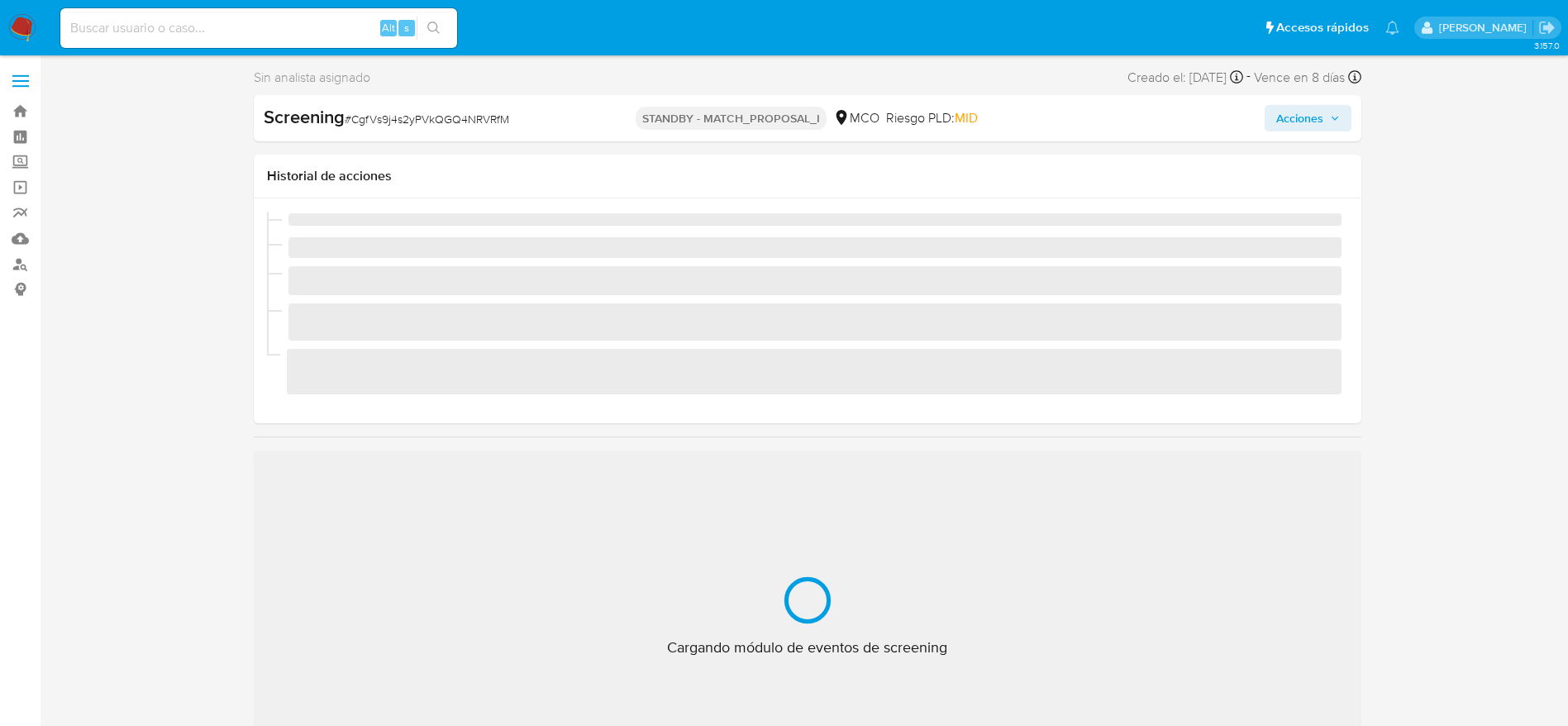
scroll to position [699, 0]
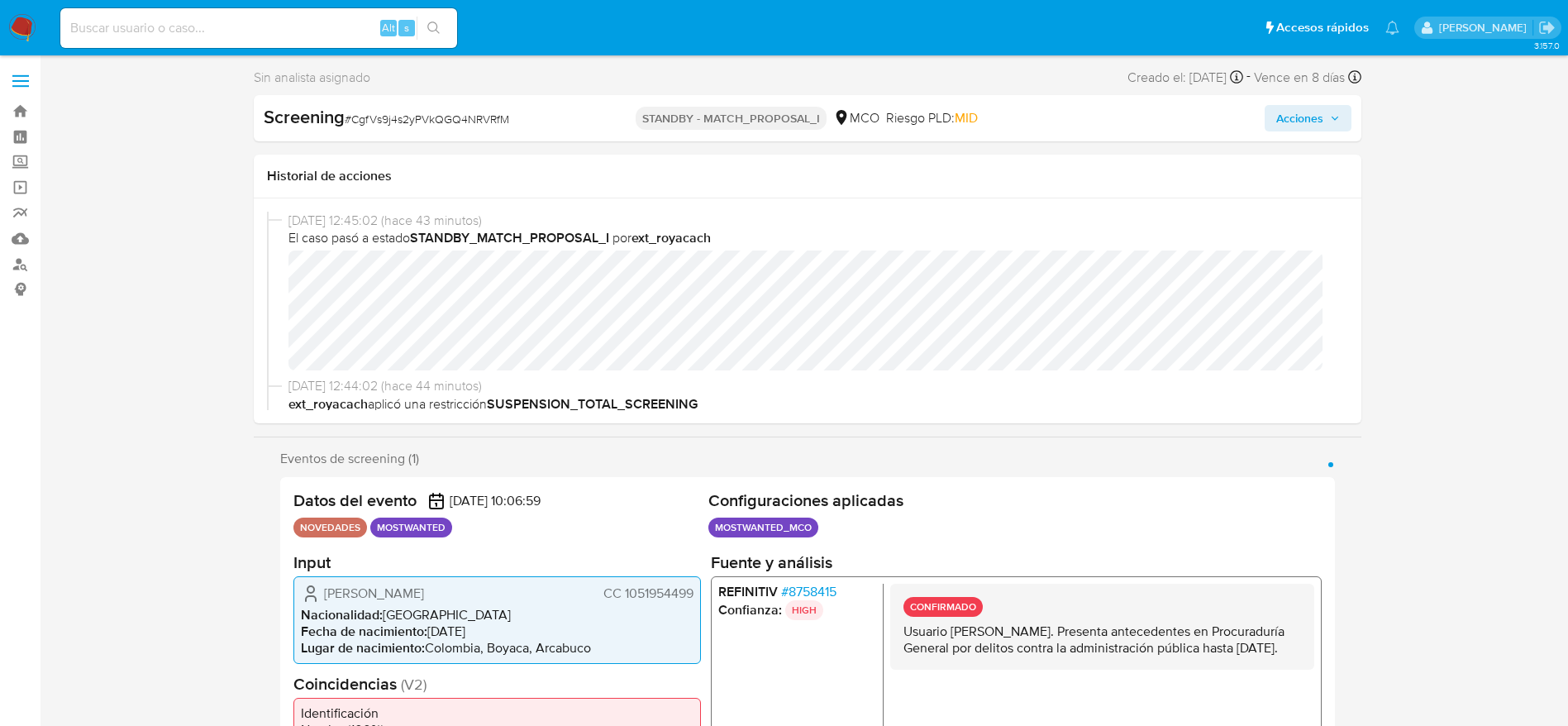
select select "10"
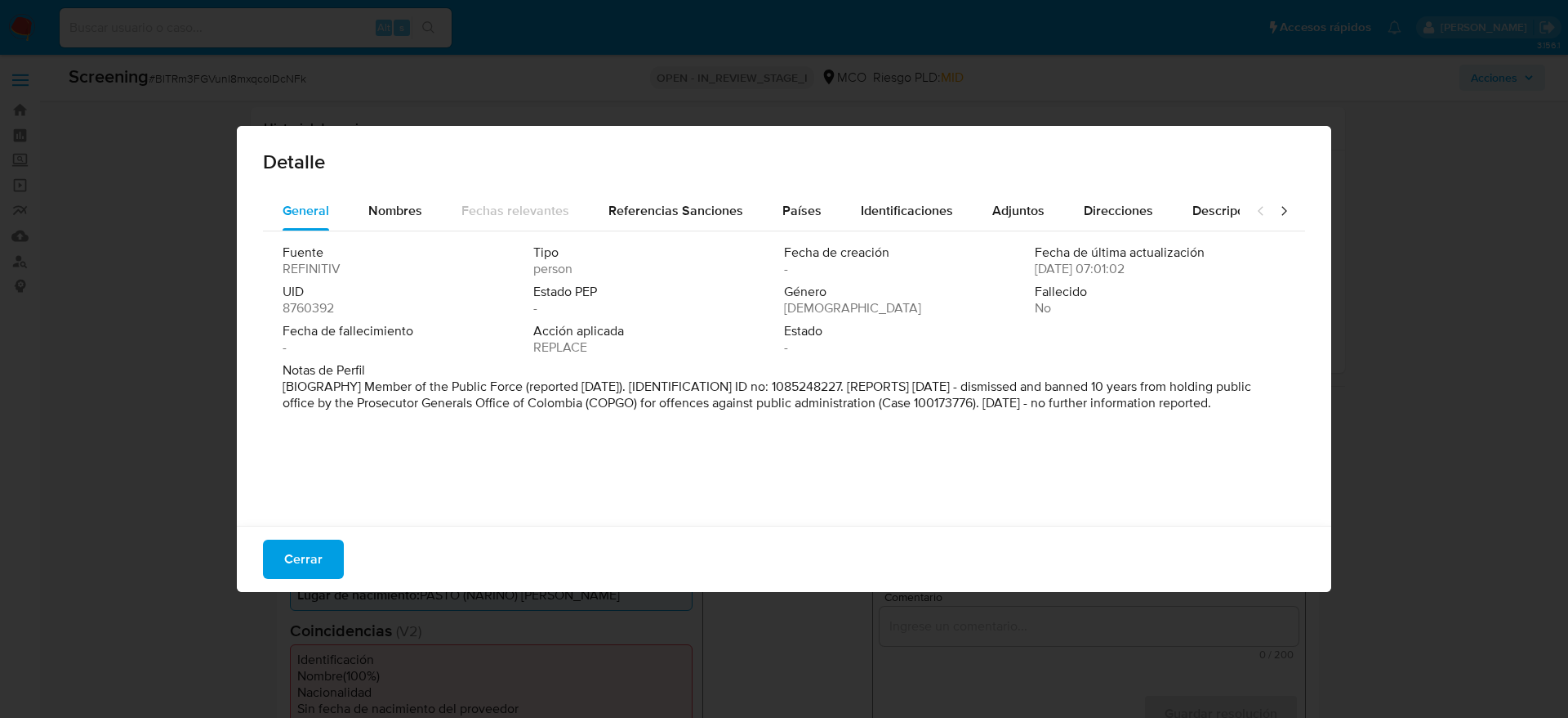
select select "10"
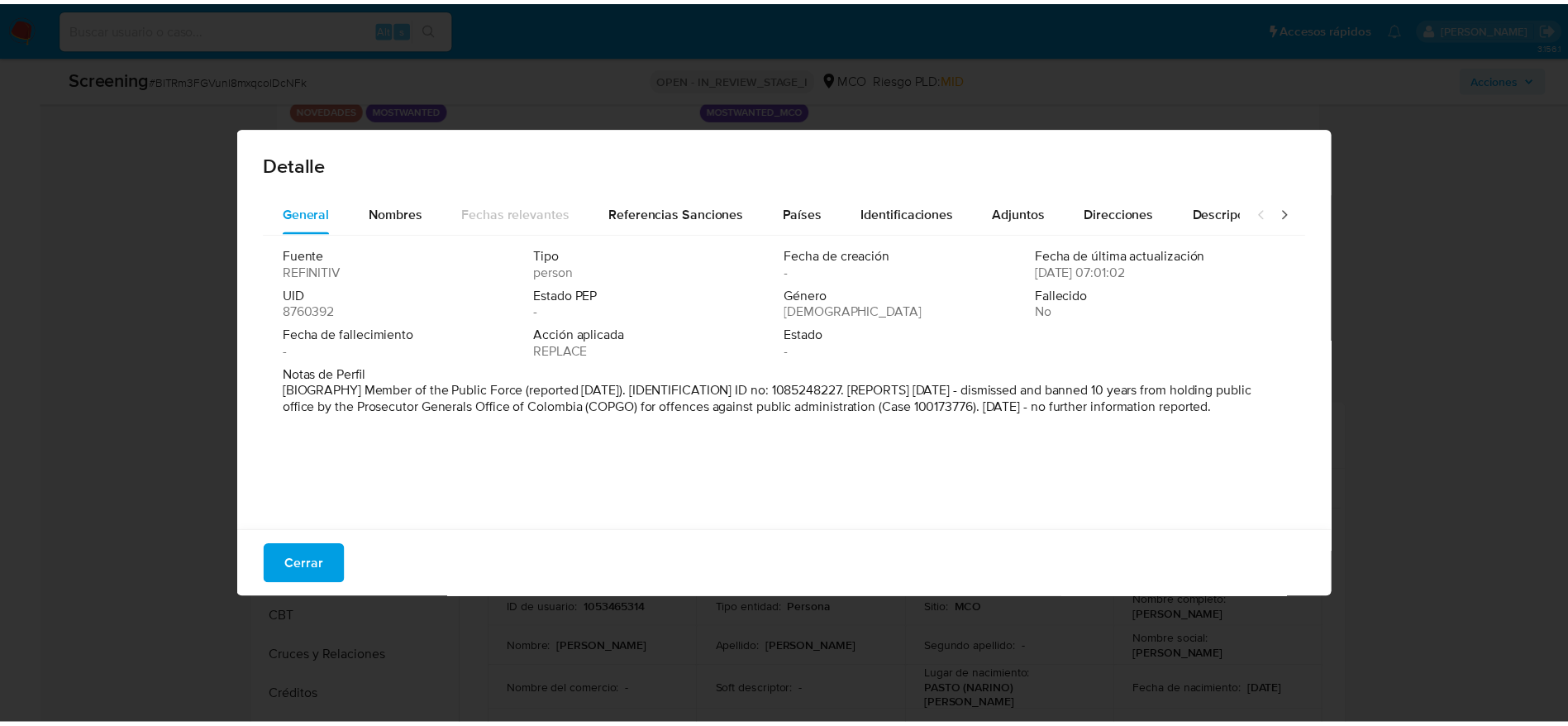
scroll to position [699, 0]
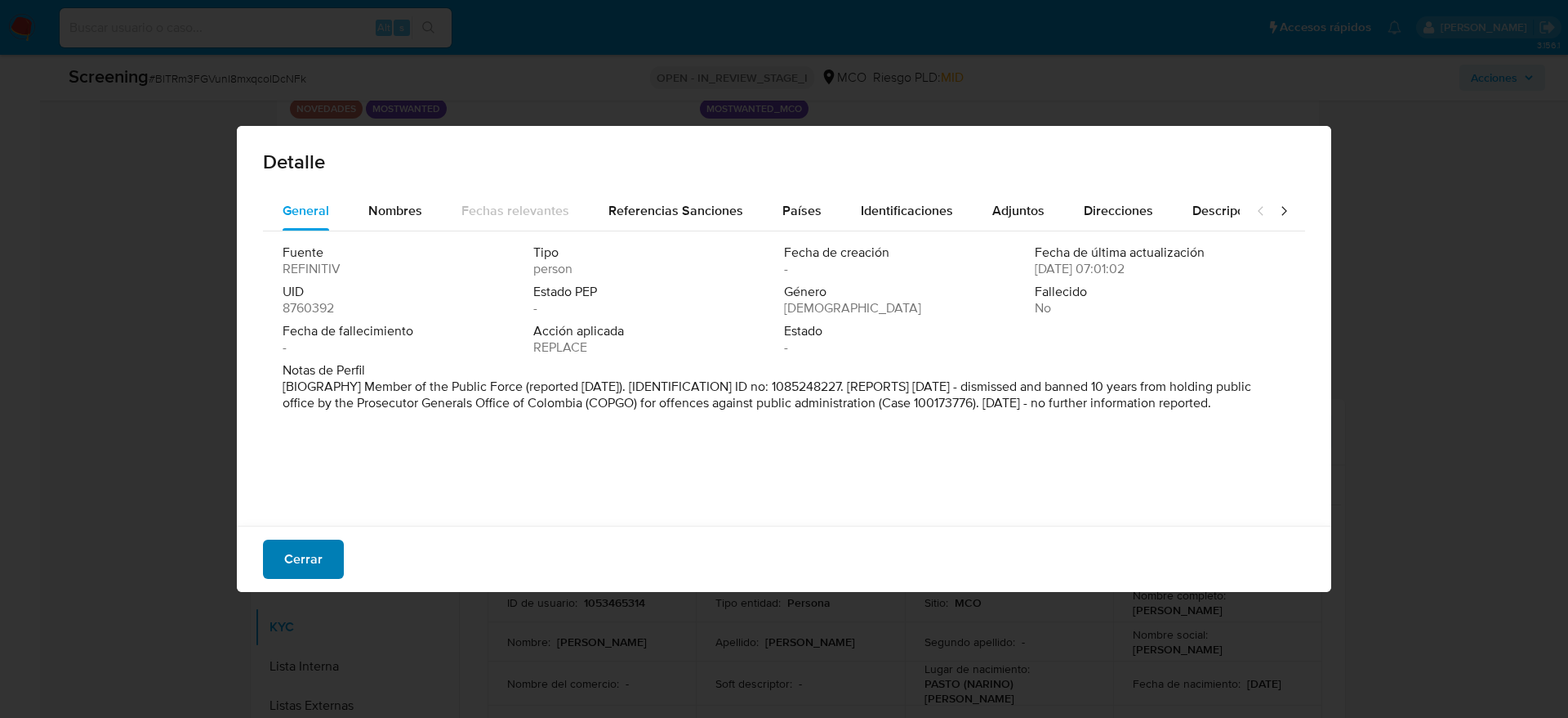
click at [294, 551] on span "Cerrar" at bounding box center [304, 559] width 39 height 36
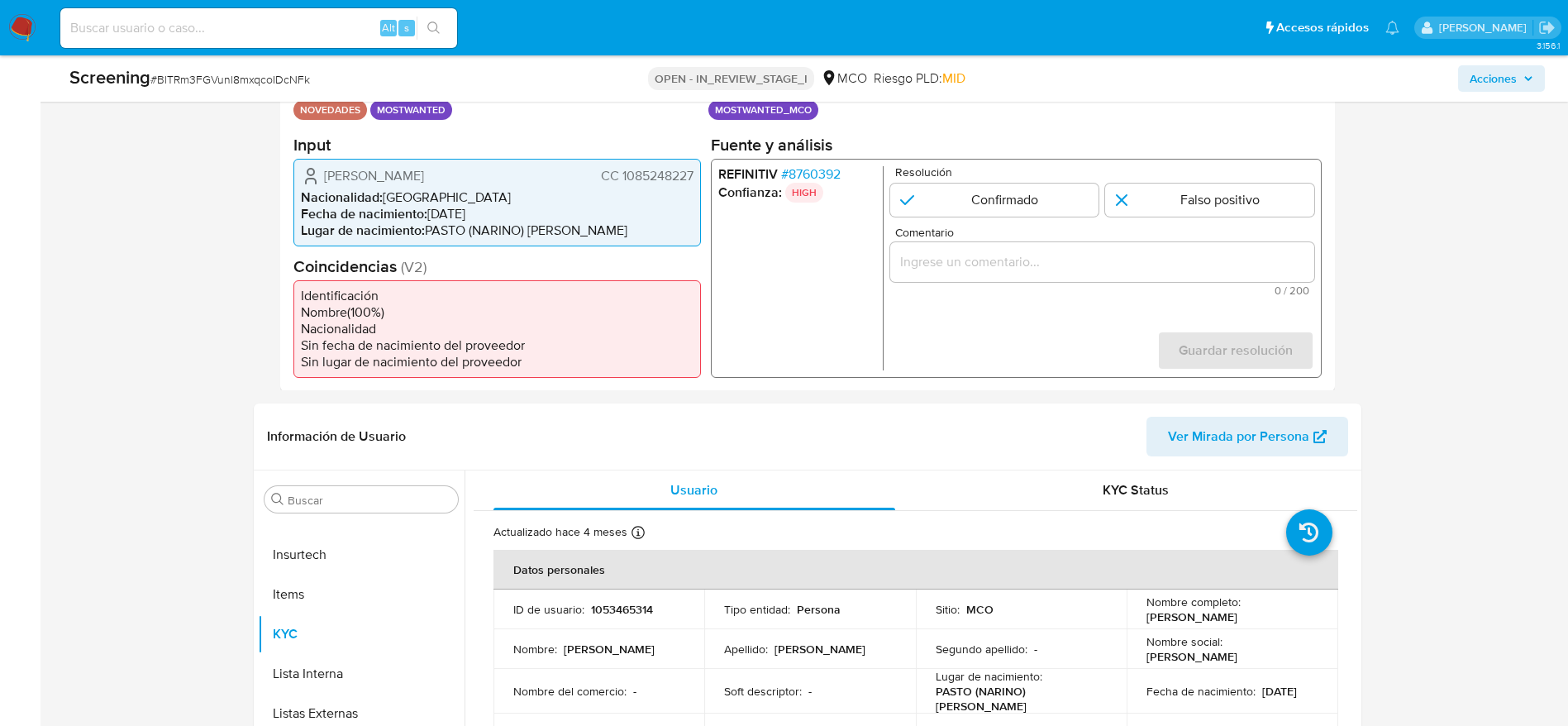
drag, startPoint x: 322, startPoint y: 177, endPoint x: 696, endPoint y: 180, distance: 374.0
click at [696, 180] on div "William Fernando Martinez Melo CC 1085248227 Nacionalidad : Colombia Fecha de n…" at bounding box center [497, 201] width 407 height 87
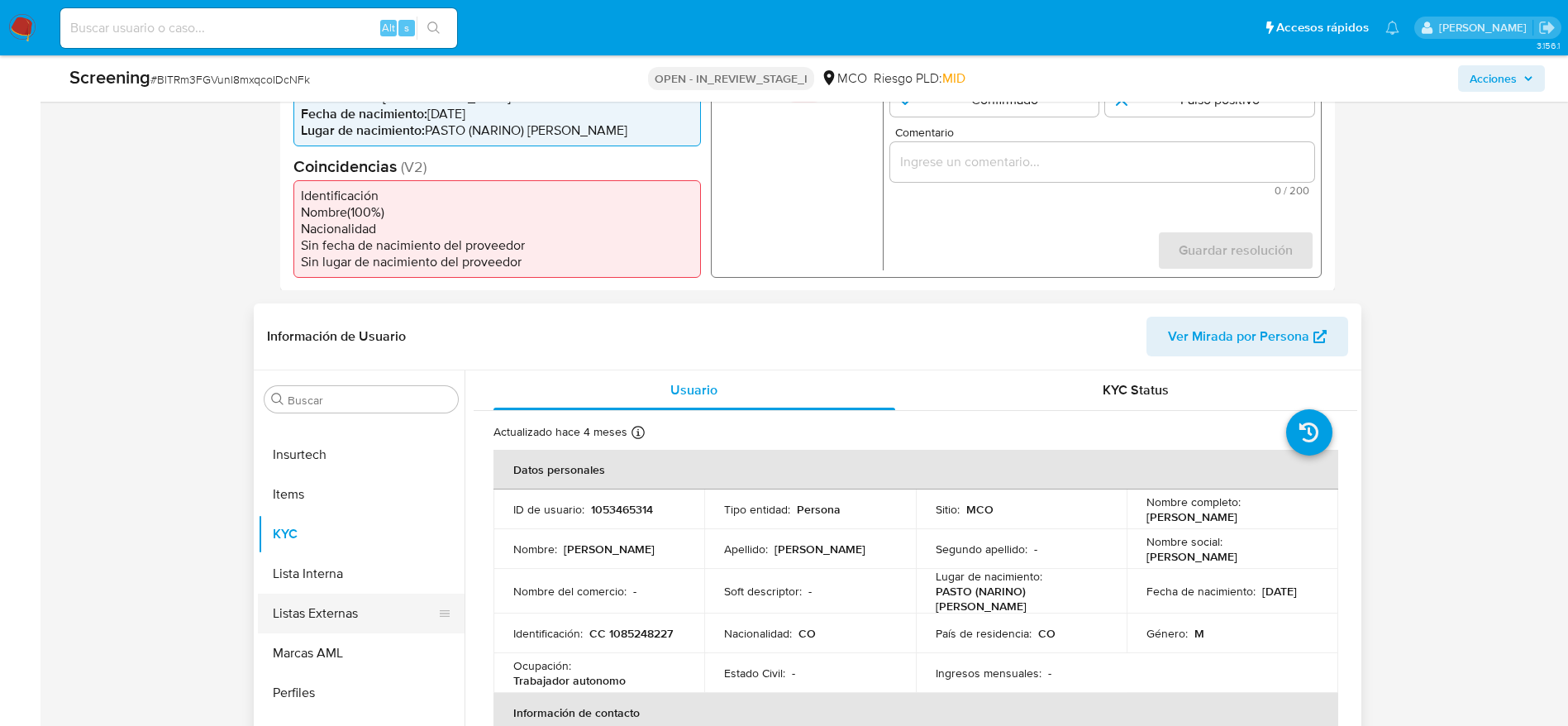
scroll to position [470, 0]
click at [335, 402] on input "d" at bounding box center [369, 400] width 164 height 15
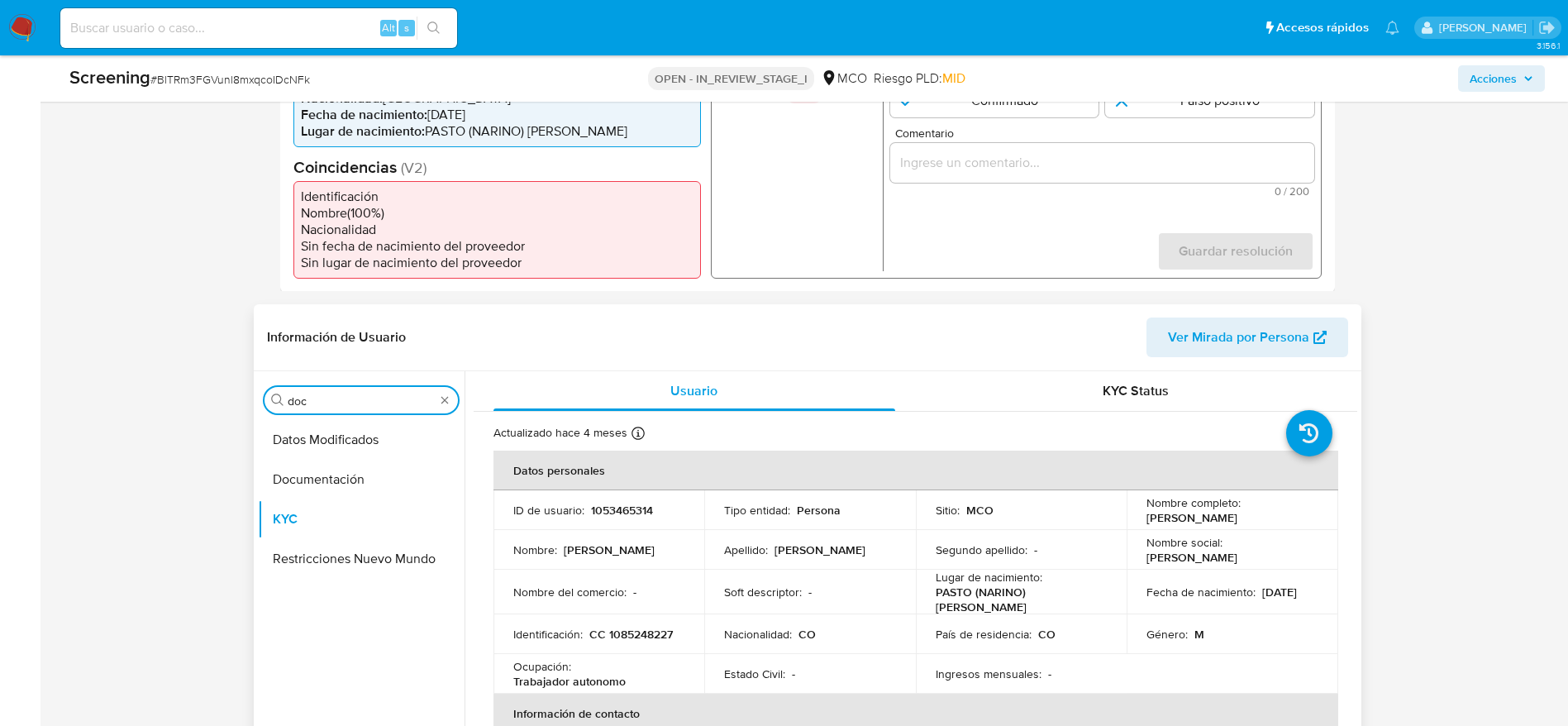
scroll to position [0, 0]
type input "doc"
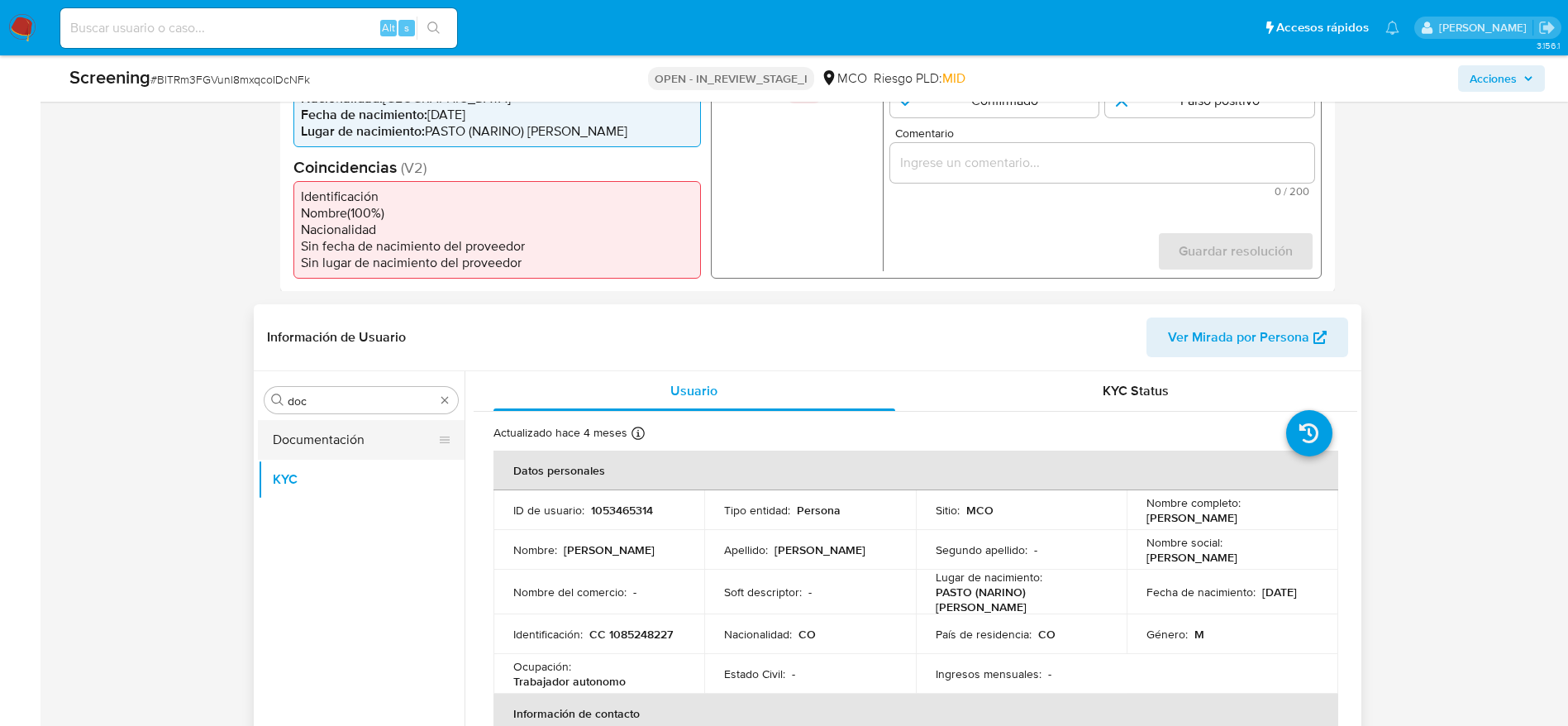
click at [326, 440] on button "Documentación" at bounding box center [354, 440] width 193 height 39
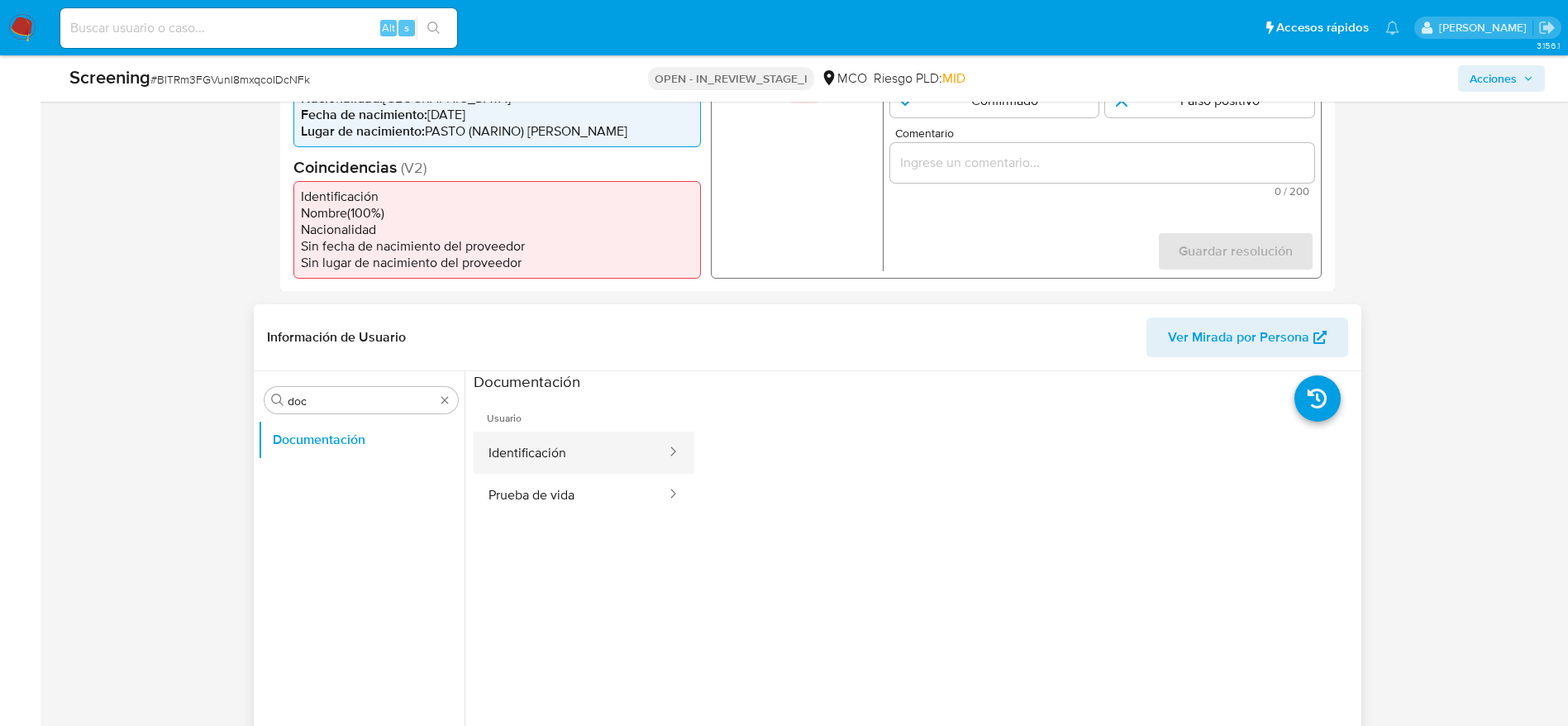
click at [556, 442] on button "Identificación" at bounding box center [571, 452] width 194 height 42
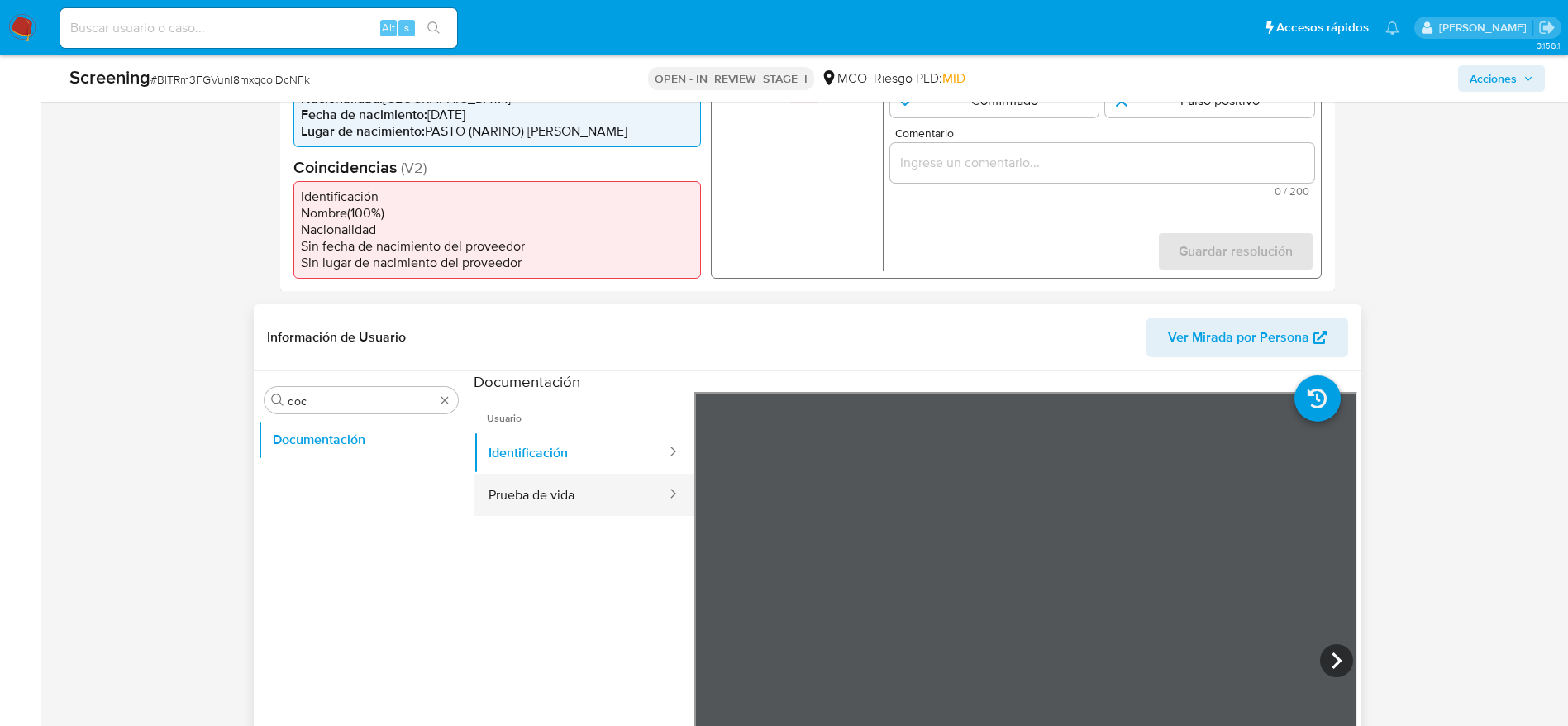
click at [541, 490] on button "Prueba de vida" at bounding box center [571, 494] width 194 height 42
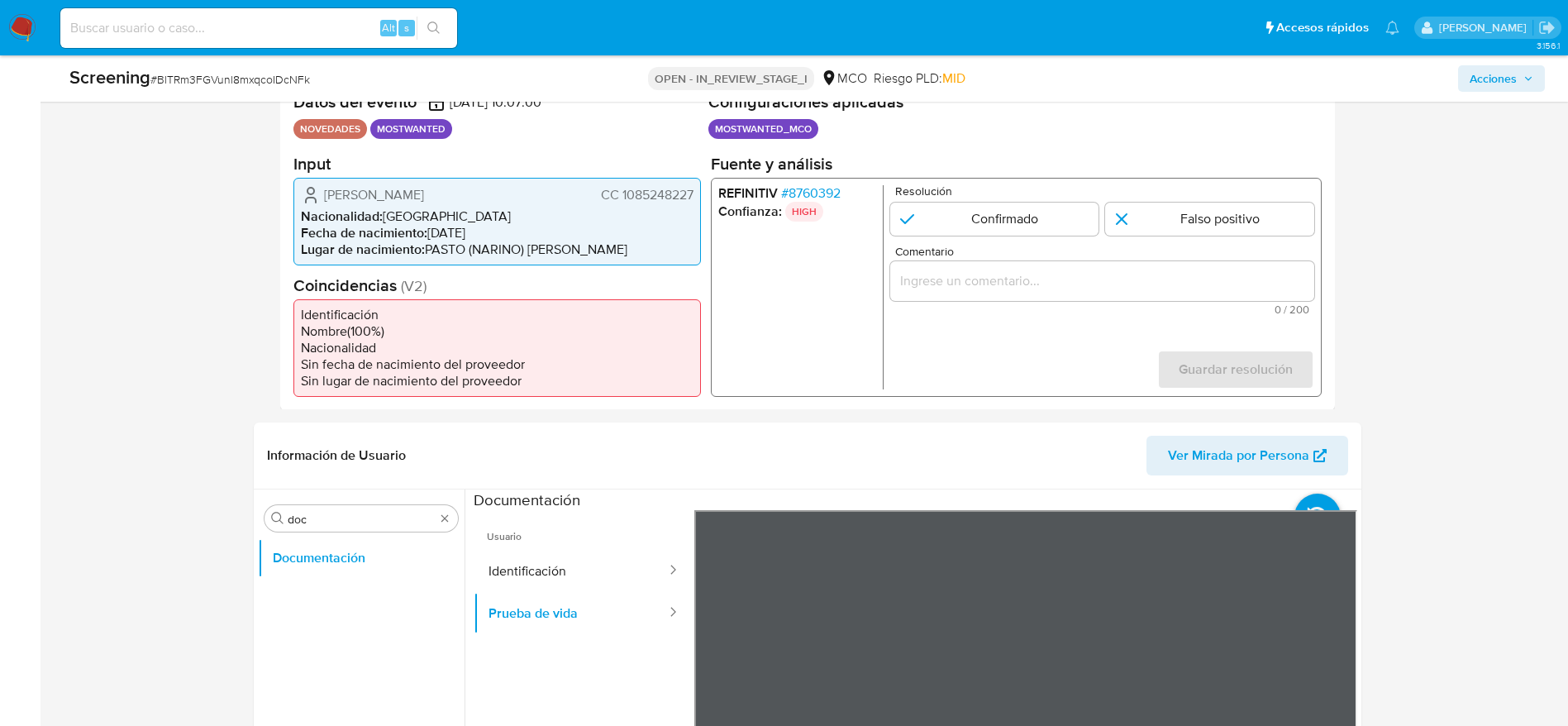
scroll to position [319, 0]
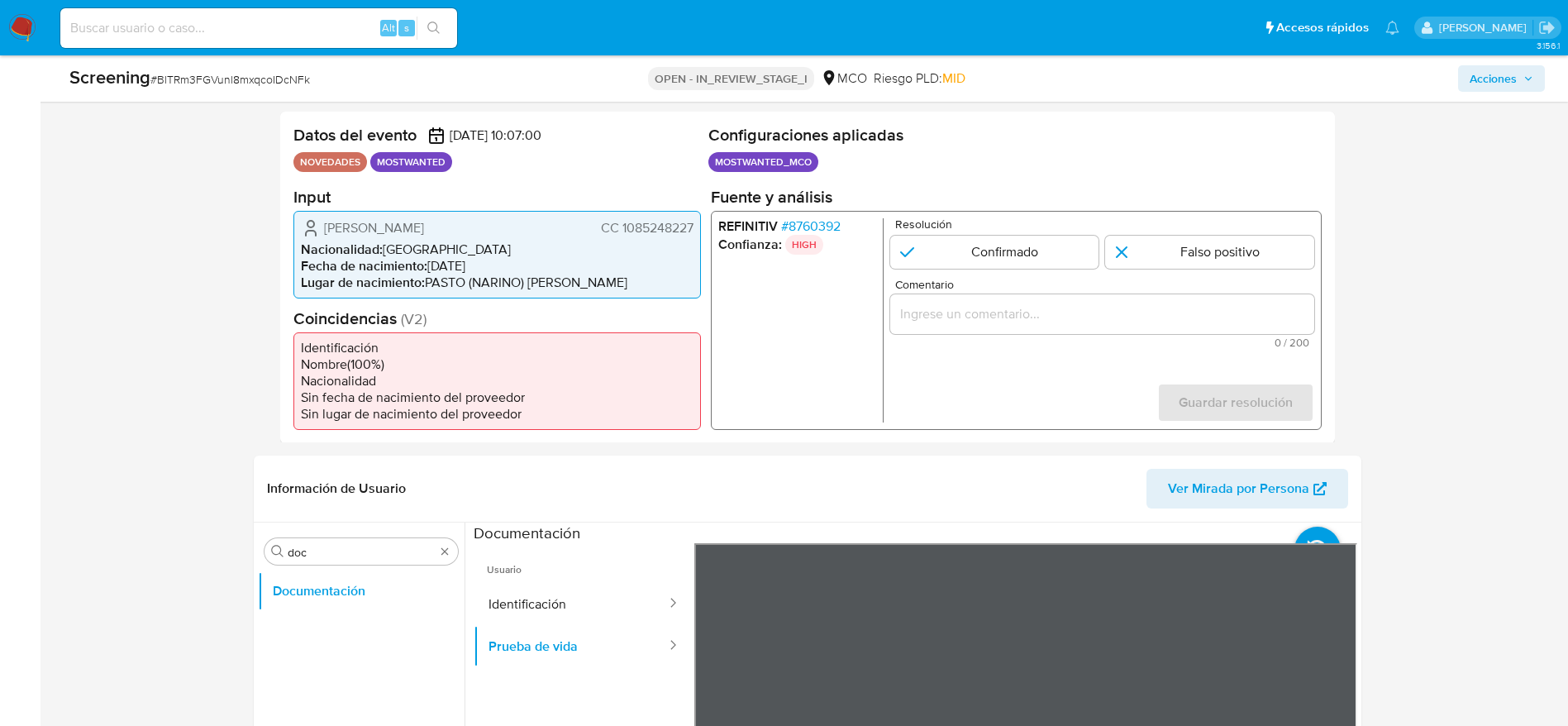
click at [653, 227] on span "CC 1085248227" at bounding box center [647, 227] width 92 height 17
click at [415, 223] on span "[PERSON_NAME] [PERSON_NAME] [PERSON_NAME]" at bounding box center [374, 227] width 100 height 17
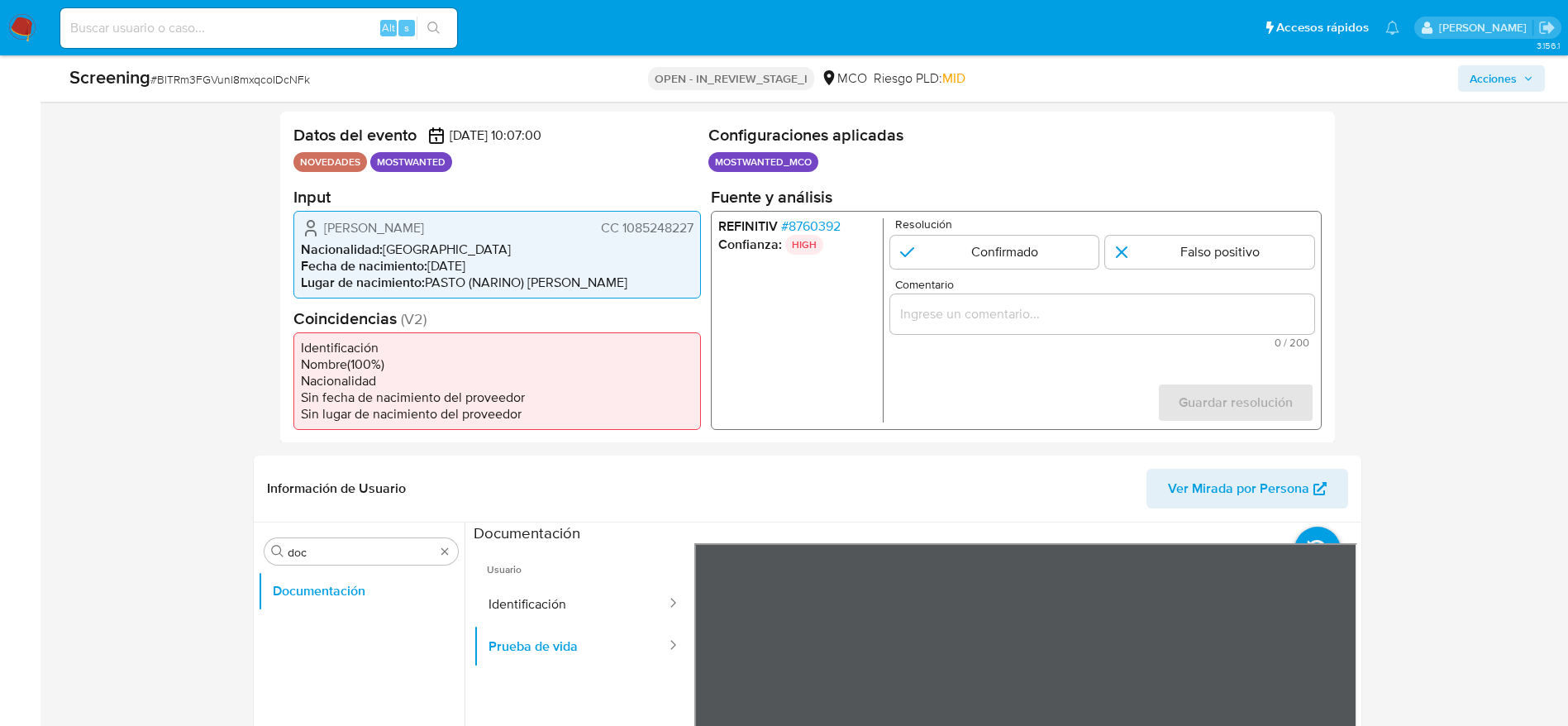
click at [415, 223] on span "[PERSON_NAME] [PERSON_NAME] [PERSON_NAME]" at bounding box center [374, 227] width 100 height 17
click at [661, 225] on span "CC 1085248227" at bounding box center [647, 227] width 92 height 17
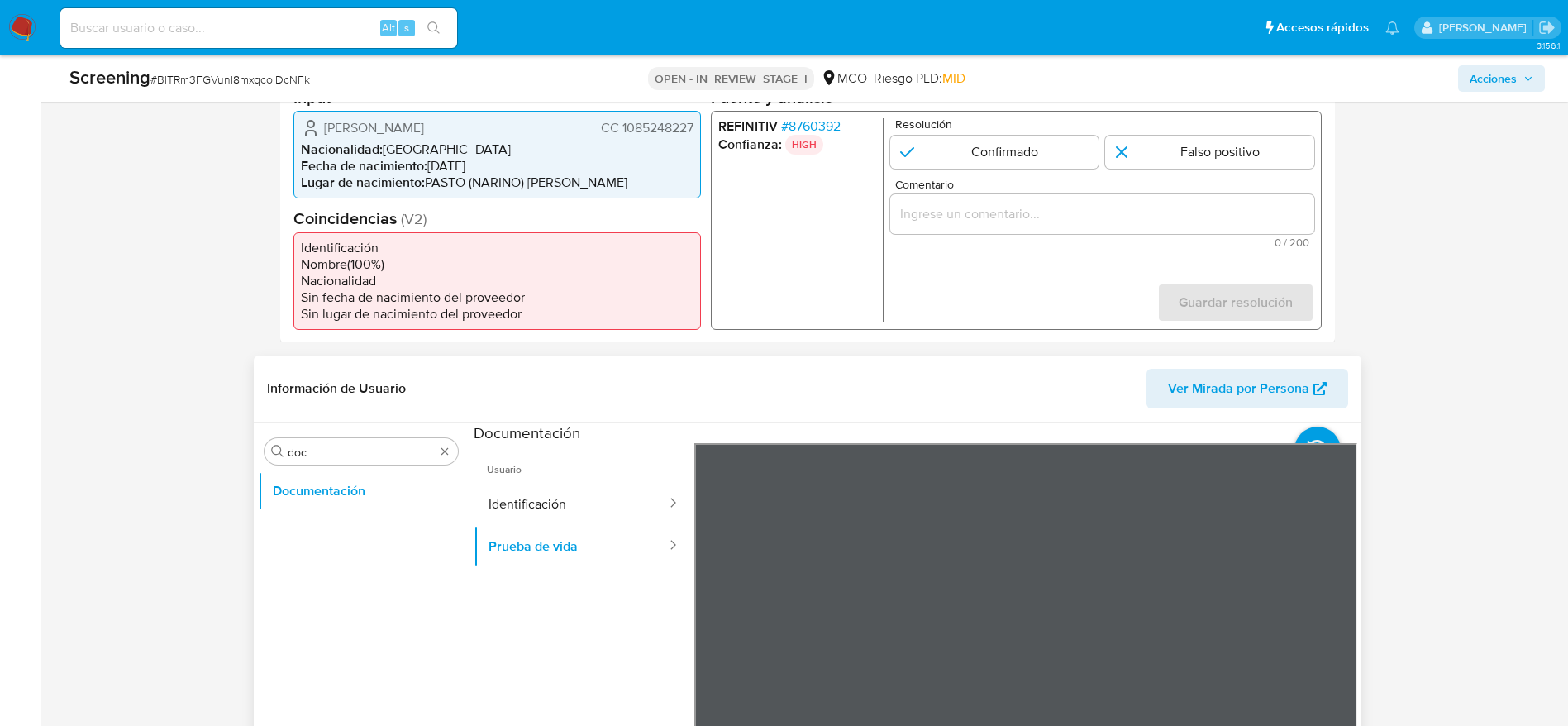
scroll to position [431, 0]
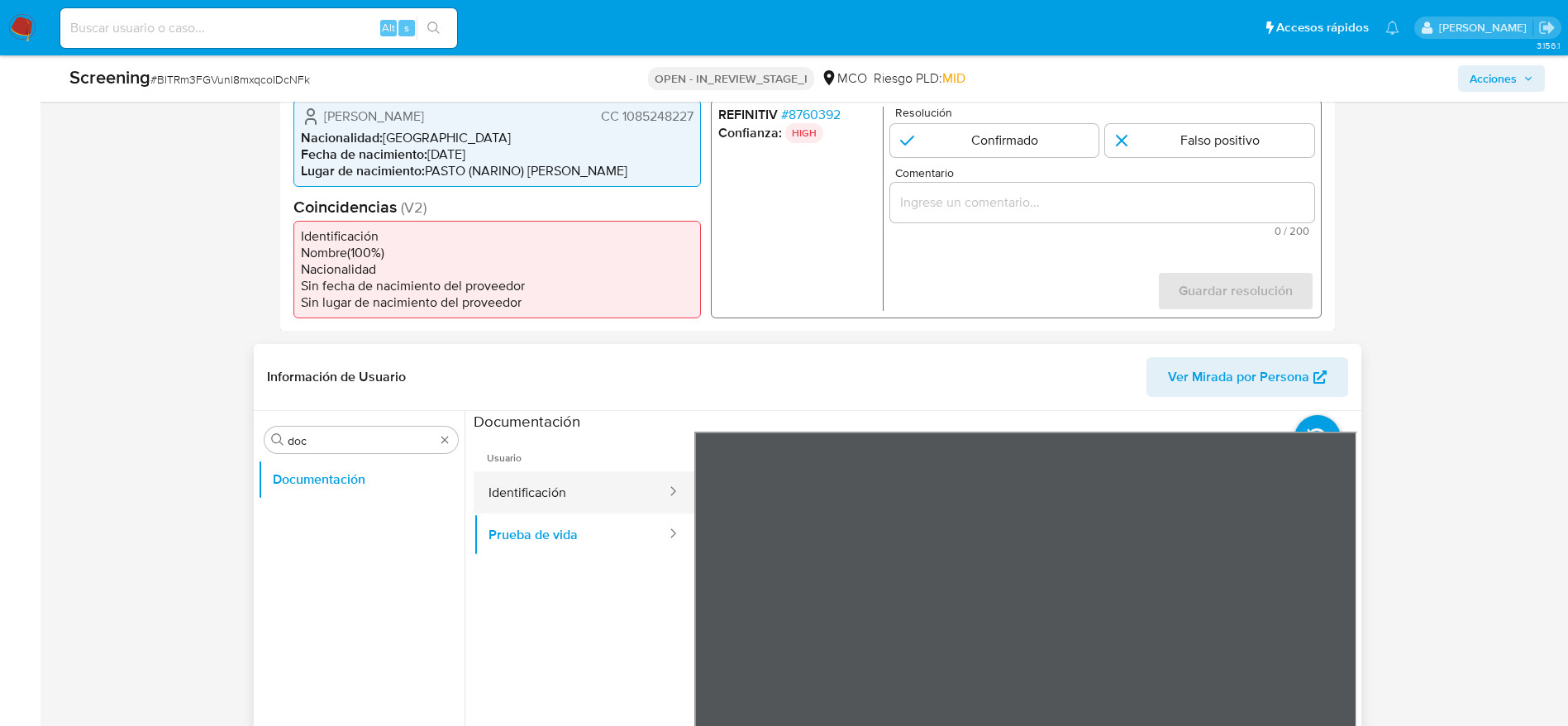
click at [596, 474] on button "Identificación" at bounding box center [571, 492] width 194 height 42
click at [1344, 696] on icon at bounding box center [1336, 700] width 33 height 33
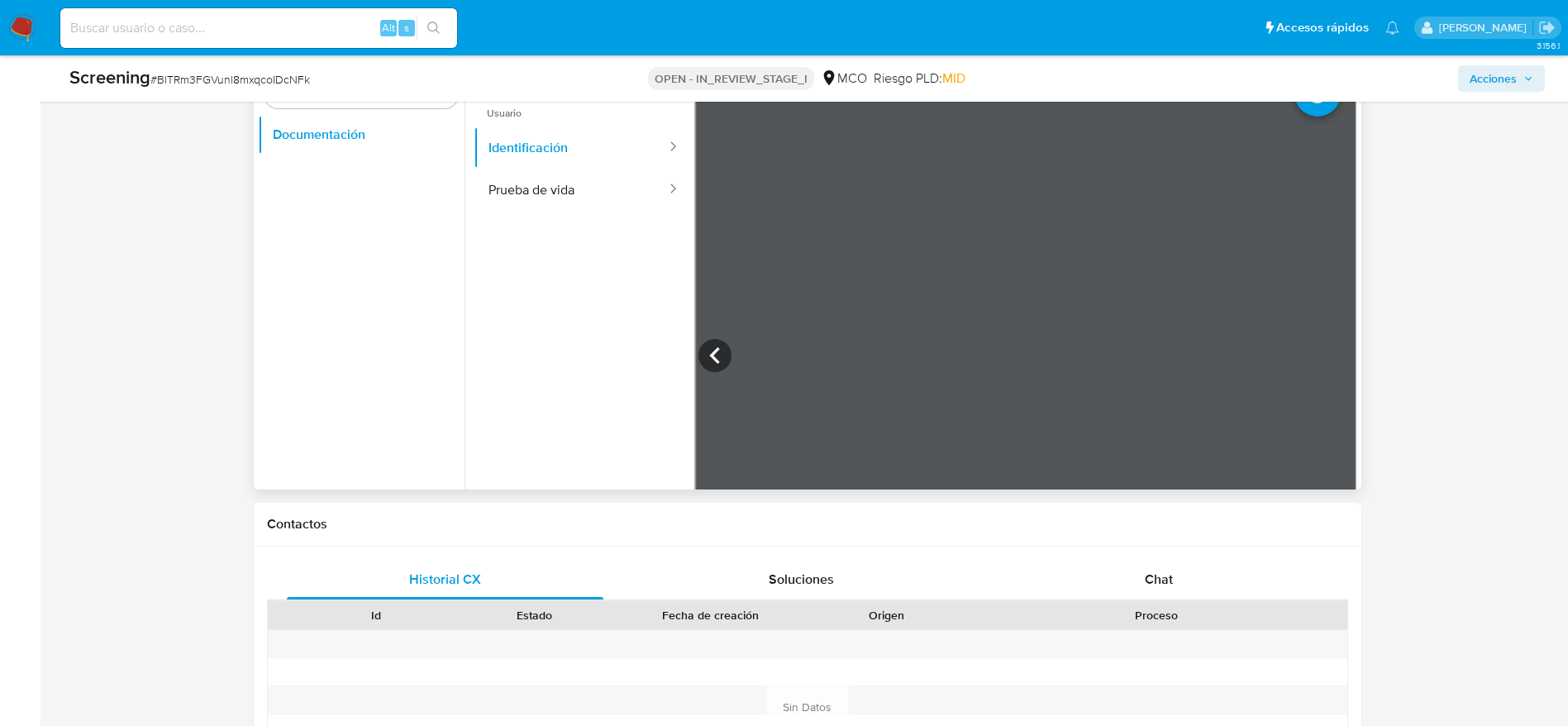
scroll to position [773, 0]
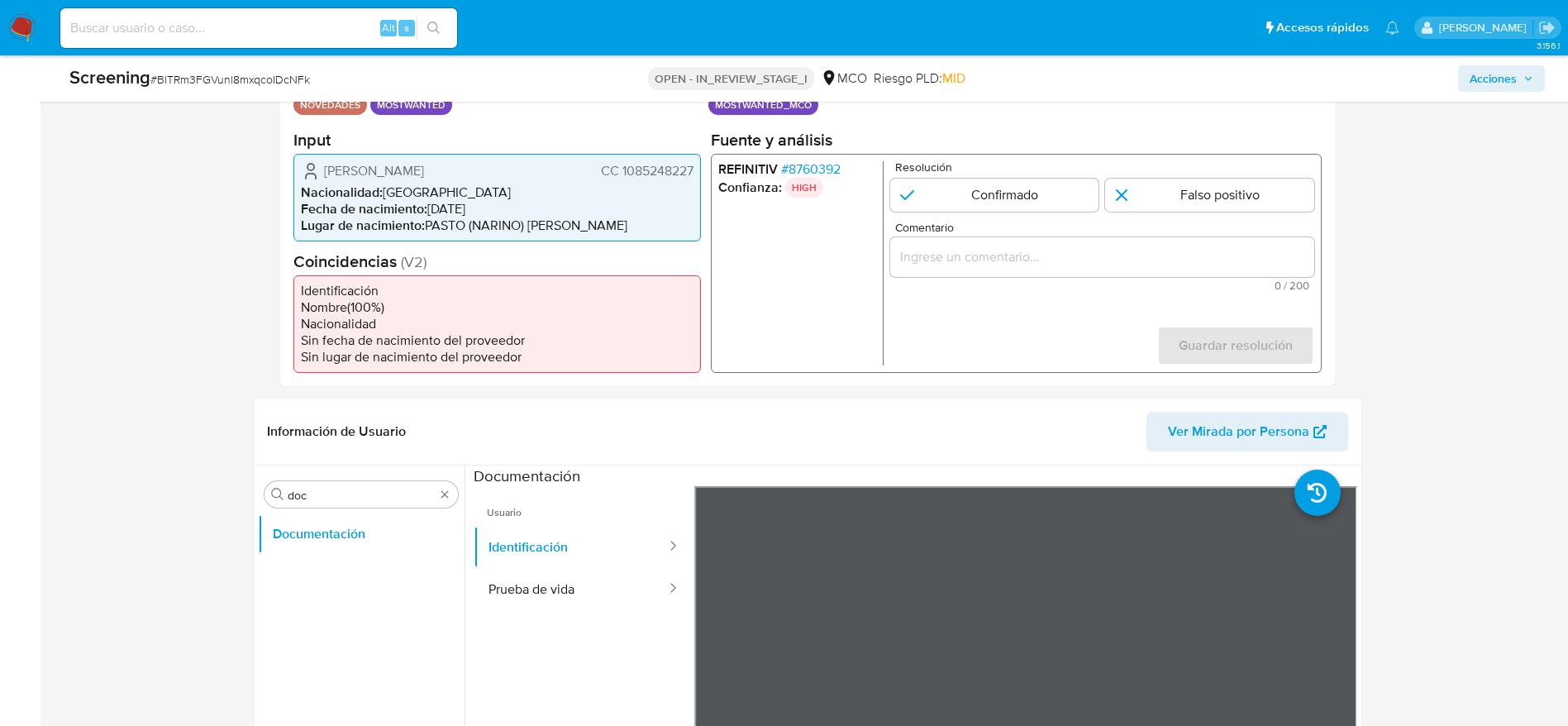
click at [424, 174] on span "William Fernando Martinez Melo" at bounding box center [374, 170] width 100 height 17
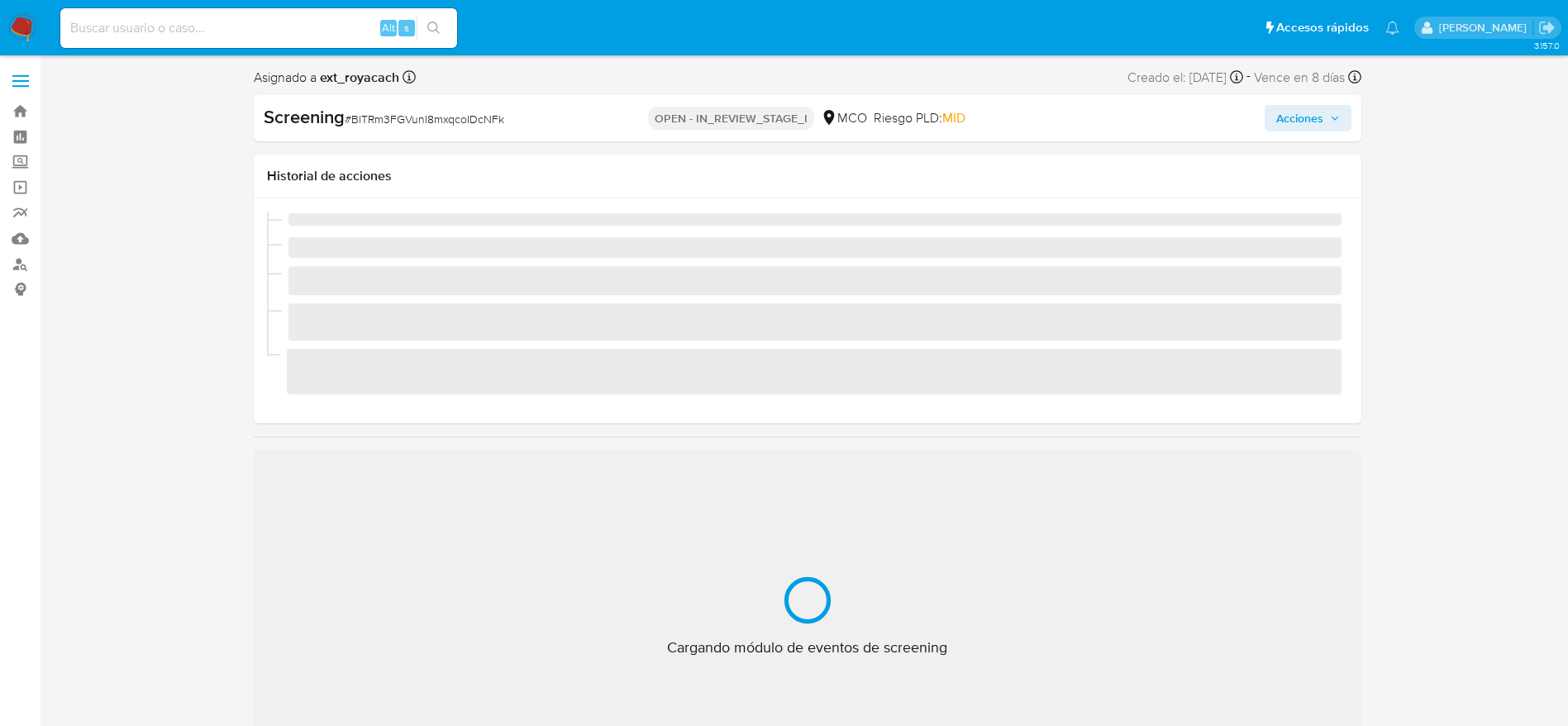
scroll to position [699, 0]
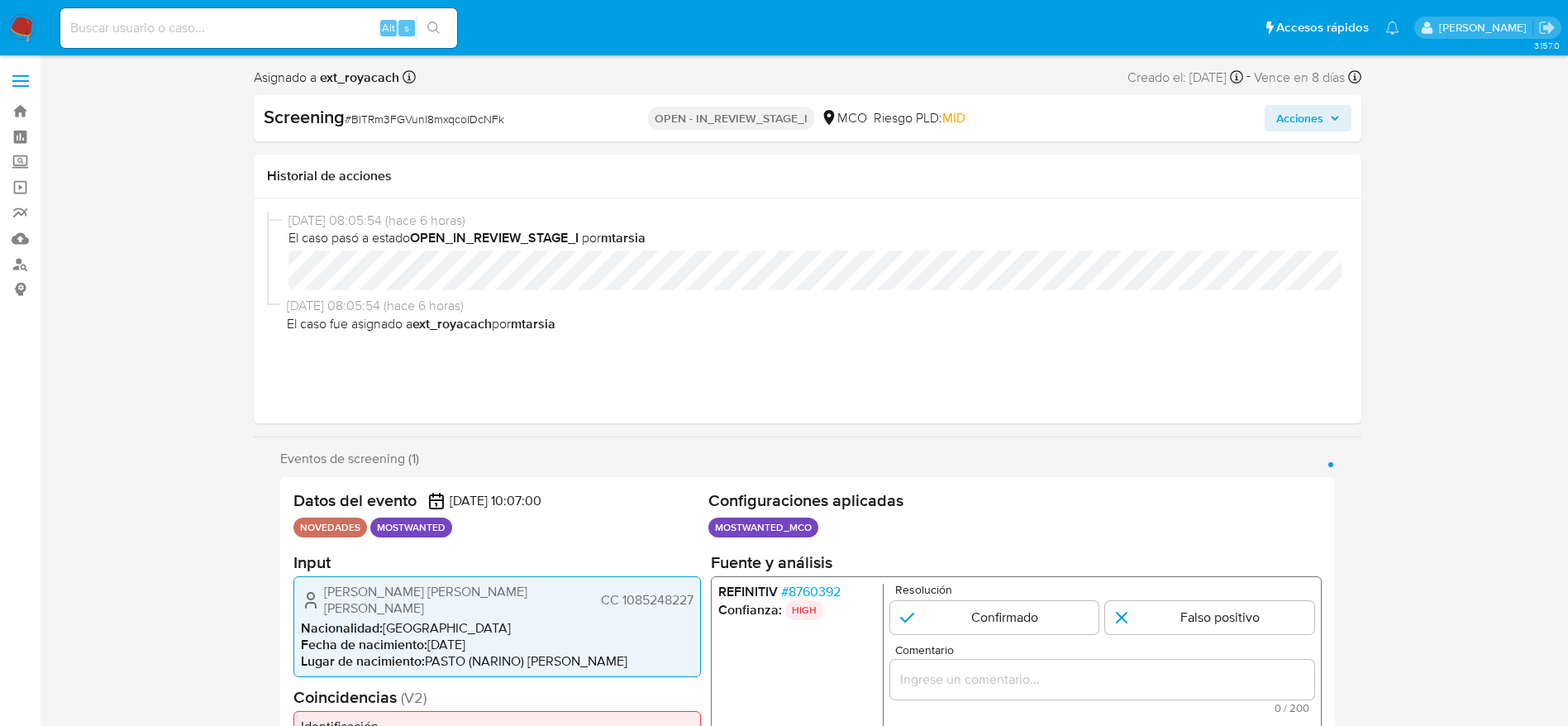
select select "10"
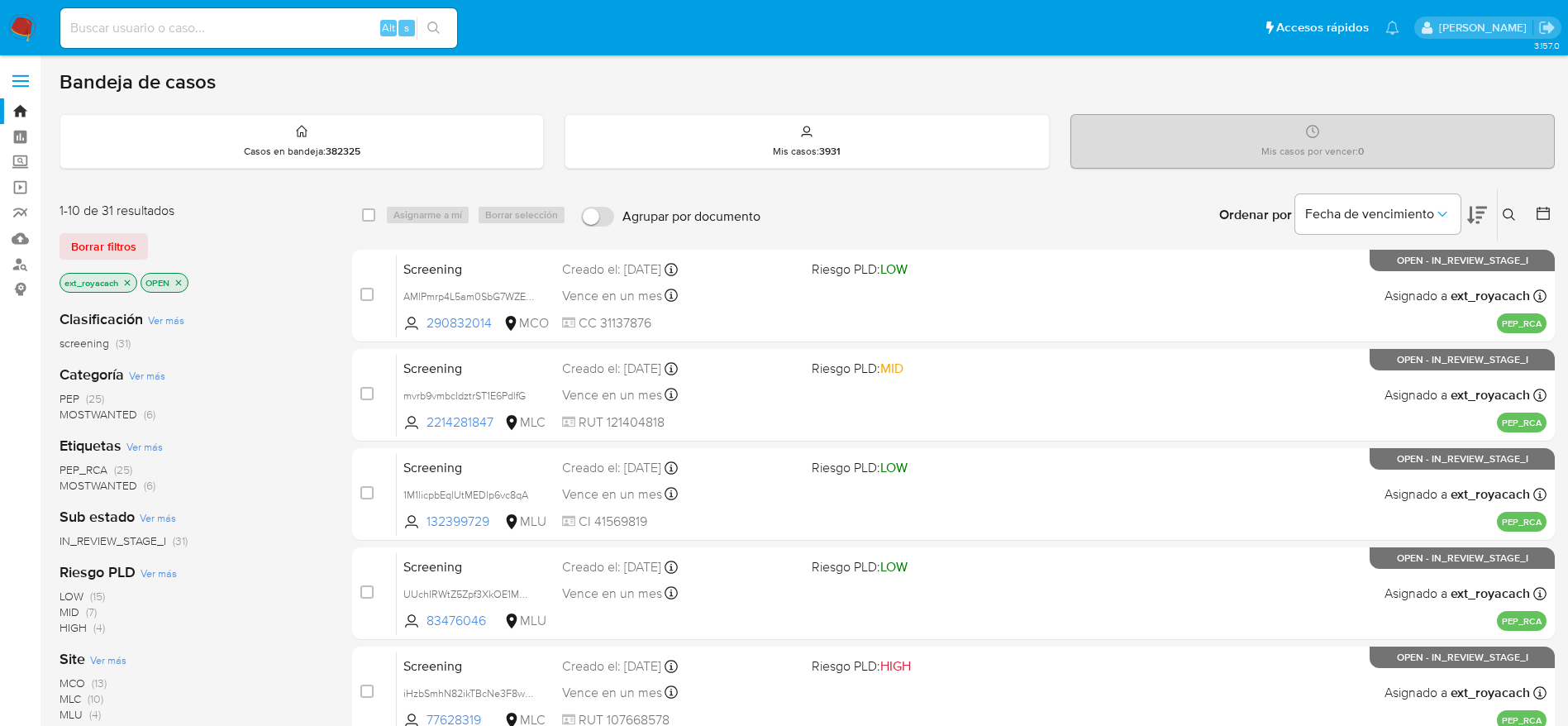
click at [180, 280] on icon "close-filter" at bounding box center [179, 283] width 10 height 10
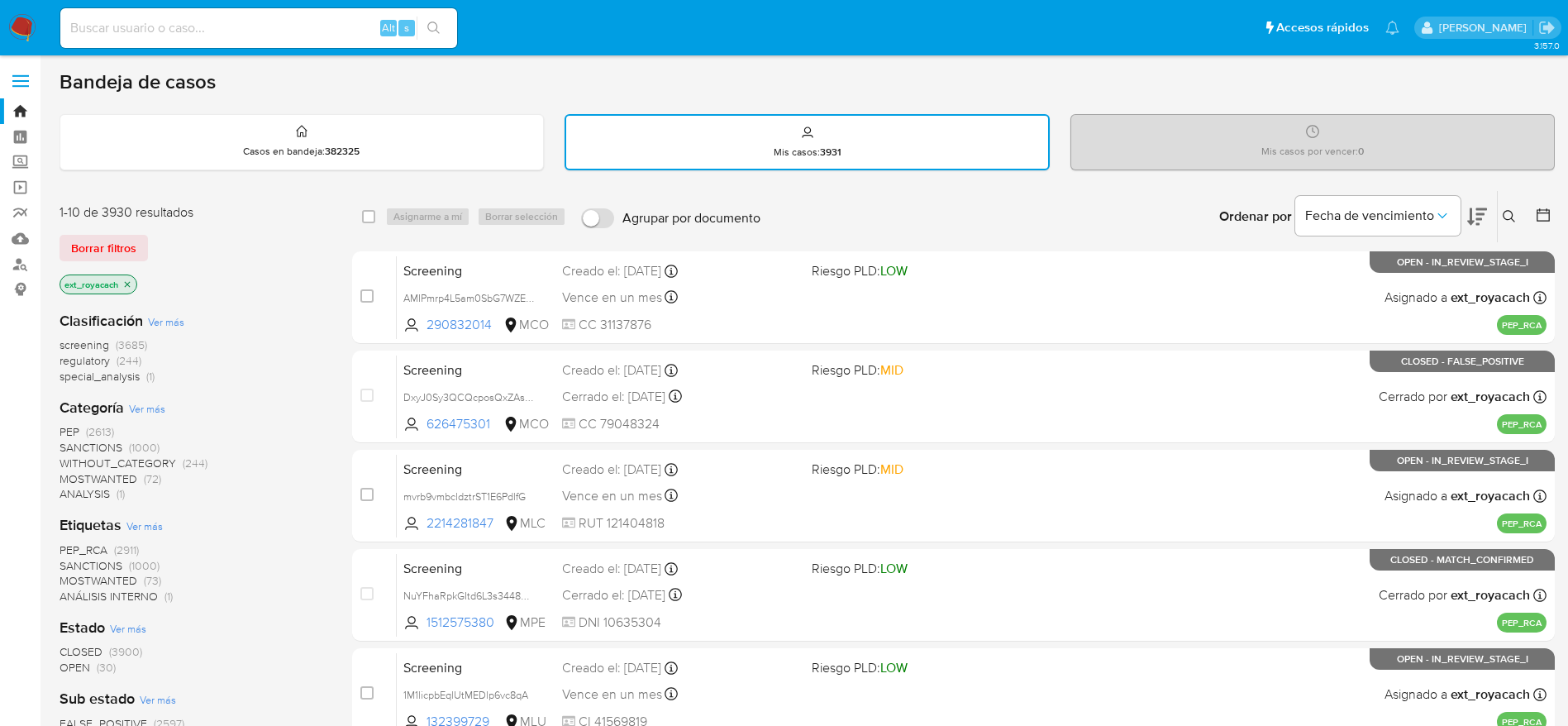
click at [80, 648] on span "CLOSED" at bounding box center [81, 650] width 43 height 17
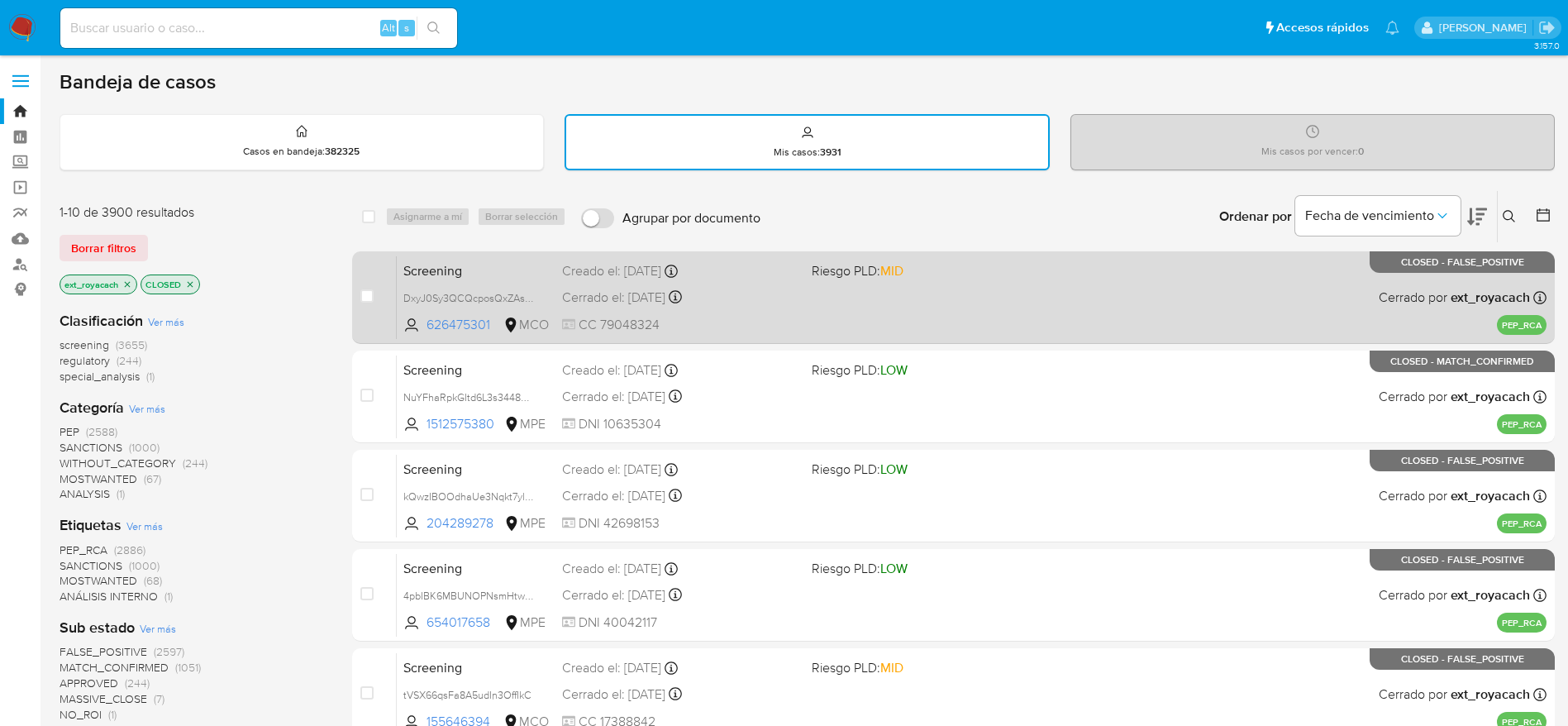
click at [829, 300] on div "Screening DxyJ0Sy3QCQcposQxZAsSnK9 626475301 MCO Riesgo PLD: MID Creado el: 26/…" at bounding box center [971, 296] width 1150 height 83
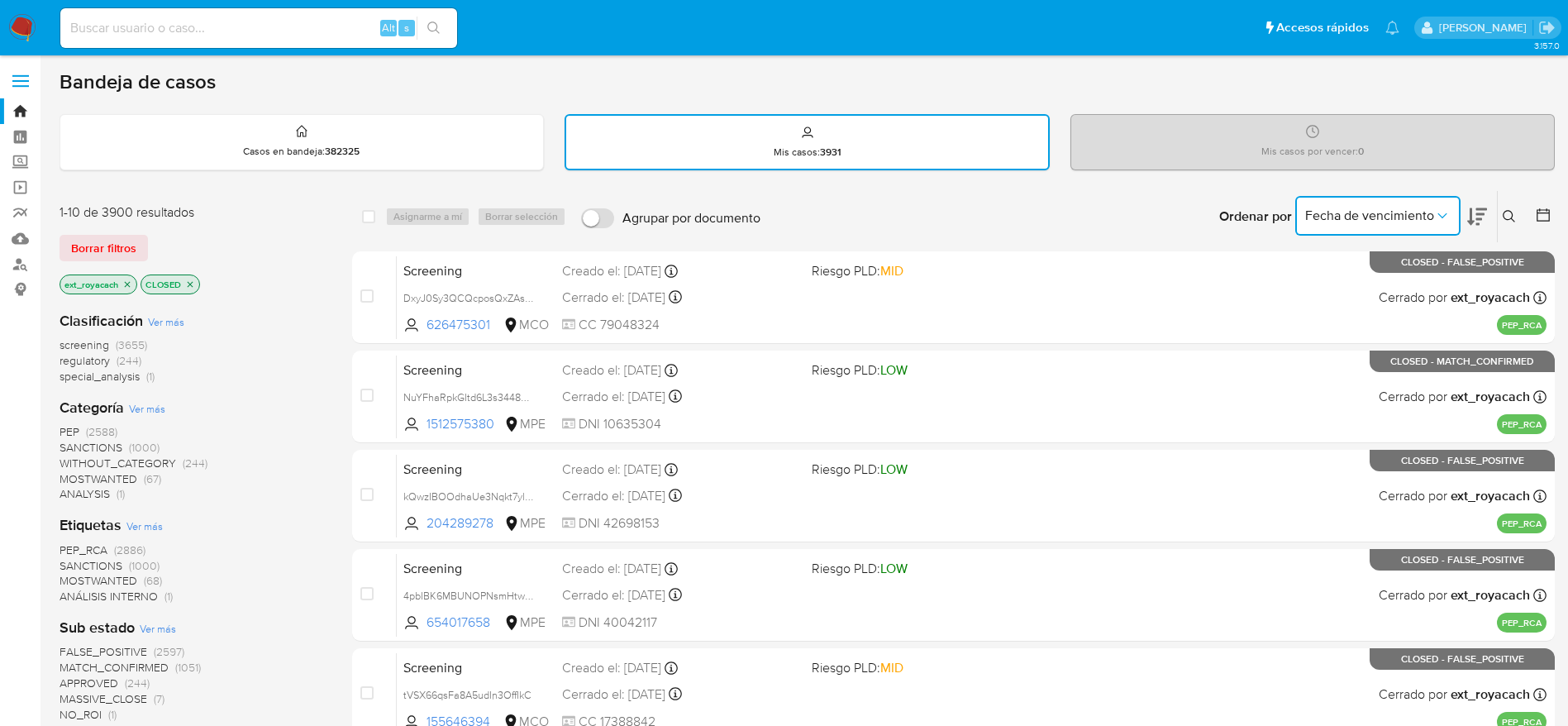
click at [1435, 199] on button "Fecha de vencimiento" at bounding box center [1378, 216] width 165 height 39
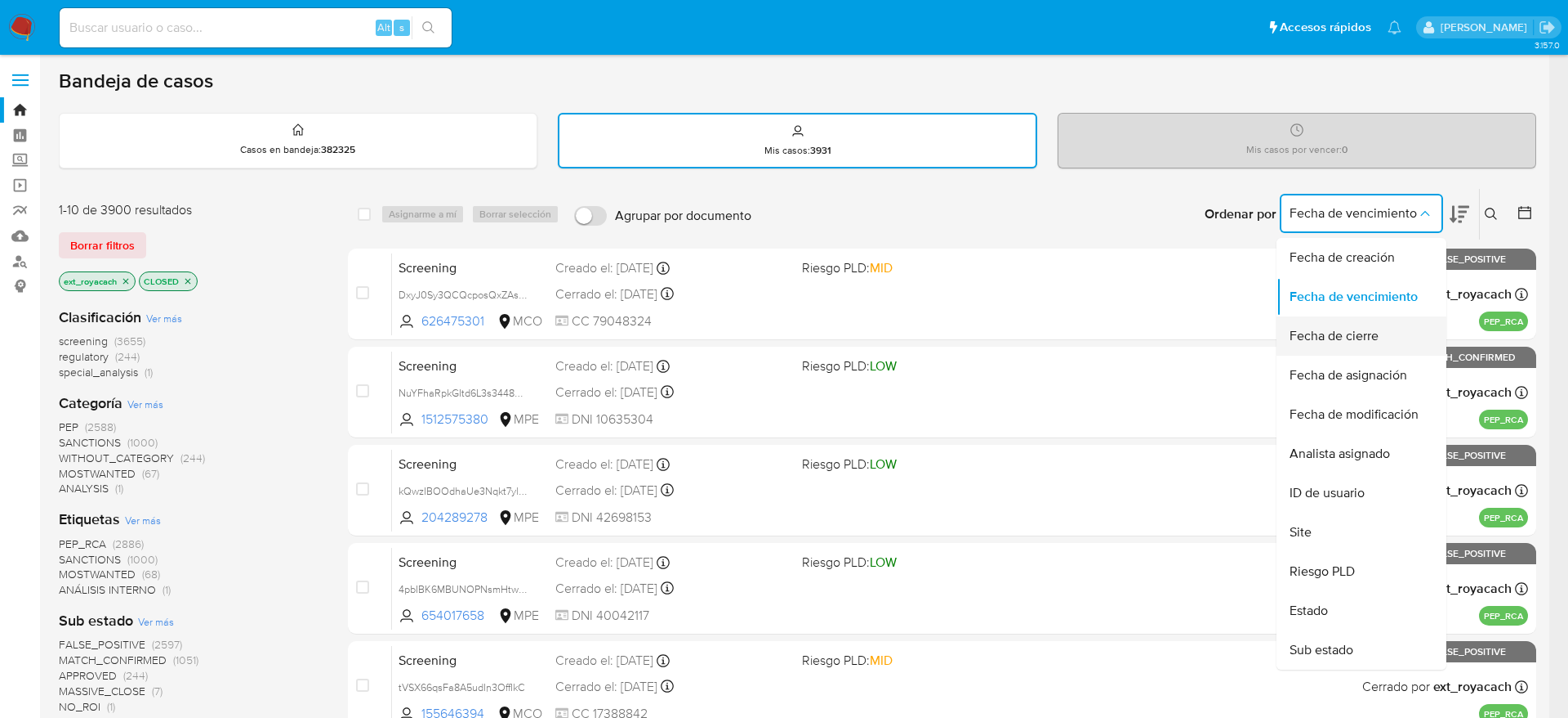
click at [1363, 334] on span "Fecha de cierre" at bounding box center [1334, 336] width 89 height 16
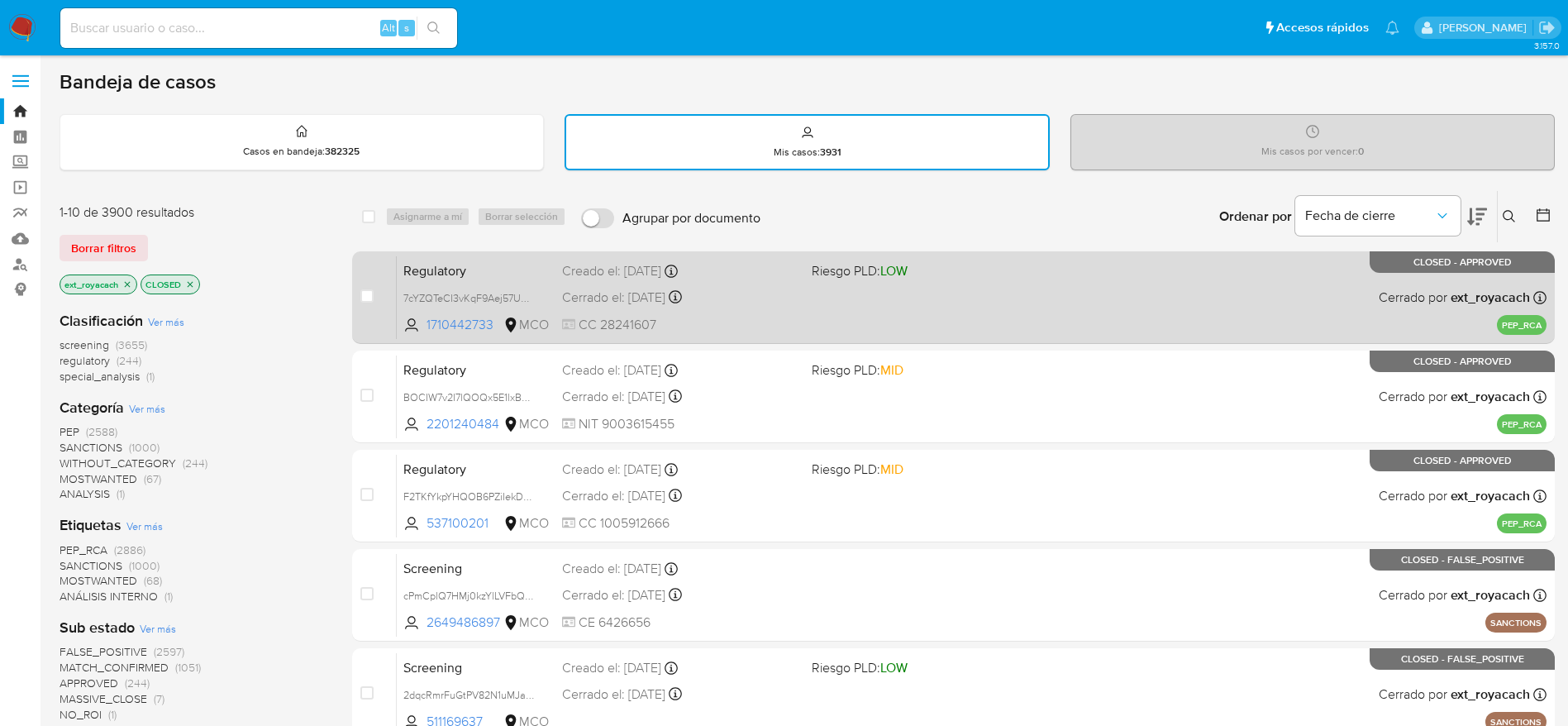
click at [1120, 310] on div "Regulatory 7cYZQTeCI3vKqF9Aej57UUBc 1710442733 MCO Riesgo PLD: LOW Creado el: 2…" at bounding box center [971, 296] width 1150 height 83
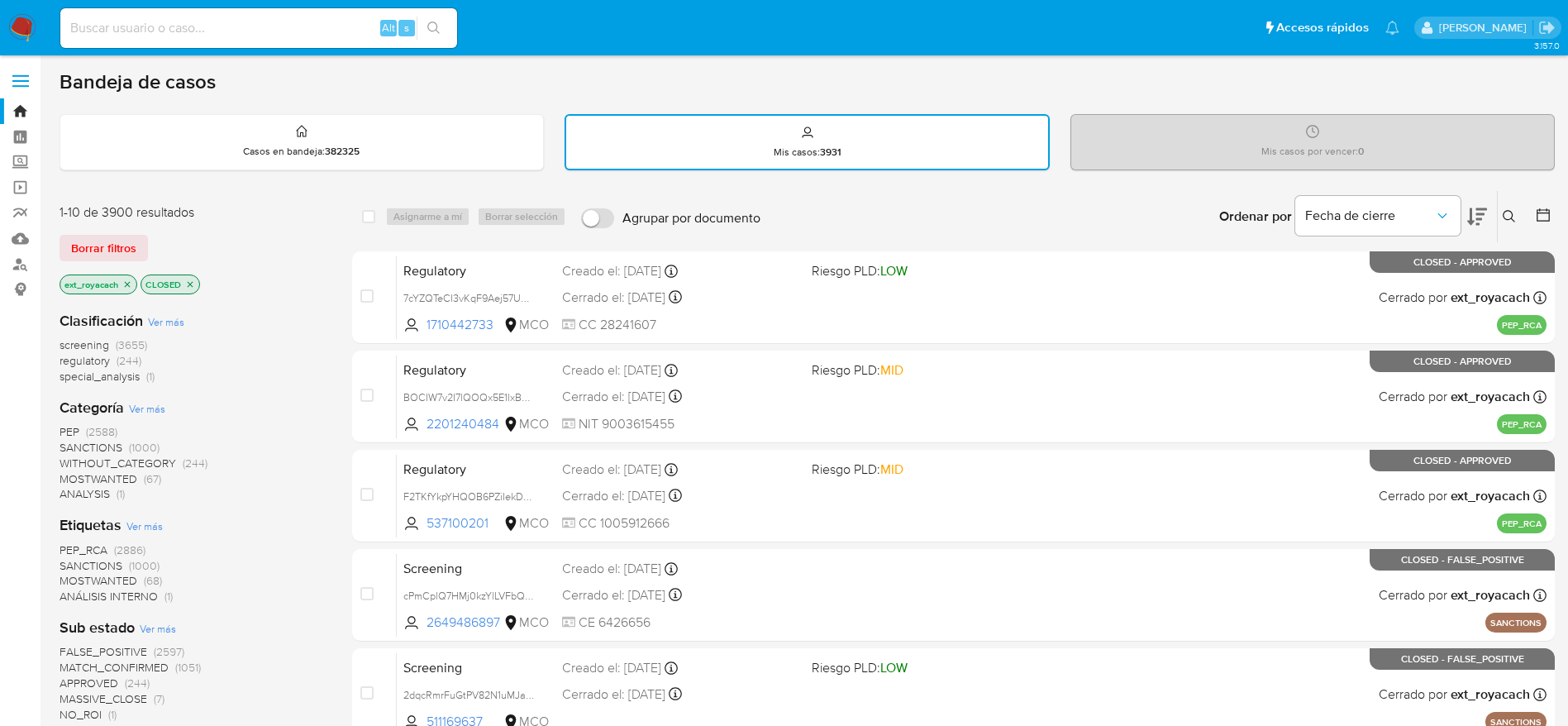
click at [189, 281] on icon "close-filter" at bounding box center [190, 285] width 10 height 10
click at [101, 343] on span "screening" at bounding box center [84, 344] width 50 height 17
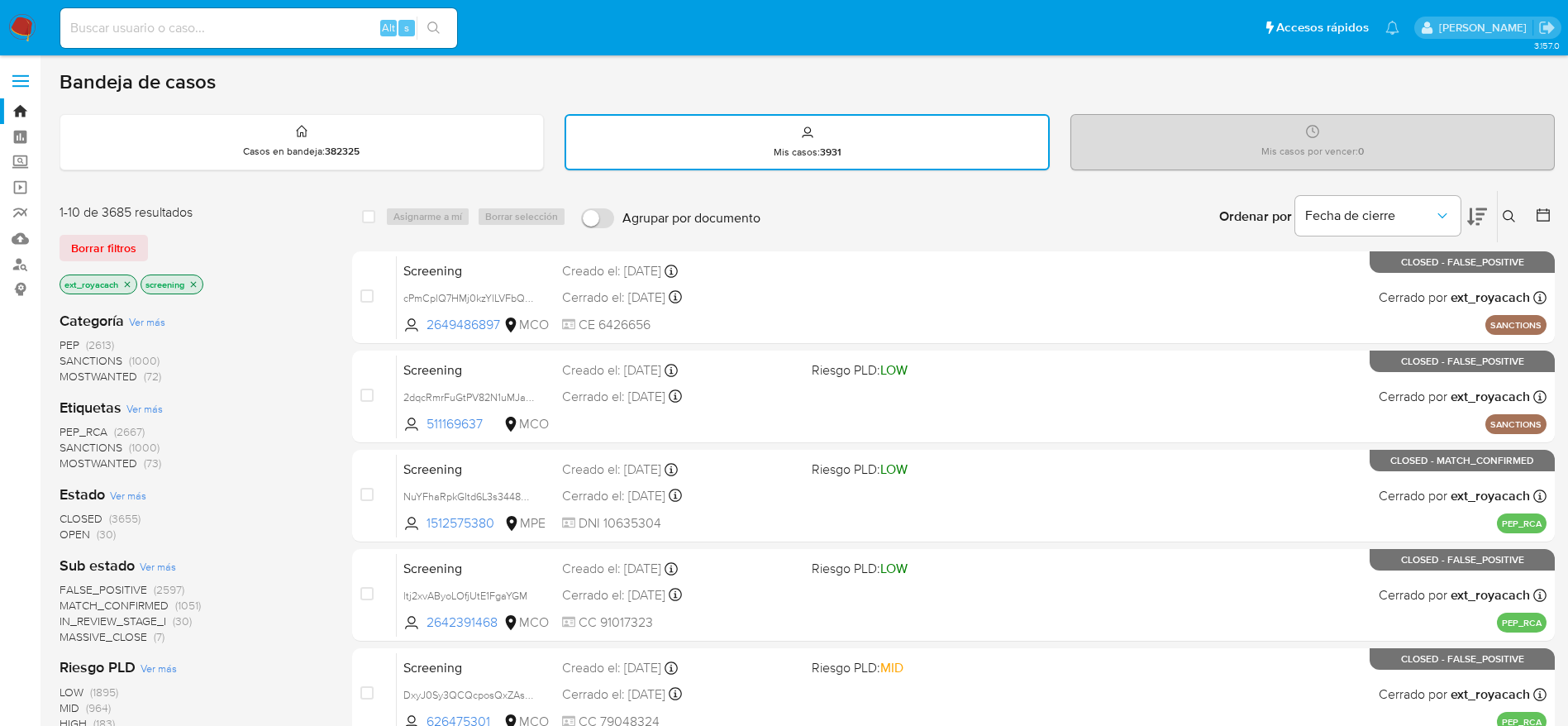
click at [77, 529] on span "OPEN" at bounding box center [75, 534] width 30 height 17
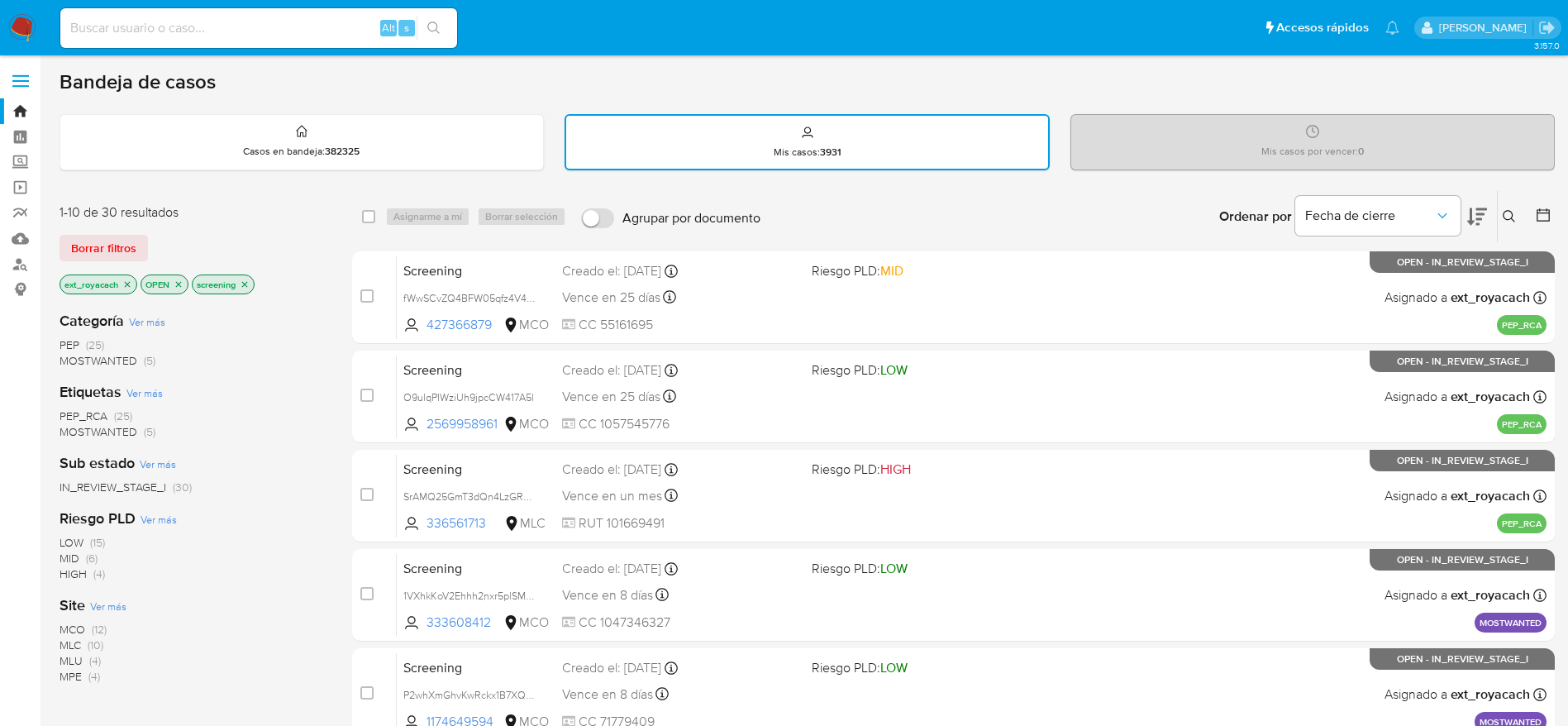
click at [129, 285] on icon "close-filter" at bounding box center [128, 285] width 10 height 10
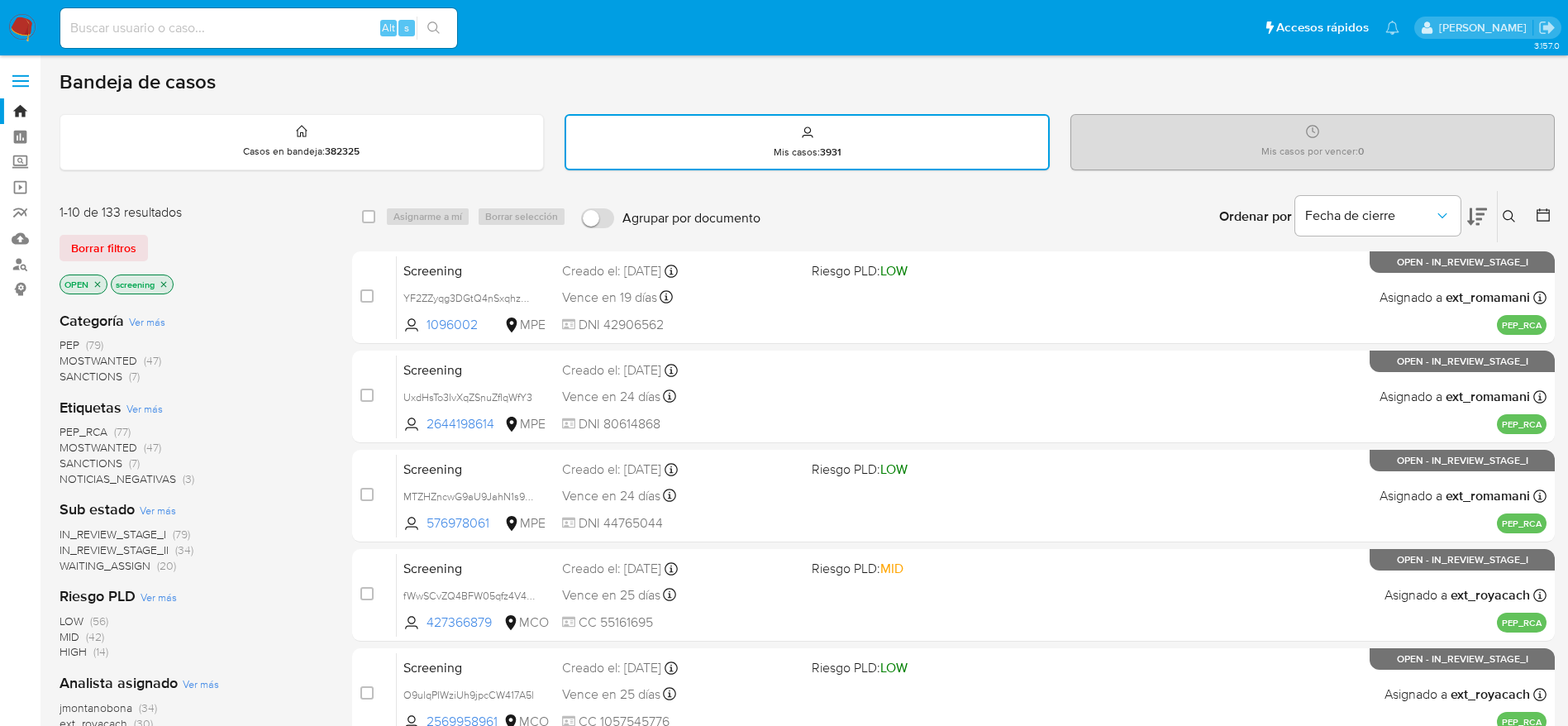
click at [97, 530] on span "IN_REVIEW_STAGE_I" at bounding box center [113, 534] width 107 height 17
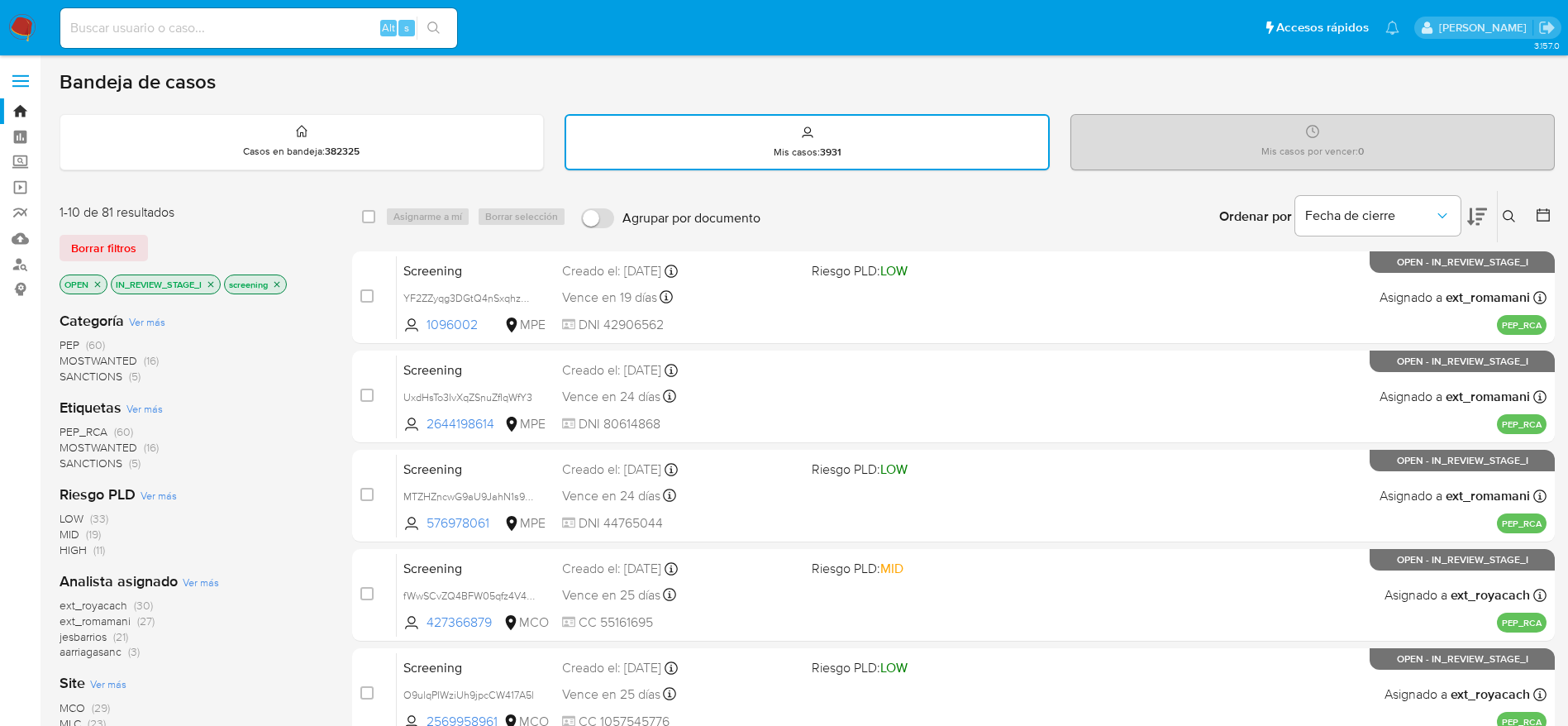
click at [212, 287] on icon "close-filter" at bounding box center [211, 285] width 10 height 10
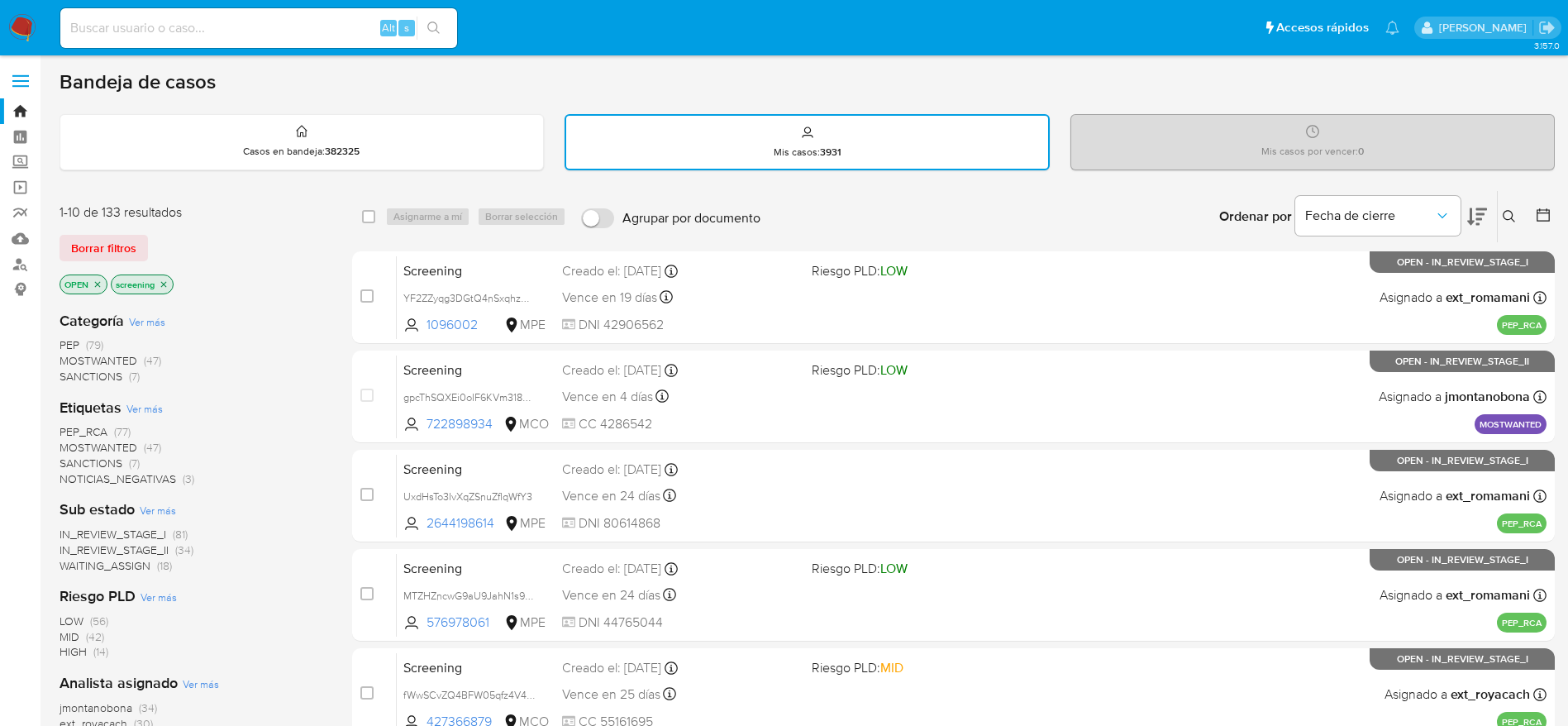
click at [130, 560] on span "WAITING_ASSIGN" at bounding box center [105, 565] width 91 height 17
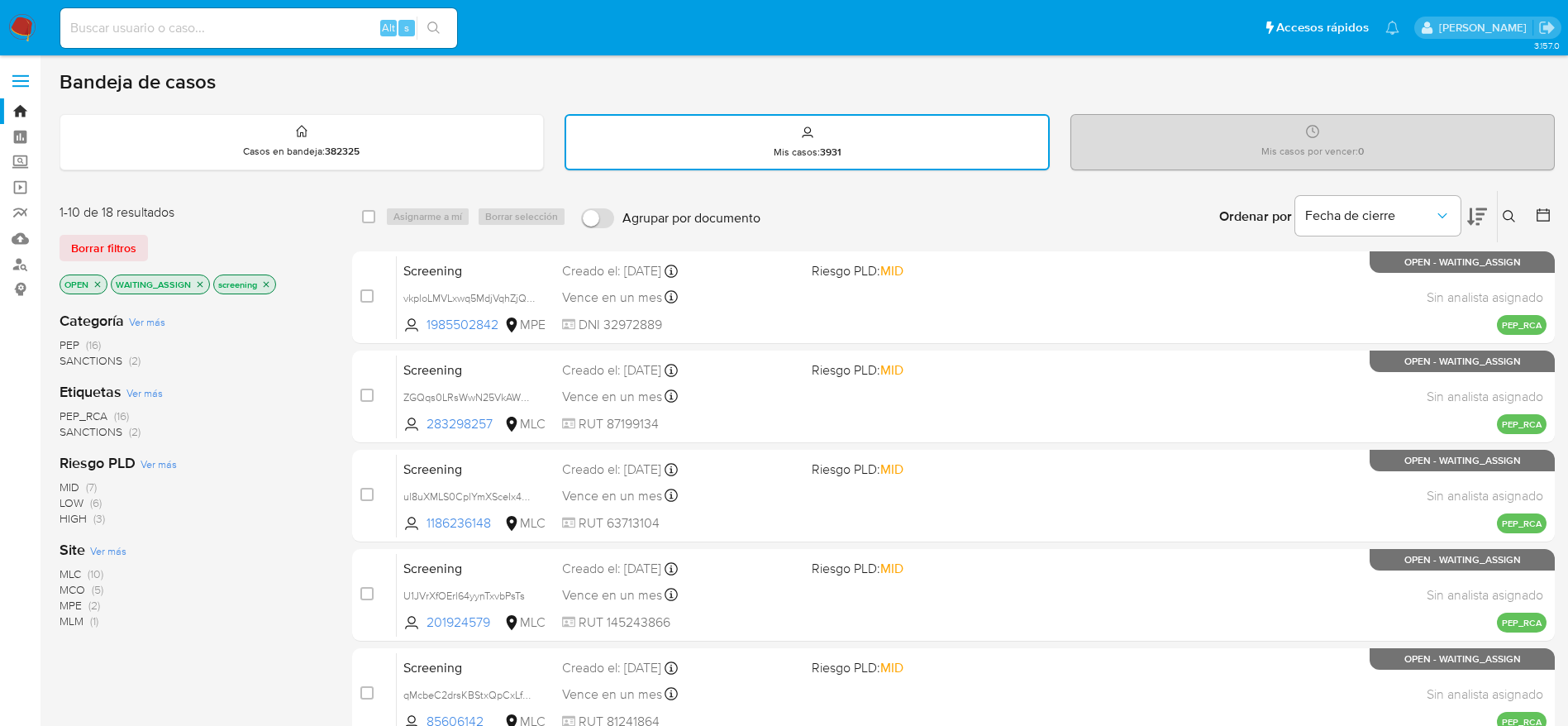
click at [87, 348] on span "(16)" at bounding box center [93, 344] width 15 height 17
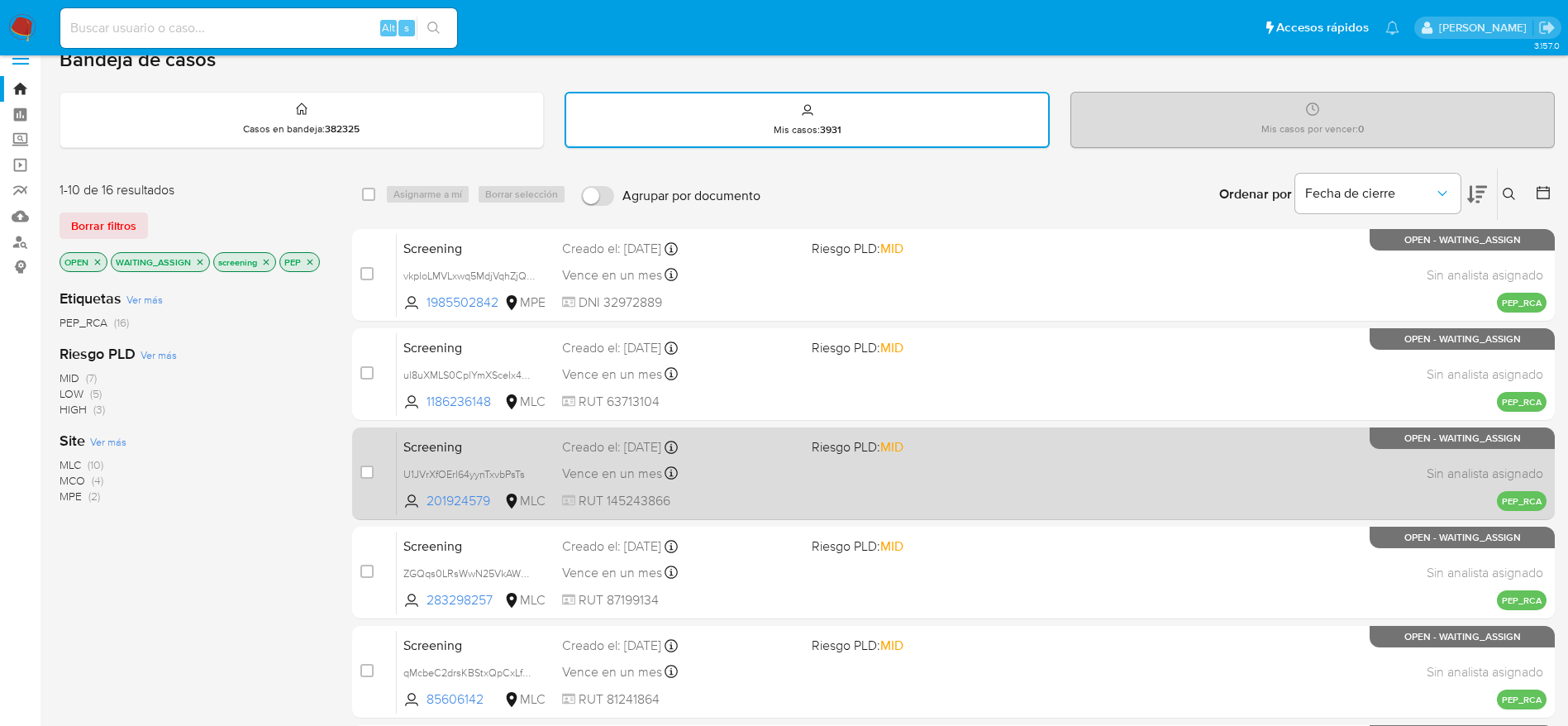
scroll to position [581, 0]
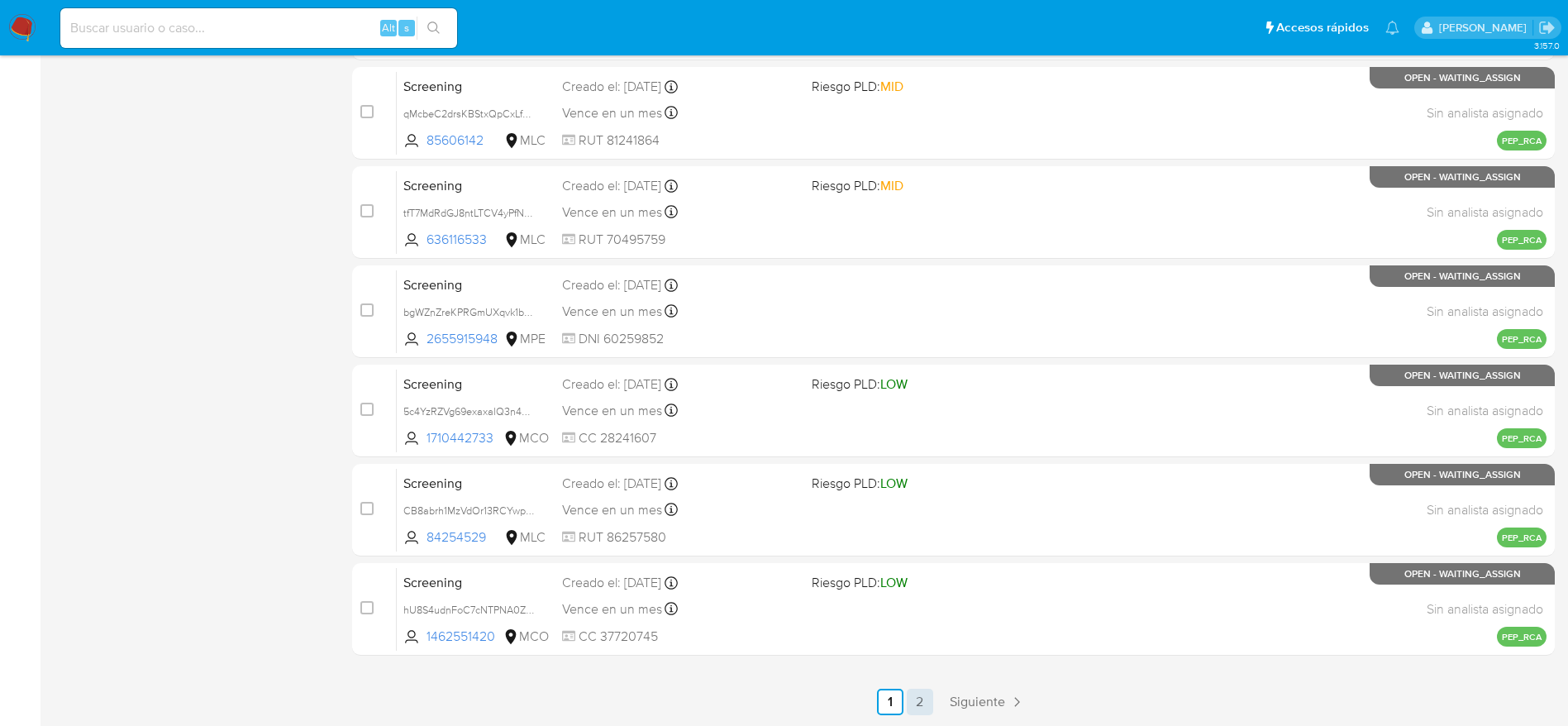
click at [927, 706] on link "2" at bounding box center [919, 701] width 26 height 26
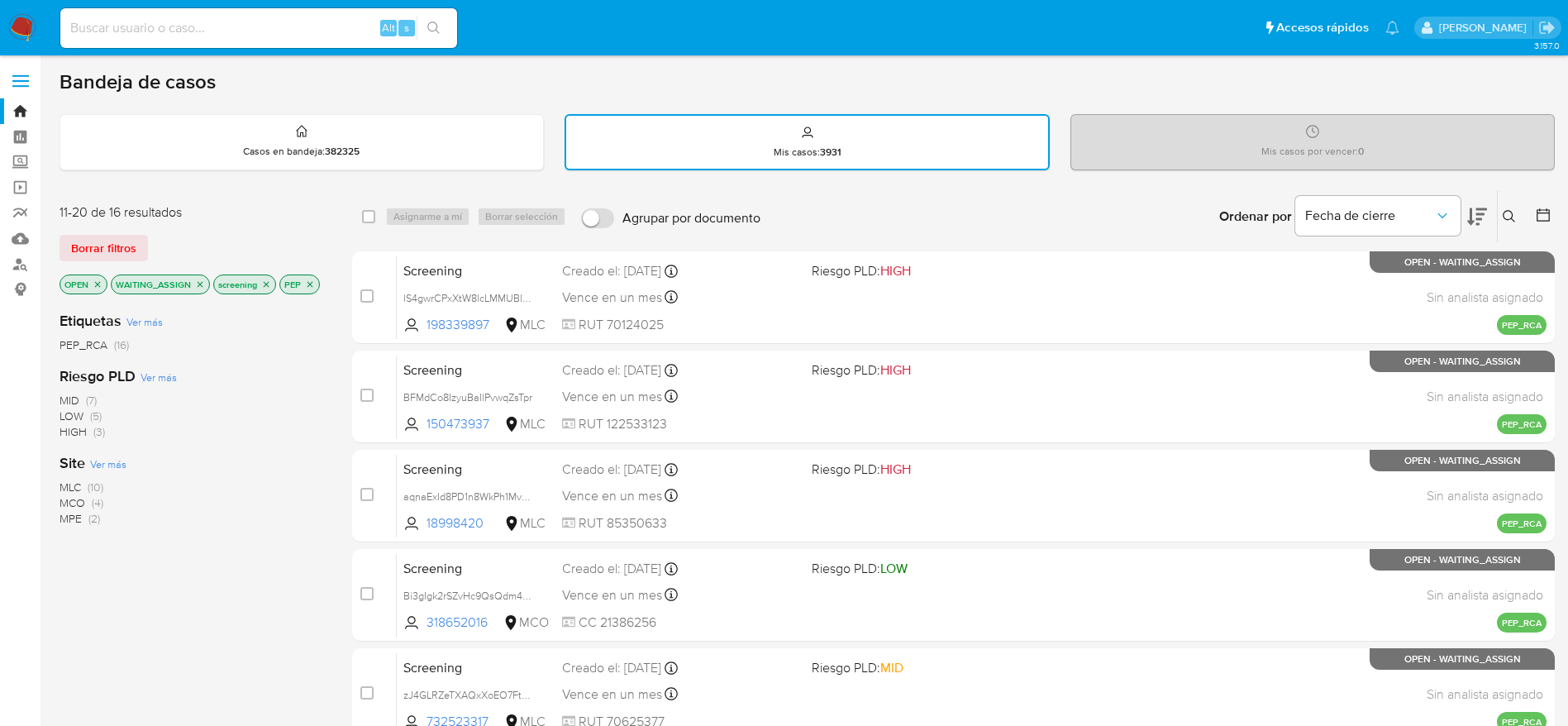
click at [312, 286] on icon "close-filter" at bounding box center [310, 285] width 10 height 10
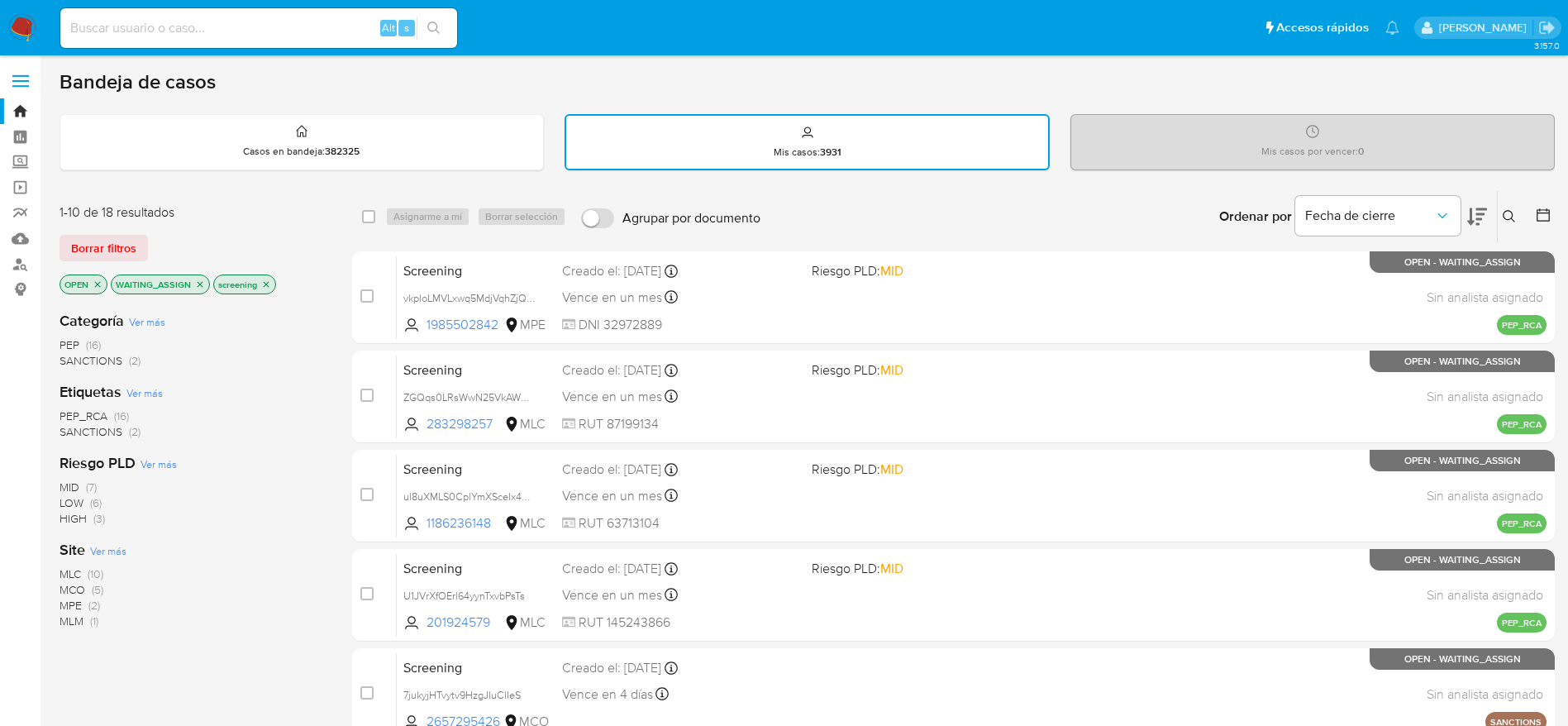
click at [270, 284] on icon "close-filter" at bounding box center [266, 285] width 10 height 10
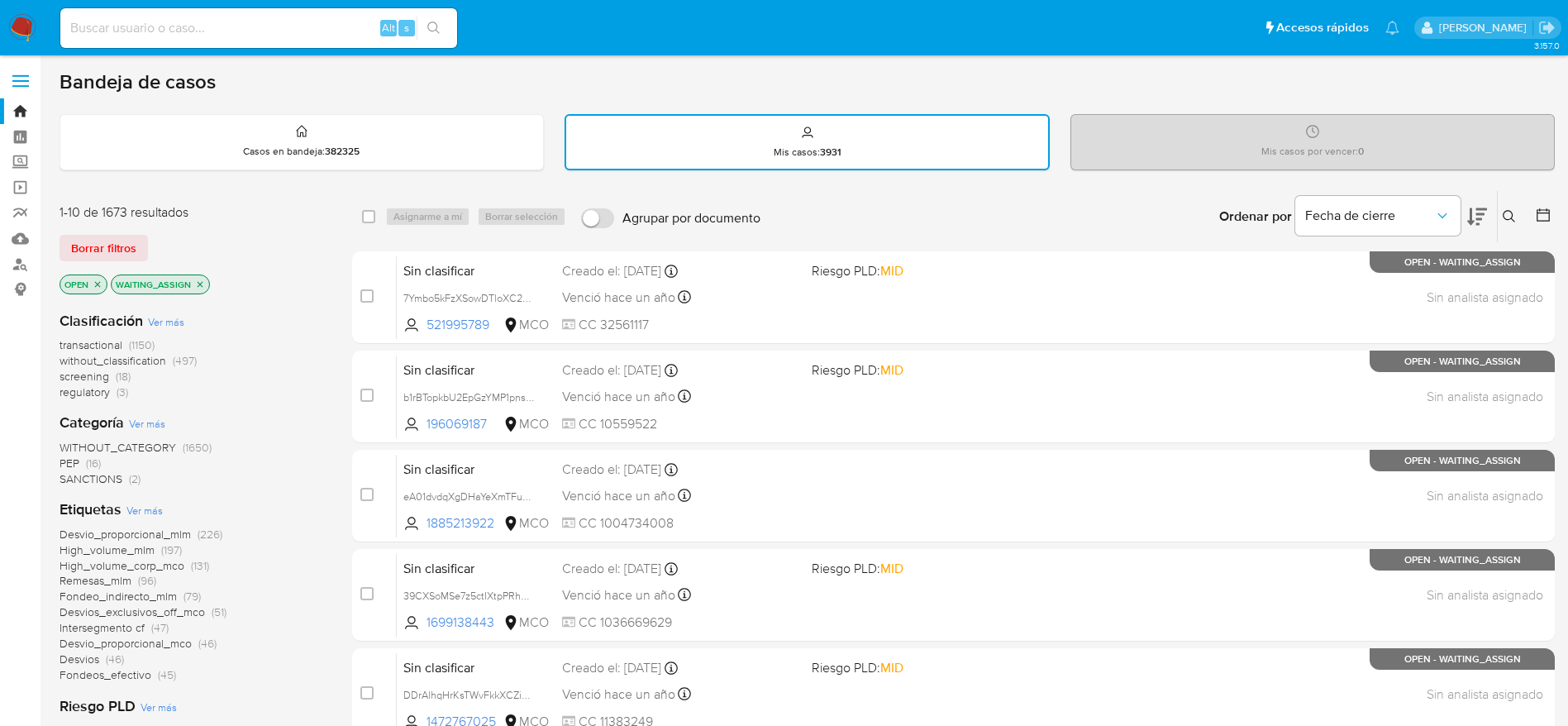
click at [100, 480] on span "SANCTIONS" at bounding box center [91, 478] width 63 height 17
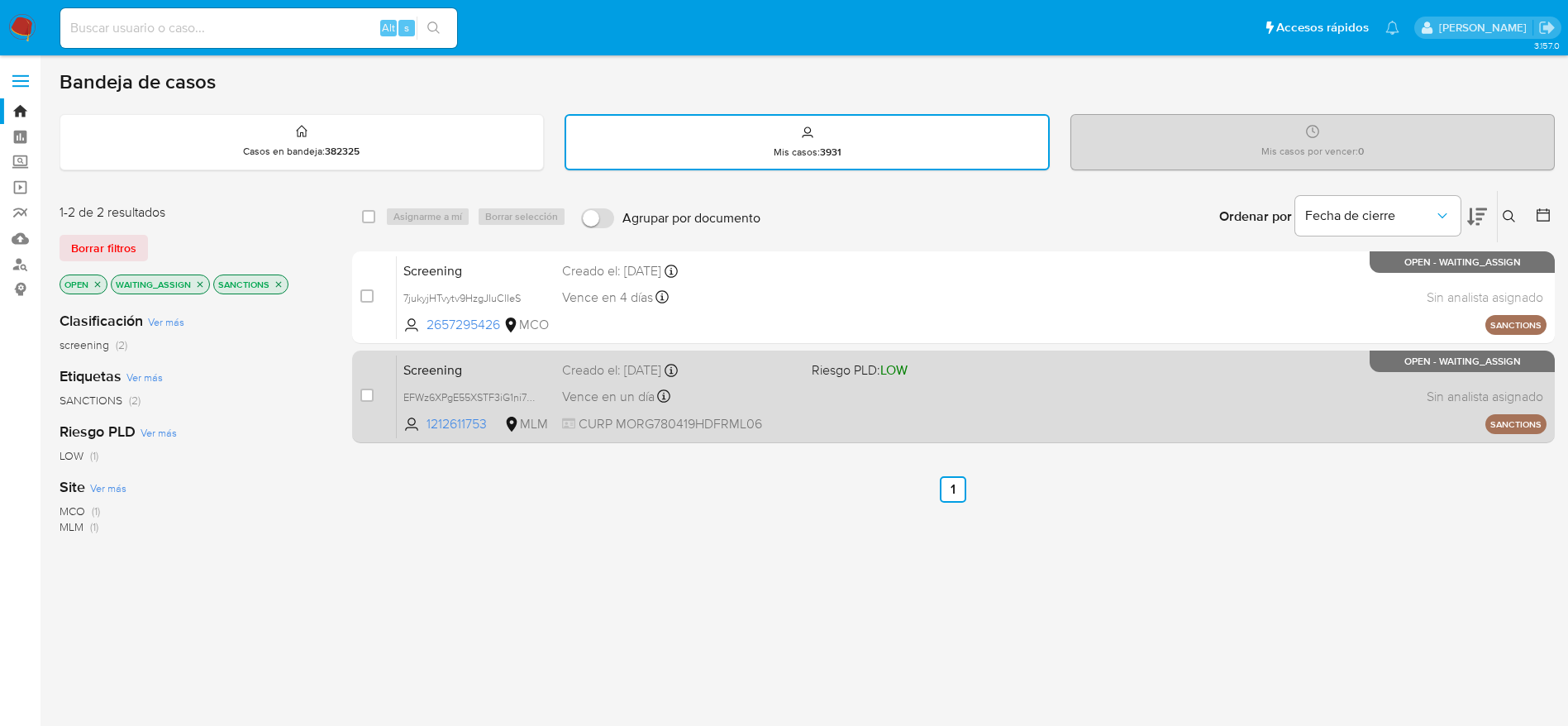
click at [630, 395] on span "Vence en un día" at bounding box center [608, 396] width 92 height 19
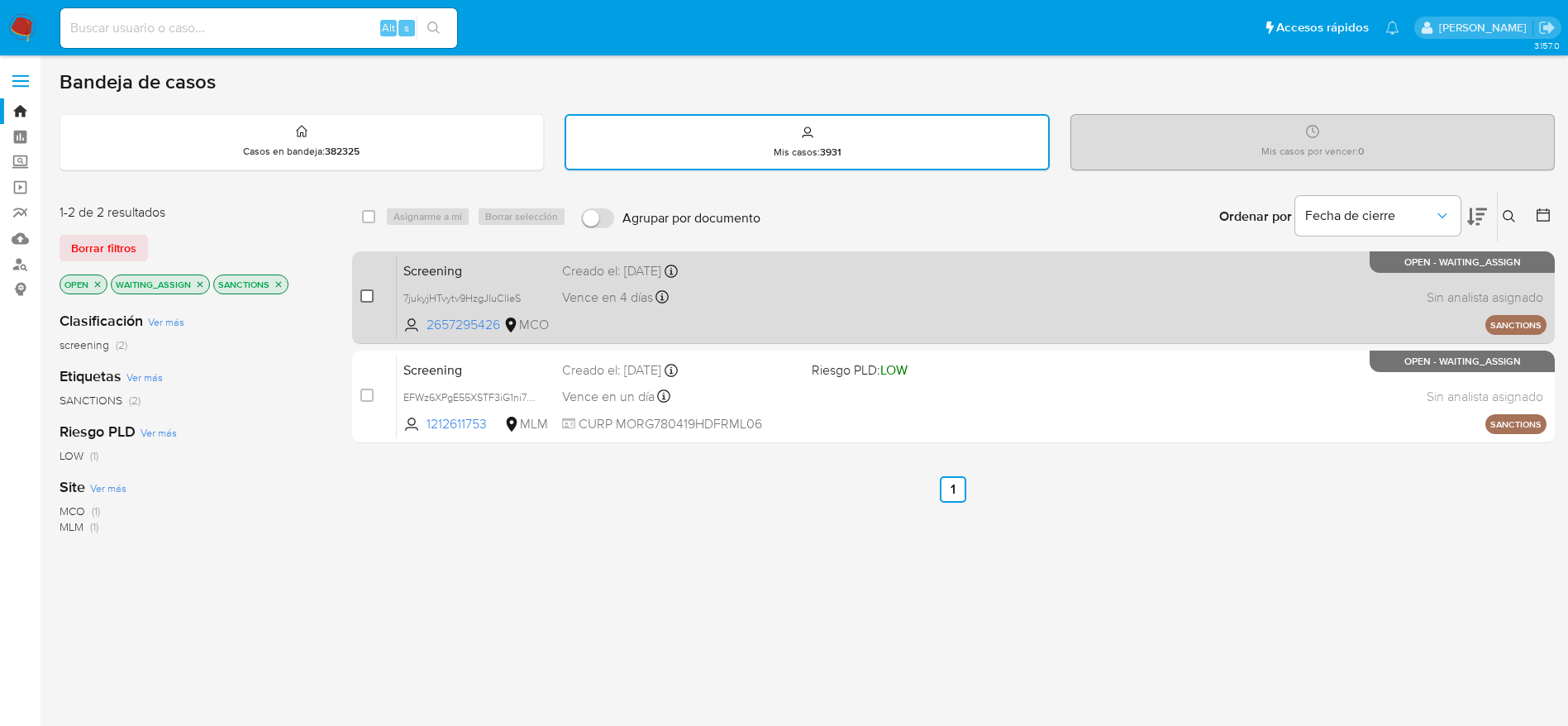
click at [361, 291] on input "checkbox" at bounding box center [366, 295] width 13 height 13
checkbox input "true"
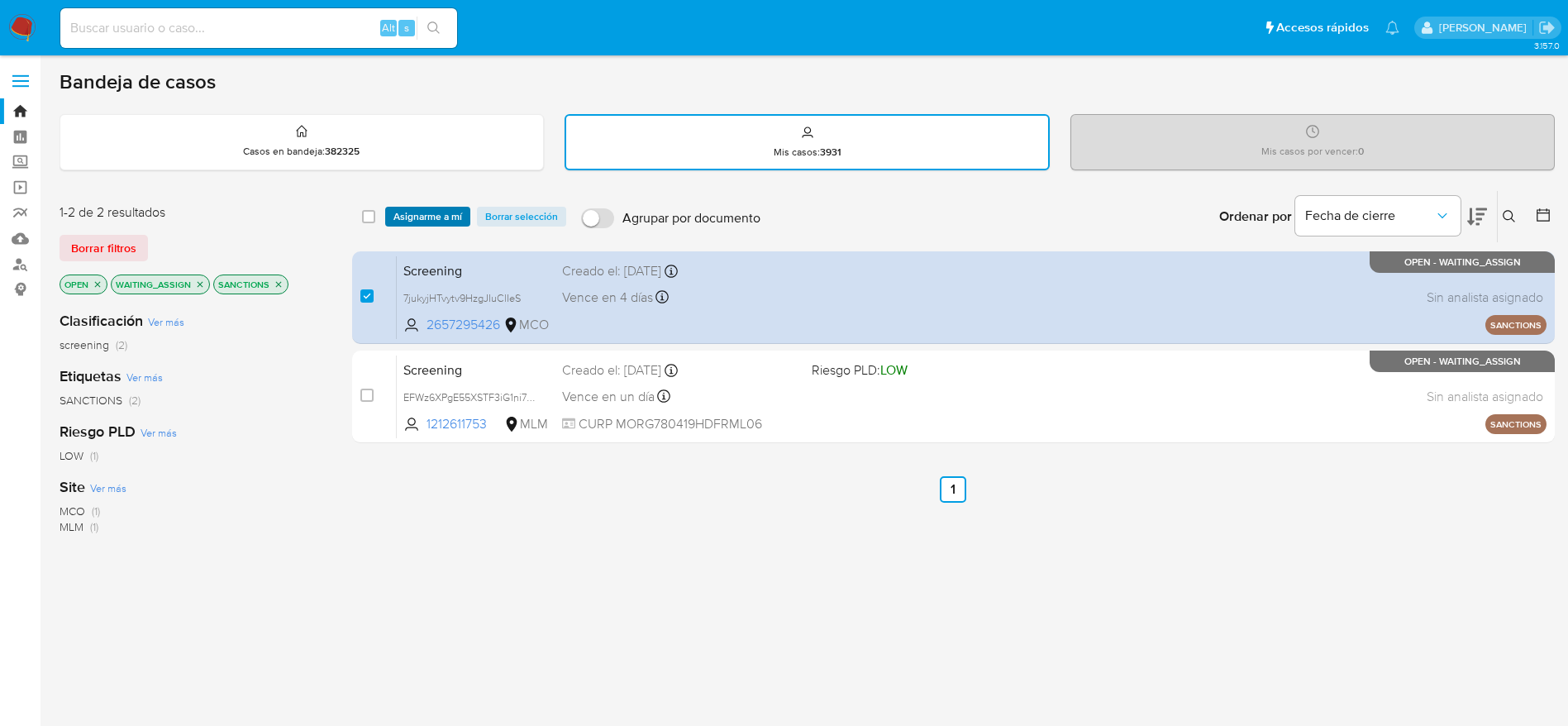
click at [431, 211] on span "Asignarme a mí" at bounding box center [428, 216] width 69 height 17
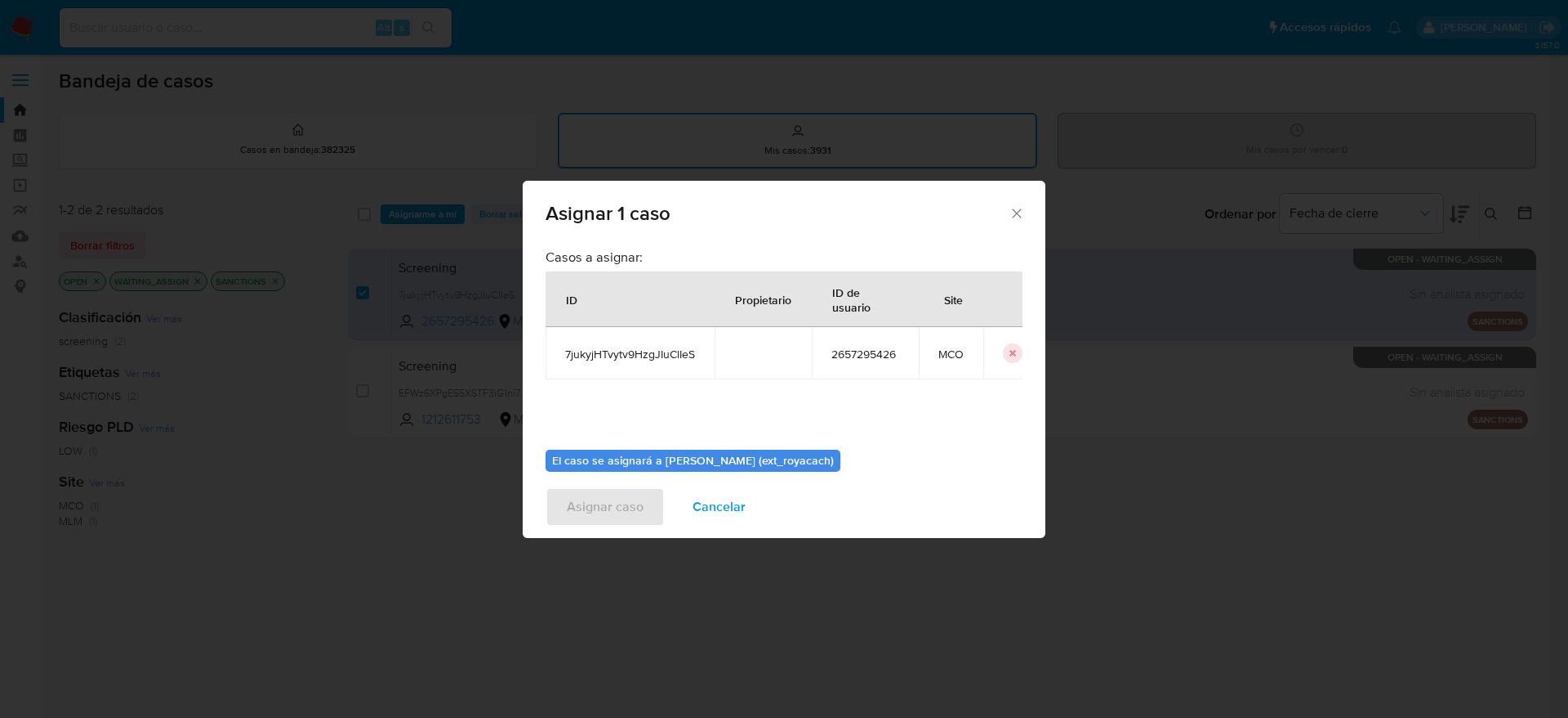
scroll to position [84, 0]
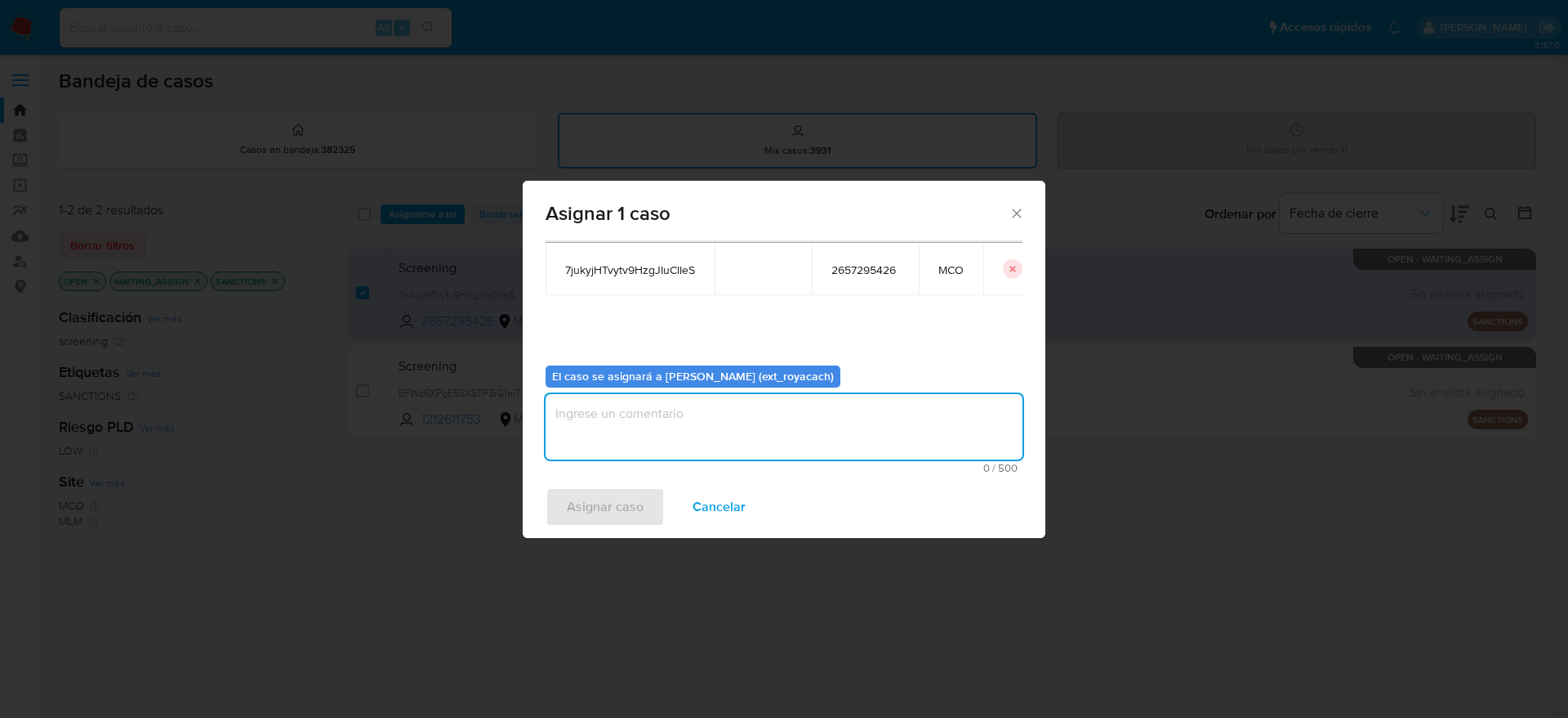
click at [682, 440] on textarea "assign-modal" at bounding box center [784, 426] width 477 height 65
type textarea "analisis"
click at [546, 487] on button "Asignar caso" at bounding box center [605, 506] width 119 height 39
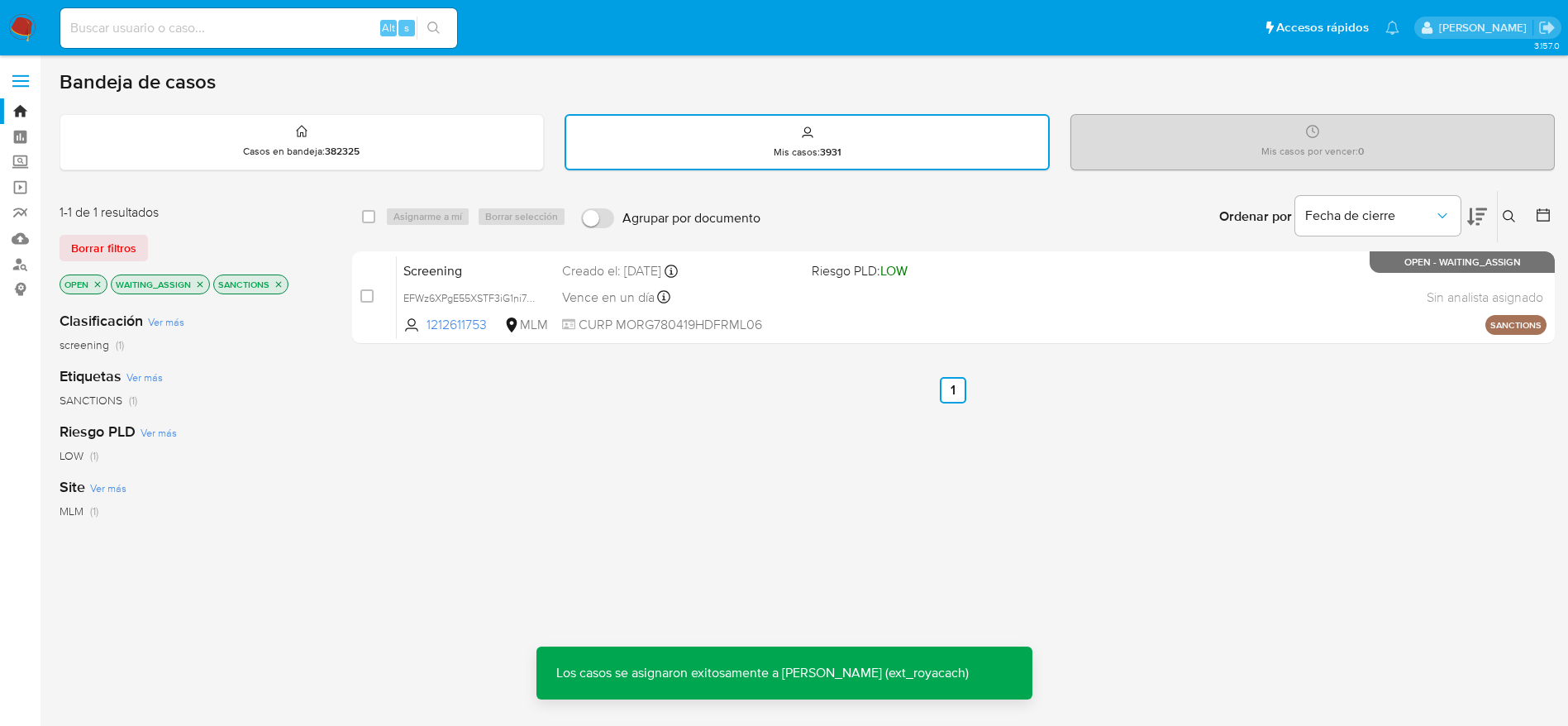
click at [278, 283] on icon "close-filter" at bounding box center [279, 285] width 10 height 10
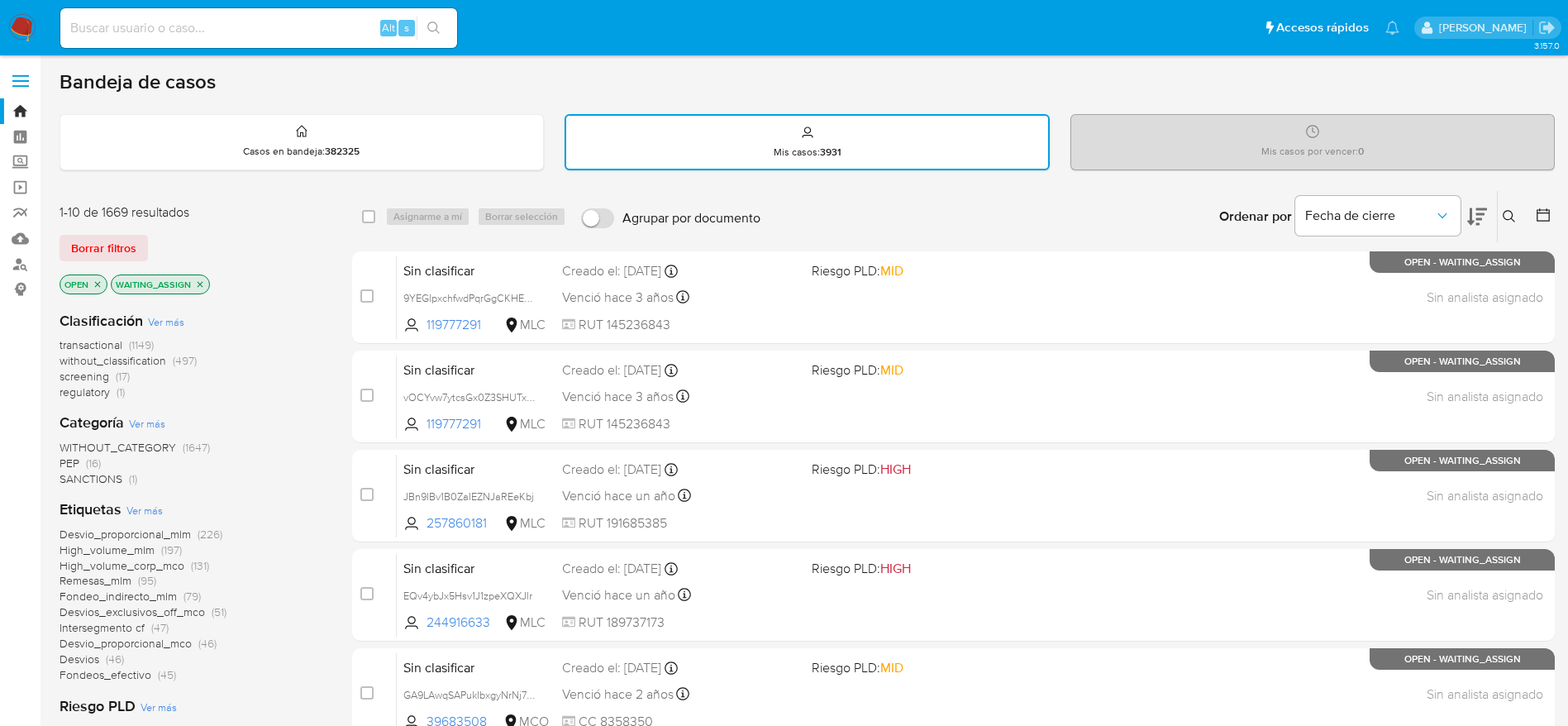
click at [86, 394] on span "regulatory" at bounding box center [84, 391] width 50 height 17
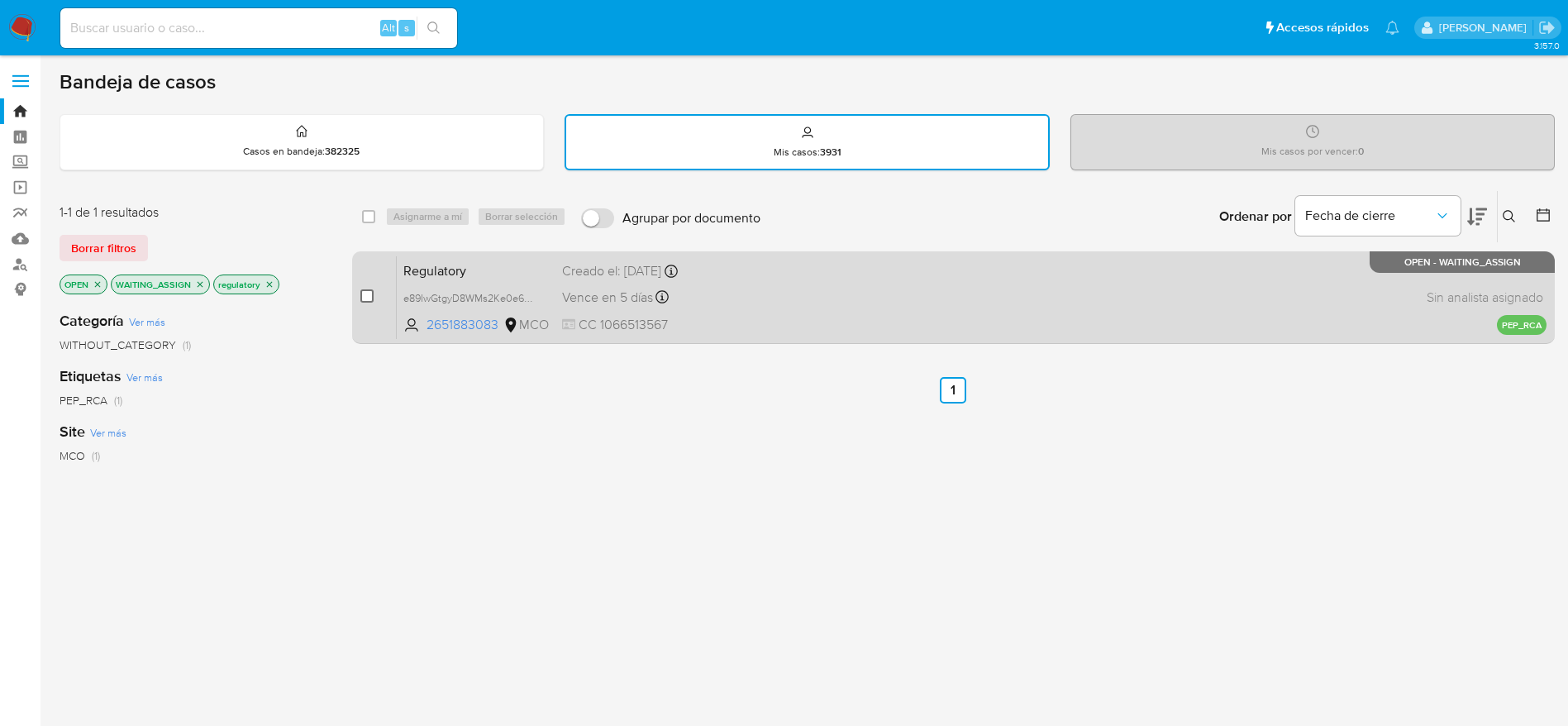
click at [367, 294] on input "checkbox" at bounding box center [366, 295] width 13 height 13
checkbox input "true"
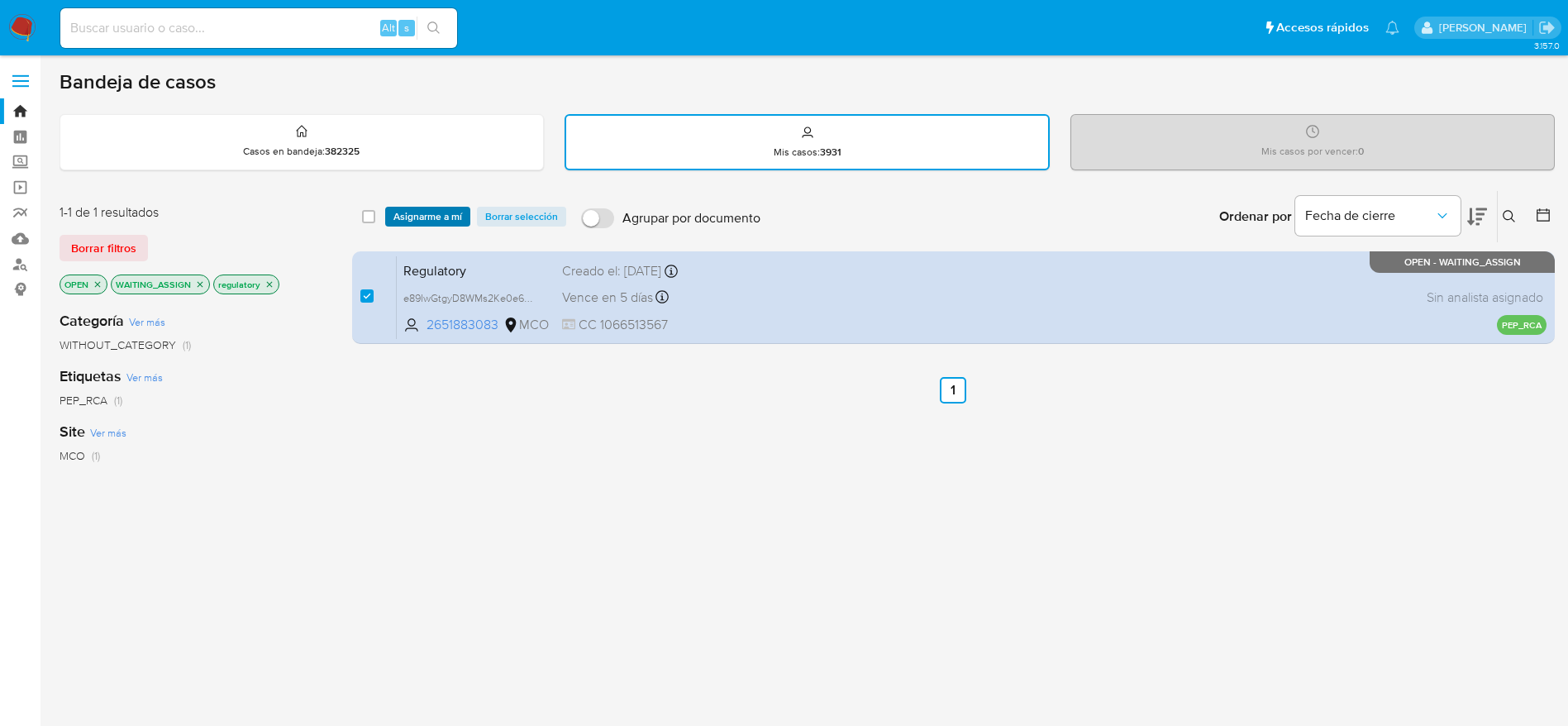
click at [413, 216] on span "Asignarme a mí" at bounding box center [428, 216] width 69 height 17
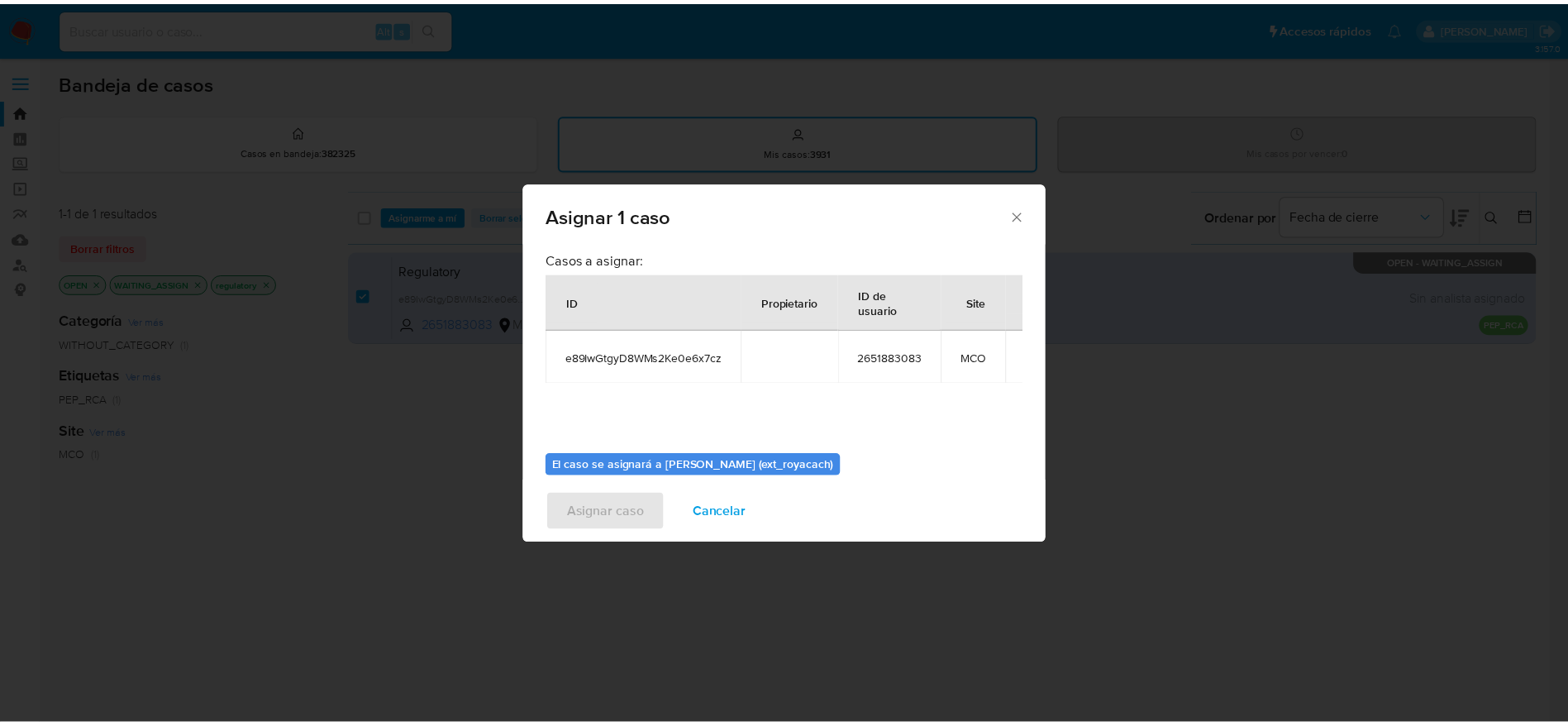
scroll to position [85, 0]
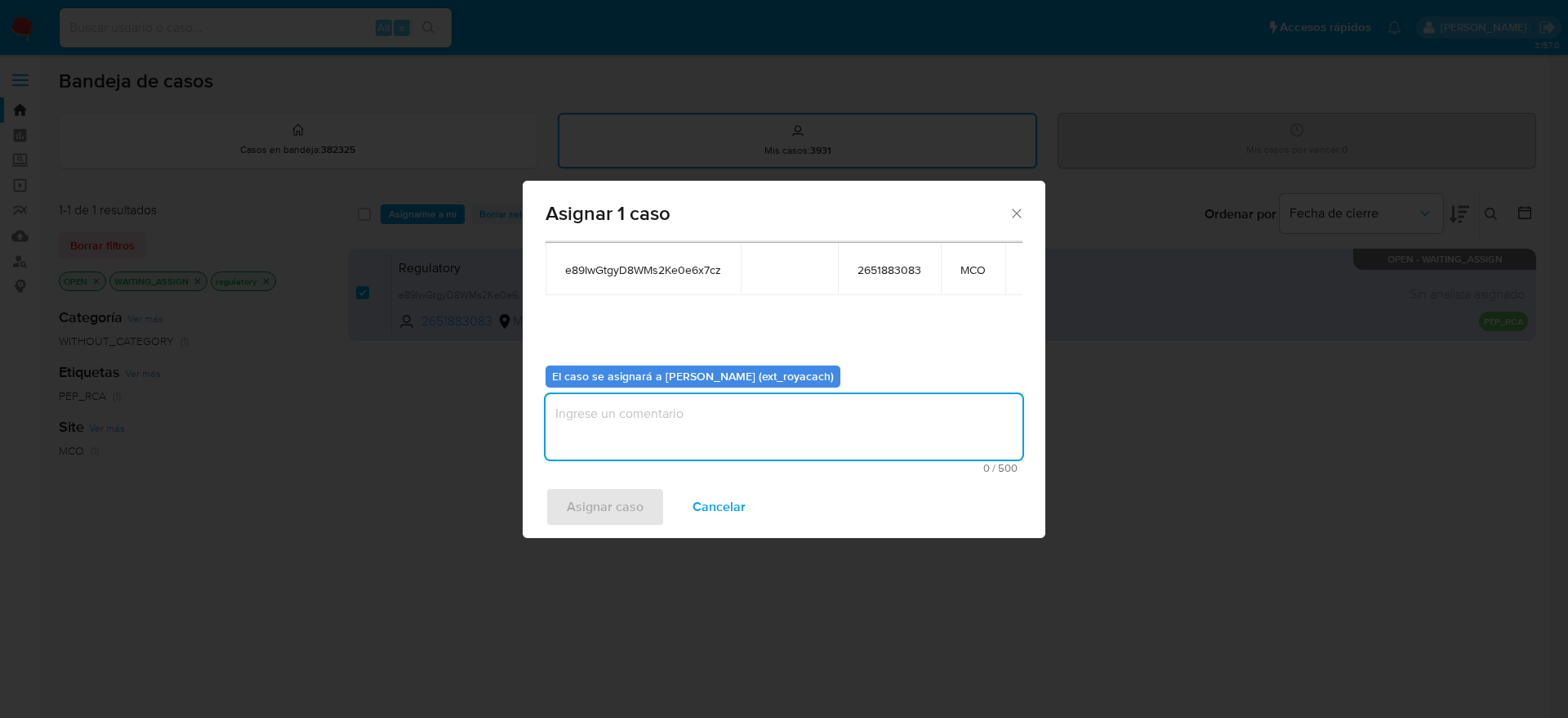
click at [663, 428] on textarea "assign-modal" at bounding box center [784, 426] width 477 height 65
type textarea "analsiis"
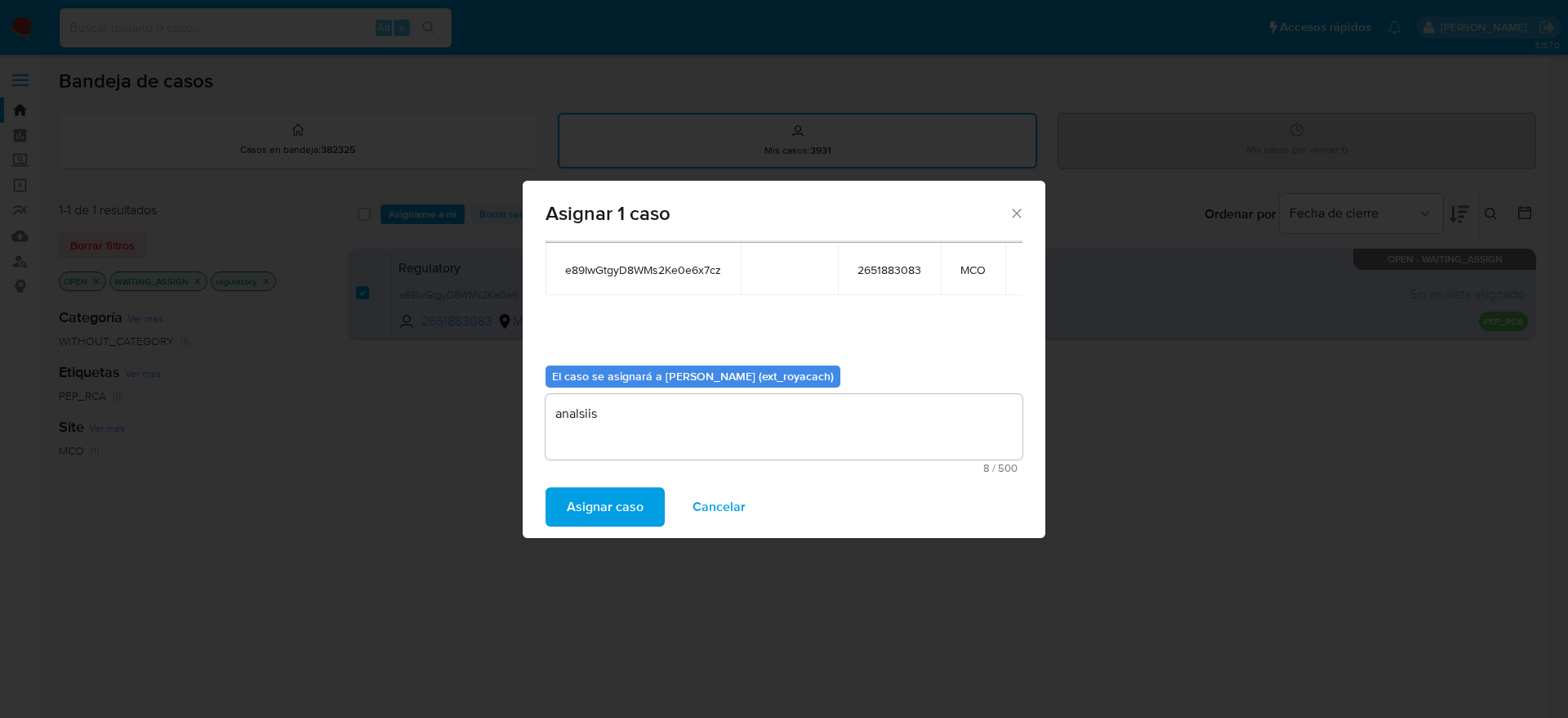
click at [546, 487] on button "Asignar caso" at bounding box center [605, 506] width 119 height 39
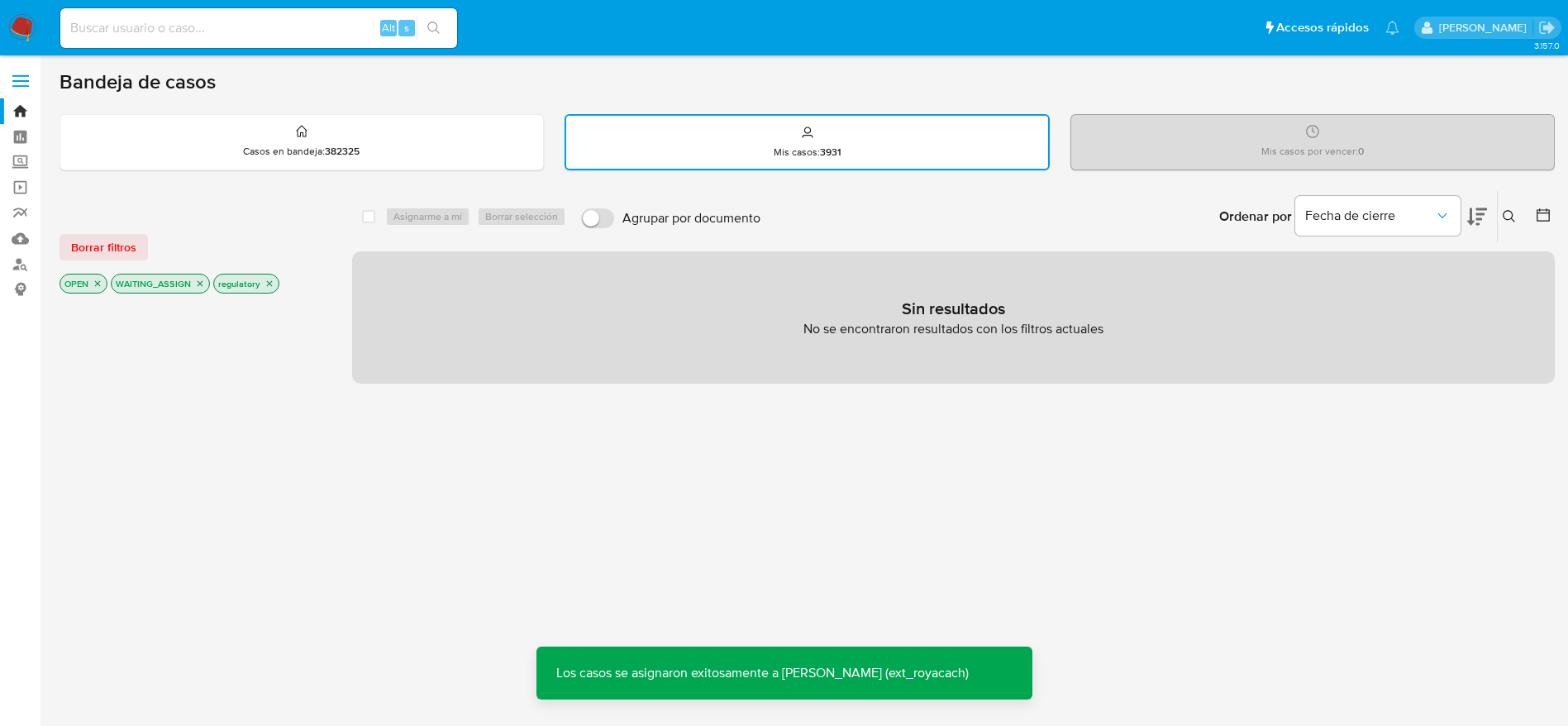
click at [274, 281] on p "regulatory" at bounding box center [246, 284] width 65 height 19
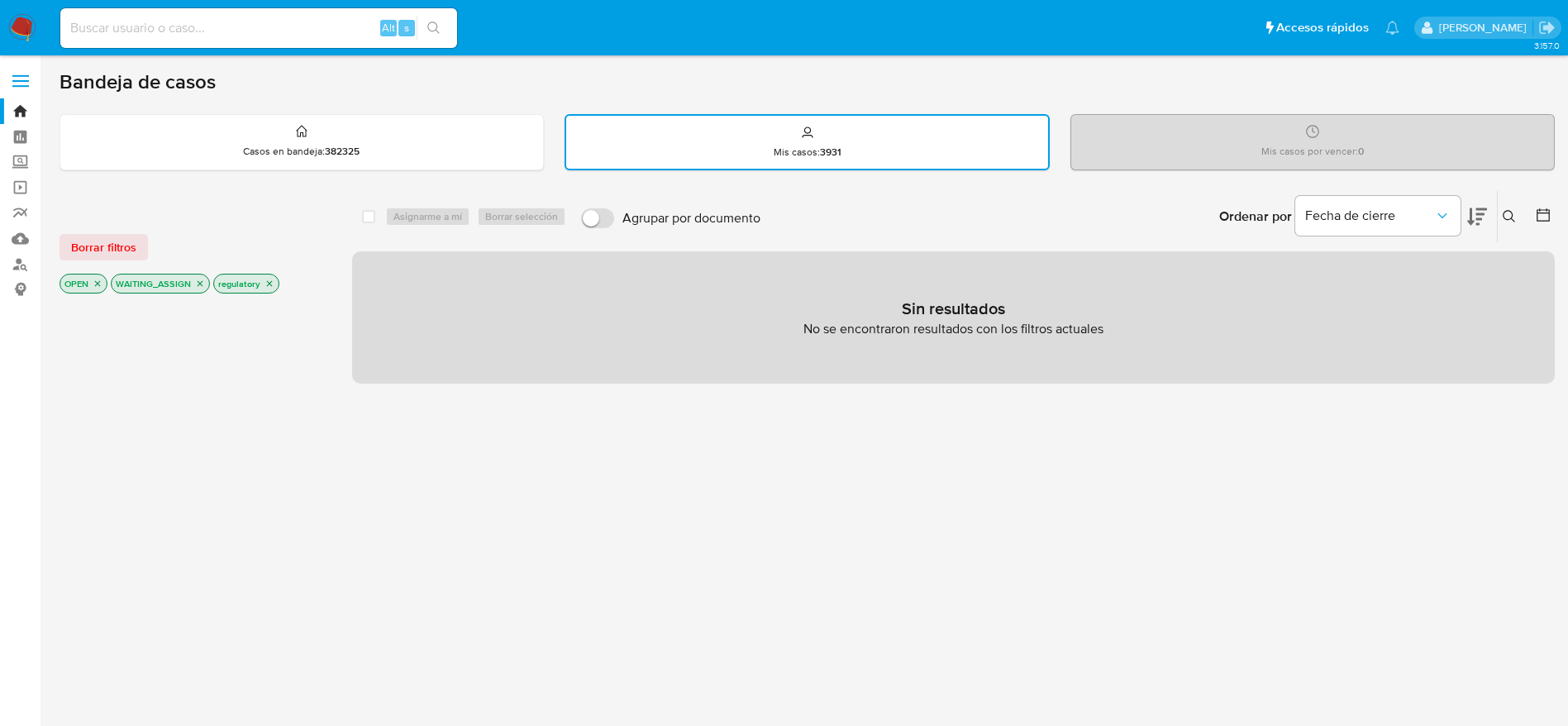
click at [270, 285] on icon "close-filter" at bounding box center [270, 284] width 10 height 10
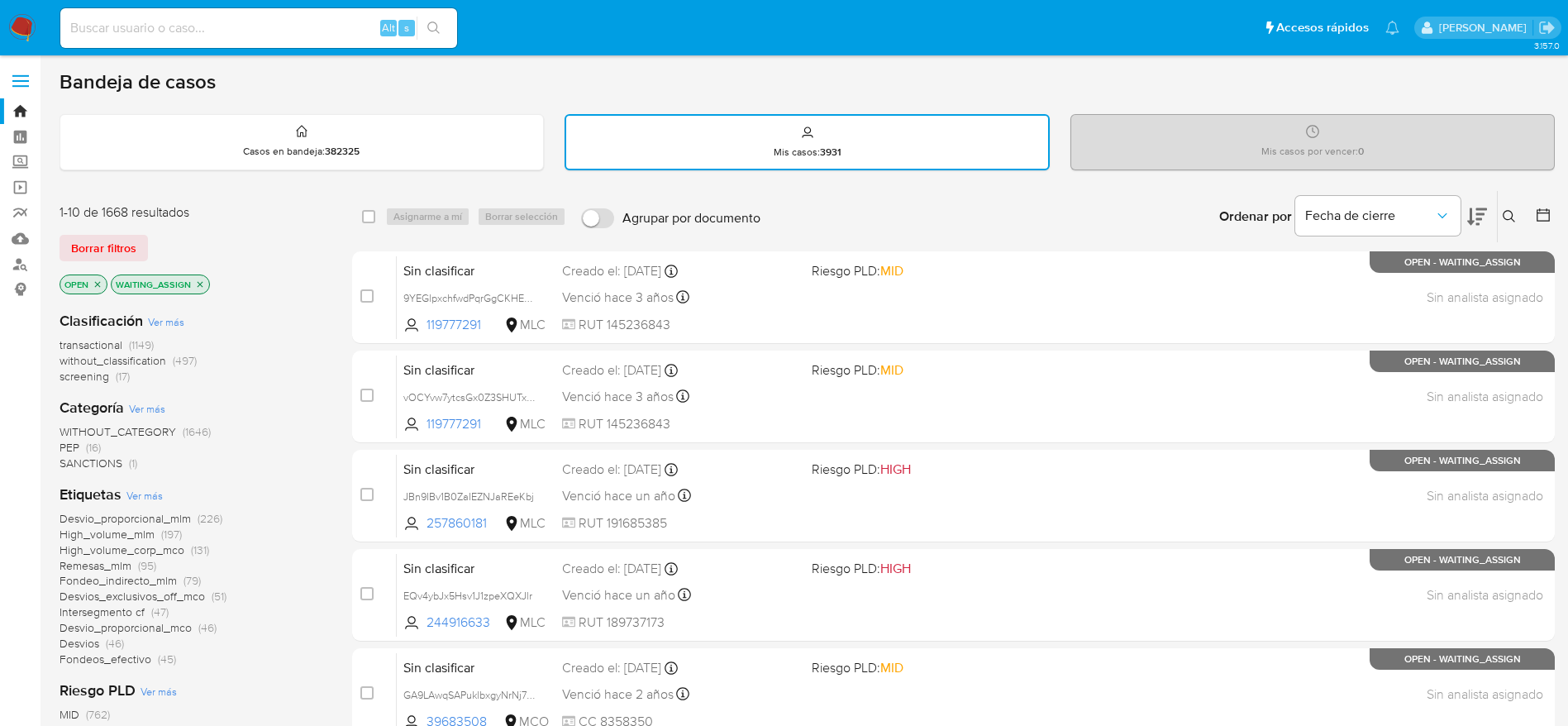
click at [94, 457] on span "SANCTIONS" at bounding box center [91, 462] width 63 height 17
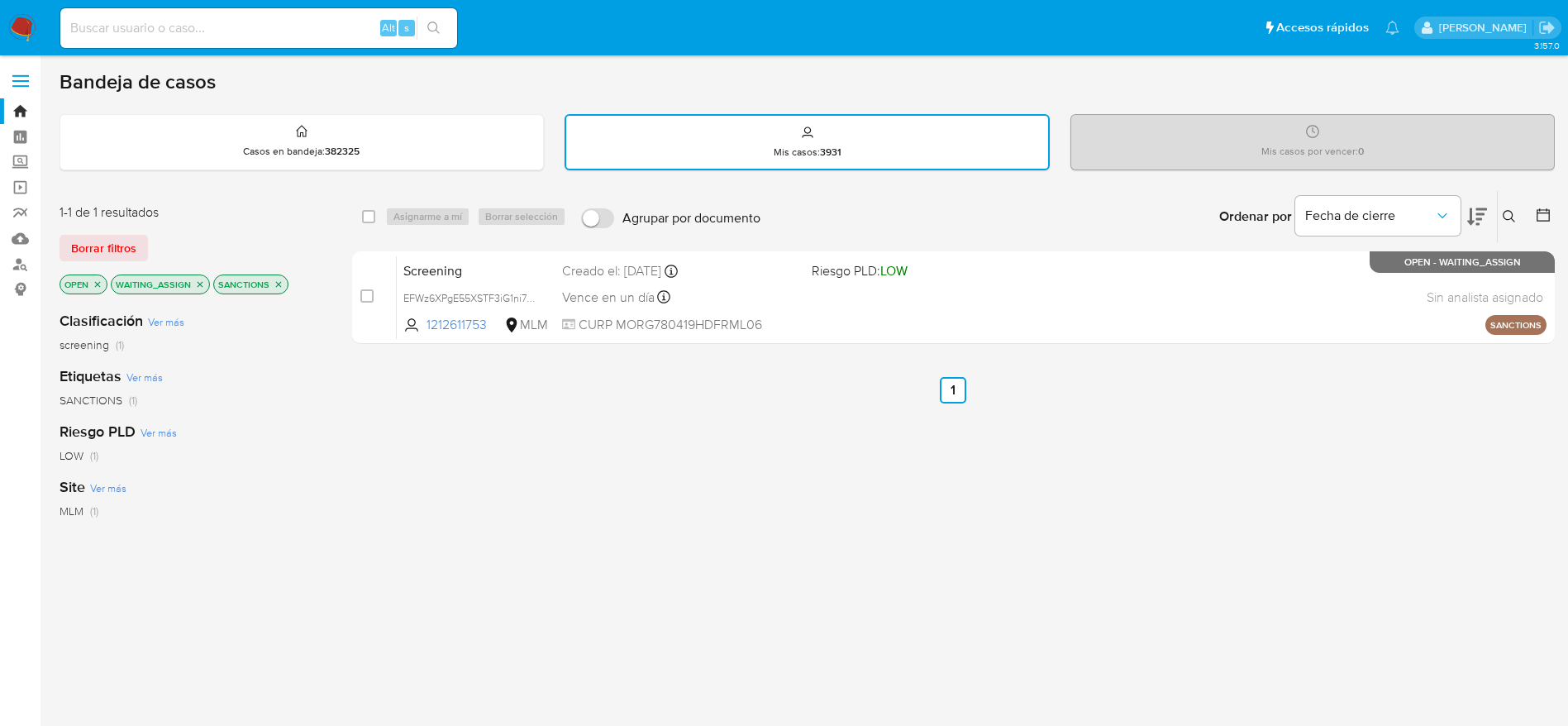
click at [24, 16] on img at bounding box center [22, 27] width 28 height 28
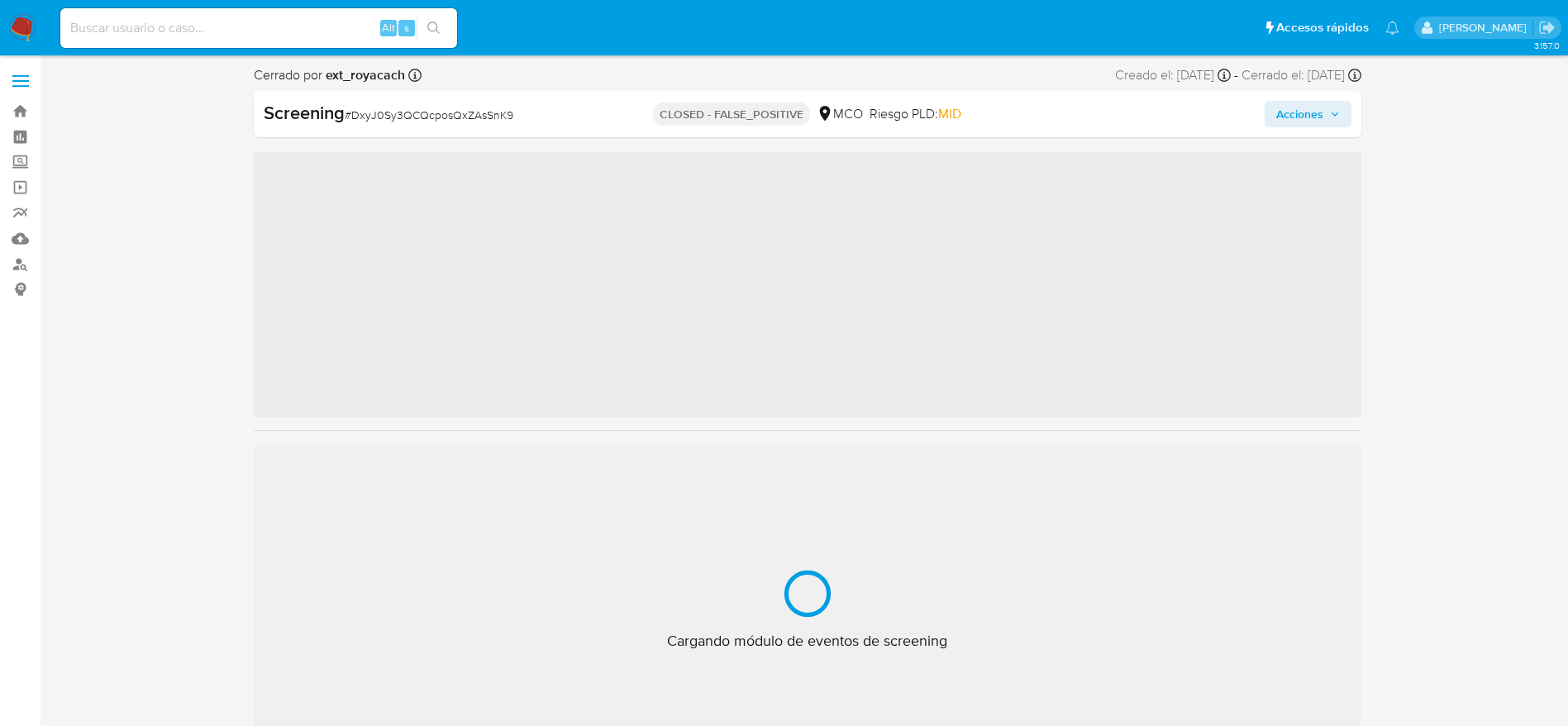
scroll to position [699, 0]
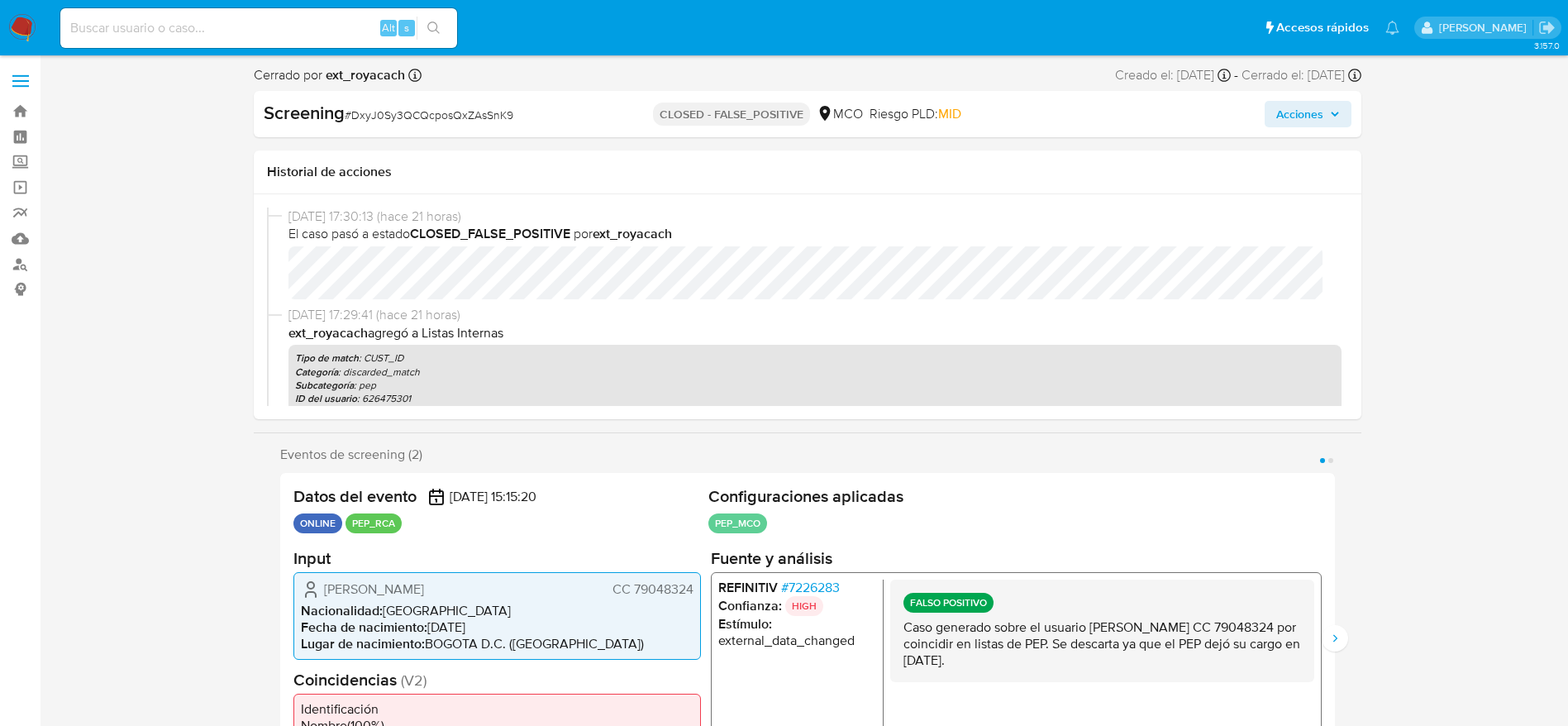
select select "10"
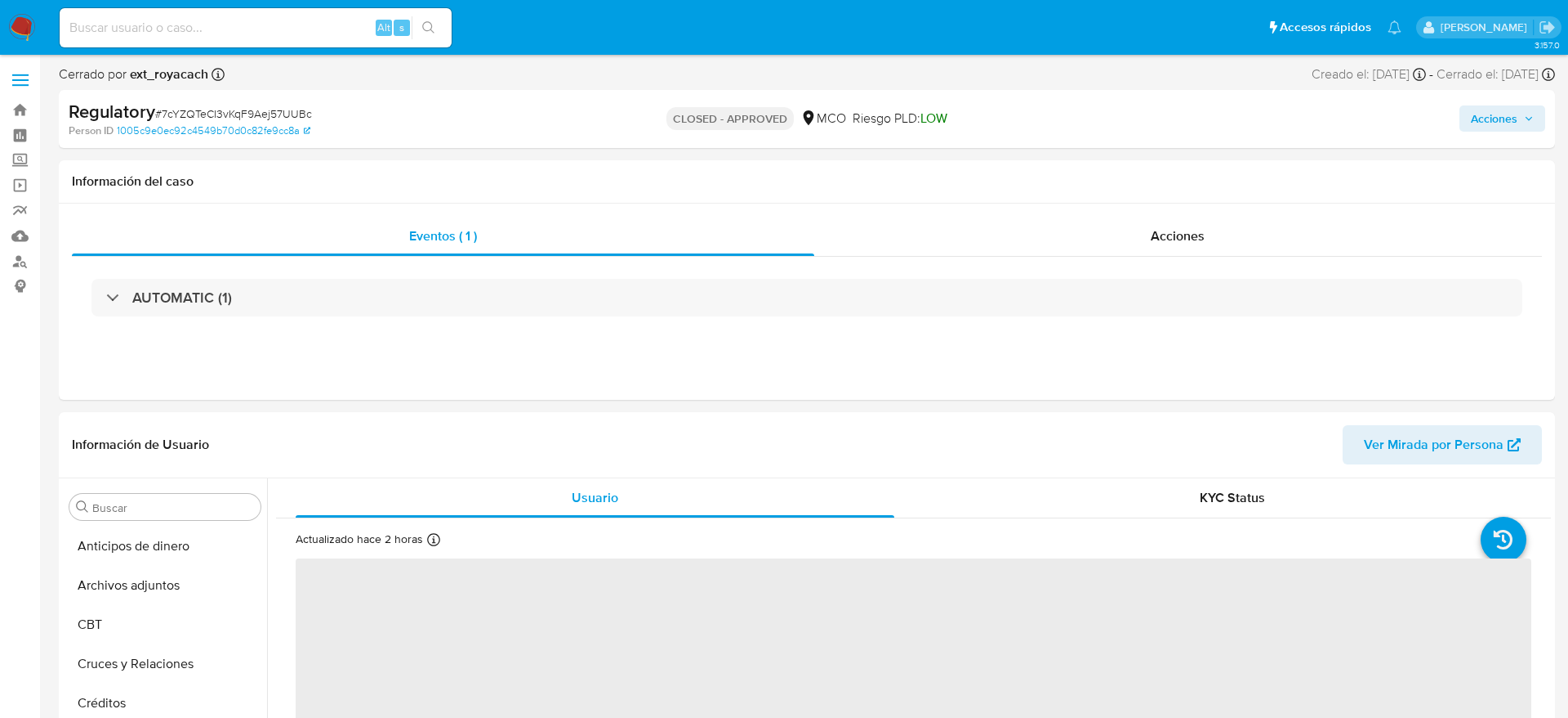
select select "10"
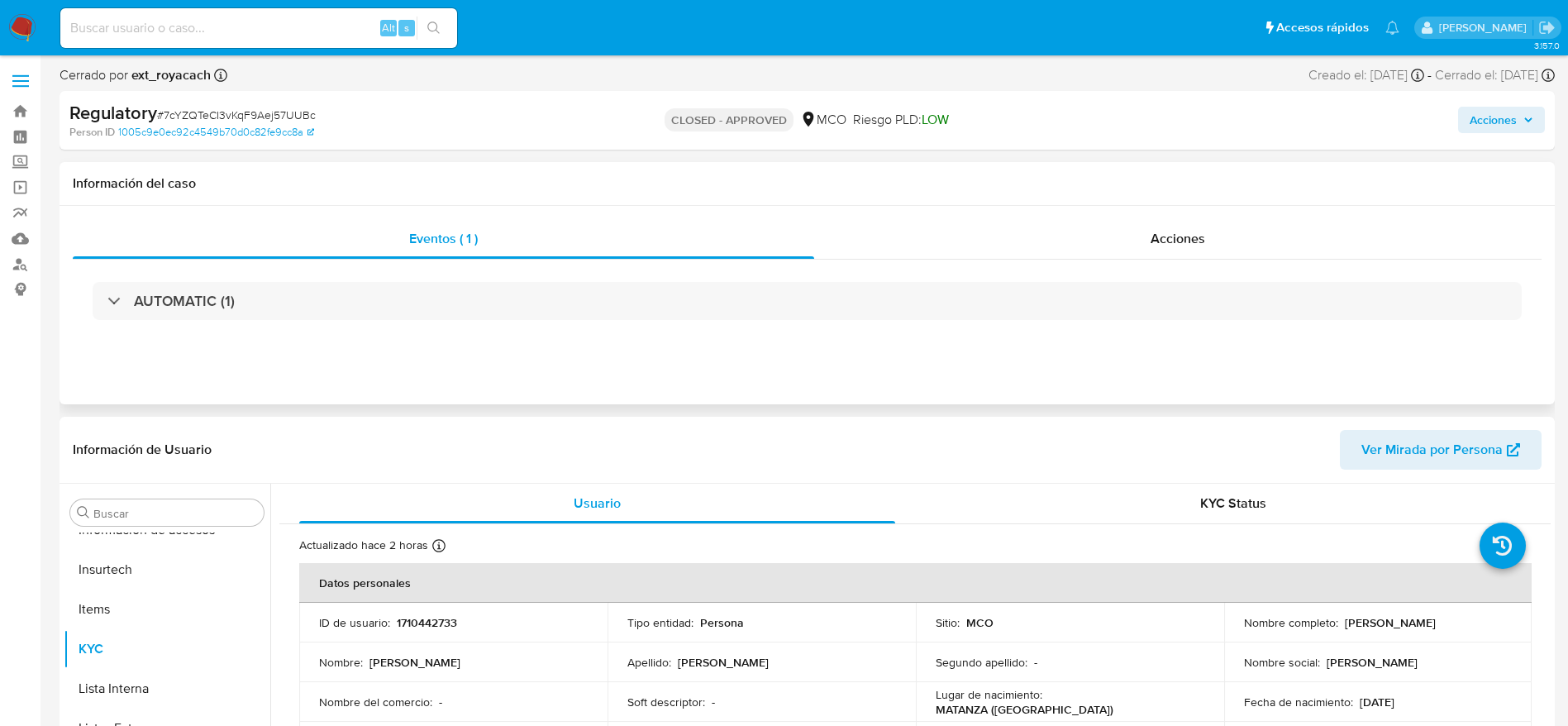
scroll to position [699, 0]
click at [1502, 115] on span "Acciones" at bounding box center [1493, 120] width 47 height 26
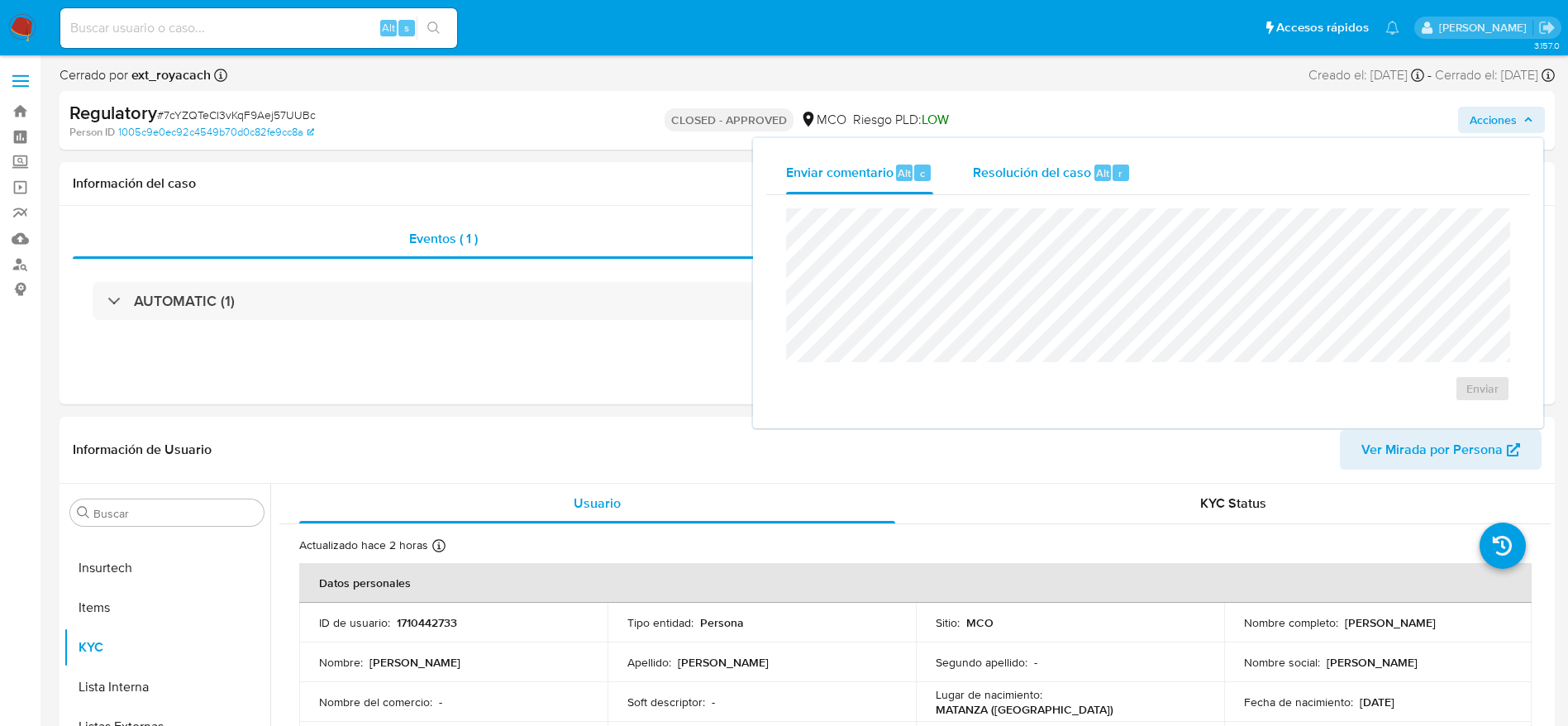
drag, startPoint x: 1022, startPoint y: 149, endPoint x: 1009, endPoint y: 160, distance: 17.0
click at [1009, 160] on div "Enviar comentario Alt c Resolución del caso Alt r Enviar" at bounding box center [1147, 284] width 790 height 290
click at [1009, 160] on div "Resolución del caso Alt r" at bounding box center [1052, 173] width 158 height 43
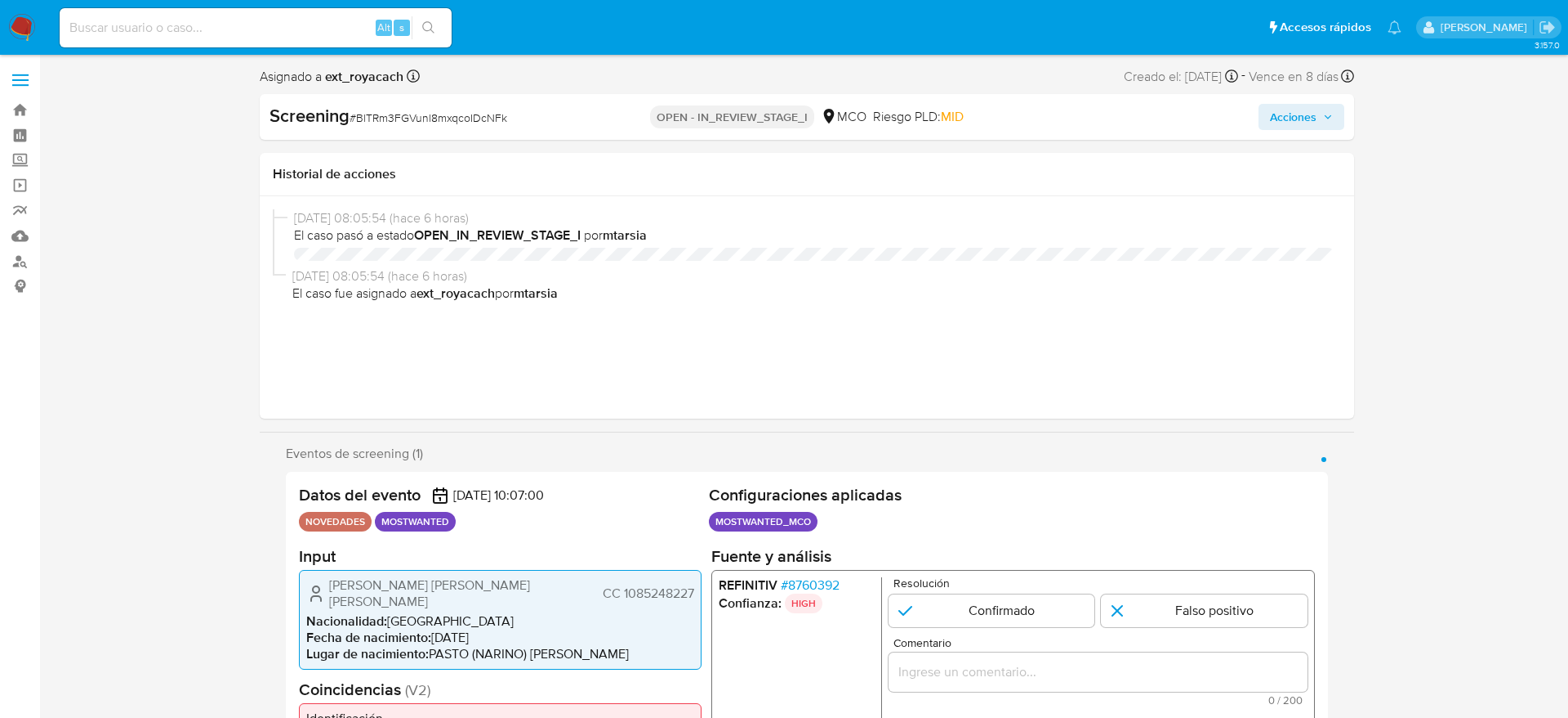
select select "10"
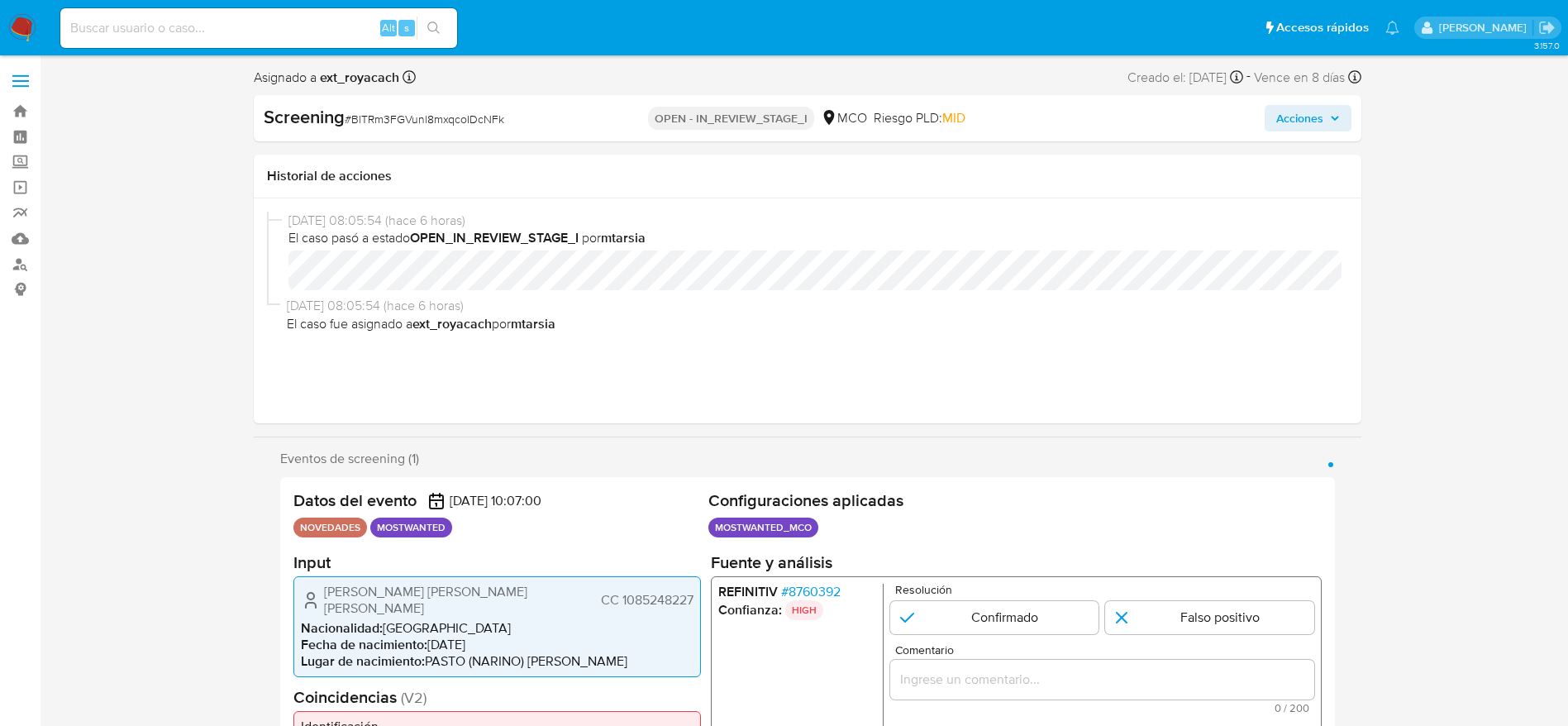
click at [672, 591] on span "CC 1085248227" at bounding box center [647, 598] width 92 height 17
click at [664, 591] on span "CC 1085248227" at bounding box center [647, 598] width 92 height 17
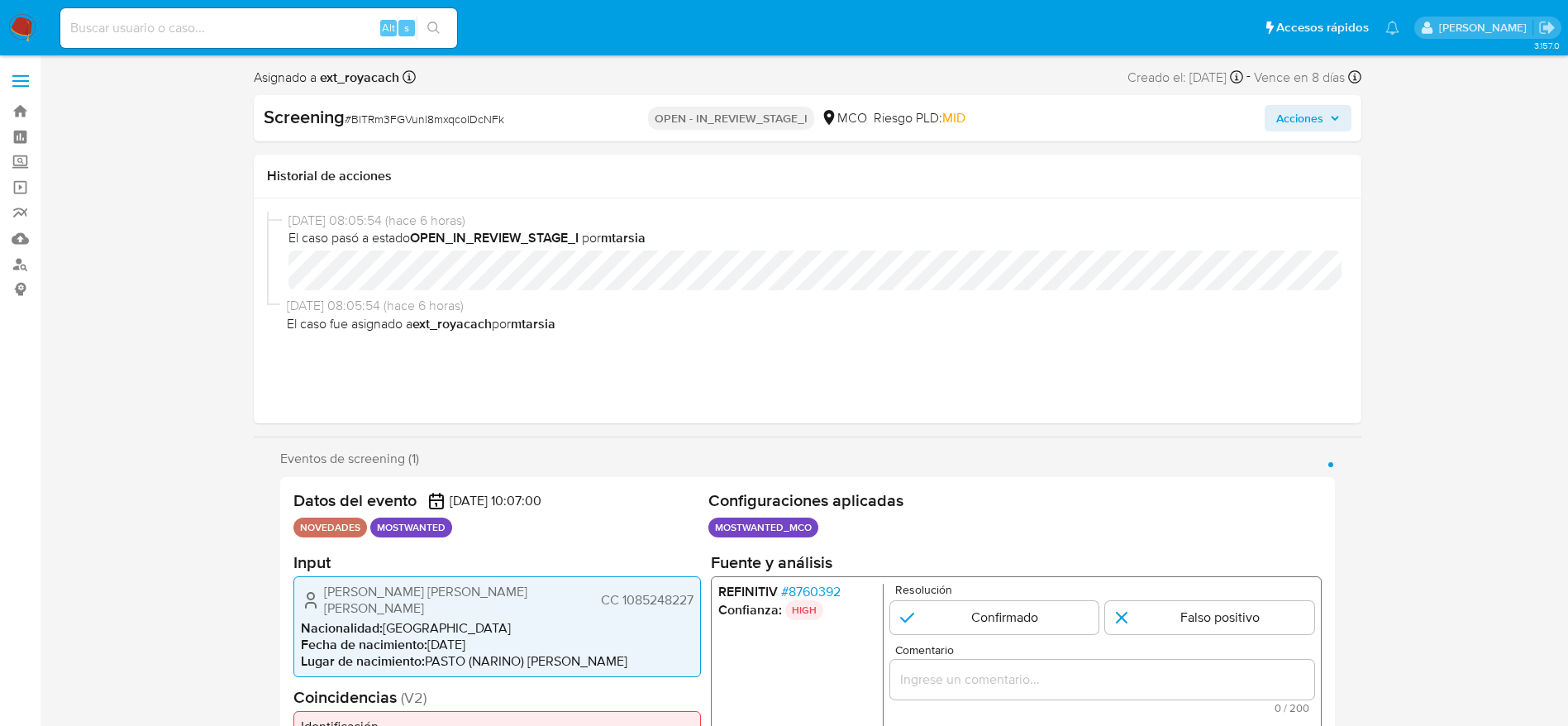
click at [399, 593] on span "[PERSON_NAME] [PERSON_NAME] [PERSON_NAME]" at bounding box center [427, 599] width 207 height 33
click at [651, 591] on span "CC 1085248227" at bounding box center [647, 598] width 92 height 17
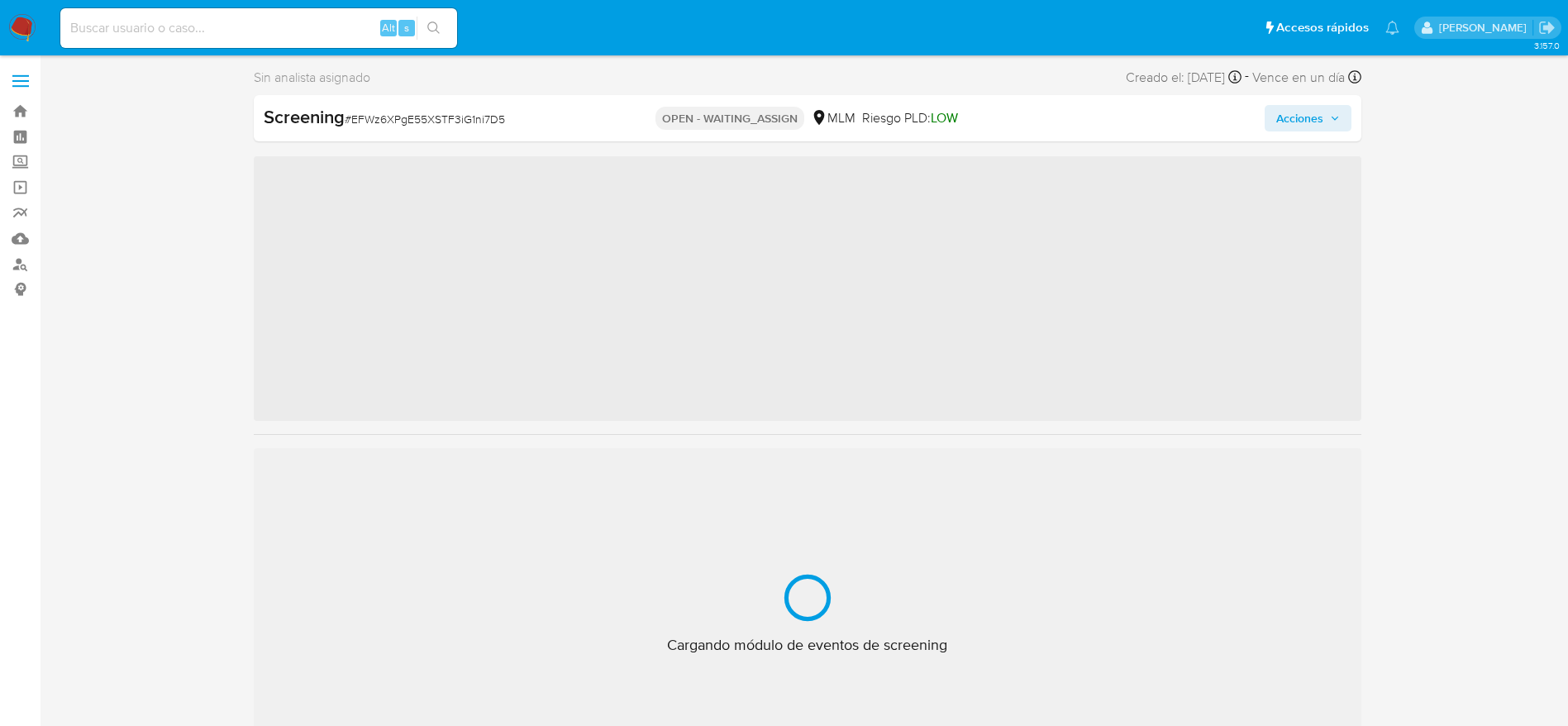
scroll to position [699, 0]
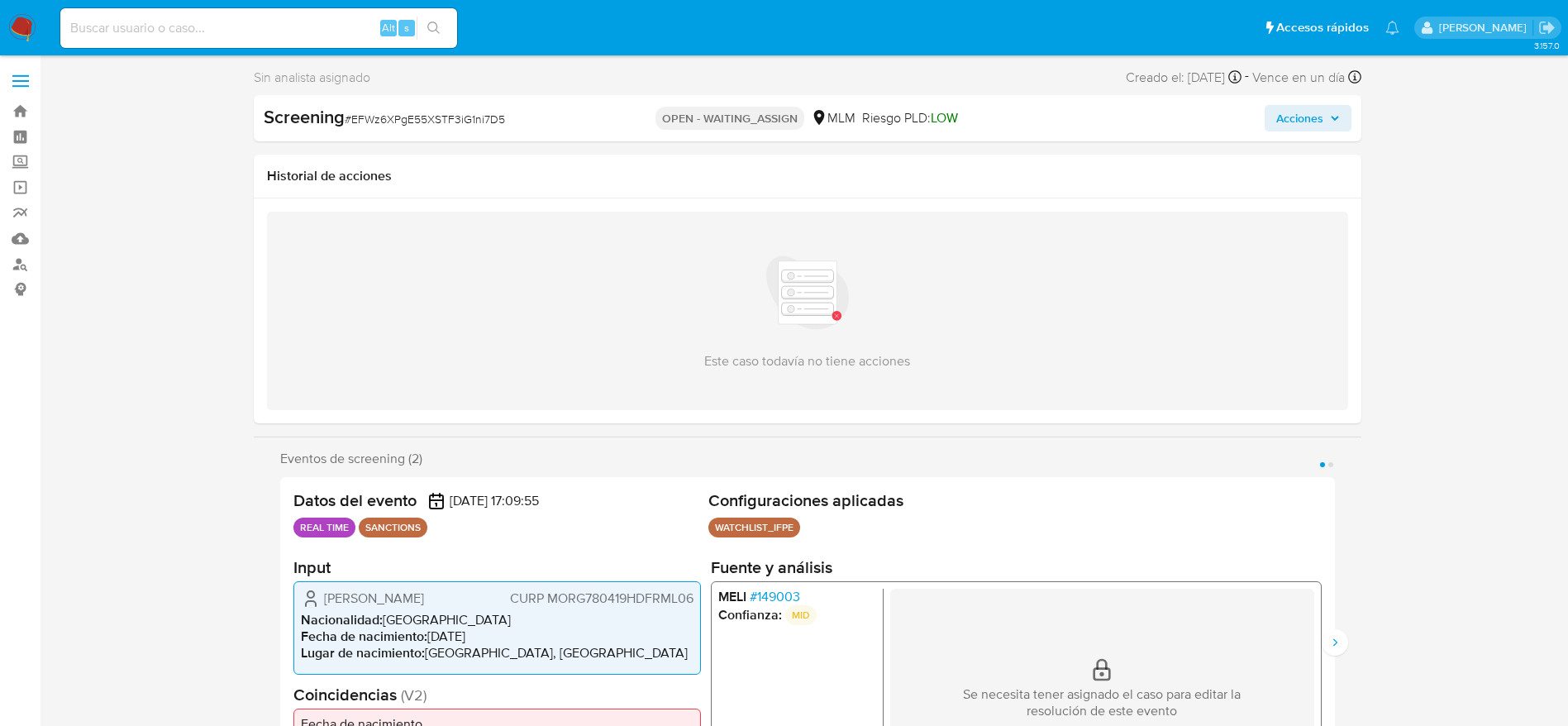
select select "10"
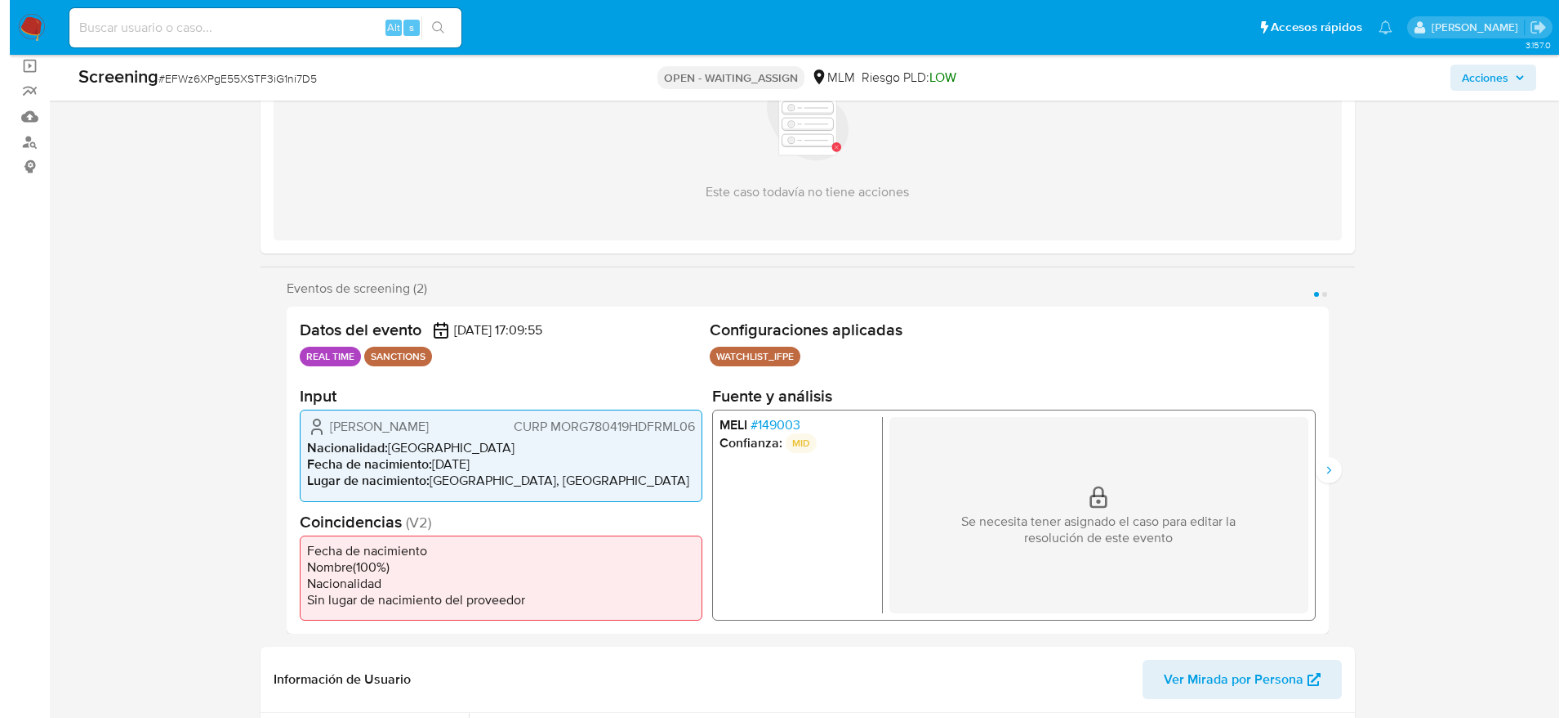
scroll to position [125, 0]
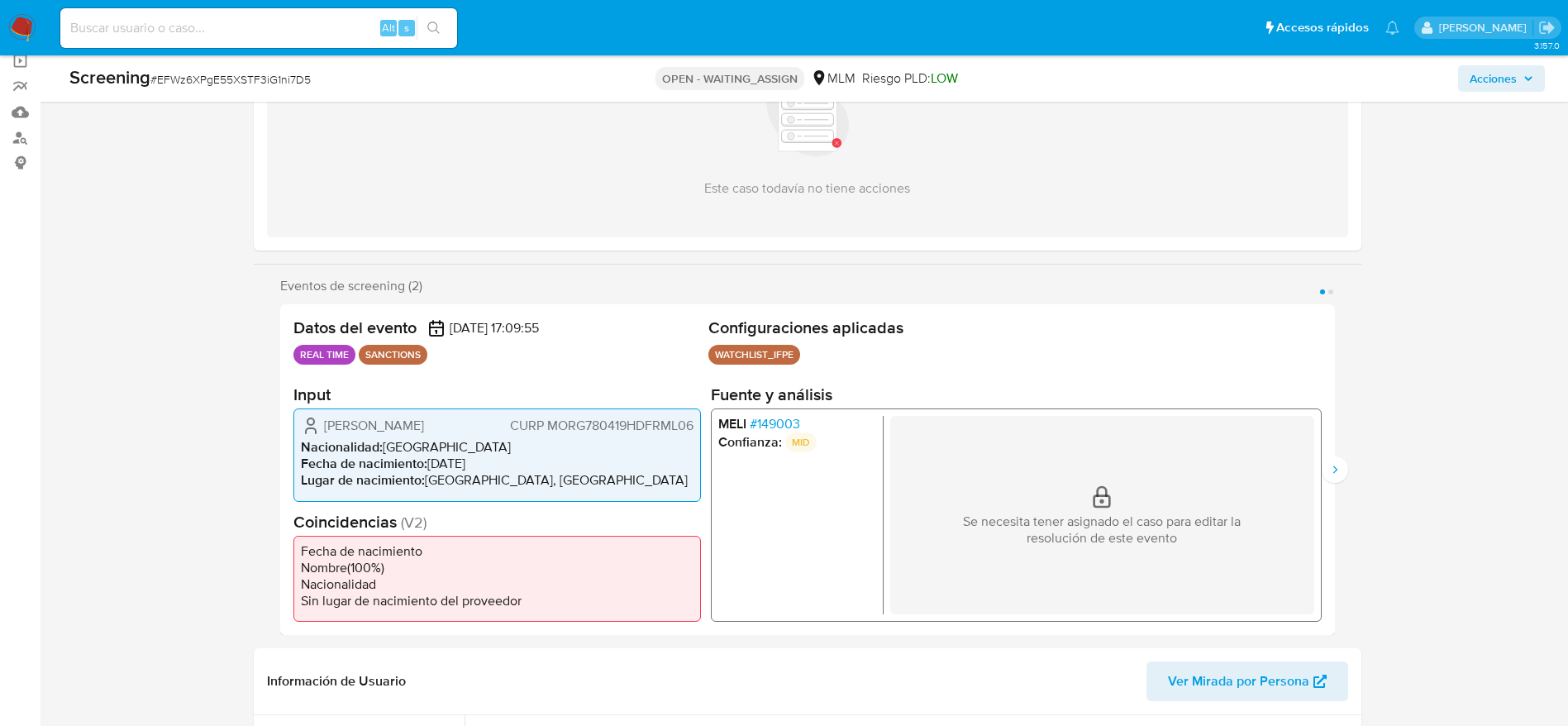
click at [797, 422] on span "# 149003" at bounding box center [773, 424] width 50 height 17
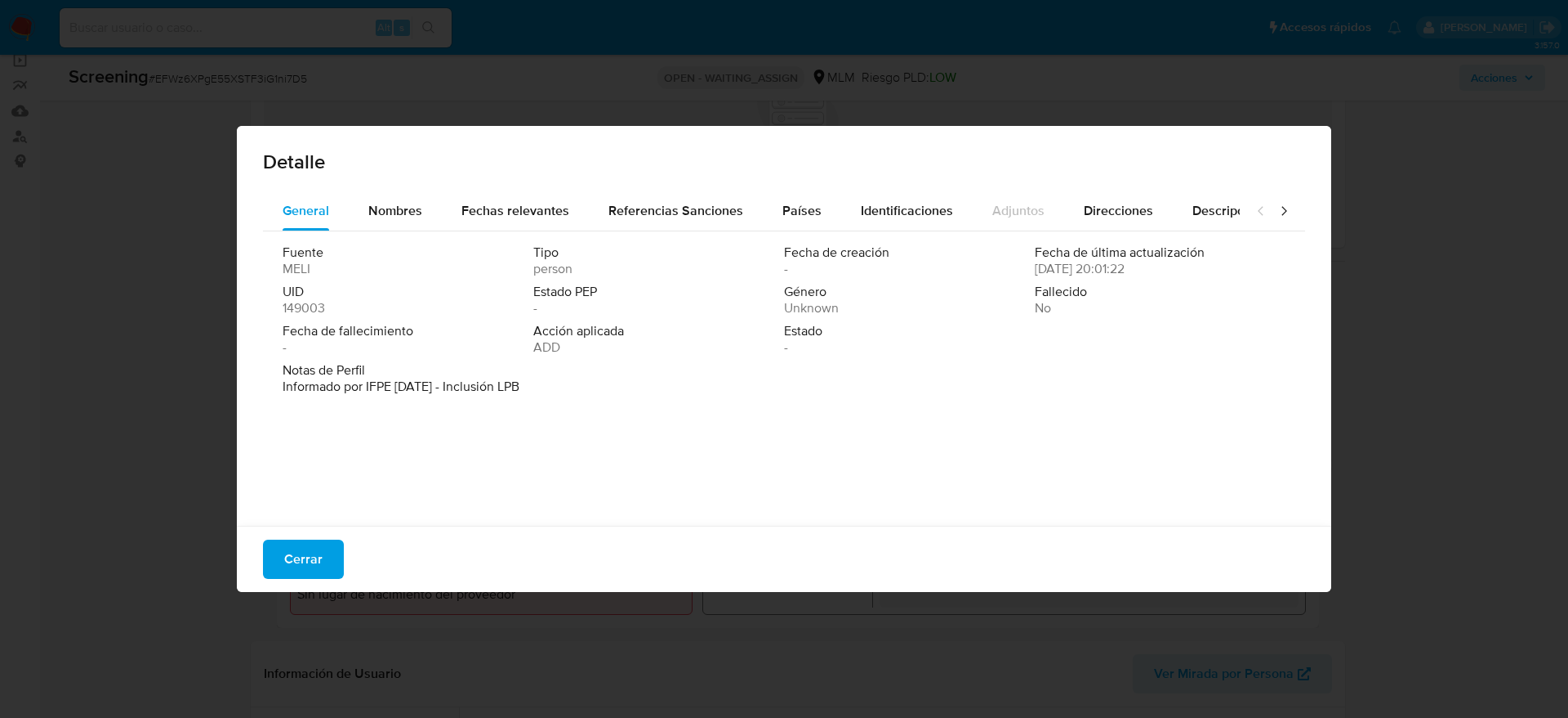
click at [380, 184] on div "Detalle" at bounding box center [784, 158] width 1095 height 65
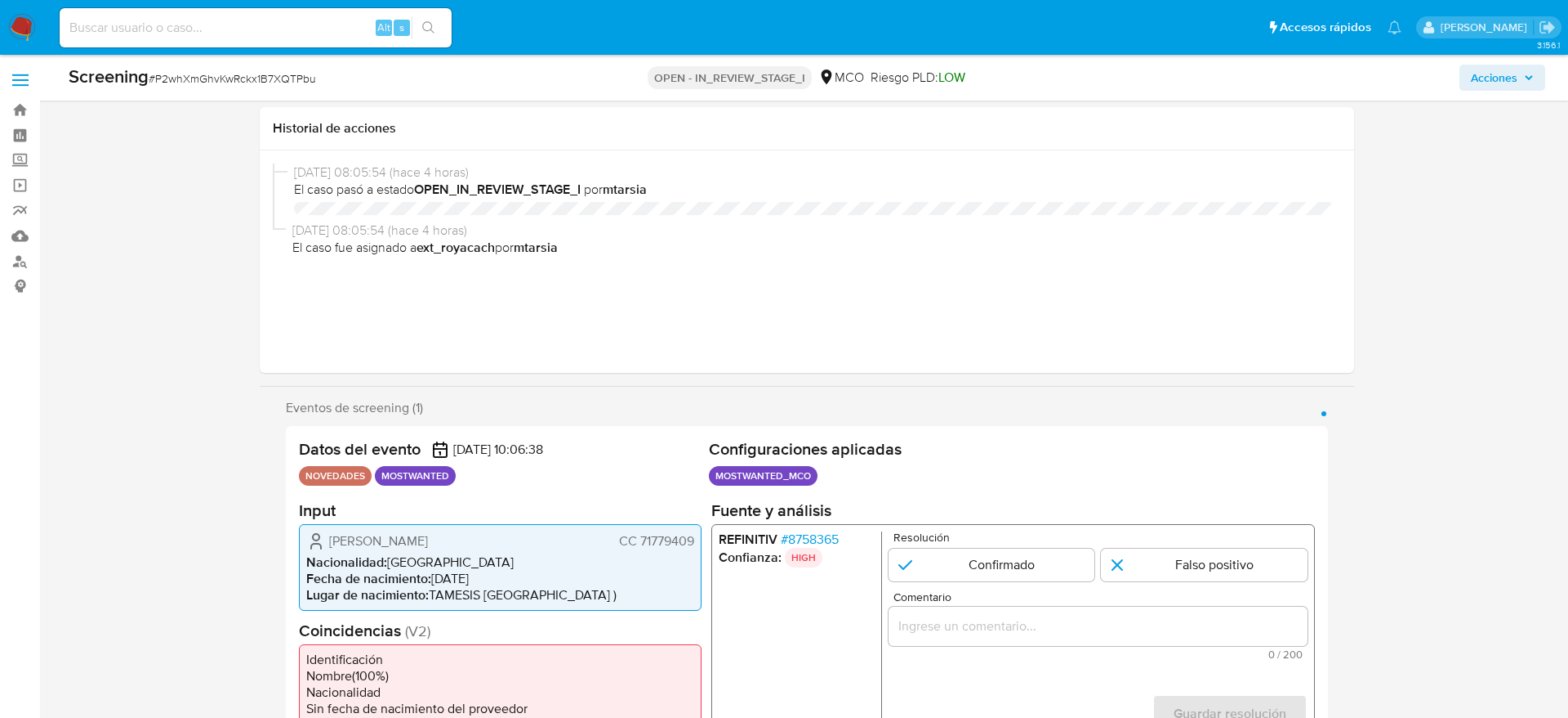
select select "10"
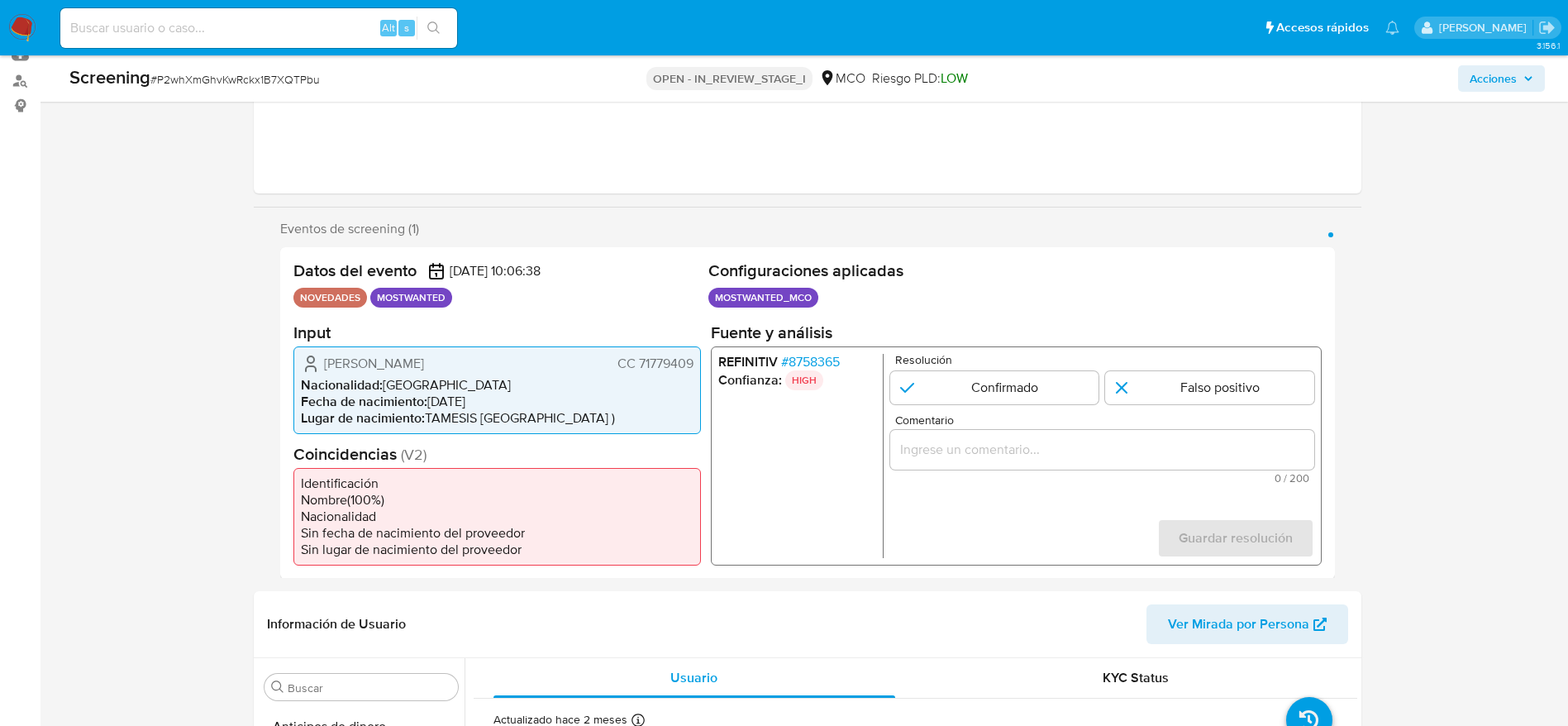
scroll to position [699, 0]
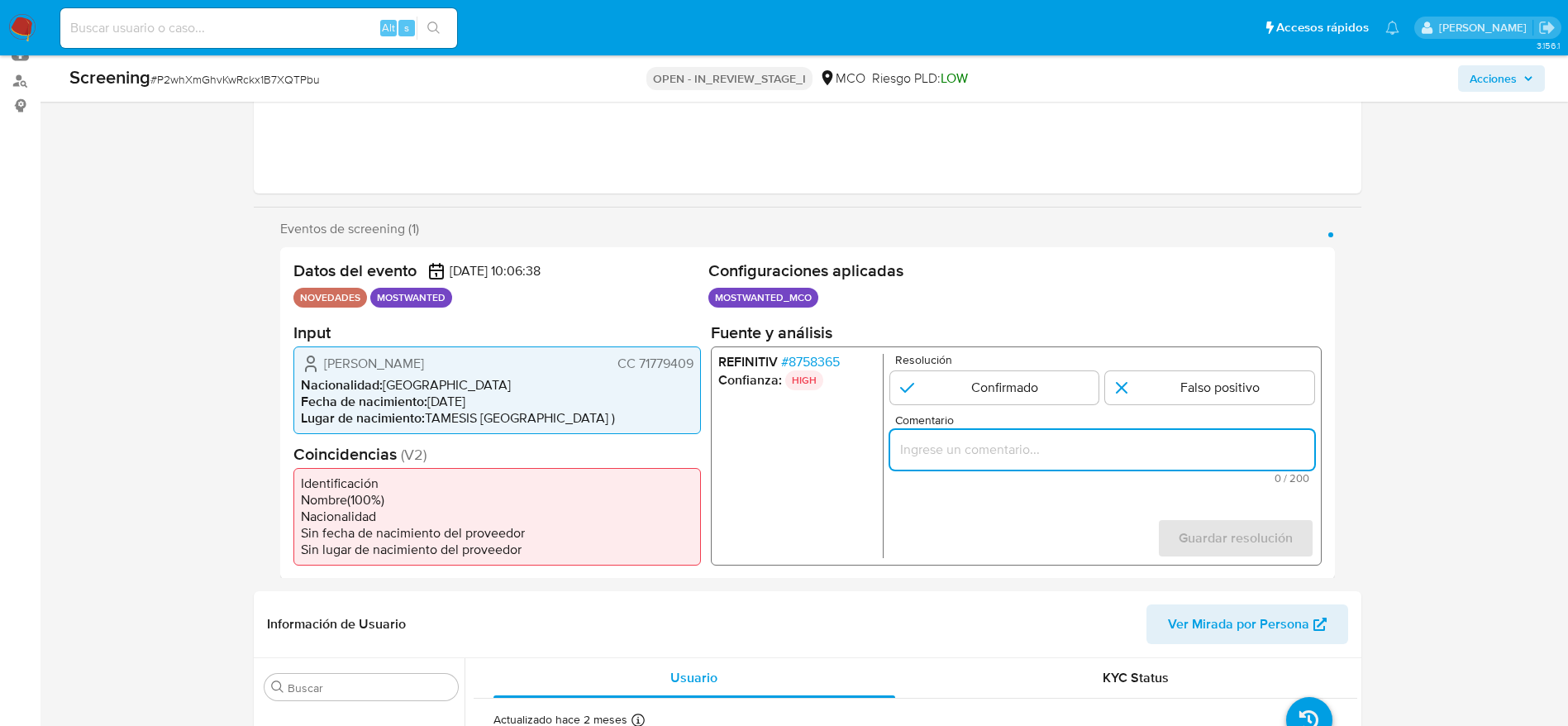
click at [1012, 449] on input "Comentario" at bounding box center [1101, 448] width 424 height 22
type input "ro"
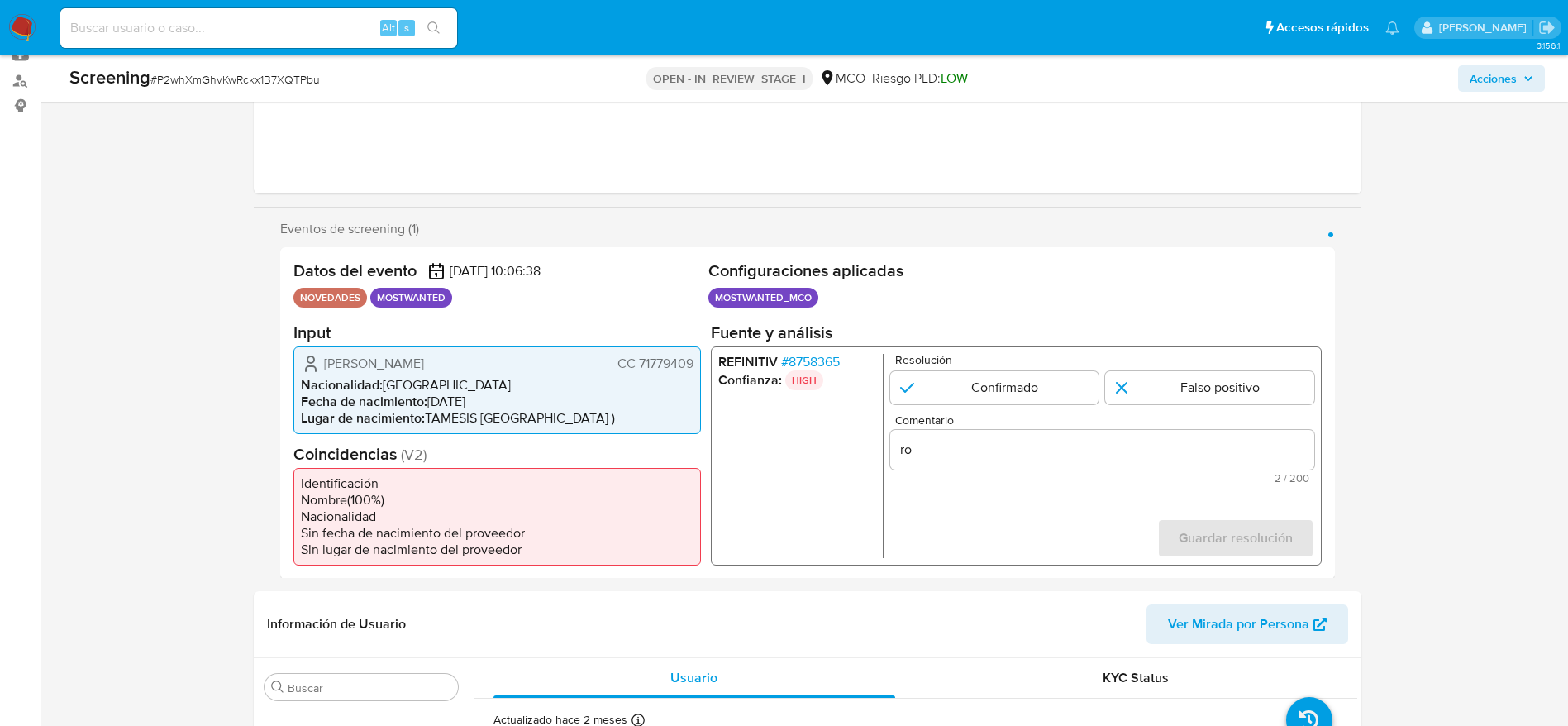
click at [1007, 389] on input "1 de 1" at bounding box center [993, 387] width 209 height 33
radio input "true"
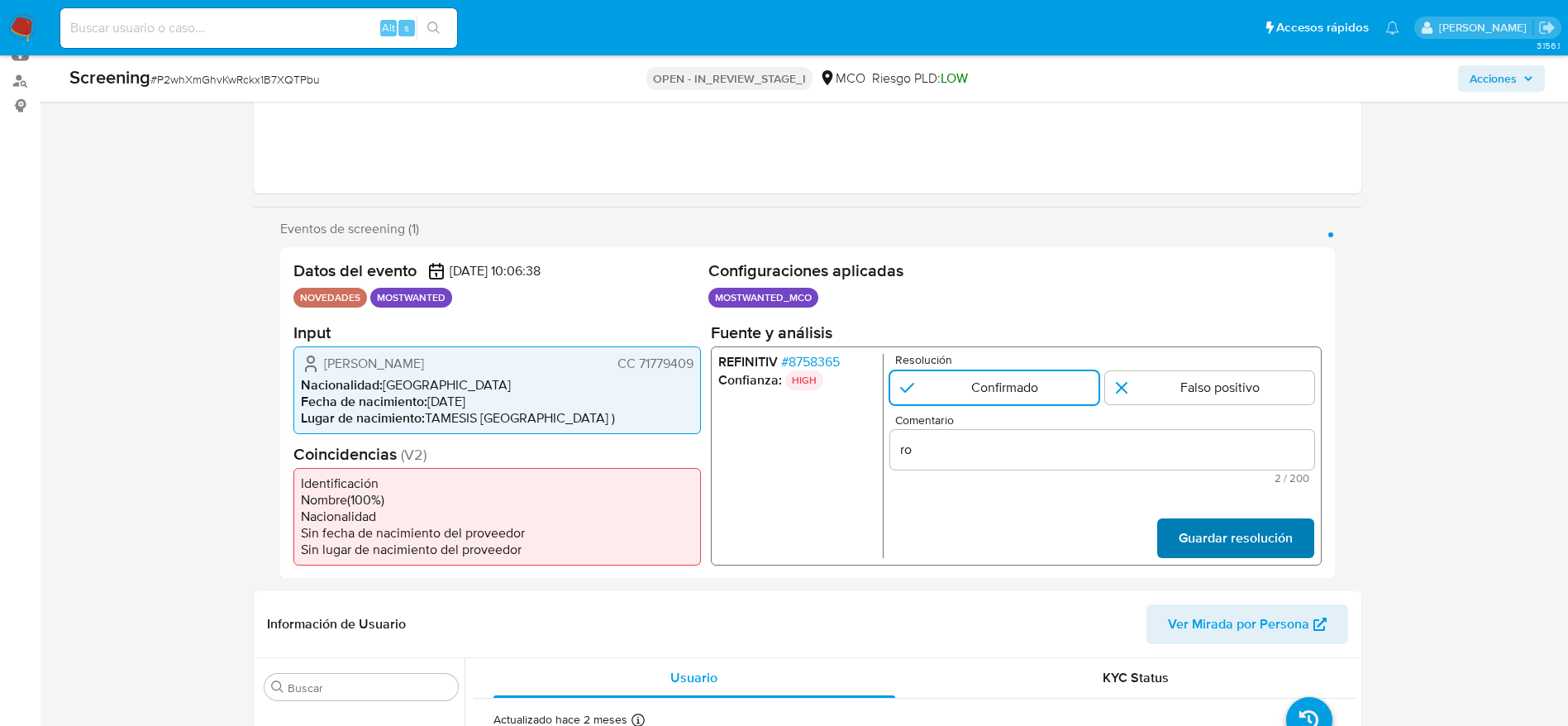
click at [1199, 541] on span "Guardar resolución" at bounding box center [1234, 537] width 114 height 36
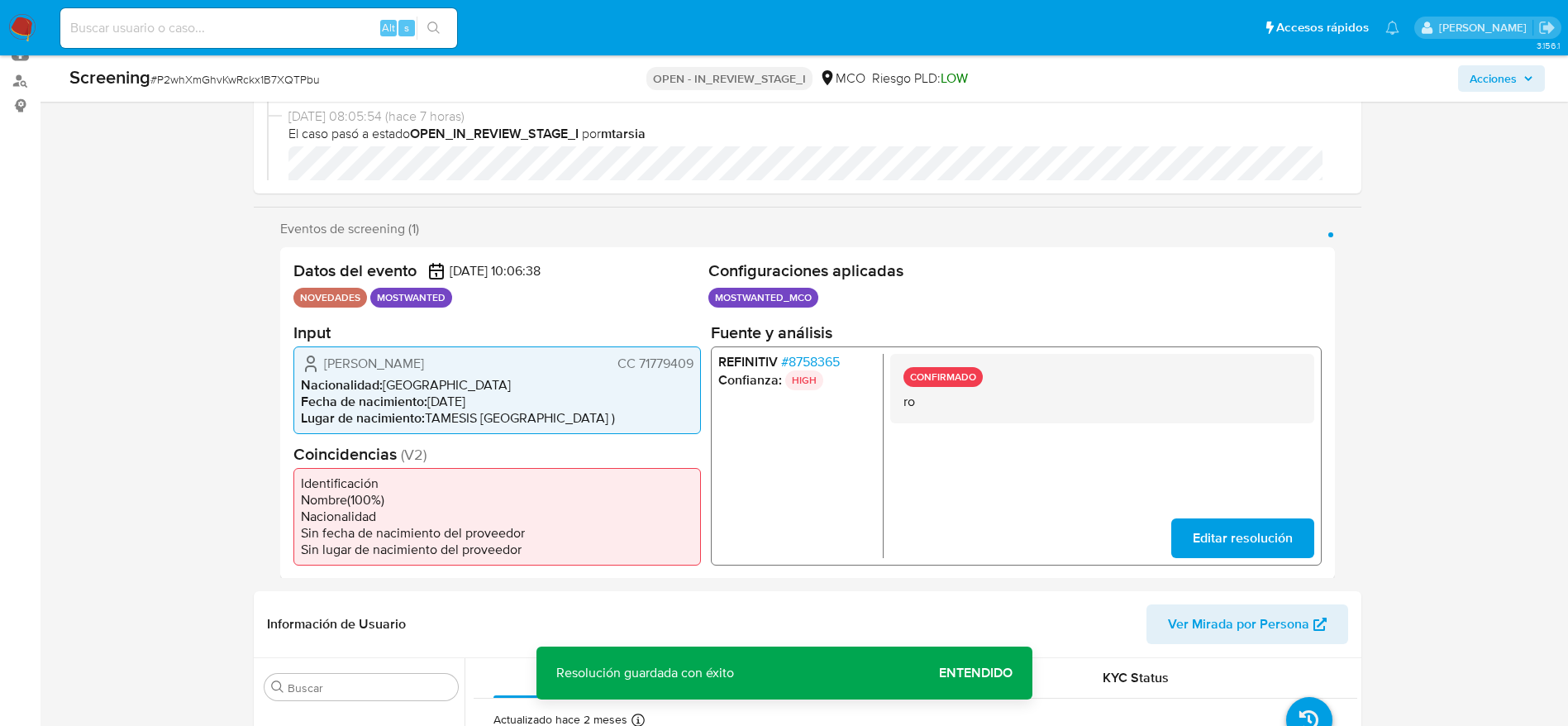
click at [983, 673] on span "Entendido" at bounding box center [975, 673] width 74 height 0
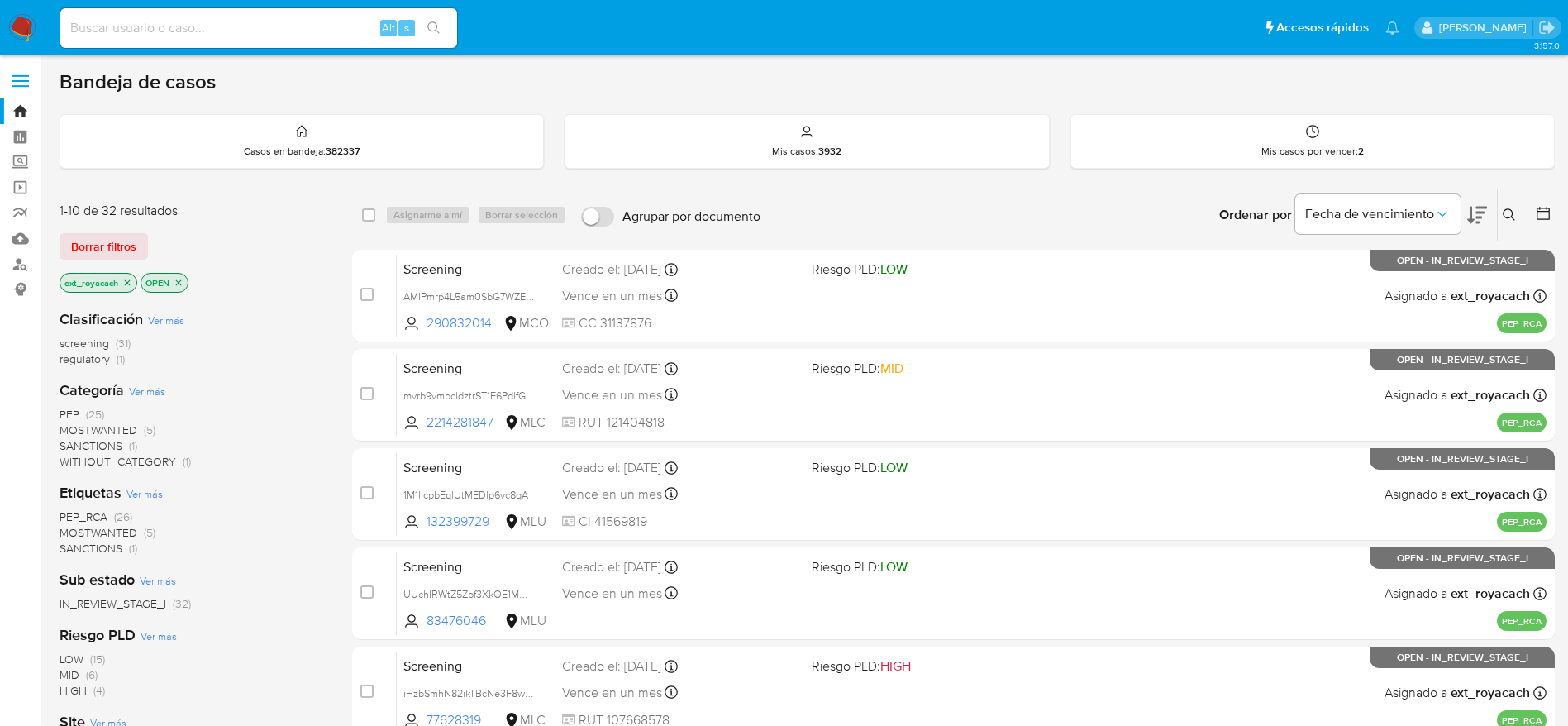
click at [104, 443] on span "SANCTIONS" at bounding box center [91, 445] width 63 height 17
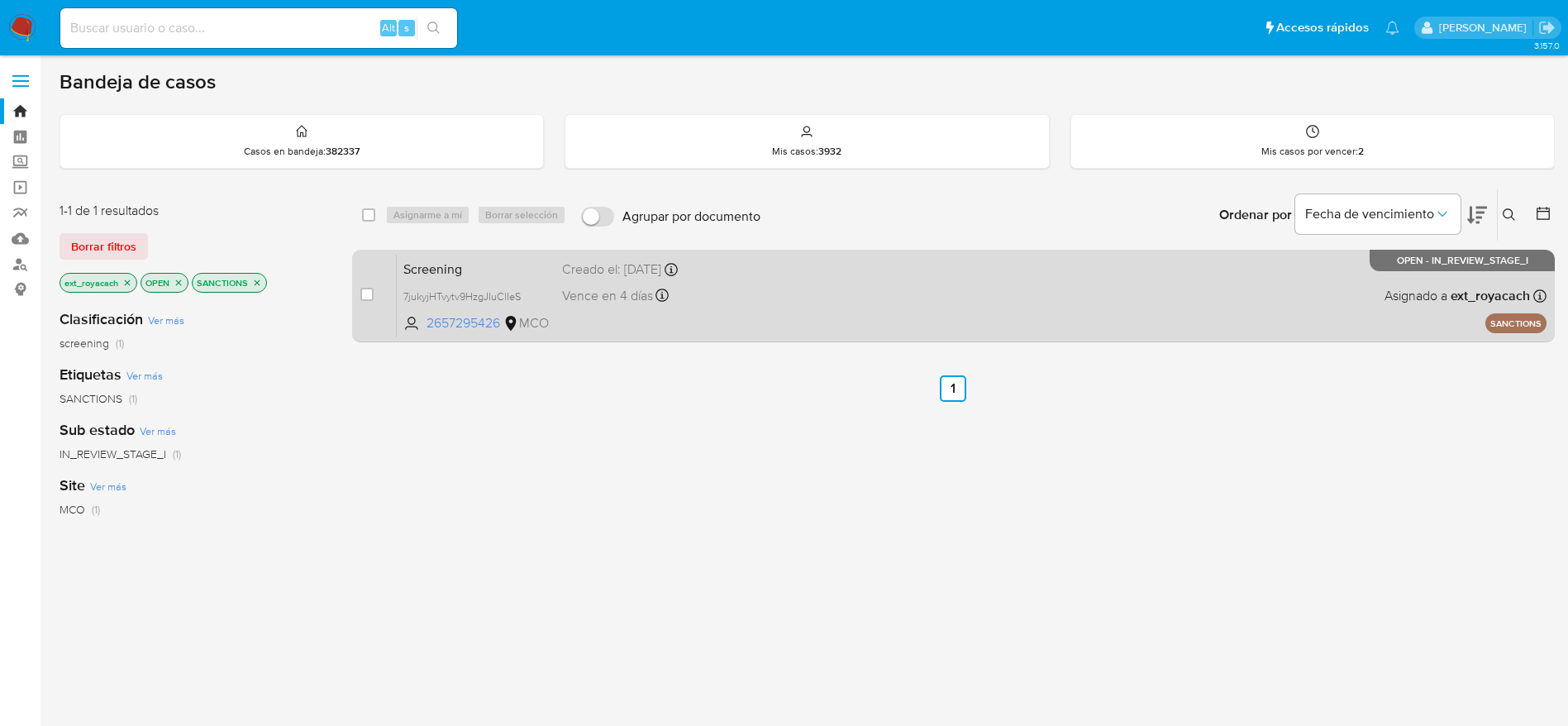
click at [794, 309] on div "Screening 7jukyjHTvytv9HzgJIuClIeS 2657295426 MCO Creado el: [DATE] Creado el: …" at bounding box center [971, 295] width 1150 height 83
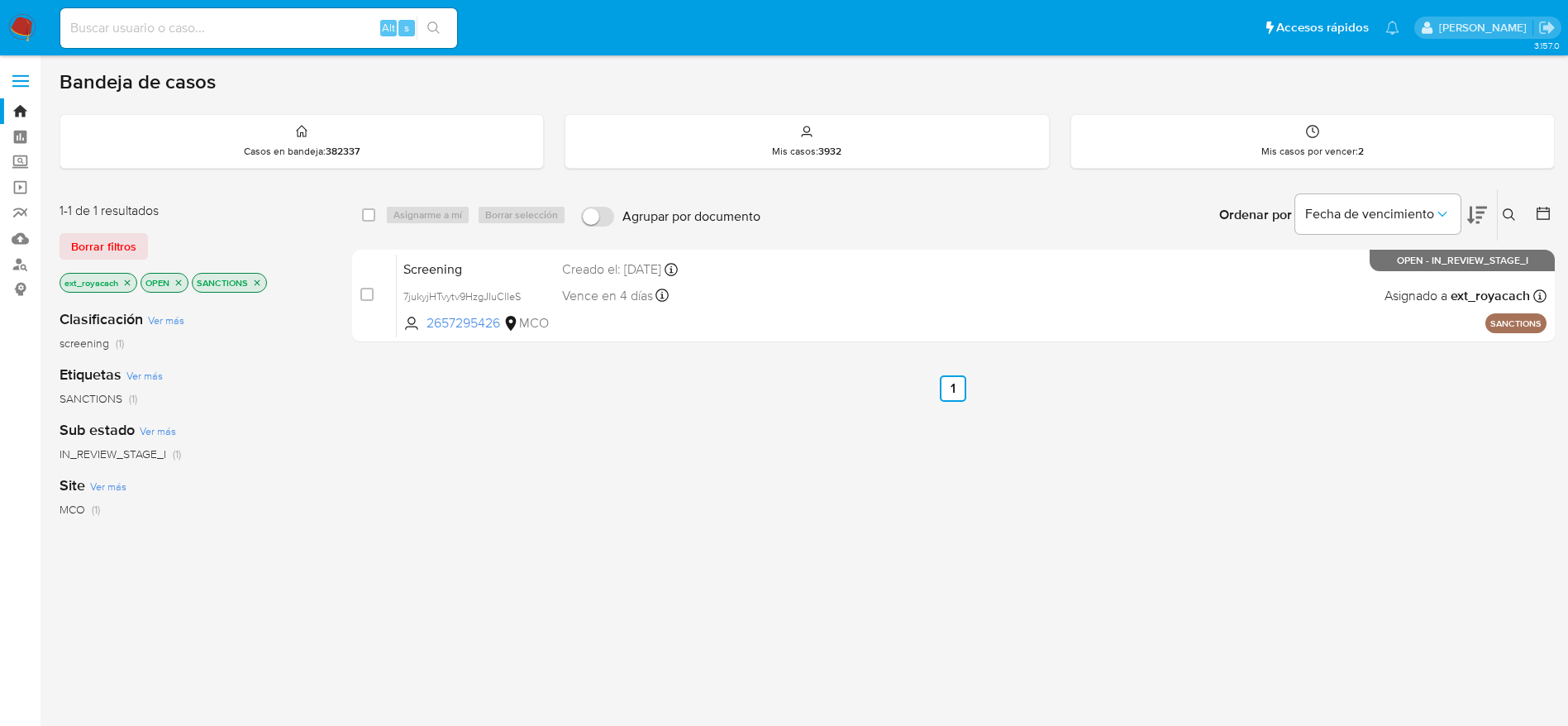
click at [254, 285] on icon "close-filter" at bounding box center [257, 283] width 10 height 10
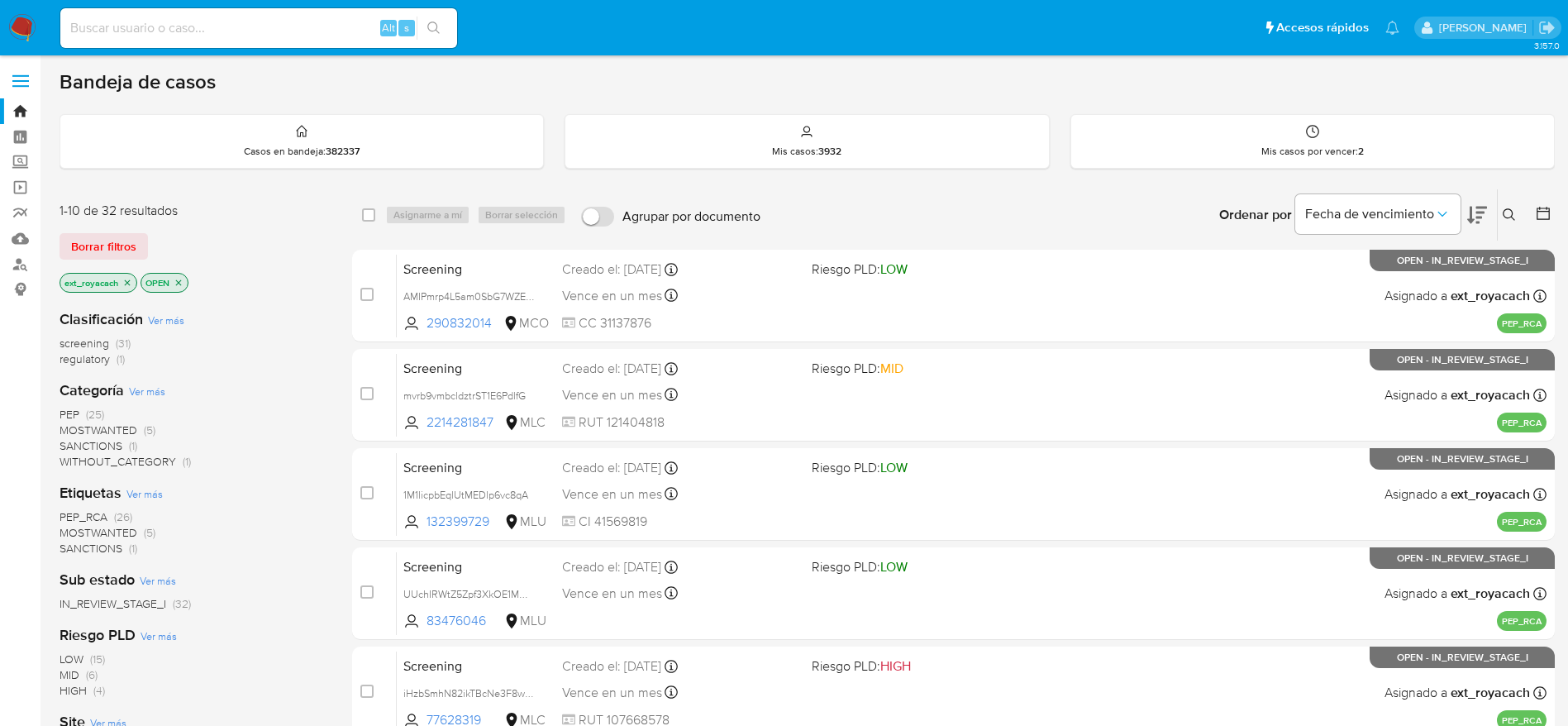
click at [87, 363] on span "regulatory" at bounding box center [84, 358] width 50 height 17
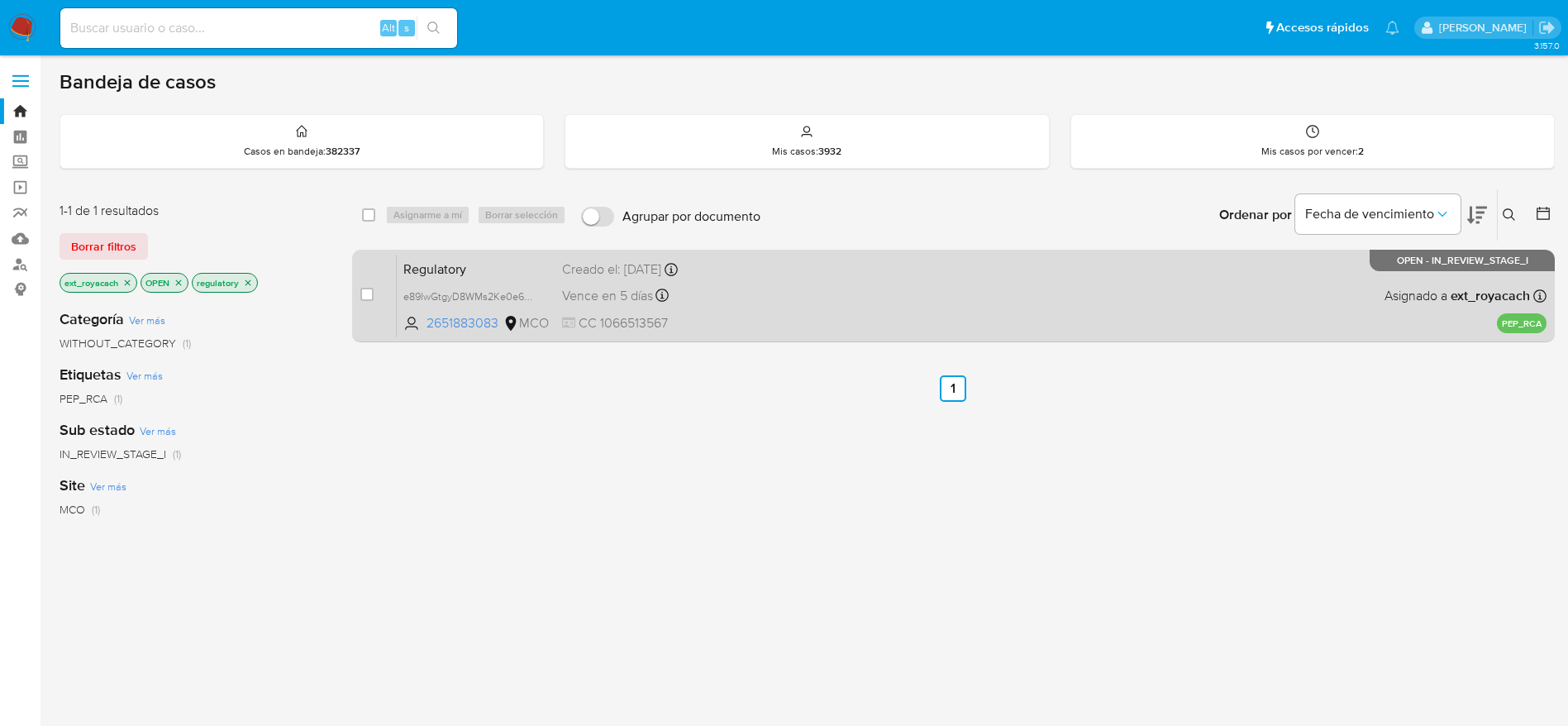
click at [709, 306] on div "Vence en 5 días Vence el [DATE] 12:59:08" at bounding box center [680, 295] width 236 height 23
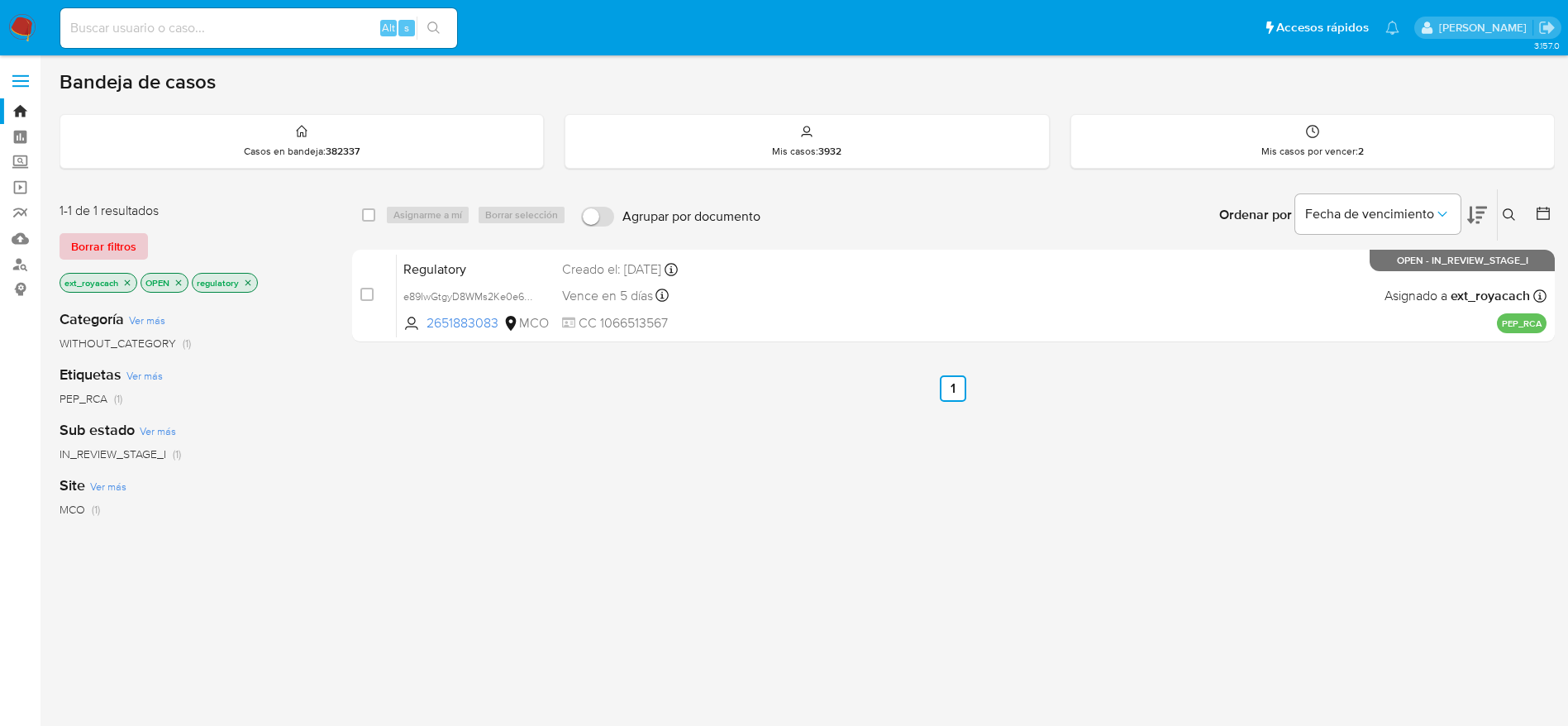
click at [114, 240] on span "Borrar filtros" at bounding box center [103, 246] width 66 height 24
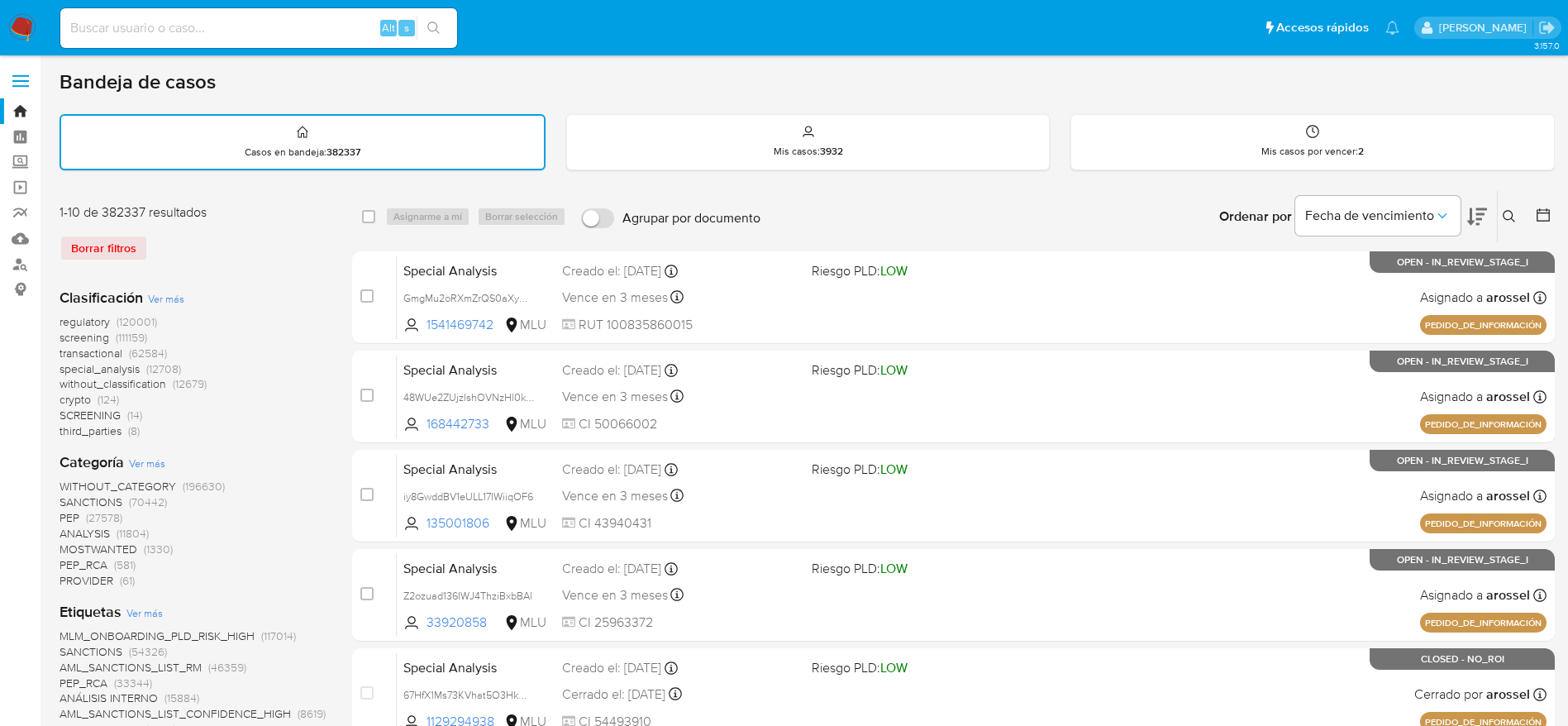
click at [25, 19] on img at bounding box center [22, 27] width 28 height 28
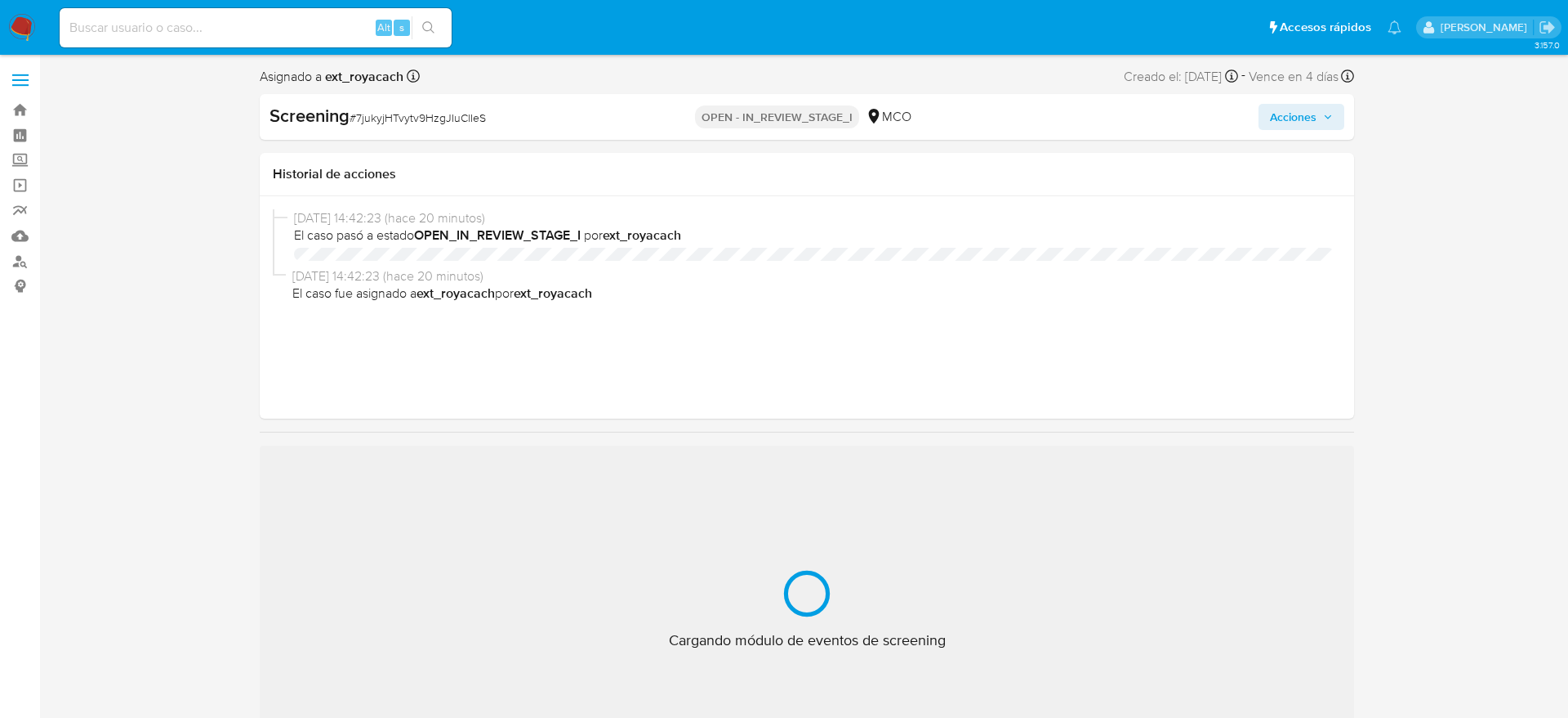
select select "10"
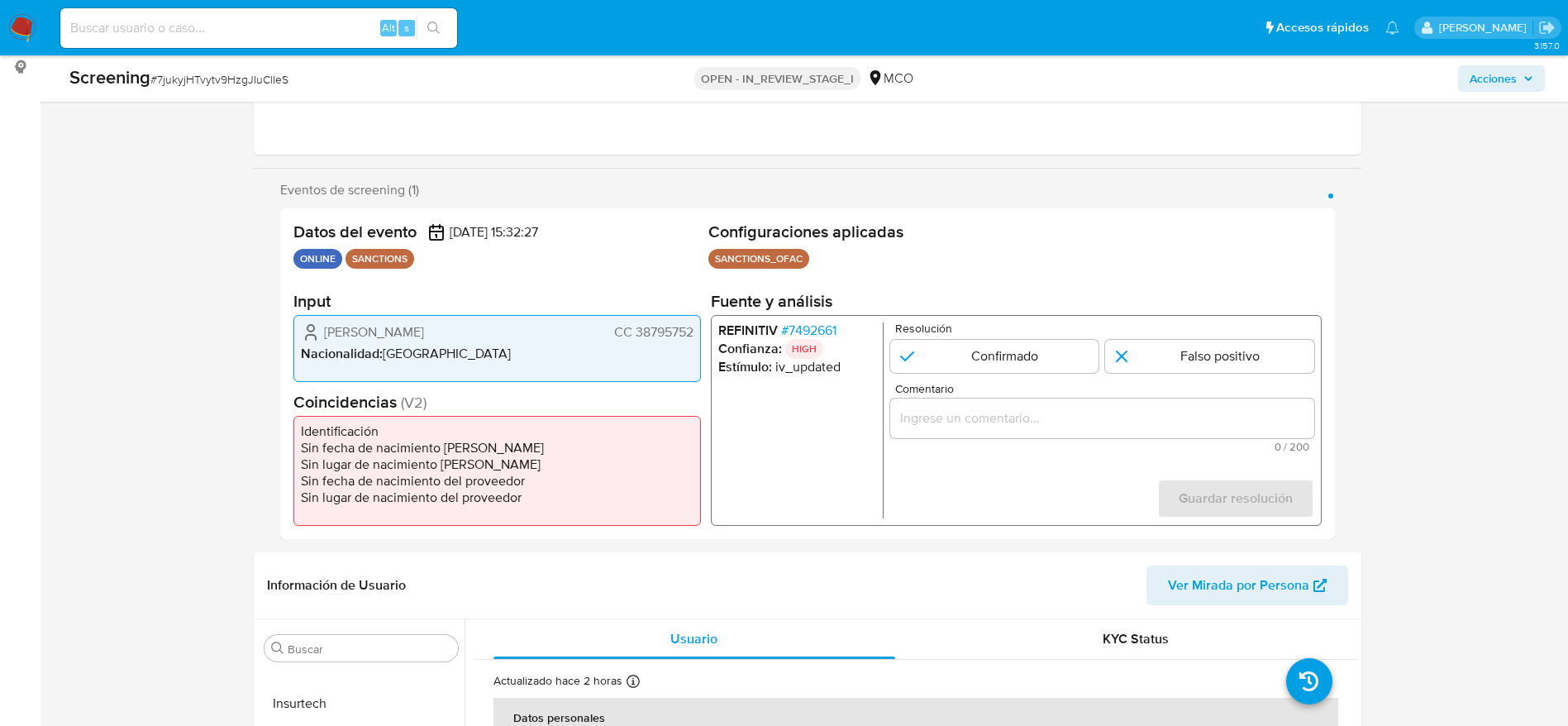
scroll to position [221, 0]
click at [805, 324] on span "# 7492661" at bounding box center [808, 332] width 55 height 17
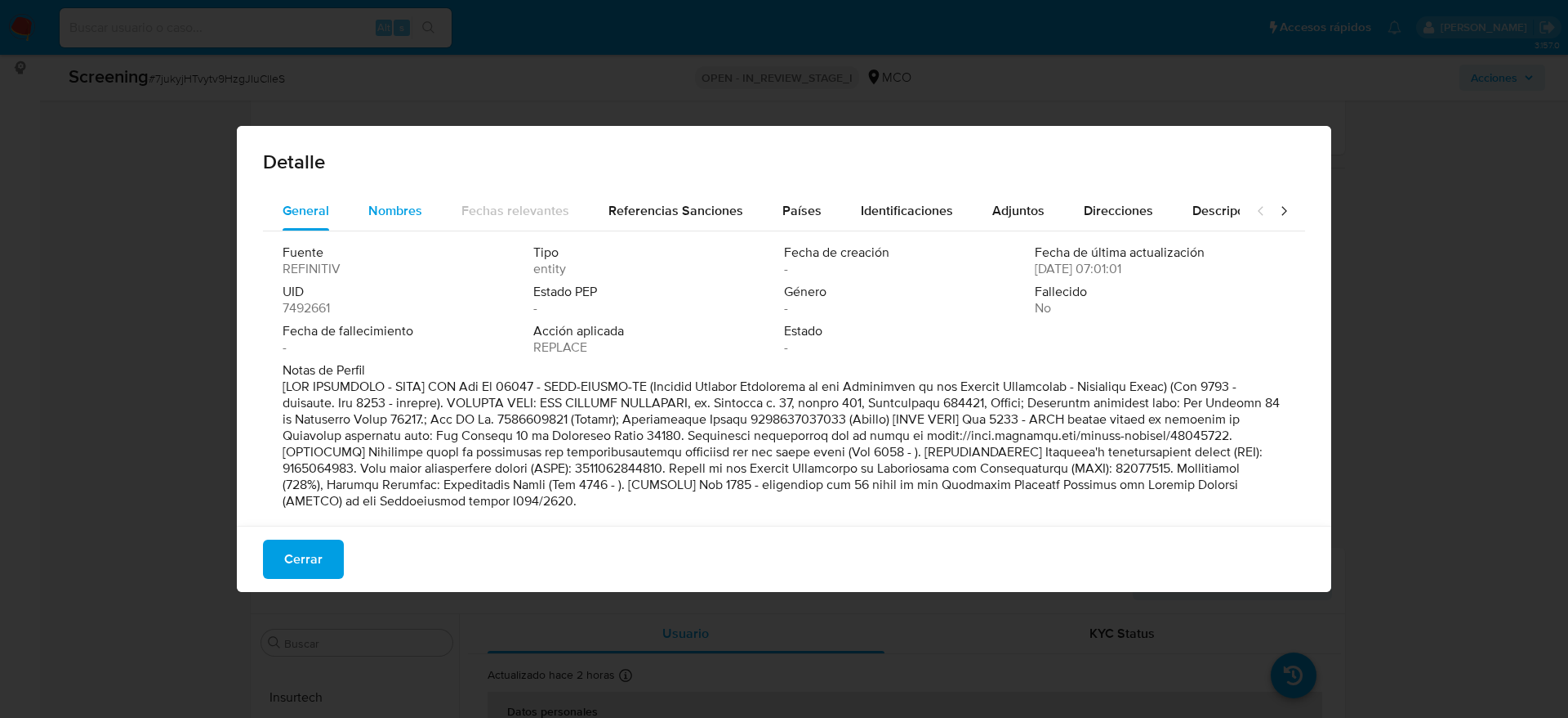
click at [385, 193] on div "Nombres" at bounding box center [396, 211] width 54 height 39
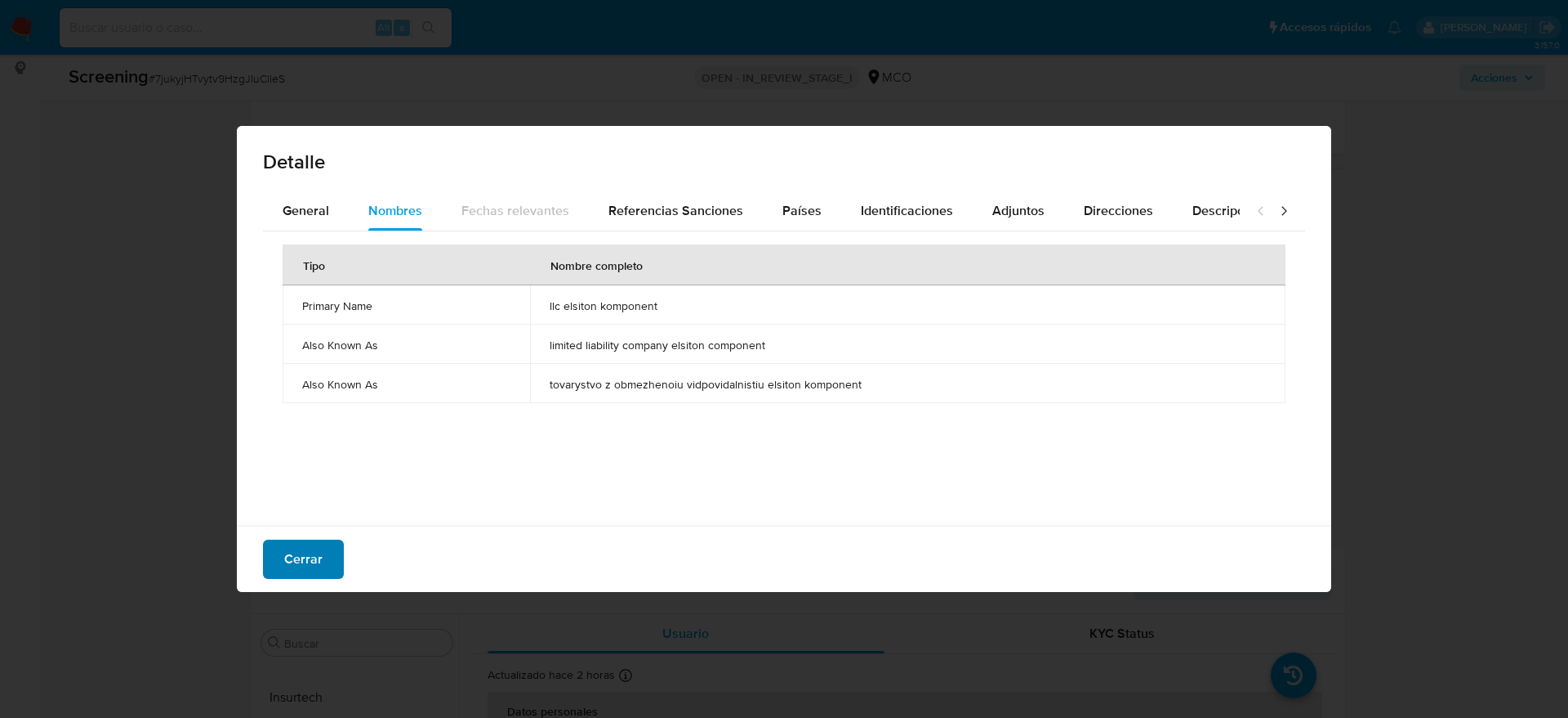
click at [309, 546] on span "Cerrar" at bounding box center [304, 559] width 39 height 36
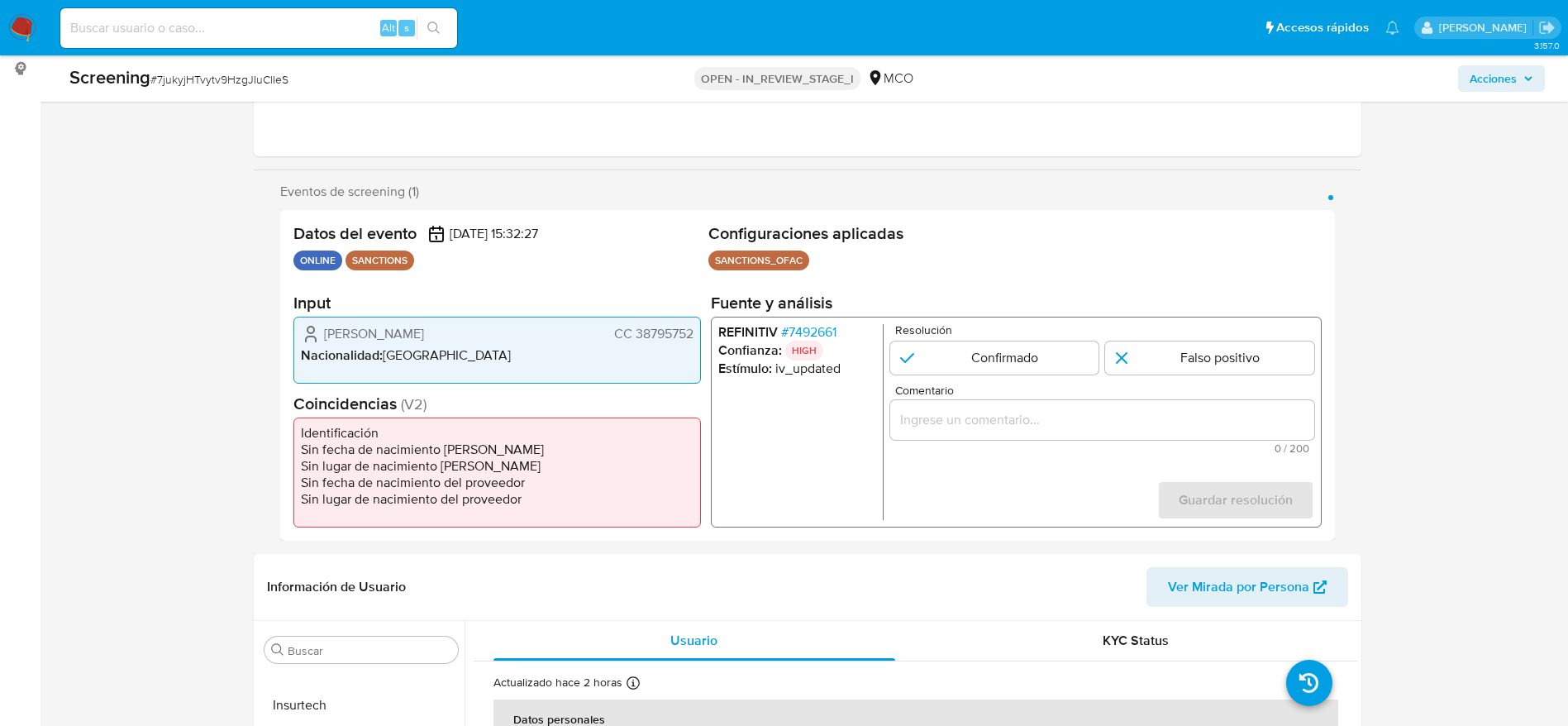
click at [230, 81] on span "# 7jukyjHTvytv9HzgJIuClIeS" at bounding box center [219, 78] width 138 height 17
copy span "7jukyjHTvytv9HzgJIuClIeS"
drag, startPoint x: 315, startPoint y: 330, endPoint x: 691, endPoint y: 329, distance: 376.0
click at [691, 329] on div "Yesenia Maria Duran Vasco CC 38795752" at bounding box center [497, 334] width 392 height 20
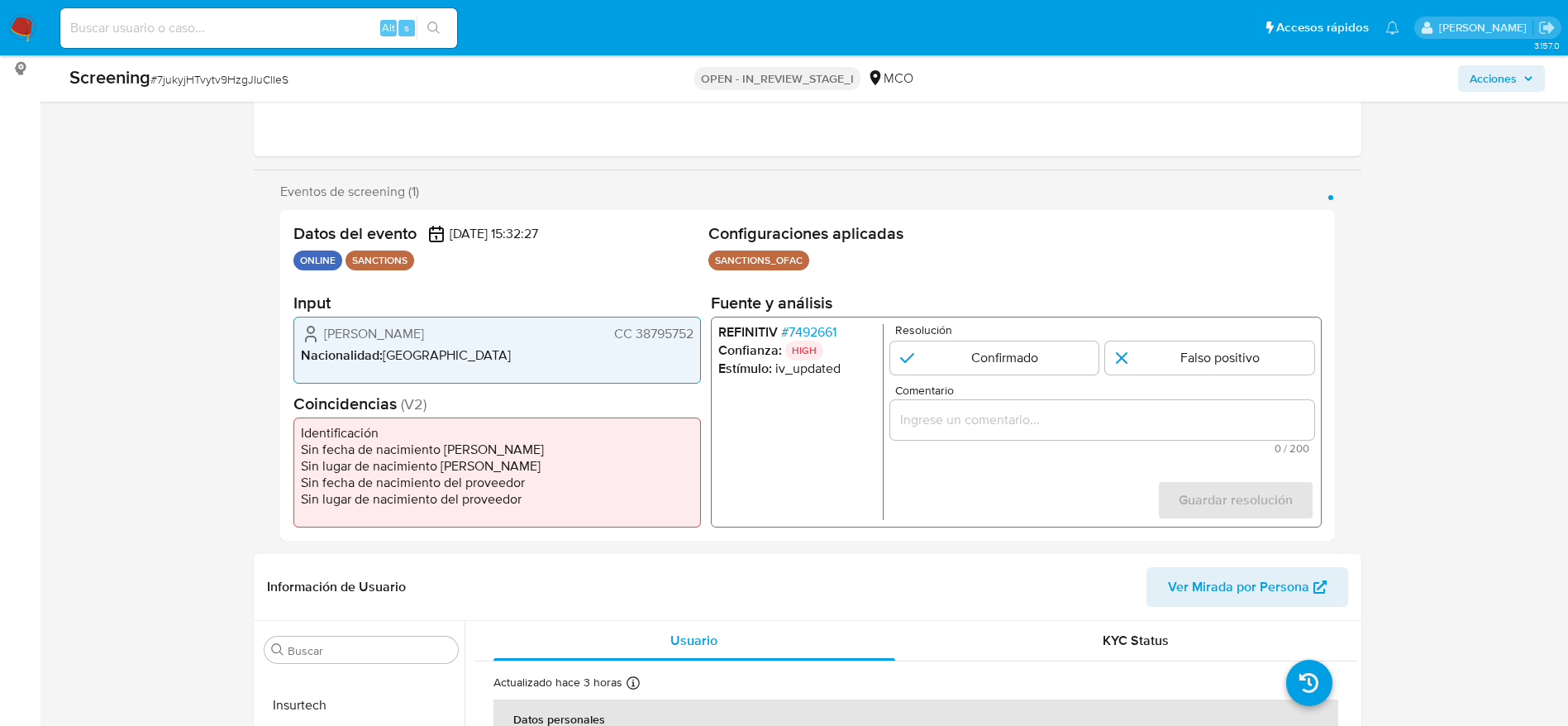
click at [804, 331] on span "# 7492661" at bounding box center [808, 332] width 55 height 17
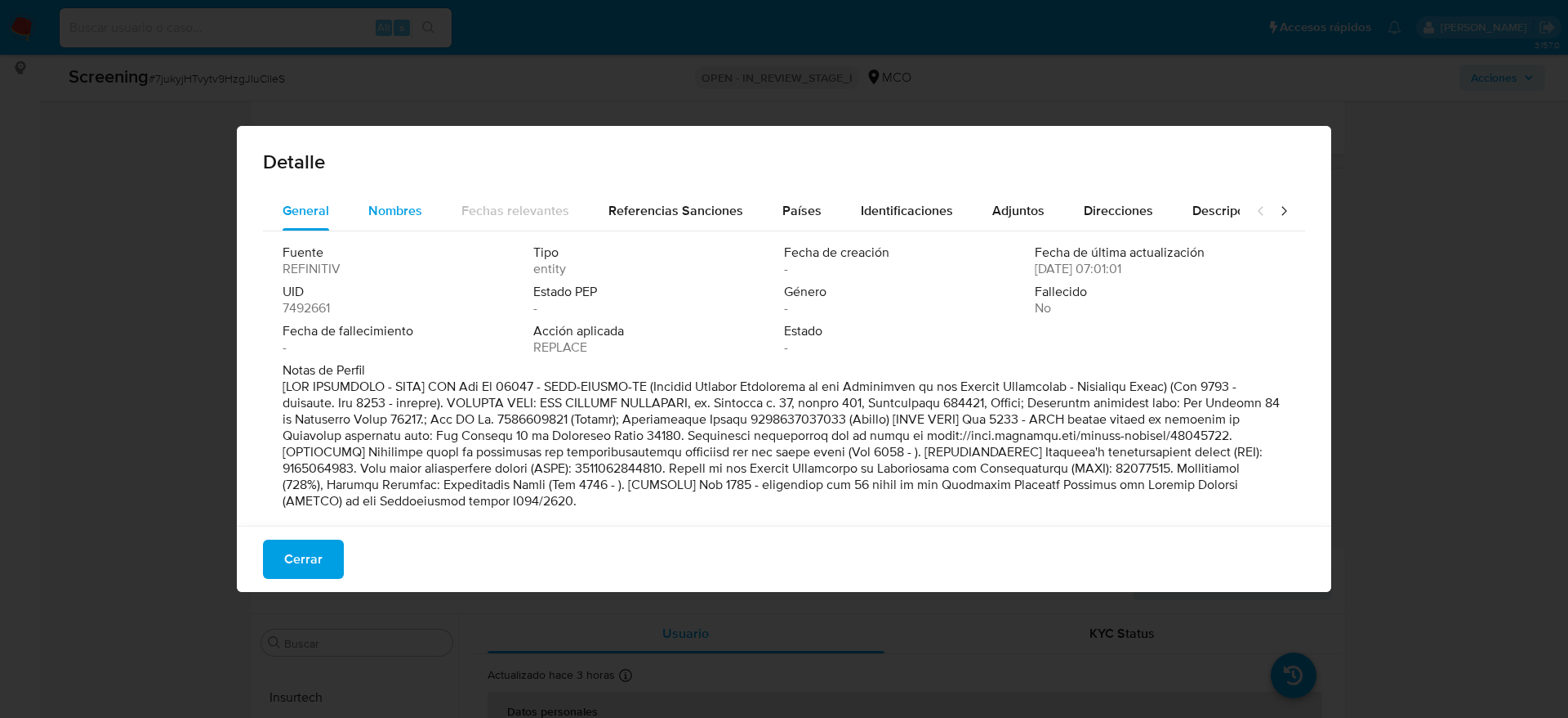
click at [433, 212] on button "Nombres" at bounding box center [396, 211] width 93 height 39
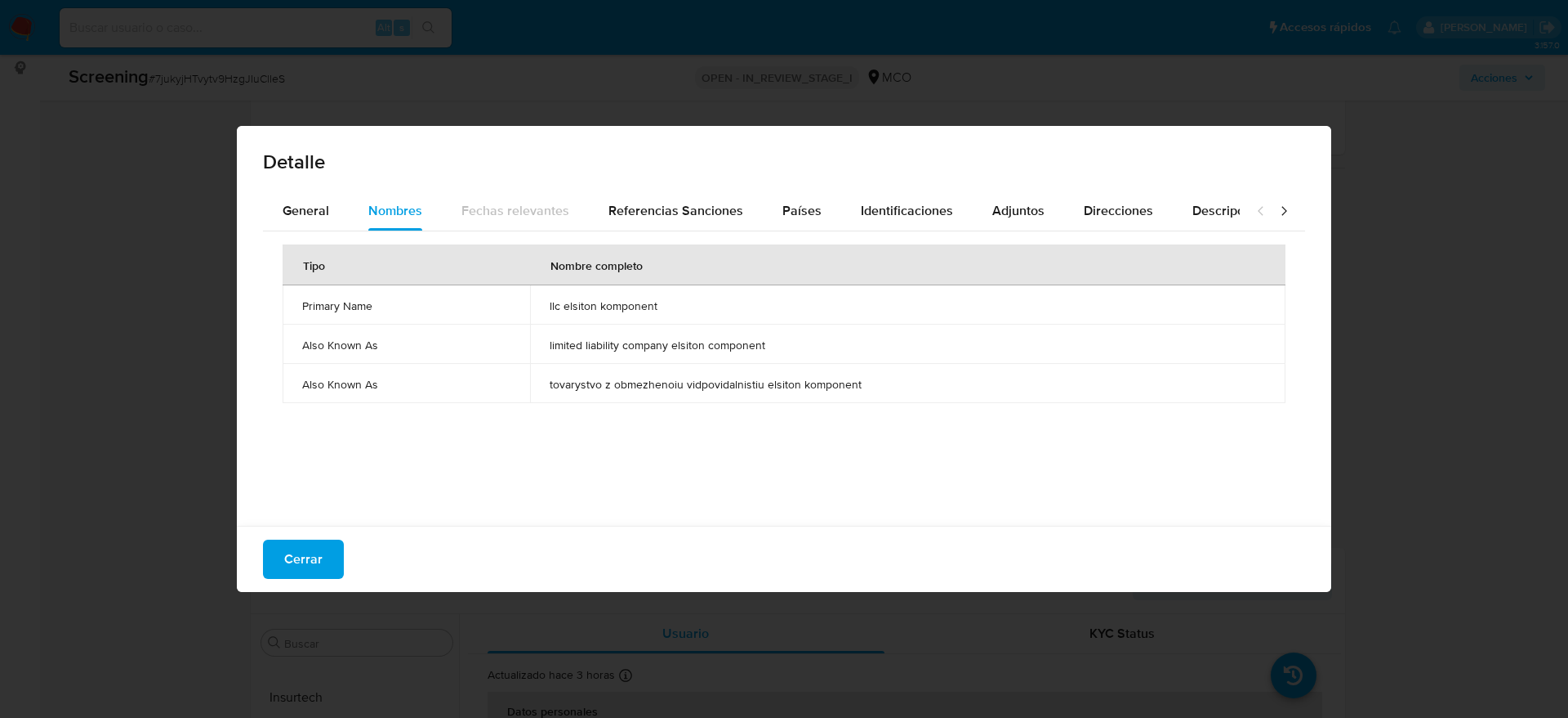
click at [604, 314] on td "llc elsiton komponent" at bounding box center [908, 305] width 755 height 39
click at [783, 211] on span "Países" at bounding box center [802, 210] width 39 height 18
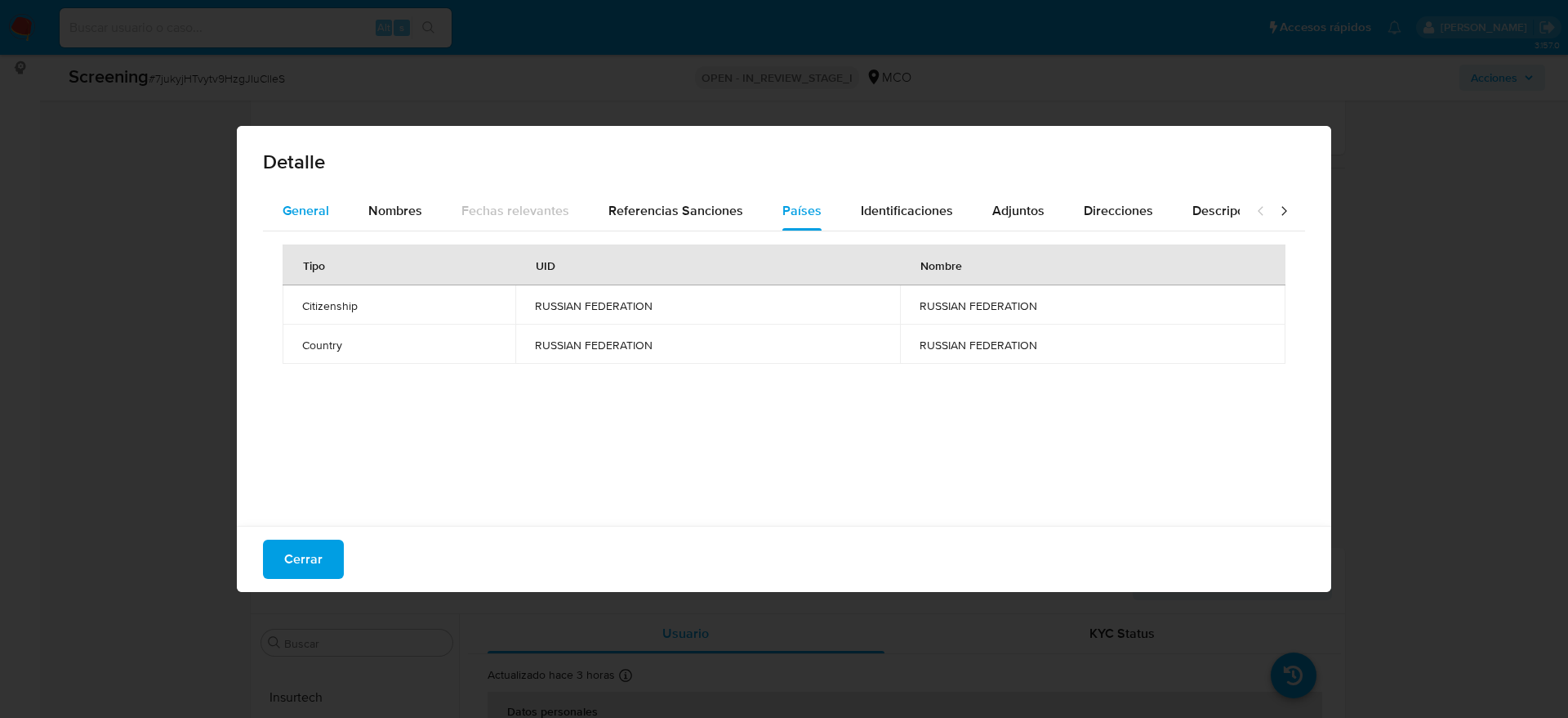
click at [272, 195] on button "General" at bounding box center [305, 211] width 85 height 39
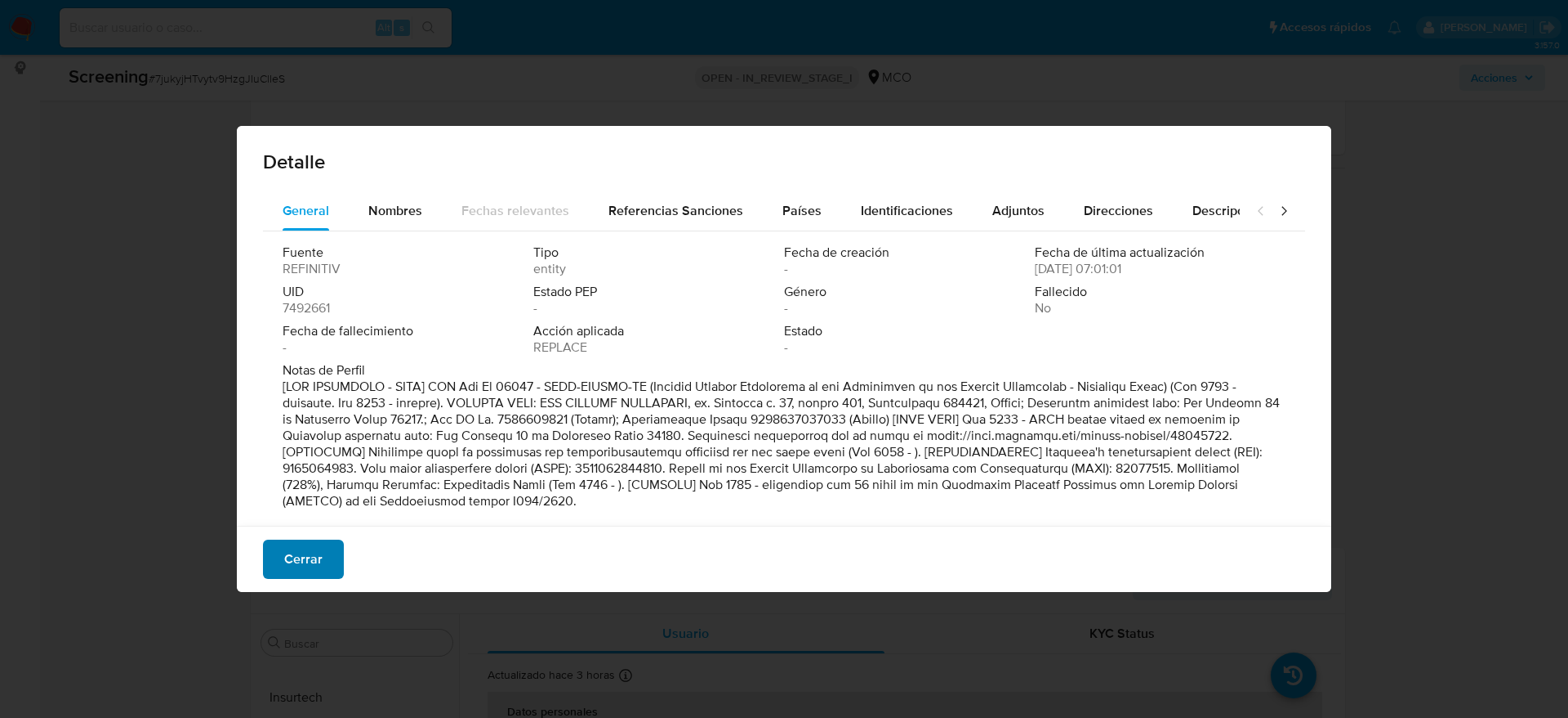
click at [308, 558] on span "Cerrar" at bounding box center [304, 559] width 39 height 36
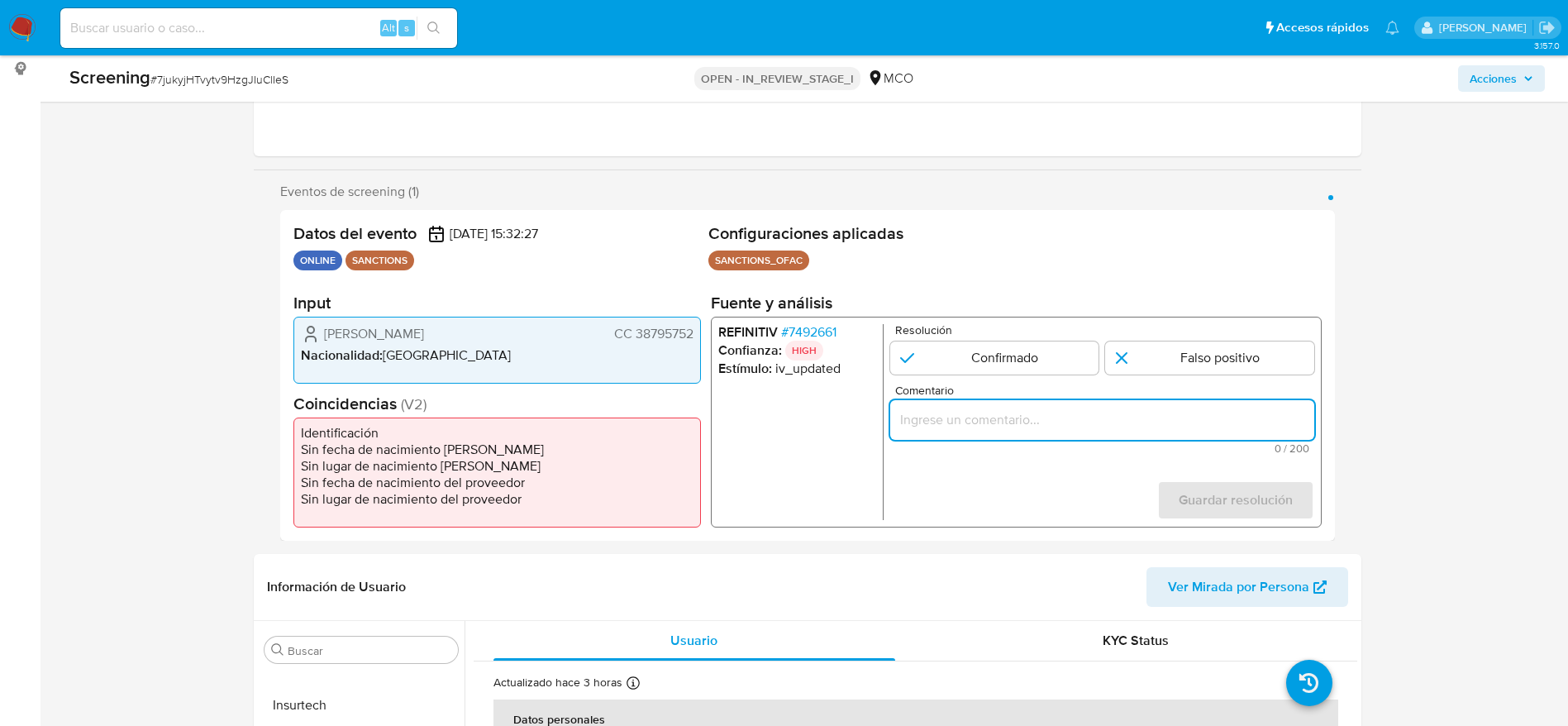
paste input "Compara al usuario Yesenia Maria Duran Vasco CC 38795752 con el sancionado "llc…"
click at [1125, 415] on input "Compara al usuario Yesenia Maria Duran Vasco CC 38795752 con el sancionado "llc…" at bounding box center [1101, 420] width 424 height 22
type input "Compara al usuario Yesenia Maria Duran Vasco CC 38795752 con el sancionado "llc…"
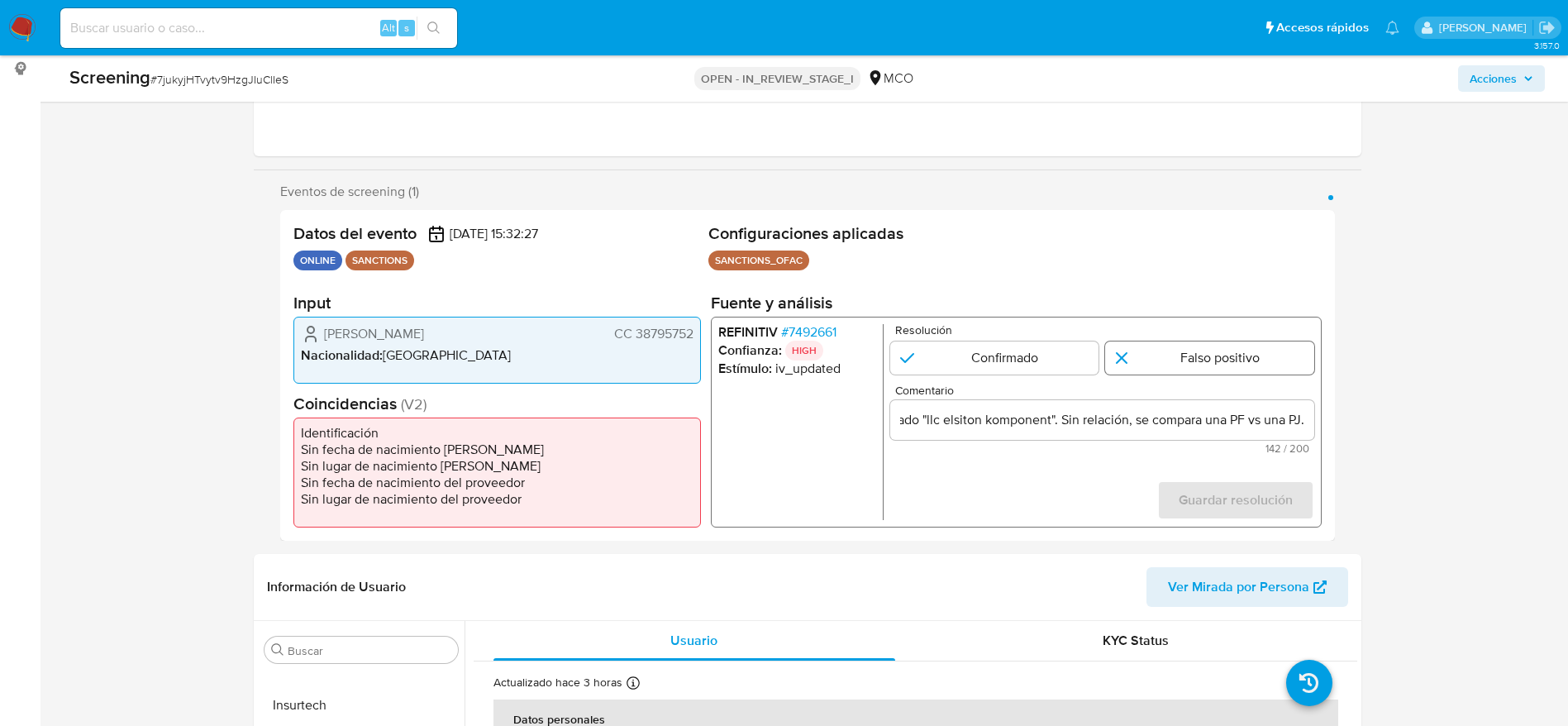
scroll to position [0, 0]
click at [1182, 354] on input "1 de 1" at bounding box center [1209, 358] width 209 height 33
radio input "true"
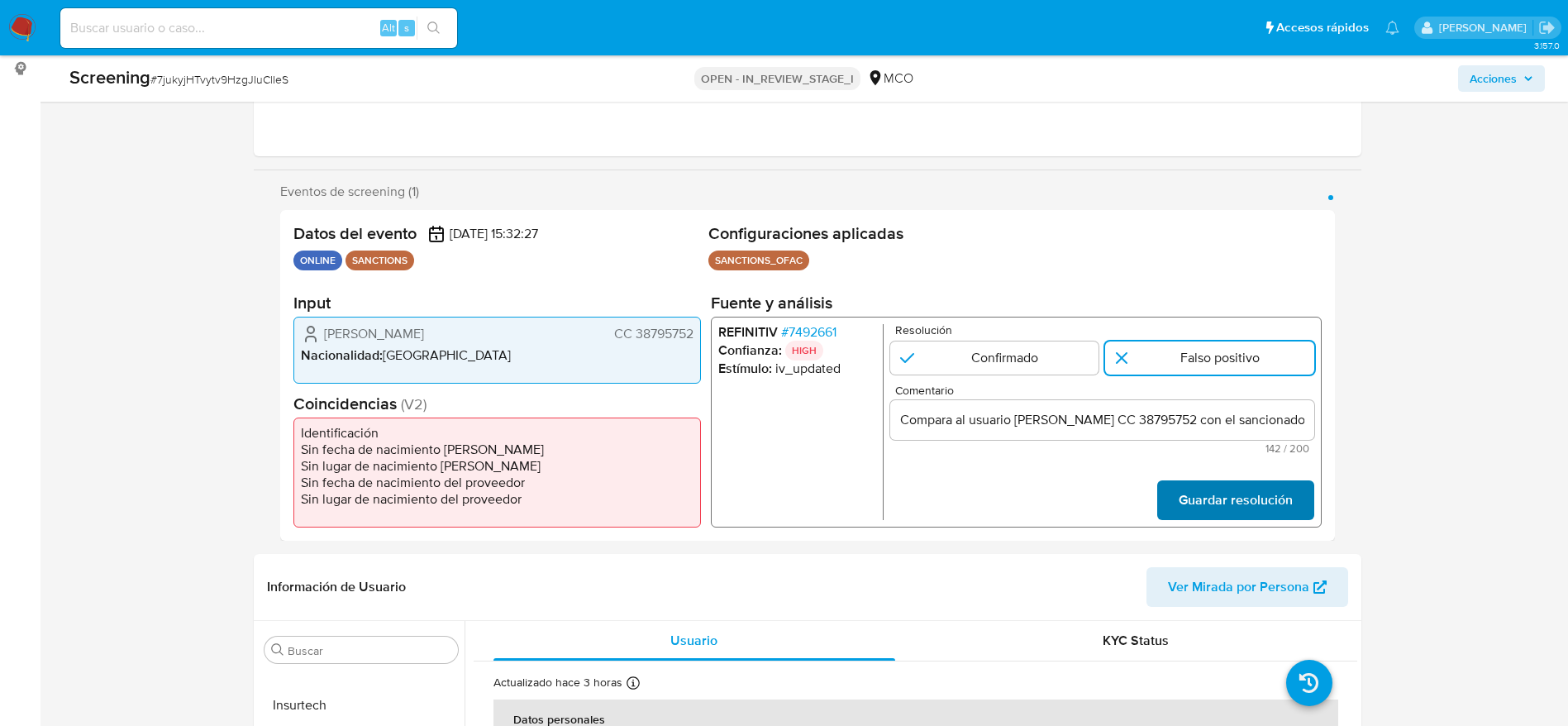
click at [1213, 514] on span "Guardar resolución" at bounding box center [1234, 499] width 114 height 36
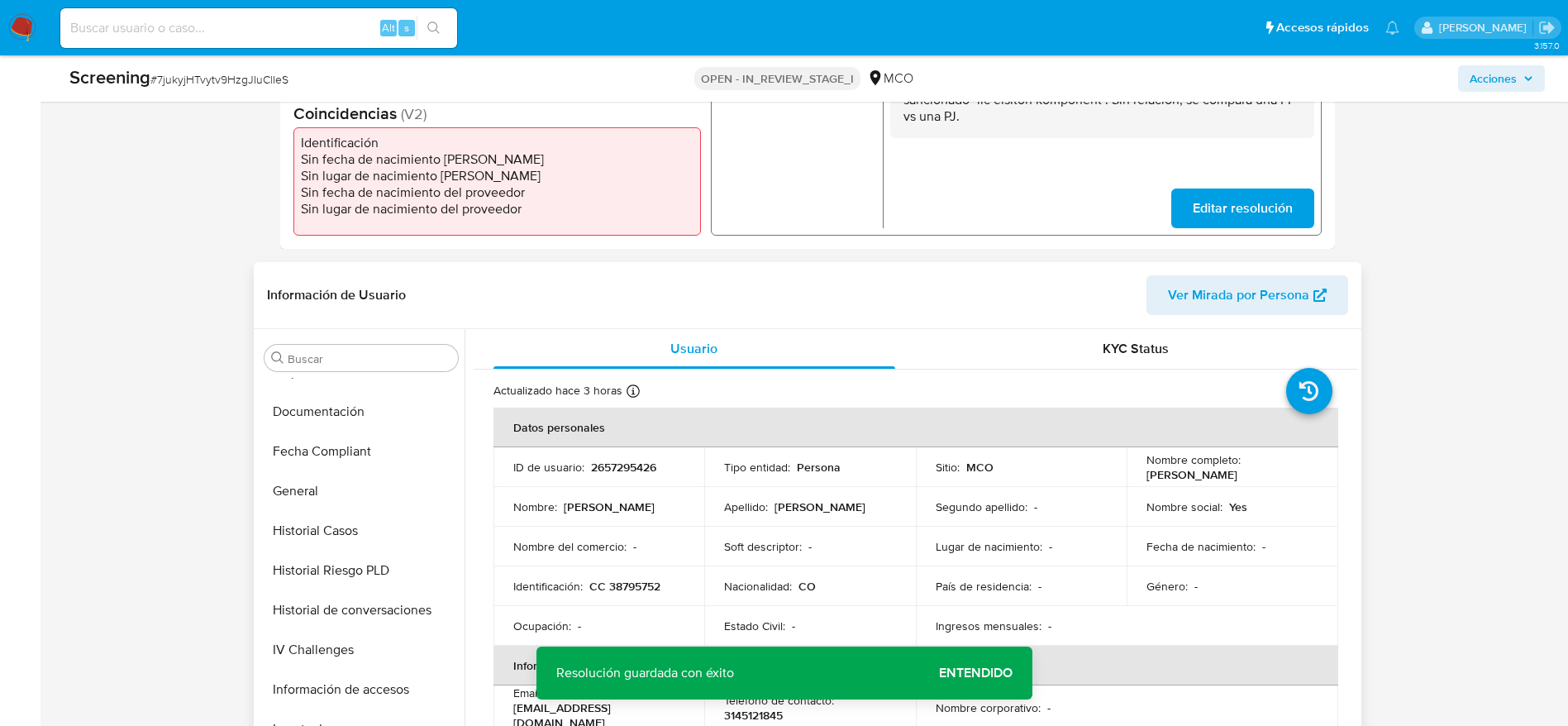
scroll to position [361, 0]
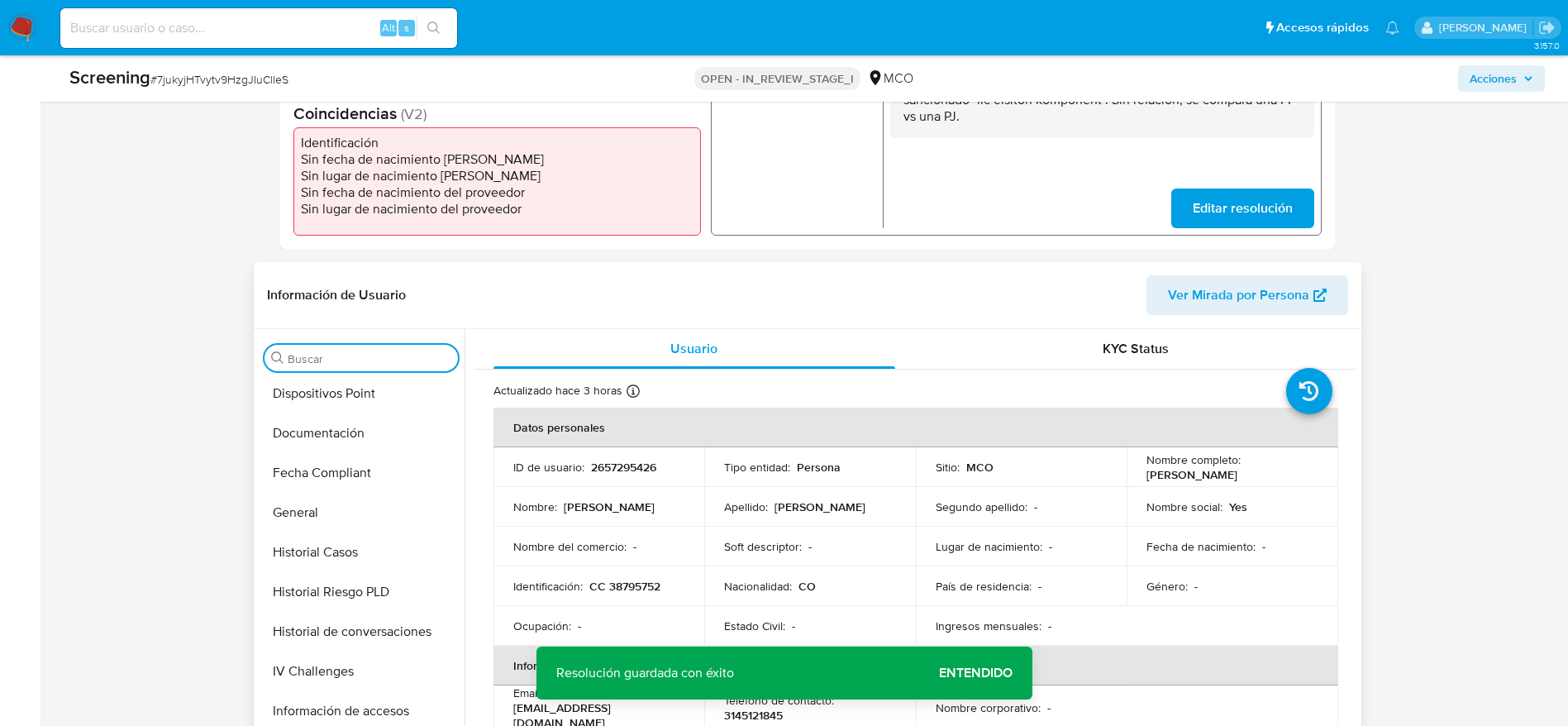
click at [337, 360] on input "Buscar" at bounding box center [369, 358] width 164 height 15
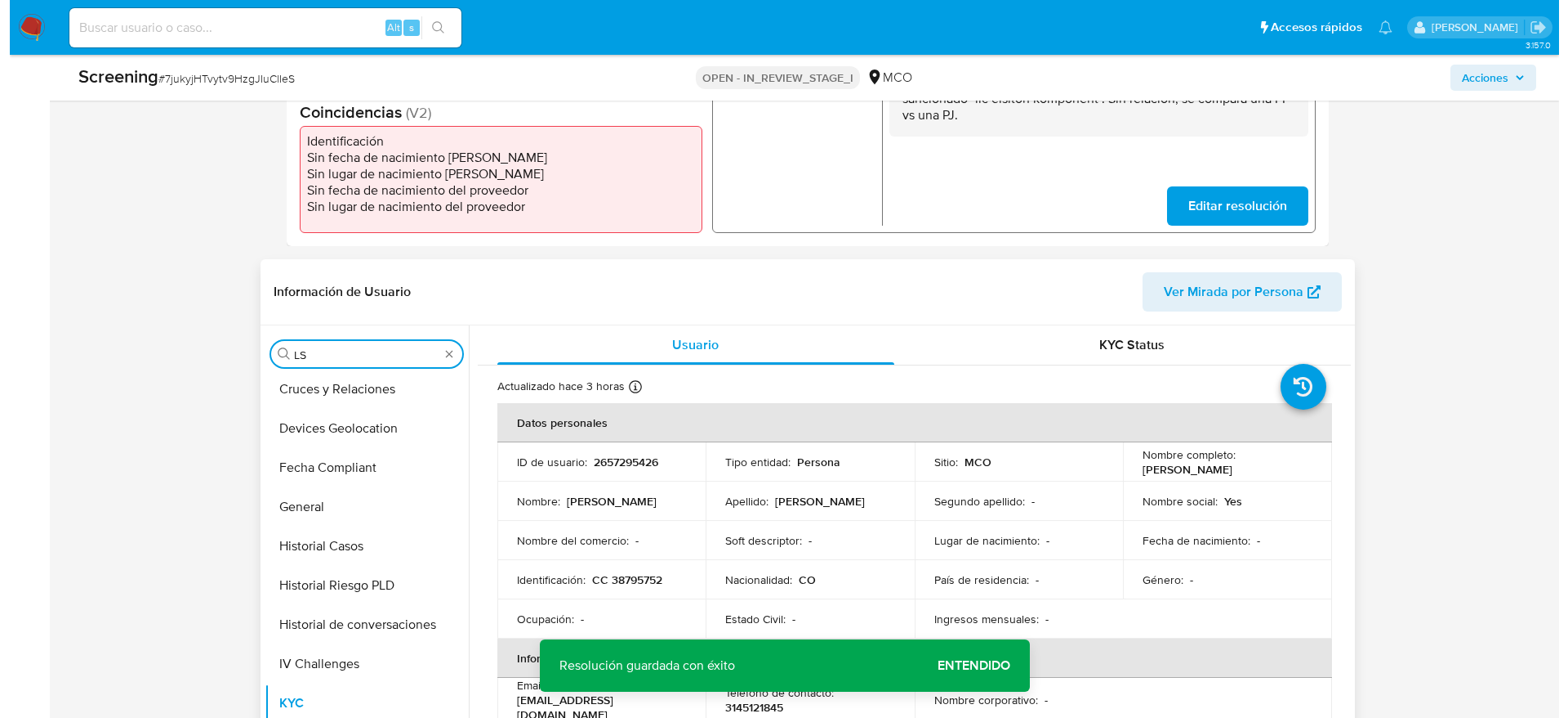
scroll to position [0, 0]
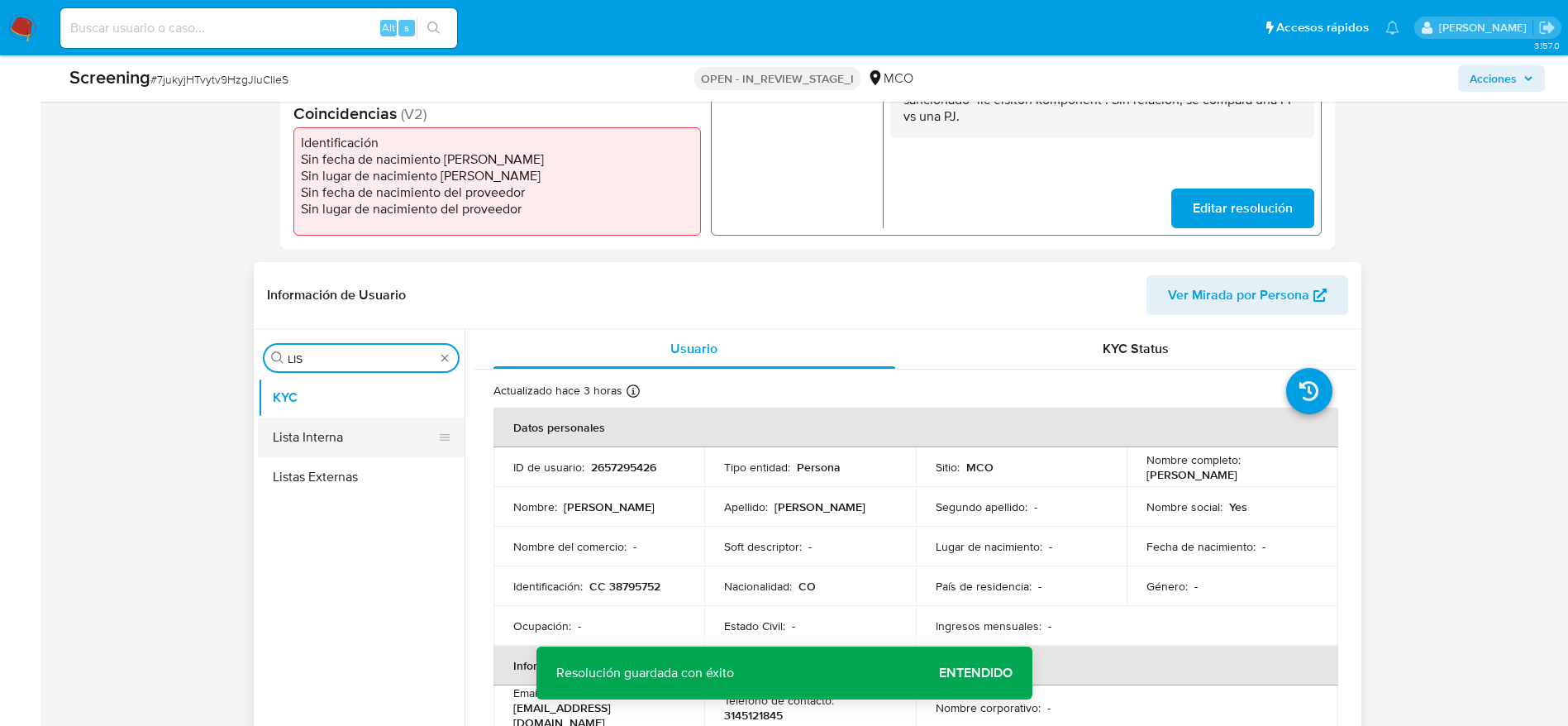
type input "LIS"
click at [331, 435] on button "Lista Interna" at bounding box center [354, 437] width 193 height 39
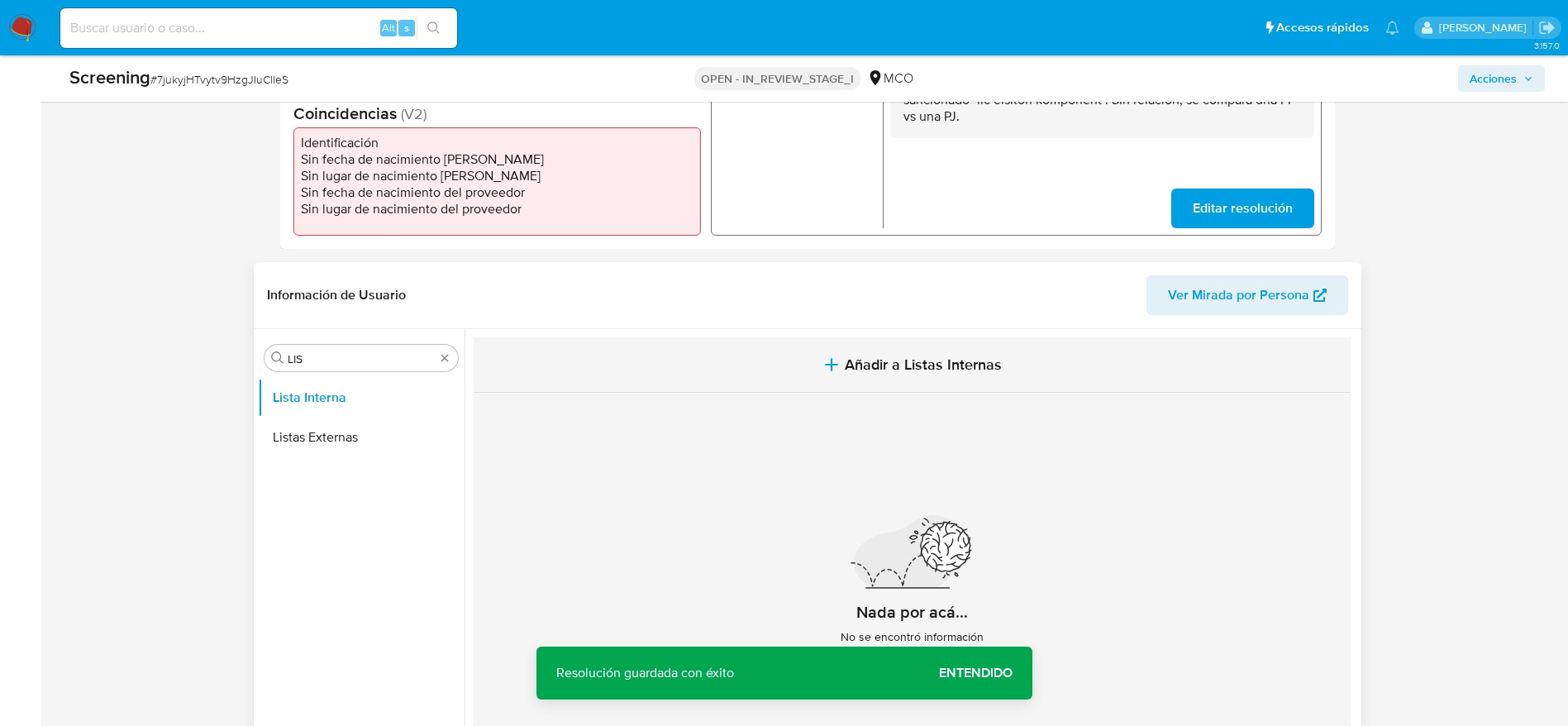
click at [784, 364] on button "Añadir a Listas Internas" at bounding box center [913, 365] width 877 height 55
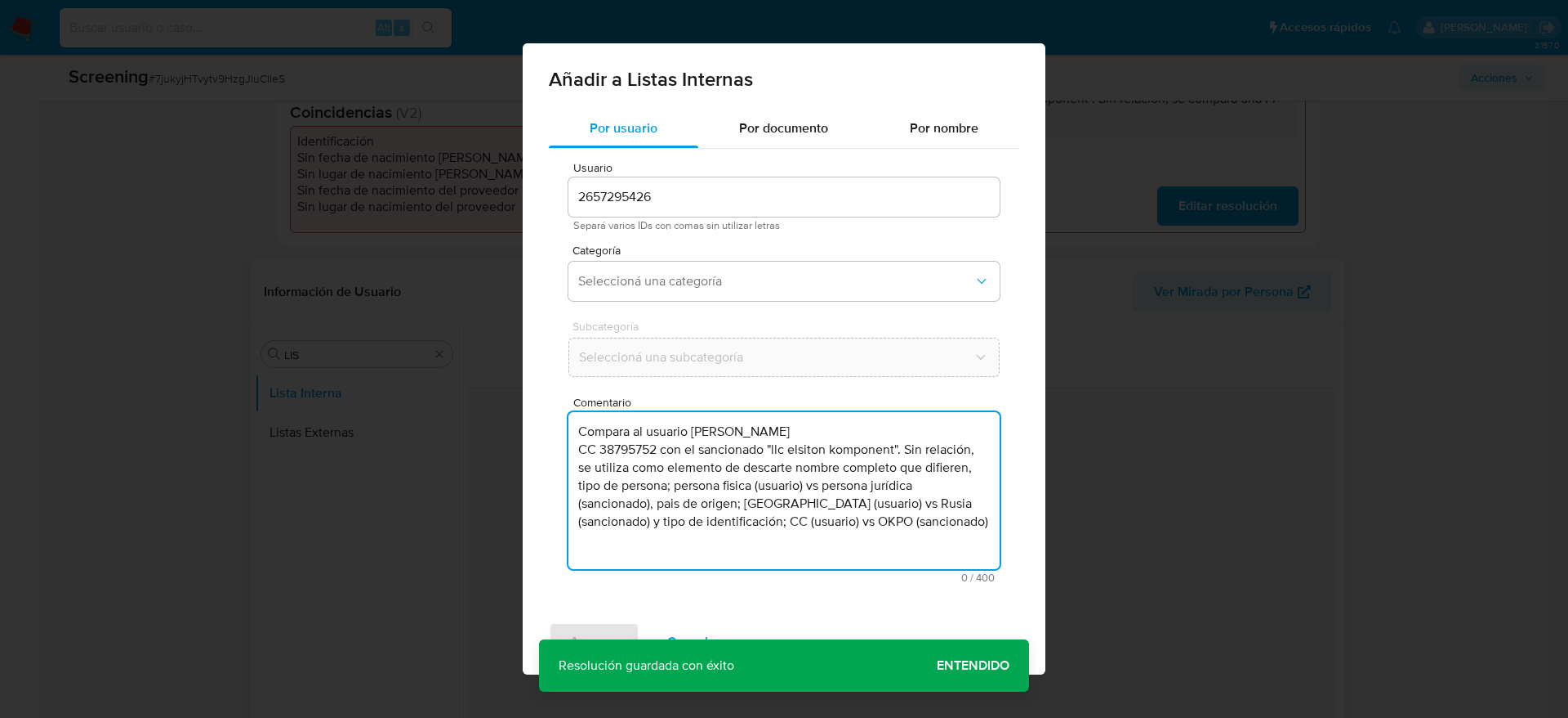
click at [749, 499] on textarea "Compara al usuario Yesenia Maria Duran Vasco CC 38795752 con el sancionado "llc…" at bounding box center [784, 491] width 432 height 157
type textarea "Compara al usuario Yesenia Maria Duran Vasco CC 38795752 con el sancionado "llc…"
click at [751, 276] on span "Seleccioná una categoría" at bounding box center [776, 280] width 396 height 16
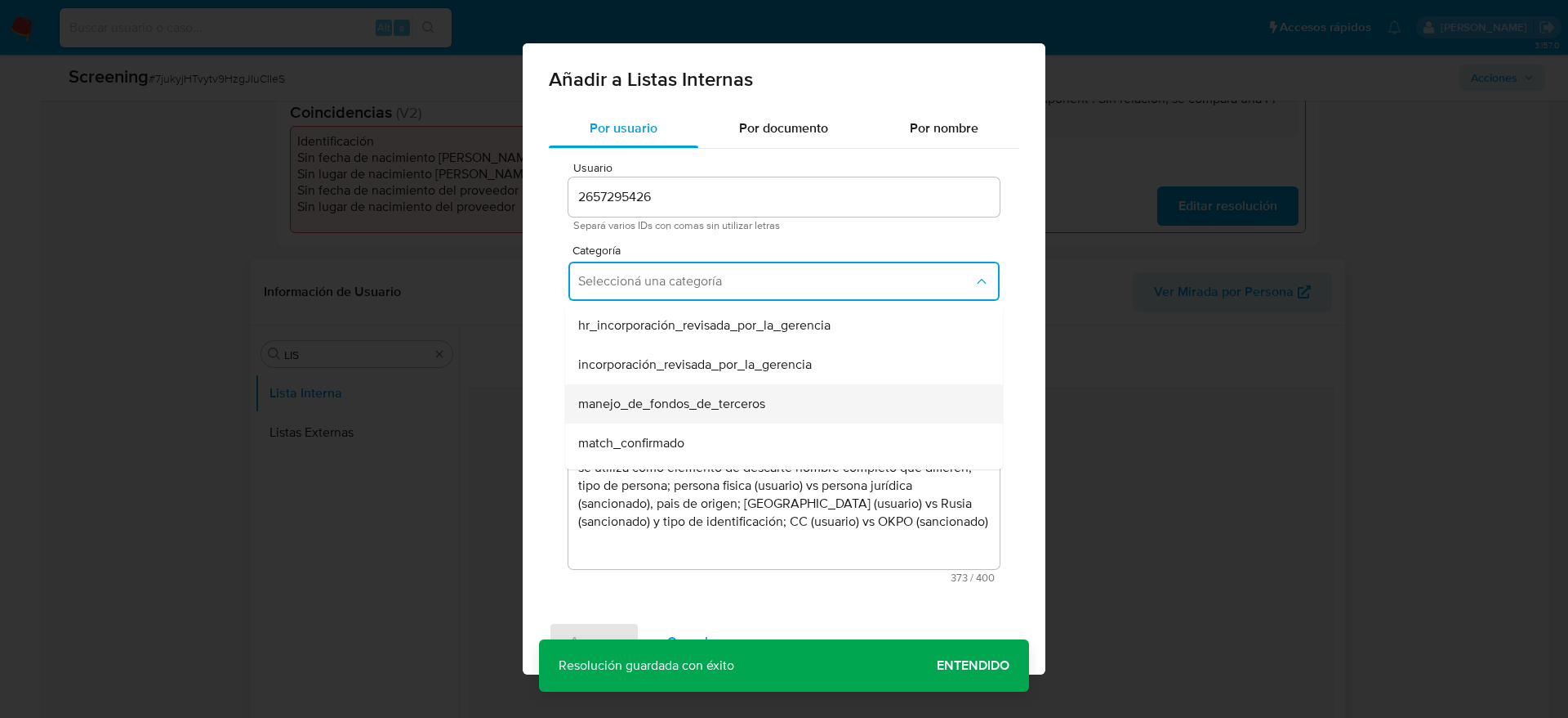
scroll to position [93, 0]
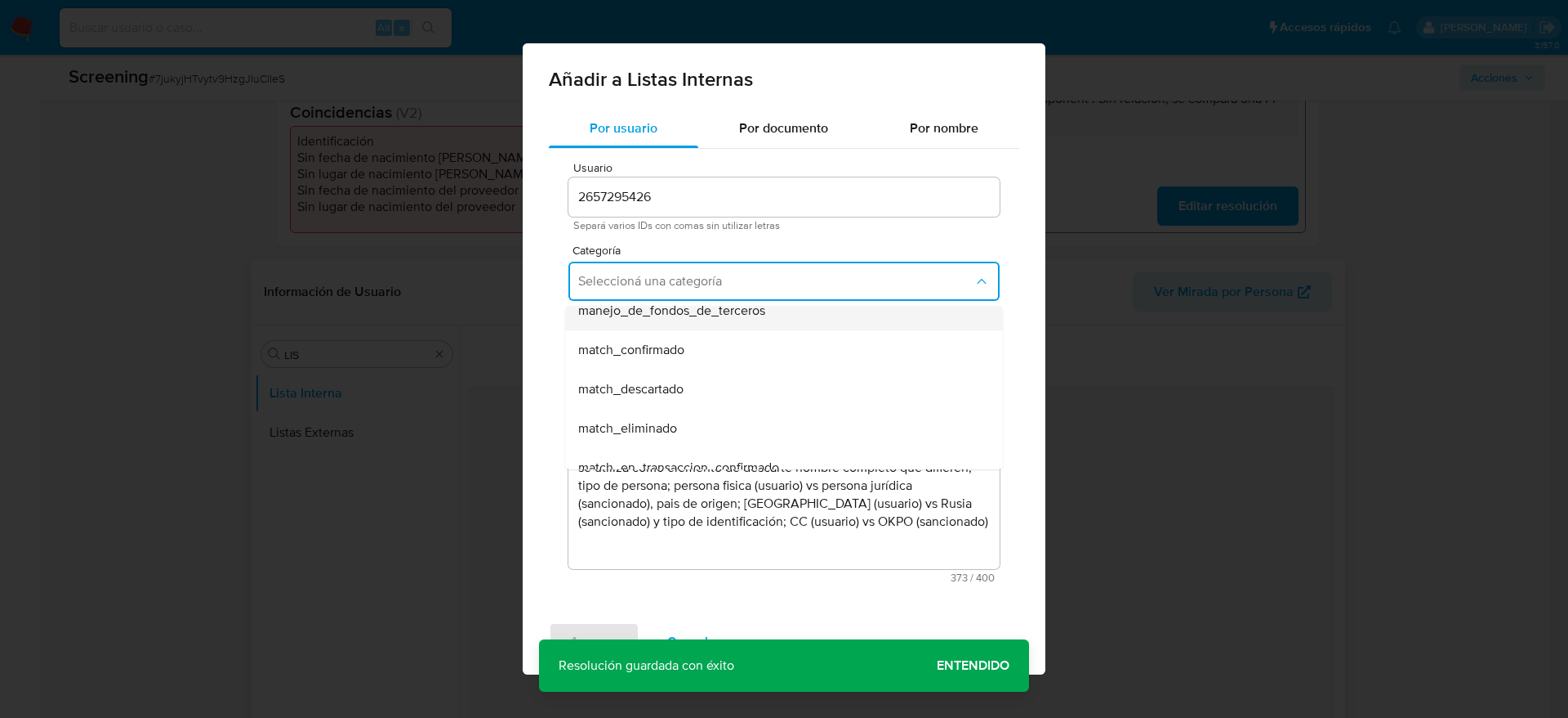
click at [731, 386] on div "match_descartado" at bounding box center [779, 389] width 401 height 39
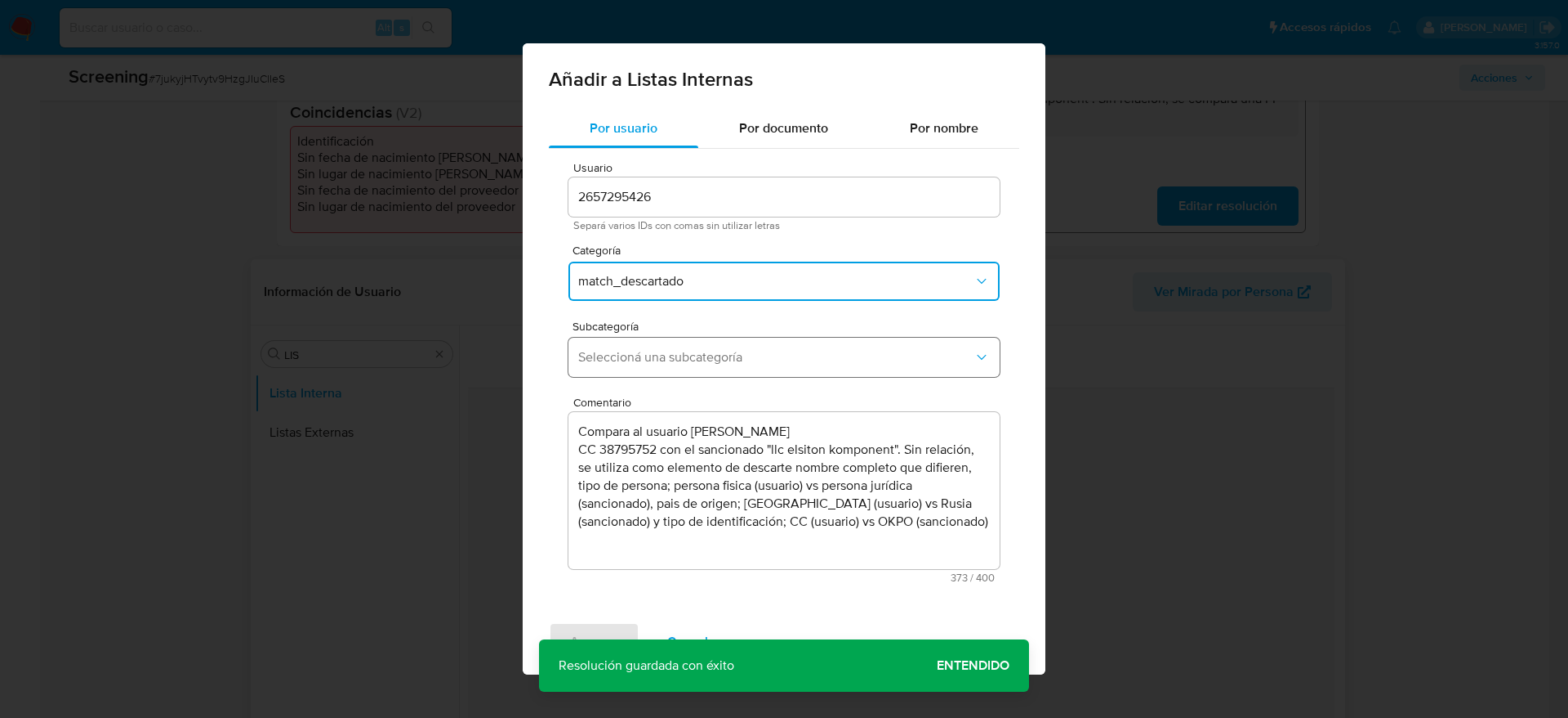
click at [773, 360] on span "Seleccioná una subcategoría" at bounding box center [776, 357] width 396 height 16
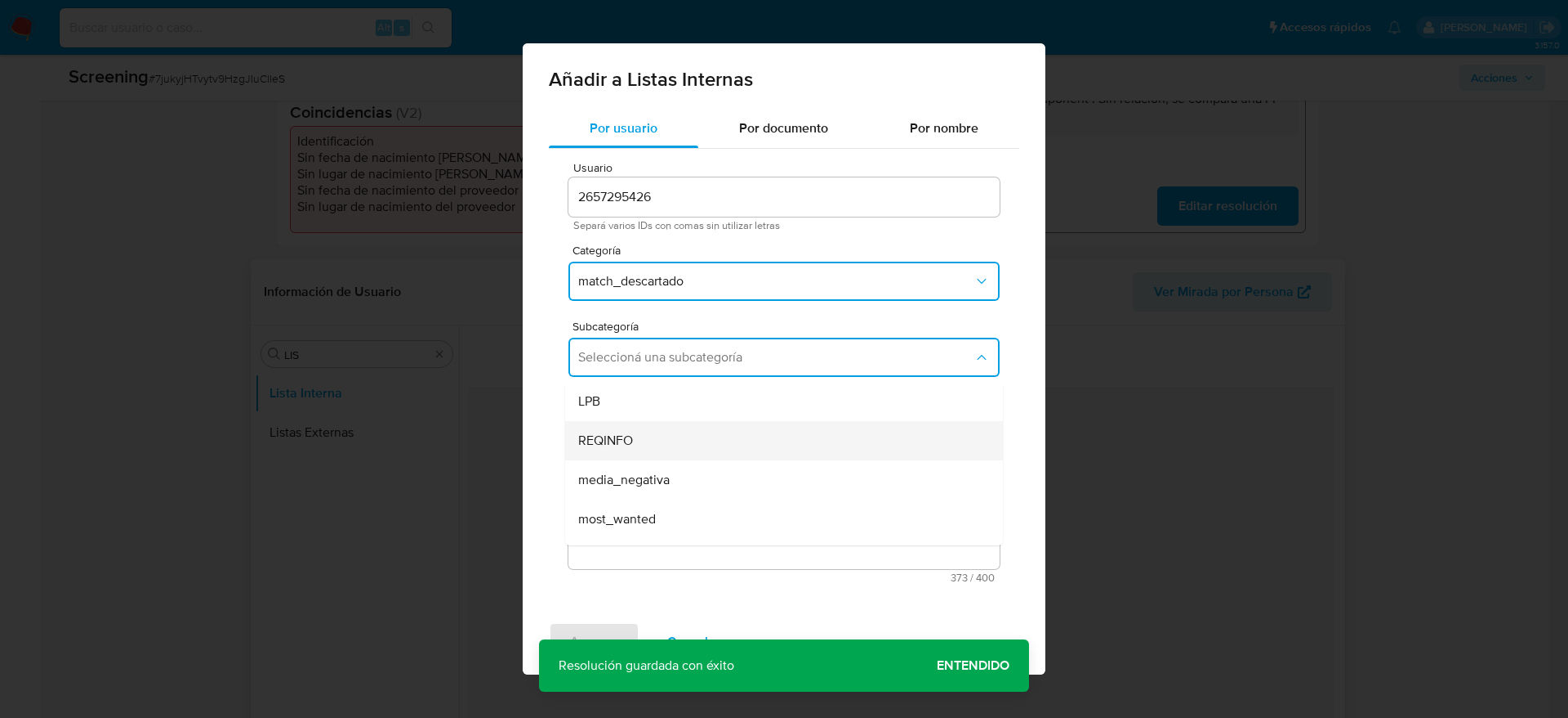
scroll to position [112, 0]
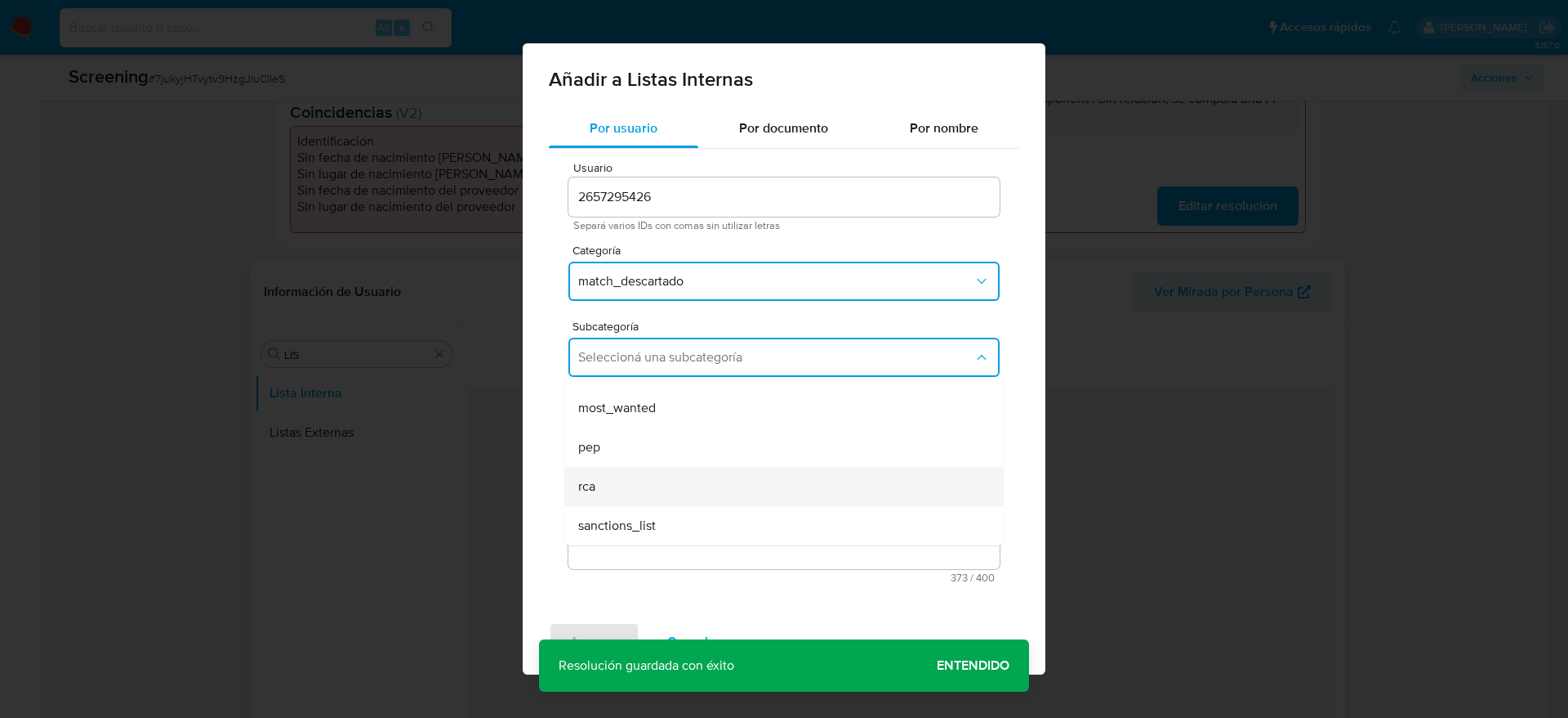
click at [625, 505] on div "rca" at bounding box center [779, 486] width 401 height 39
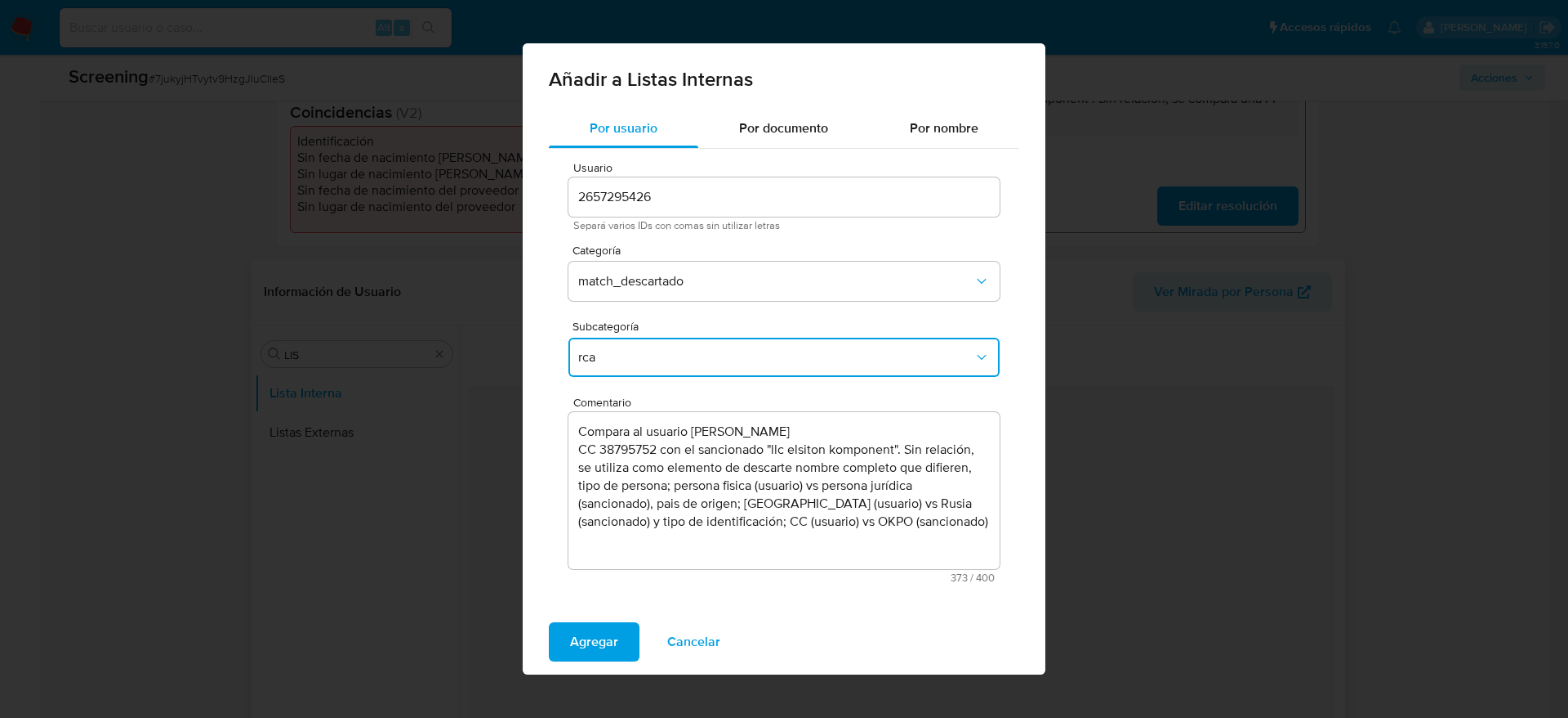
click at [650, 356] on span "rca" at bounding box center [776, 357] width 396 height 16
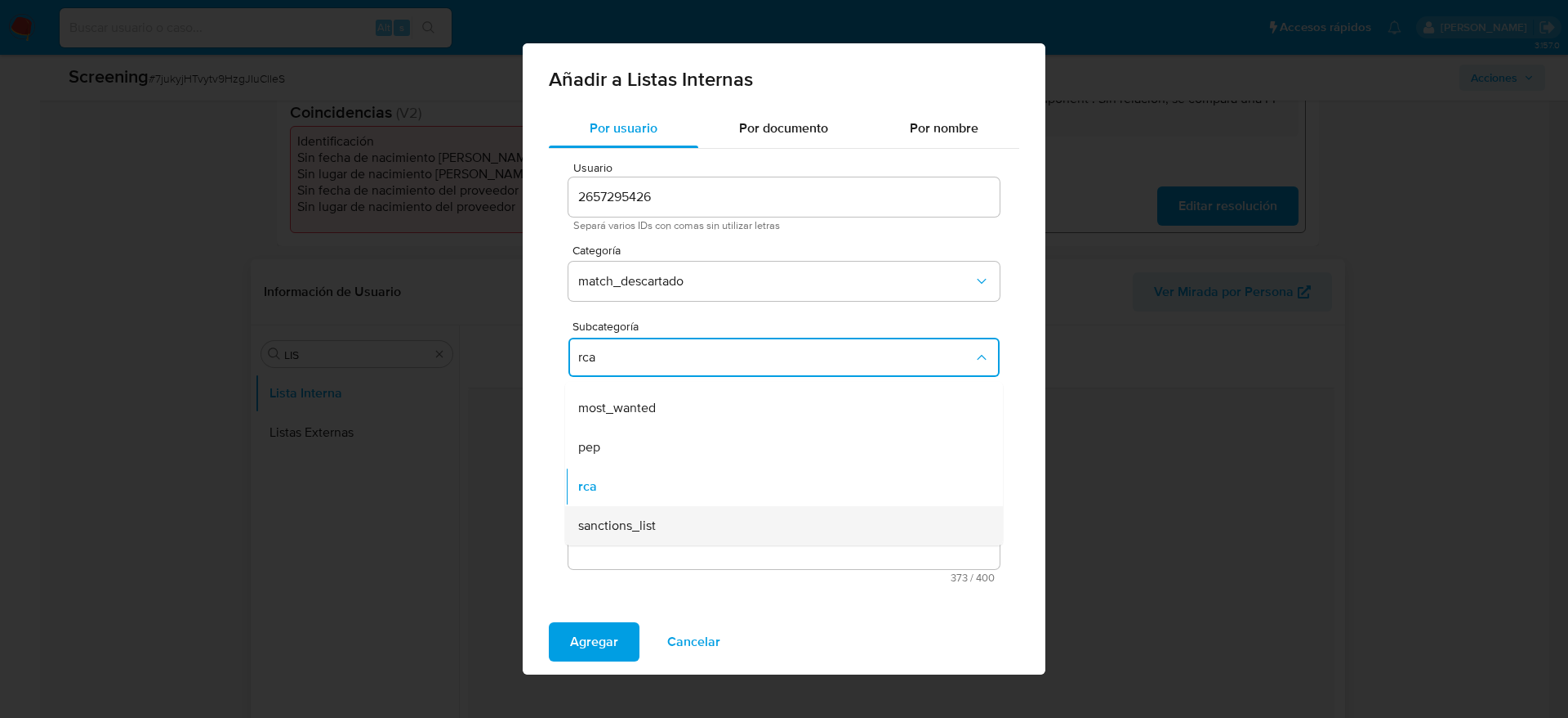
click at [643, 532] on span "sanctions_list" at bounding box center [617, 525] width 78 height 16
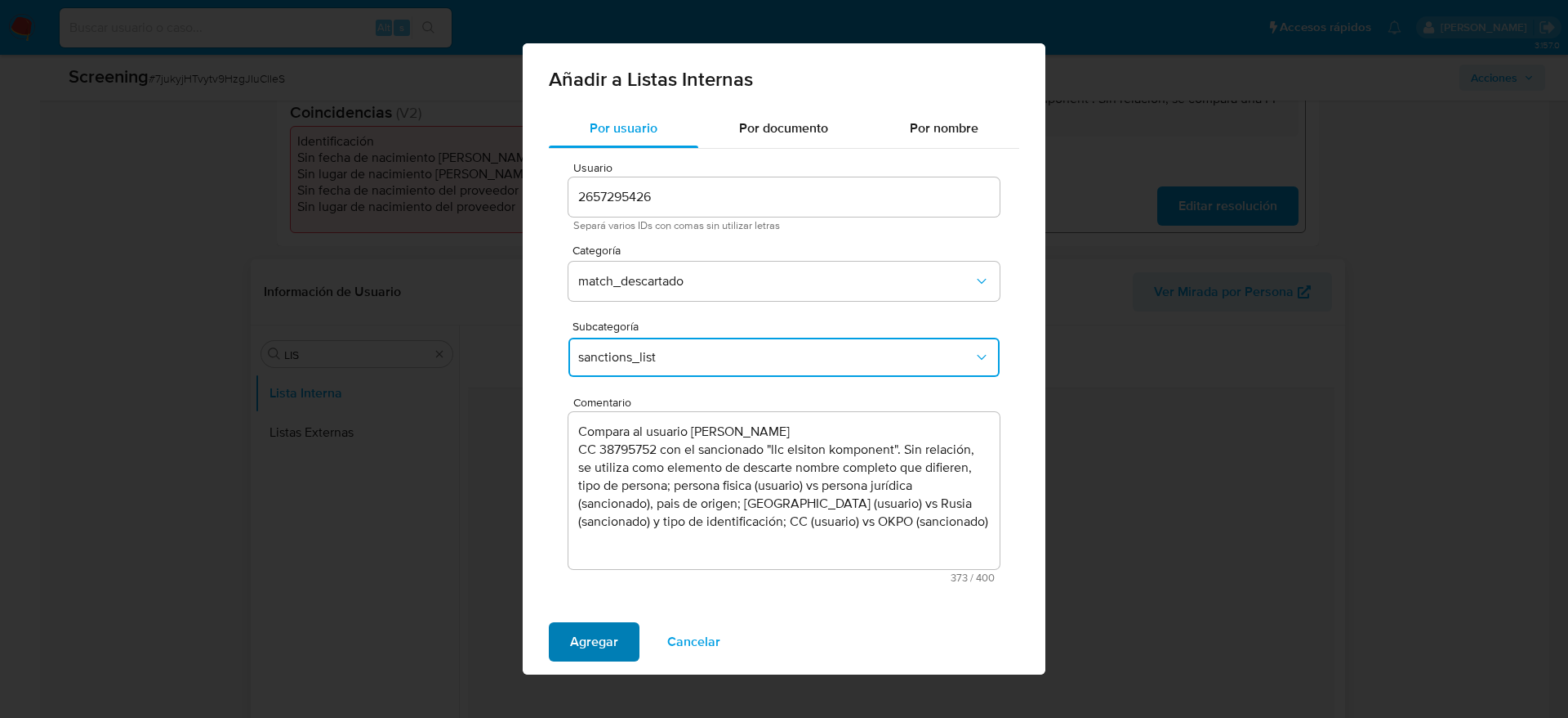
click at [611, 628] on span "Agregar" at bounding box center [594, 641] width 48 height 36
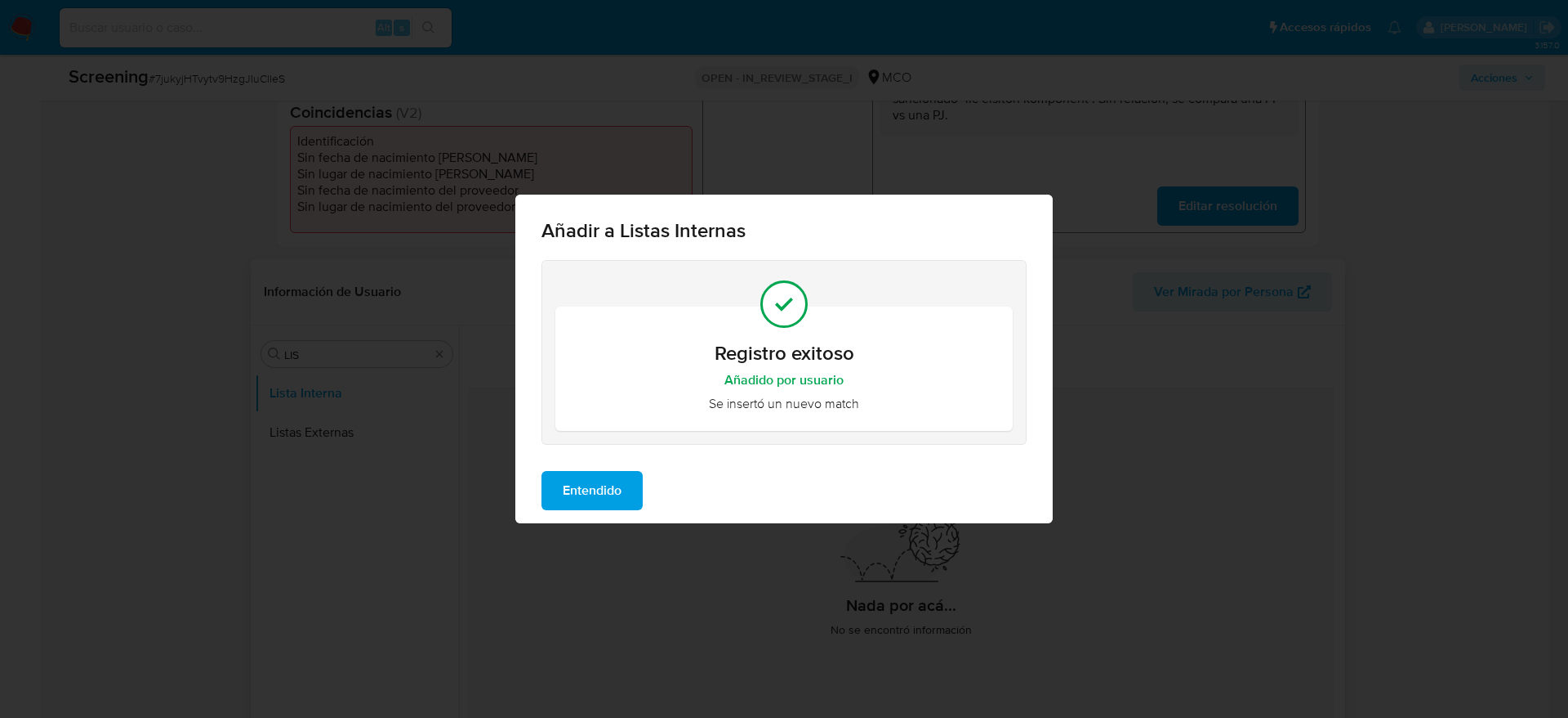
click at [606, 484] on span "Entendido" at bounding box center [592, 490] width 59 height 36
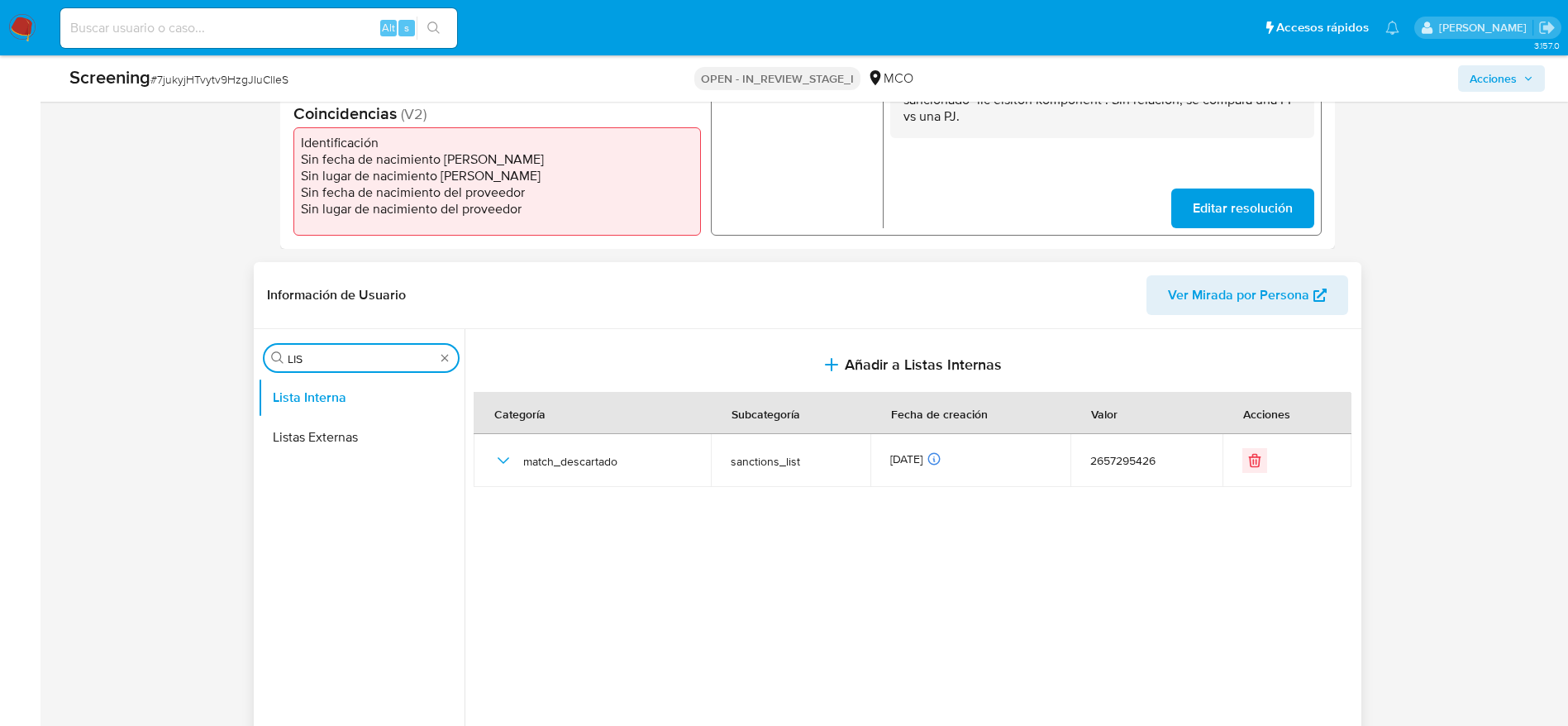
click at [367, 359] on input "LIS" at bounding box center [361, 358] width 147 height 15
type input "RES"
click at [348, 454] on button "Restricciones Nuevo Mundo" at bounding box center [354, 437] width 193 height 39
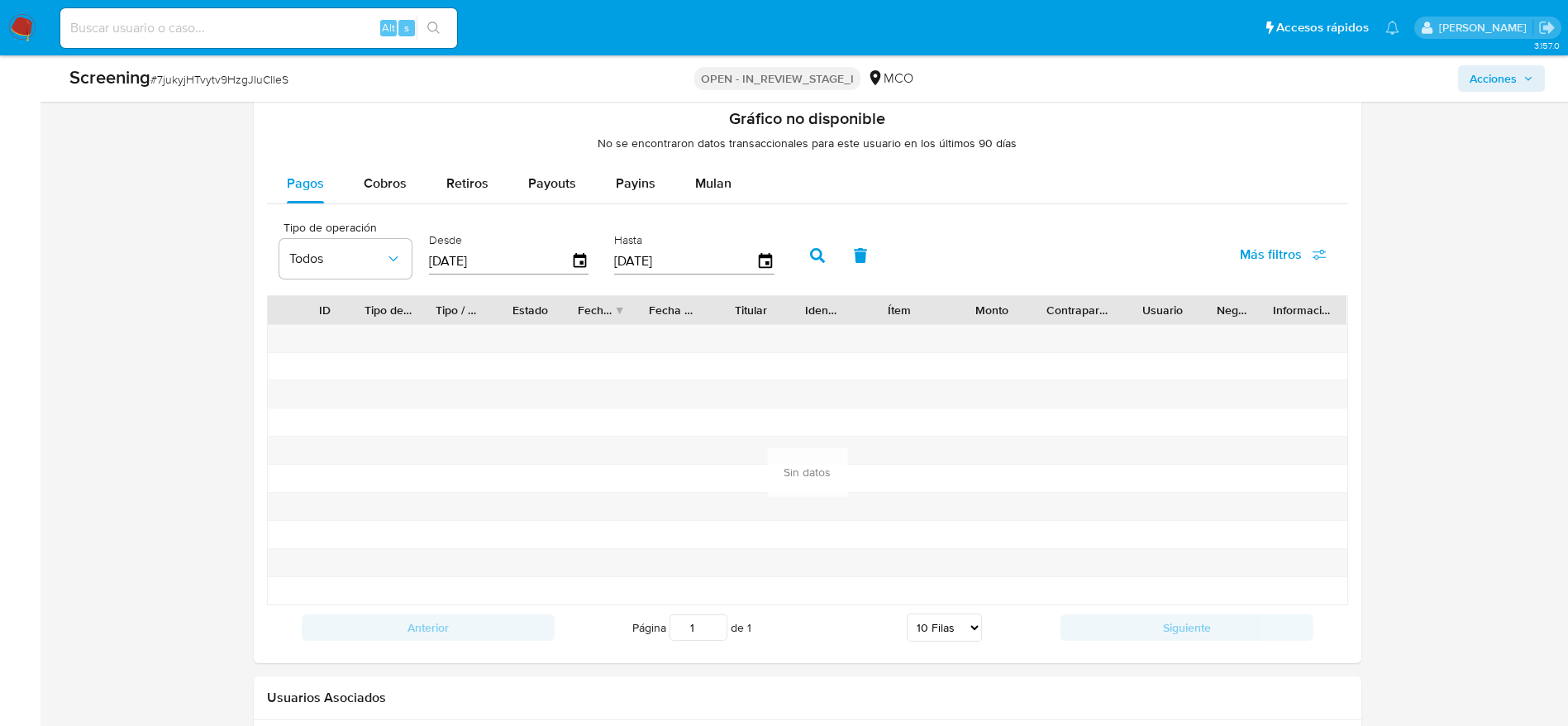
scroll to position [2452, 0]
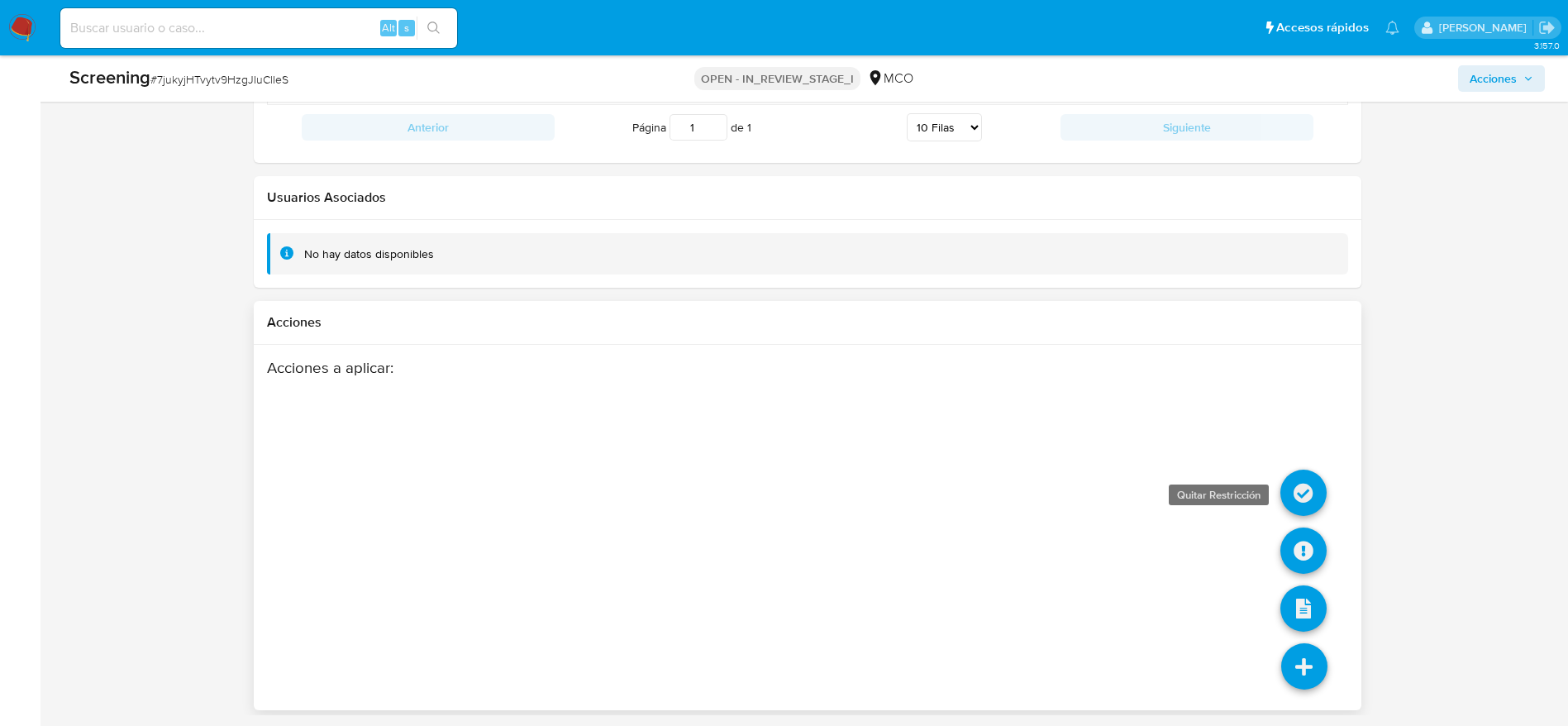
click at [1300, 495] on icon at bounding box center [1303, 492] width 46 height 46
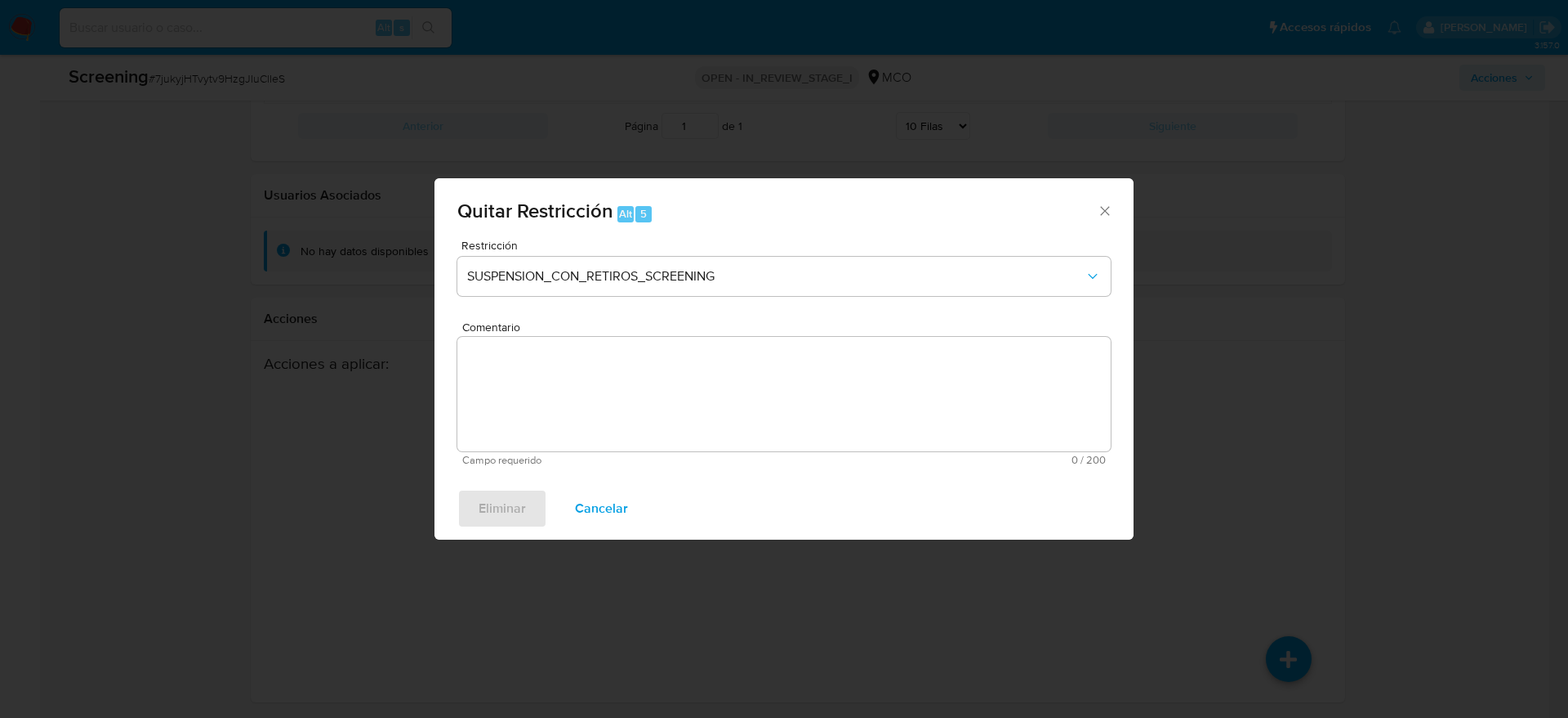
click at [781, 253] on div "Restricción SUSPENSION_CON_RETIROS_SCREENING" at bounding box center [784, 278] width 654 height 78
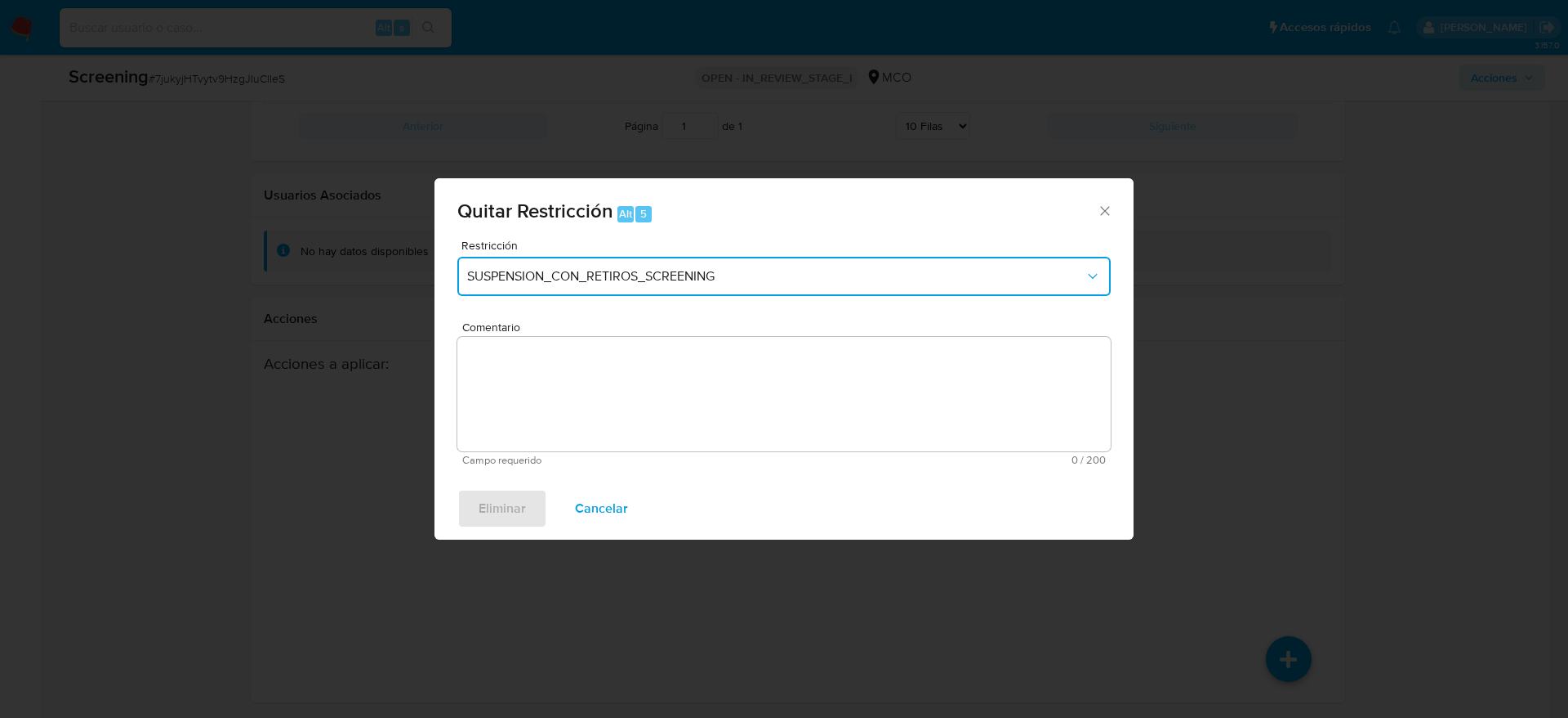
click at [697, 289] on button "SUSPENSION_CON_RETIROS_SCREENING" at bounding box center [784, 277] width 654 height 39
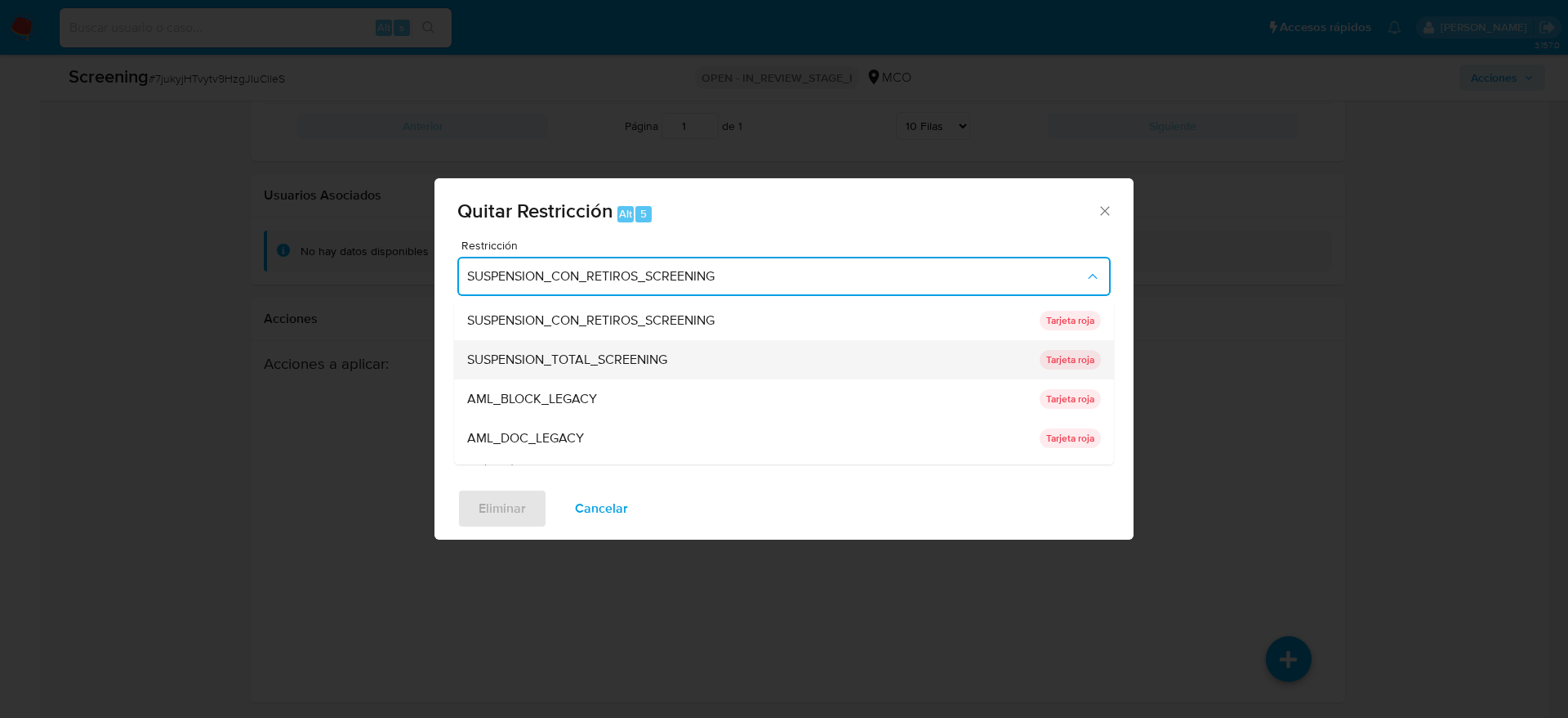
click at [744, 348] on div "SUSPENSION_TOTAL_SCREENING" at bounding box center [749, 359] width 562 height 39
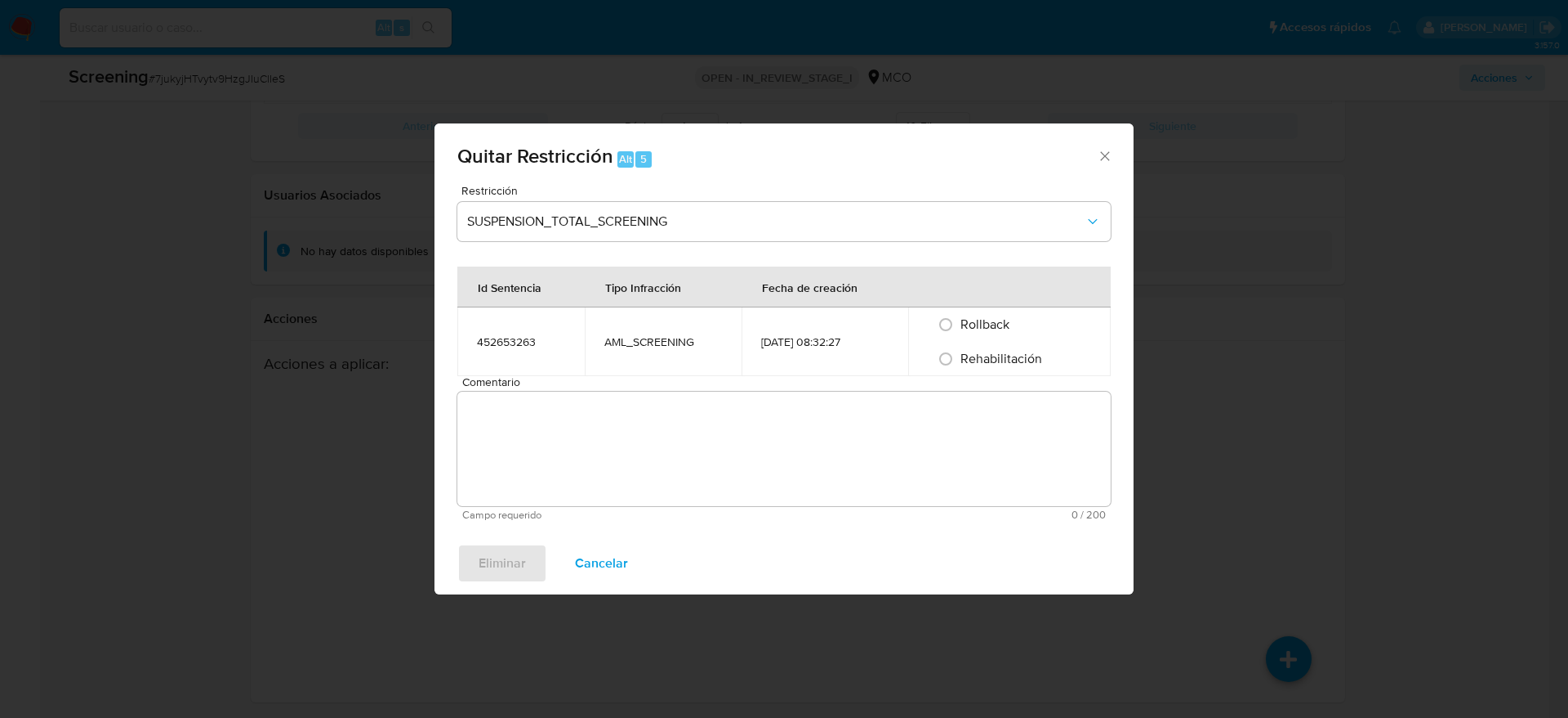
click at [984, 350] on span "Rehabilitación" at bounding box center [1002, 358] width 81 height 18
click at [959, 350] on input "Rehabilitación" at bounding box center [945, 358] width 26 height 26
radio input "true"
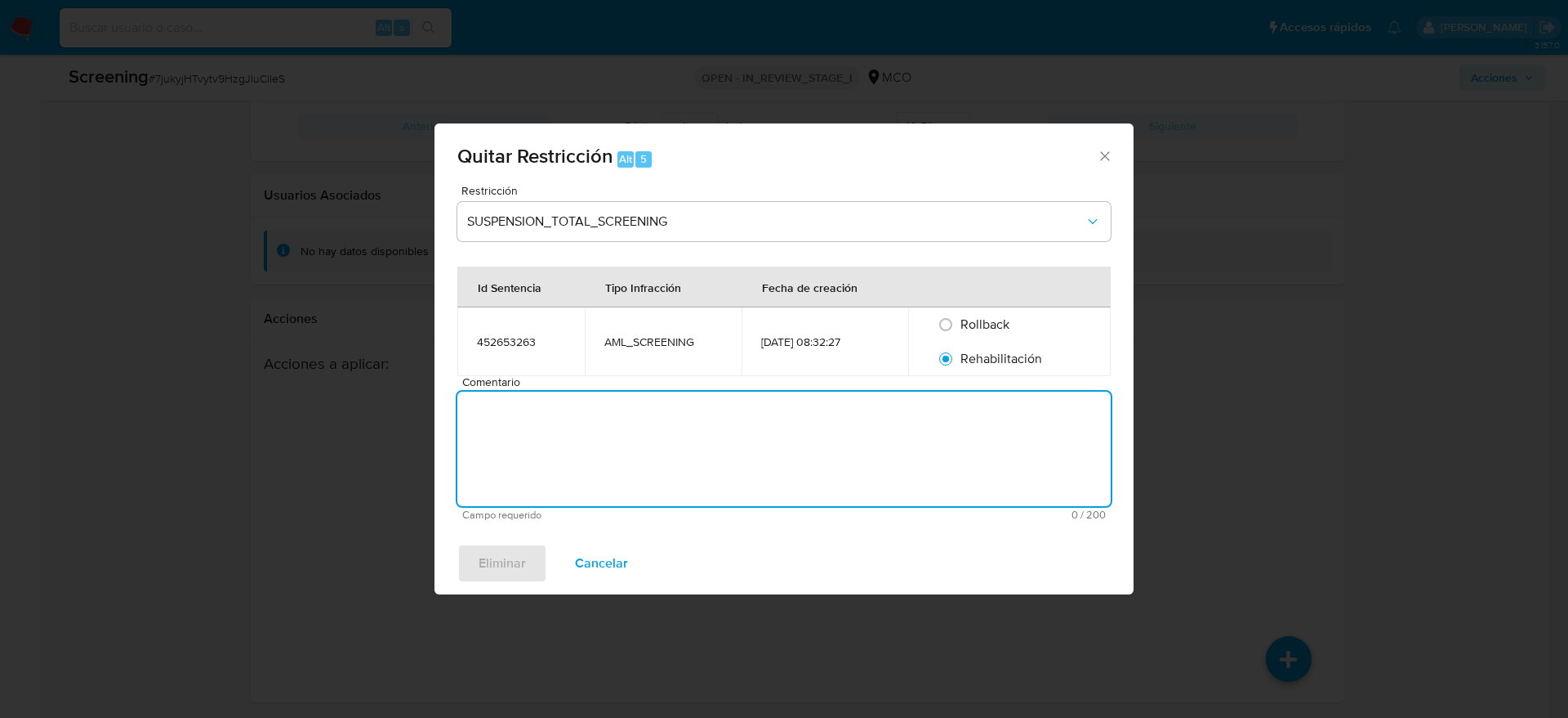
click at [823, 444] on textarea "Comentario" at bounding box center [784, 449] width 654 height 114
type textarea "SE DESESTIMA MATCH CON LISTAS DE SANCIONES"
click at [502, 573] on div "Quitar Restricción Alt 5 Restricción SUSPENSION_TOTAL_SCREENING Id Sentencia Ti…" at bounding box center [784, 359] width 1568 height 718
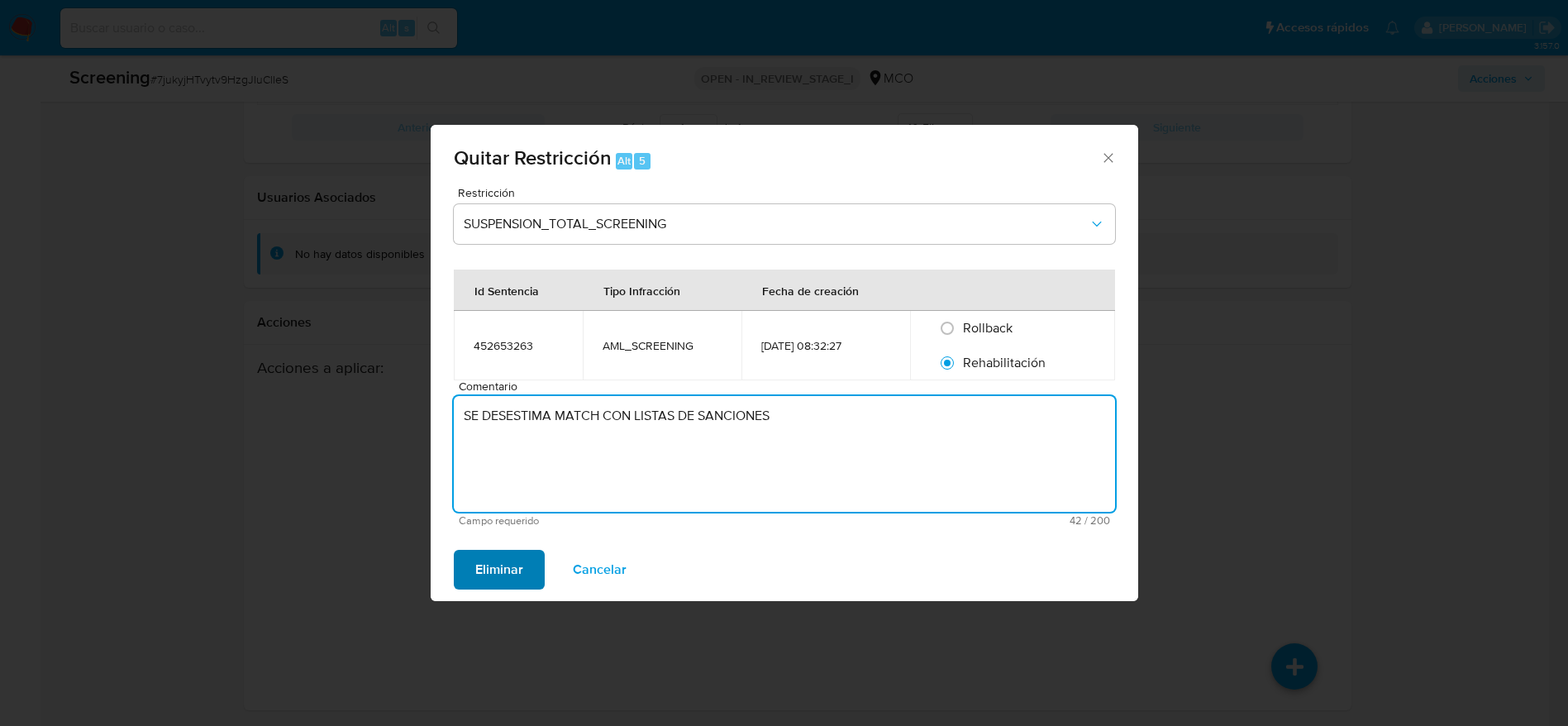
click at [508, 580] on div "Acciones a aplicar :" at bounding box center [738, 491] width 963 height 265
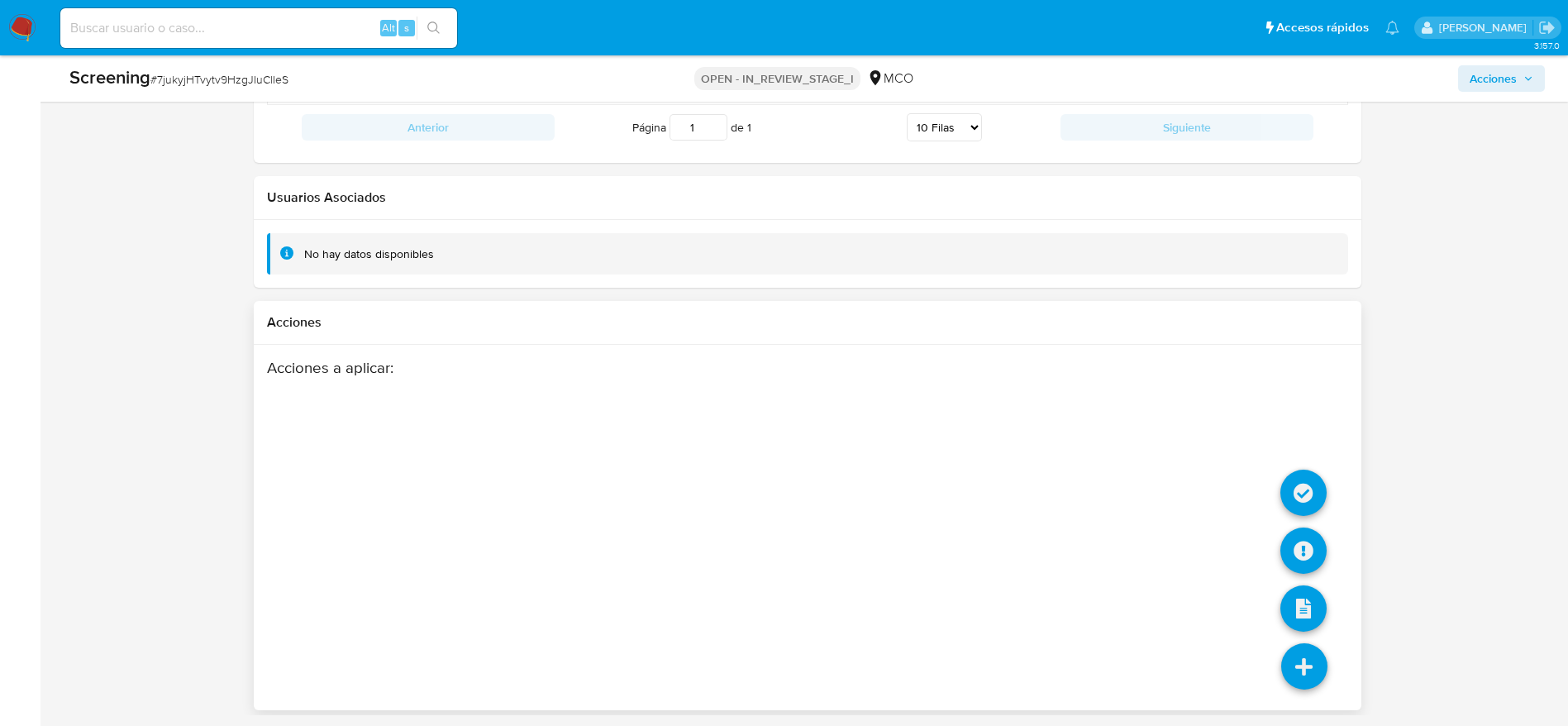
click at [1314, 669] on icon at bounding box center [1304, 665] width 46 height 46
click at [1295, 513] on icon at bounding box center [1303, 492] width 46 height 46
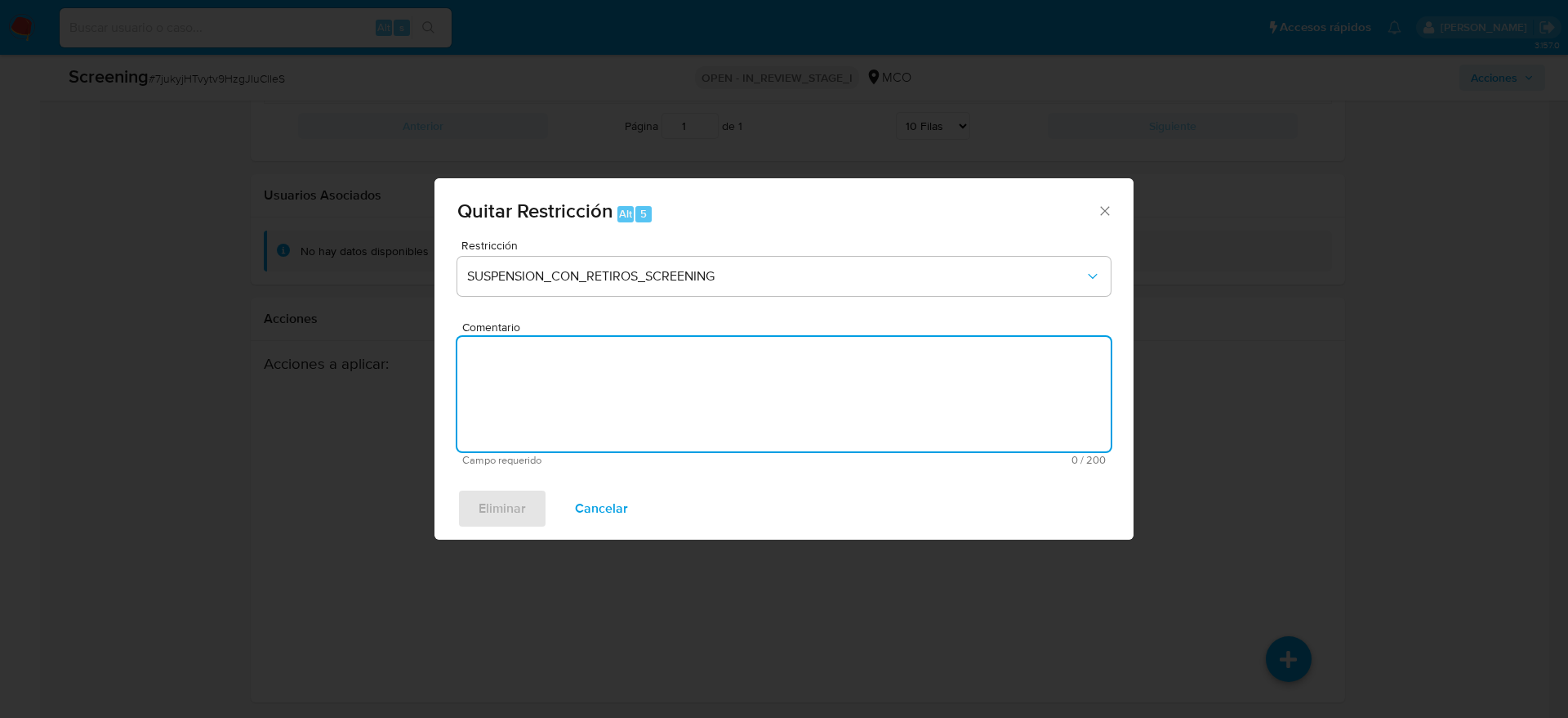
click at [830, 368] on textarea "Comentario" at bounding box center [784, 394] width 654 height 114
type textarea "SE DESESTIMA MATCH"
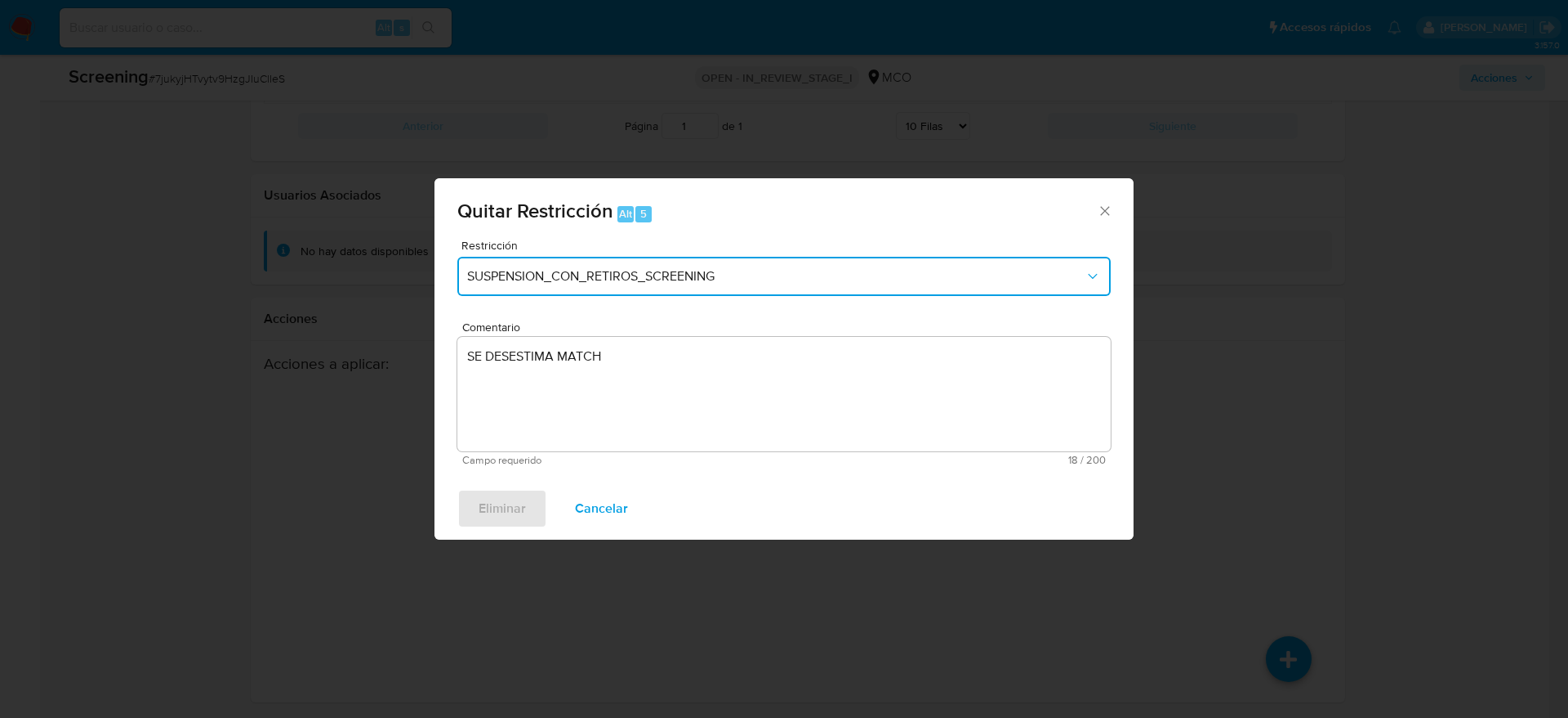
click at [600, 264] on button "SUSPENSION_CON_RETIROS_SCREENING" at bounding box center [784, 277] width 654 height 39
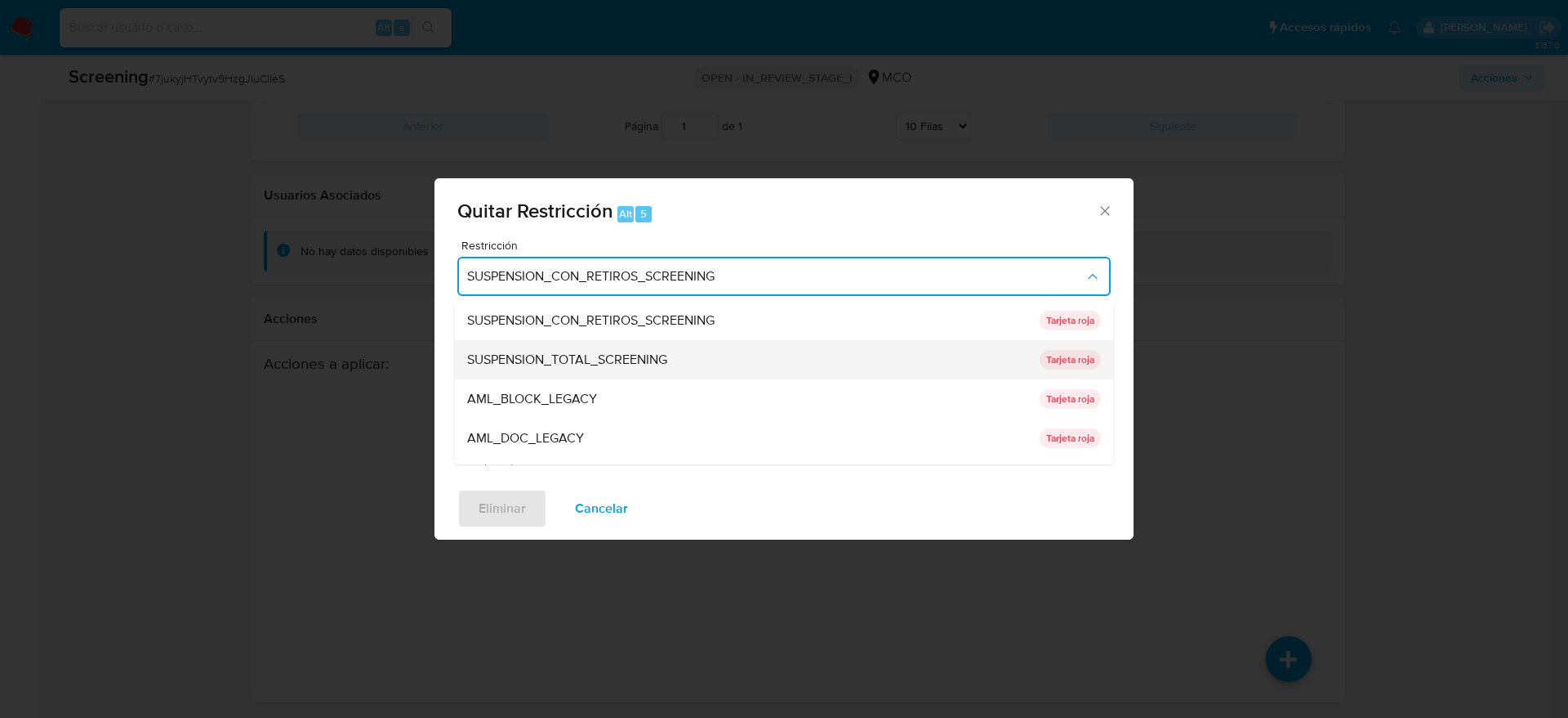
click at [606, 355] on span "SUSPENSION_TOTAL_SCREENING" at bounding box center [567, 359] width 200 height 16
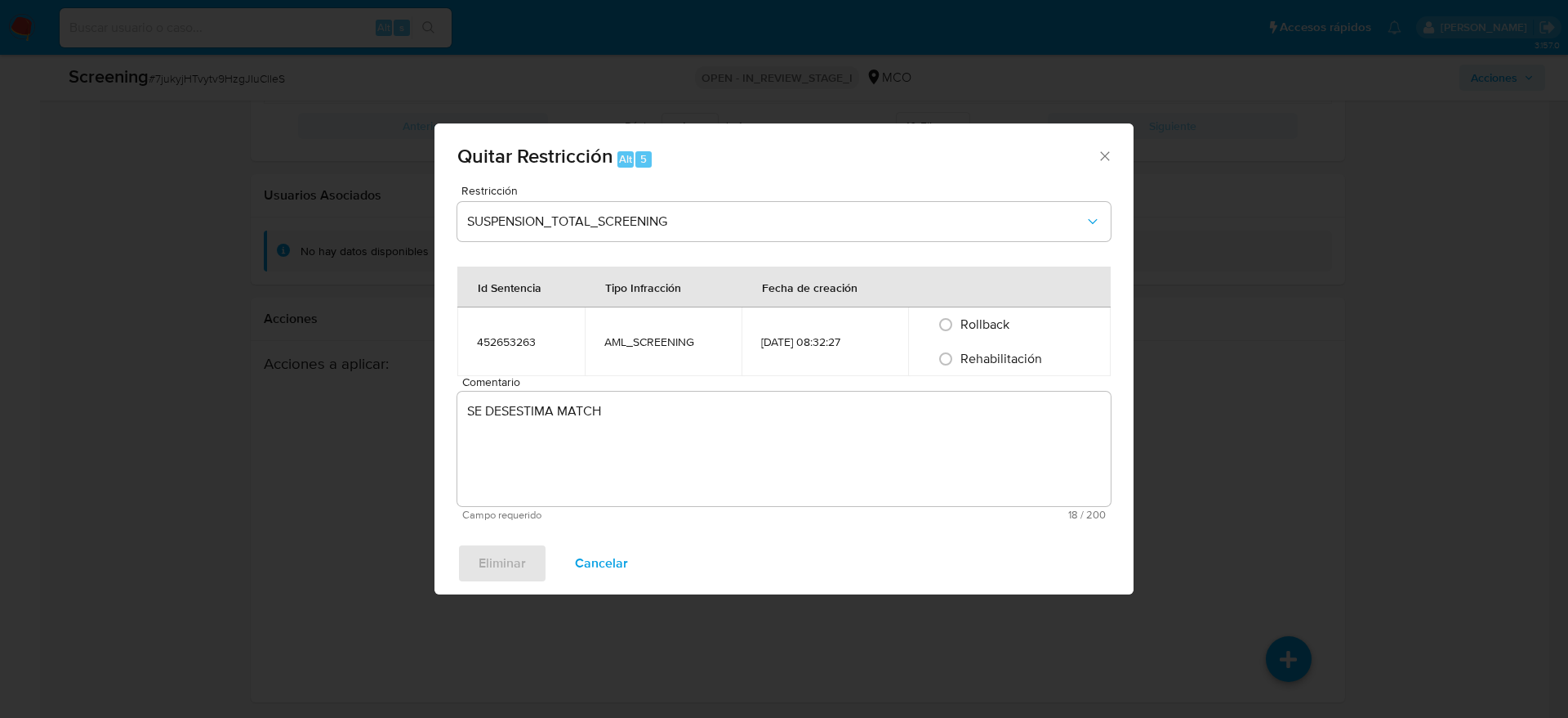
click at [987, 355] on span "Rehabilitación" at bounding box center [1002, 358] width 81 height 18
click at [959, 355] on input "Rehabilitación" at bounding box center [945, 358] width 26 height 26
radio input "true"
click at [496, 546] on span "Eliminar" at bounding box center [502, 563] width 48 height 36
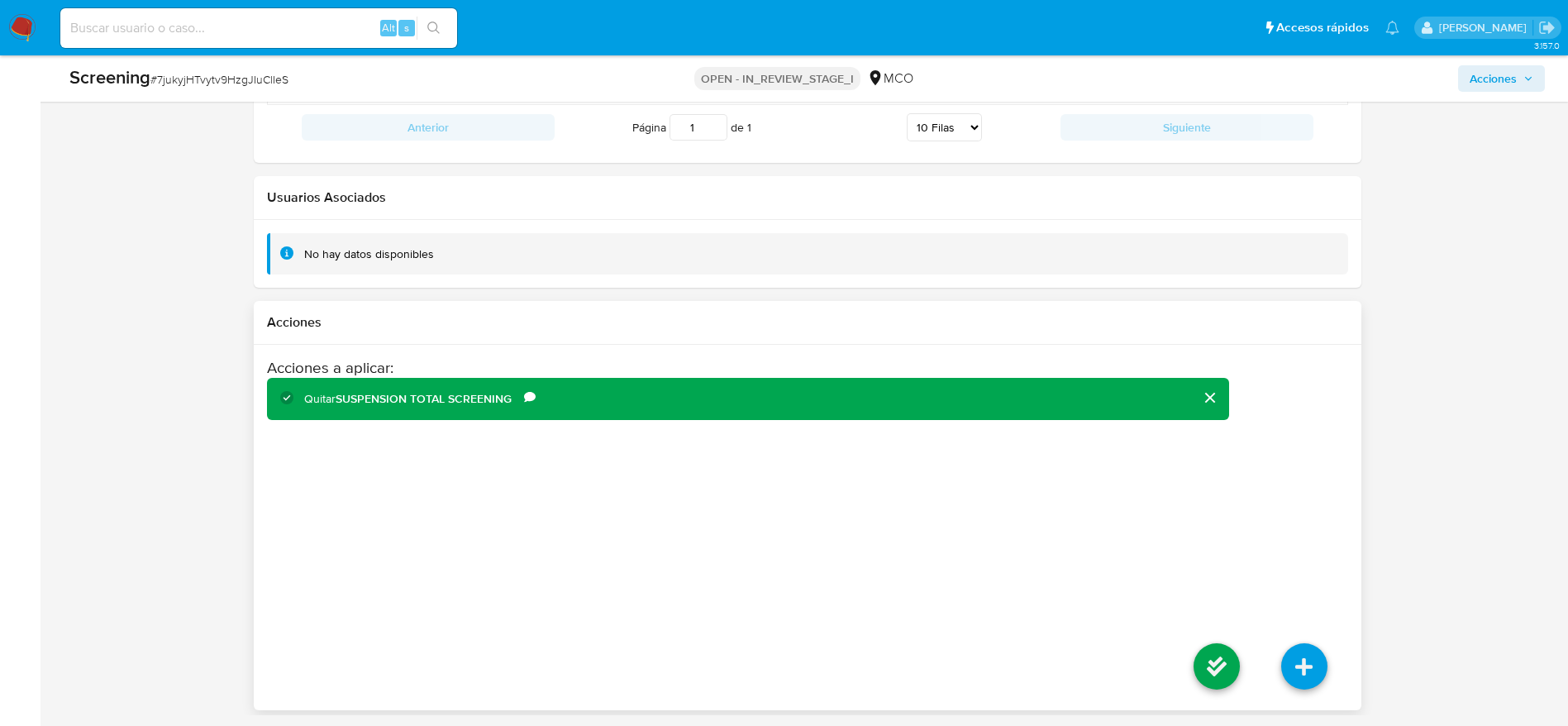
click at [1242, 663] on li at bounding box center [1216, 668] width 87 height 92
click at [1230, 662] on icon at bounding box center [1216, 665] width 46 height 46
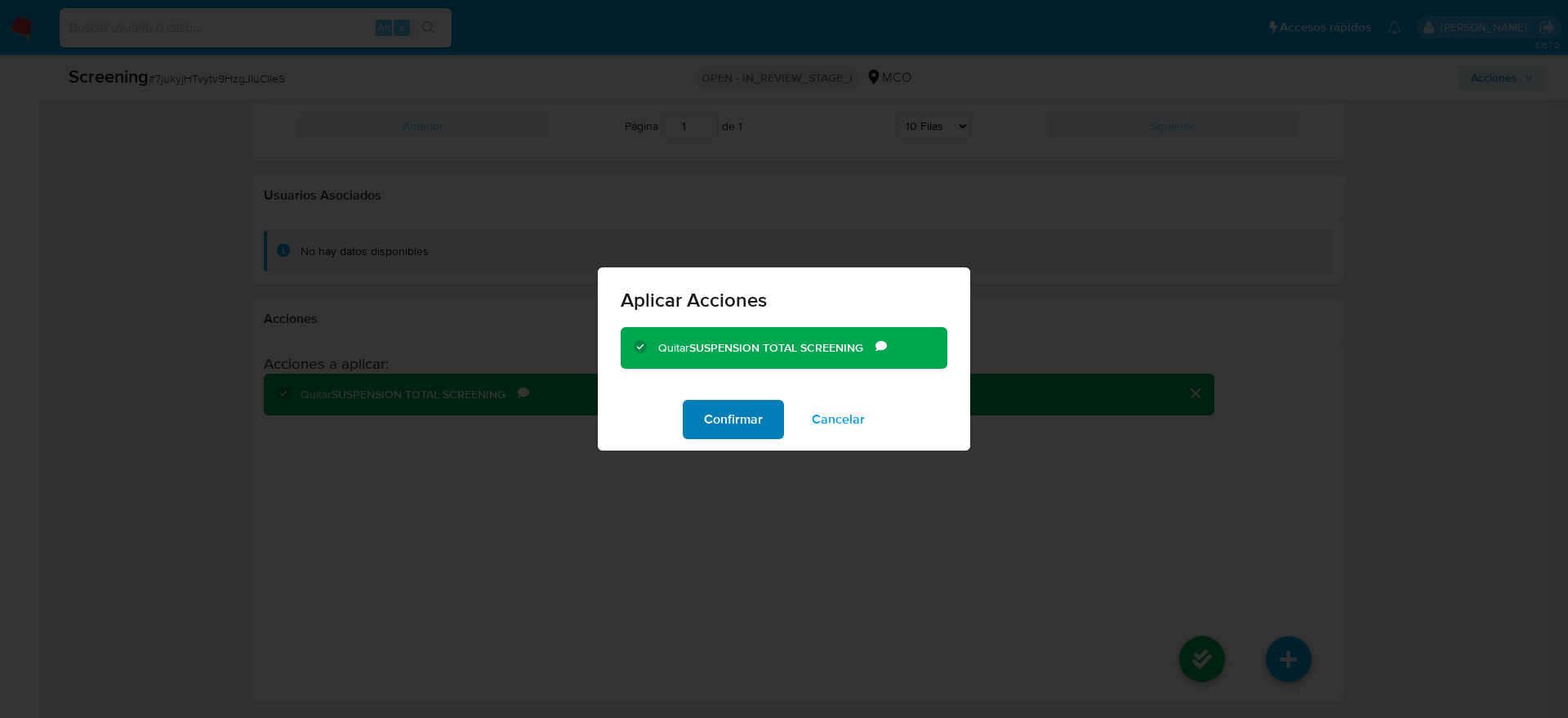
click at [744, 414] on span "Confirmar" at bounding box center [733, 419] width 59 height 36
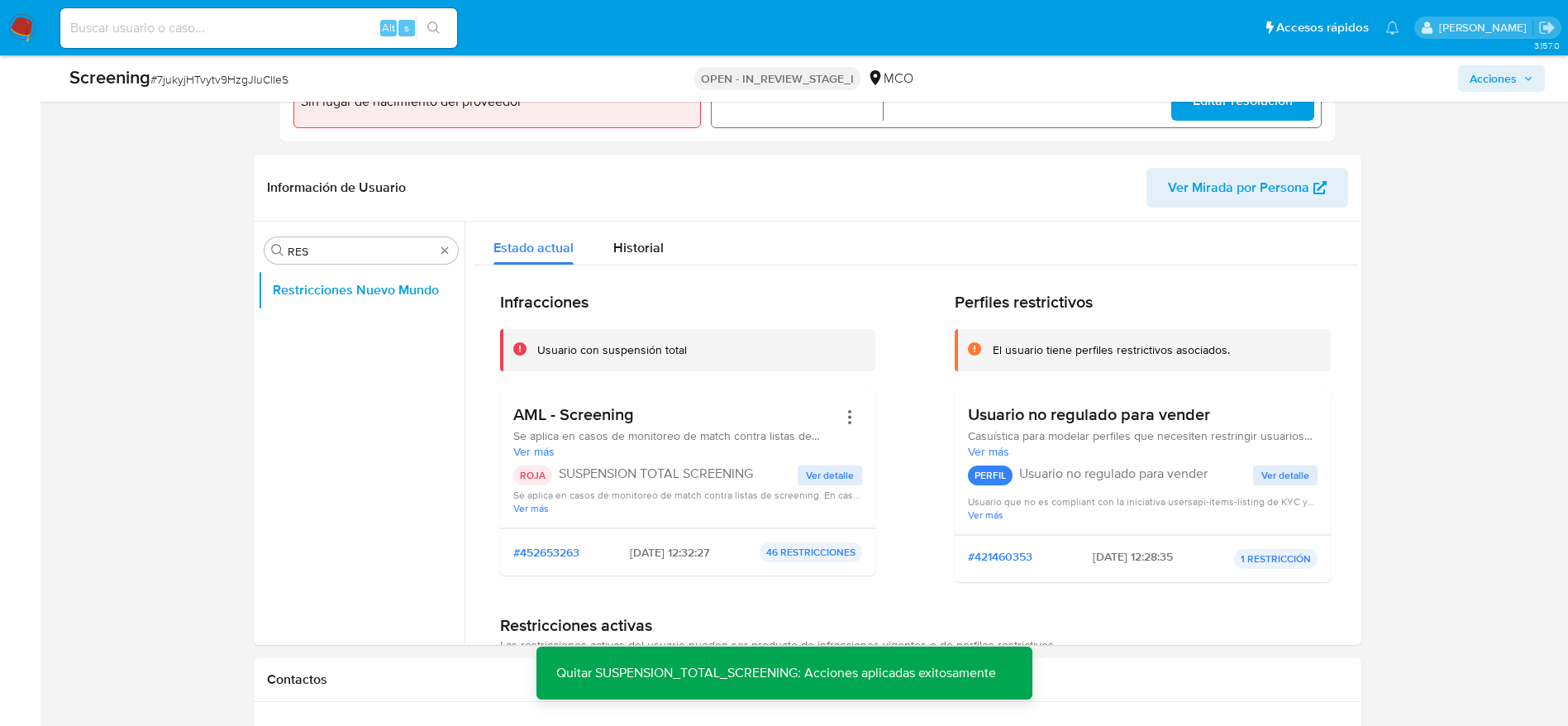
scroll to position [685, 0]
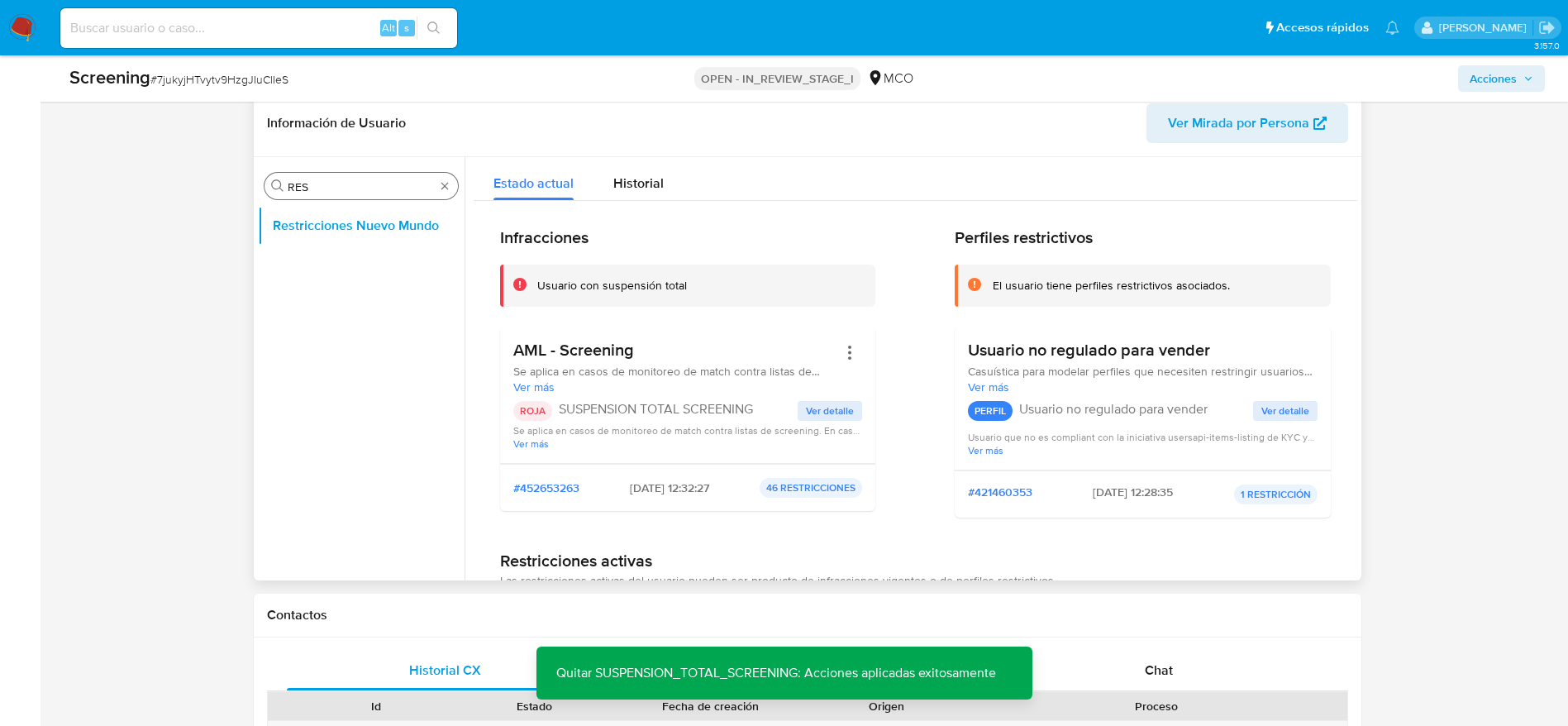
drag, startPoint x: 378, startPoint y: 171, endPoint x: 351, endPoint y: 186, distance: 30.9
click at [351, 186] on div "Buscar RES Restricciones Nuevo Mundo" at bounding box center [361, 370] width 207 height 421
click at [351, 186] on input "RES" at bounding box center [361, 186] width 147 height 15
click at [359, 228] on button "Documentación" at bounding box center [354, 226] width 193 height 39
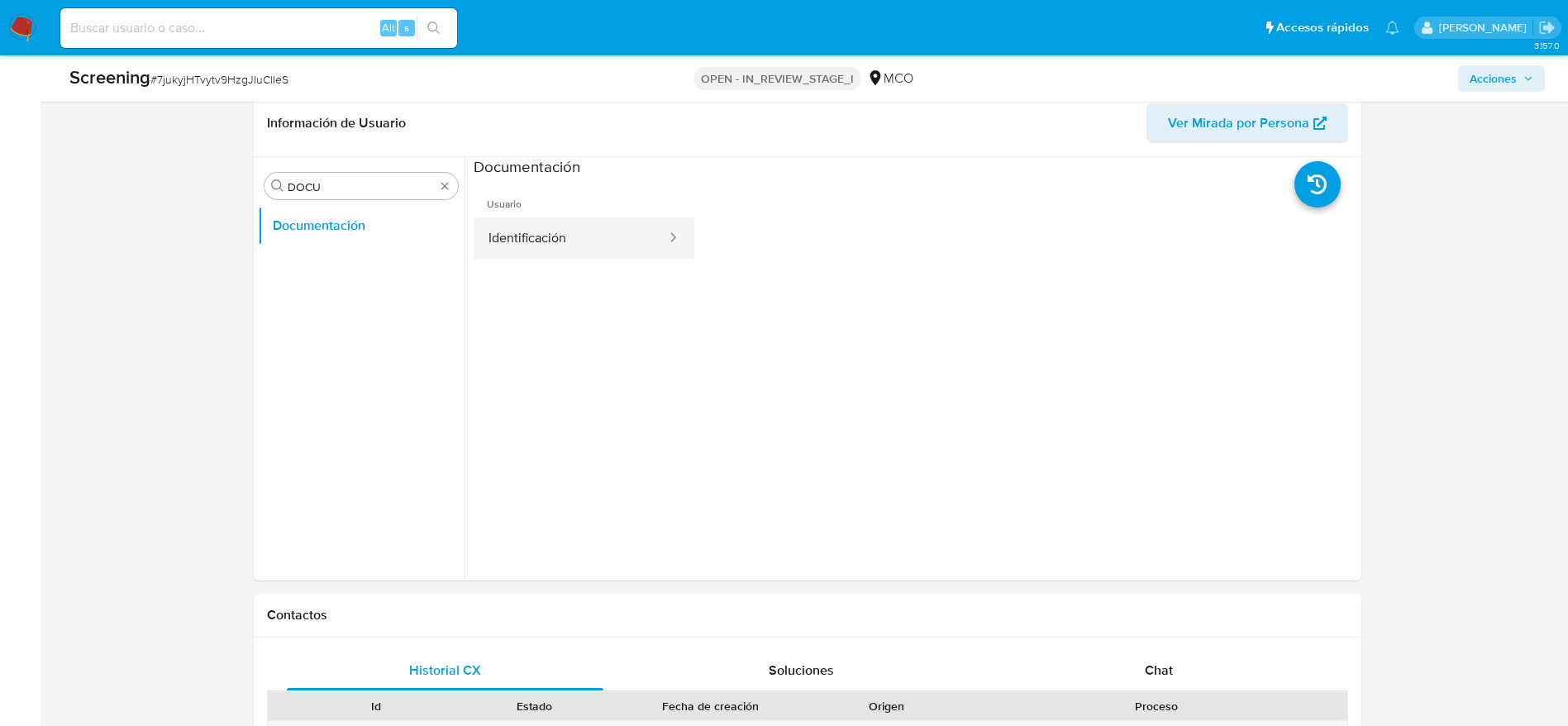
click at [611, 252] on button "Identificación" at bounding box center [571, 238] width 194 height 42
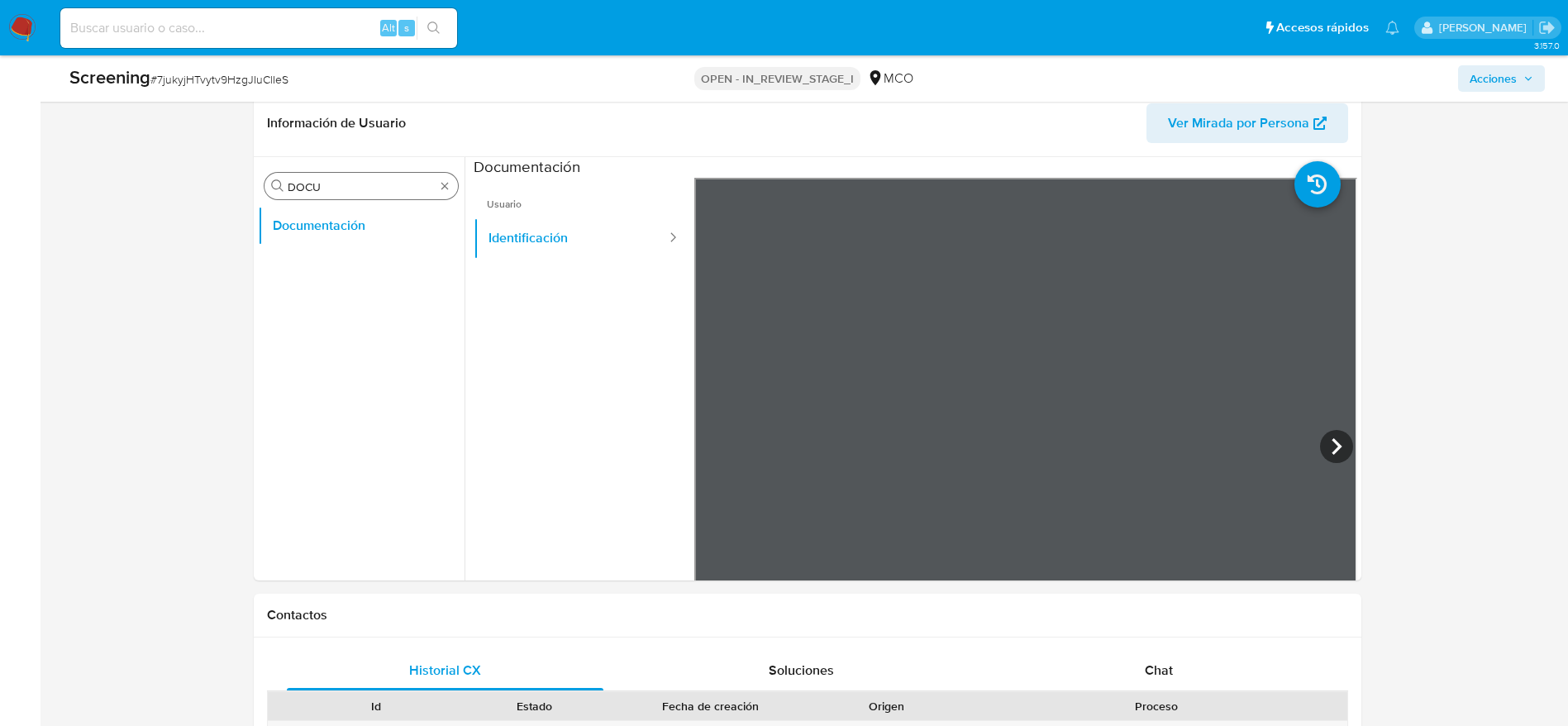
click at [349, 182] on input "DOCU" at bounding box center [361, 186] width 147 height 15
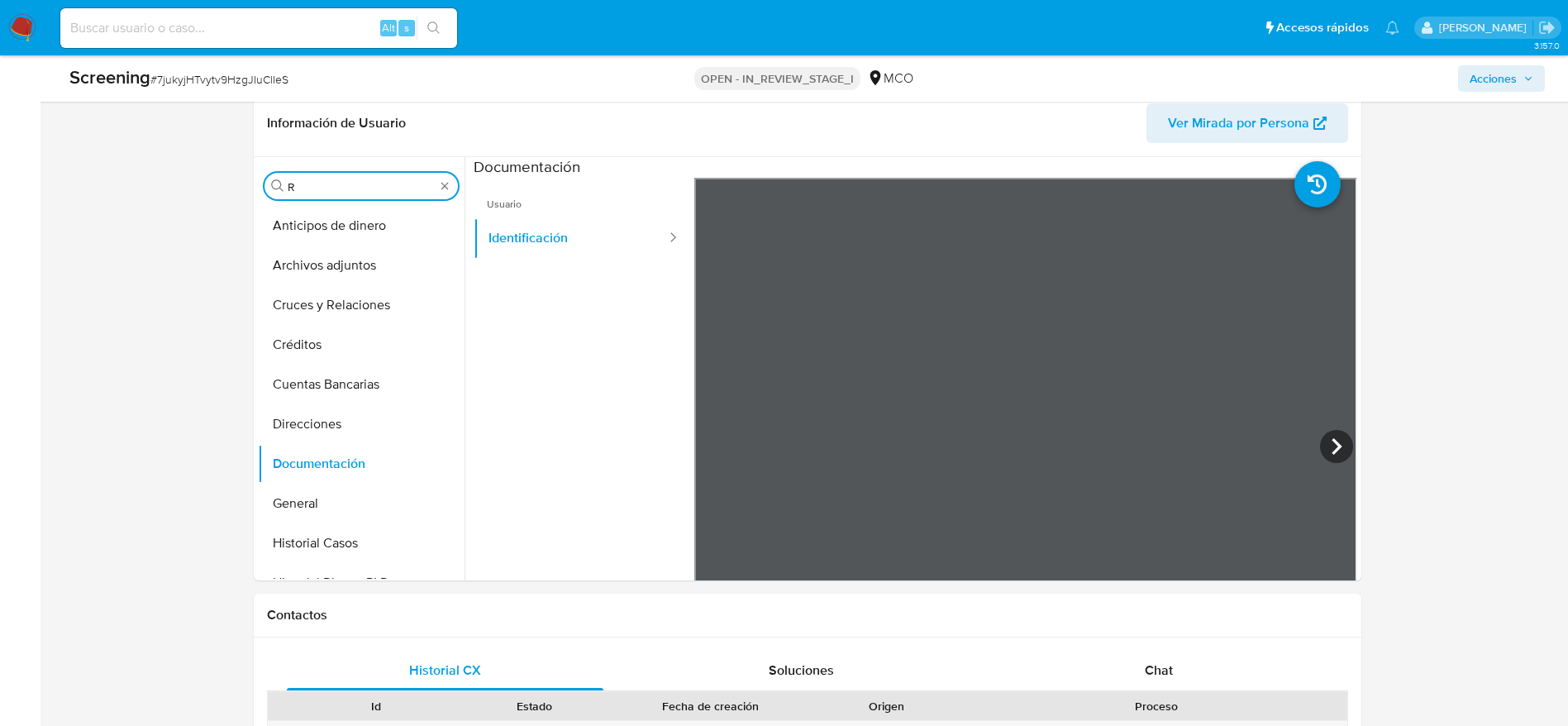
click at [349, 182] on input "R" at bounding box center [361, 186] width 147 height 15
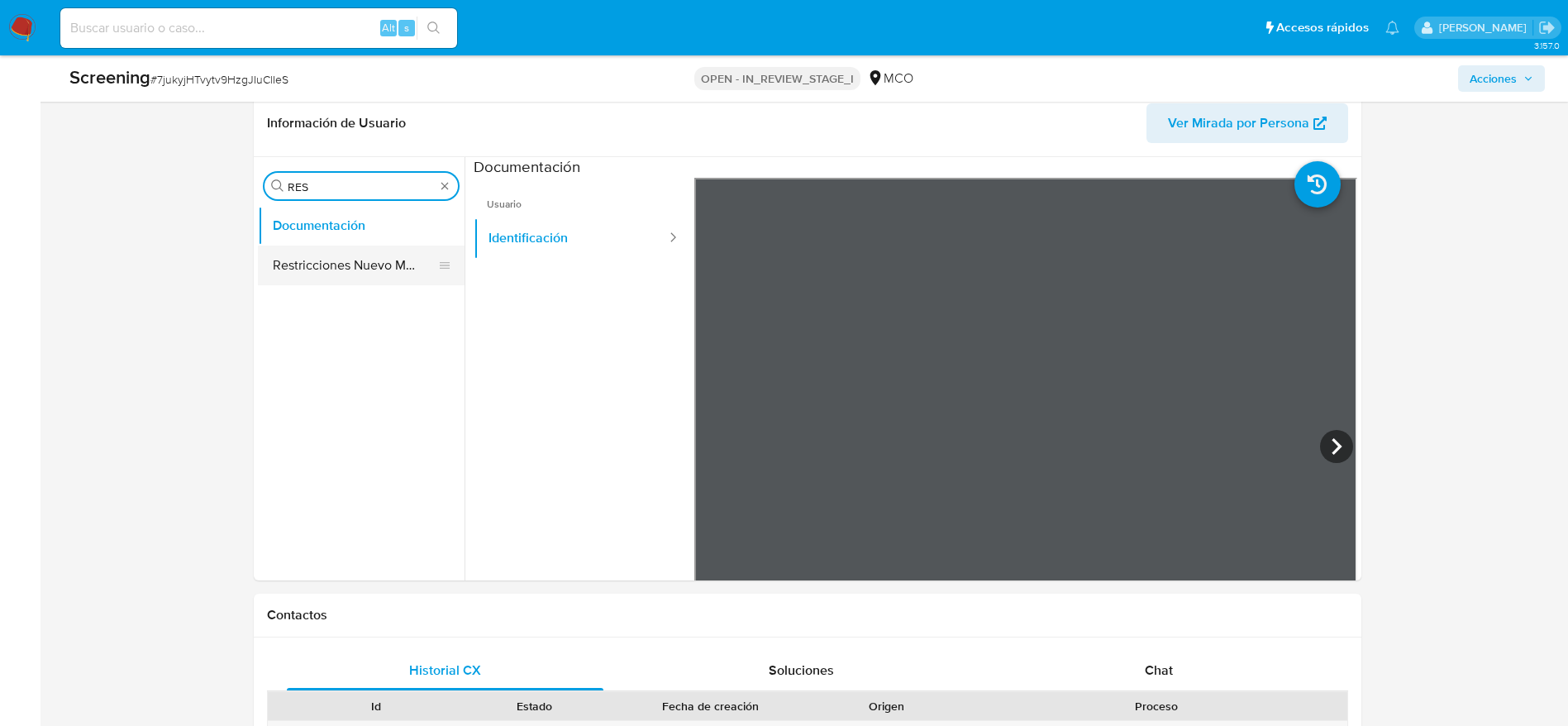
type input "RES"
click at [359, 277] on button "Restricciones Nuevo Mundo" at bounding box center [354, 265] width 193 height 39
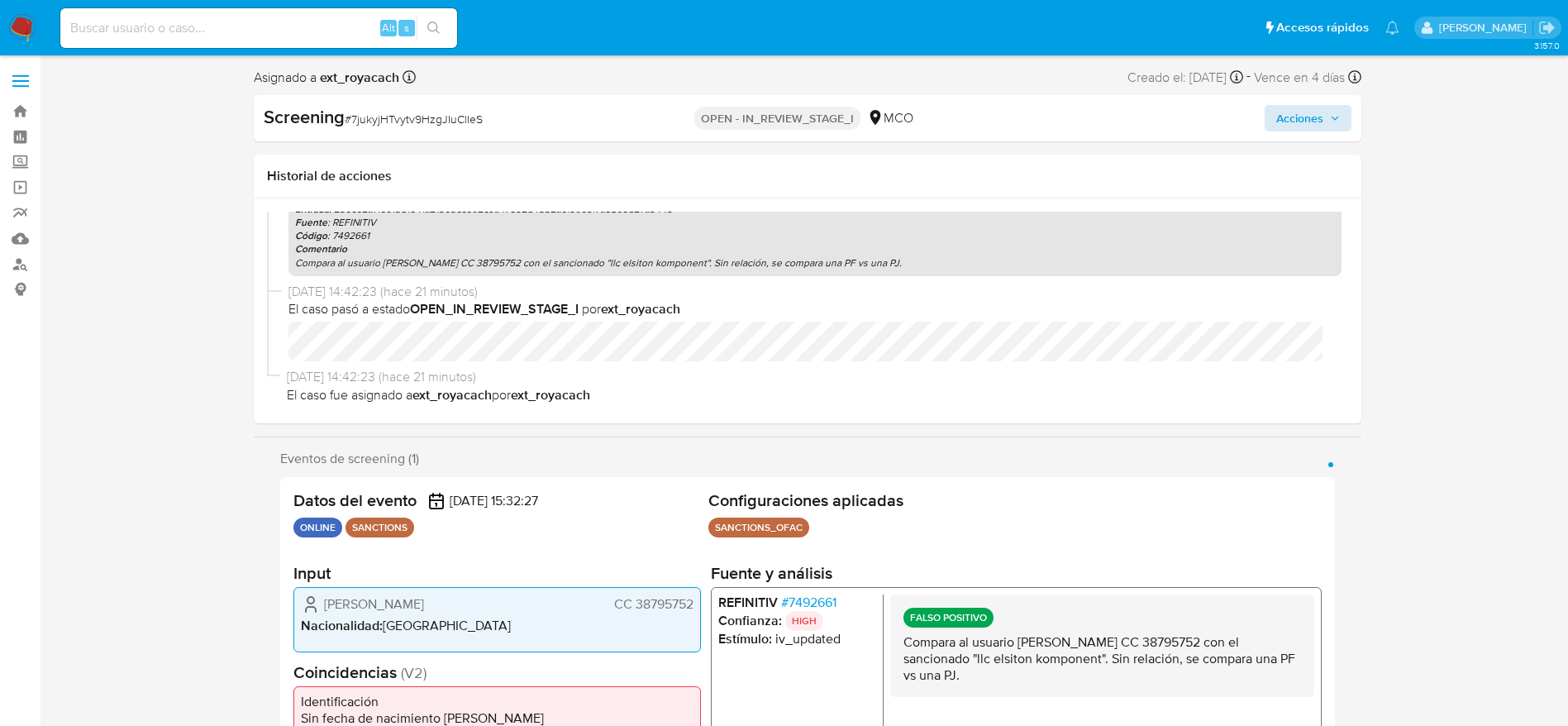
scroll to position [2, 0]
click at [1294, 108] on span "Acciones" at bounding box center [1300, 116] width 47 height 26
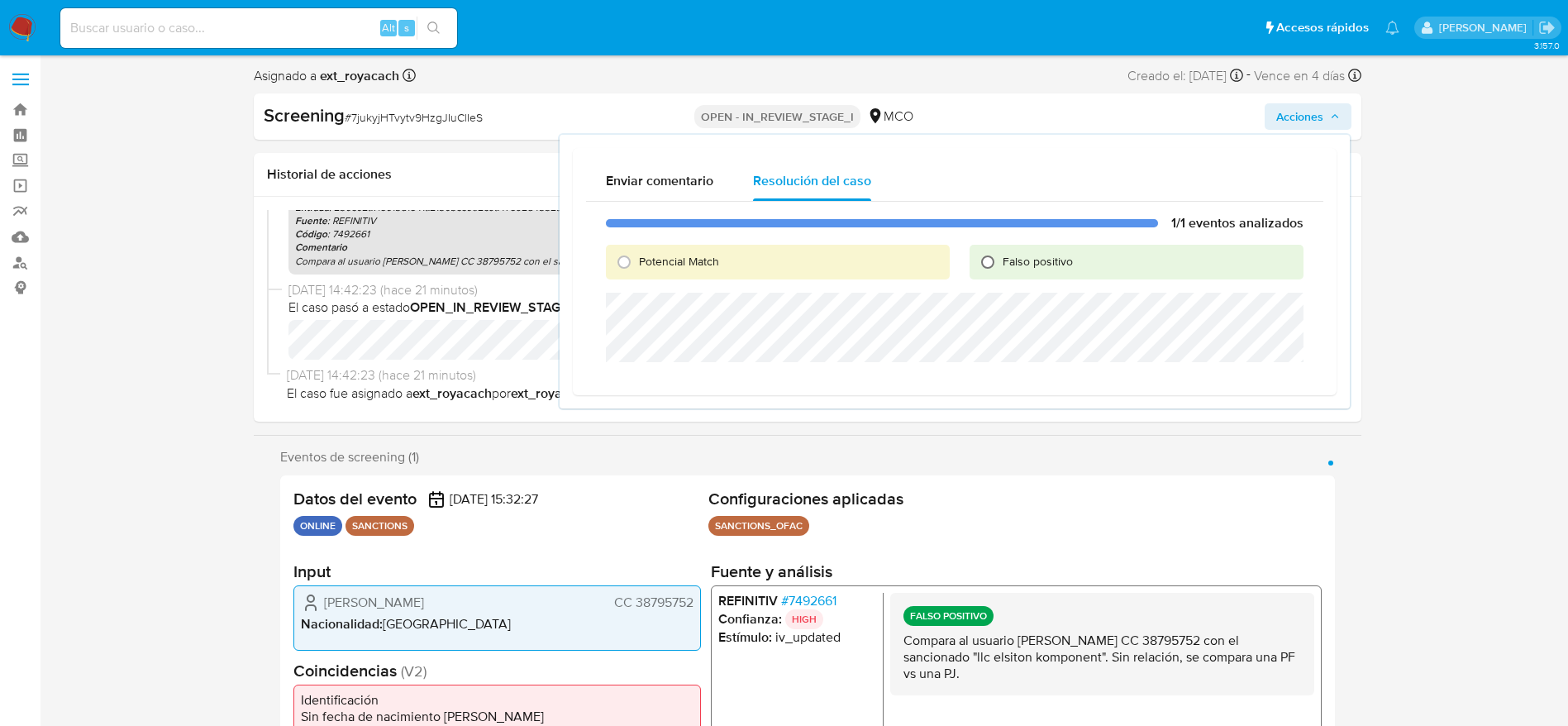
click at [985, 270] on input "Falso positivo" at bounding box center [987, 262] width 26 height 26
radio input "true"
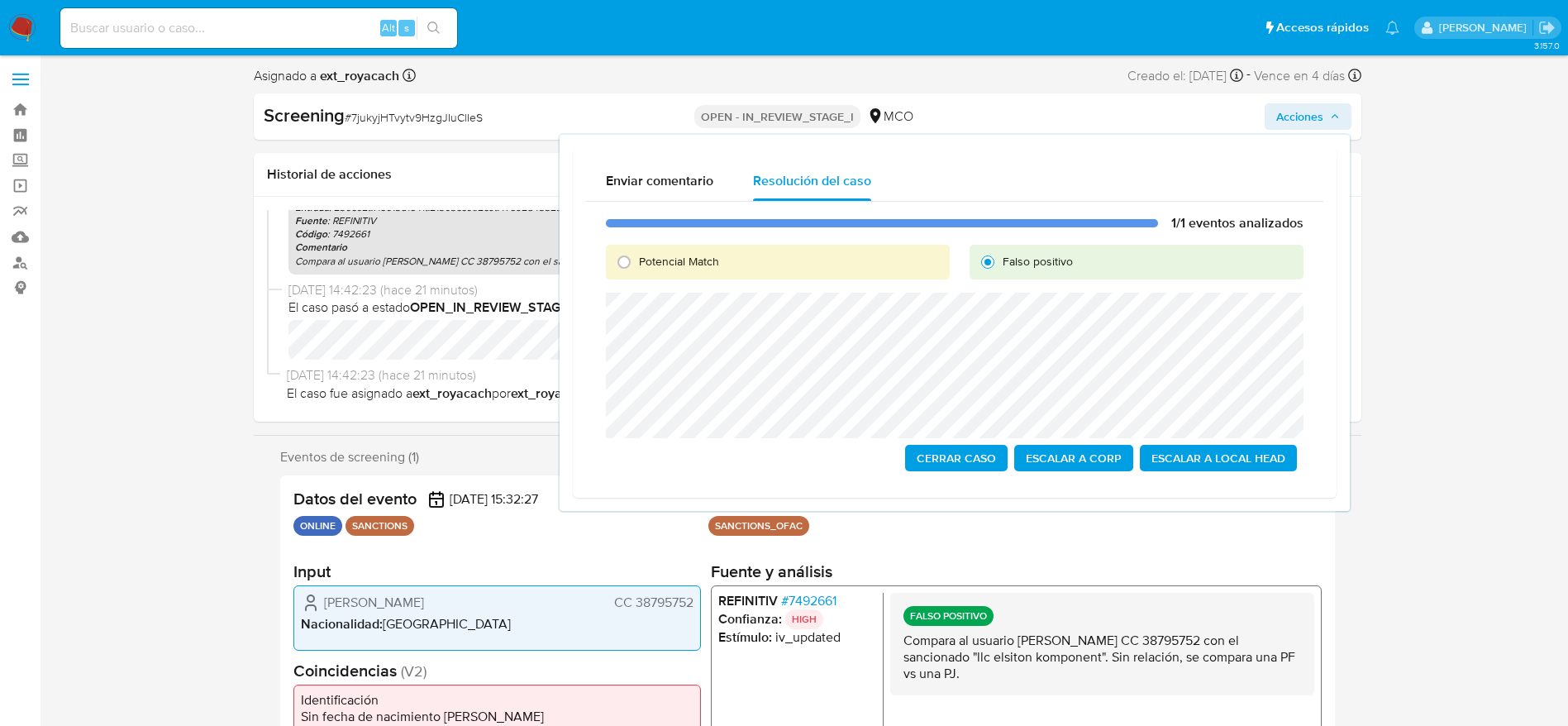
click at [962, 459] on span "Cerrar Caso" at bounding box center [956, 458] width 79 height 24
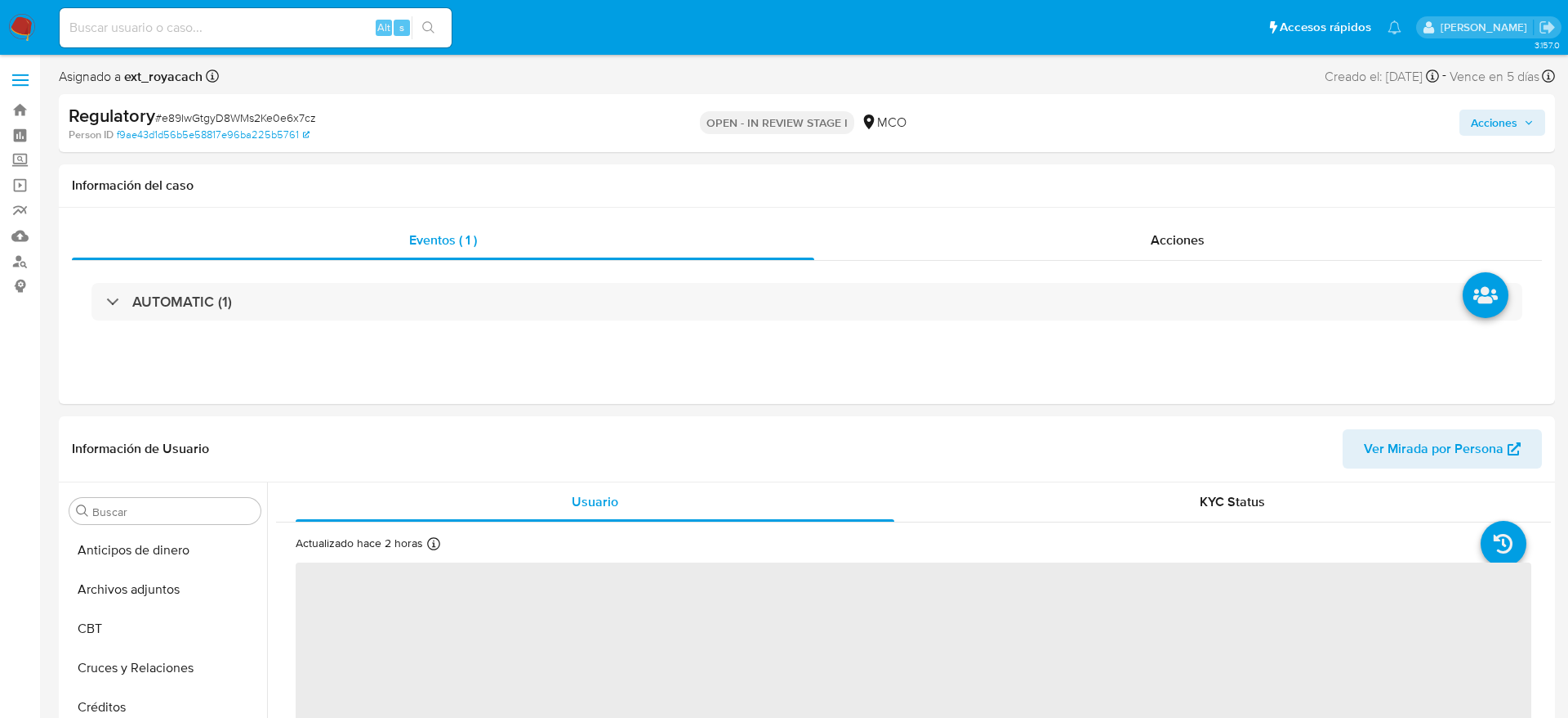
select select "10"
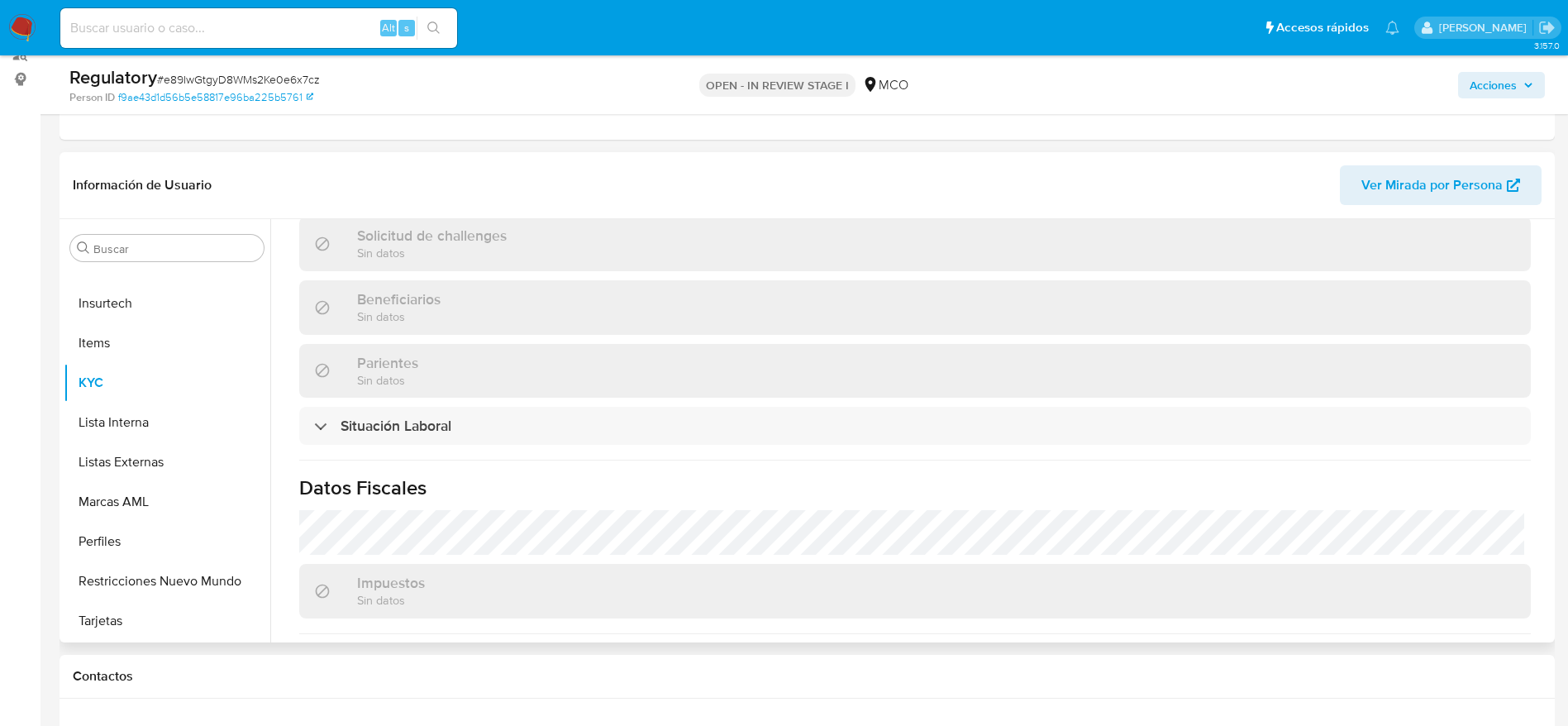
scroll to position [691, 0]
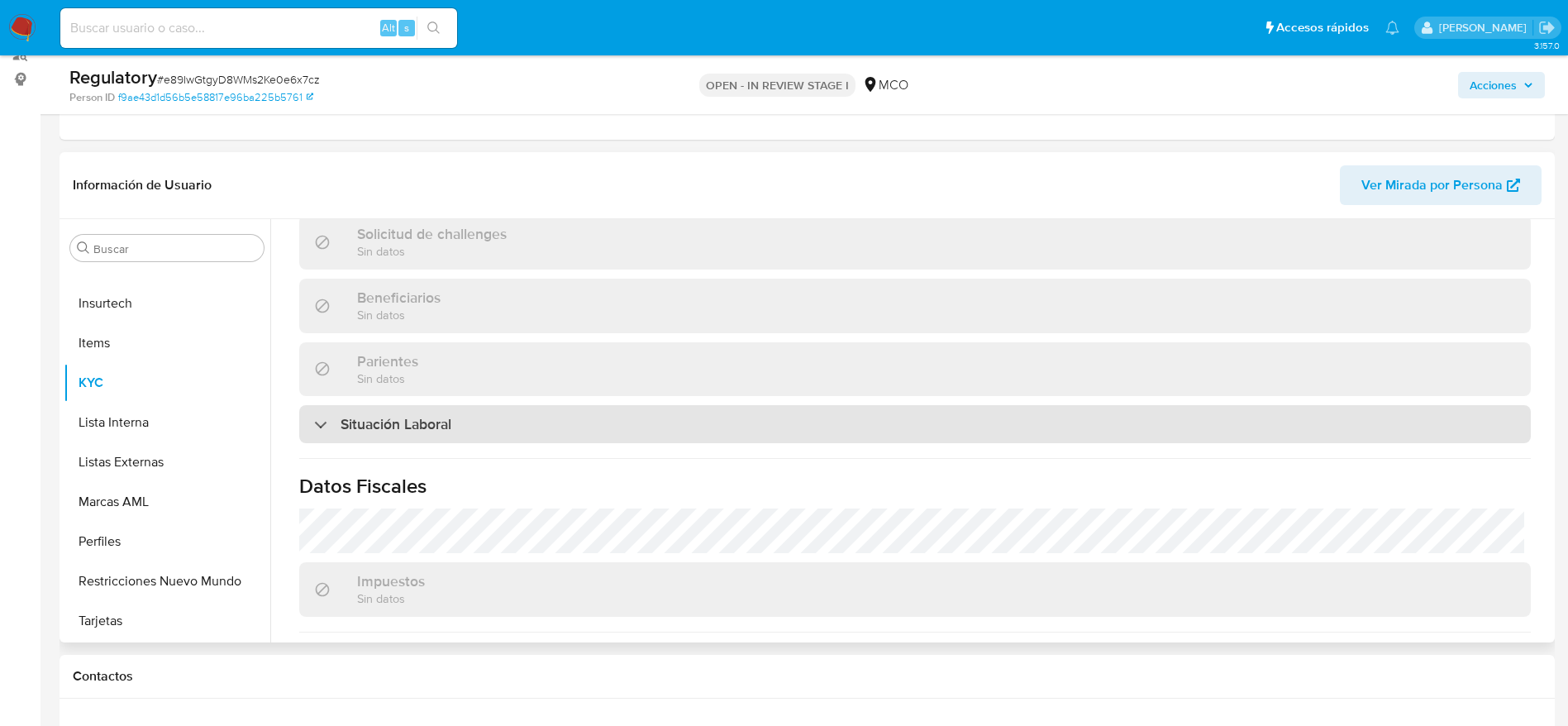
click at [513, 418] on div "Situación Laboral" at bounding box center [915, 424] width 1231 height 38
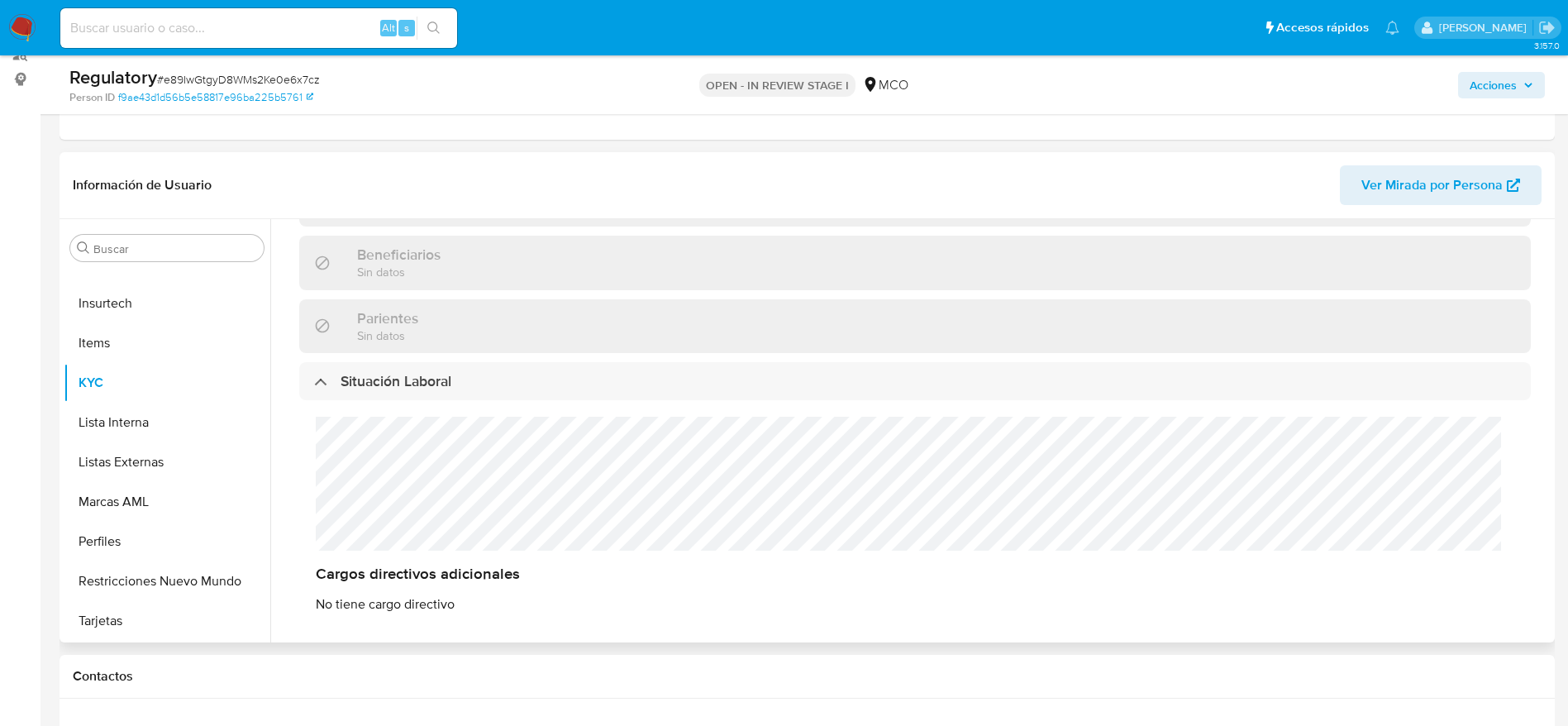
scroll to position [790, 0]
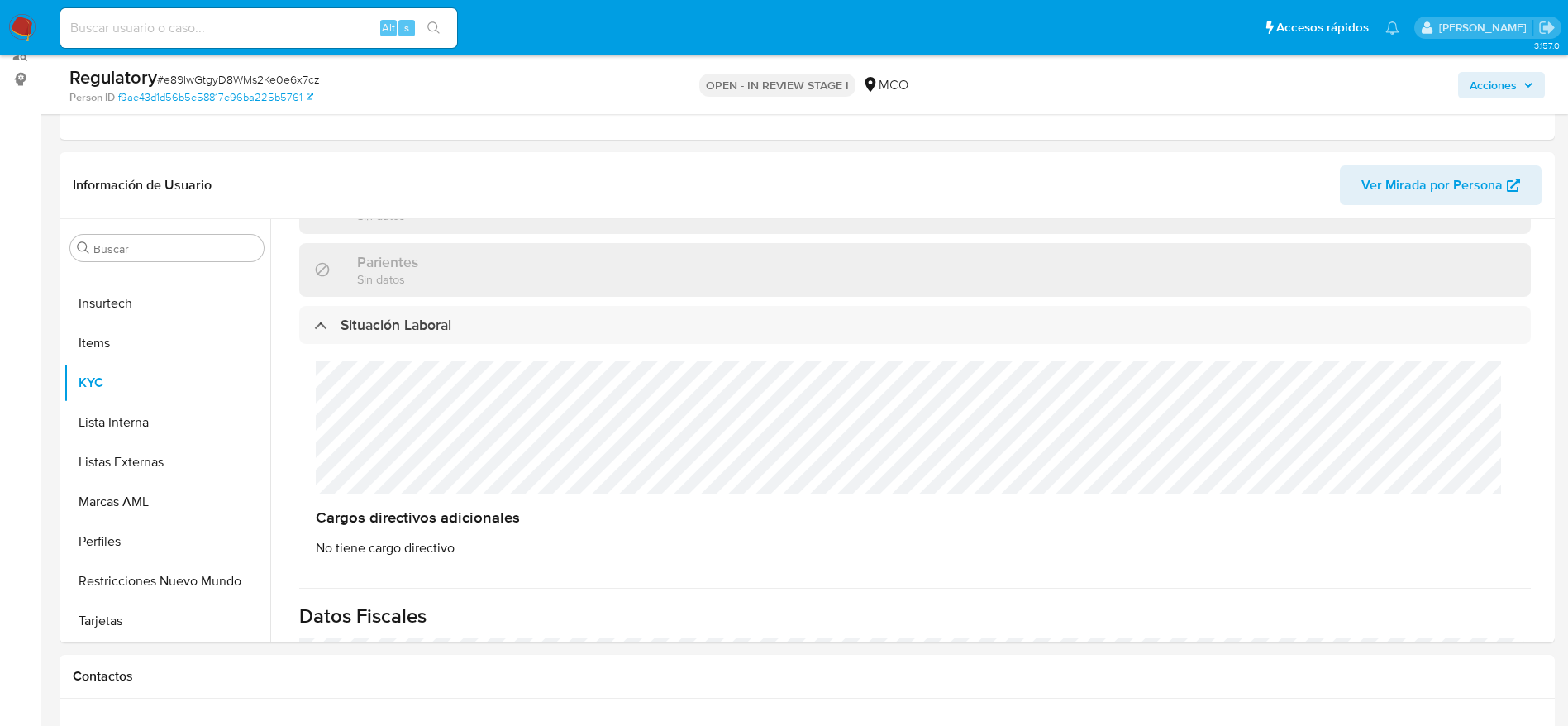
click at [277, 81] on span "# e89IwGtgyD8WMs2Ke0e6x7cz" at bounding box center [238, 78] width 163 height 17
copy span "e89IwGtgyD8WMs2Ke0e6x7cz"
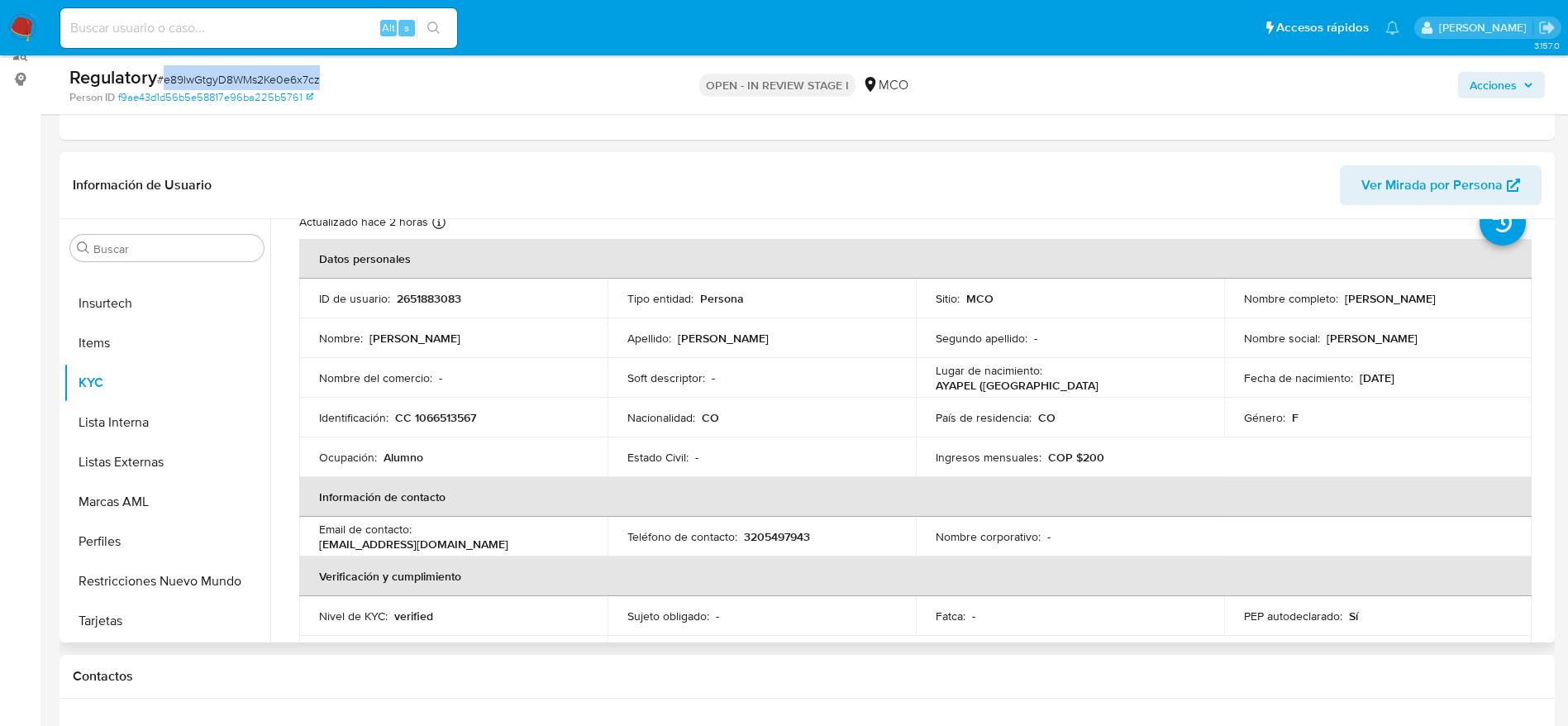
scroll to position [51, 0]
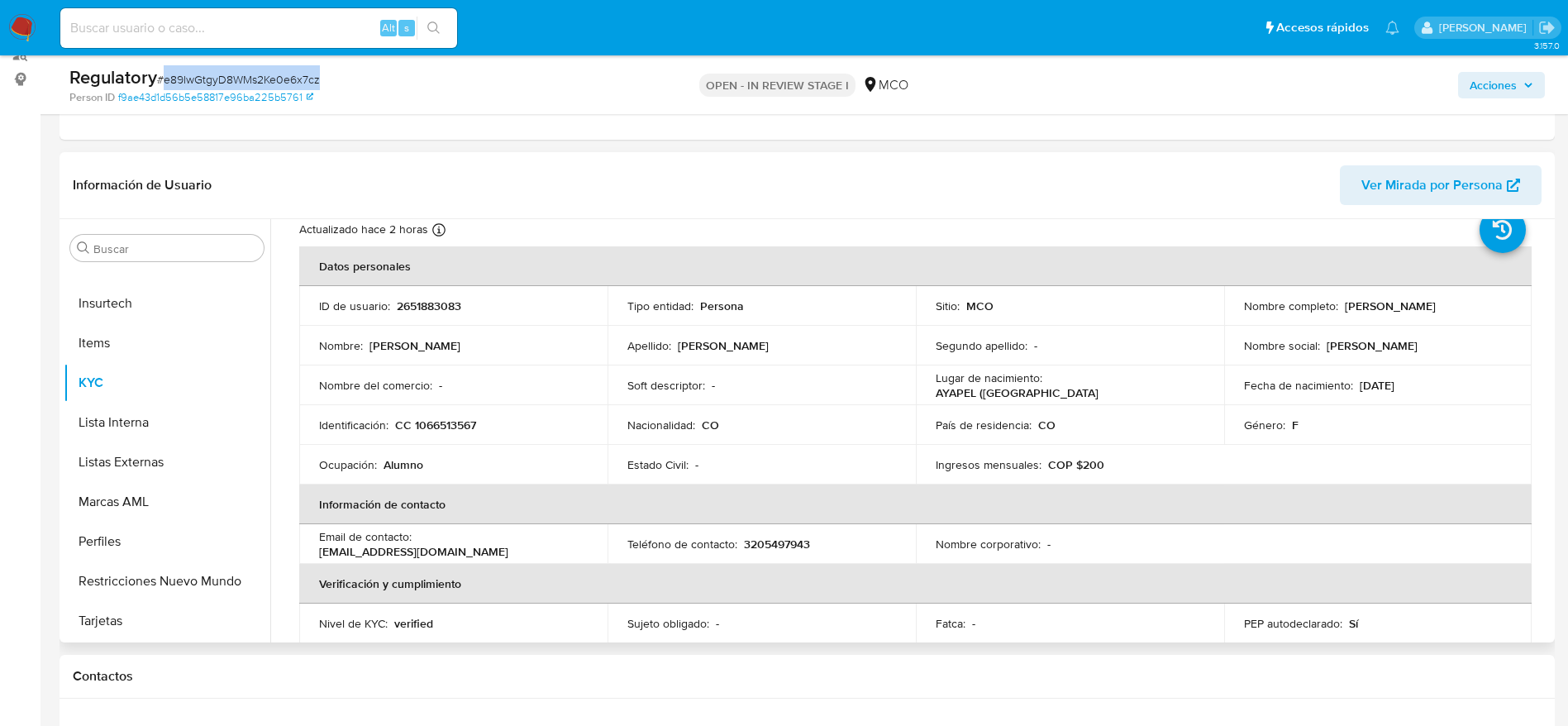
drag, startPoint x: 1491, startPoint y: 301, endPoint x: 1341, endPoint y: 310, distance: 150.3
click at [1341, 310] on div "Nombre completo : [PERSON_NAME]" at bounding box center [1379, 305] width 269 height 15
copy p "[PERSON_NAME]"
click at [443, 423] on p "CC 1066513567" at bounding box center [436, 424] width 81 height 15
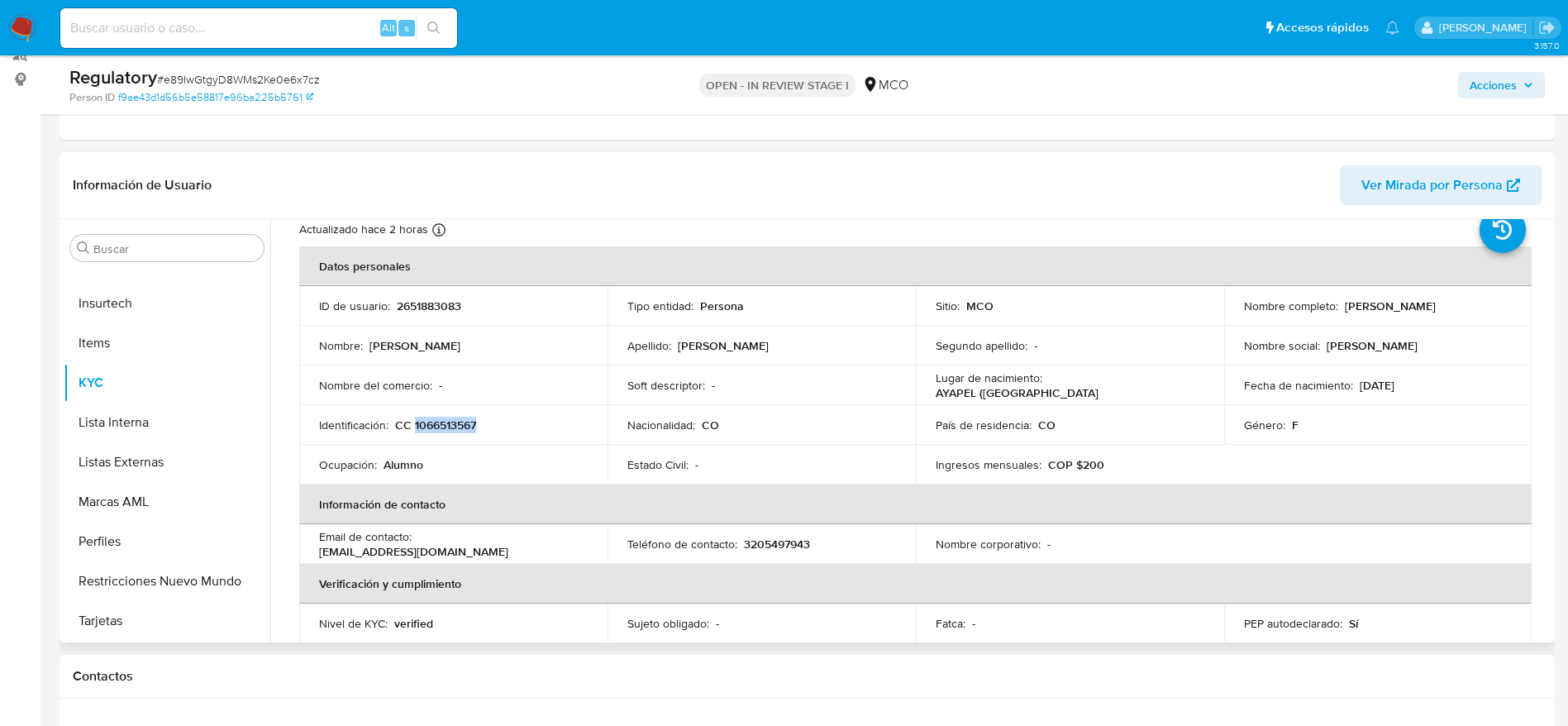
copy p "1066513567"
drag, startPoint x: 1490, startPoint y: 310, endPoint x: 1341, endPoint y: 307, distance: 149.0
click at [1341, 307] on div "Nombre completo : Monica Yaud Vergara Guerra" at bounding box center [1379, 305] width 269 height 15
copy p "Monica Yaud Vergara Guerra"
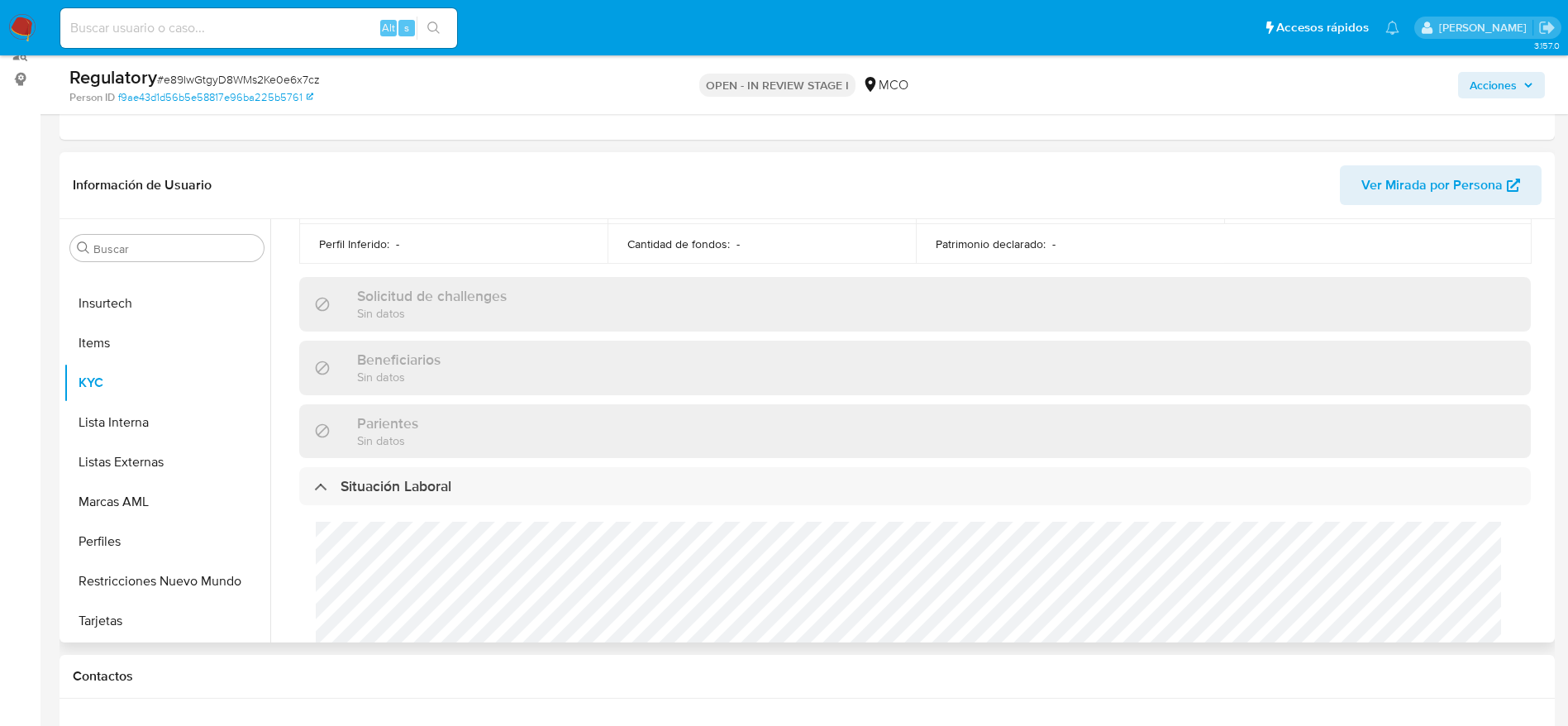
scroll to position [627, 0]
click at [134, 245] on input "Buscar" at bounding box center [175, 248] width 164 height 15
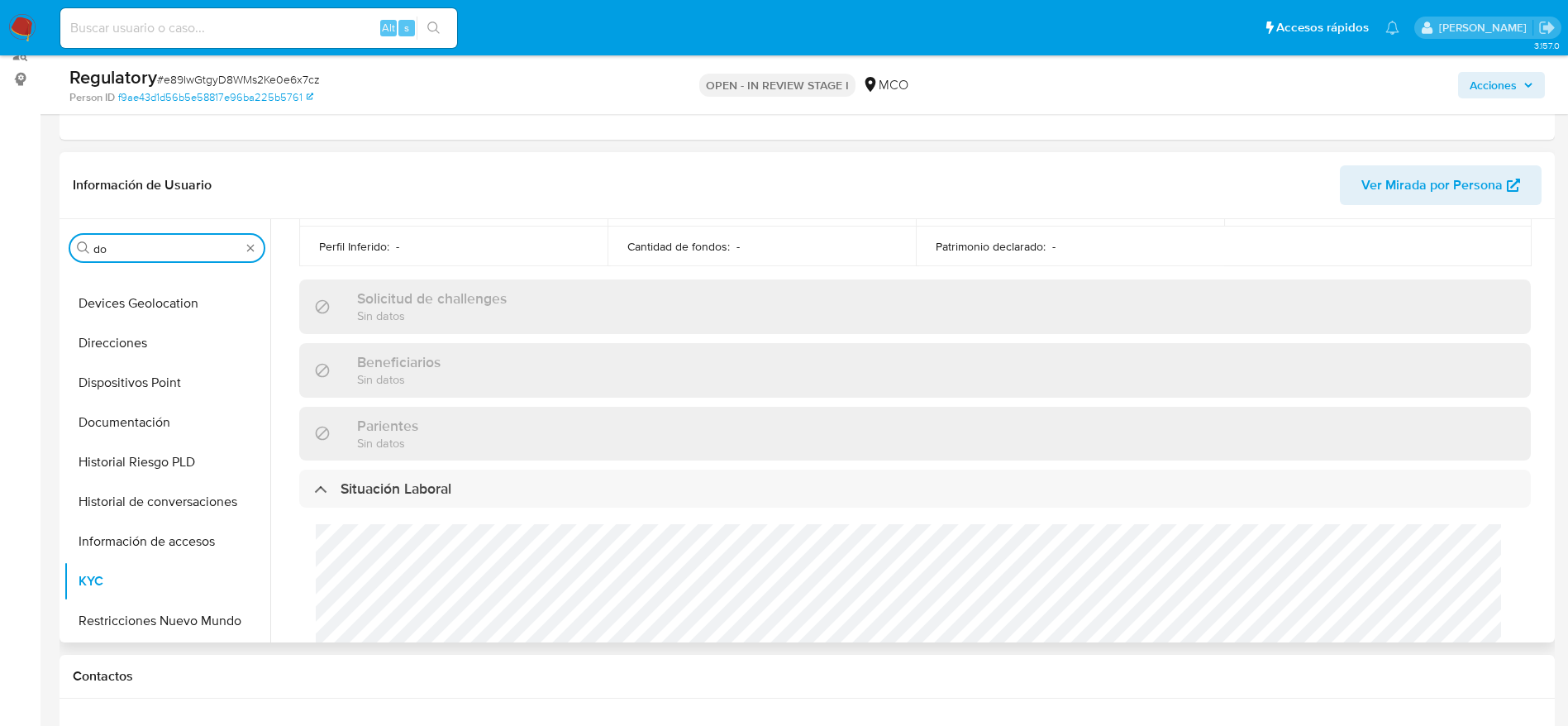
scroll to position [0, 0]
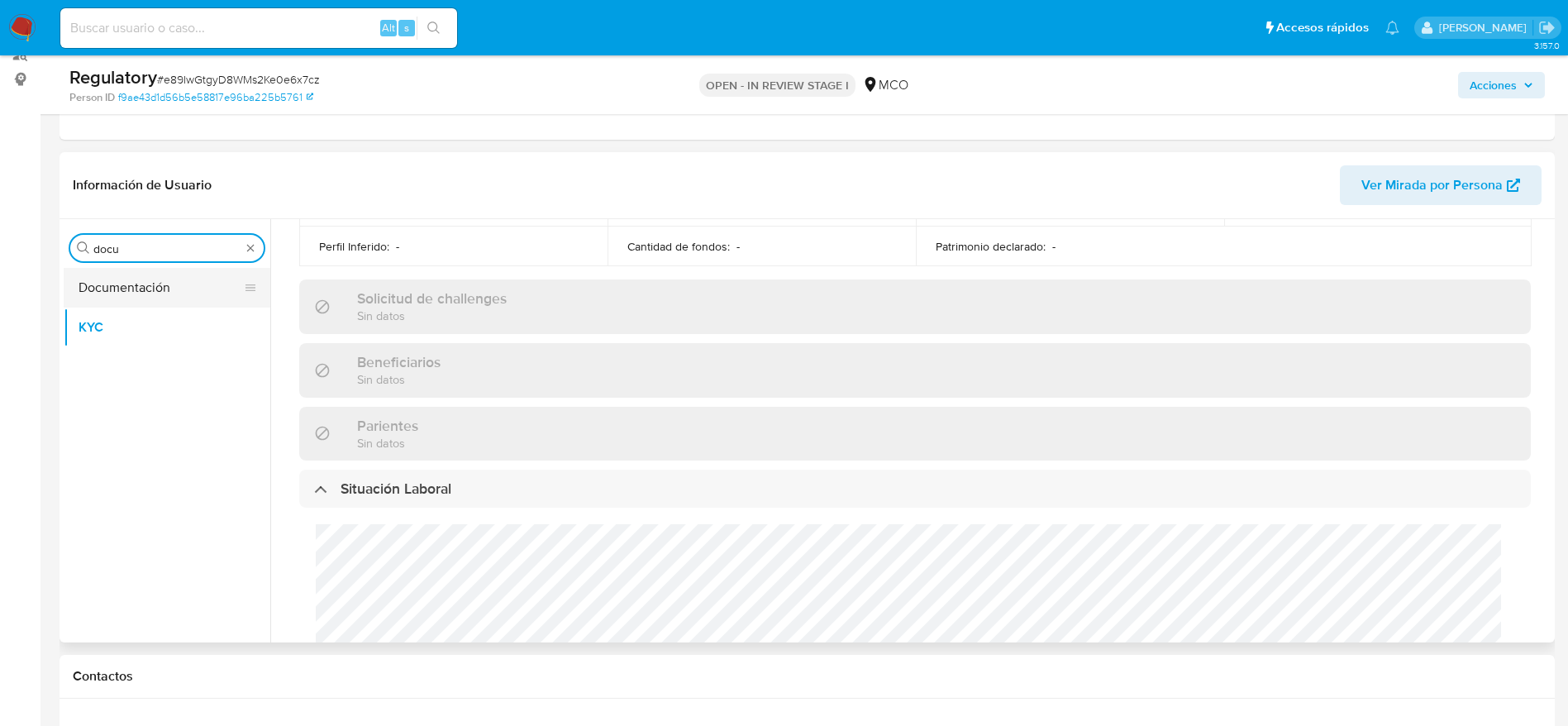
click at [150, 290] on button "Documentación" at bounding box center [160, 287] width 193 height 39
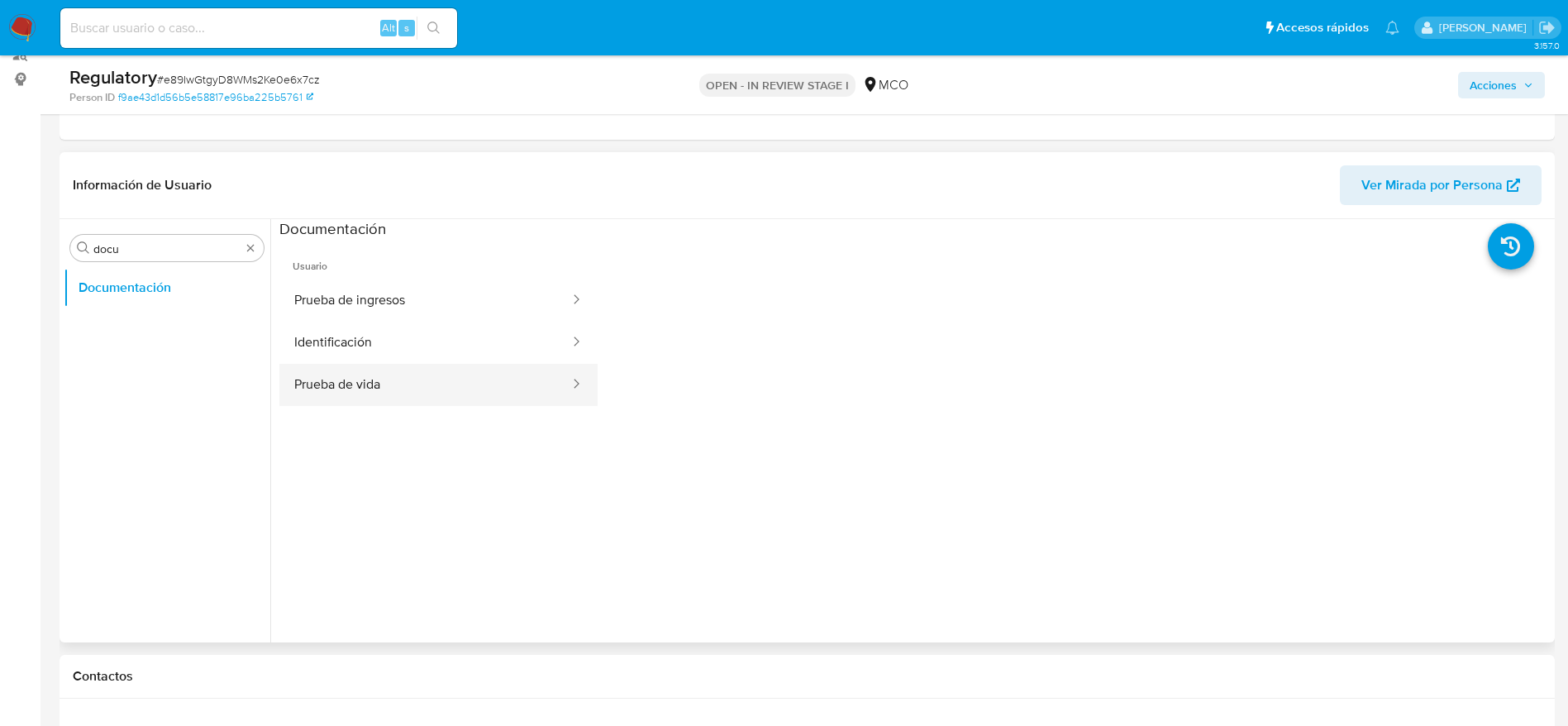
click at [437, 383] on button "Prueba de vida" at bounding box center [425, 385] width 291 height 42
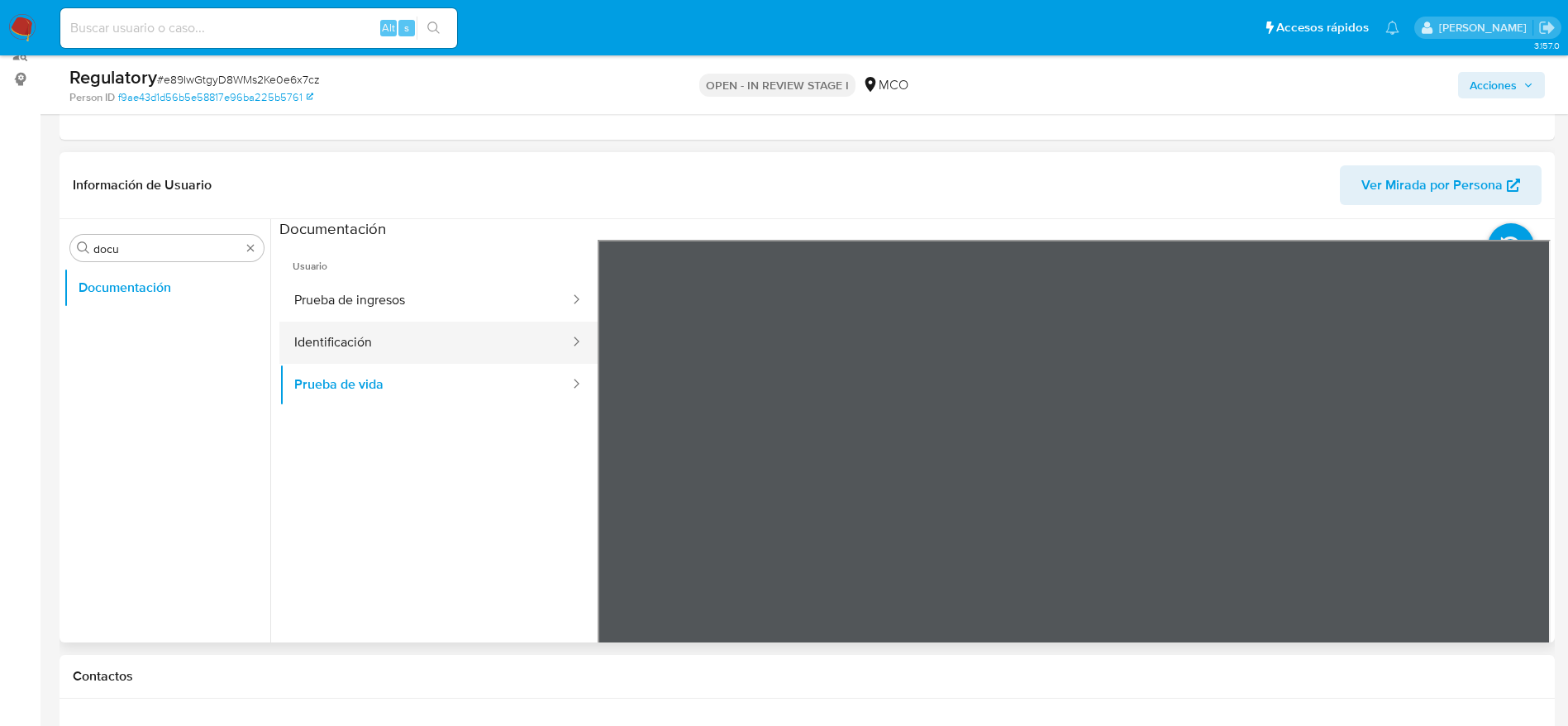
drag, startPoint x: 556, startPoint y: 315, endPoint x: 373, endPoint y: 348, distance: 186.0
click at [373, 348] on button "Identificación" at bounding box center [425, 342] width 291 height 42
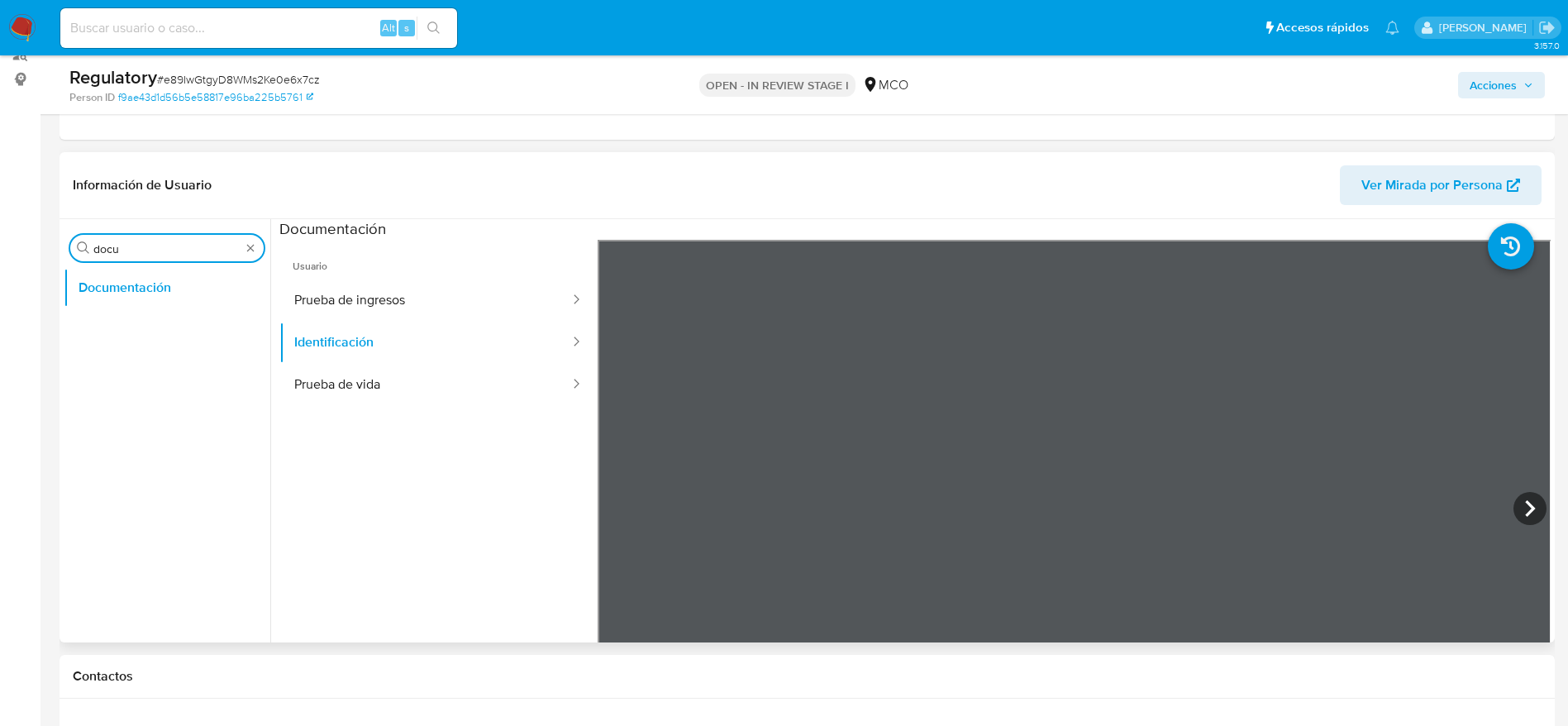
click at [202, 252] on input "docu" at bounding box center [167, 248] width 147 height 15
type input "lis"
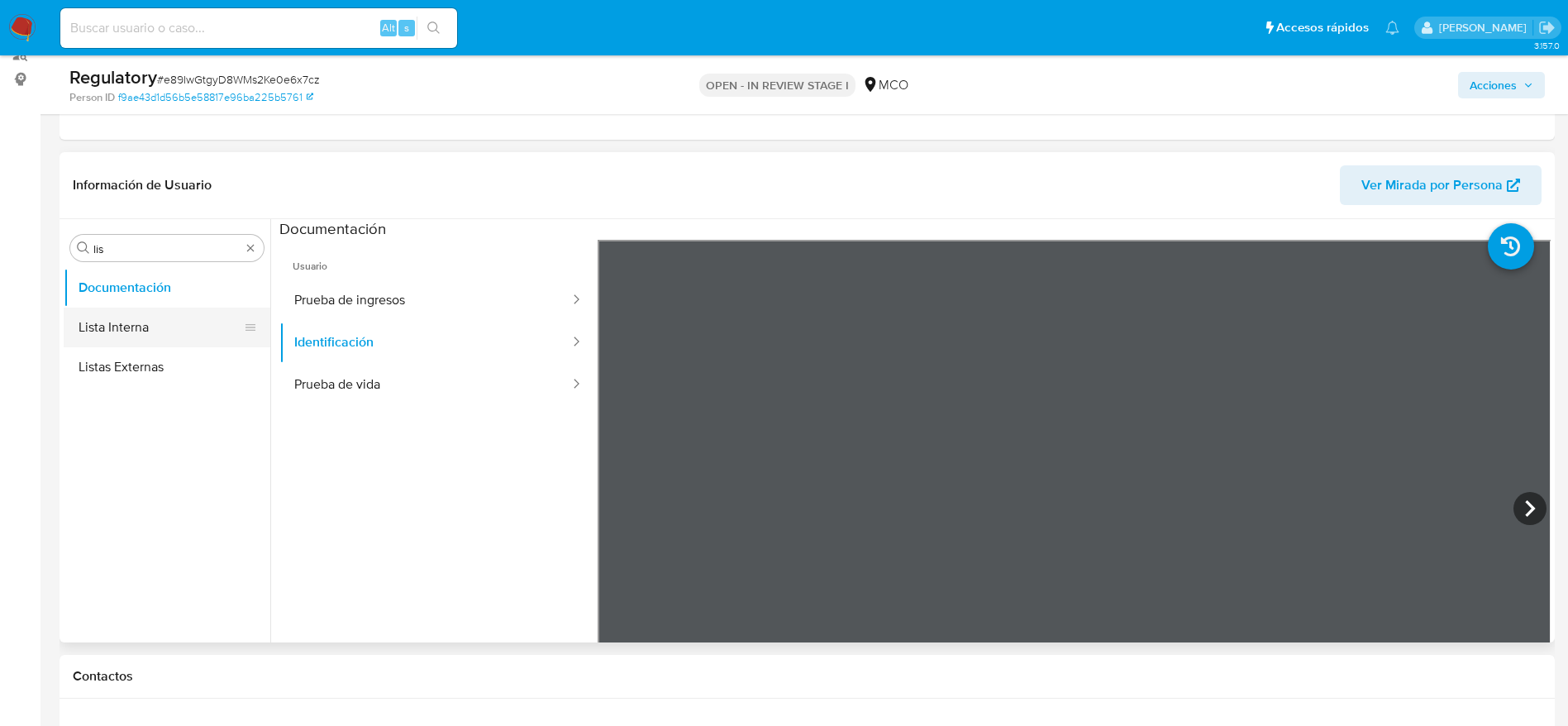
click at [139, 315] on button "Lista Interna" at bounding box center [160, 327] width 193 height 39
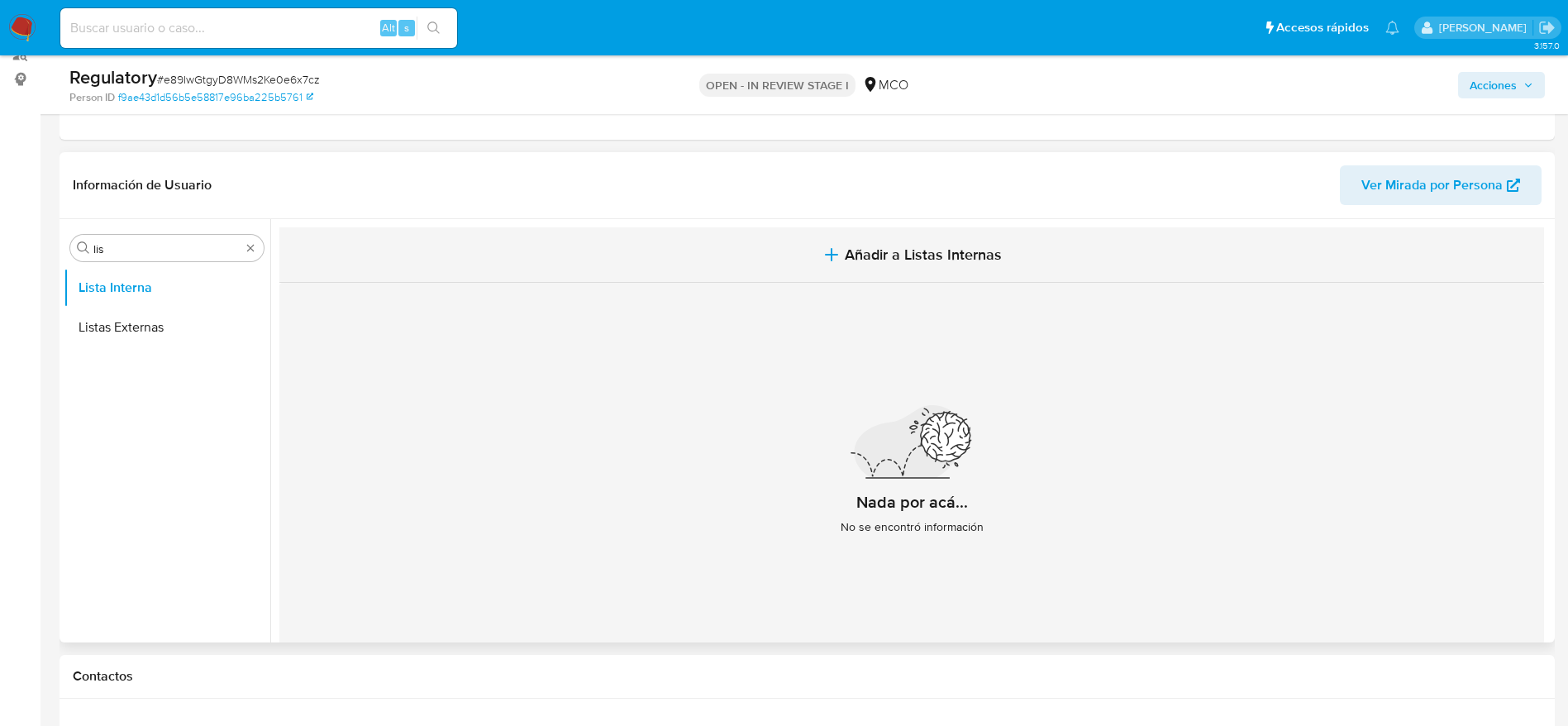
click at [836, 258] on icon "button" at bounding box center [831, 254] width 20 height 20
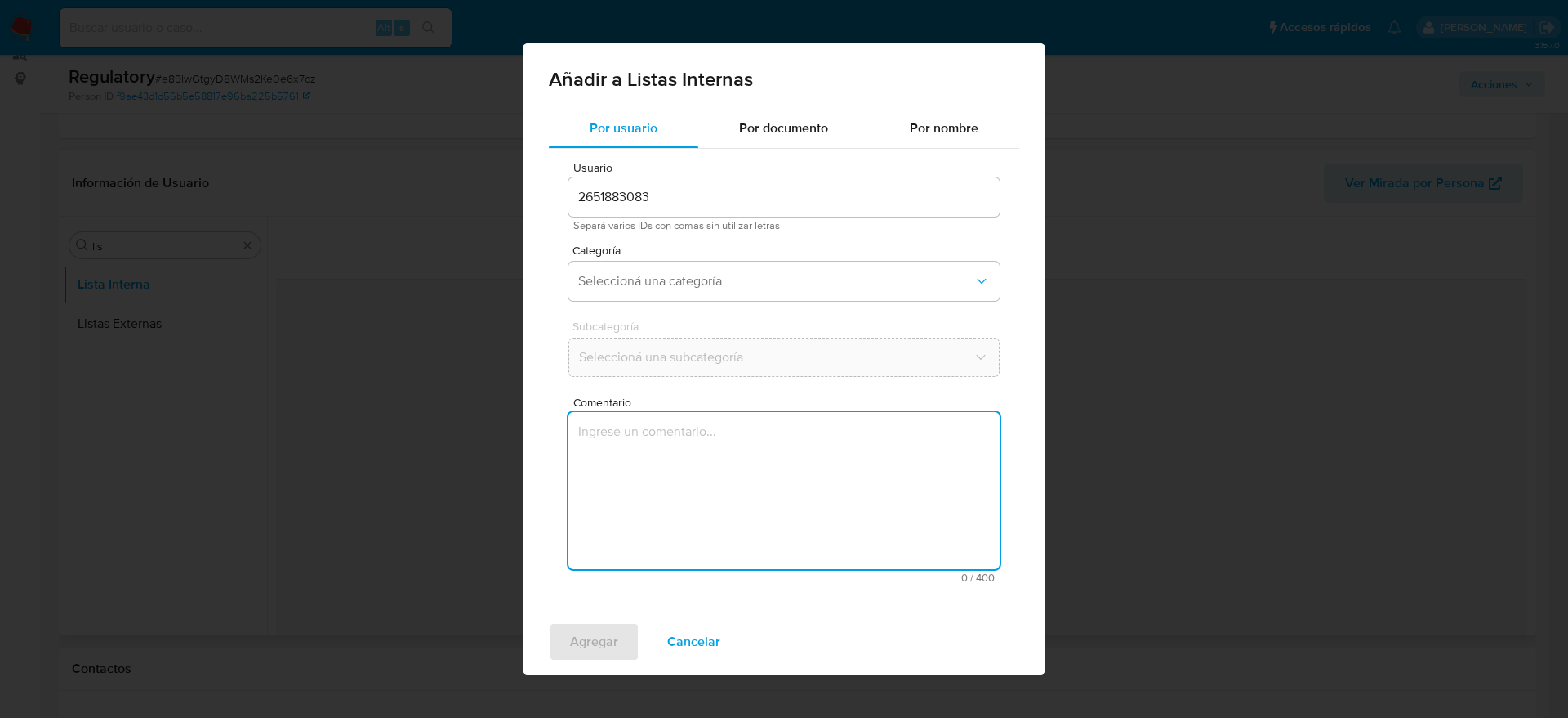
click at [635, 544] on textarea "Comentario" at bounding box center [784, 491] width 432 height 157
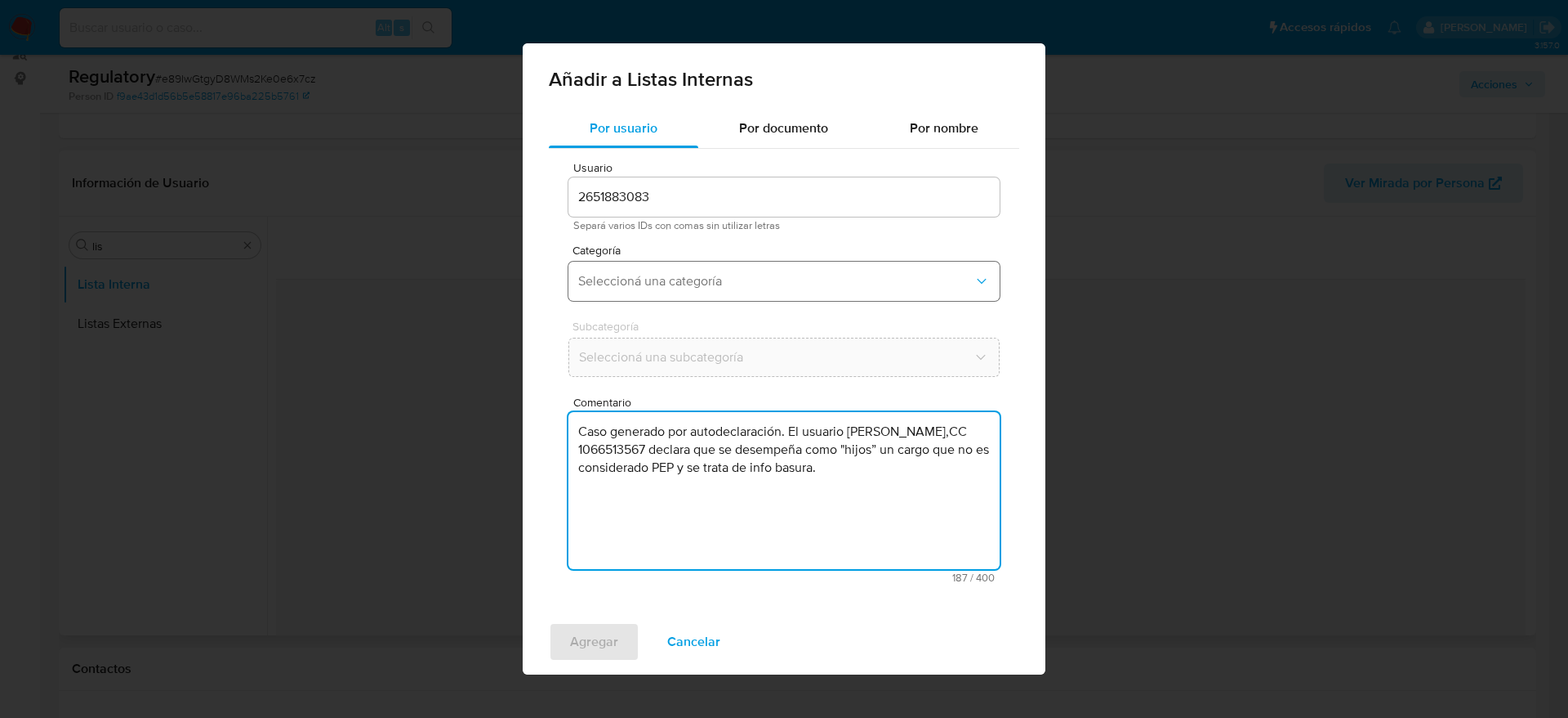
type textarea "Caso generado por autodeclaración. El usuario Monica Yaud Vergara Guerra,CC 106…"
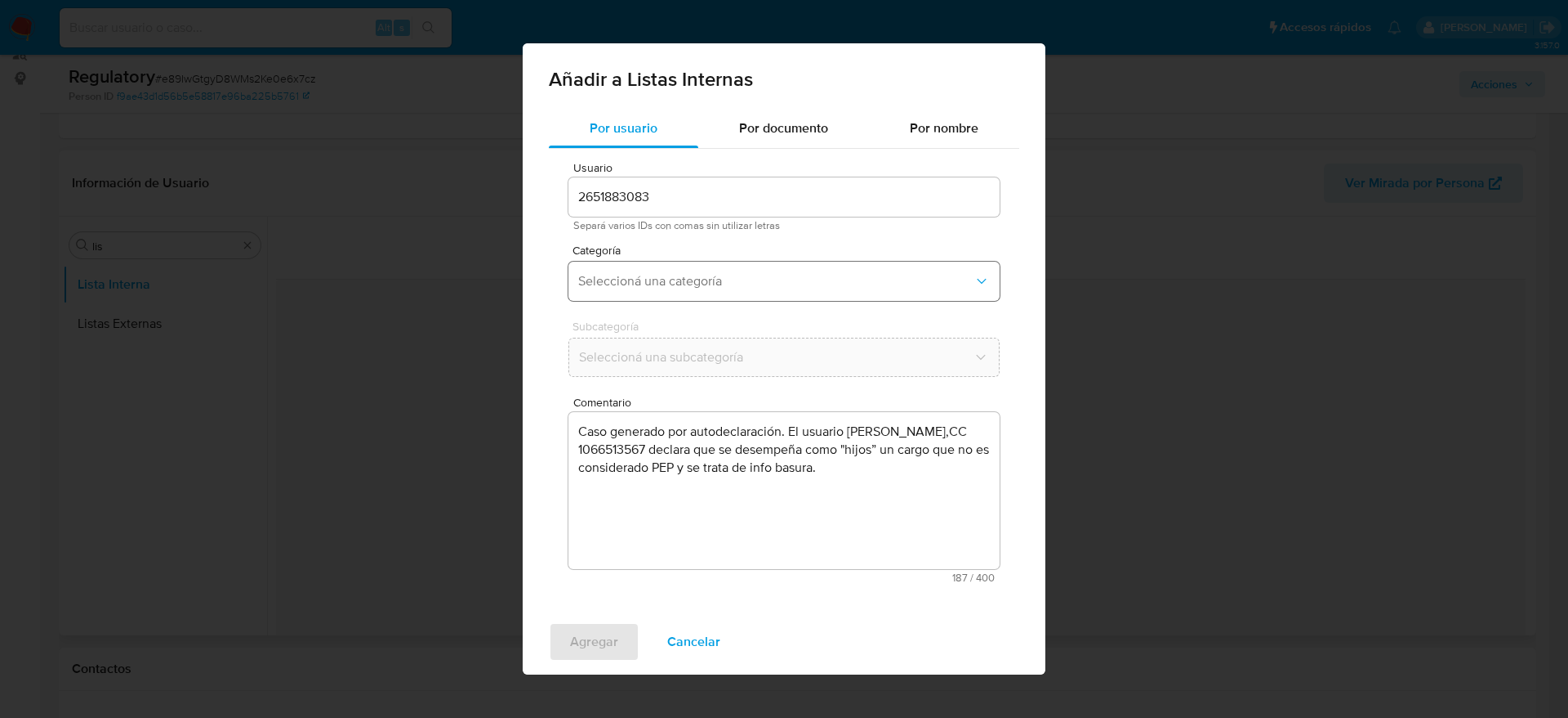
click at [677, 291] on button "Seleccioná una categoría" at bounding box center [784, 281] width 432 height 39
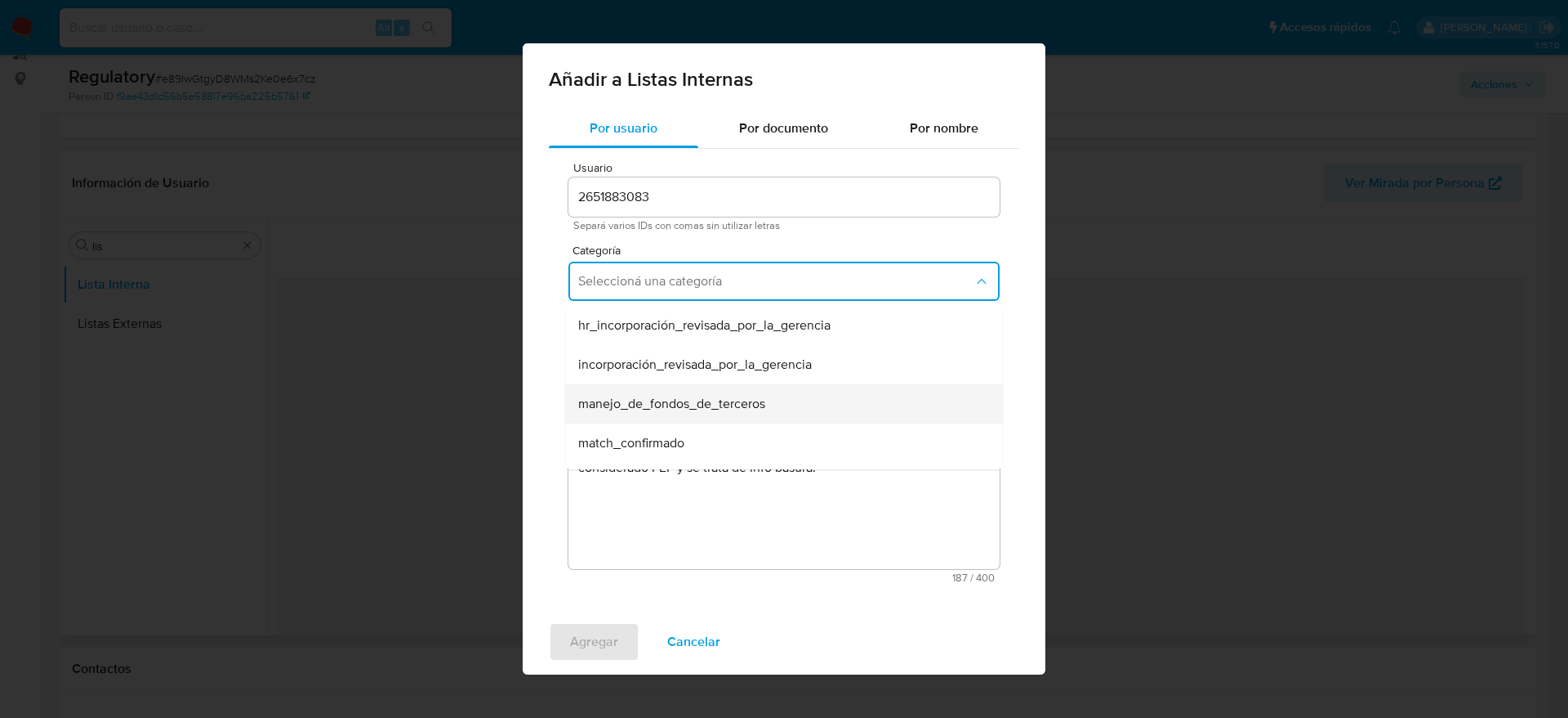
scroll to position [153, 0]
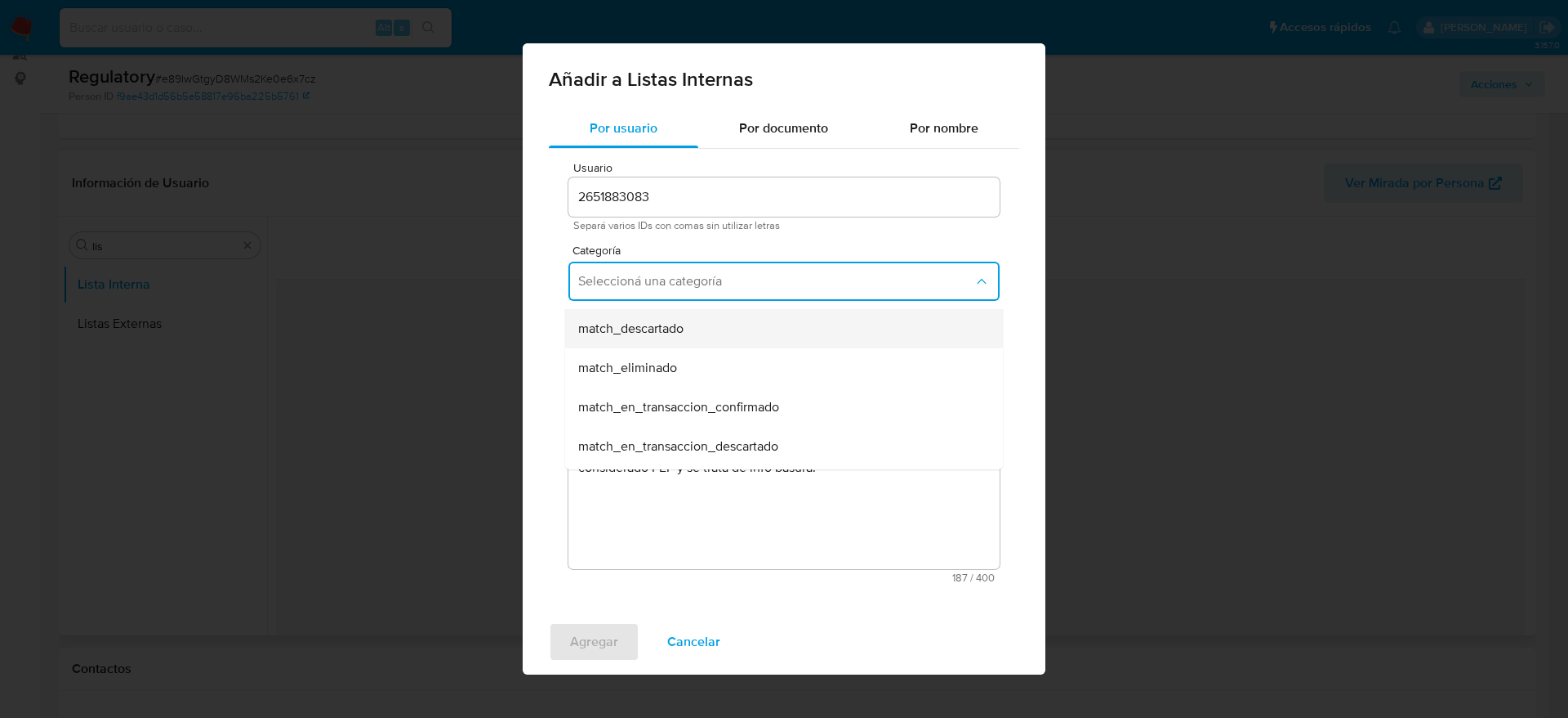
click at [690, 310] on div "match_descartado" at bounding box center [779, 328] width 401 height 39
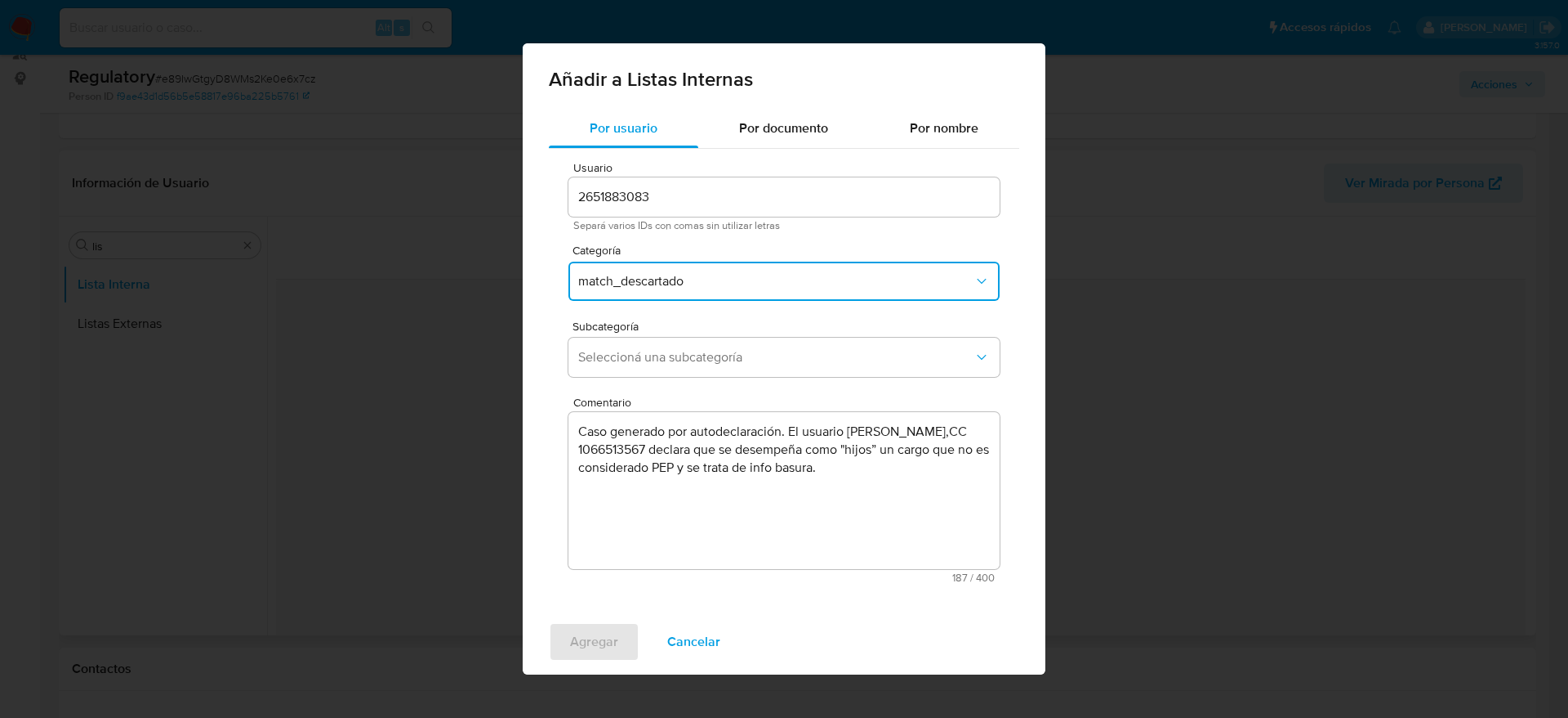
click at [678, 381] on div "Subcategoría Seleccioná una subcategoría" at bounding box center [784, 351] width 432 height 63
click at [692, 370] on button "Seleccioná una subcategoría" at bounding box center [784, 357] width 432 height 39
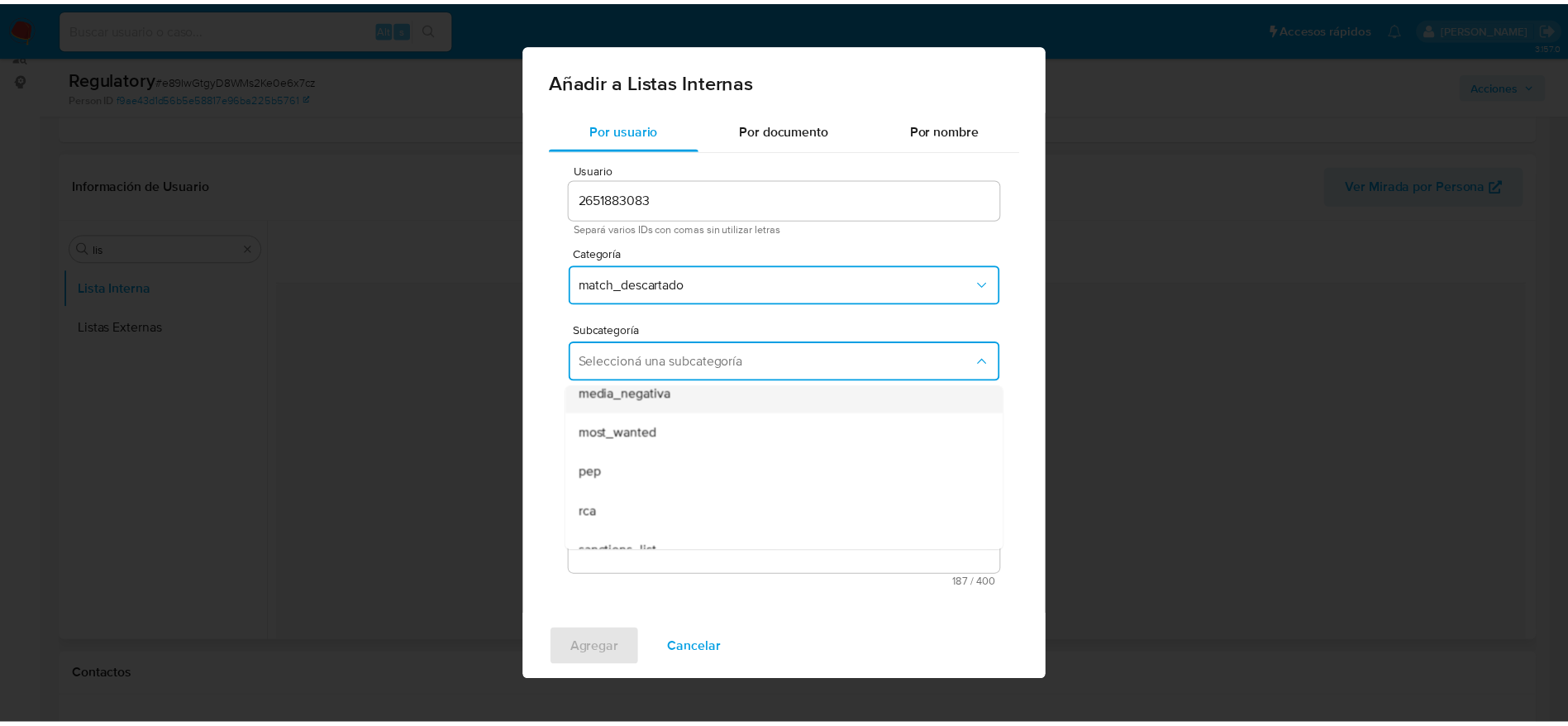
scroll to position [89, 0]
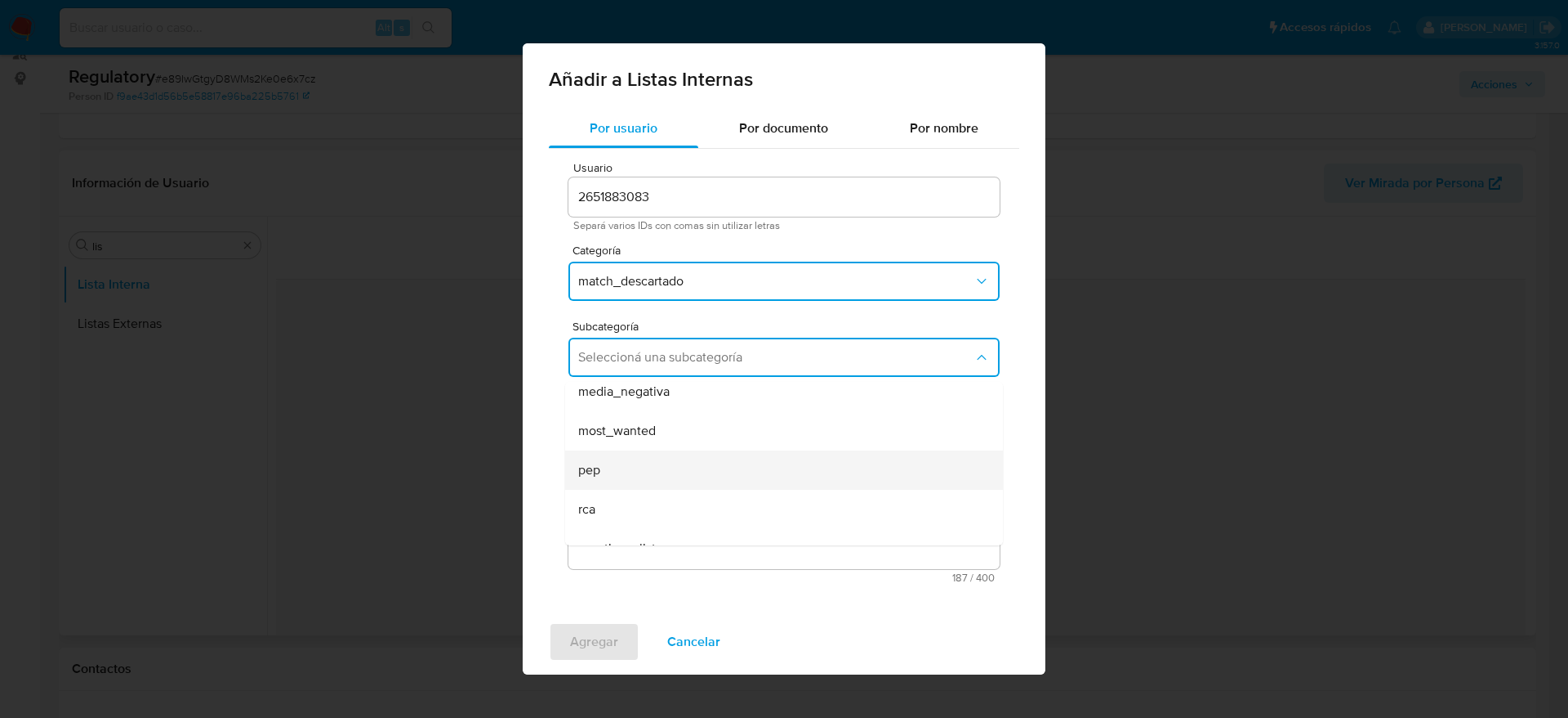
click at [632, 468] on div "pep" at bounding box center [779, 470] width 401 height 39
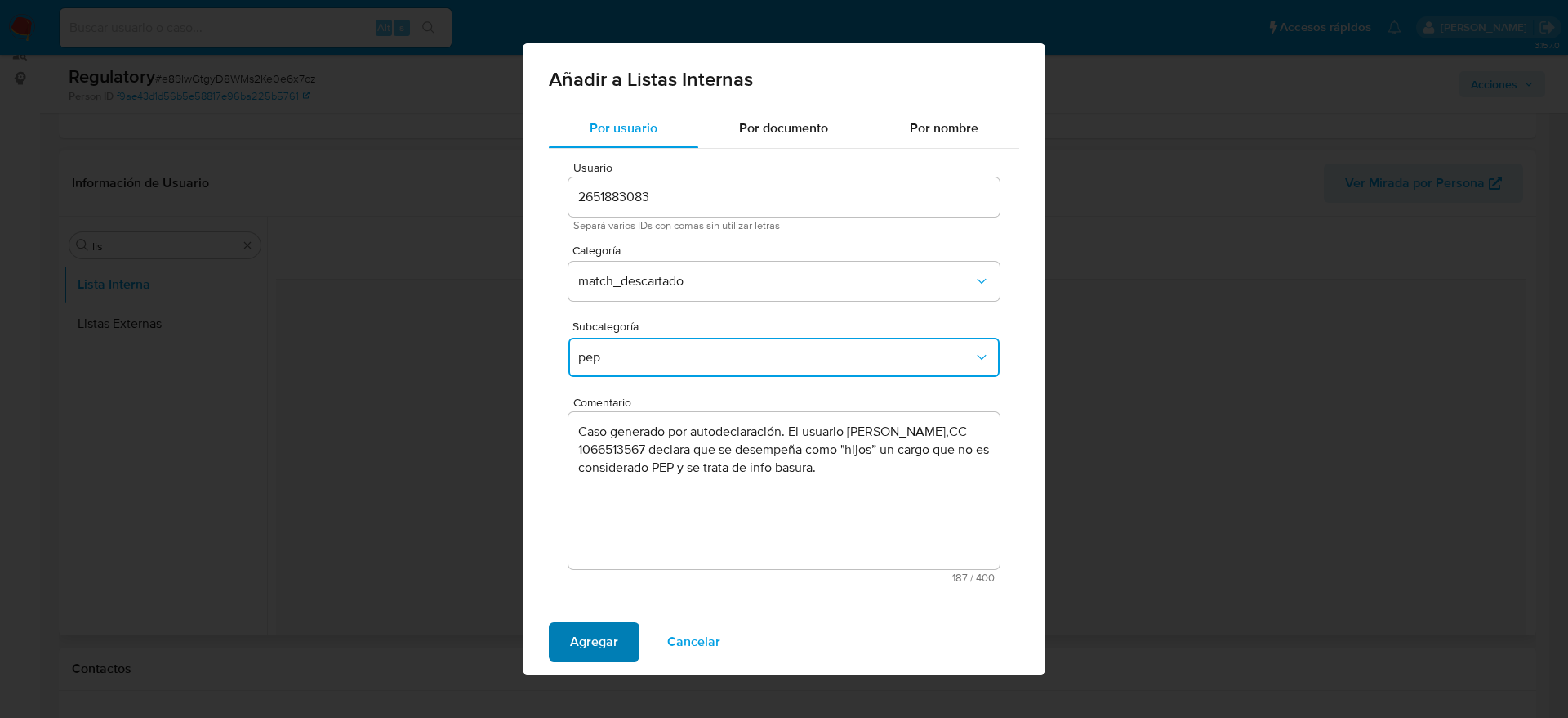
click at [603, 644] on span "Agregar" at bounding box center [594, 641] width 48 height 36
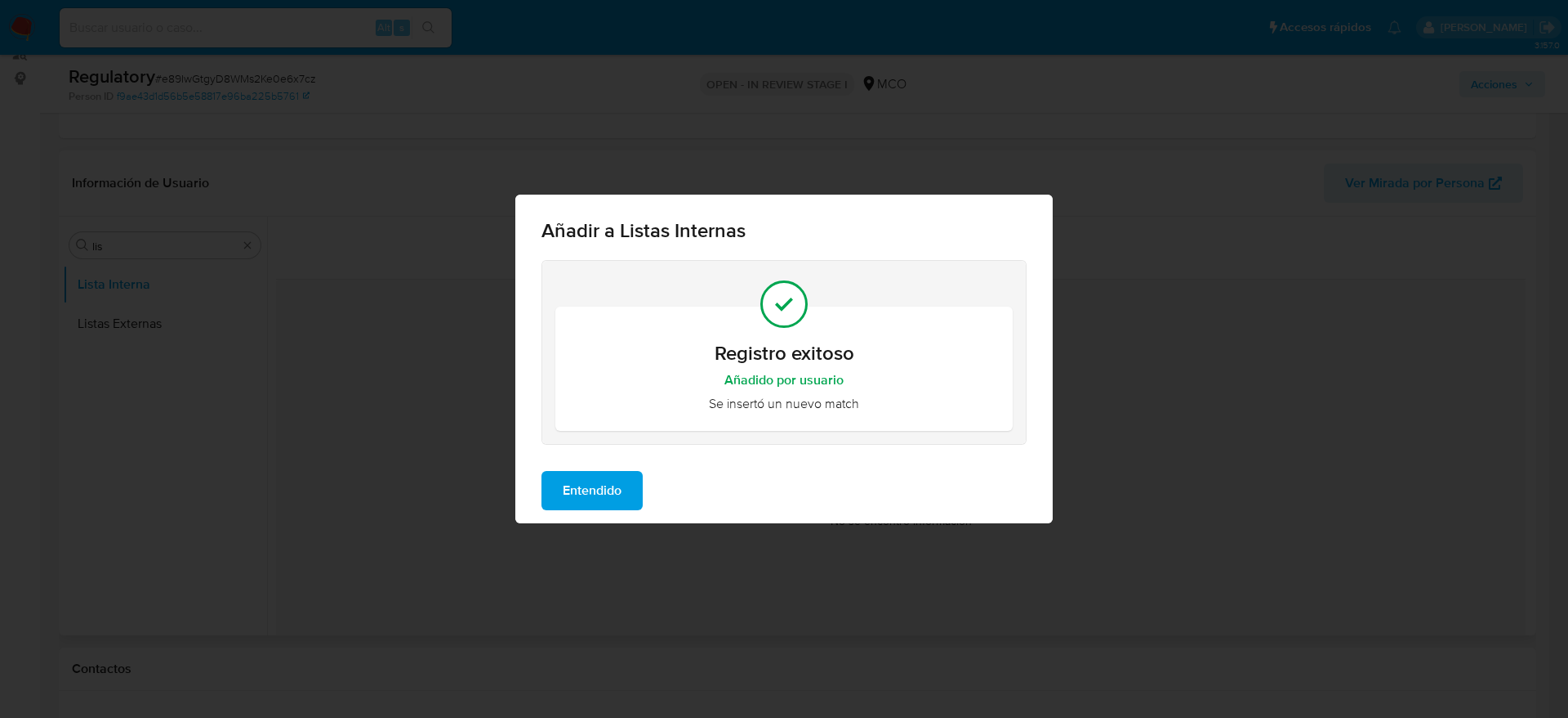
click at [604, 479] on span "Entendido" at bounding box center [592, 490] width 59 height 36
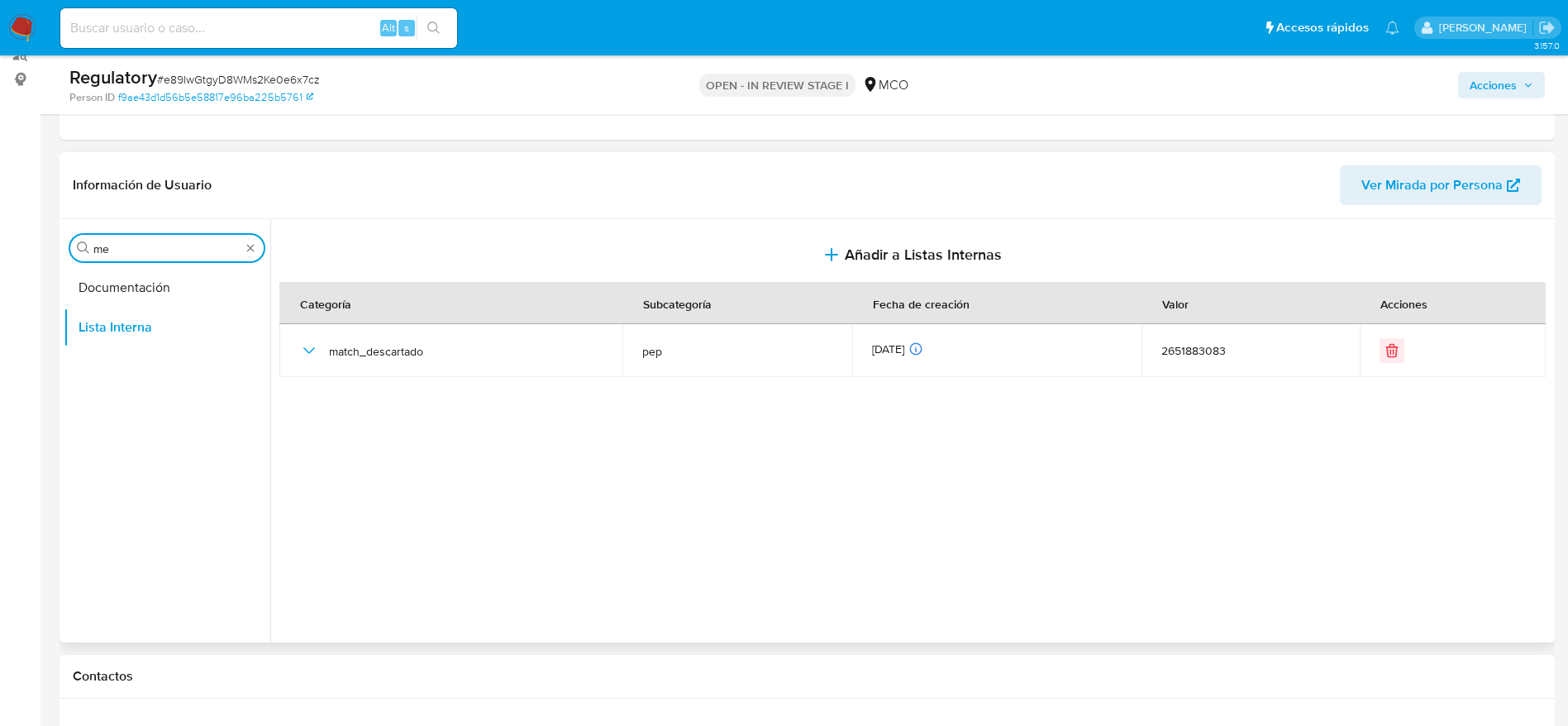
type input "m"
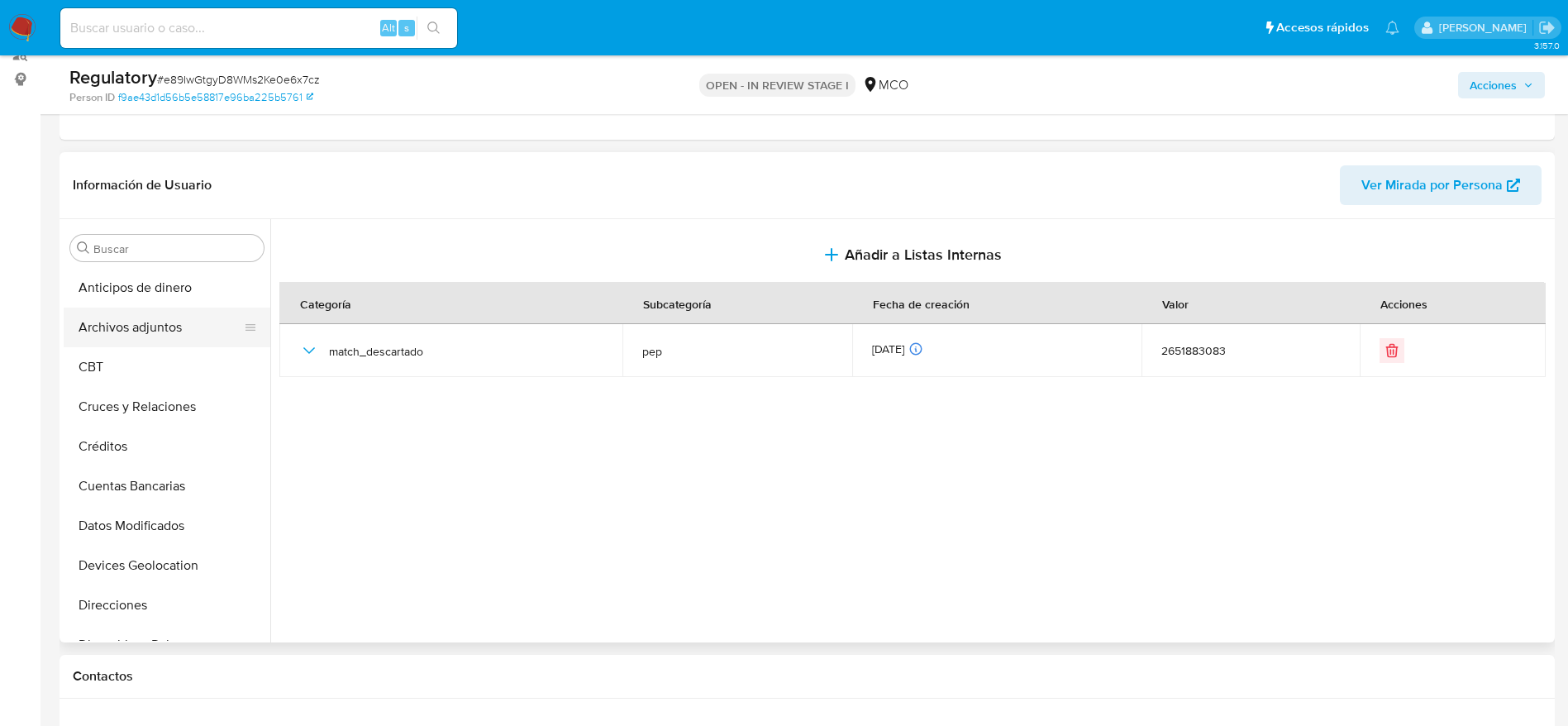
click at [131, 318] on button "Archivos adjuntos" at bounding box center [160, 327] width 193 height 39
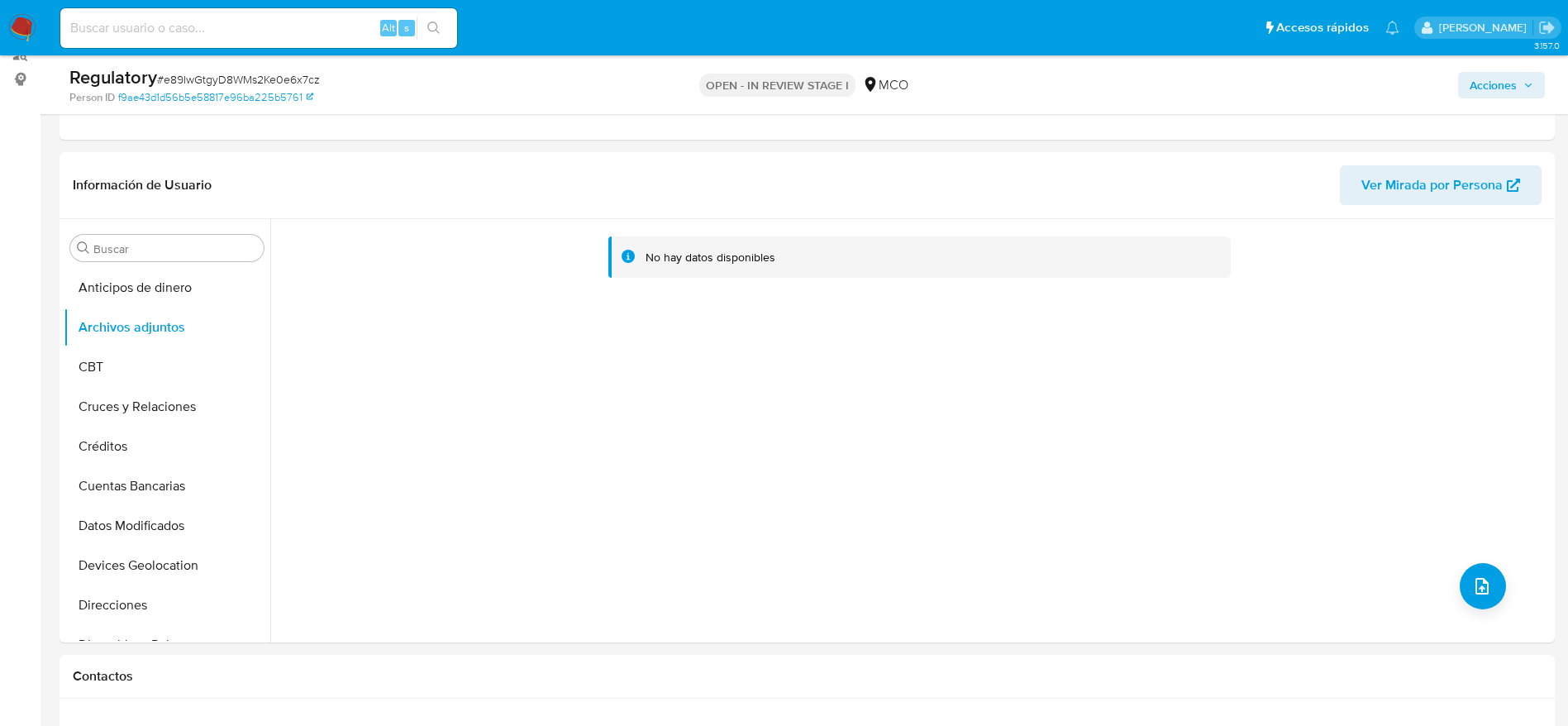
click at [1505, 589] on div "No hay datos disponibles" at bounding box center [910, 430] width 1281 height 423
click at [1478, 584] on icon "upload-file" at bounding box center [1482, 586] width 20 height 20
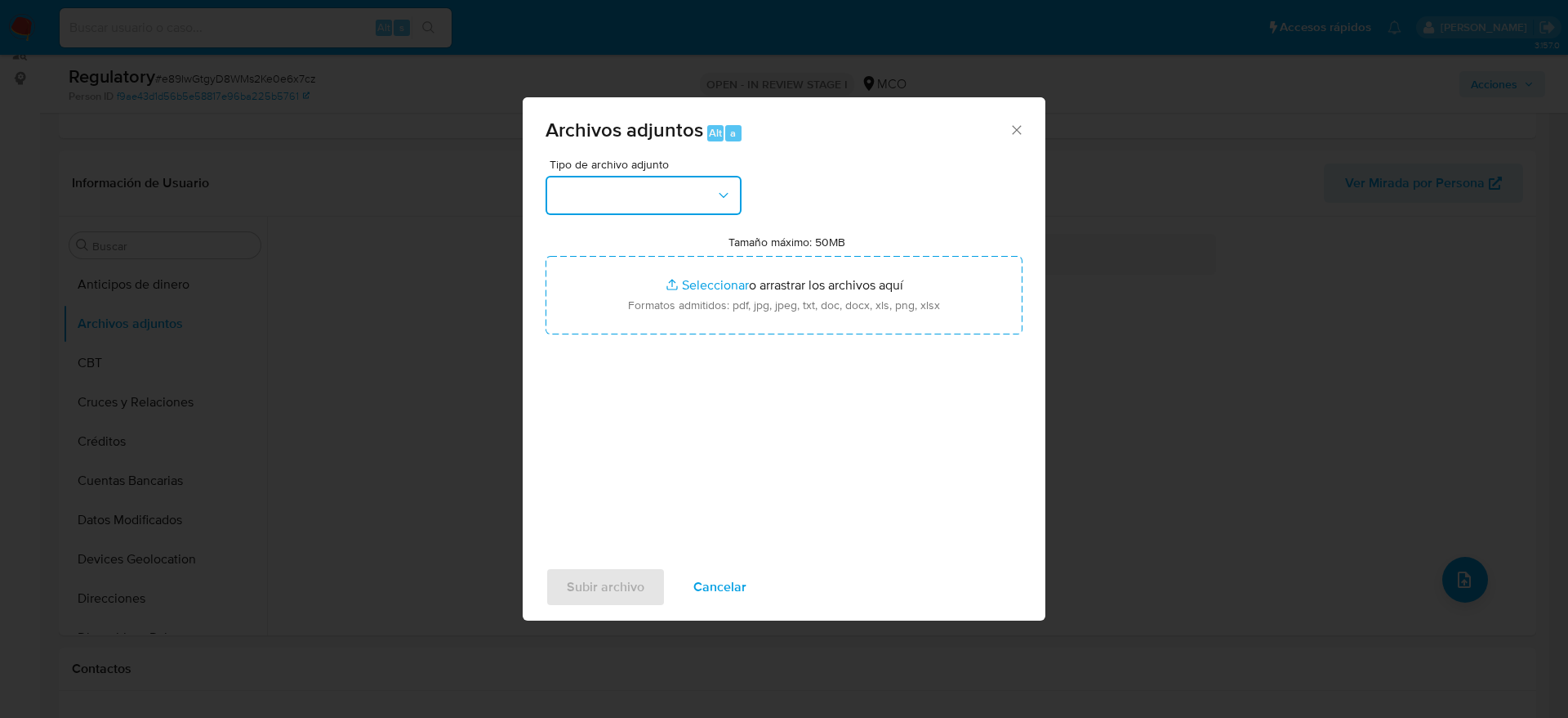
click at [657, 192] on button "button" at bounding box center [644, 195] width 196 height 39
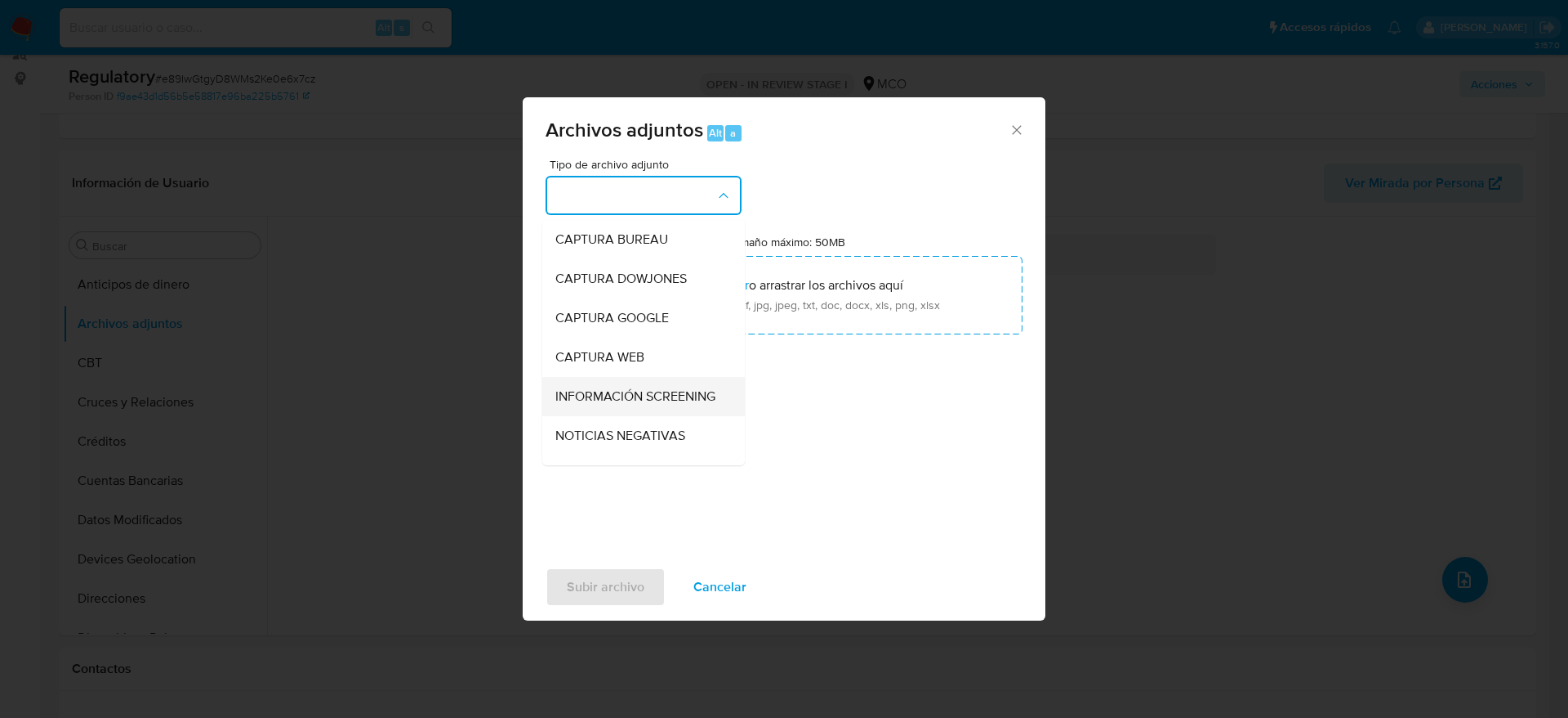
click at [649, 386] on div "INFORMACIÓN SCREENING" at bounding box center [639, 396] width 167 height 39
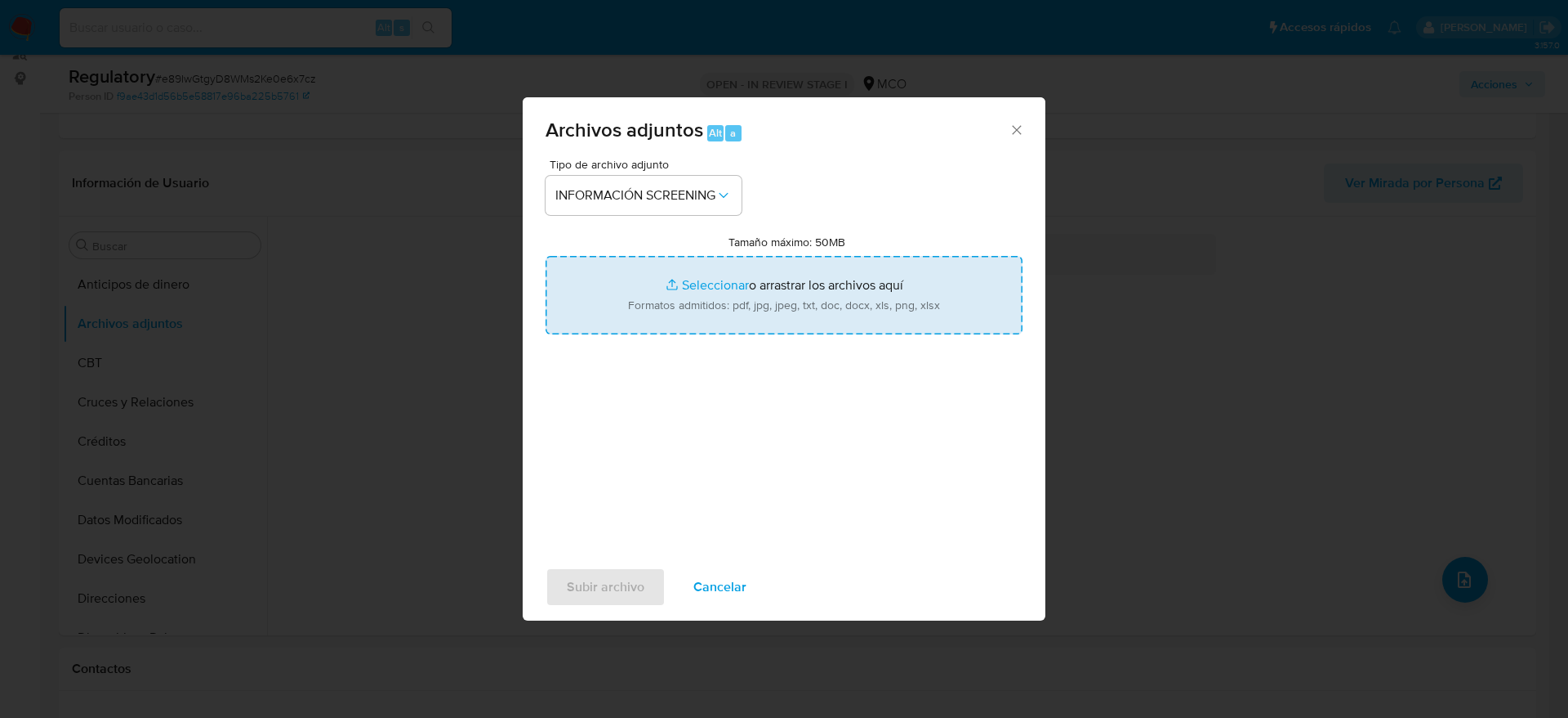
click at [711, 296] on input "Tamaño máximo: 50MB Seleccionar archivos" at bounding box center [784, 295] width 477 height 79
type input "C:\fakepath\_Monica Yaud Vergara Guerra_ - Buscar con Google.pdf"
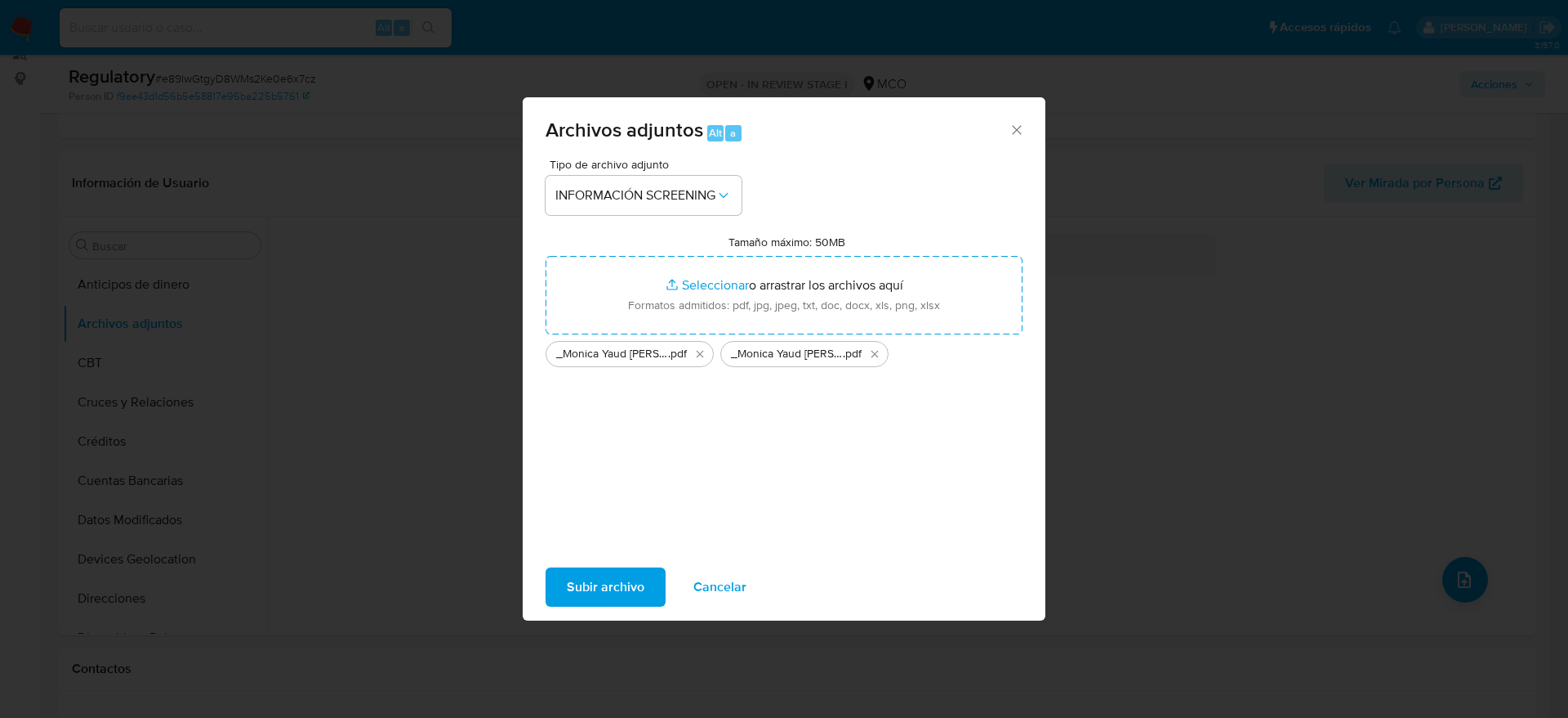
click at [609, 587] on span "Subir archivo" at bounding box center [606, 586] width 78 height 36
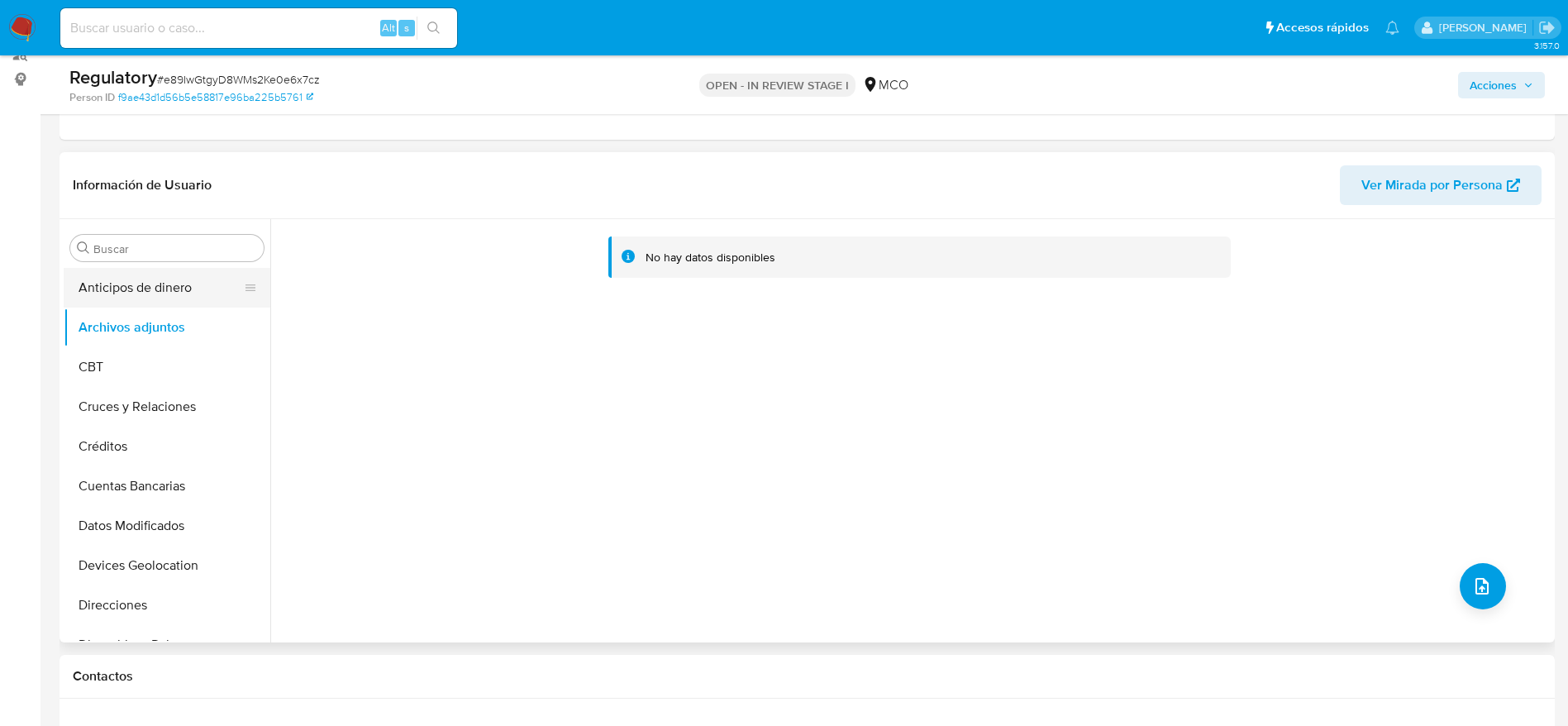
click at [143, 288] on button "Anticipos de dinero" at bounding box center [160, 287] width 193 height 39
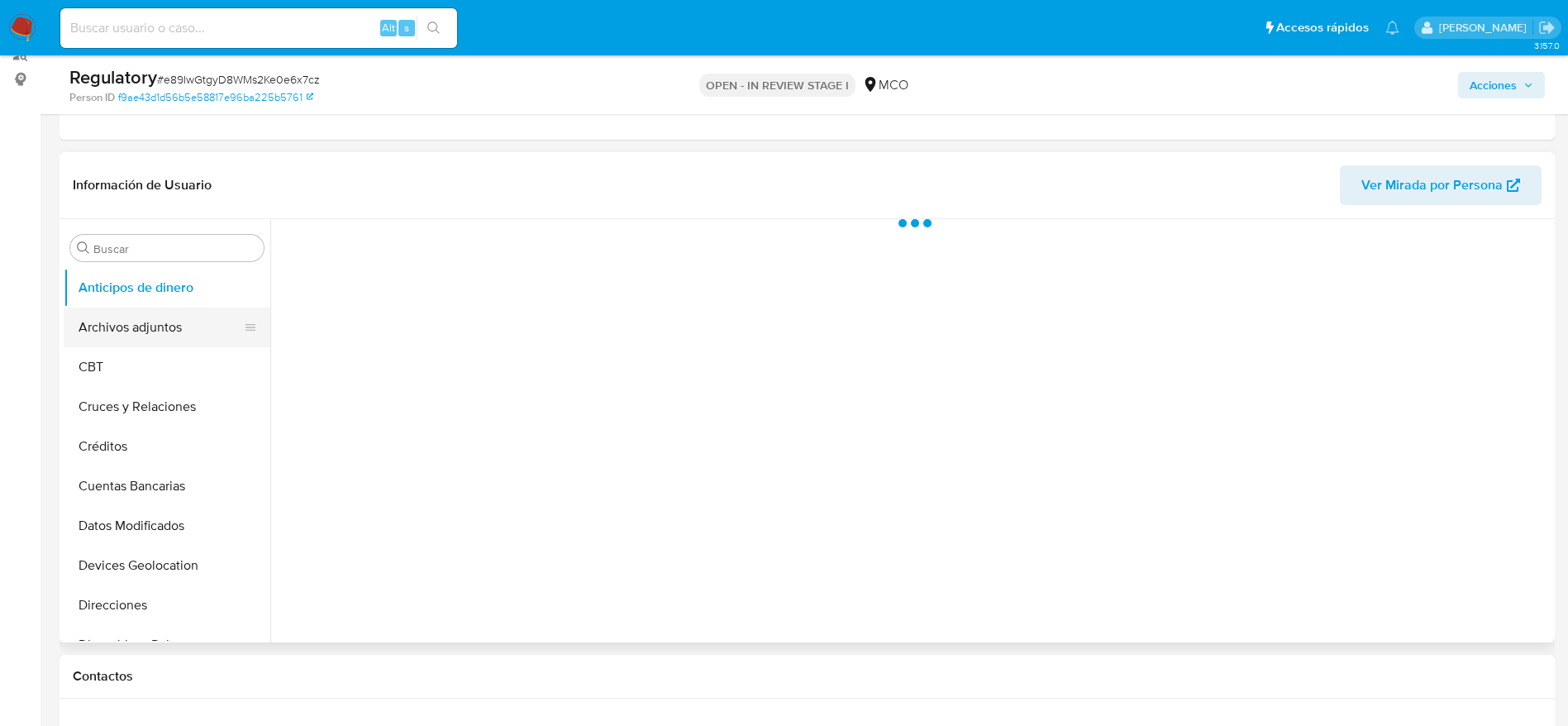
click at [145, 308] on button "Archivos adjuntos" at bounding box center [160, 327] width 193 height 39
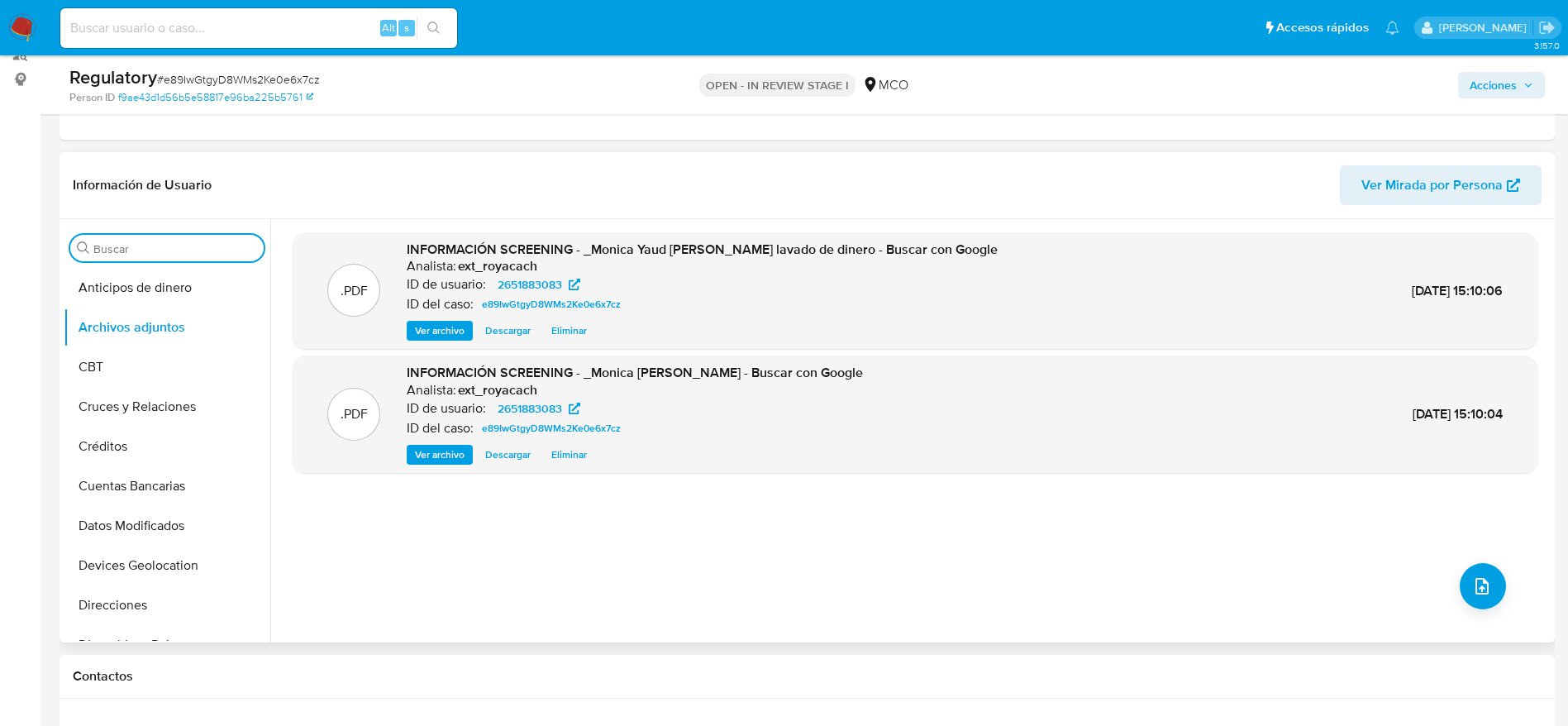
click at [131, 244] on input "Buscar" at bounding box center [175, 248] width 164 height 15
drag, startPoint x: 244, startPoint y: 328, endPoint x: 245, endPoint y: 292, distance: 36.0
click at [245, 292] on ul "Anticipos de dinero Archivos adjuntos CBT Cruces y Relaciones Créditos Cuentas …" at bounding box center [167, 454] width 207 height 373
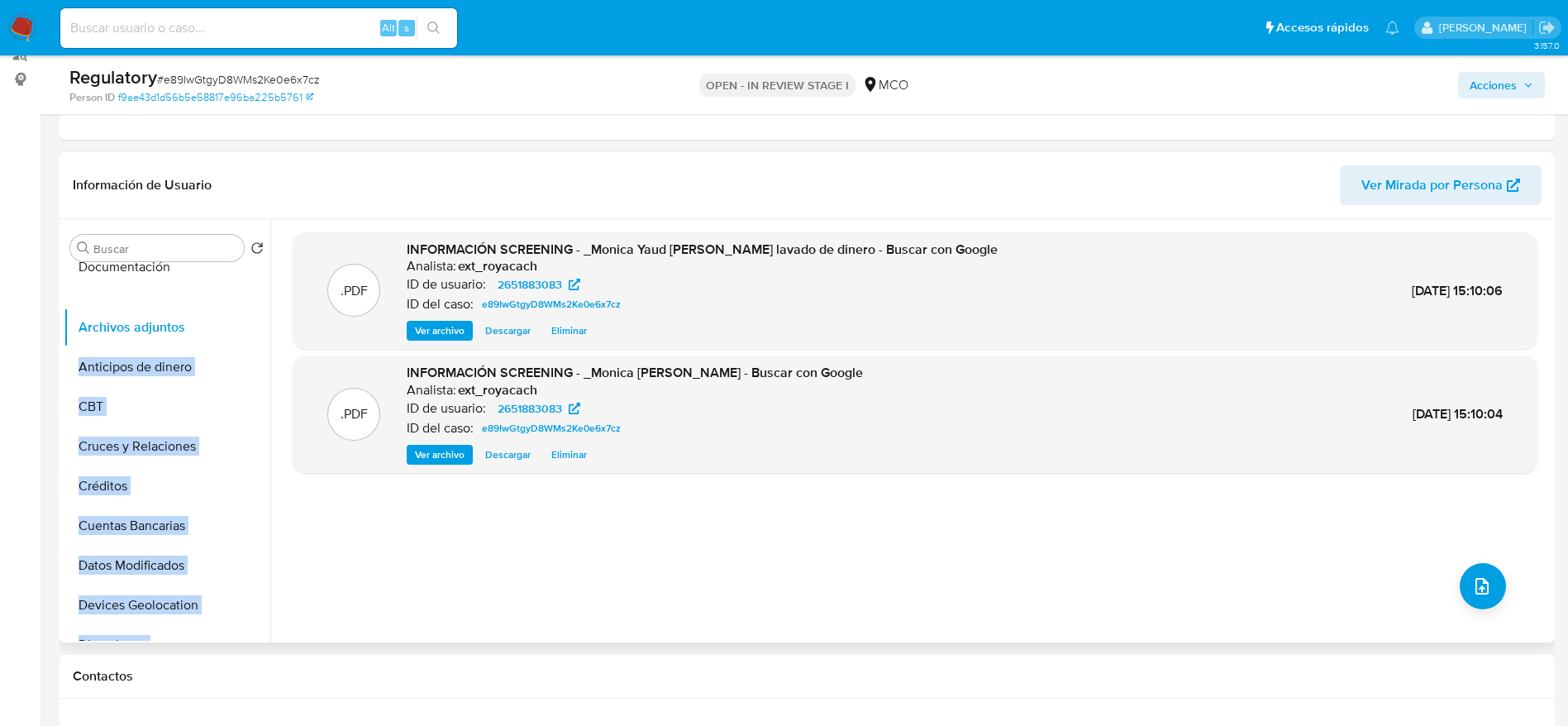
scroll to position [0, 0]
drag, startPoint x: 242, startPoint y: 580, endPoint x: 225, endPoint y: 285, distance: 295.5
click at [225, 285] on ul "Archivos adjuntos Anticipos de dinero CBT Cruces y Relaciones Créditos Cuentas …" at bounding box center [167, 454] width 207 height 373
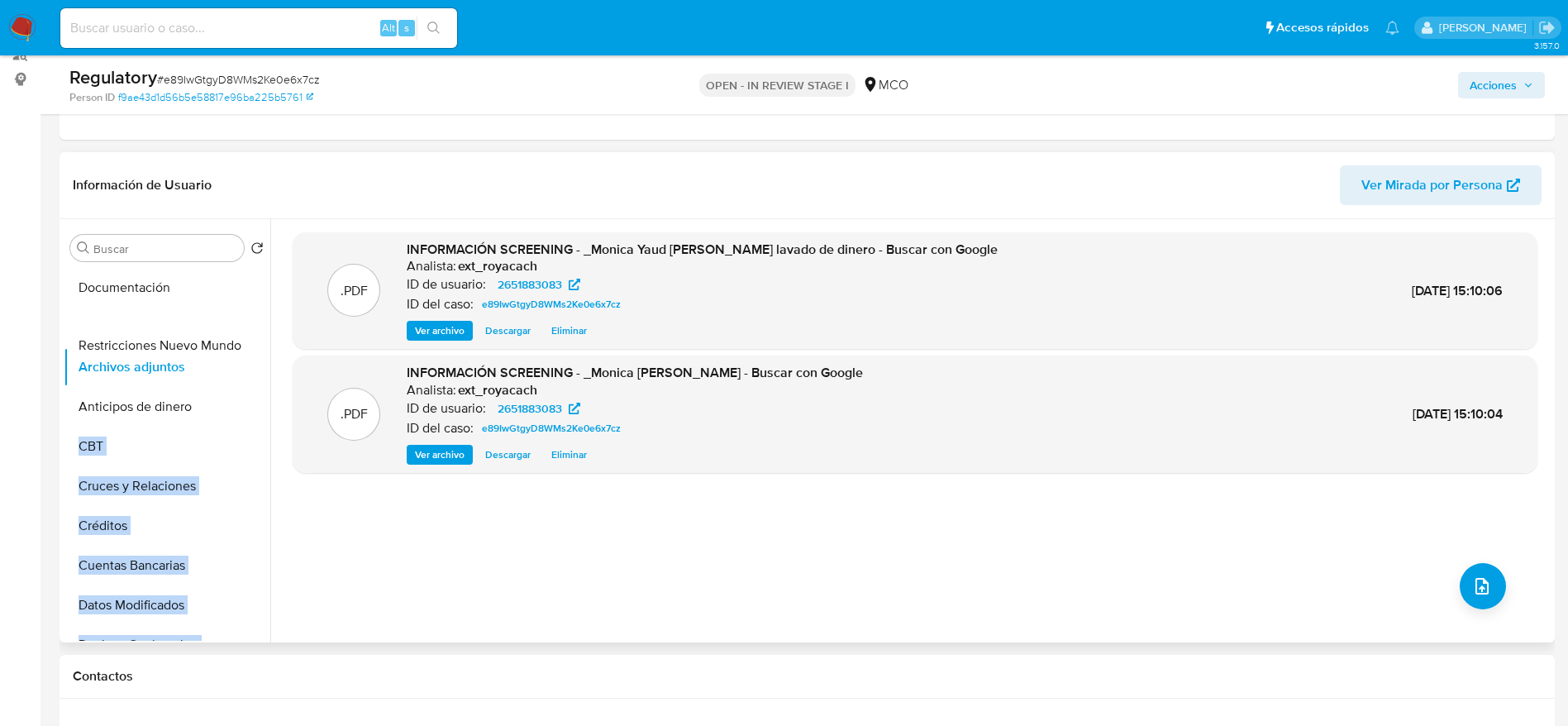
drag, startPoint x: 249, startPoint y: 579, endPoint x: 217, endPoint y: 380, distance: 201.6
click at [217, 380] on ul "Documentación Archivos adjuntos Anticipos de dinero CBT Cruces y Relaciones Cré…" at bounding box center [167, 454] width 207 height 373
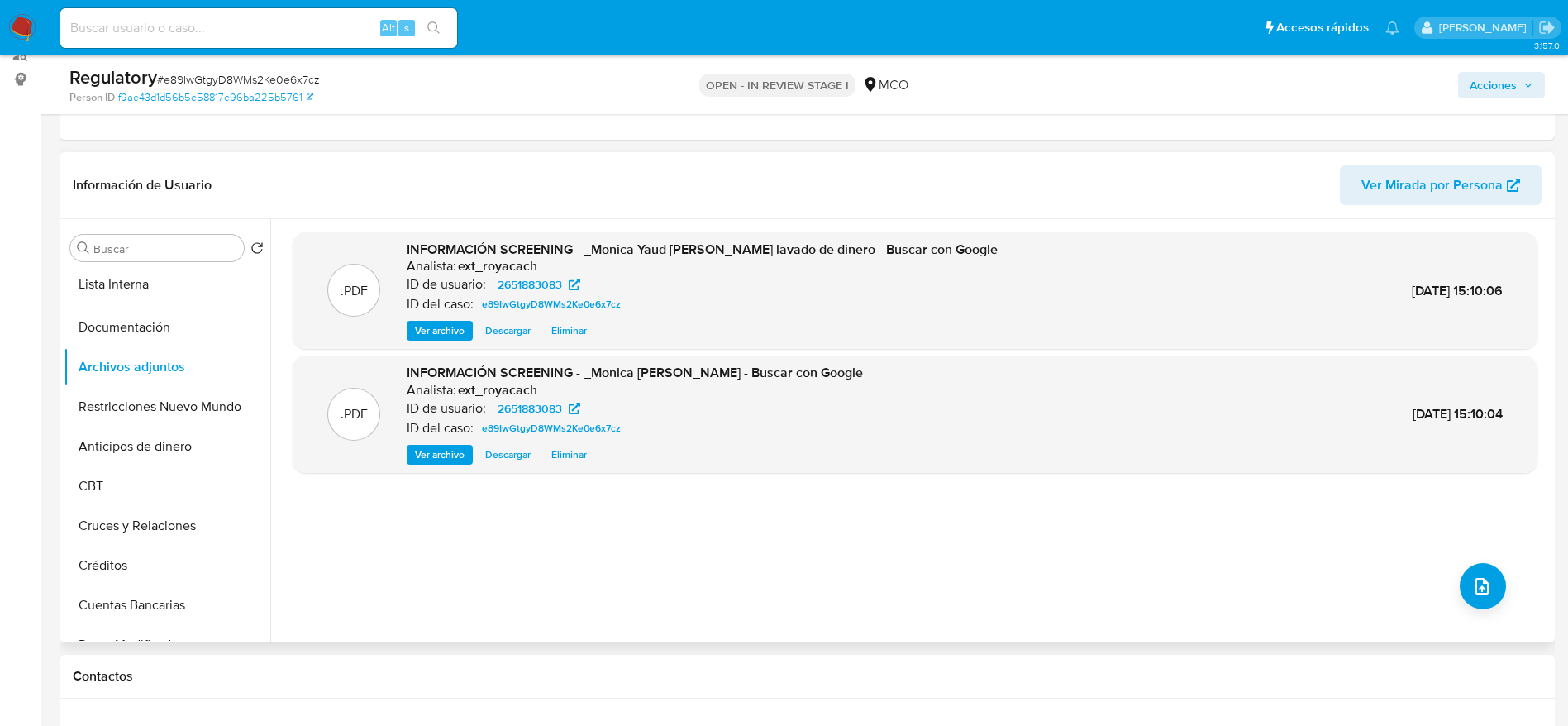
click at [227, 286] on ul "Documentación Archivos adjuntos Restricciones Nuevo Mundo Anticipos de dinero C…" at bounding box center [167, 454] width 207 height 373
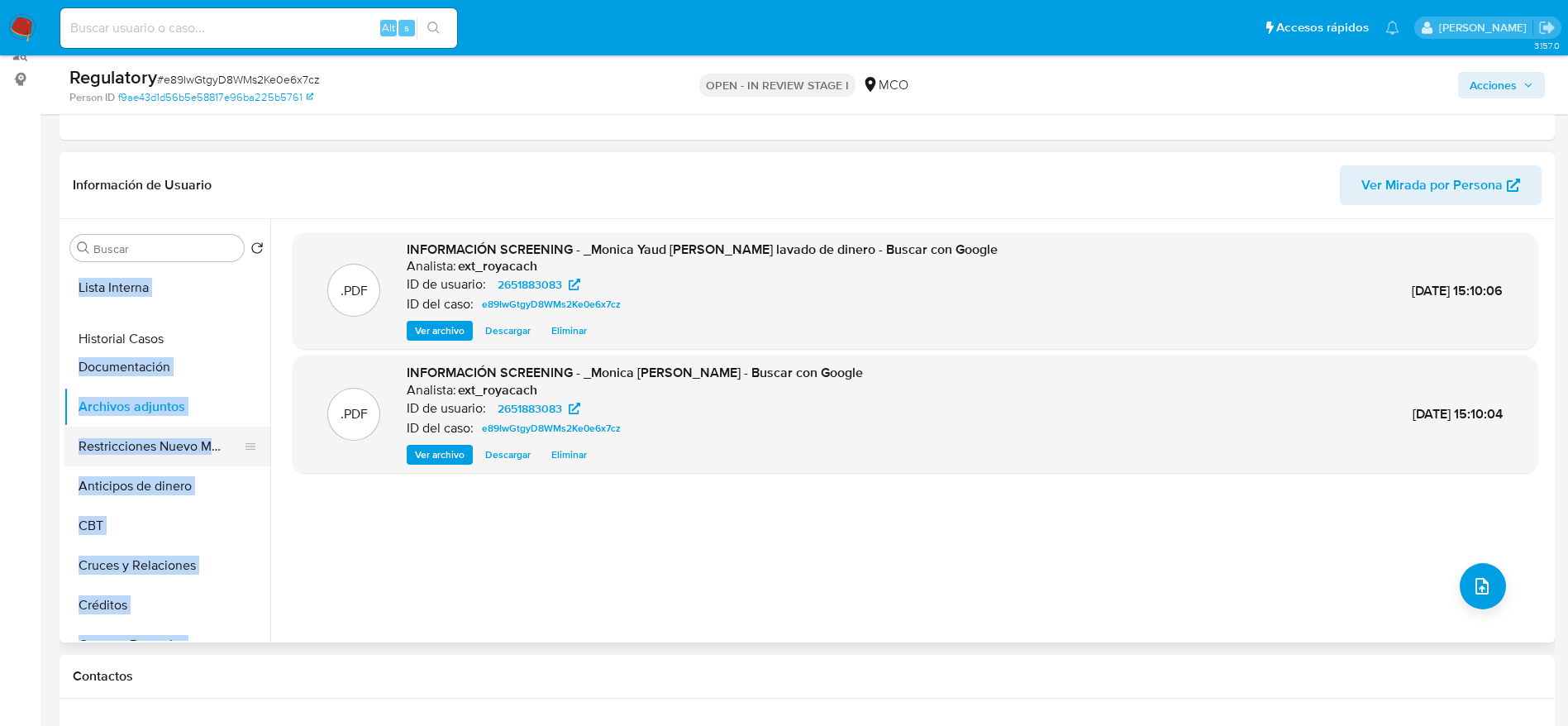
scroll to position [1, 0]
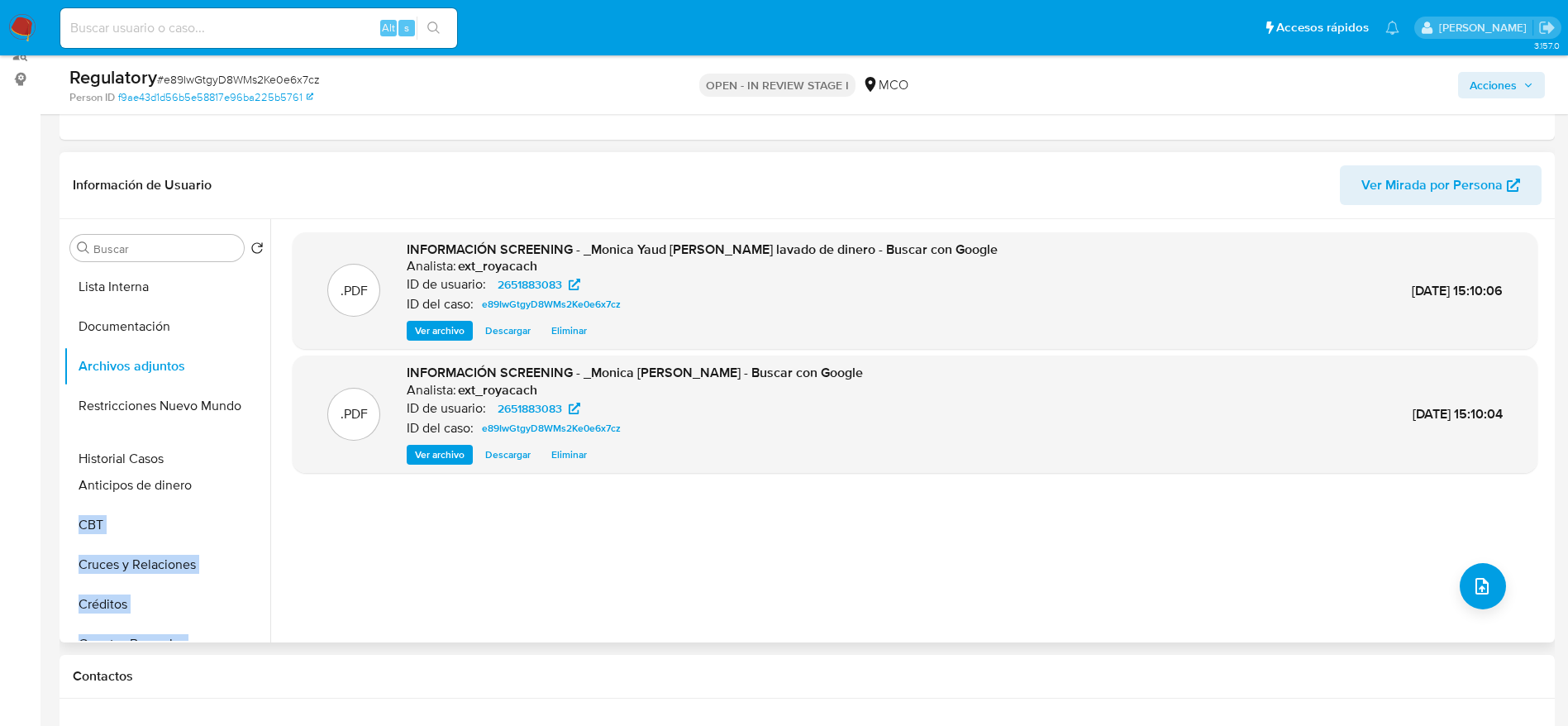
drag, startPoint x: 240, startPoint y: 505, endPoint x: 202, endPoint y: 459, distance: 59.7
click at [202, 459] on ul "Lista Interna Documentación Archivos adjuntos Restricciones Nuevo Mundo Anticip…" at bounding box center [167, 454] width 207 height 373
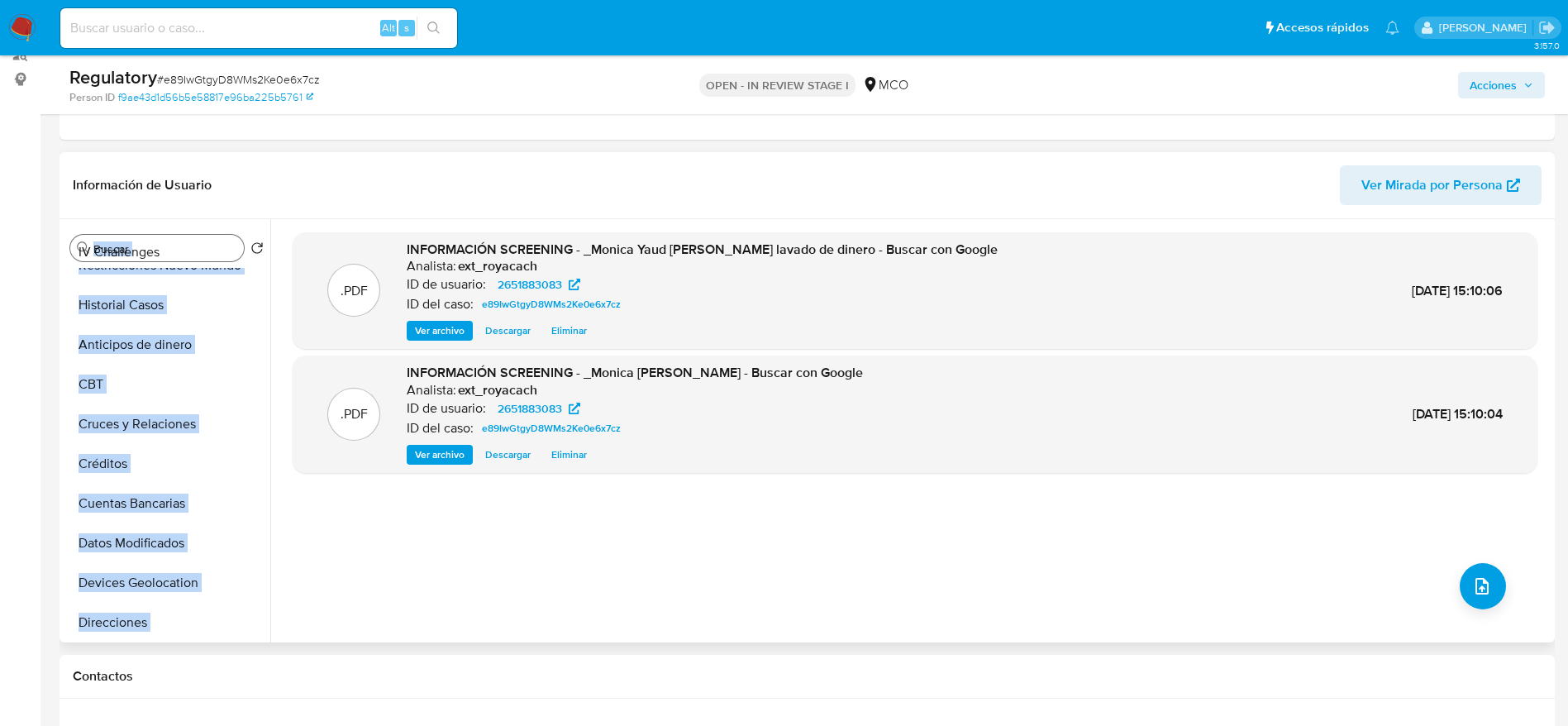
scroll to position [0, 0]
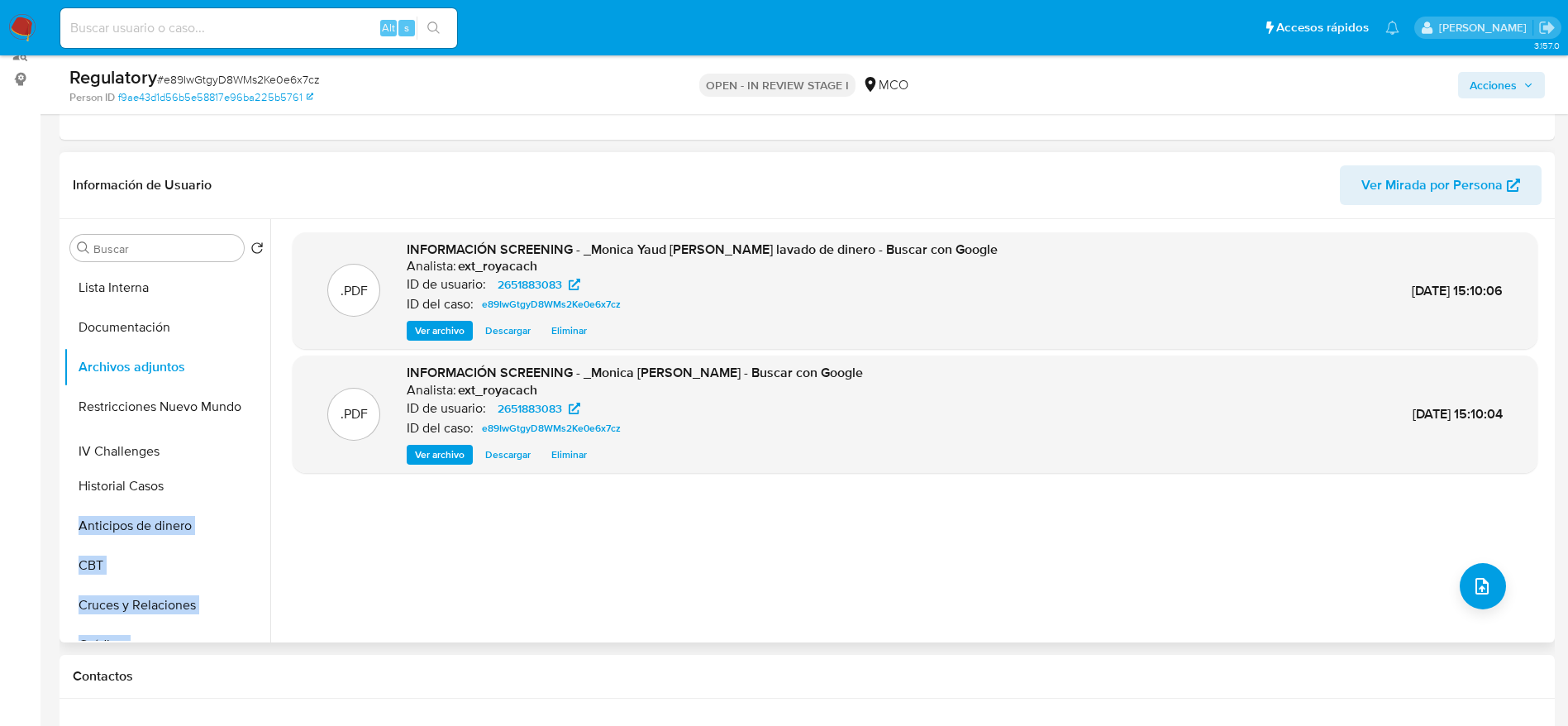
drag, startPoint x: 240, startPoint y: 502, endPoint x: 209, endPoint y: 453, distance: 58.0
click at [209, 453] on ul "Lista Interna Documentación Archivos adjuntos Restricciones Nuevo Mundo Histori…" at bounding box center [167, 454] width 207 height 373
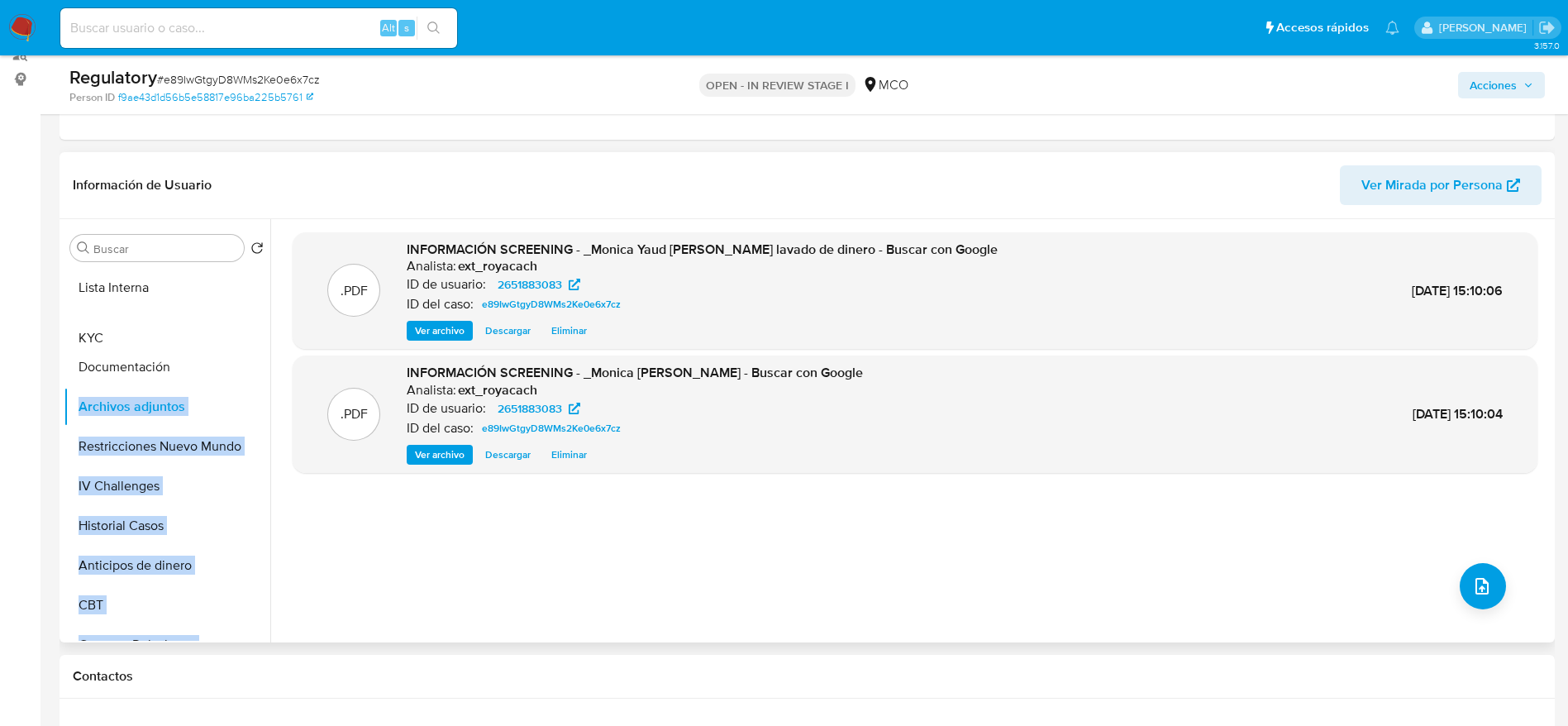
drag, startPoint x: 249, startPoint y: 538, endPoint x: 244, endPoint y: 338, distance: 200.1
click at [244, 338] on ul "Lista Interna Documentación Archivos adjuntos Restricciones Nuevo Mundo IV Chal…" at bounding box center [167, 454] width 207 height 373
click at [257, 338] on div at bounding box center [257, 327] width 0 height 39
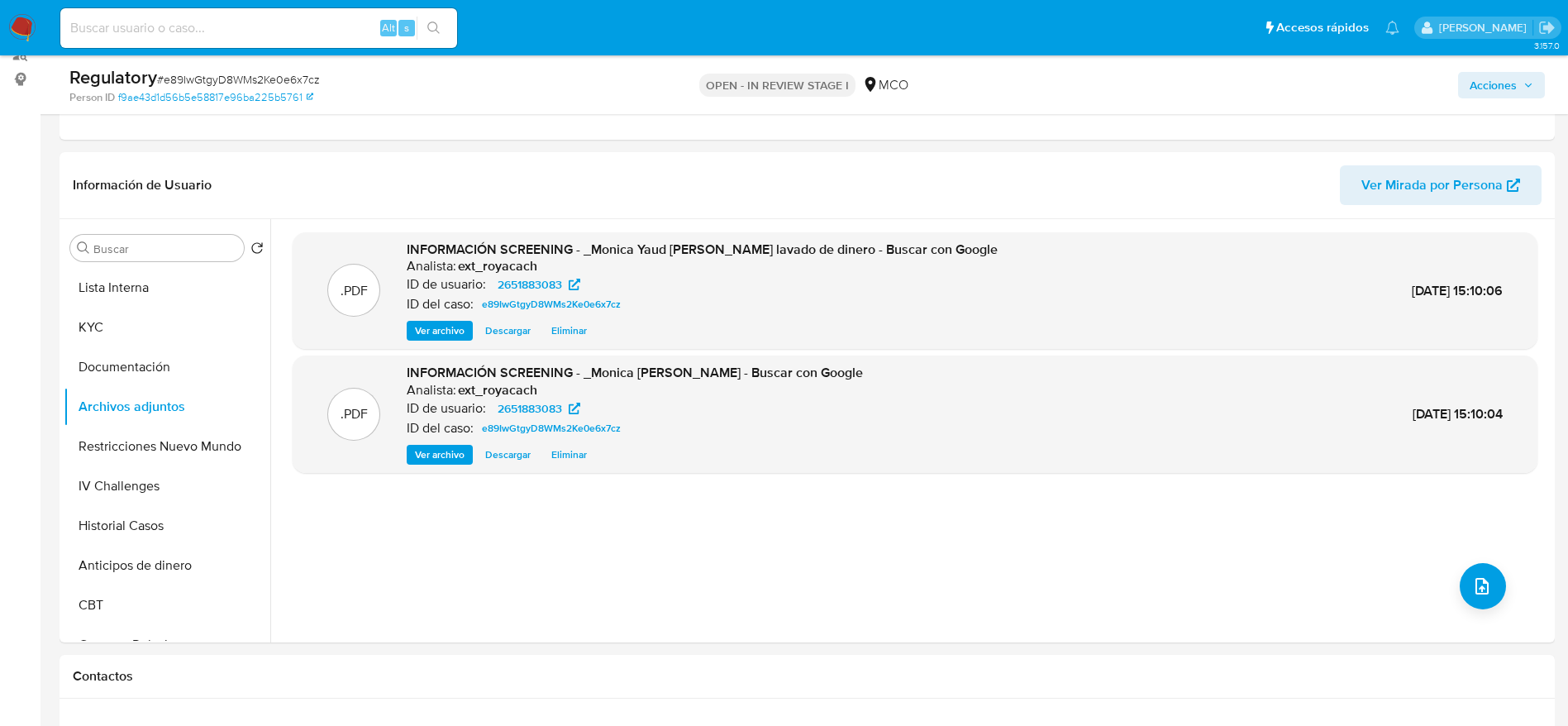
click at [1508, 89] on span "Acciones" at bounding box center [1493, 84] width 47 height 26
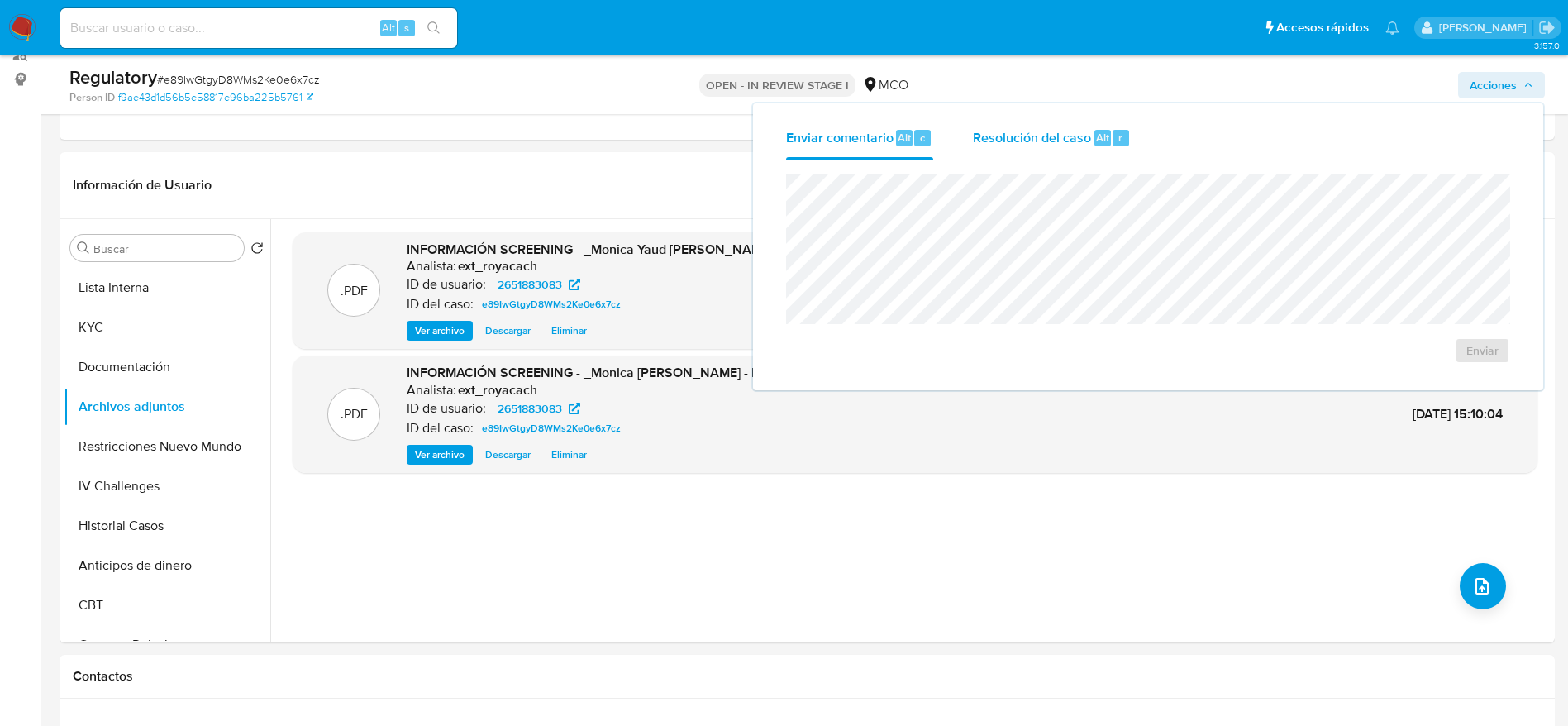
click at [1031, 123] on div "Resolución del caso Alt r" at bounding box center [1052, 138] width 158 height 43
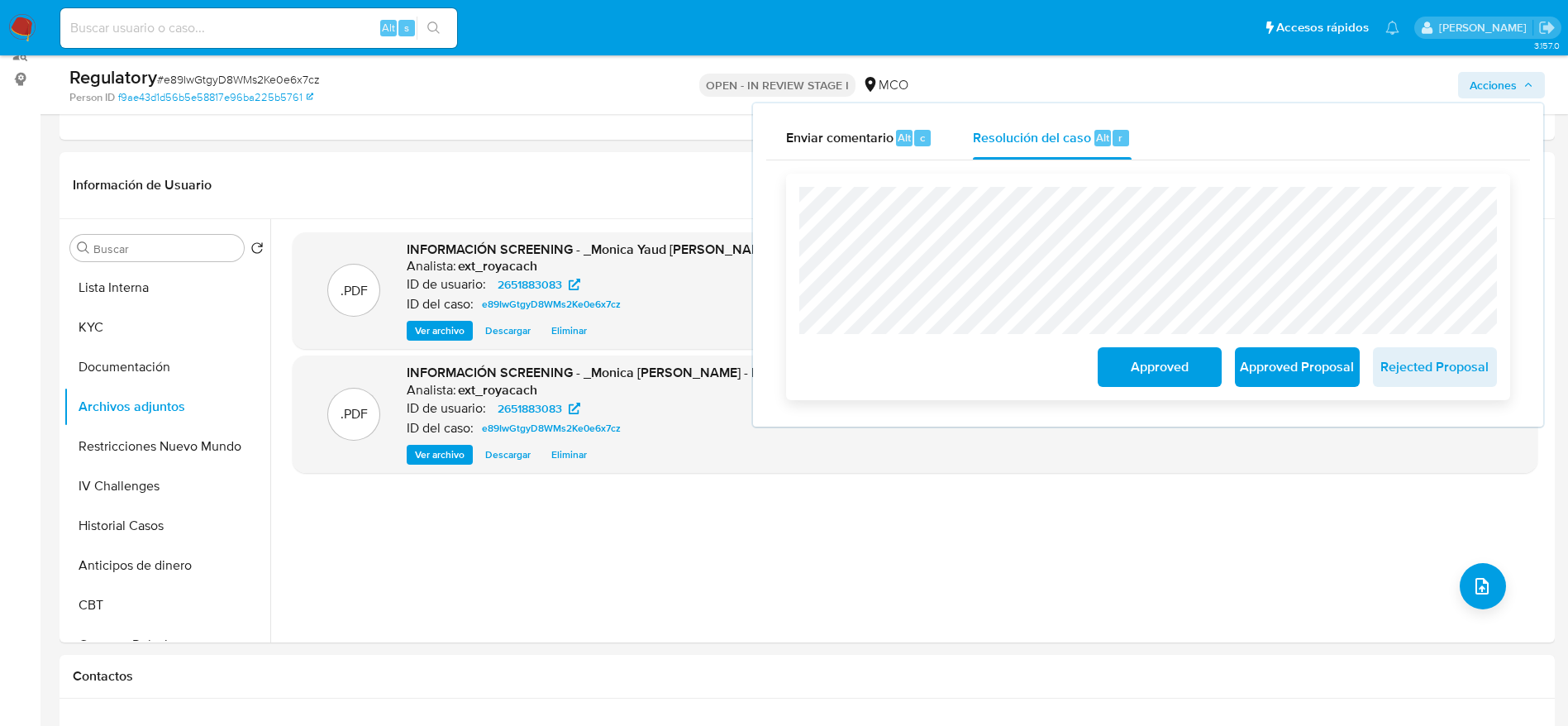
click at [1198, 361] on span "Approved" at bounding box center [1160, 366] width 81 height 36
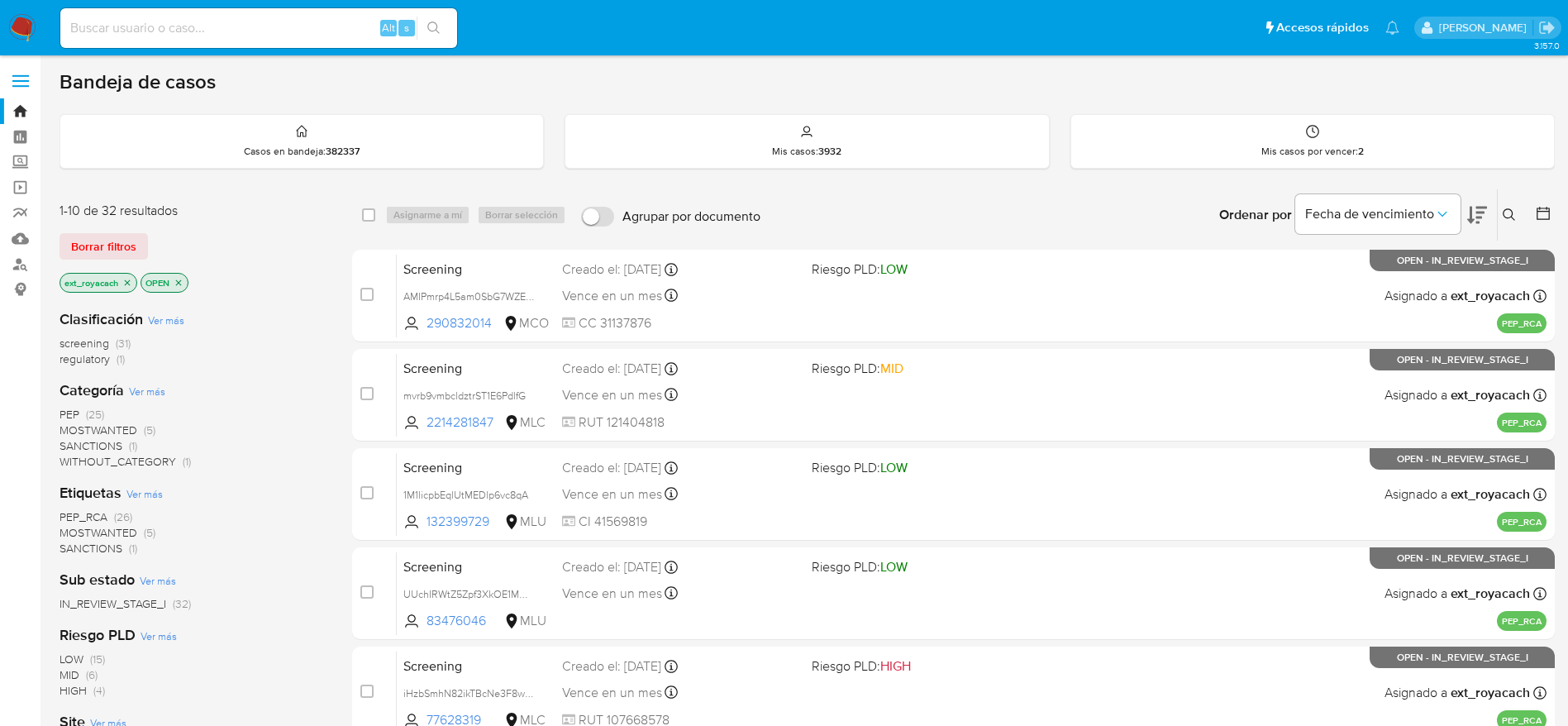
click at [24, 17] on img at bounding box center [22, 27] width 28 height 28
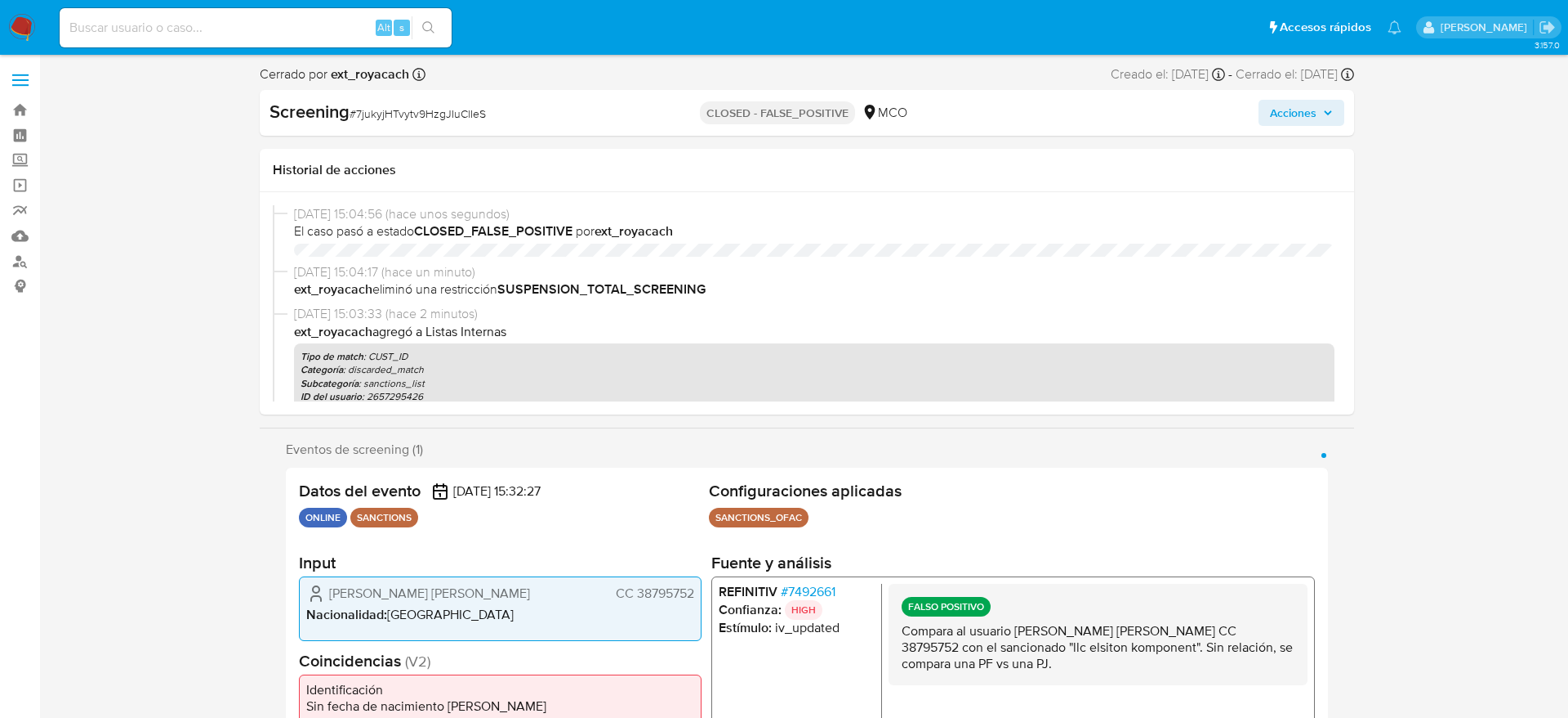
select select "10"
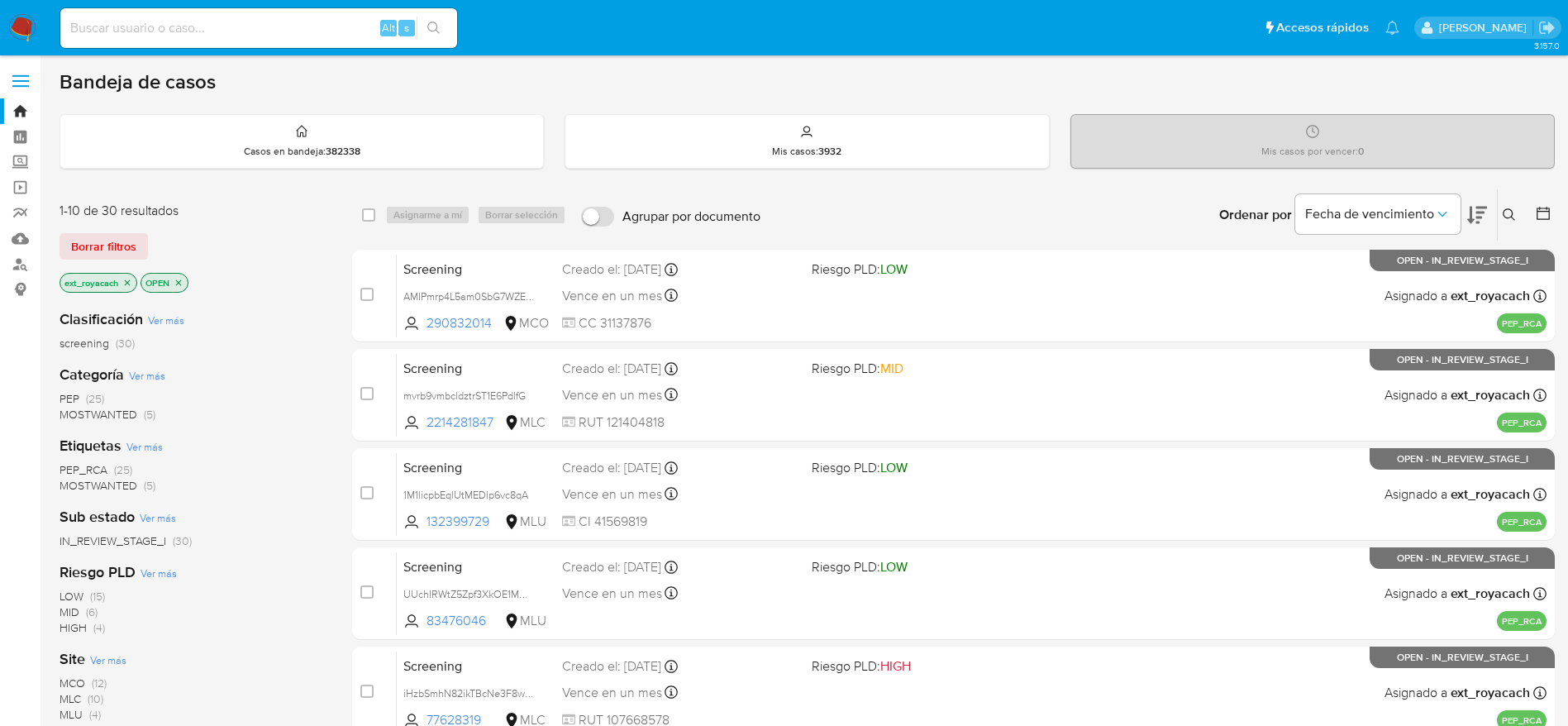
click at [78, 396] on span "PEP" at bounding box center [70, 398] width 20 height 17
click at [97, 595] on span "(10)" at bounding box center [95, 596] width 16 height 17
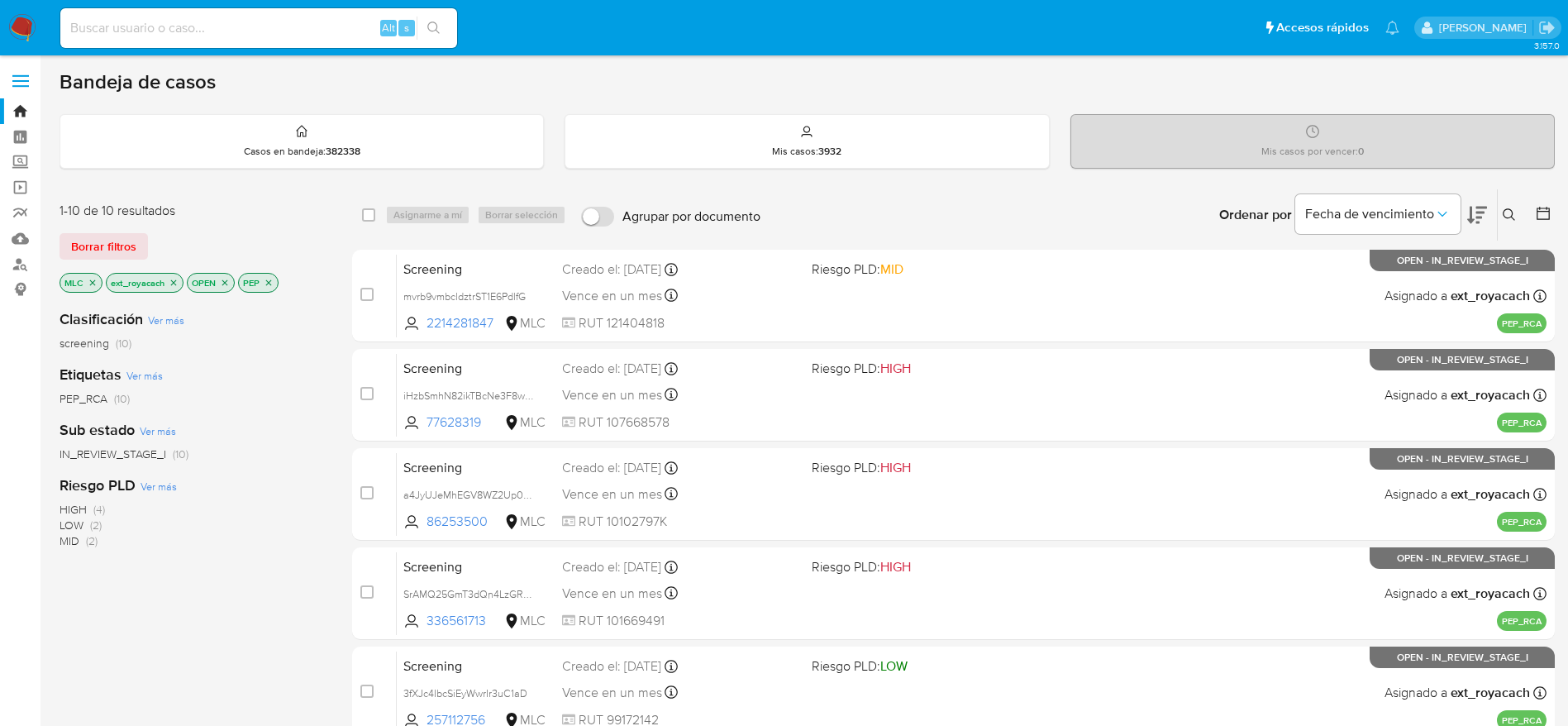
click at [92, 279] on icon "close-filter" at bounding box center [92, 283] width 10 height 10
click at [78, 598] on span "MLC" at bounding box center [71, 596] width 22 height 17
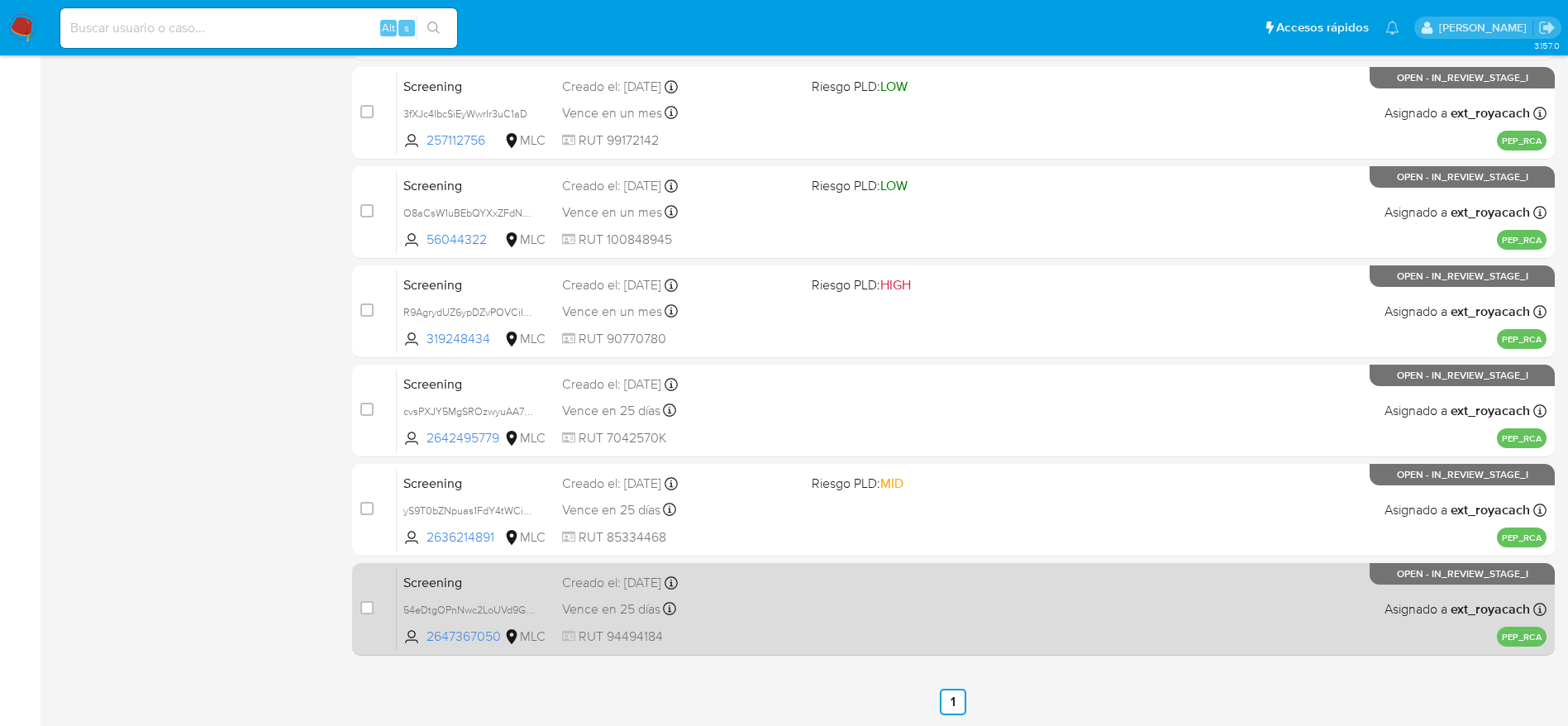
click at [626, 597] on div "Vence en 25 días Vence el [DATE] 13:06:22" at bounding box center [680, 608] width 236 height 23
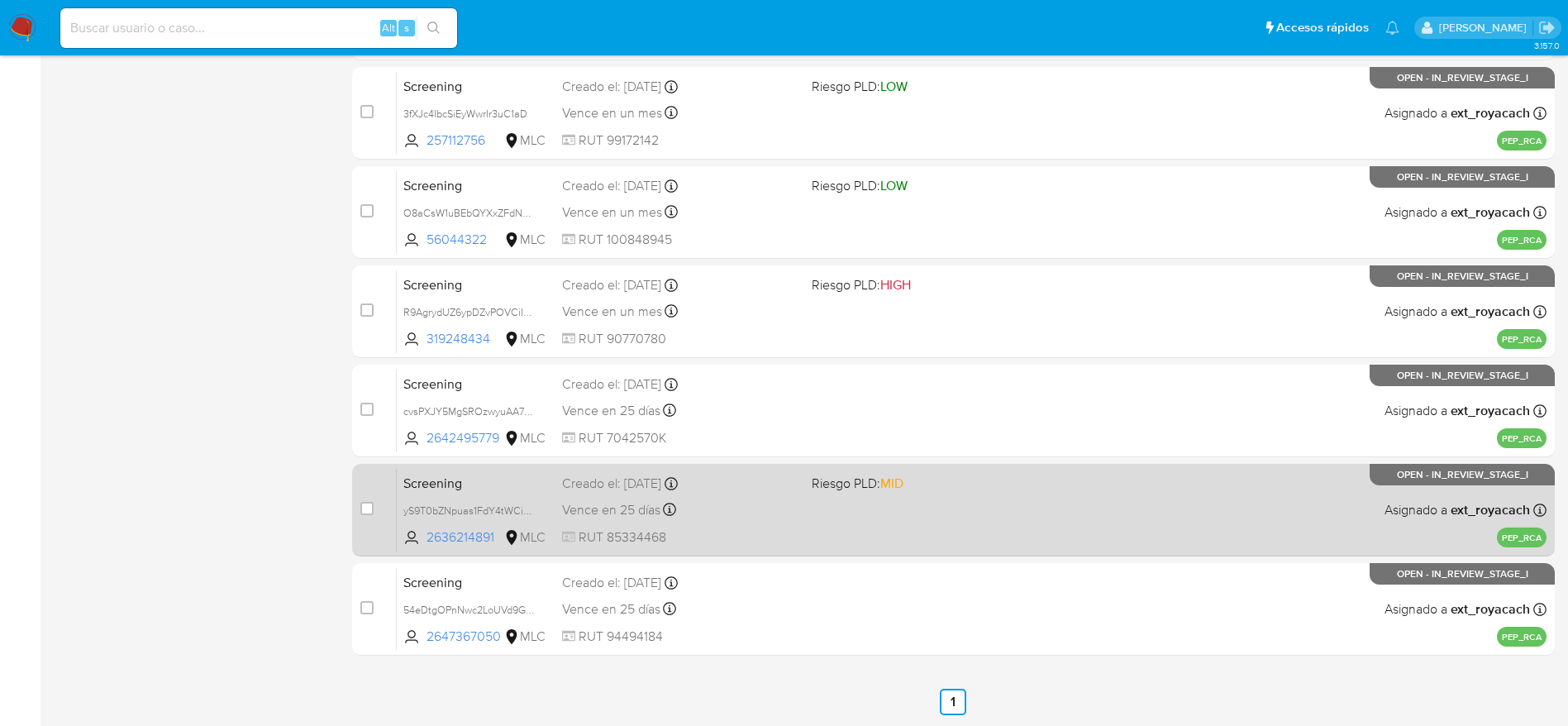
click at [689, 511] on div "Vence en 25 días Vence el [DATE] 14:45:40" at bounding box center [680, 509] width 236 height 23
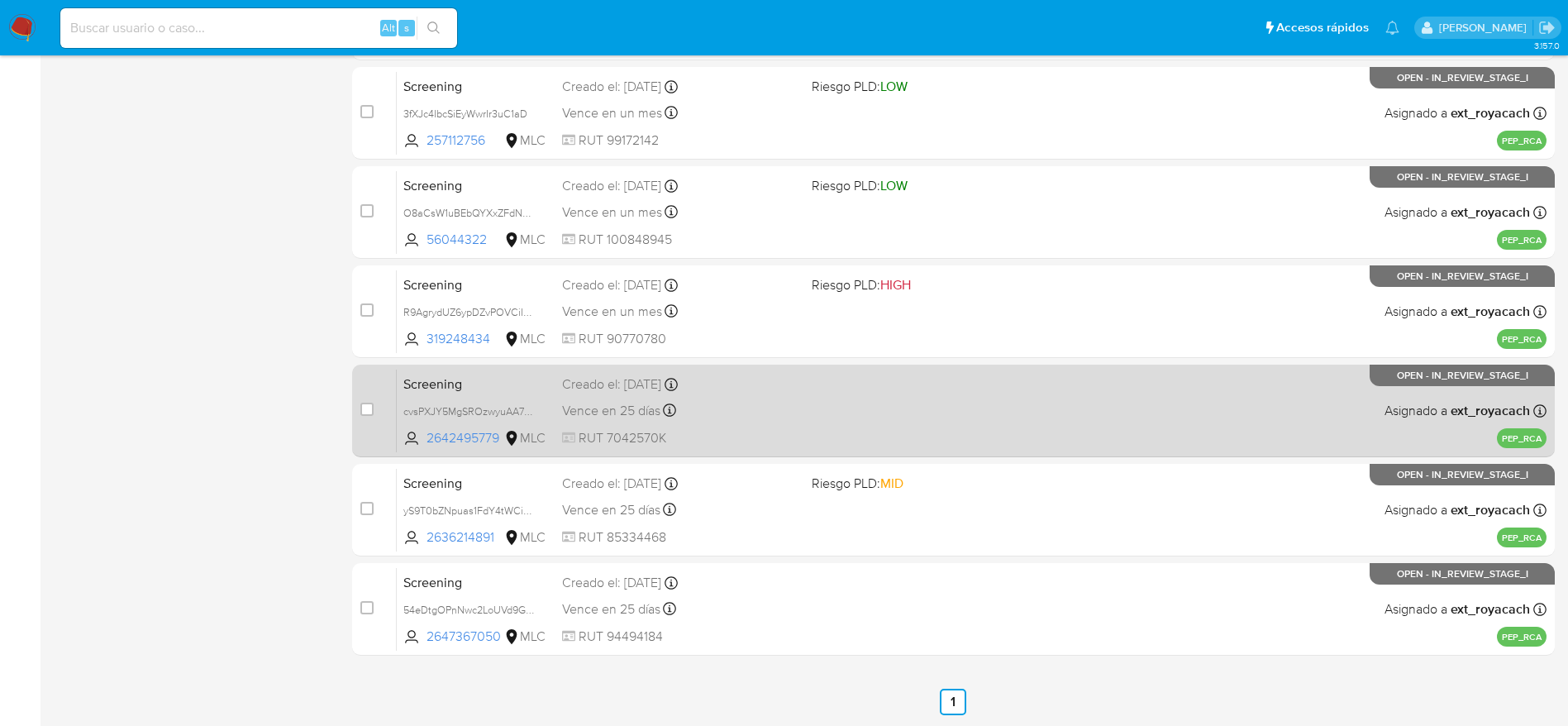
click at [727, 422] on div "Screening cvsPXJY5MgSROzwyuAA79J6T 2642495779 MLC Creado el: [DATE] Creado el: …" at bounding box center [971, 410] width 1150 height 83
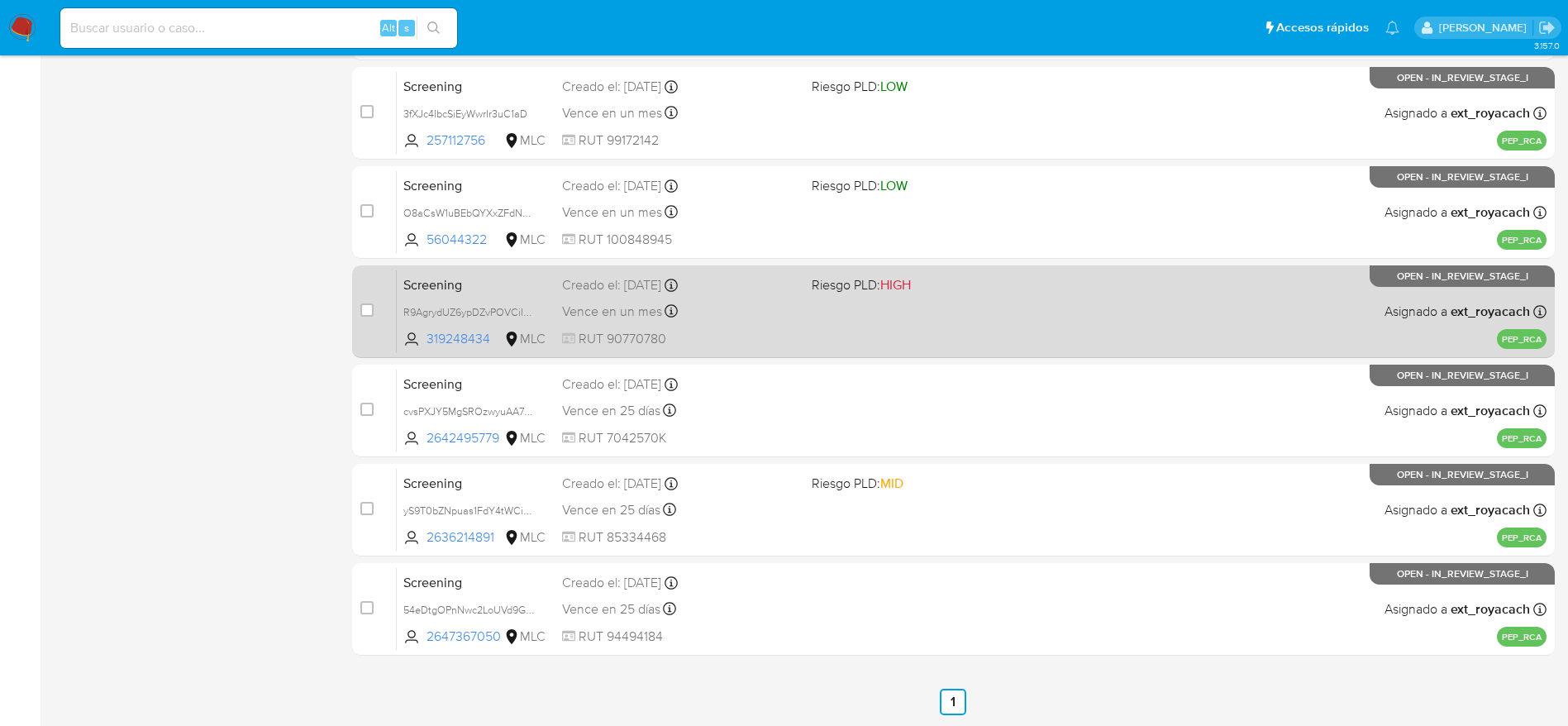
click at [732, 309] on div "Vence en un mes Vence el [DATE] 07:05:43" at bounding box center [680, 311] width 236 height 23
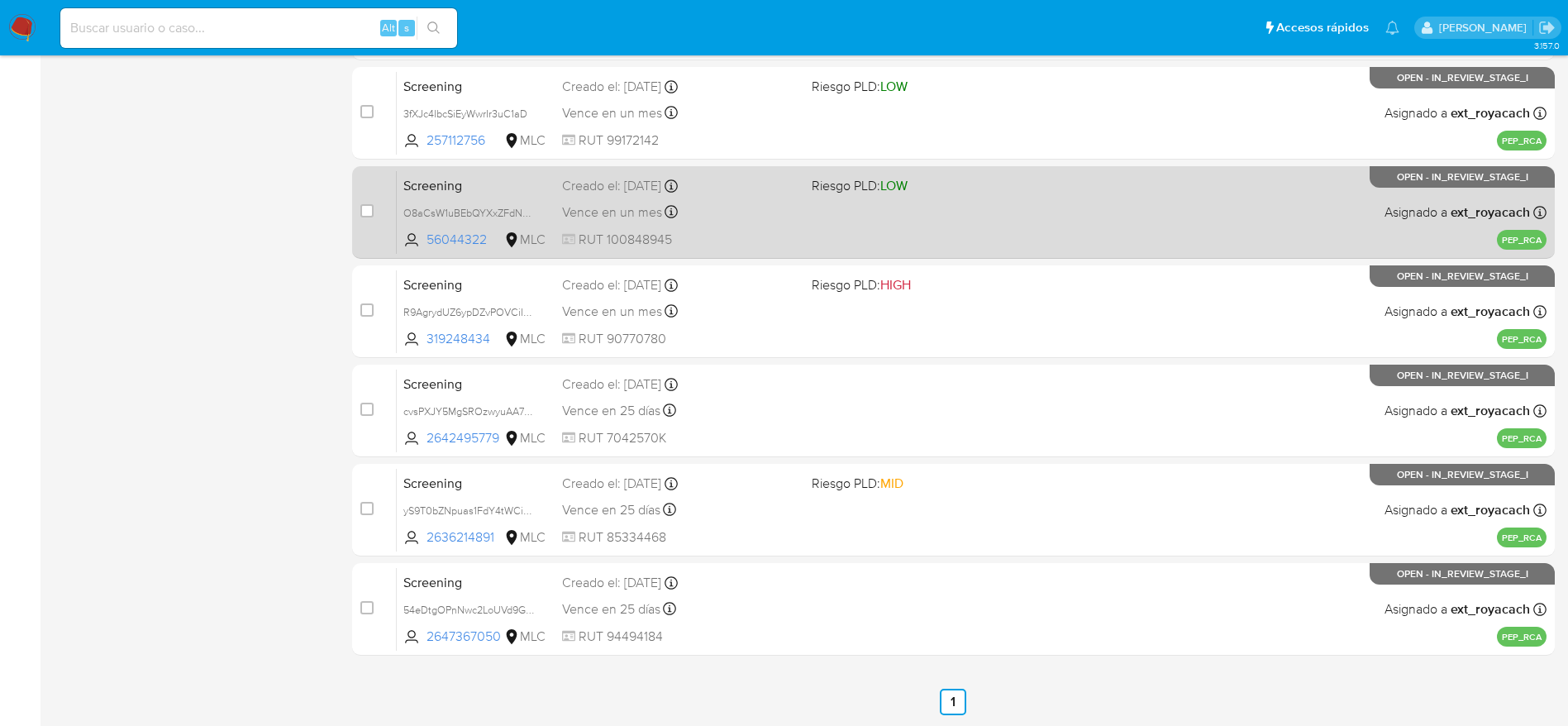
click at [641, 231] on span "RUT 100848945" at bounding box center [680, 239] width 236 height 19
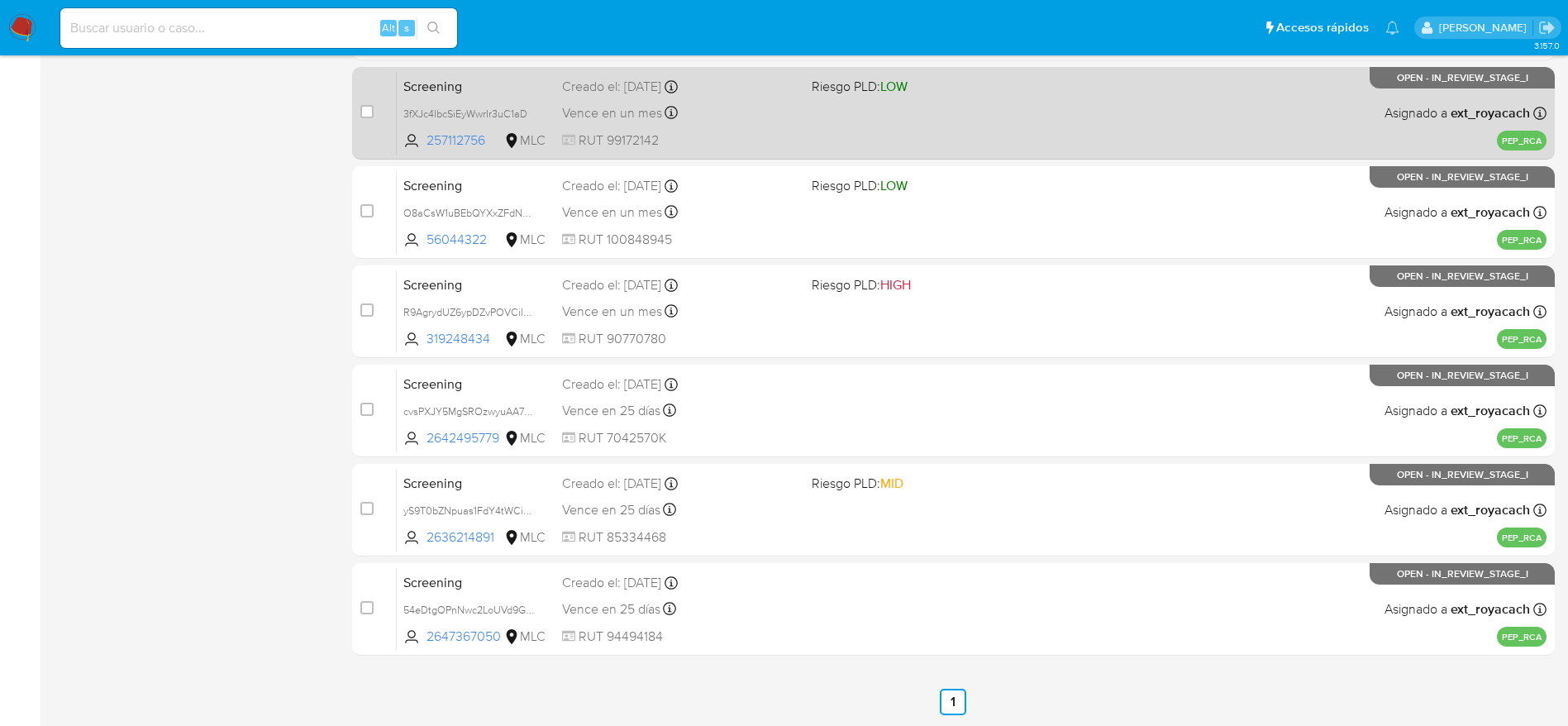
click at [580, 116] on span "Vence en un mes" at bounding box center [612, 113] width 100 height 19
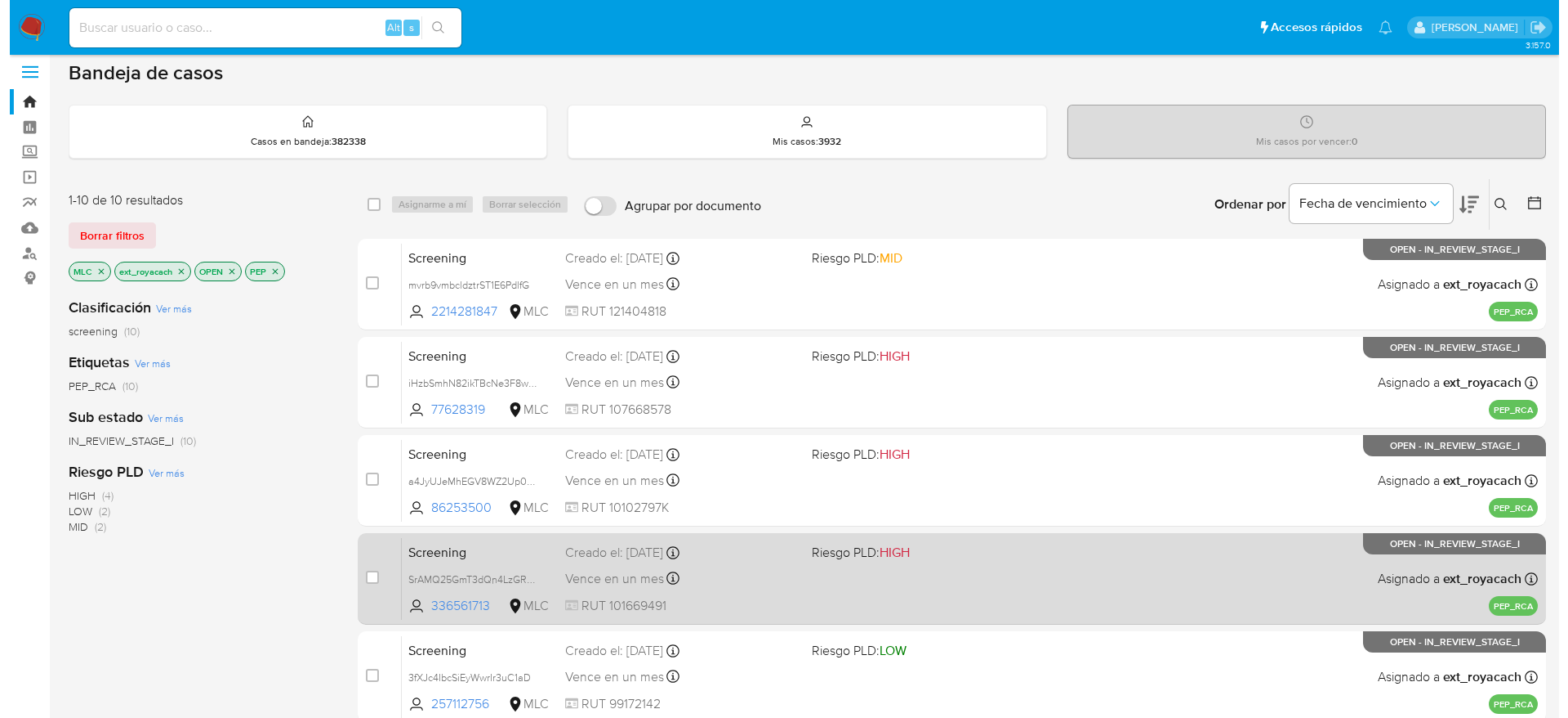
scroll to position [0, 0]
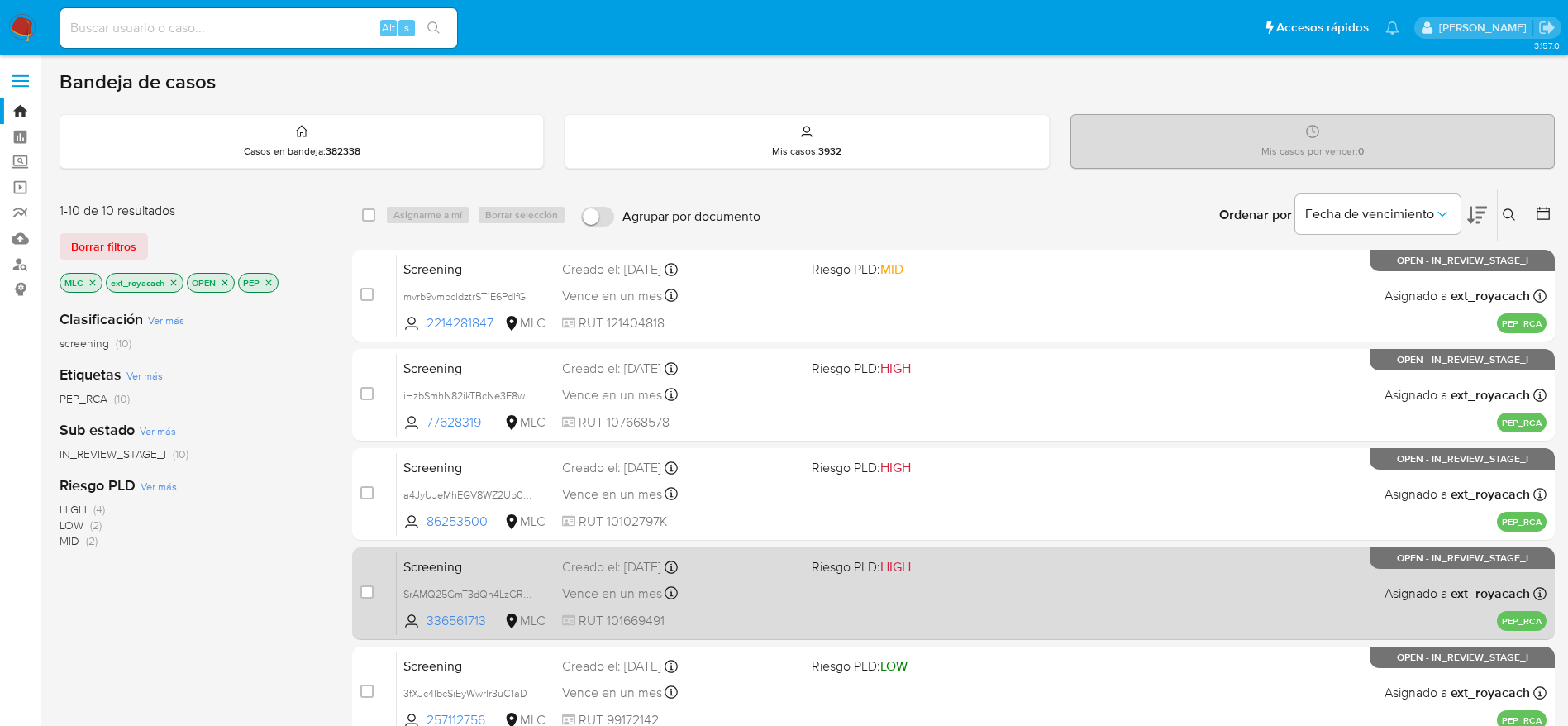
click at [674, 568] on div "Creado el: [DATE] Creado el: [DATE] 07:05:36" at bounding box center [680, 567] width 236 height 19
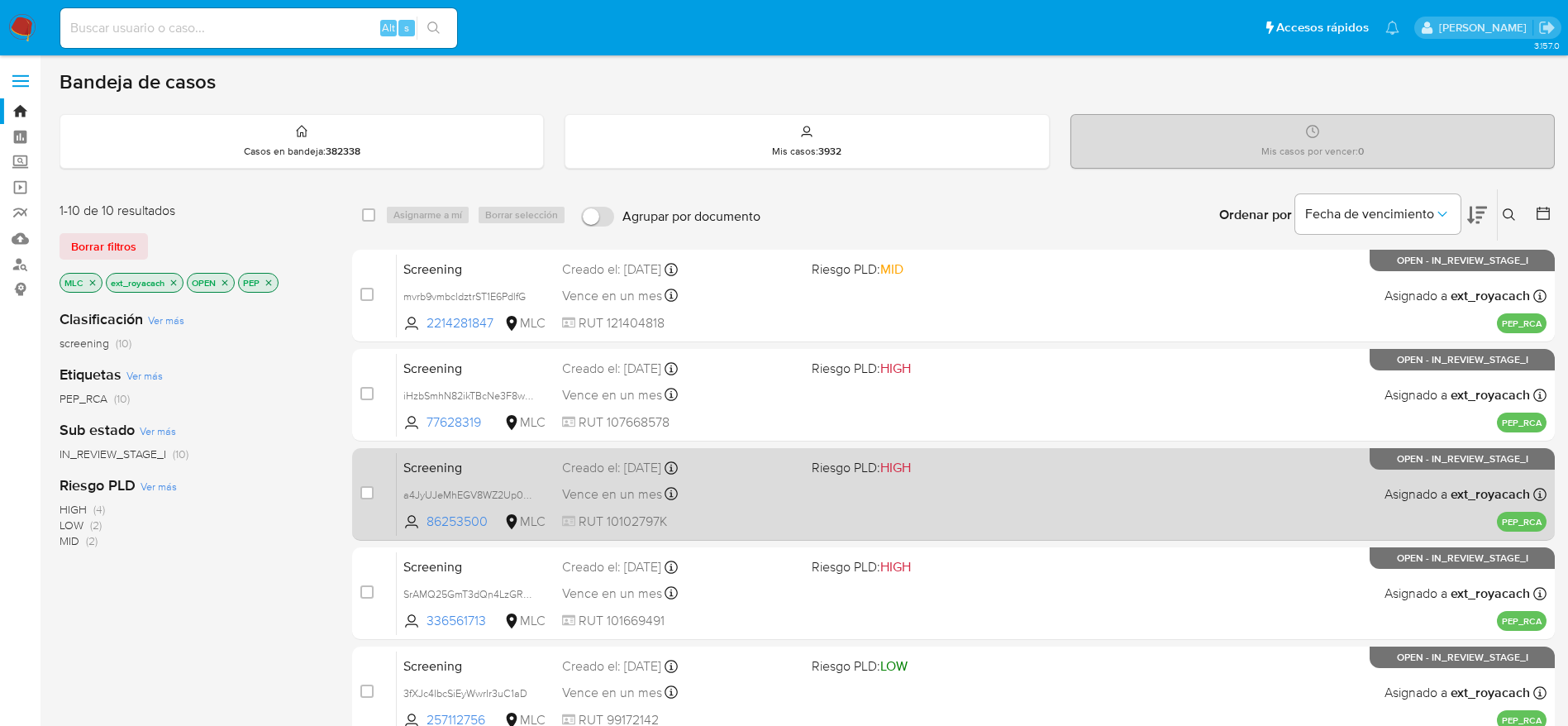
click at [579, 488] on span "Vence en un mes" at bounding box center [612, 493] width 100 height 19
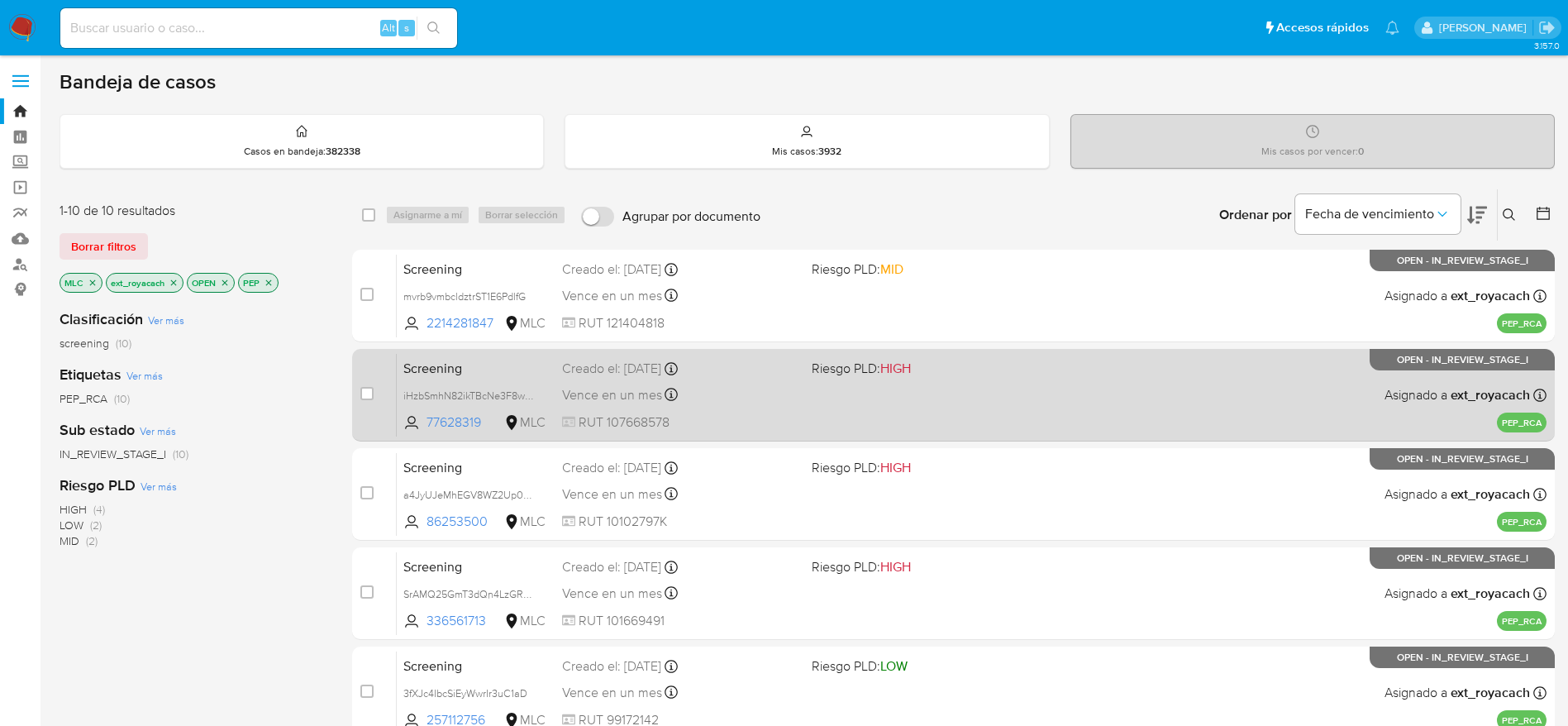
click at [653, 371] on div "Creado el: [DATE] Creado el: [DATE] 07:11:38" at bounding box center [680, 368] width 236 height 19
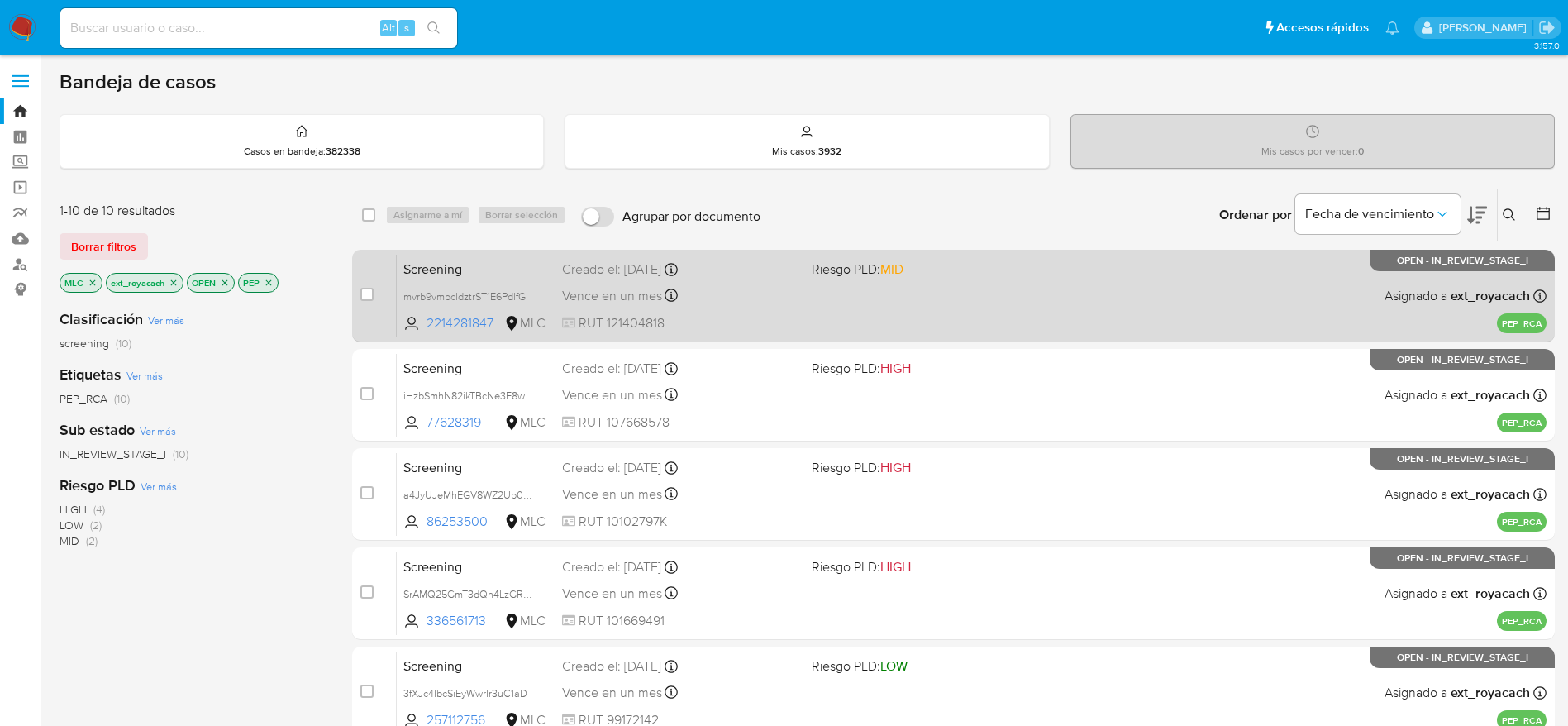
click at [725, 300] on div "Vence en un mes Vence el [DATE] 10:57:02" at bounding box center [680, 295] width 236 height 23
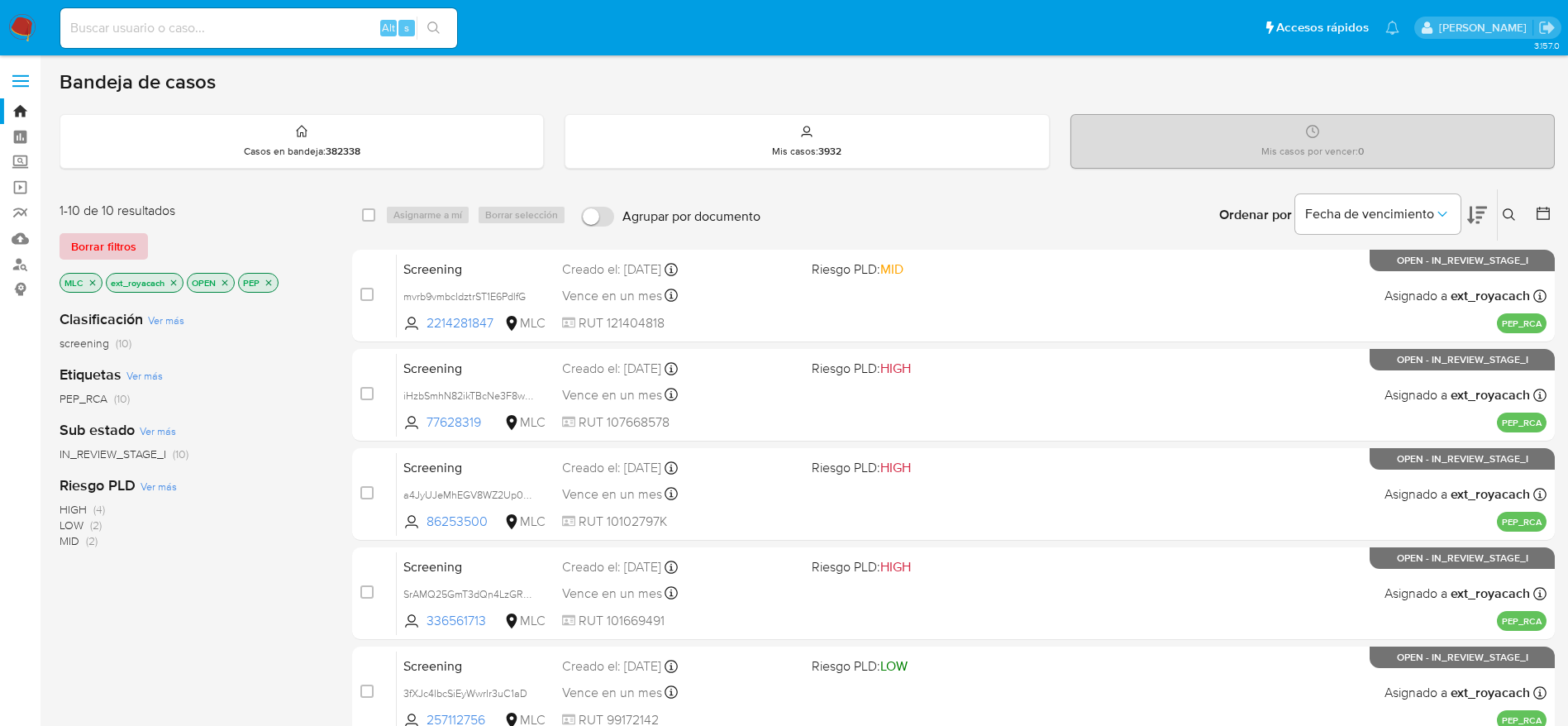
click at [66, 250] on button "Borrar filtros" at bounding box center [104, 246] width 88 height 26
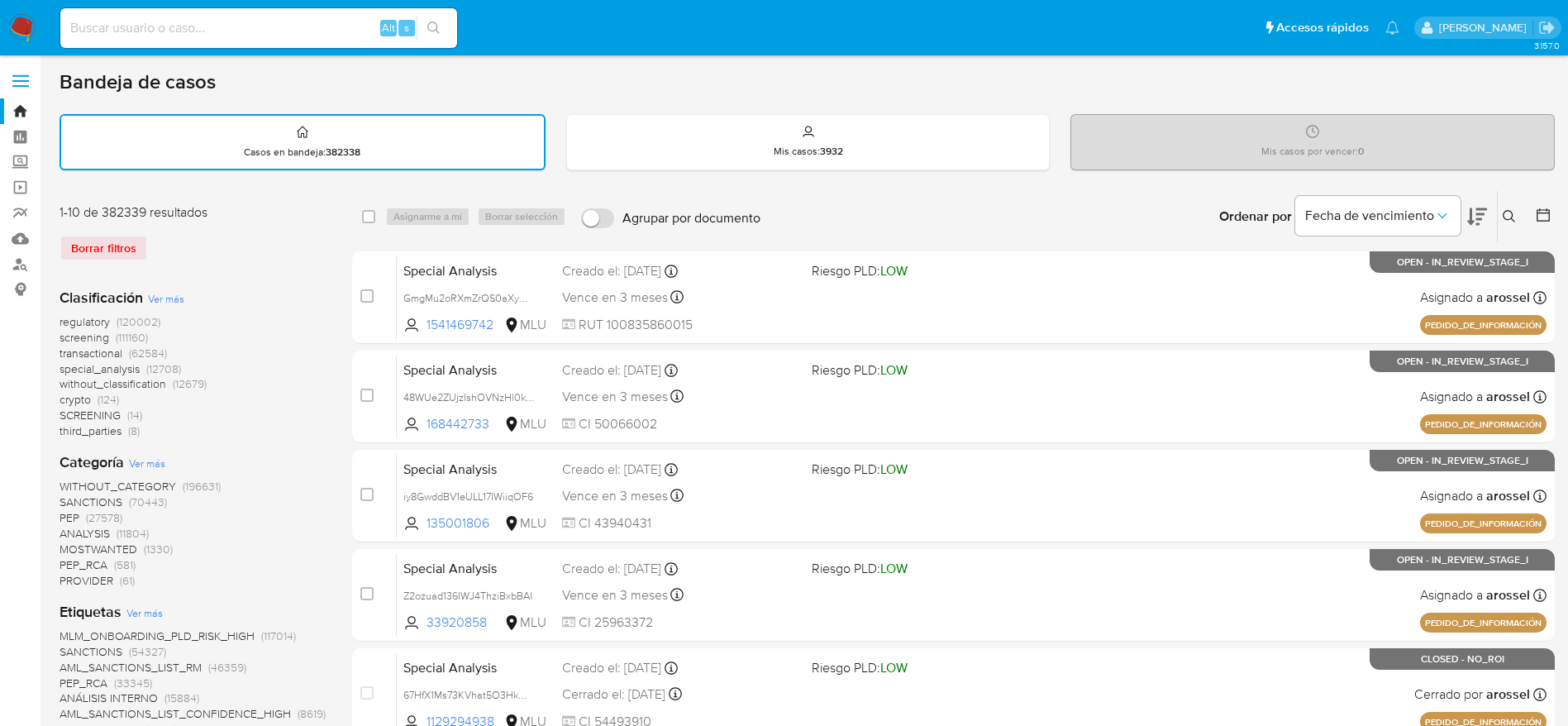
click at [1523, 215] on button at bounding box center [1511, 217] width 27 height 20
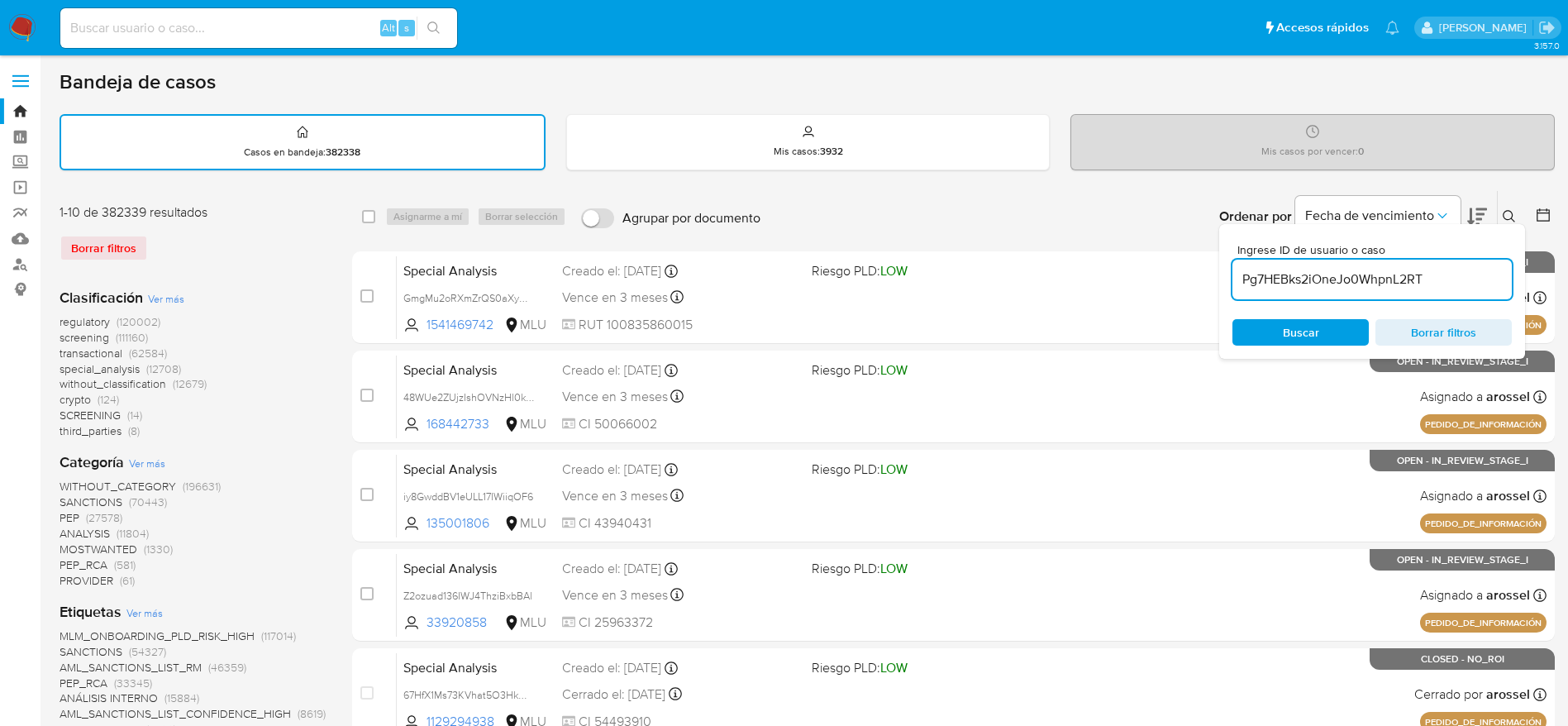
click at [1317, 282] on input "Pg7HEBks2iOneJo0WhpnL2RT" at bounding box center [1372, 280] width 280 height 22
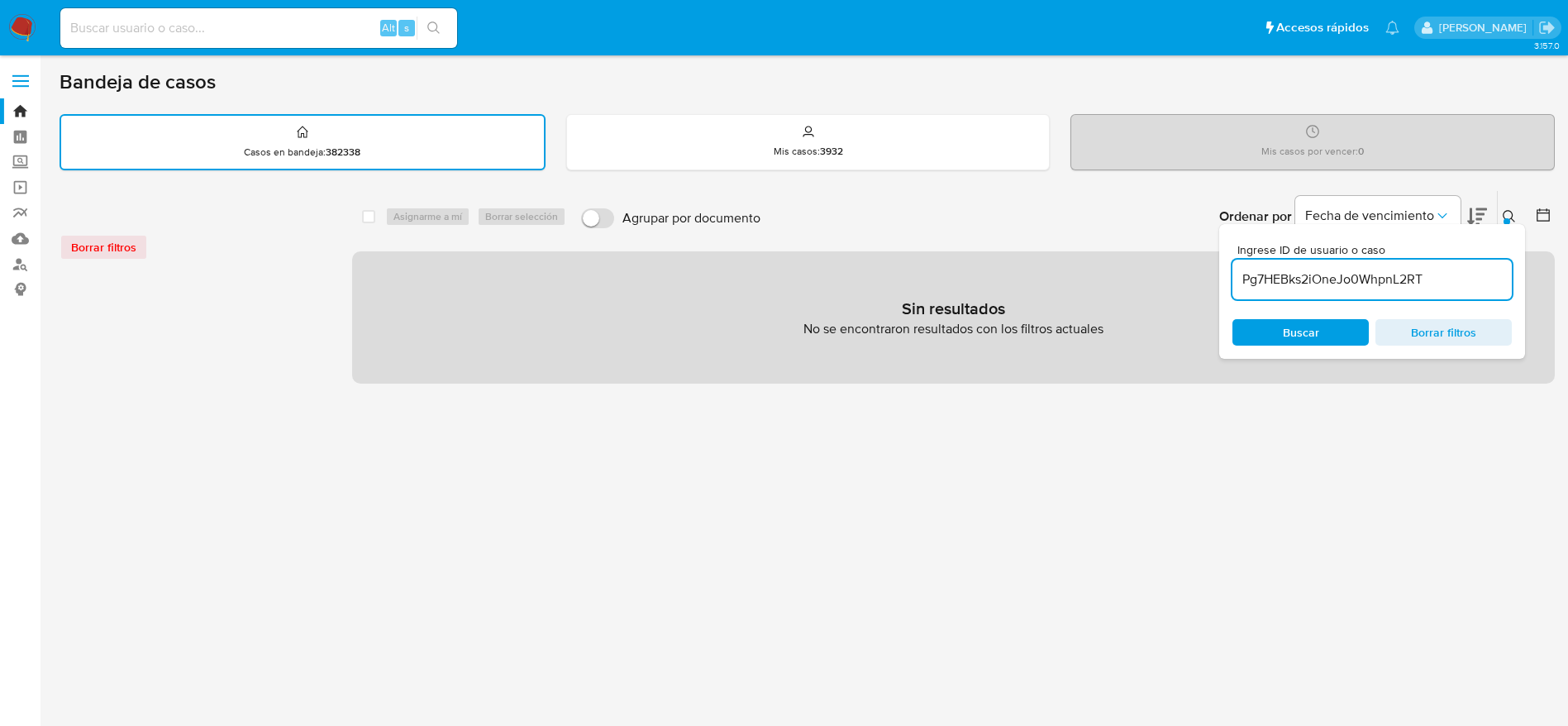
click at [1455, 276] on input "Pg7HEBks2iOneJo0WhpnL2RT" at bounding box center [1372, 280] width 280 height 22
type input "Pg7HEBks2iOneJo0WhpnL2RT"
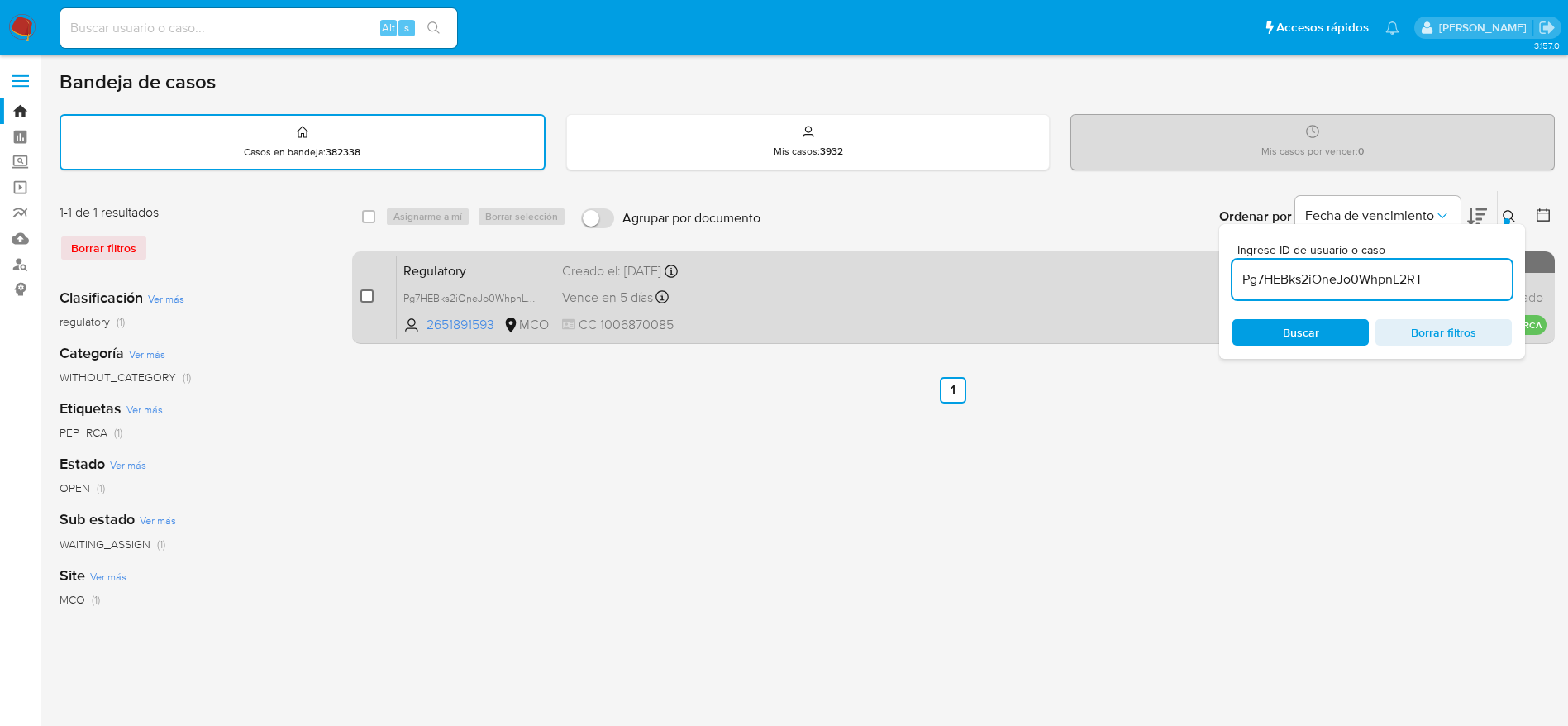
click at [364, 291] on input "checkbox" at bounding box center [366, 295] width 13 height 13
checkbox input "true"
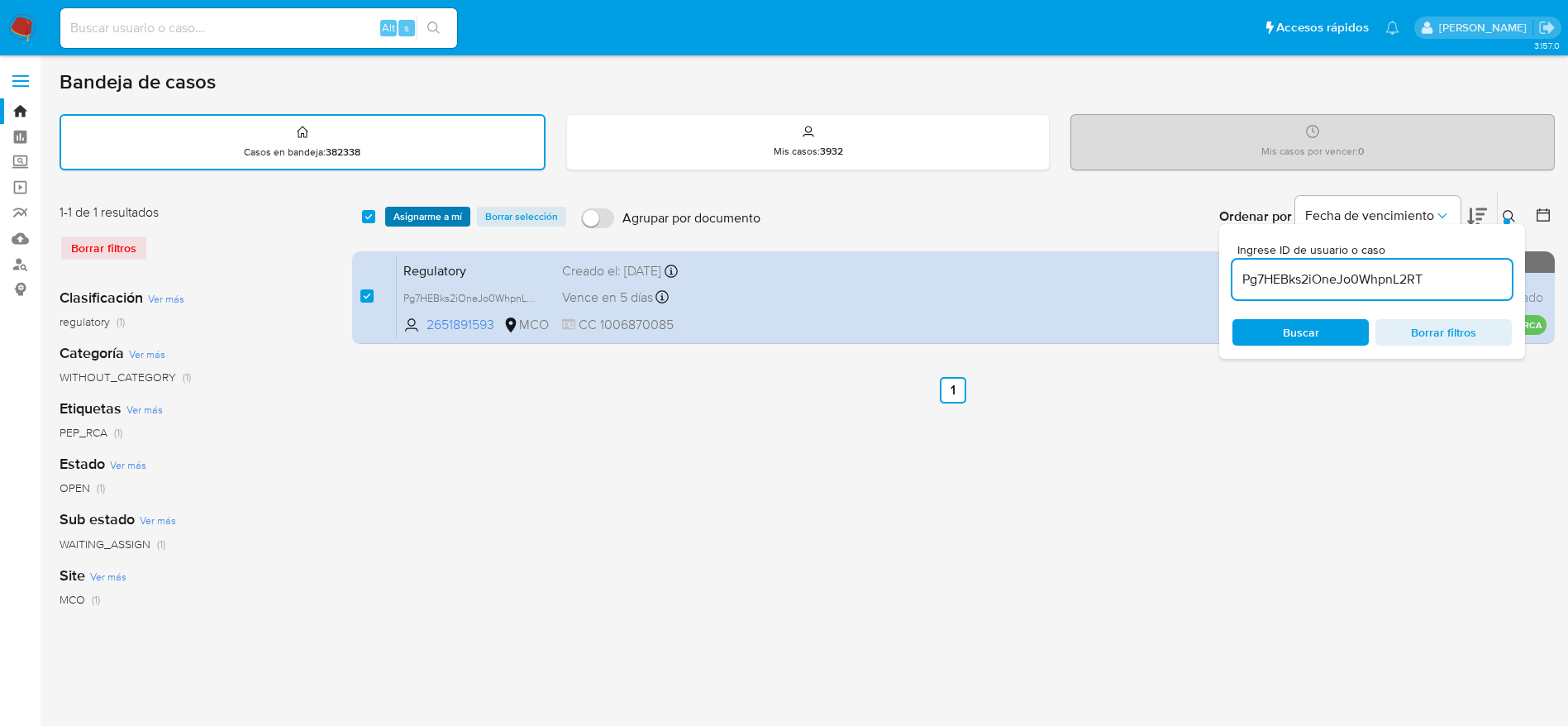
click at [419, 217] on span "Asignarme a mí" at bounding box center [428, 216] width 69 height 17
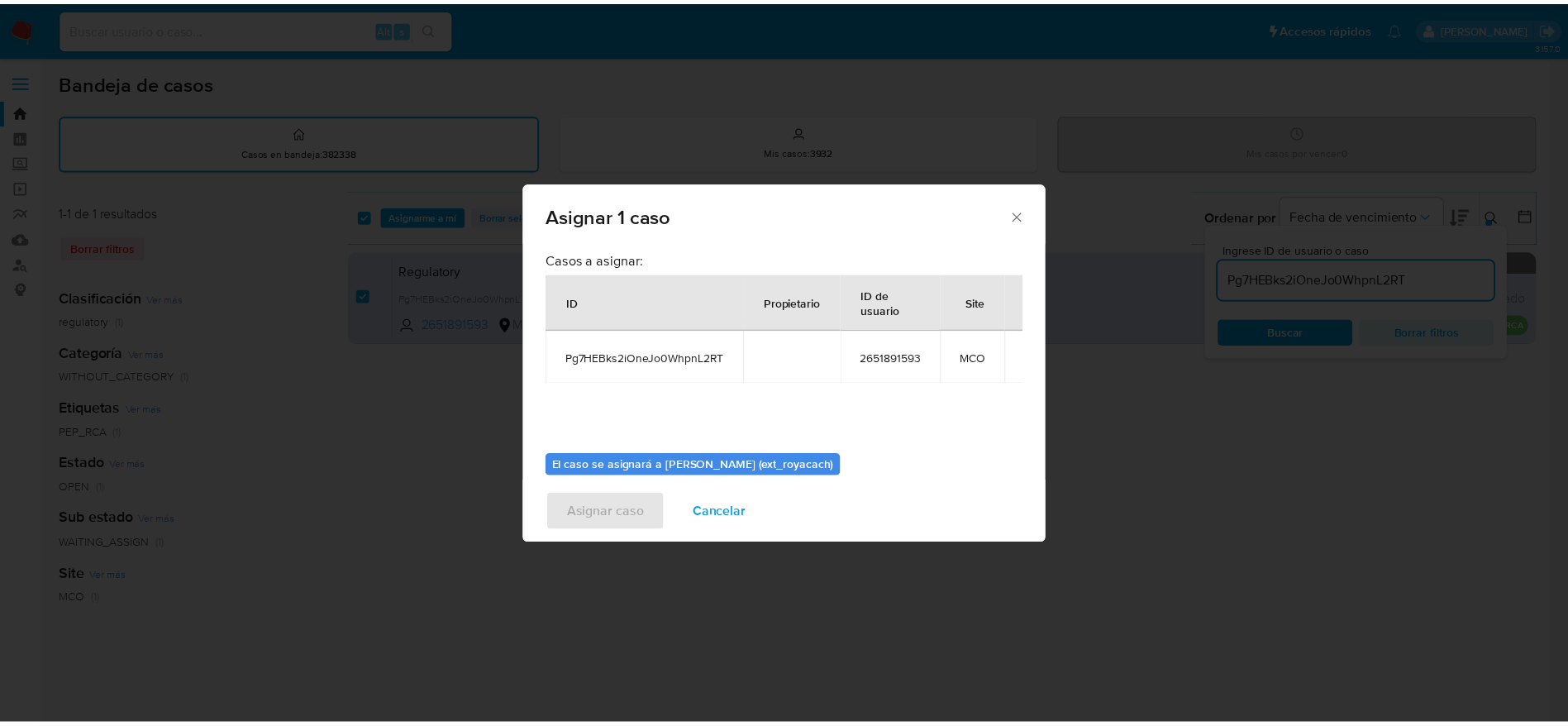
scroll to position [85, 0]
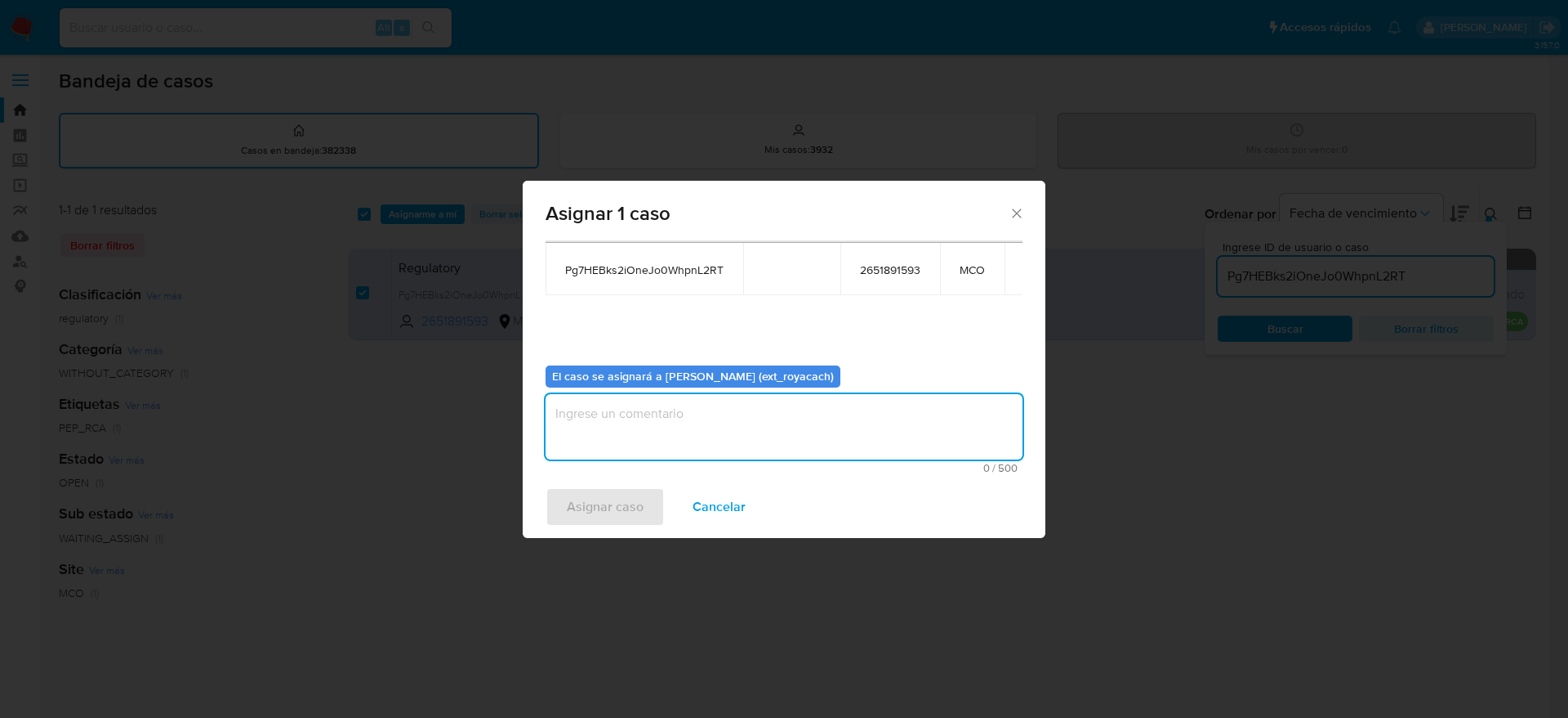
click at [667, 435] on textarea "assign-modal" at bounding box center [784, 426] width 477 height 65
type textarea "analisis"
click at [546, 487] on button "Asignar caso" at bounding box center [605, 506] width 119 height 39
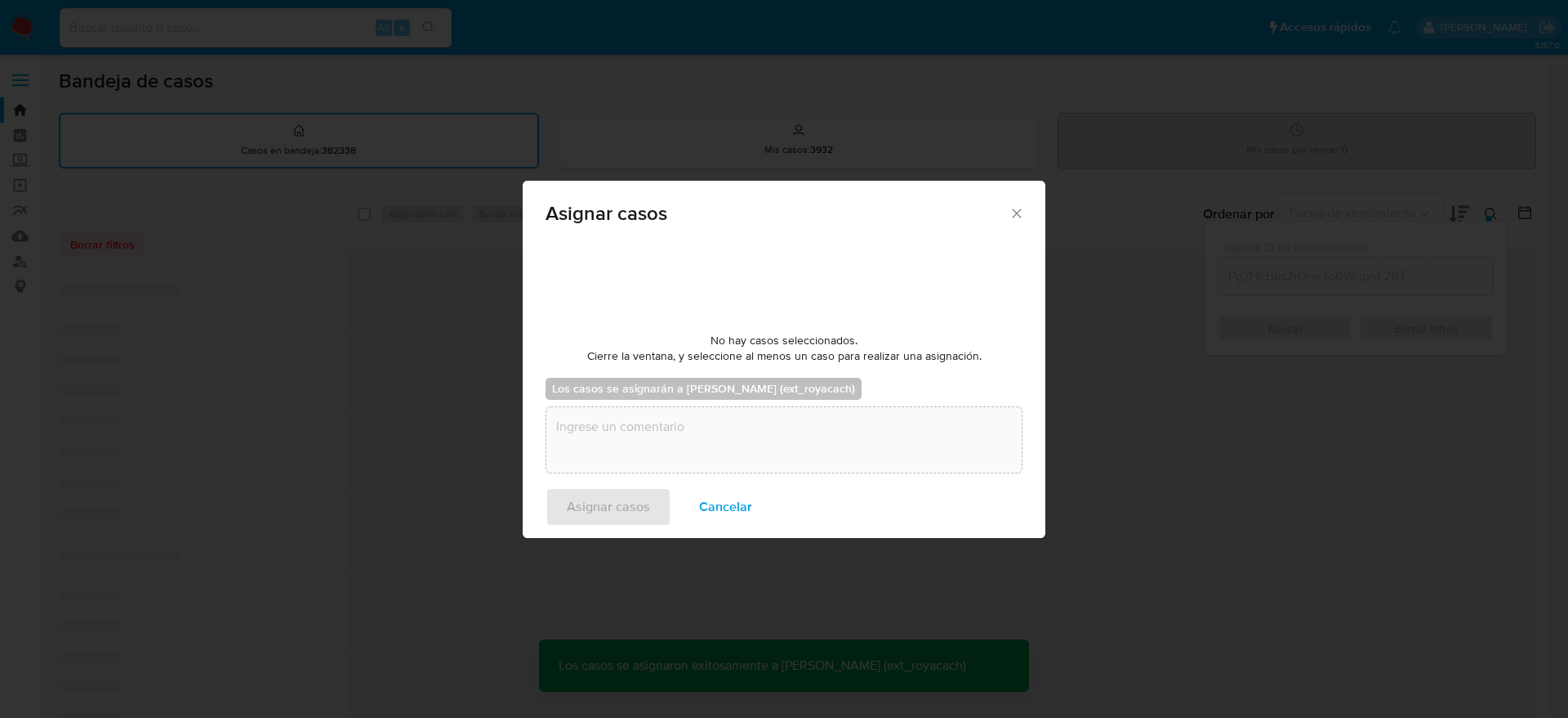
checkbox input "false"
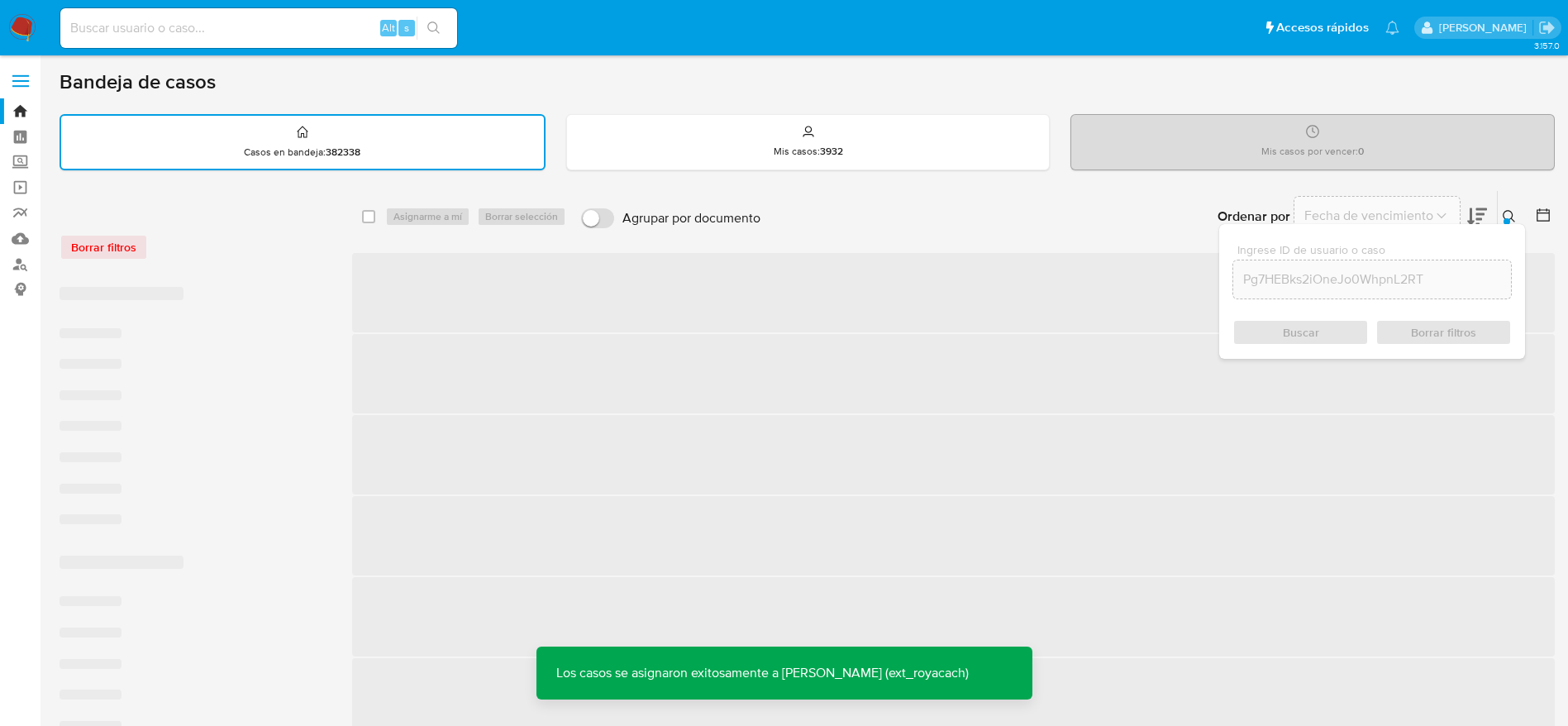
click at [14, 21] on img at bounding box center [22, 27] width 28 height 28
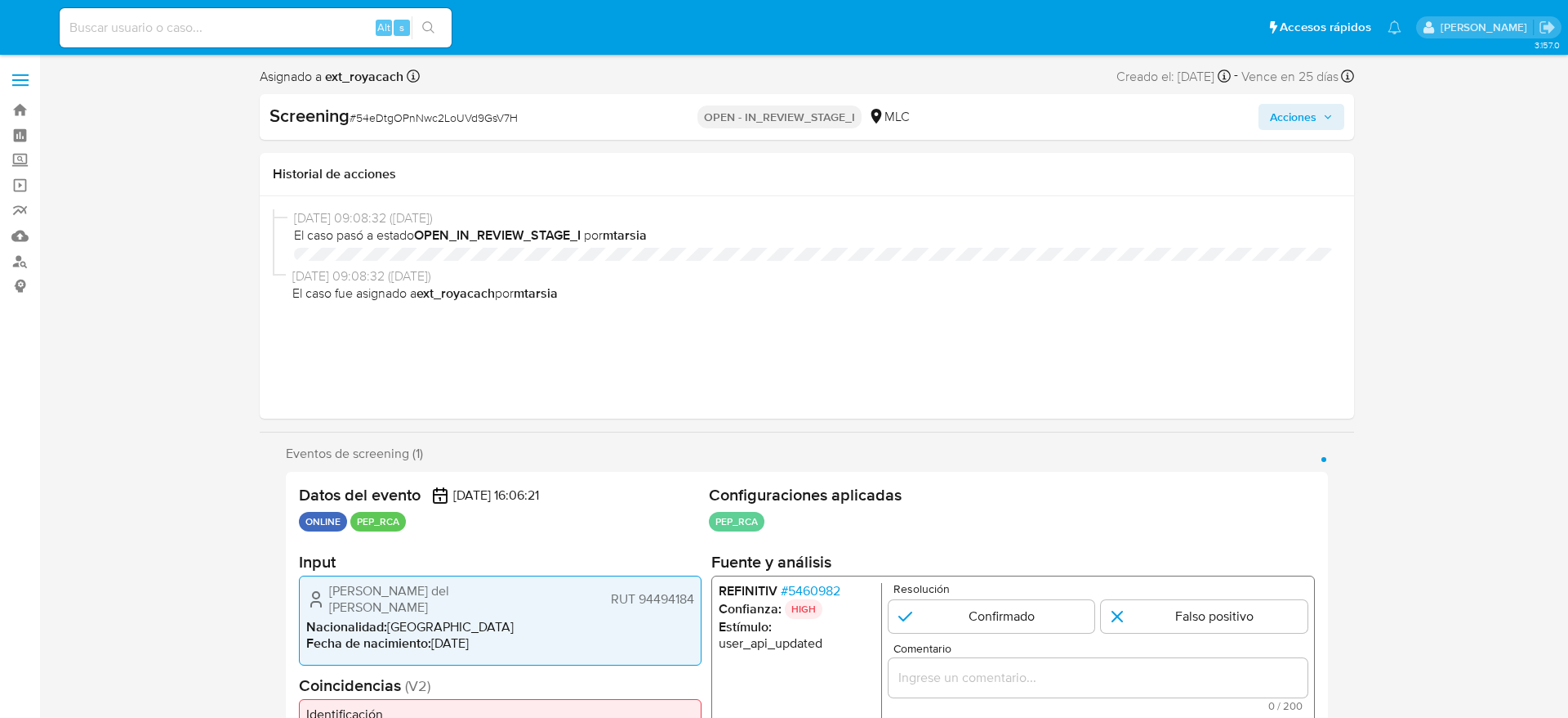
select select "10"
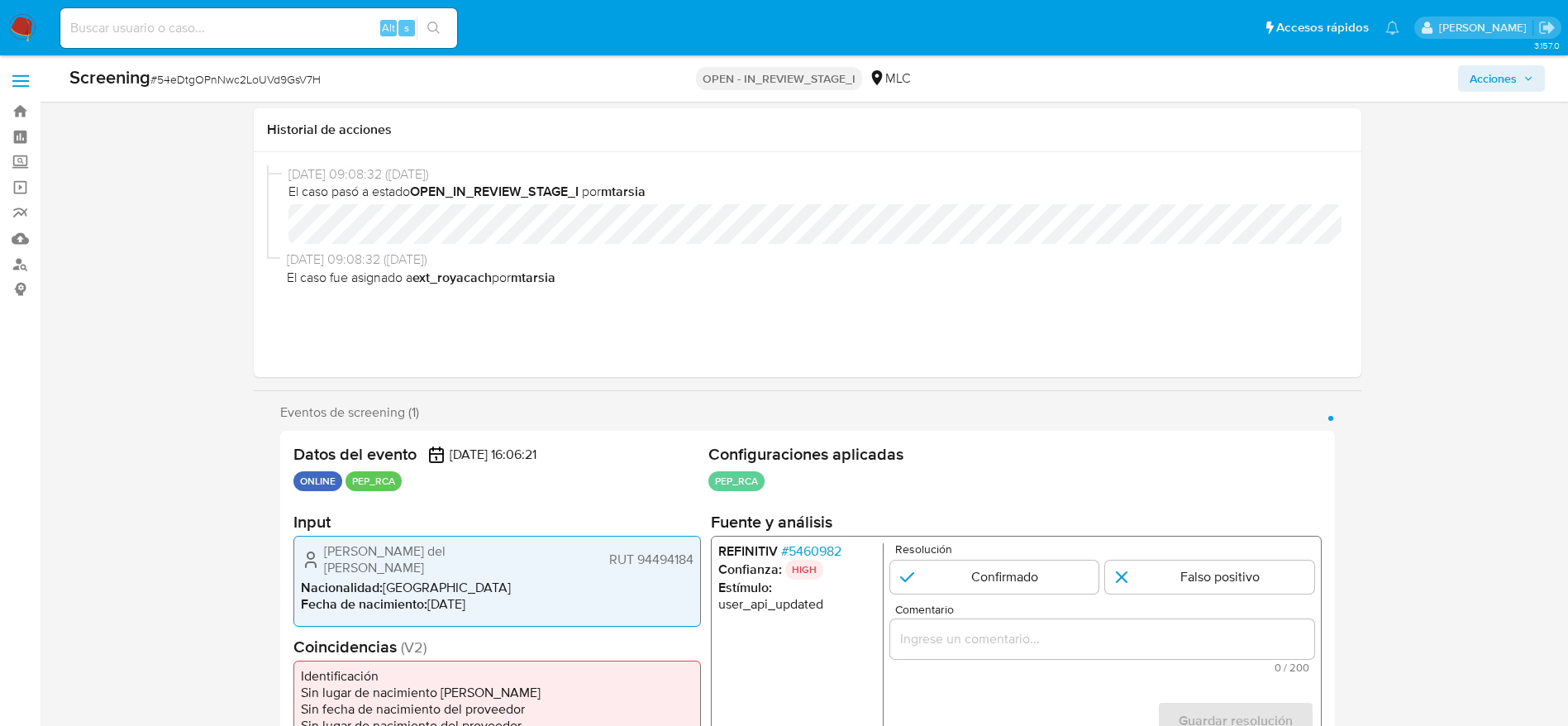
scroll to position [240, 0]
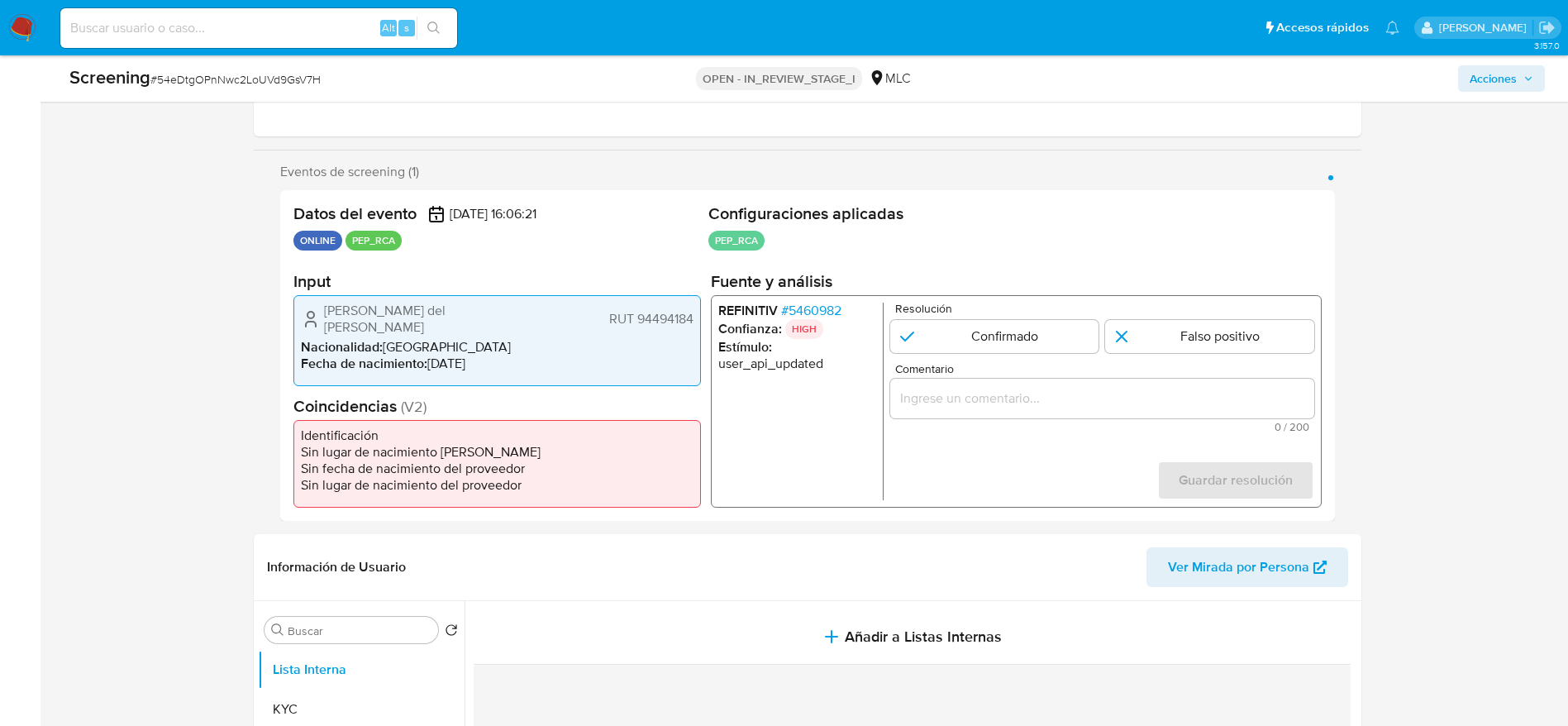
click at [823, 315] on span "# 5460982" at bounding box center [810, 310] width 60 height 17
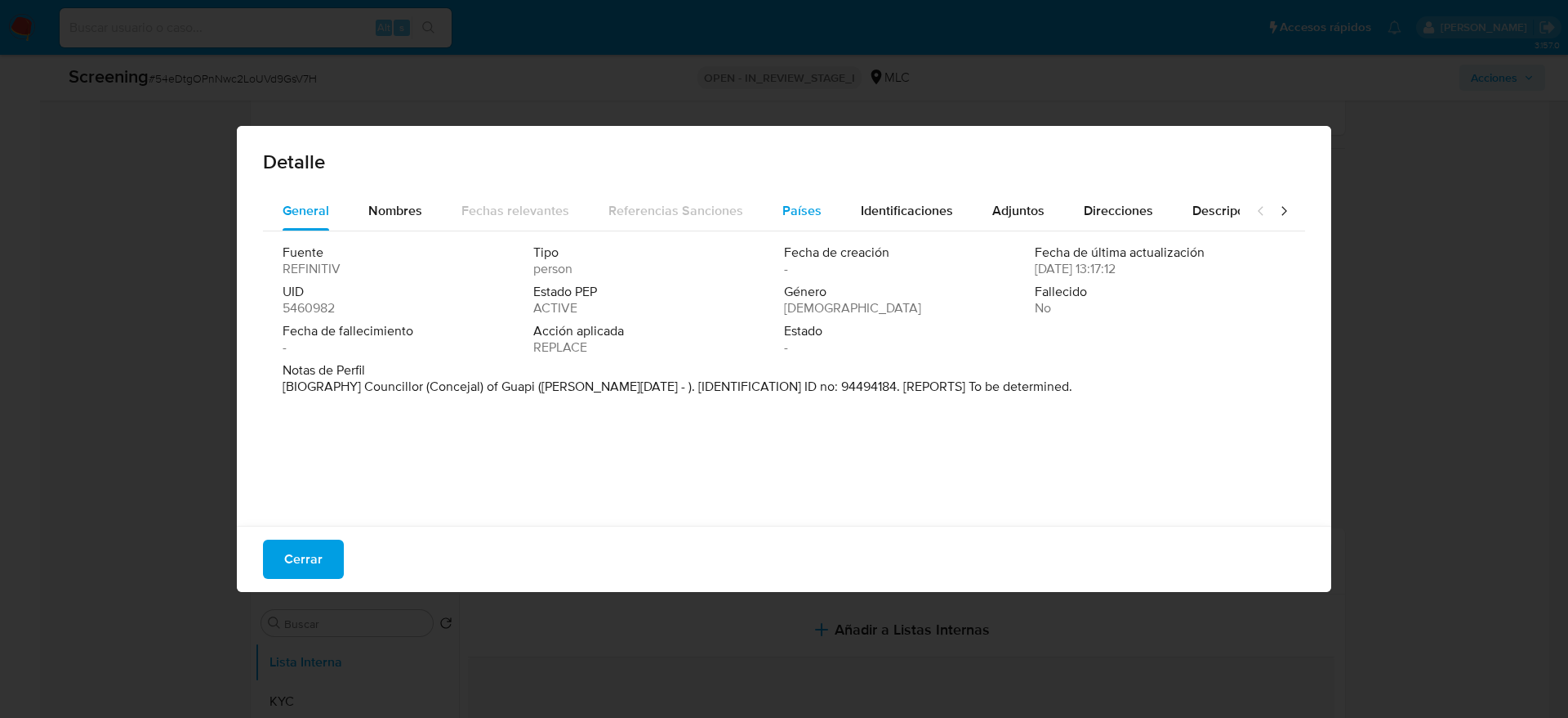
click at [797, 212] on span "Países" at bounding box center [802, 210] width 39 height 18
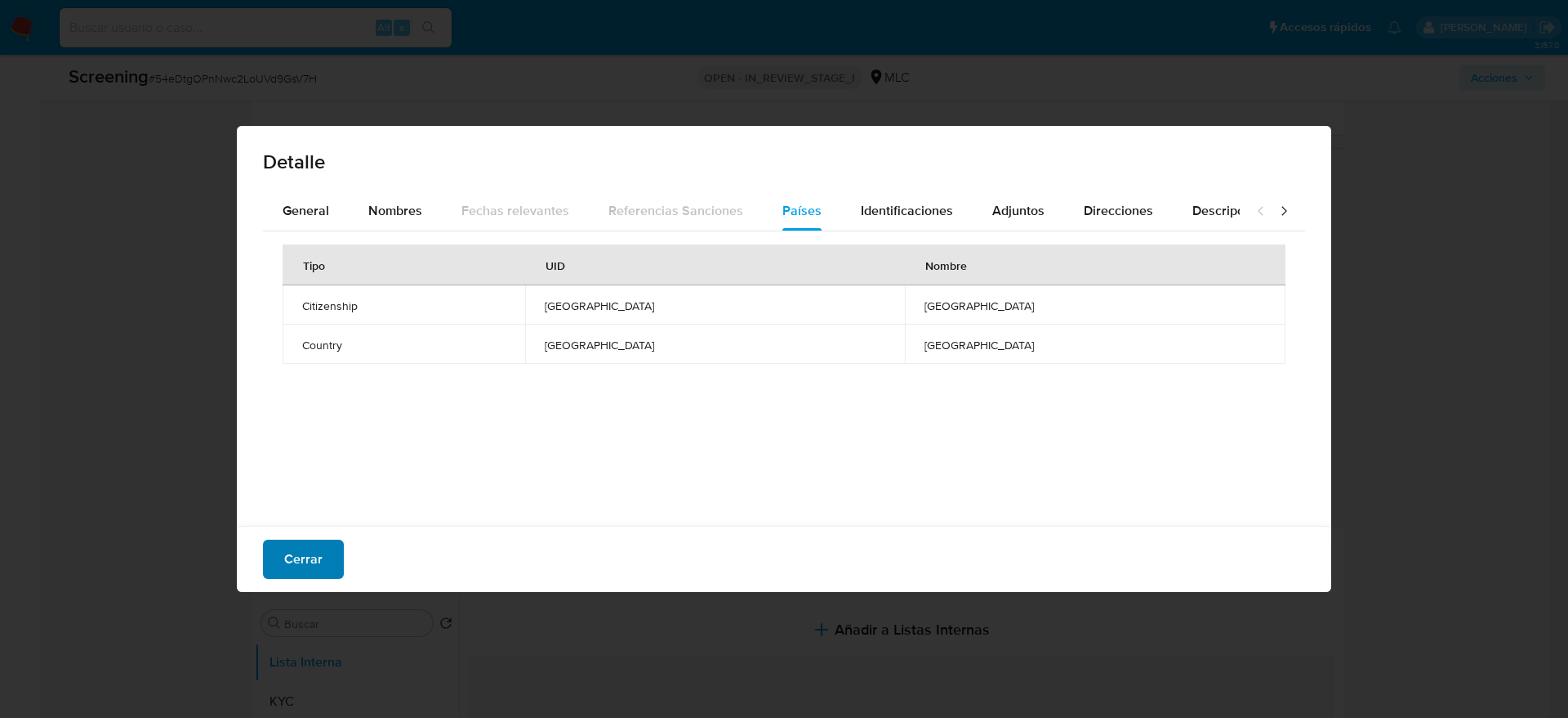
click at [292, 571] on span "Cerrar" at bounding box center [304, 559] width 39 height 36
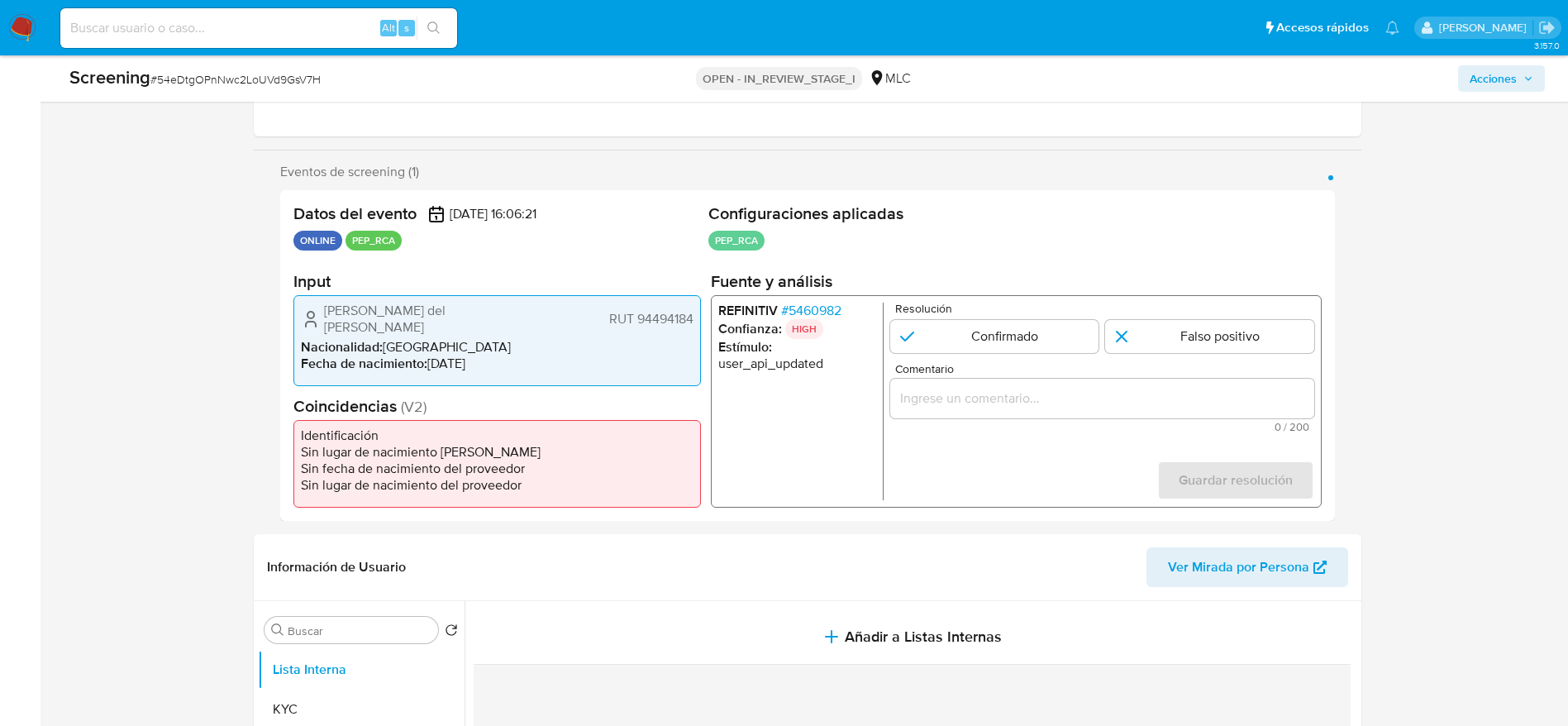
click at [276, 76] on span "# 54eDtgOPnNwc2LoUVd9GsV7H" at bounding box center [235, 78] width 171 height 17
copy span "54eDtgOPnNwc2LoUVd9GsV7H"
click at [276, 76] on span "# 54eDtgOPnNwc2LoUVd9GsV7H" at bounding box center [235, 78] width 171 height 17
drag, startPoint x: 317, startPoint y: 307, endPoint x: 701, endPoint y: 310, distance: 384.0
click at [701, 310] on div "[PERSON_NAME] del [PERSON_NAME] RUT 94494184 Nacionalidad : [DEMOGRAPHIC_DATA] …" at bounding box center [497, 340] width 407 height 91
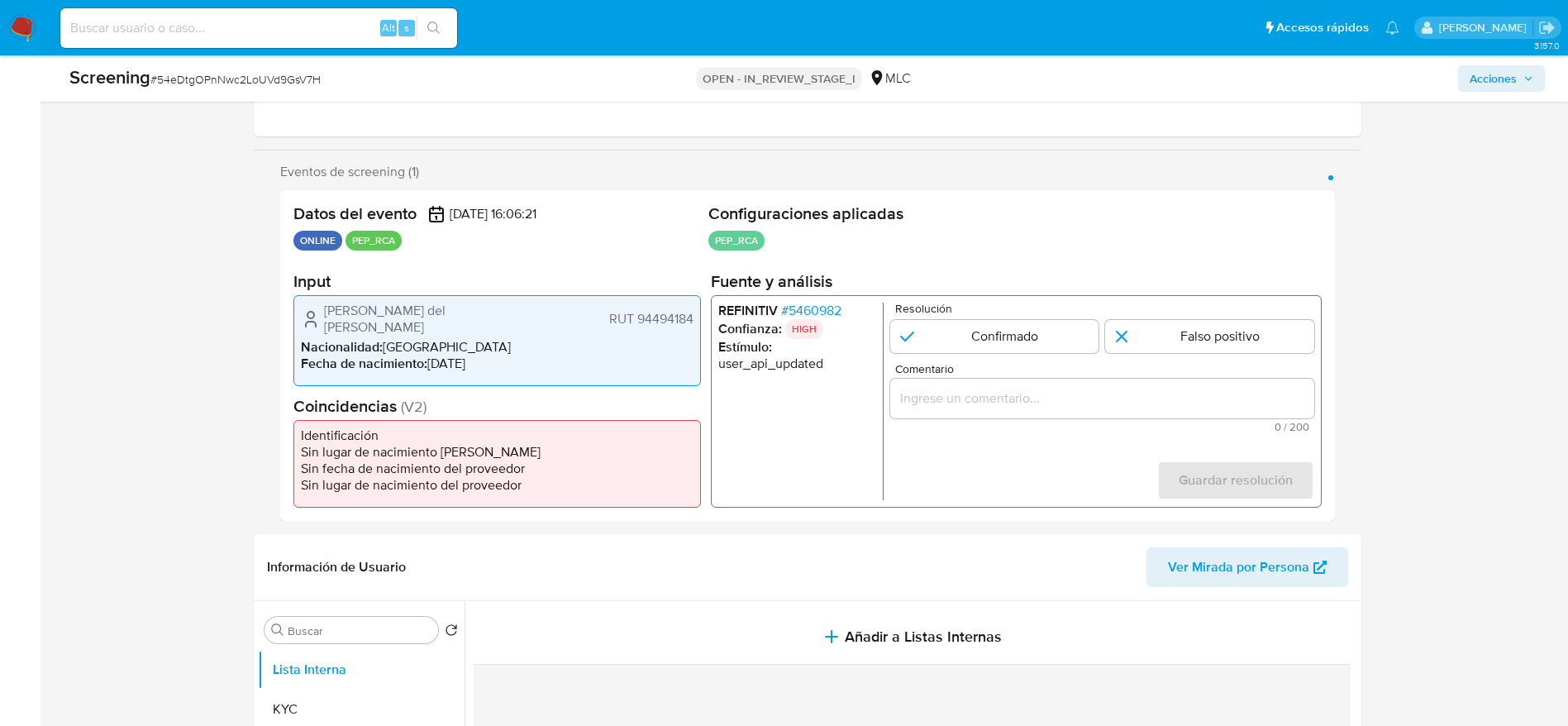
click at [804, 305] on span "# 5460982" at bounding box center [810, 310] width 60 height 17
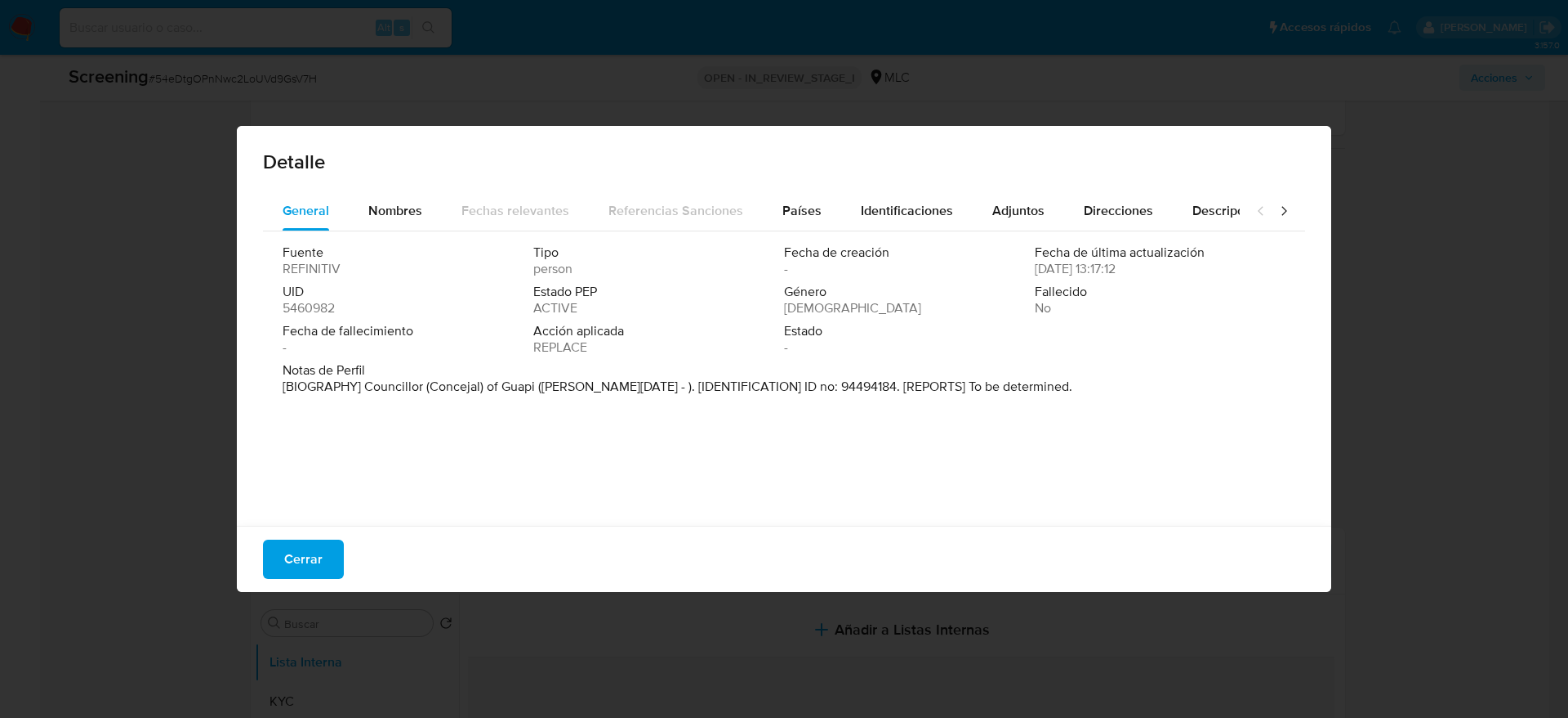
click at [795, 208] on span "Países" at bounding box center [802, 210] width 39 height 18
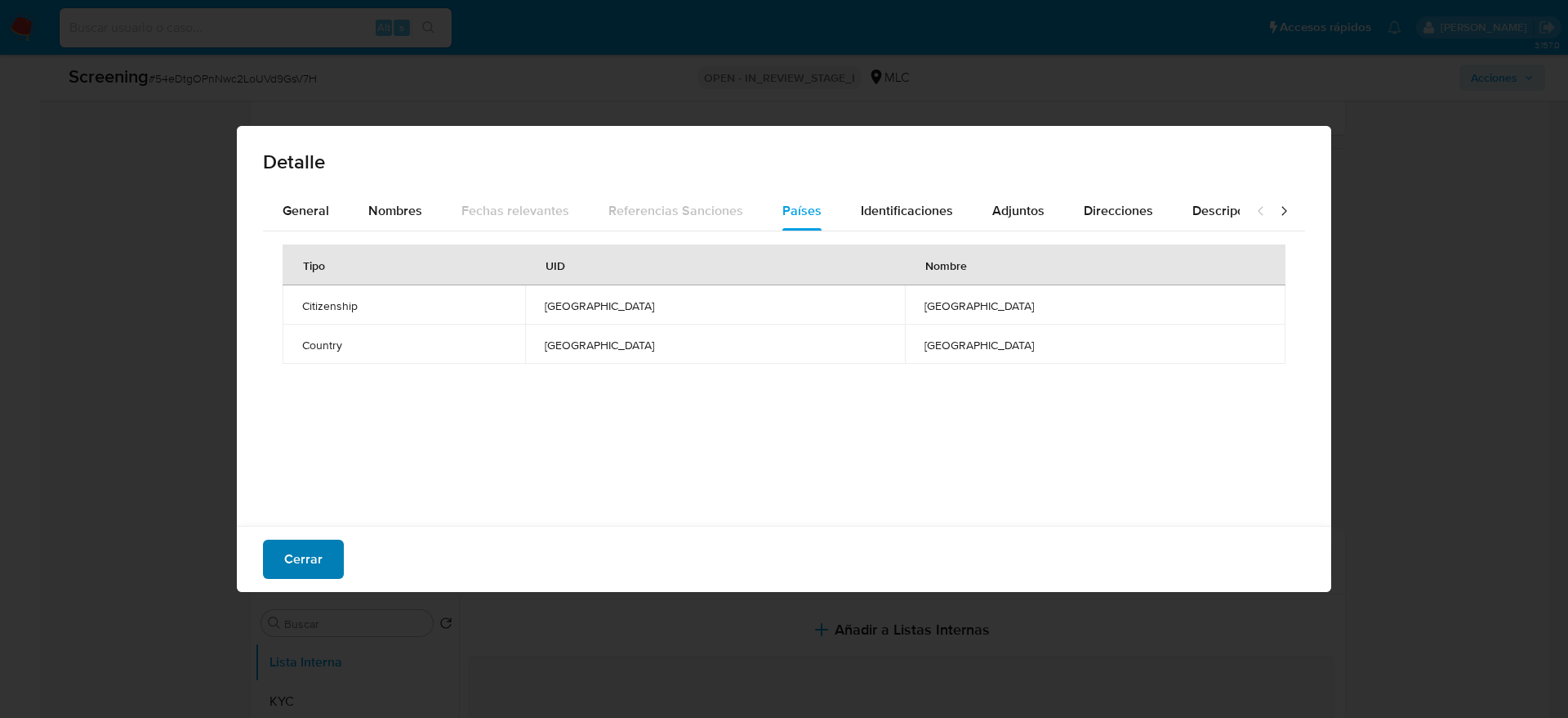
click at [304, 563] on span "Cerrar" at bounding box center [304, 559] width 39 height 36
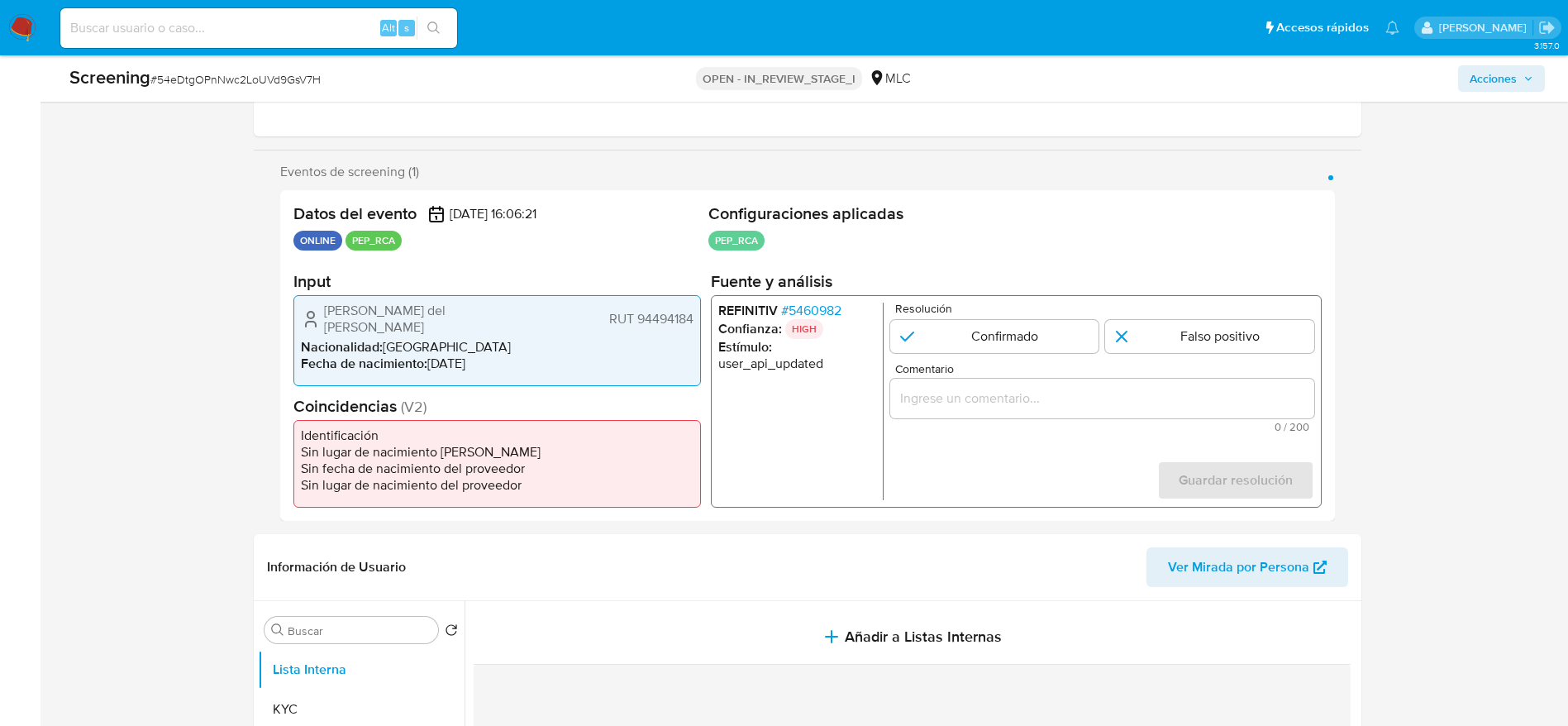
click at [815, 312] on span "# 5460982" at bounding box center [810, 310] width 60 height 17
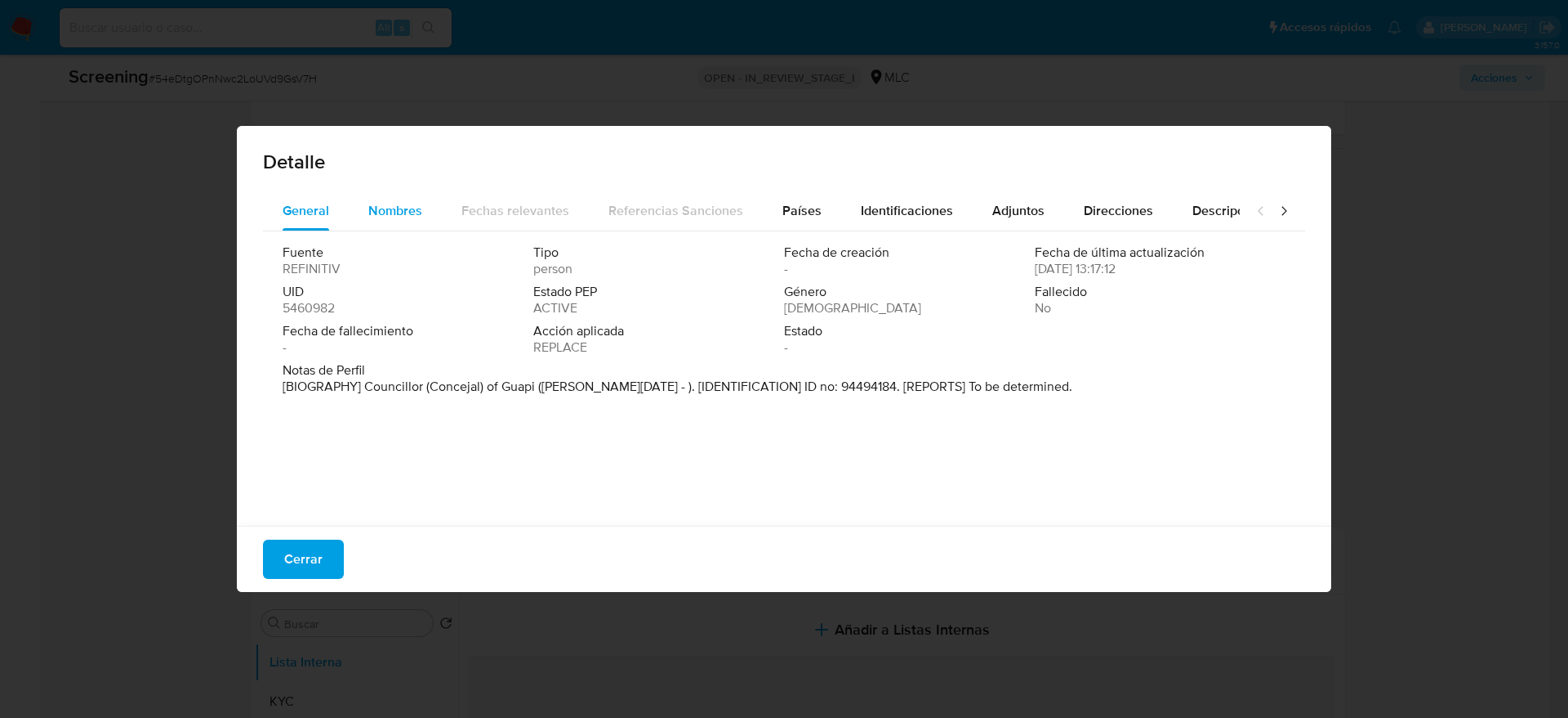
click at [383, 215] on span "Nombres" at bounding box center [396, 210] width 54 height 18
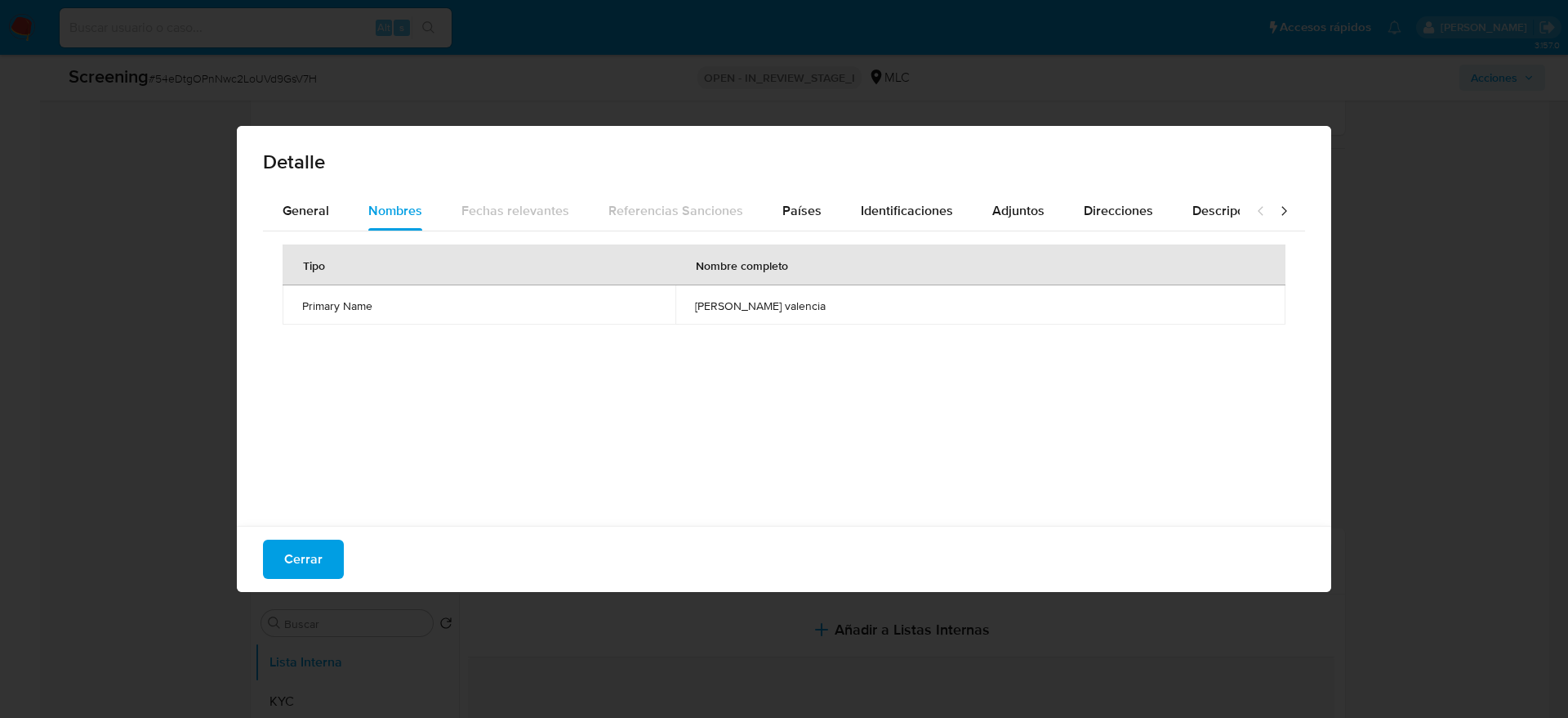
click at [733, 318] on td "milciades montano valencia" at bounding box center [980, 305] width 610 height 39
click at [308, 545] on span "Cerrar" at bounding box center [304, 559] width 39 height 36
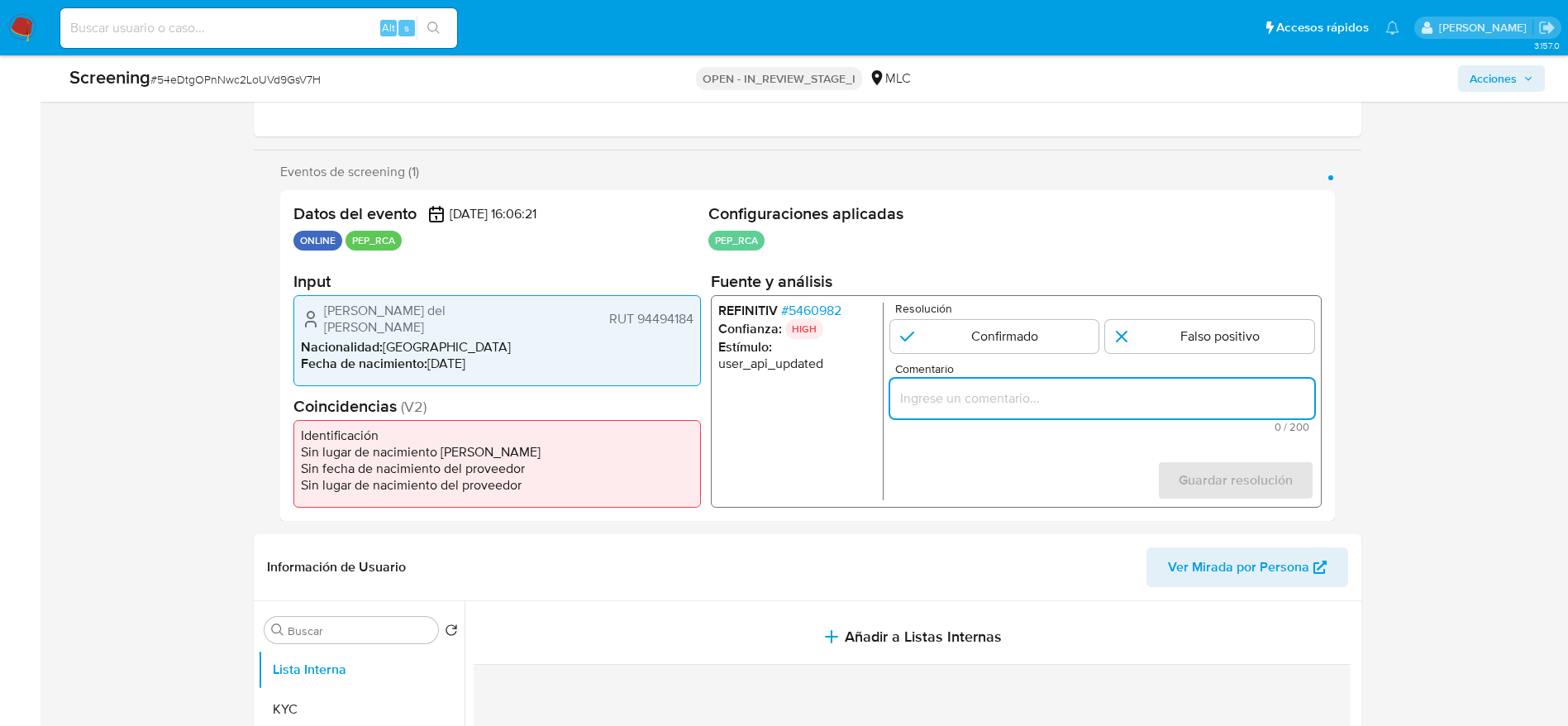
click at [898, 407] on input "Comentario" at bounding box center [1101, 398] width 424 height 22
paste input "Compara al usuario Arturo del Carmen Pérez Canto RUT 94494184 con el PEP "milci…"
type input "Compara al usuario Arturo del Carmen Pérez Canto RUT 94494184 con el PEP "milci…"
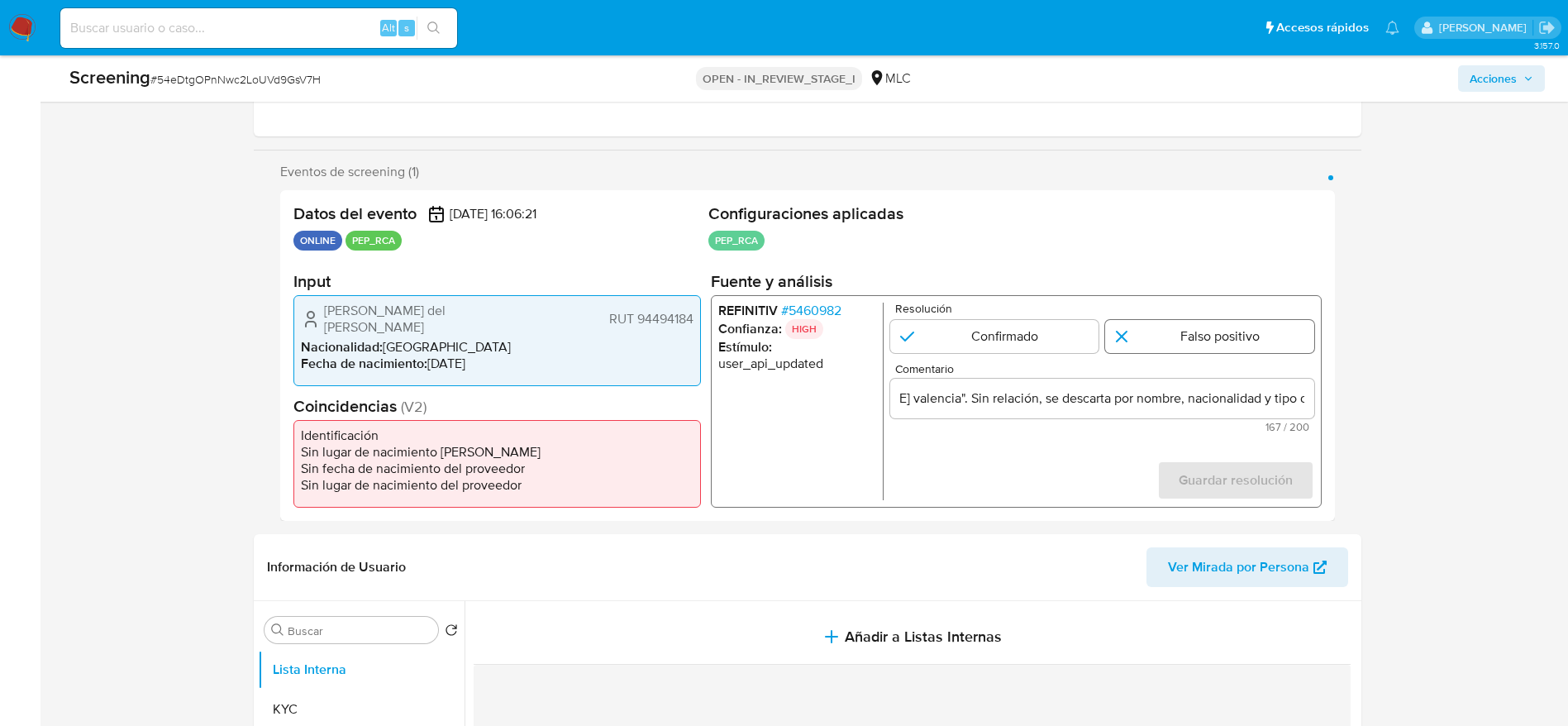
scroll to position [0, 0]
click at [1170, 328] on input "1 de 1" at bounding box center [1209, 337] width 209 height 33
radio input "true"
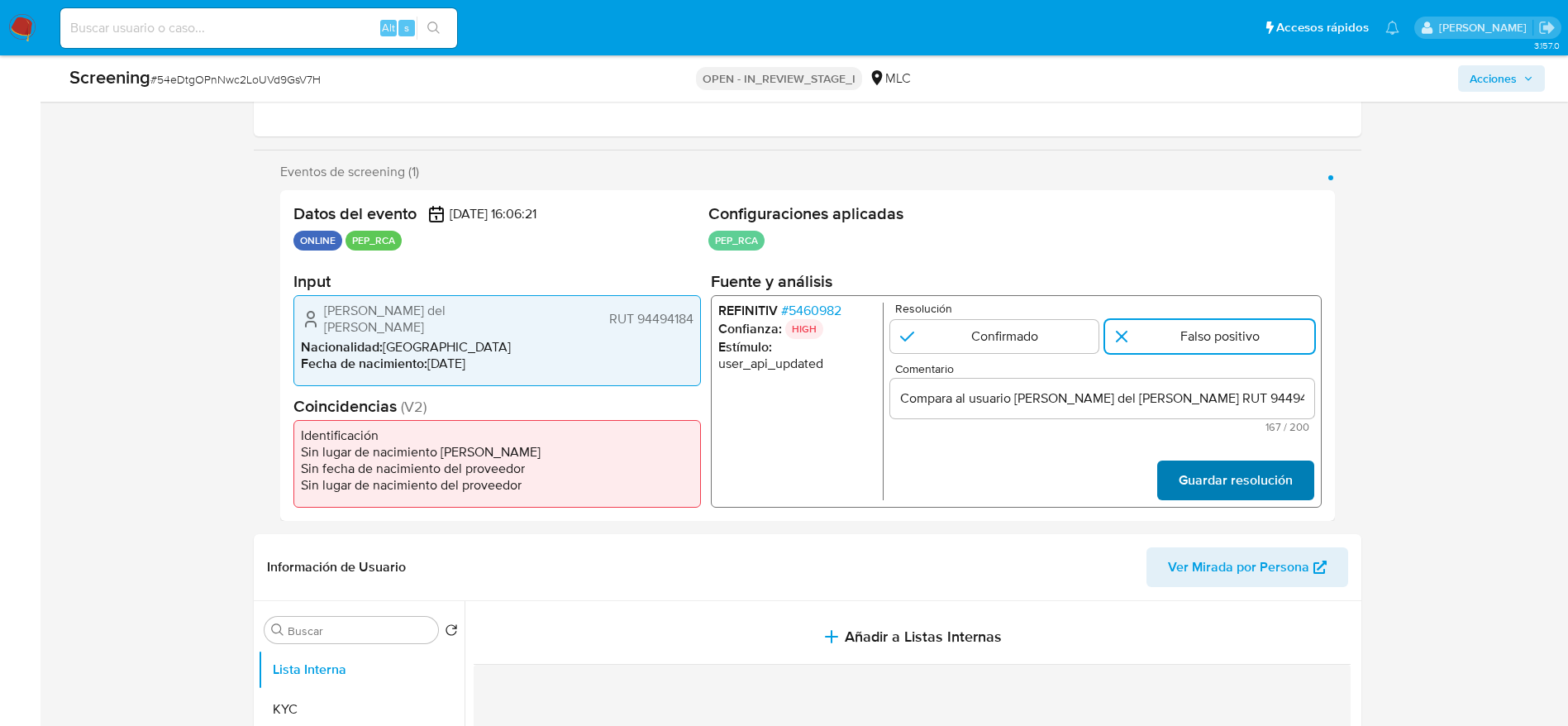
click at [1220, 484] on span "Guardar resolución" at bounding box center [1234, 480] width 114 height 36
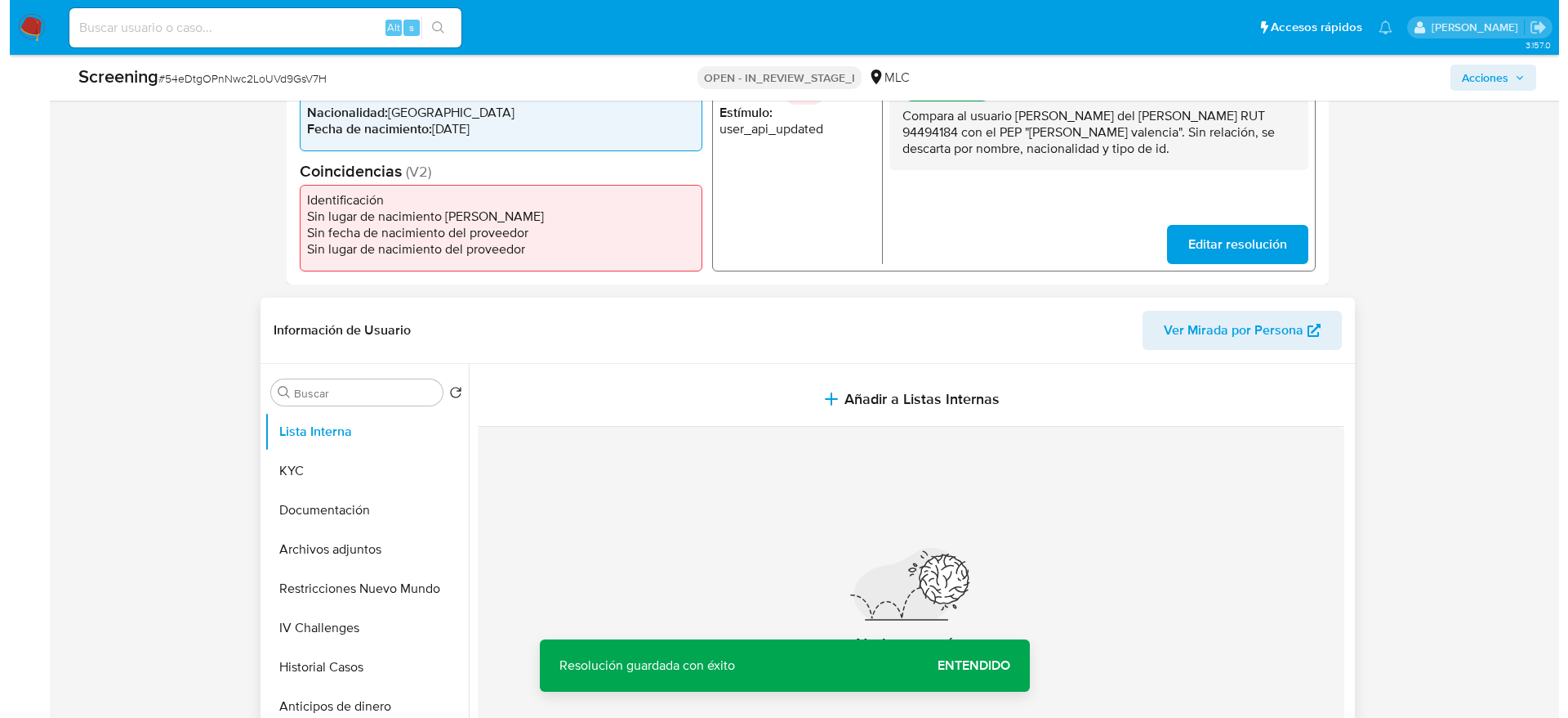
scroll to position [477, 0]
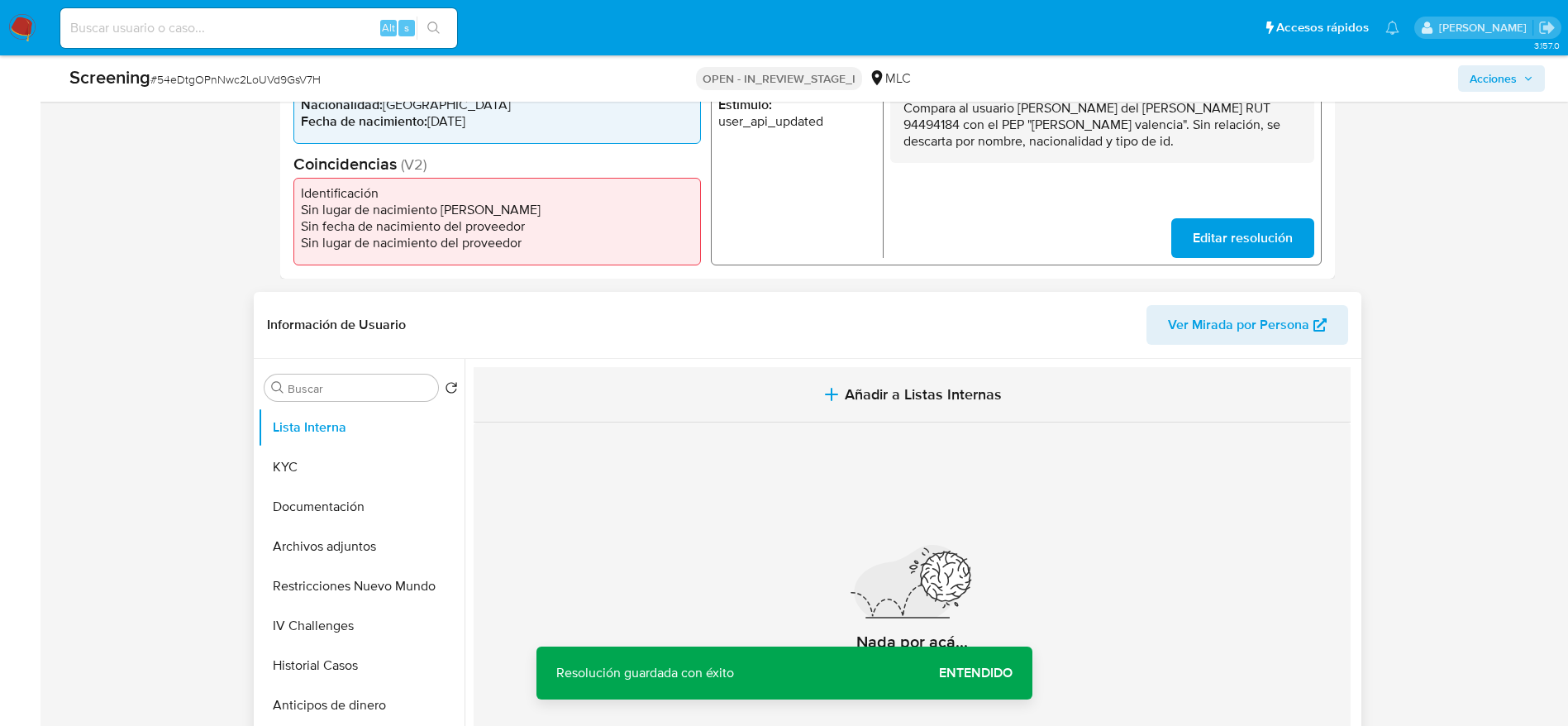
click at [859, 390] on span "Añadir a Listas Internas" at bounding box center [923, 394] width 157 height 19
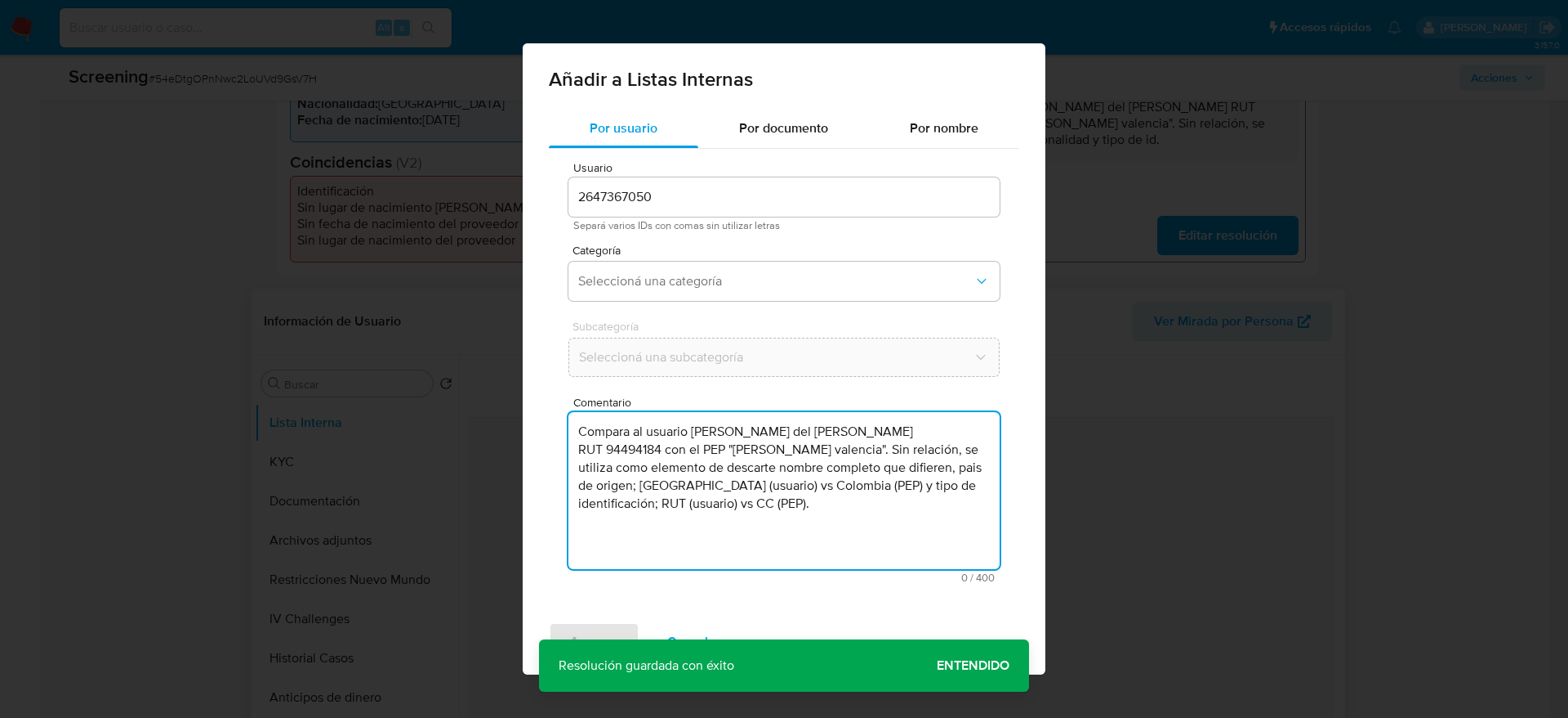
click at [863, 501] on textarea "Compara al usuario Arturo del Carmen Pérez Canto RUT 94494184 con el PEP "milci…" at bounding box center [784, 491] width 432 height 157
type textarea "Compara al usuario Arturo del Carmen Pérez Canto RUT 94494184 con el PEP "milci…"
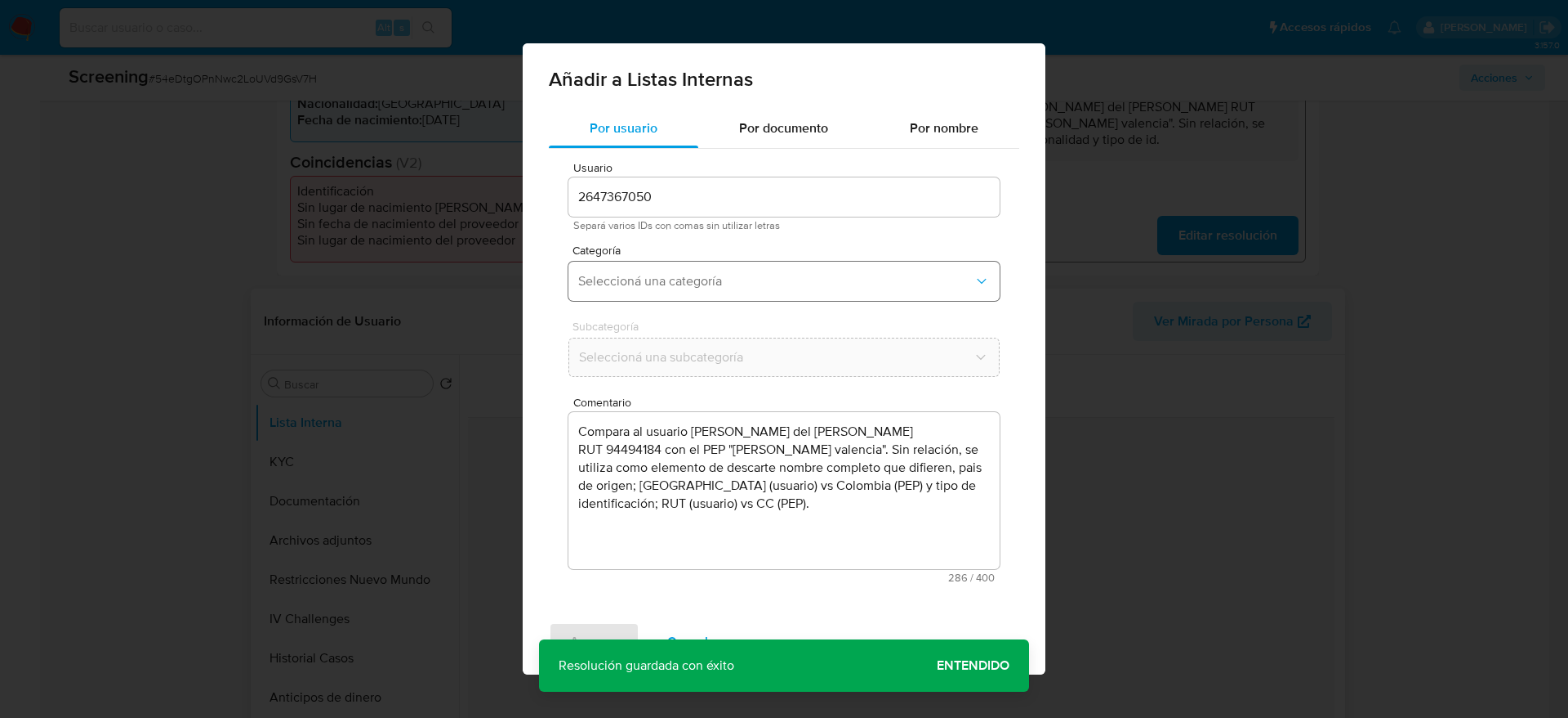
click at [743, 272] on button "Seleccioná una categoría" at bounding box center [784, 281] width 432 height 39
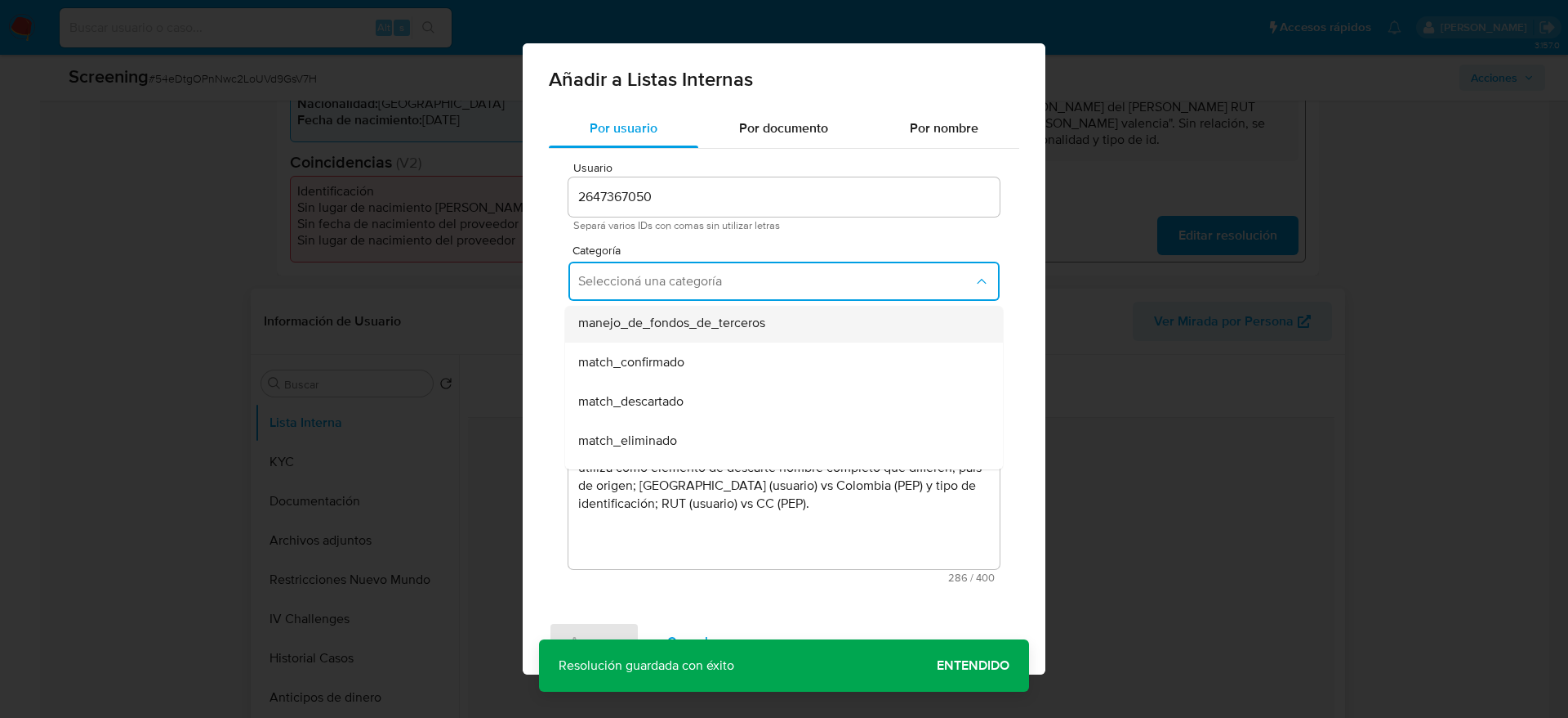
scroll to position [82, 0]
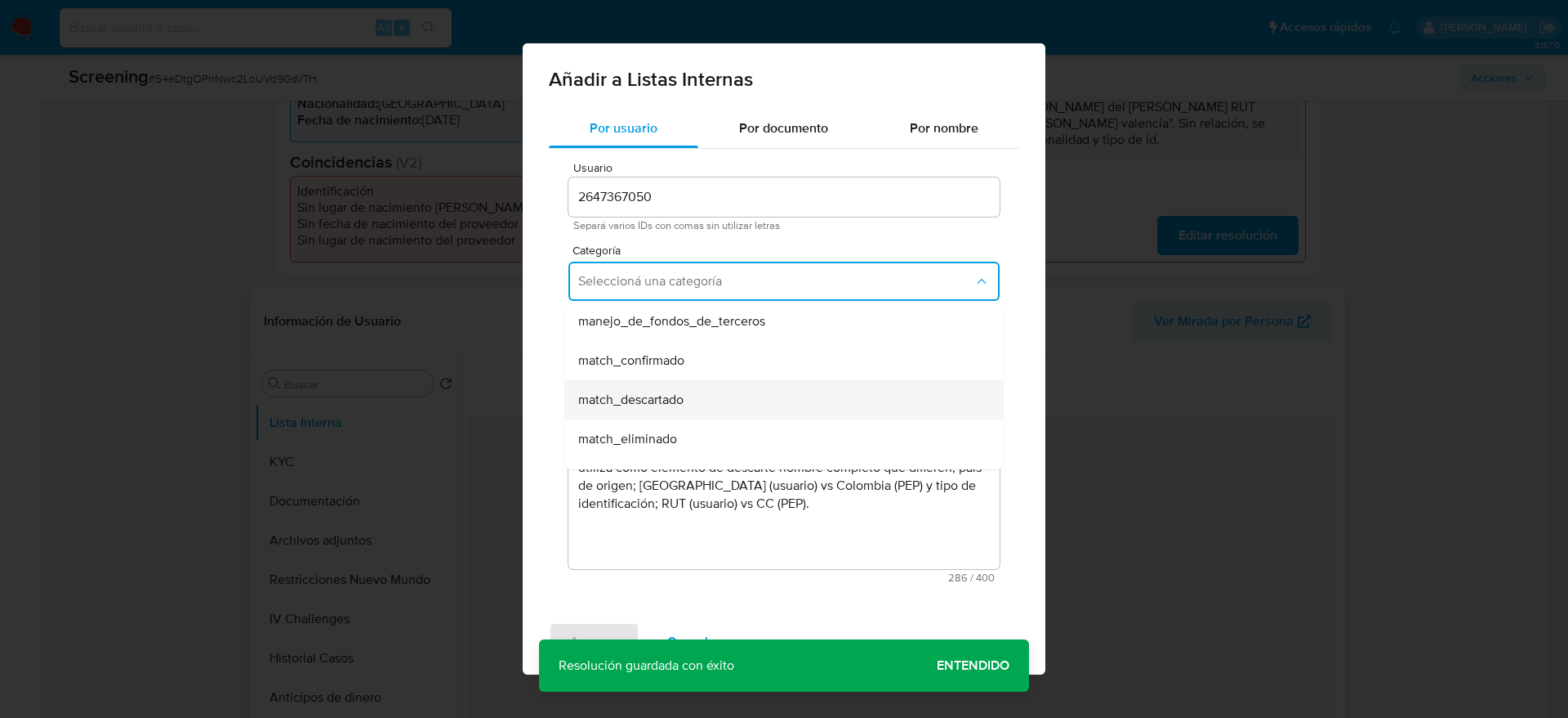
click at [785, 396] on div "match_descartado" at bounding box center [779, 400] width 401 height 39
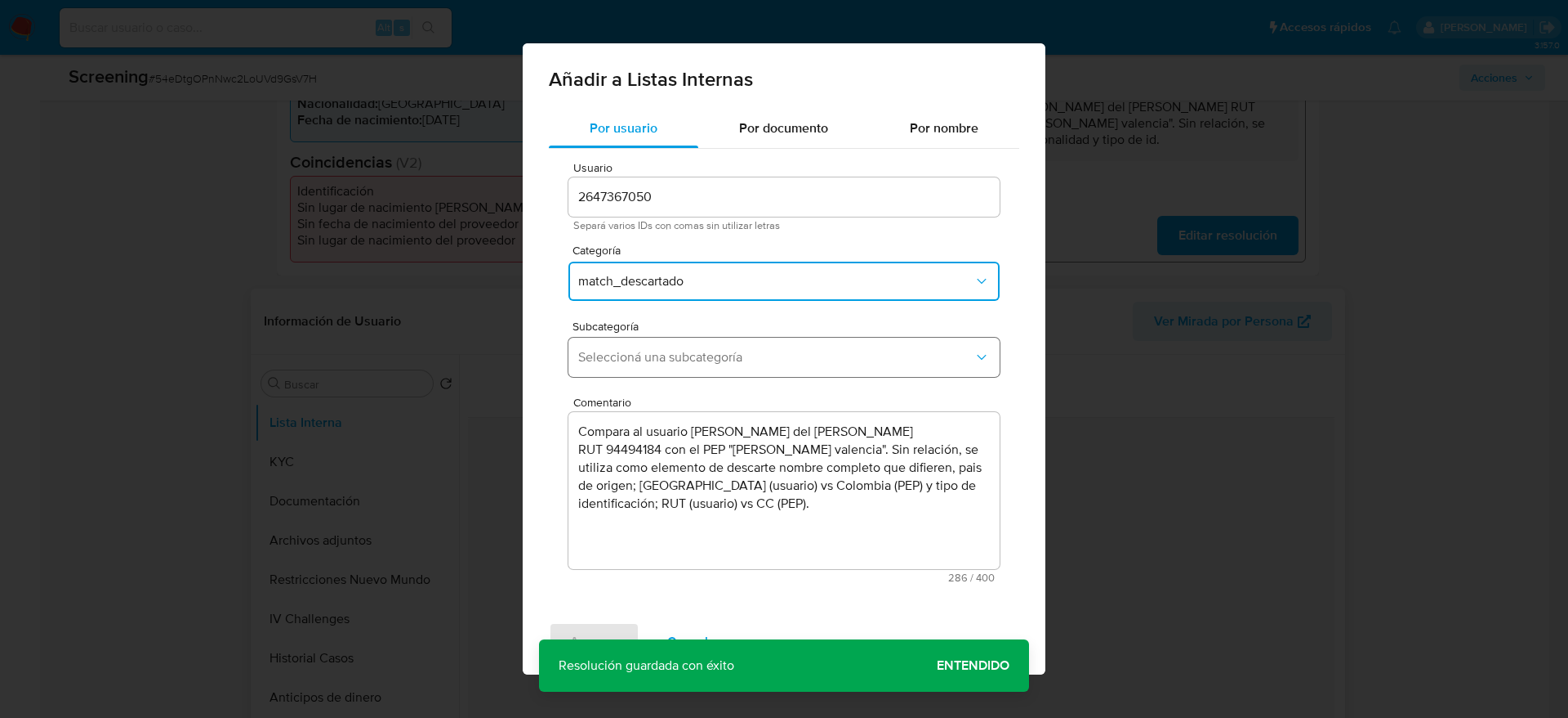
click at [873, 344] on button "Seleccioná una subcategoría" at bounding box center [784, 357] width 432 height 39
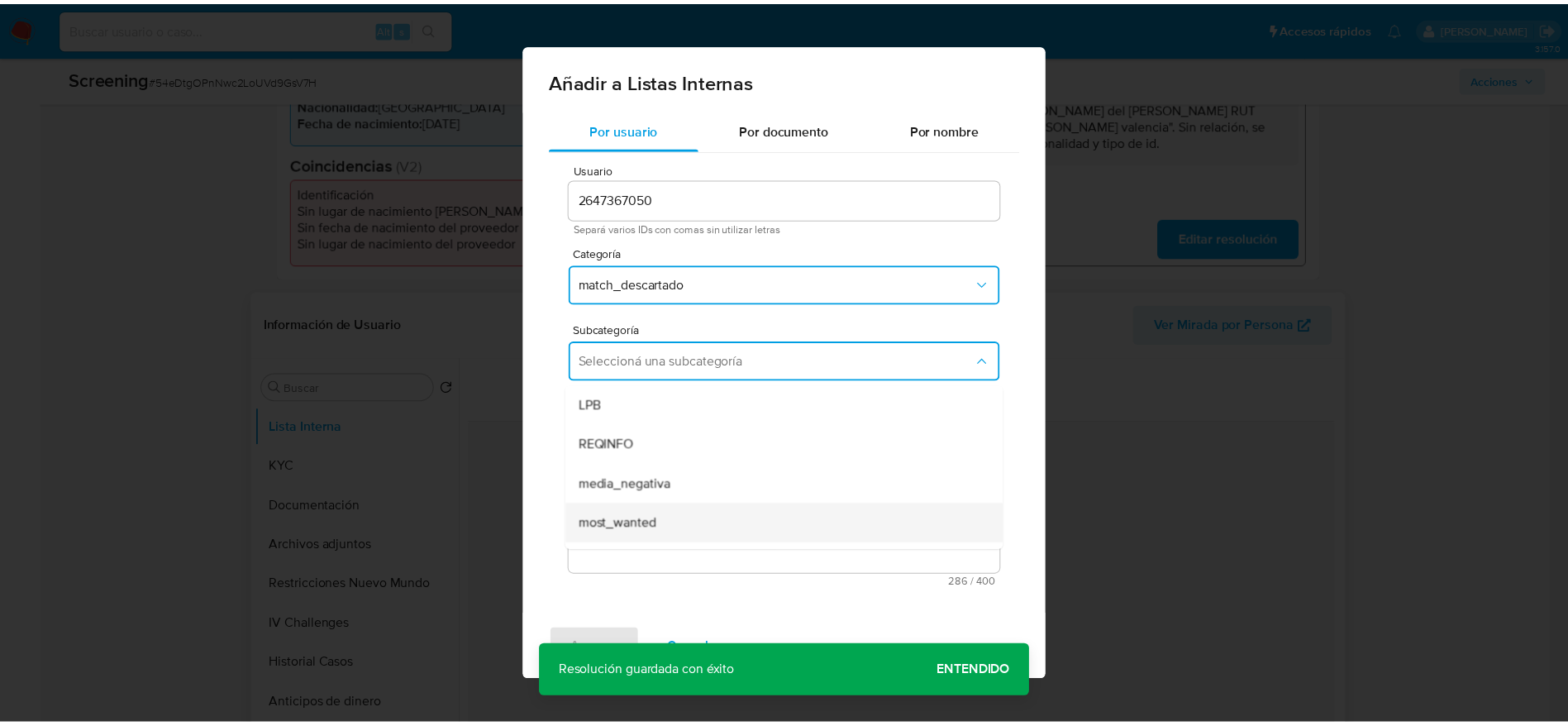
scroll to position [113, 0]
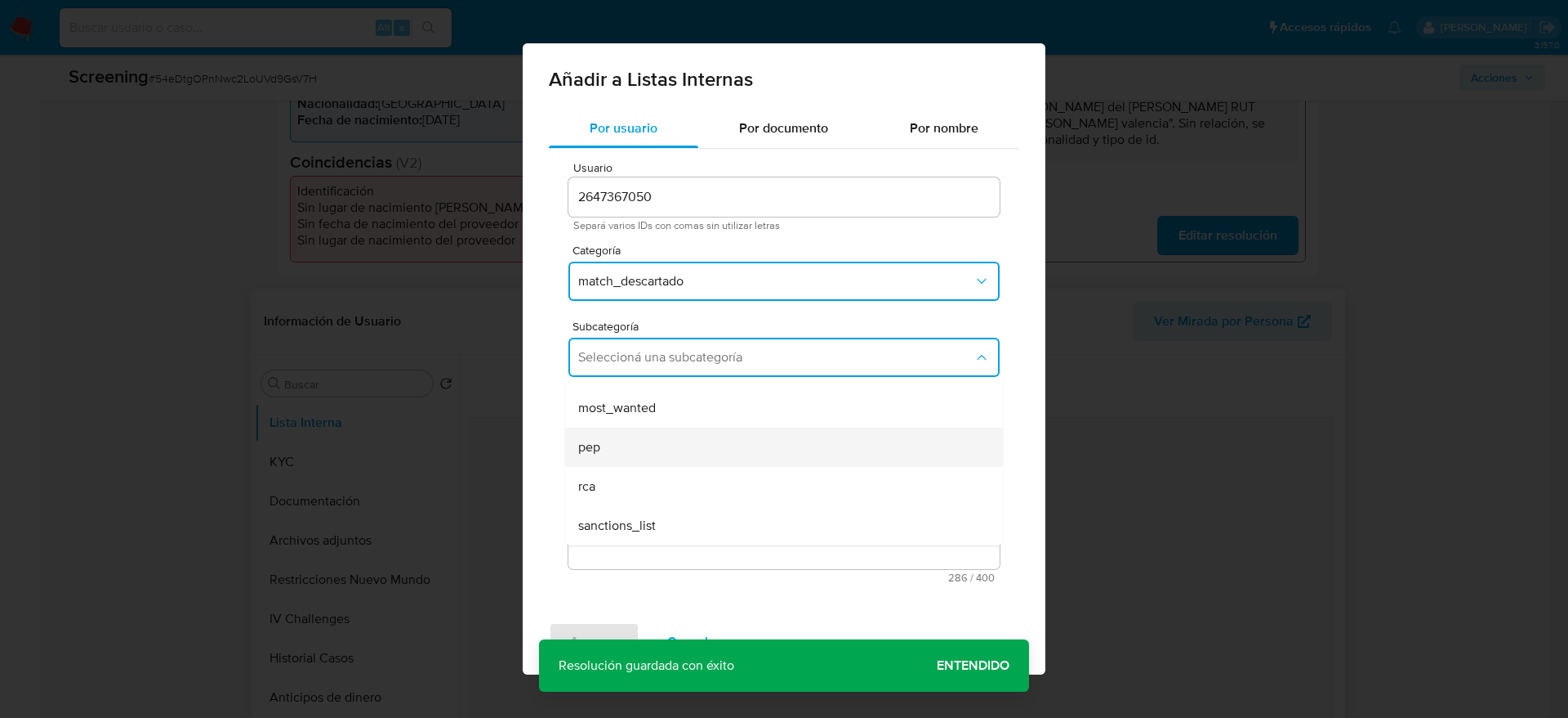
click at [651, 440] on div "pep" at bounding box center [779, 447] width 401 height 39
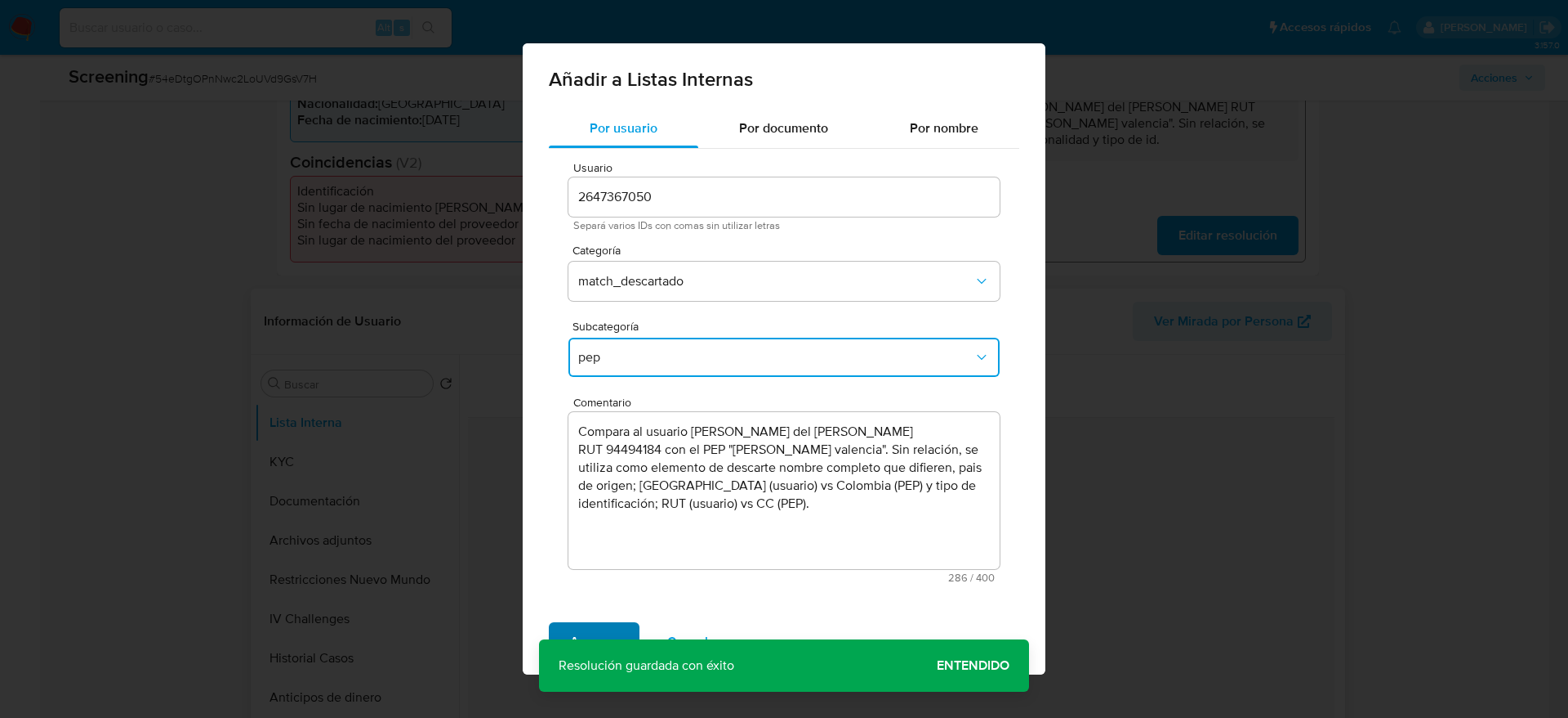
click at [598, 624] on span "Agregar" at bounding box center [594, 641] width 48 height 36
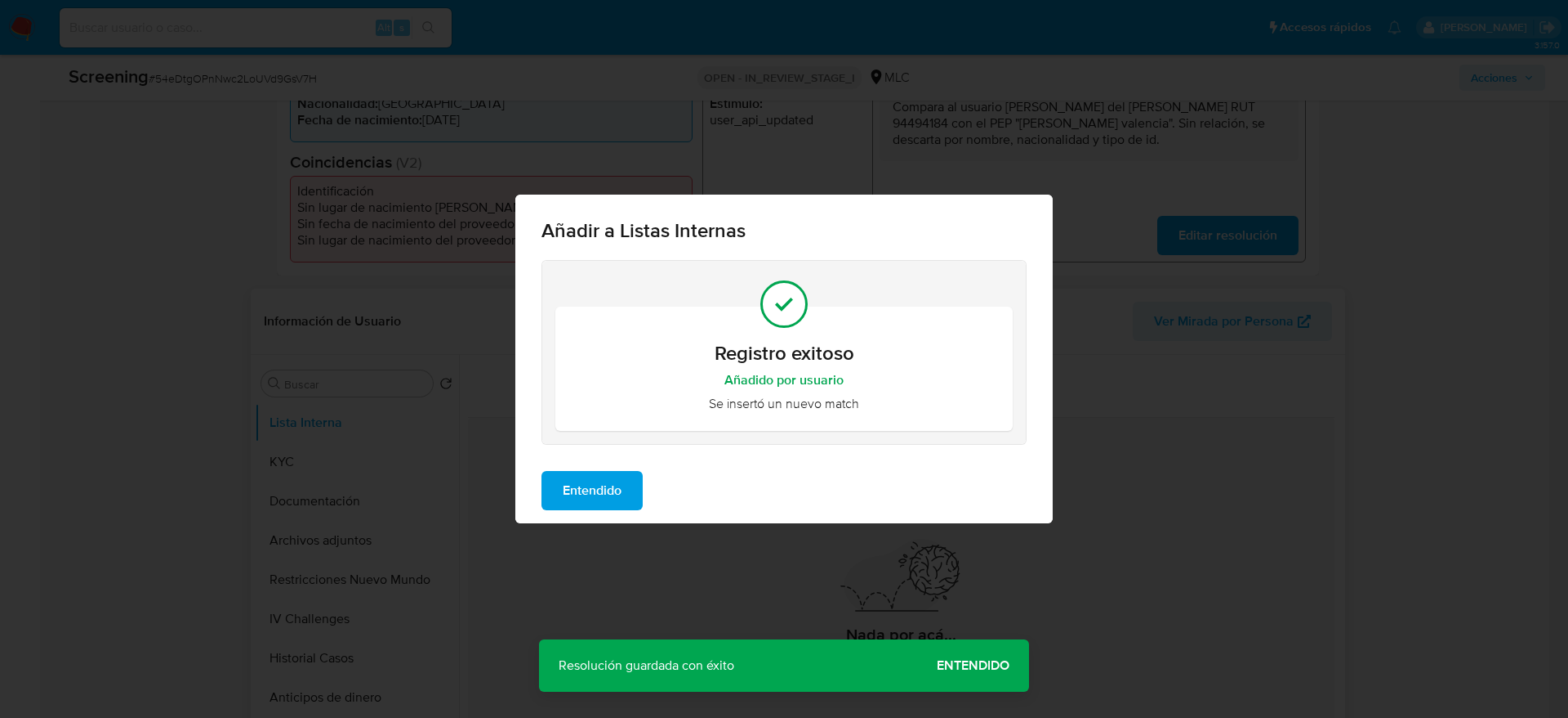
click at [595, 504] on span "Entendido" at bounding box center [592, 490] width 59 height 36
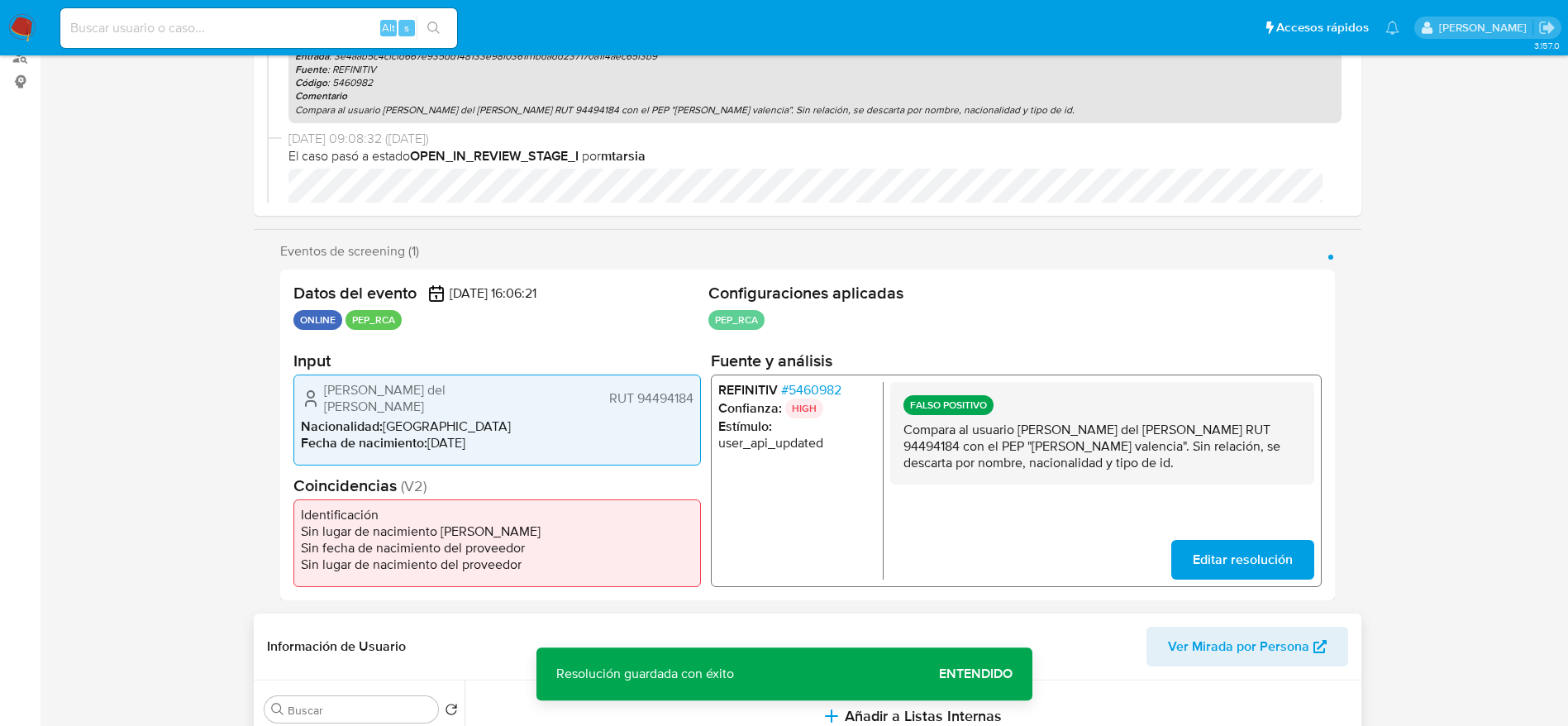
scroll to position [0, 0]
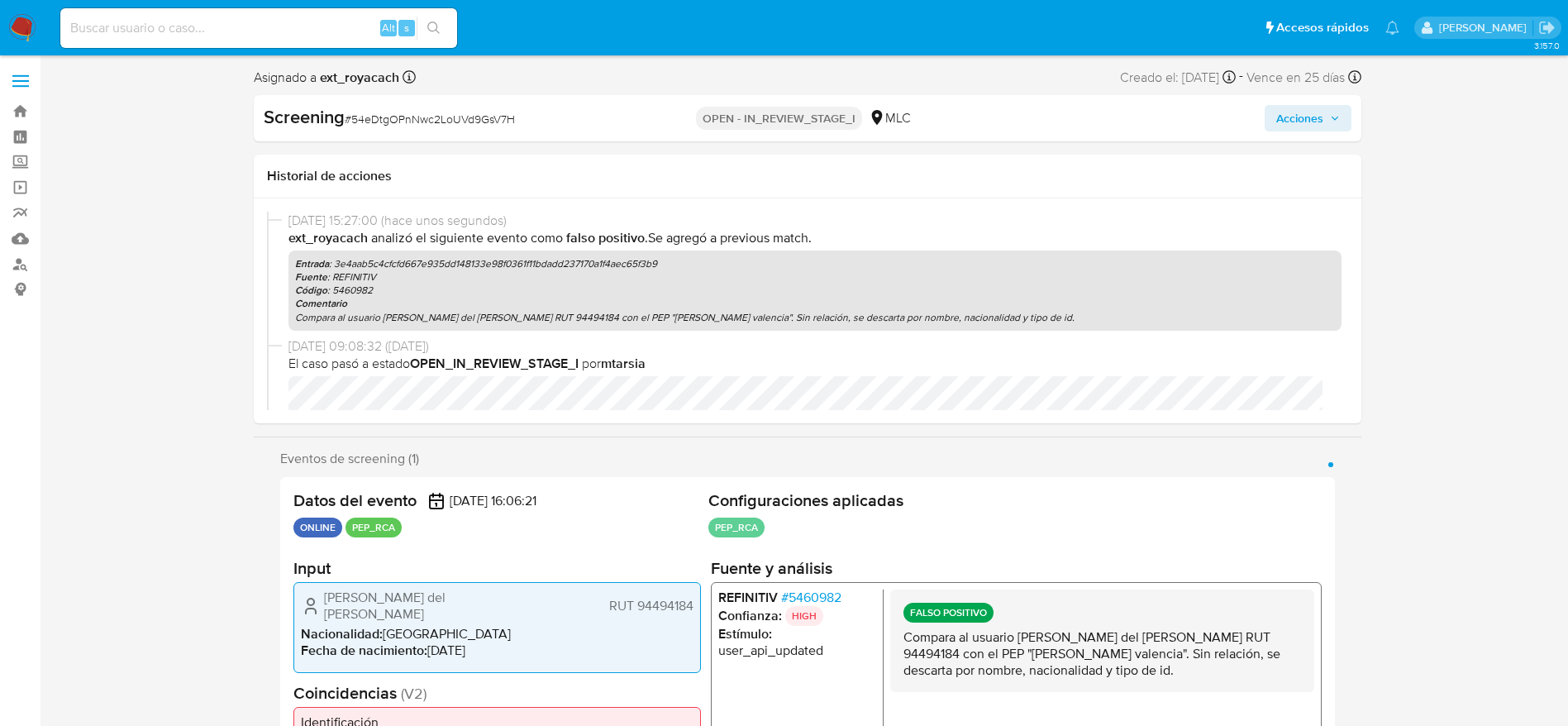
click at [1325, 115] on span "Acciones" at bounding box center [1308, 119] width 64 height 24
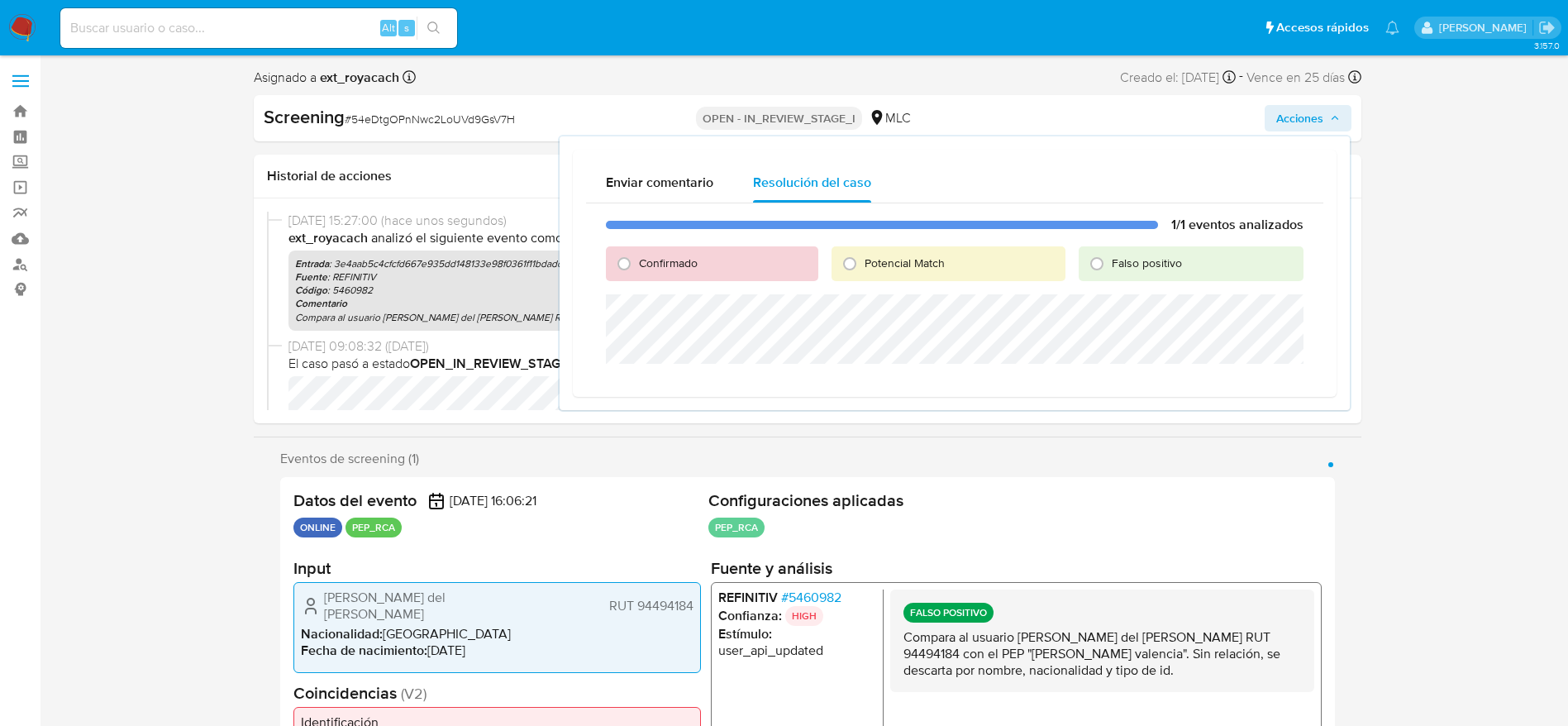
click at [1114, 268] on span "Falso positivo" at bounding box center [1147, 262] width 71 height 17
click at [1110, 268] on input "Falso positivo" at bounding box center [1096, 263] width 26 height 26
radio input "true"
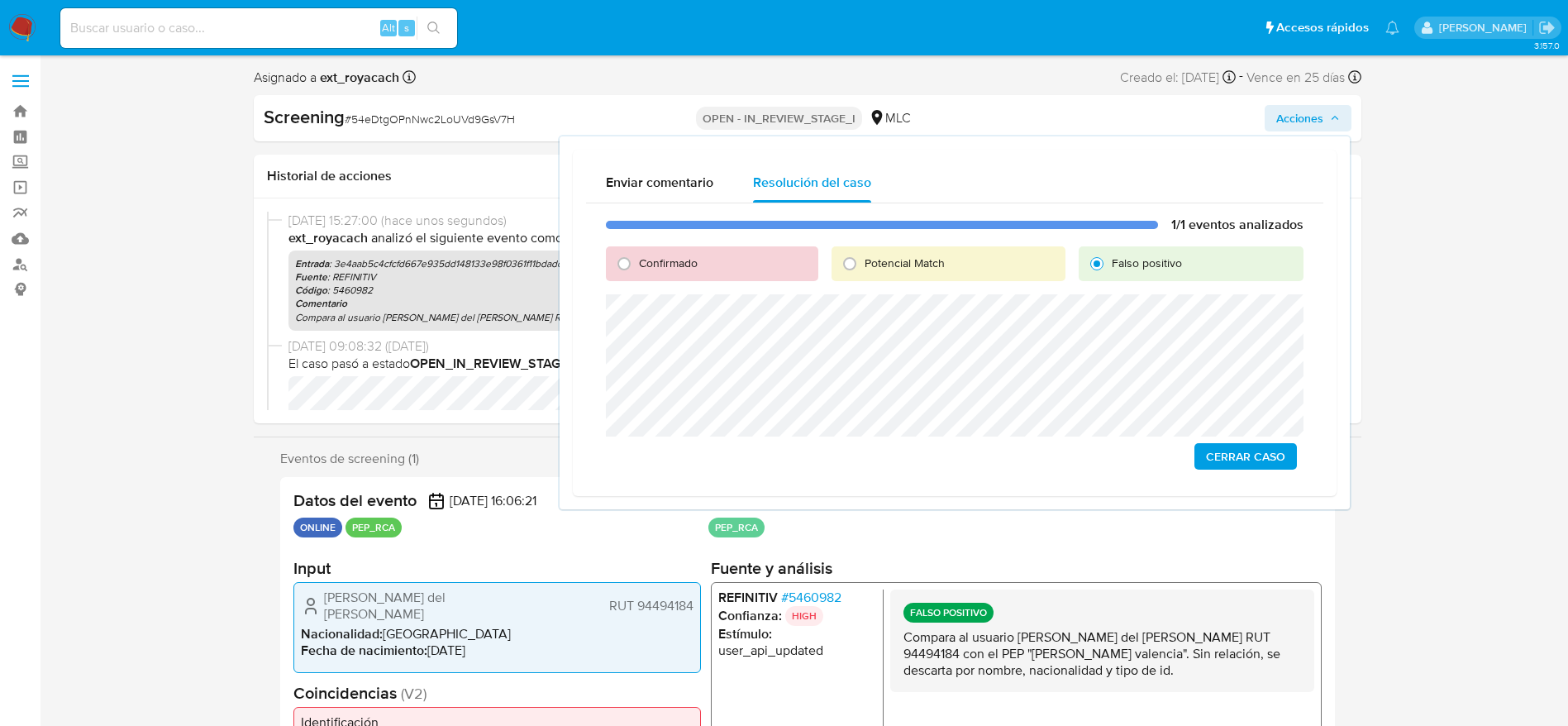
click at [1194, 443] on button "Cerrar Caso" at bounding box center [1245, 456] width 102 height 26
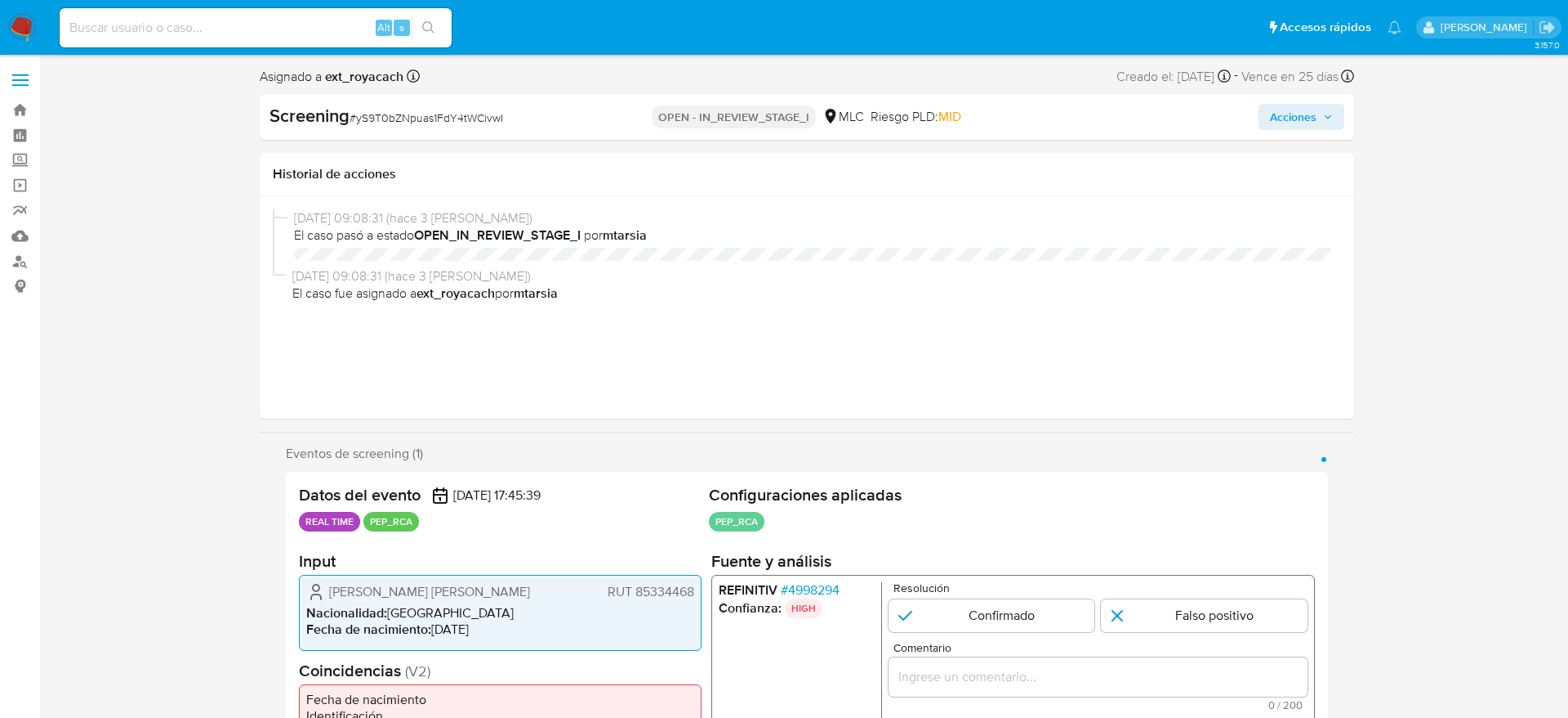
select select "10"
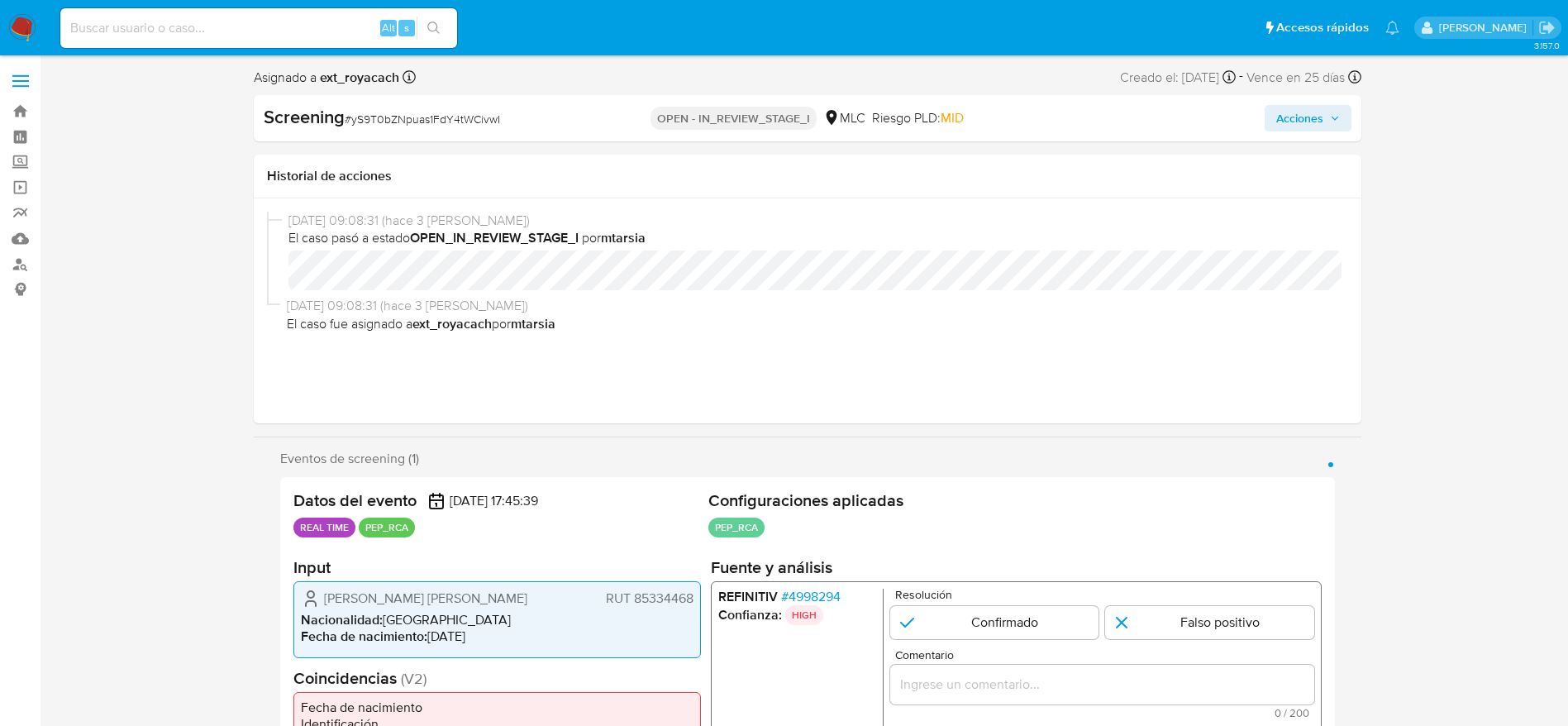
click at [805, 589] on span "# 4998294" at bounding box center [810, 596] width 60 height 17
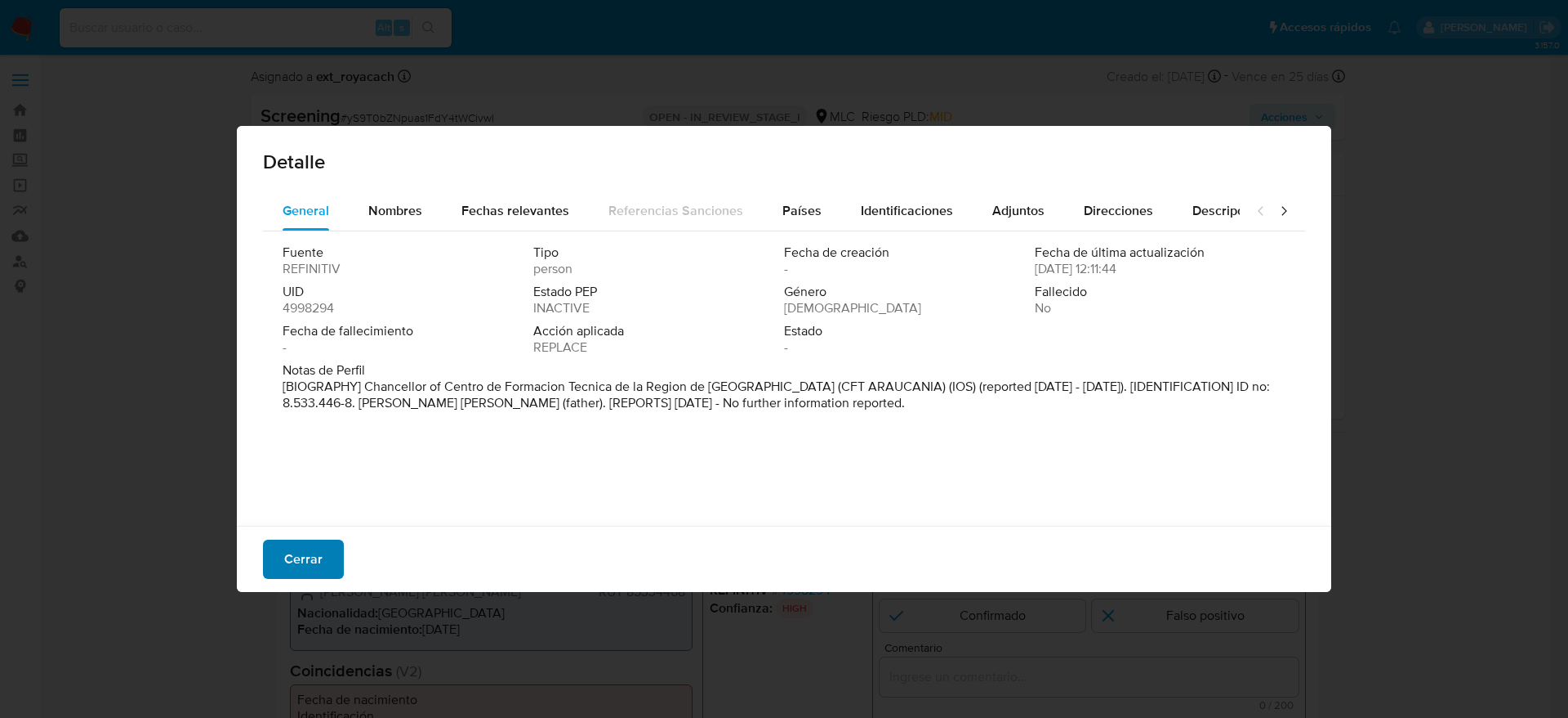
click at [326, 545] on button "Cerrar" at bounding box center [303, 559] width 80 height 39
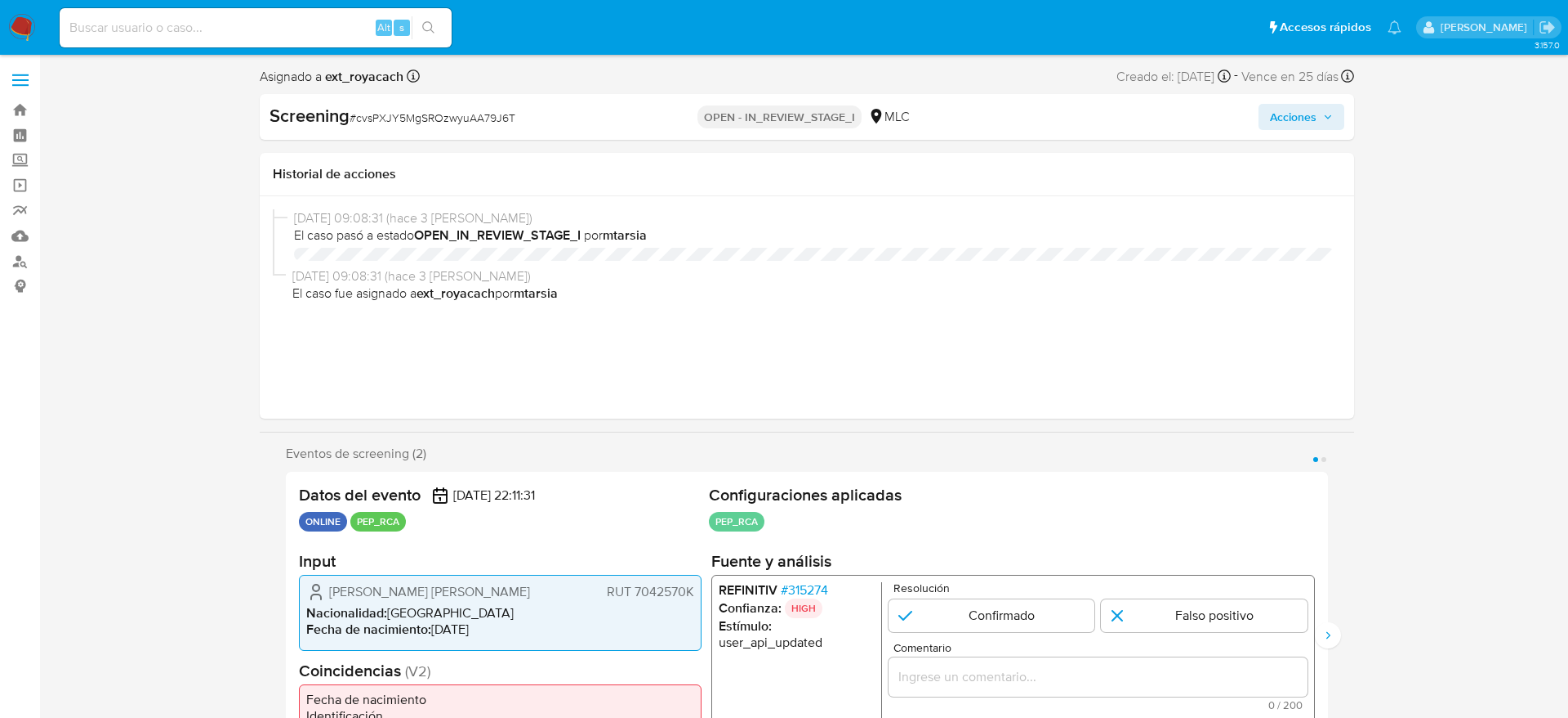
select select "10"
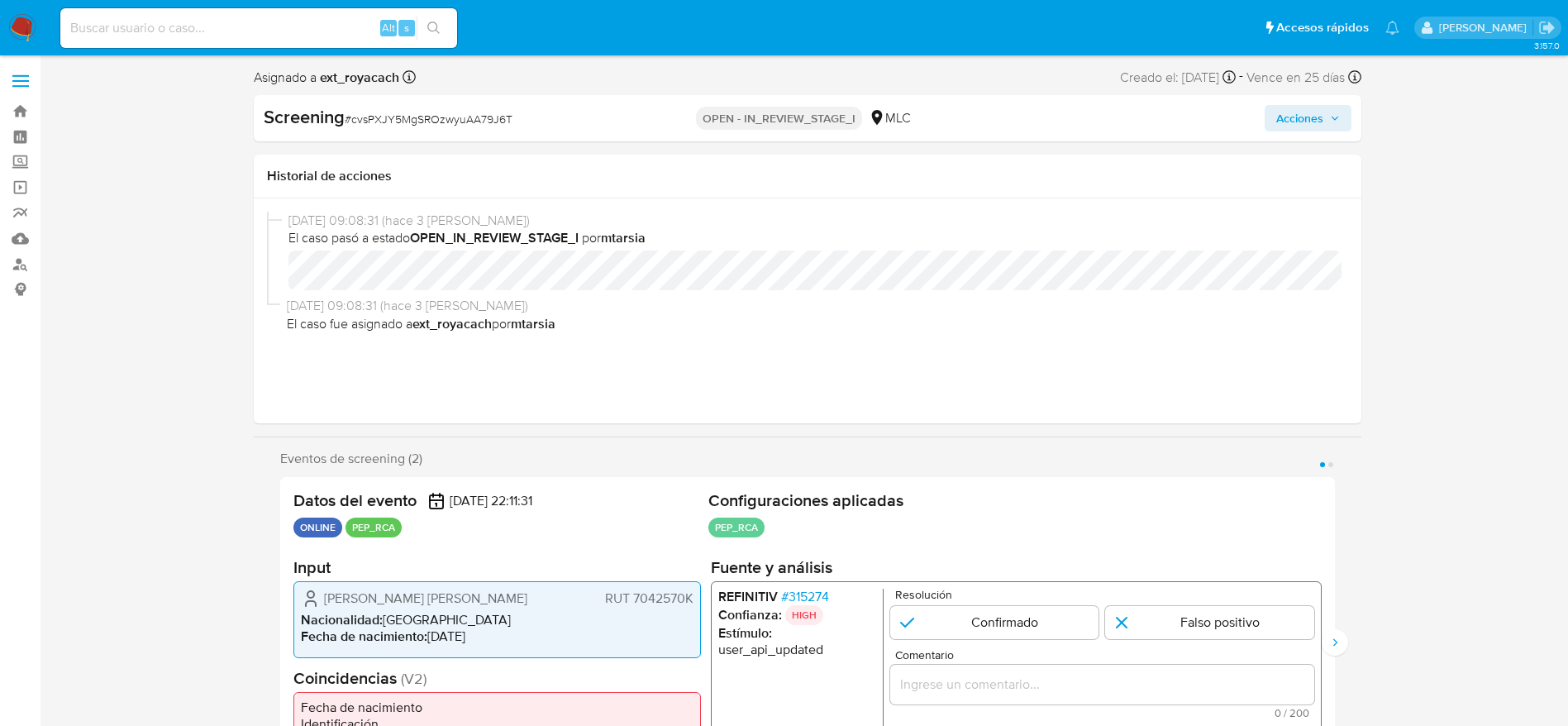
click at [813, 589] on span "# 315274" at bounding box center [804, 596] width 48 height 17
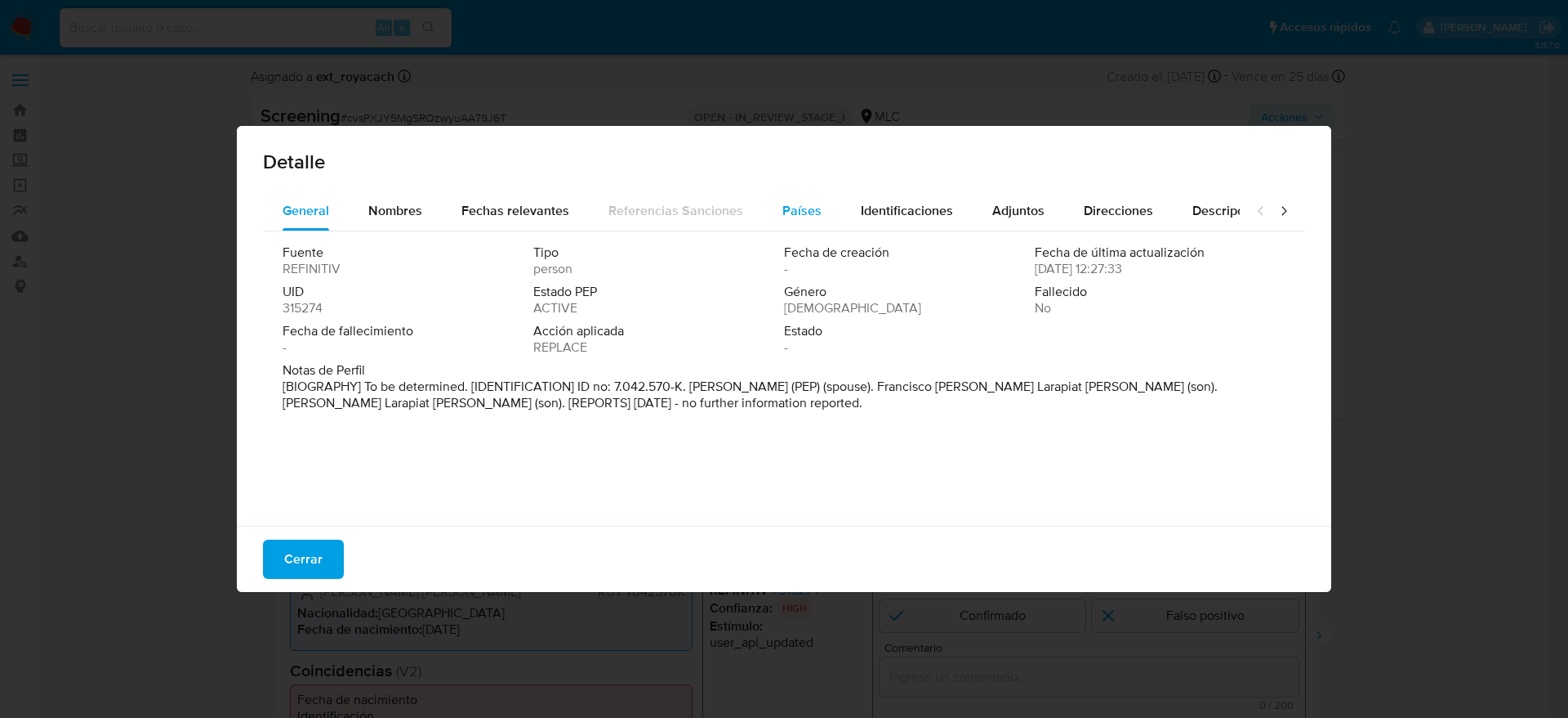
click at [808, 220] on div "Países" at bounding box center [802, 211] width 39 height 39
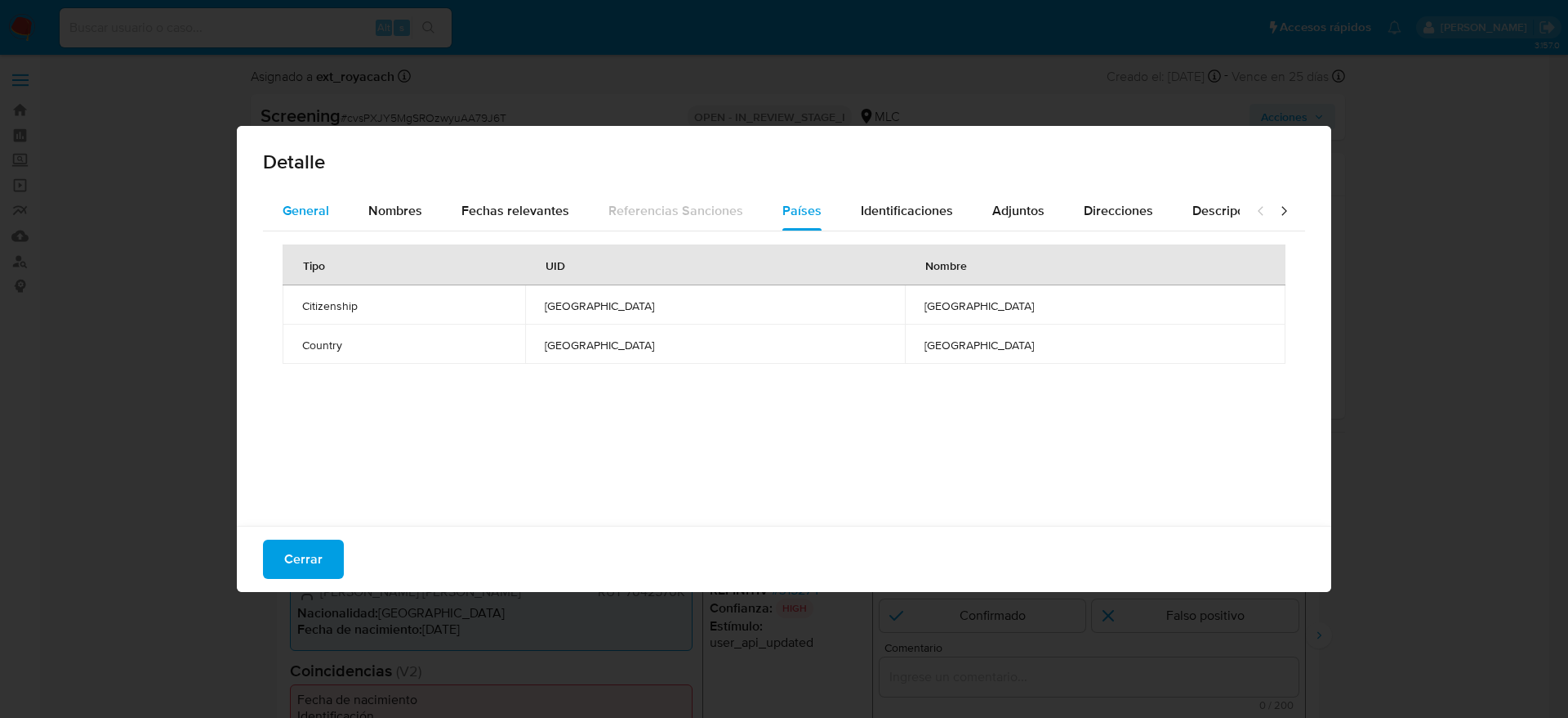
click at [343, 218] on button "General" at bounding box center [305, 211] width 85 height 39
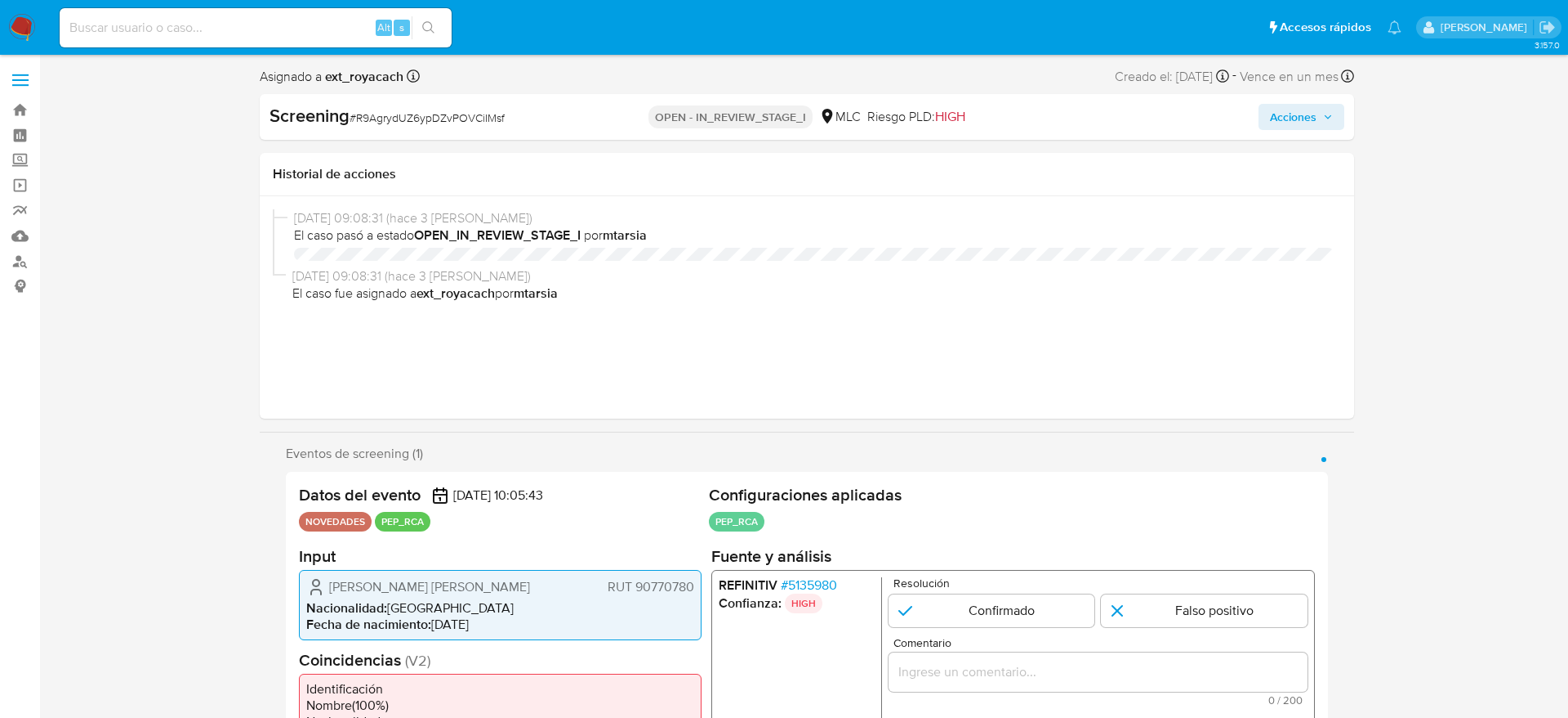
select select "10"
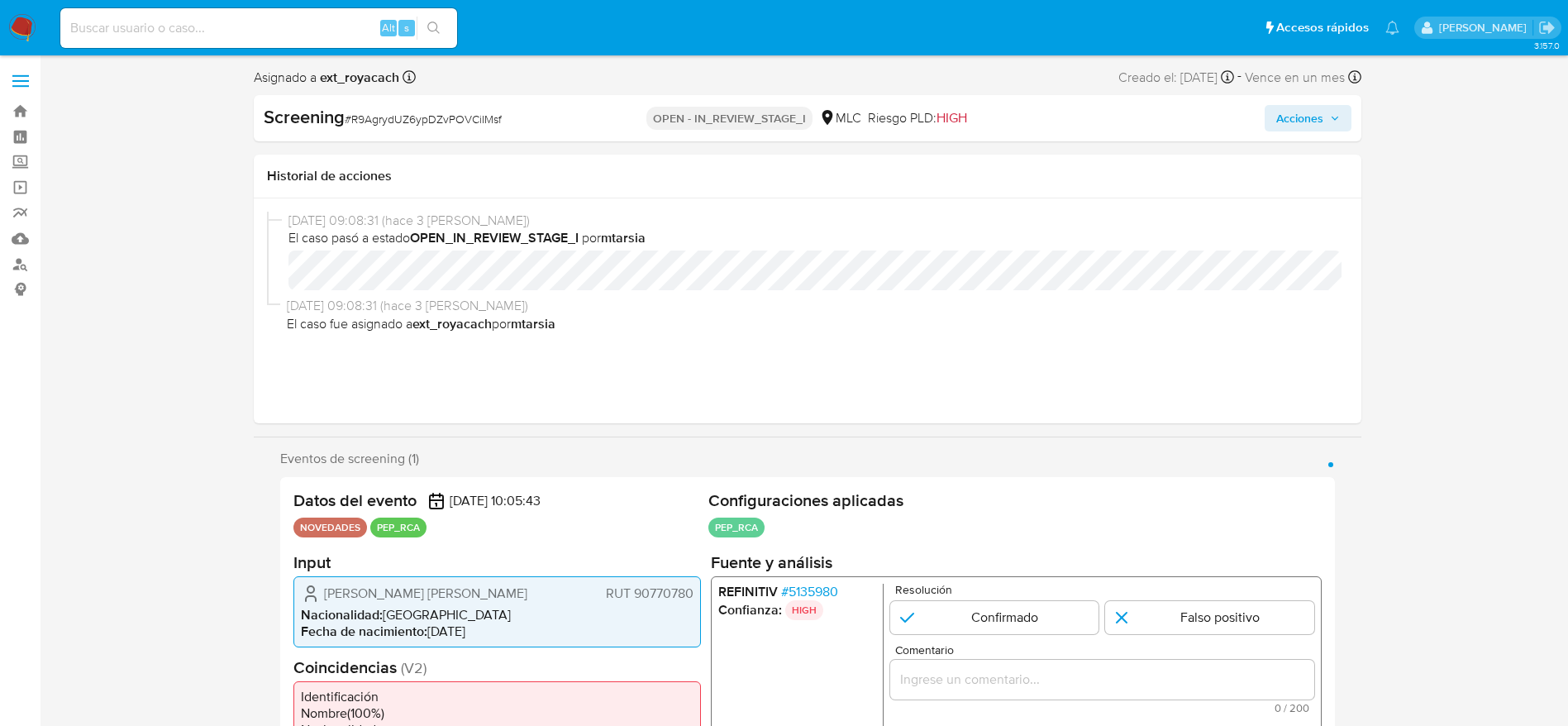
click at [828, 590] on span "# 5135980" at bounding box center [809, 591] width 57 height 17
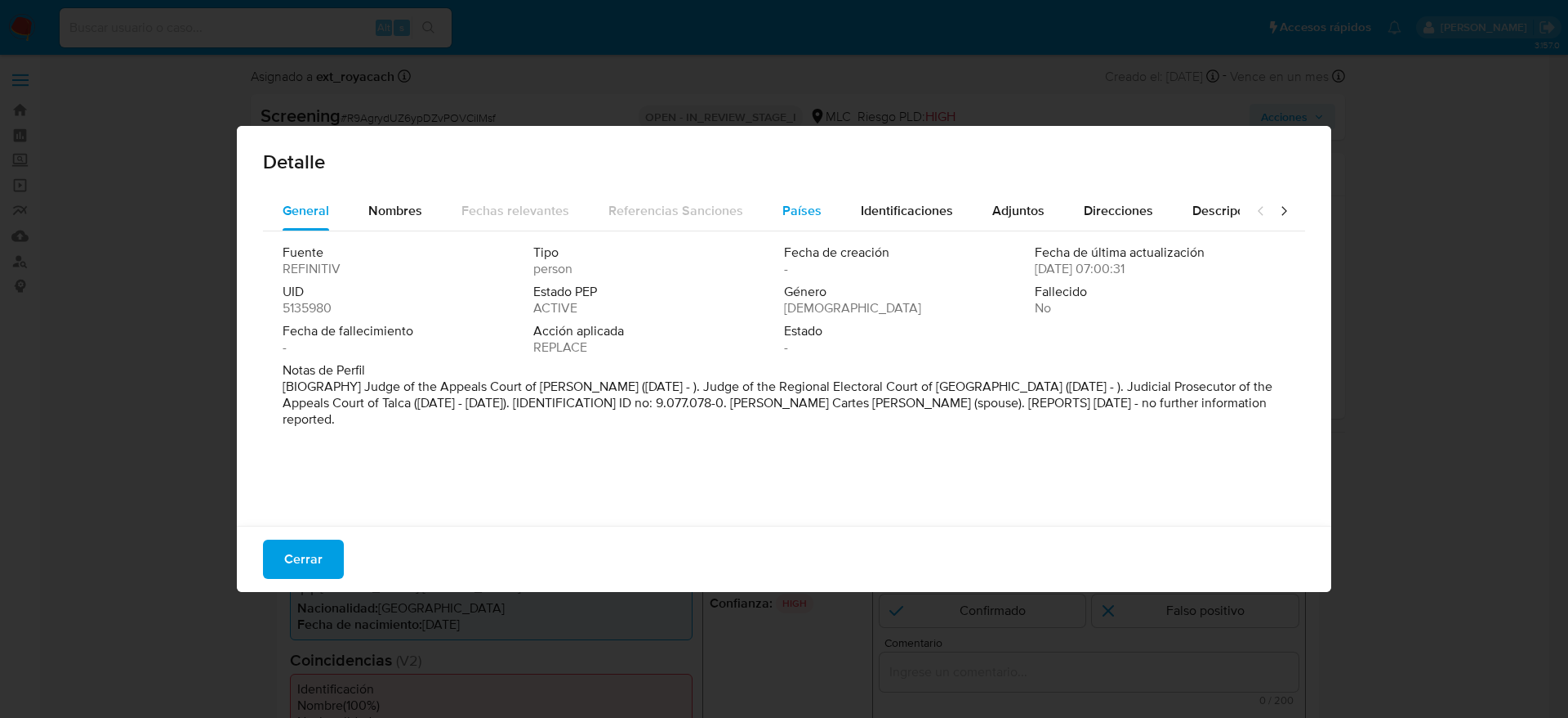
click at [784, 205] on span "Países" at bounding box center [802, 210] width 39 height 18
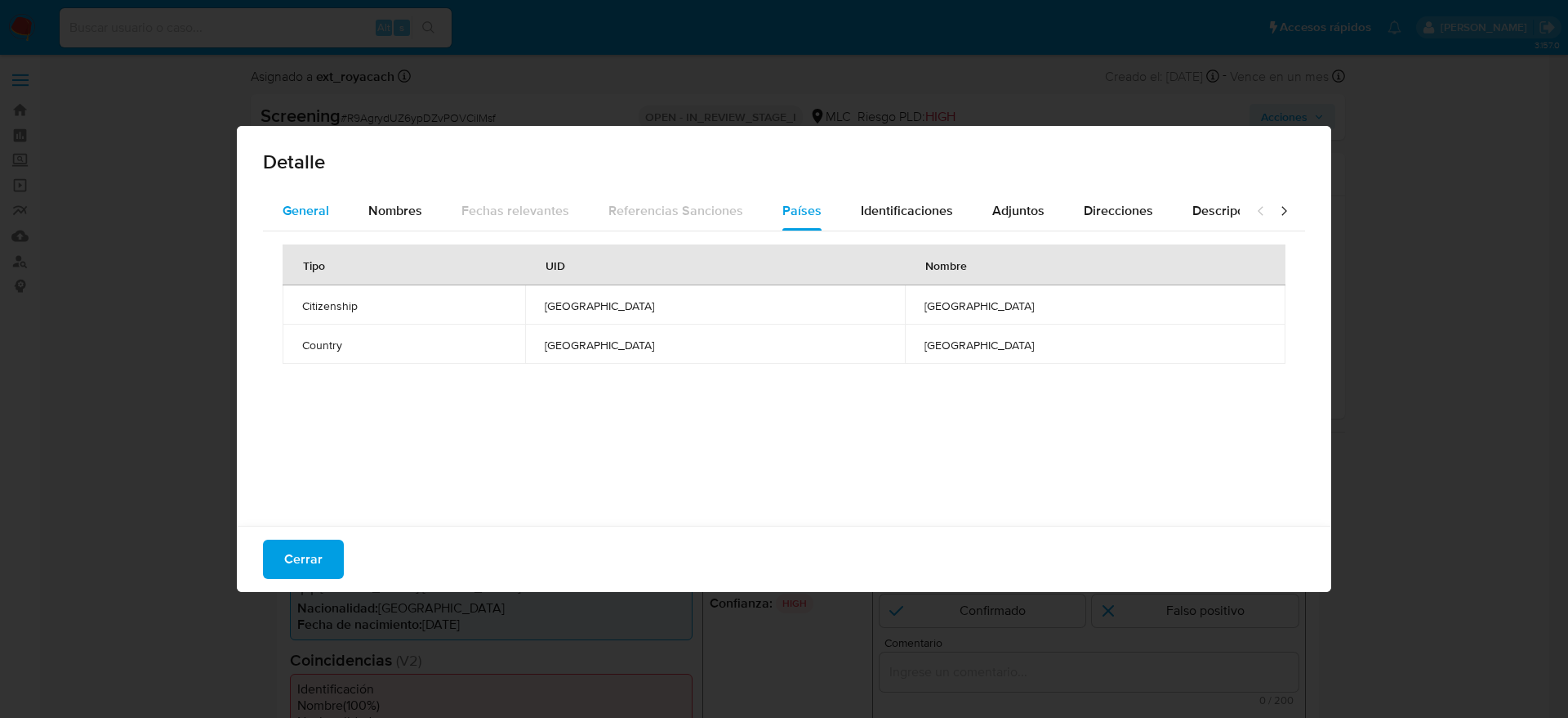
click at [319, 203] on span "General" at bounding box center [305, 210] width 47 height 18
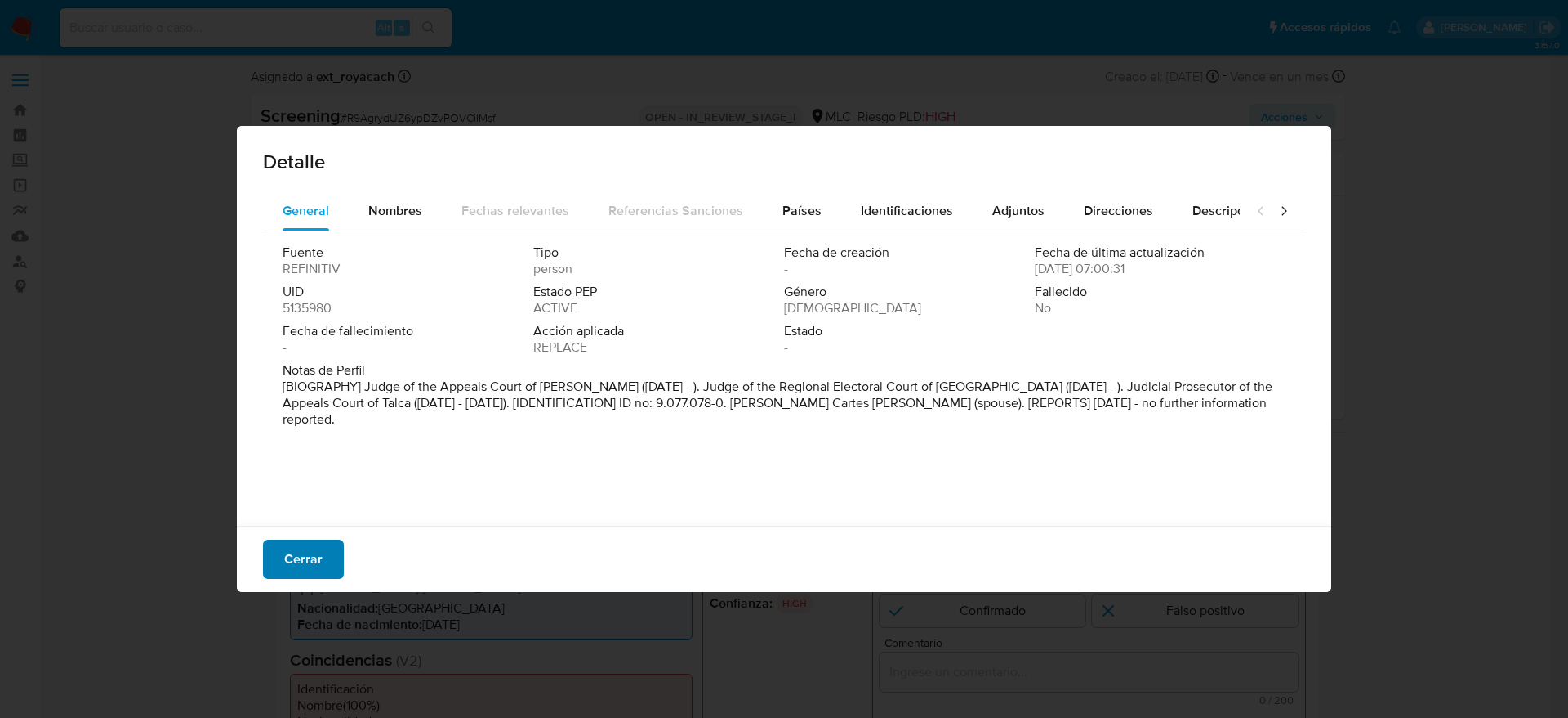
click at [307, 558] on span "Cerrar" at bounding box center [304, 559] width 39 height 36
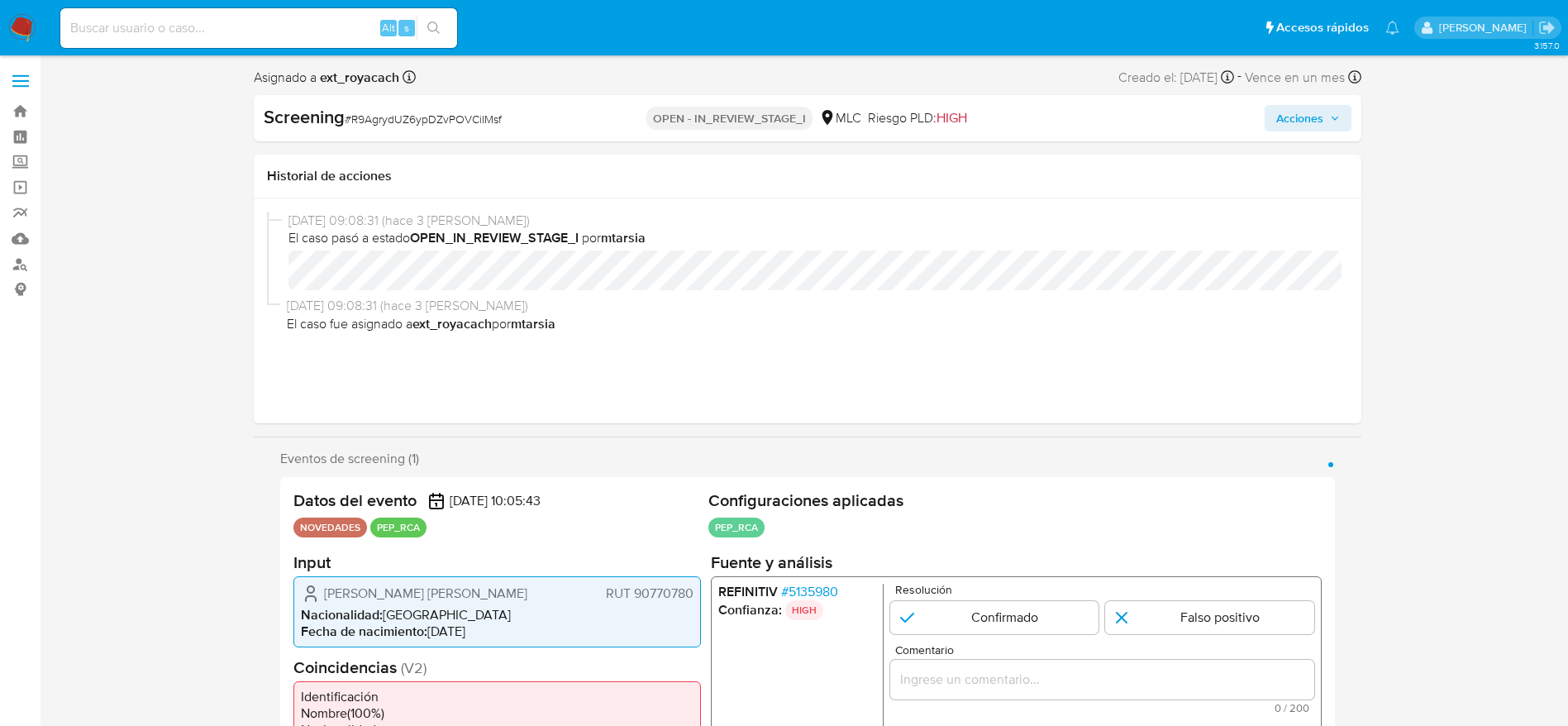
drag, startPoint x: 320, startPoint y: 605, endPoint x: 612, endPoint y: 608, distance: 292.0
click at [612, 608] on li "Nacionalidad : [GEOGRAPHIC_DATA]" at bounding box center [497, 613] width 392 height 17
drag, startPoint x: 317, startPoint y: 596, endPoint x: 690, endPoint y: 590, distance: 373.0
click at [690, 590] on div "Jeannette Scarlett Valdés Suazo RUT 90770780" at bounding box center [497, 593] width 392 height 20
click at [804, 584] on span "# 5135980" at bounding box center [809, 591] width 57 height 17
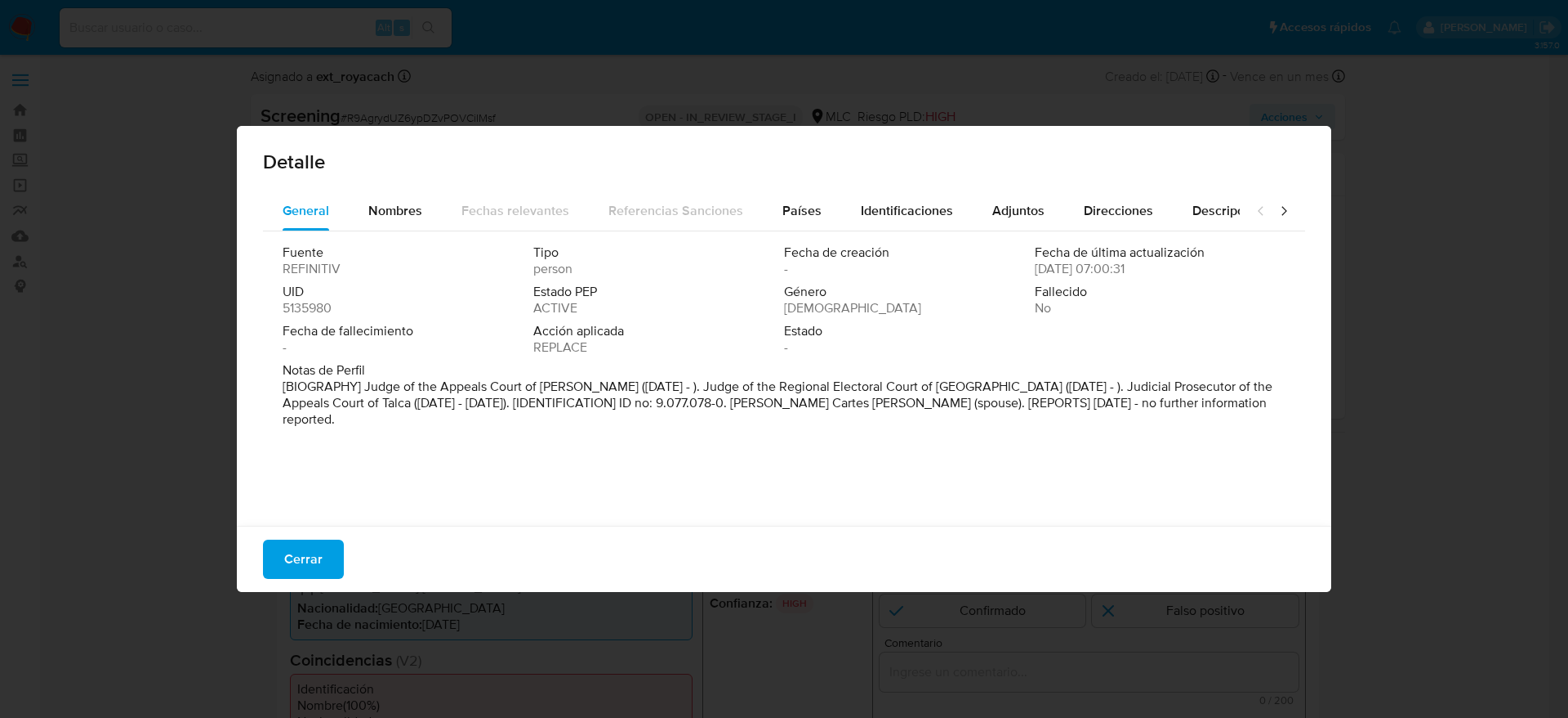
click at [416, 240] on div "Fuente REFINITIV Tipo person Fecha de creación - Fecha de última actualización …" at bounding box center [784, 374] width 1042 height 286
click at [409, 212] on span "Nombres" at bounding box center [396, 210] width 54 height 18
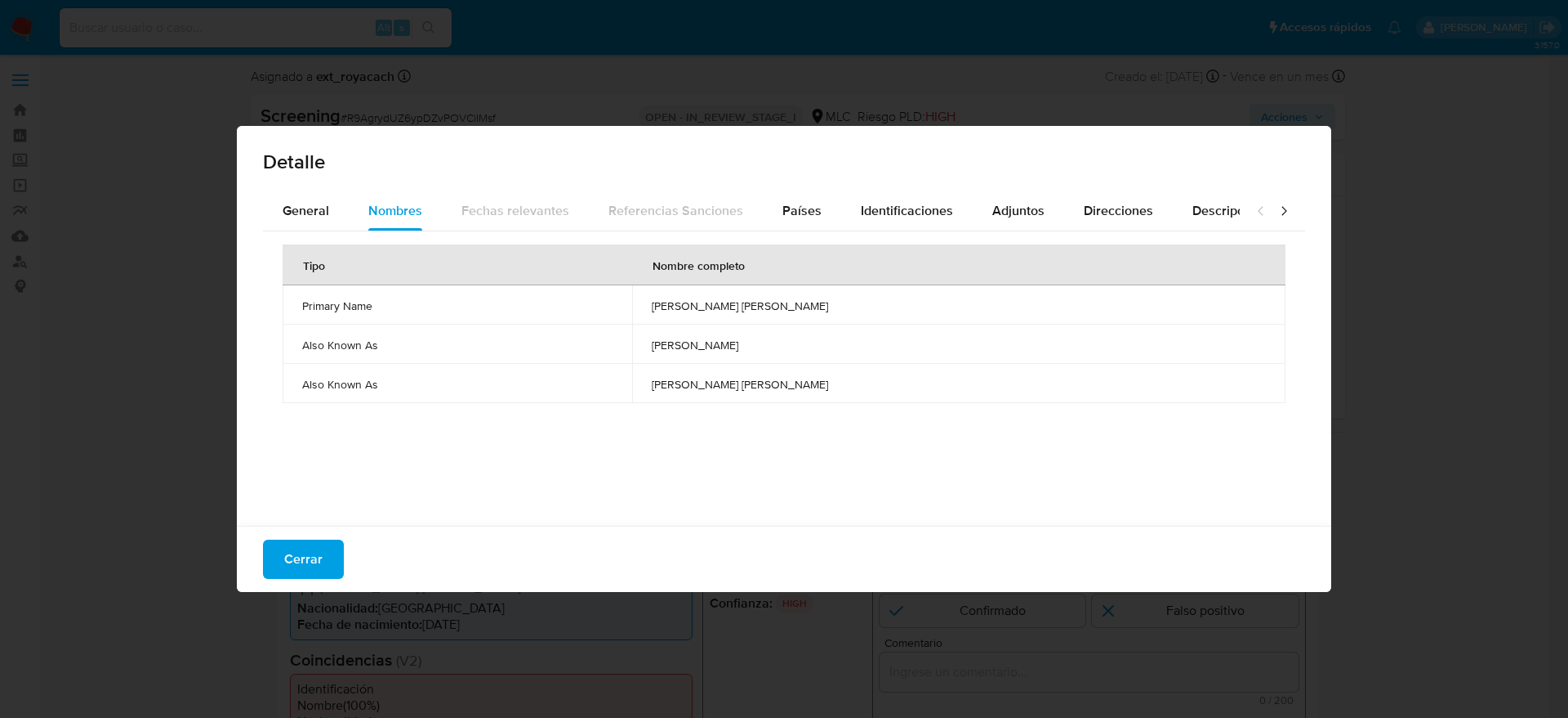
click at [717, 309] on span "jeannette scarlett valdes suazo" at bounding box center [958, 305] width 614 height 15
click at [323, 209] on span "General" at bounding box center [305, 210] width 47 height 18
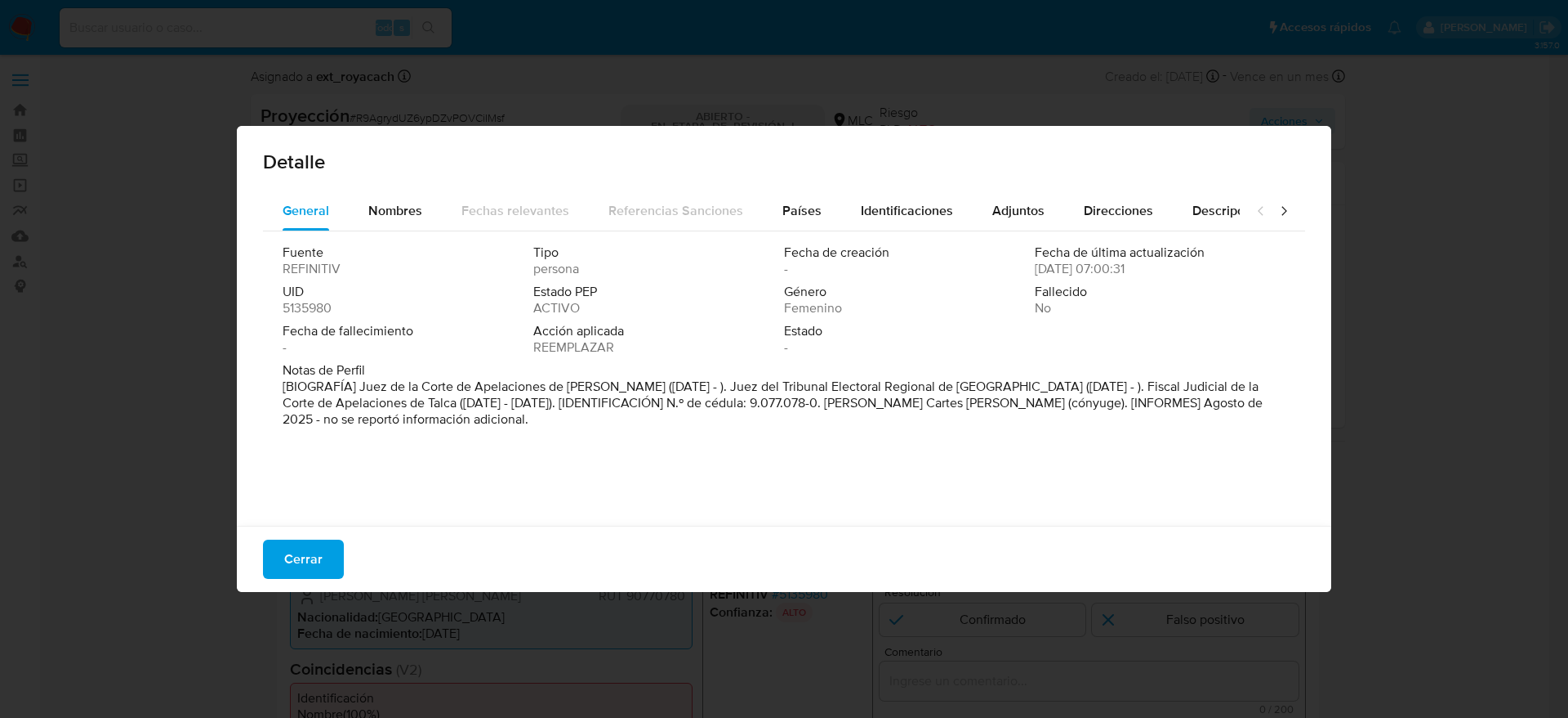
drag, startPoint x: 358, startPoint y: 383, endPoint x: 592, endPoint y: 387, distance: 234.0
click at [592, 387] on font "[BIOGRAFÍA] Juez de la Corte de Apelaciones de Talca (feb. 2020 - ). Juez del T…" at bounding box center [772, 402] width 980 height 51
click at [287, 569] on span "Cerrar" at bounding box center [304, 559] width 39 height 36
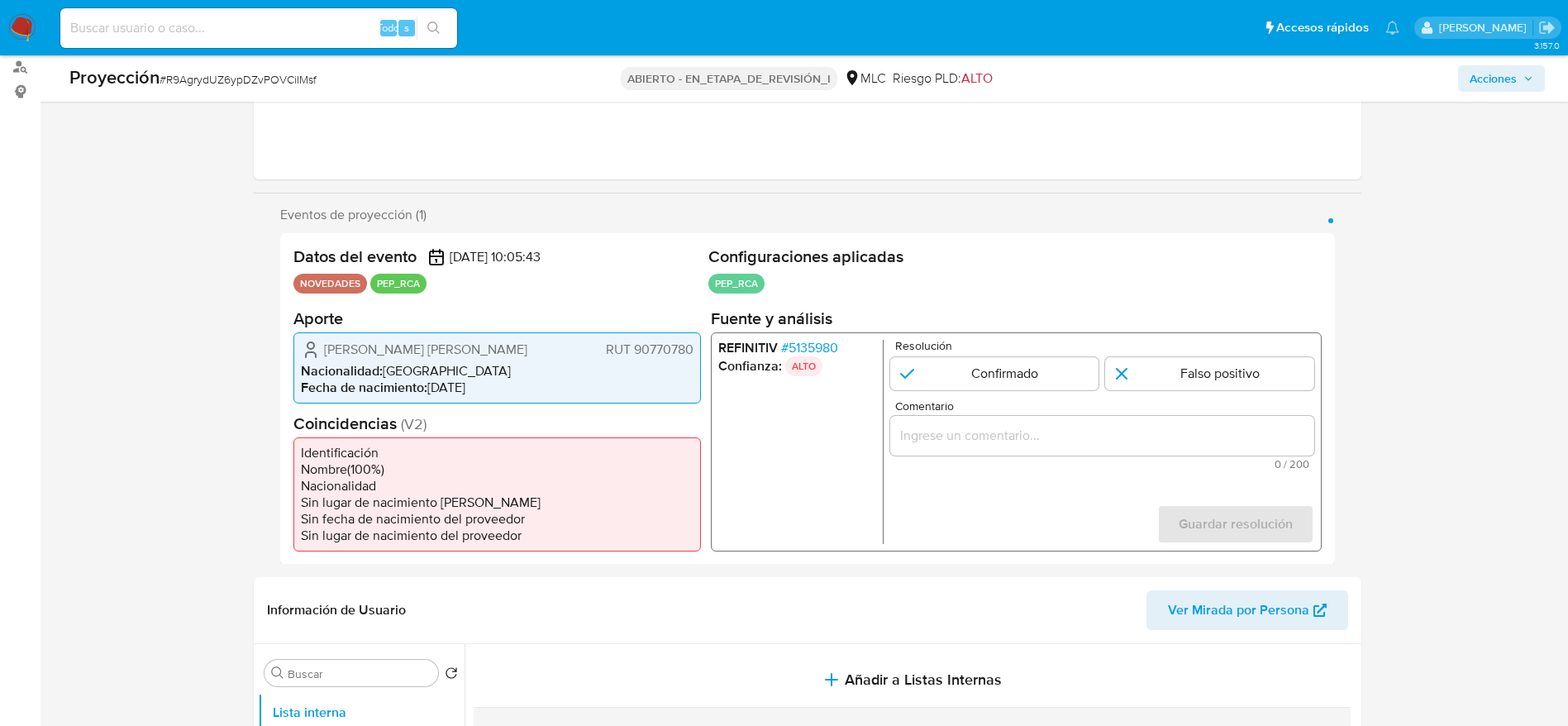
scroll to position [202, 0]
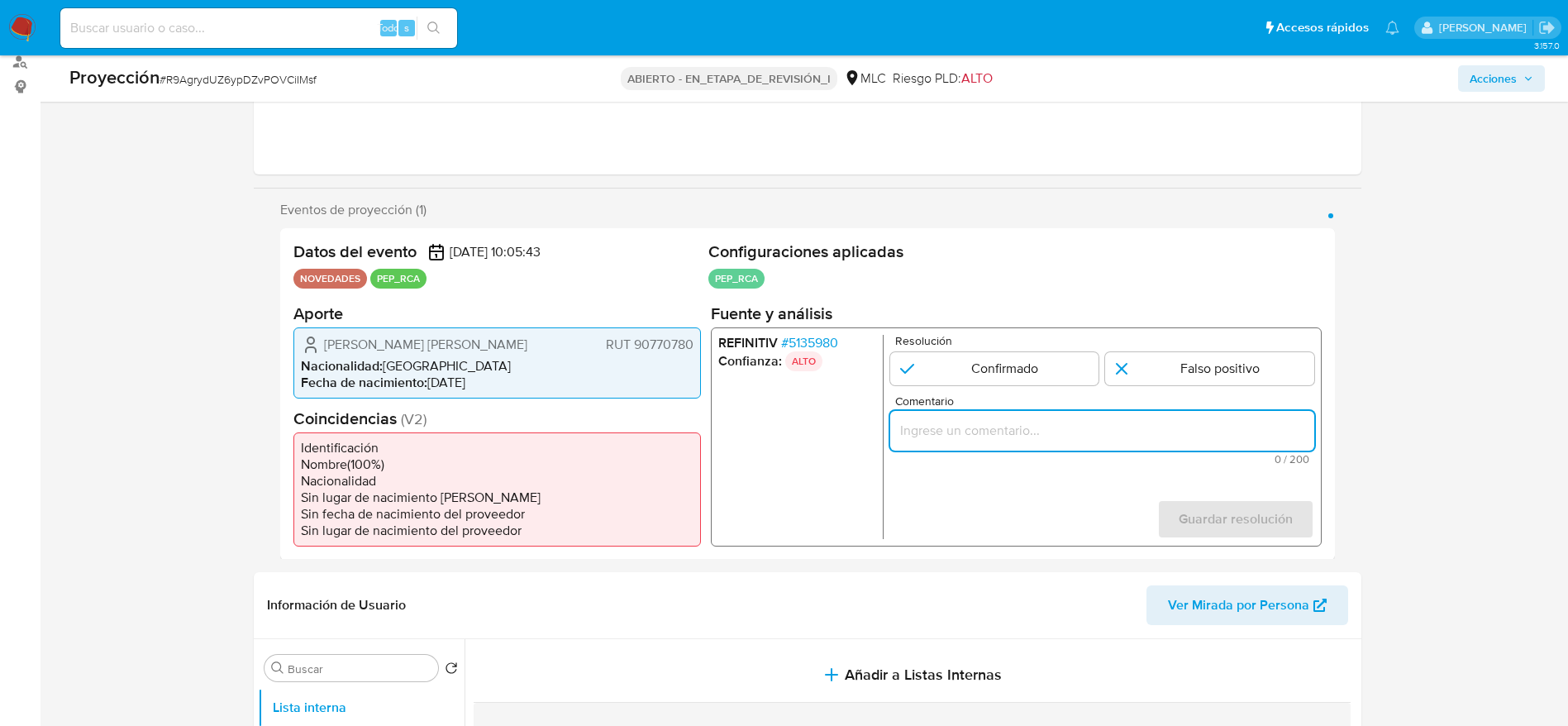
click at [926, 438] on input "Comentario" at bounding box center [1101, 430] width 424 height 22
paste input "Caso generado sobre el usuario Jeannette Scarlett Valdés Suazo. El titular de l…"
type input "Caso generado sobre el usuario Jeannette Scarlett Valdés Suazo. El titular de l…"
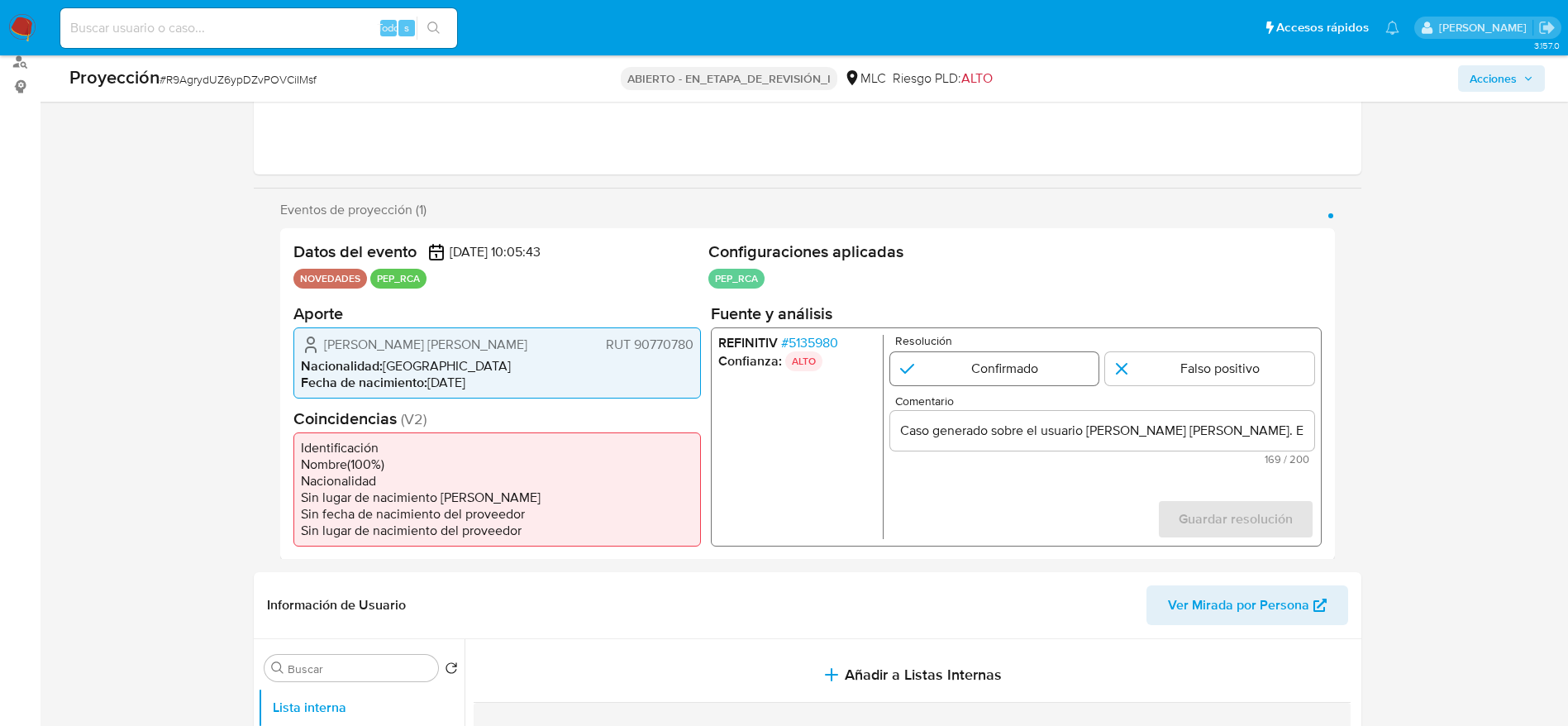
click at [1056, 358] on input "1 de 1" at bounding box center [993, 368] width 209 height 33
radio input "true"
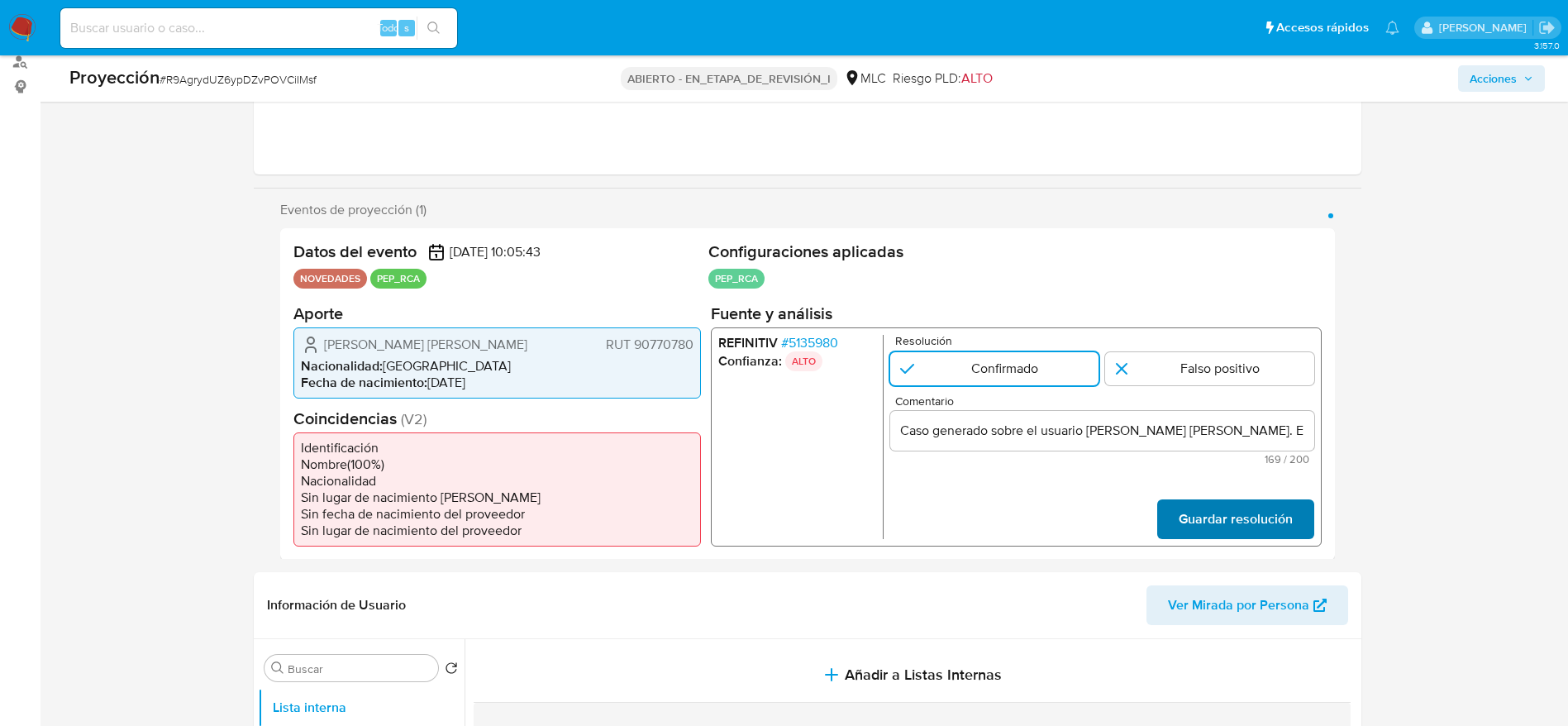
click at [1240, 521] on span "Guardar resolución" at bounding box center [1234, 518] width 114 height 36
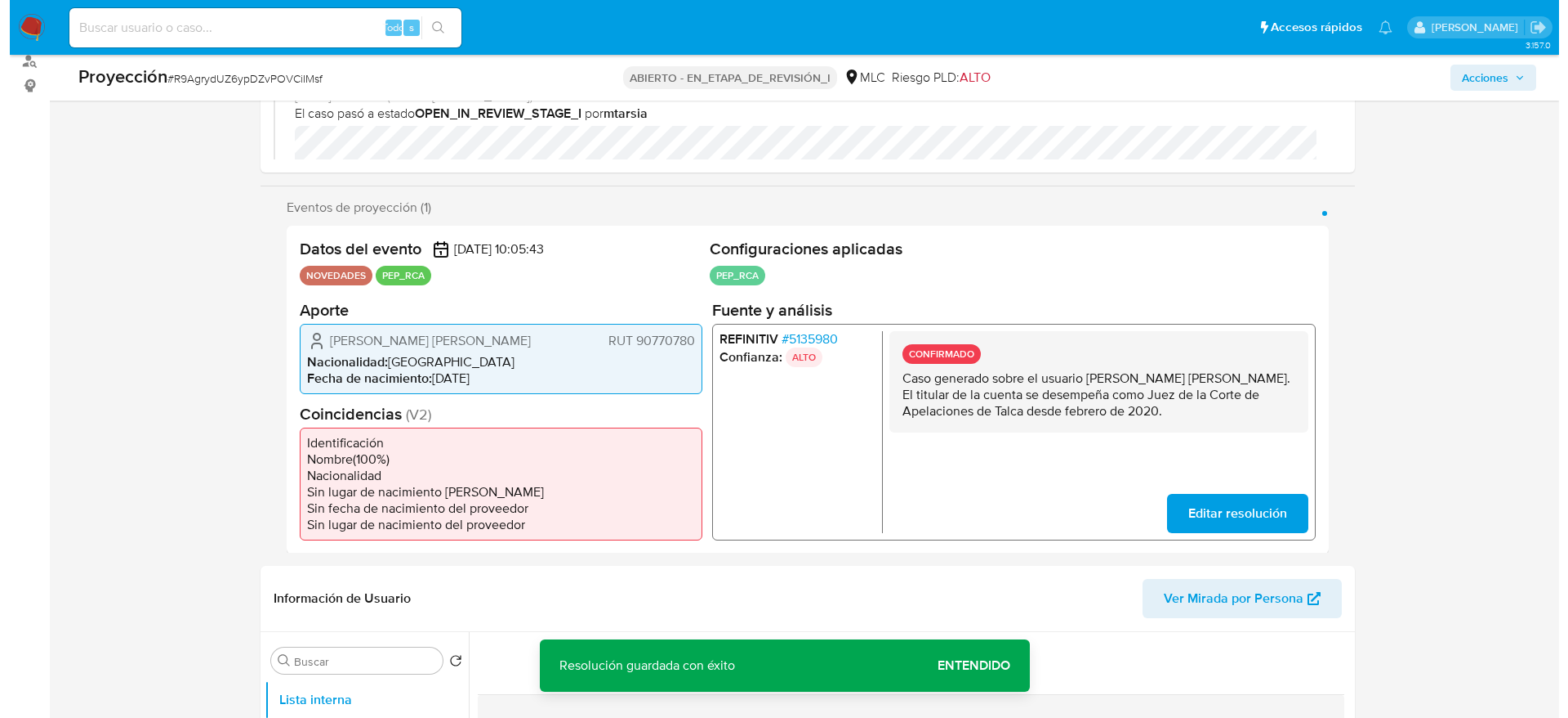
scroll to position [443, 0]
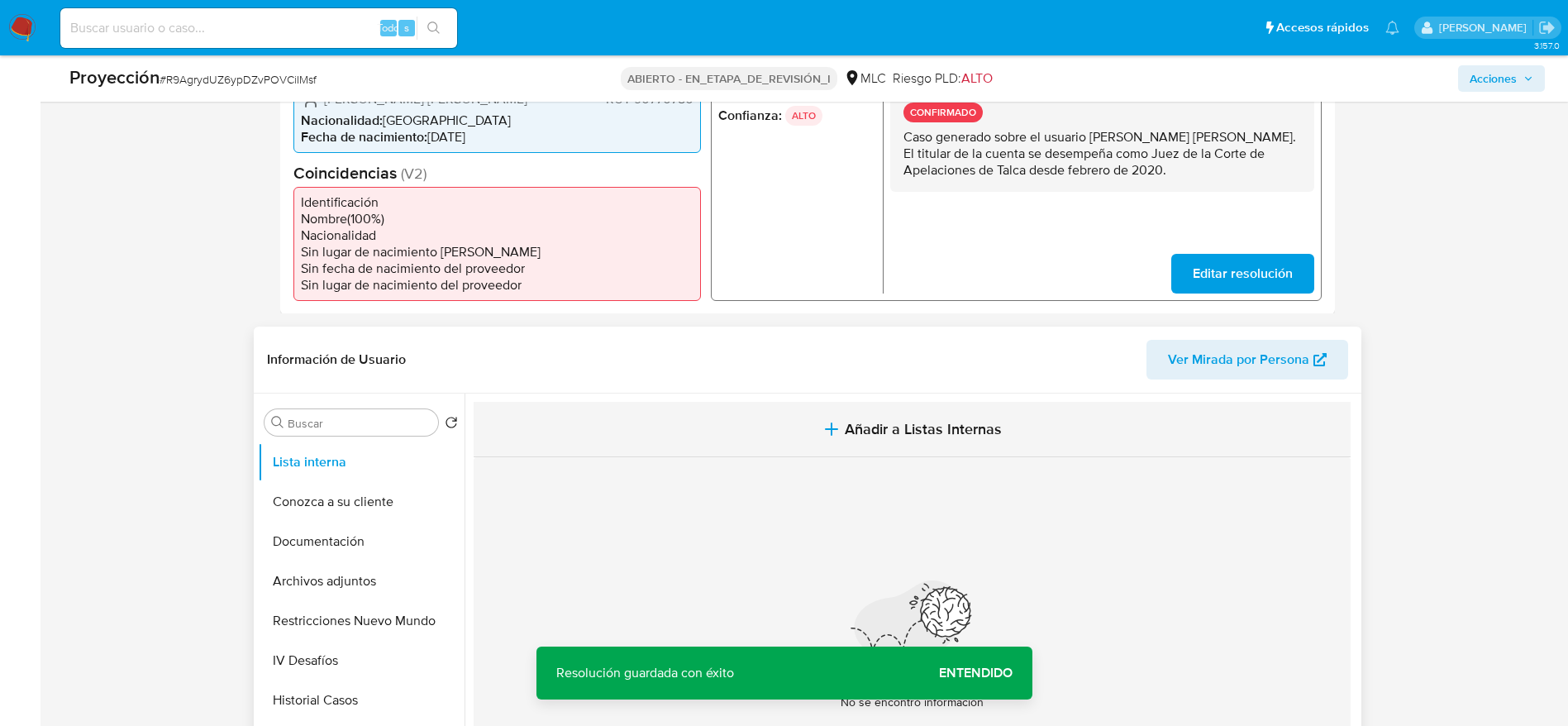
click at [967, 440] on button "Añadir a Listas Internas" at bounding box center [913, 429] width 877 height 55
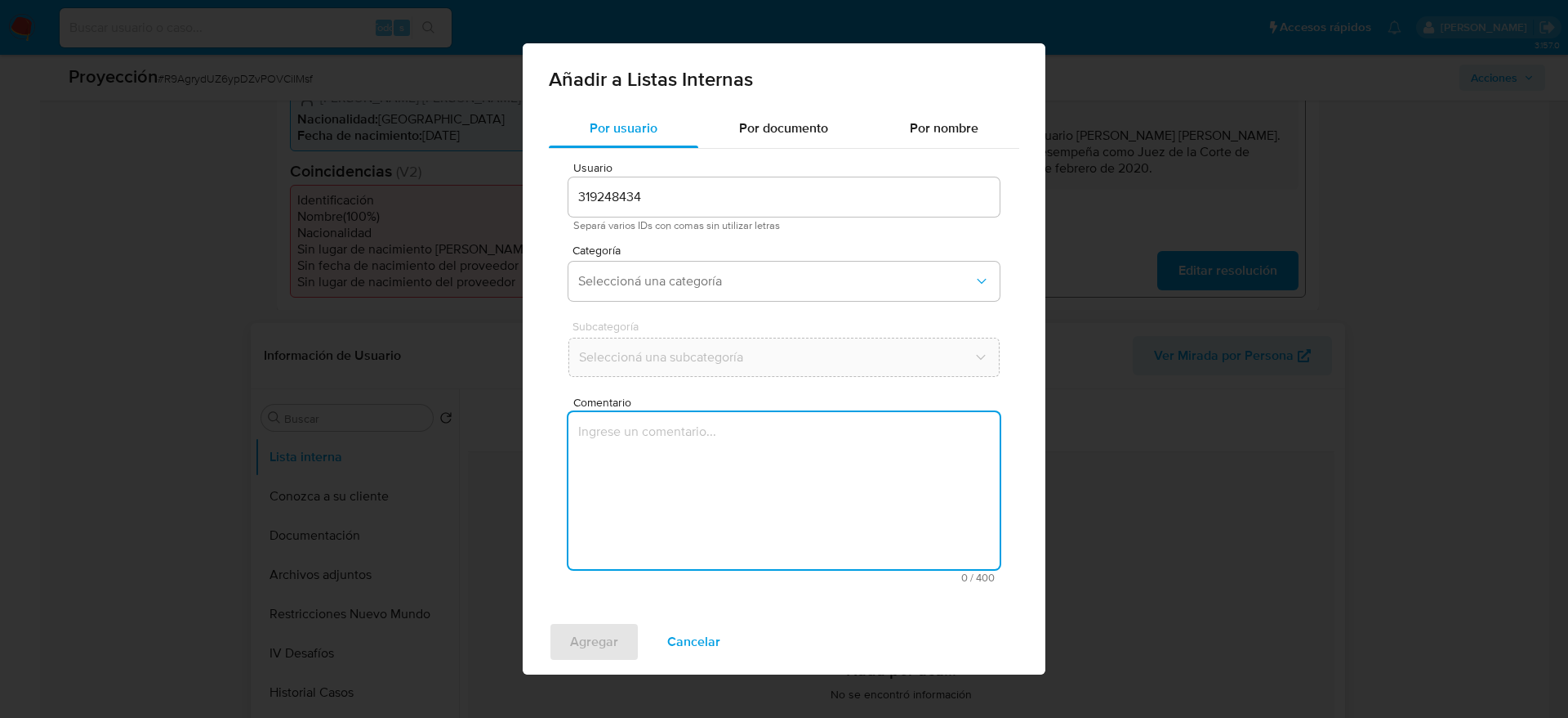
click at [776, 514] on textarea "Comentario" at bounding box center [784, 491] width 432 height 157
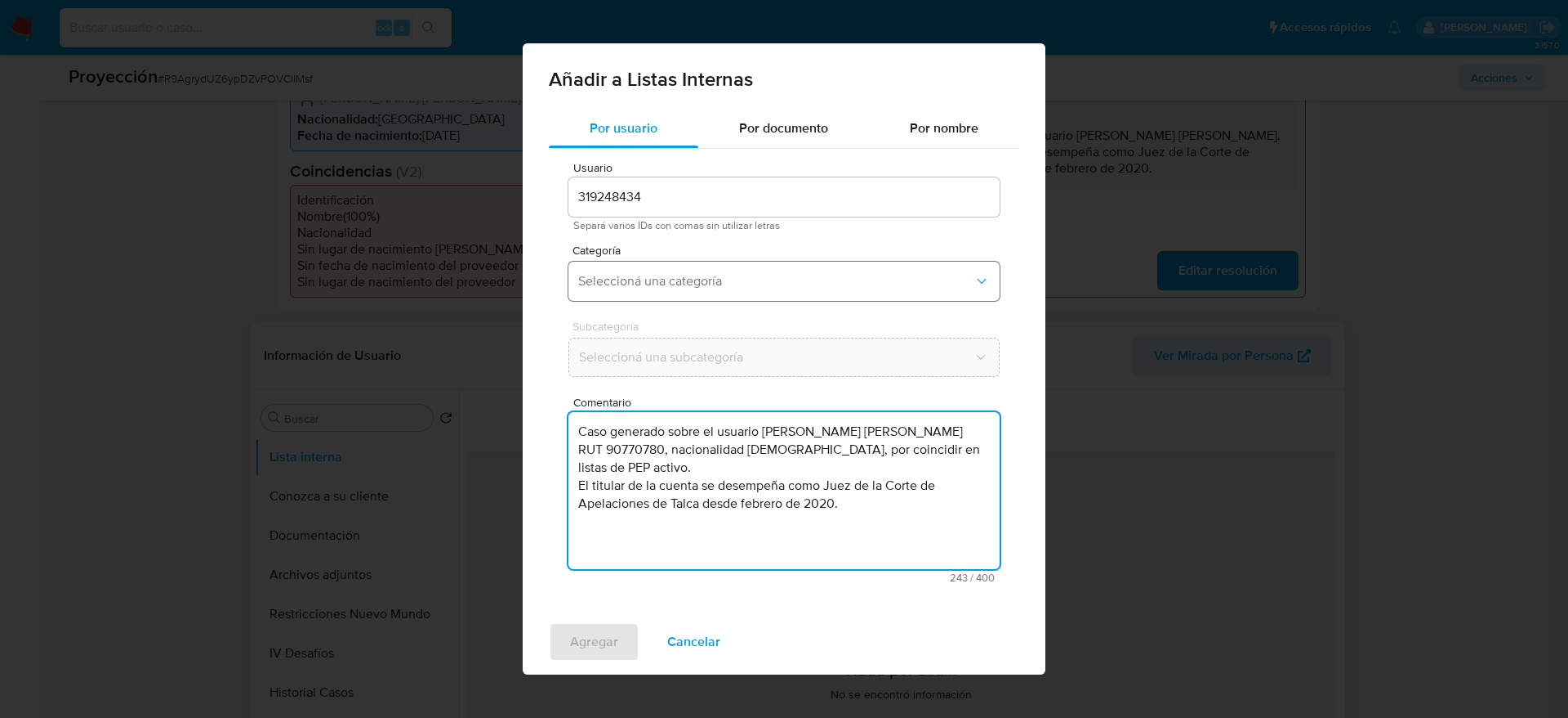
type textarea "Caso generado sobre el usuario Jeannette Scarlett Valdés Suazo RUT 90770780, na…"
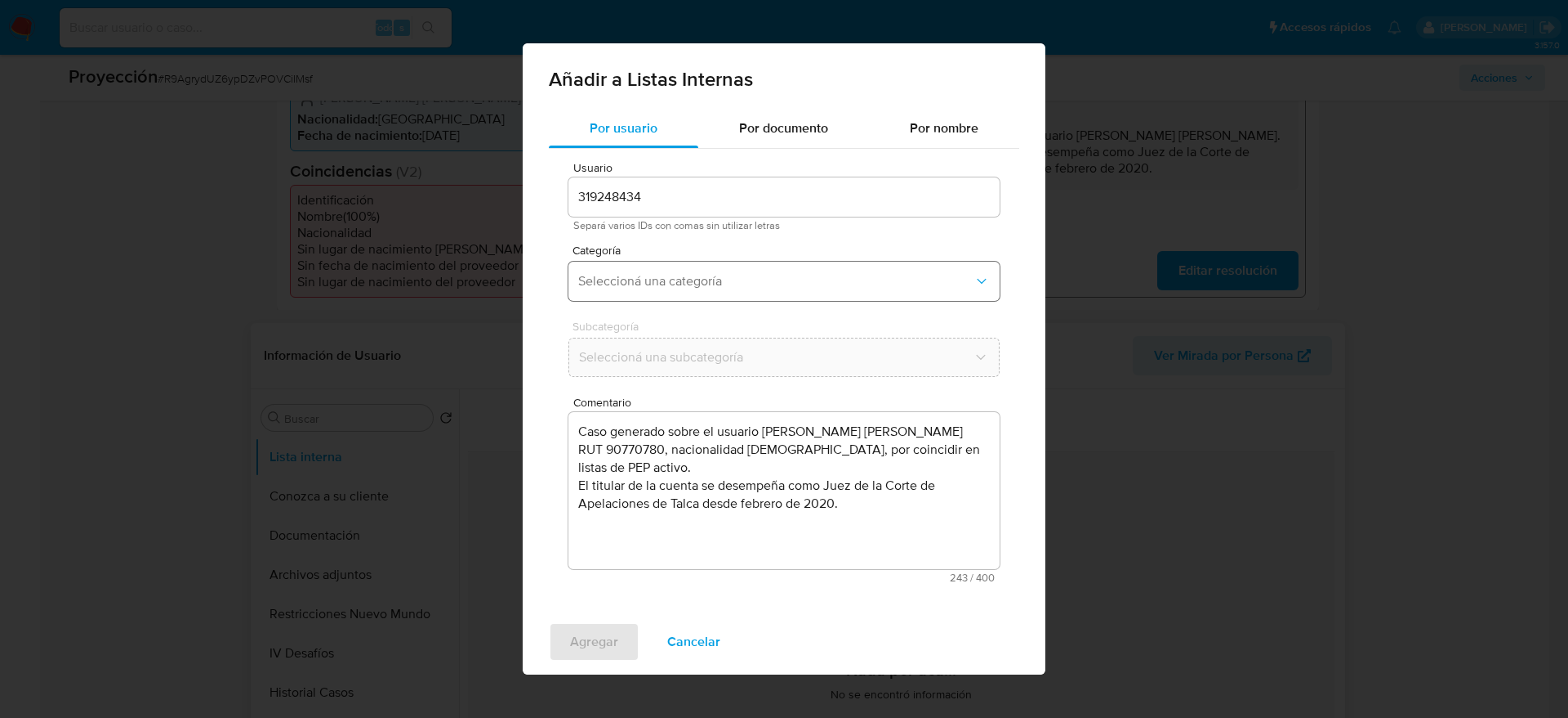
click at [749, 277] on span "Seleccioná una categoría" at bounding box center [776, 280] width 396 height 16
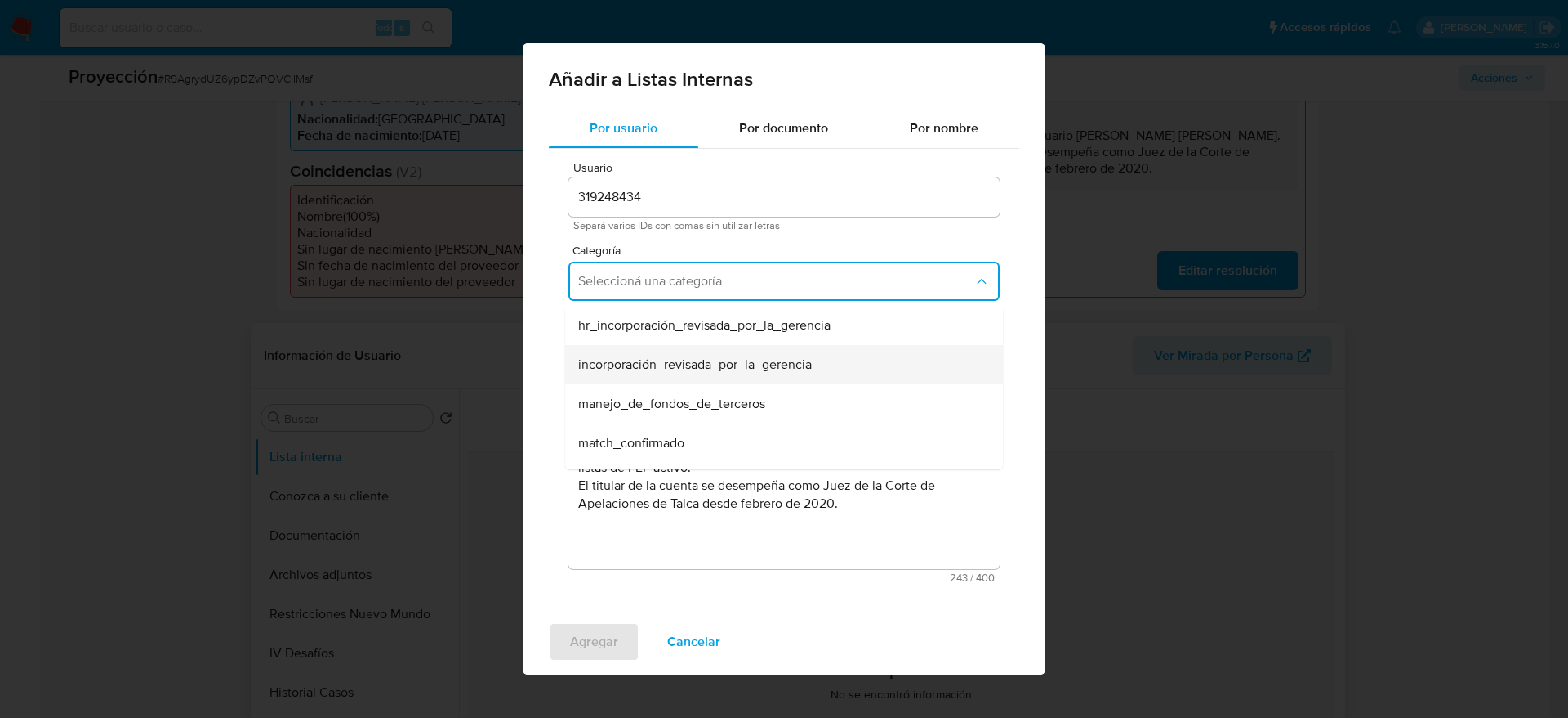
scroll to position [127, 0]
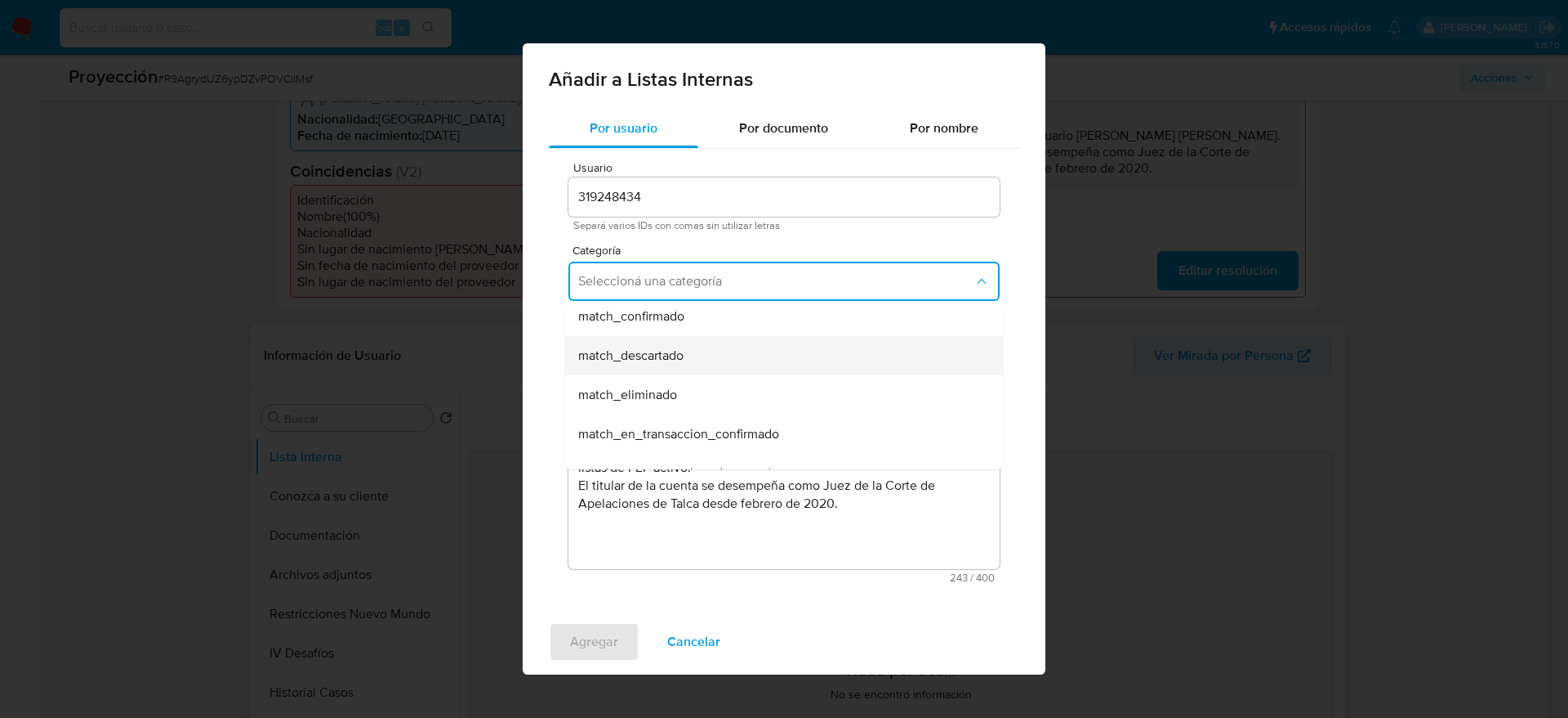
click at [697, 359] on div "match_descartado" at bounding box center [779, 355] width 401 height 39
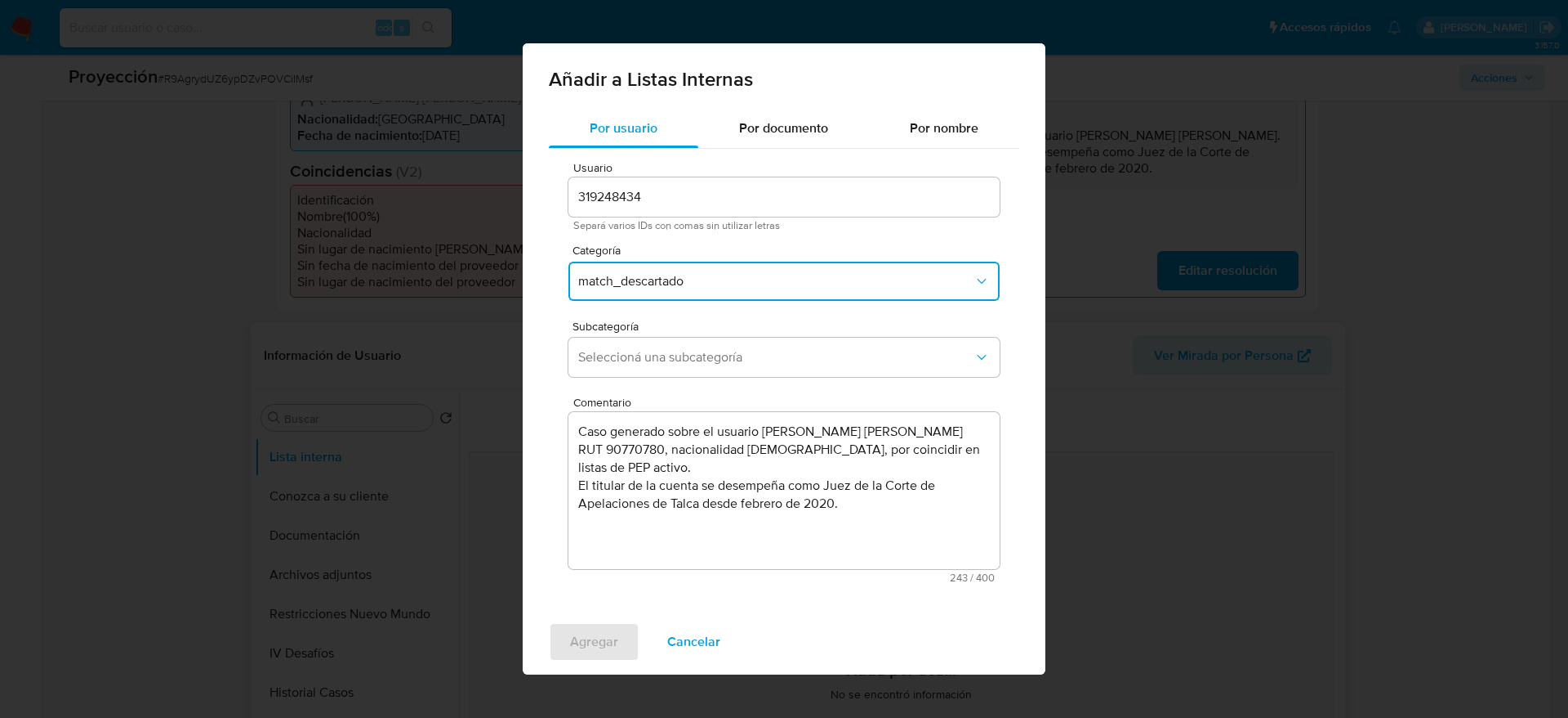
click at [751, 270] on button "match_descartado" at bounding box center [784, 281] width 432 height 39
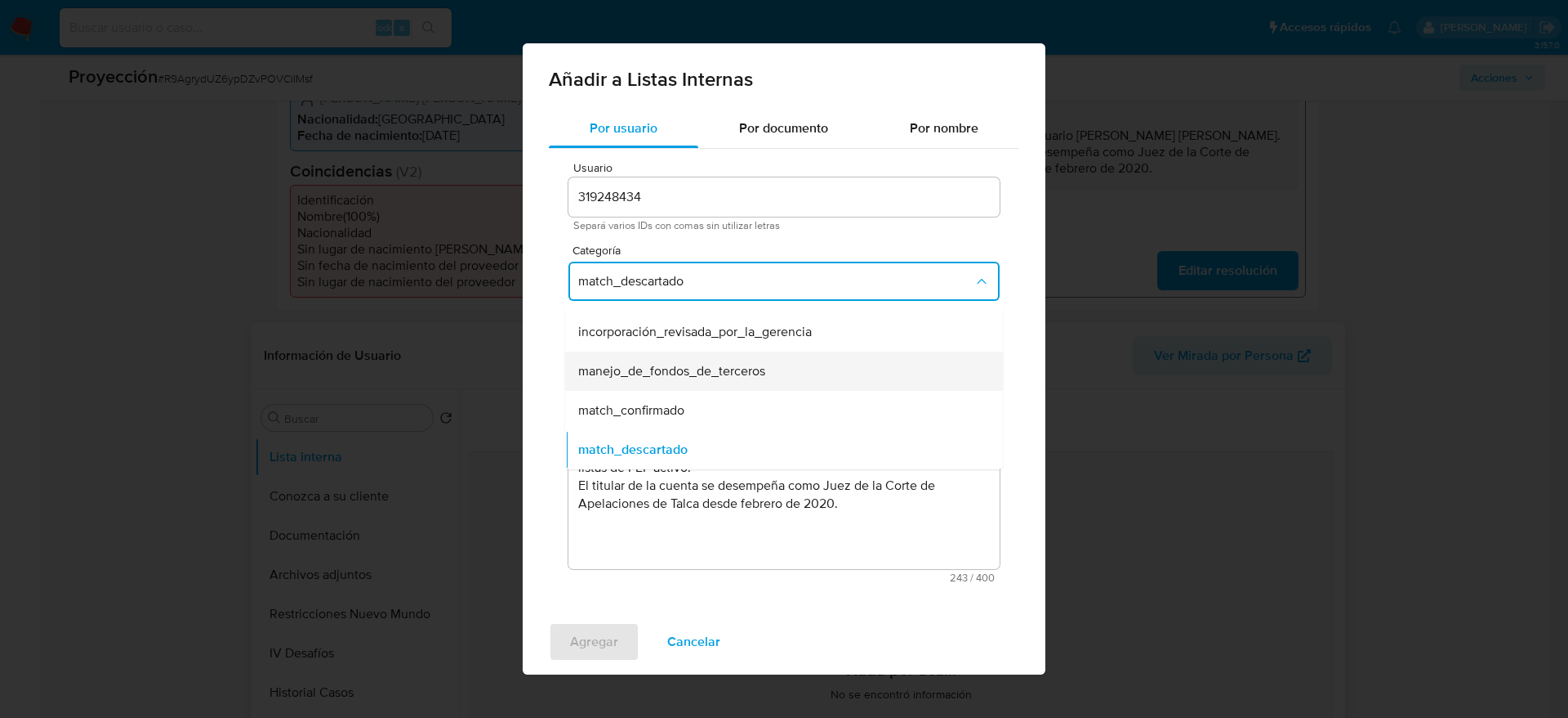
scroll to position [104, 0]
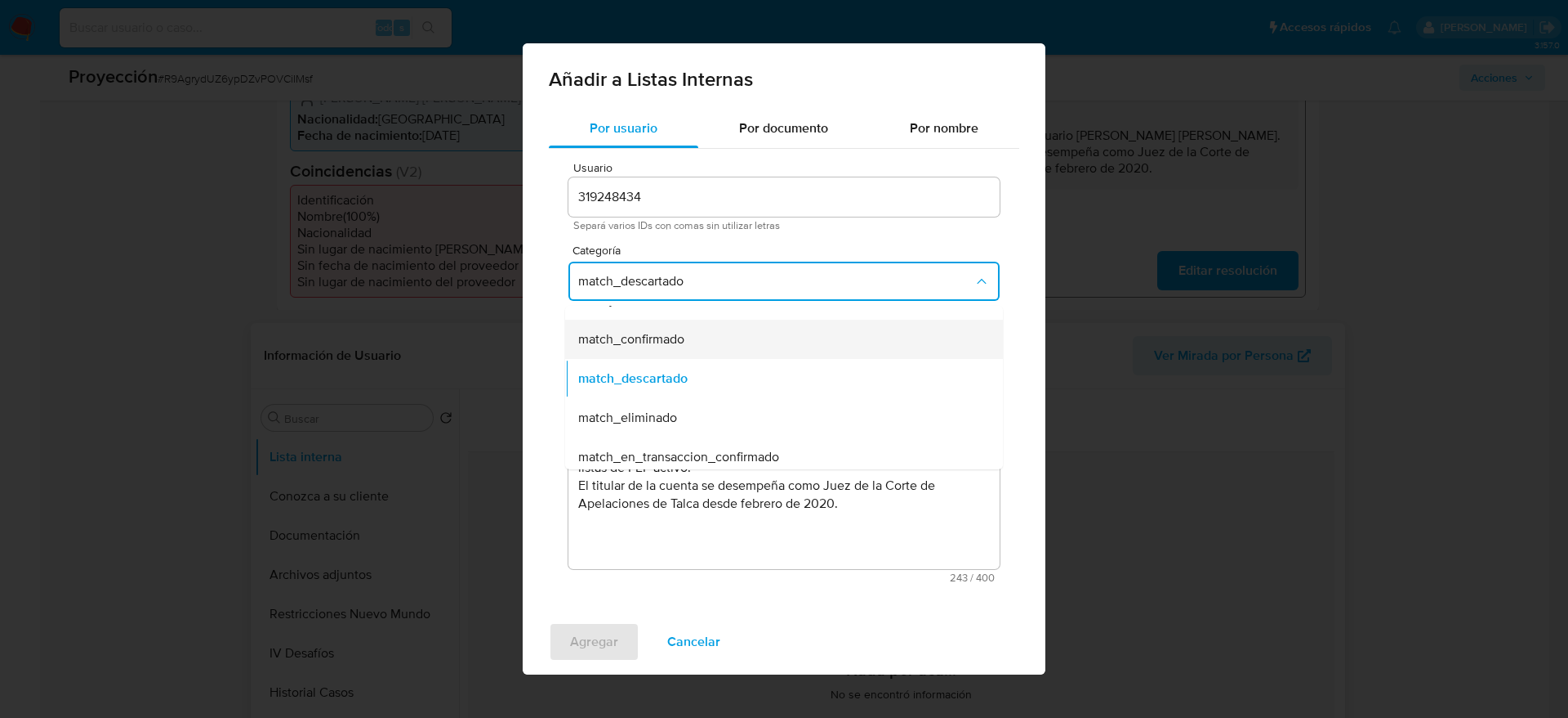
click at [690, 346] on div "match_confirmado" at bounding box center [779, 339] width 401 height 39
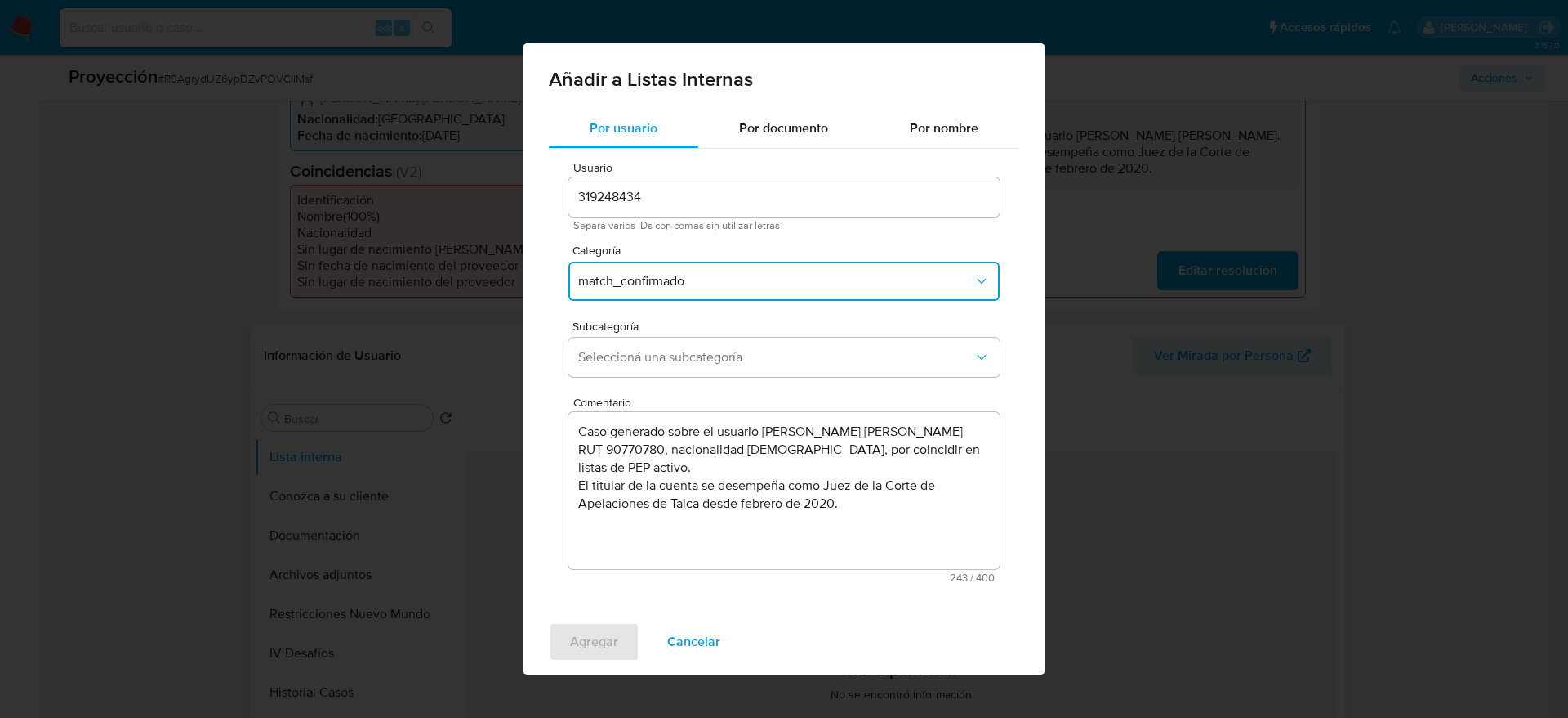
click at [690, 346] on button "Seleccioná una subcategoría" at bounding box center [784, 357] width 432 height 39
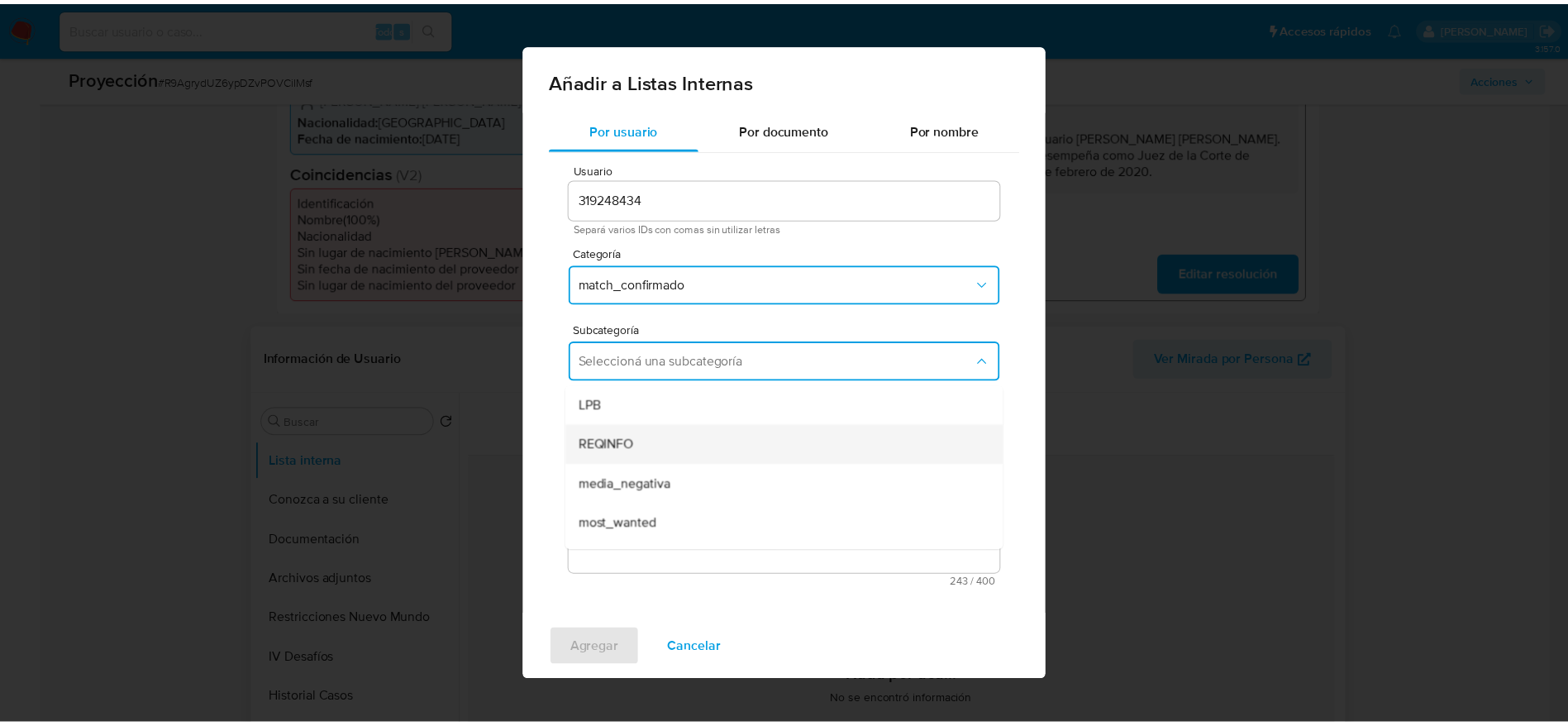
scroll to position [113, 0]
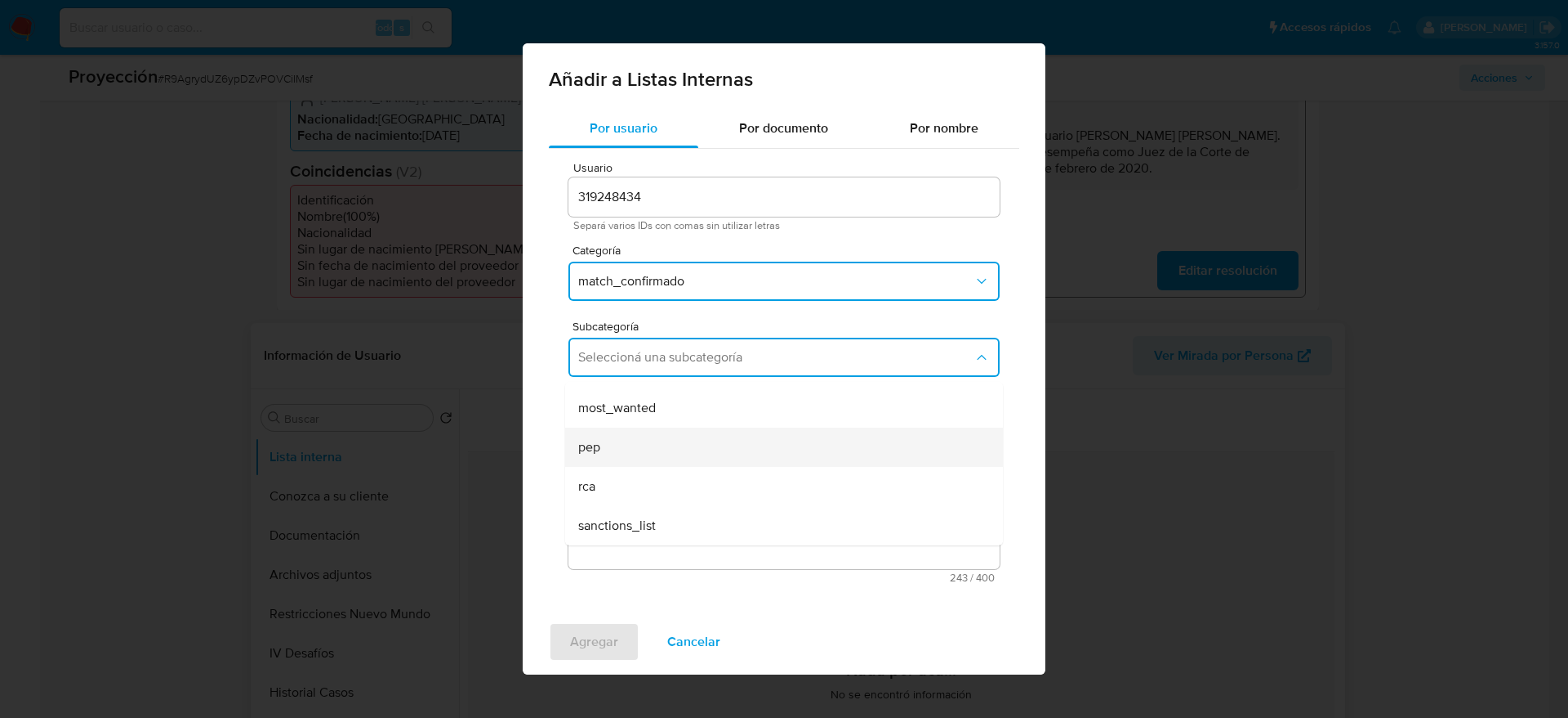
click at [633, 439] on div "pep" at bounding box center [779, 447] width 401 height 39
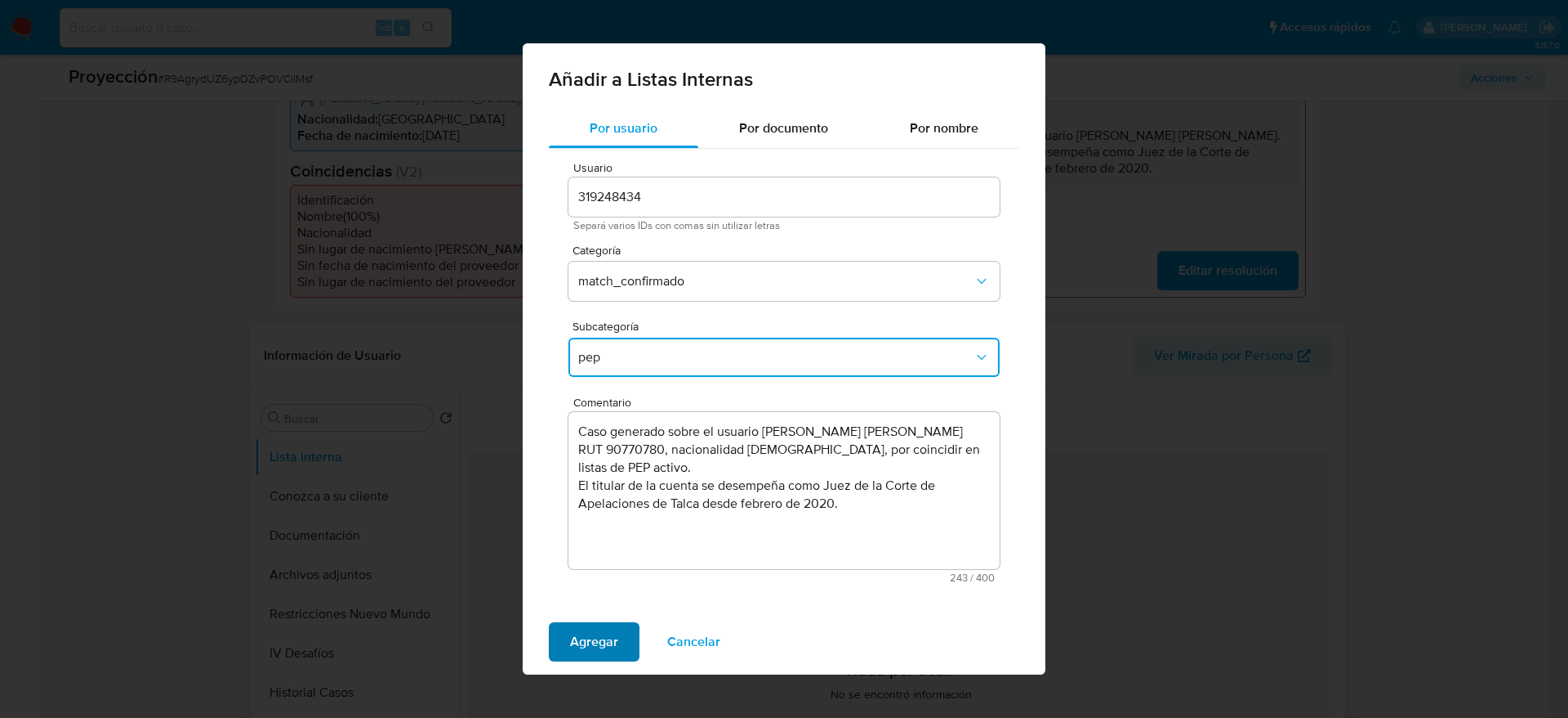
click at [586, 651] on span "Agregar" at bounding box center [594, 641] width 48 height 36
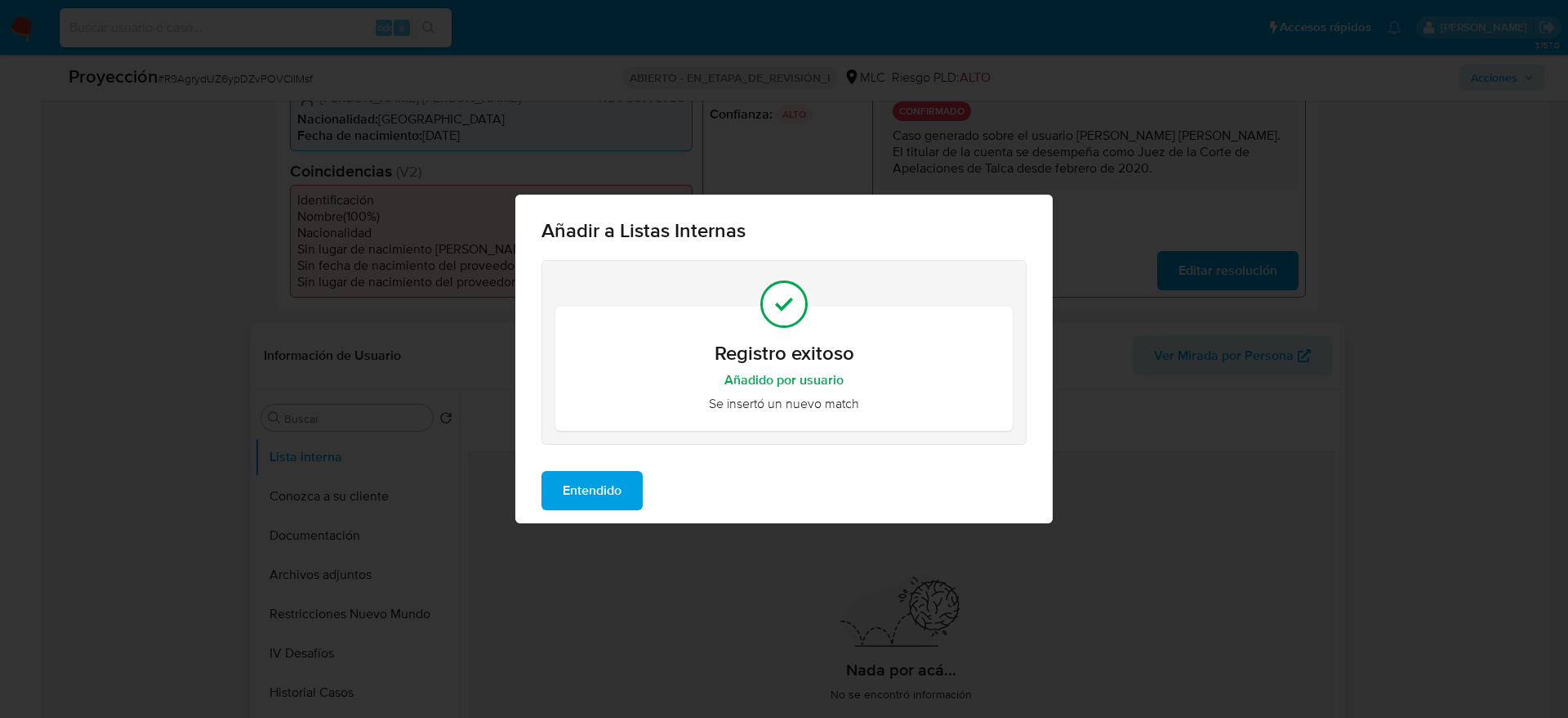
click at [604, 495] on span "Entendido" at bounding box center [592, 490] width 59 height 36
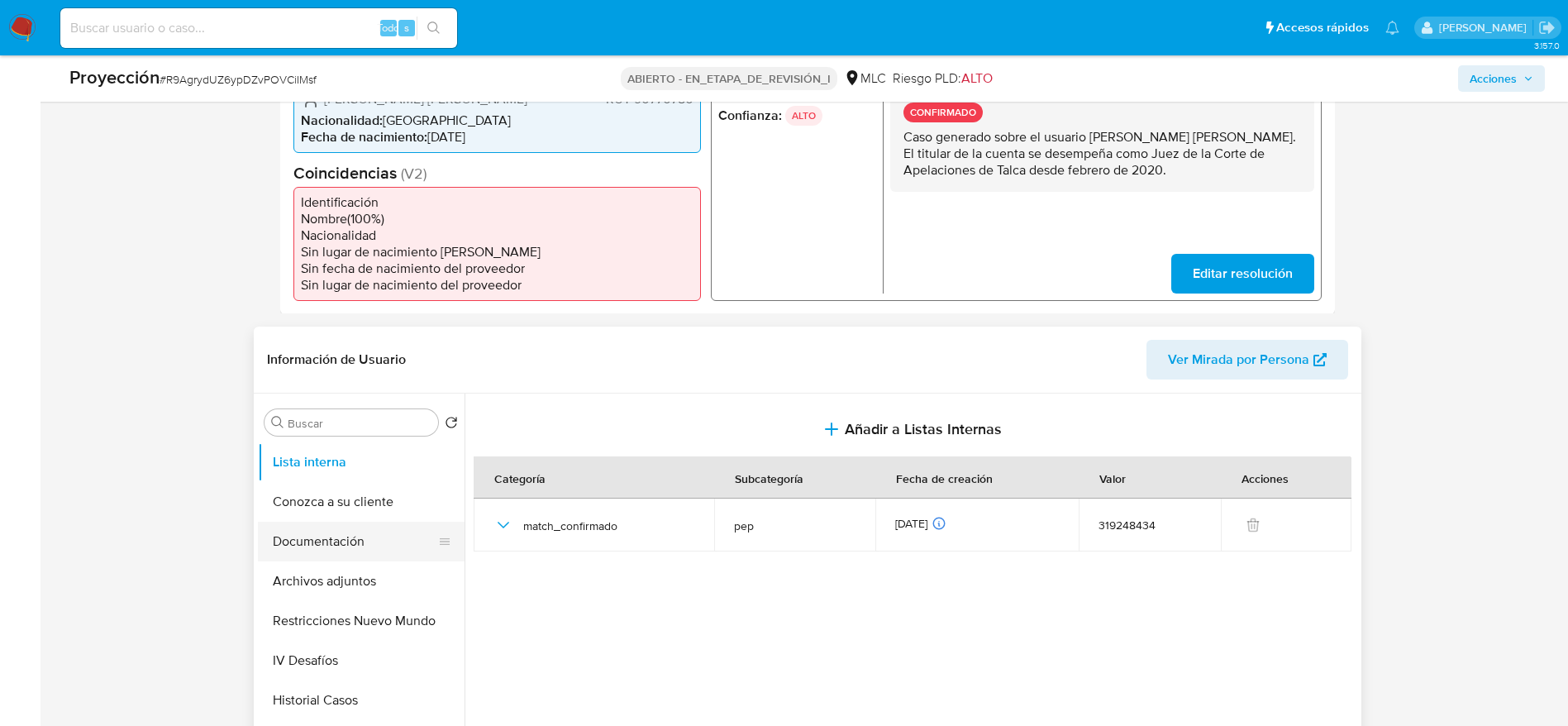
click at [307, 546] on button "Documentación" at bounding box center [354, 542] width 193 height 39
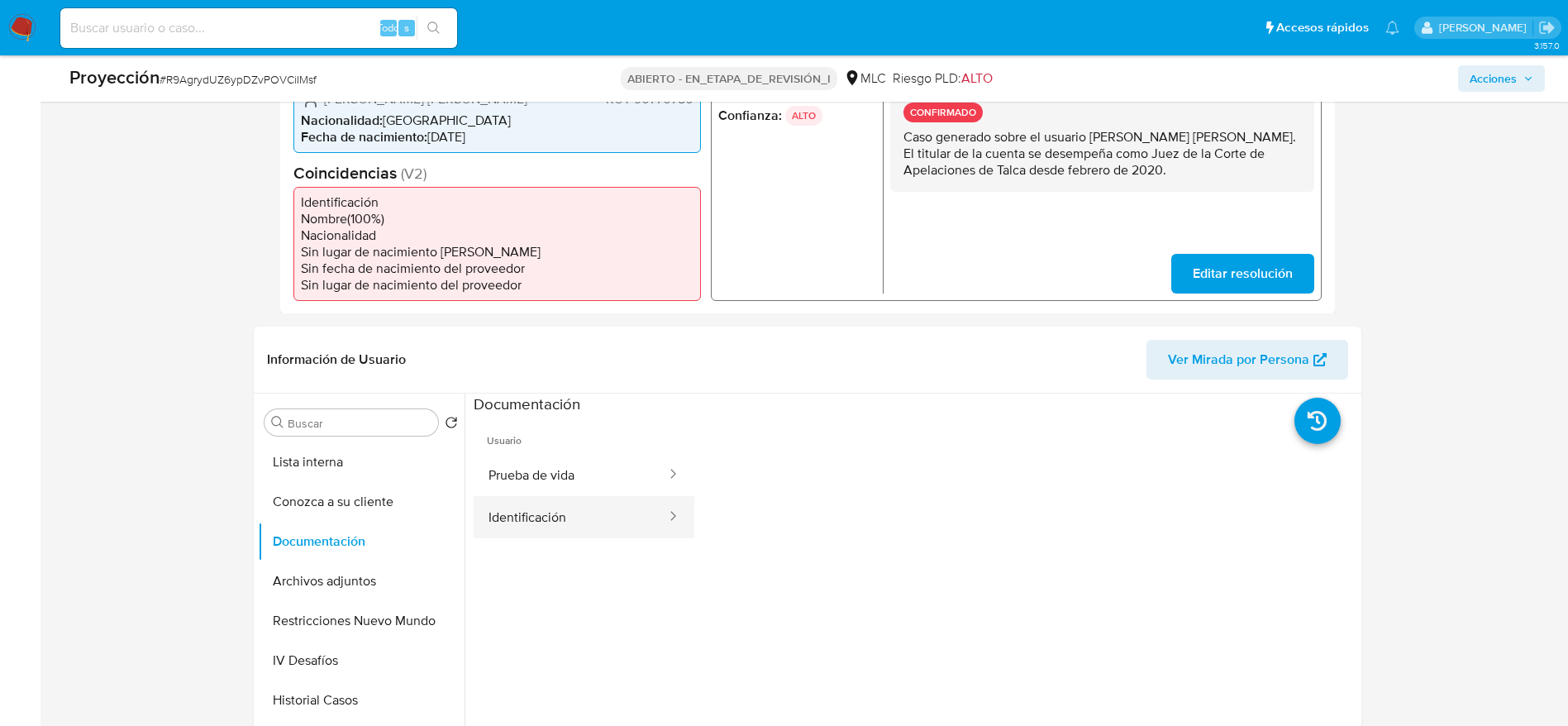
click at [560, 507] on button "Identificación" at bounding box center [571, 516] width 194 height 42
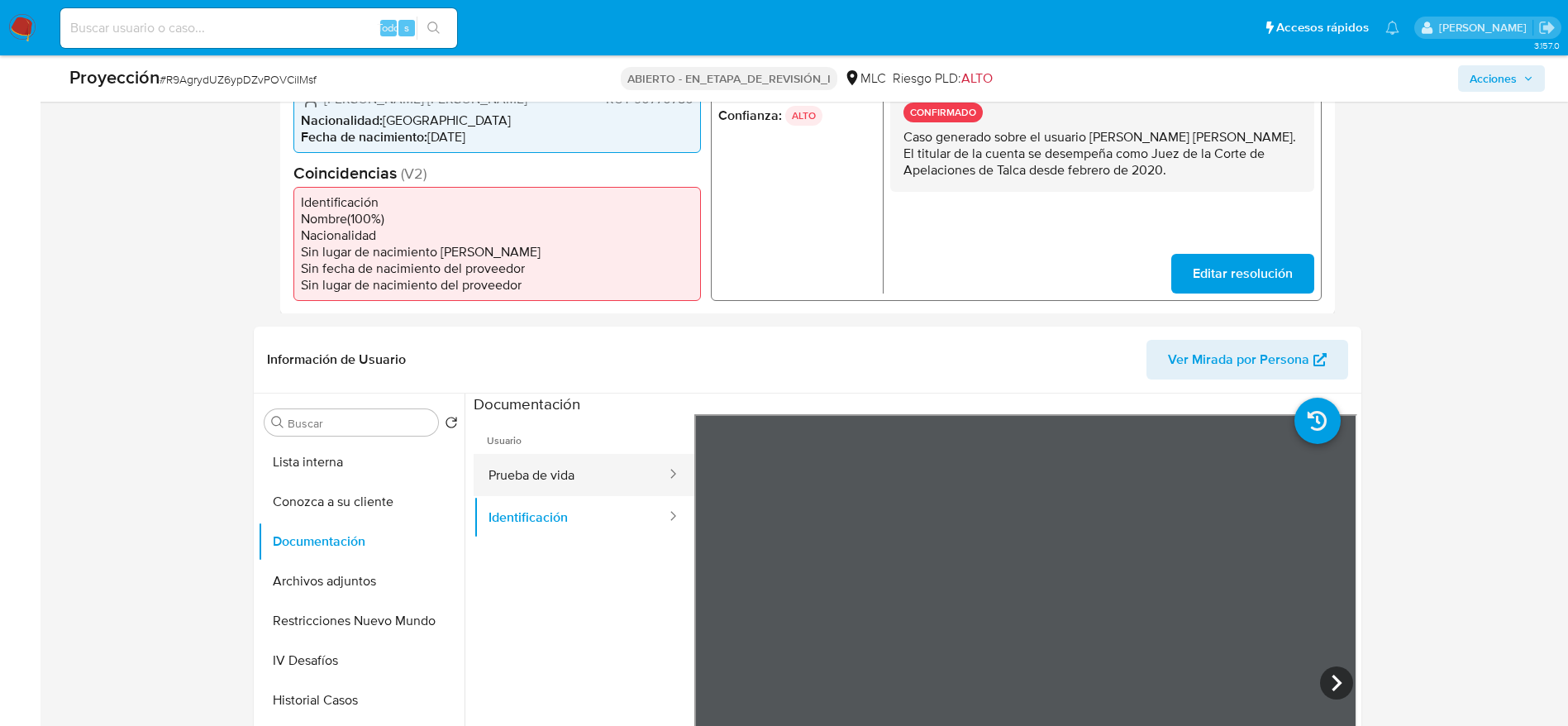
click at [589, 480] on button "Prueba de vida" at bounding box center [571, 474] width 194 height 42
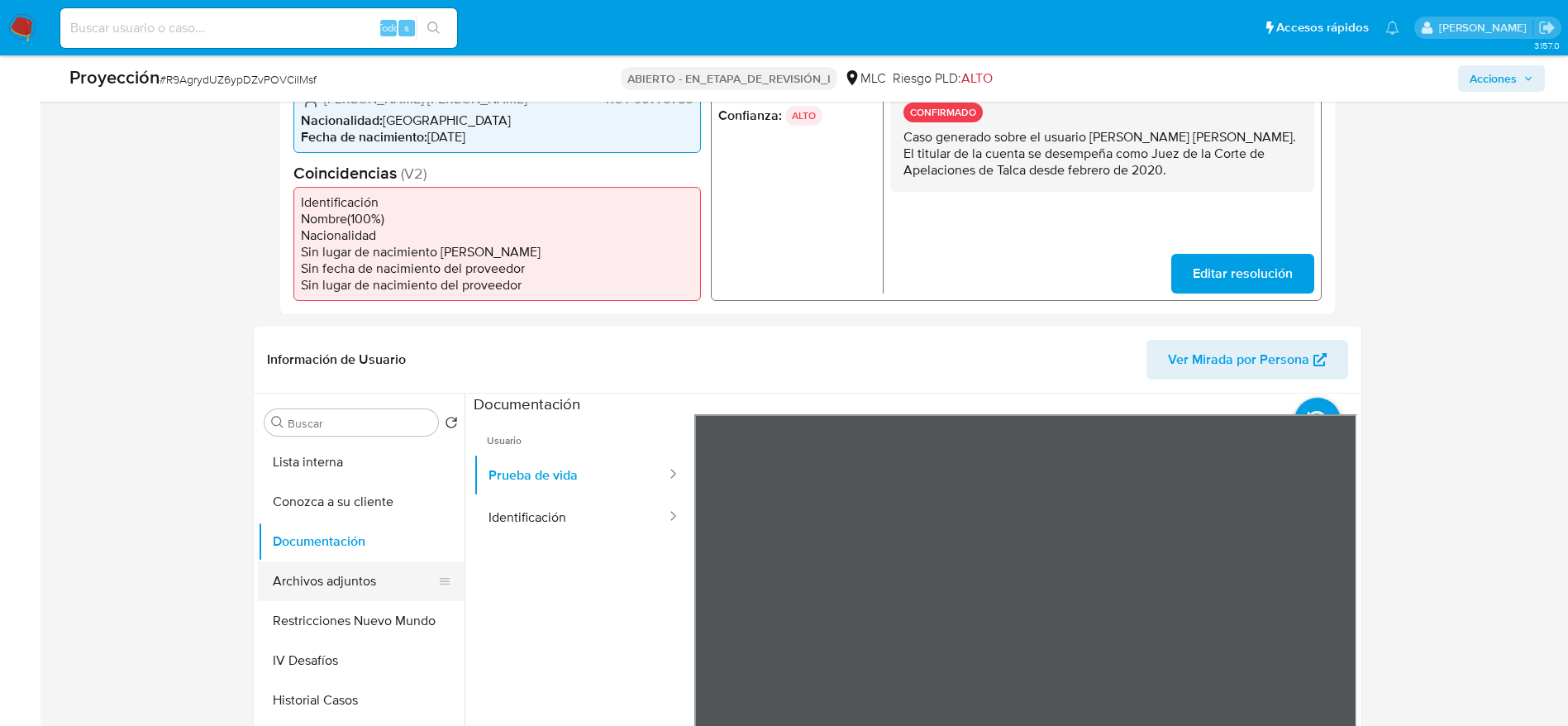
click at [359, 593] on button "Archivos adjuntos" at bounding box center [354, 581] width 193 height 39
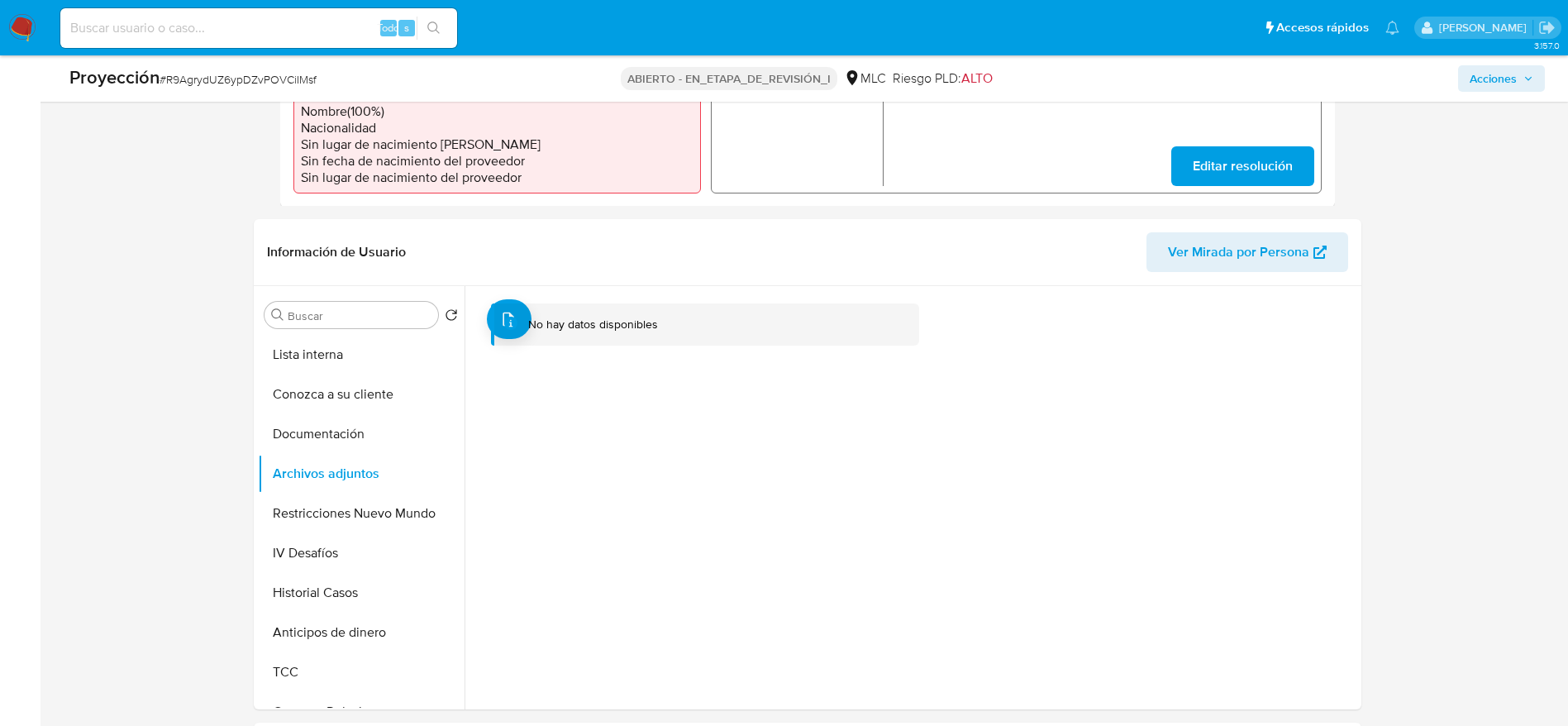
scroll to position [595, 0]
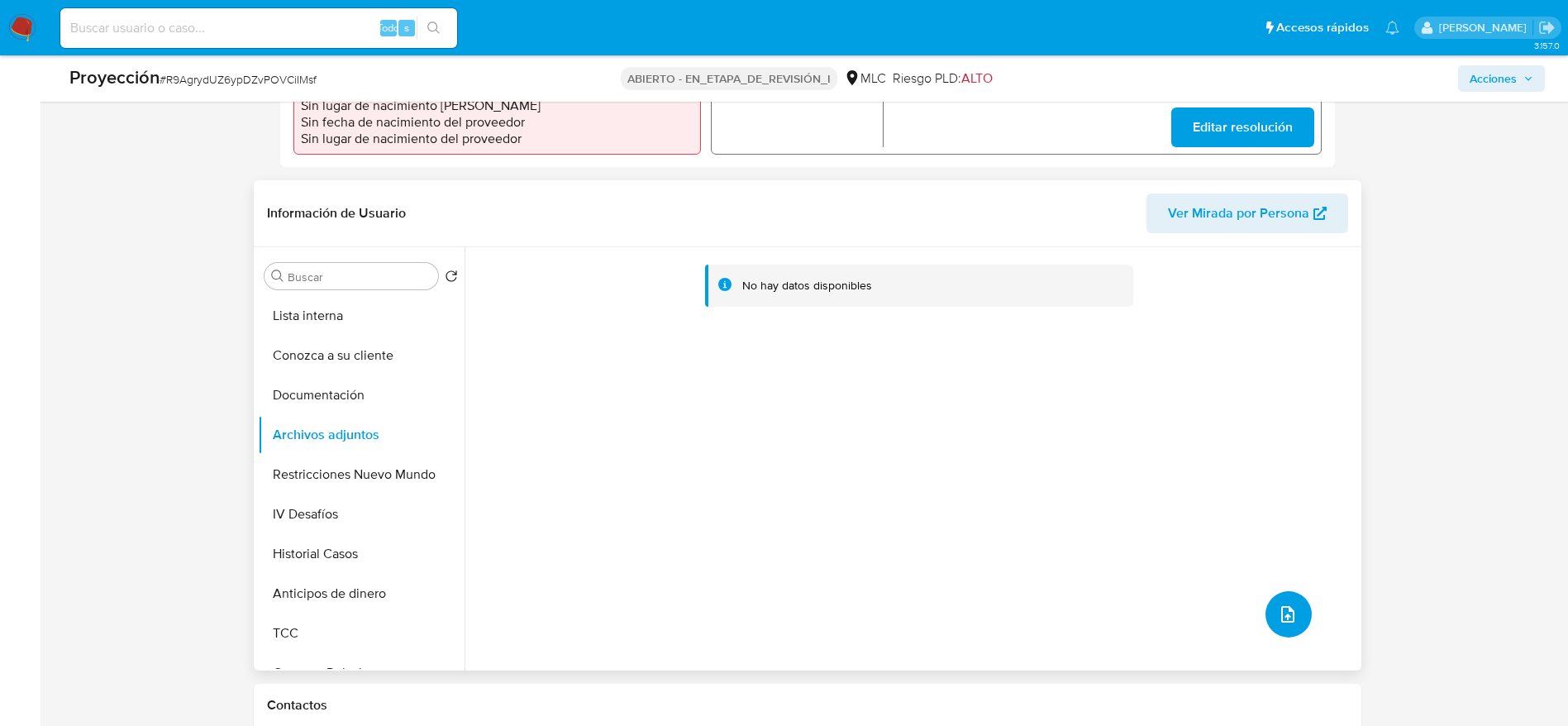
click at [1284, 614] on icon "subir archivo" at bounding box center [1287, 614] width 20 height 20
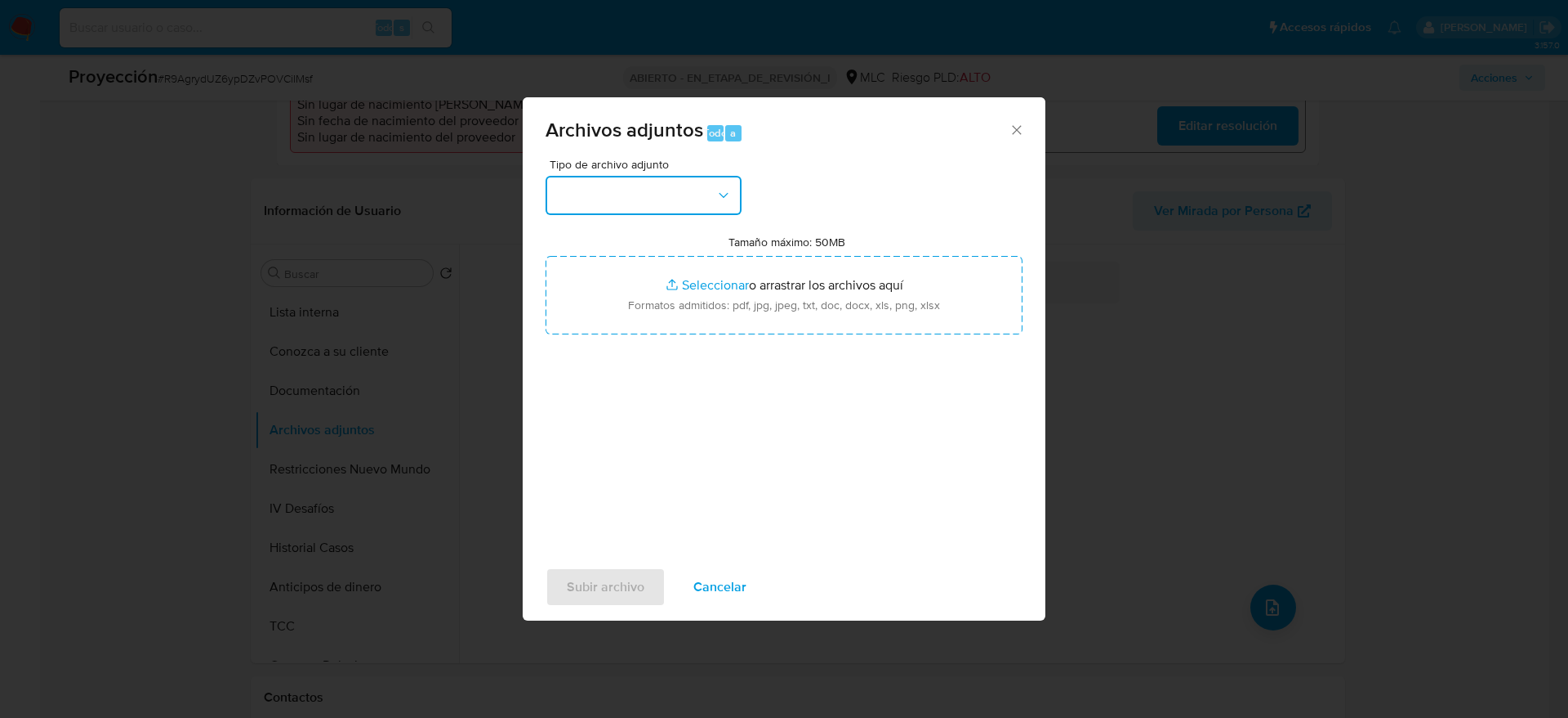
click at [718, 209] on button "button" at bounding box center [644, 195] width 196 height 39
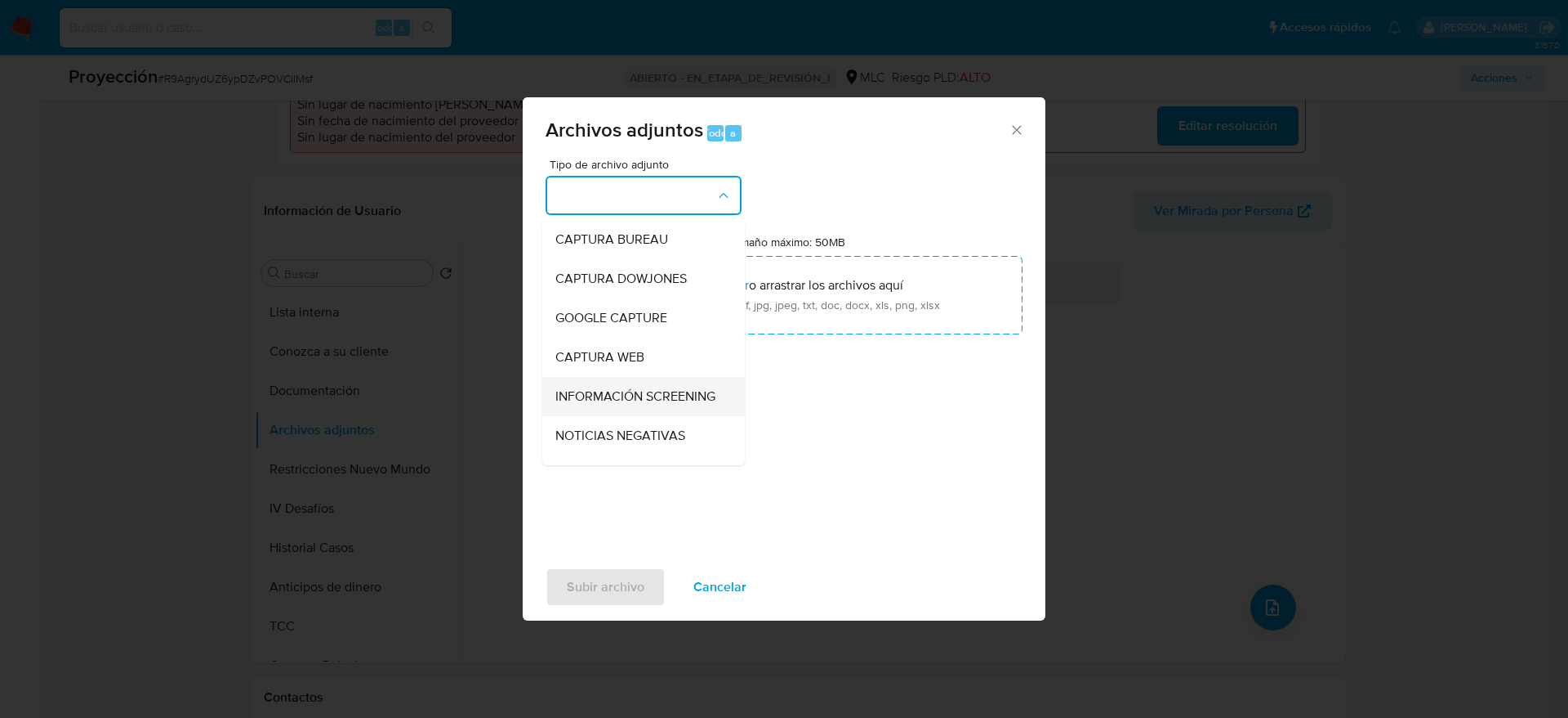
click at [577, 405] on span "INFORMACIÓN SCREENING" at bounding box center [635, 396] width 160 height 16
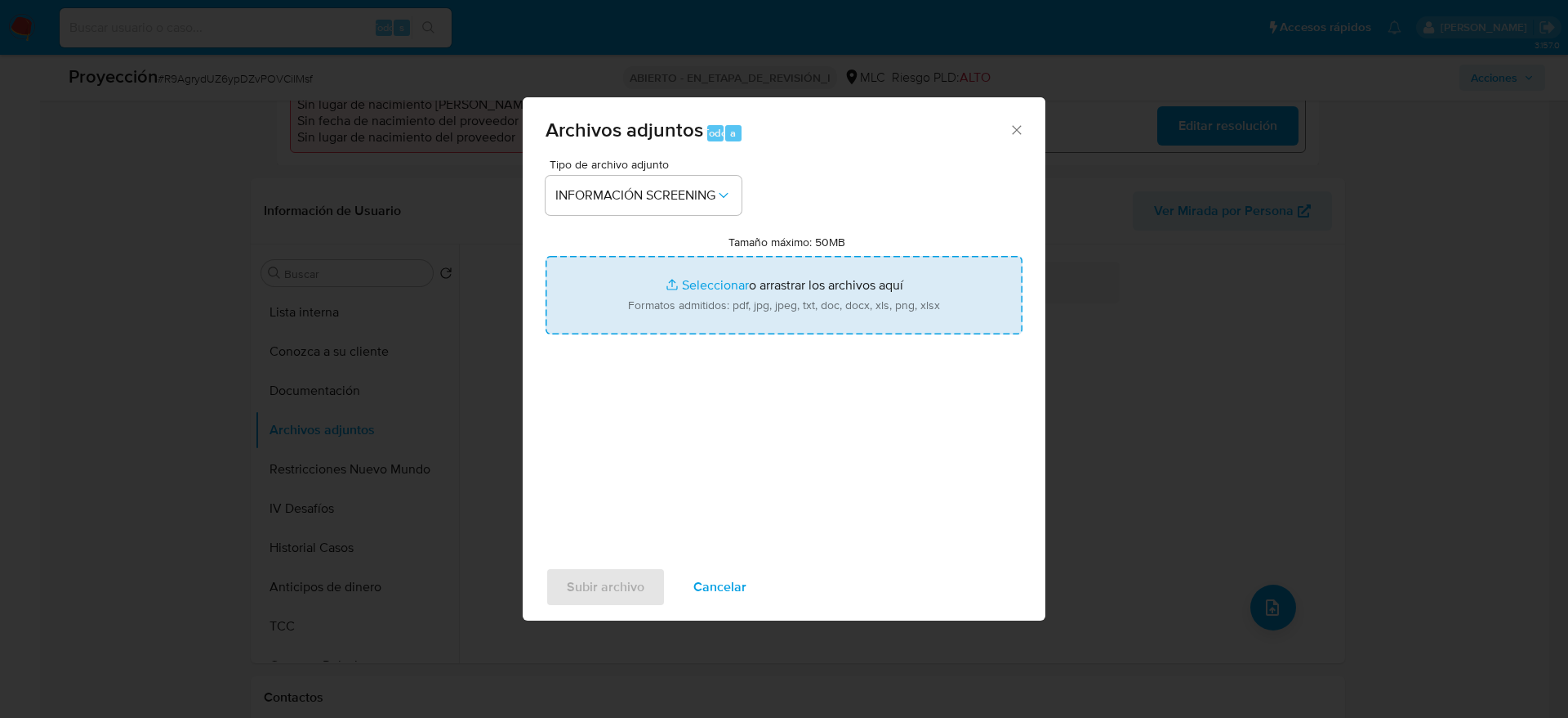
click at [773, 275] on input "Tamaño máximo: 50MB Seleccionar archivos" at bounding box center [784, 295] width 477 height 79
type input "C:\fakepath\_Monica Yaud Vergara Guerra_ - Buscar con Google.pdf"
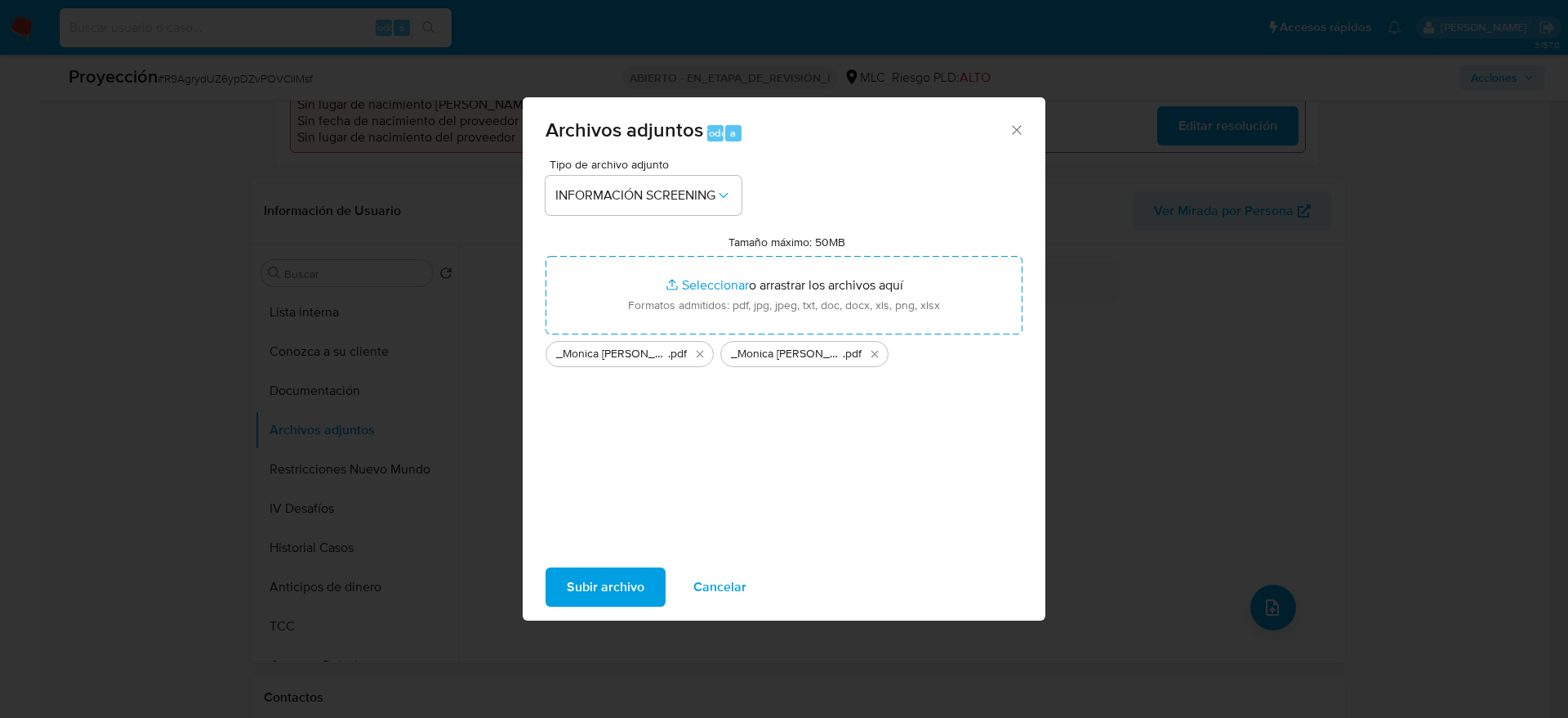
click at [607, 590] on span "Subir archivo" at bounding box center [606, 586] width 78 height 36
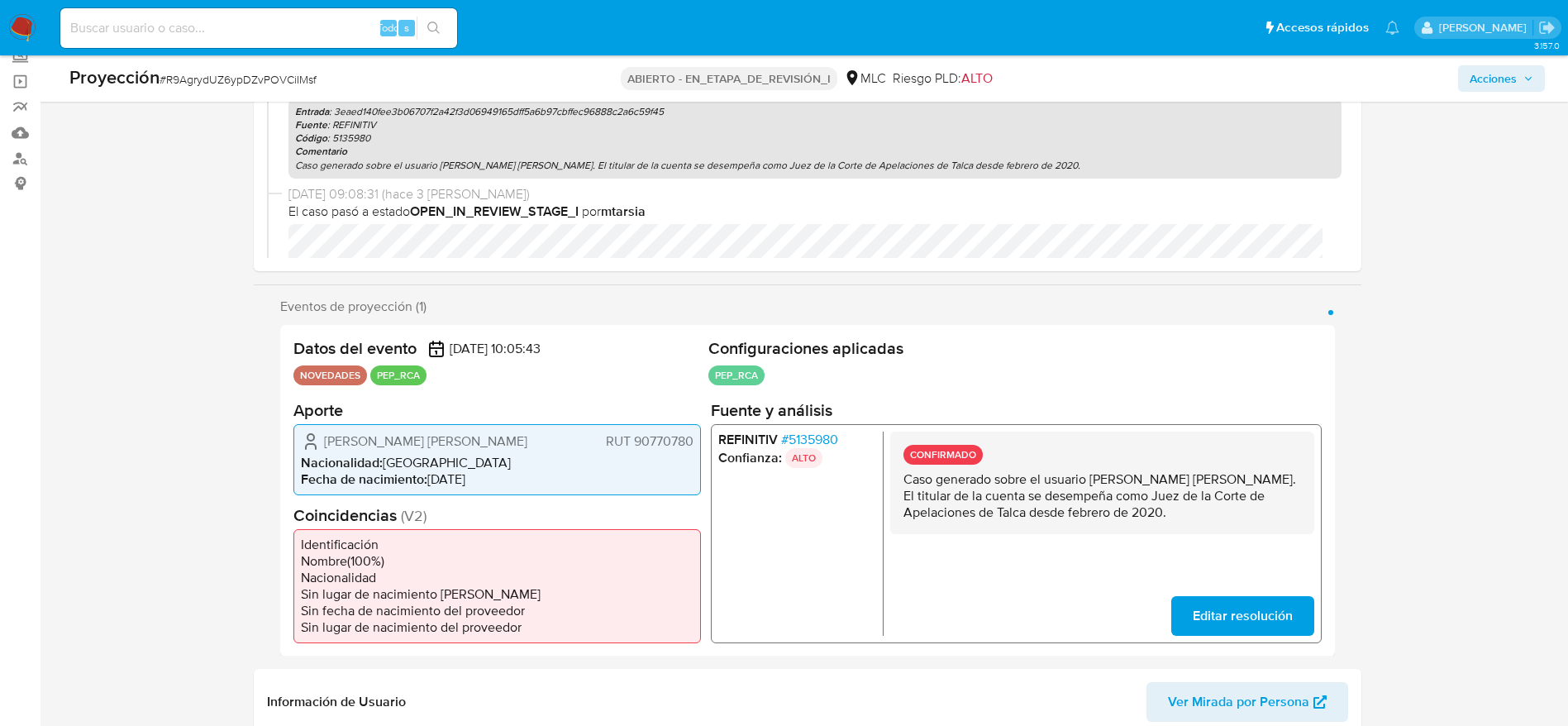
scroll to position [0, 0]
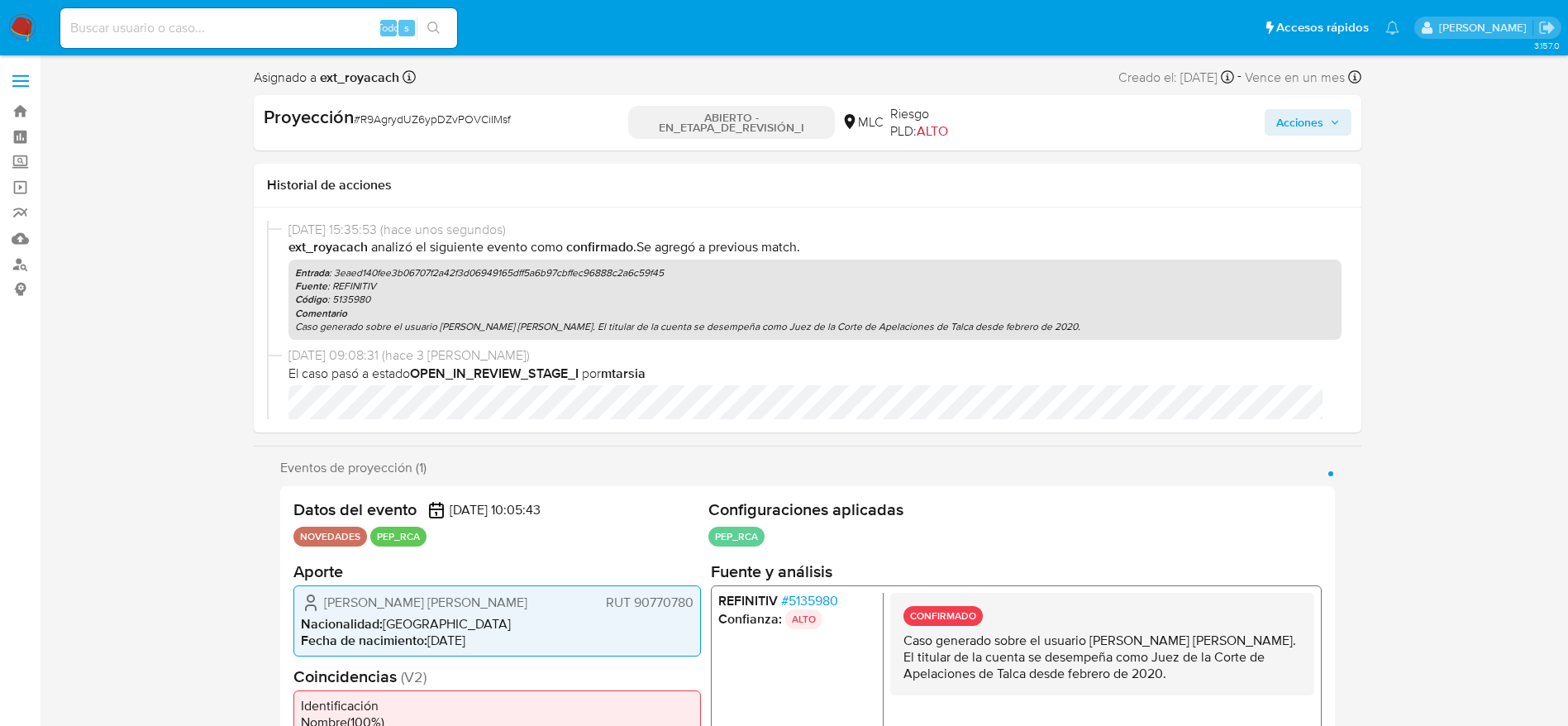
click at [1305, 124] on span "Acciones" at bounding box center [1300, 122] width 47 height 26
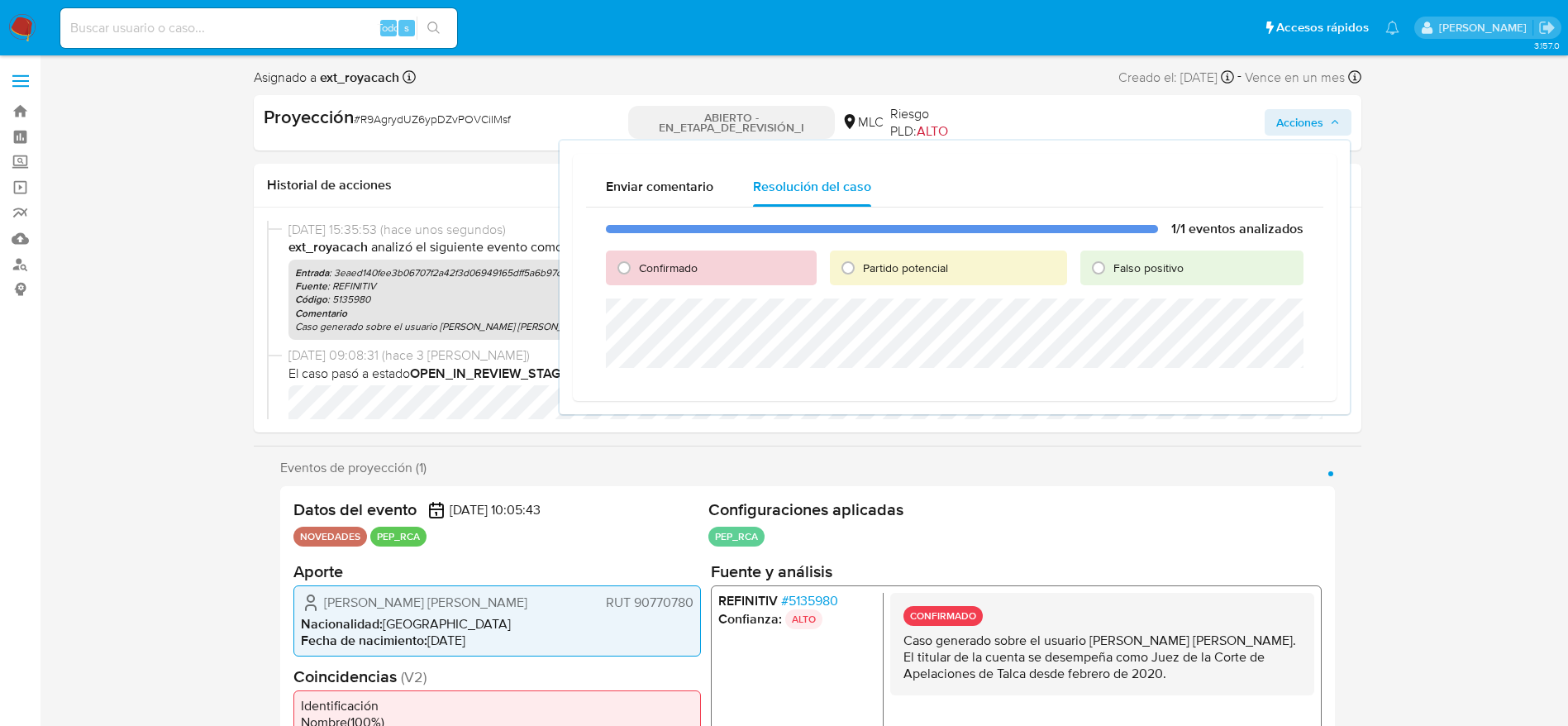
click at [641, 270] on font "Confirmado" at bounding box center [668, 268] width 59 height 17
click at [637, 270] on input "Confirmado" at bounding box center [624, 267] width 26 height 26
radio input "true"
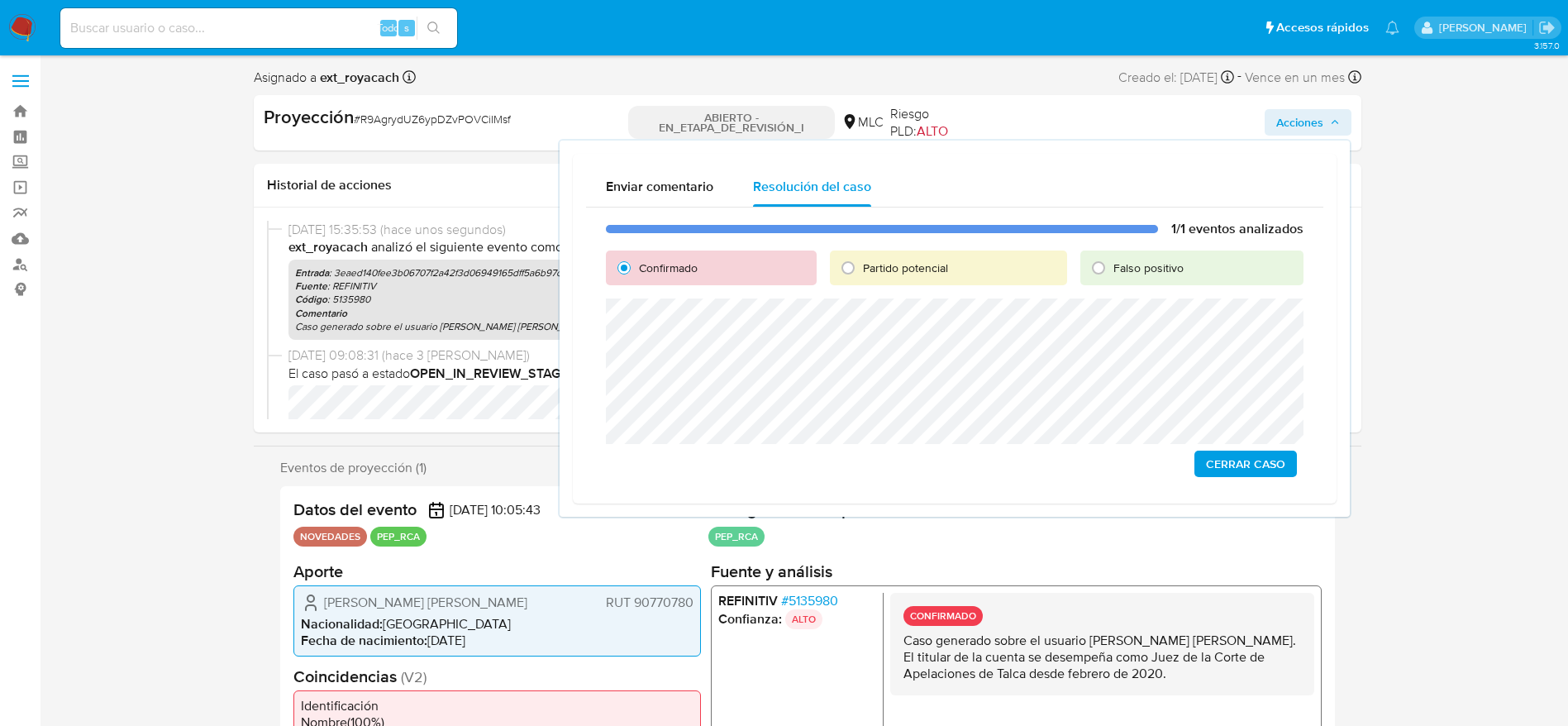
click at [1229, 459] on span "Cerrar Caso" at bounding box center [1245, 464] width 79 height 24
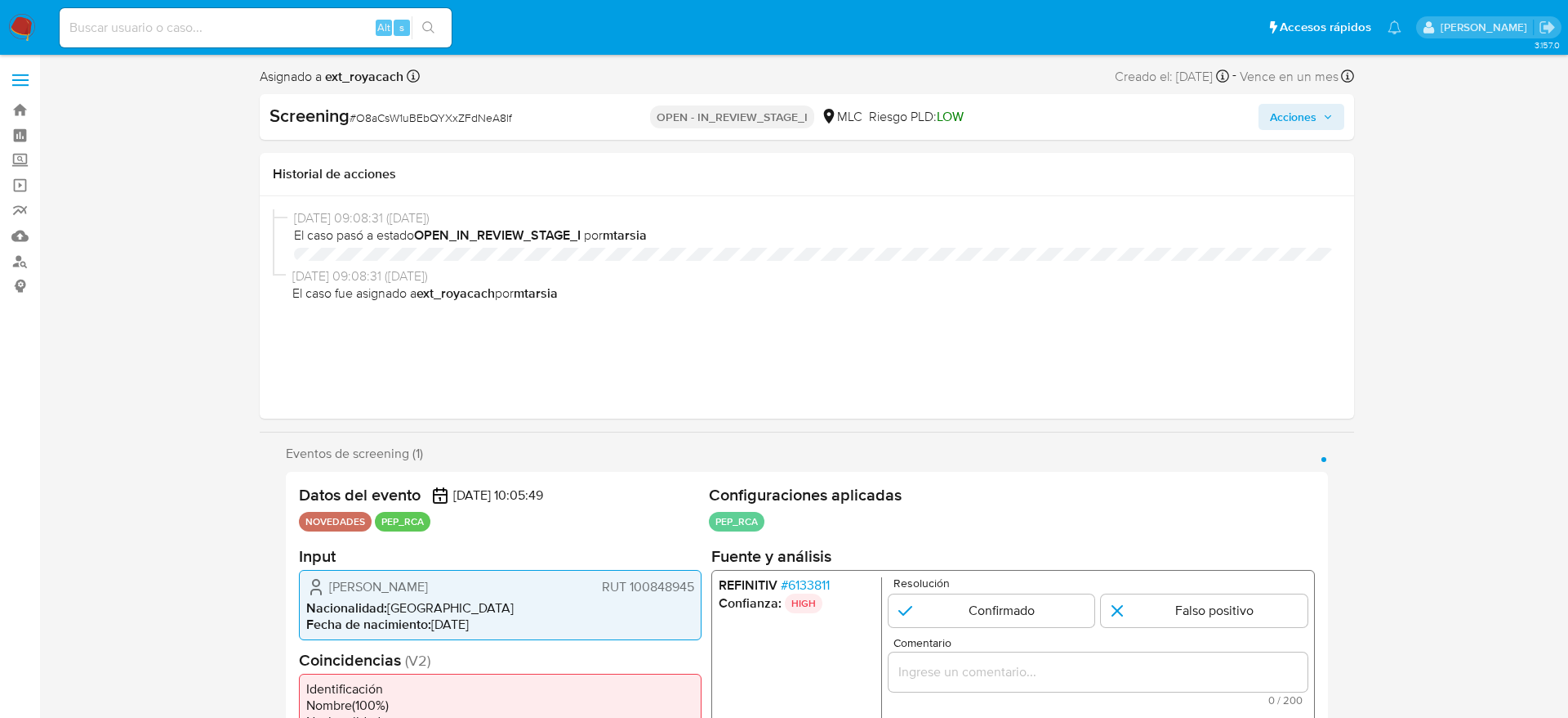
select select "10"
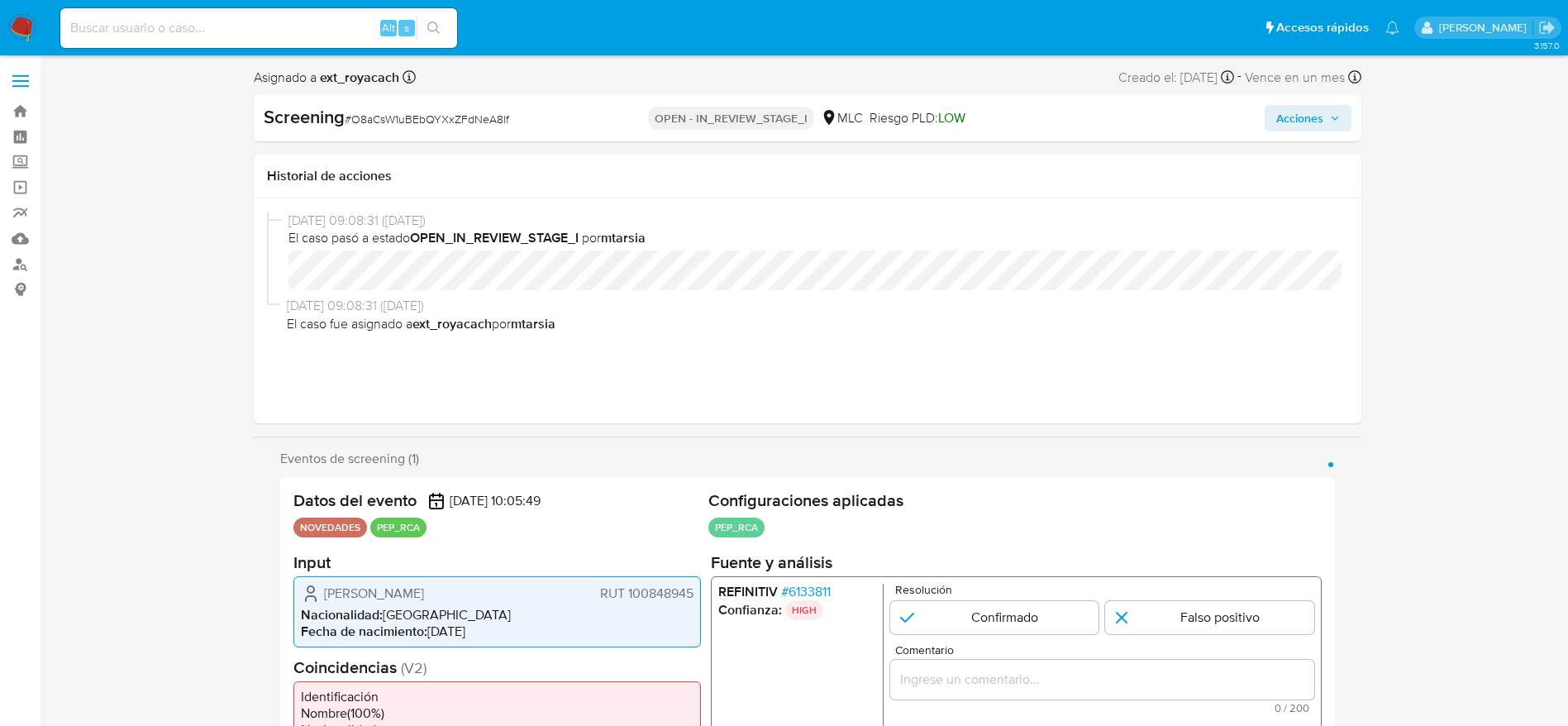
click at [799, 596] on span "# 6133811" at bounding box center [805, 591] width 50 height 17
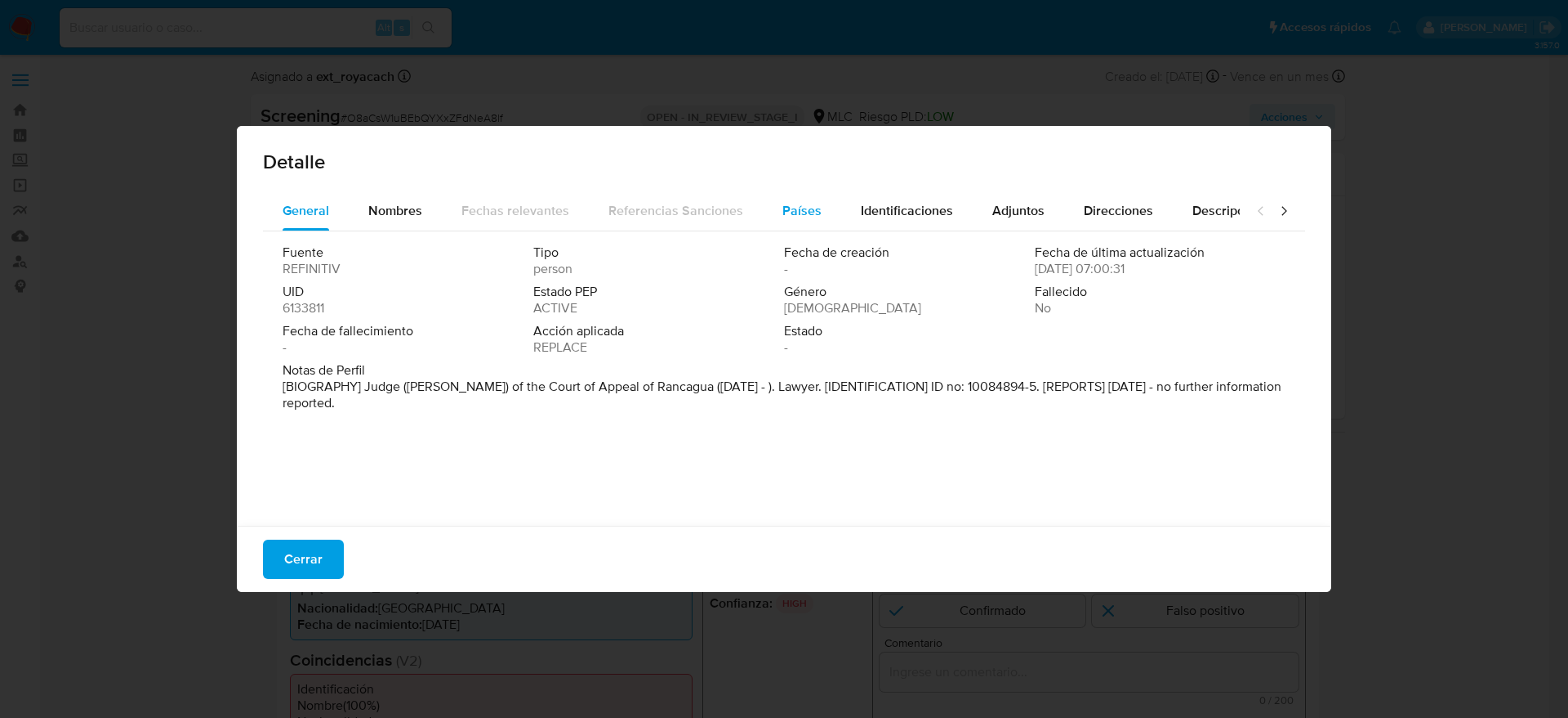
click at [818, 217] on button "Países" at bounding box center [802, 211] width 79 height 39
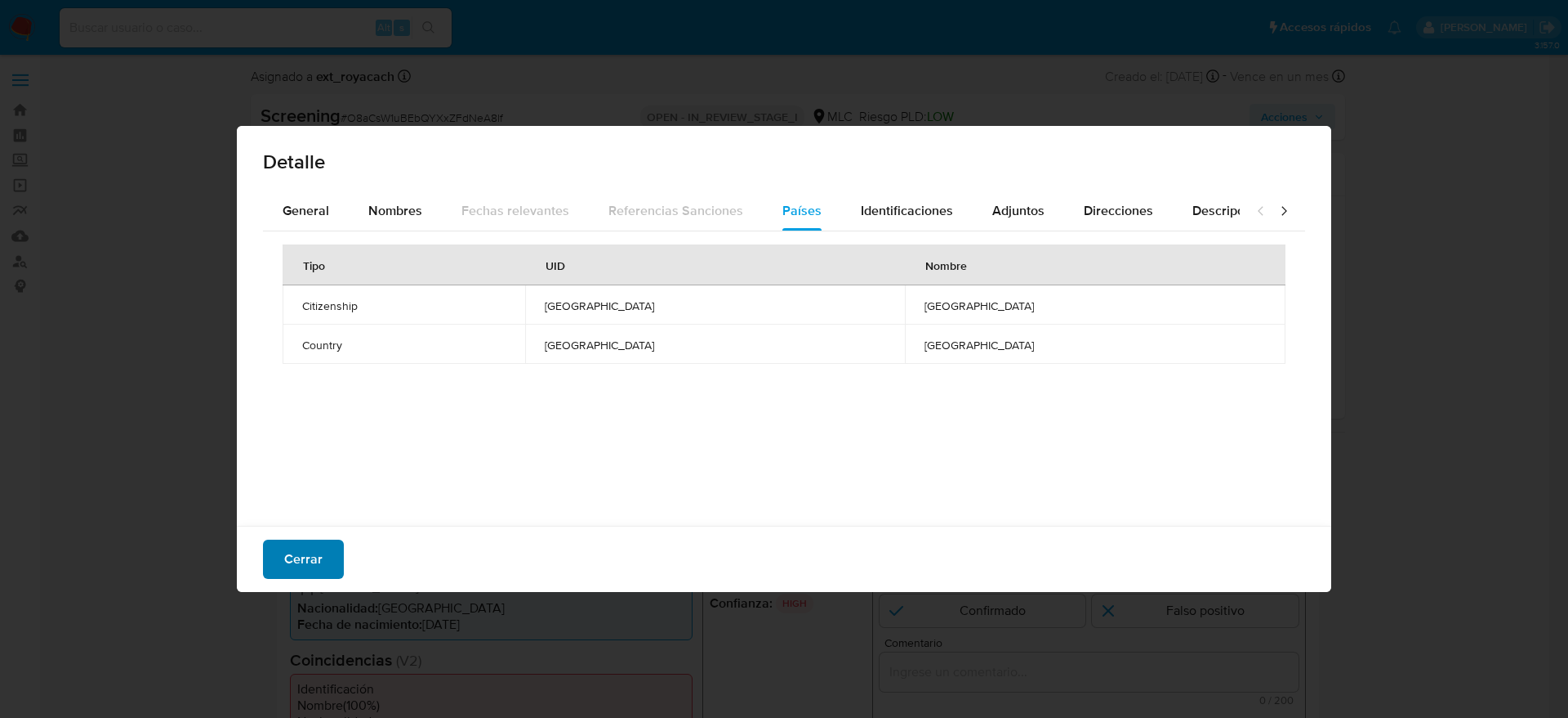
click at [269, 571] on button "Cerrar" at bounding box center [303, 559] width 80 height 39
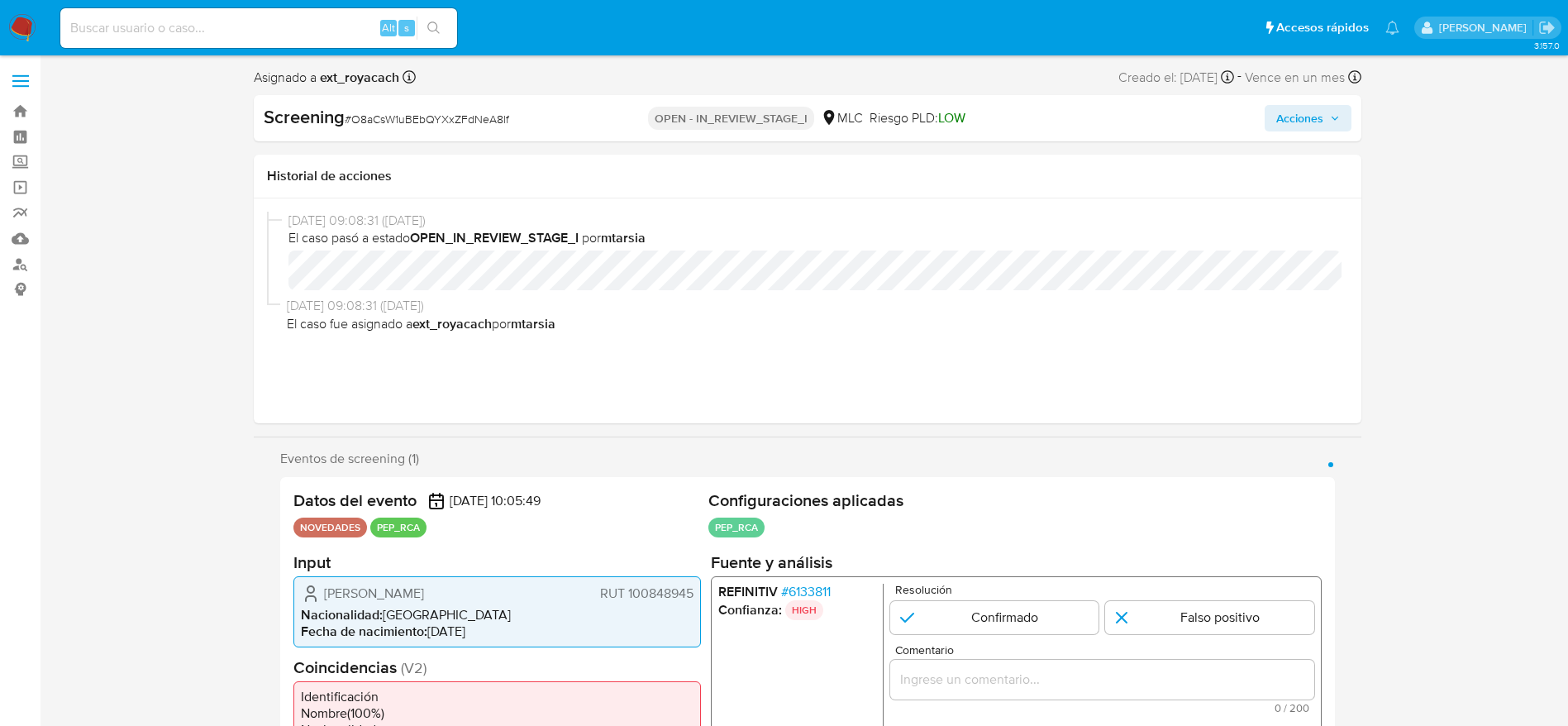
click at [423, 117] on span "# O8aCsW1uBEbQYXxZFdNeA8lf" at bounding box center [427, 119] width 165 height 17
copy span "O8aCsW1uBEbQYXxZFdNeA8lf"
drag, startPoint x: 311, startPoint y: 604, endPoint x: 556, endPoint y: 596, distance: 245.1
click at [556, 596] on div "[PERSON_NAME] 100848945 Nacionalidad : [DEMOGRAPHIC_DATA] Fecha de nacimiento :…" at bounding box center [497, 610] width 407 height 71
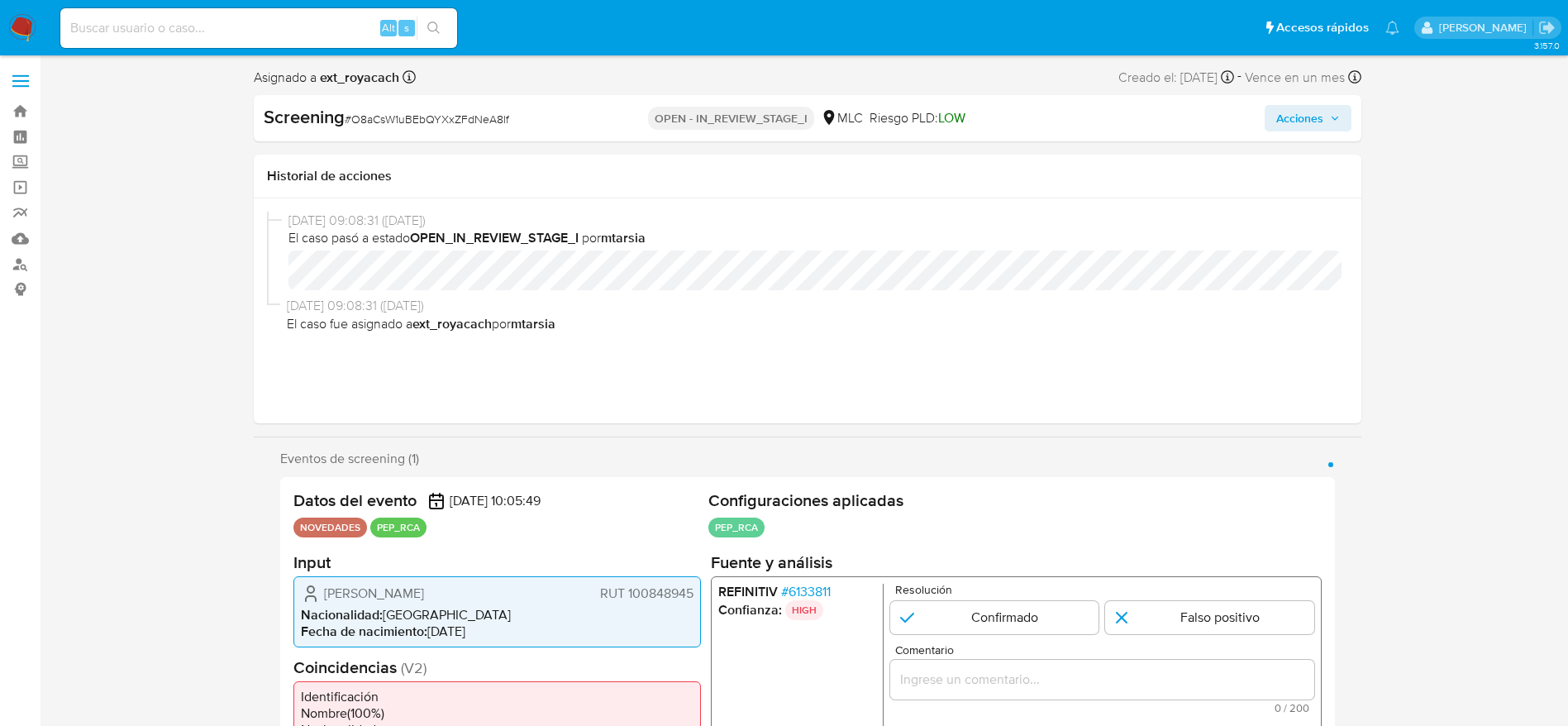
drag, startPoint x: 317, startPoint y: 587, endPoint x: 710, endPoint y: 595, distance: 393.1
click at [710, 595] on div "Datos del evento [DATE] 10:05:49 NOVEDADES PEP_RCA Configuraciones aplicadas PE…" at bounding box center [808, 643] width 1055 height 332
click at [317, 591] on icon "1 de 1" at bounding box center [311, 593] width 20 height 20
drag, startPoint x: 317, startPoint y: 592, endPoint x: 685, endPoint y: 587, distance: 368.0
click at [685, 587] on div "[PERSON_NAME] 100848945" at bounding box center [497, 593] width 392 height 20
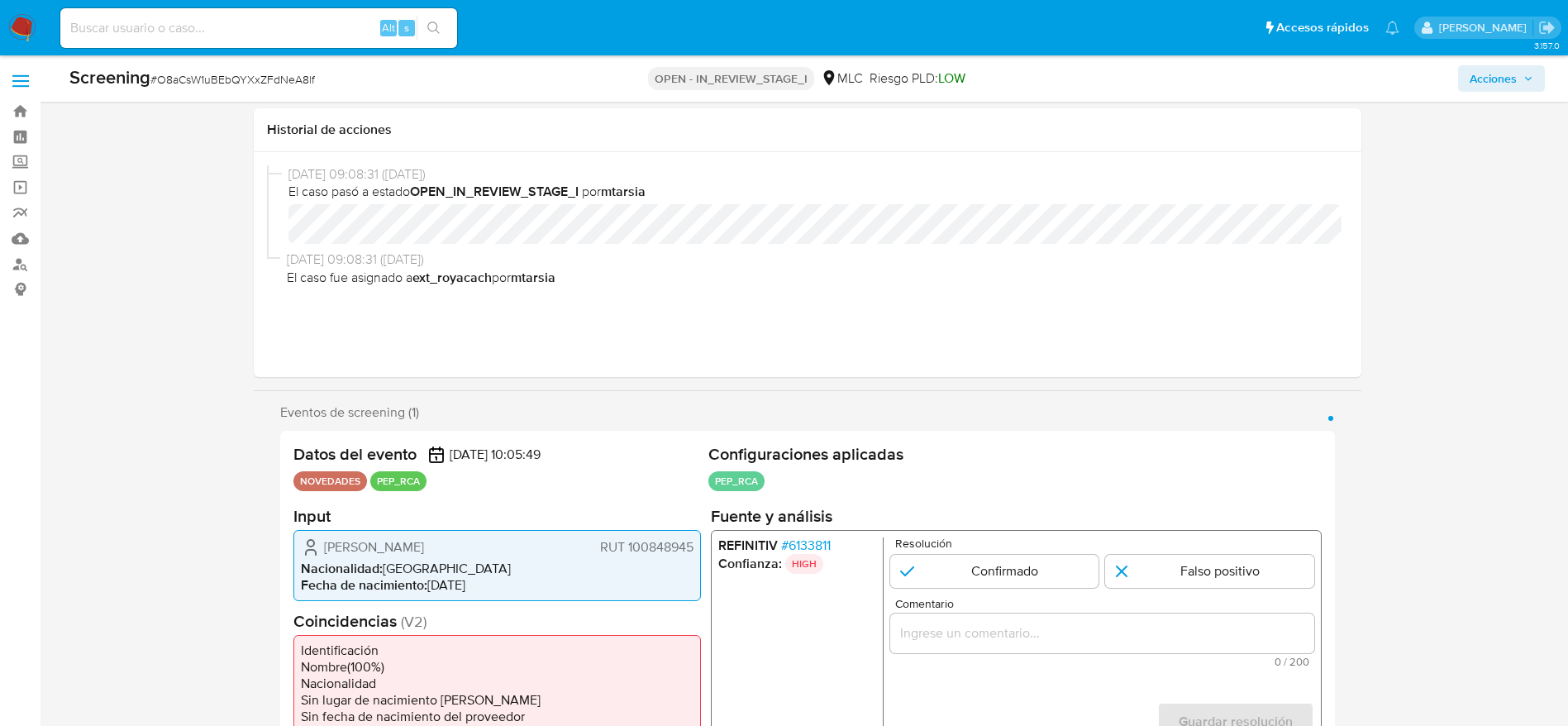
scroll to position [260, 0]
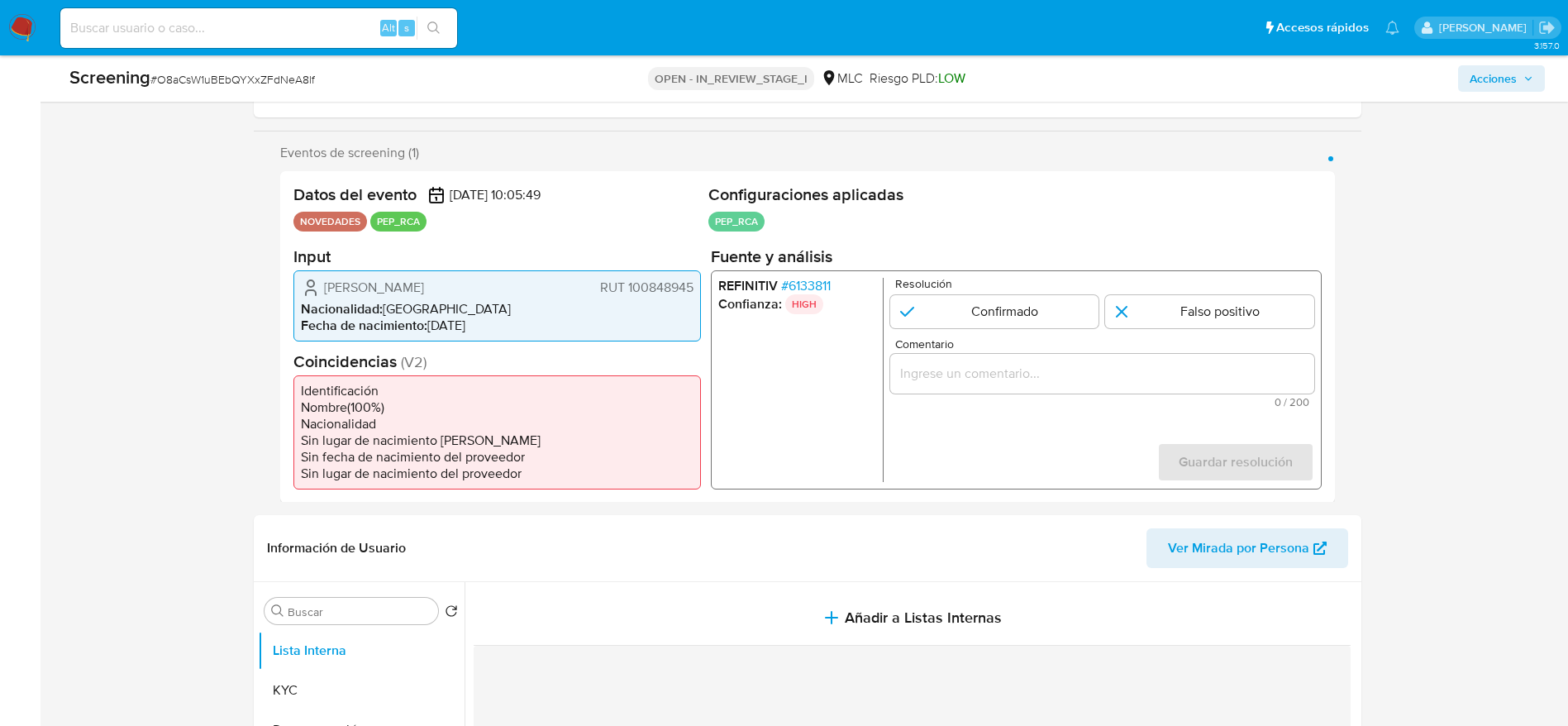
click at [810, 282] on span "# 6133811" at bounding box center [805, 285] width 50 height 17
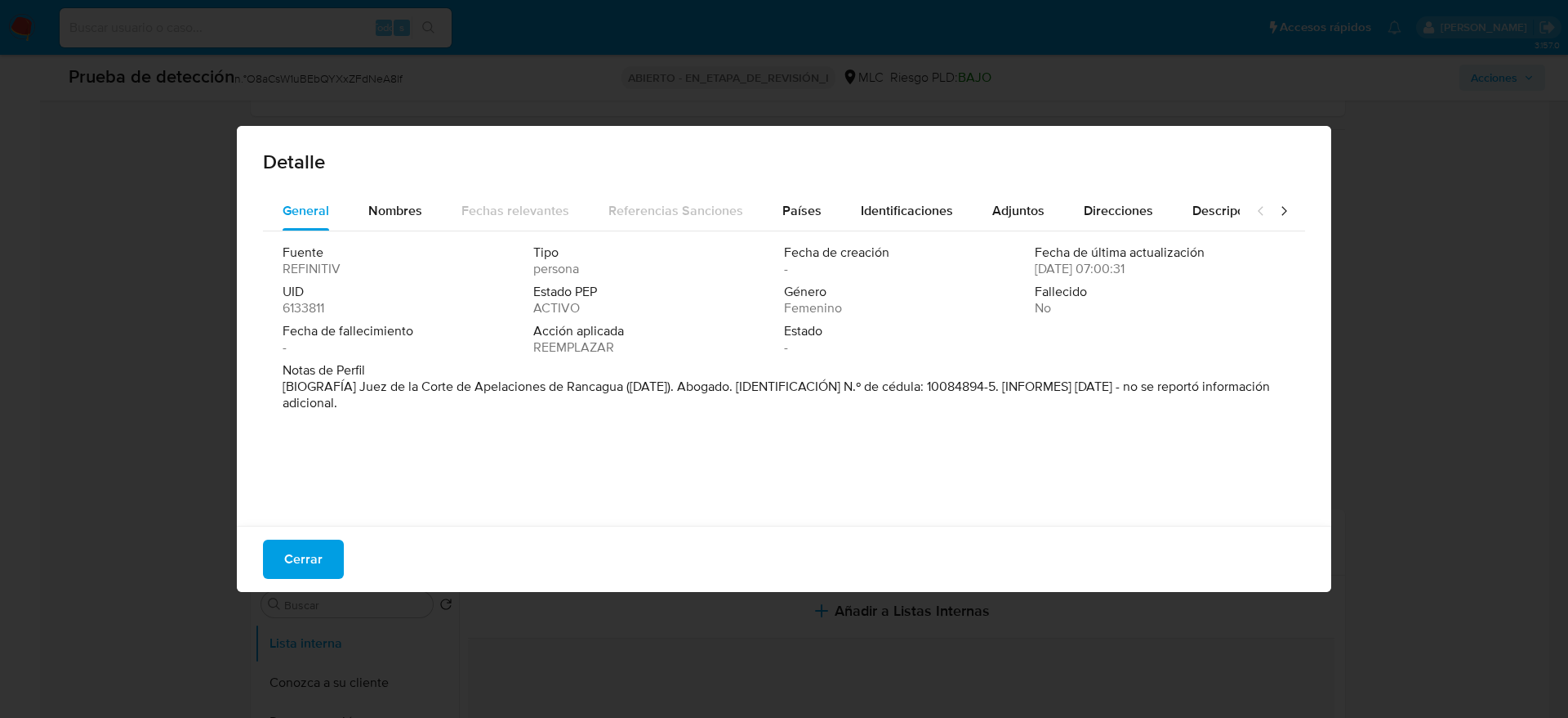
drag, startPoint x: 355, startPoint y: 381, endPoint x: 625, endPoint y: 384, distance: 270.0
click at [625, 384] on font "[BIOGRAFÍA] Juez de la Corte de Apelaciones de Rancagua ([DATE]). Abogado. [IDE…" at bounding box center [776, 394] width 987 height 35
click at [313, 567] on span "Cerrar" at bounding box center [304, 559] width 39 height 36
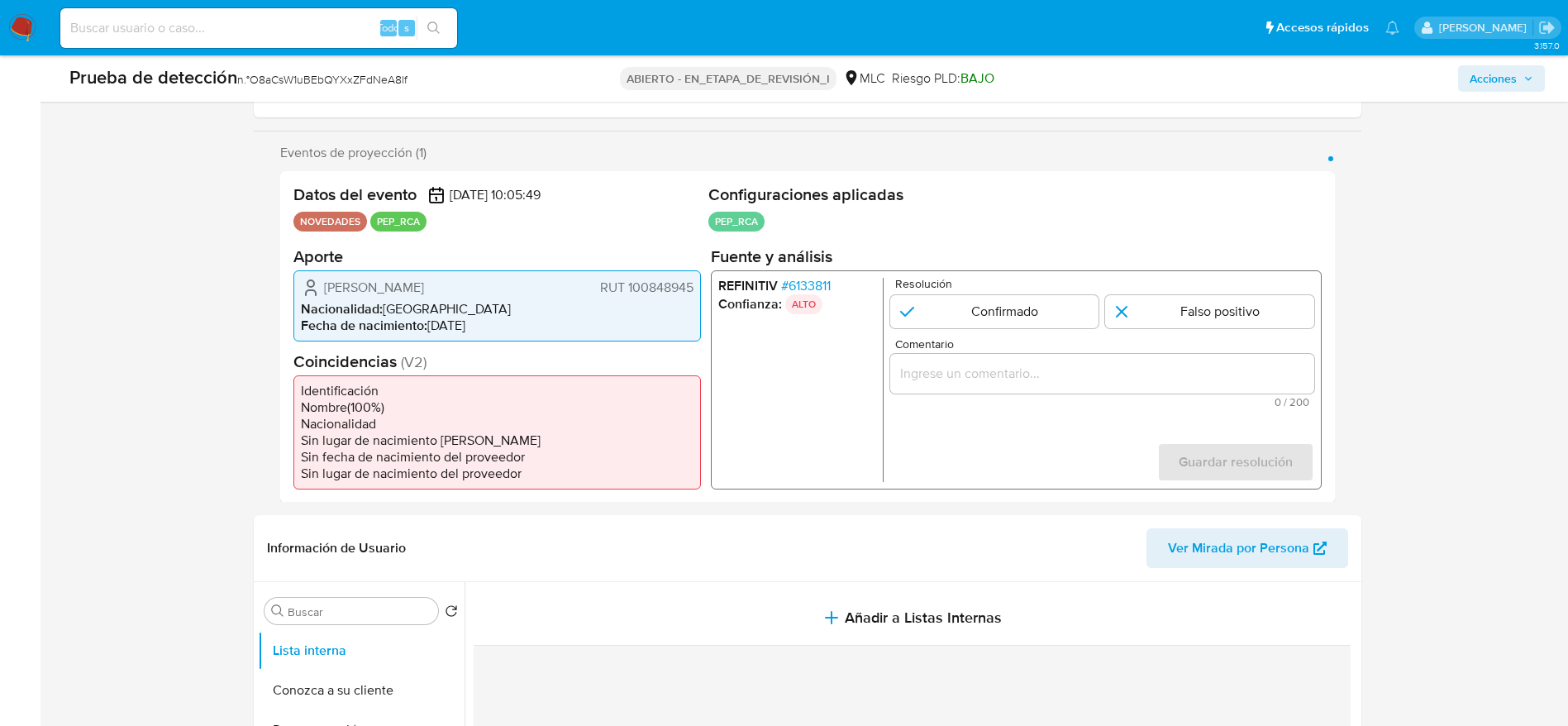
drag, startPoint x: 322, startPoint y: 286, endPoint x: 535, endPoint y: 286, distance: 213.0
click at [535, 286] on div "[PERSON_NAME] RUT 100848945" at bounding box center [497, 286] width 392 height 20
click at [814, 279] on font "6133811" at bounding box center [809, 285] width 42 height 19
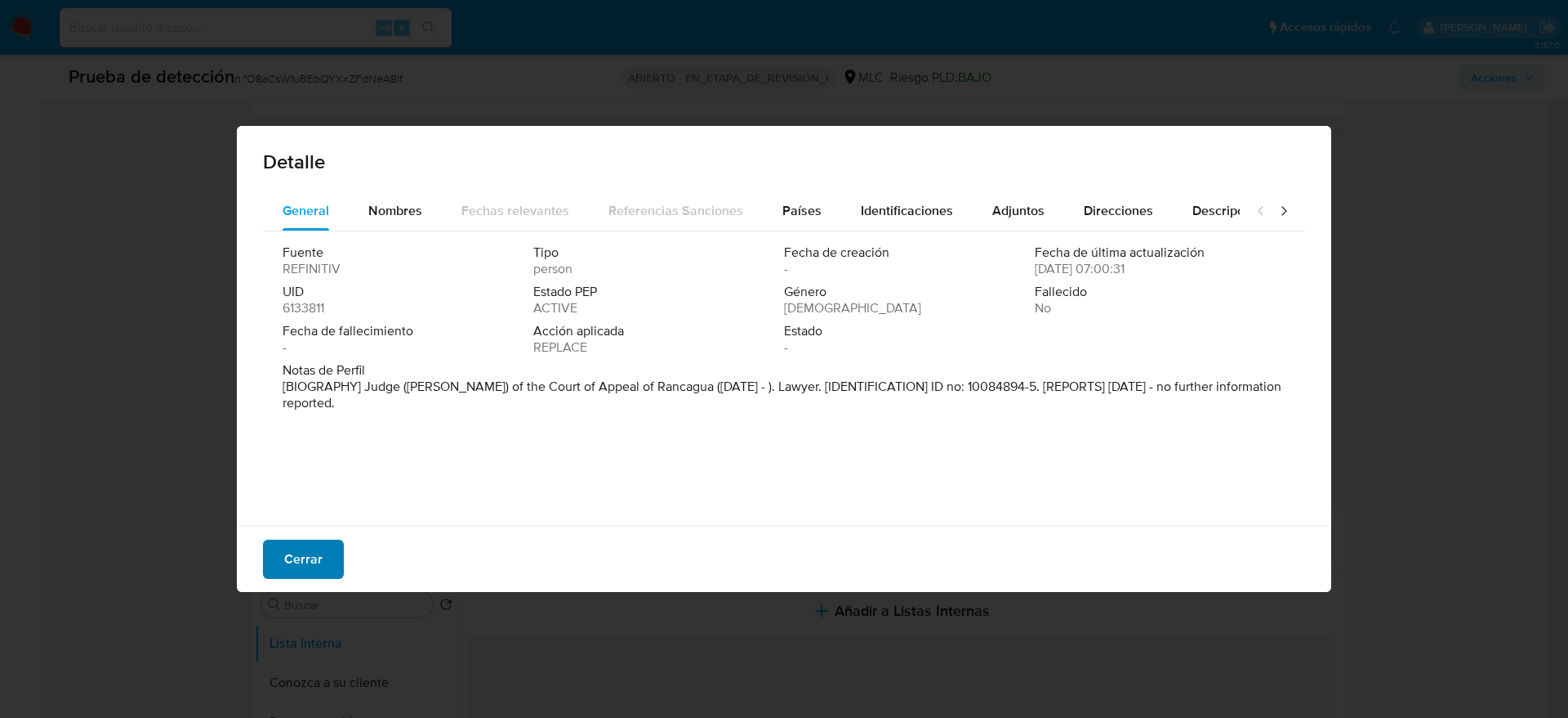
click at [311, 541] on font "Cerrar" at bounding box center [304, 559] width 39 height 39
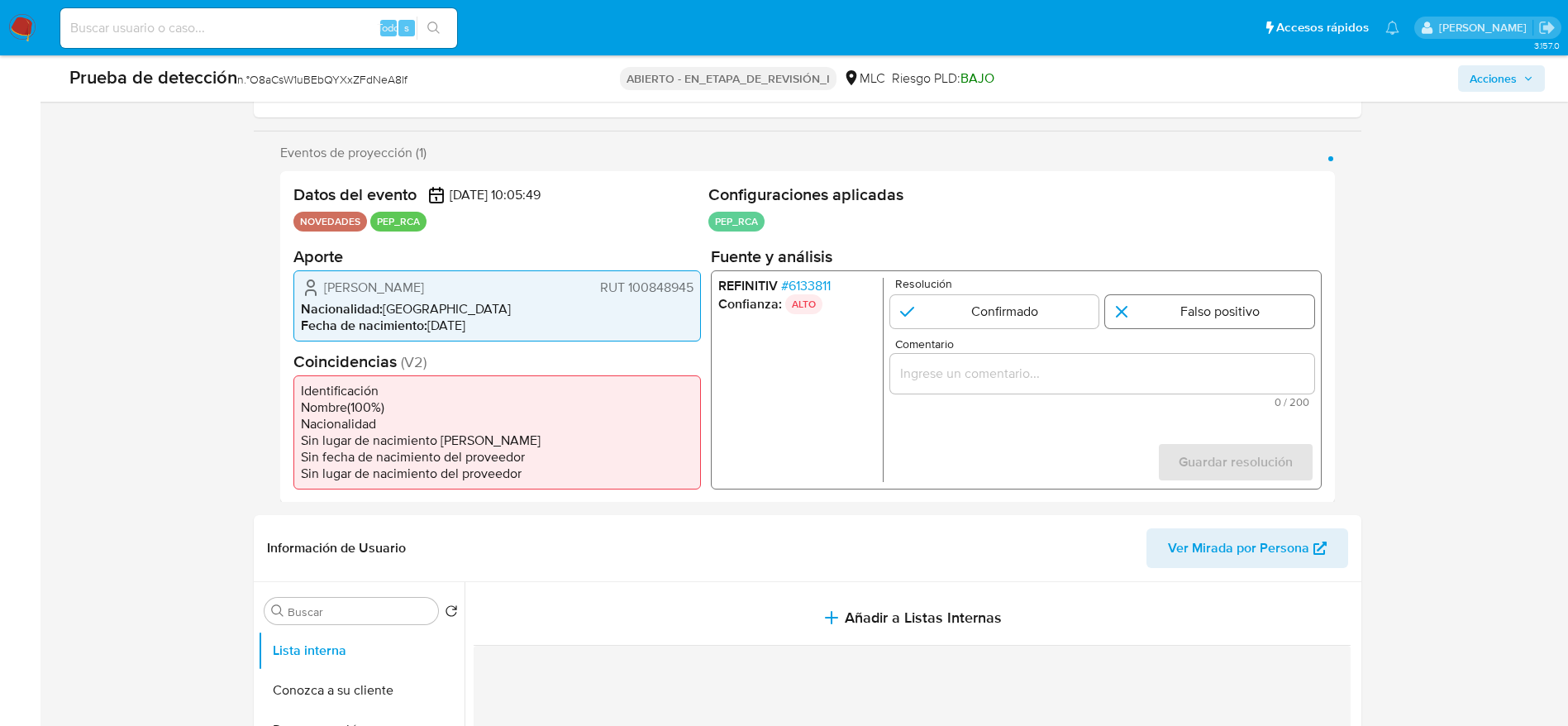
click at [1141, 319] on input "1 de 1" at bounding box center [1209, 311] width 209 height 33
radio input "true"
click at [1013, 311] on input "1 de 1" at bounding box center [993, 311] width 209 height 33
radio input "true"
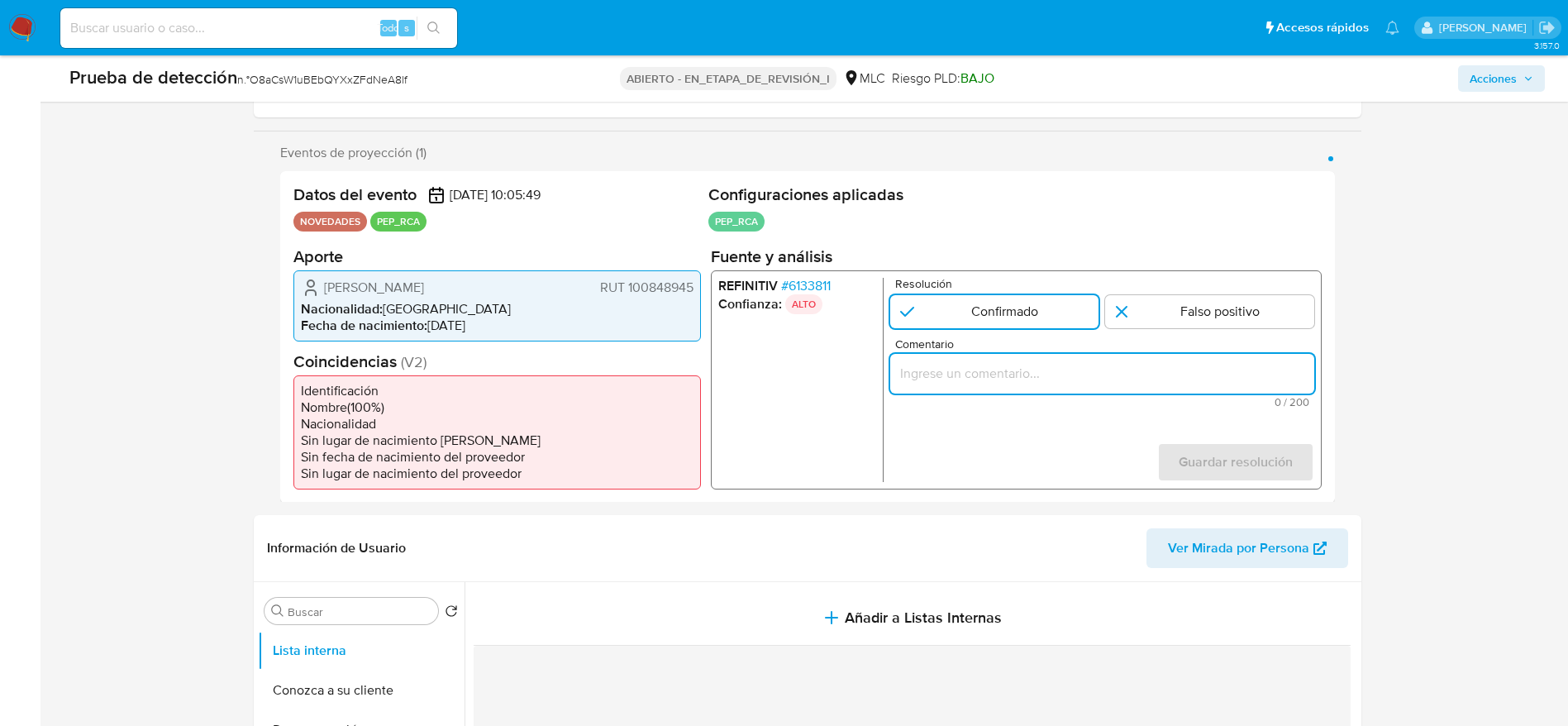
click at [951, 384] on input "Comentario" at bounding box center [1101, 373] width 424 height 22
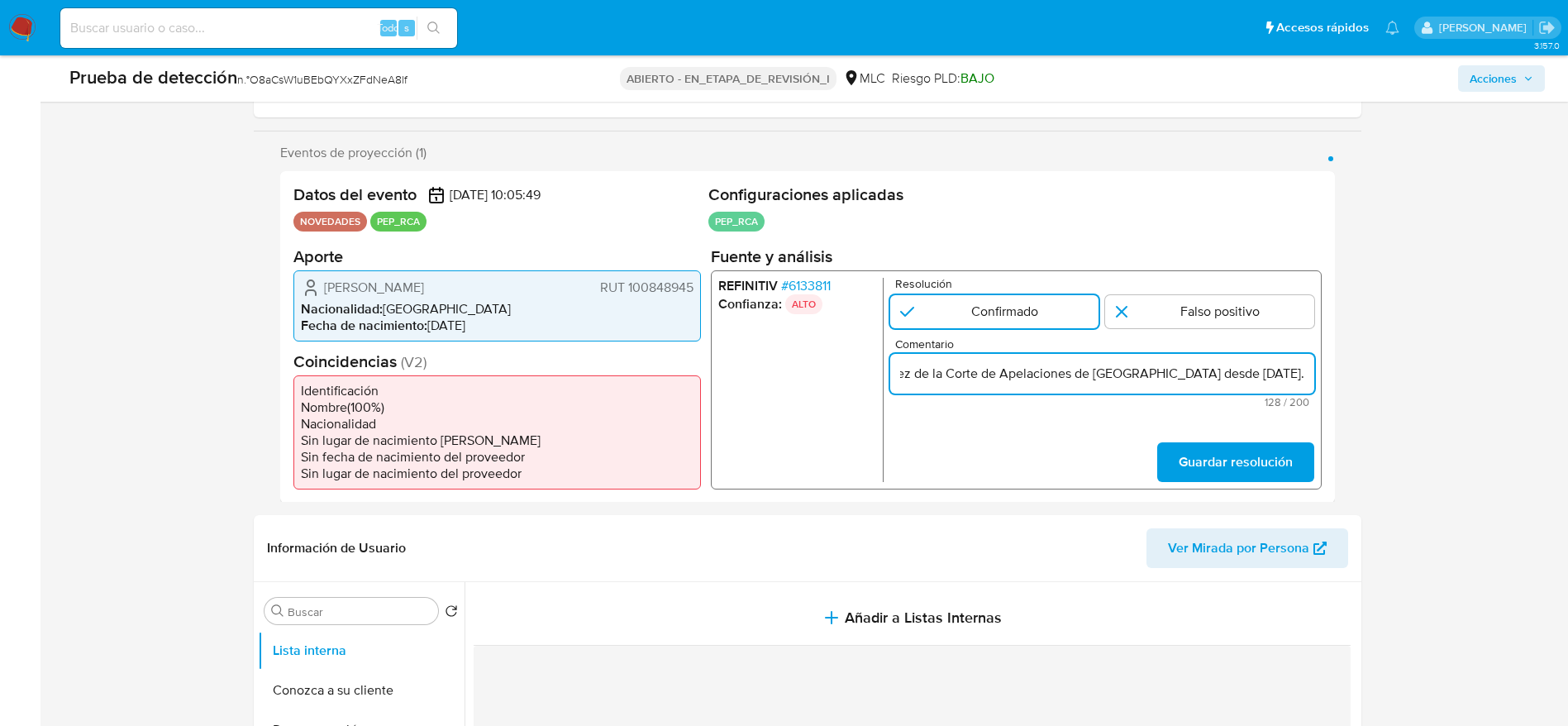
scroll to position [0, 393]
type input "Usuario [PERSON_NAME]. Se desempeña como Juez de la Corte de Apelaciones de [GE…"
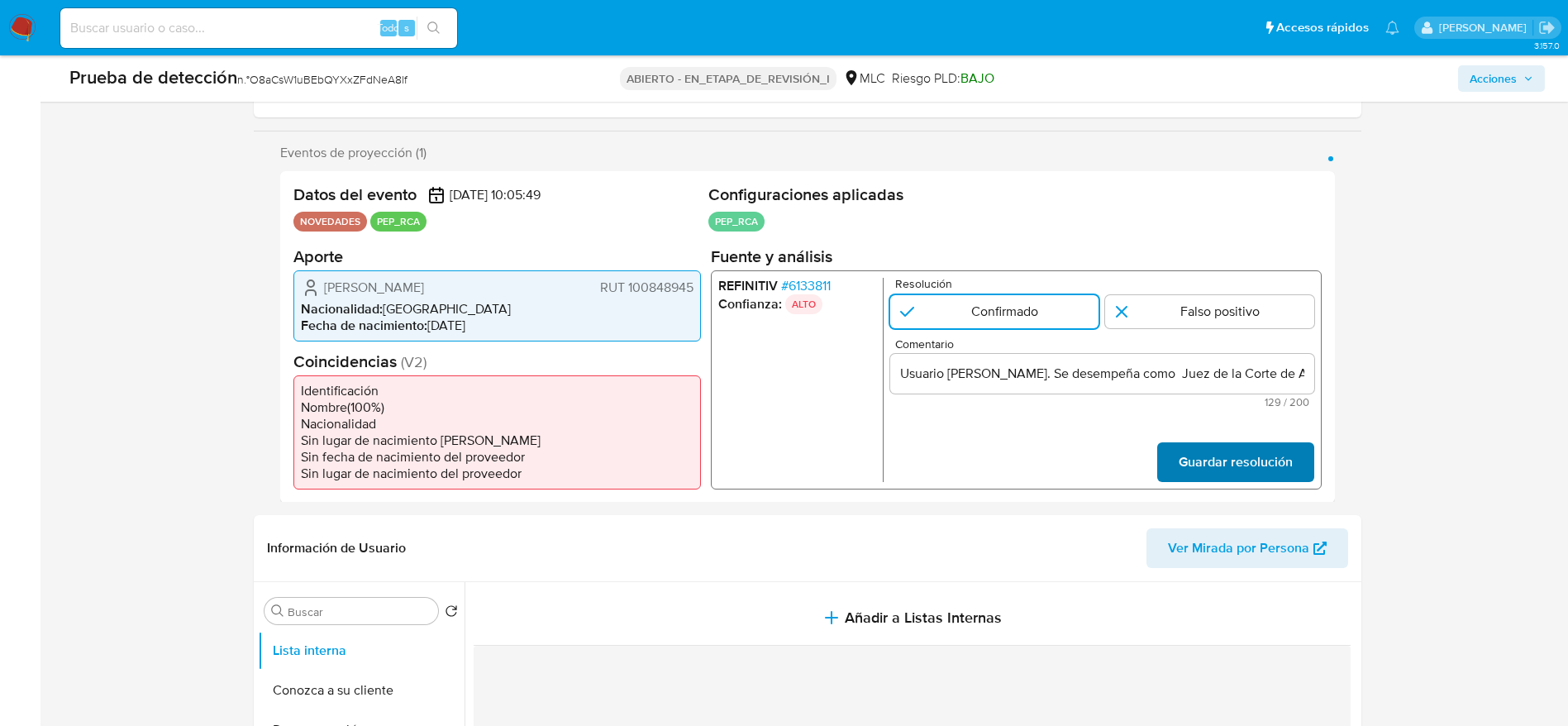
click at [1227, 464] on span "Guardar resolución" at bounding box center [1234, 461] width 114 height 36
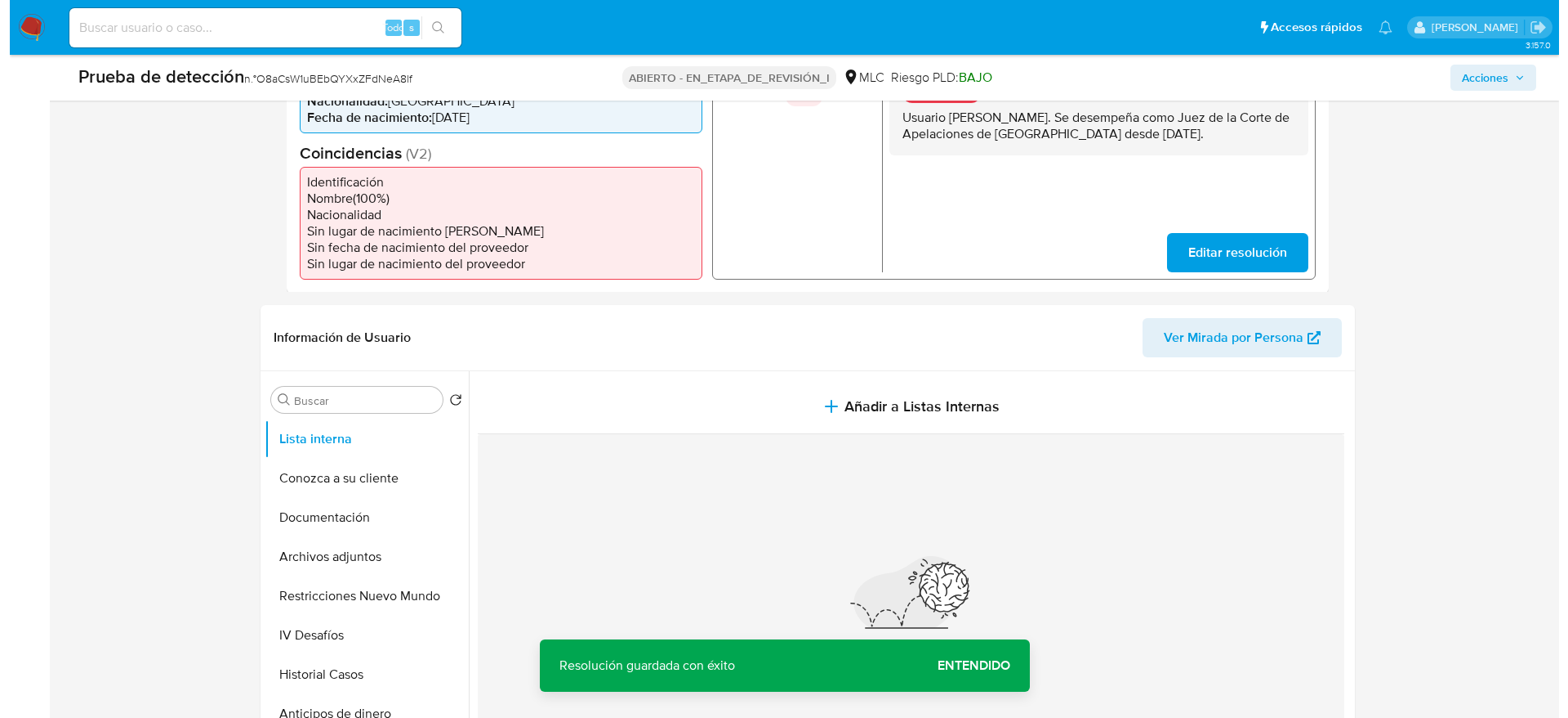
scroll to position [460, 0]
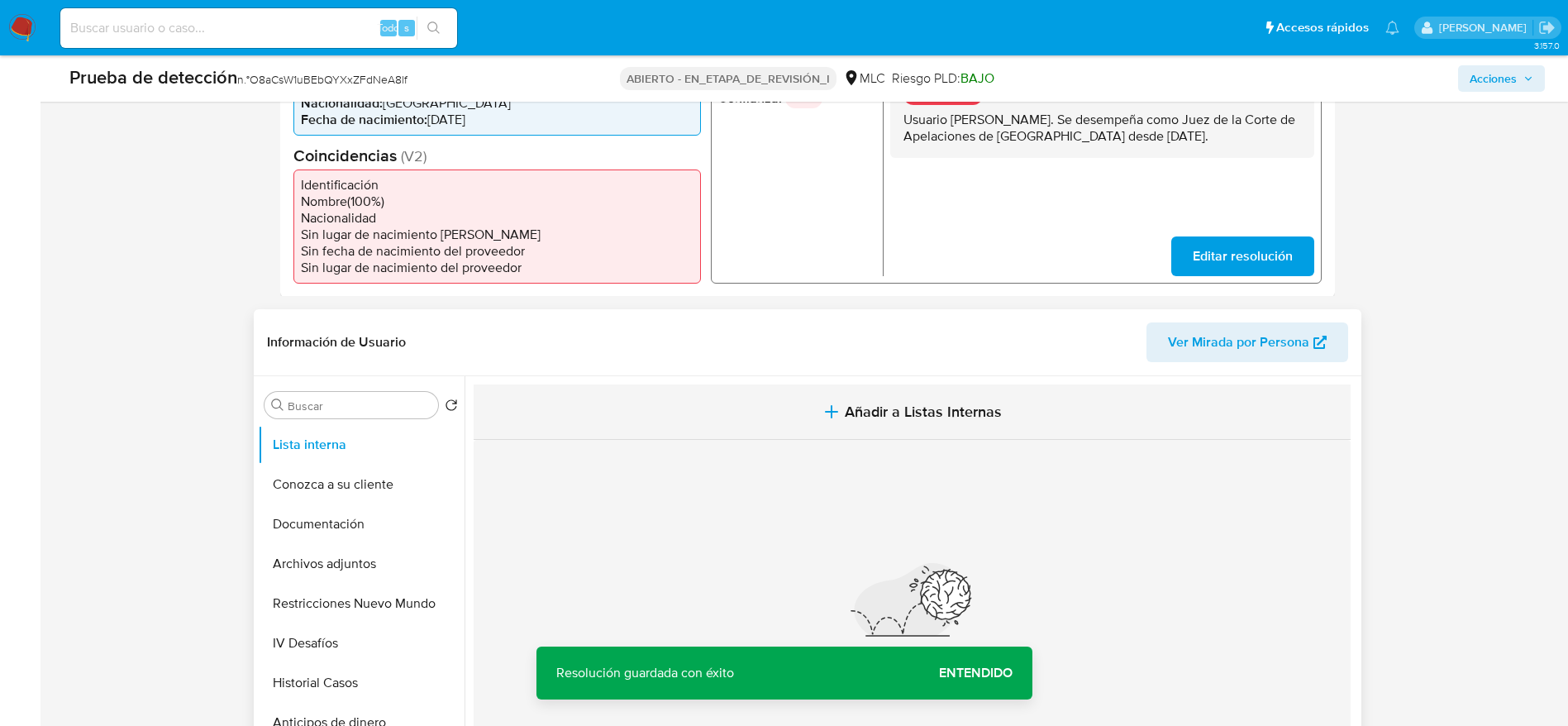
click at [803, 385] on button "Añadir a Listas Internas" at bounding box center [913, 412] width 877 height 55
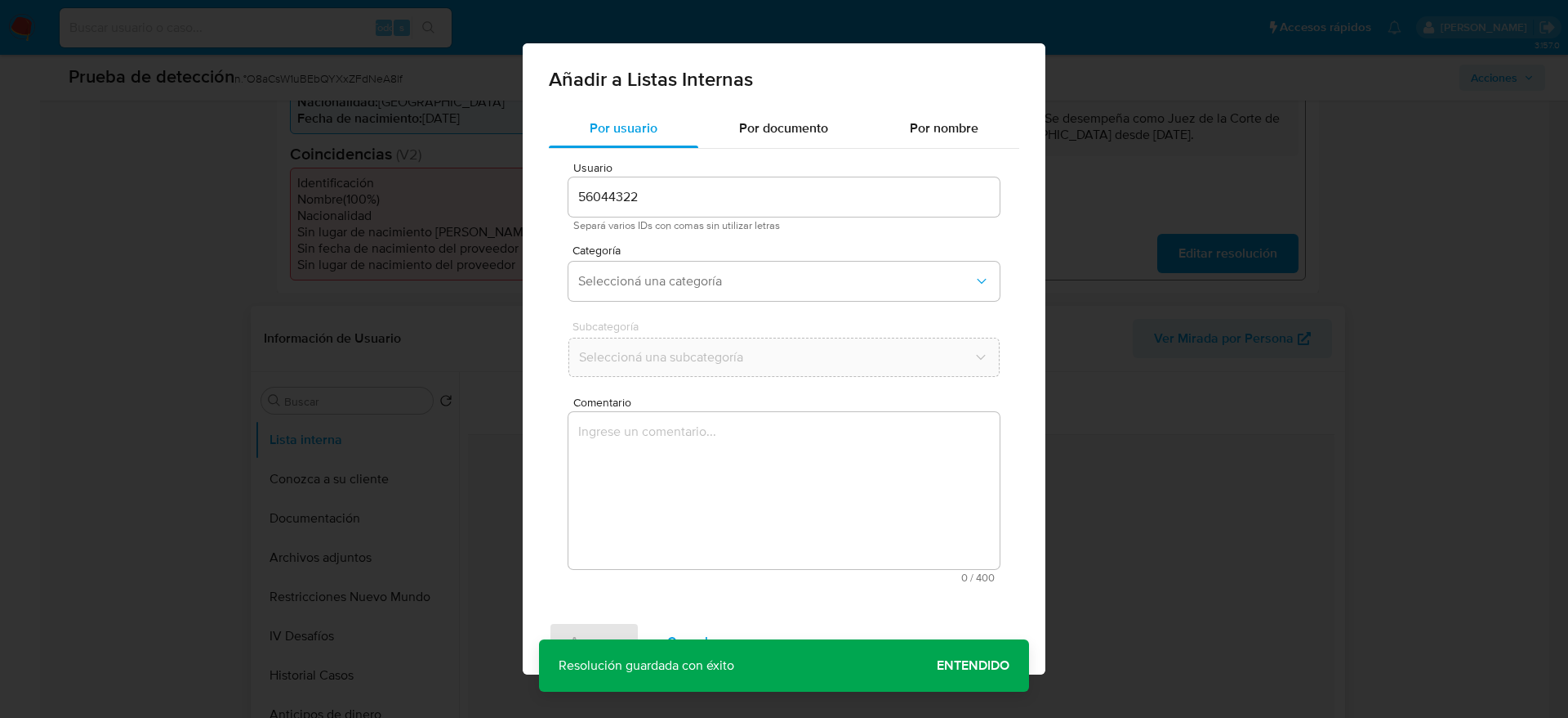
click at [775, 390] on div "Usuario 56044322 Separá varios IDs con comas sin utilizar letras Categoría Sele…" at bounding box center [784, 372] width 470 height 447
click at [765, 403] on span "Comentario" at bounding box center [788, 403] width 432 height 13
click at [765, 412] on textarea "Comentario" at bounding box center [784, 491] width 432 height 157
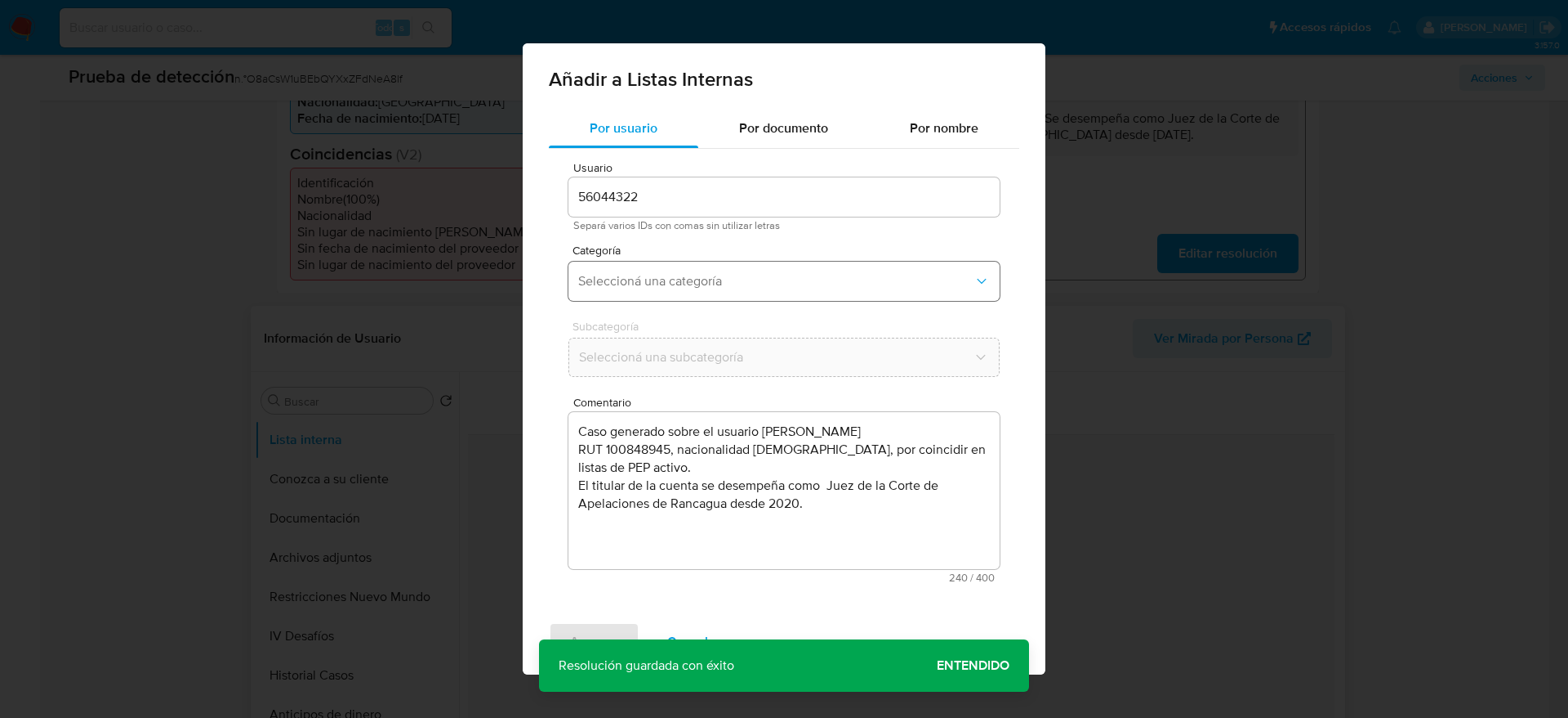
click at [692, 298] on button "Seleccioná una categoría" at bounding box center [784, 281] width 432 height 39
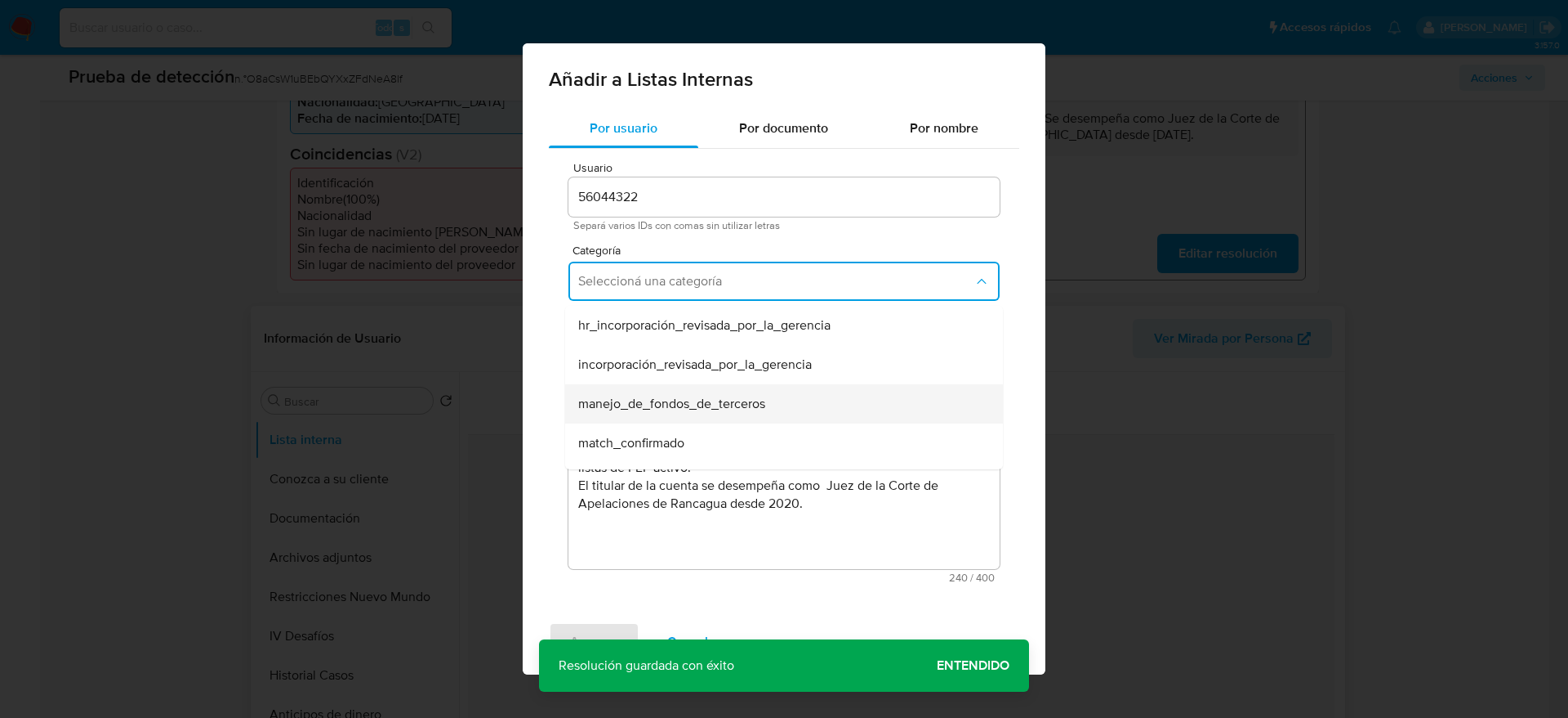
scroll to position [119, 0]
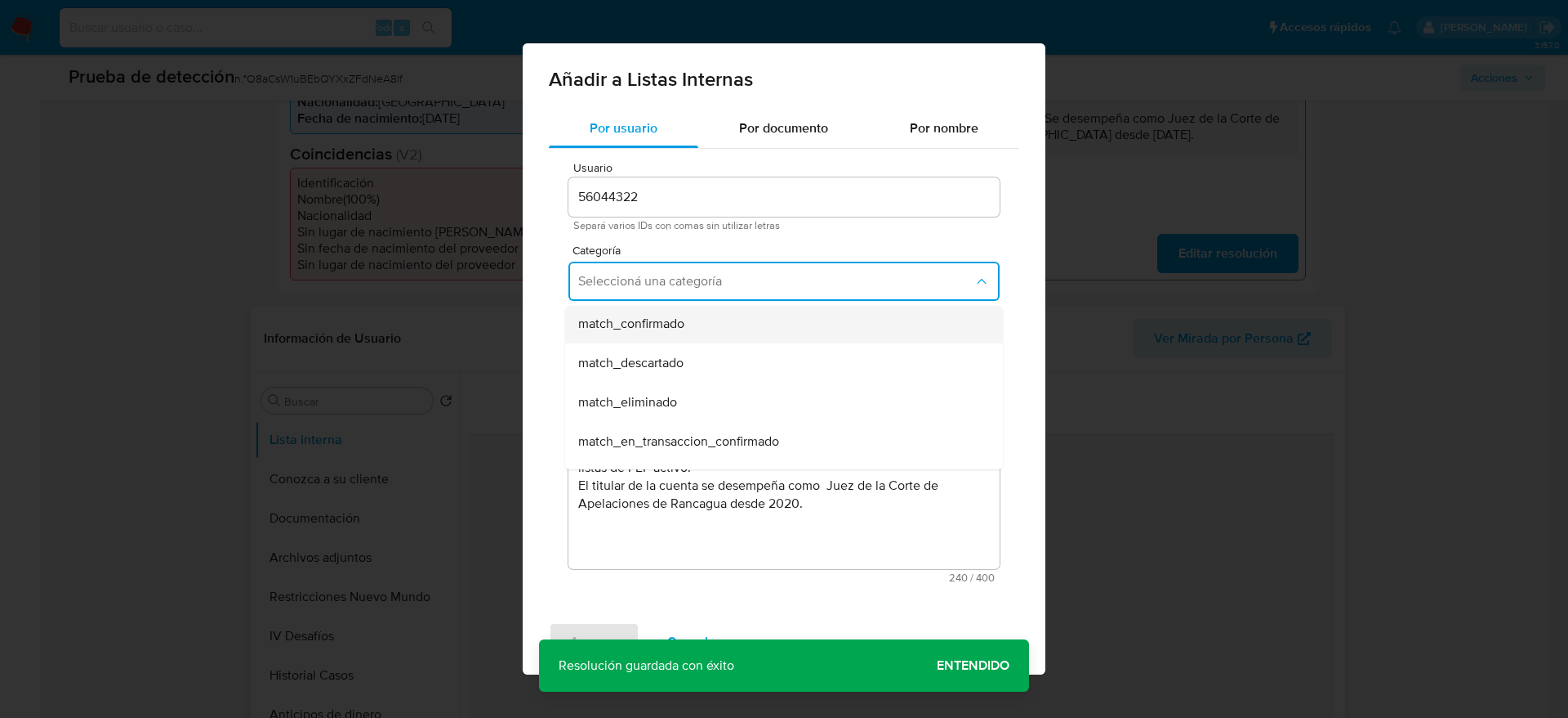
click at [690, 311] on div "match_confirmado" at bounding box center [779, 323] width 401 height 39
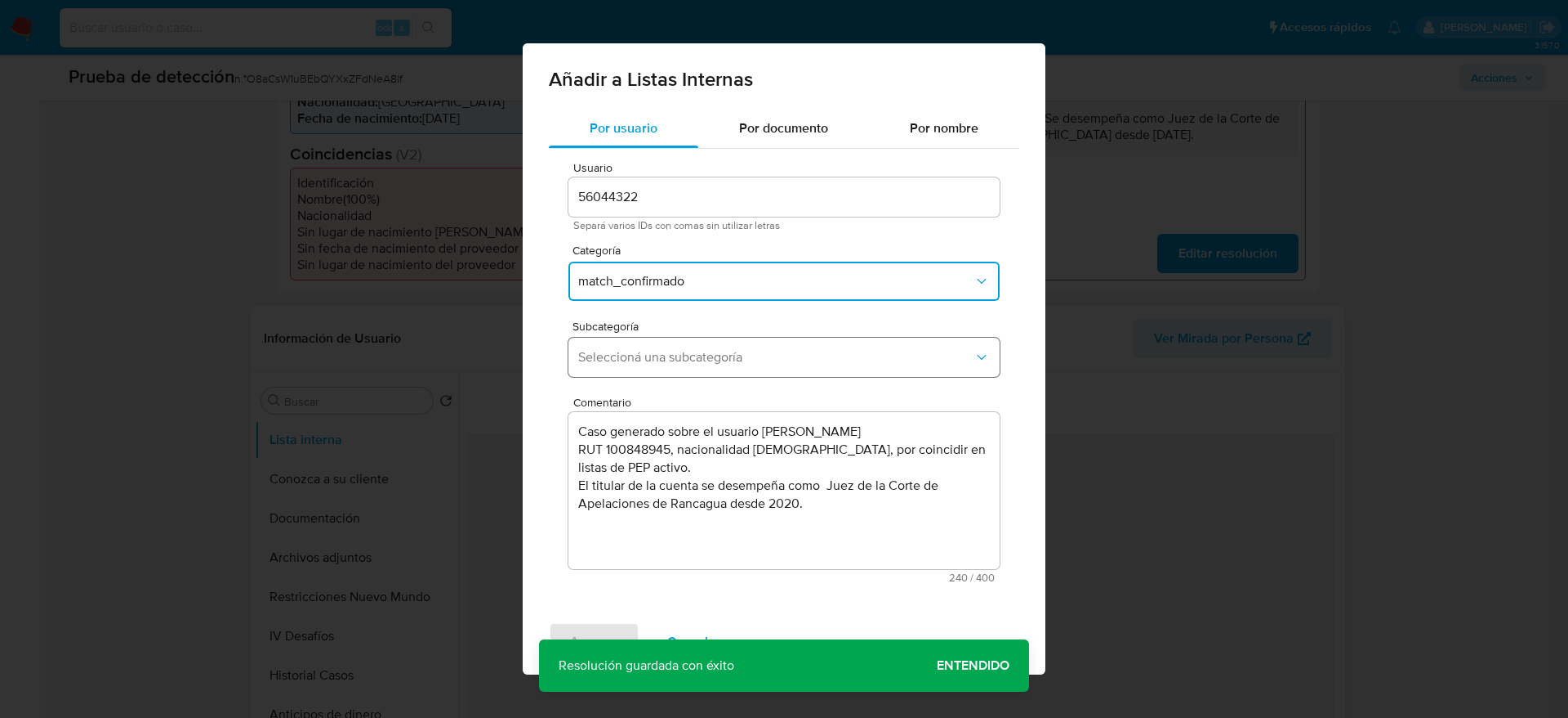
click at [674, 346] on button "Seleccioná una subcategoría" at bounding box center [784, 357] width 432 height 39
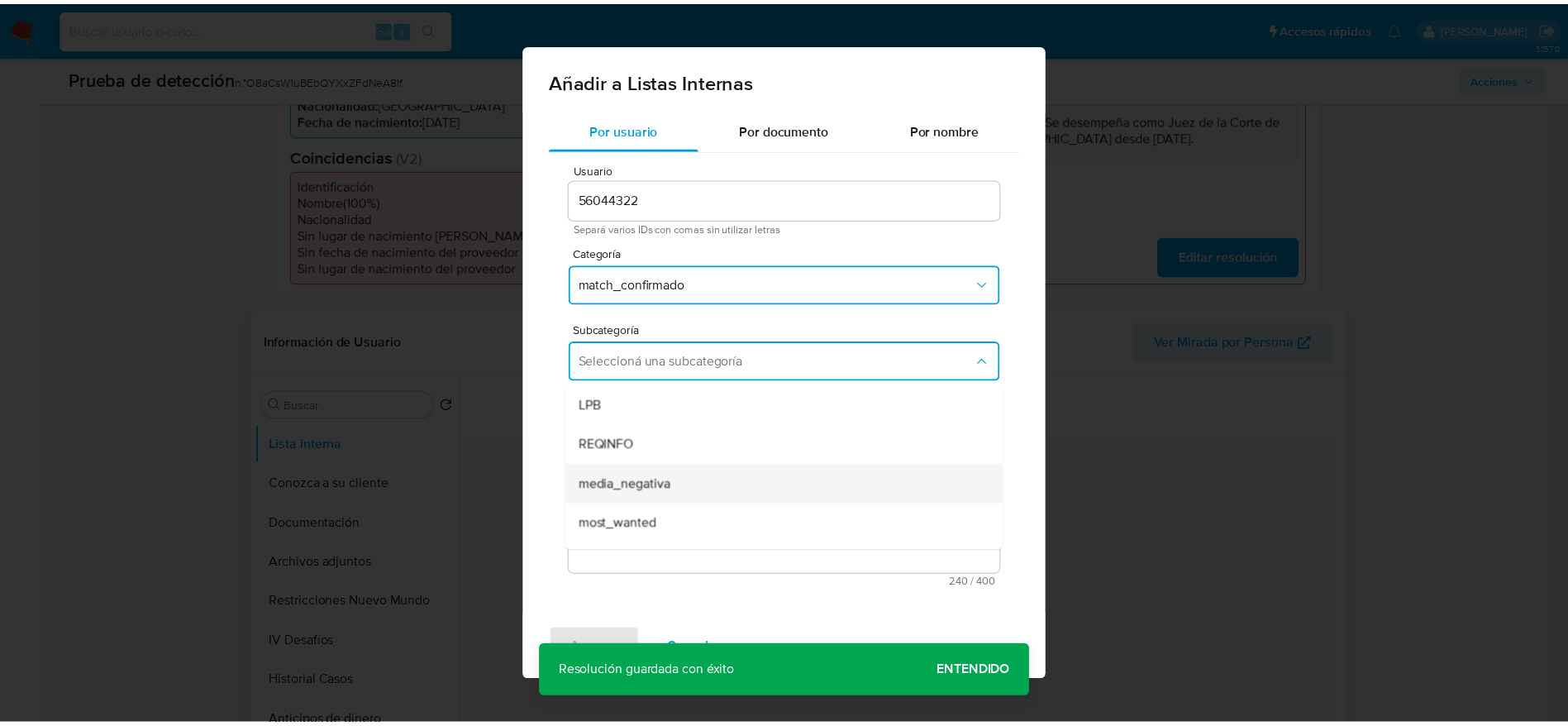
scroll to position [113, 0]
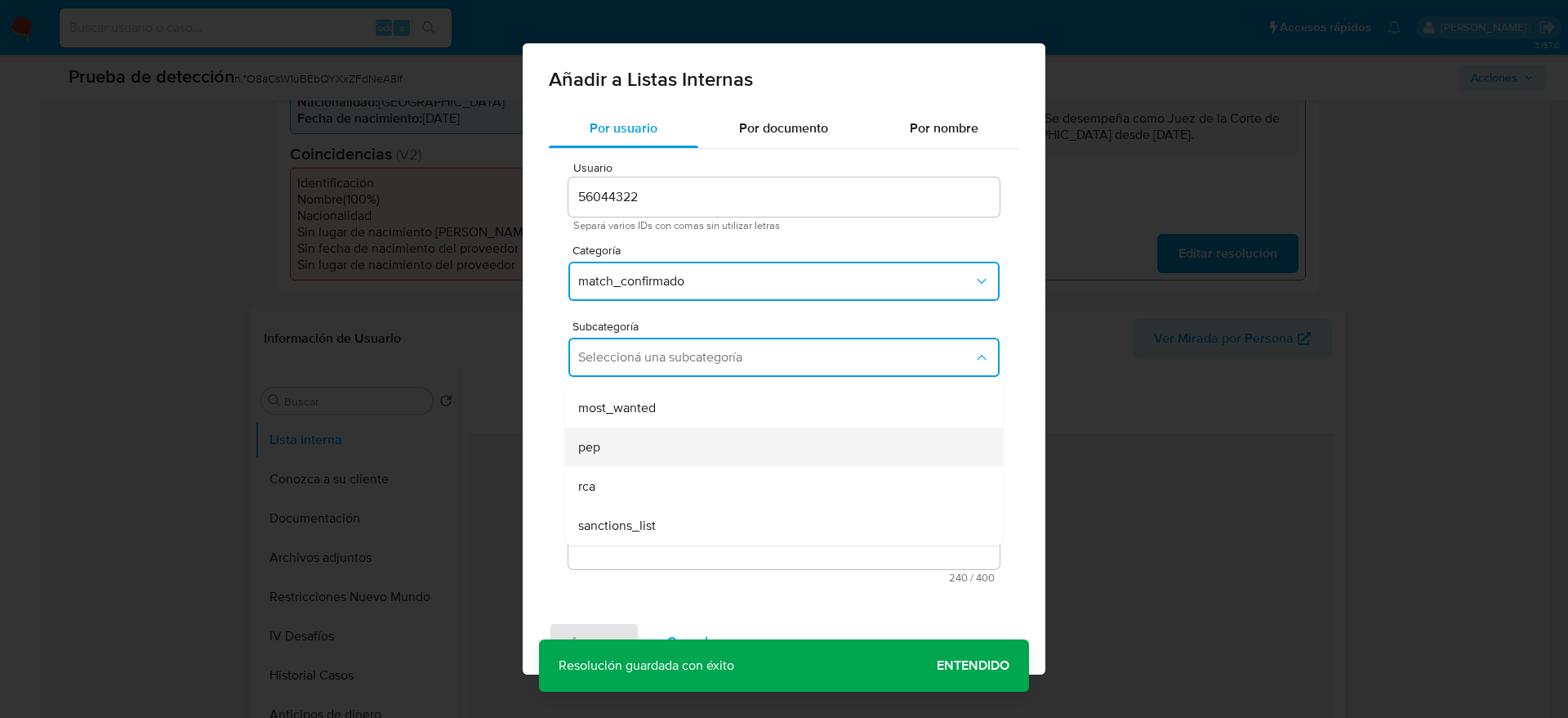
click at [666, 456] on div "pep" at bounding box center [779, 447] width 401 height 39
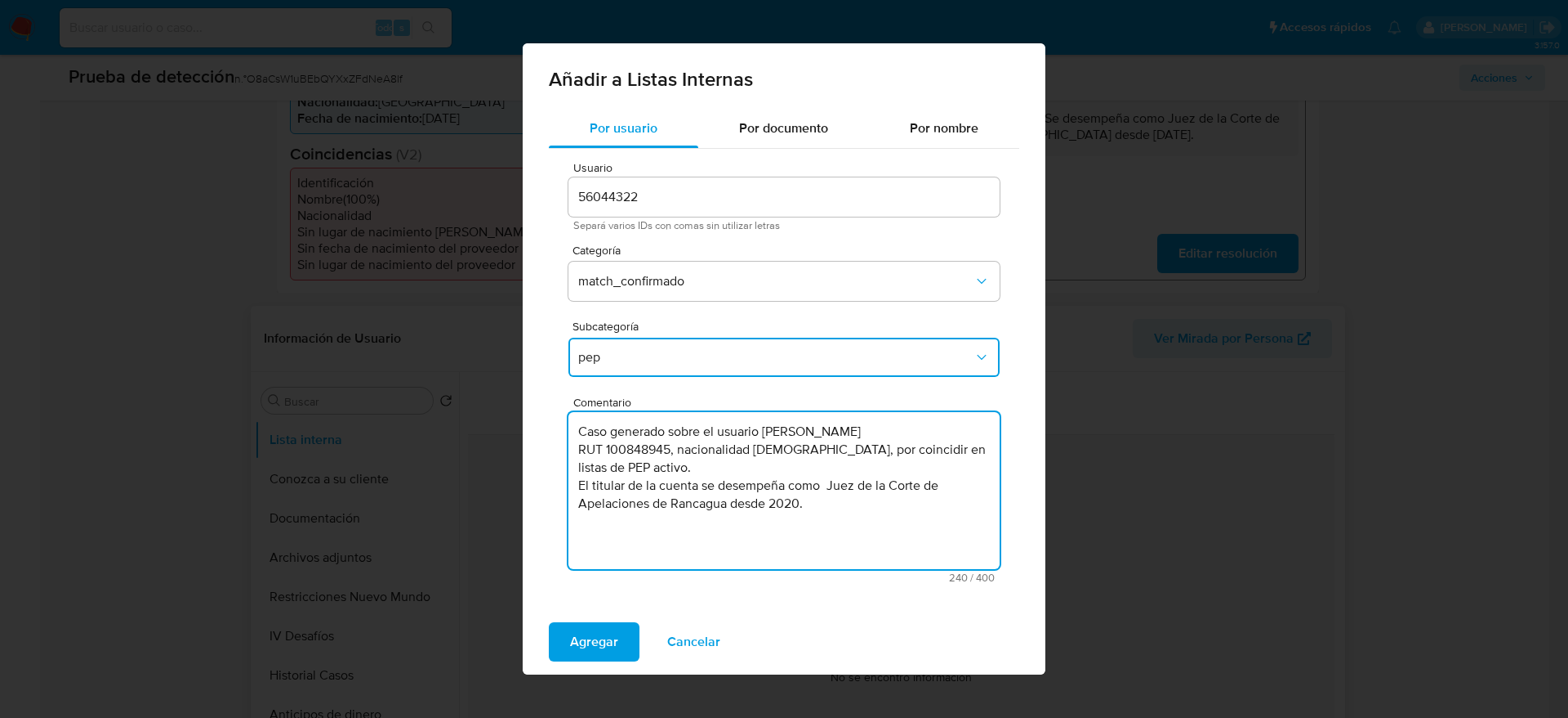
click at [772, 503] on textarea "Caso generado sobre el usuario Bárbara Verónica Quintana Letelier RUT 100848945…" at bounding box center [784, 491] width 432 height 157
type textarea "Caso generado sobre el usuario Bárbara Verónica Quintana Letelier RUT 100848945…"
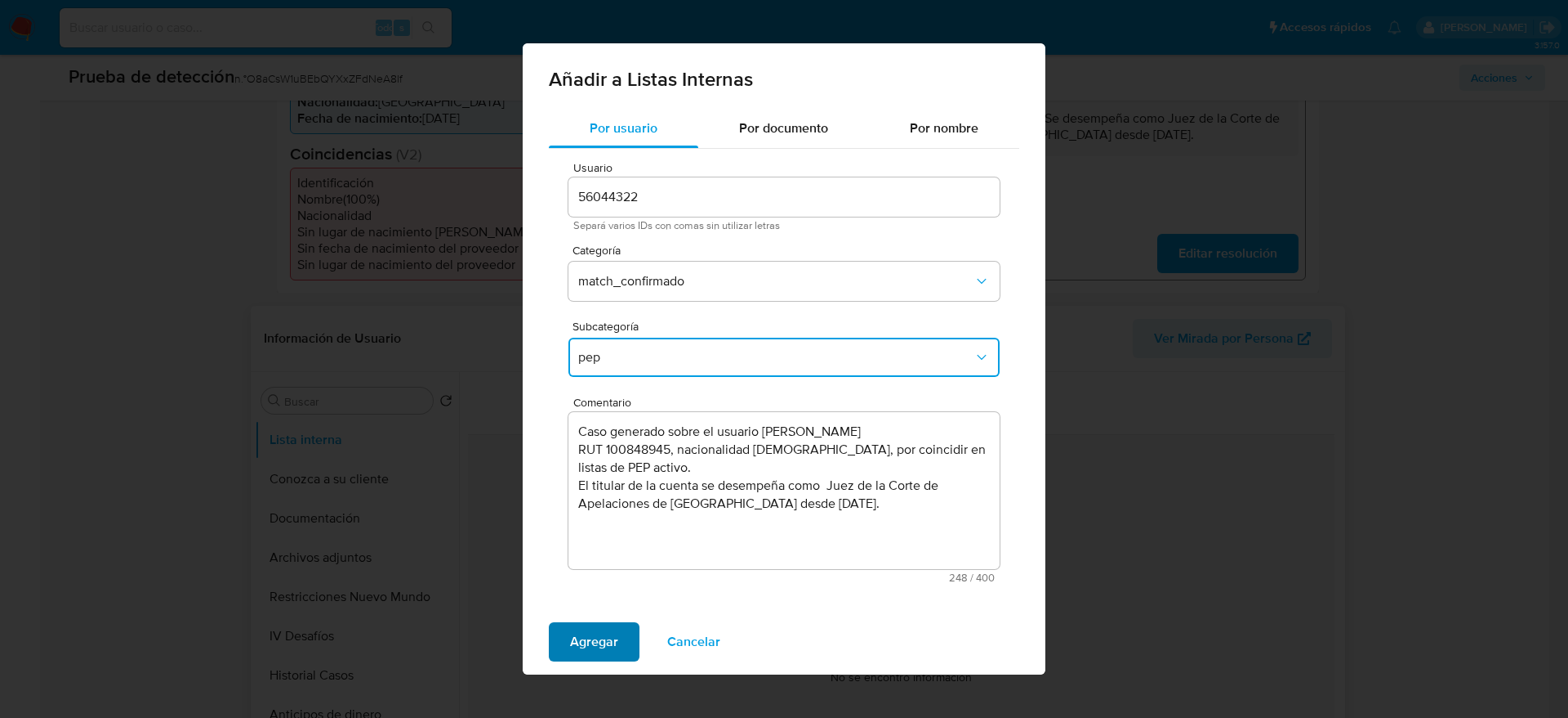
click at [592, 625] on span "Agregar" at bounding box center [594, 641] width 48 height 36
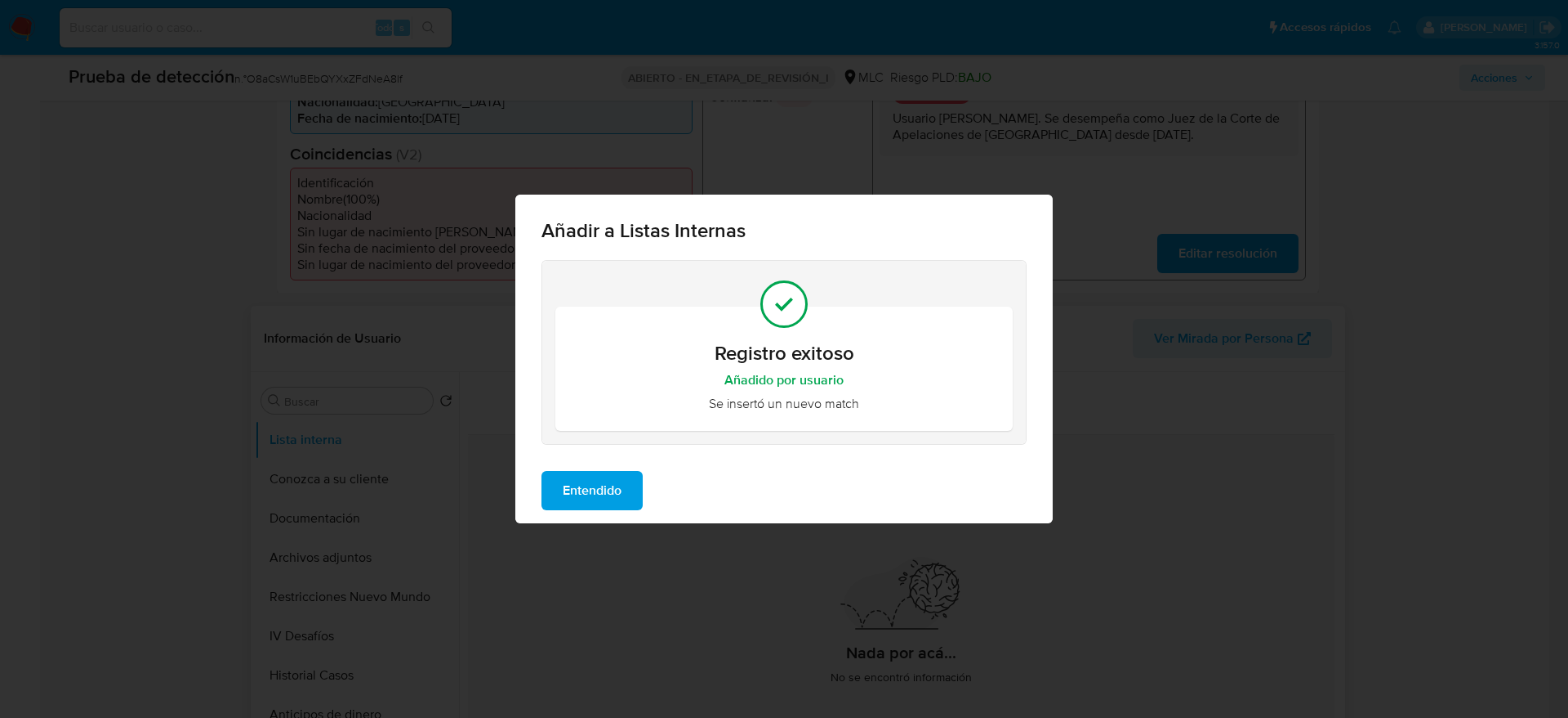
click at [604, 491] on span "Entendido" at bounding box center [592, 490] width 59 height 36
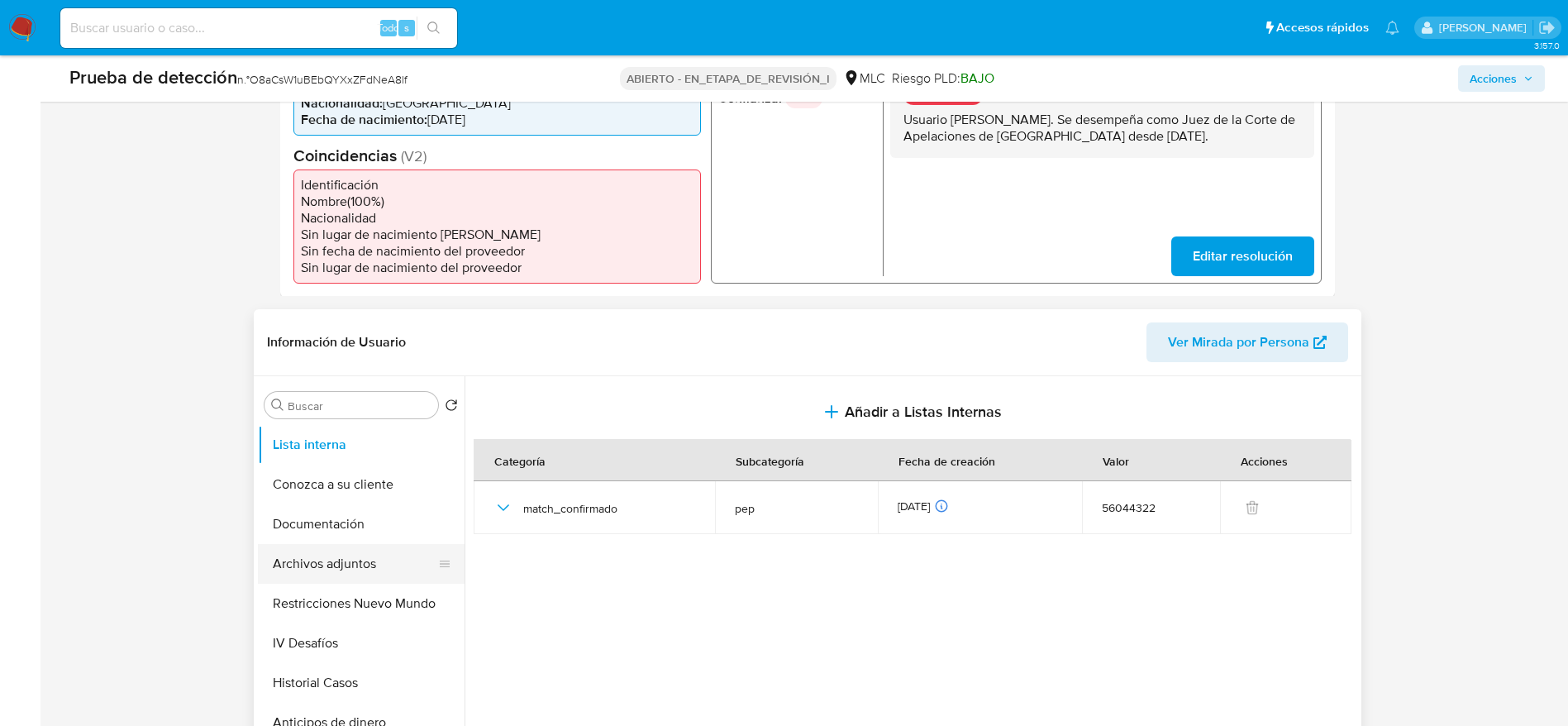
click at [351, 552] on button "Archivos adjuntos" at bounding box center [354, 563] width 193 height 39
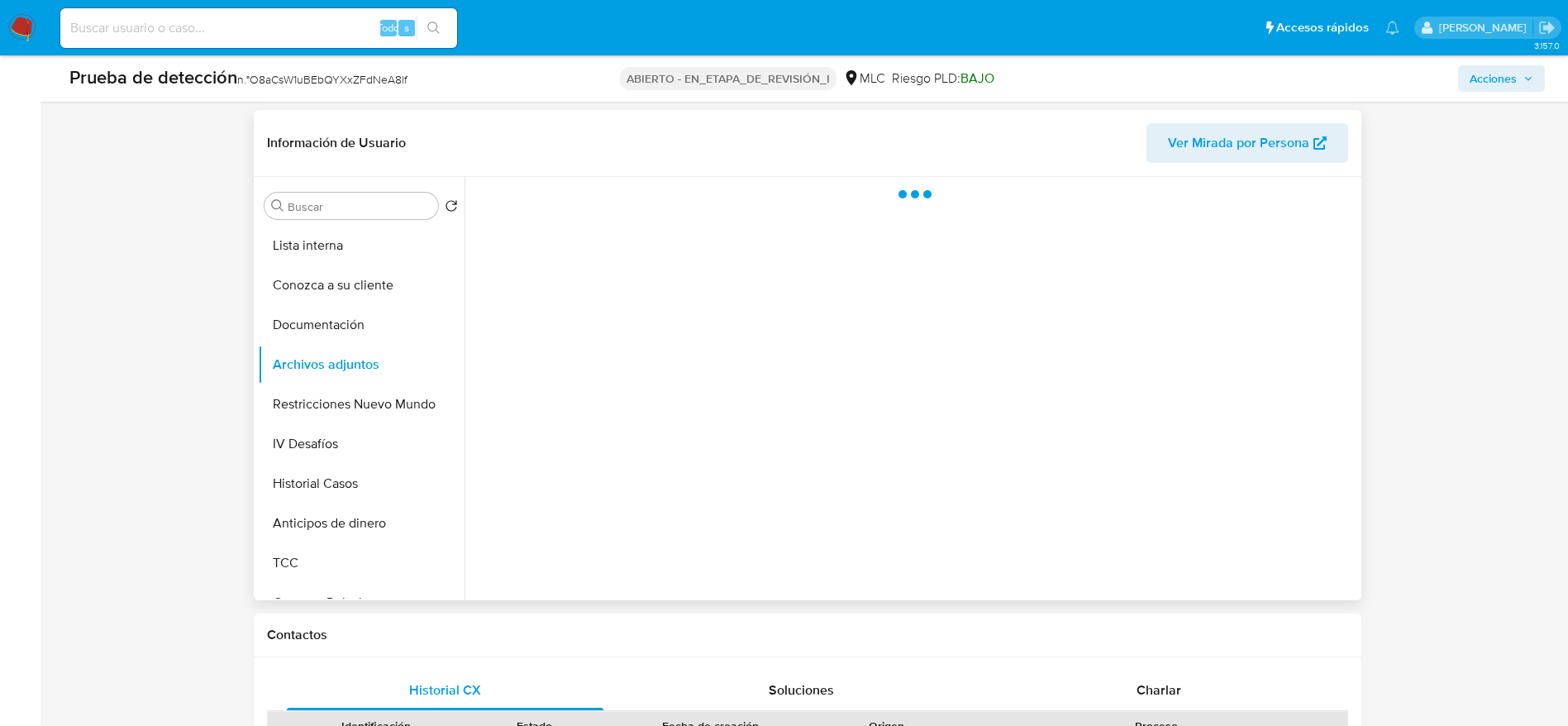
scroll to position [666, 0]
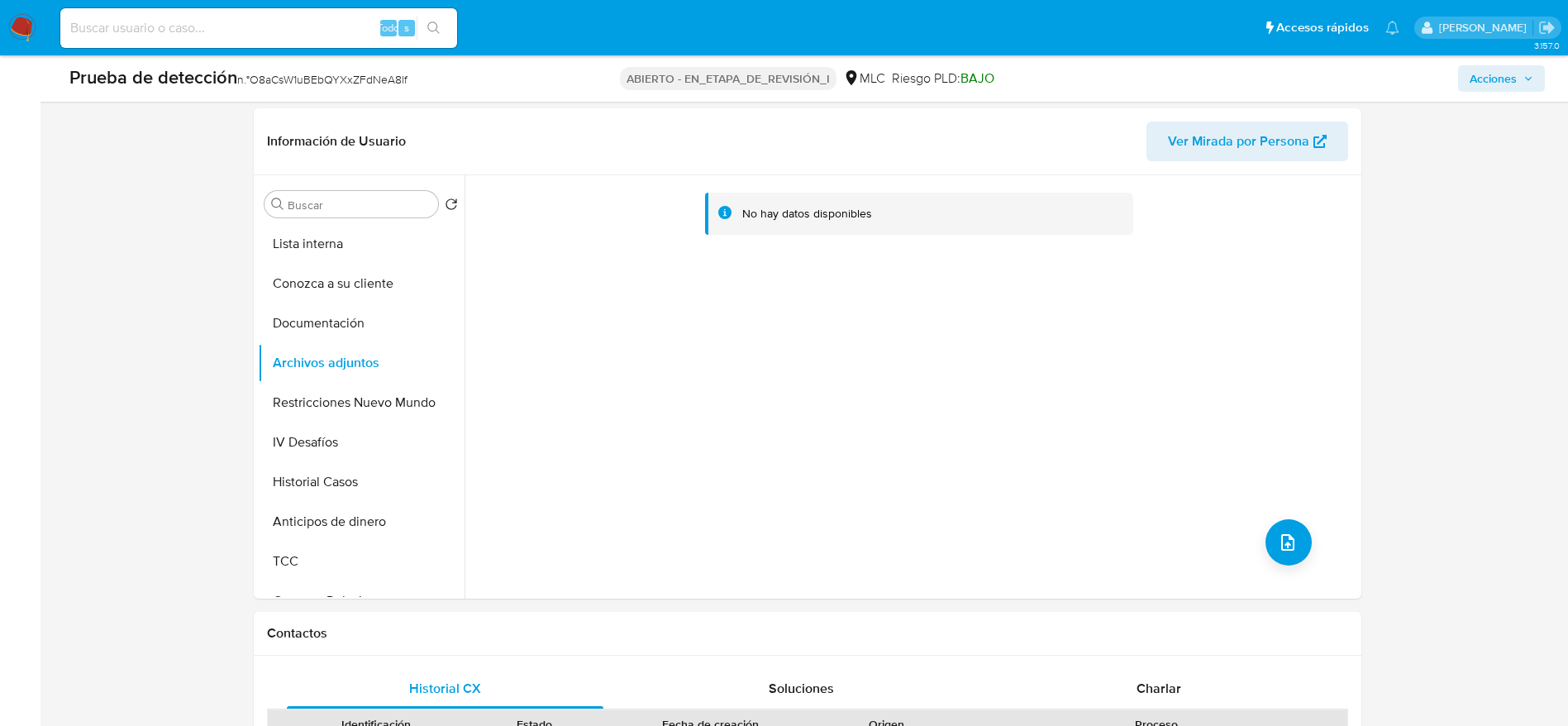
drag, startPoint x: 1261, startPoint y: 527, endPoint x: 1316, endPoint y: 558, distance: 63.1
click at [1316, 558] on div "No hay datos disponibles" at bounding box center [911, 387] width 893 height 423
drag, startPoint x: 1316, startPoint y: 558, endPoint x: 1308, endPoint y: 558, distance: 8.0
click at [1308, 558] on div "No hay datos disponibles" at bounding box center [911, 387] width 893 height 423
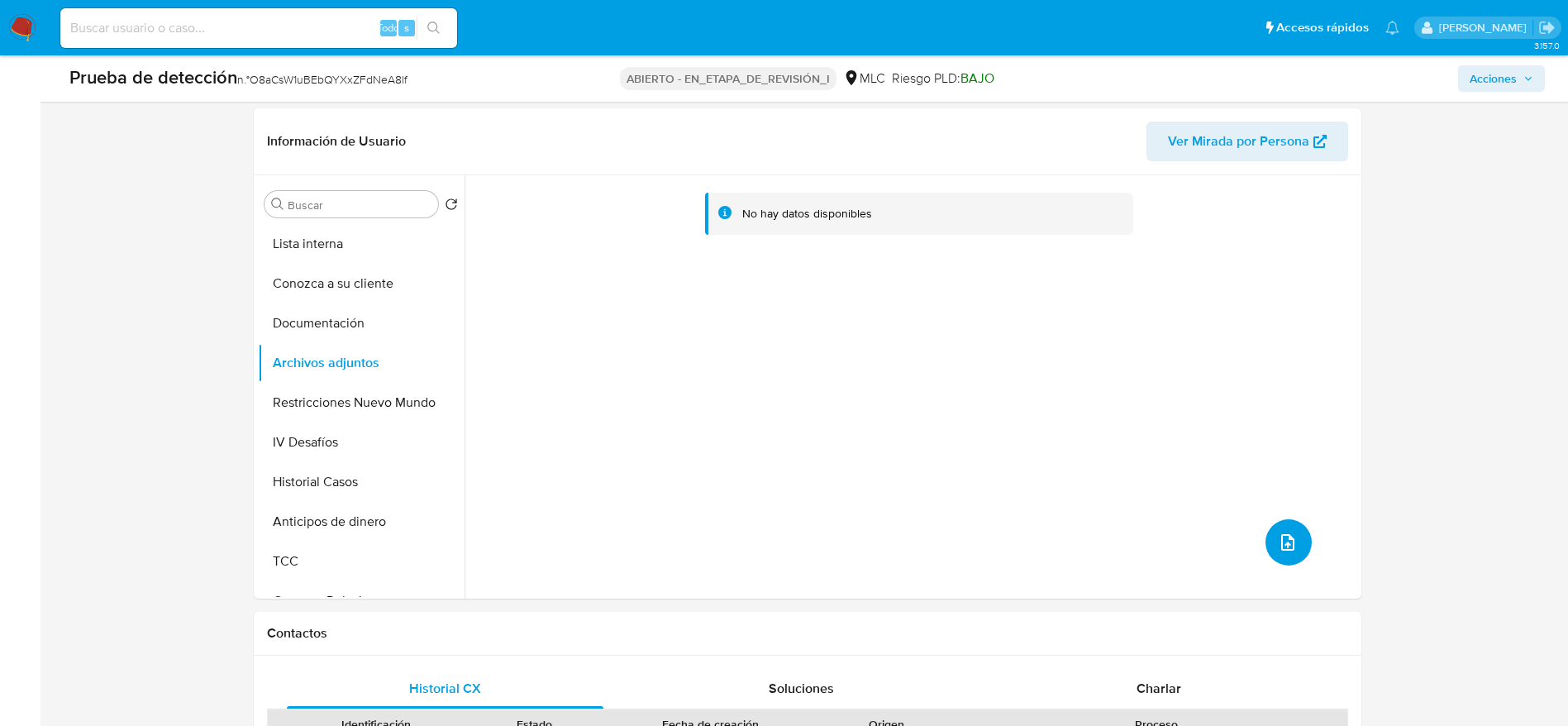
click at [1285, 540] on icon "subir archivo" at bounding box center [1287, 543] width 20 height 20
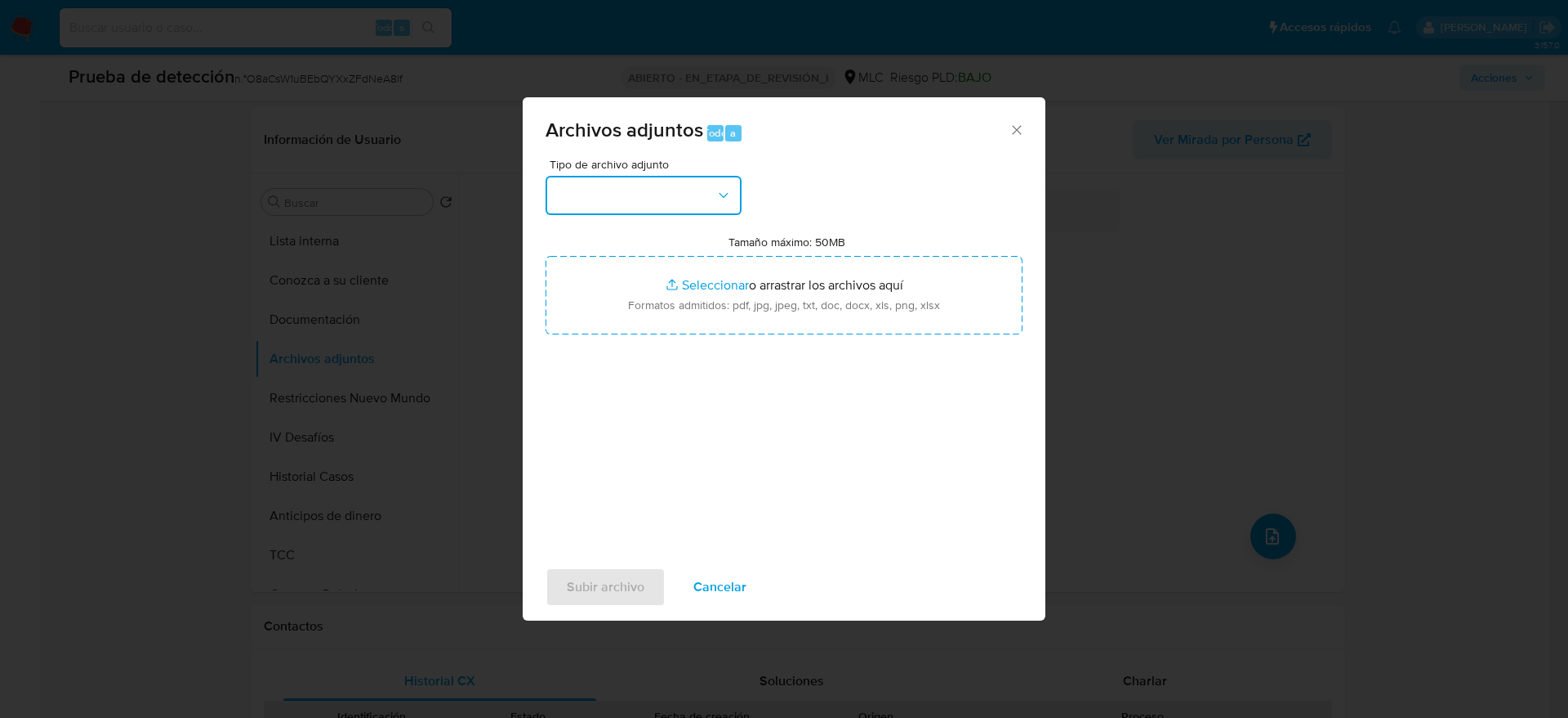
click at [693, 184] on button "button" at bounding box center [644, 195] width 196 height 39
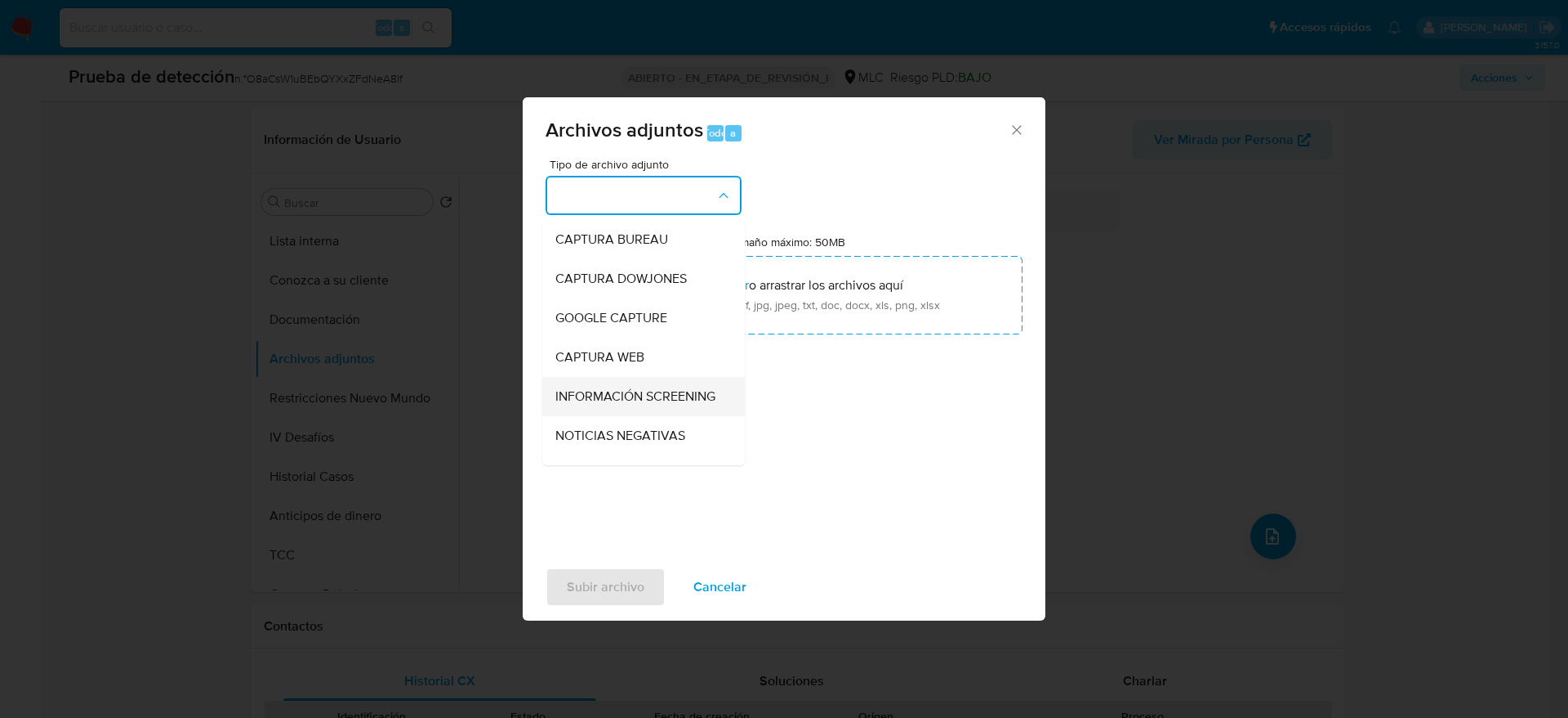
click at [641, 388] on span "INFORMACIÓN SCREENING" at bounding box center [635, 396] width 160 height 16
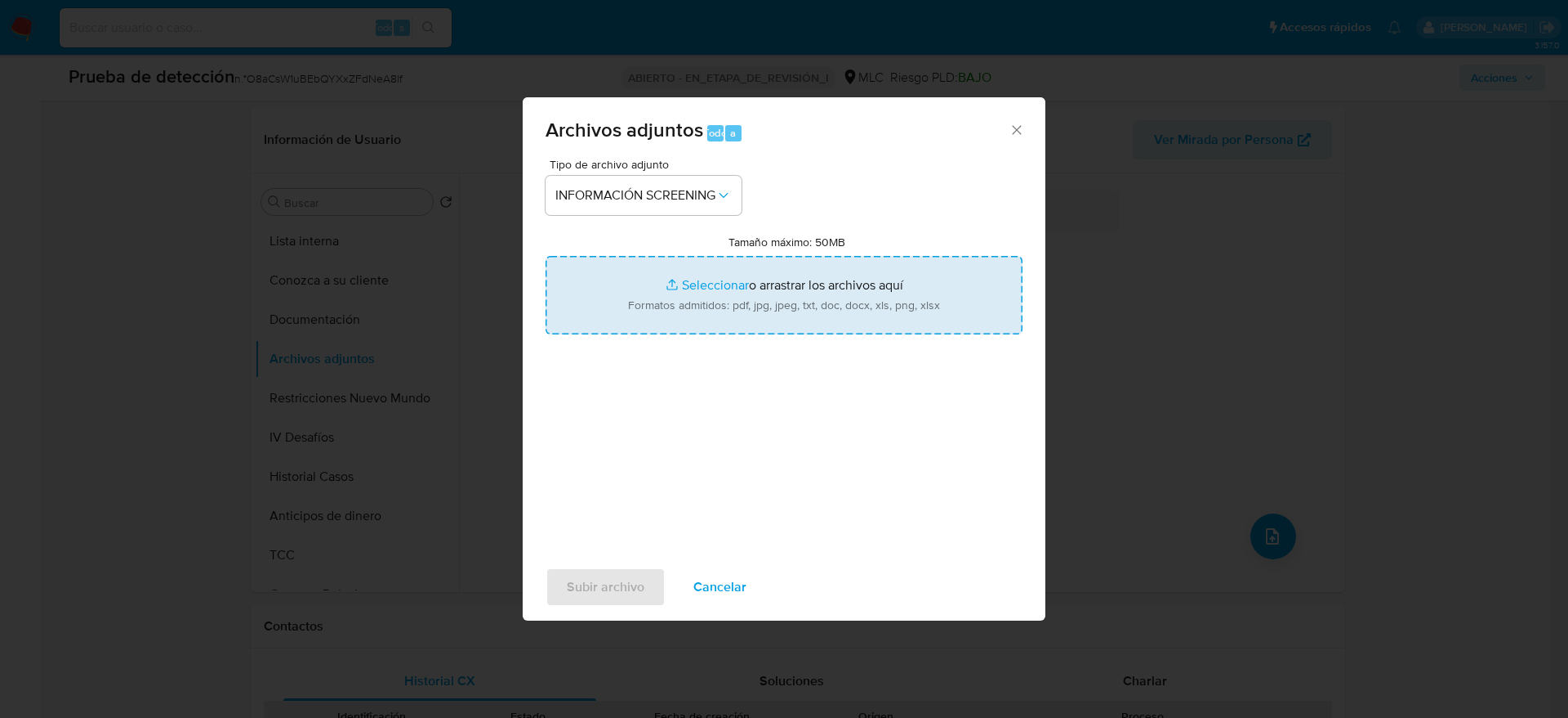
click at [777, 282] on input "Tamaño máximo: 50MB Seleccionar archivos" at bounding box center [784, 295] width 477 height 79
type input "C:\fakepath\_ Bárbara Verónica Quintana Letelier_ lavado de dinero - Buscar con…"
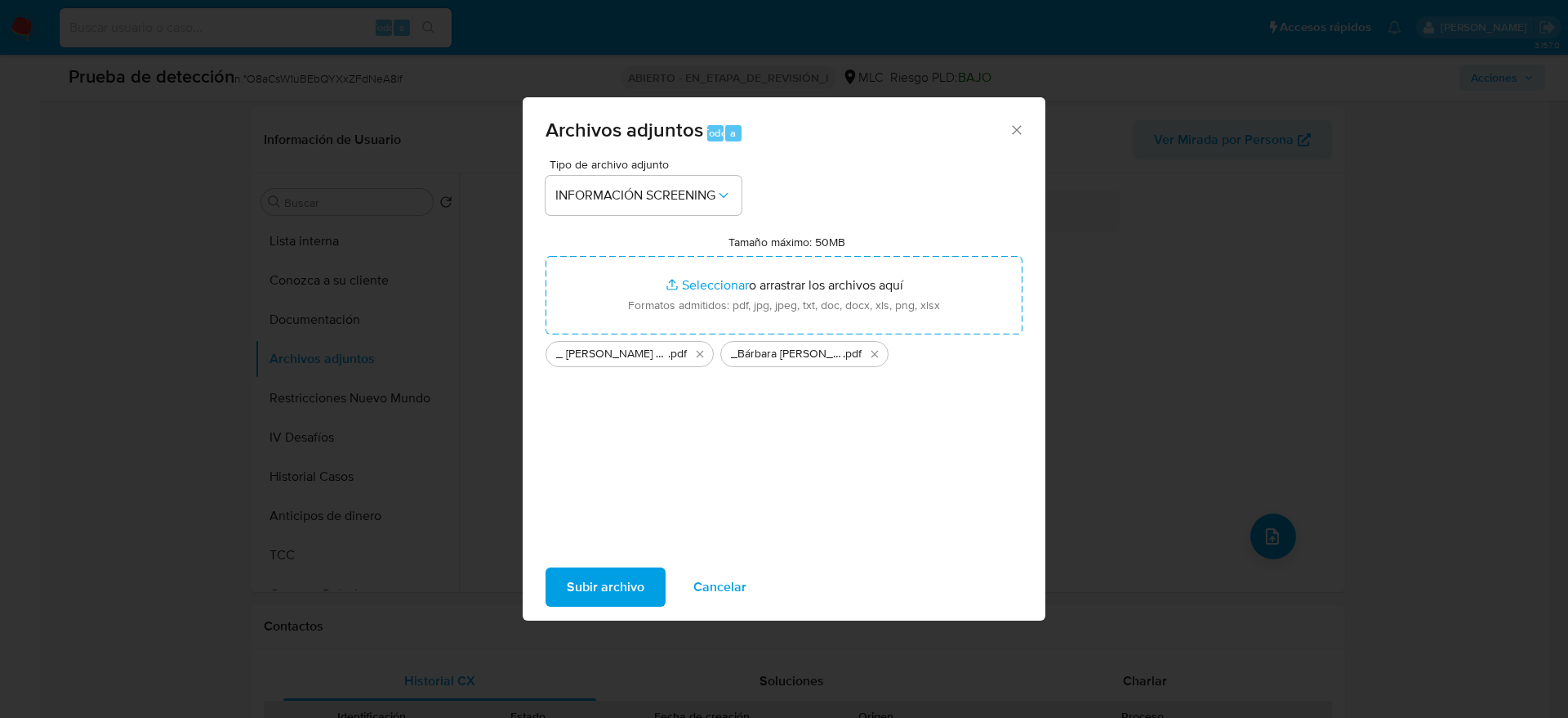
click at [587, 572] on span "Subir archivo" at bounding box center [606, 586] width 78 height 36
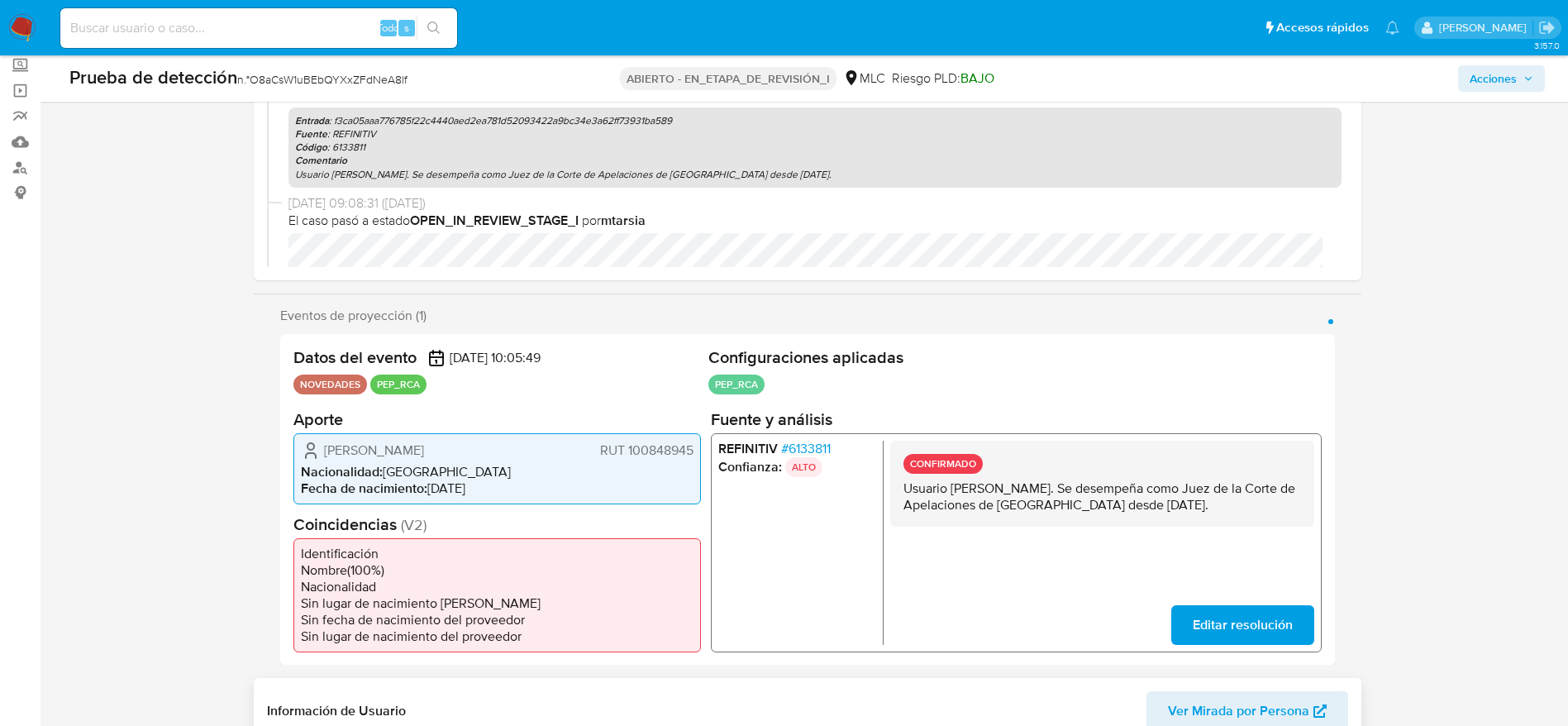
scroll to position [0, 0]
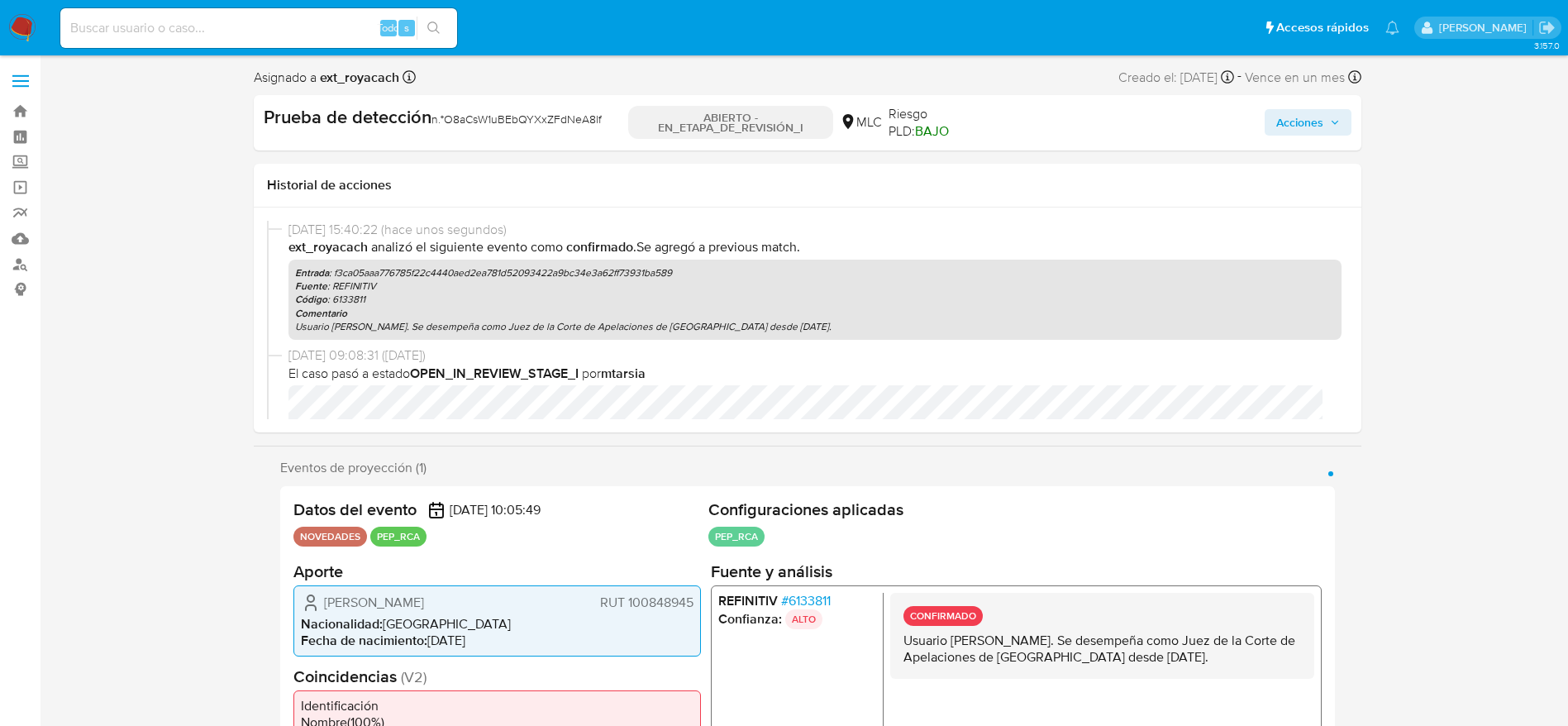
click at [1333, 120] on icon "button" at bounding box center [1334, 123] width 10 height 10
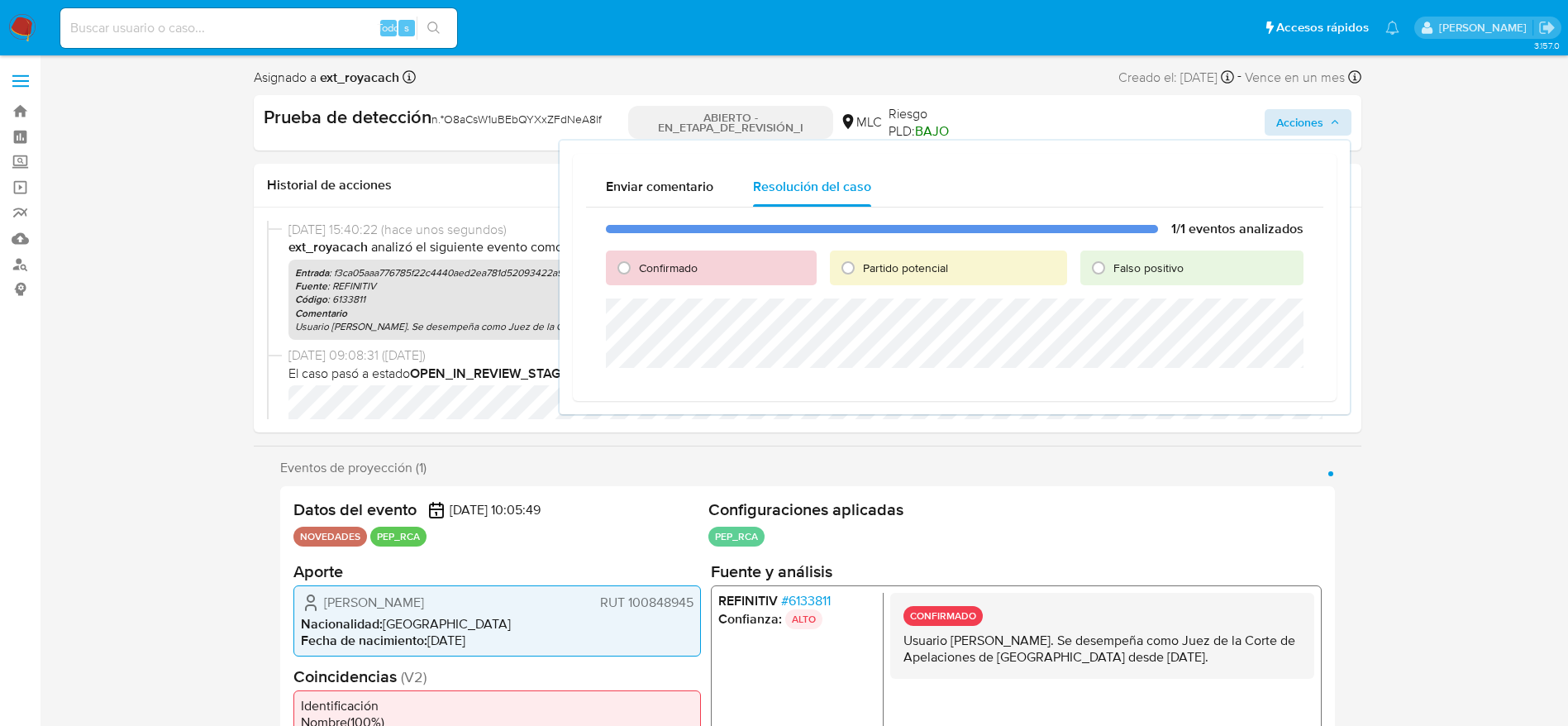
click at [695, 261] on font "Confirmado" at bounding box center [668, 268] width 59 height 17
click at [637, 261] on input "Confirmado" at bounding box center [624, 267] width 26 height 26
radio input "true"
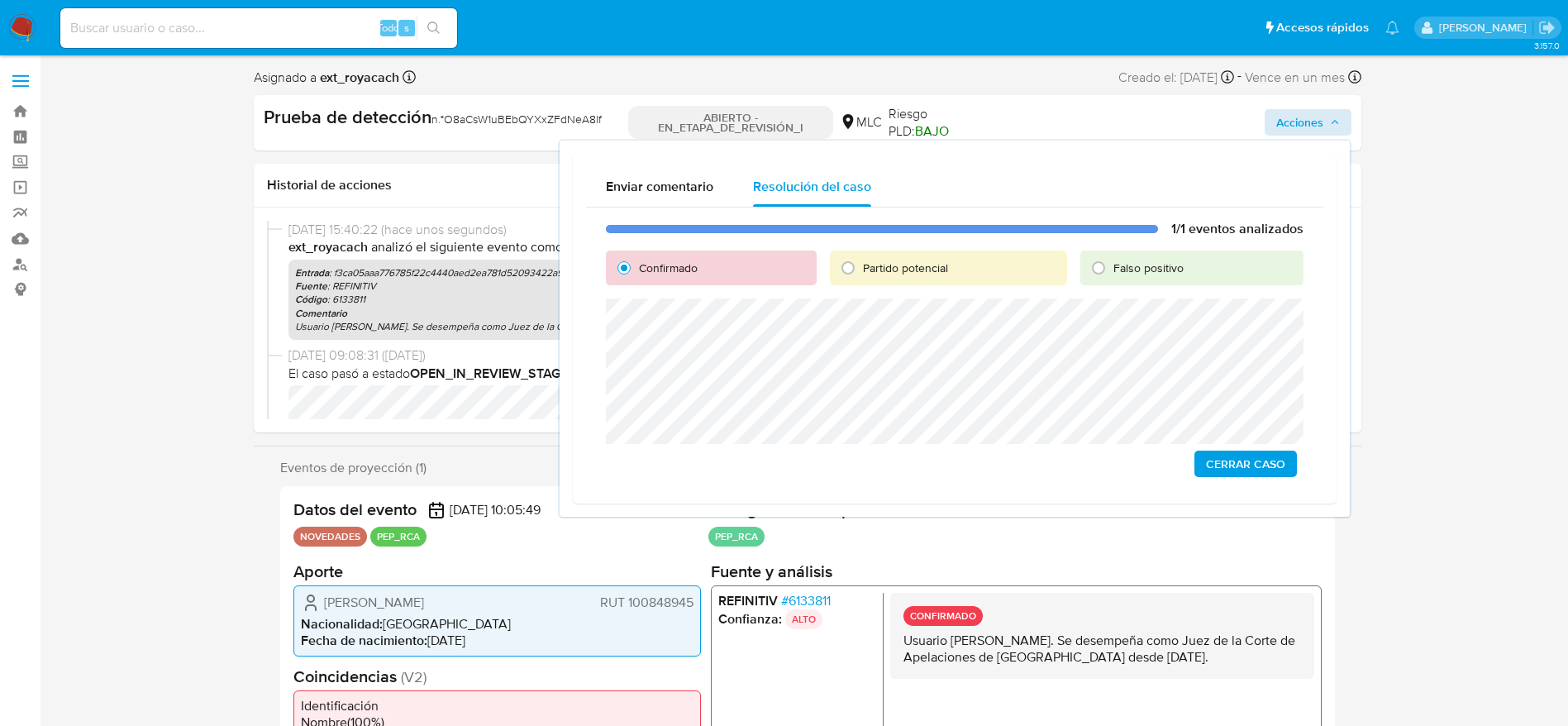
click at [1256, 462] on span "Cerrar Caso" at bounding box center [1245, 464] width 79 height 24
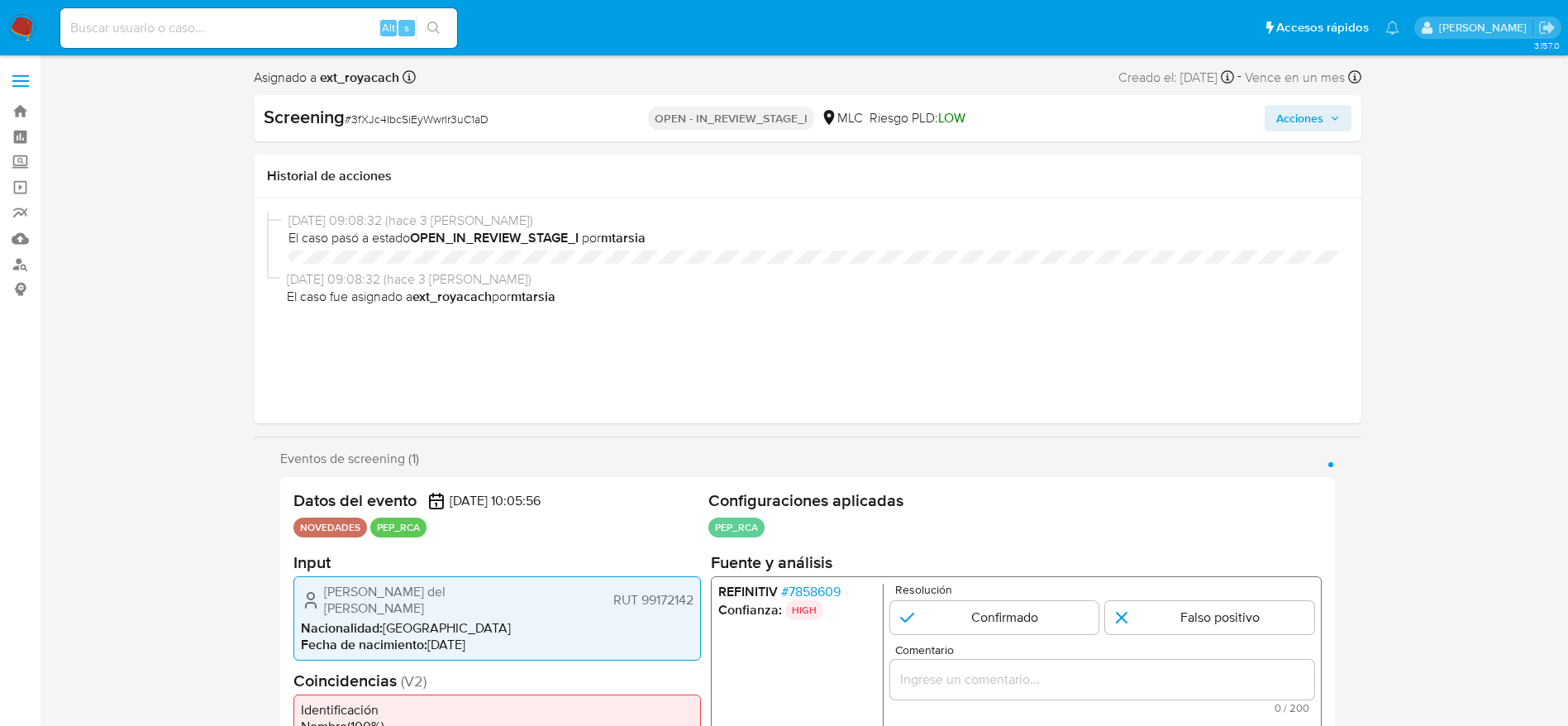
select select "10"
click at [824, 583] on span "# 7858609" at bounding box center [810, 591] width 60 height 17
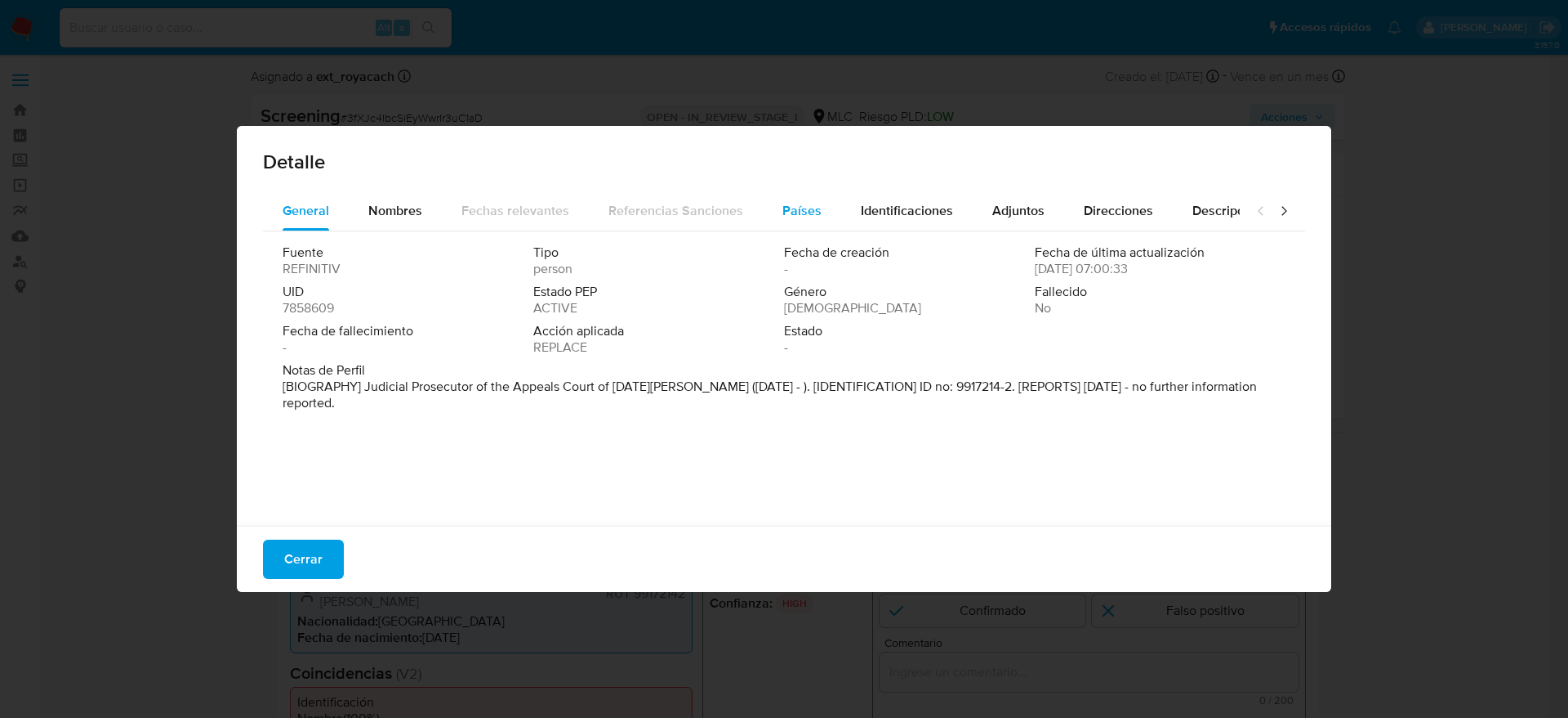
click at [783, 203] on span "Países" at bounding box center [802, 210] width 39 height 18
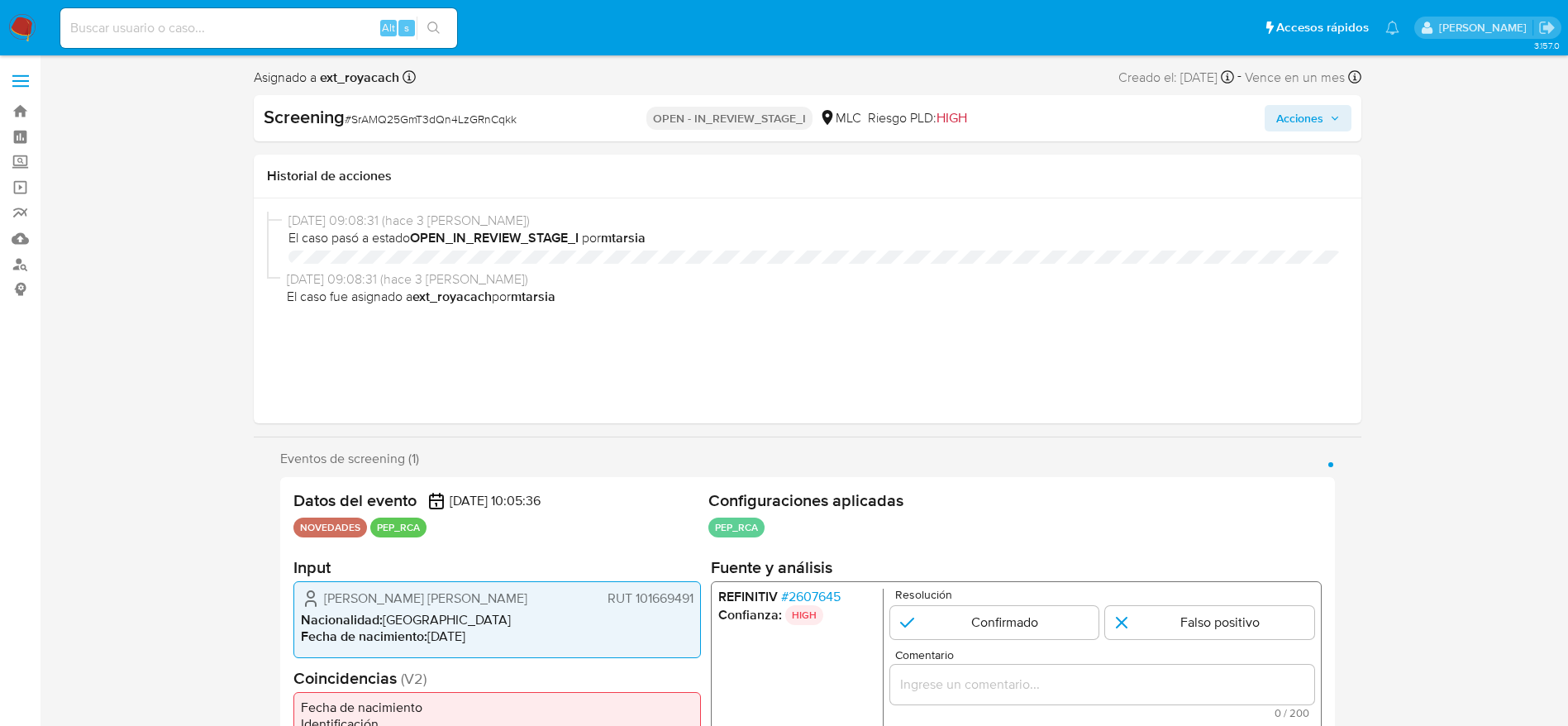
select select "10"
click at [817, 594] on span "# 2607645" at bounding box center [810, 596] width 60 height 17
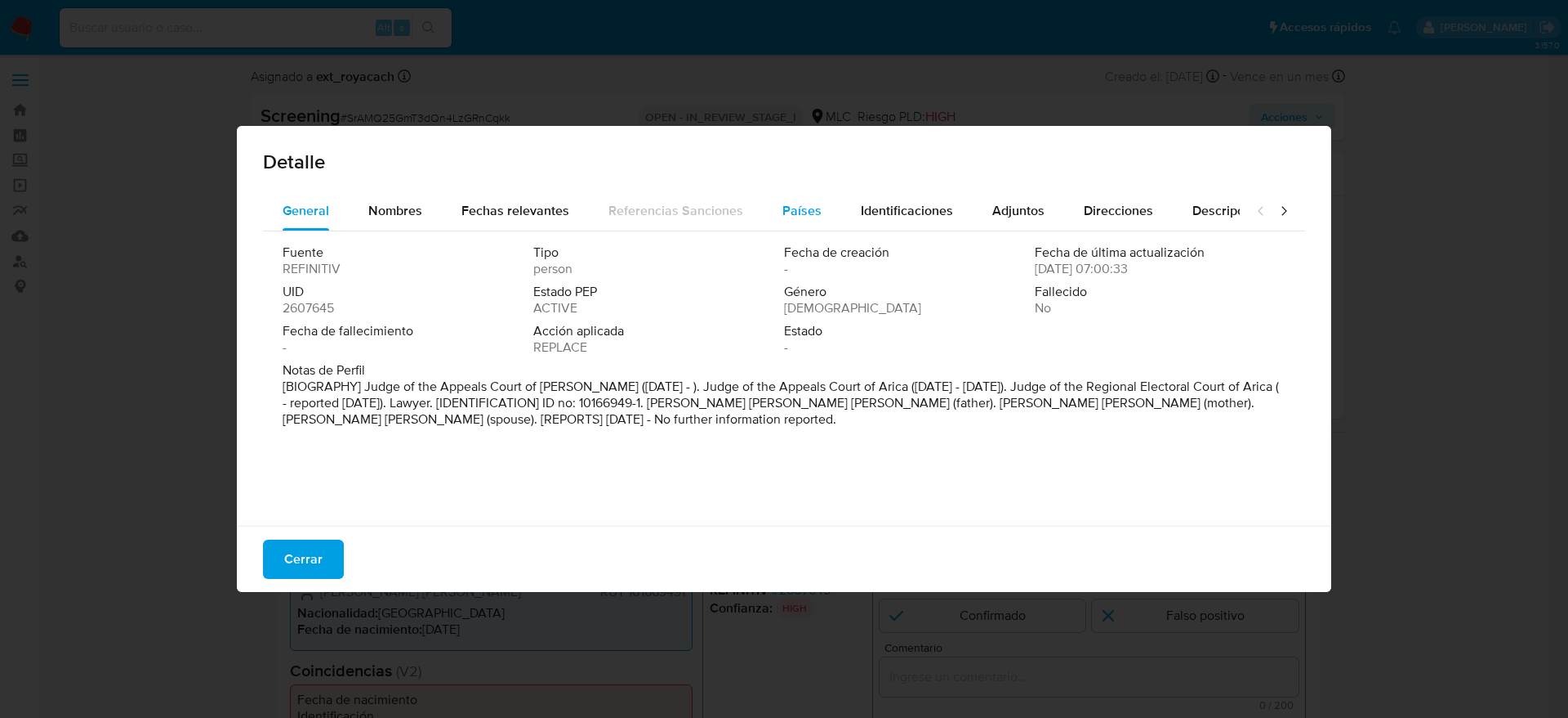
click at [821, 191] on button "Países" at bounding box center [802, 211] width 79 height 39
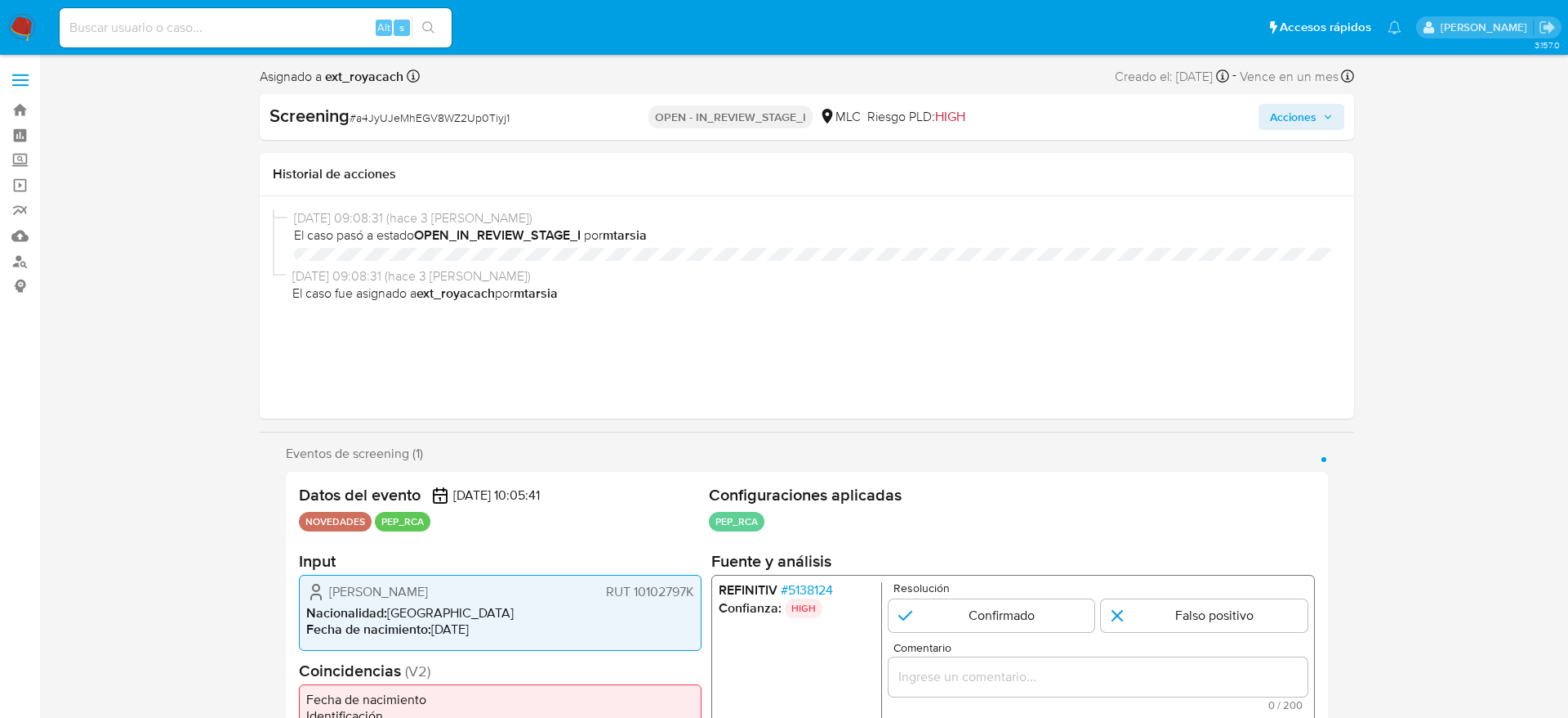
select select "10"
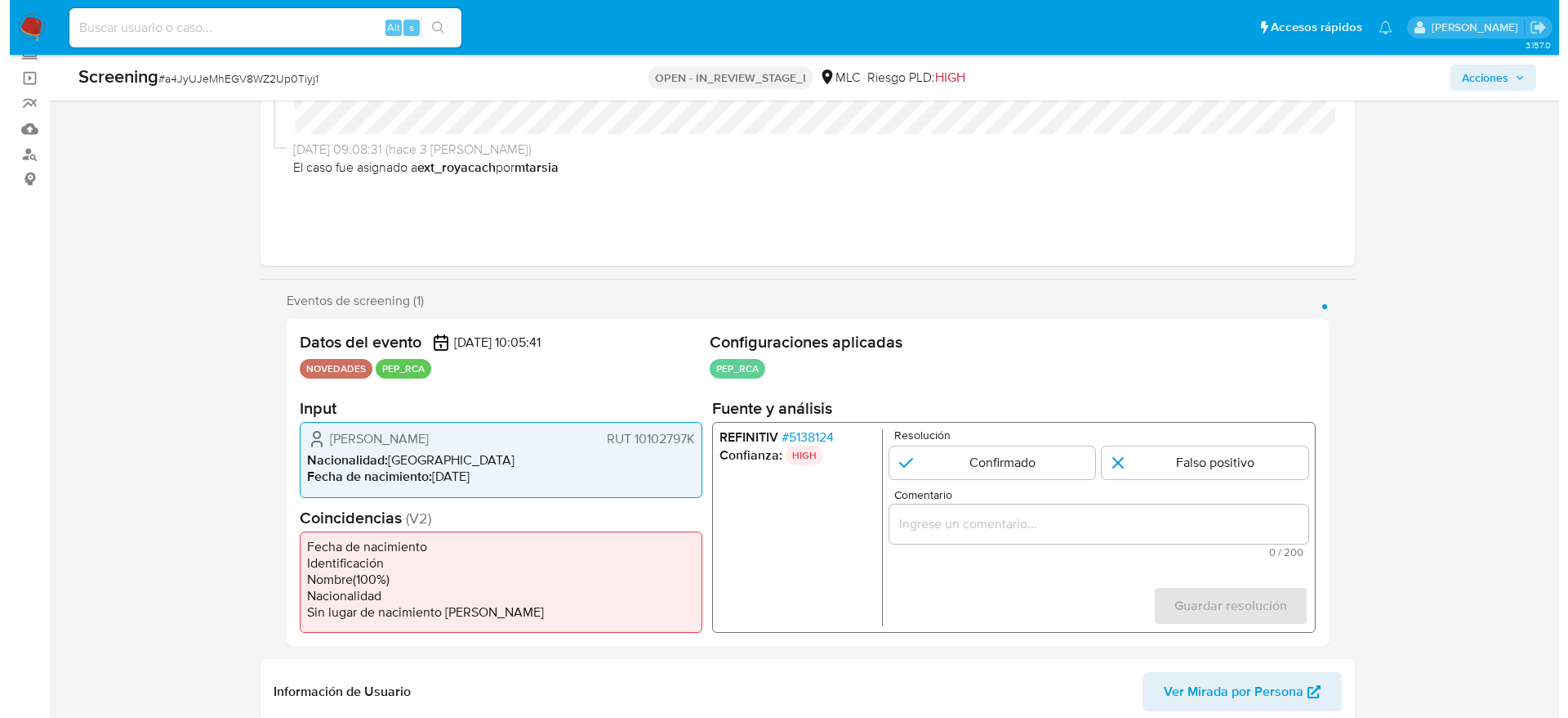
scroll to position [108, 0]
click at [803, 433] on span "# 5138124" at bounding box center [797, 436] width 52 height 16
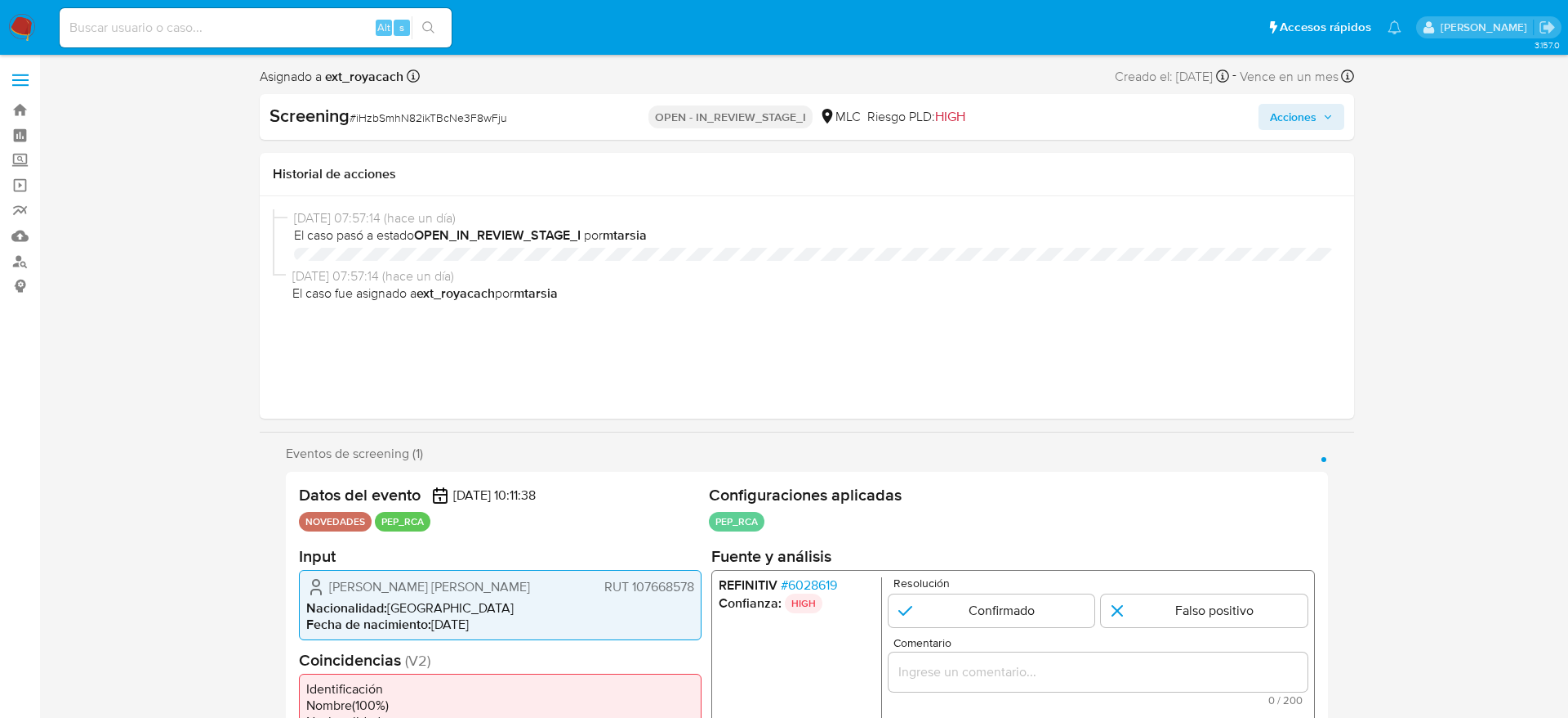
select select "10"
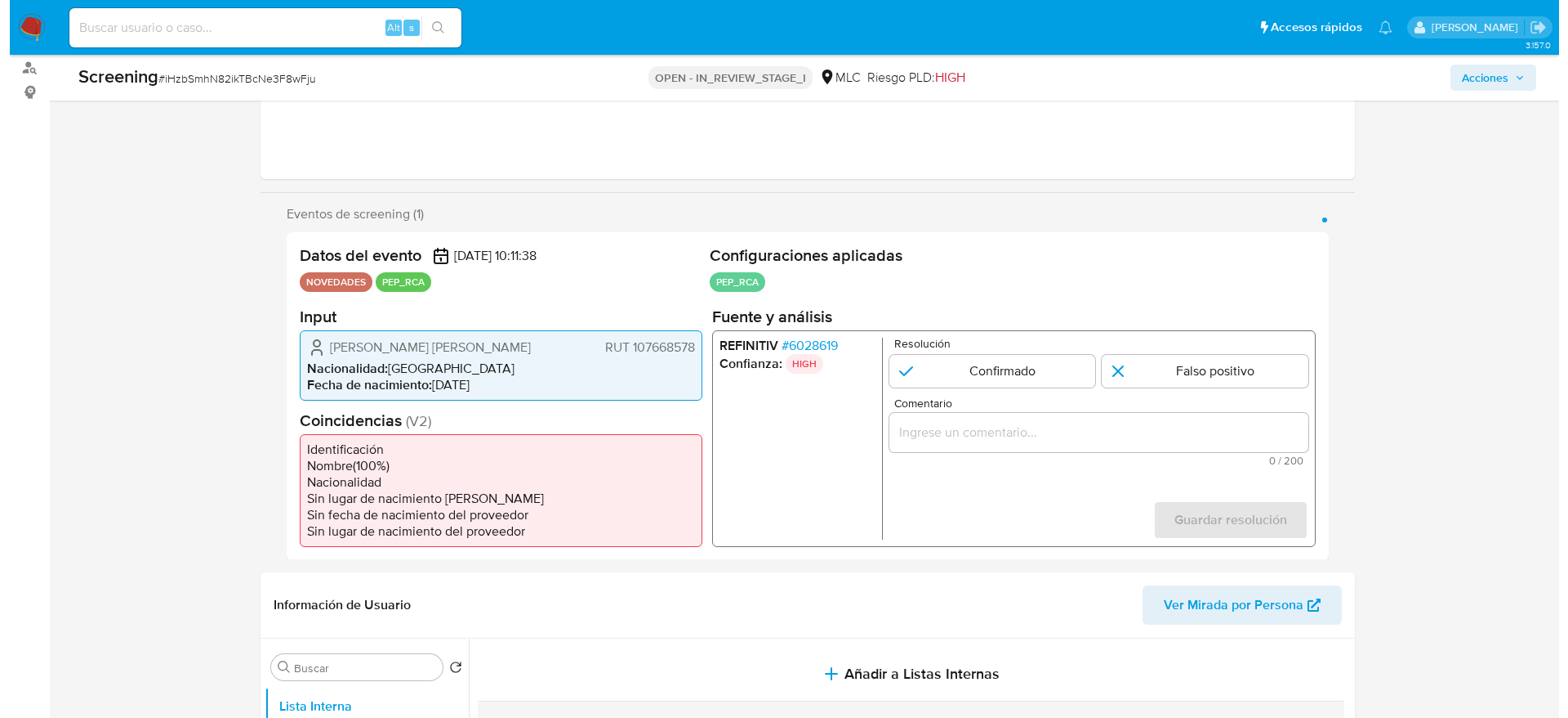
scroll to position [195, 0]
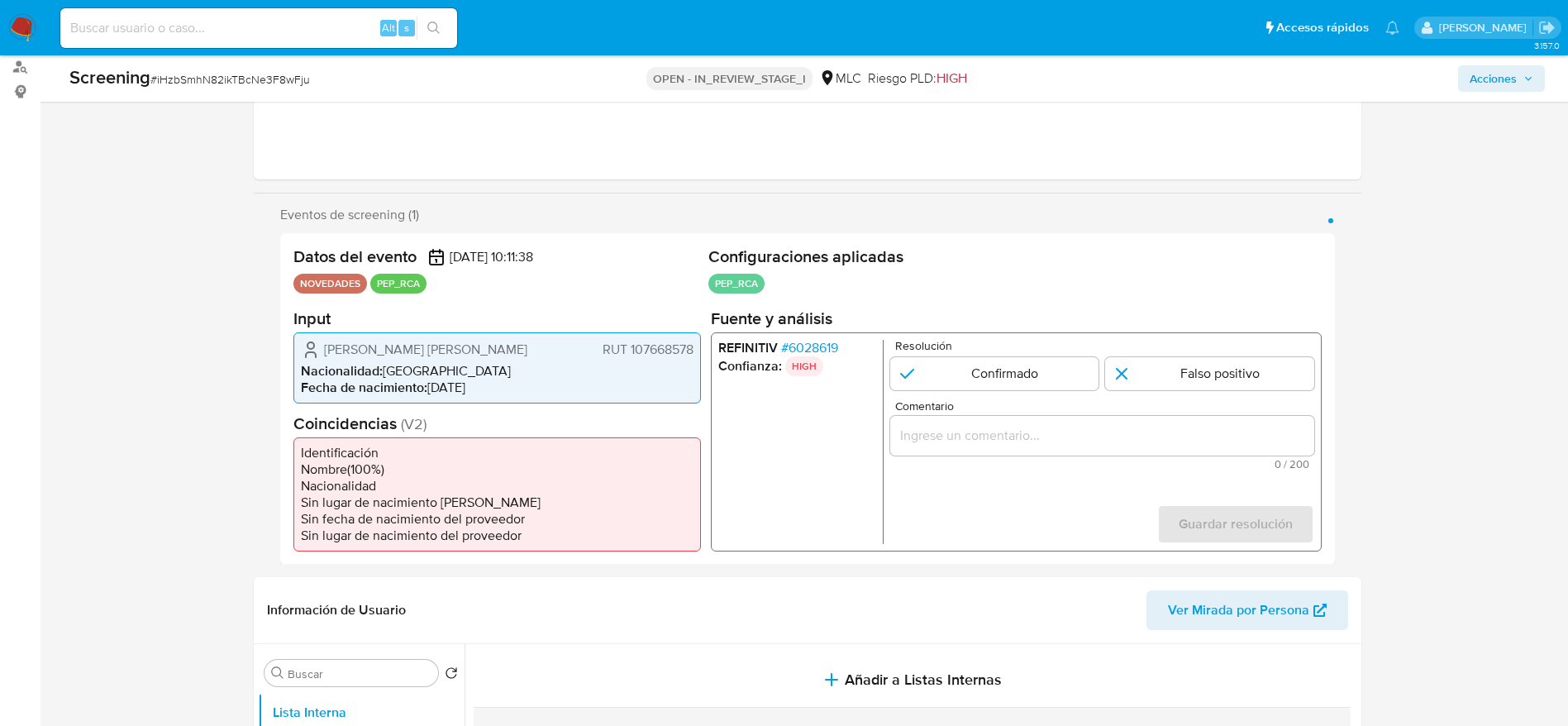
click at [809, 348] on span "# 6028619" at bounding box center [809, 346] width 57 height 17
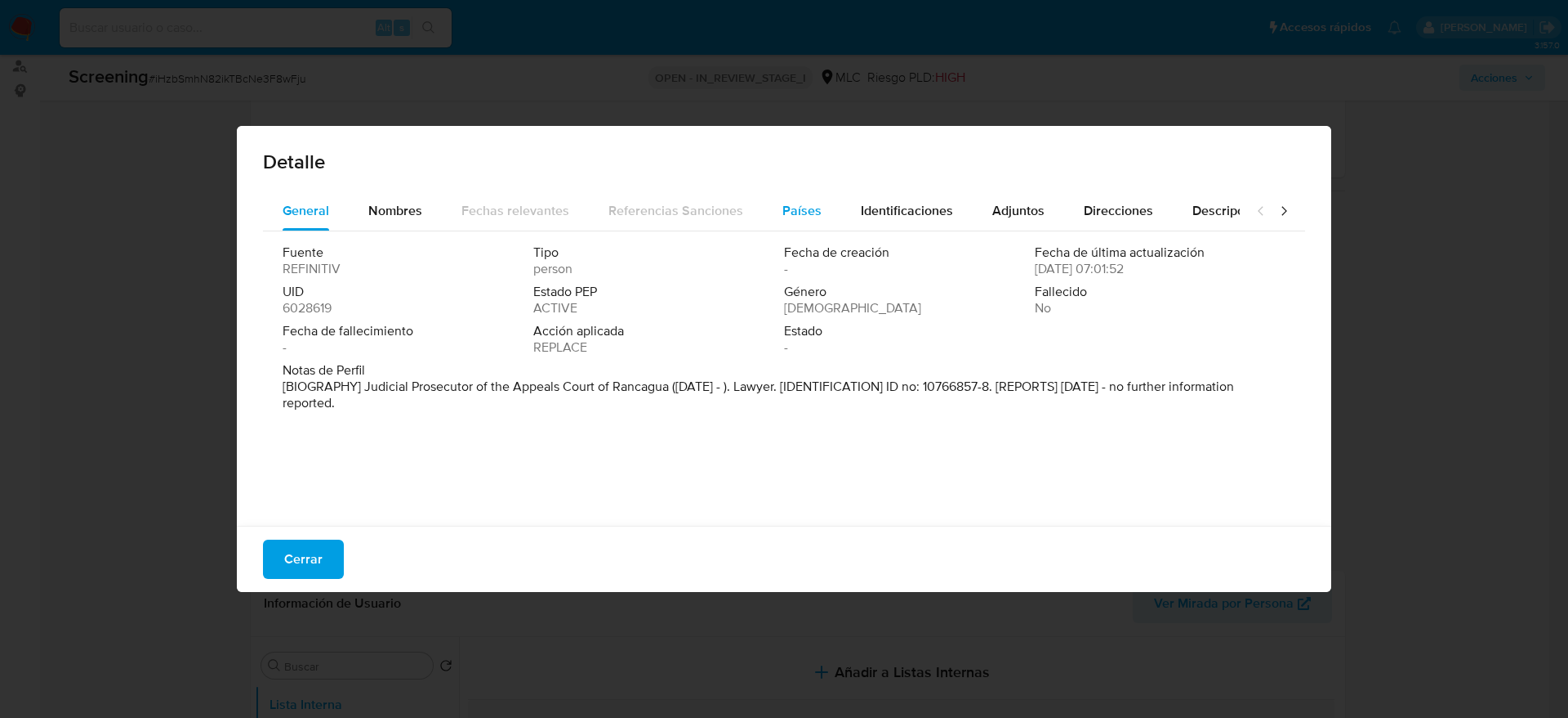
click at [775, 218] on button "Países" at bounding box center [802, 211] width 79 height 39
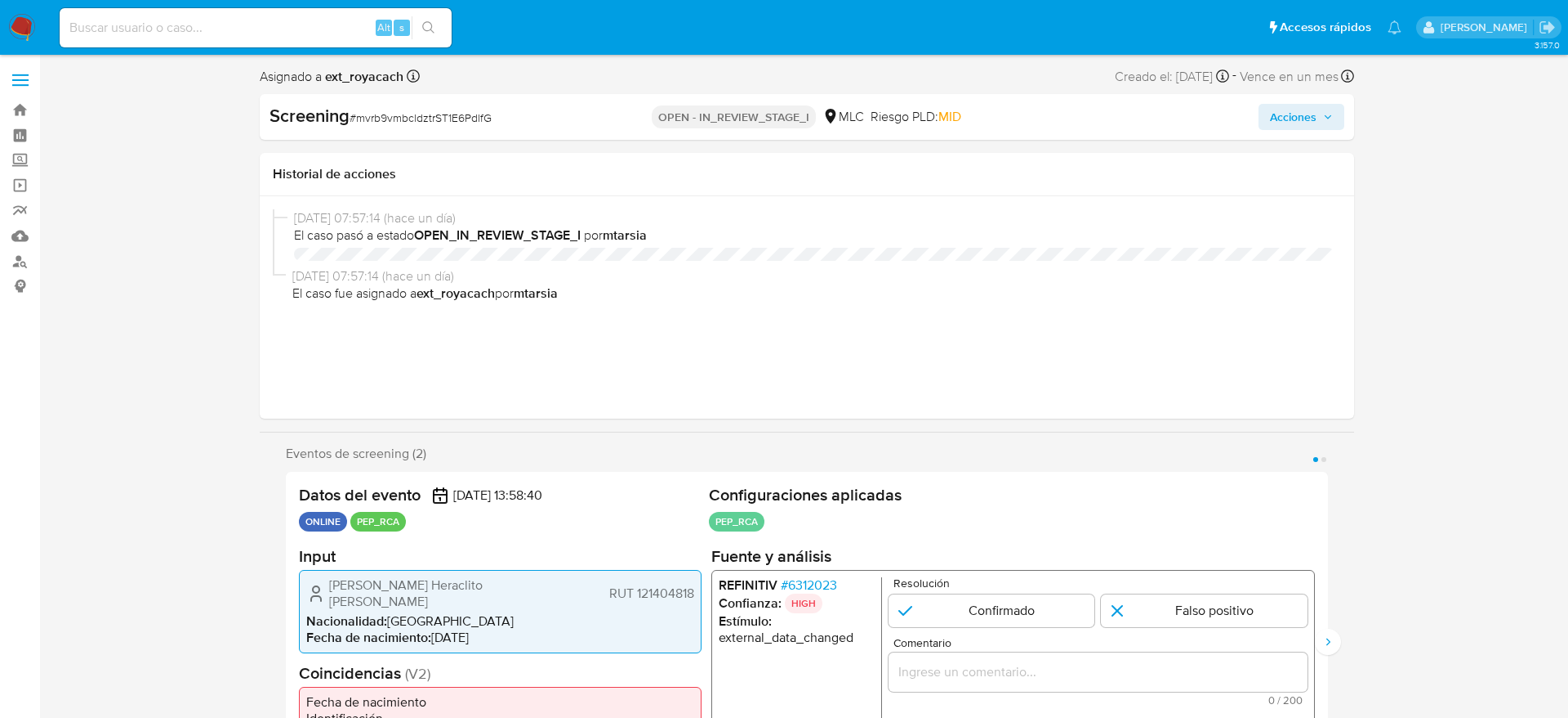
select select "10"
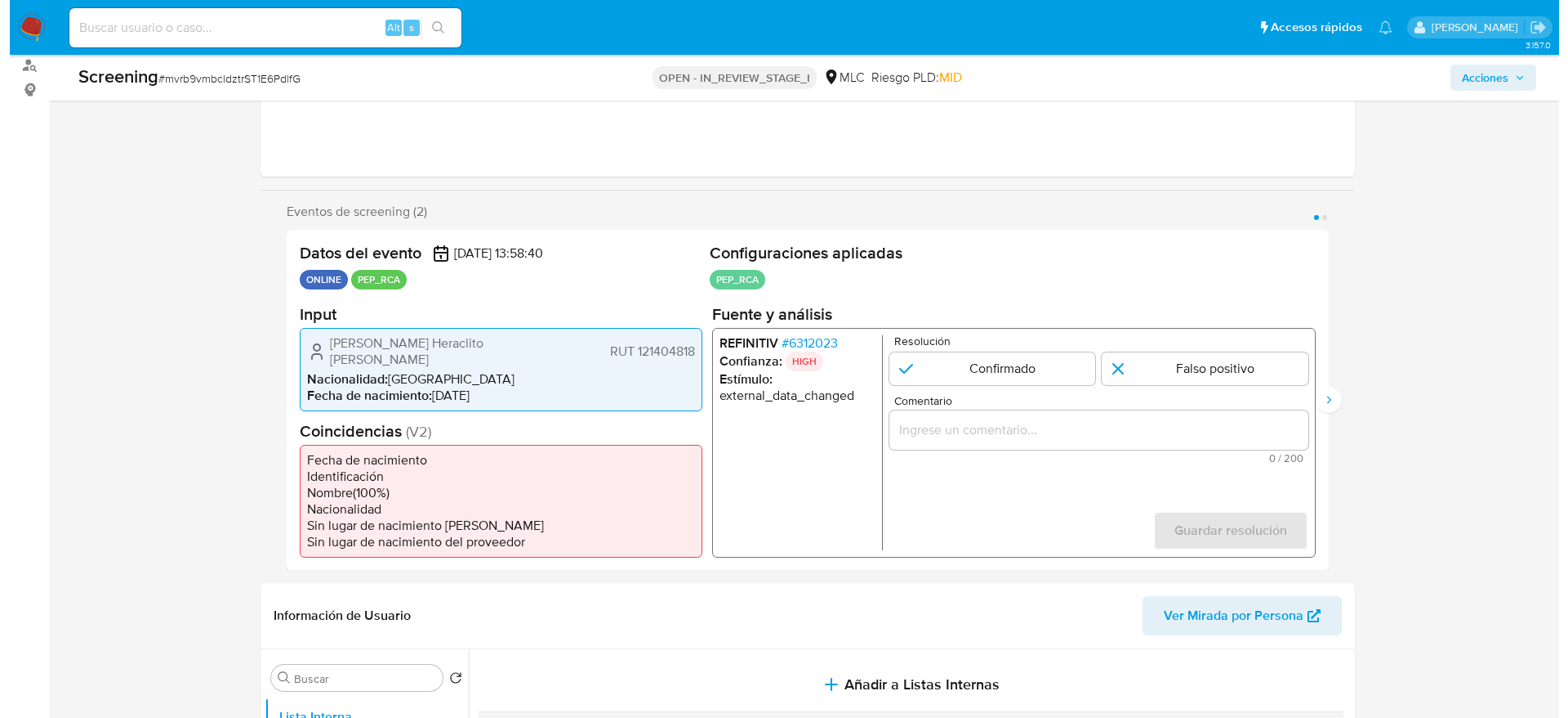
scroll to position [206, 0]
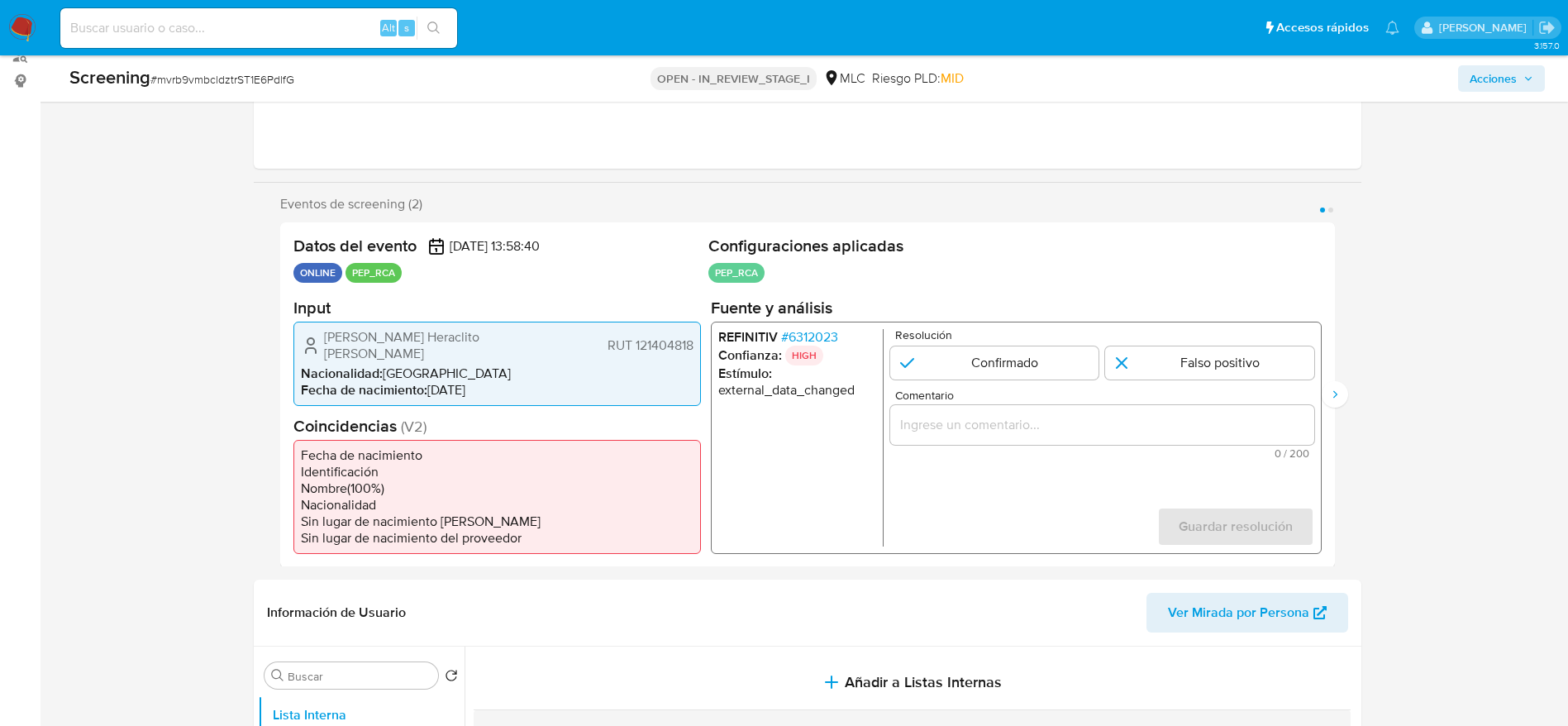
click at [813, 334] on span "# 6312023" at bounding box center [809, 336] width 57 height 17
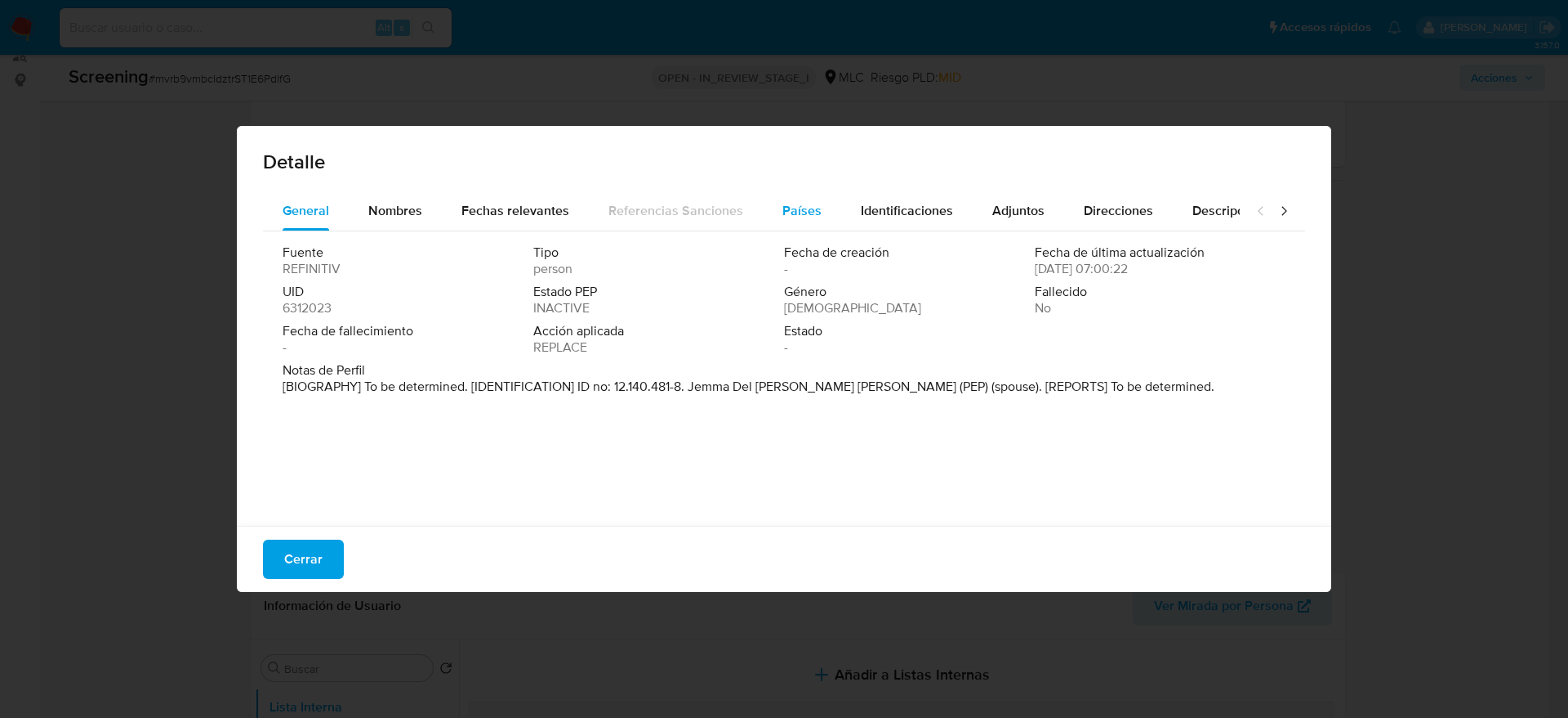
click at [810, 205] on span "Países" at bounding box center [802, 210] width 39 height 18
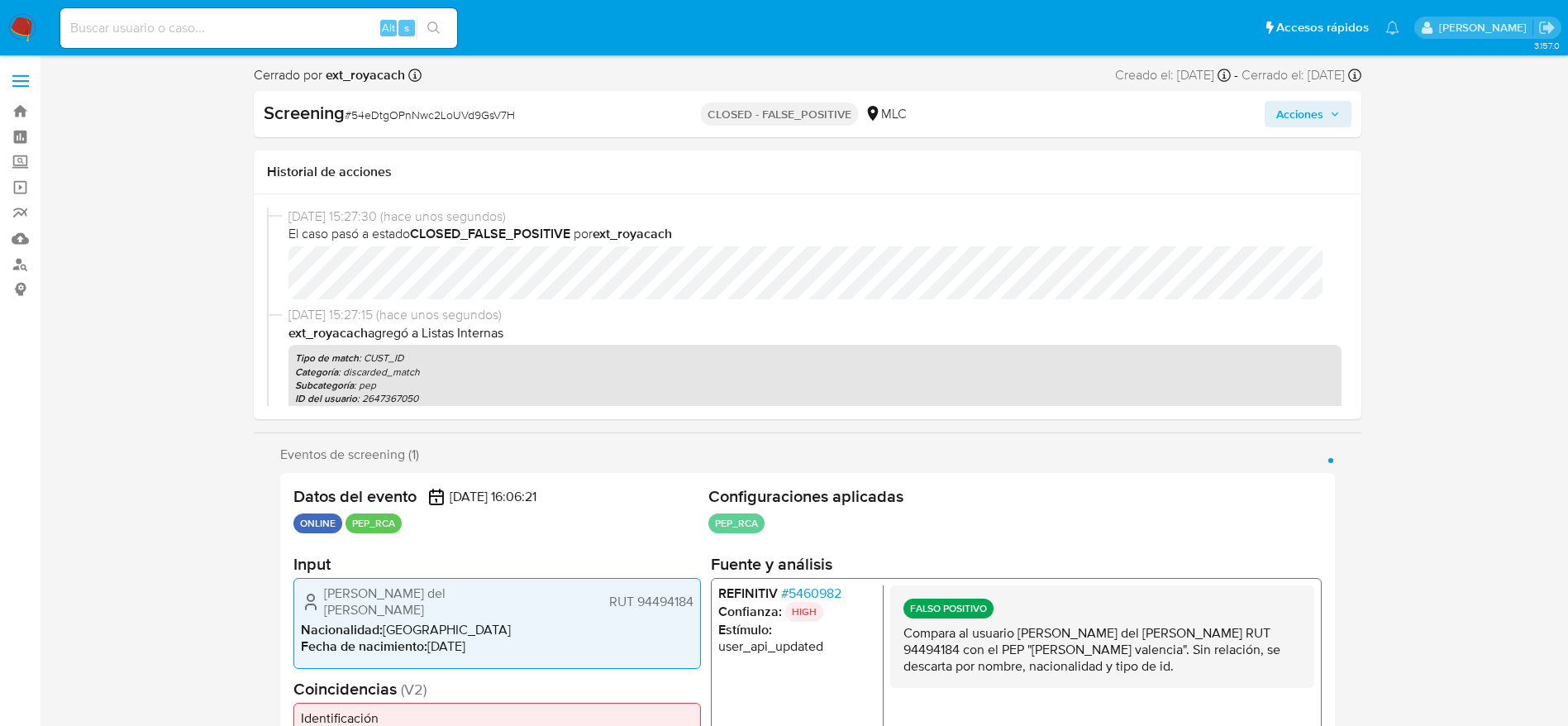
select select "10"
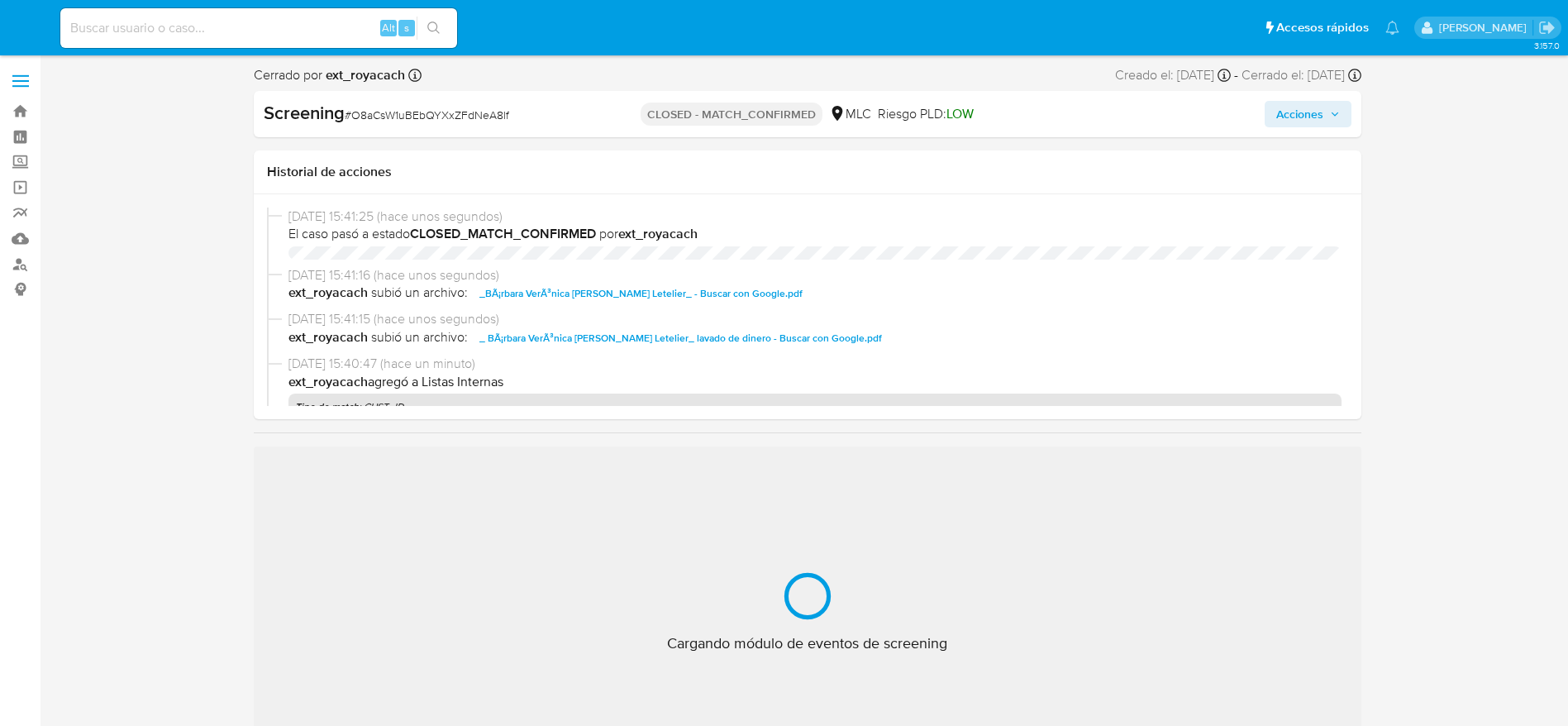
select select "10"
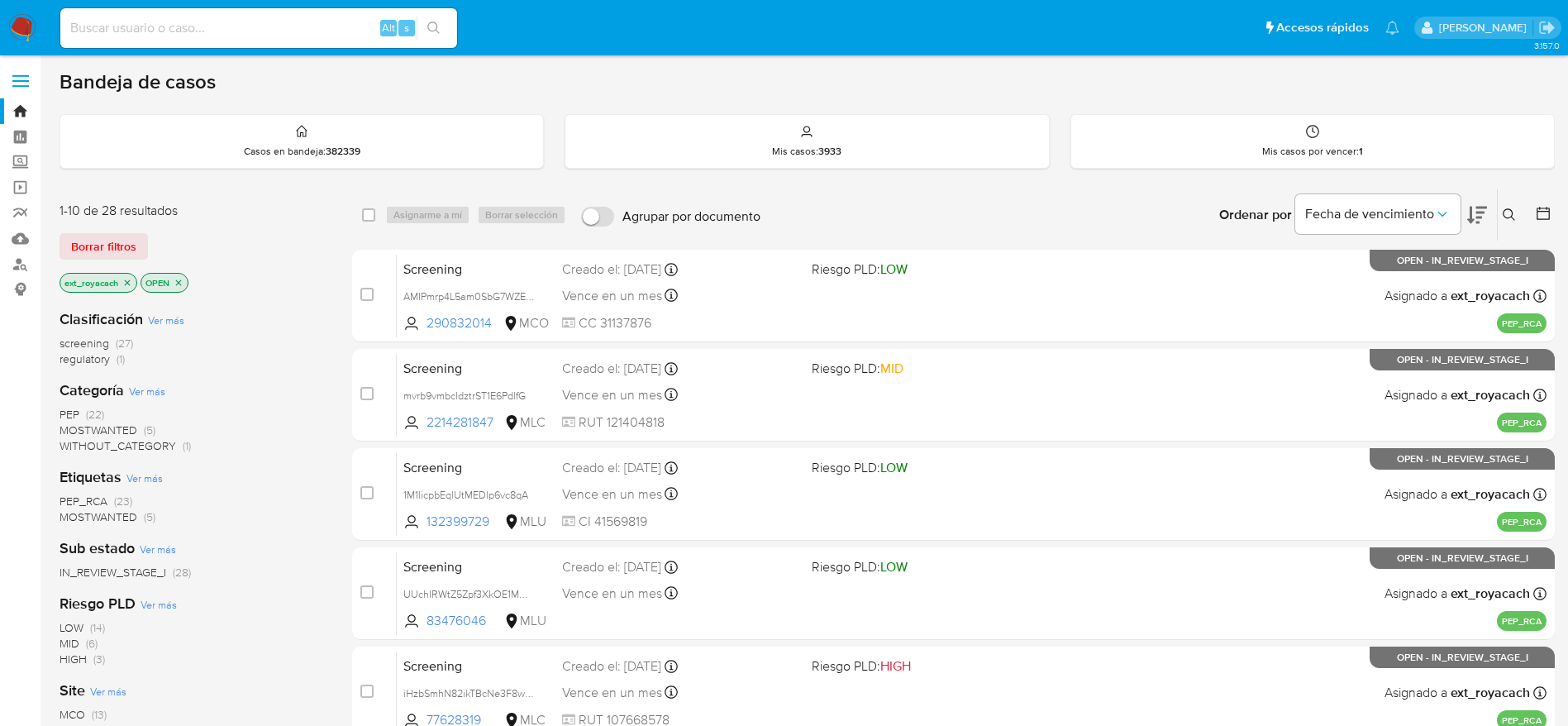
click at [78, 357] on span "regulatory" at bounding box center [84, 358] width 50 height 17
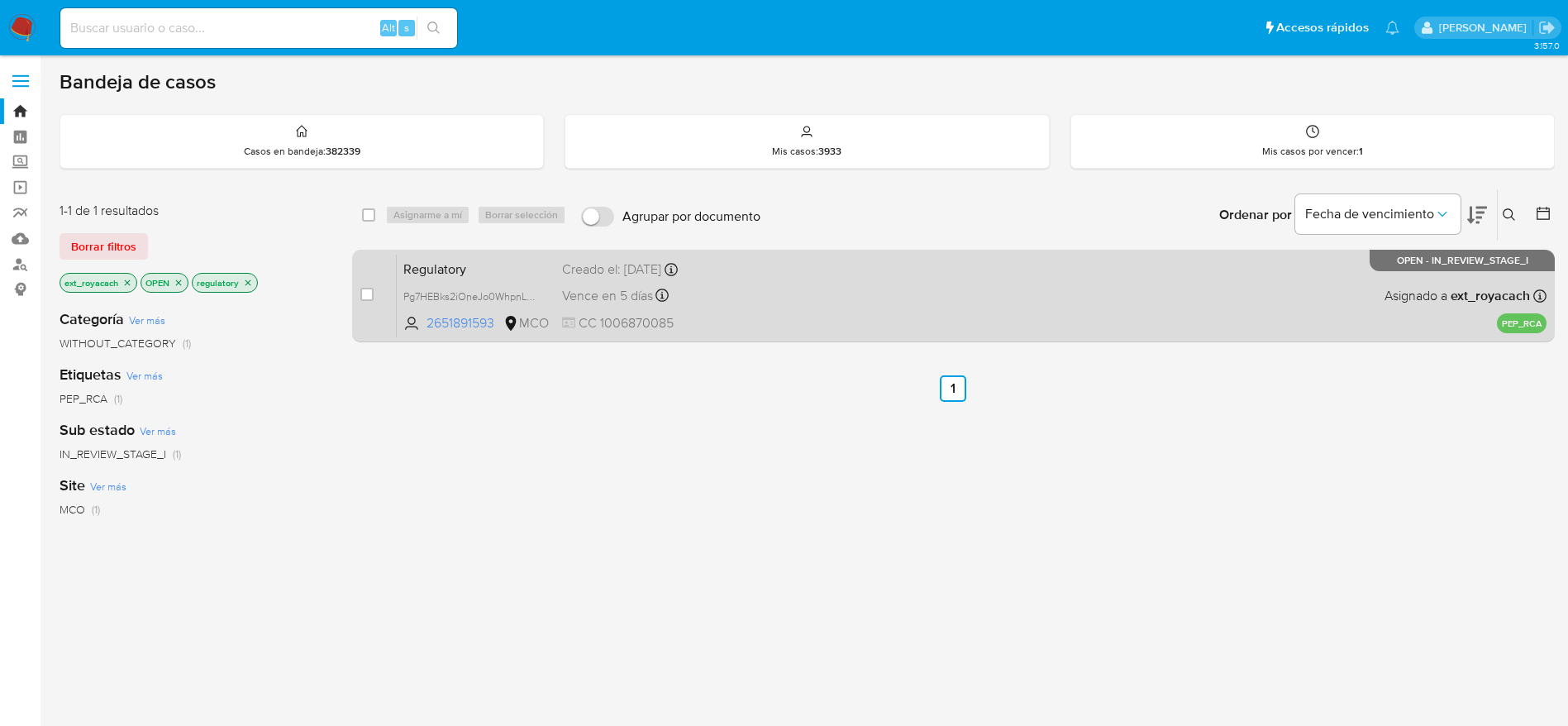
click at [718, 286] on div "Vence en 5 días Vence el 02/09/2025 15:30:47" at bounding box center [680, 295] width 236 height 23
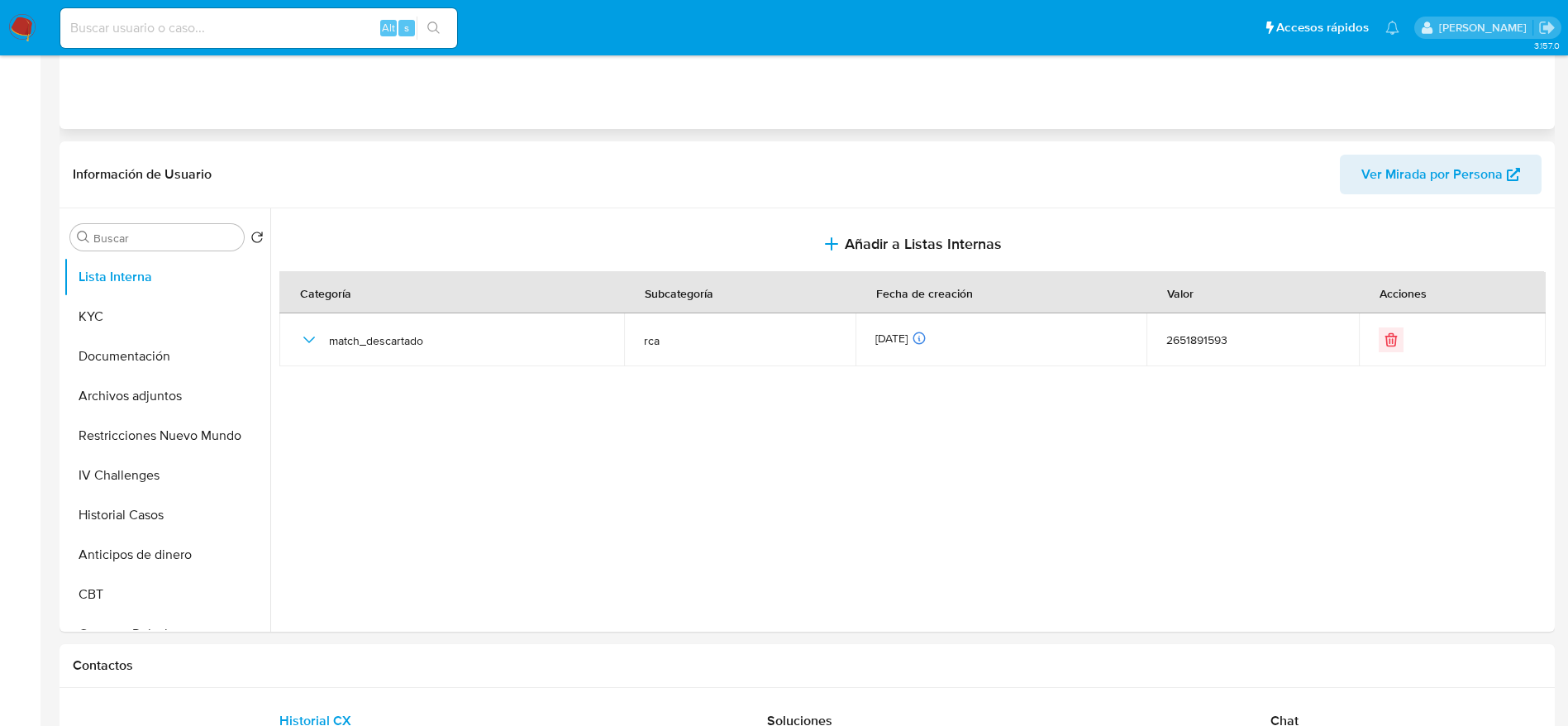
select select "10"
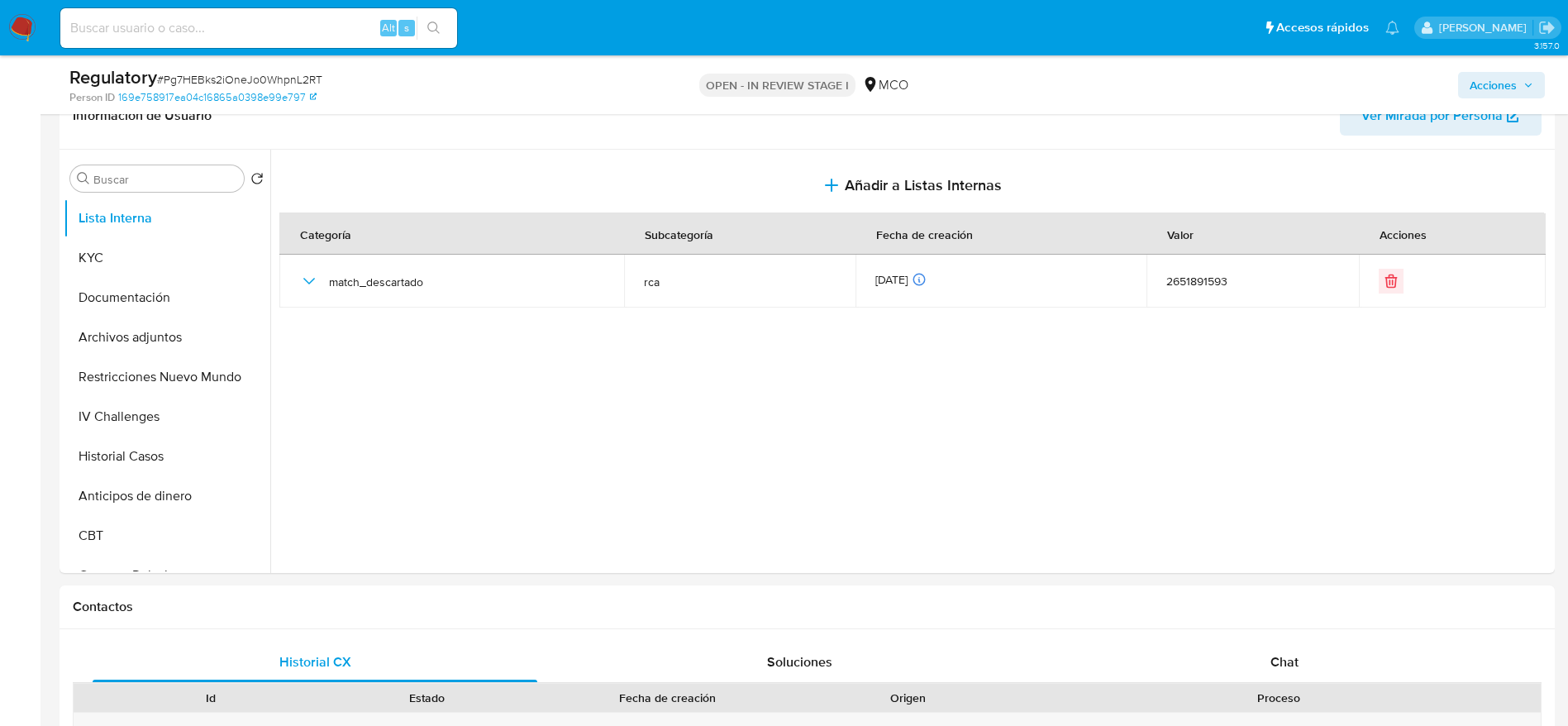
scroll to position [320, 0]
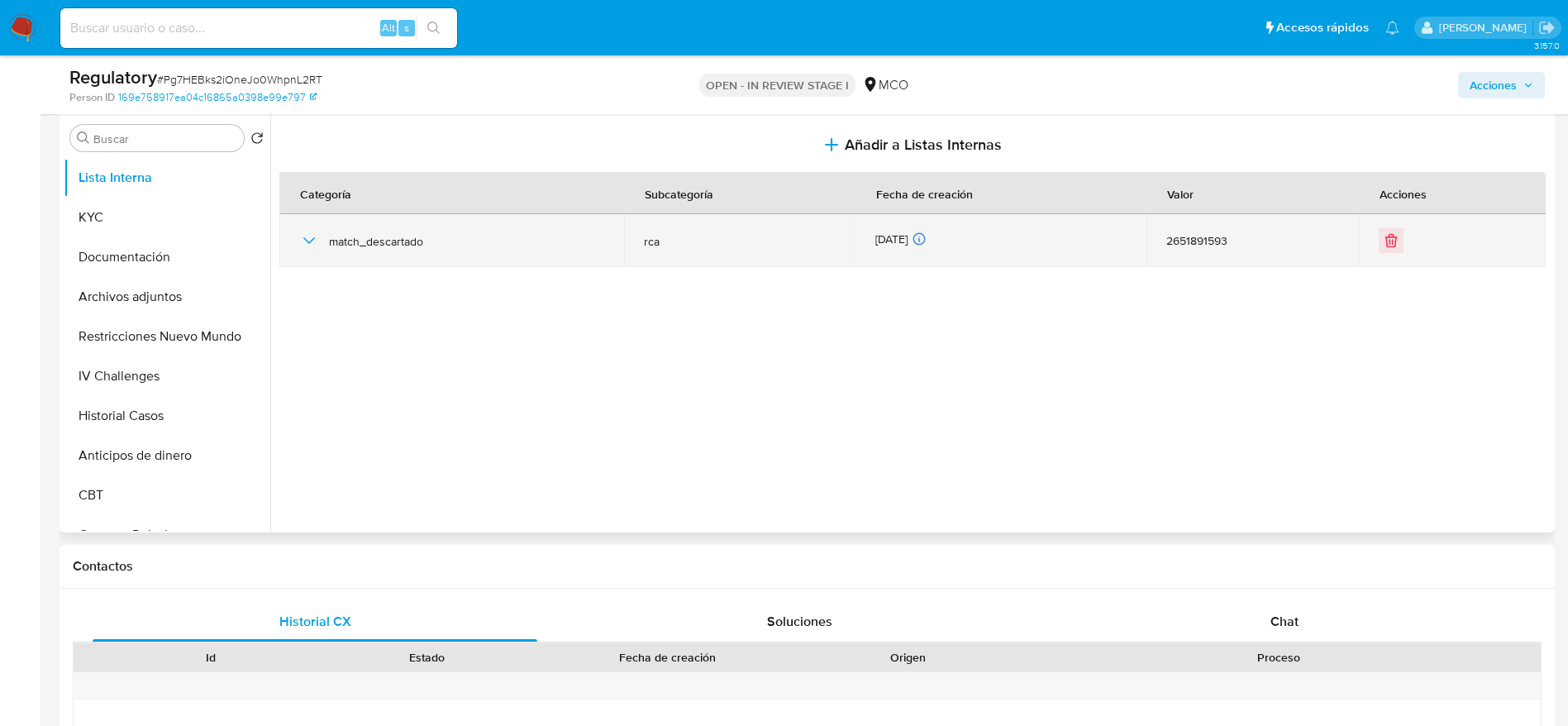
click at [313, 246] on icon "button" at bounding box center [309, 240] width 20 height 20
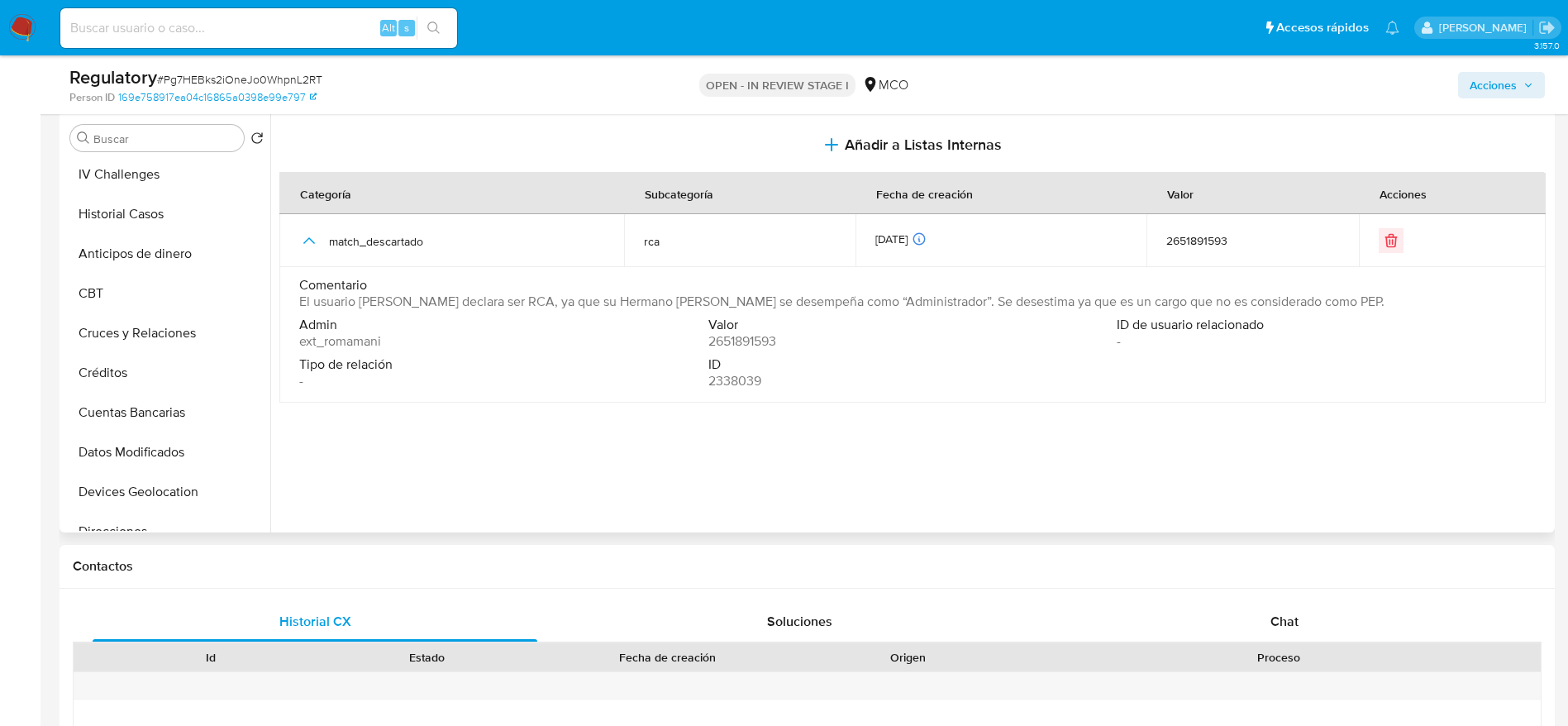
scroll to position [0, 0]
click at [129, 226] on button "KYC" at bounding box center [160, 217] width 193 height 39
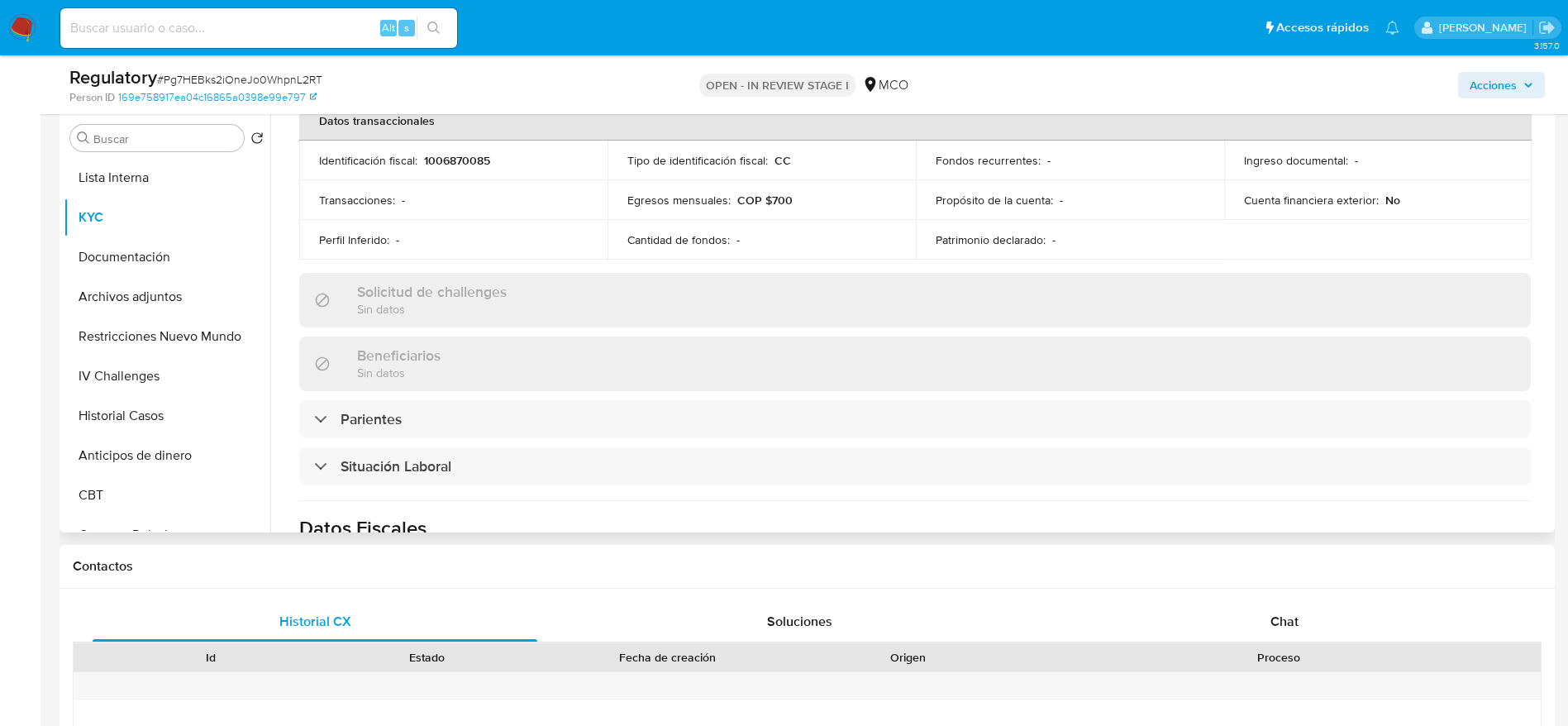
scroll to position [632, 0]
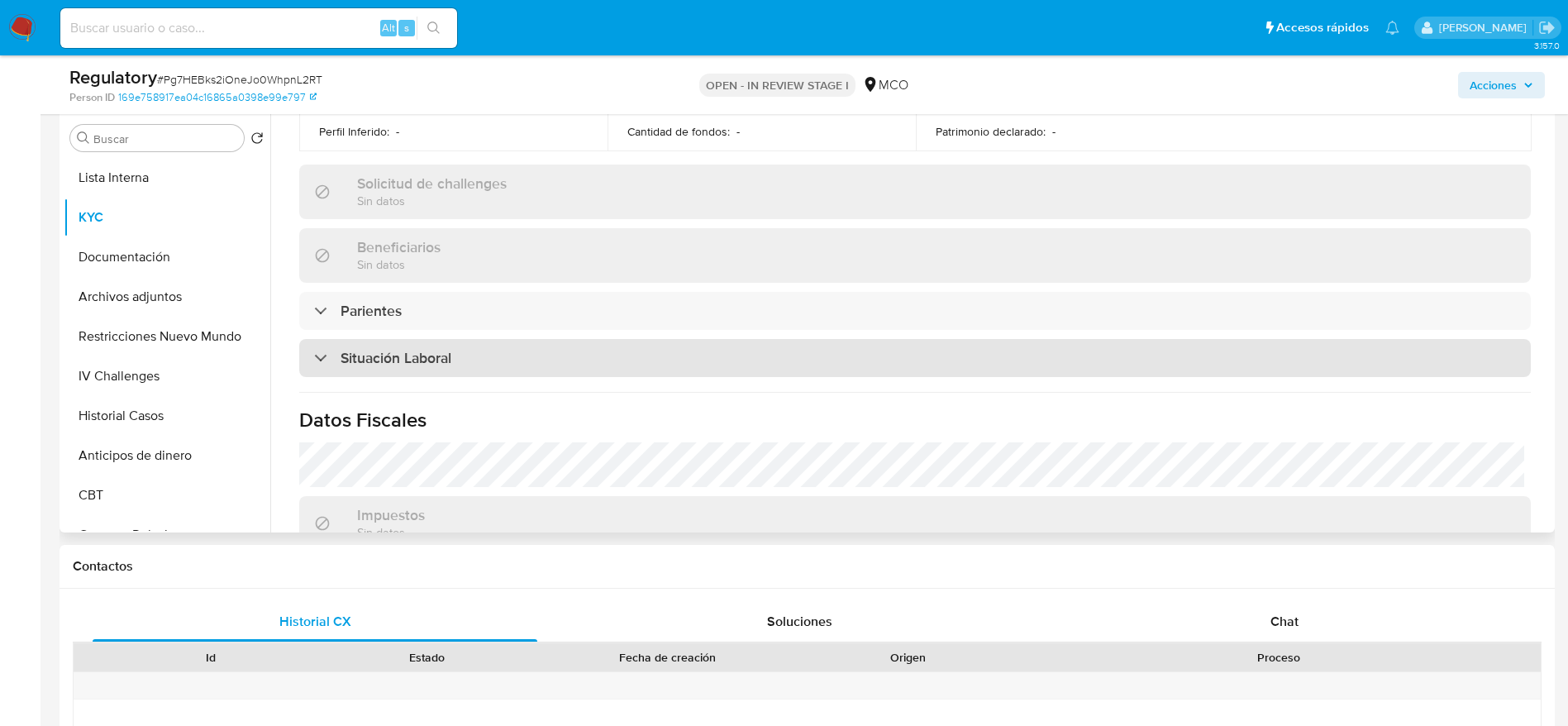
click at [662, 361] on div "Situación Laboral" at bounding box center [915, 357] width 1231 height 38
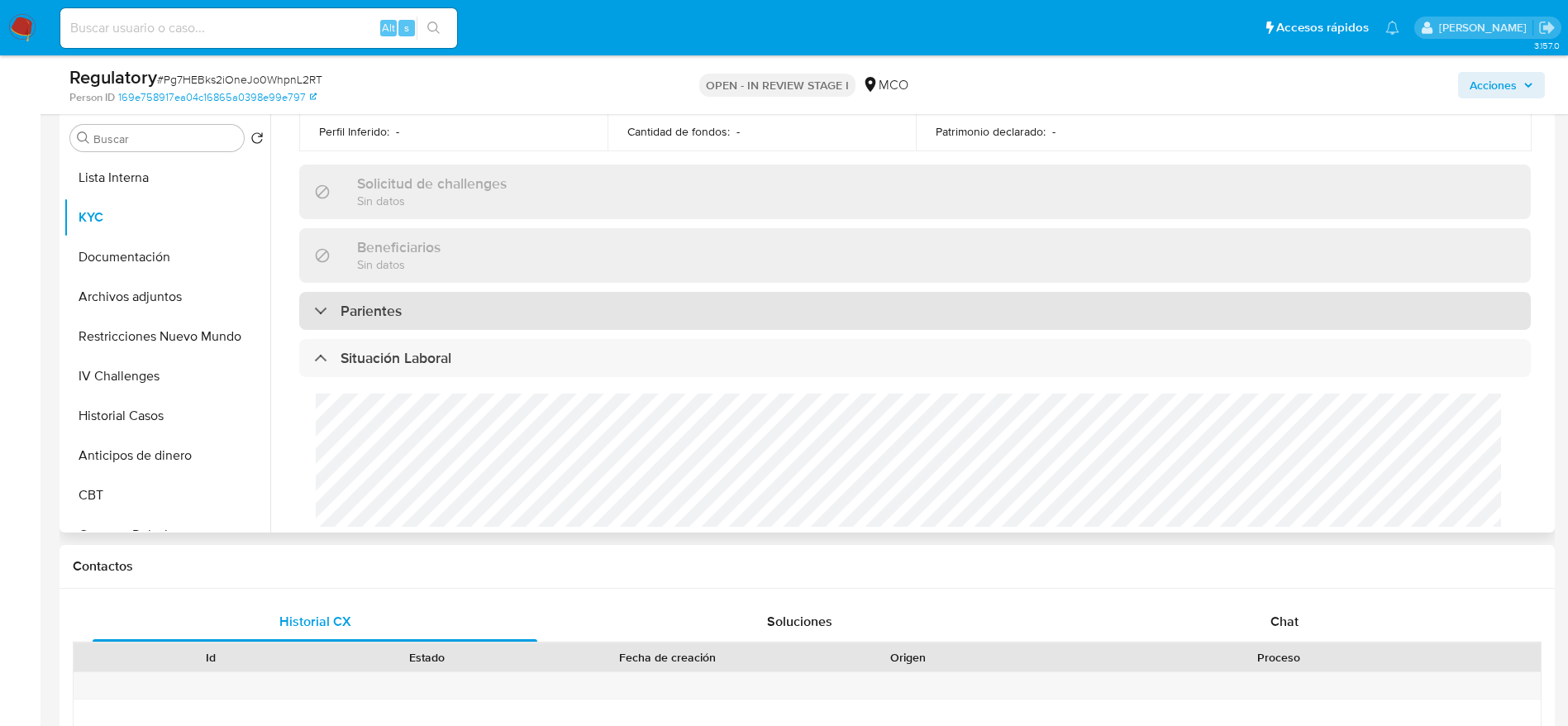
click at [451, 301] on div "Parientes" at bounding box center [915, 310] width 1231 height 38
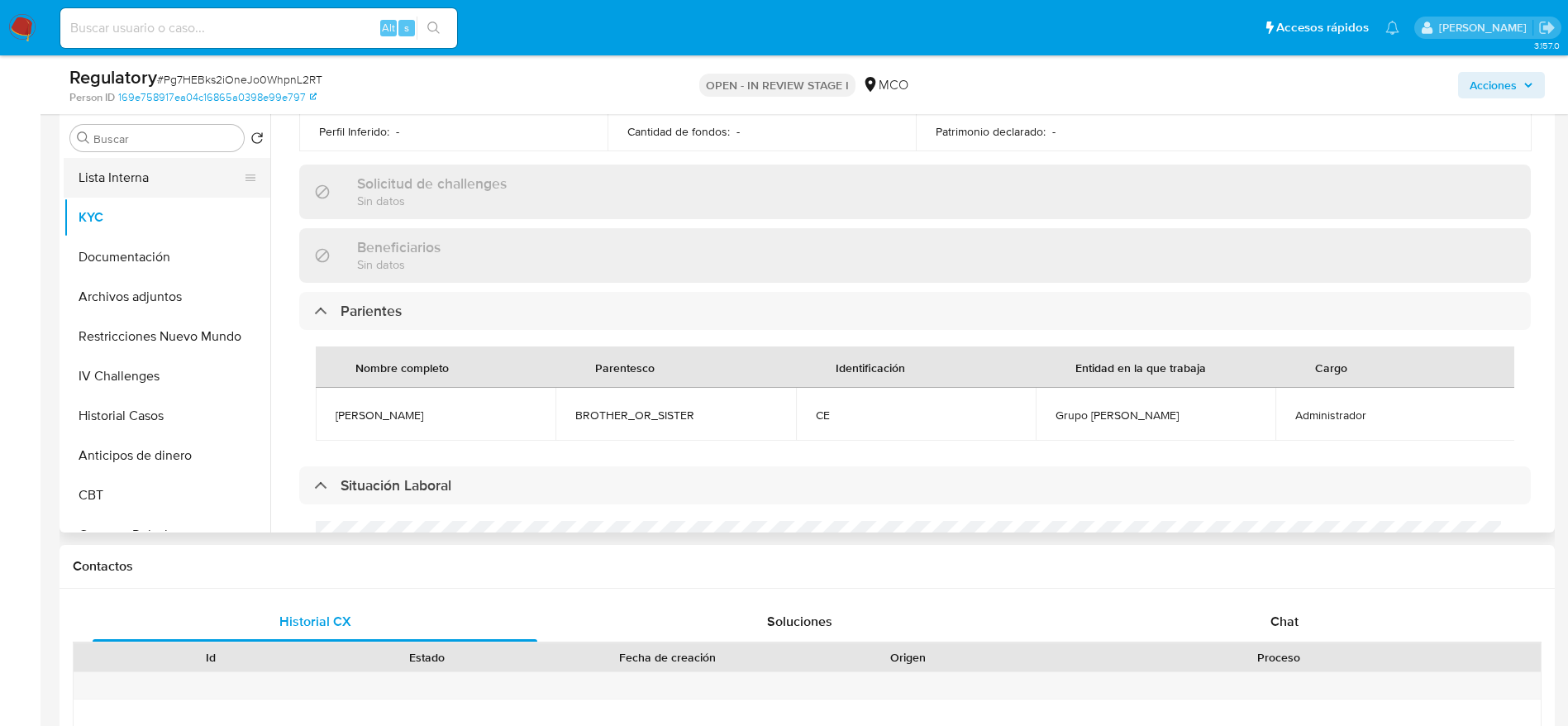
click at [152, 171] on button "Lista Interna" at bounding box center [160, 178] width 193 height 39
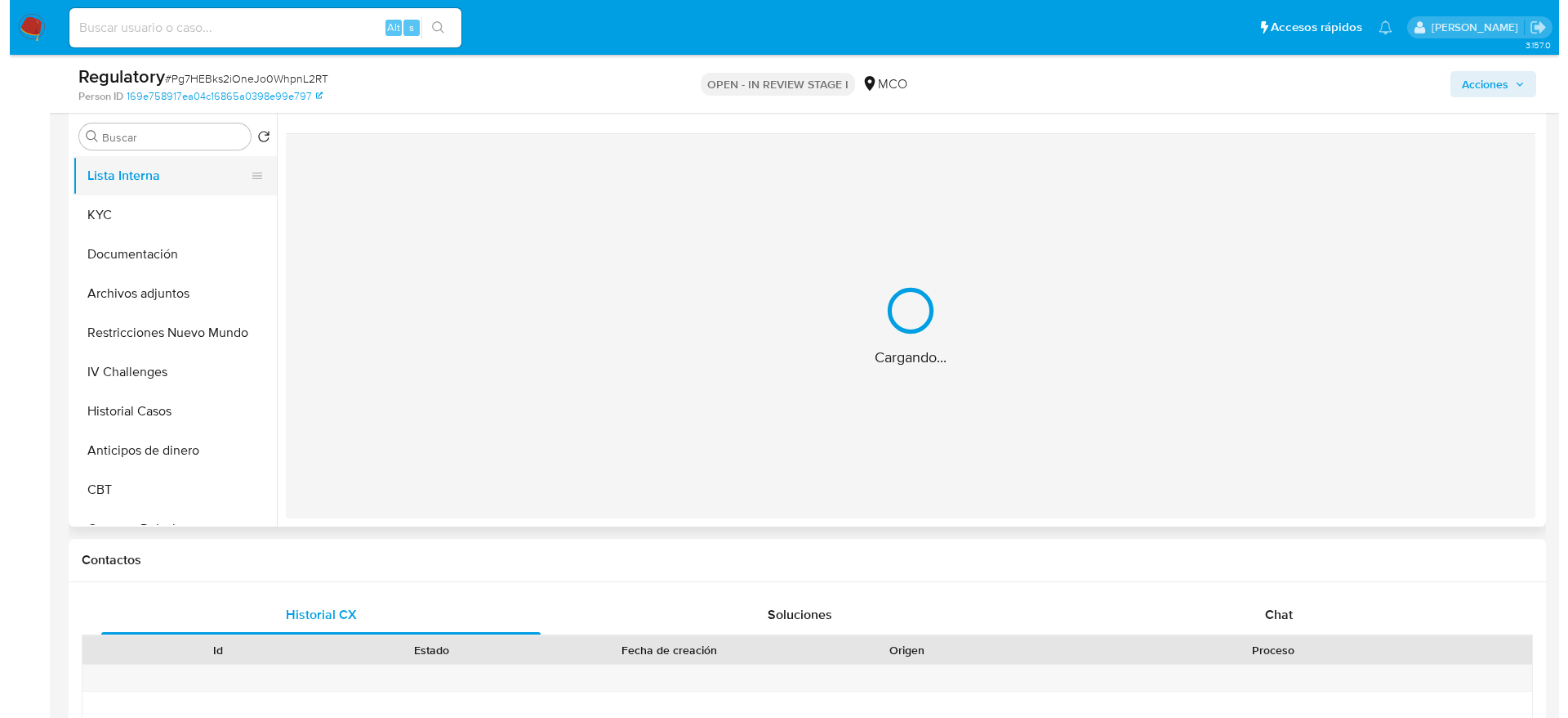
scroll to position [0, 0]
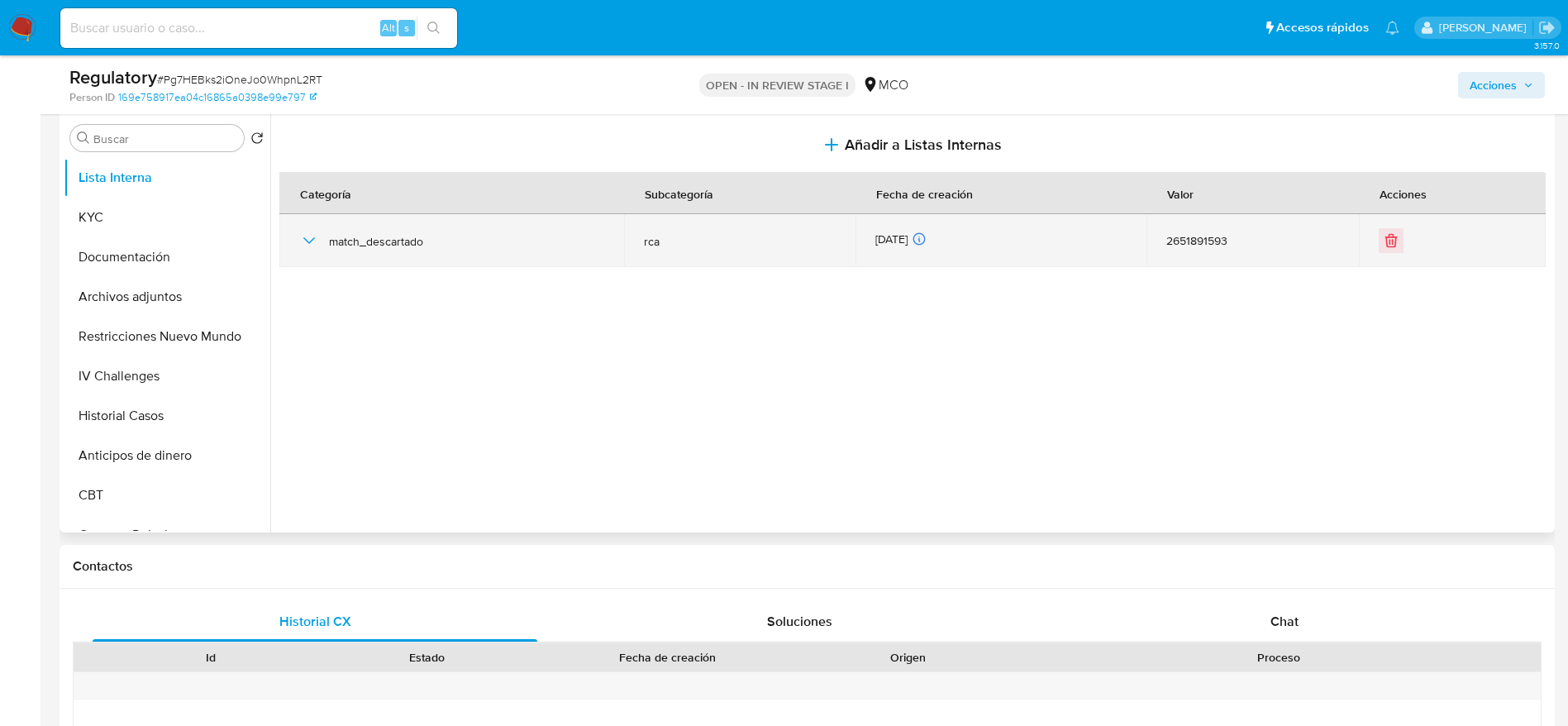
click at [314, 237] on icon "button" at bounding box center [309, 240] width 12 height 7
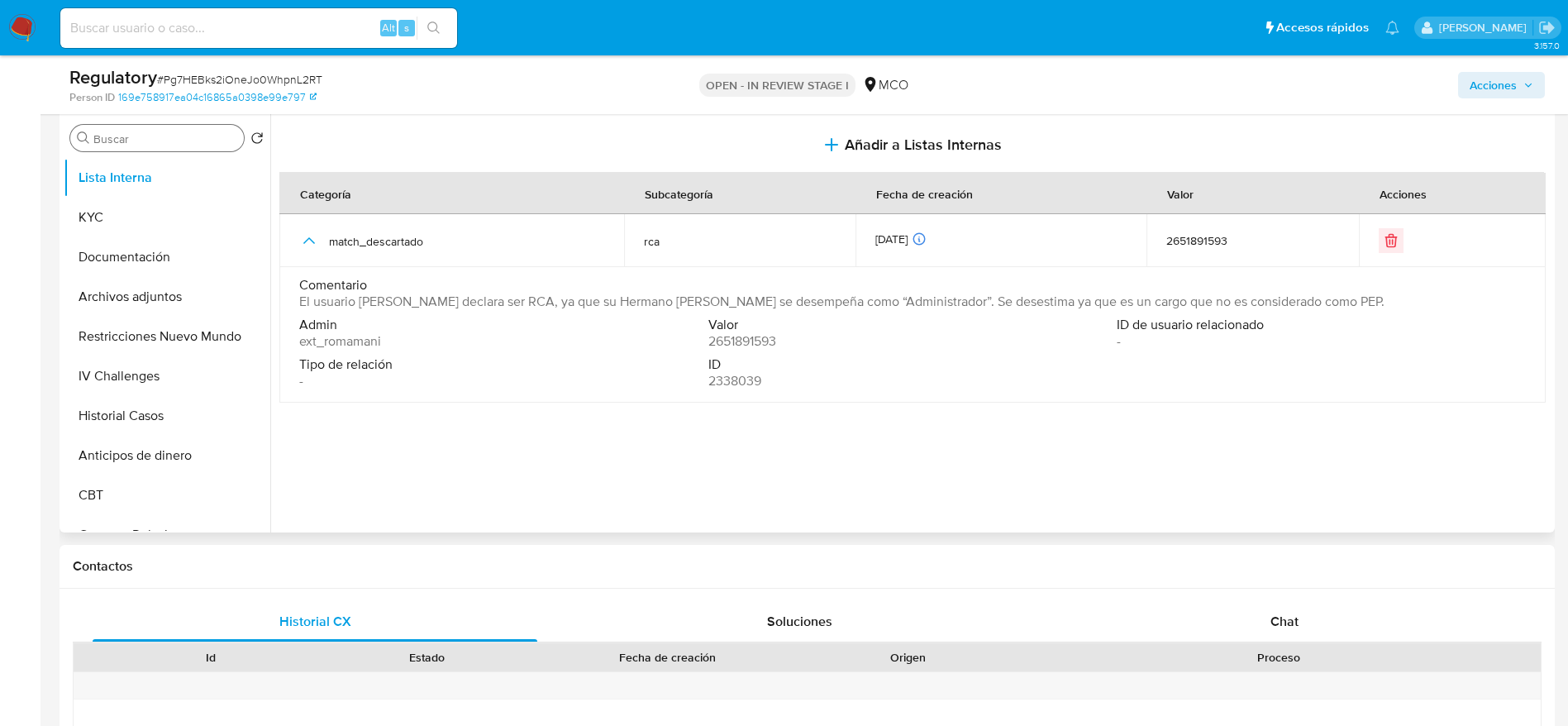
click at [149, 142] on input "Buscar" at bounding box center [165, 138] width 144 height 15
click at [193, 407] on button "Historial Casos" at bounding box center [160, 416] width 193 height 39
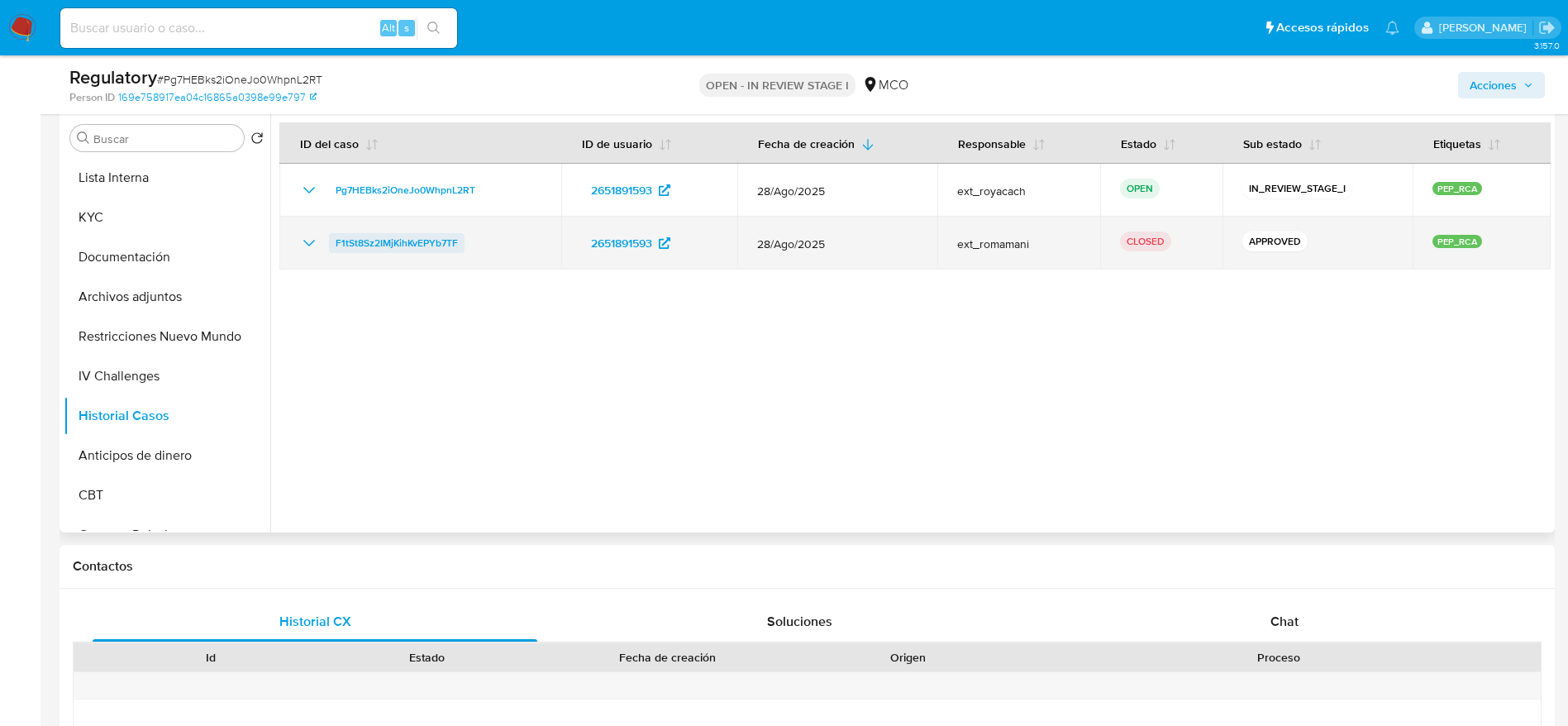
click at [430, 242] on span "F1tSt8Sz2IMjKihKvEPYb7TF" at bounding box center [396, 243] width 123 height 20
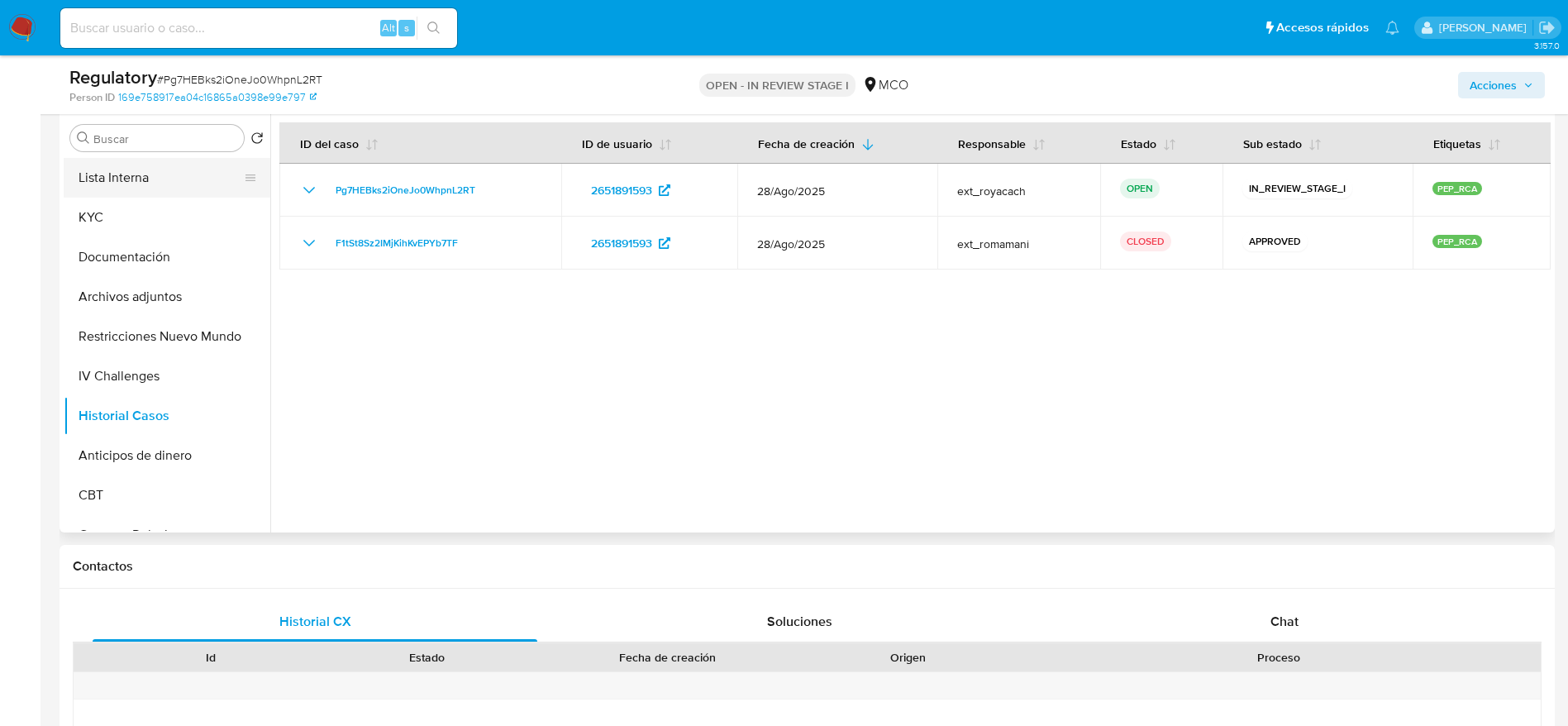
click at [149, 182] on button "Lista Interna" at bounding box center [160, 178] width 193 height 39
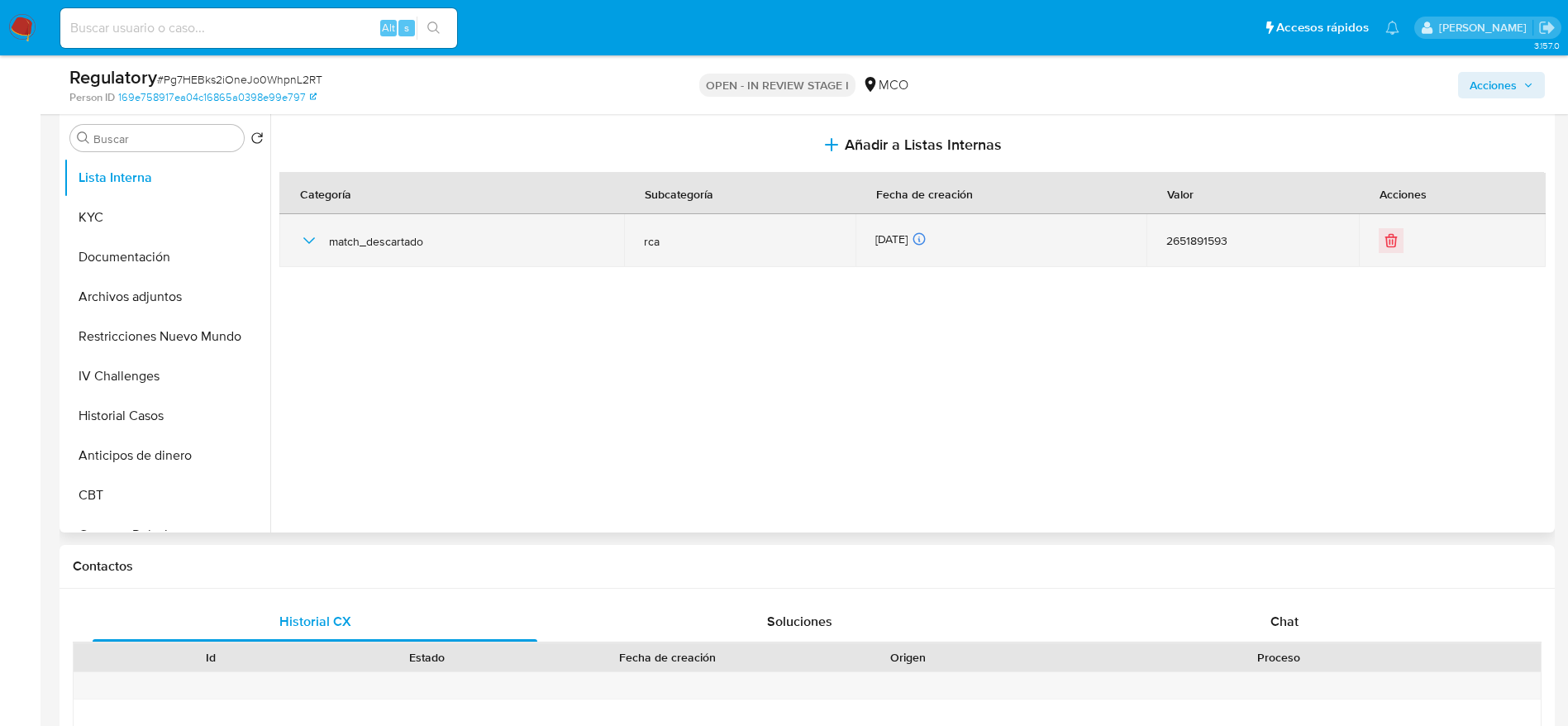
click at [305, 238] on icon "button" at bounding box center [309, 240] width 12 height 7
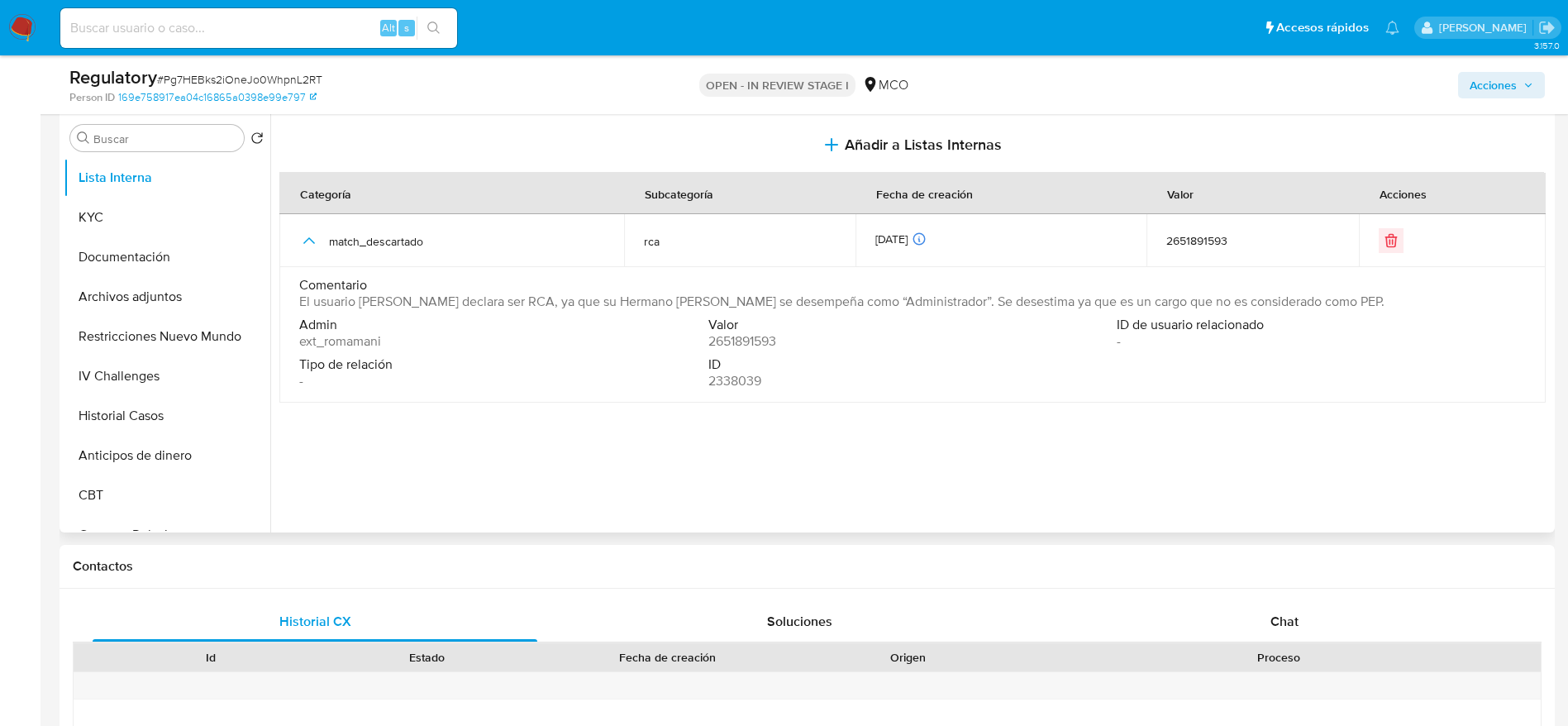
click at [561, 301] on span "El usuario Hamilcar Arnovil Vargas Cabrales declara ser RCA, ya que su Hermano …" at bounding box center [842, 301] width 1085 height 17
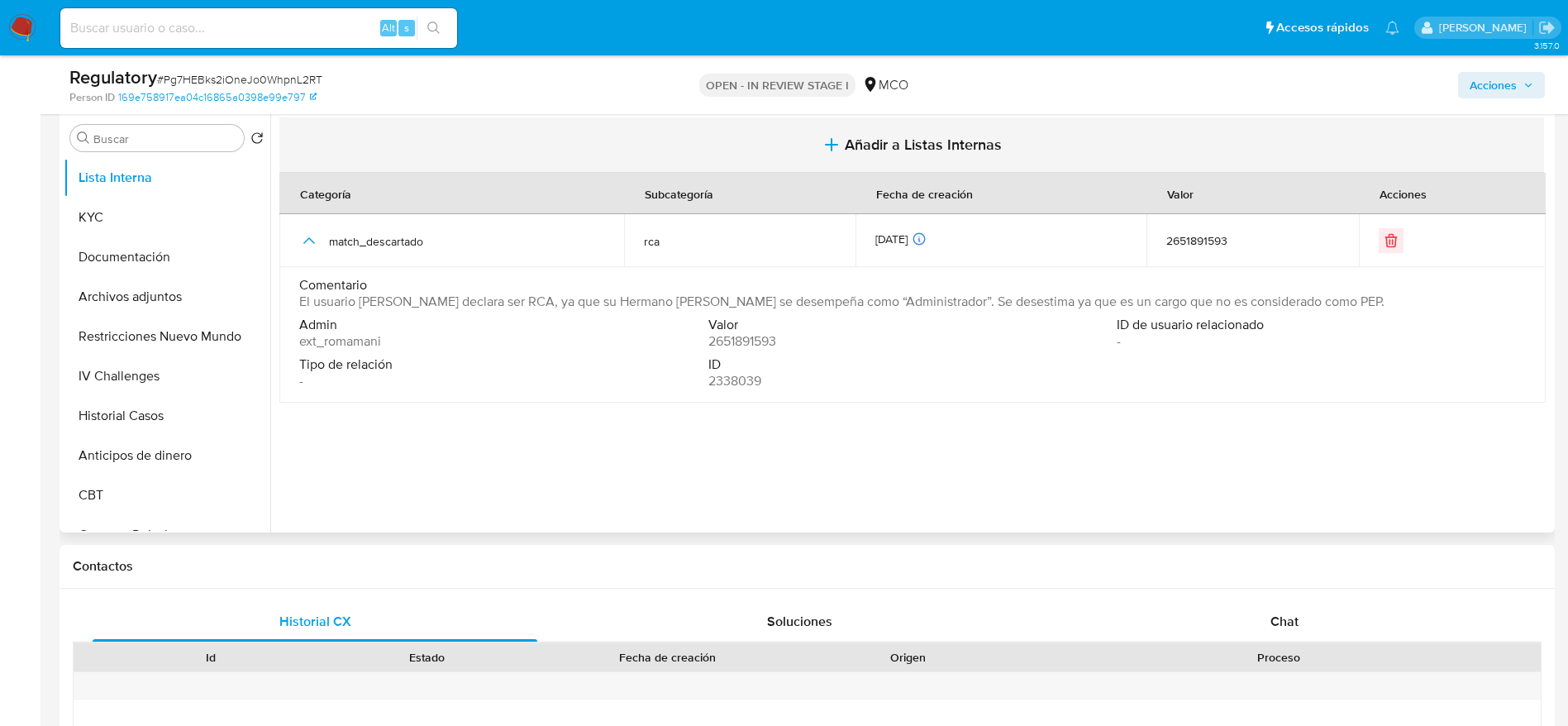
click at [889, 160] on button "Añadir a Listas Internas" at bounding box center [912, 145] width 1265 height 55
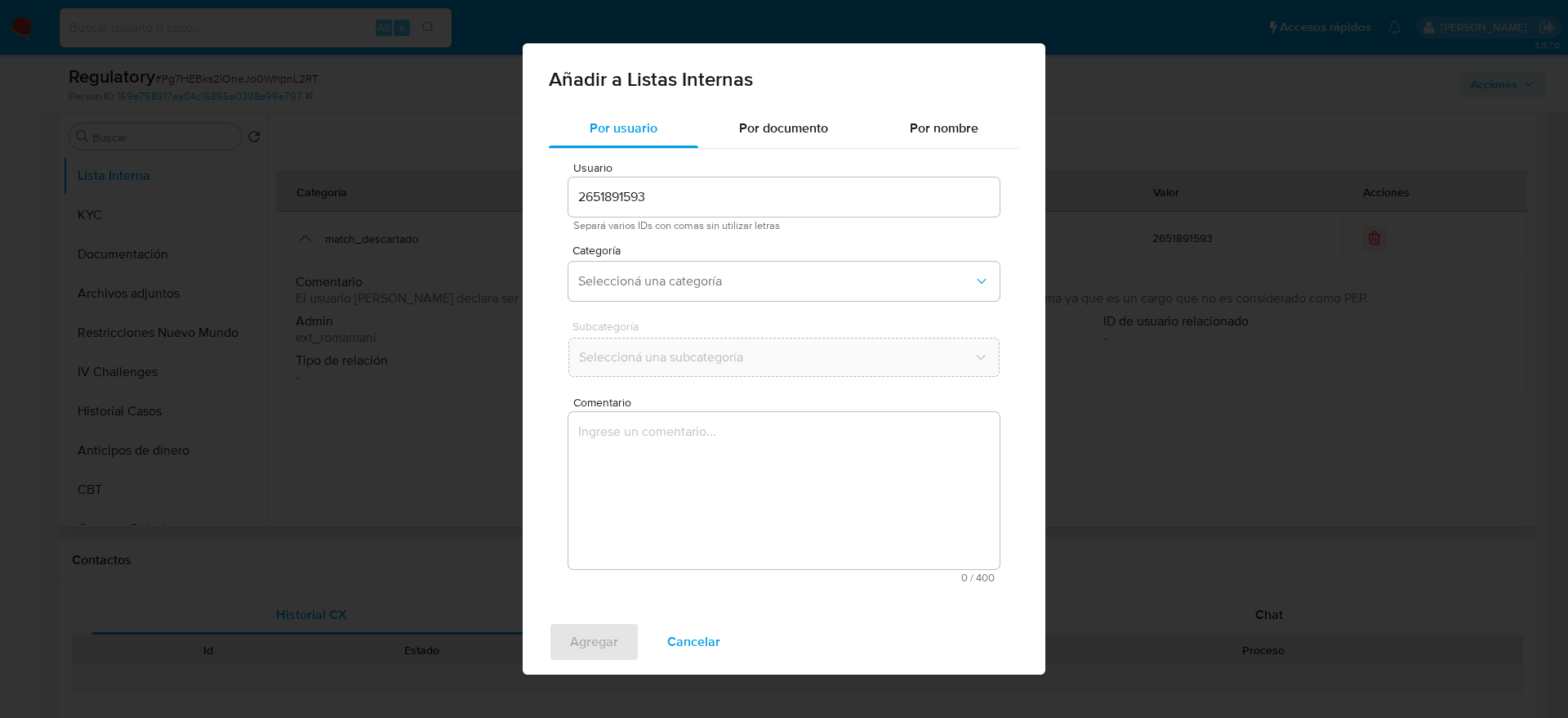
drag, startPoint x: 797, startPoint y: 392, endPoint x: 679, endPoint y: 458, distance: 135.2
click at [679, 458] on div "Usuario 2651891593 Separá varios IDs con comas sin utilizar letras Categoría Se…" at bounding box center [784, 372] width 470 height 447
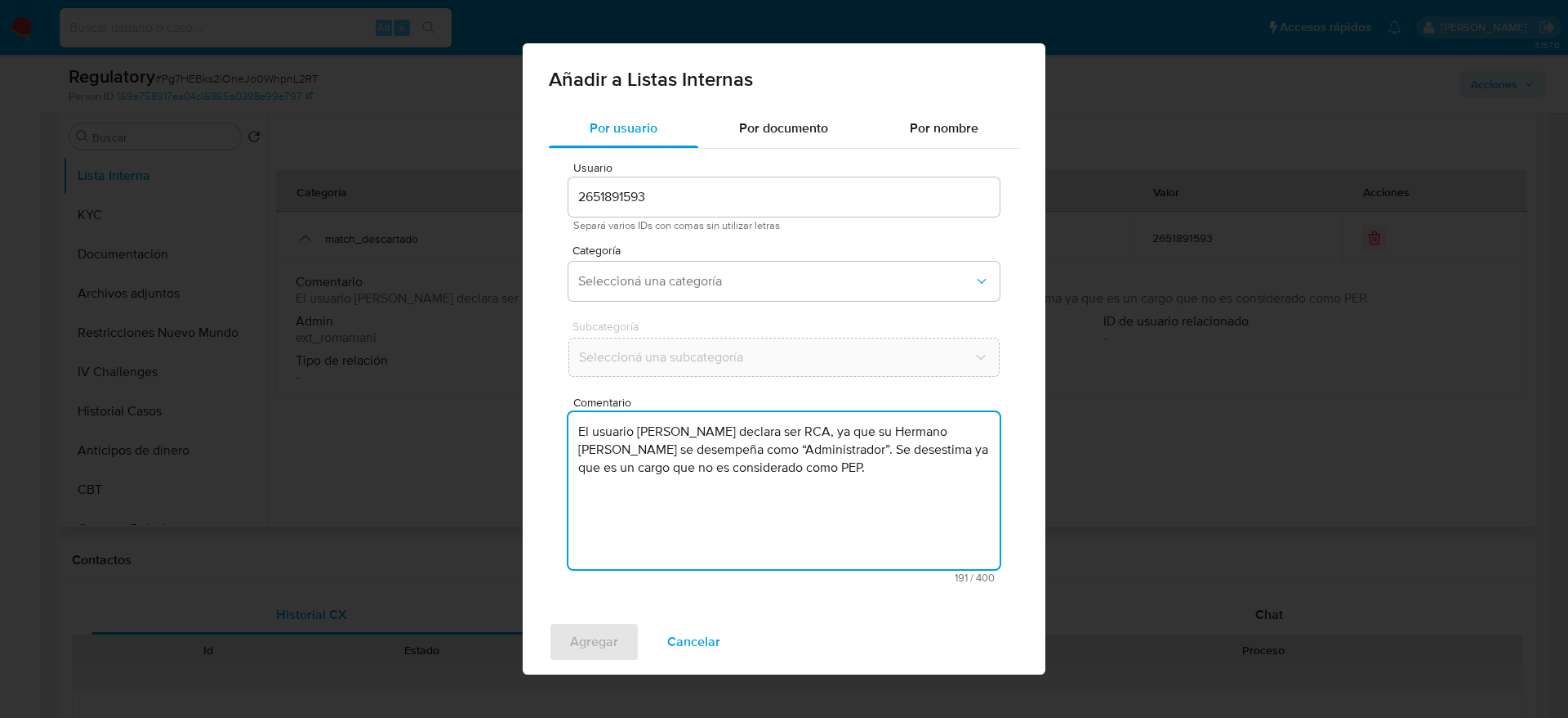
click at [679, 458] on textarea "El usuario Hamilcar Arnovil Vargas Cabrales declara ser RCA, ya que su Hermano …" at bounding box center [784, 491] width 432 height 157
type textarea "El usuario Hamilcar Arnovil Vargas Cabrales declara ser RCA, ya que su Hermano …"
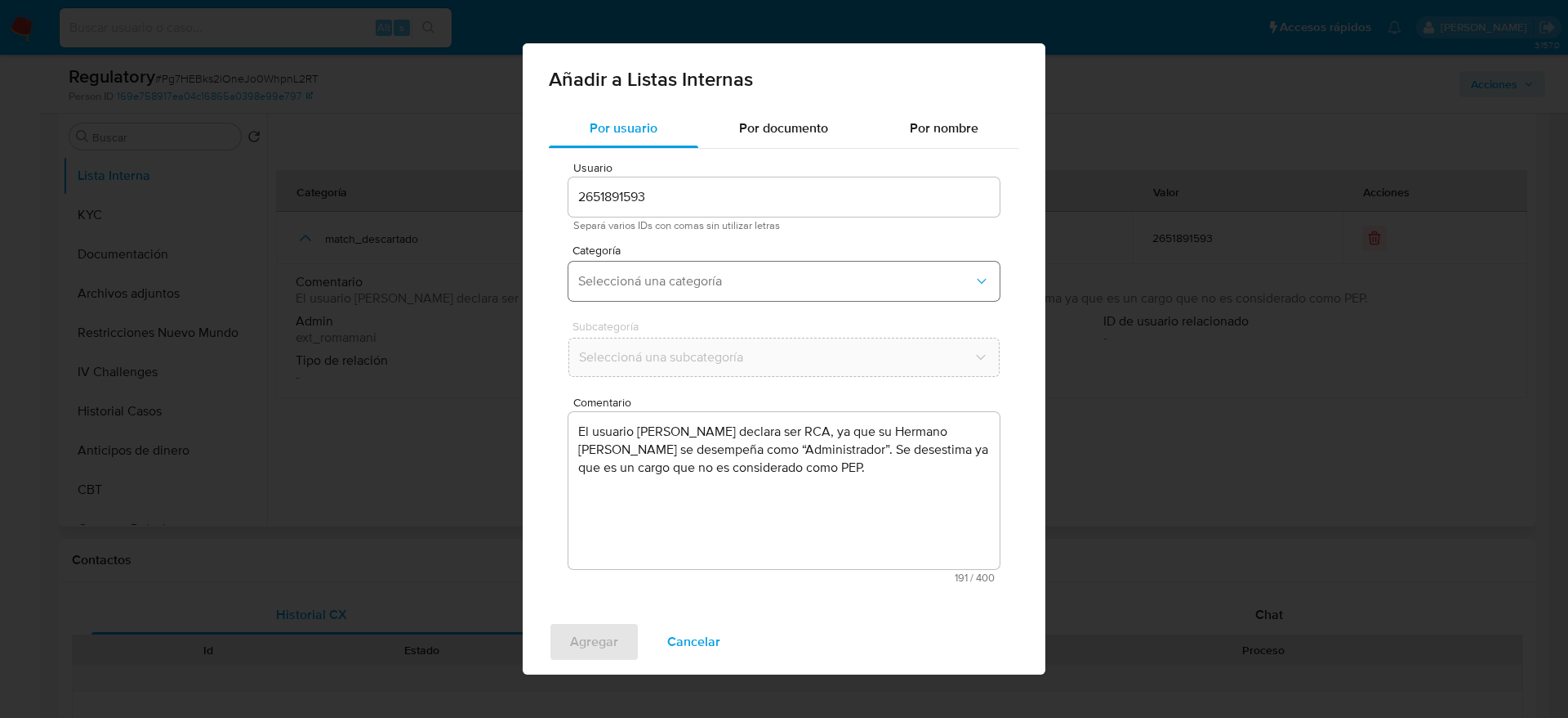
click at [731, 280] on span "Seleccioná una categoría" at bounding box center [776, 280] width 396 height 16
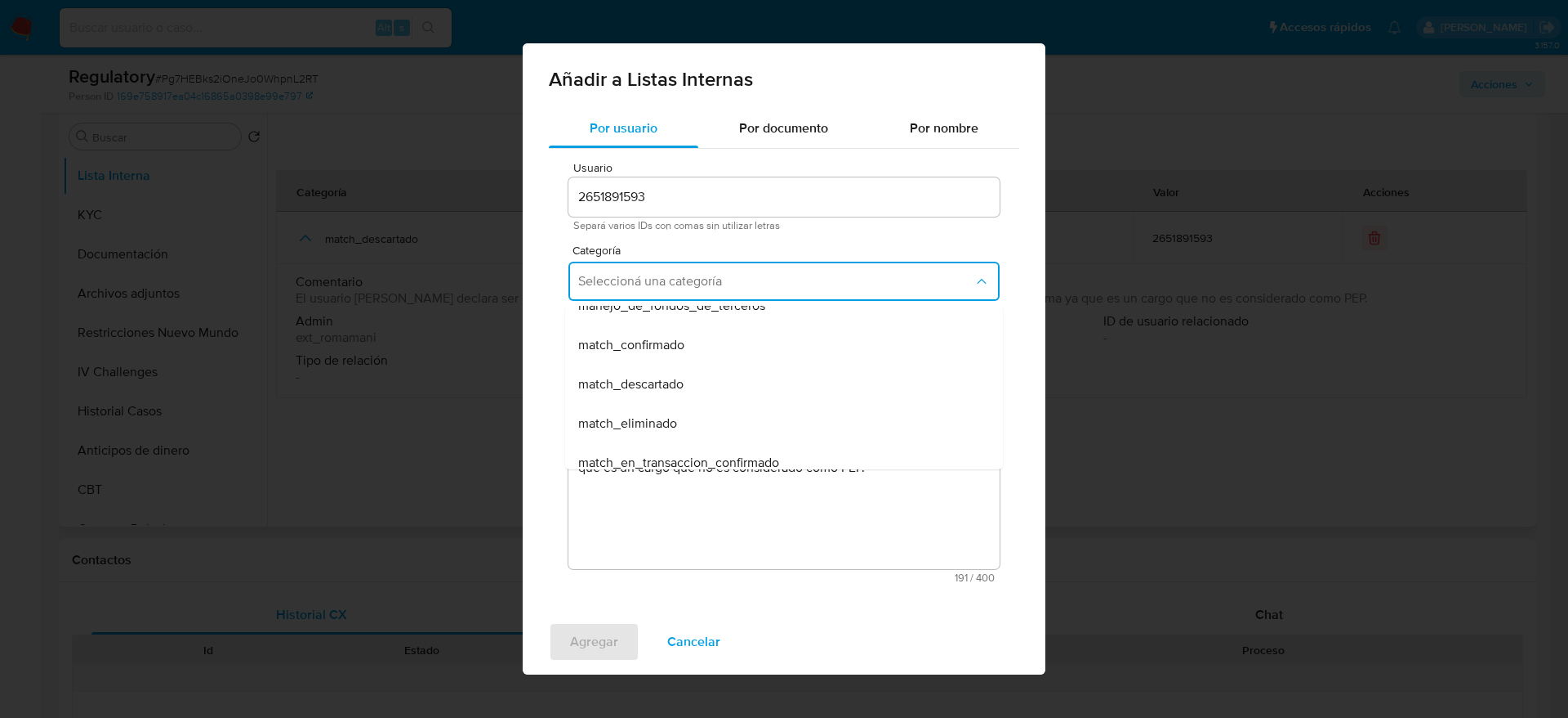
scroll to position [100, 0]
click at [740, 382] on div "match_descartado" at bounding box center [779, 382] width 401 height 39
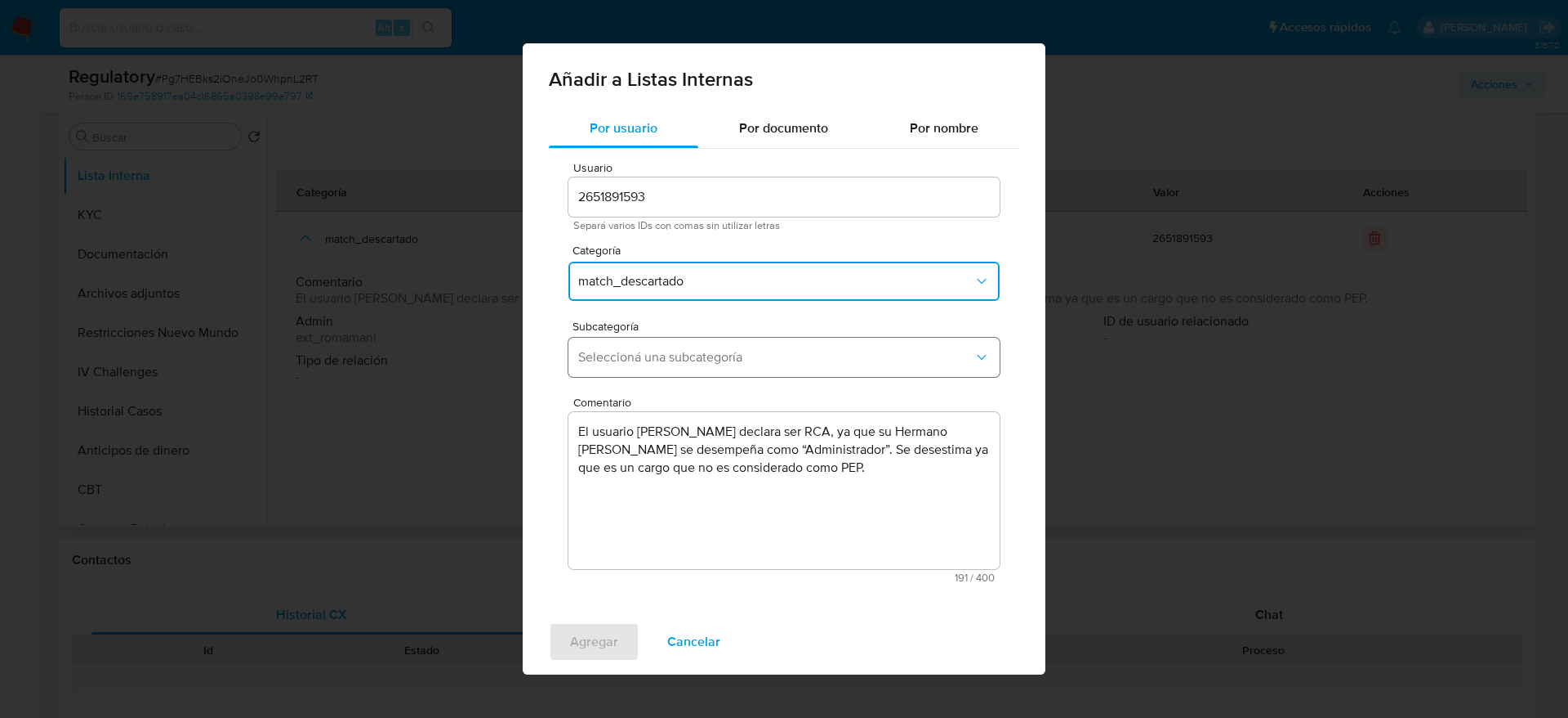
click at [762, 358] on span "Seleccioná una subcategoría" at bounding box center [776, 357] width 396 height 16
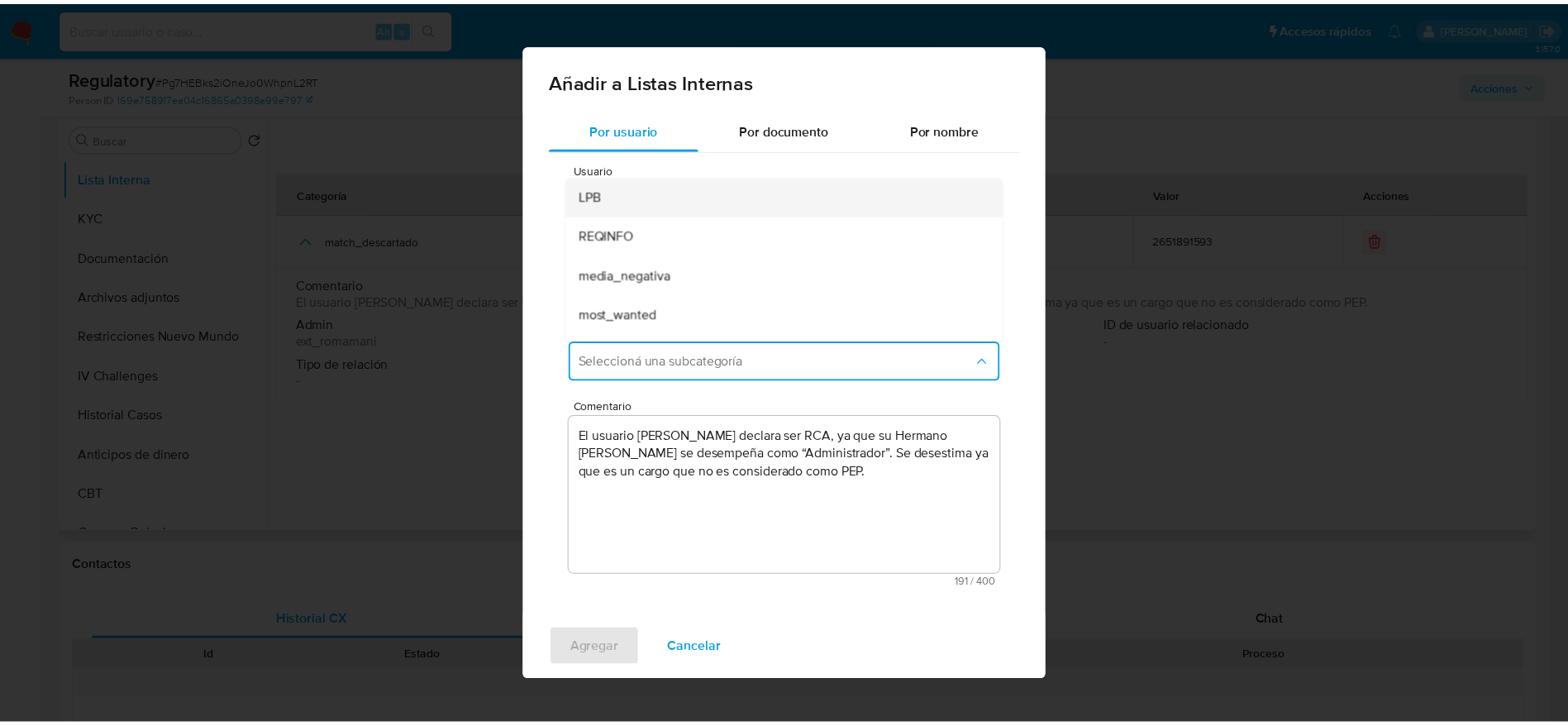
scroll to position [113, 0]
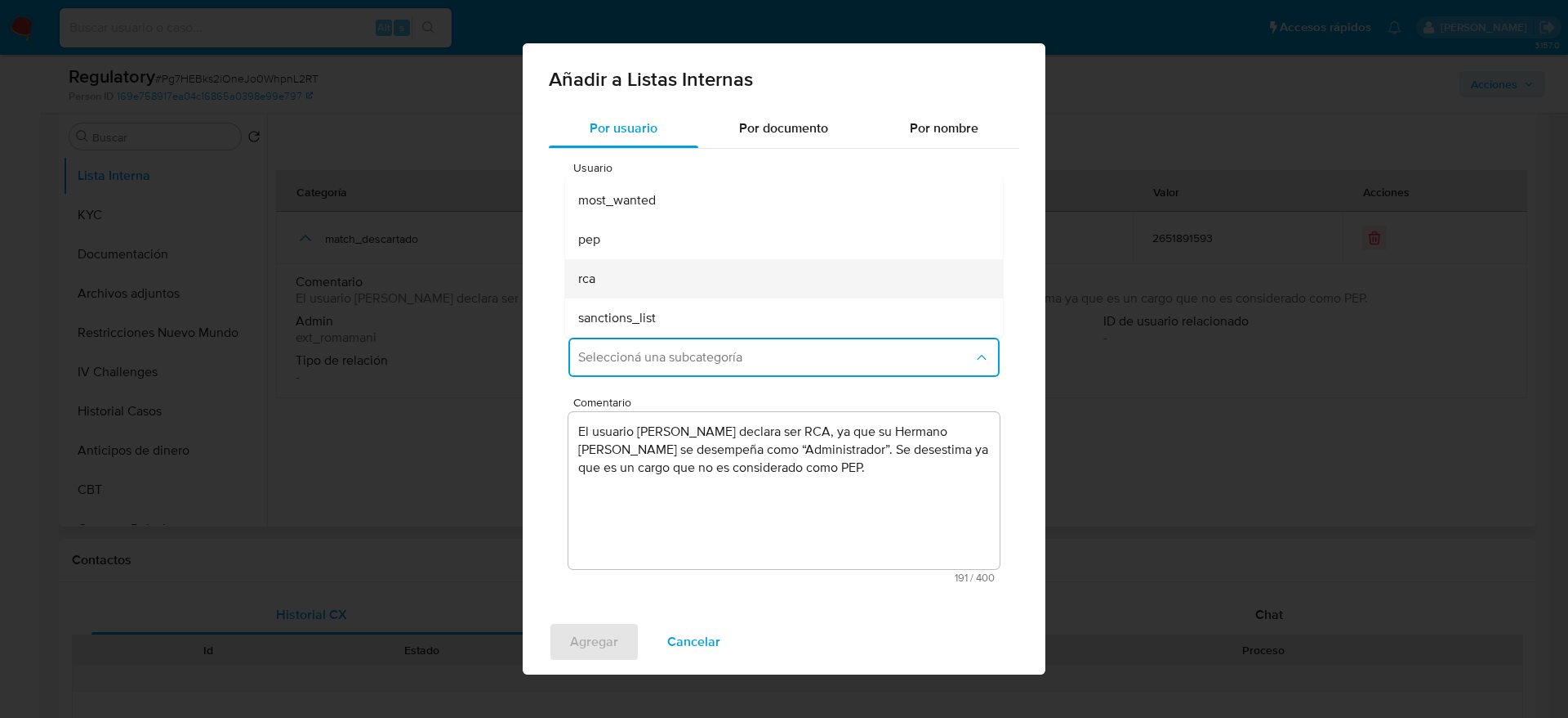
click at [609, 272] on div "rca" at bounding box center [779, 278] width 401 height 39
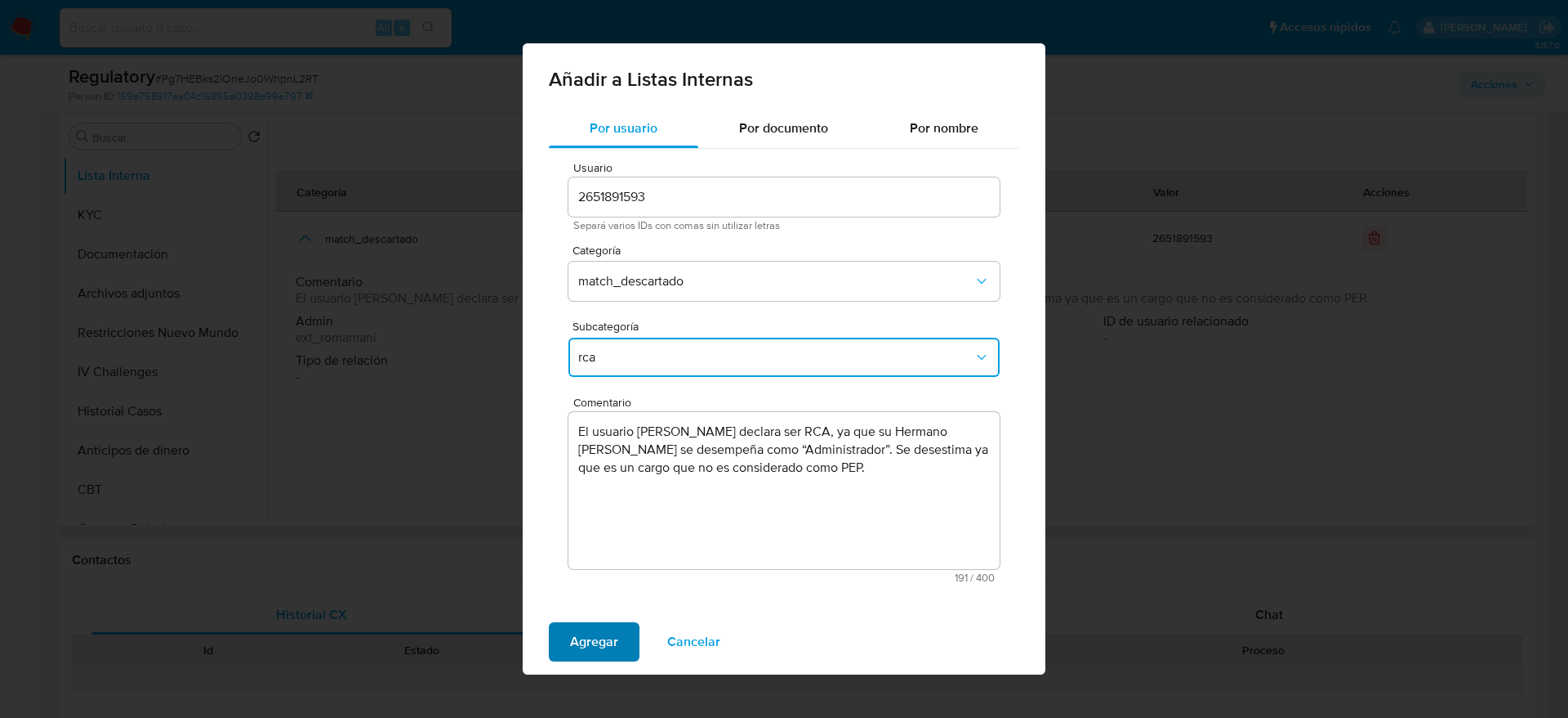
click at [598, 640] on span "Agregar" at bounding box center [594, 641] width 48 height 36
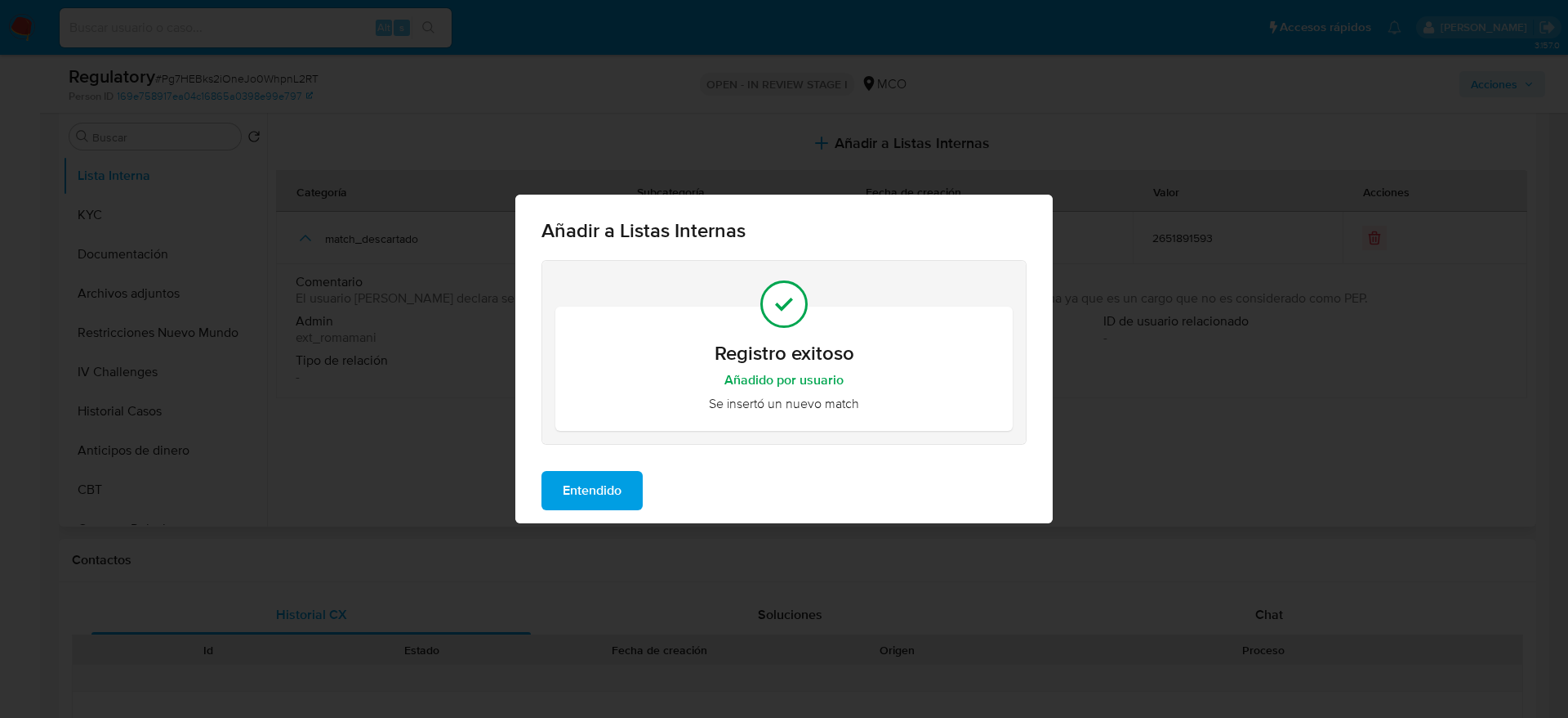
click at [603, 506] on span "Entendido" at bounding box center [592, 490] width 59 height 36
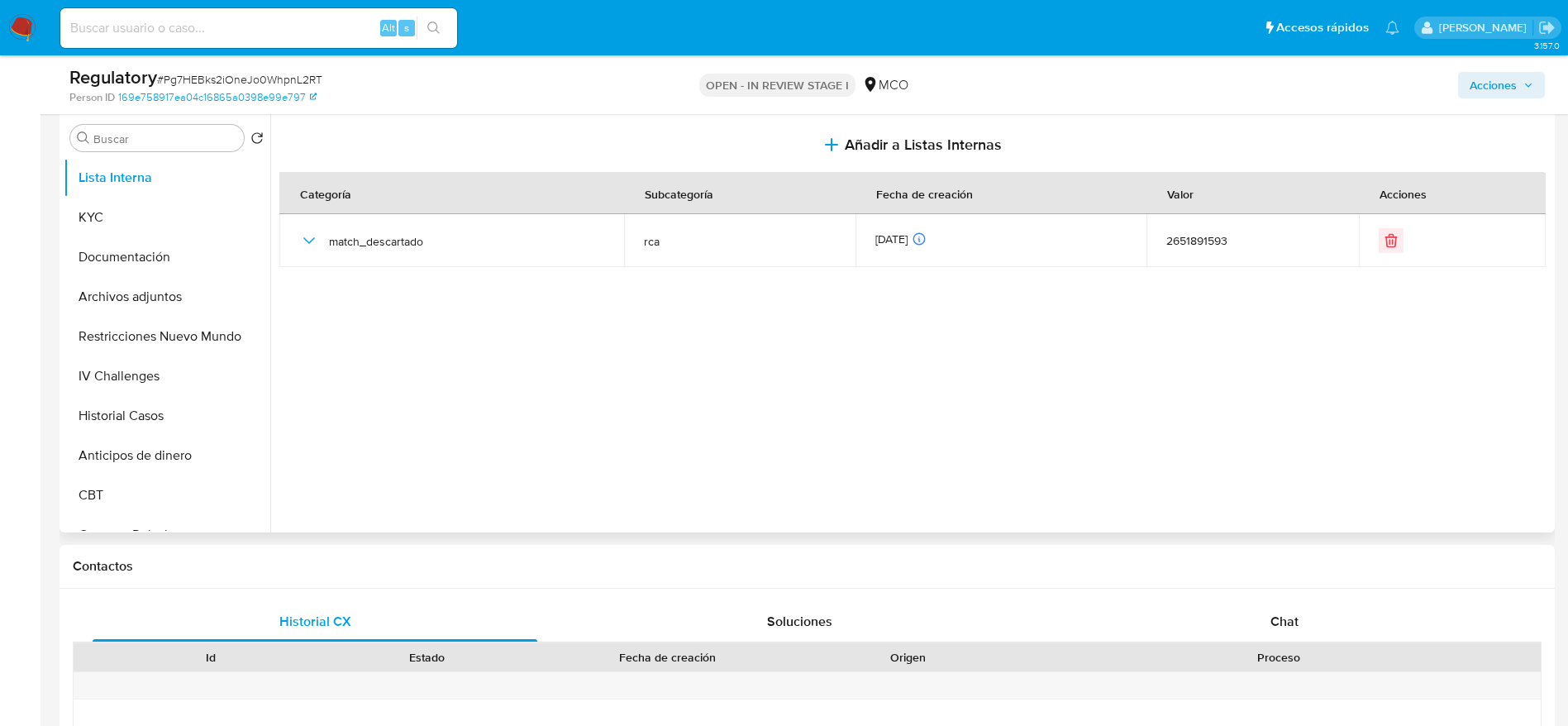
click at [1478, 82] on span "Acciones" at bounding box center [1493, 84] width 47 height 26
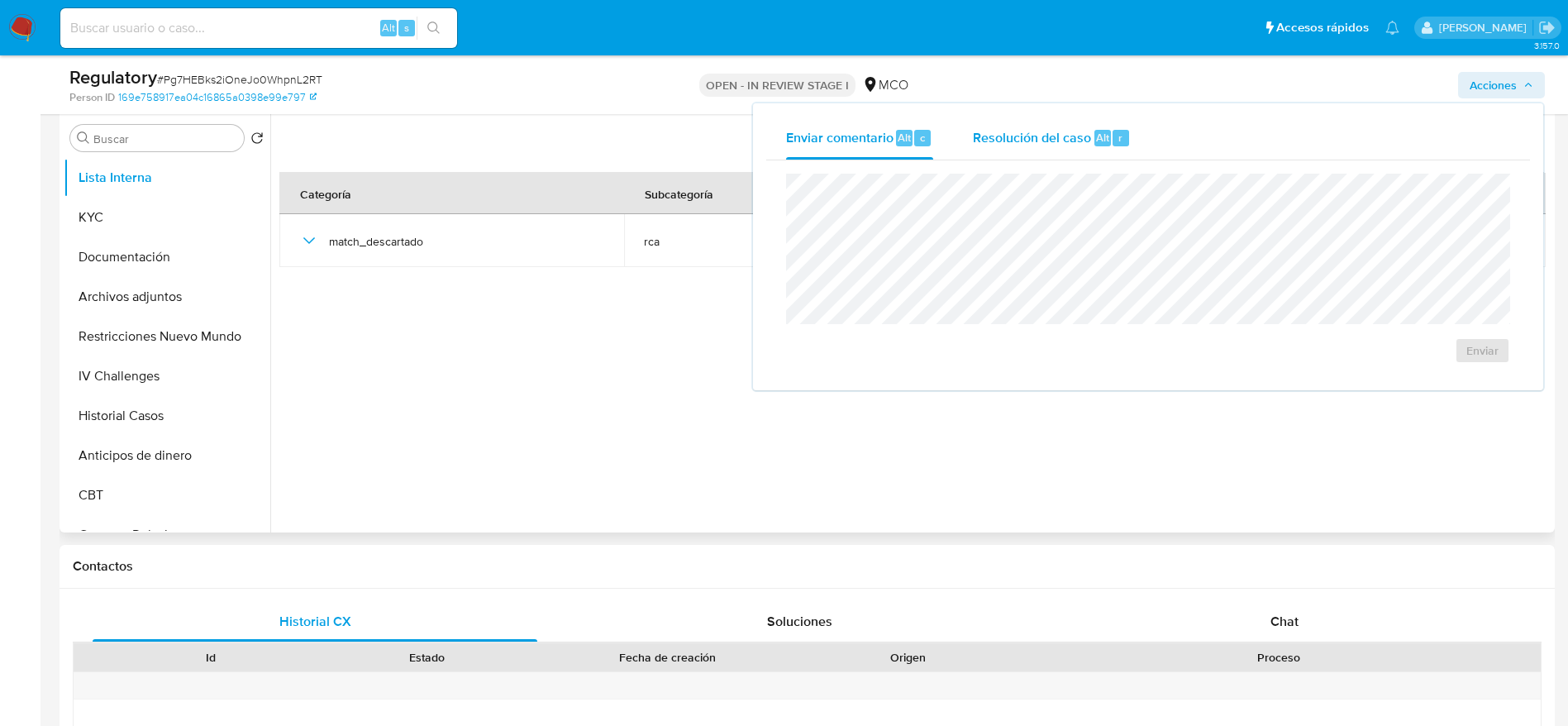
click at [1015, 144] on span "Resolución del caso" at bounding box center [1032, 136] width 118 height 19
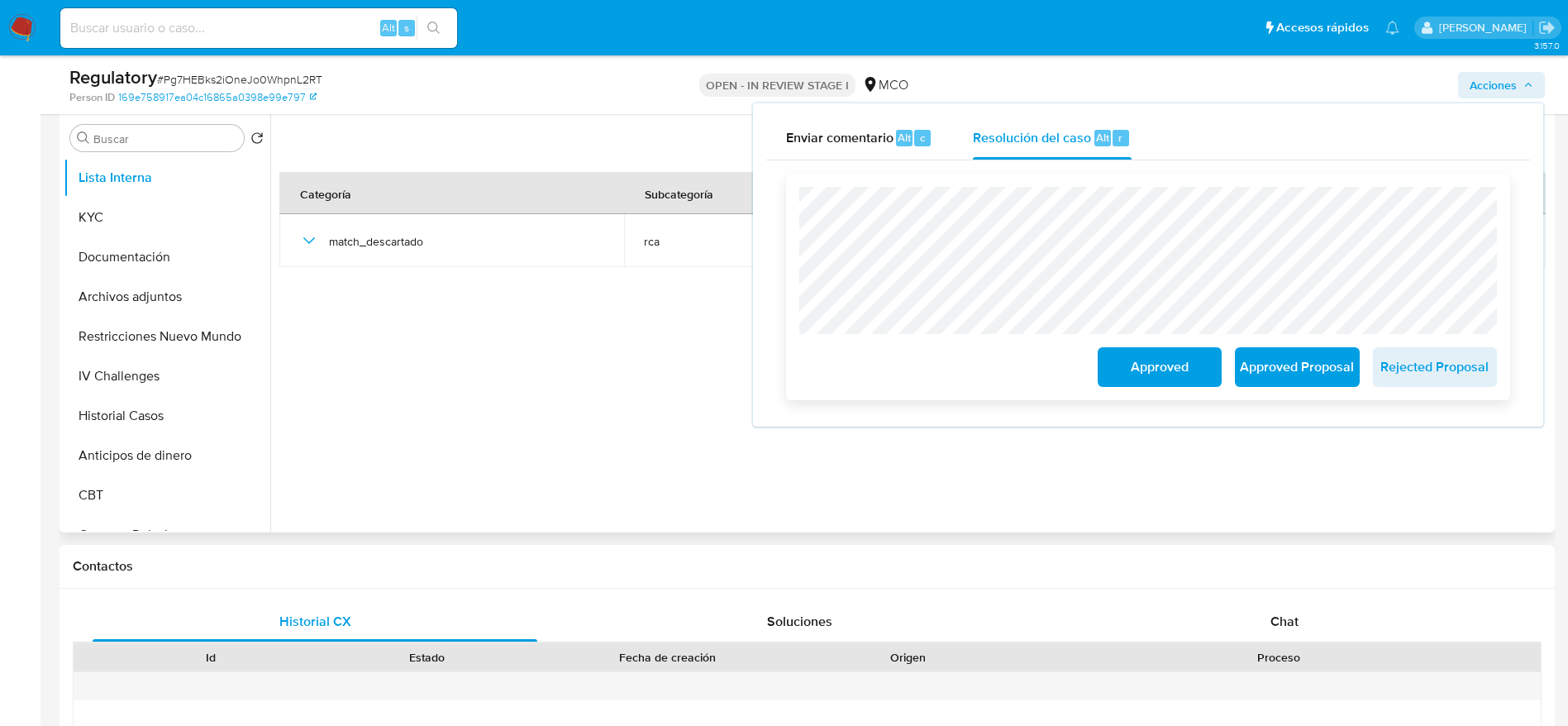
click at [1144, 366] on span "Approved" at bounding box center [1160, 366] width 81 height 36
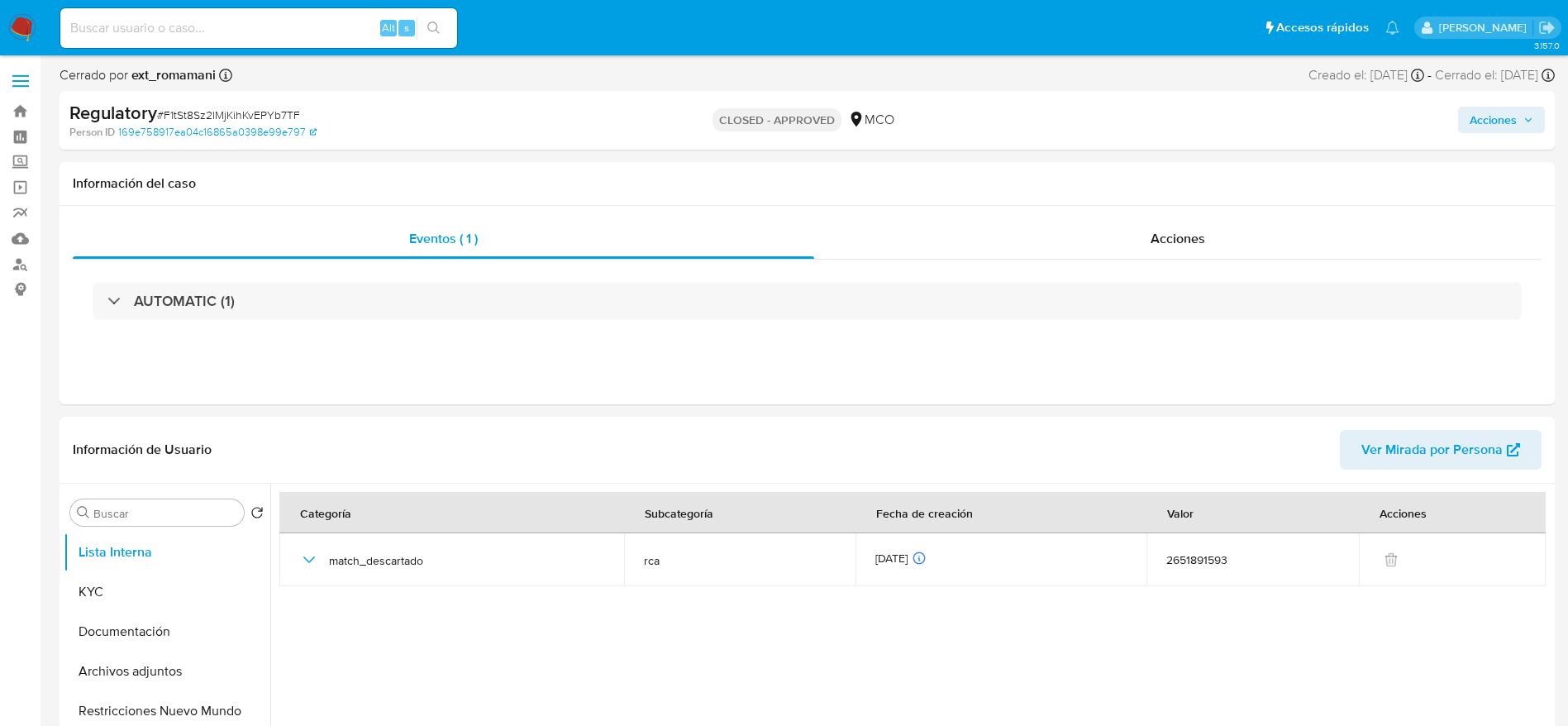
select select "10"
click at [1513, 117] on span "Acciones" at bounding box center [1493, 120] width 47 height 26
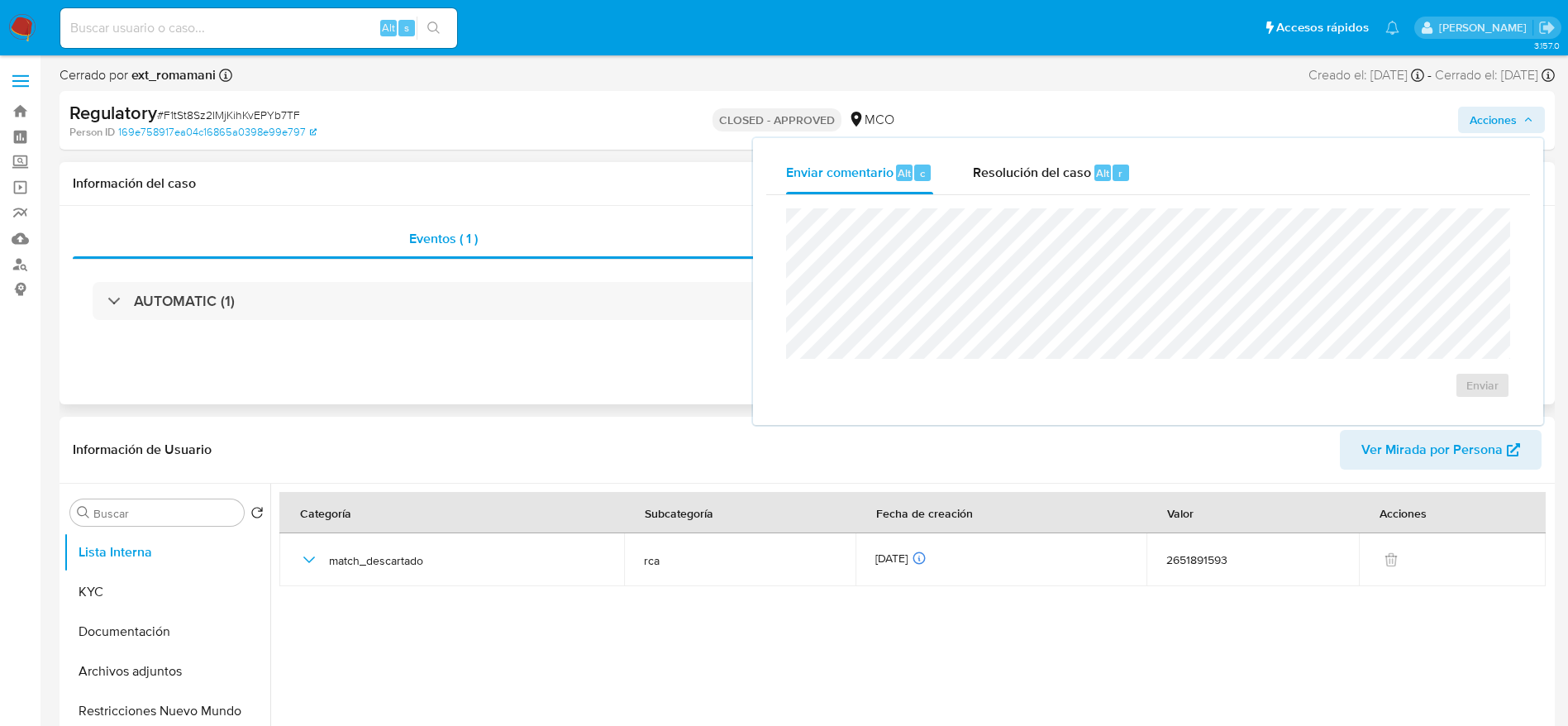
click at [707, 355] on div "Eventos ( 1 ) Acciones AUTOMATIC (1)" at bounding box center [808, 305] width 1495 height 198
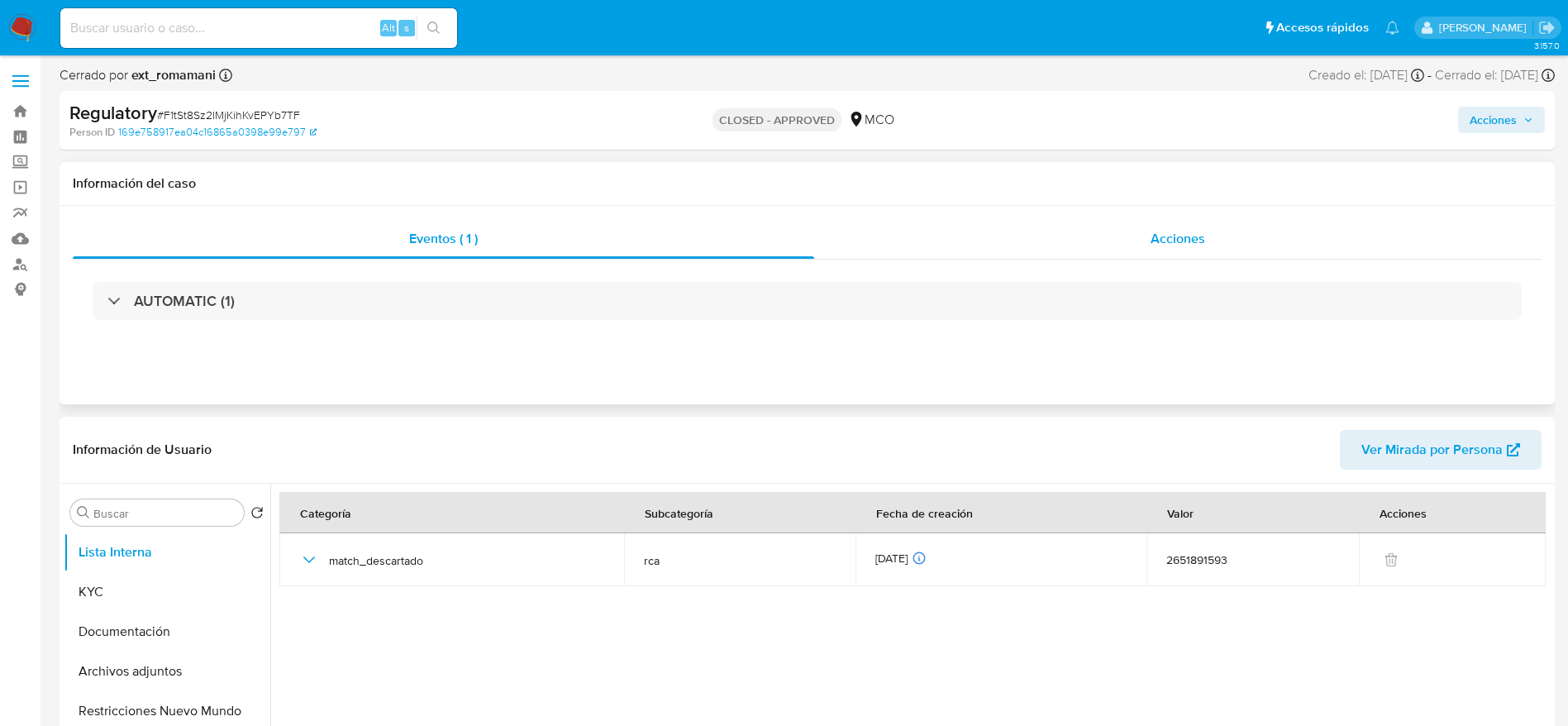
click at [1173, 227] on div "Acciones" at bounding box center [1177, 238] width 727 height 39
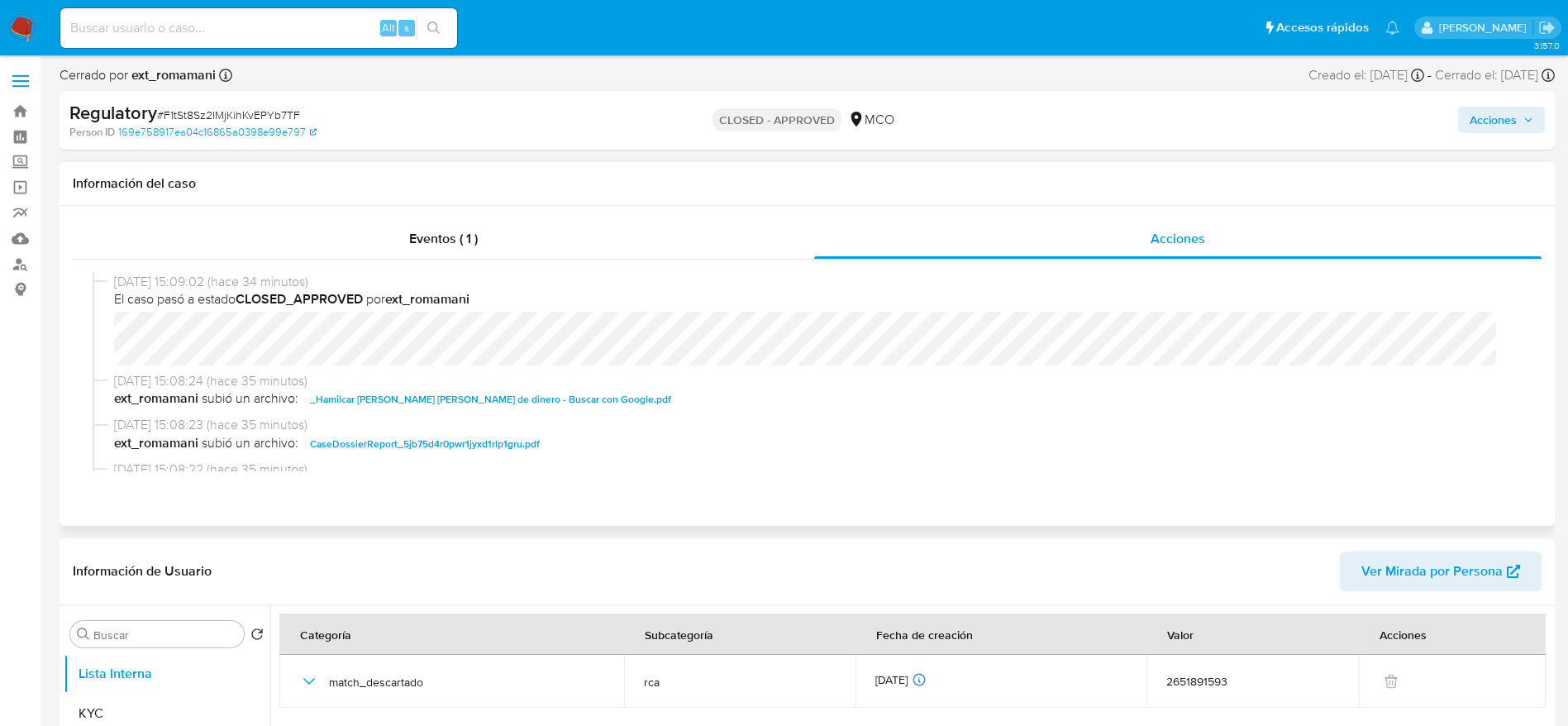
scroll to position [2, 0]
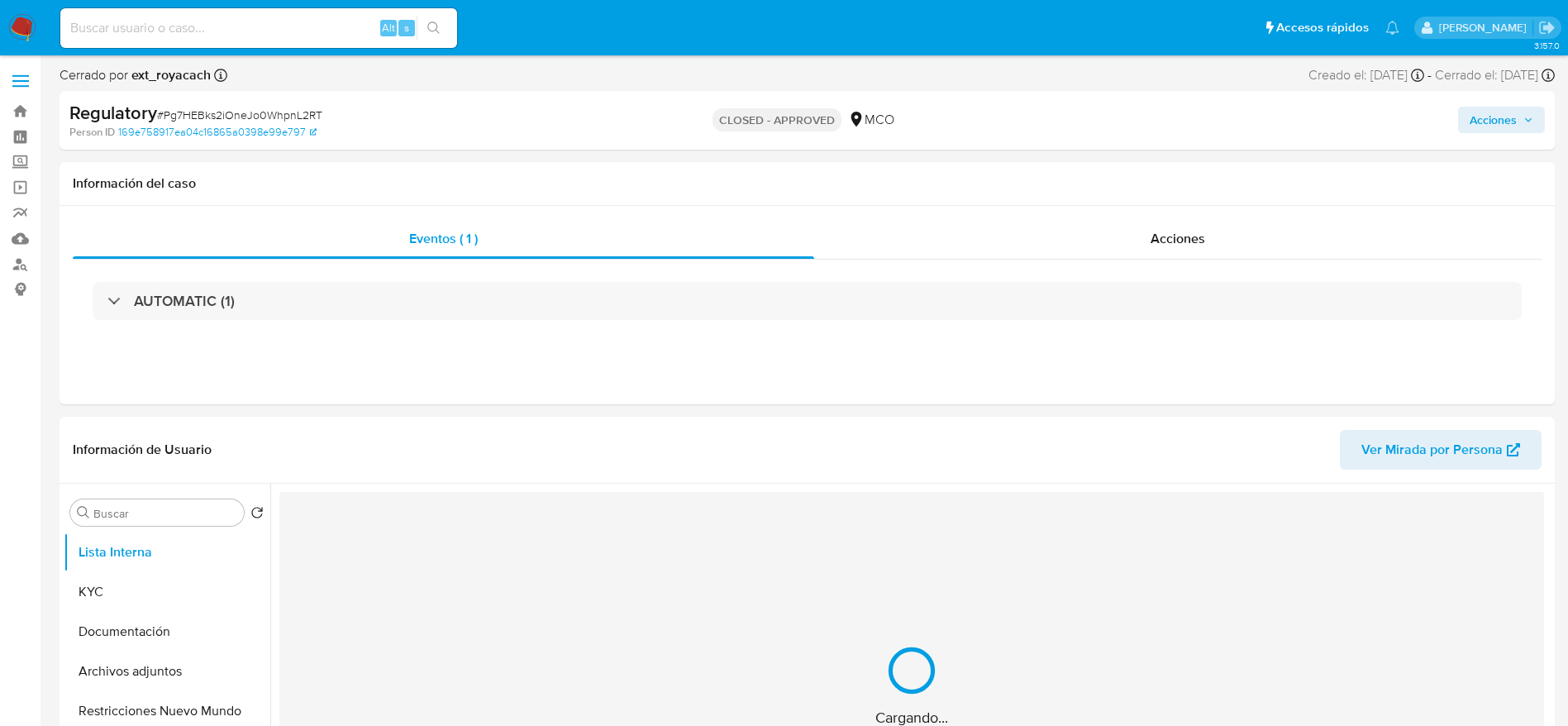
select select "10"
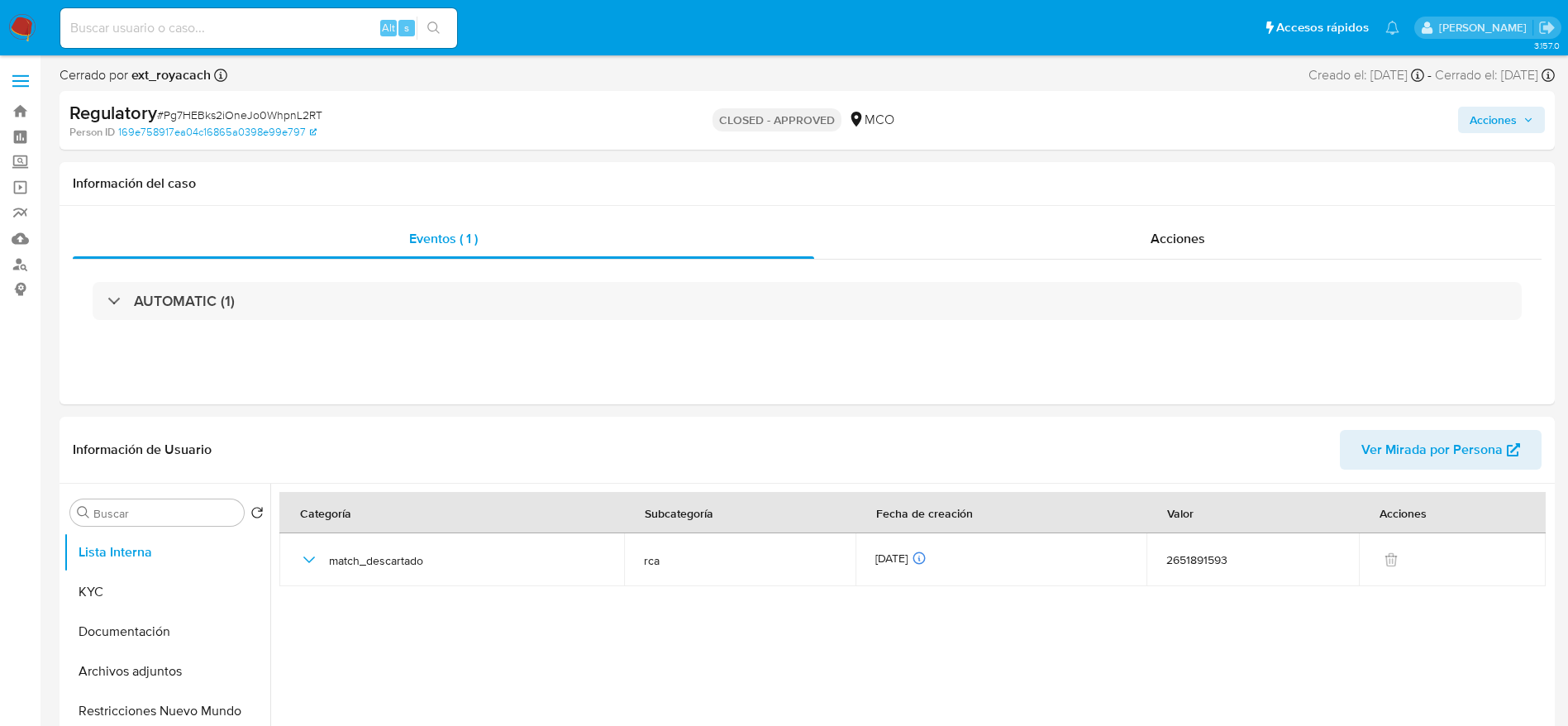
click at [1506, 103] on div "Acciones" at bounding box center [1300, 121] width 488 height 39
click at [1490, 112] on span "Acciones" at bounding box center [1493, 120] width 47 height 26
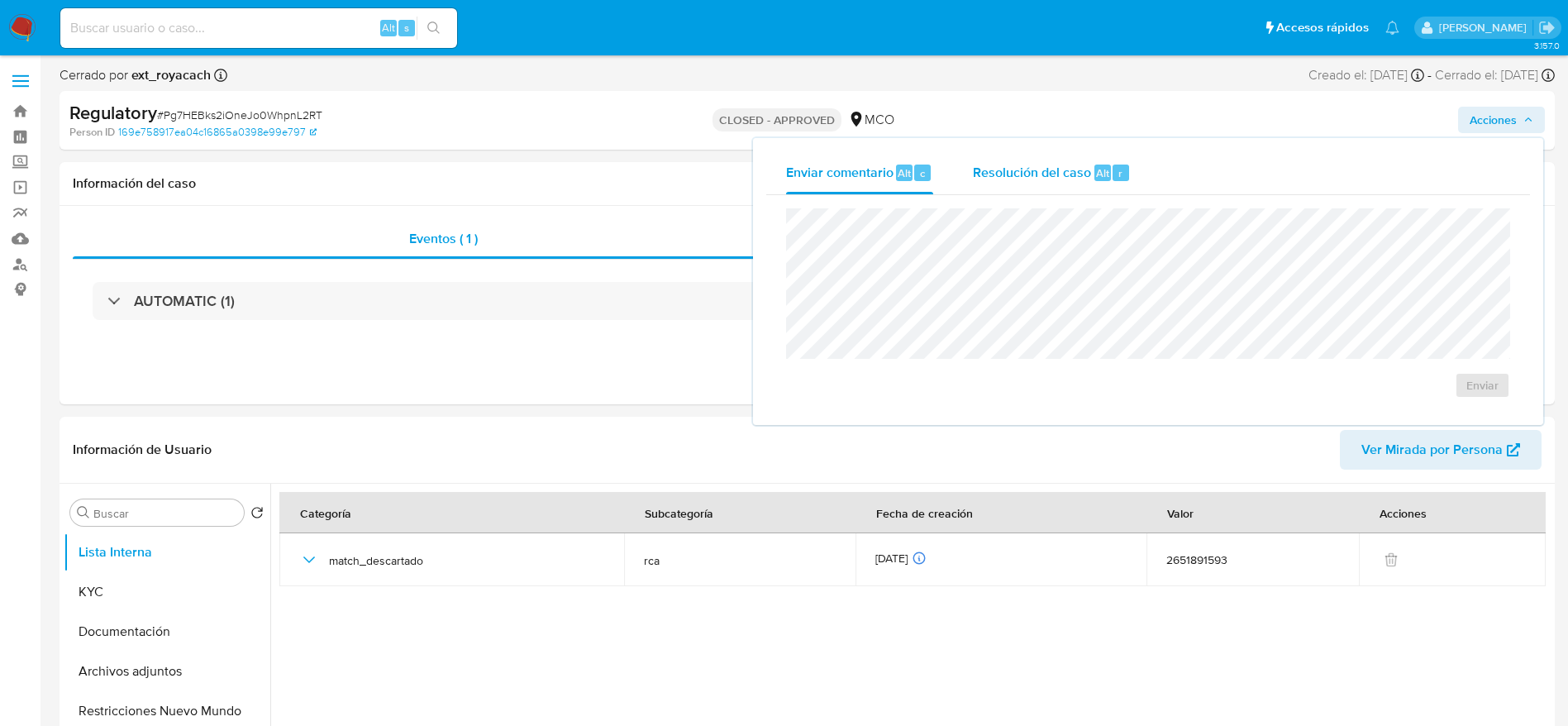
click at [1048, 159] on div "Resolución del caso Alt r" at bounding box center [1052, 173] width 158 height 43
click at [234, 104] on div "Regulatory # Pg7HEBks2iOneJo0WhpnL2RT" at bounding box center [312, 113] width 486 height 25
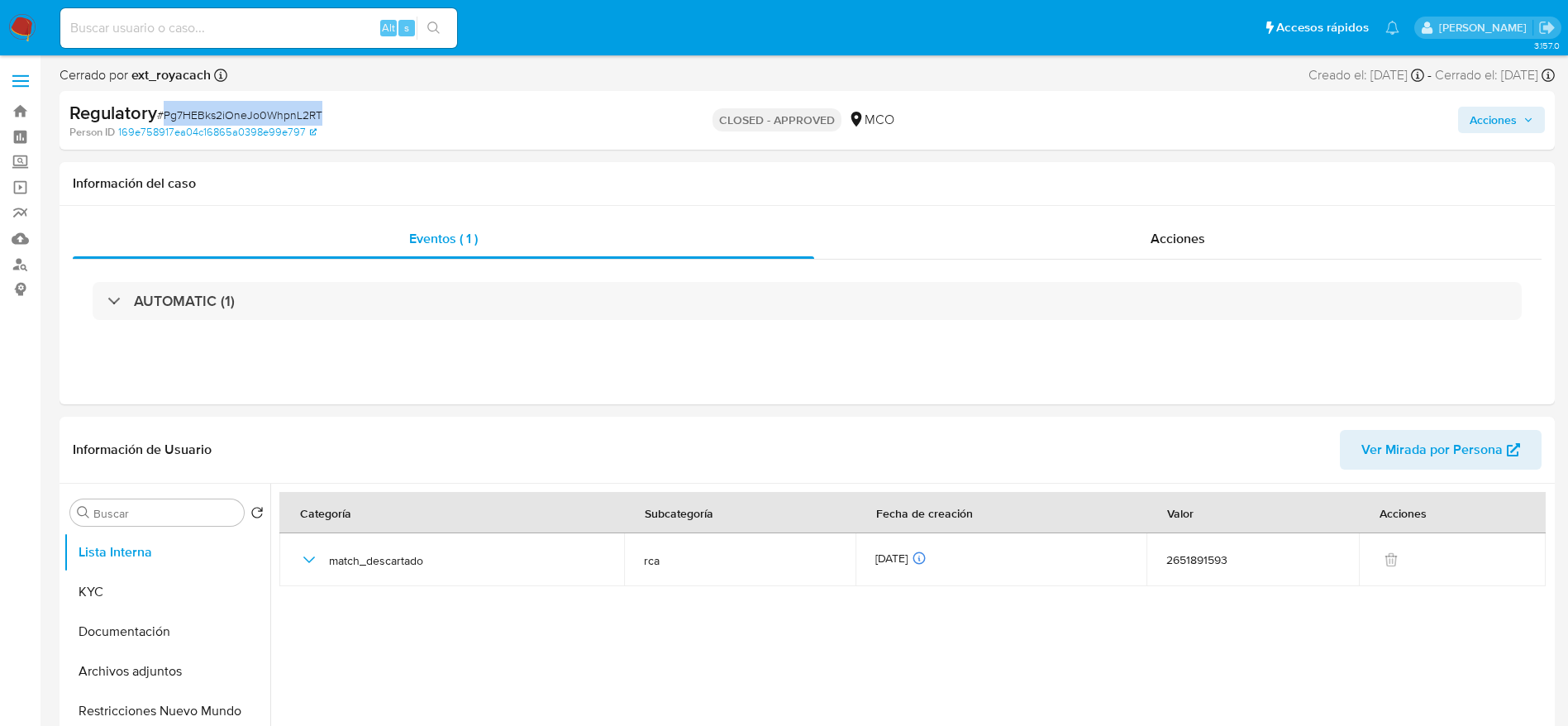
click at [234, 104] on div "Regulatory # Pg7HEBks2iOneJo0WhpnL2RT" at bounding box center [312, 113] width 486 height 25
copy span "Pg7HEBks2iOneJo0WhpnL2RT"
click at [1522, 105] on div "Acciones" at bounding box center [1300, 121] width 488 height 39
click at [1503, 120] on span "Acciones" at bounding box center [1493, 120] width 47 height 26
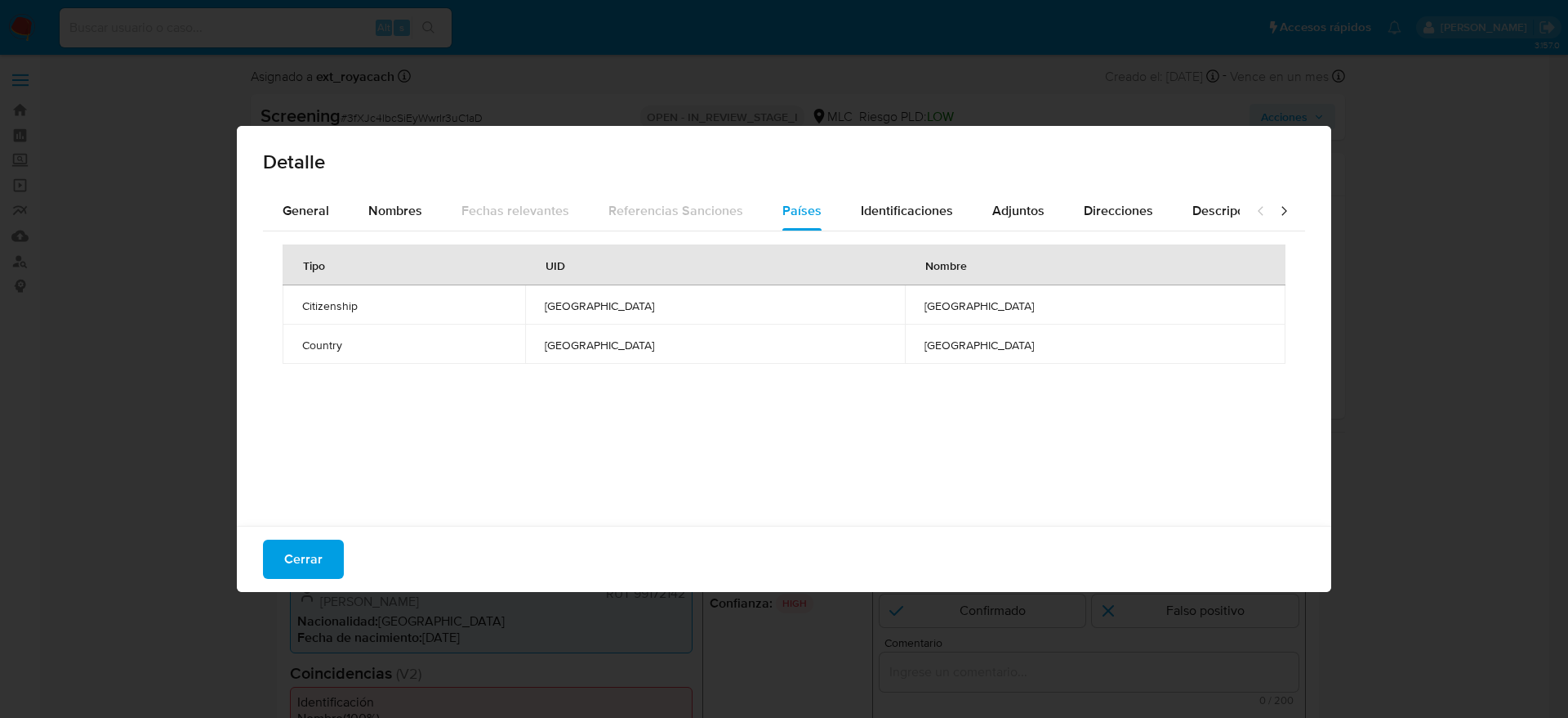
select select "10"
click at [324, 548] on button "Cerrar" at bounding box center [303, 559] width 80 height 39
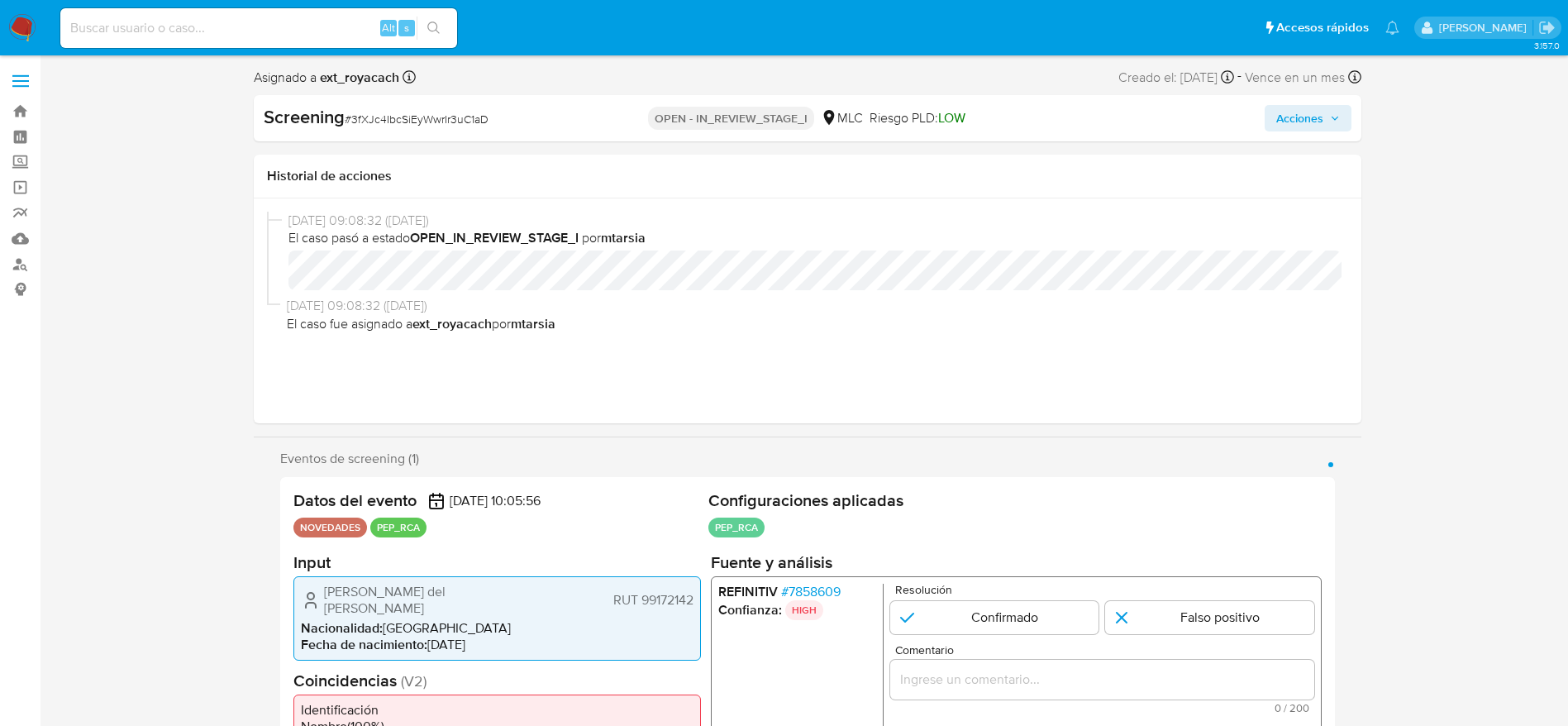
drag, startPoint x: 312, startPoint y: 584, endPoint x: 694, endPoint y: 592, distance: 382.1
click at [694, 592] on div "Anamaría del Pilar Quintero Harvey RUT 99172142 Nacionalidad : Chile Fecha de n…" at bounding box center [497, 617] width 407 height 84
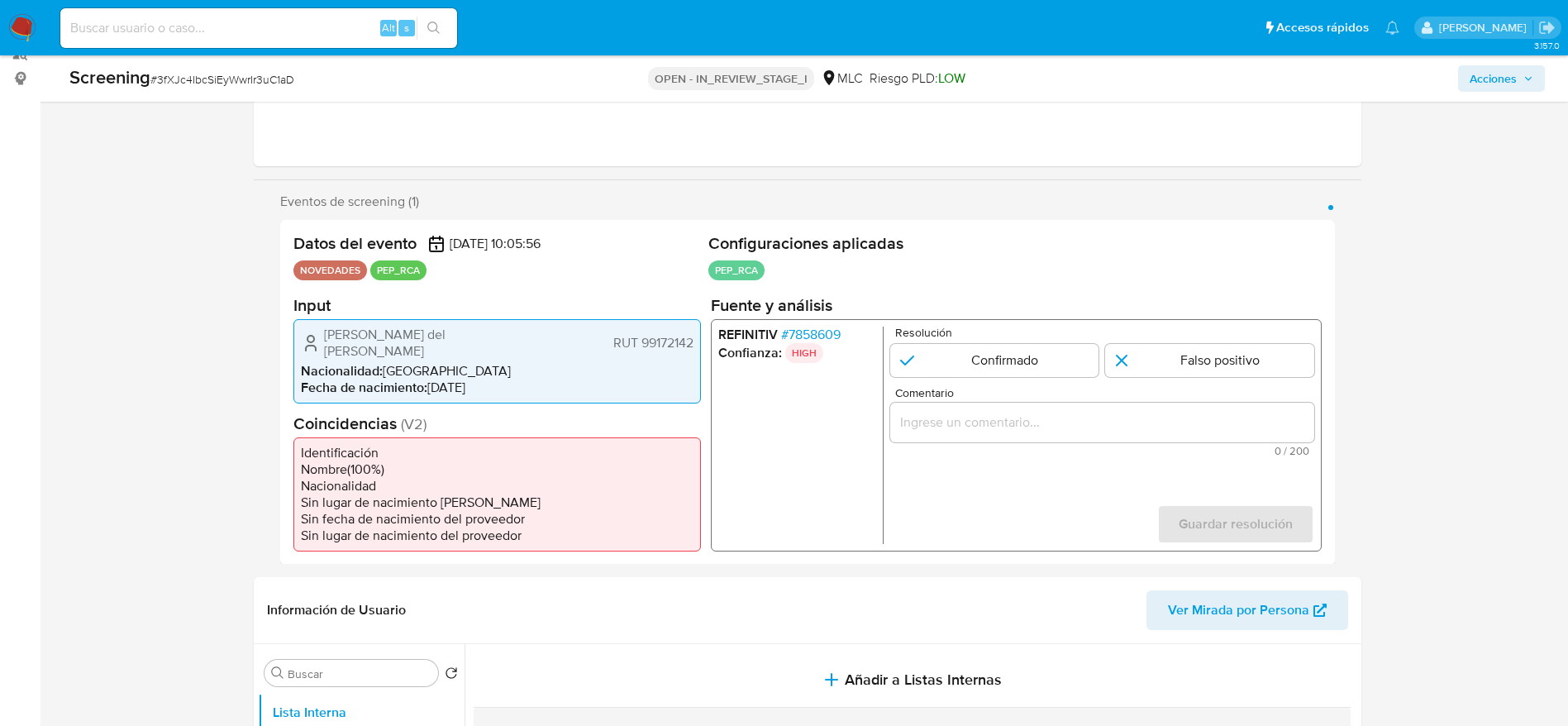
scroll to position [212, 0]
click at [817, 334] on span "# 7858609" at bounding box center [810, 332] width 60 height 17
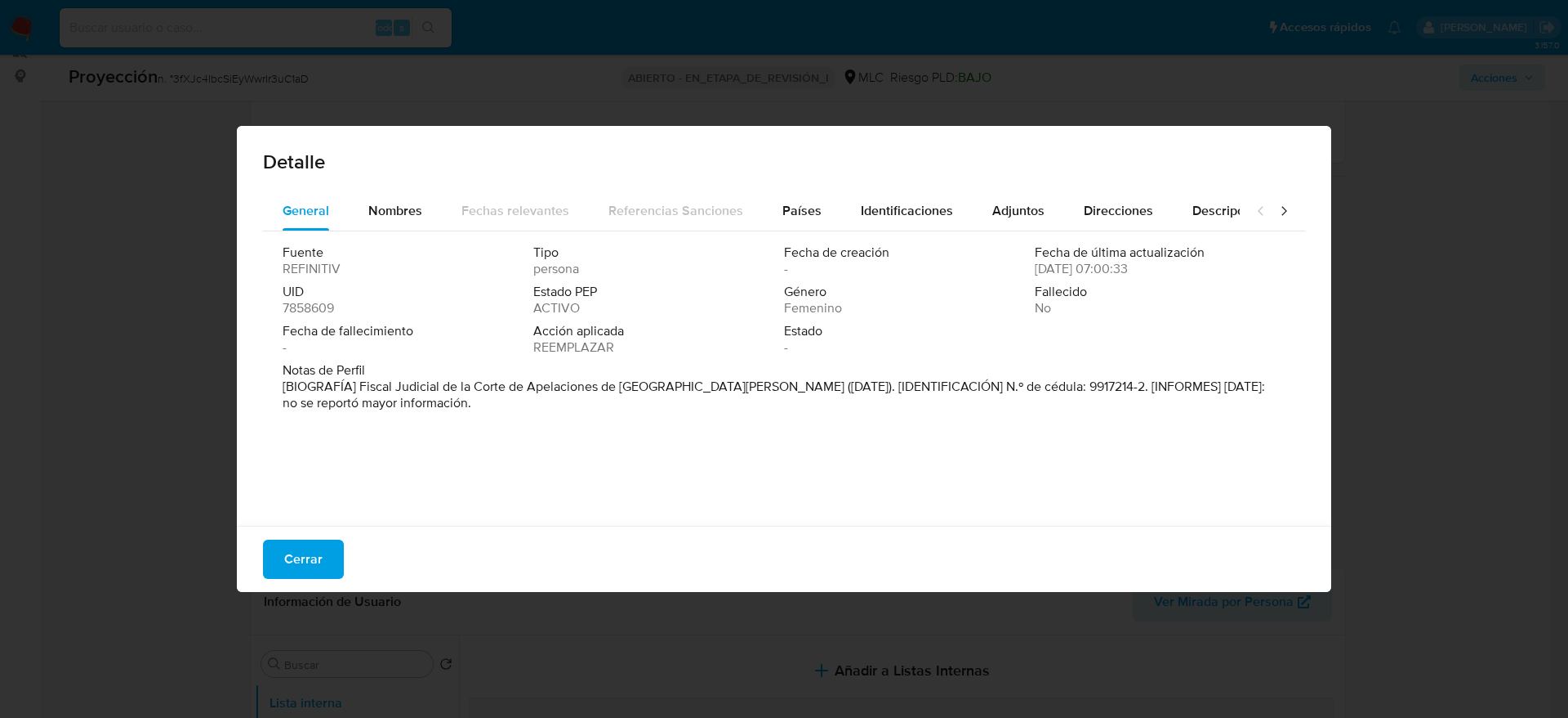
drag, startPoint x: 358, startPoint y: 386, endPoint x: 687, endPoint y: 389, distance: 329.0
click at [687, 389] on font "[BIOGRAFÍA] Fiscal Judicial de la Corte de Apelaciones de San Miguel (noviembre…" at bounding box center [773, 394] width 982 height 35
click at [327, 578] on button "Cerrar" at bounding box center [303, 559] width 80 height 39
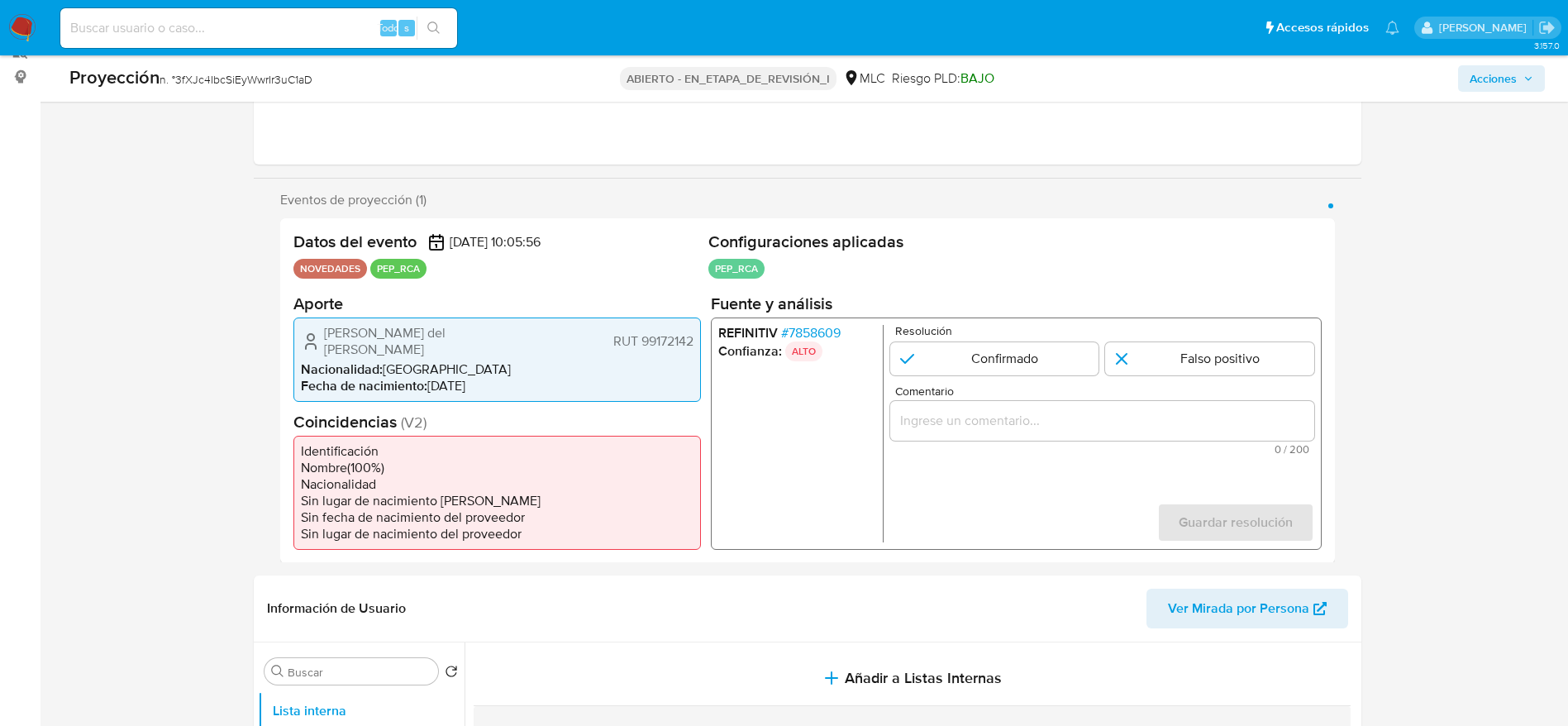
paste input "Caso generado sobre el usuario Anamaría del Pilar Quintero Harvey. Se desempeña…"
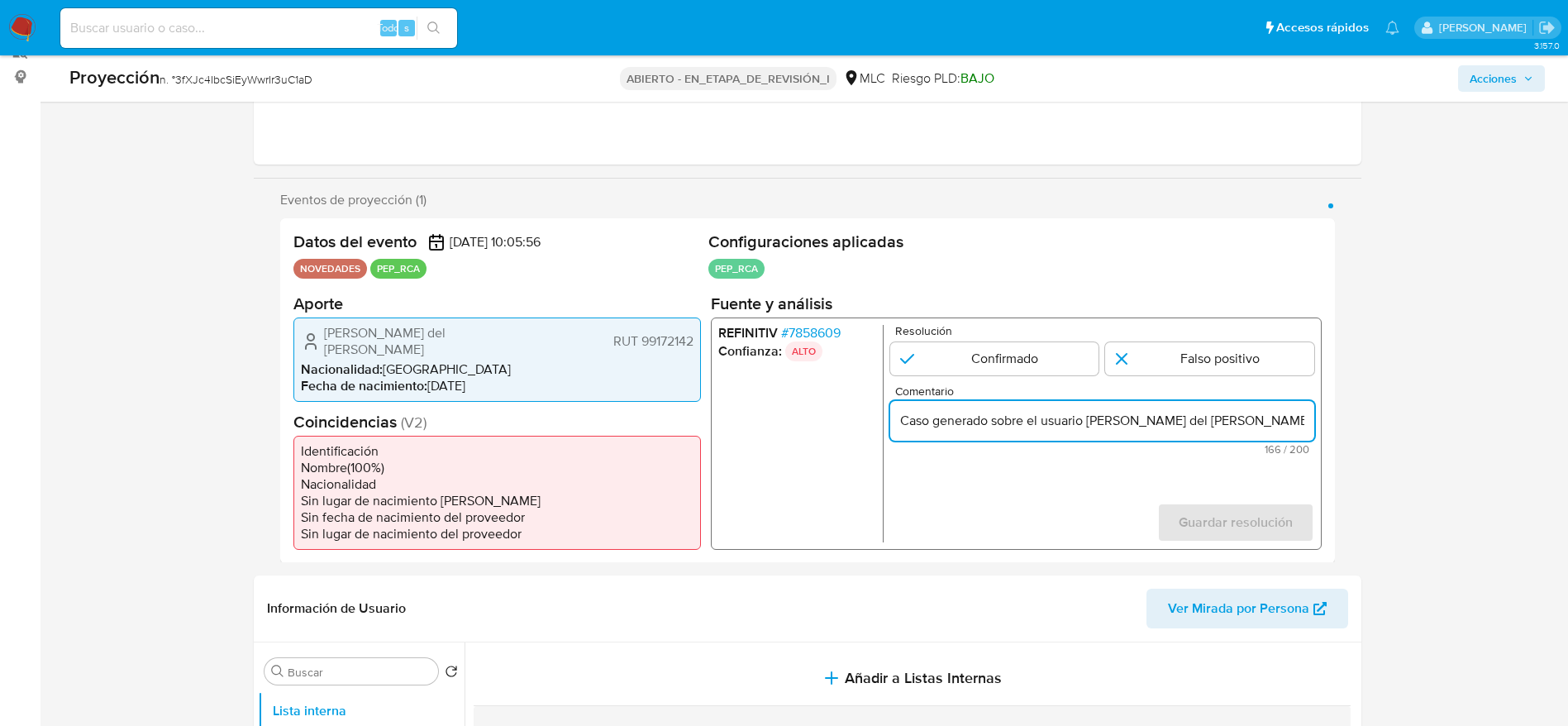
click at [1072, 410] on input "Caso generado sobre el usuario Anamaría del Pilar Quintero Harvey. Se desempeña…" at bounding box center [1101, 420] width 424 height 22
type input "Caso generado sobre el usuario Anamaría del Pilar Quintero Harvey. Se desempeña…"
click at [972, 358] on input "1 de 1" at bounding box center [993, 358] width 209 height 33
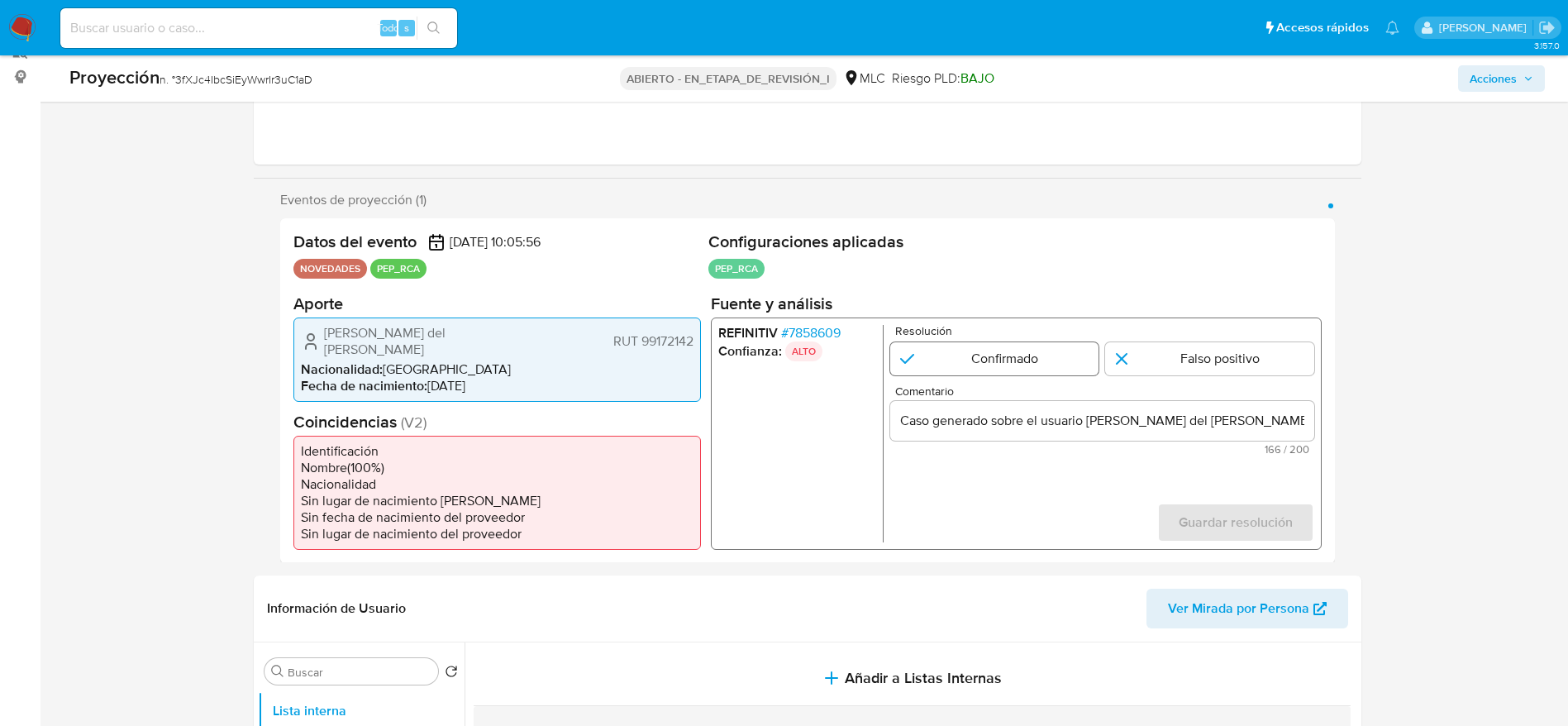
radio input "true"
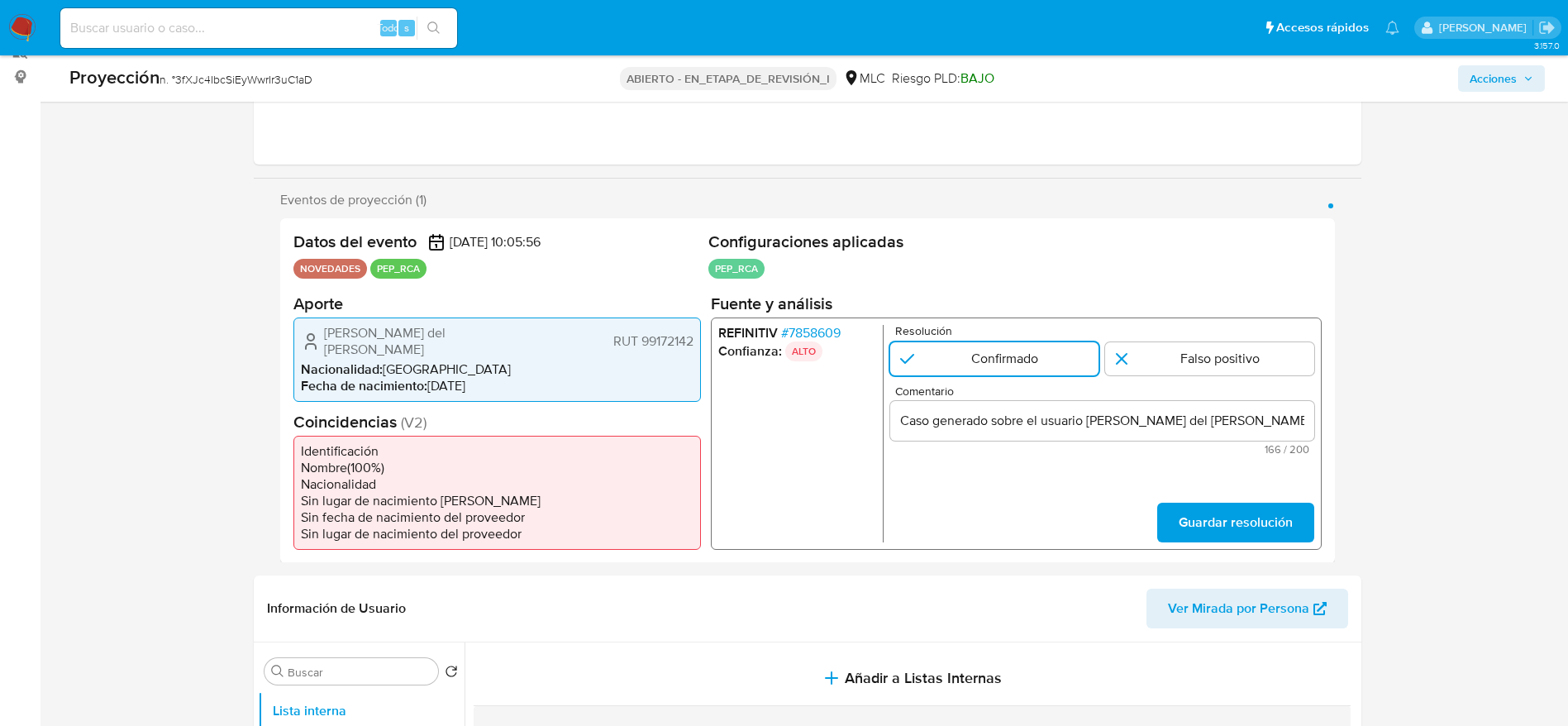
click at [1243, 529] on div "REFINITIV # 7858609 Confianza: ALTO Resolución Confirmado Falso positivo Coment…" at bounding box center [1016, 433] width 611 height 233
click at [1239, 522] on span "Guardar resolución" at bounding box center [1234, 521] width 114 height 36
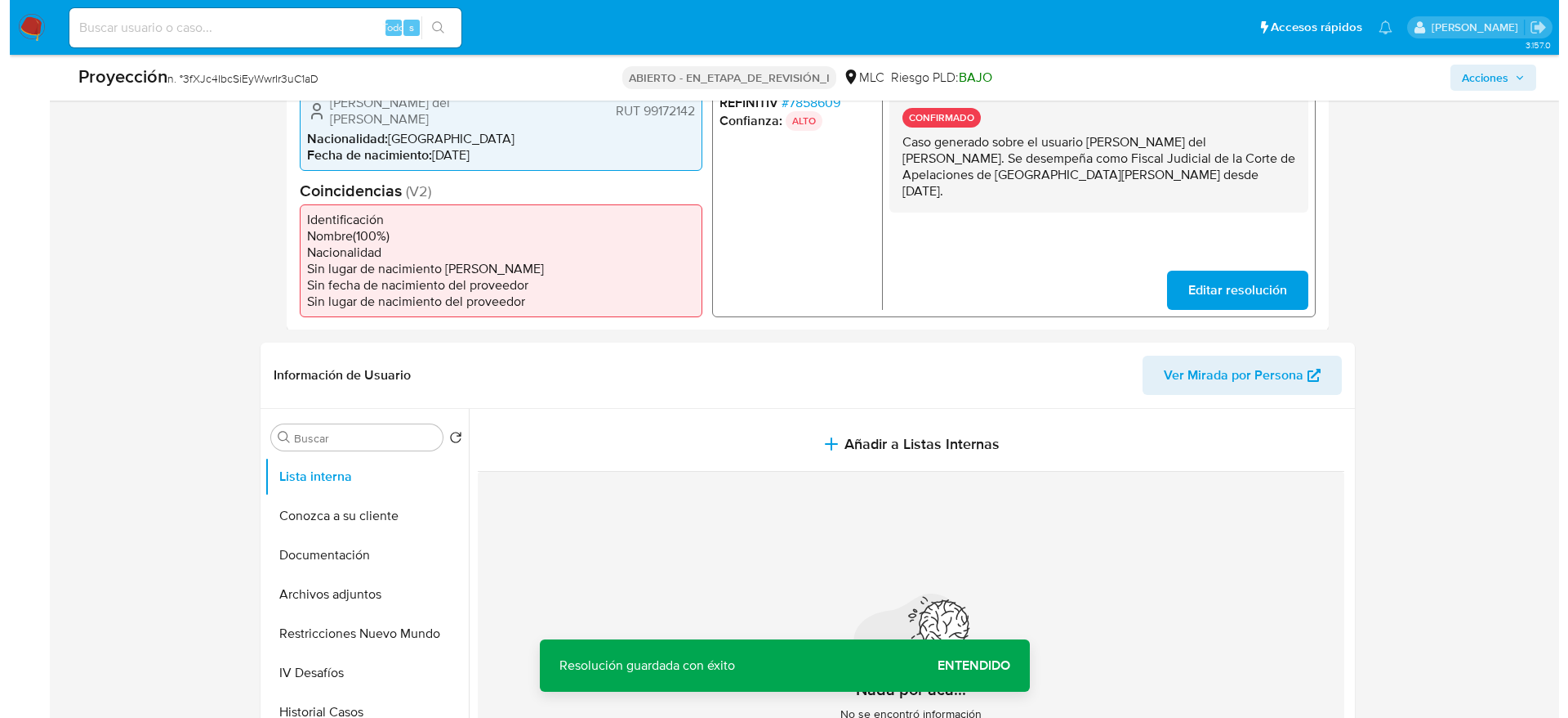
scroll to position [439, 0]
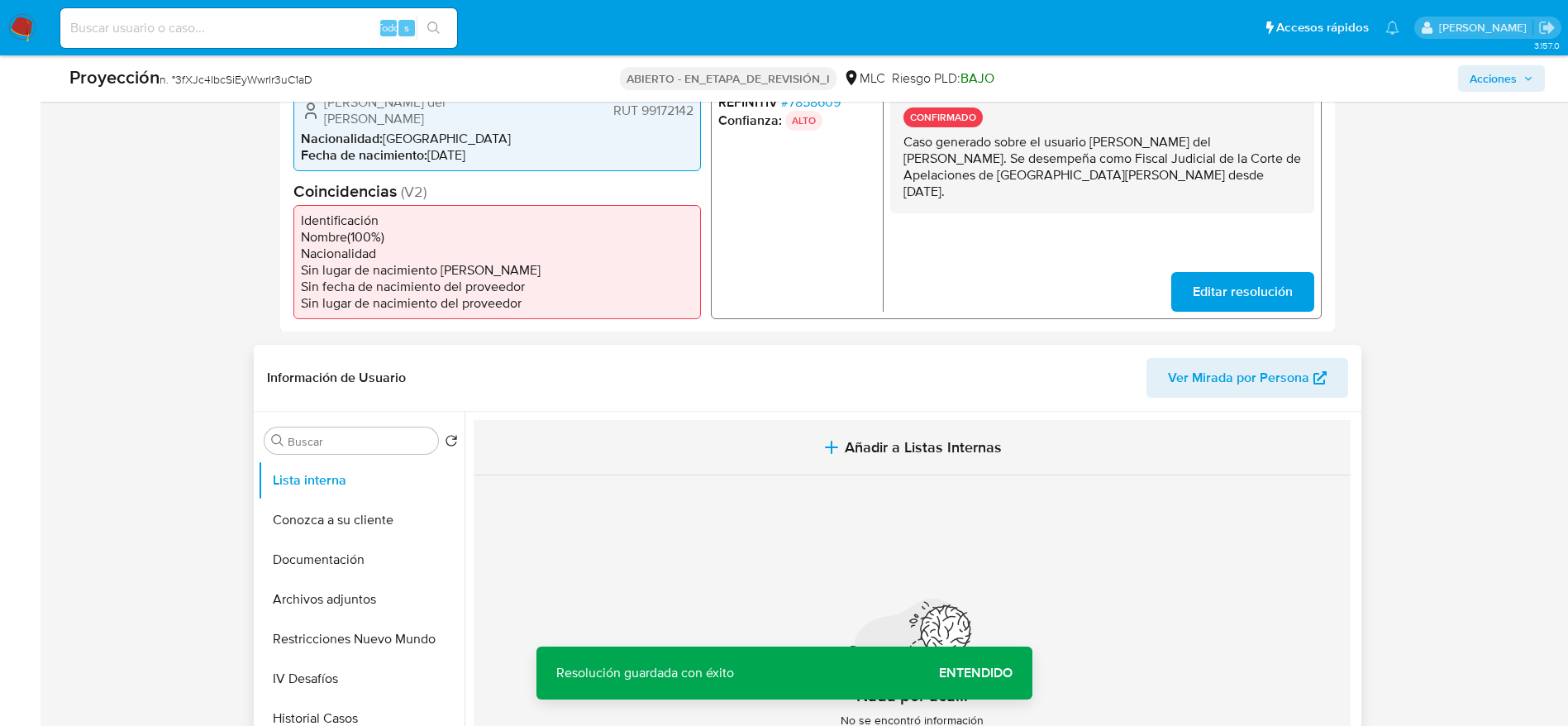
click at [821, 450] on button "Añadir a Listas Internas" at bounding box center [913, 447] width 877 height 55
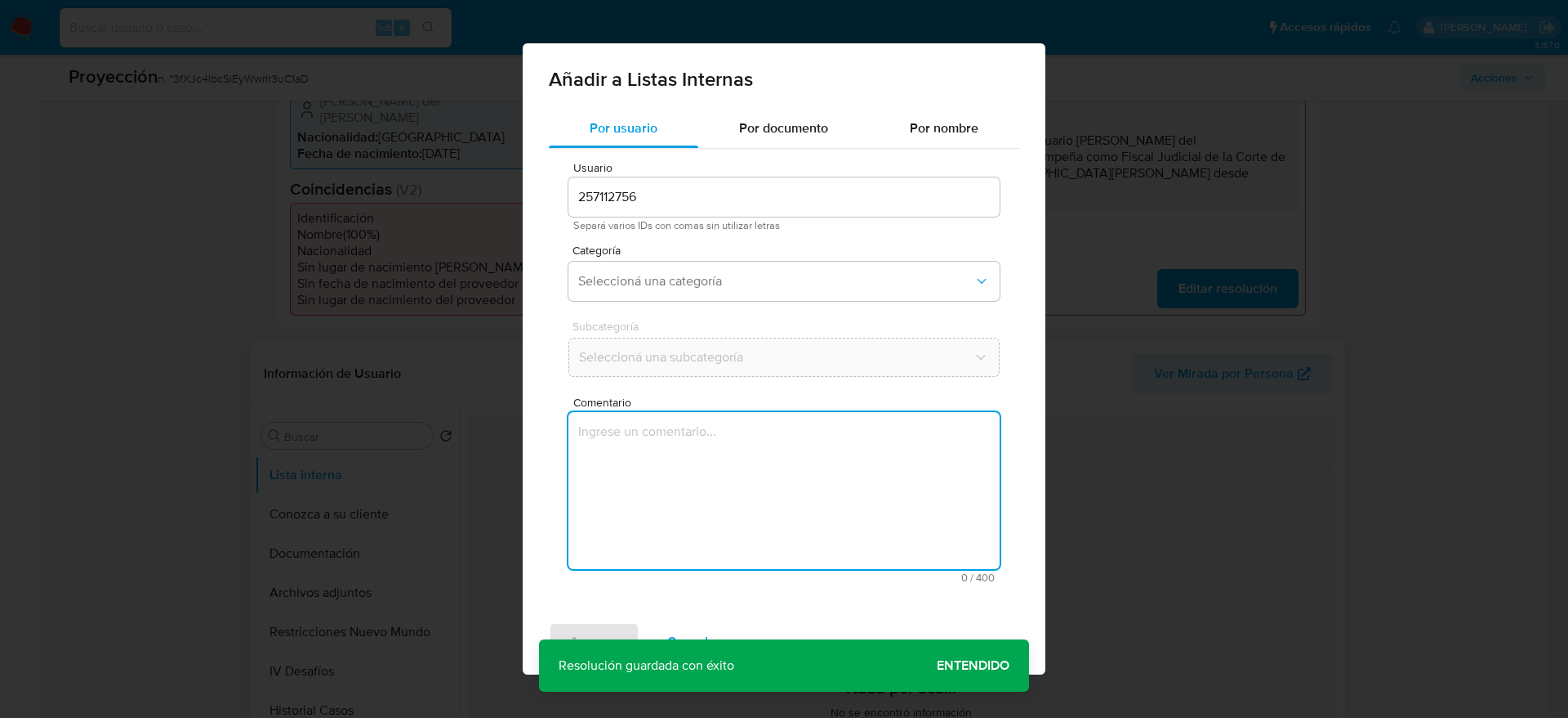
click at [812, 445] on textarea "Comentario" at bounding box center [784, 491] width 432 height 157
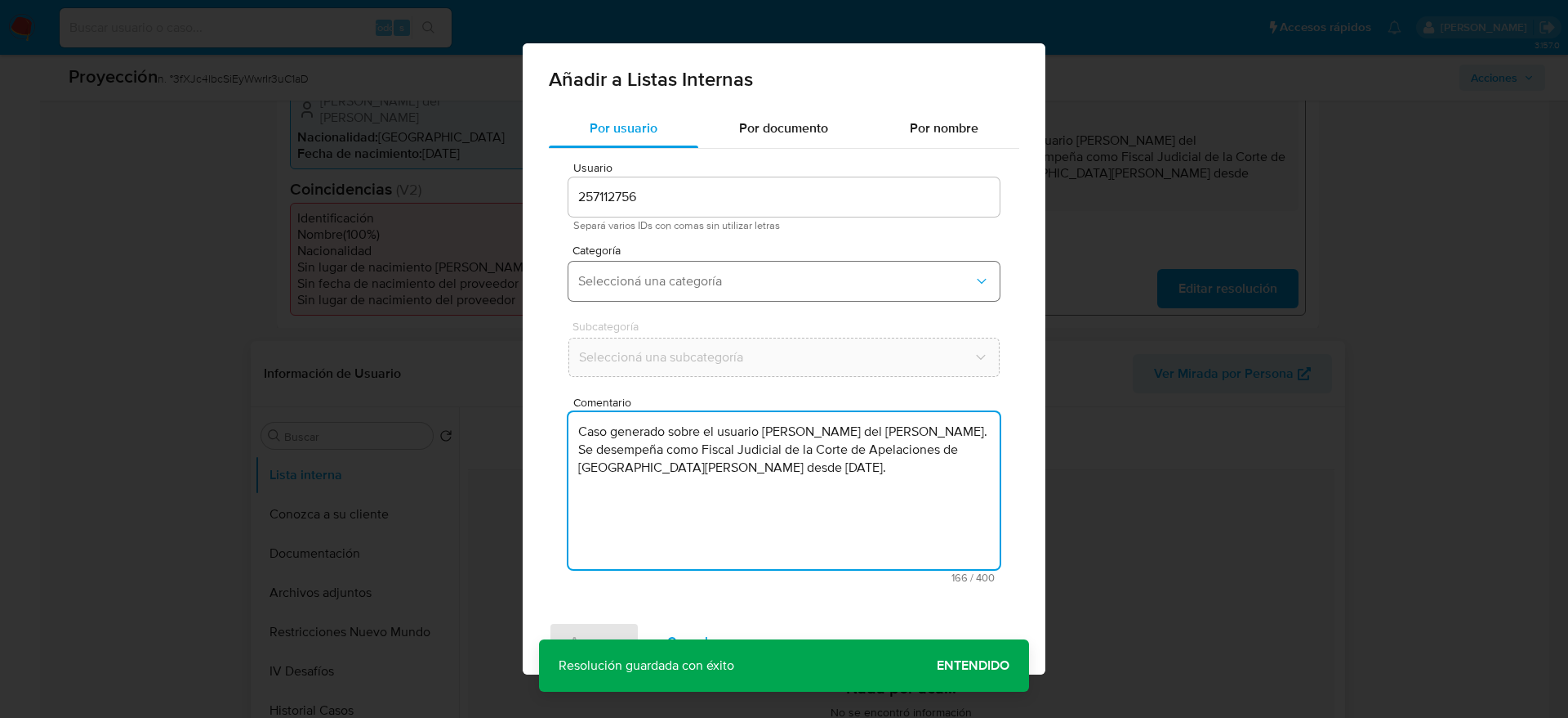
type textarea "Caso generado sobre el usuario Anamaría del Pilar Quintero Harvey. Se desempeña…"
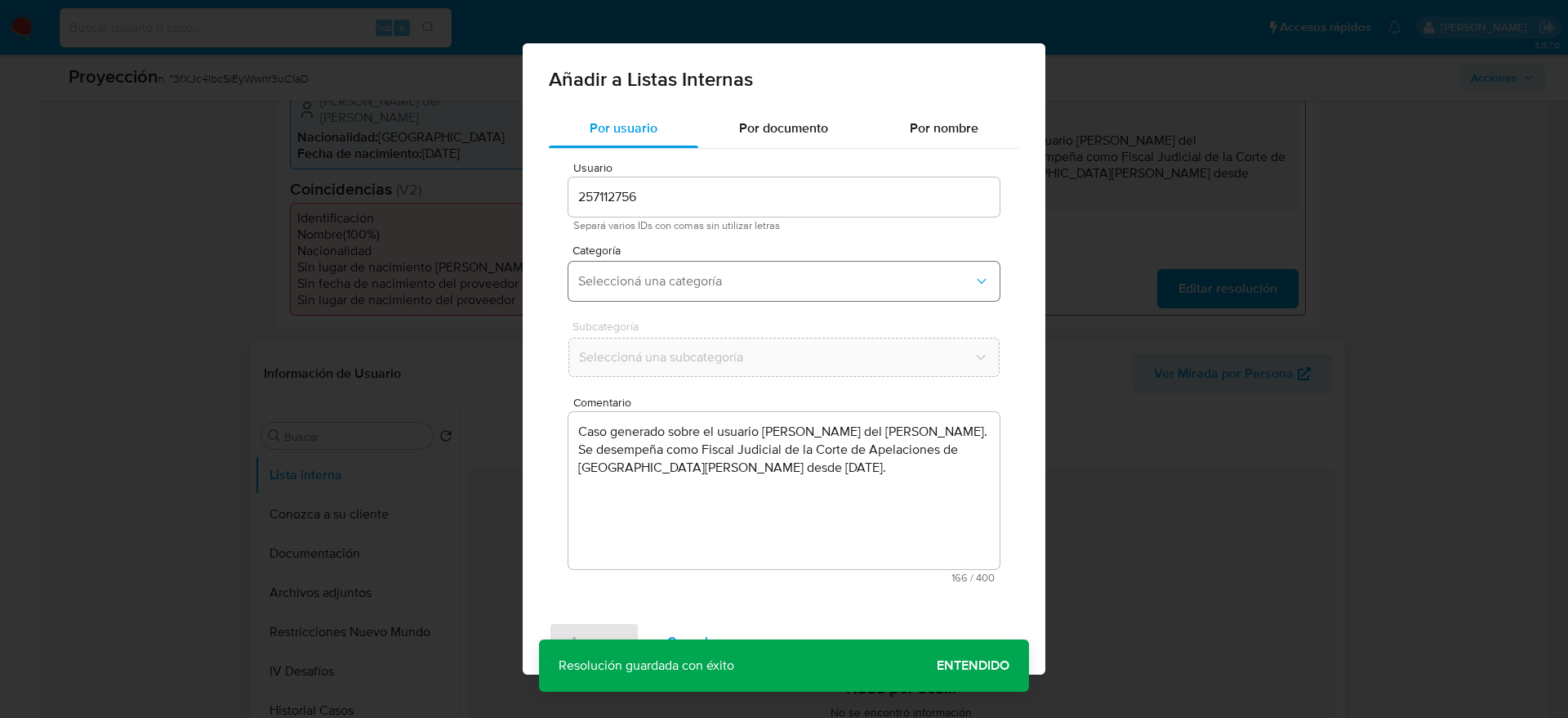
click at [724, 282] on span "Seleccioná una categoría" at bounding box center [776, 280] width 396 height 16
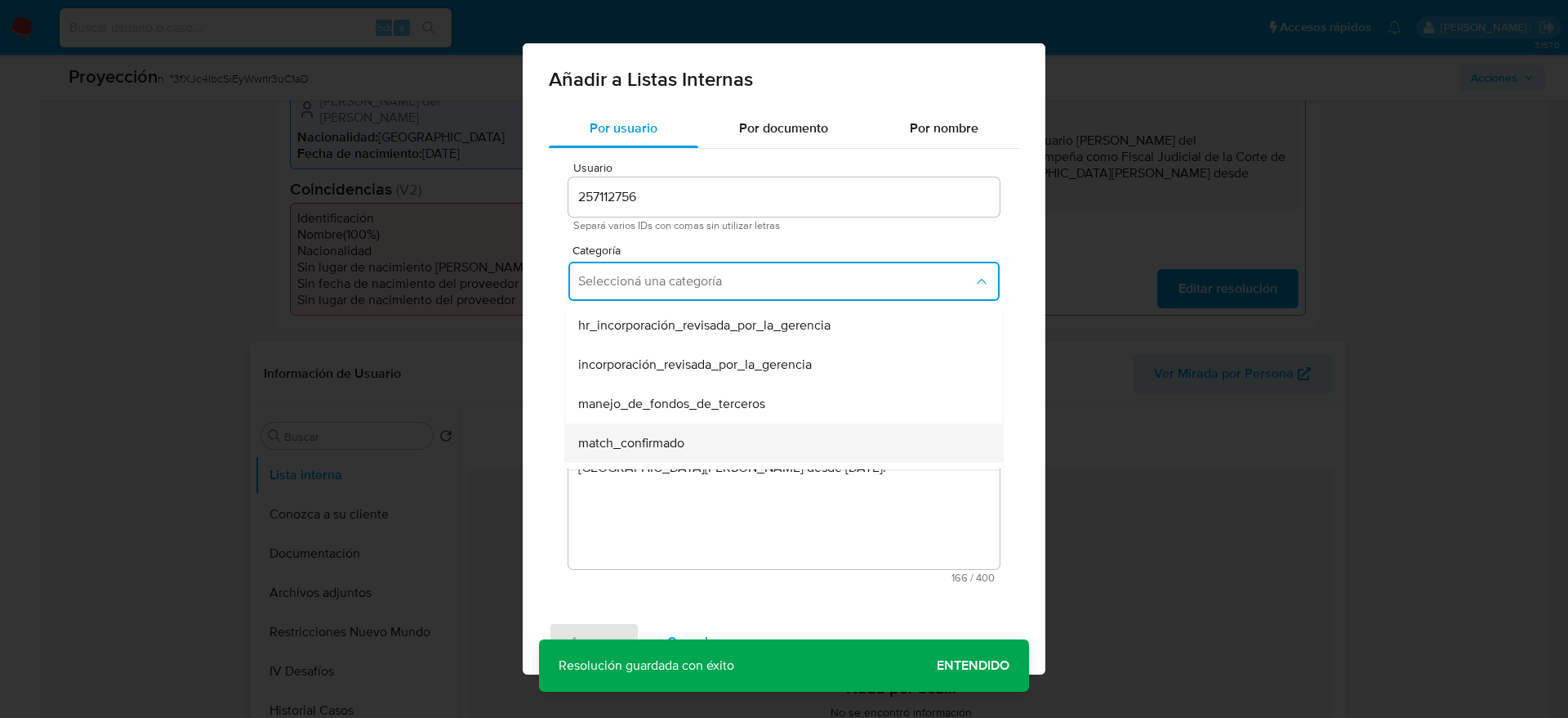
click at [833, 449] on div "match_confirmado" at bounding box center [779, 442] width 401 height 39
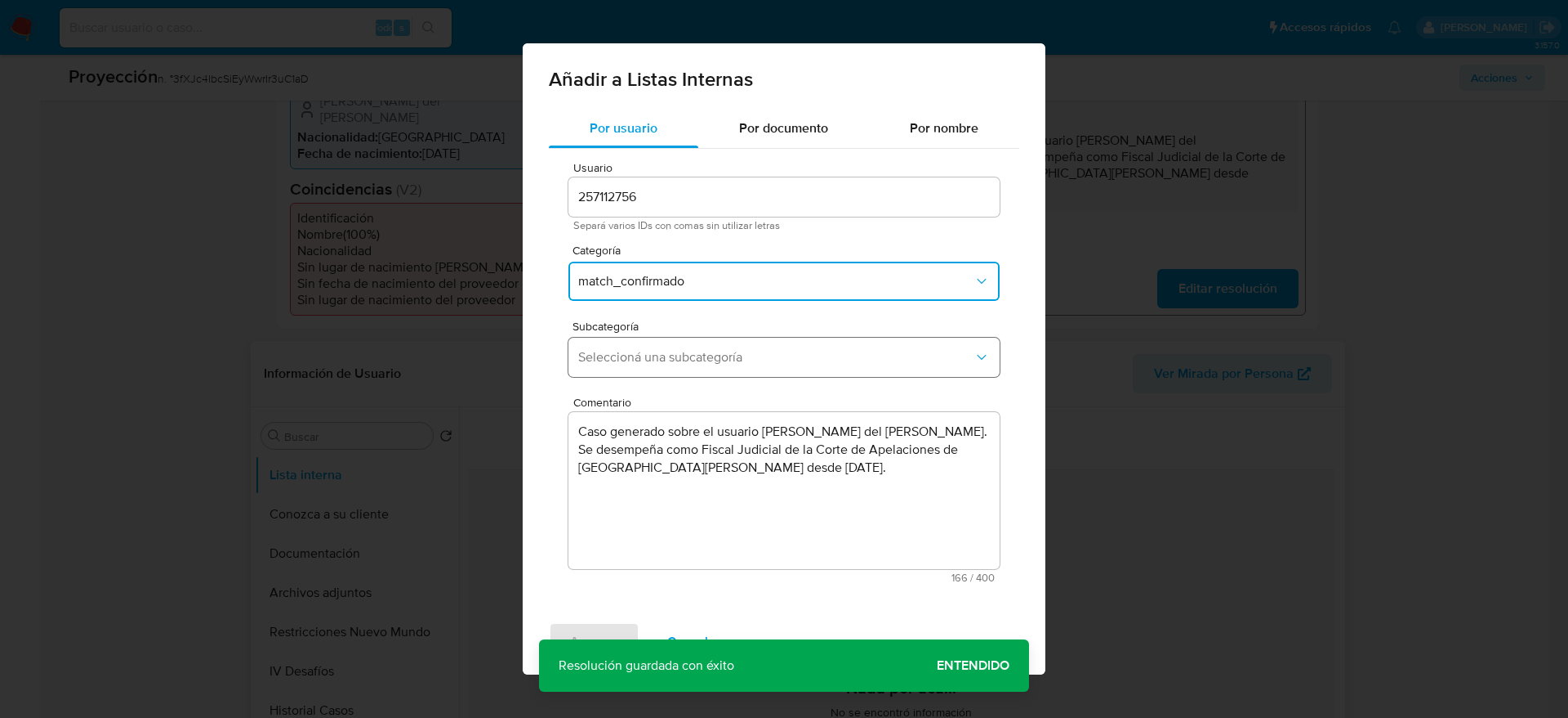
click at [748, 343] on button "Seleccioná una subcategoría" at bounding box center [784, 357] width 432 height 39
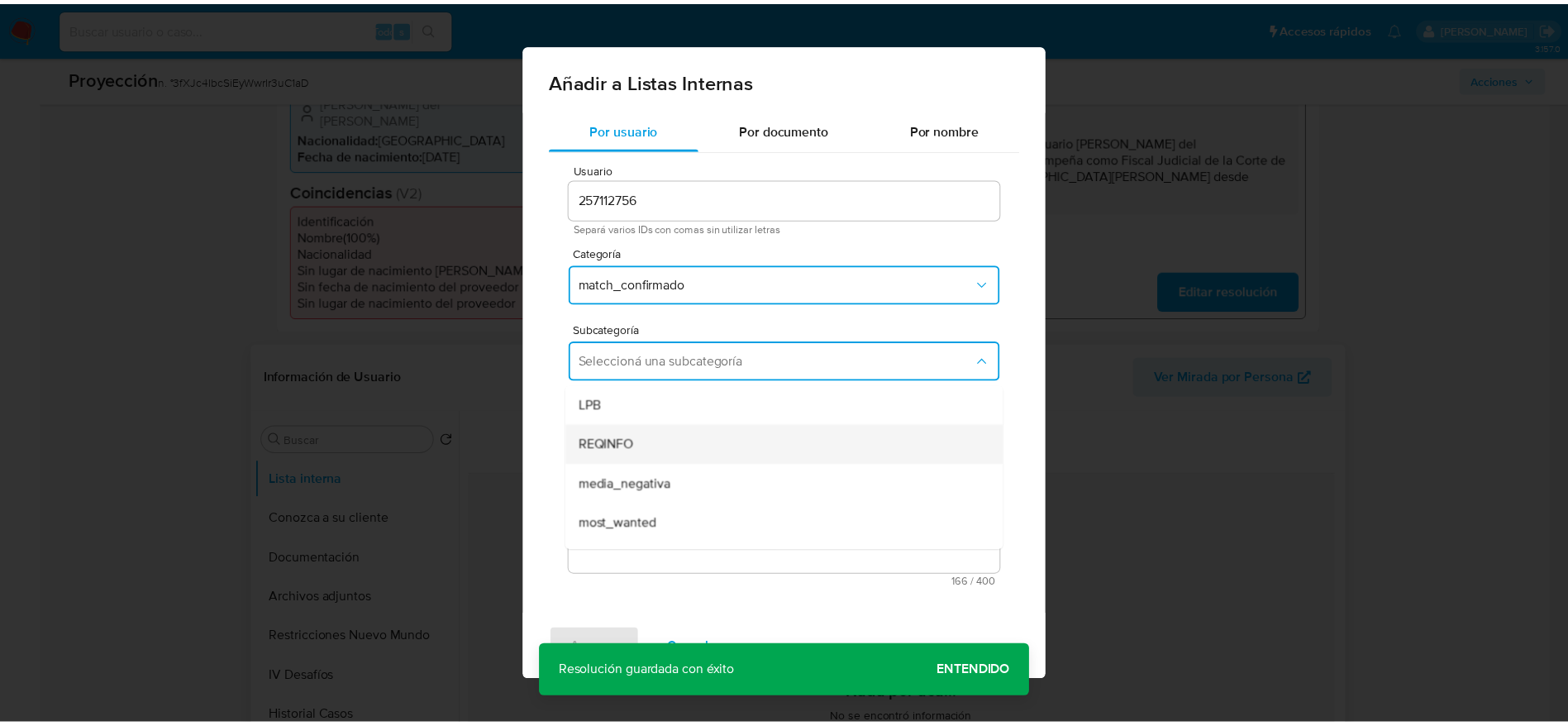
scroll to position [113, 0]
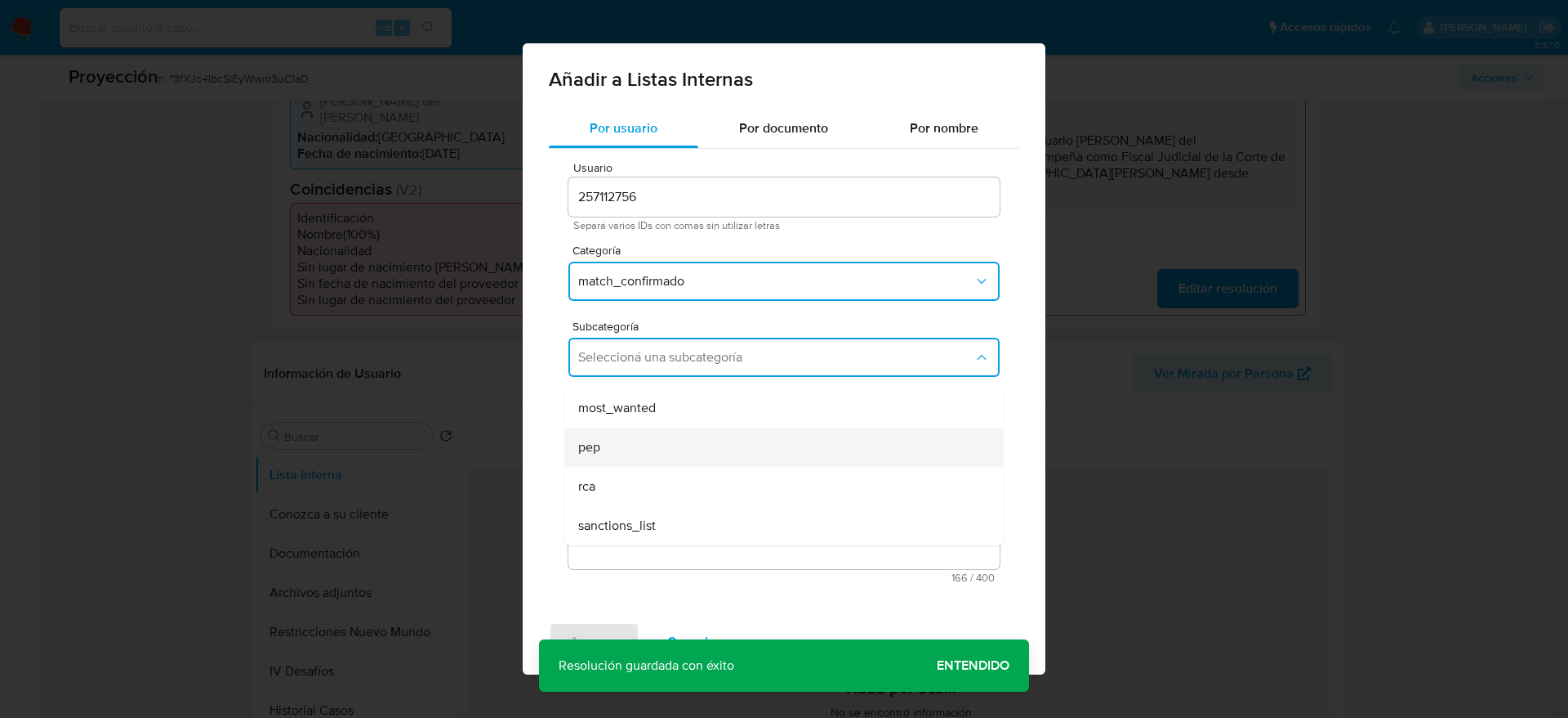
click at [611, 443] on div "pep" at bounding box center [779, 447] width 401 height 39
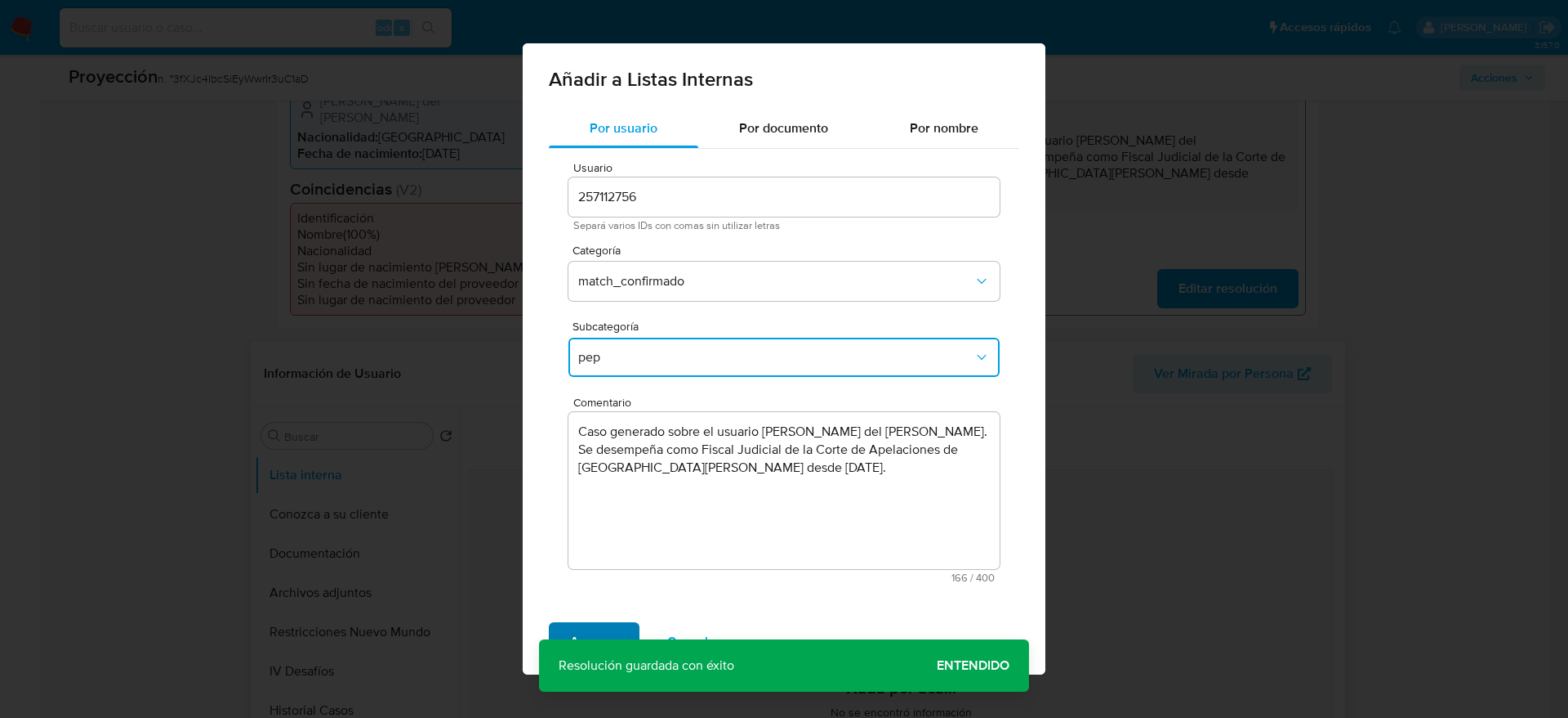
click at [571, 630] on span "Agregar" at bounding box center [594, 641] width 48 height 36
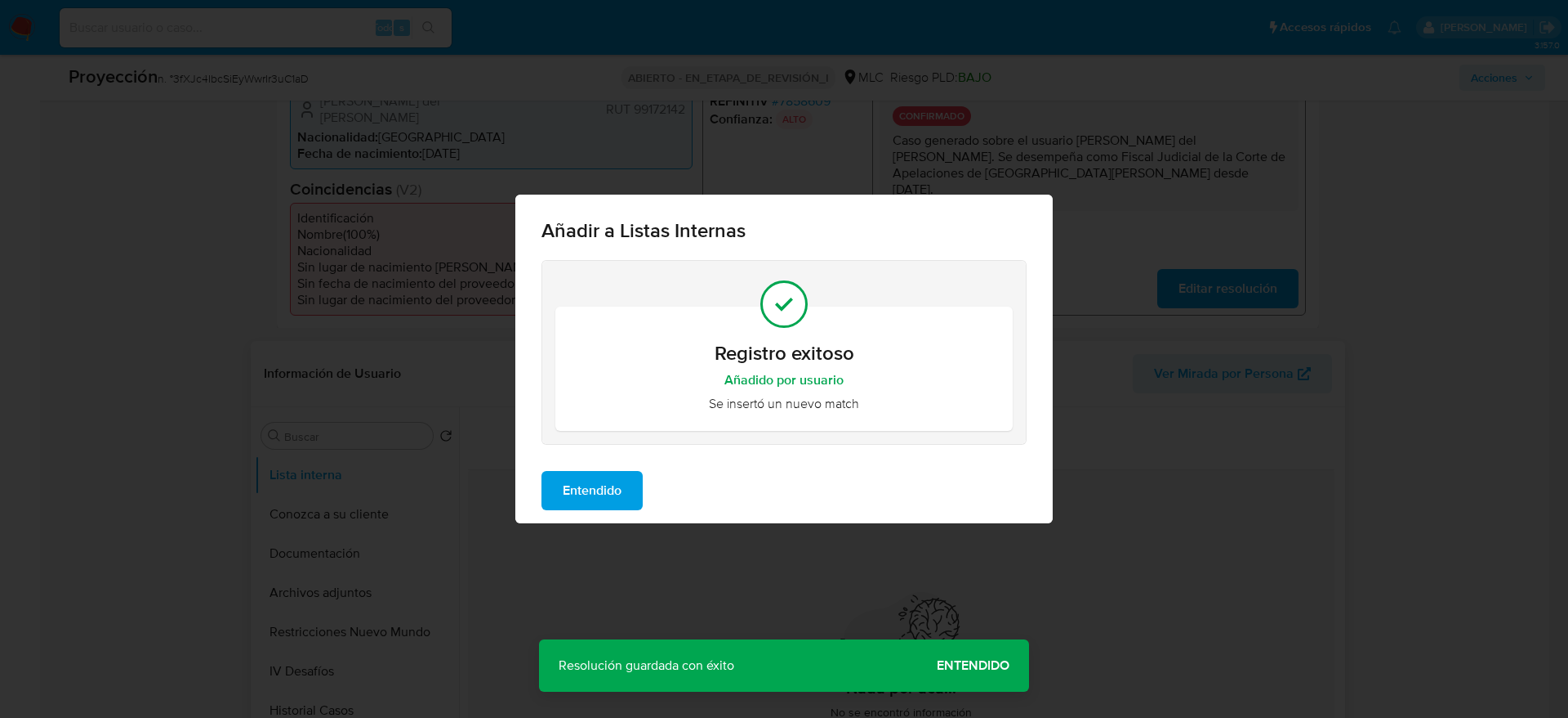
click at [597, 500] on span "Entendido" at bounding box center [592, 490] width 59 height 36
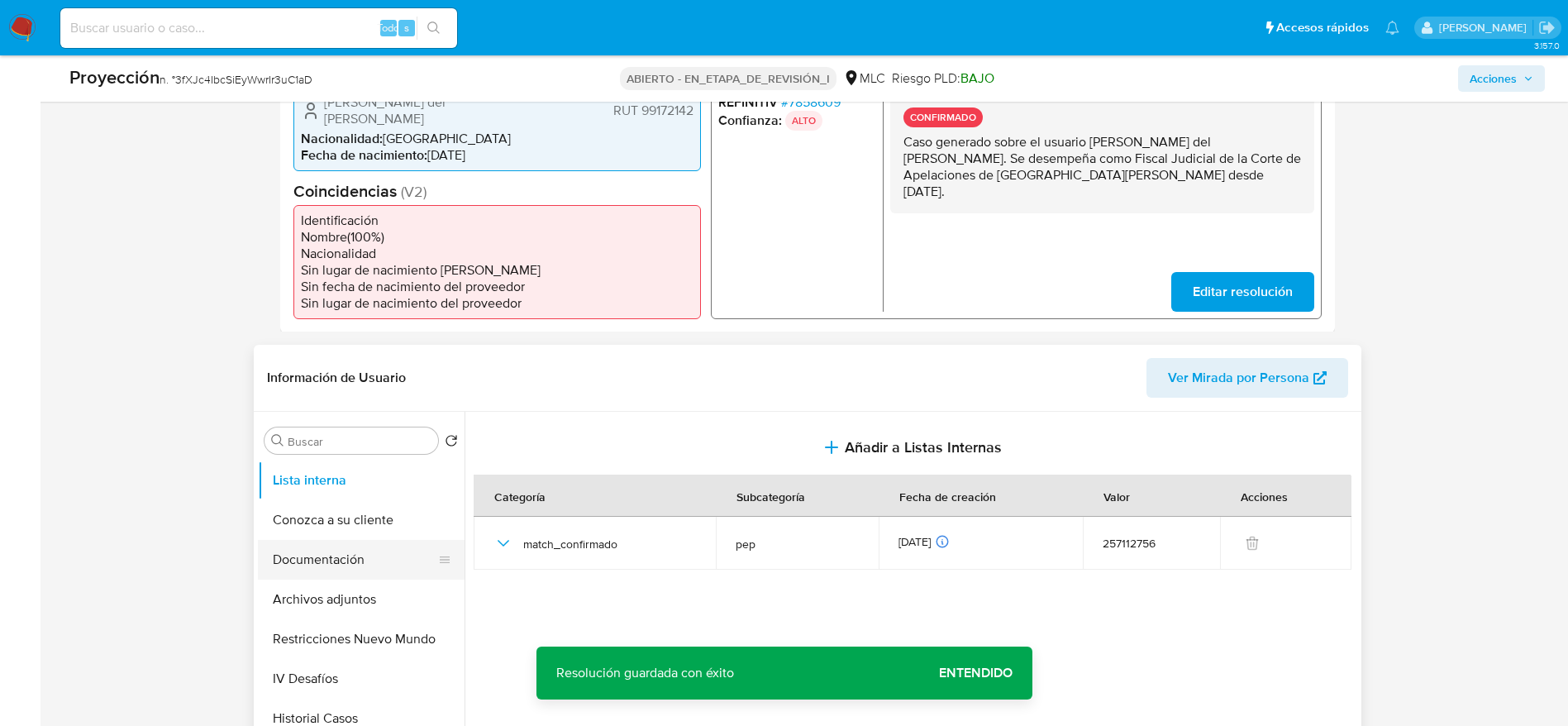
click at [303, 544] on button "Documentación" at bounding box center [354, 559] width 193 height 39
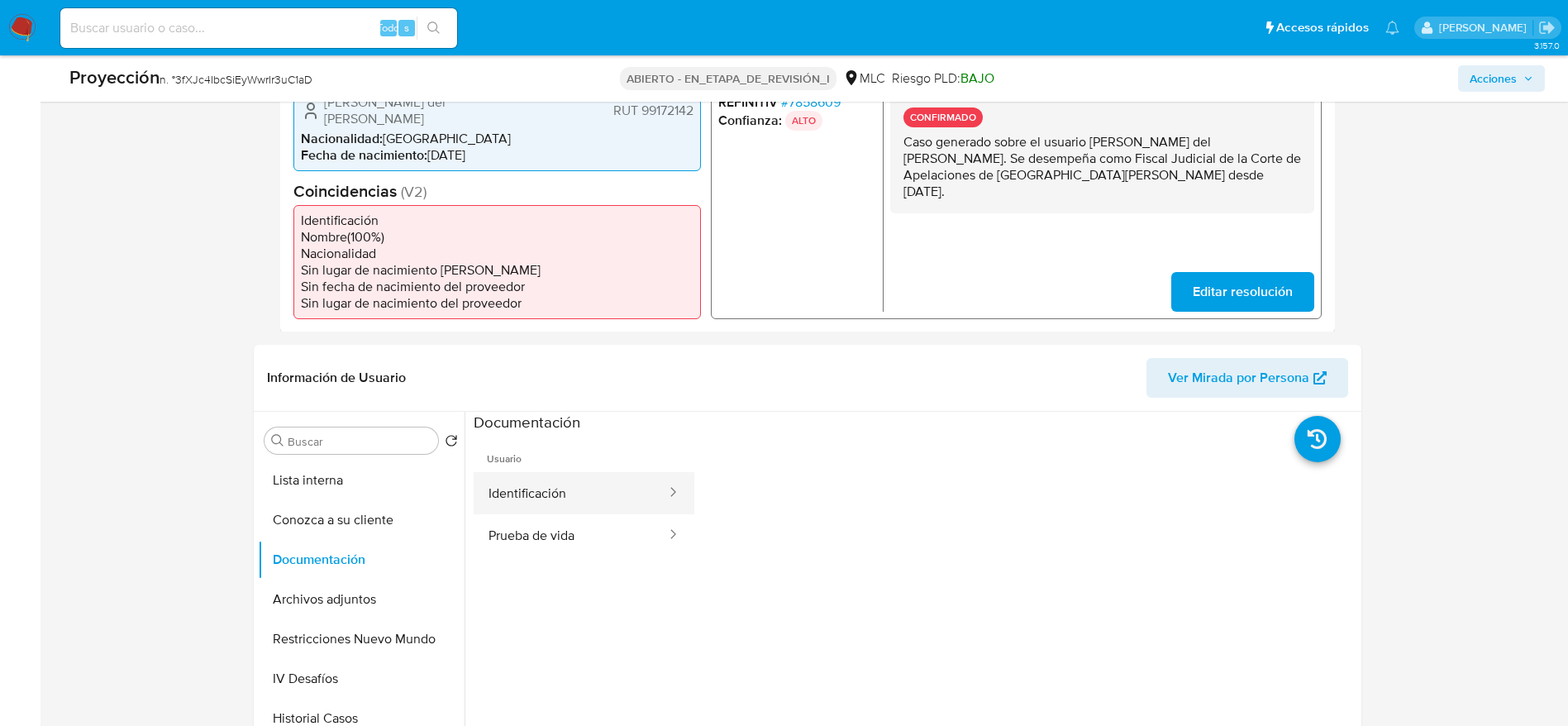
click at [552, 495] on button "Identificación" at bounding box center [571, 493] width 194 height 42
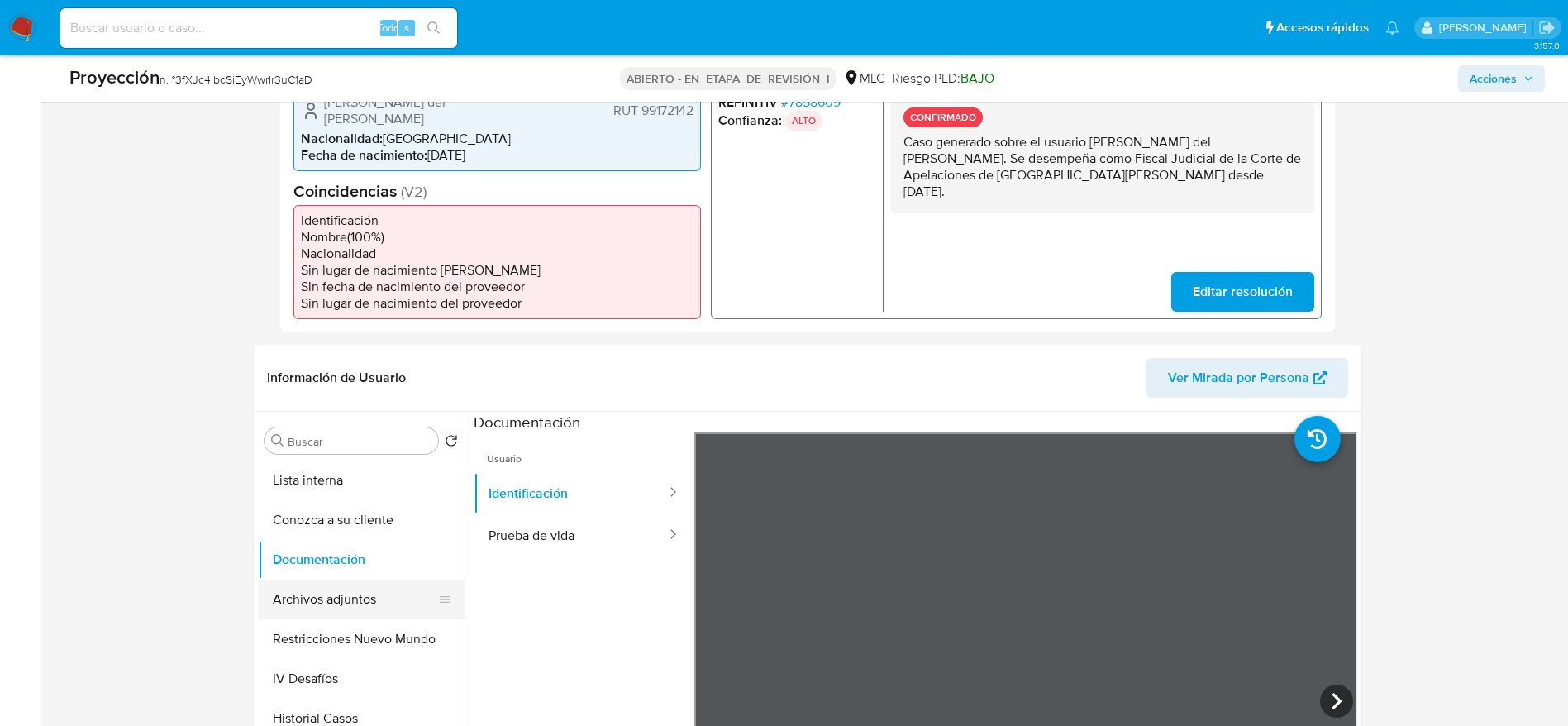
click at [350, 588] on button "Archivos adjuntos" at bounding box center [354, 599] width 193 height 39
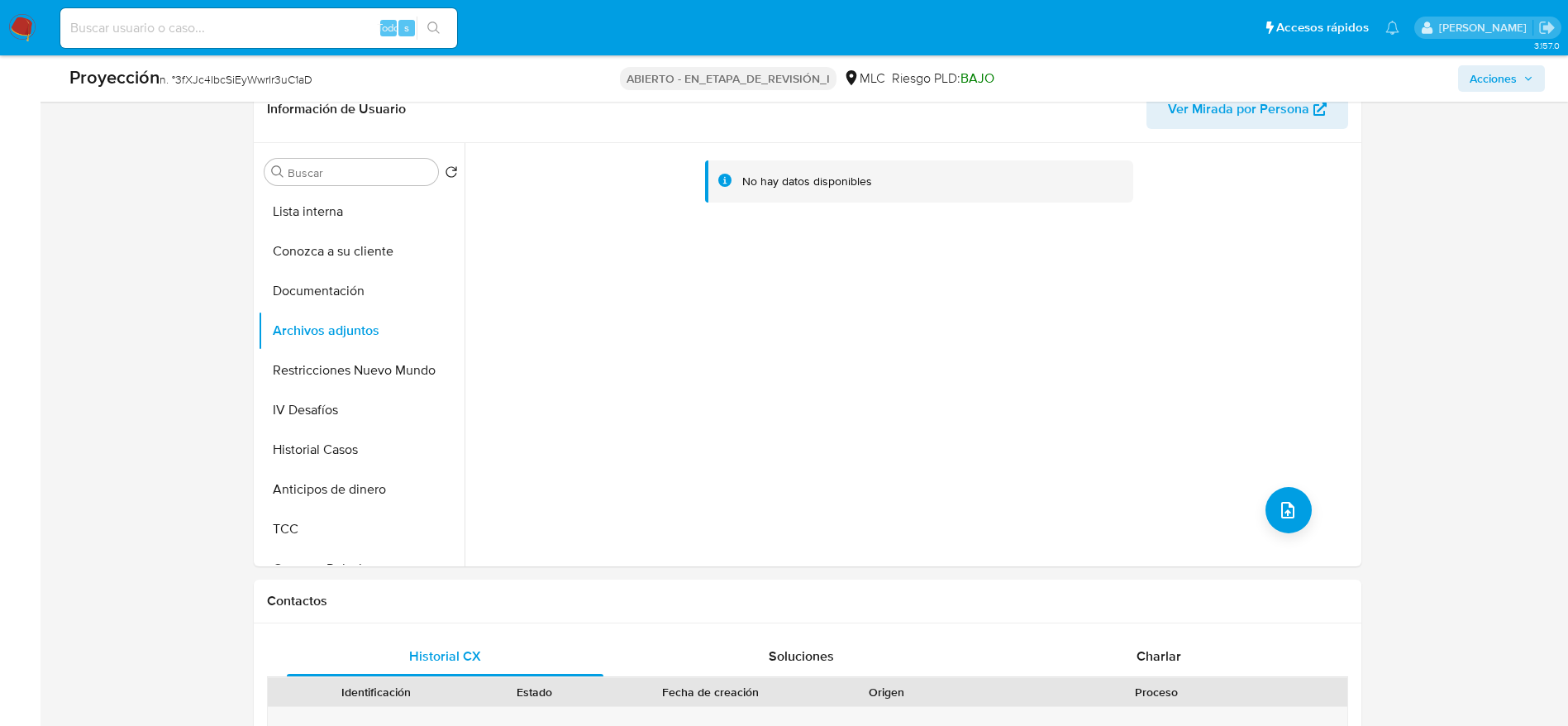
scroll to position [713, 0]
click at [1253, 506] on div "No hay datos disponibles" at bounding box center [911, 352] width 893 height 423
click at [1266, 506] on button "subir archivo" at bounding box center [1288, 507] width 46 height 46
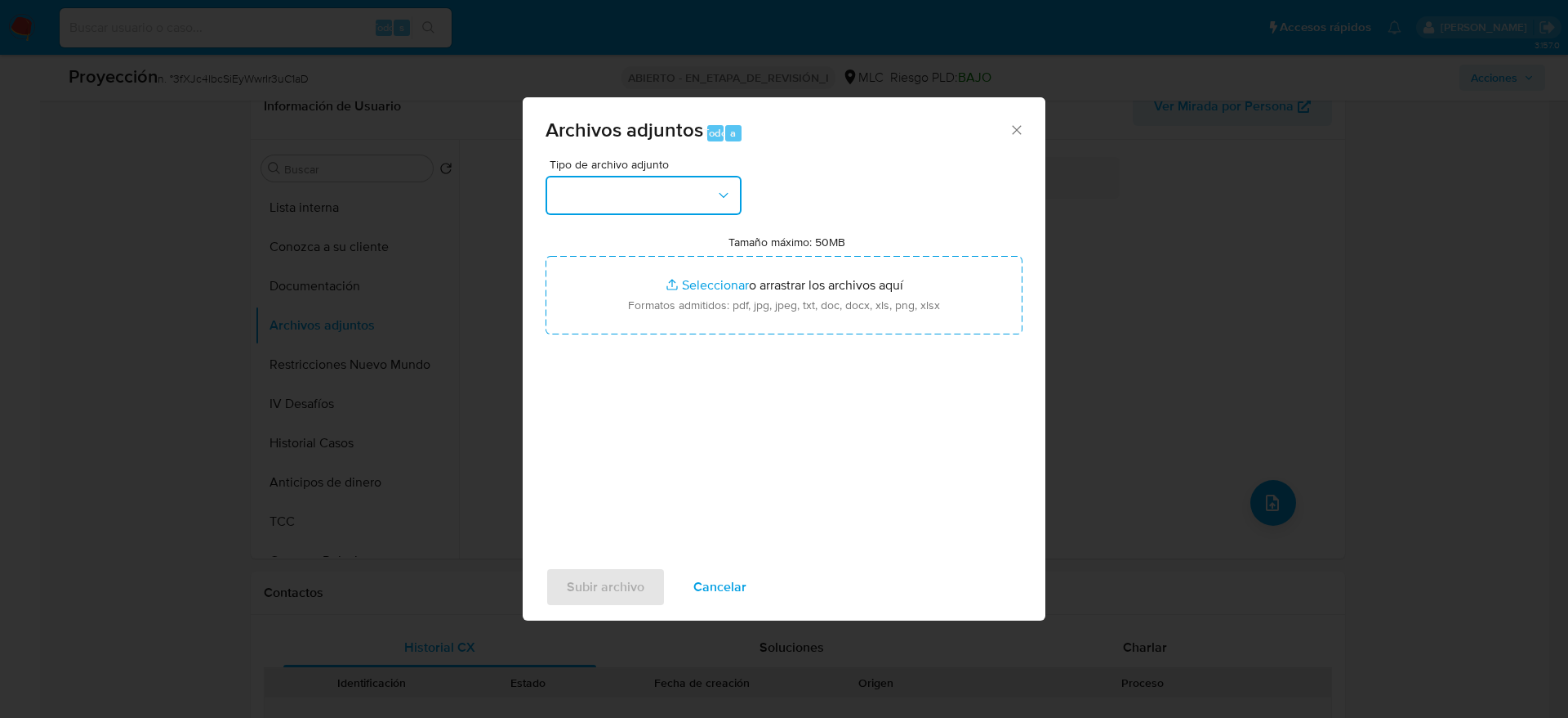
click at [678, 192] on button "button" at bounding box center [644, 195] width 196 height 39
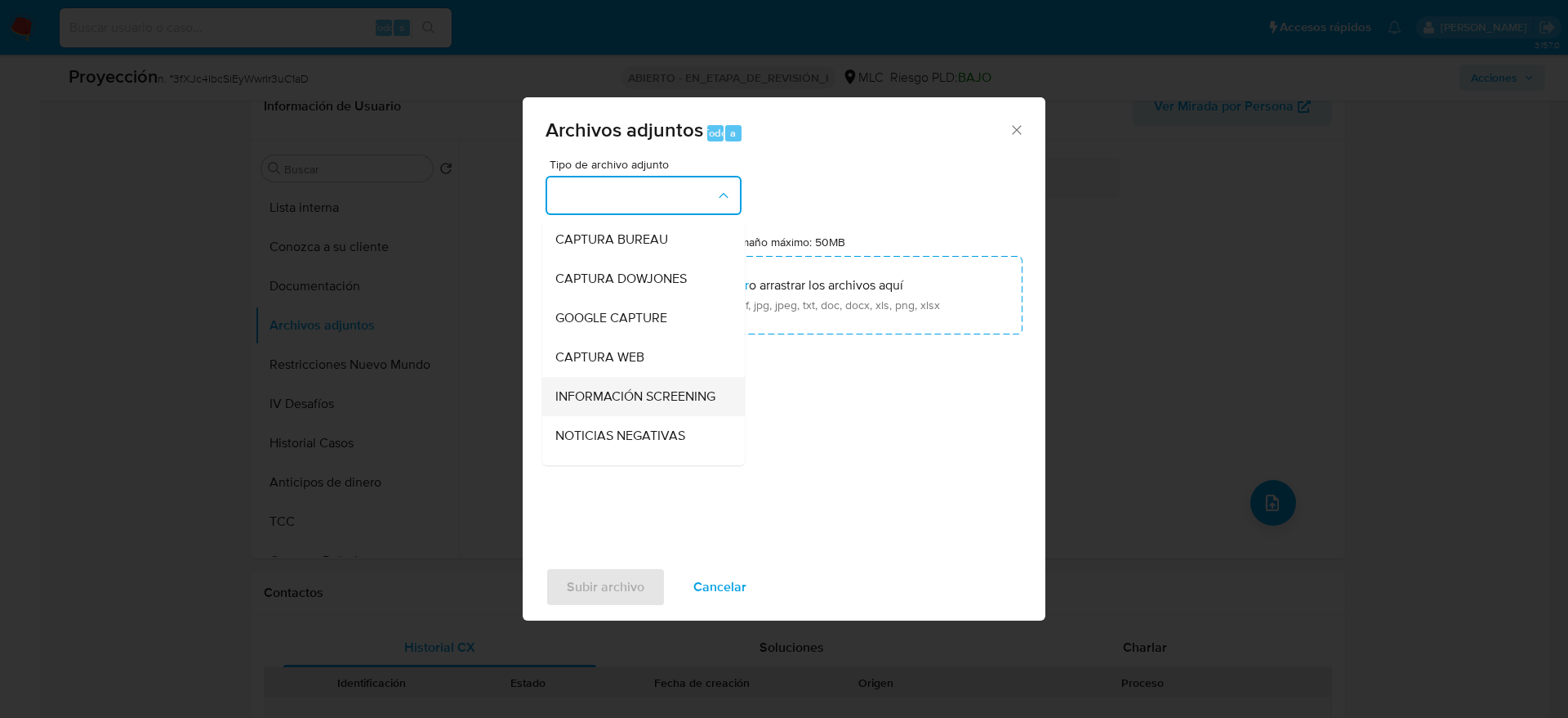
click at [626, 388] on span "INFORMACIÓN SCREENING" at bounding box center [635, 396] width 160 height 16
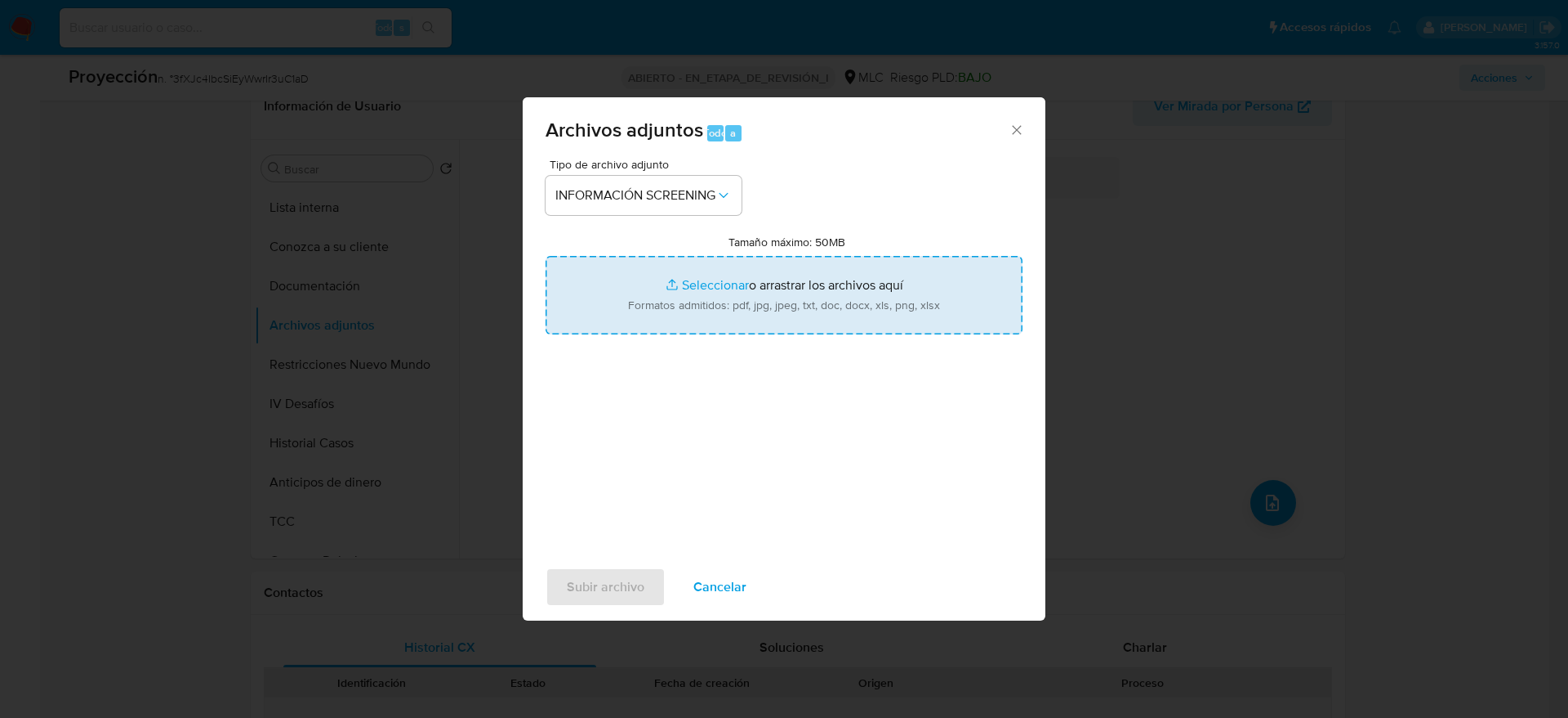
click at [723, 276] on input "Tamaño máximo: 50MB Seleccionar archivos" at bounding box center [784, 295] width 477 height 79
type input "C:\fakepath\_ Bárbara Verónica Quintana Letelier_ lavado de dinero - Buscar con…"
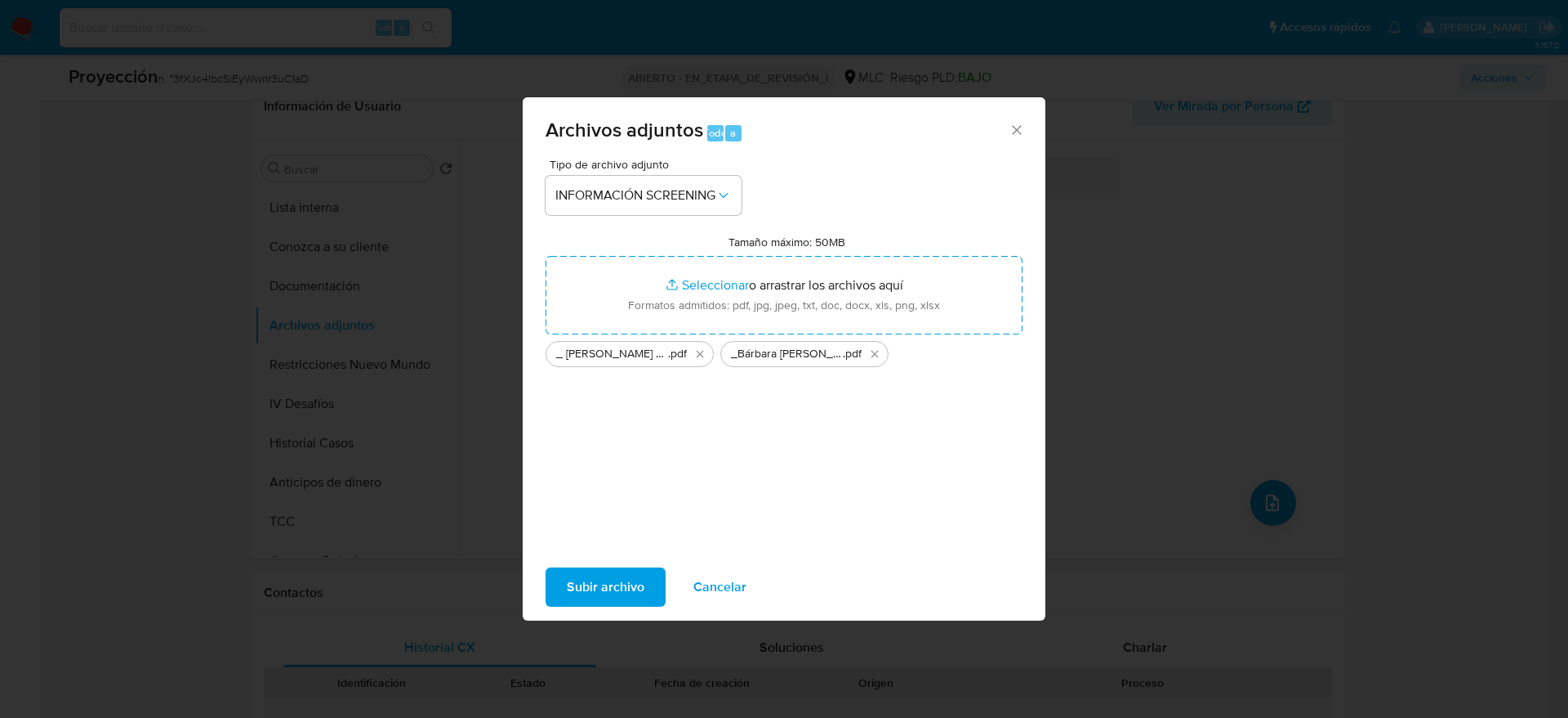
click at [589, 604] on span "Subir archivo" at bounding box center [606, 586] width 78 height 36
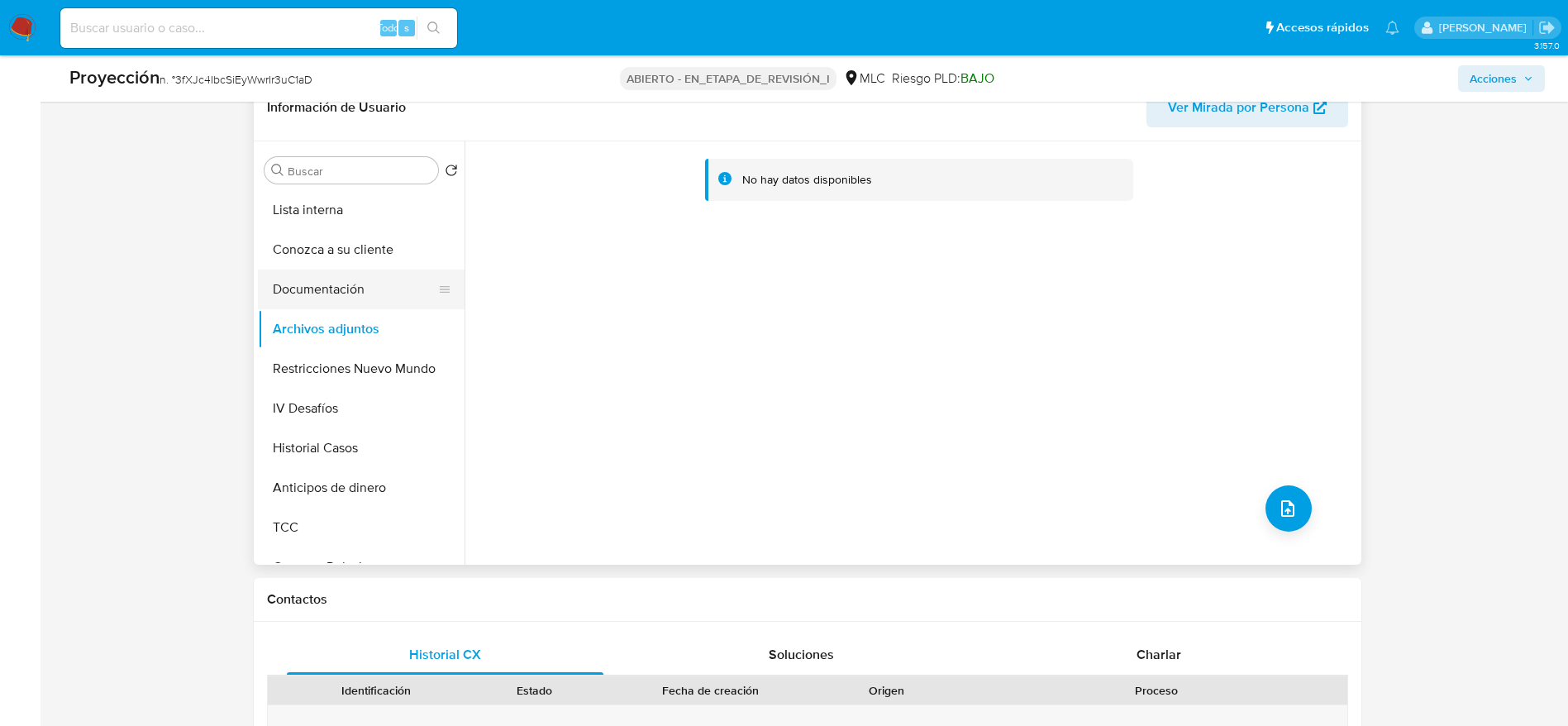
click at [336, 270] on button "Documentación" at bounding box center [354, 289] width 193 height 39
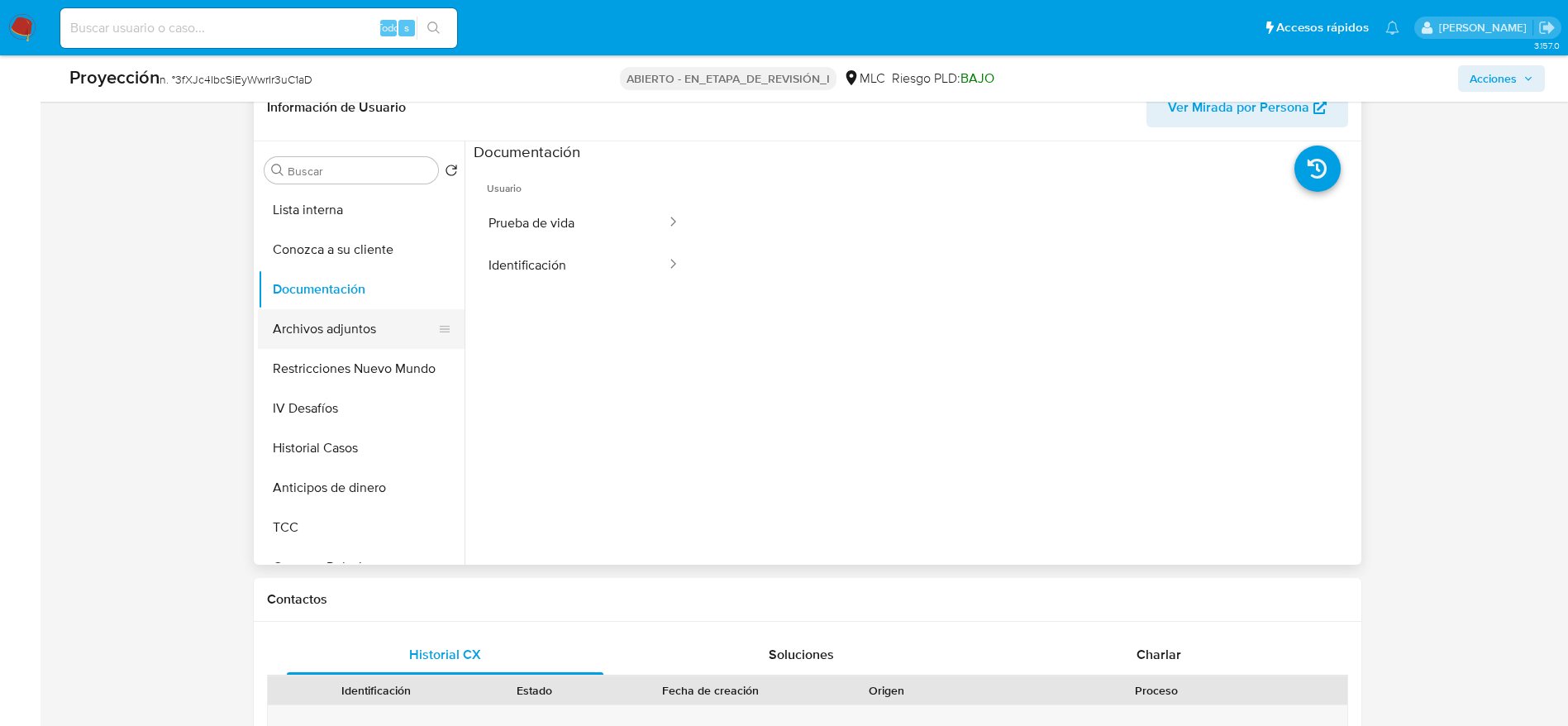
click at [336, 309] on button "Archivos adjuntos" at bounding box center [354, 329] width 193 height 39
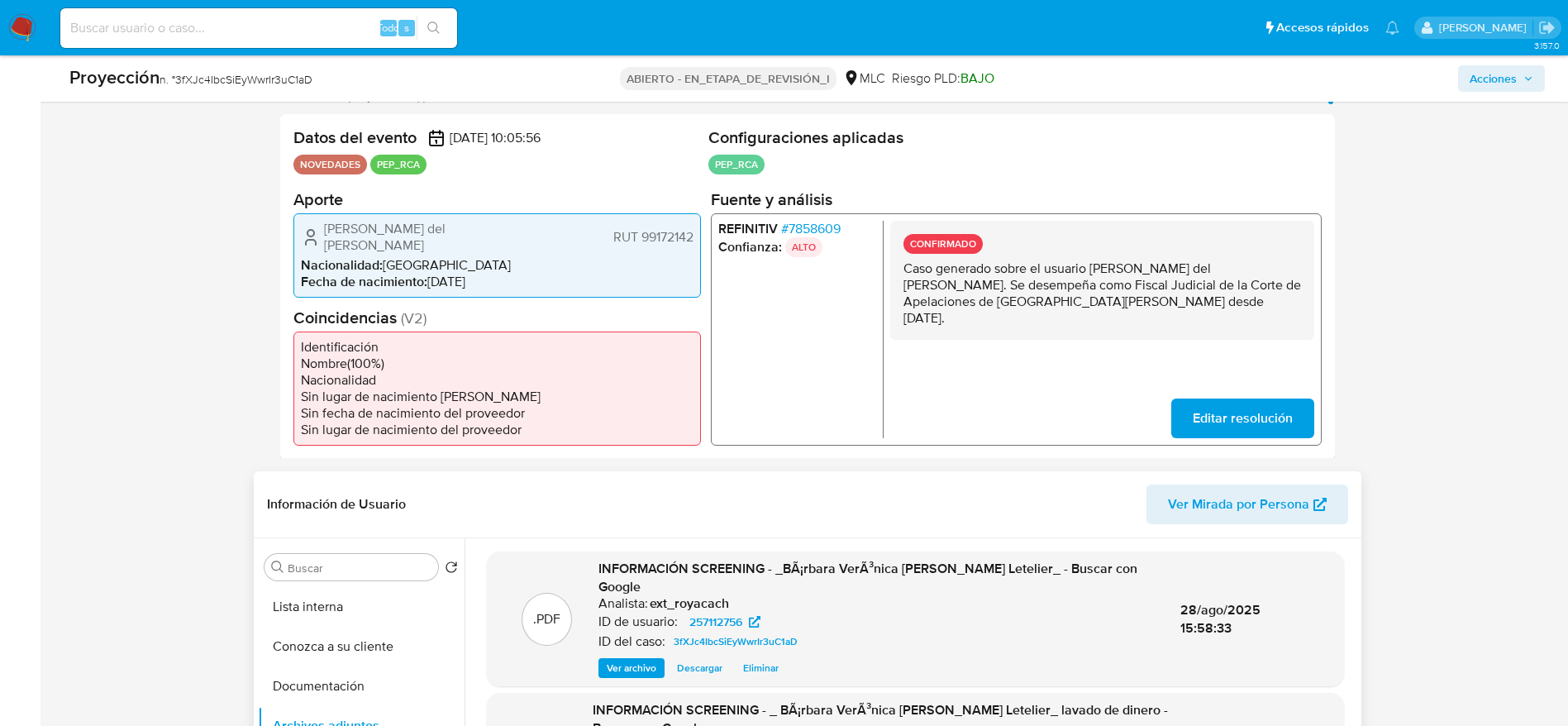
scroll to position [0, 0]
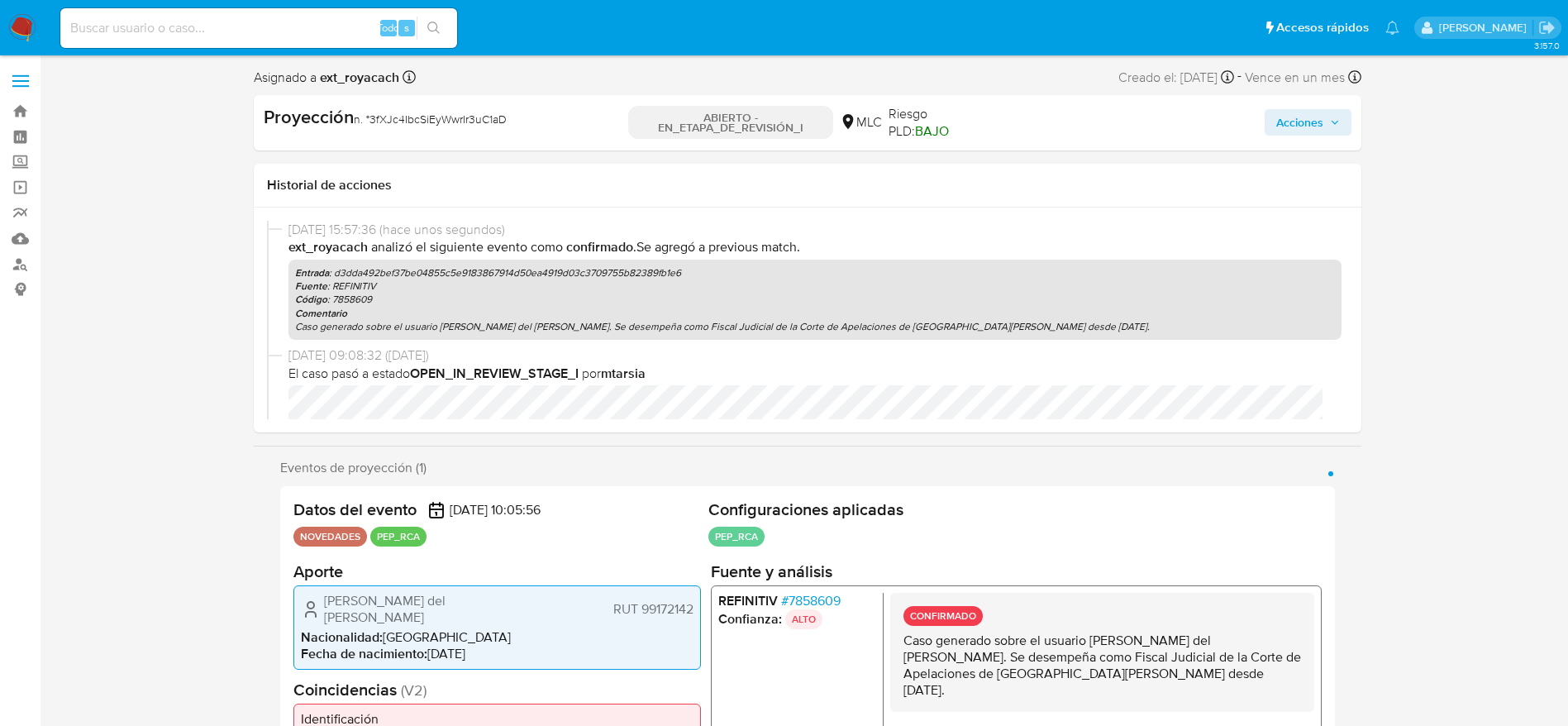
click at [1306, 128] on span "Acciones" at bounding box center [1300, 122] width 47 height 26
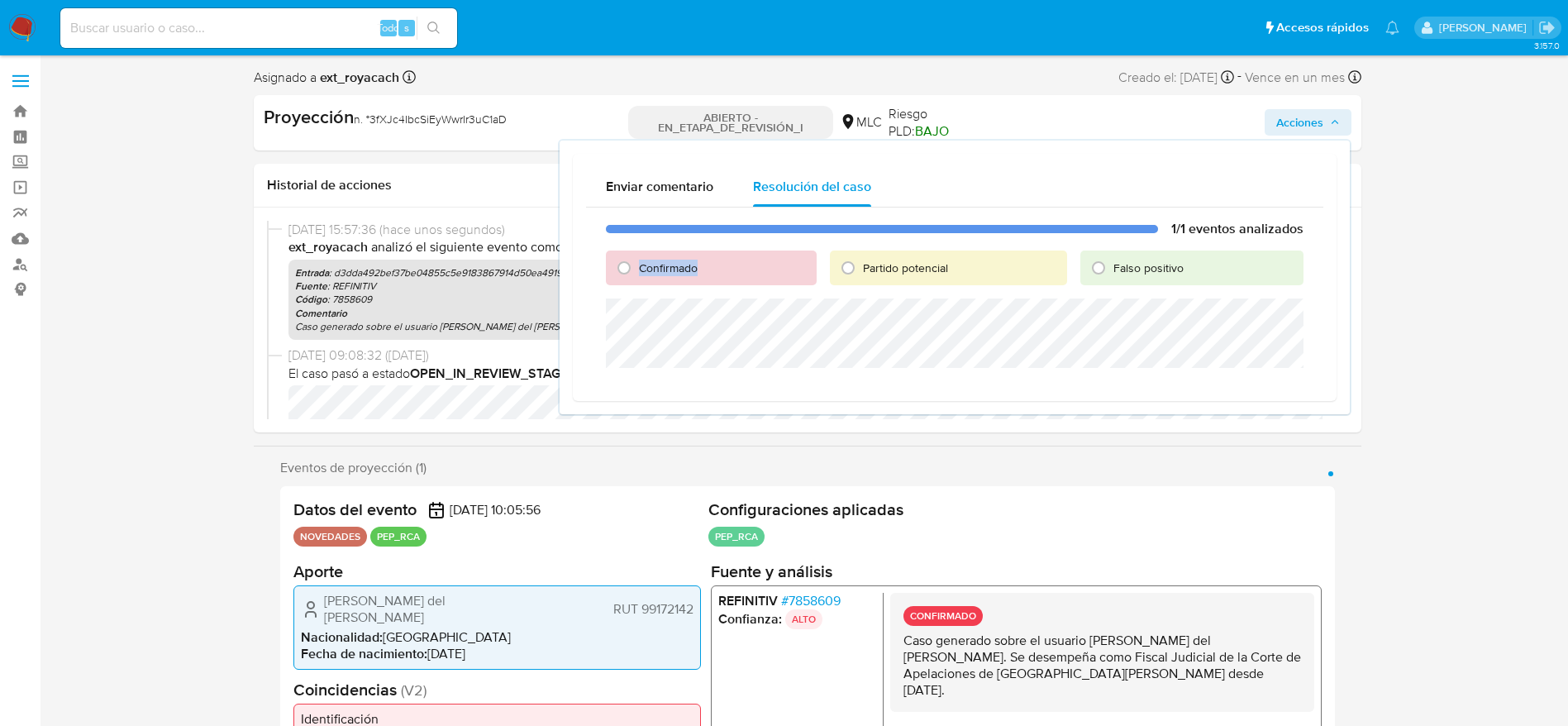
drag, startPoint x: 740, startPoint y: 263, endPoint x: 564, endPoint y: 262, distance: 176.0
click at [564, 262] on div "Enviar comentario Resolución del caso 1/1 eventos analizados Confirmado Partido…" at bounding box center [954, 277] width 790 height 274
click at [648, 277] on div "Confirmado" at bounding box center [710, 267] width 211 height 34
click at [623, 270] on input "Confirmado" at bounding box center [624, 267] width 26 height 26
radio input "true"
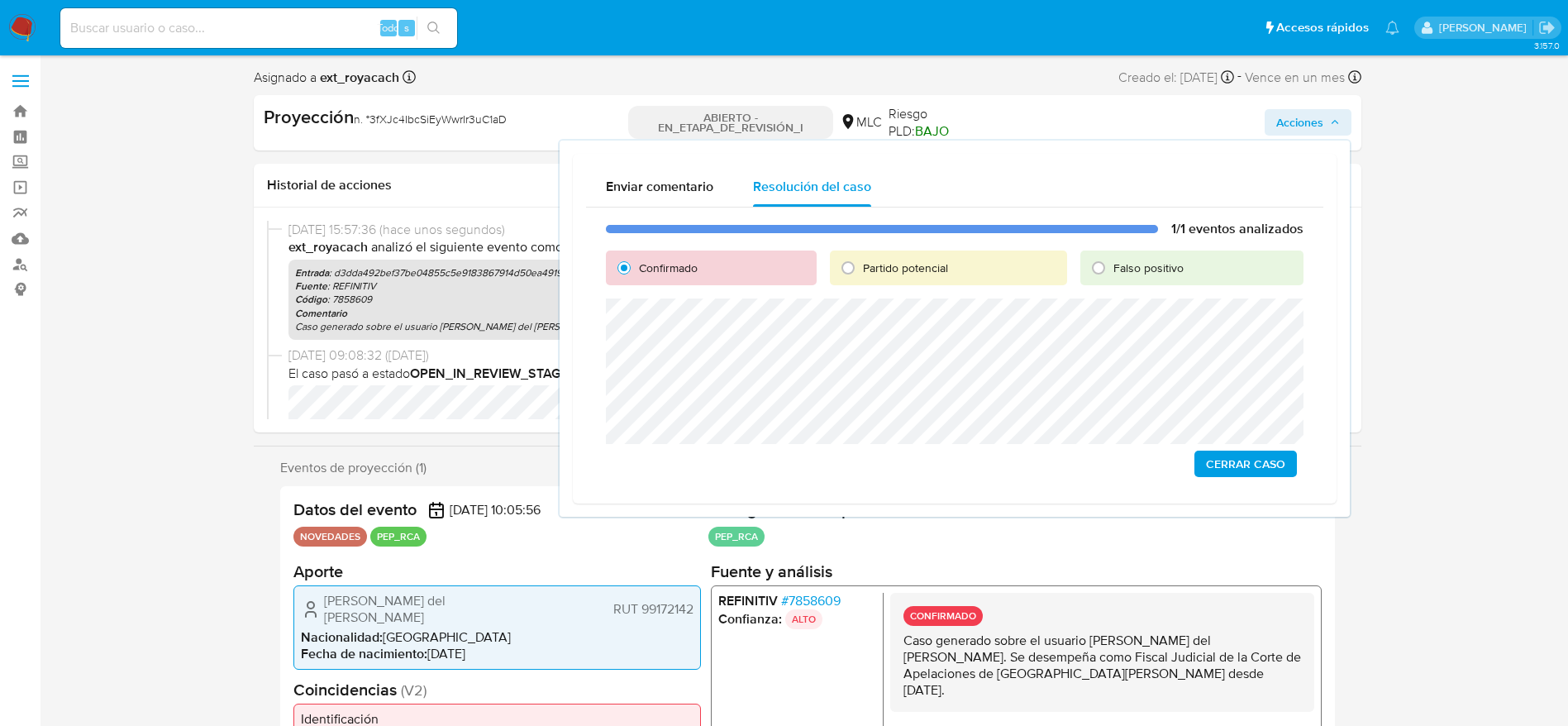
click at [1248, 470] on span "Cerrar Caso" at bounding box center [1245, 464] width 79 height 24
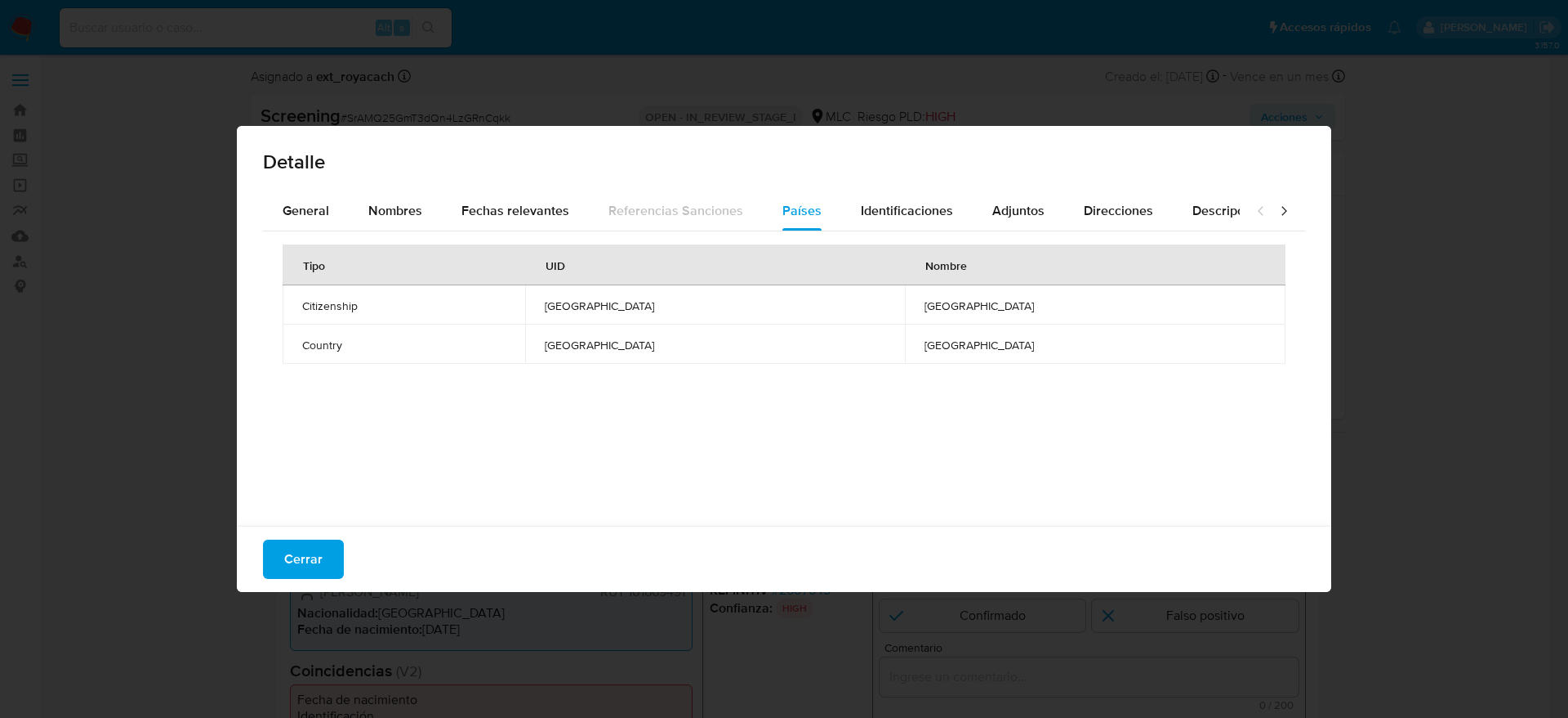
select select "10"
click at [357, 214] on button "Nombres" at bounding box center [396, 211] width 93 height 39
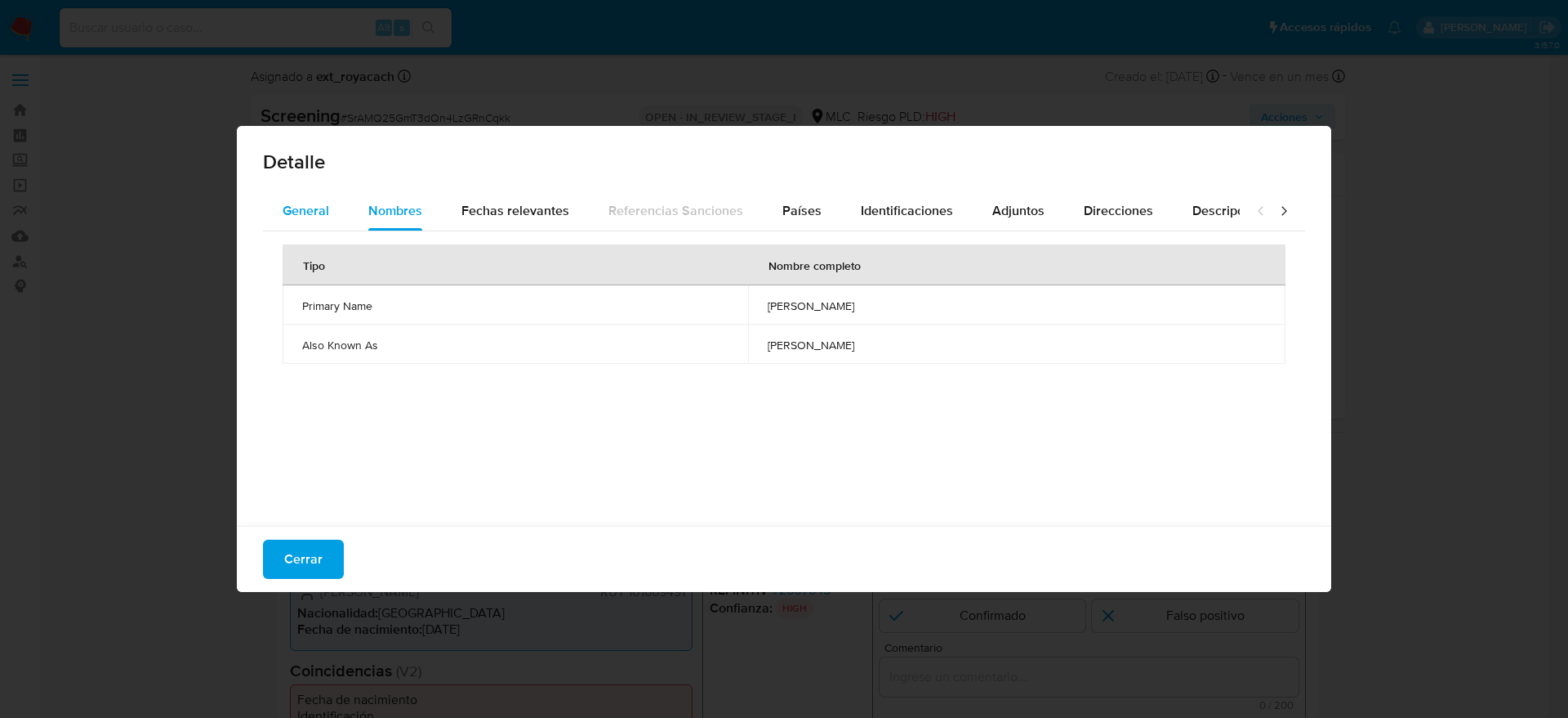
click at [319, 217] on span "General" at bounding box center [305, 210] width 47 height 18
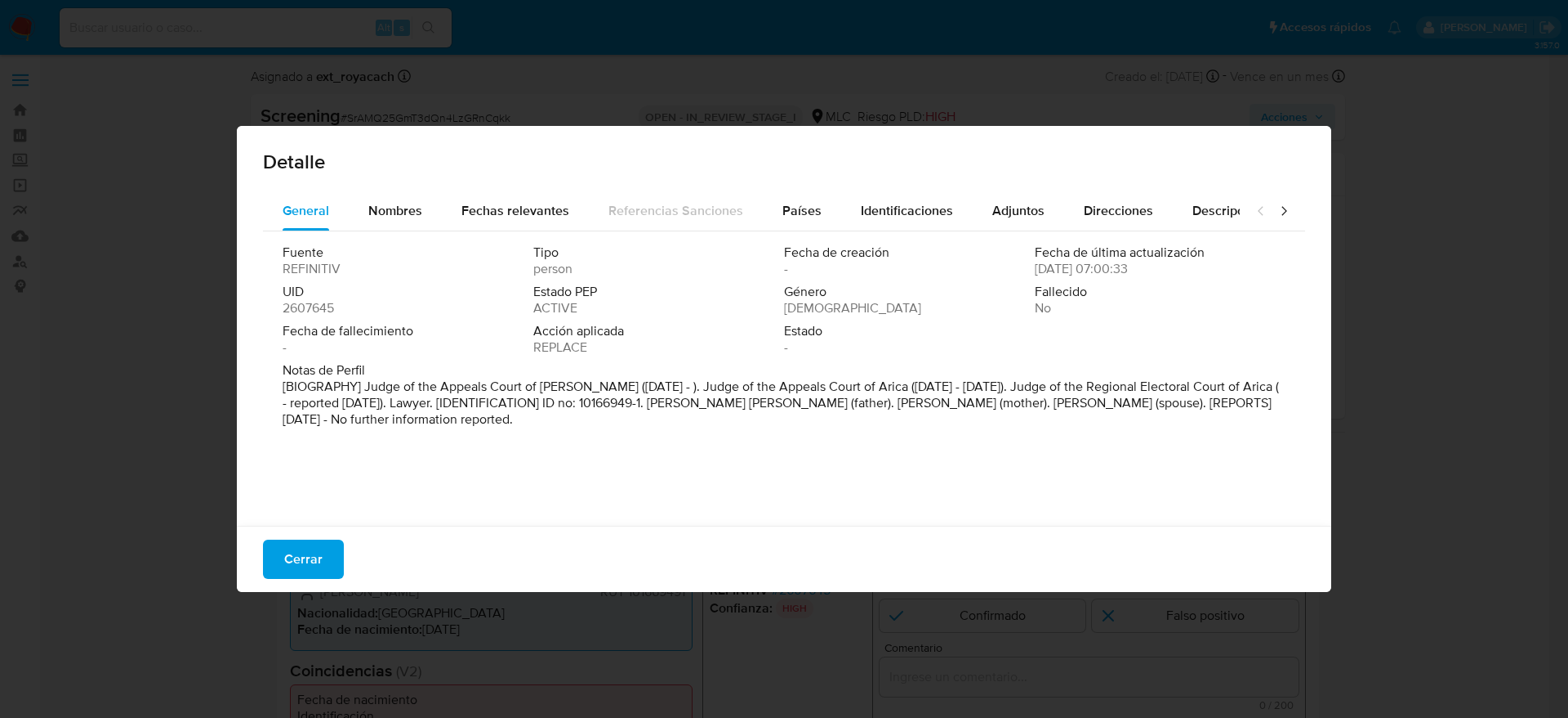
click at [510, 443] on div "Fuente REFINITIV Tipo person Fecha de creación - Fecha de última actualización …" at bounding box center [784, 374] width 1042 height 286
drag, startPoint x: 360, startPoint y: 386, endPoint x: 637, endPoint y: 387, distance: 277.0
click at [637, 387] on font "[BIOGRAFÍA] Juez de la Corte de Apelaciones [PERSON_NAME] ([DATE]). Juez de la …" at bounding box center [773, 402] width 981 height 51
click at [320, 575] on span "Cerrar" at bounding box center [304, 559] width 39 height 36
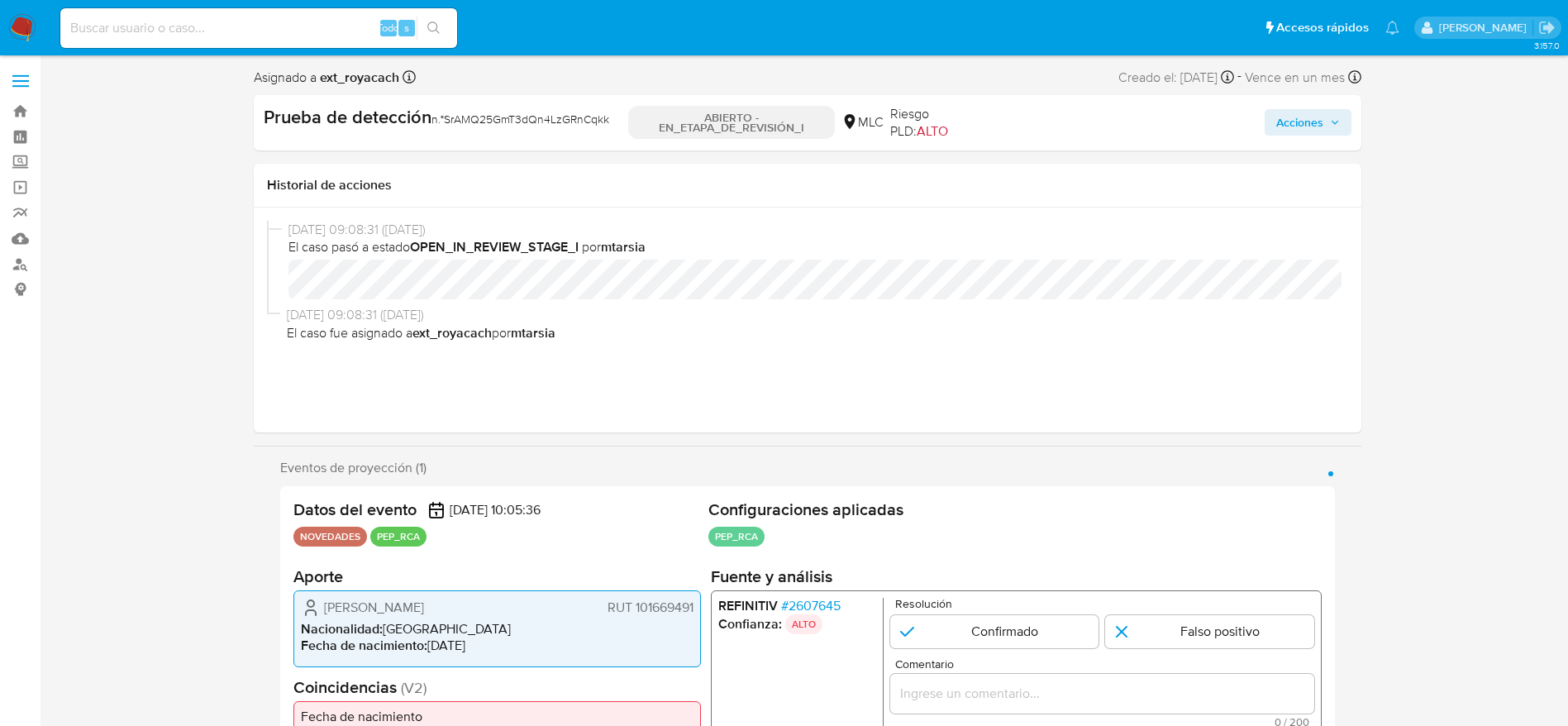
drag, startPoint x: 311, startPoint y: 612, endPoint x: 696, endPoint y: 611, distance: 385.0
click at [696, 611] on div "[PERSON_NAME] RUT 101669491 Nacionalidad : [DEMOGRAPHIC_DATA] Fecha de nacimien…" at bounding box center [497, 628] width 407 height 77
click at [825, 596] on font "2607645" at bounding box center [813, 604] width 52 height 19
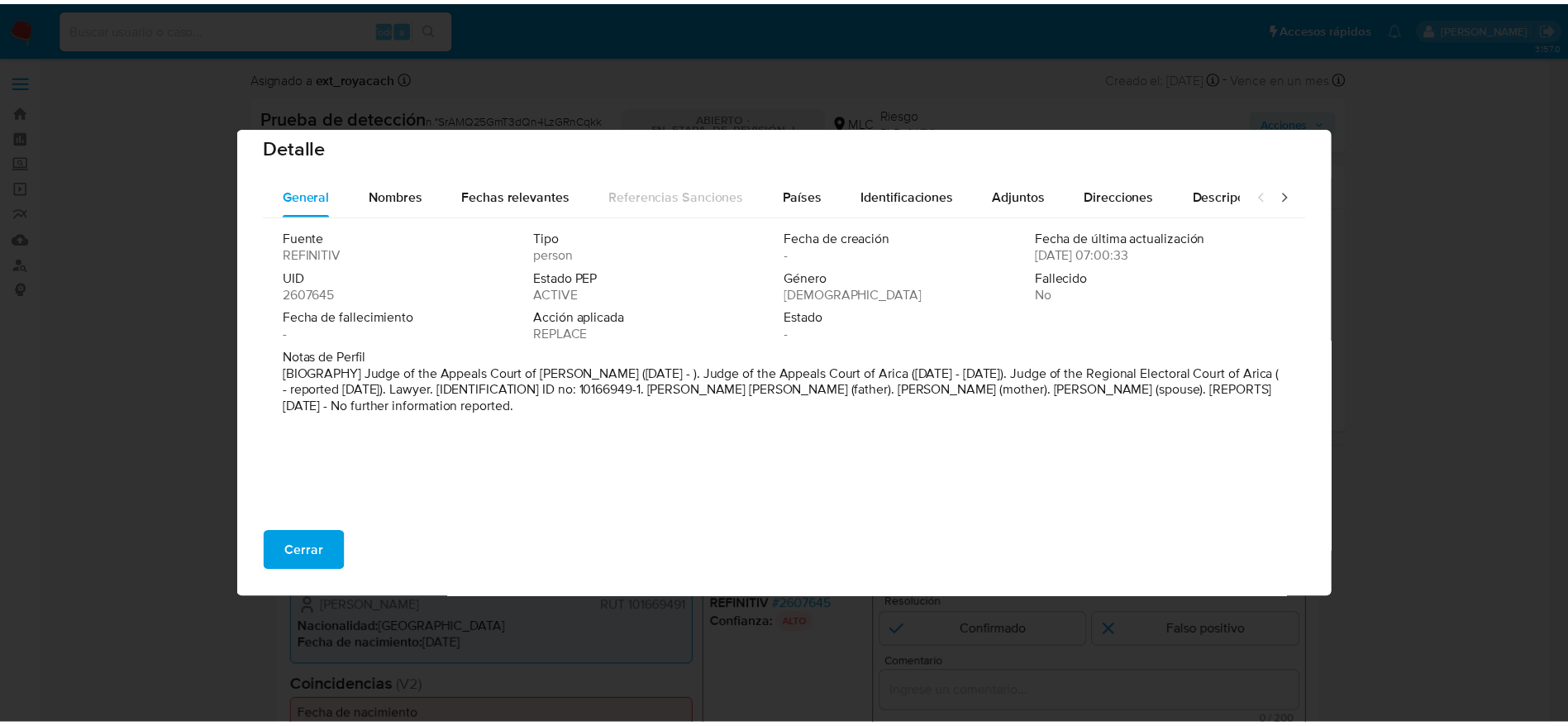
scroll to position [18, 0]
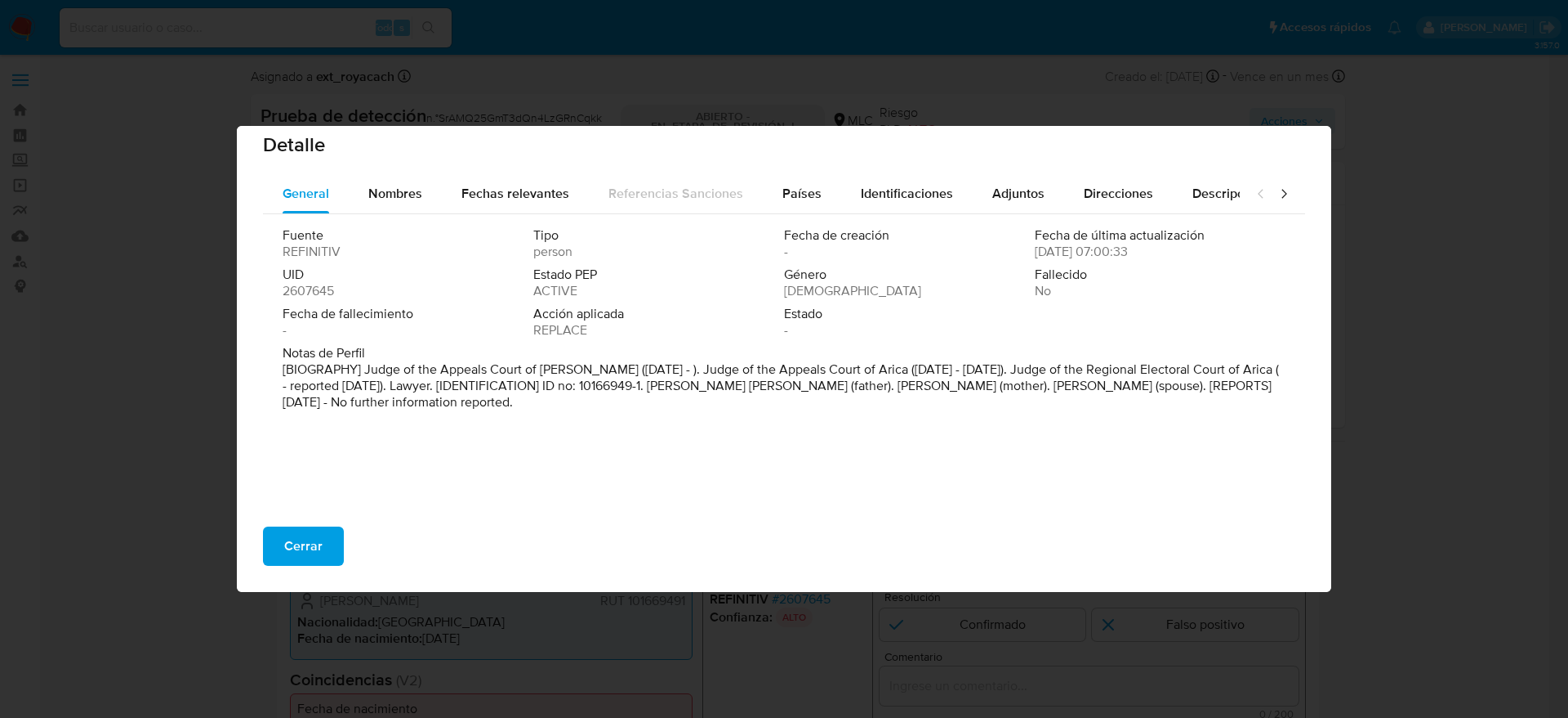
click at [323, 557] on button "Cerrar" at bounding box center [303, 546] width 80 height 39
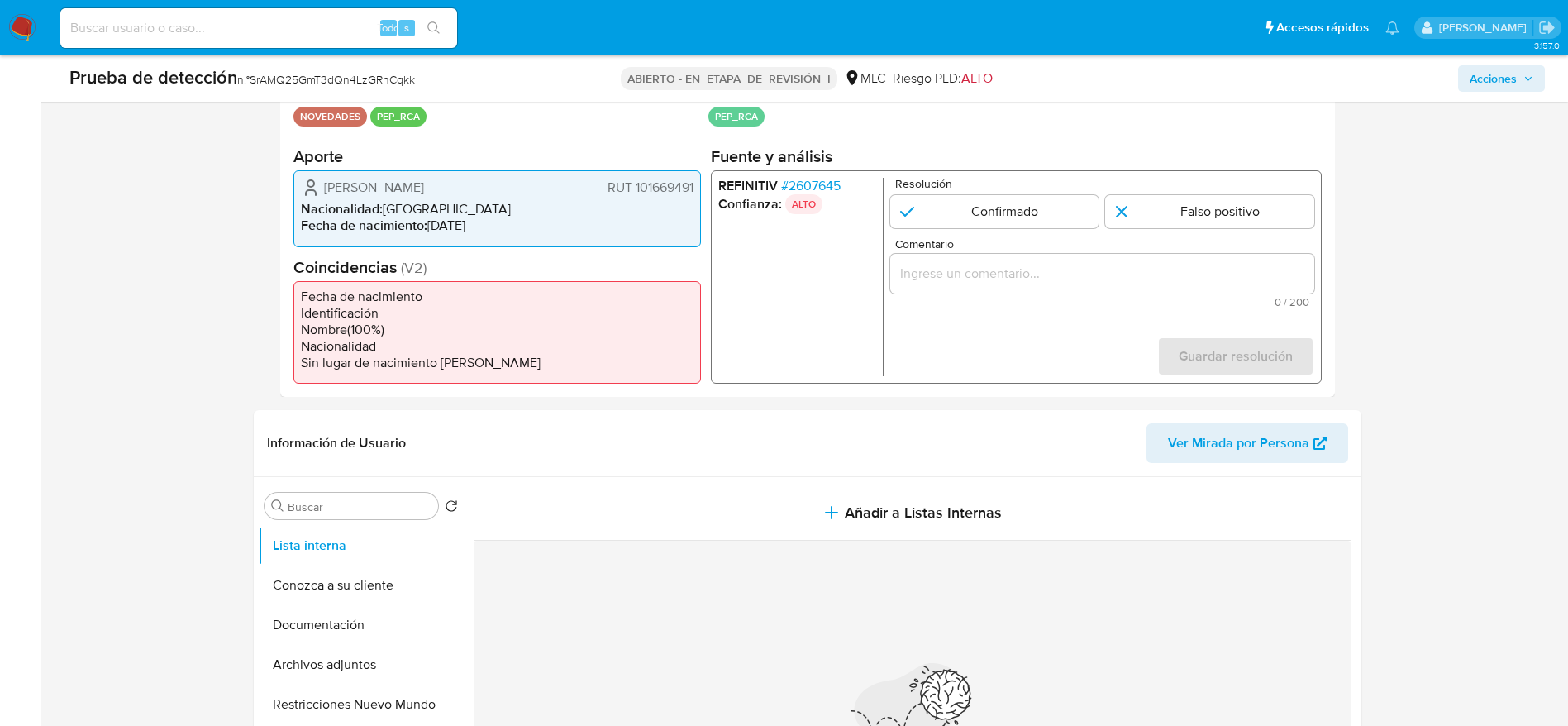
scroll to position [367, 0]
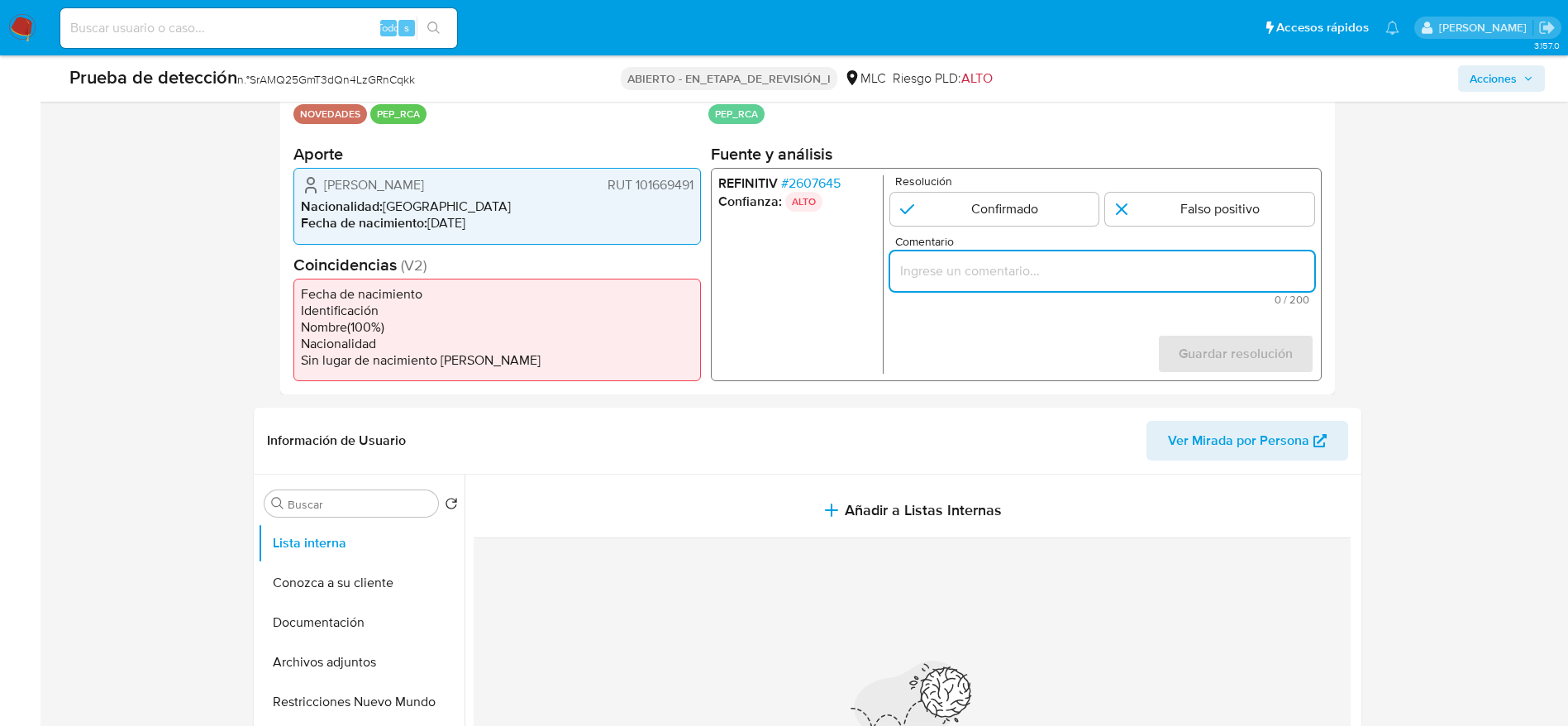
click at [1036, 277] on input "Comentario" at bounding box center [1101, 271] width 424 height 22
paste input "Caso generado sobre el usuario [PERSON_NAME]. El titular de la cuenta se desemp…"
type input "Caso generado sobre el usuario [PERSON_NAME]. El titular de la cuenta se desemp…"
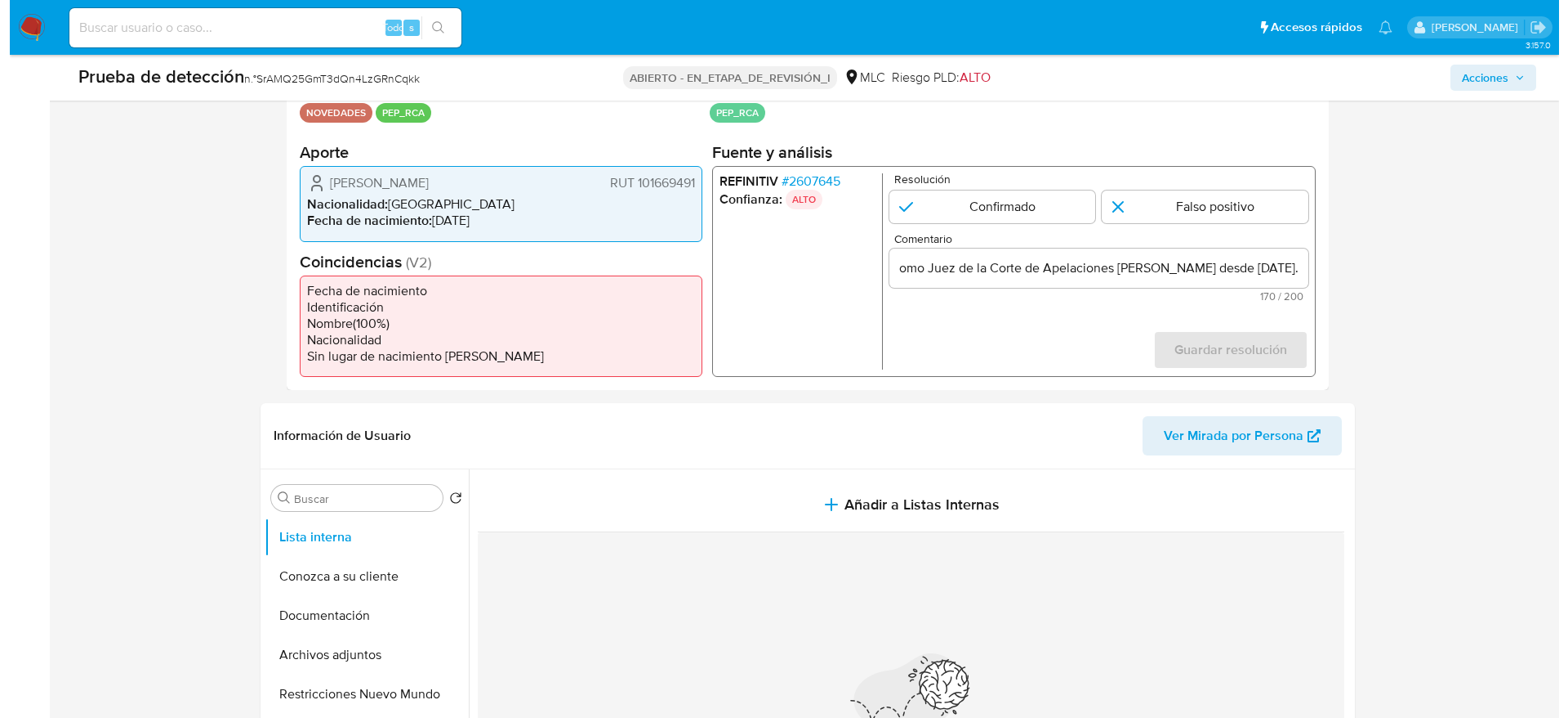
scroll to position [0, 0]
click at [983, 223] on form "Resolución Confirmado Falso positivo Comentario Caso generado sobre el usuario …" at bounding box center [1088, 272] width 419 height 196
drag, startPoint x: 983, startPoint y: 210, endPoint x: 1012, endPoint y: 203, distance: 29.8
click at [1012, 203] on input "1 de 1" at bounding box center [981, 207] width 207 height 33
radio input "true"
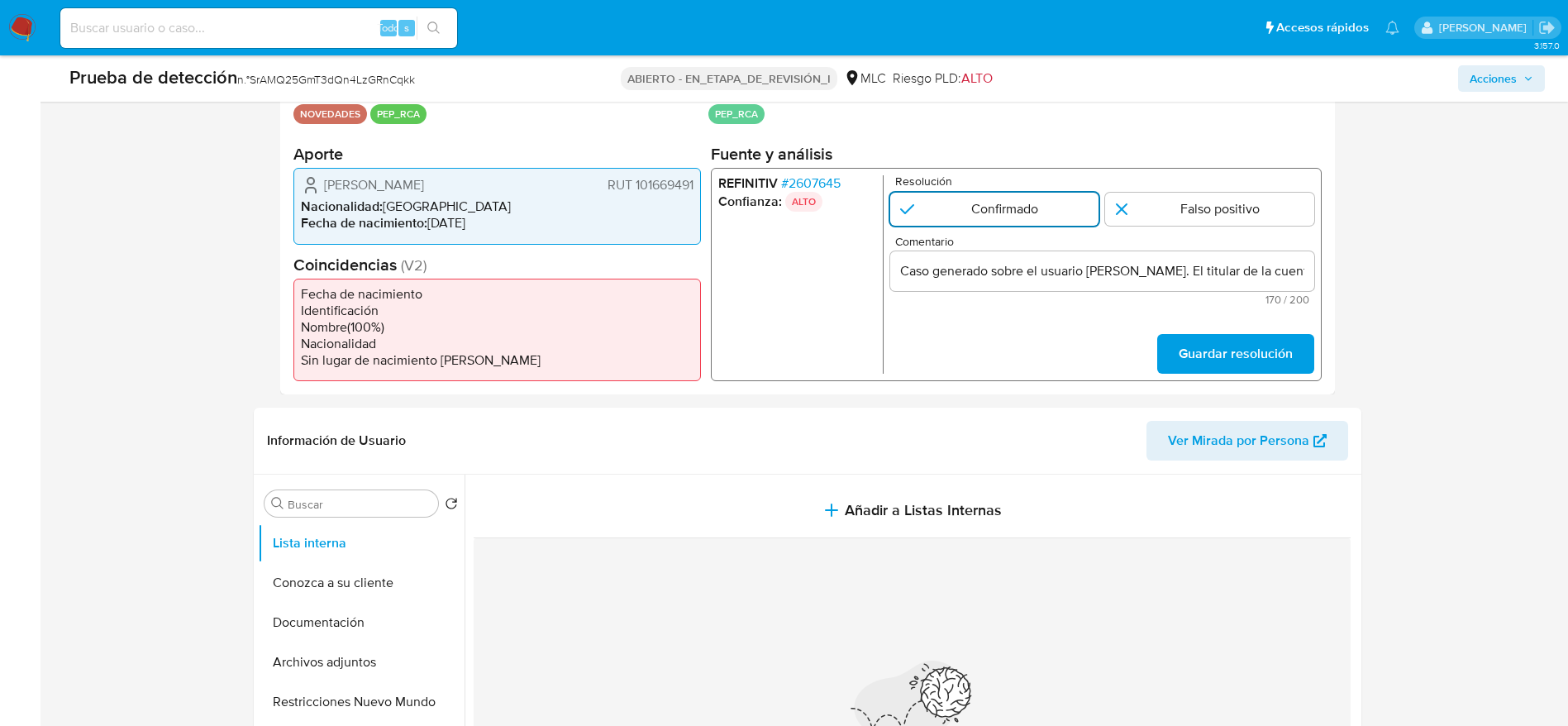
click at [1024, 205] on input "1 de 1" at bounding box center [993, 209] width 209 height 33
click at [1208, 336] on span "Guardar resolución" at bounding box center [1234, 353] width 114 height 36
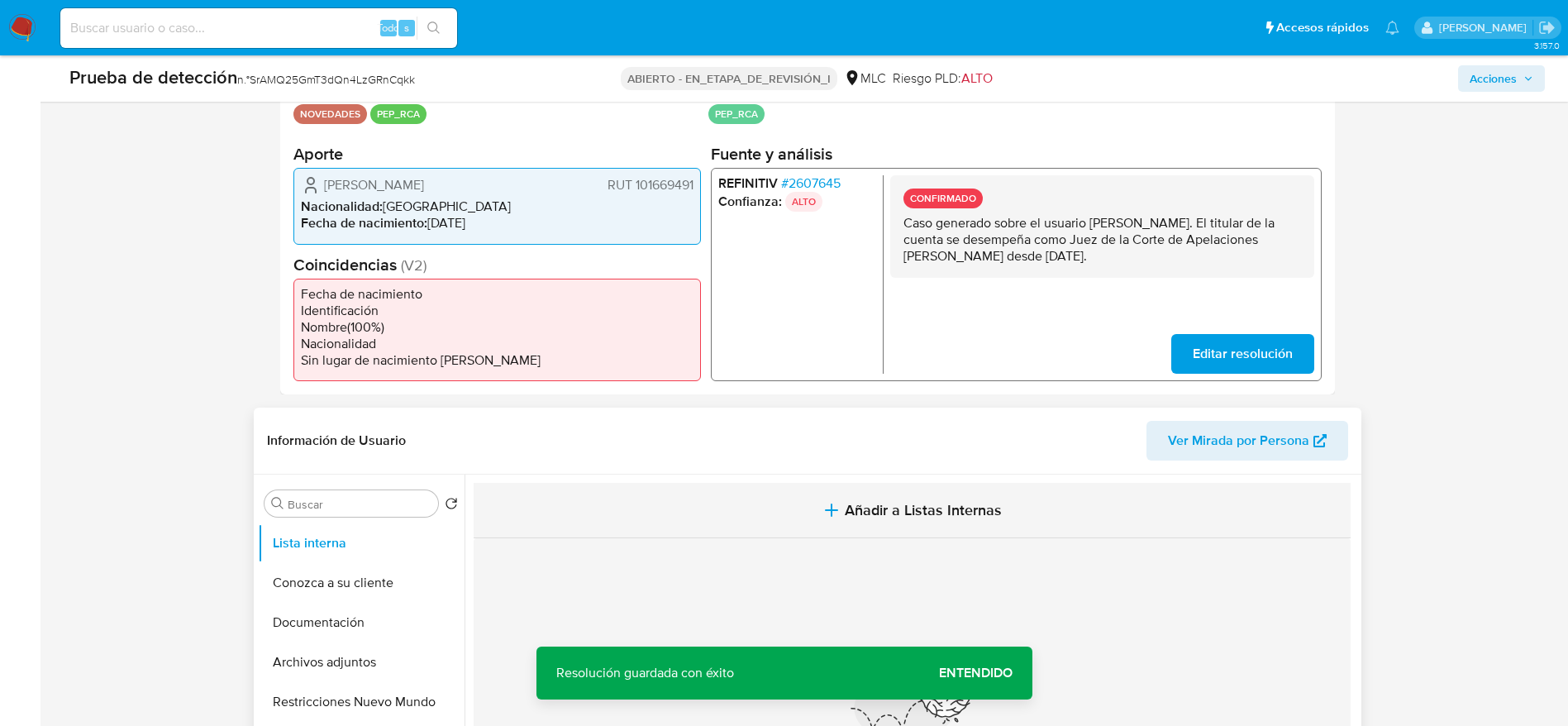
click at [821, 491] on button "Añadir a Listas Internas" at bounding box center [913, 510] width 877 height 55
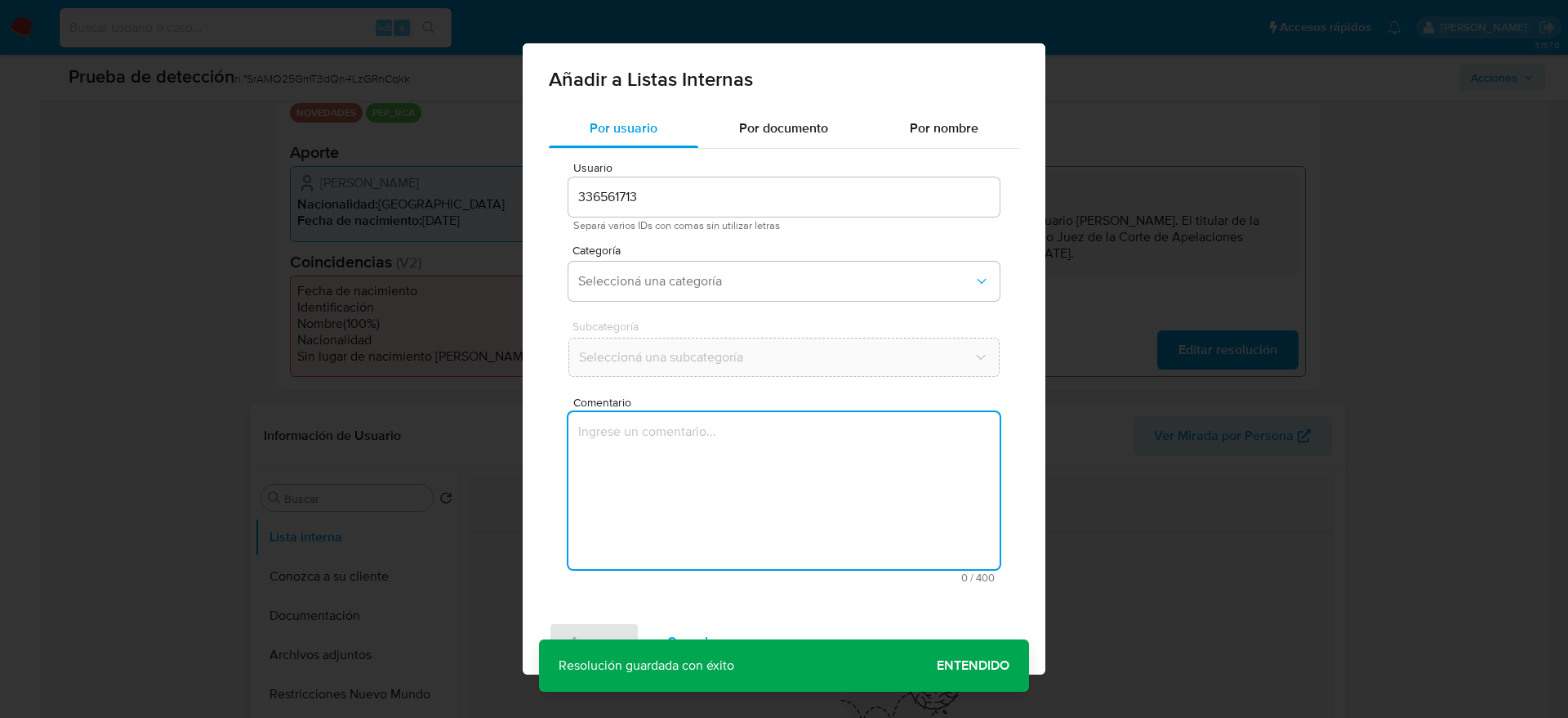
click at [812, 485] on textarea "Comentario" at bounding box center [784, 491] width 432 height 157
type textarea "Caso generado sobre el usuario [PERSON_NAME]. El titular de la cuenta se desemp…"
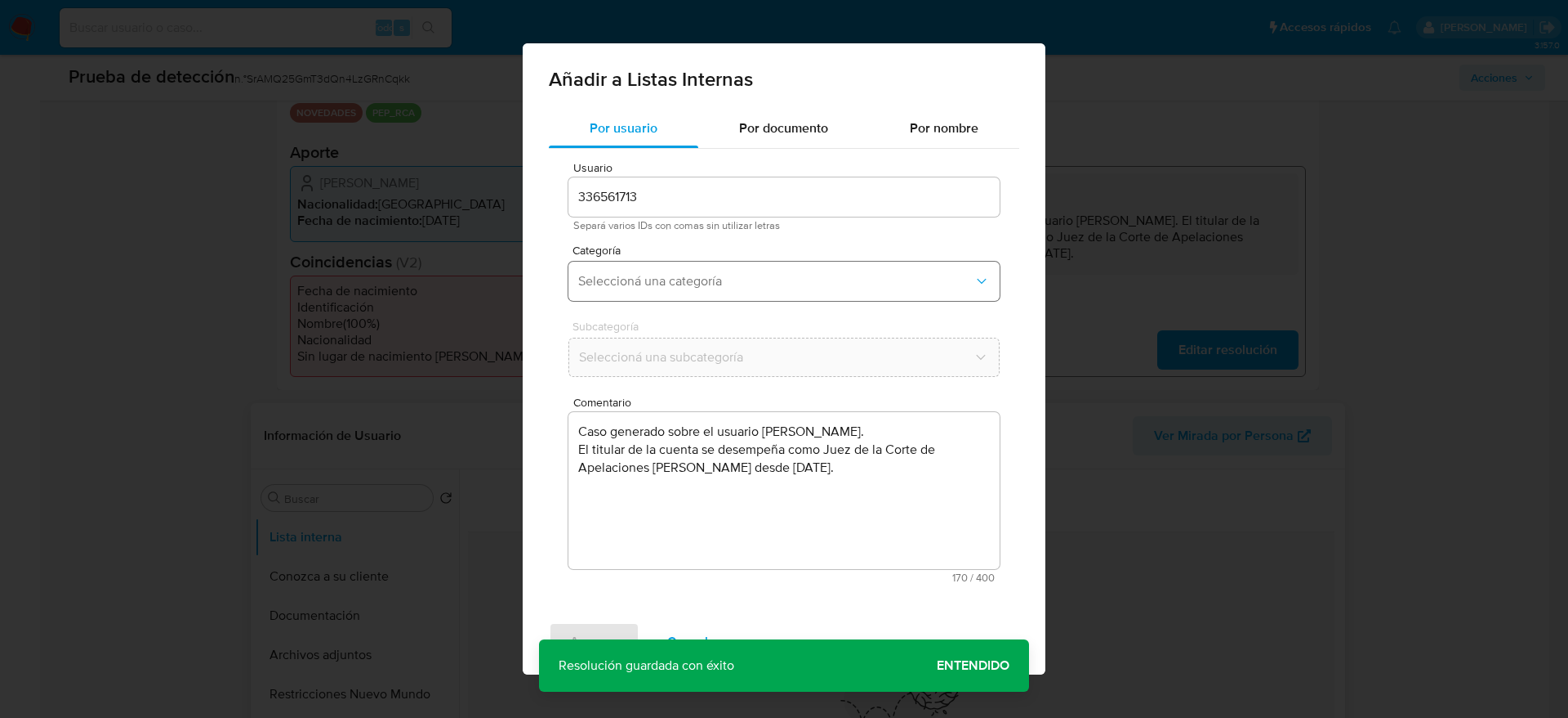
click at [747, 286] on span "Seleccioná una categoría" at bounding box center [776, 280] width 396 height 16
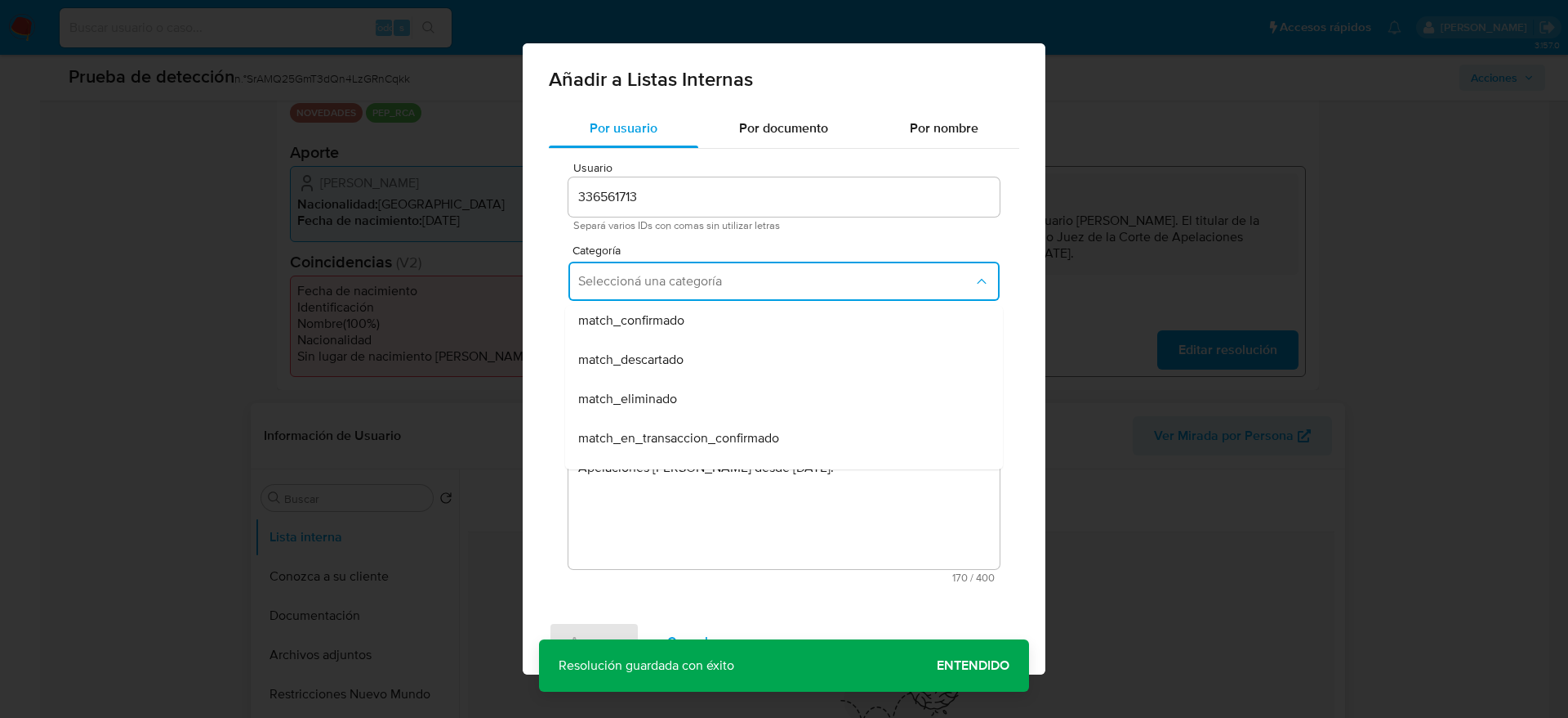
scroll to position [124, 0]
click at [711, 329] on div "match_confirmado" at bounding box center [779, 318] width 401 height 39
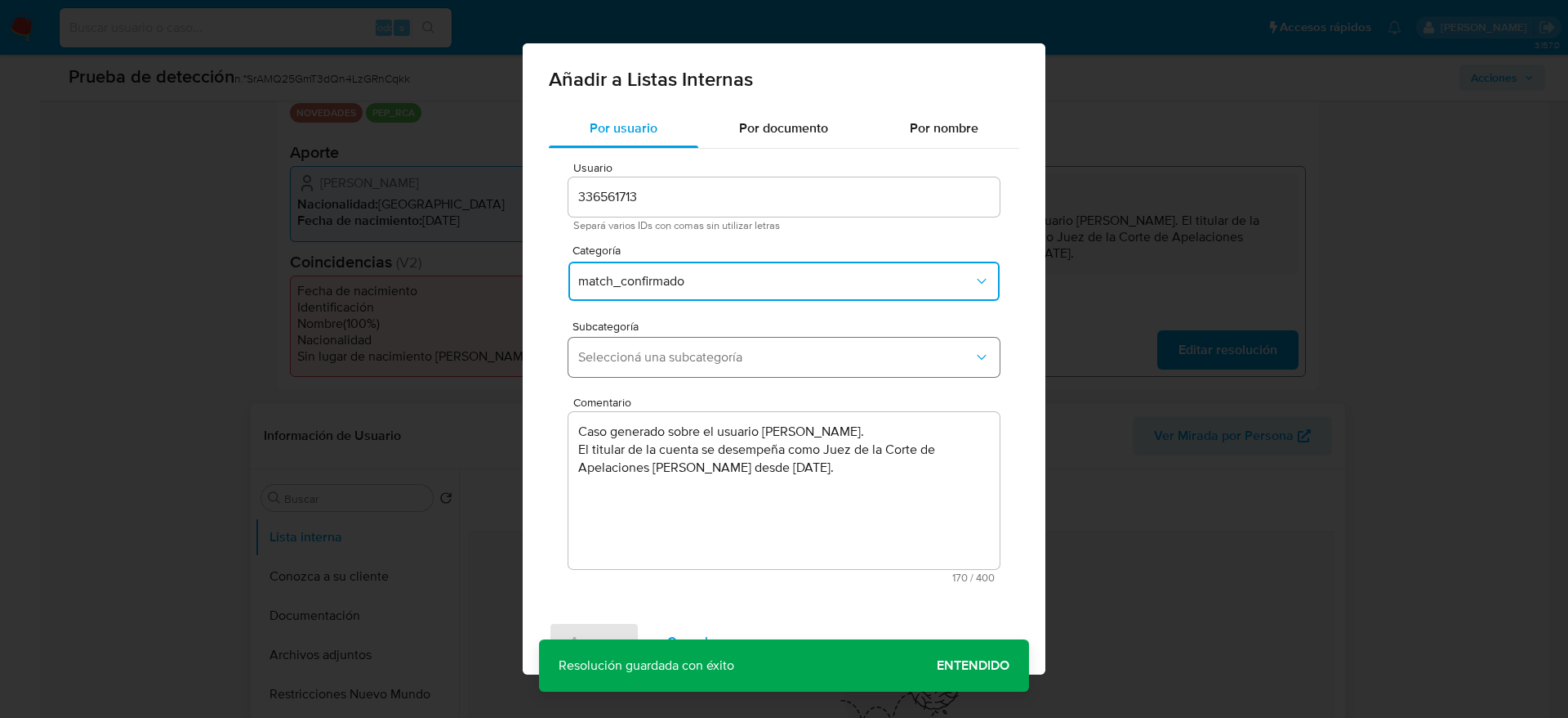
click at [711, 352] on span "Seleccioná una subcategoría" at bounding box center [776, 357] width 396 height 16
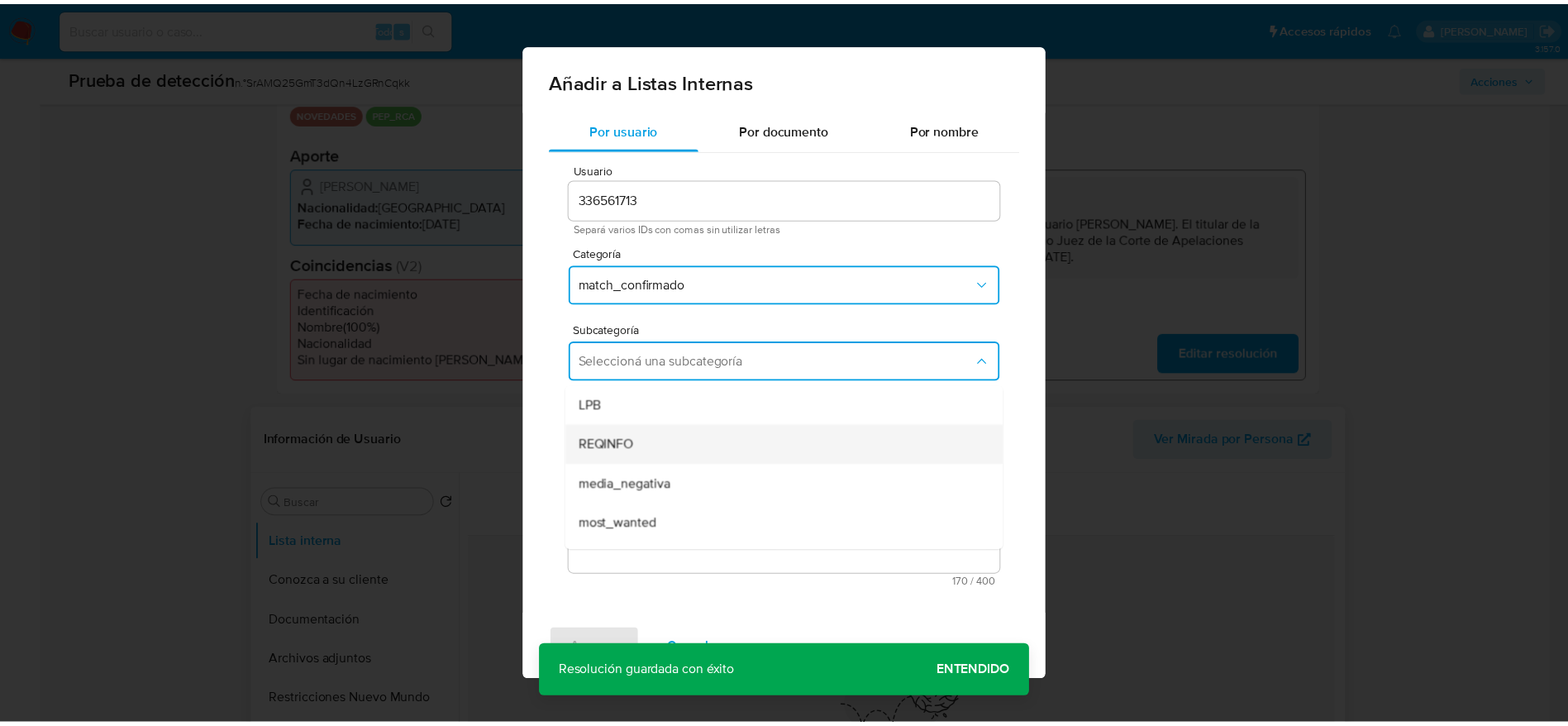
scroll to position [113, 0]
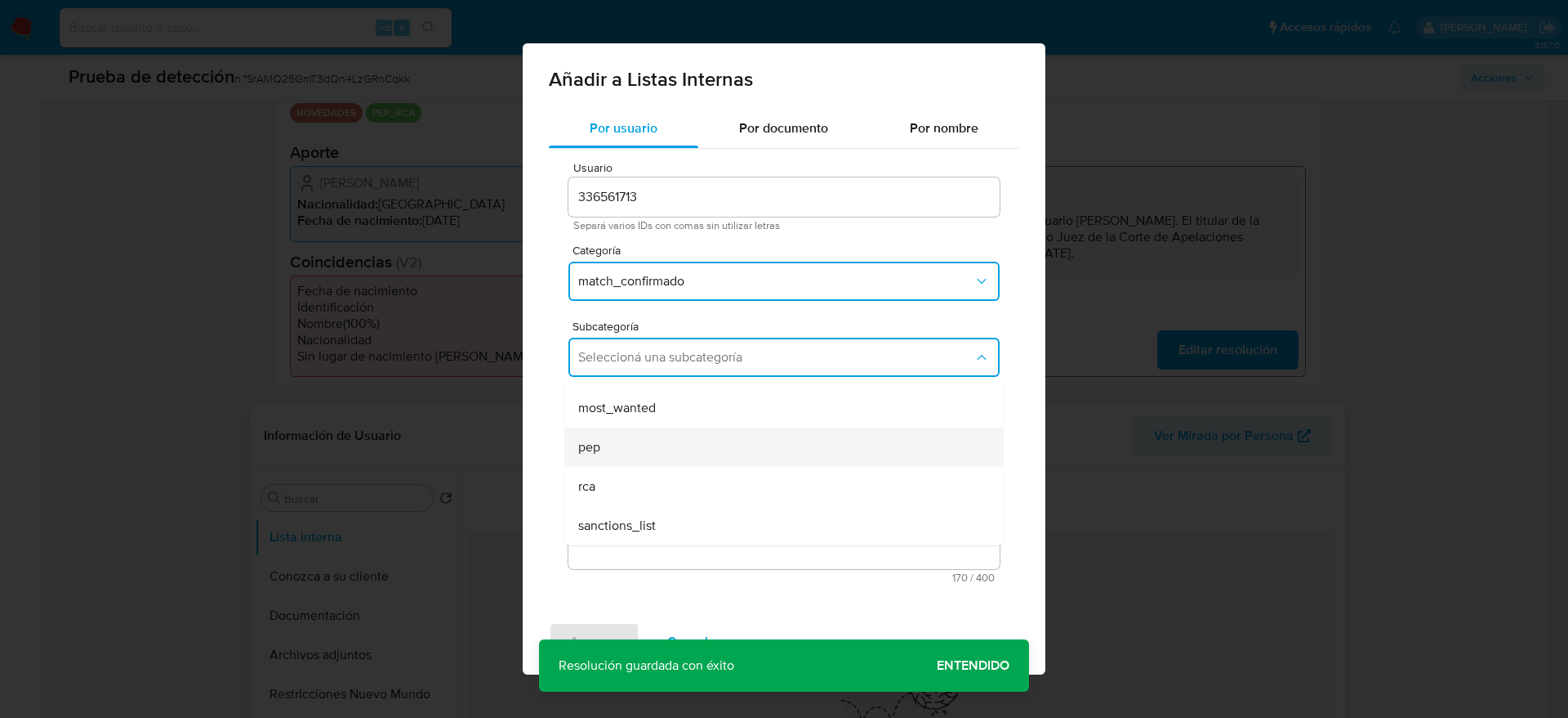
click at [628, 460] on div "pep" at bounding box center [779, 447] width 401 height 39
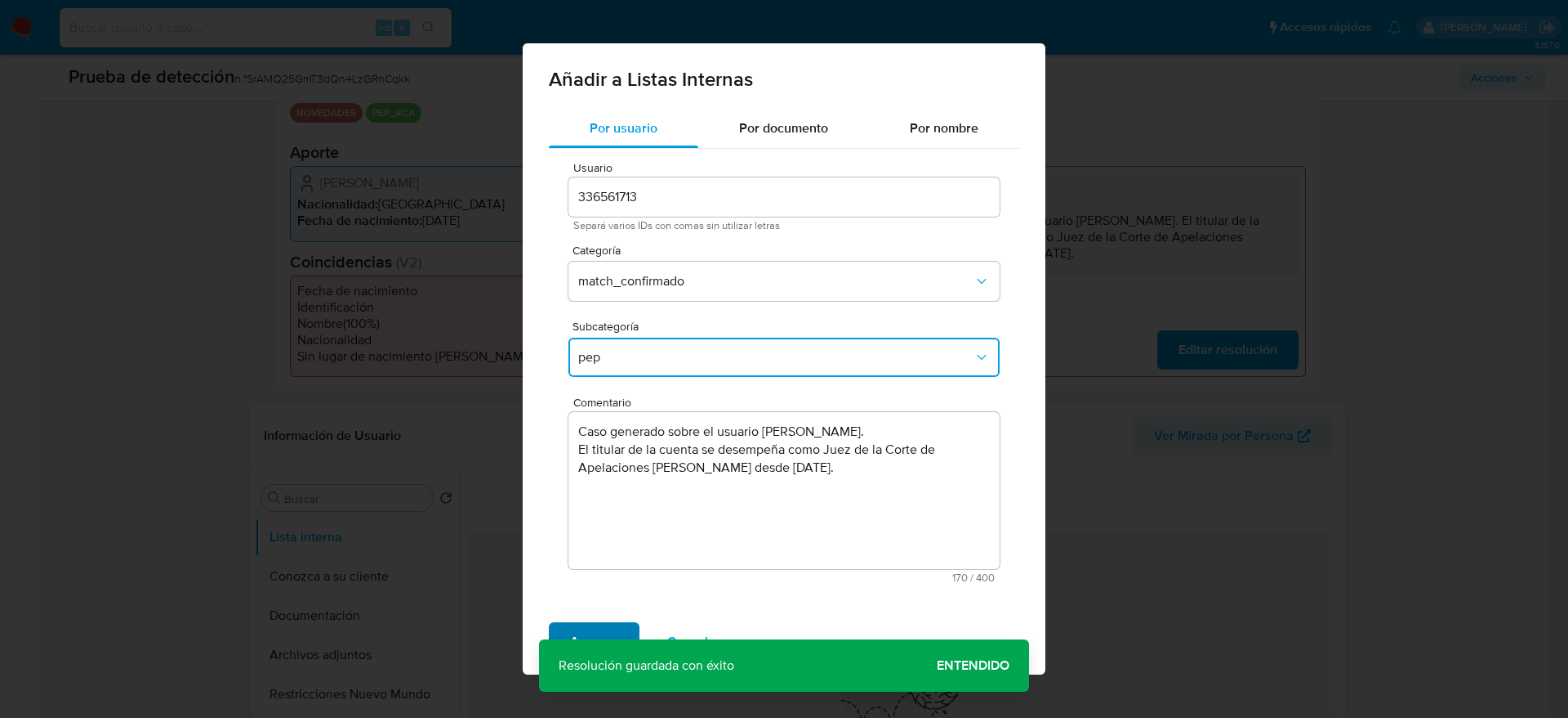
click at [589, 631] on span "Agregar" at bounding box center [594, 641] width 48 height 36
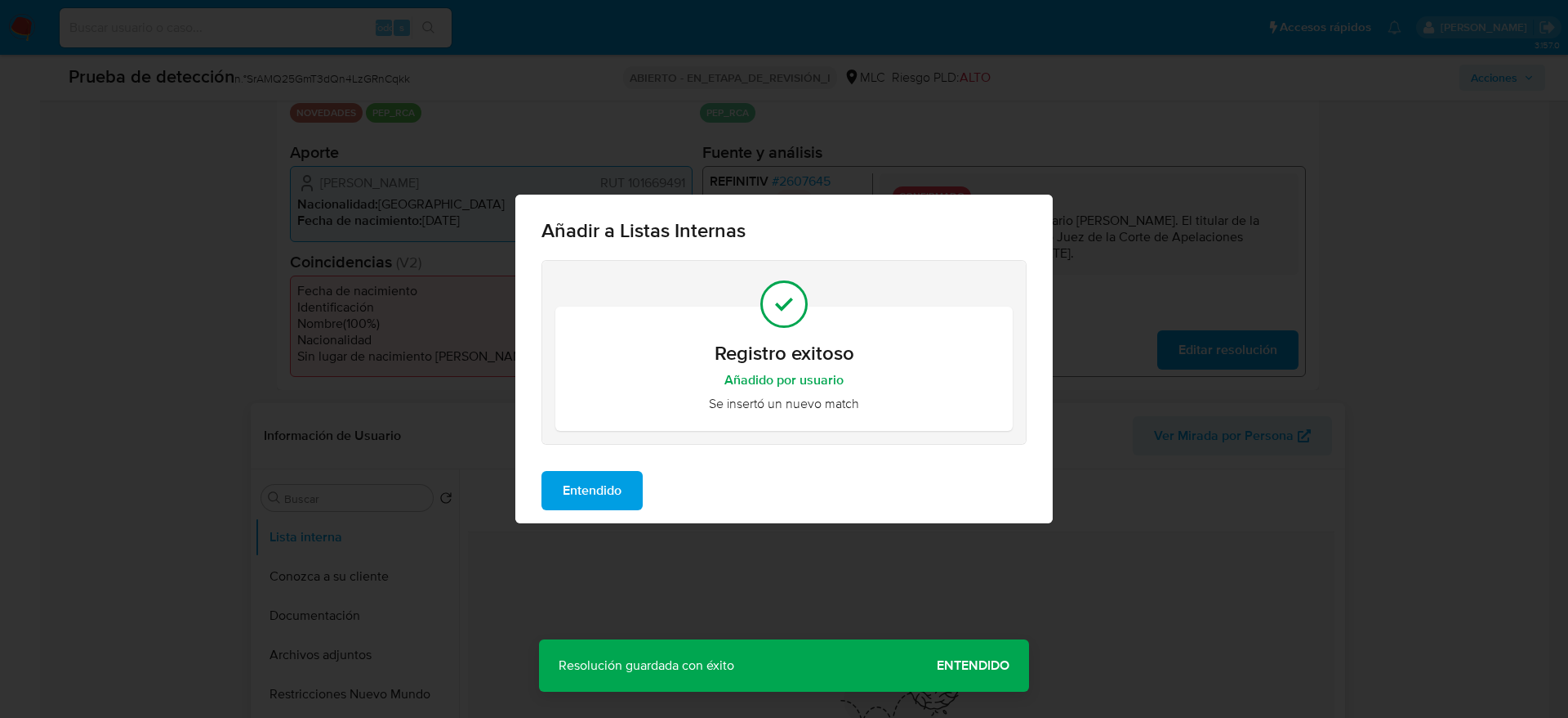
click at [624, 481] on button "Entendido" at bounding box center [592, 490] width 101 height 39
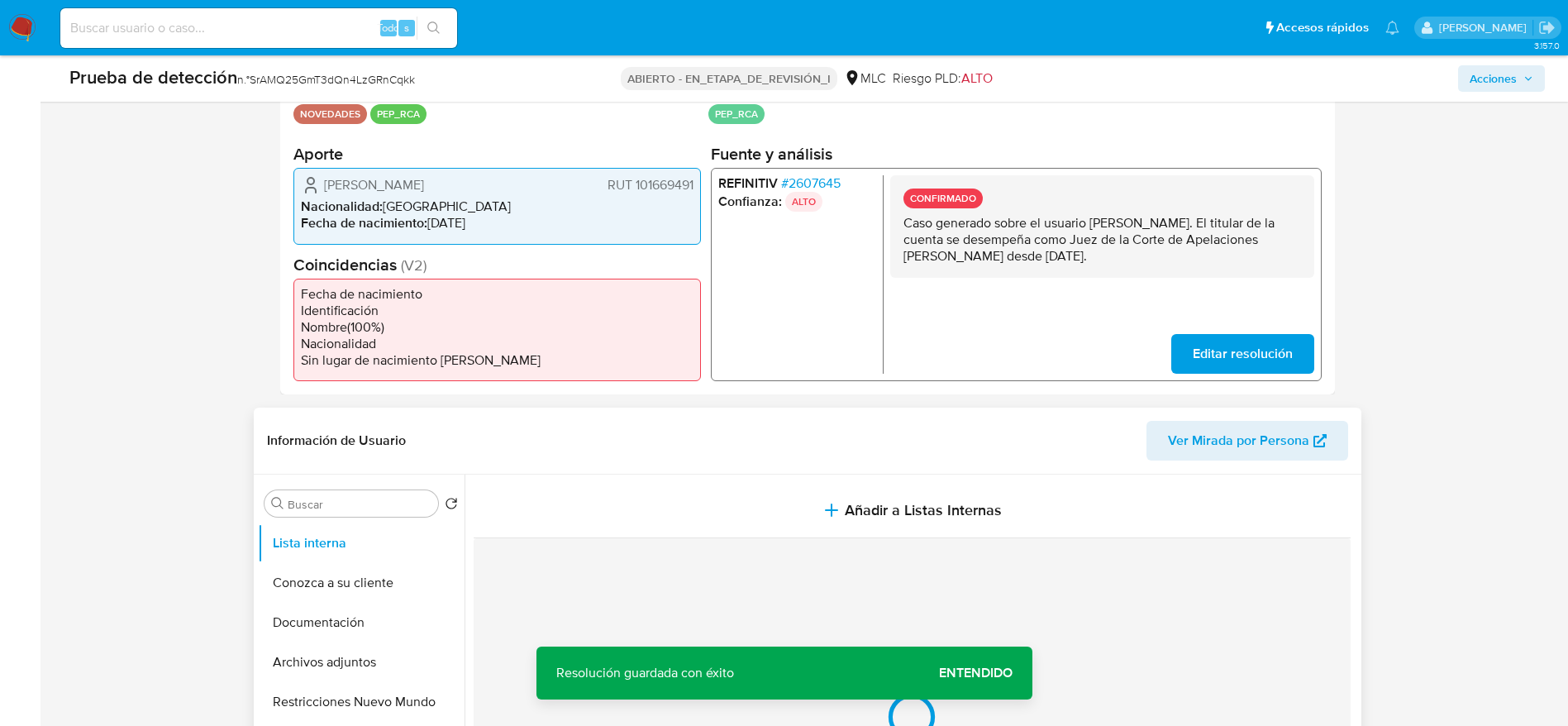
scroll to position [0, 0]
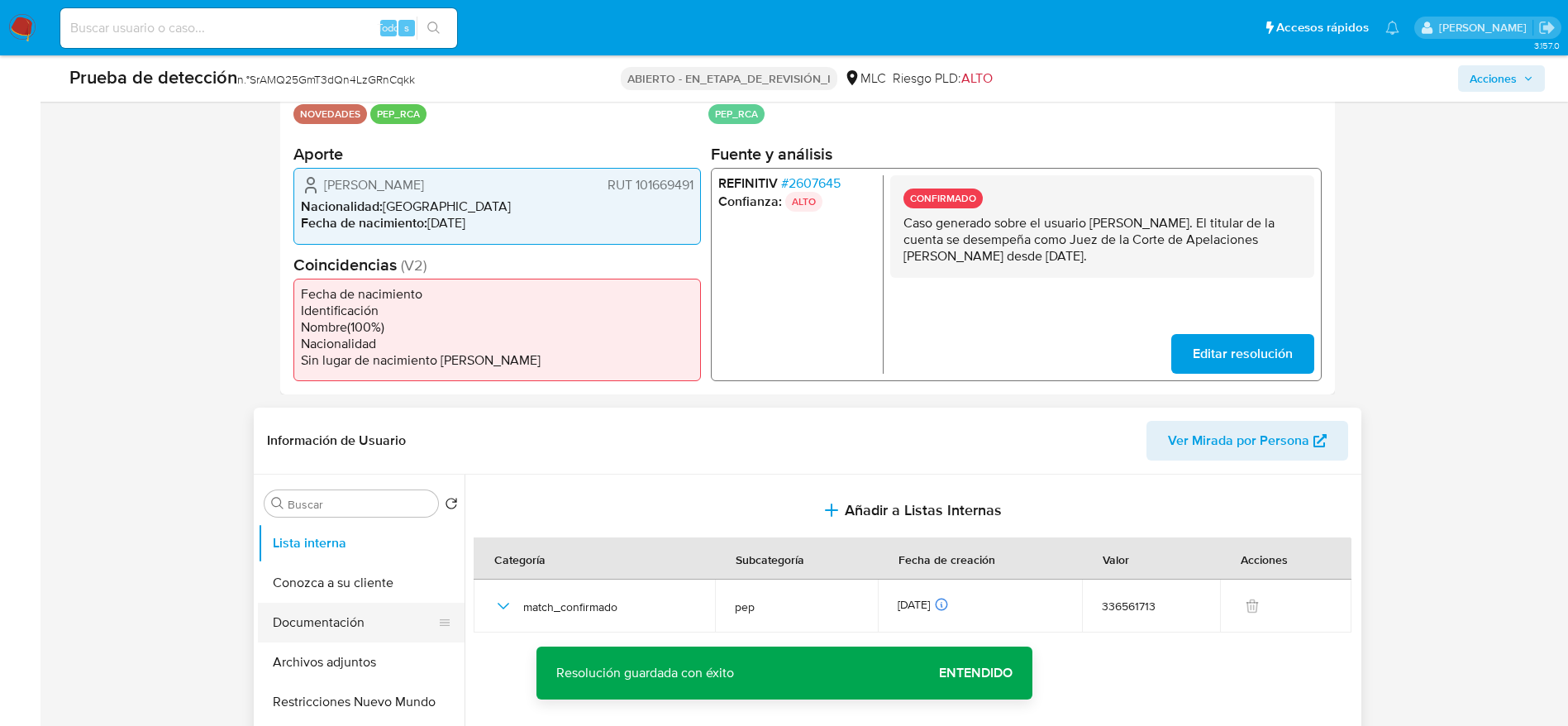
click at [316, 620] on button "Documentación" at bounding box center [354, 622] width 193 height 39
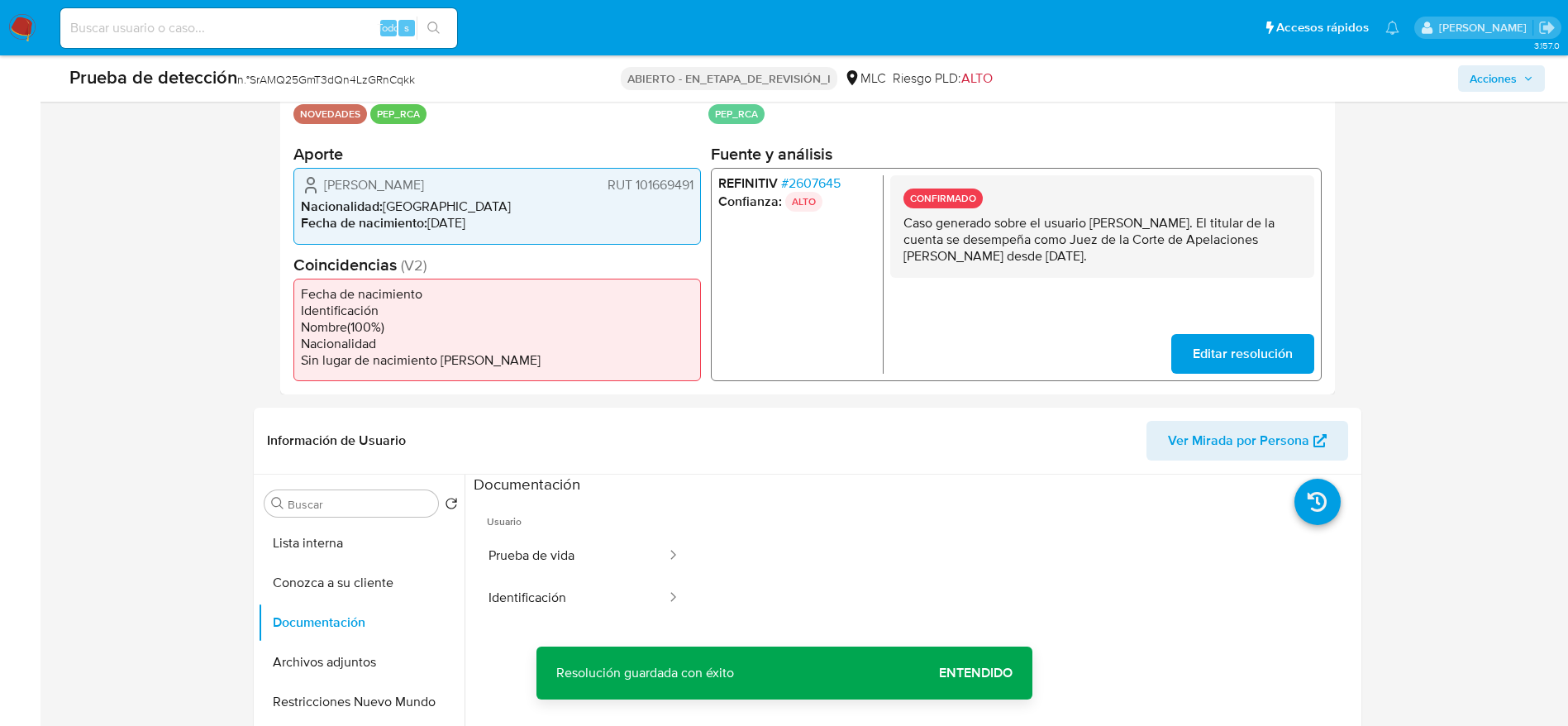
scroll to position [134, 0]
click at [334, 643] on button "Archivos adjuntos" at bounding box center [354, 662] width 193 height 39
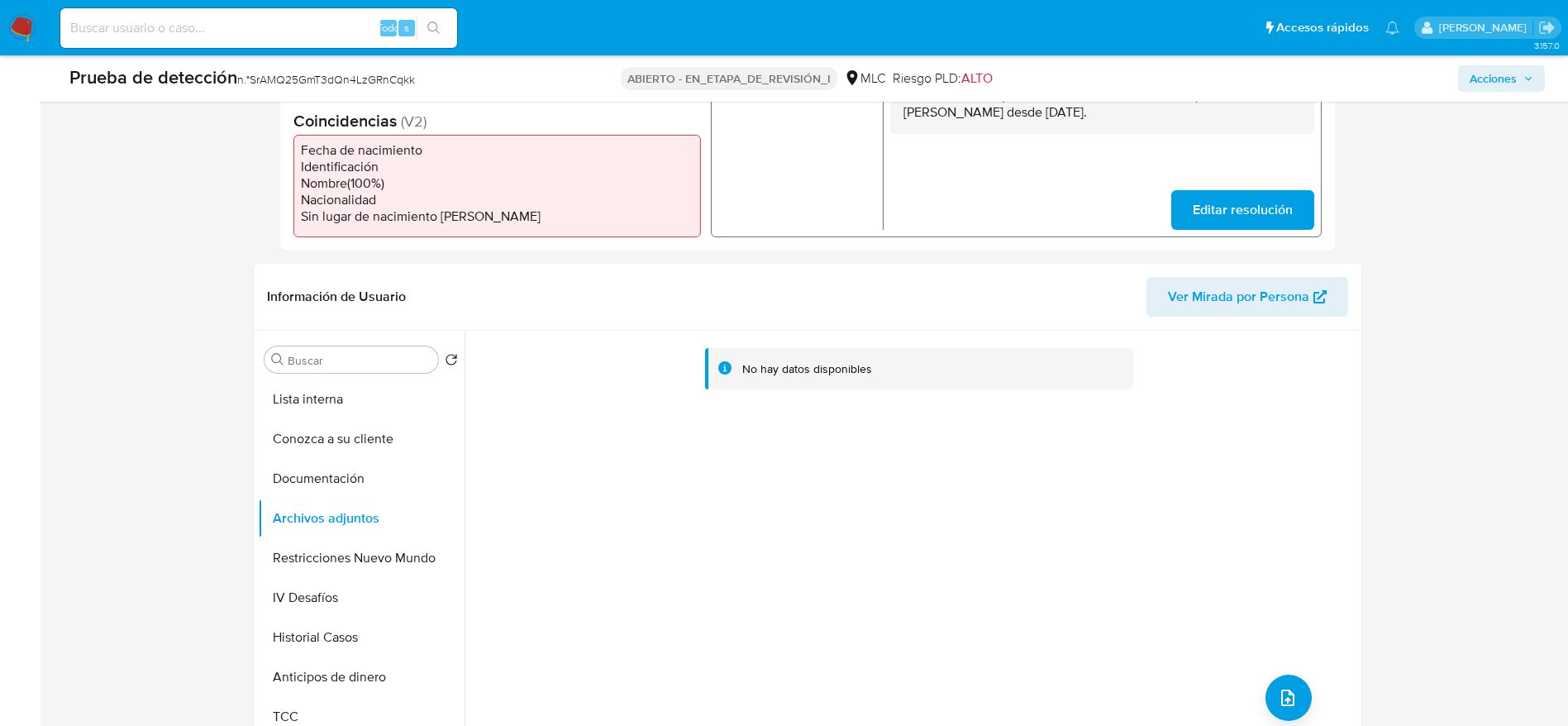
scroll to position [533, 0]
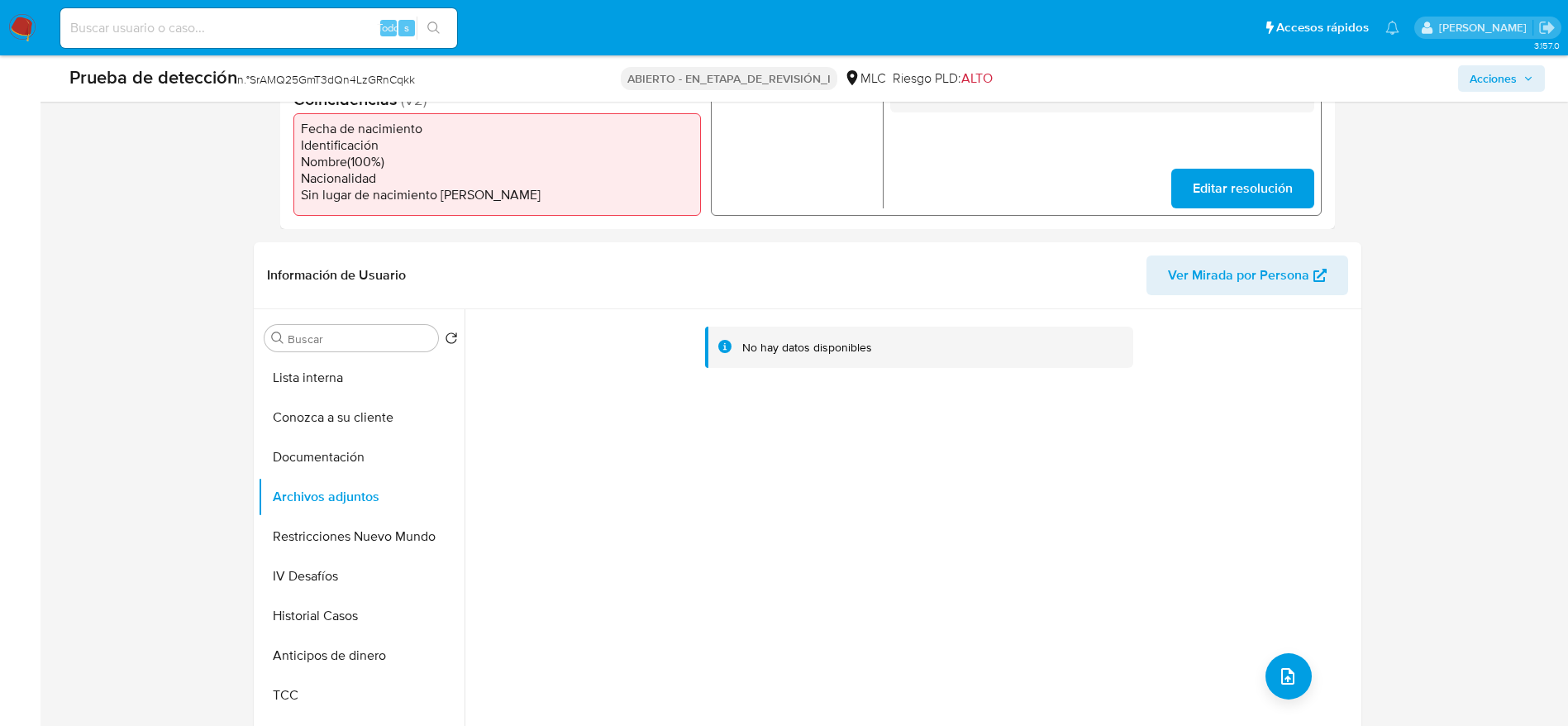
click at [1307, 672] on div "No hay datos disponibles" at bounding box center [911, 520] width 893 height 423
click at [1282, 671] on icon "subir archivo" at bounding box center [1287, 676] width 20 height 20
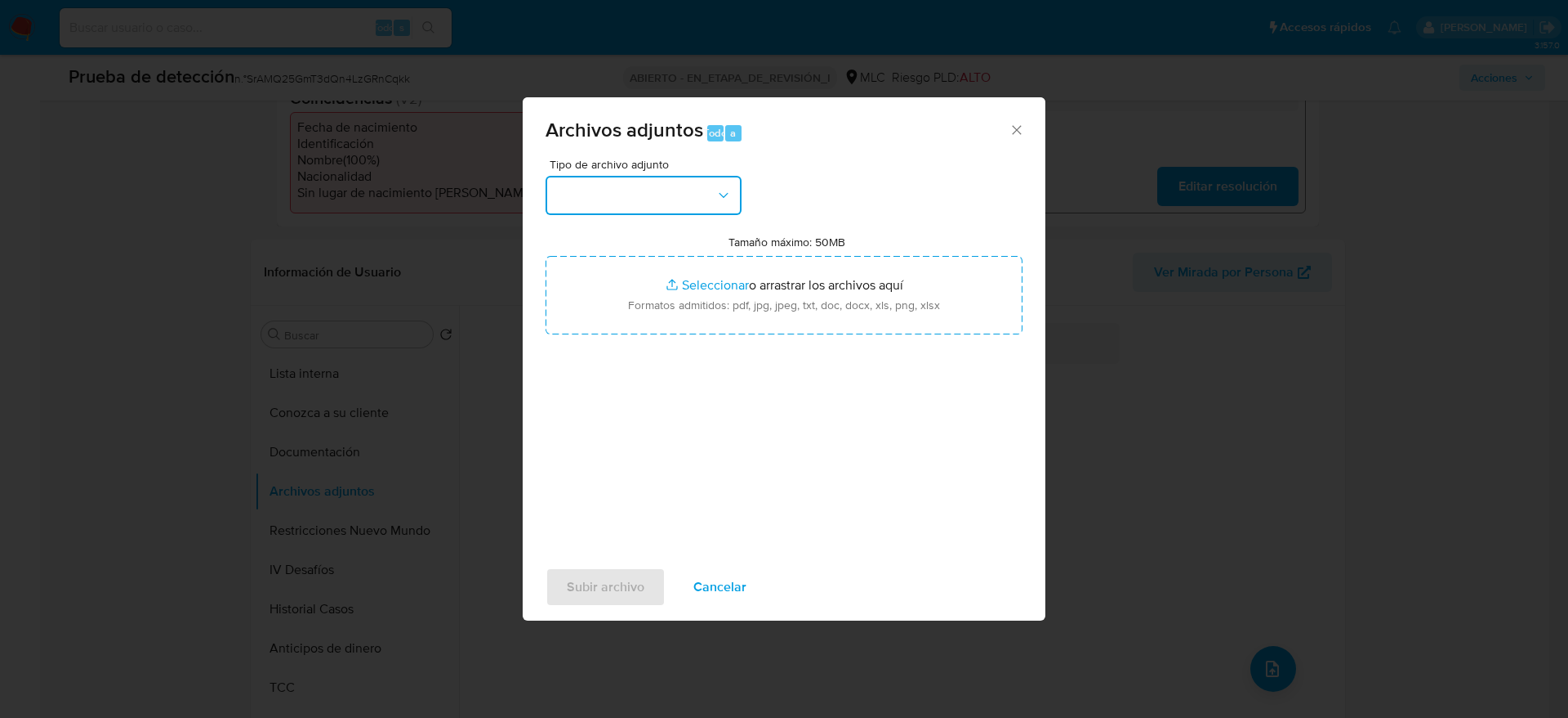
click at [682, 195] on button "button" at bounding box center [644, 195] width 196 height 39
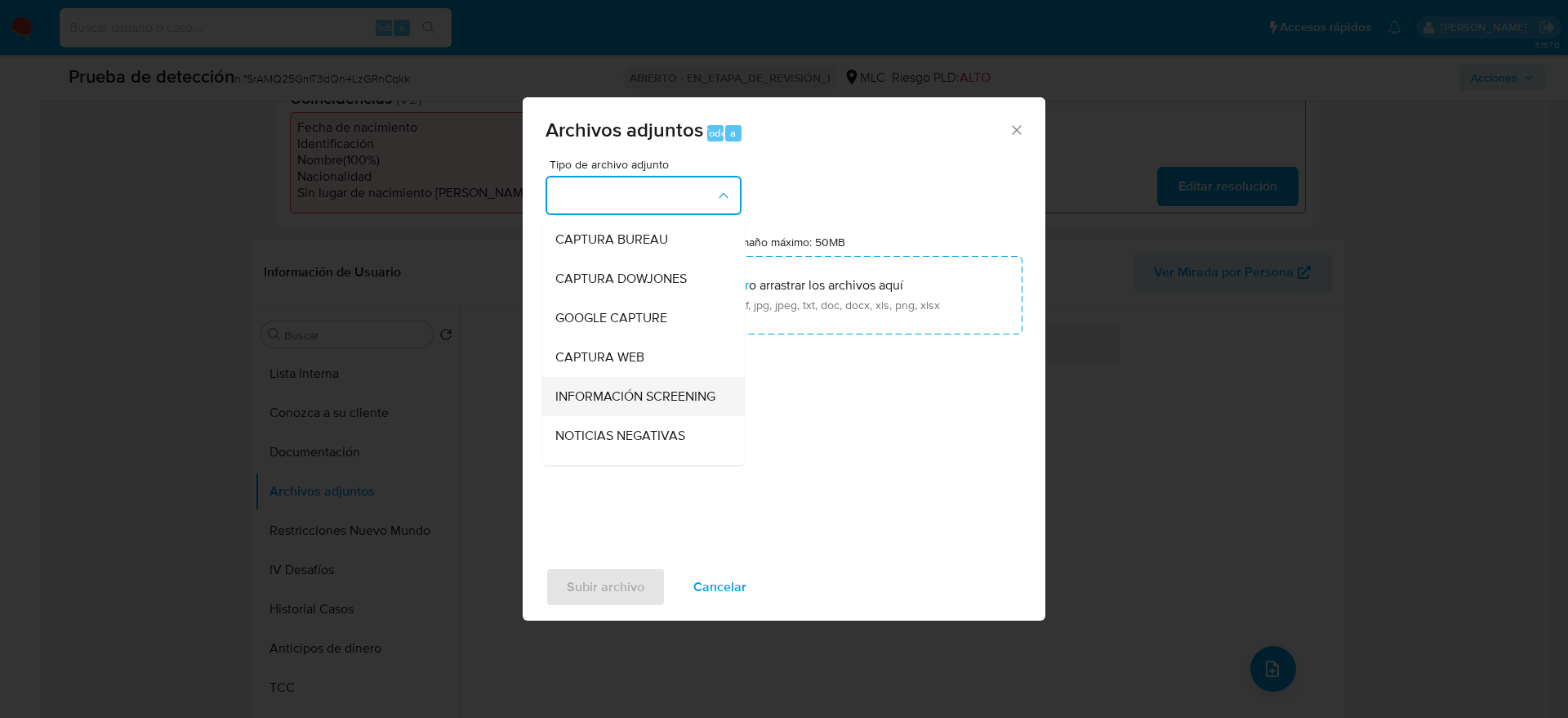
click at [608, 405] on span "INFORMACIÓN SCREENING" at bounding box center [635, 396] width 160 height 16
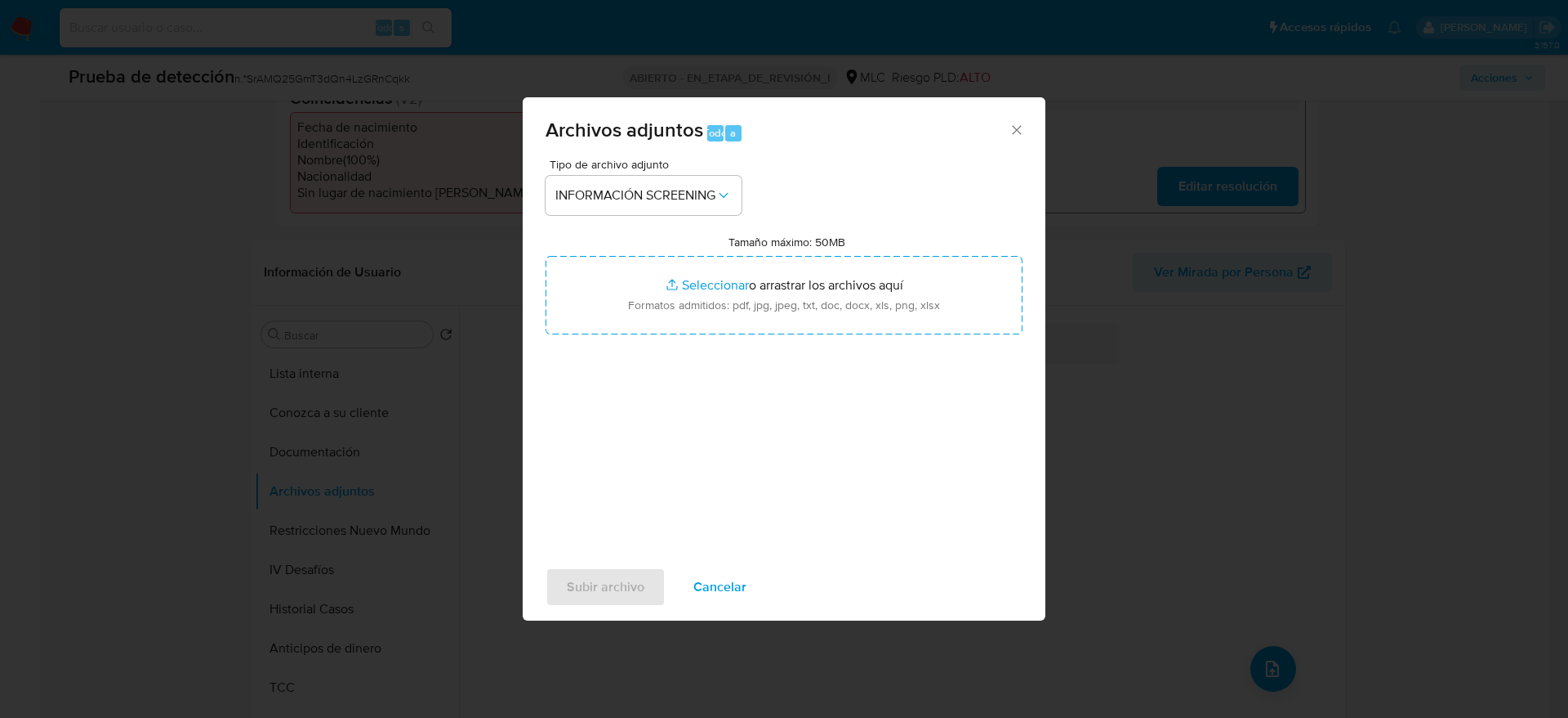
click at [703, 334] on div "Tipo de archivo adjunto INFORMACIÓN SCREENING Tamaño máximo: 50MB Seleccionar a…" at bounding box center [784, 351] width 477 height 386
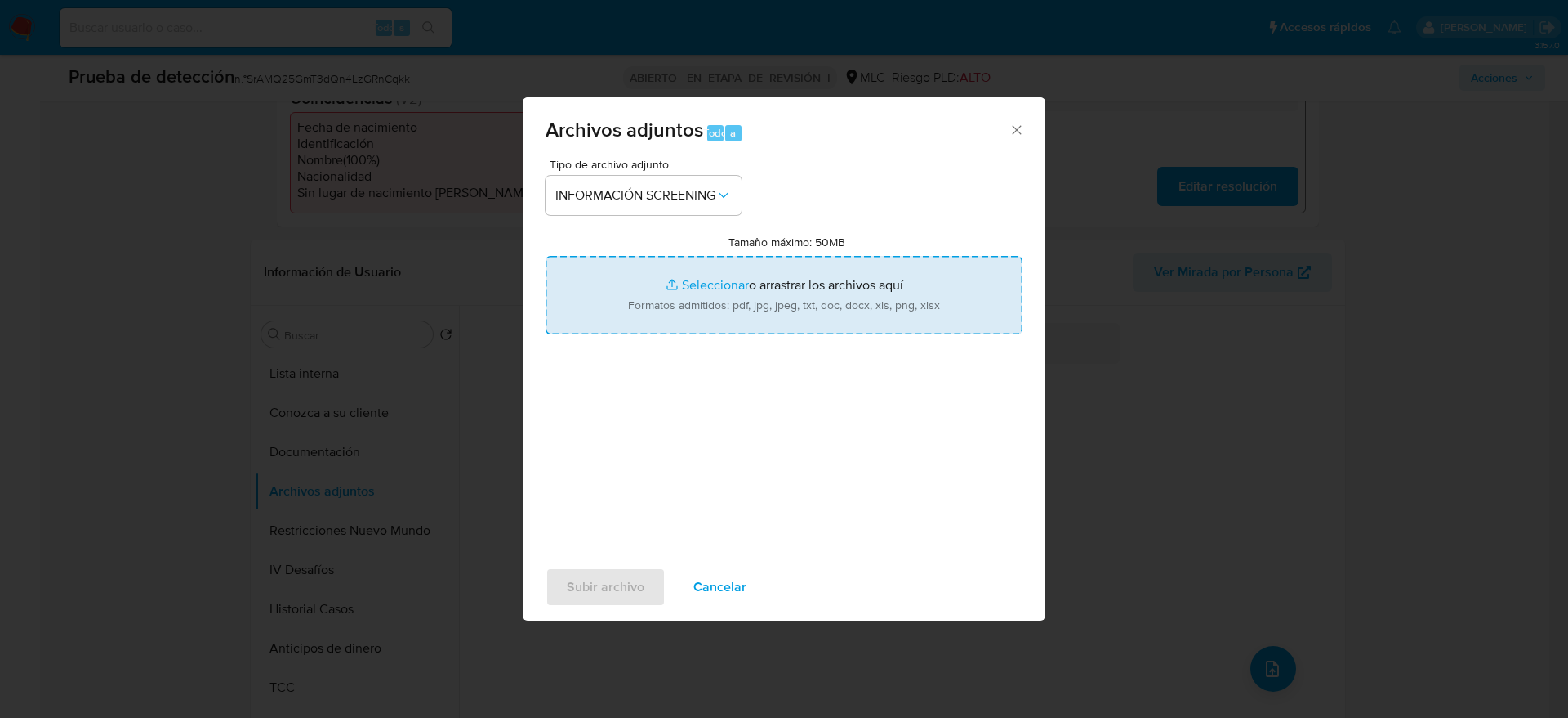
click at [775, 300] on input "Tamaño máximo: 50MB Seleccionar archivos" at bounding box center [784, 295] width 477 height 79
type input "C:\fakepath\_Mauricio Danilo Silva Pizarro_ - Buscar con Google.pdf"
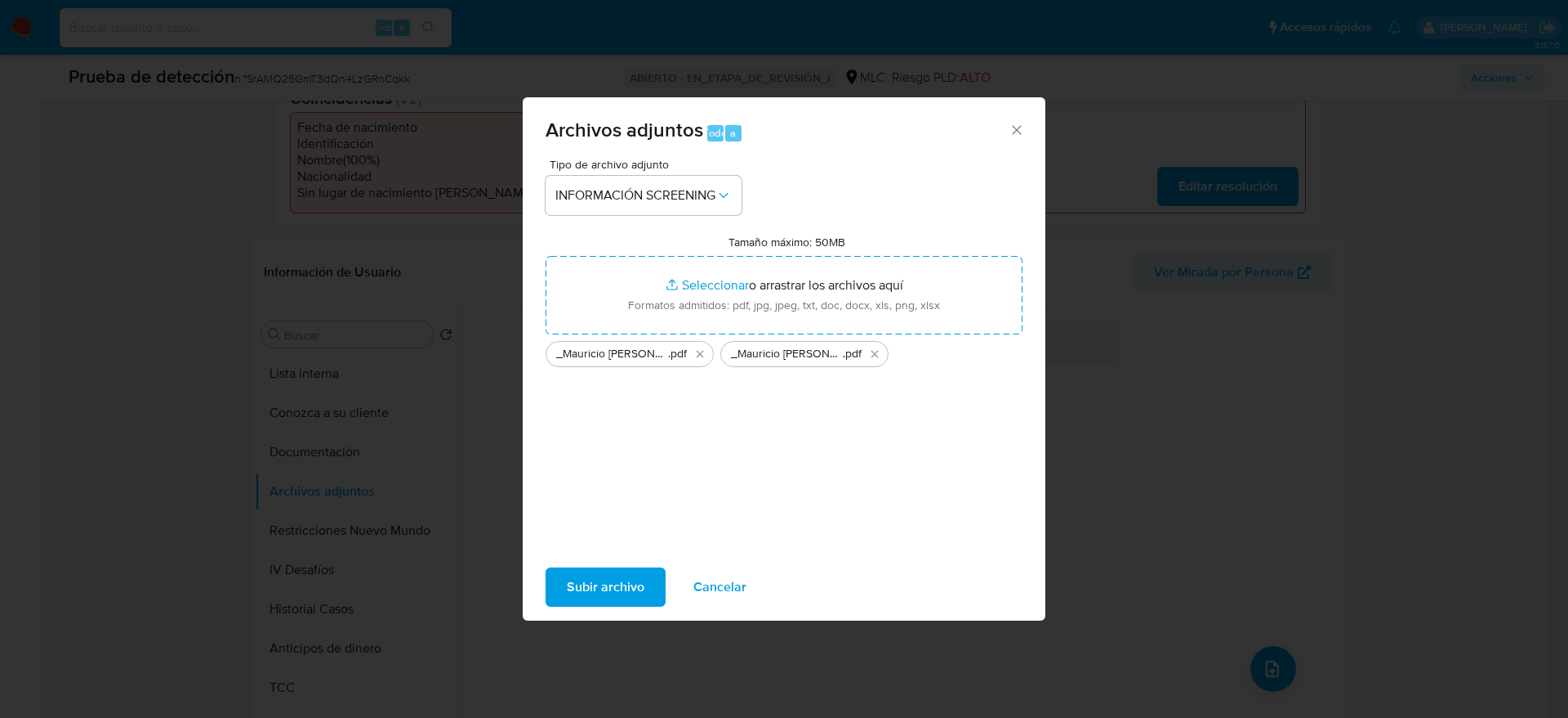
click at [624, 590] on span "Subir archivo" at bounding box center [606, 586] width 78 height 36
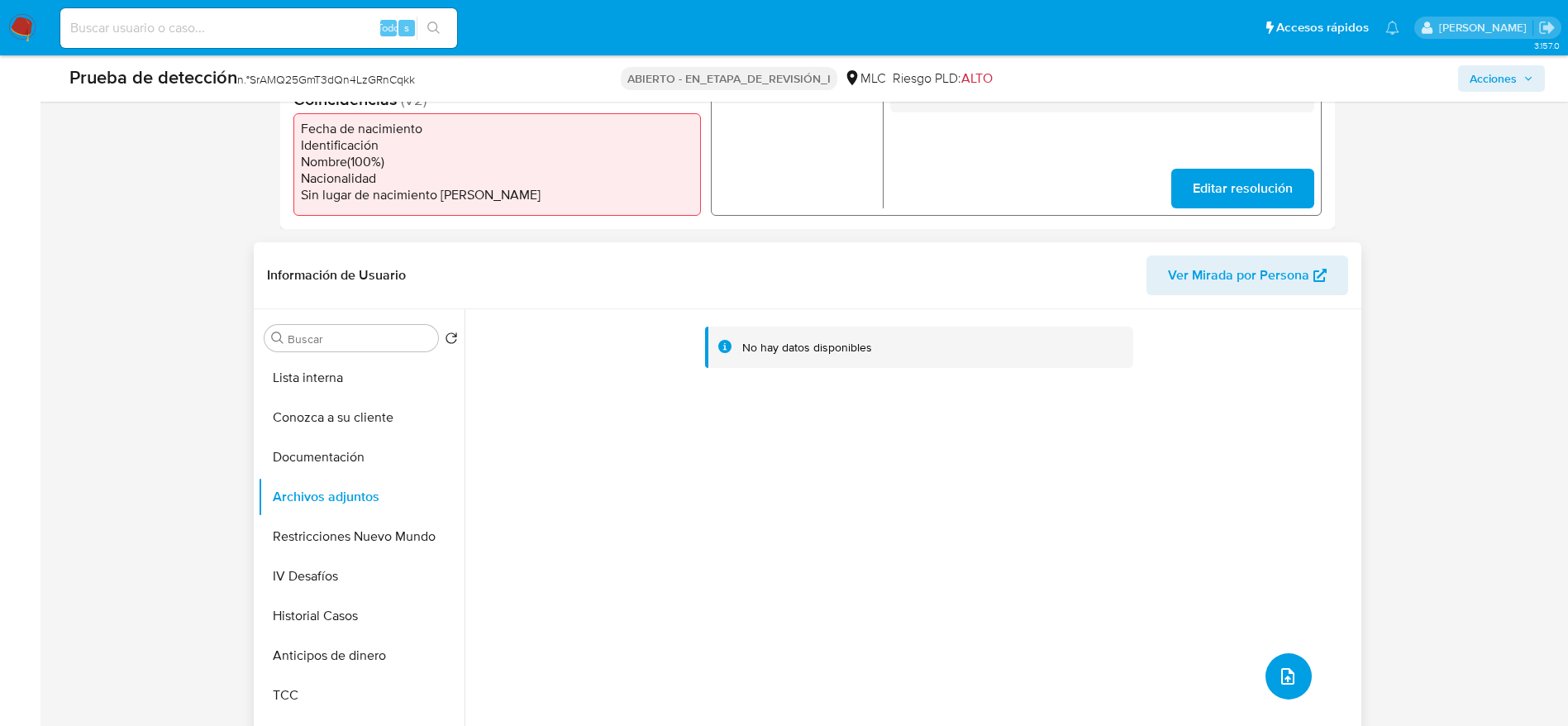
scroll to position [0, 0]
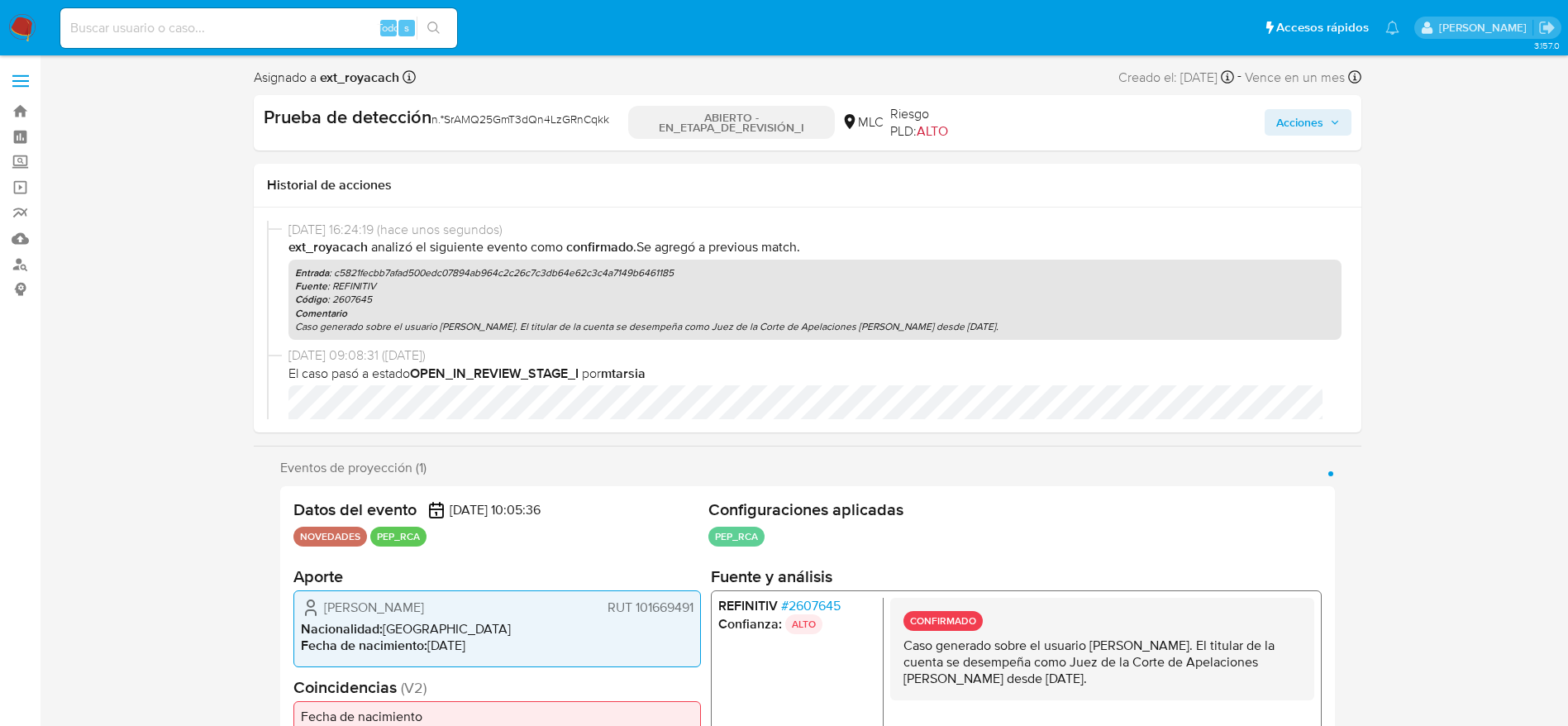
click at [1308, 123] on span "Acciones" at bounding box center [1300, 122] width 47 height 26
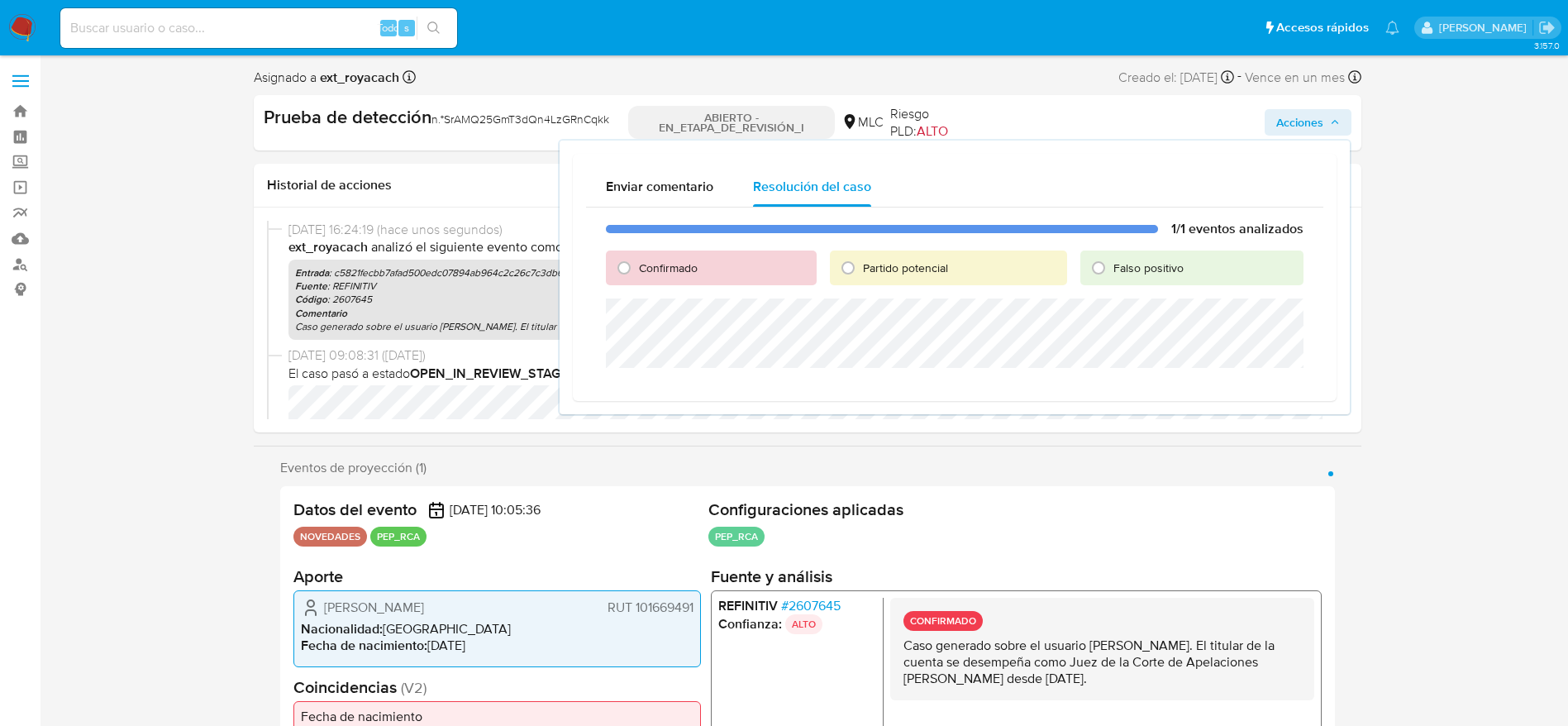
click at [669, 269] on font "Confirmado" at bounding box center [668, 268] width 59 height 17
click at [637, 269] on input "Confirmado" at bounding box center [624, 267] width 26 height 26
radio input "true"
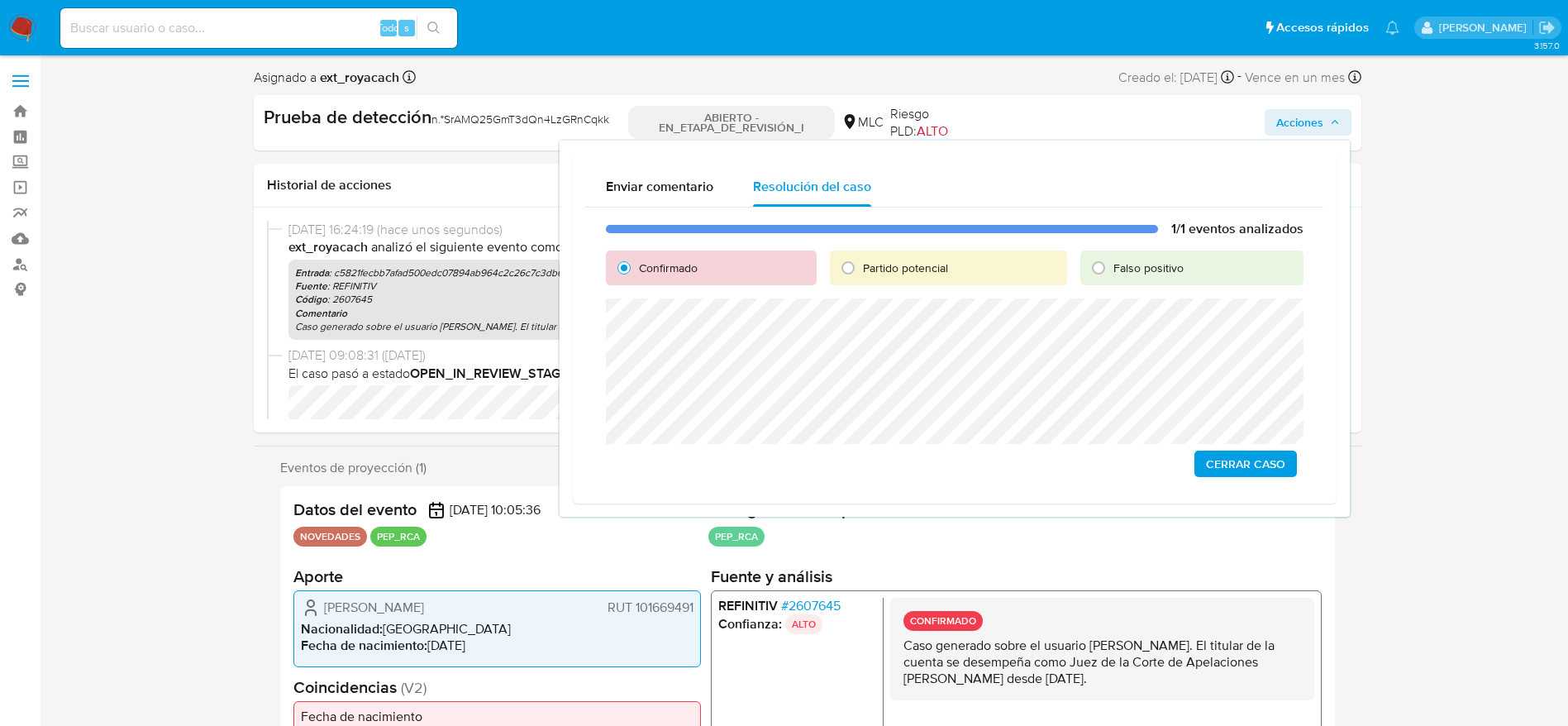
click at [1235, 462] on span "Cerrar Caso" at bounding box center [1245, 464] width 79 height 24
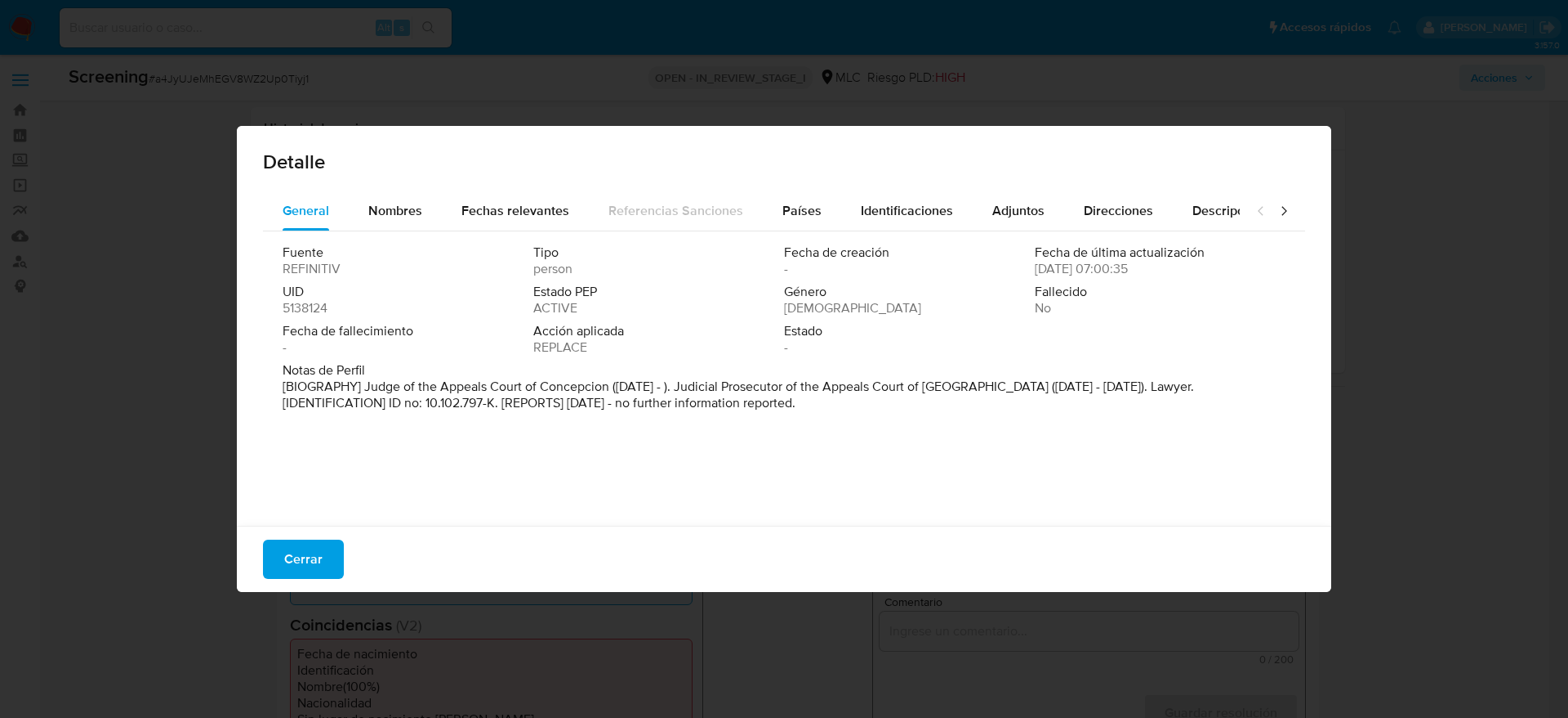
select select "10"
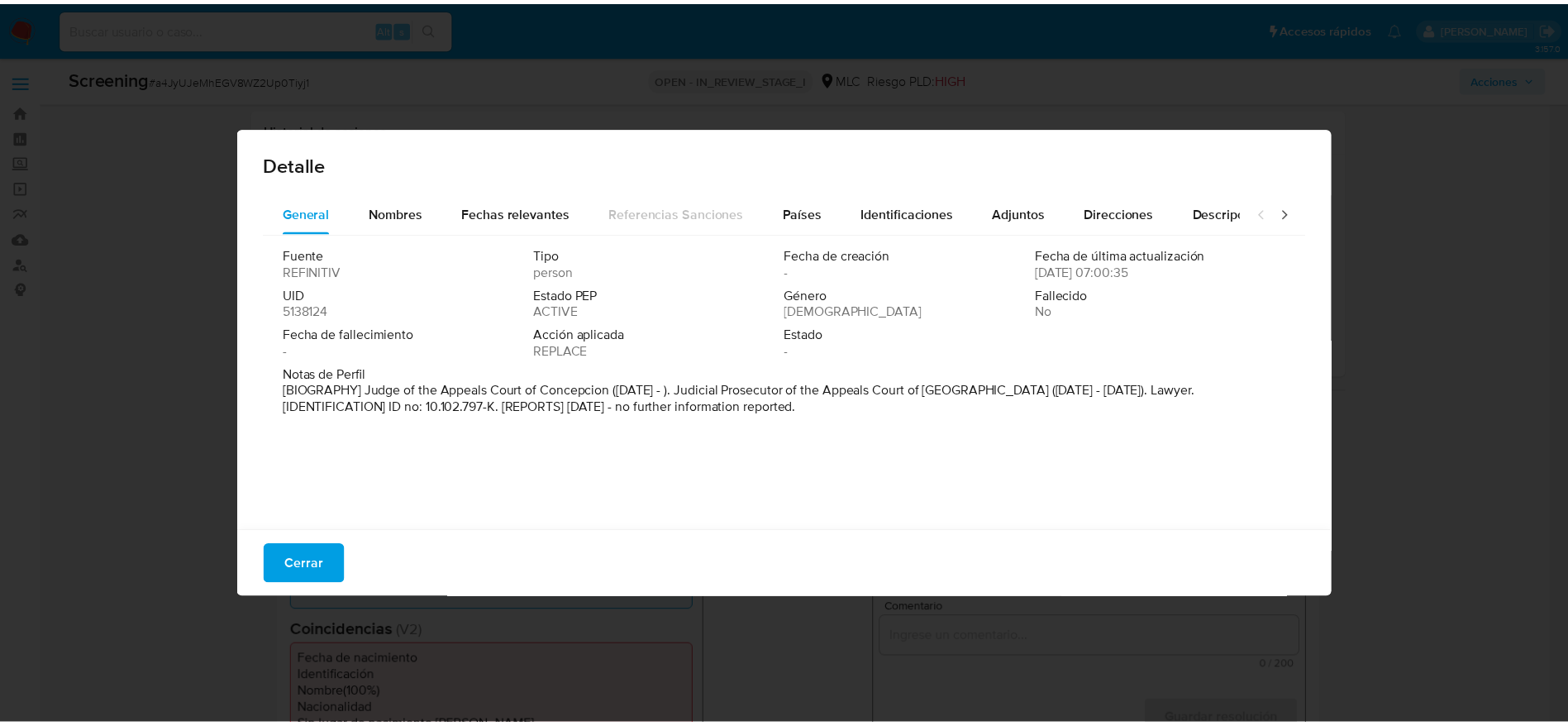
scroll to position [109, 0]
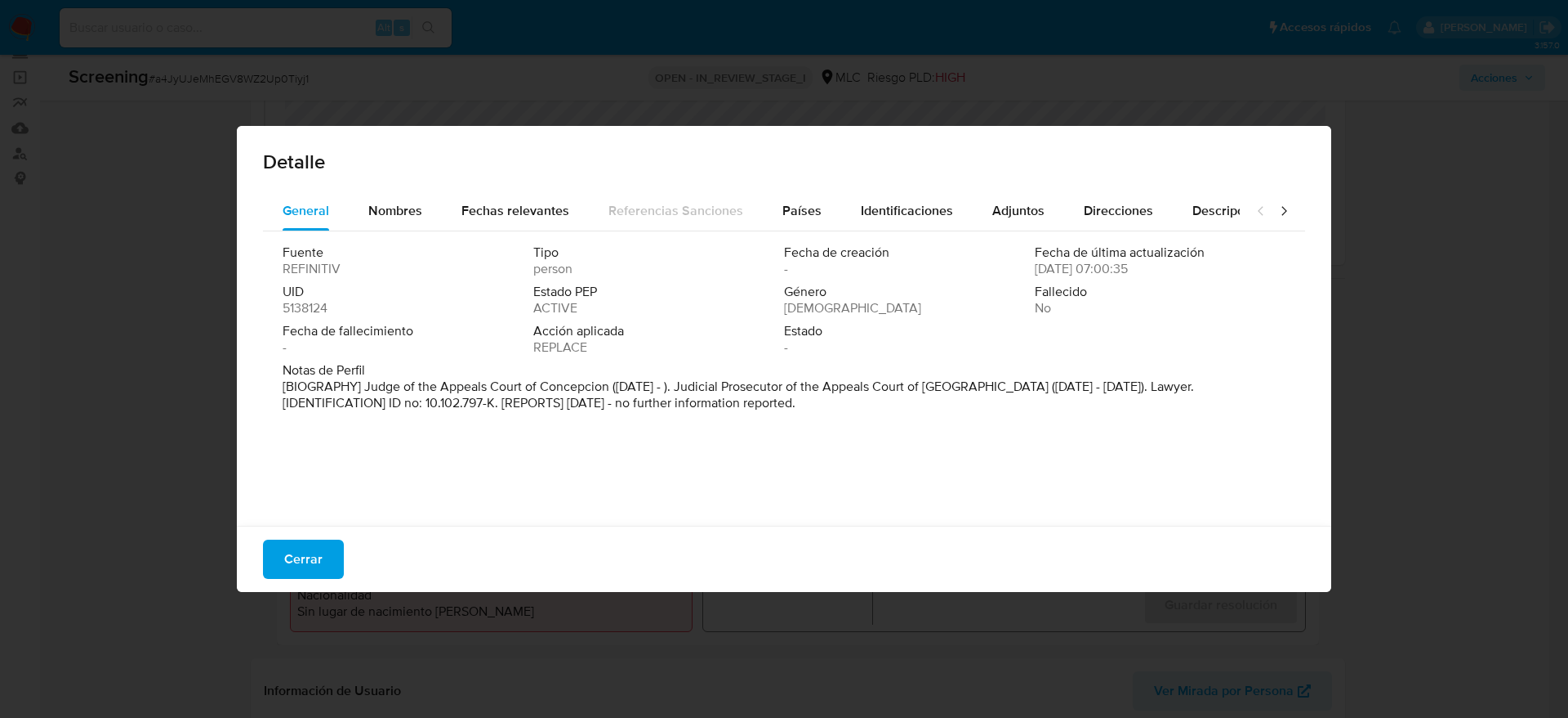
click at [318, 542] on span "Cerrar" at bounding box center [304, 559] width 39 height 36
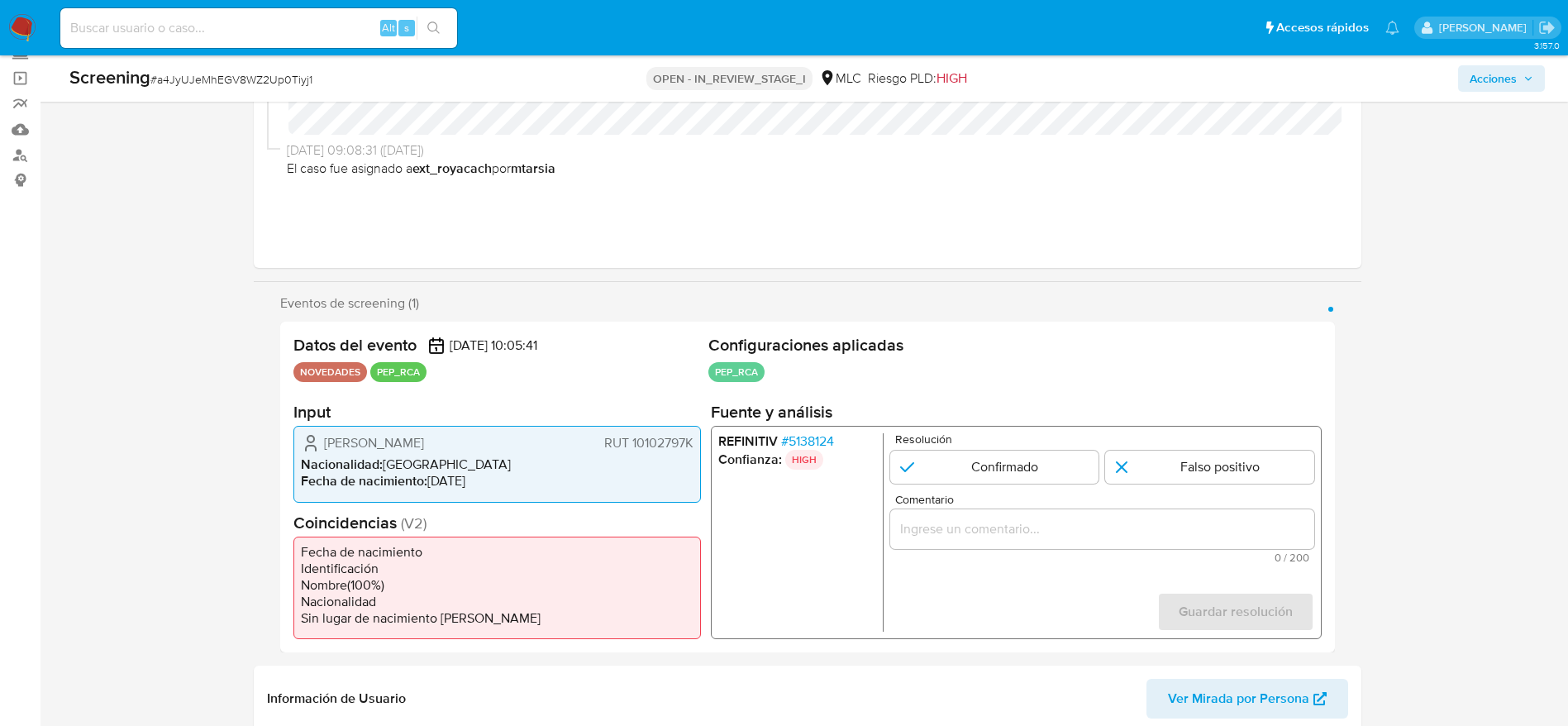
click at [208, 81] on span "# a4JyUJeMhEGV8WZ2Up0Tiyj1" at bounding box center [231, 78] width 162 height 17
copy span "a4JyUJeMhEGV8WZ2Up0Tiyj1"
drag, startPoint x: 321, startPoint y: 440, endPoint x: 698, endPoint y: 434, distance: 377.0
click at [698, 434] on div "[PERSON_NAME] 10102797K Nacionalidad : [DEMOGRAPHIC_DATA] Fecha de nacimiento :…" at bounding box center [497, 464] width 407 height 77
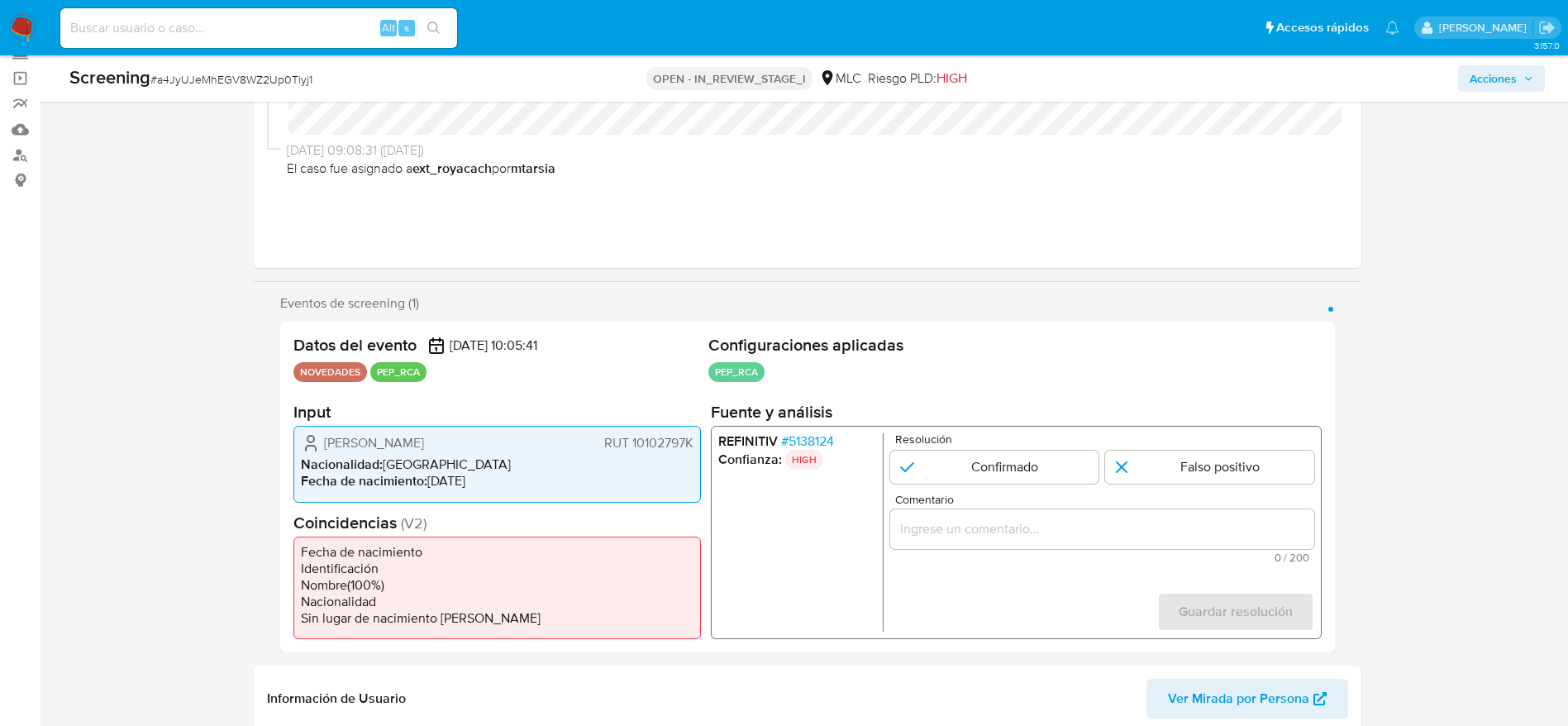
click at [833, 443] on span "# 5138124" at bounding box center [807, 441] width 53 height 17
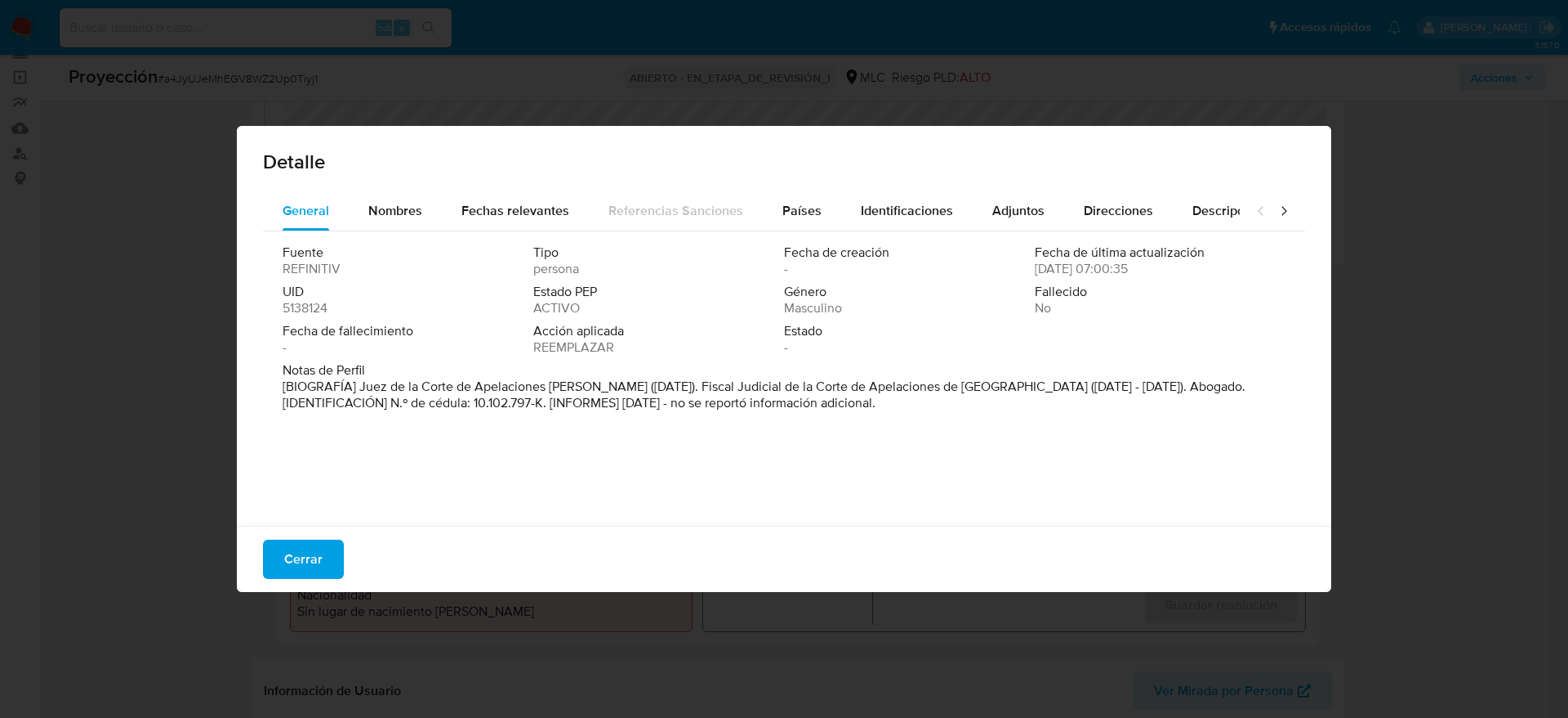
drag, startPoint x: 356, startPoint y: 385, endPoint x: 639, endPoint y: 389, distance: 283.0
click at [639, 389] on font "[BIOGRAFÍA] Juez de la Corte de Apelaciones [PERSON_NAME] ([DATE]). Fiscal Judi…" at bounding box center [763, 394] width 963 height 35
click at [306, 562] on span "Cerrar" at bounding box center [304, 559] width 39 height 36
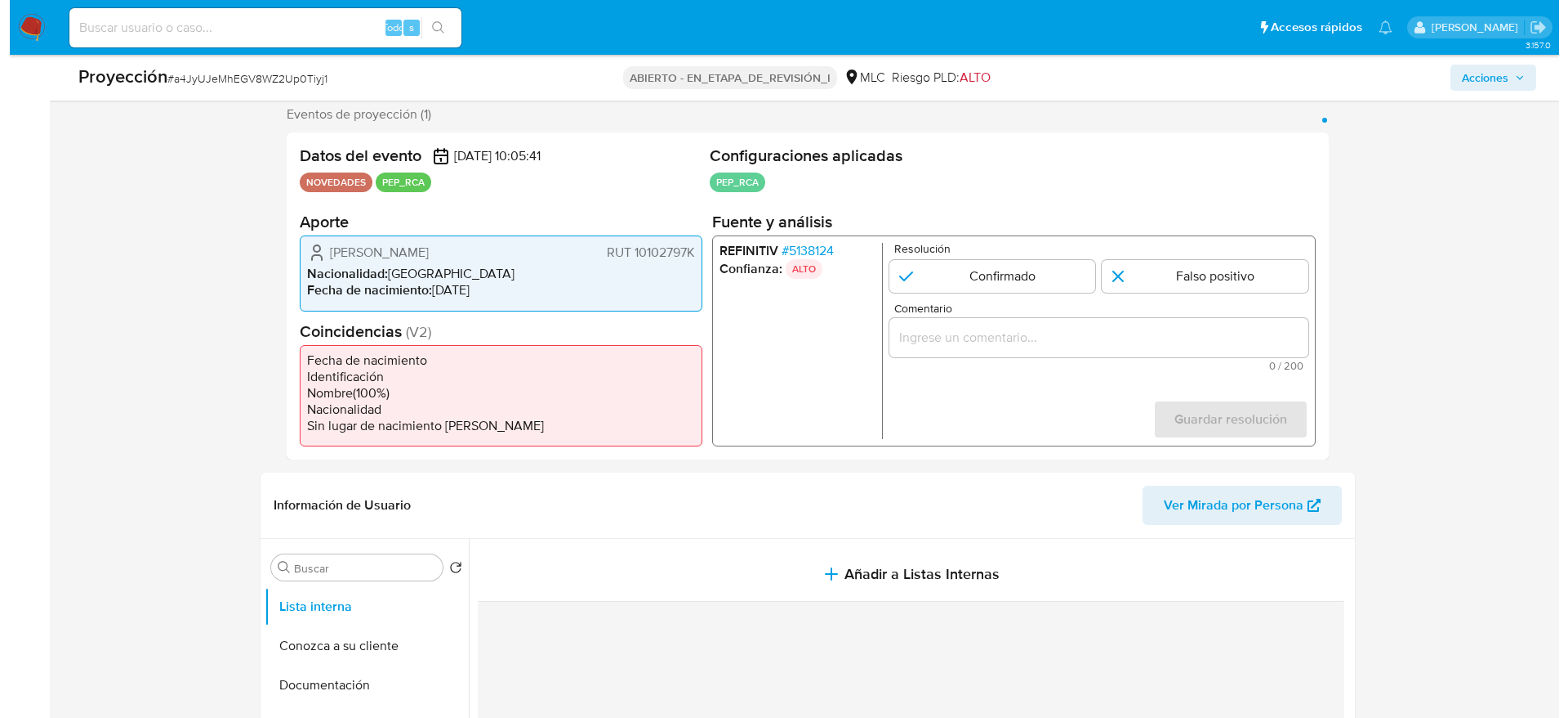
scroll to position [325, 0]
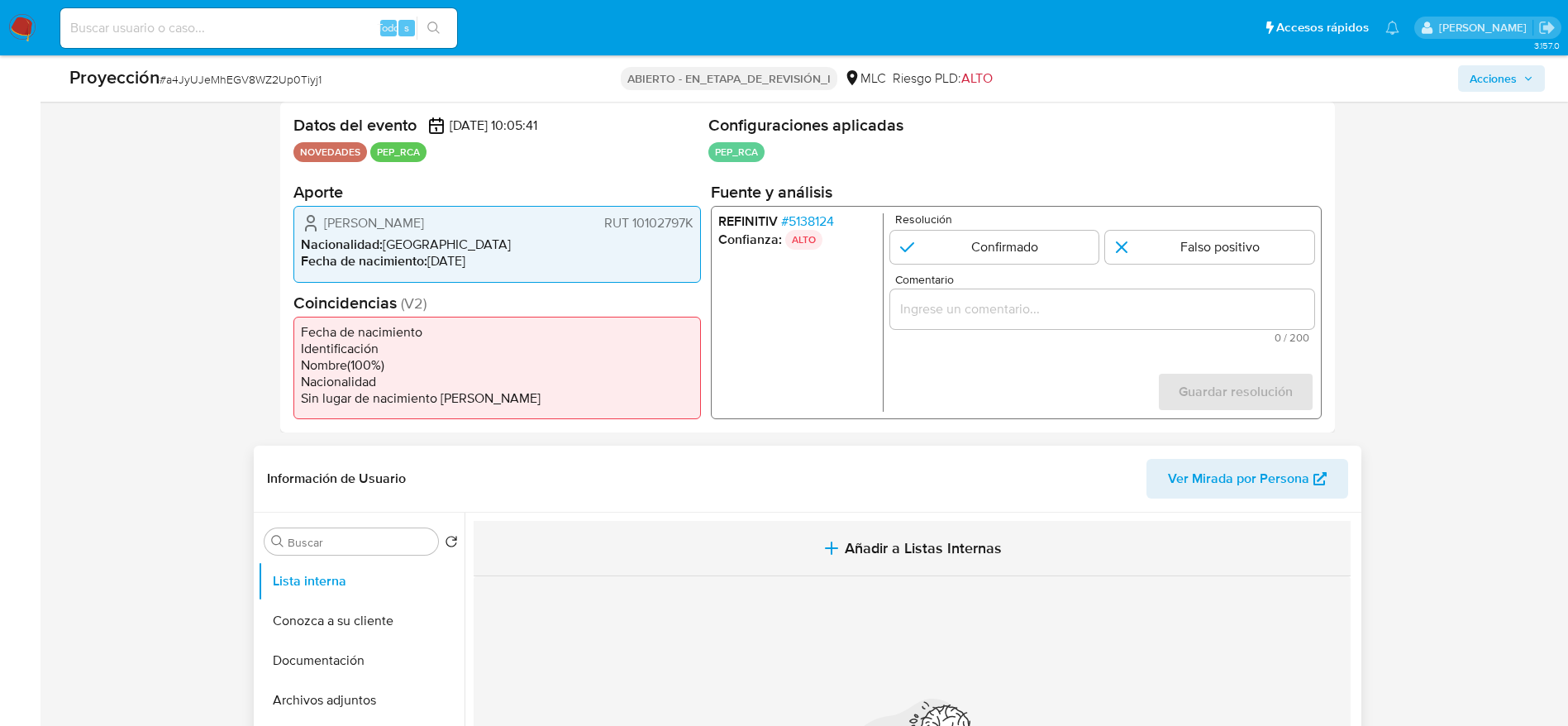
click at [854, 553] on span "Añadir a Listas Internas" at bounding box center [923, 547] width 157 height 19
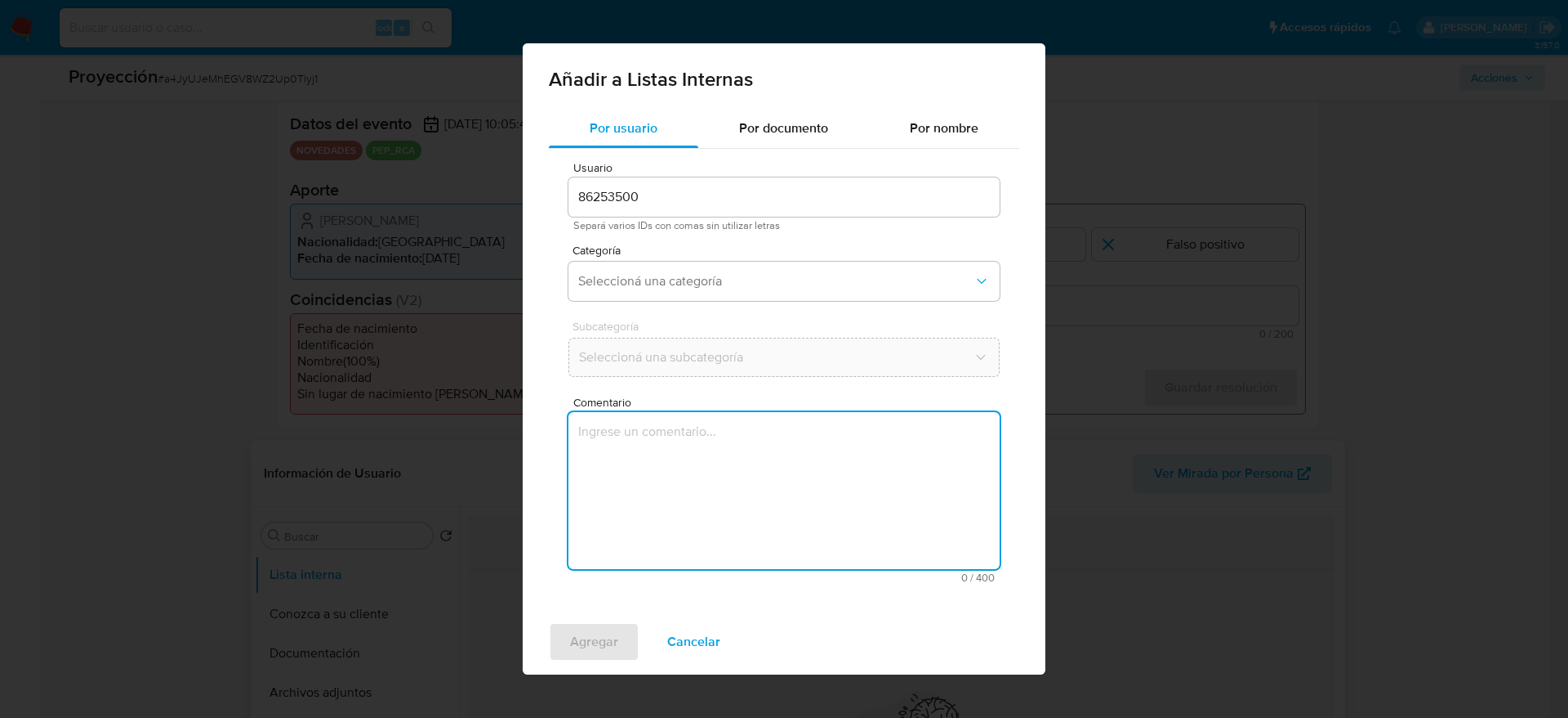
click at [844, 547] on textarea "Comentario" at bounding box center [784, 491] width 432 height 157
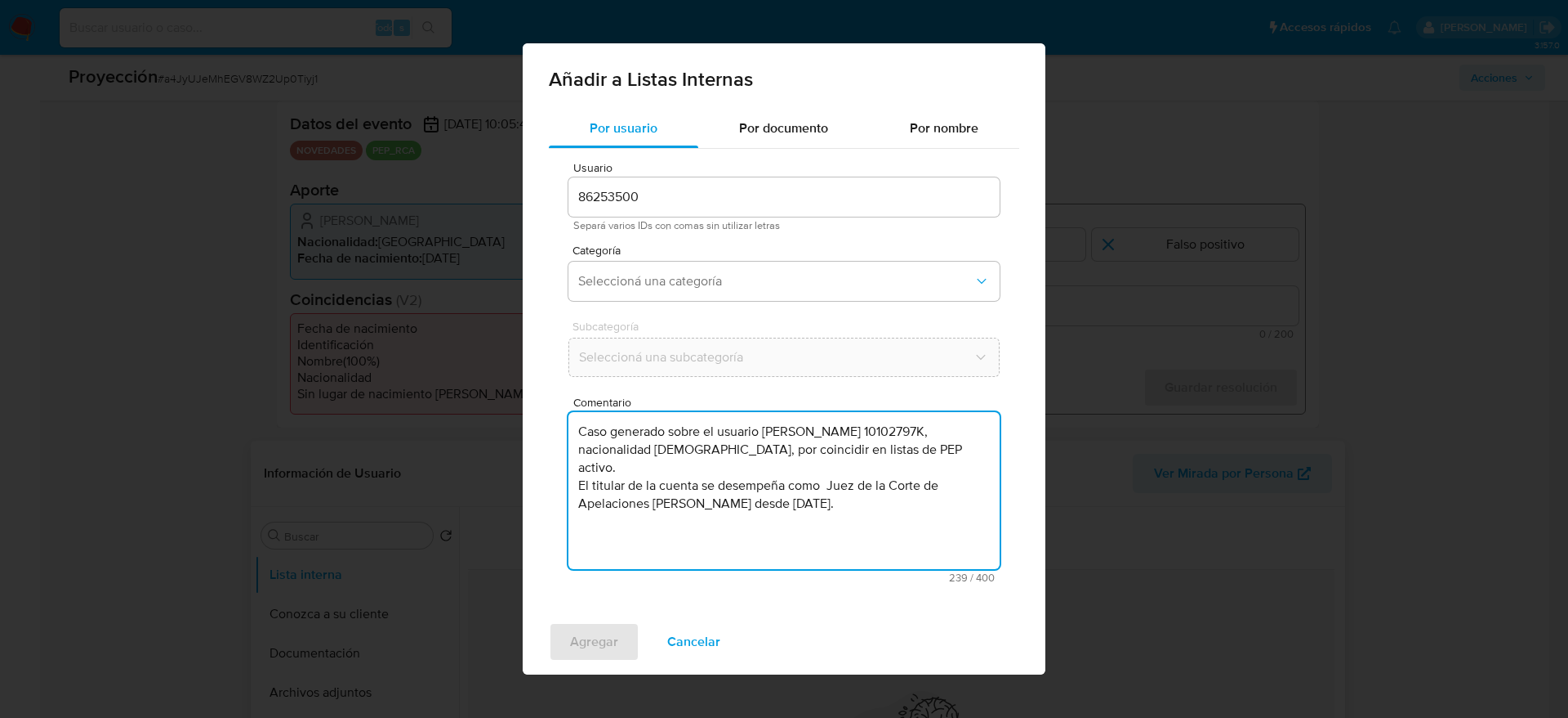
drag, startPoint x: 631, startPoint y: 470, endPoint x: 562, endPoint y: 452, distance: 71.3
click at [562, 452] on div "Usuario 86253500 Separá varios IDs con comas sin utilizar letras Categoría Sele…" at bounding box center [784, 372] width 470 height 447
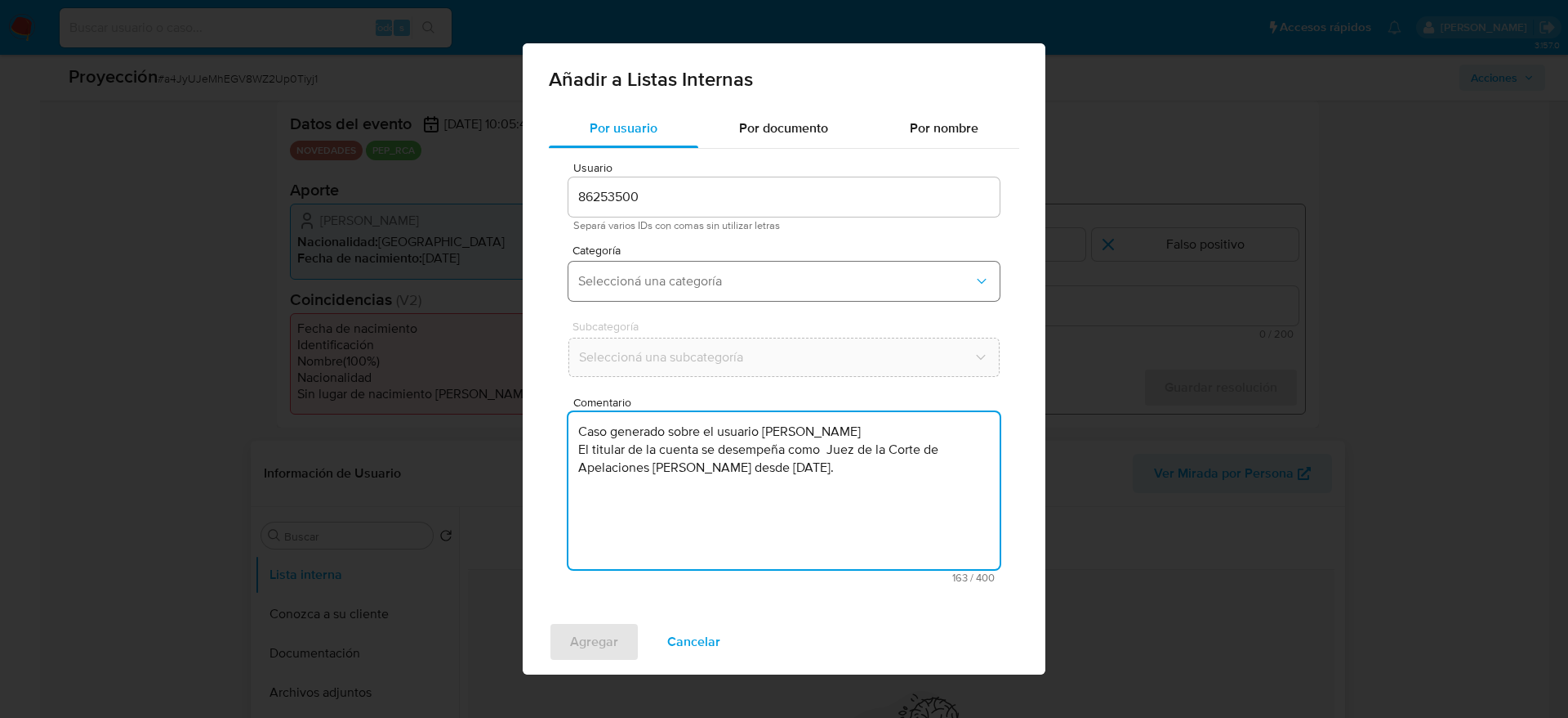
type textarea "Caso generado sobre el usuario Fabio Gonzalo Jordán Díaz El titular de la cuent…"
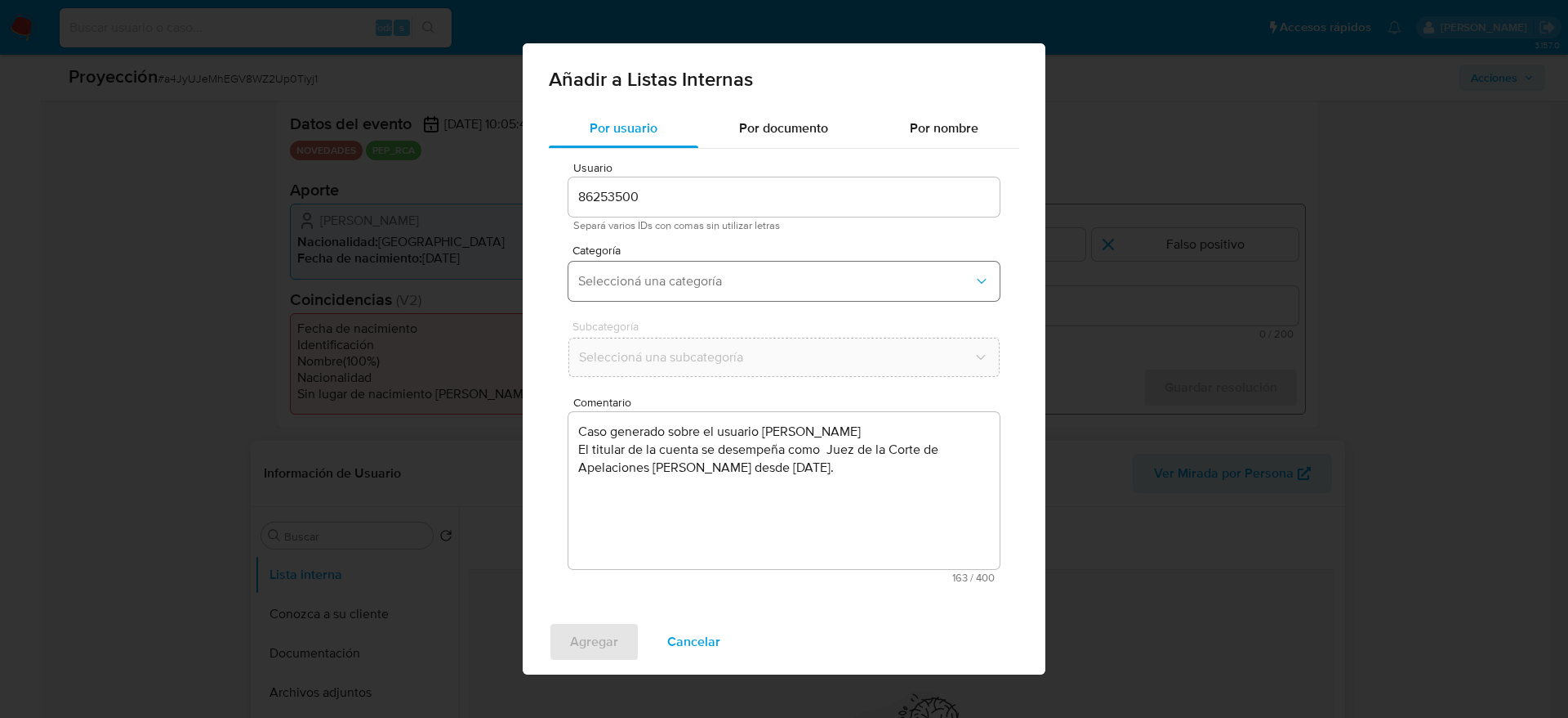
click at [799, 285] on span "Seleccioná una categoría" at bounding box center [776, 280] width 396 height 16
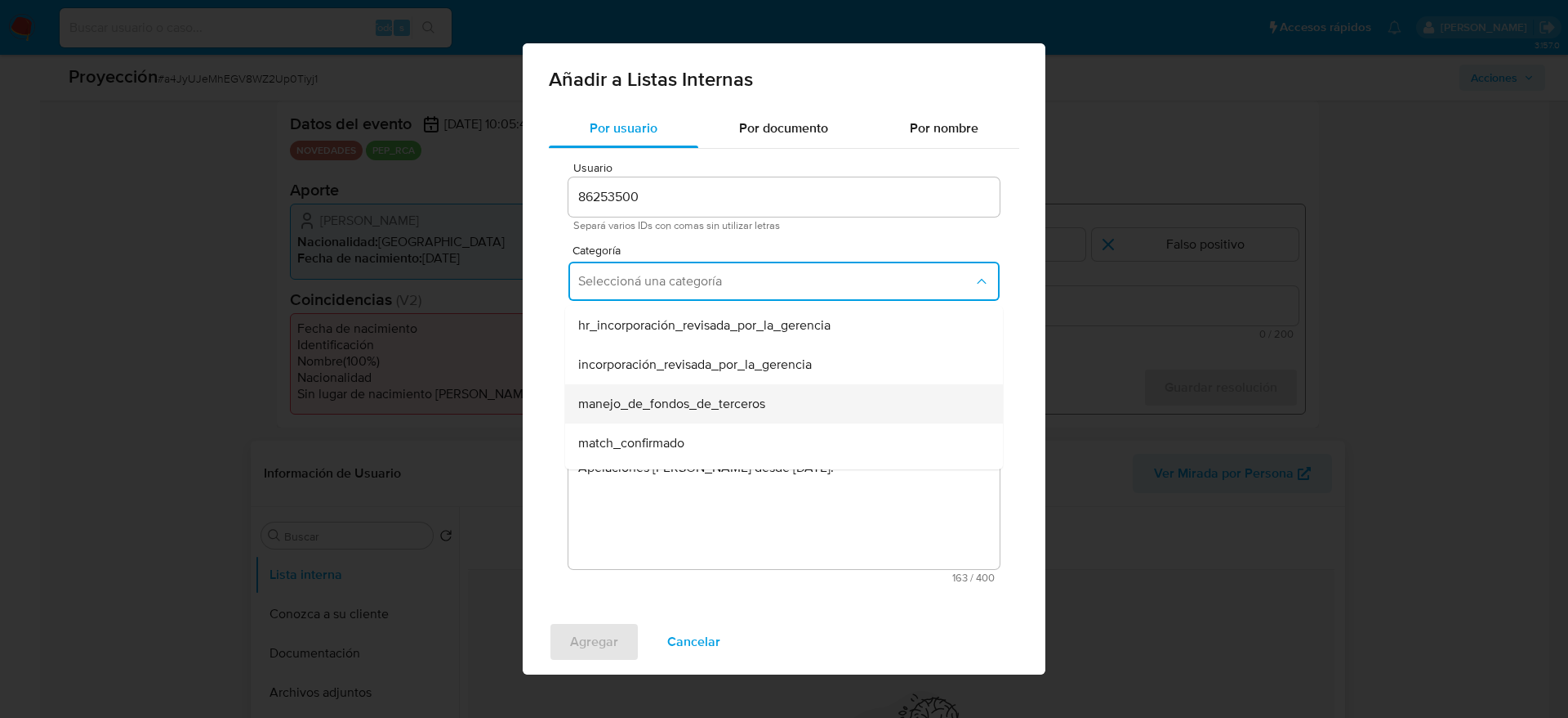
scroll to position [39, 0]
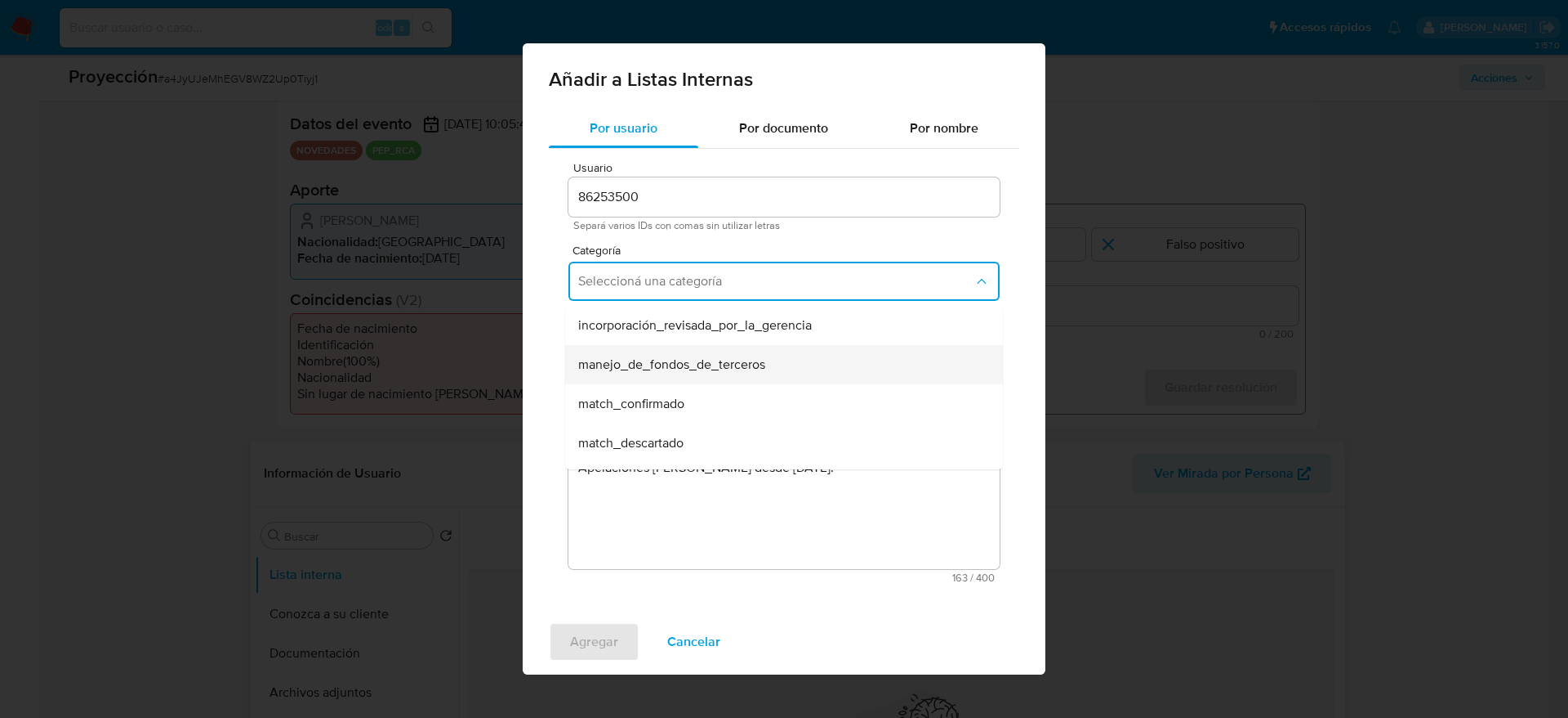
click at [765, 394] on div "match_confirmado" at bounding box center [779, 404] width 401 height 39
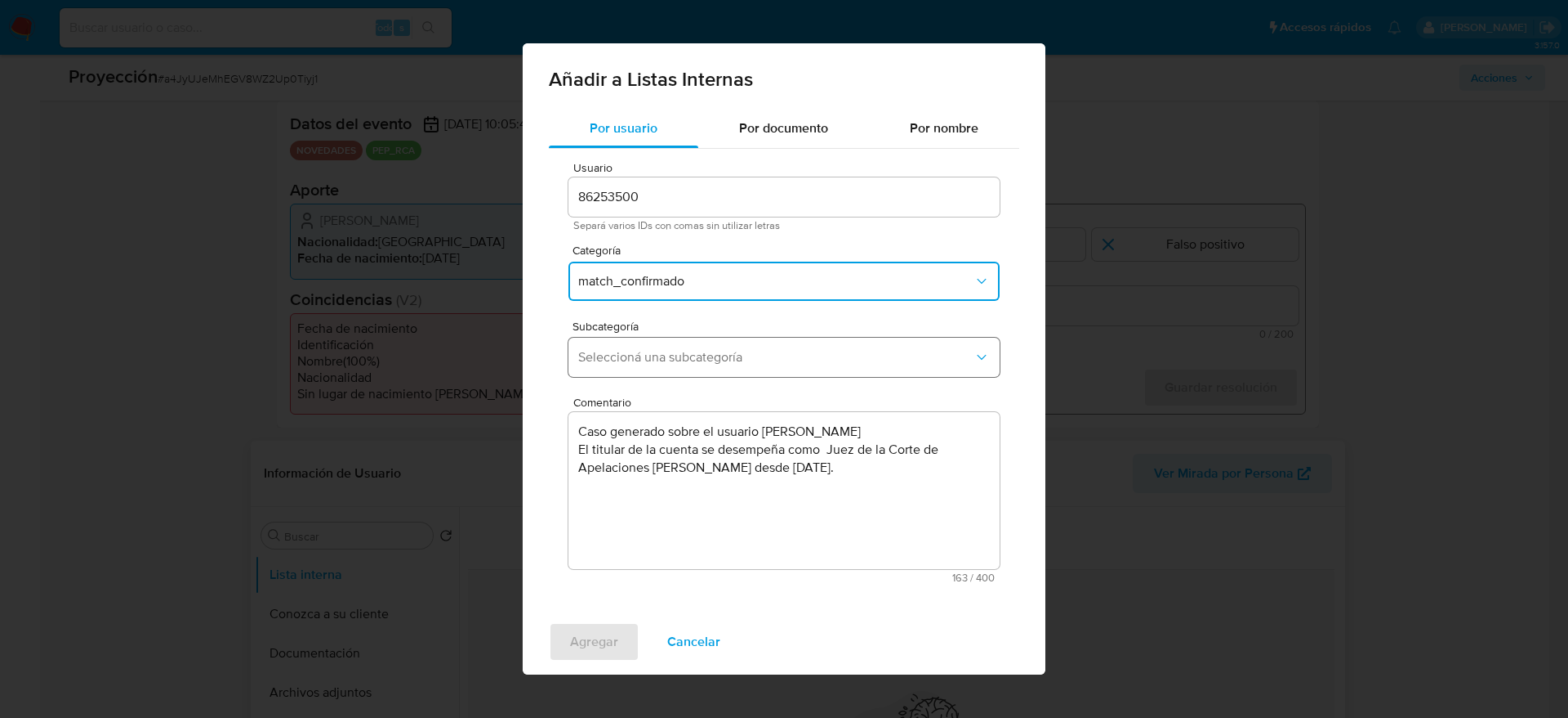
click at [818, 355] on span "Seleccioná una subcategoría" at bounding box center [776, 357] width 396 height 16
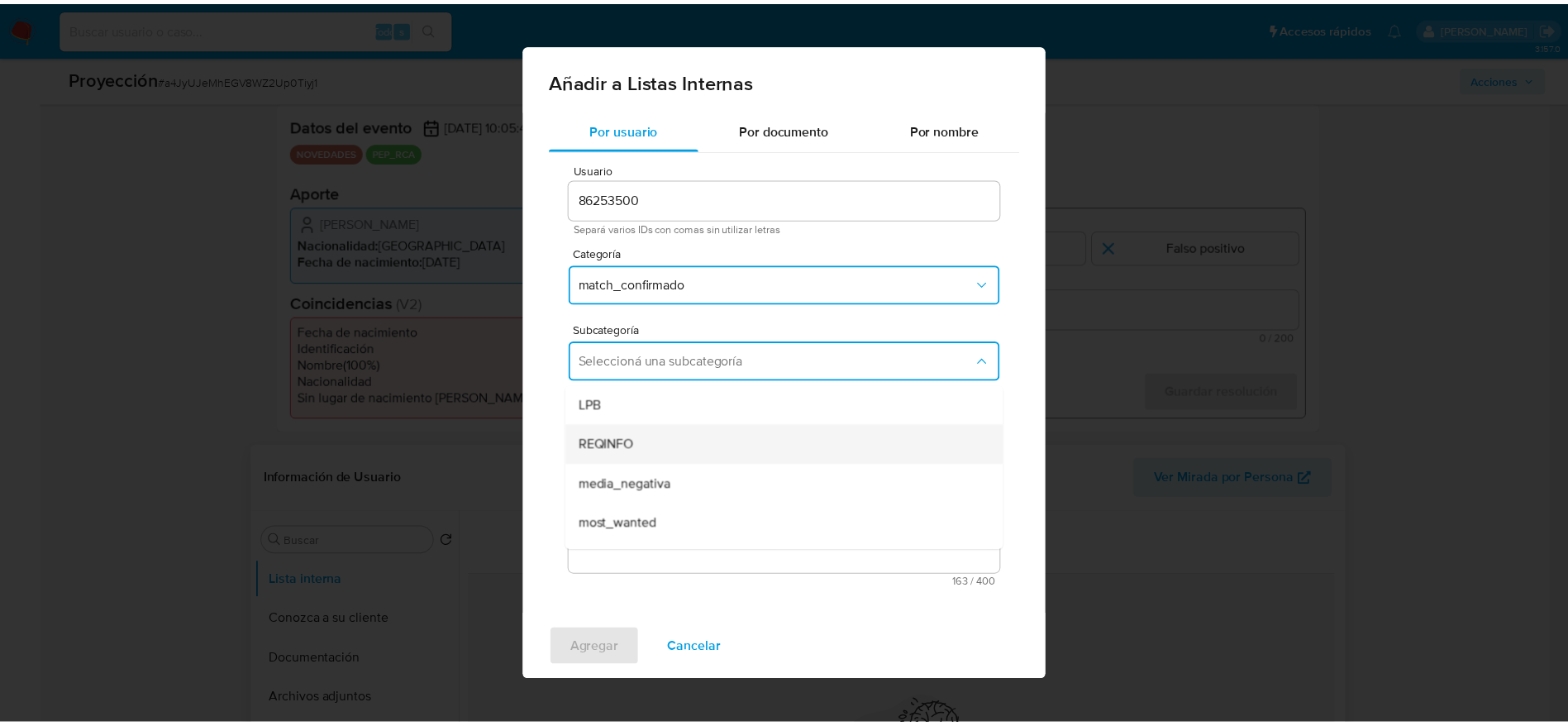
scroll to position [113, 0]
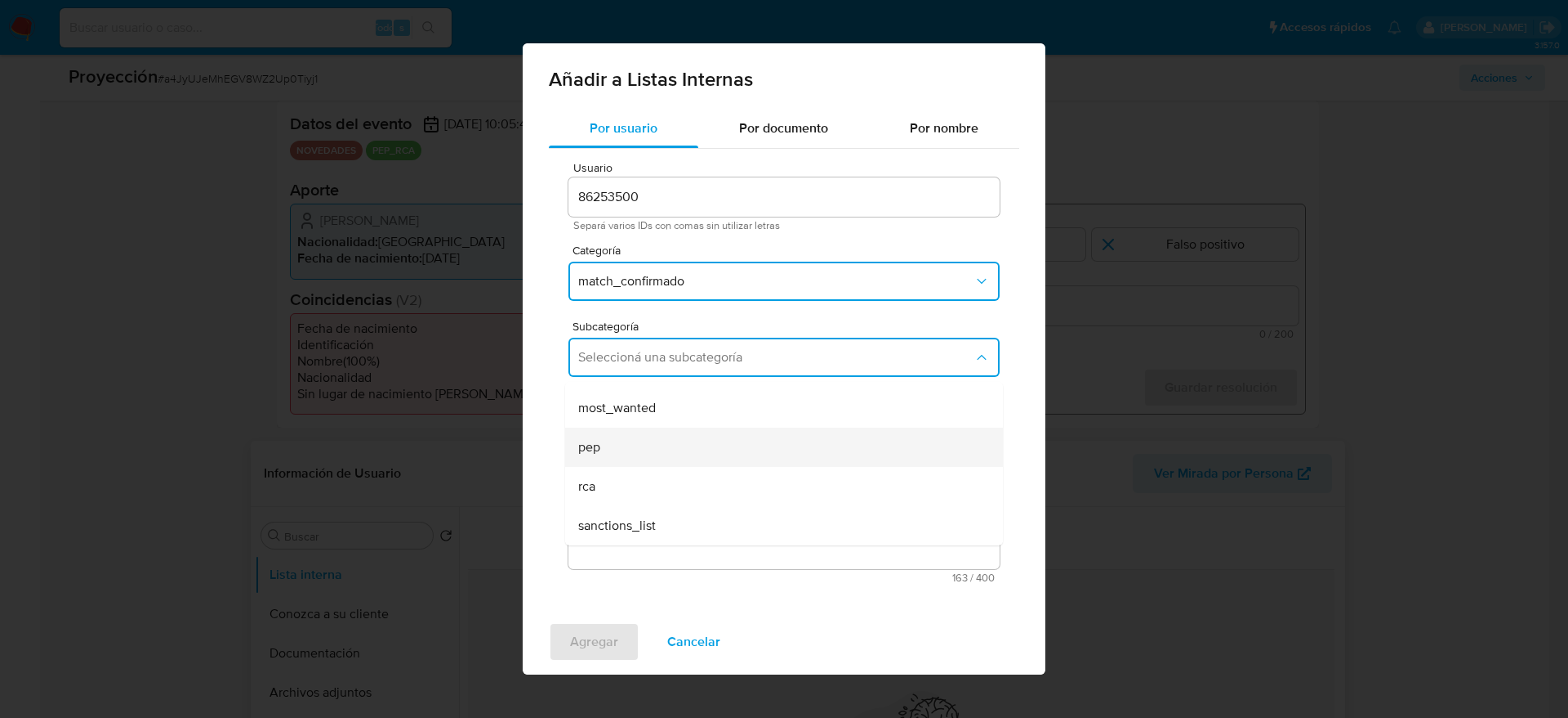
click at [713, 443] on div "pep" at bounding box center [779, 447] width 401 height 39
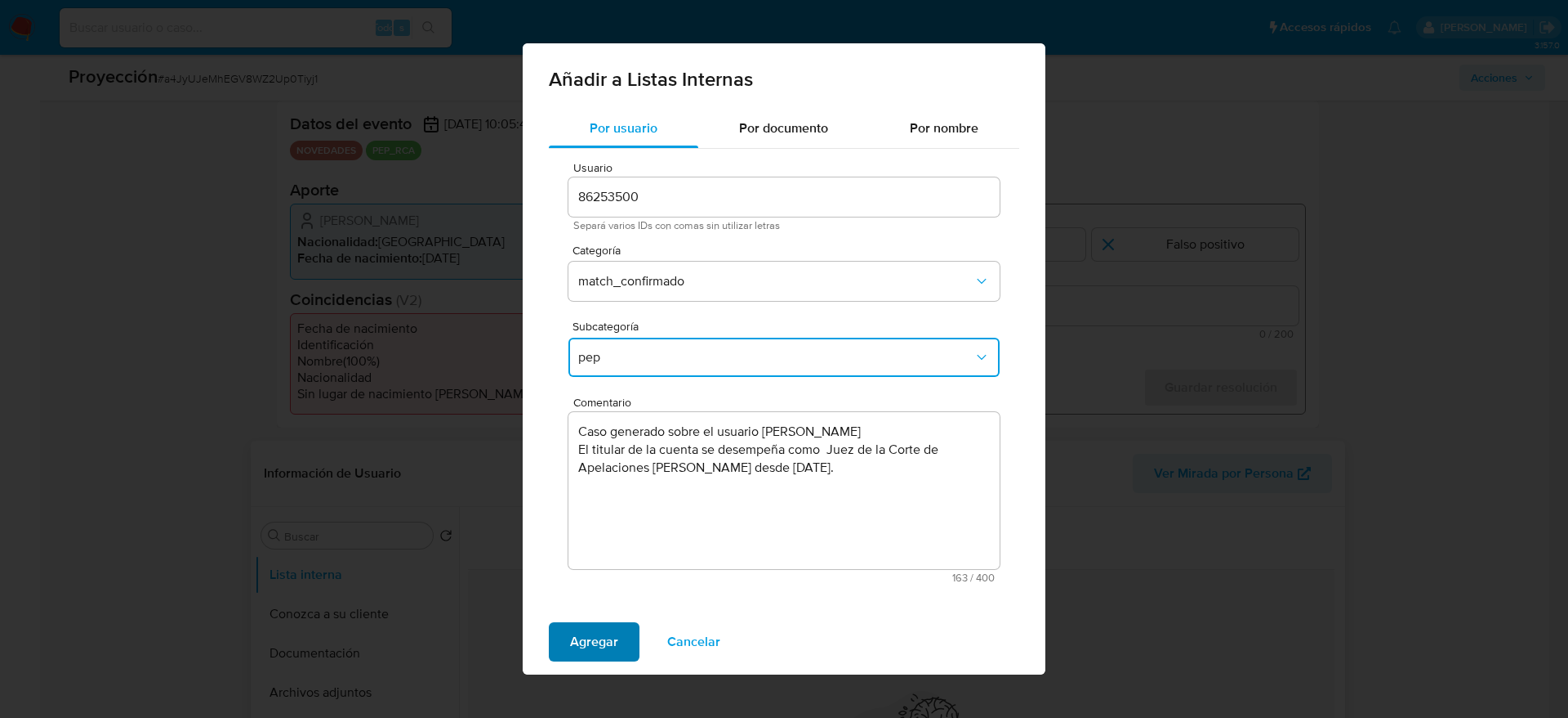
click at [591, 632] on span "Agregar" at bounding box center [594, 641] width 48 height 36
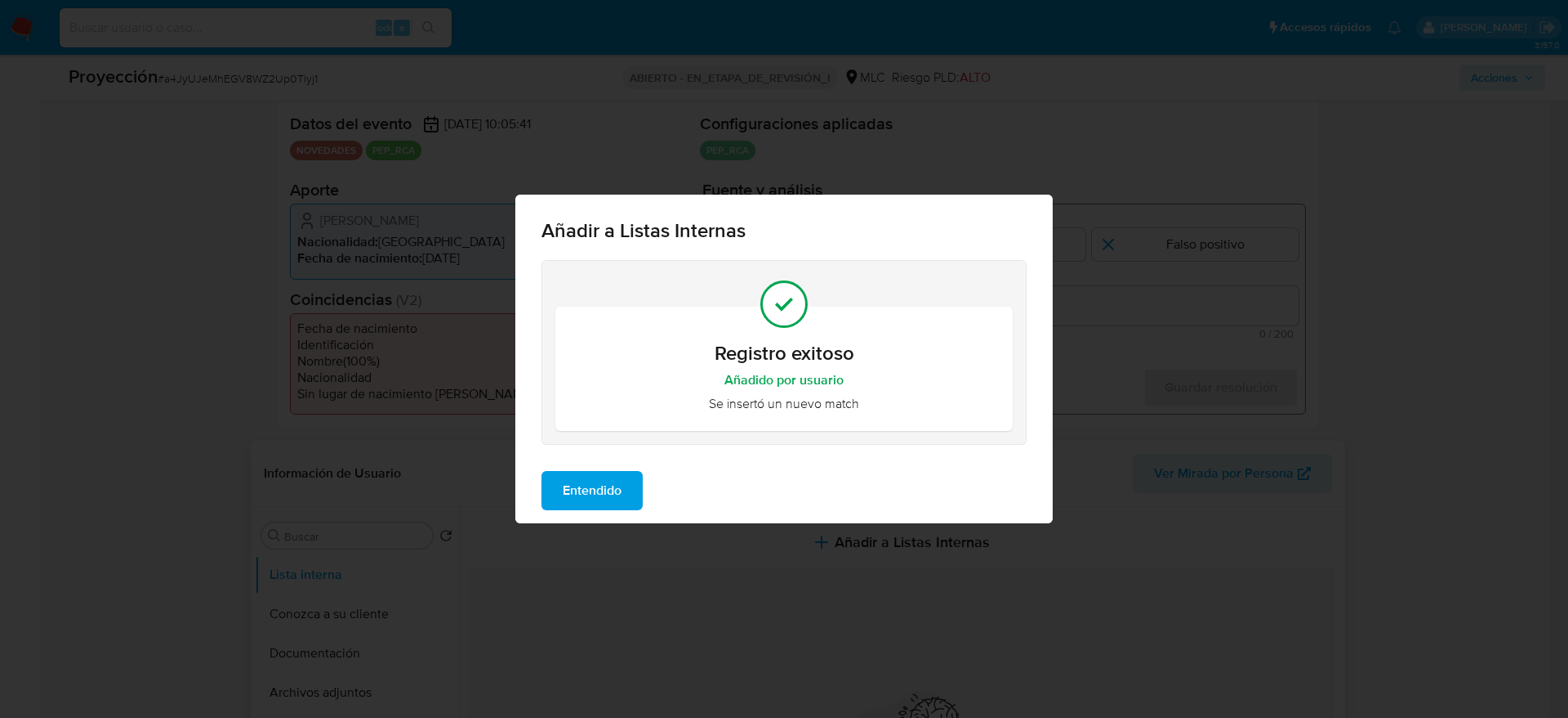
click at [607, 476] on span "Entendido" at bounding box center [592, 490] width 59 height 36
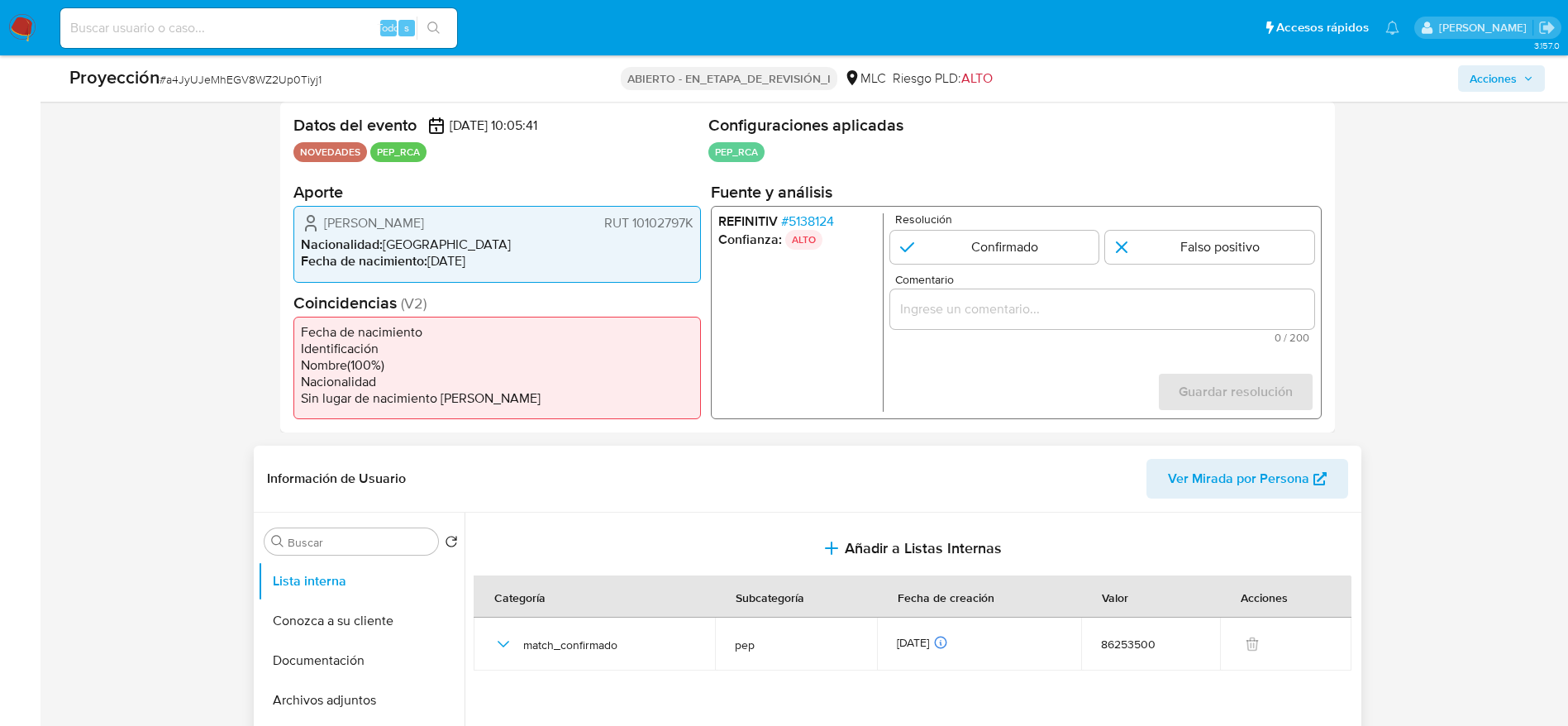
paste input "Caso generado sobre el usuario Fabio Gonzalo Jordán Díaz El titular de la cuent…"
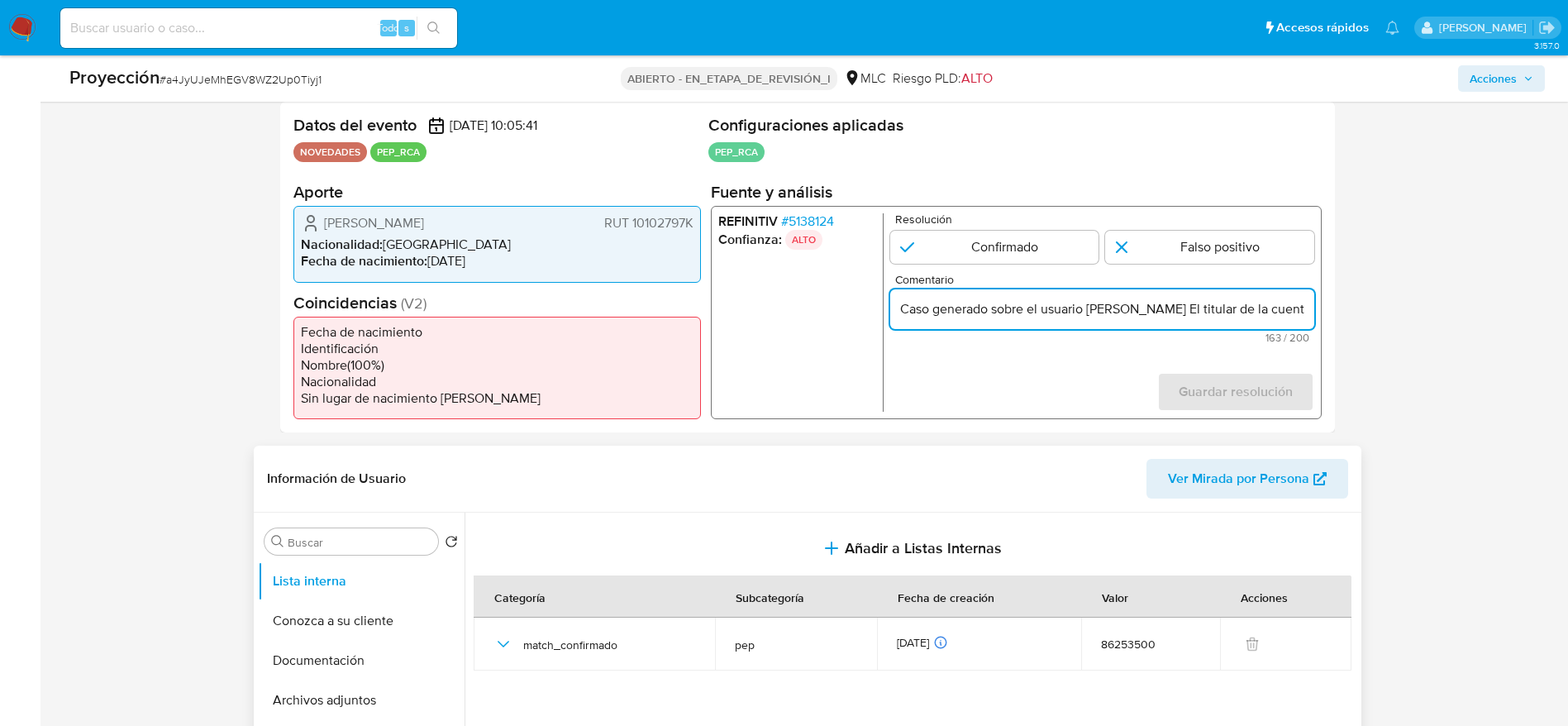
click at [1183, 317] on input "Caso generado sobre el usuario Fabio Gonzalo Jordán Díaz El titular de la cuent…" at bounding box center [1101, 309] width 424 height 22
type input "Caso generado sobre el usuario Fabio Gonzalo Jordán Díaz El titular de la cuent…"
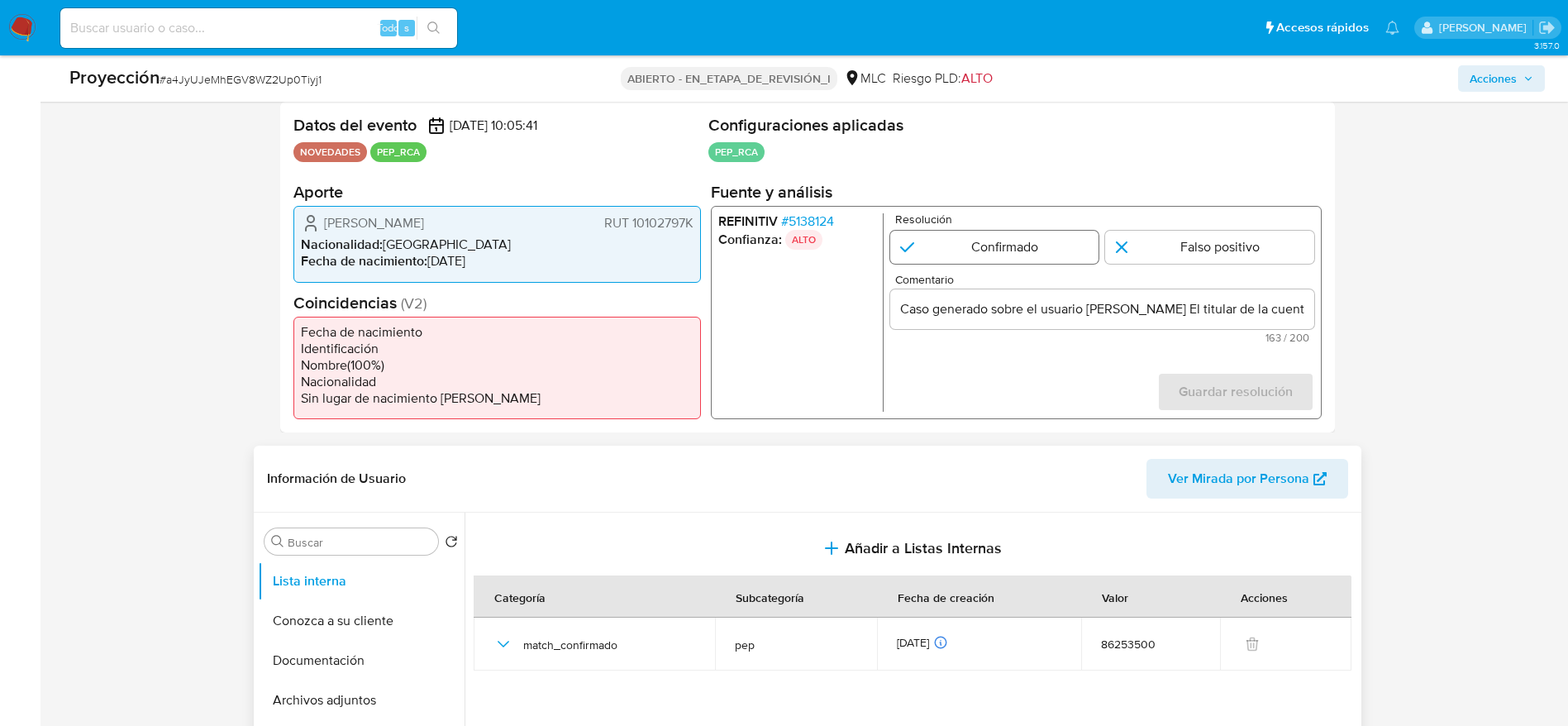
click at [993, 249] on input "1 de 1" at bounding box center [993, 247] width 209 height 33
radio input "true"
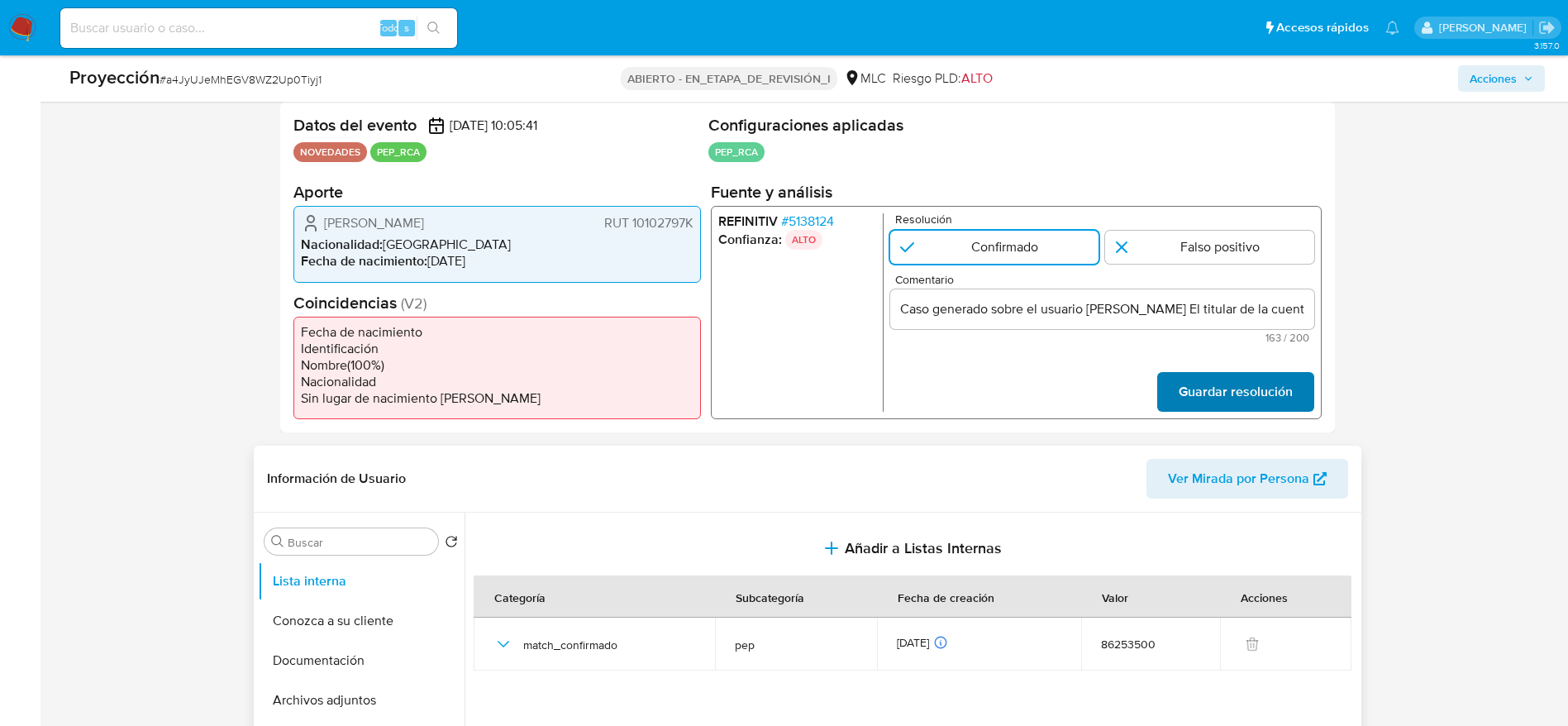
click at [1256, 396] on span "Guardar resolución" at bounding box center [1234, 391] width 114 height 36
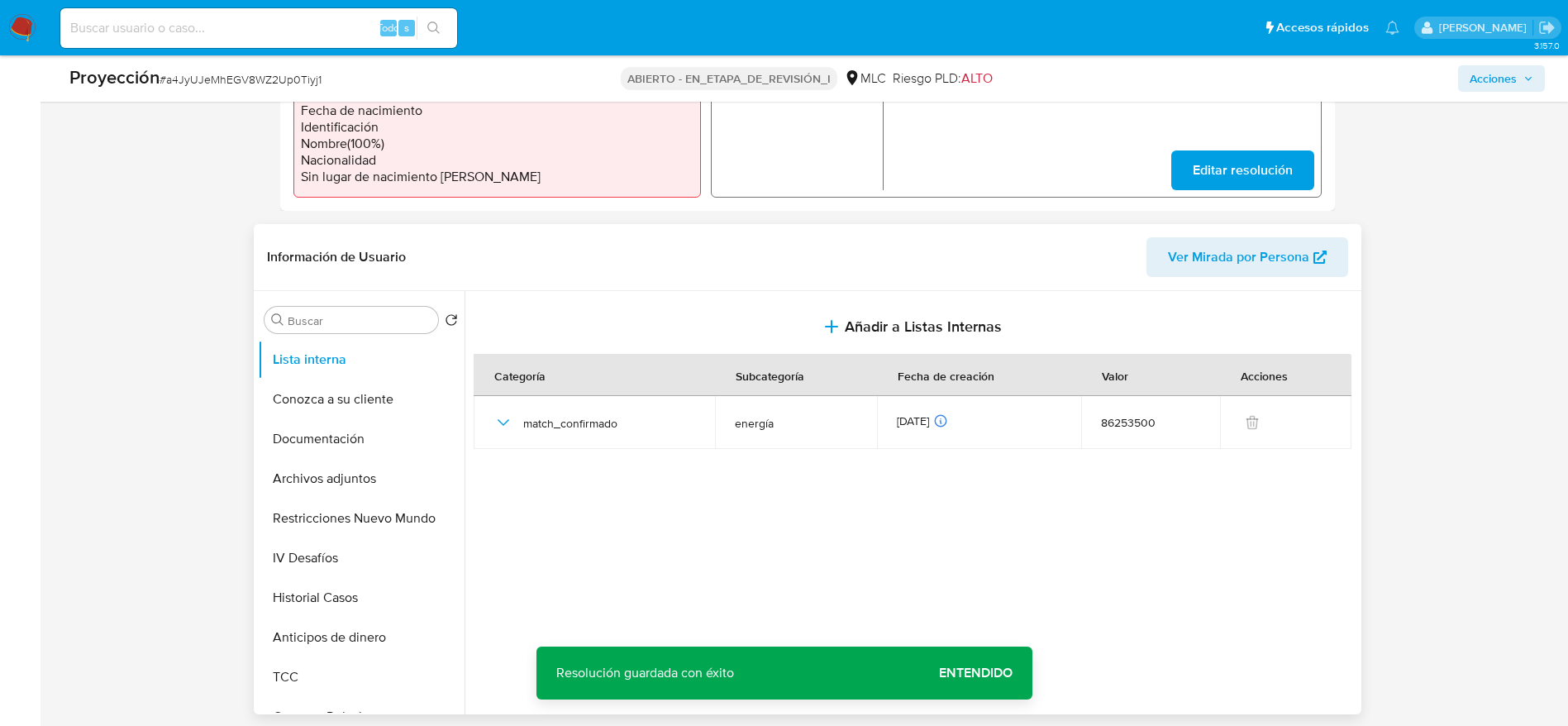
scroll to position [552, 0]
click at [307, 464] on button "Archivos adjuntos" at bounding box center [354, 477] width 193 height 39
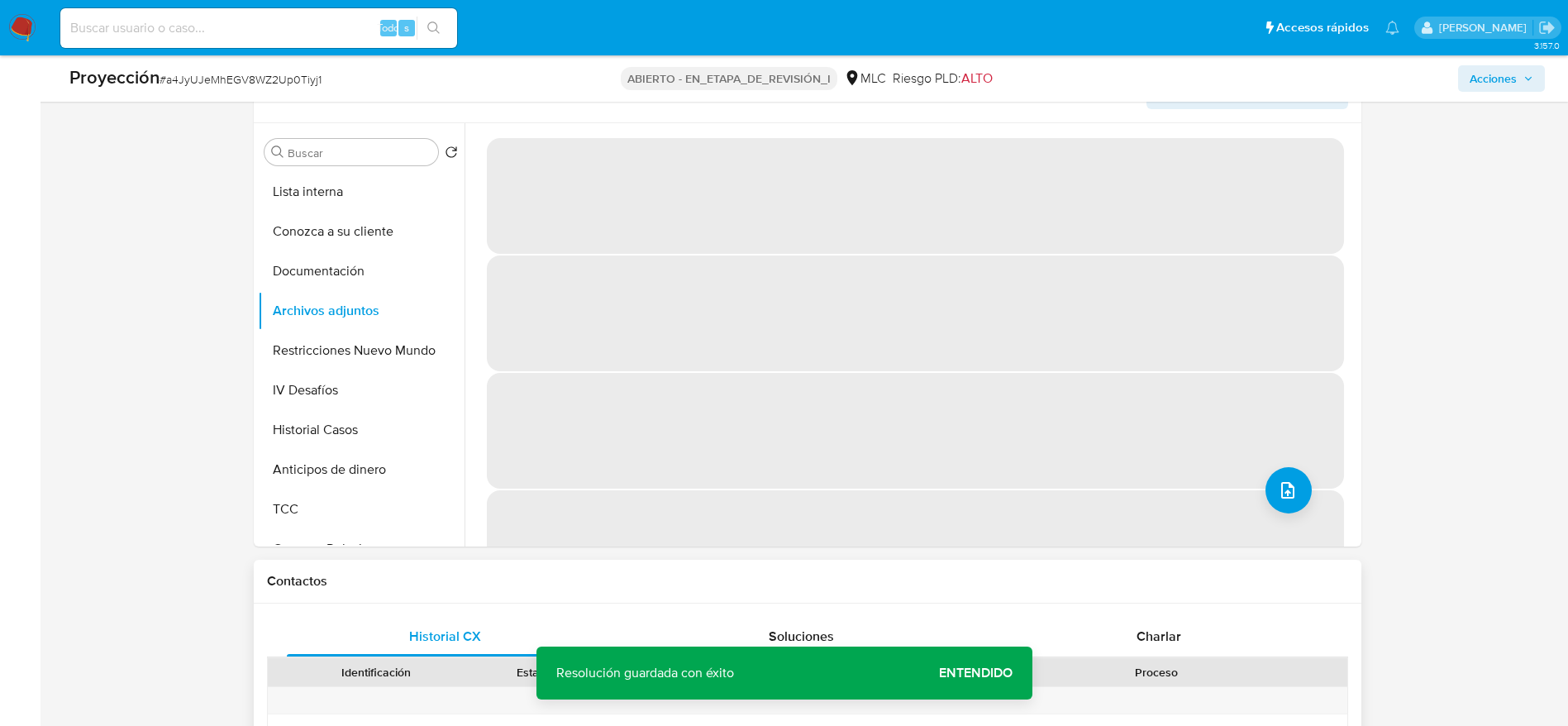
scroll to position [669, 0]
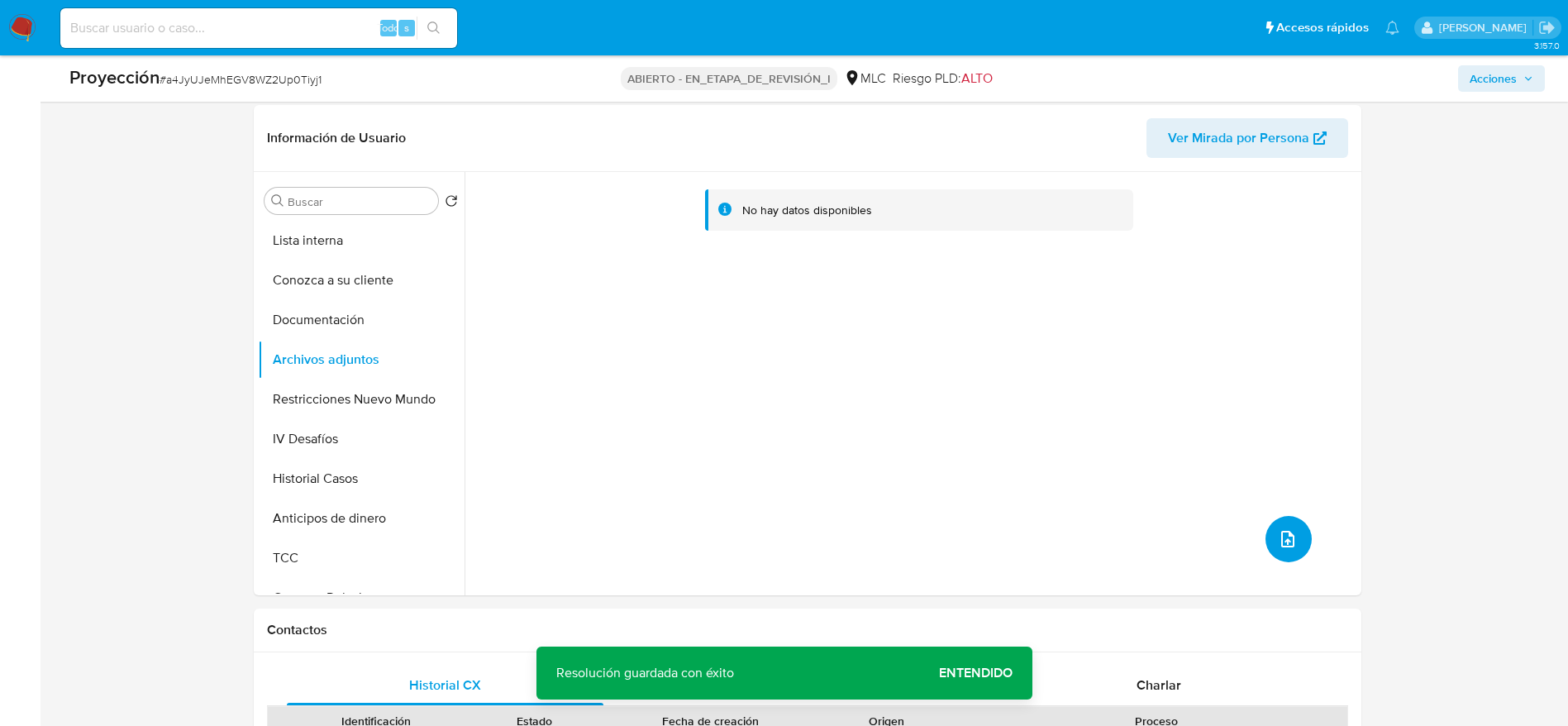
click at [1288, 548] on button "subir archivo" at bounding box center [1288, 539] width 46 height 46
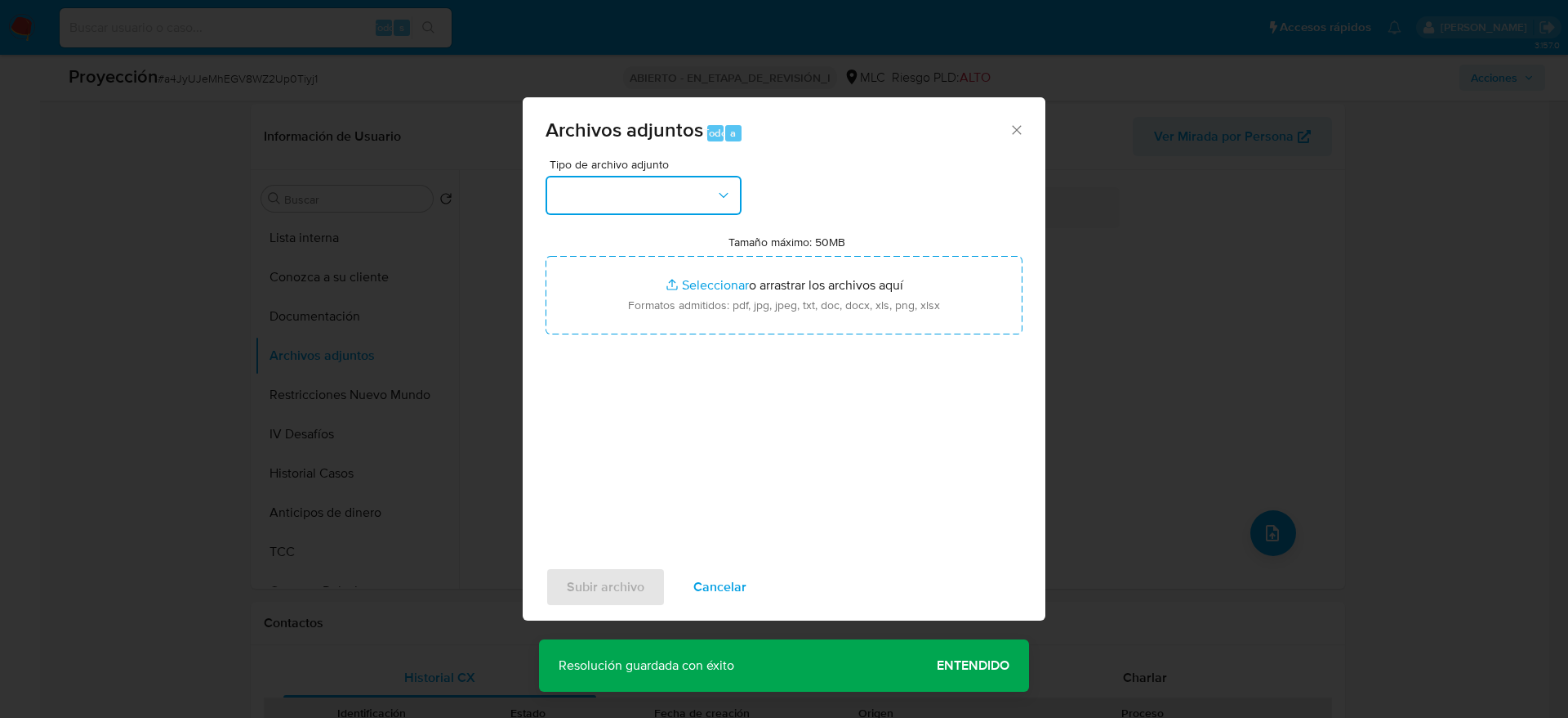
click at [697, 194] on button "button" at bounding box center [644, 195] width 196 height 39
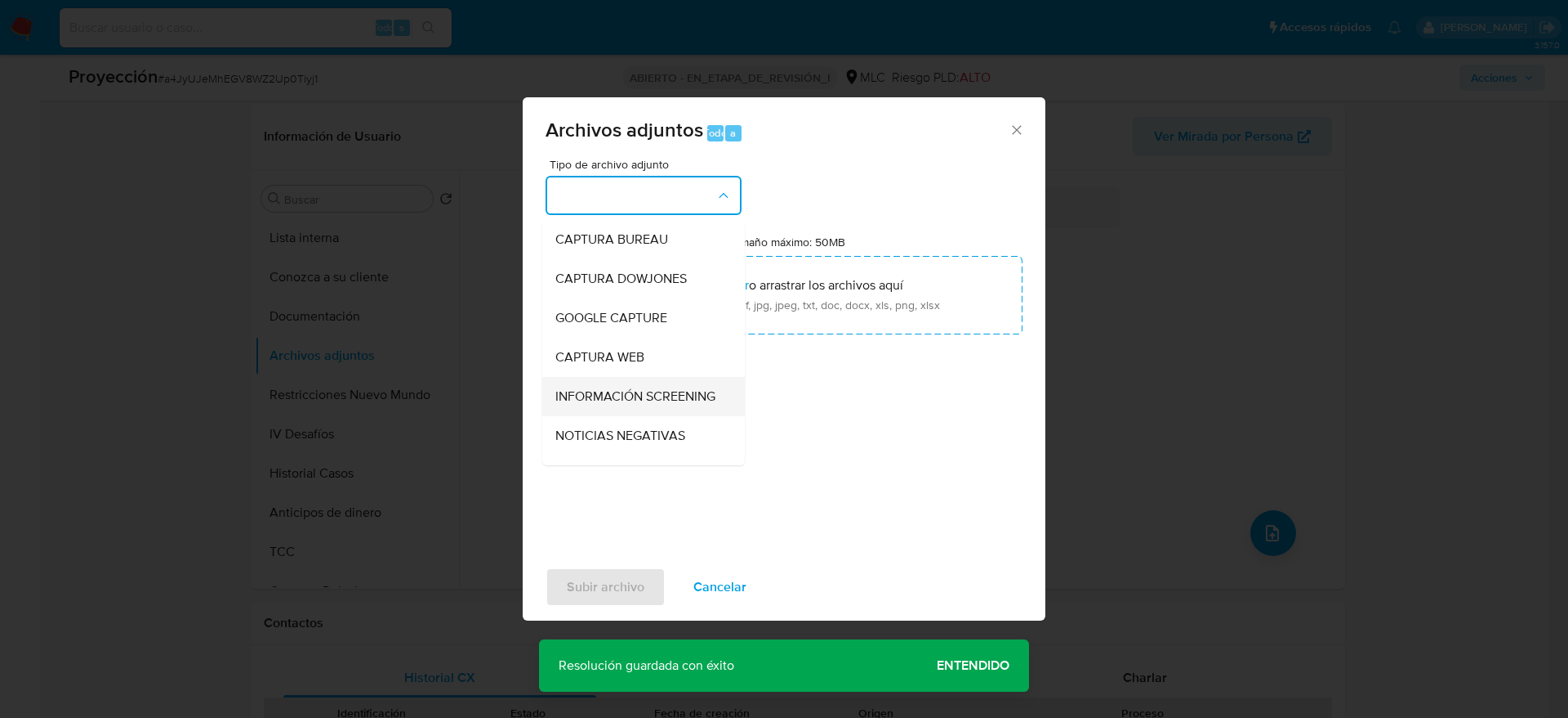
click at [617, 405] on span "INFORMACIÓN SCREENING" at bounding box center [635, 396] width 160 height 16
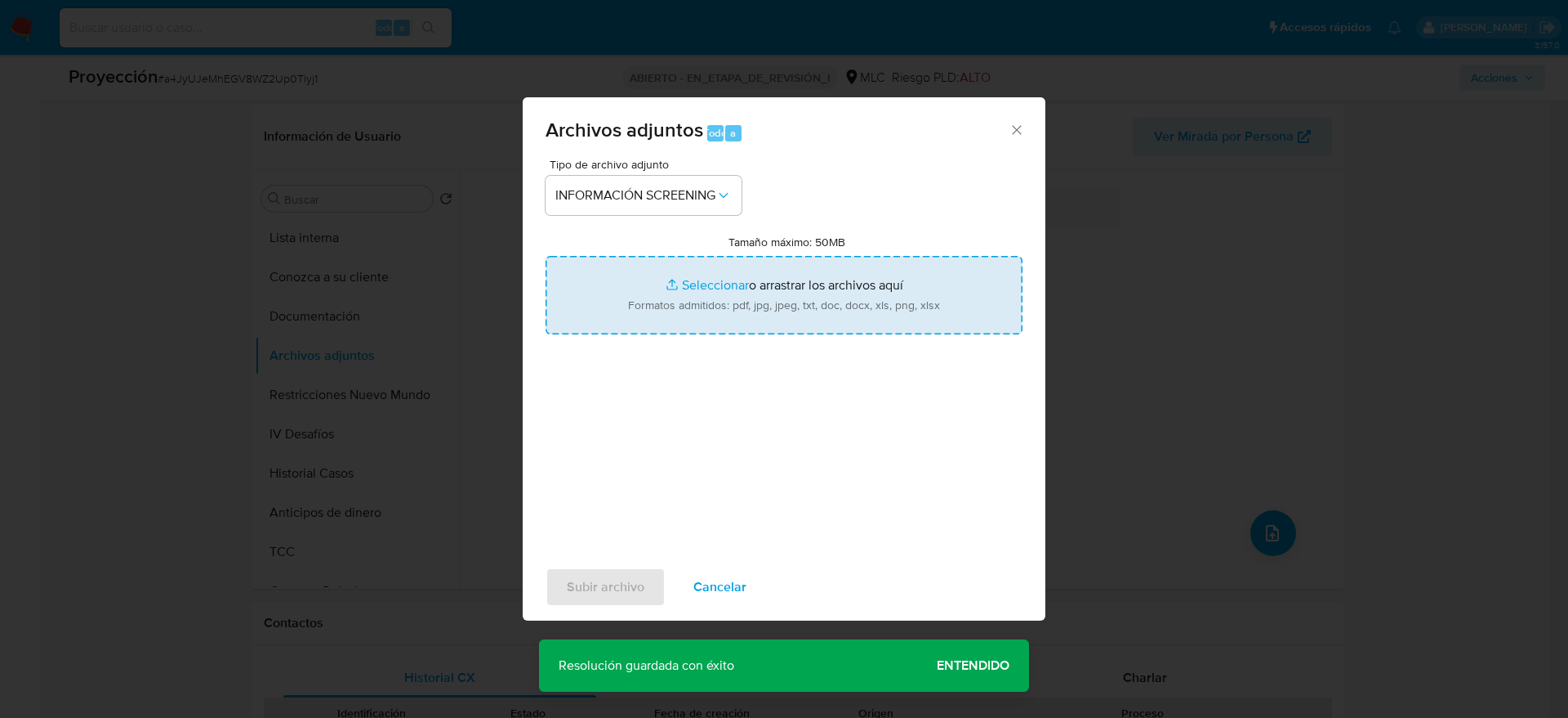
click at [844, 257] on input "Tamaño máximo: 50MB Seleccionar archivos" at bounding box center [784, 295] width 477 height 79
type input "C:\fakepath\_Fabio Gonzalo Jordán Díaz_ - Buscar con Google.pdf"
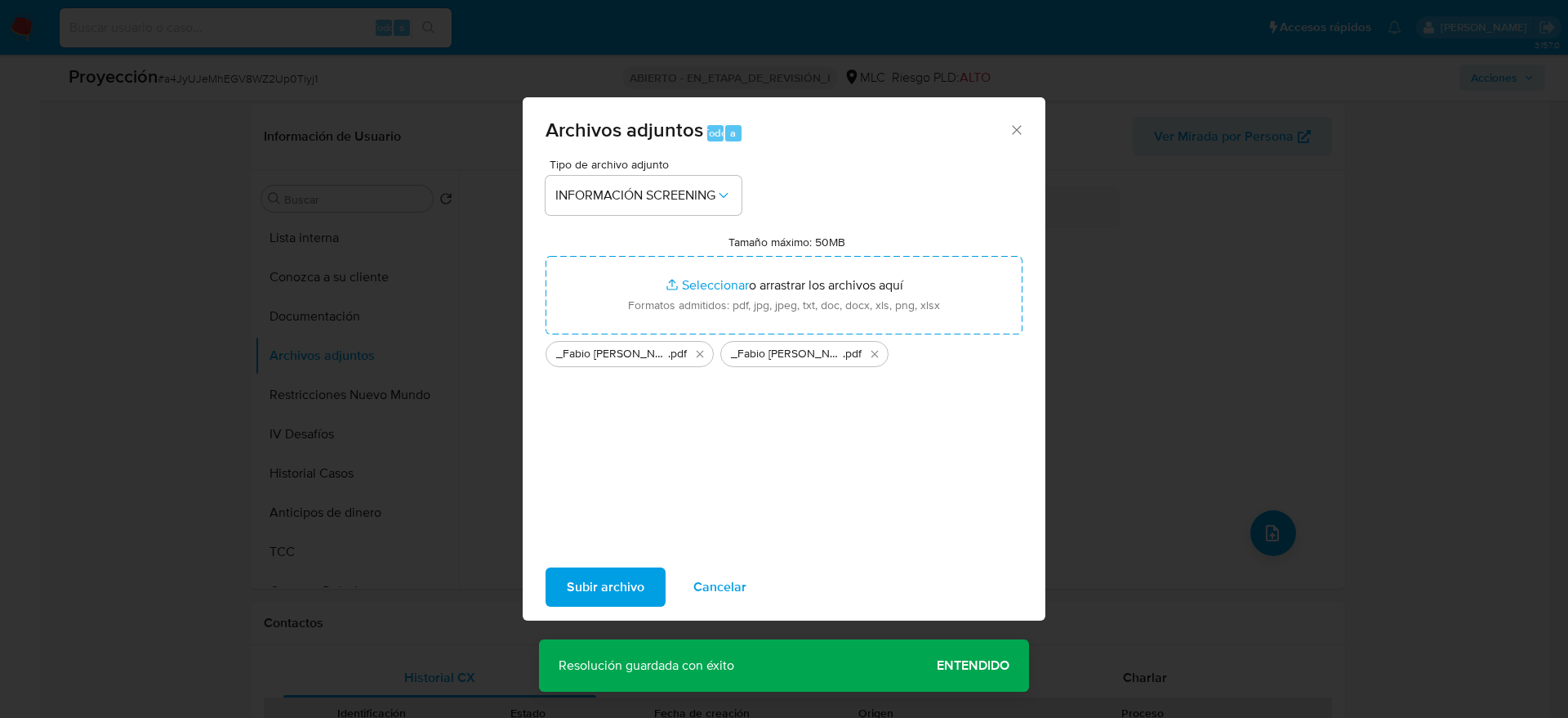
drag, startPoint x: 844, startPoint y: 257, endPoint x: 607, endPoint y: 587, distance: 406.3
click at [607, 587] on span "Subir archivo" at bounding box center [606, 586] width 78 height 36
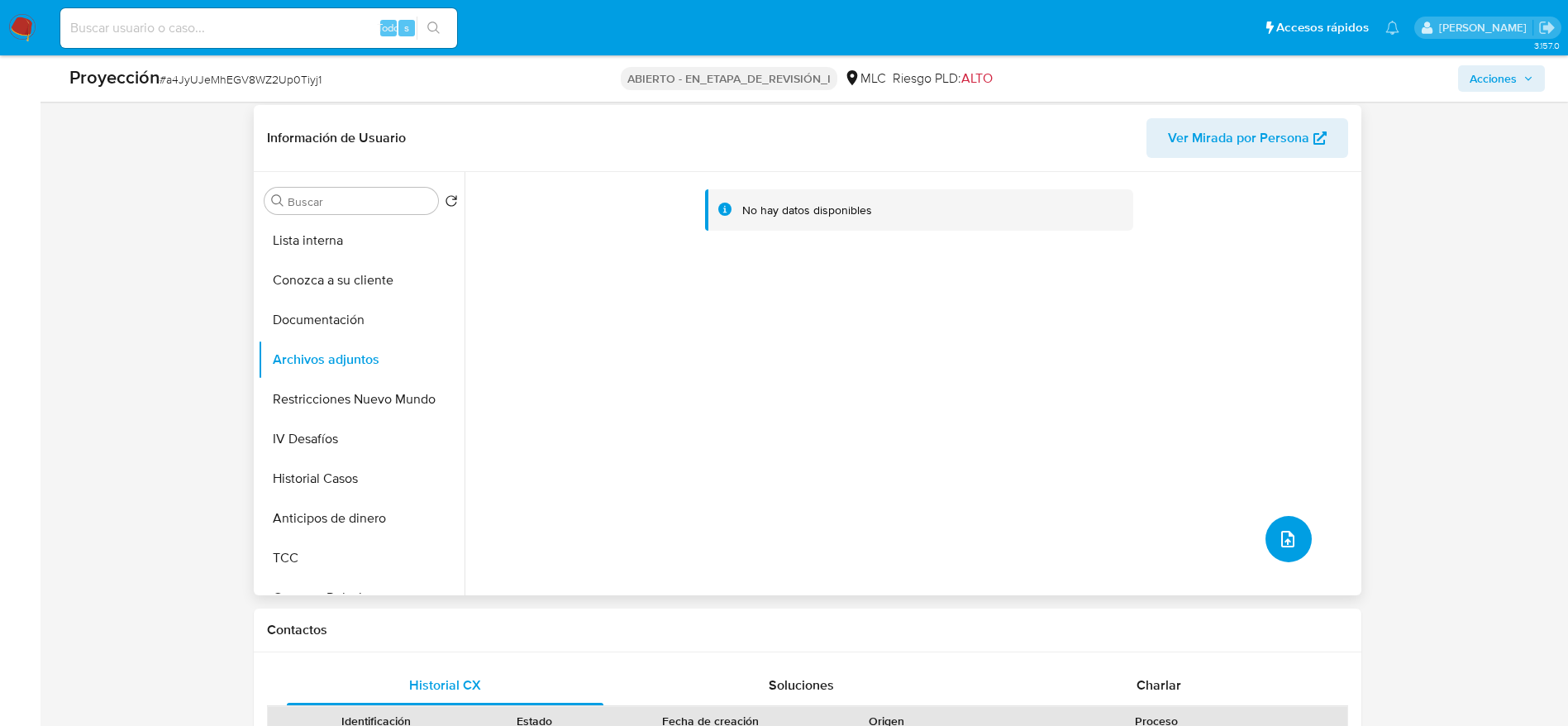
scroll to position [0, 0]
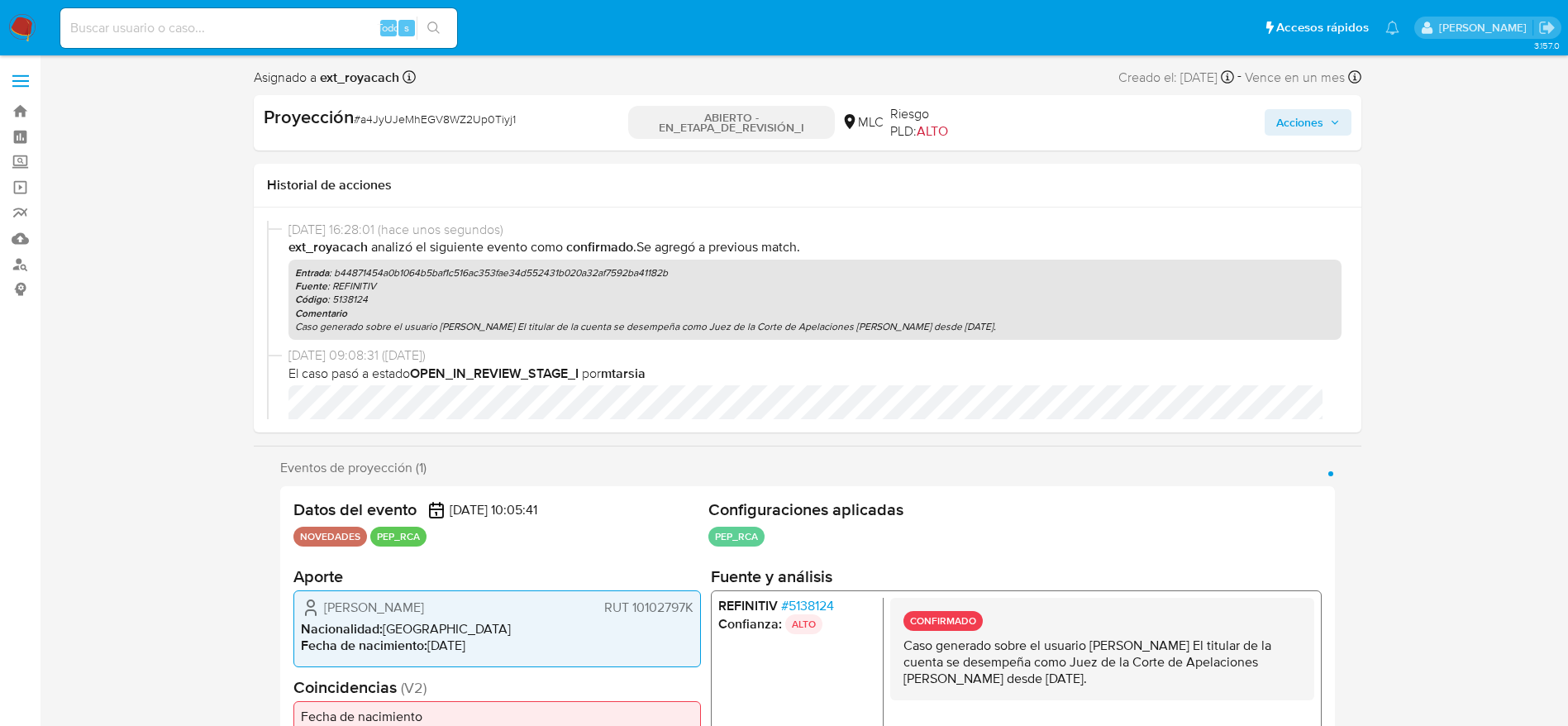
click at [1301, 138] on div "Acciones" at bounding box center [1172, 123] width 358 height 35
click at [1322, 123] on span "Acciones" at bounding box center [1300, 122] width 47 height 26
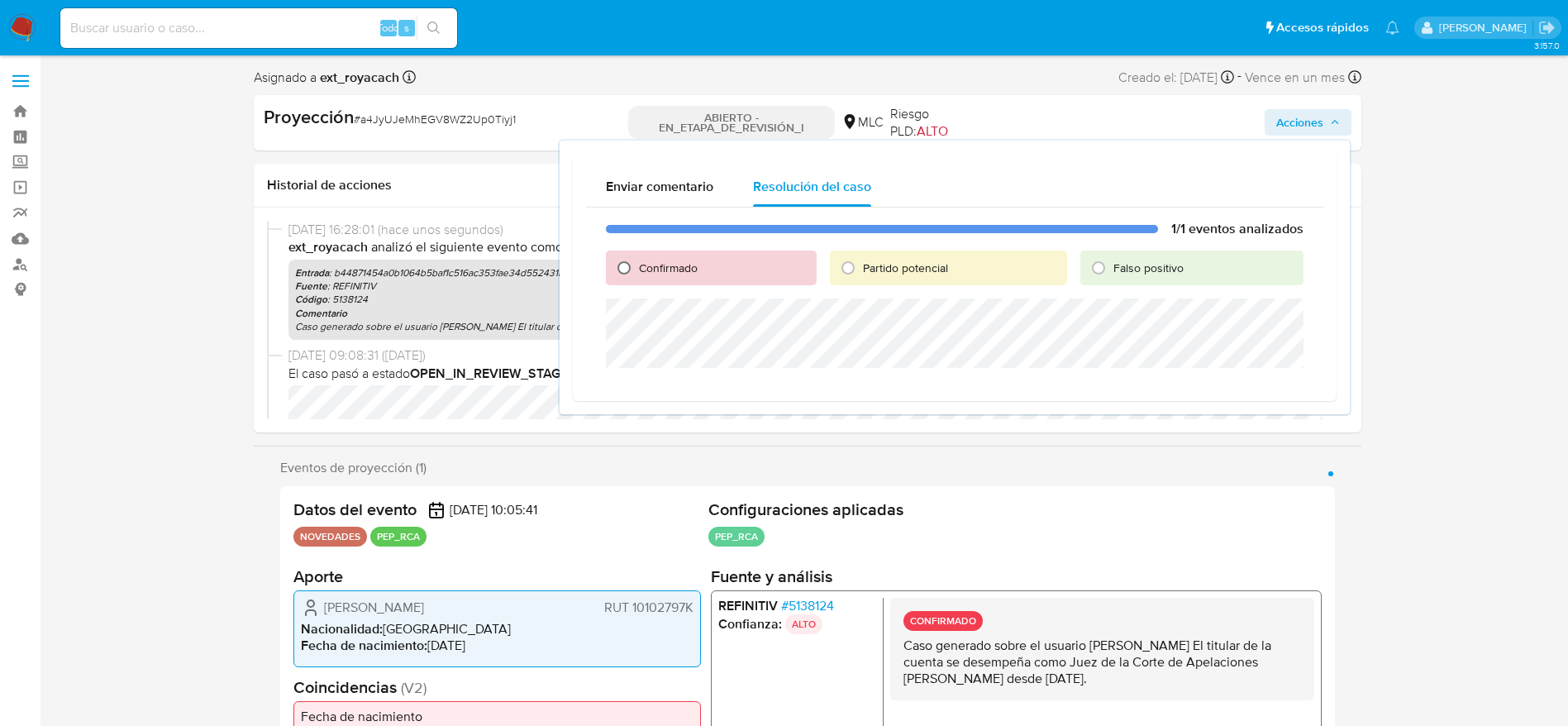
click at [627, 267] on input "Confirmado" at bounding box center [624, 267] width 26 height 26
radio input "true"
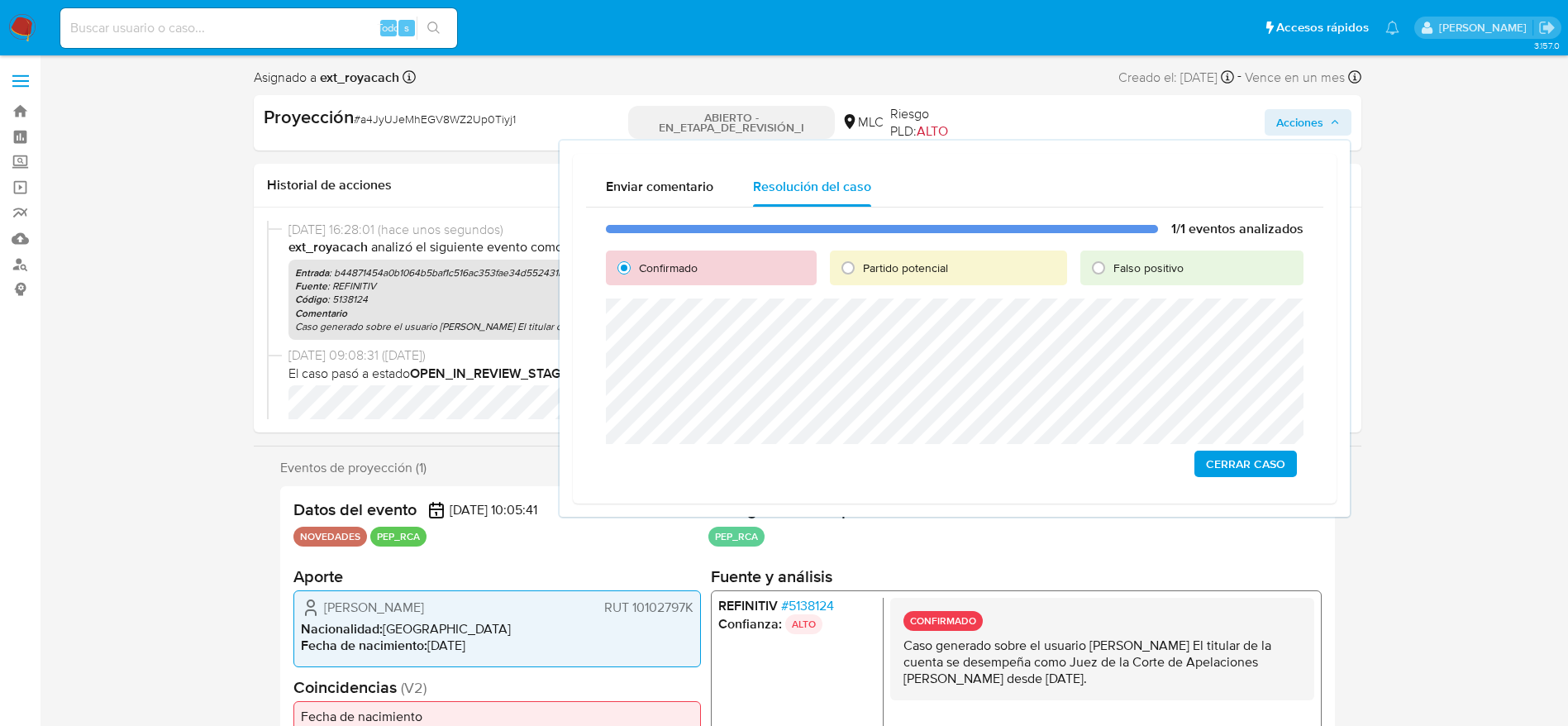
click at [1278, 461] on span "Cerrar Caso" at bounding box center [1245, 464] width 79 height 24
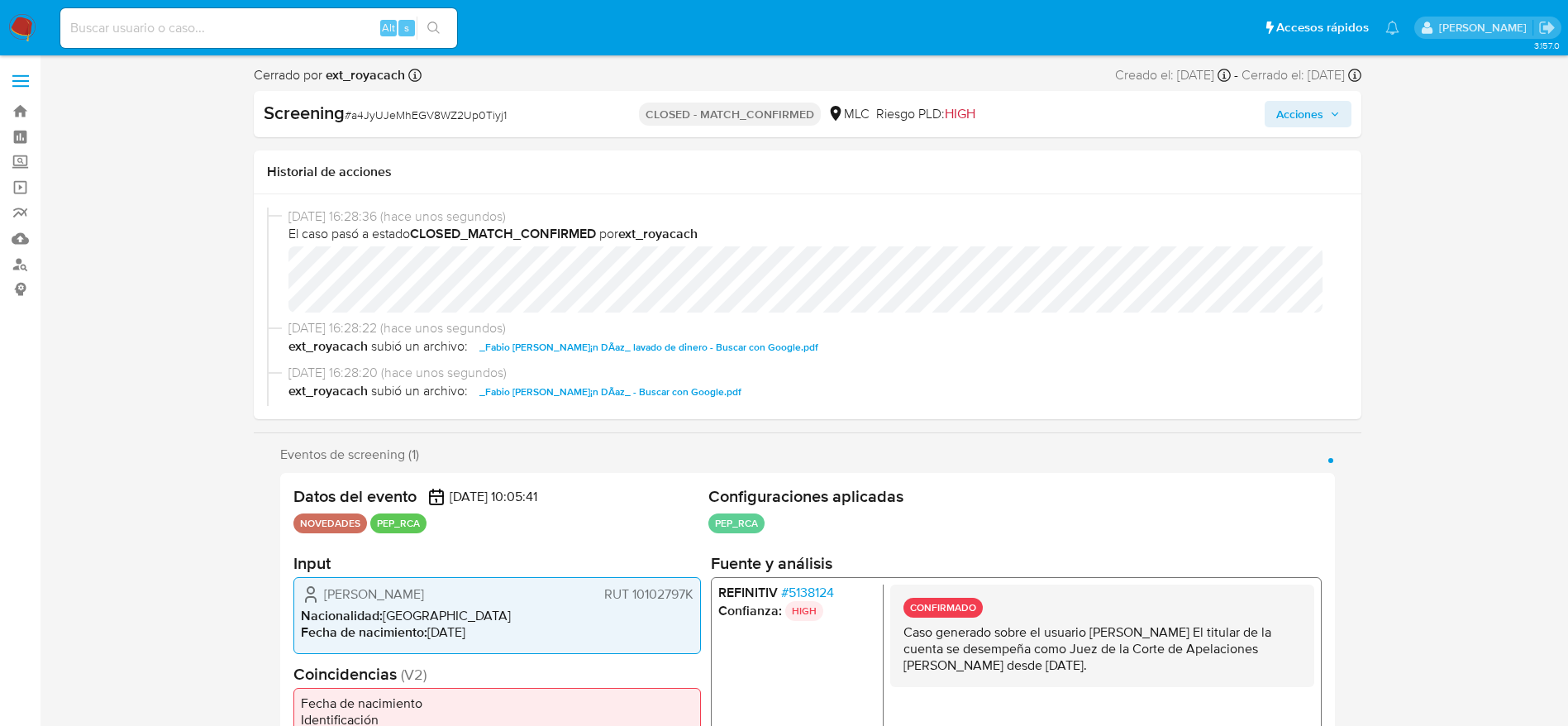
select select "10"
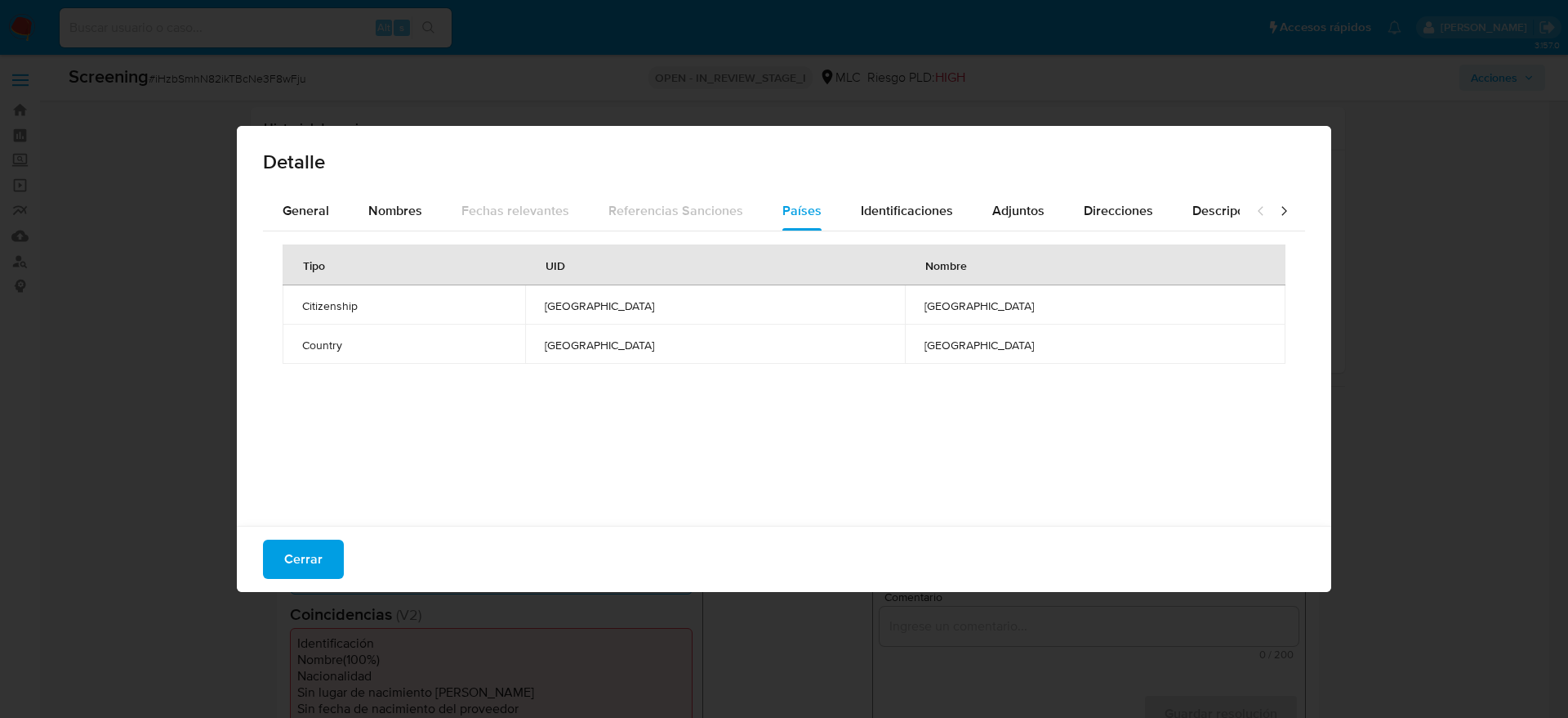
select select "10"
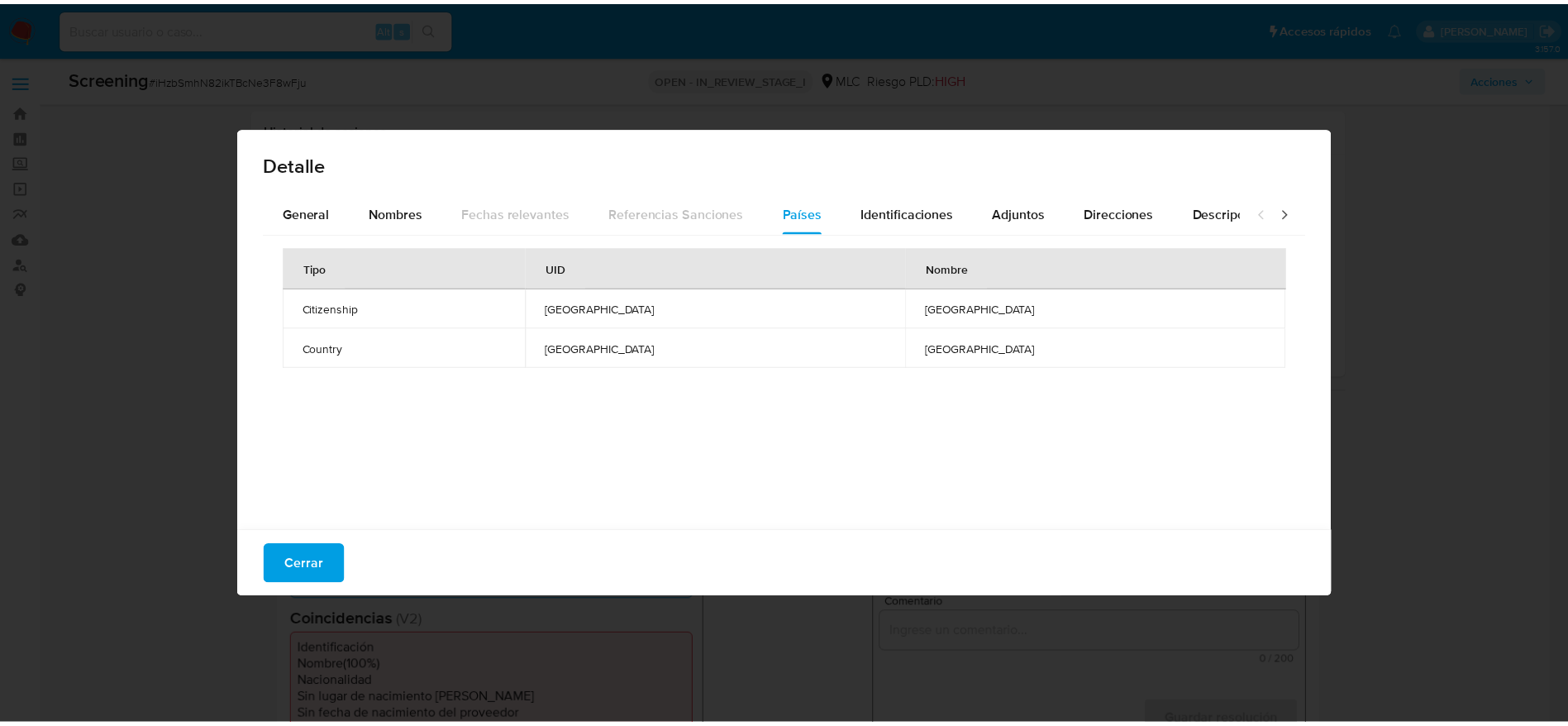
scroll to position [197, 0]
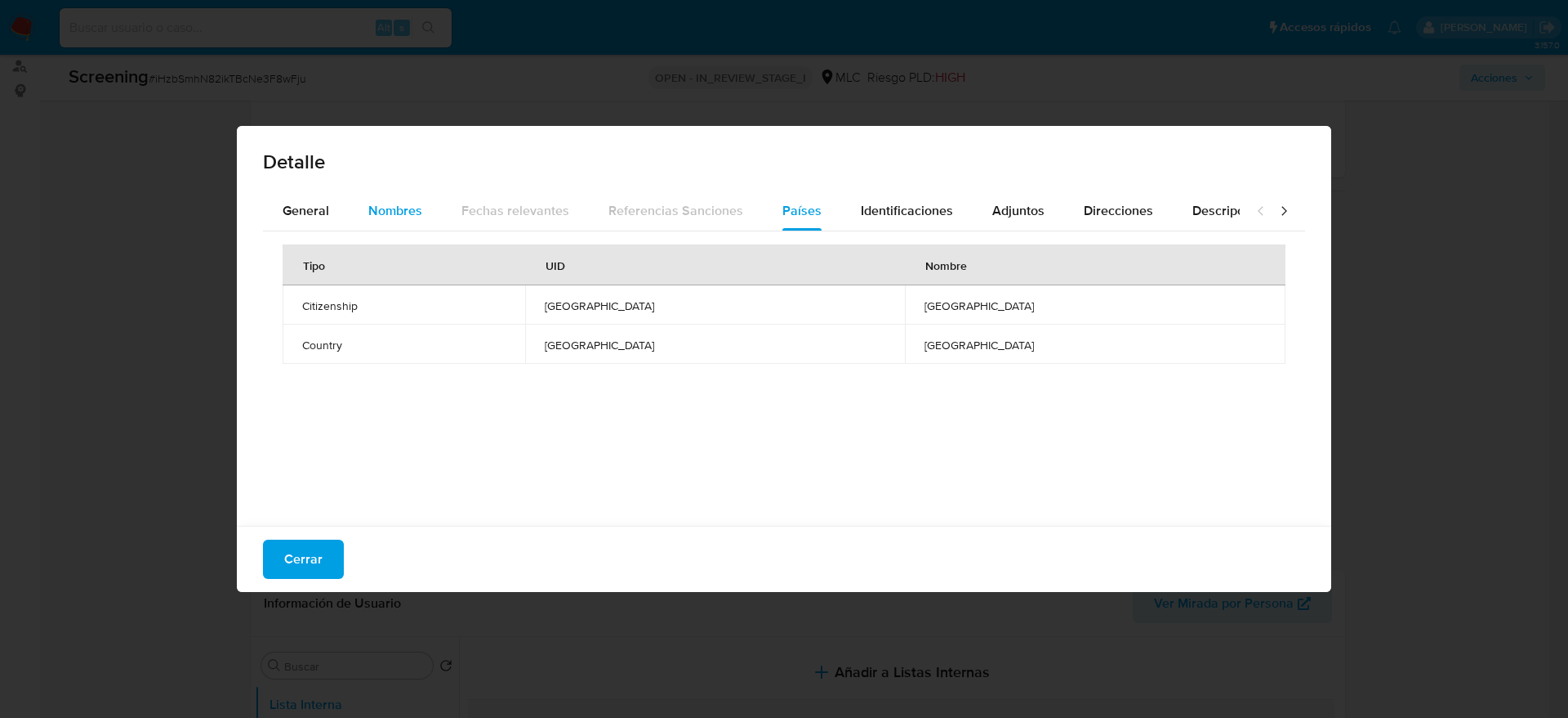
click at [377, 212] on span "Nombres" at bounding box center [396, 210] width 54 height 18
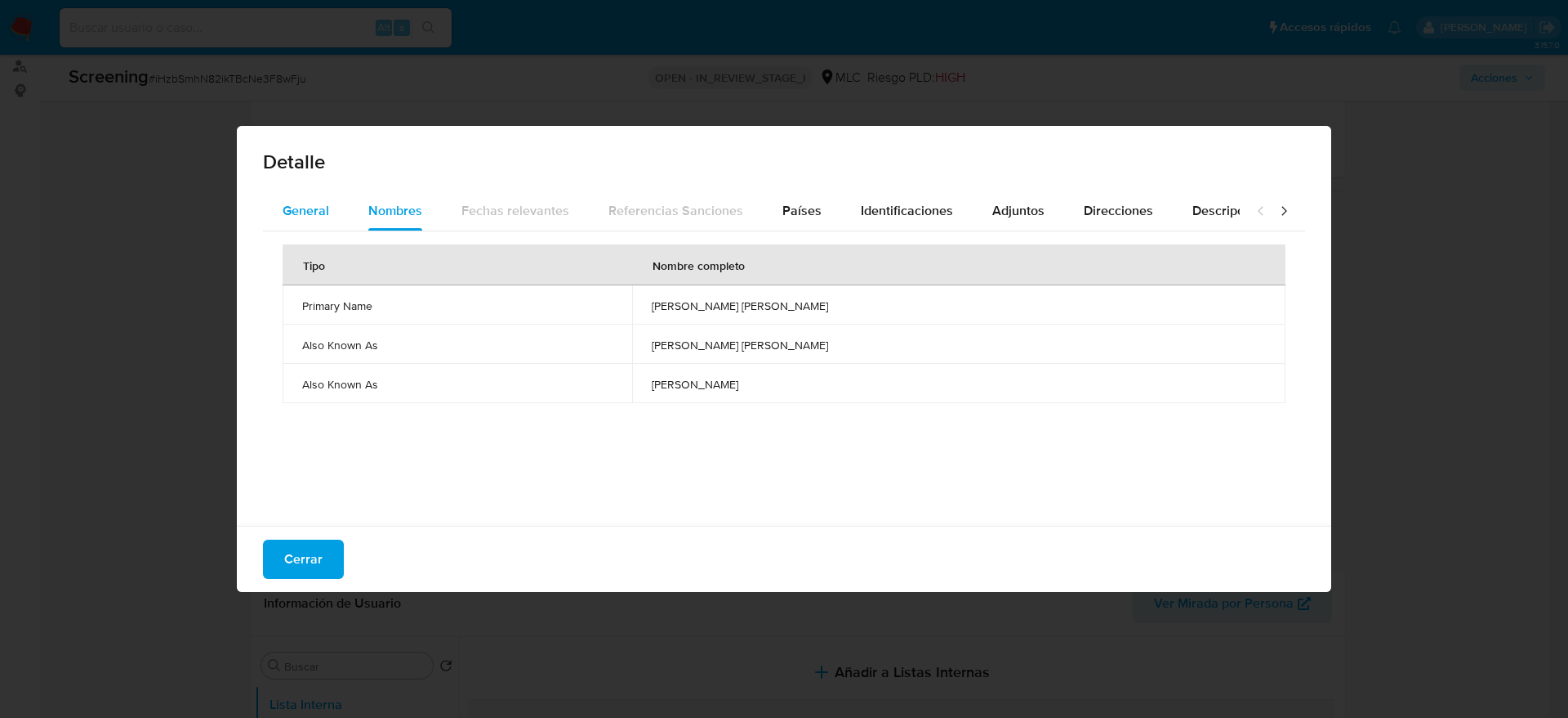
click at [328, 214] on span "General" at bounding box center [305, 210] width 47 height 18
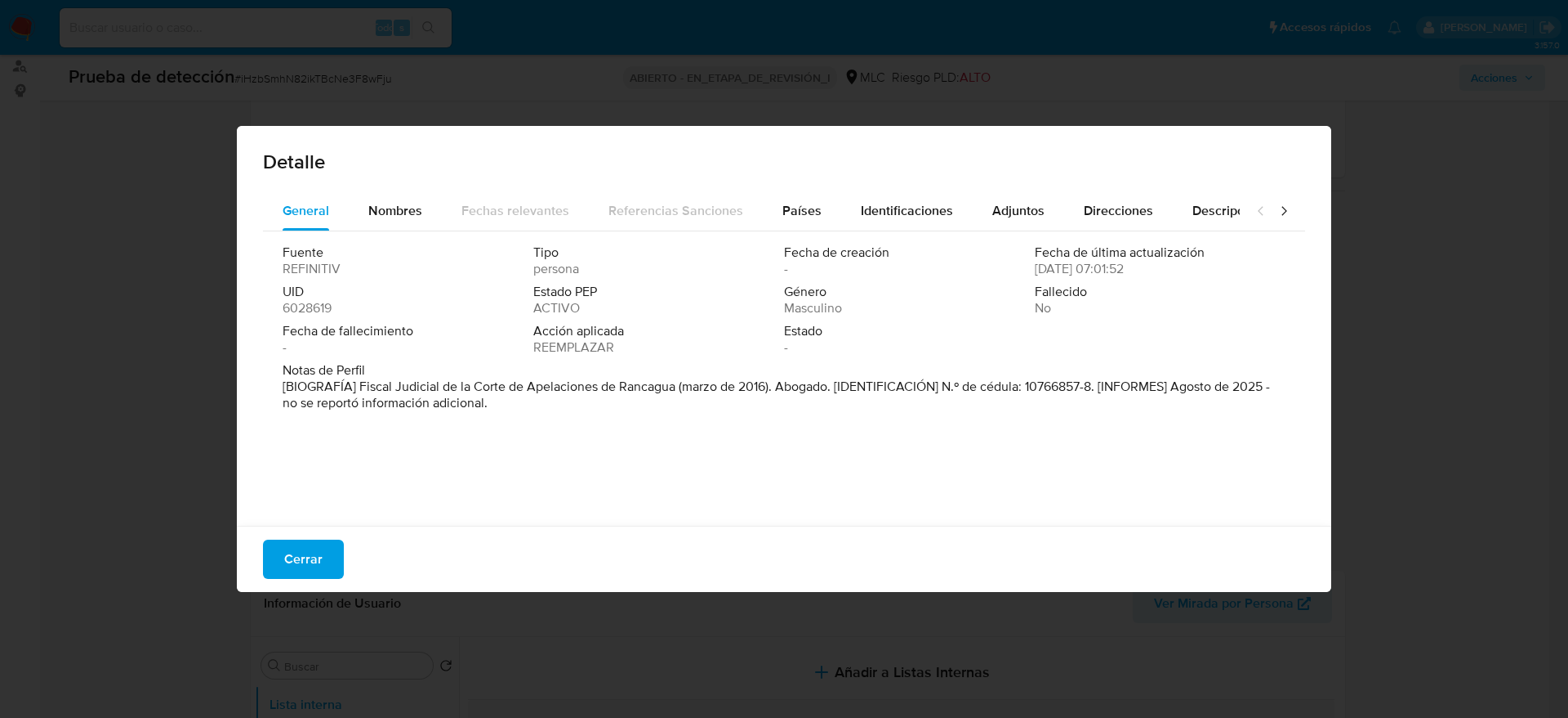
drag, startPoint x: 360, startPoint y: 383, endPoint x: 672, endPoint y: 386, distance: 312.0
click at [672, 386] on font "[BIOGRAFÍA] Fiscal Judicial de la Corte de Apelaciones de Rancagua (marzo de 20…" at bounding box center [776, 394] width 987 height 35
click at [329, 552] on button "Cerrar" at bounding box center [303, 559] width 80 height 39
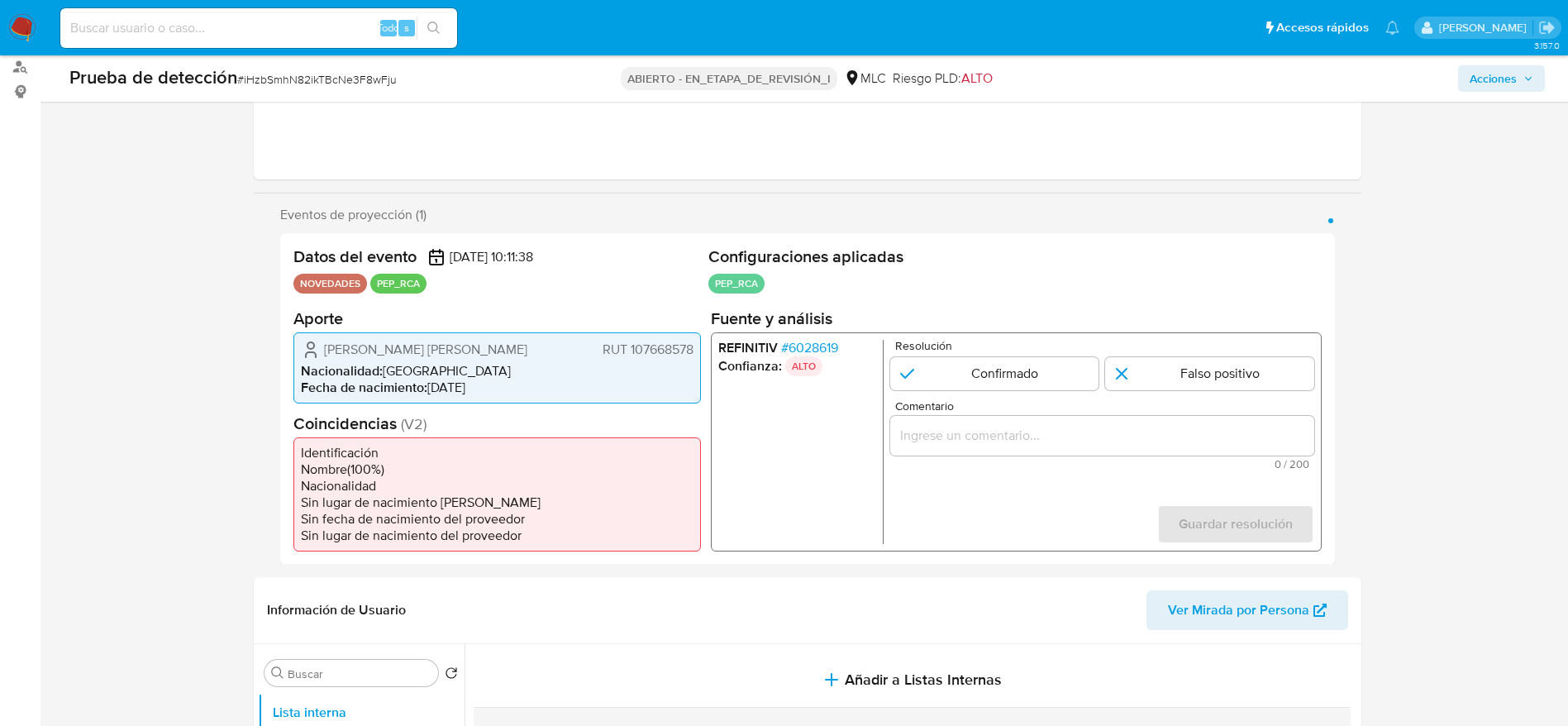
drag, startPoint x: 320, startPoint y: 338, endPoint x: 699, endPoint y: 338, distance: 379.0
click at [699, 338] on div "[PERSON_NAME] [PERSON_NAME] RUT 107668578 Nacionalidad : Chile Fecha de nacimie…" at bounding box center [497, 367] width 407 height 71
click at [950, 383] on input "1 de 1" at bounding box center [993, 373] width 209 height 33
radio input "true"
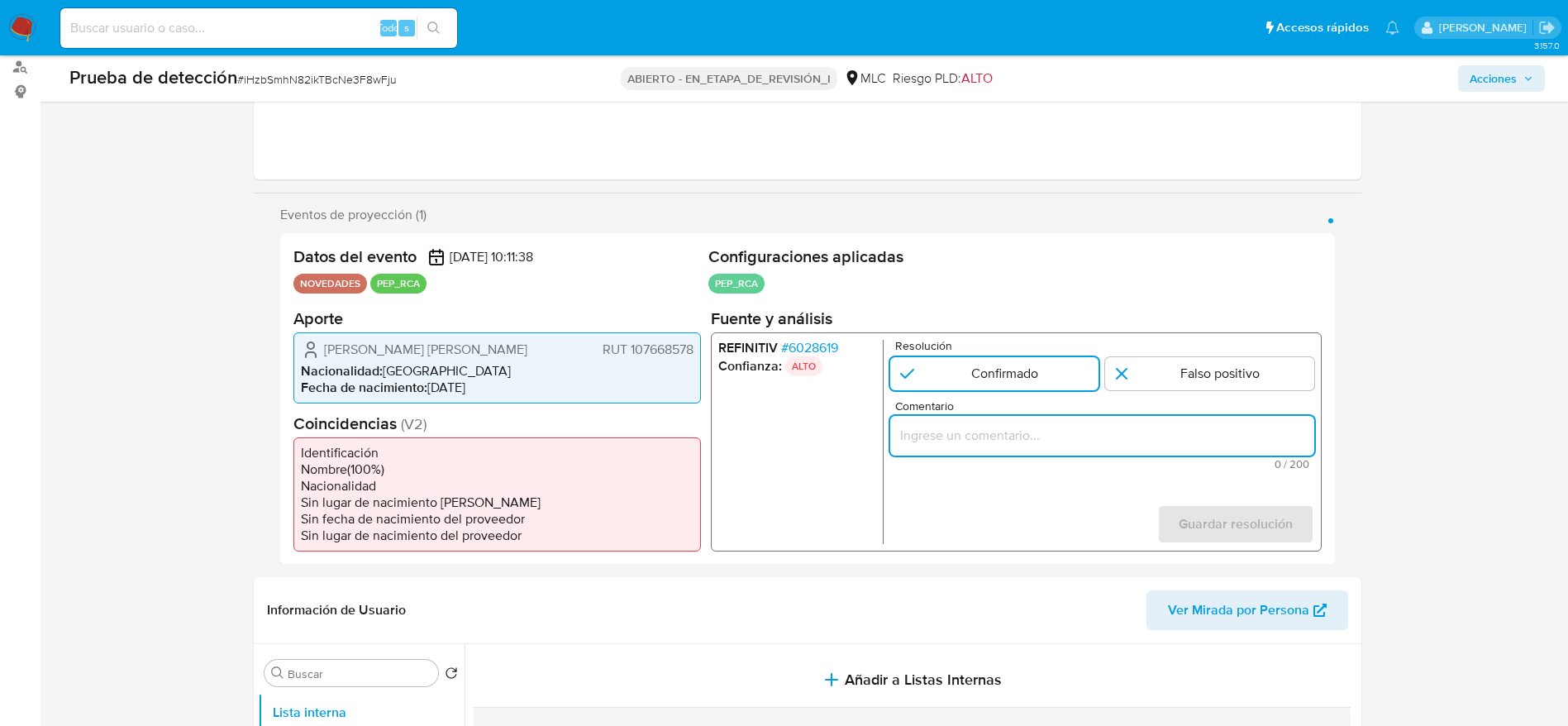
click at [990, 443] on input "Comentario" at bounding box center [1101, 435] width 424 height 22
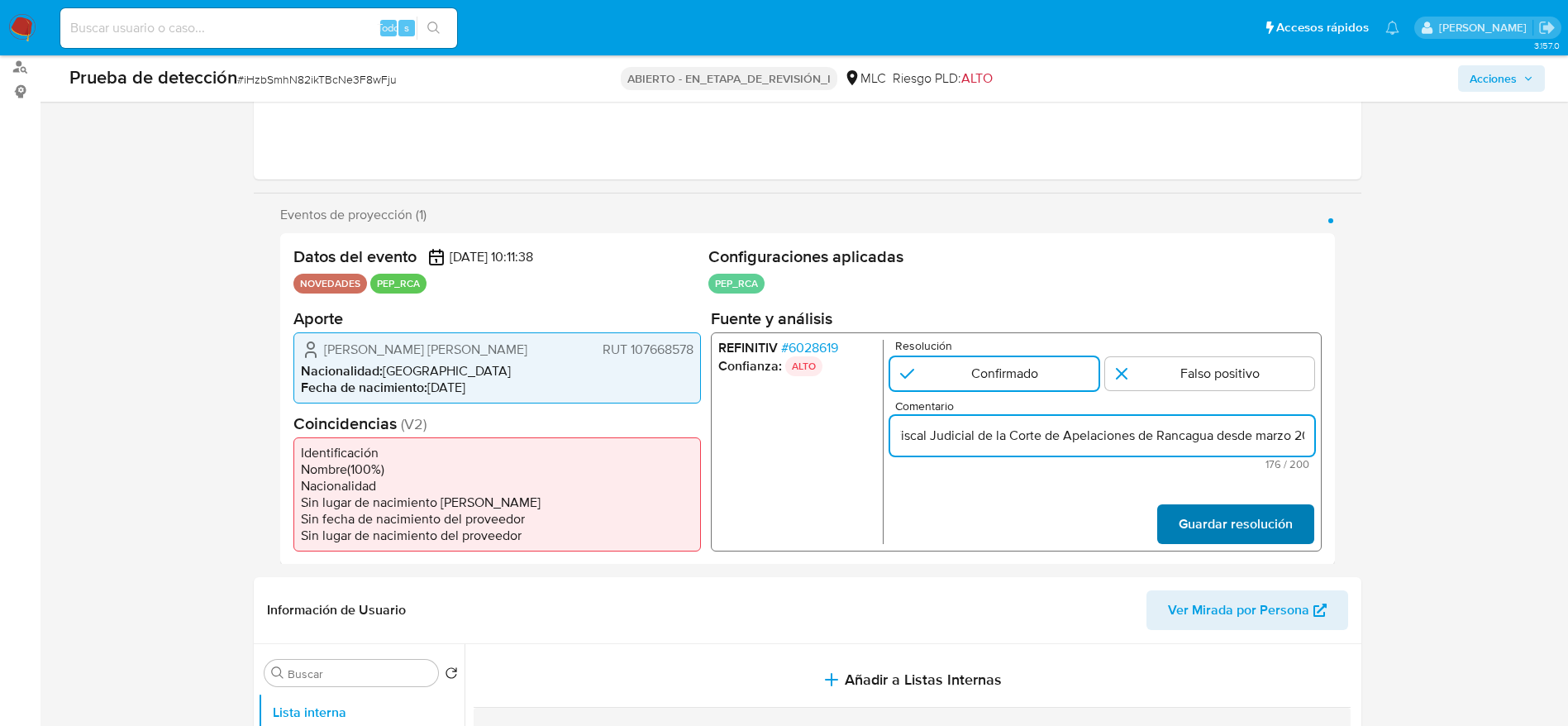
type input "Caso generado sobre el usuario [PERSON_NAME] El titular de la cuenta se desempe…"
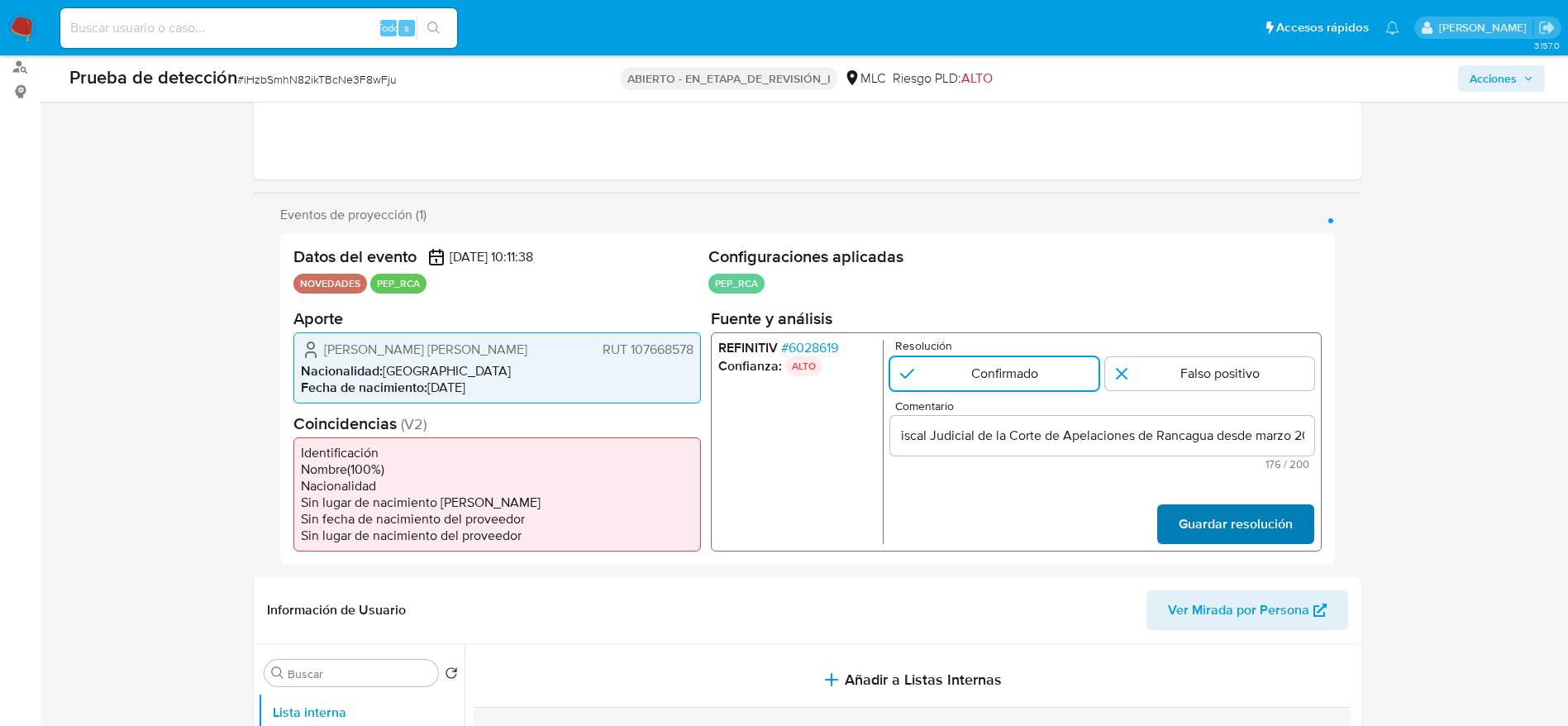
scroll to position [0, 0]
click at [1211, 522] on span "Guardar resolución" at bounding box center [1234, 523] width 114 height 36
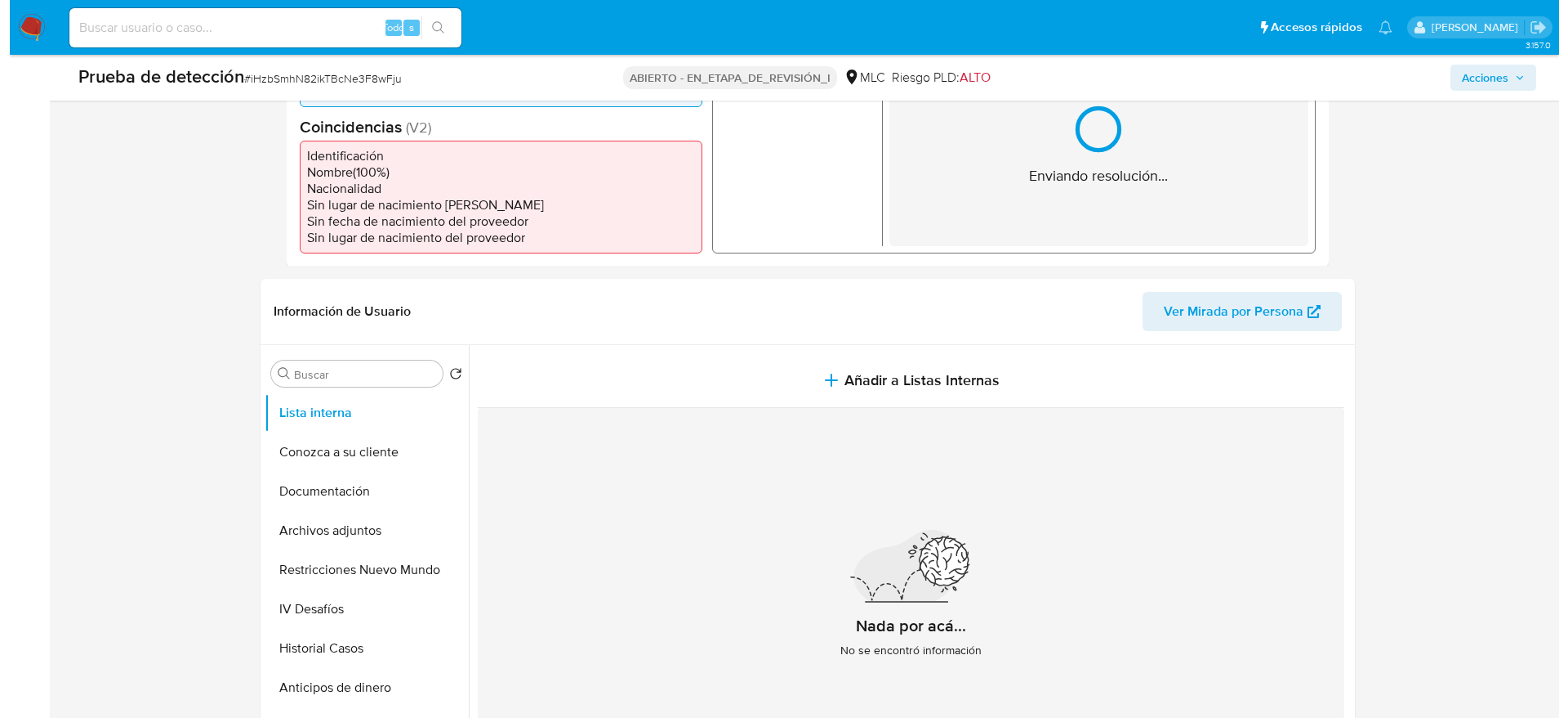
scroll to position [490, 0]
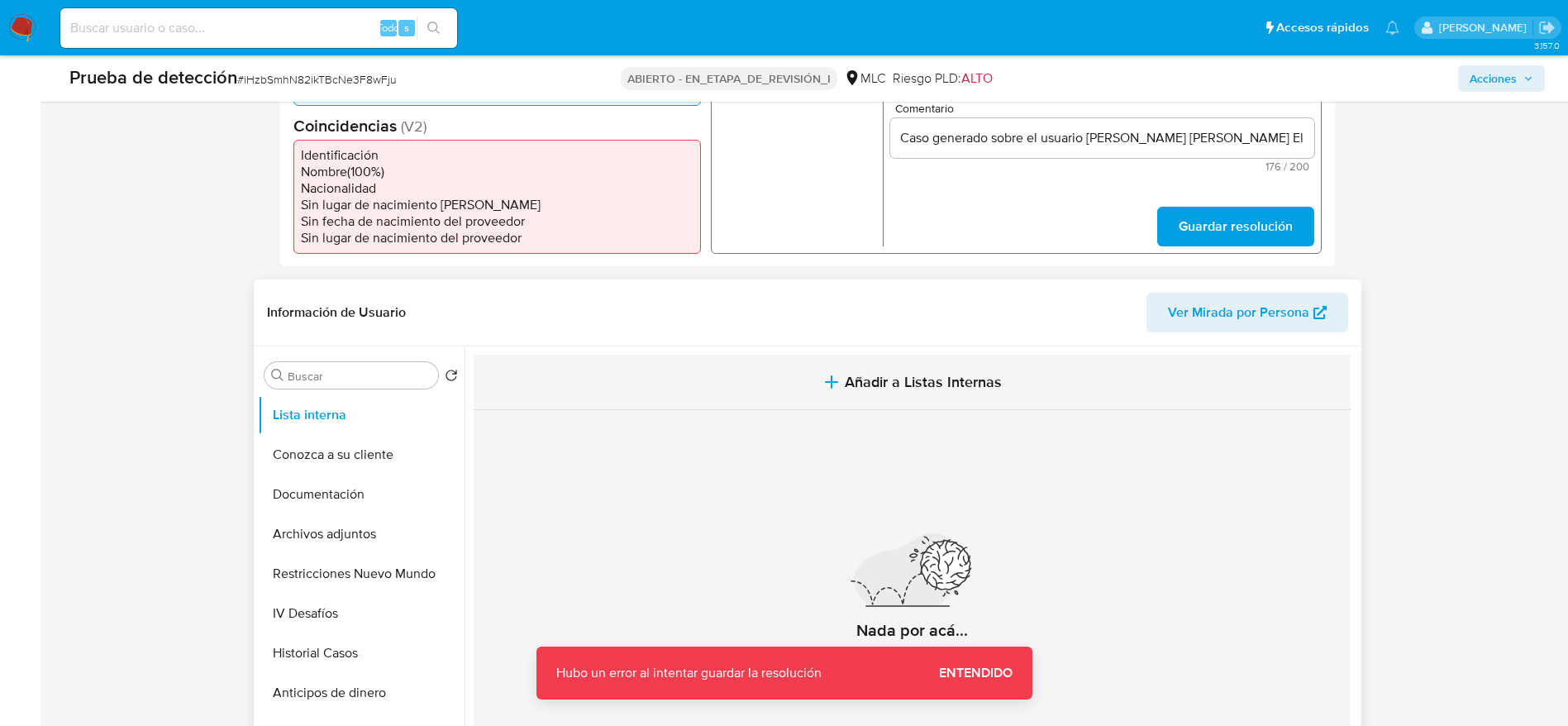
click at [832, 394] on button "Añadir a Listas Internas" at bounding box center [913, 382] width 877 height 55
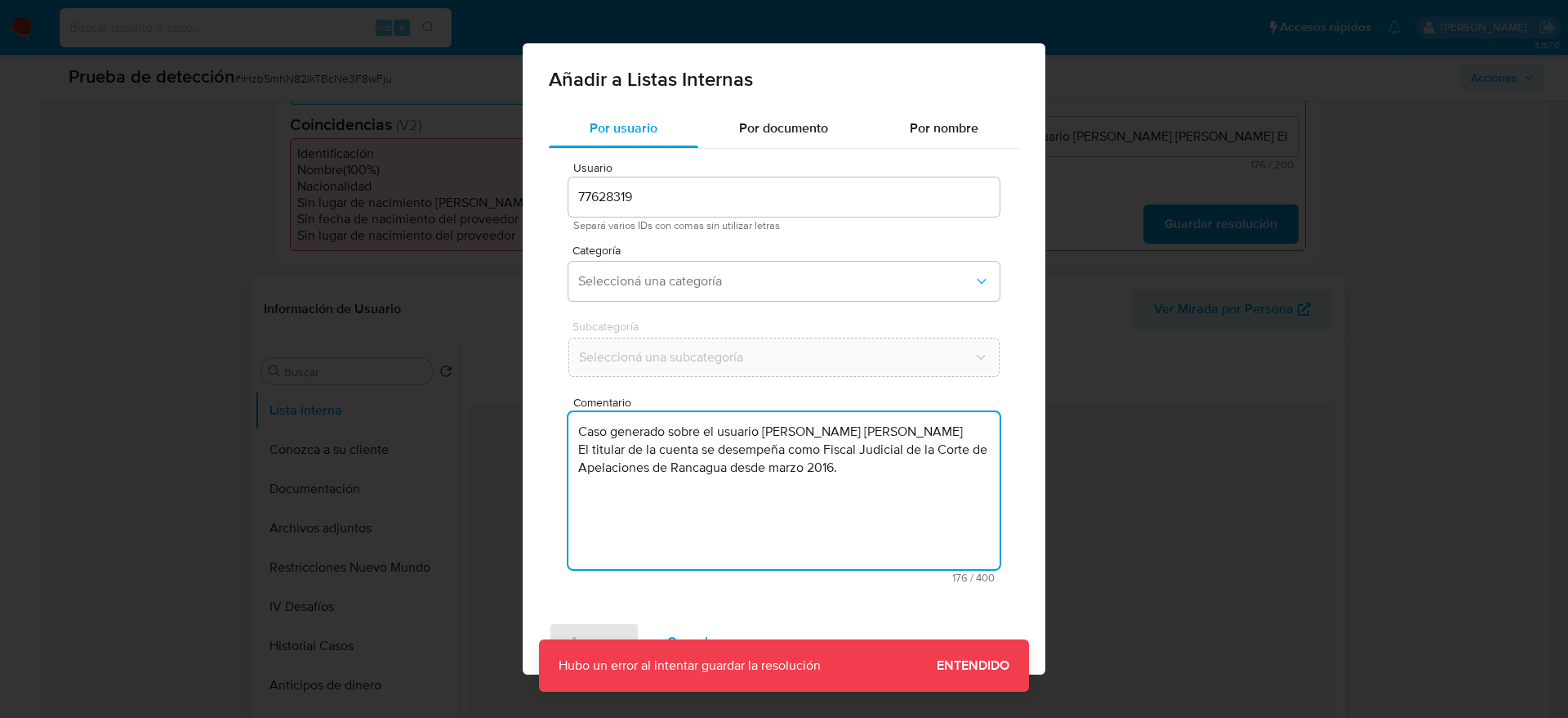
click at [786, 457] on textarea "Caso generado sobre el usuario [PERSON_NAME] El titular de la cuenta se desempe…" at bounding box center [784, 491] width 432 height 157
type textarea "Caso generado sobre el usuario [PERSON_NAME] El titular de la cuenta se desempe…"
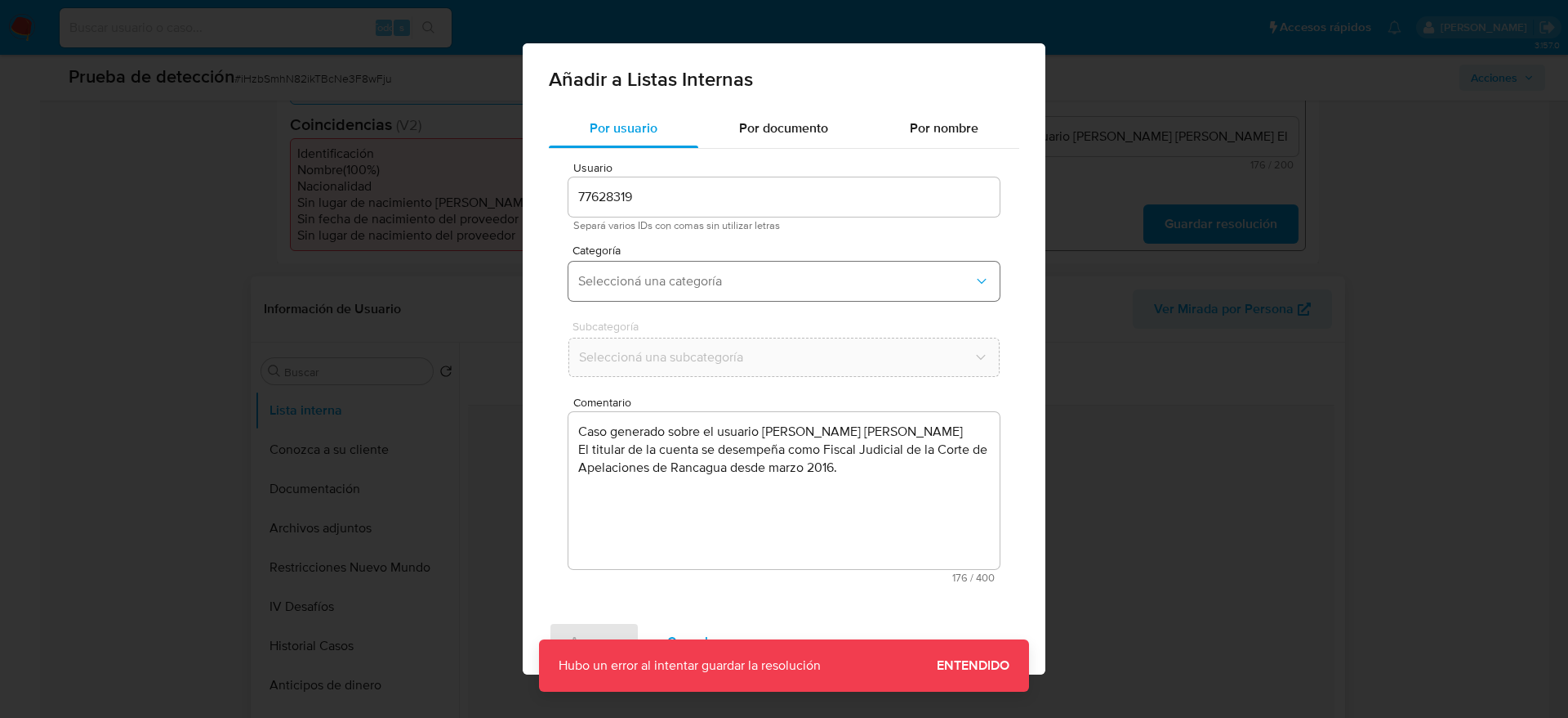
click at [731, 293] on button "Seleccioná una categoría" at bounding box center [784, 281] width 432 height 39
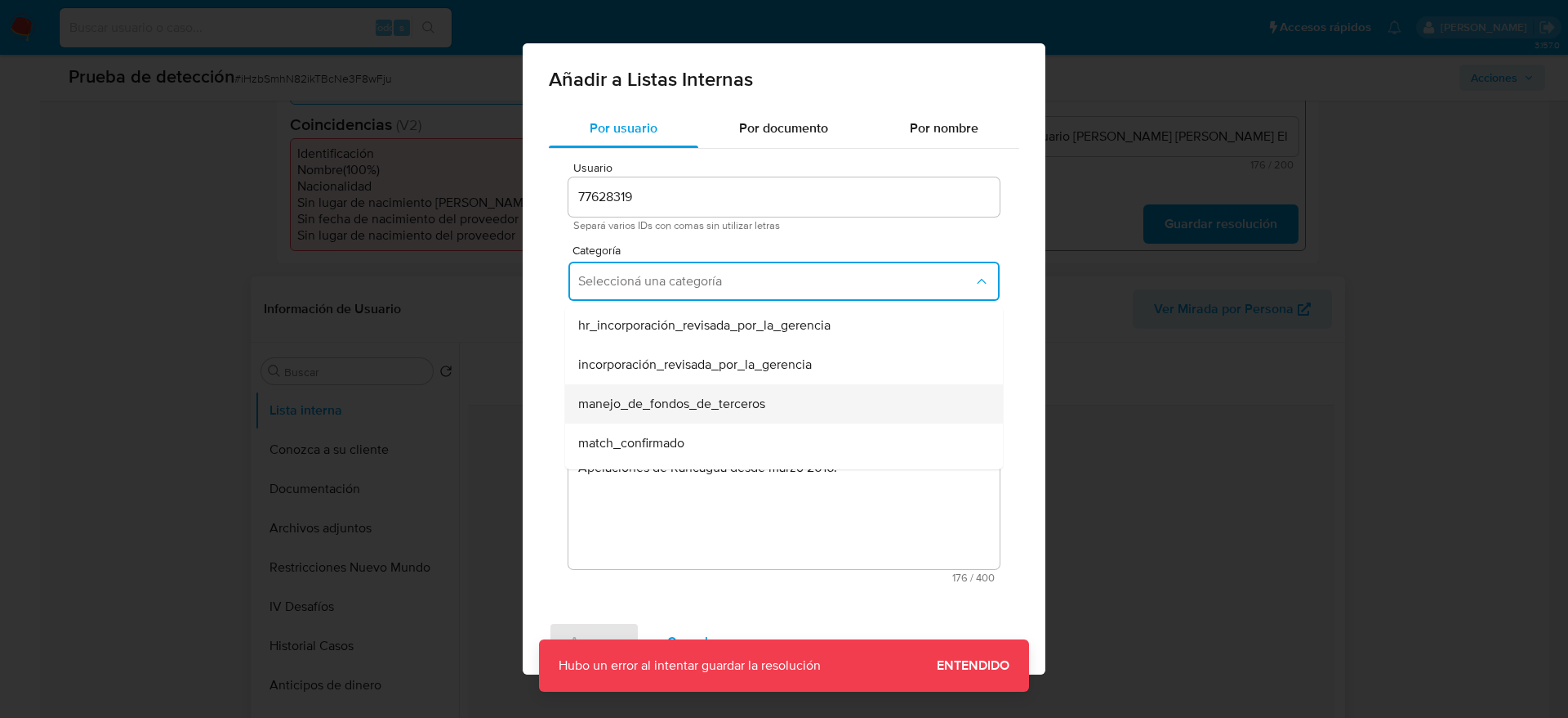
scroll to position [76, 0]
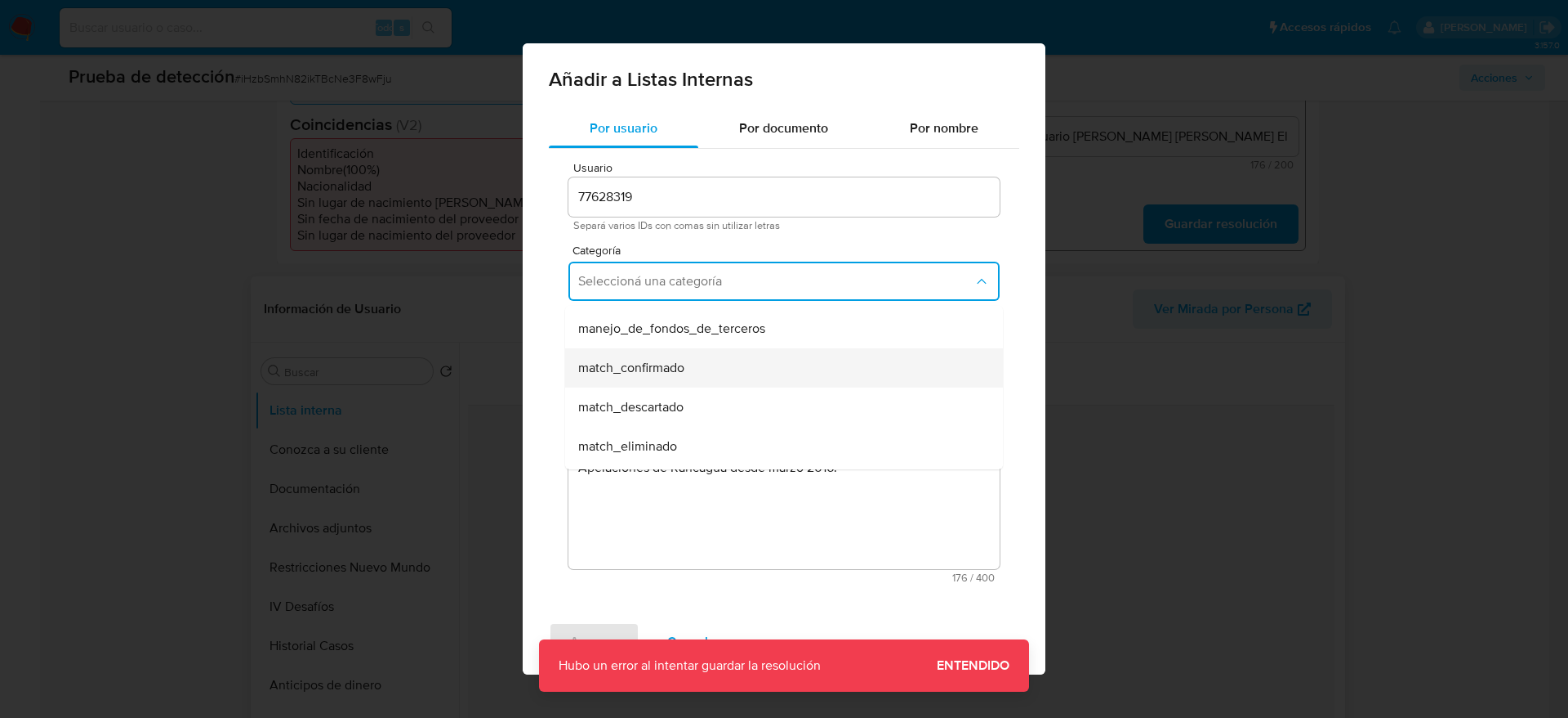
click at [707, 360] on div "match_confirmado" at bounding box center [779, 368] width 401 height 39
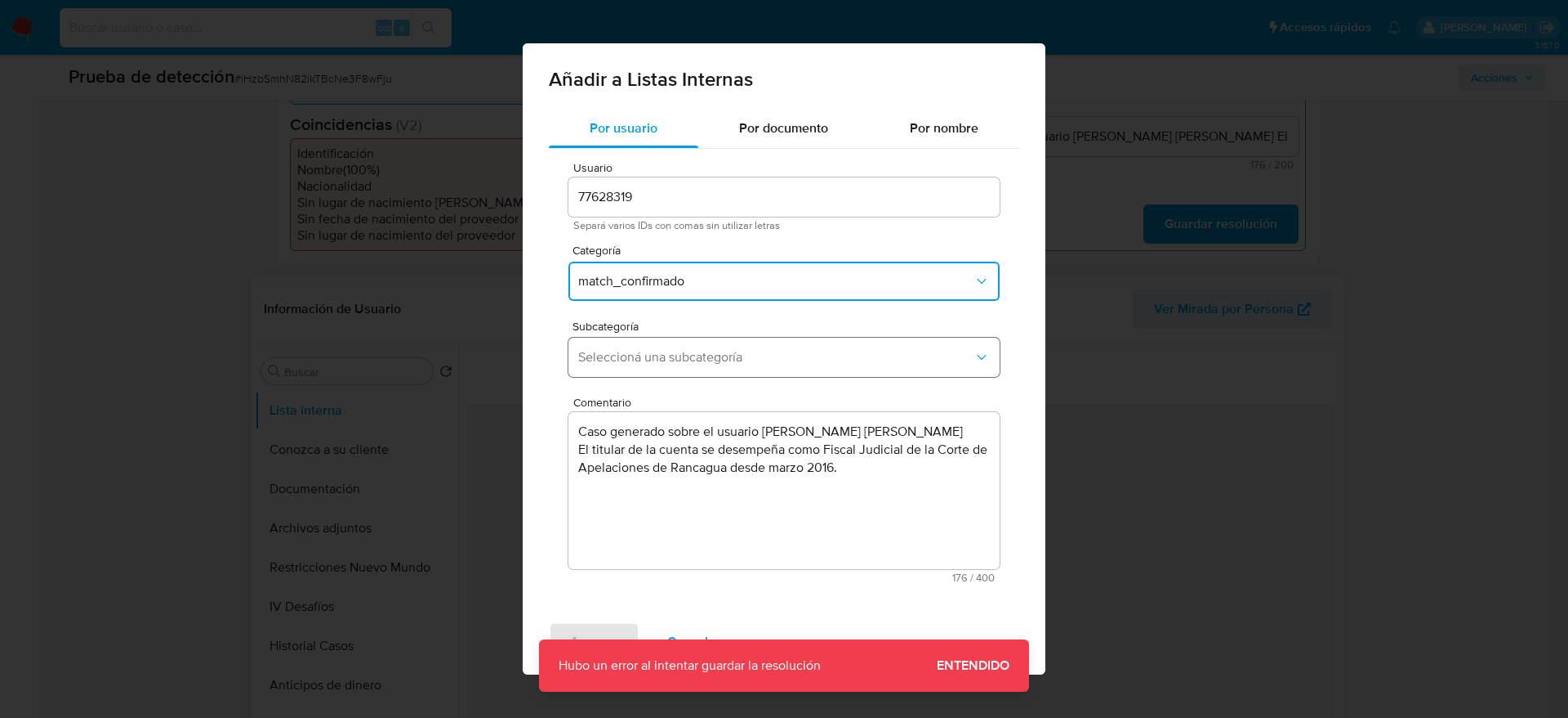
click at [707, 375] on button "Seleccioná una subcategoría" at bounding box center [784, 357] width 432 height 39
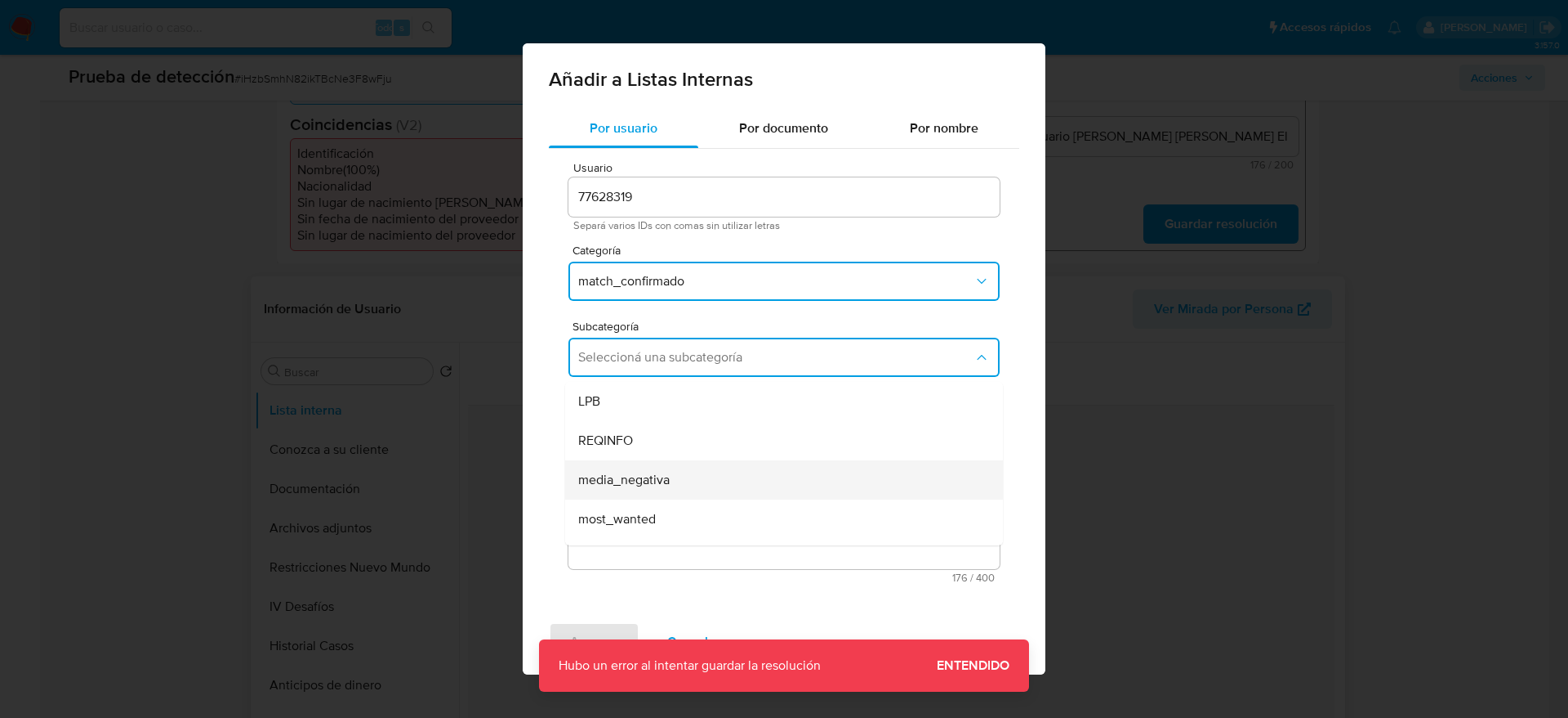
scroll to position [112, 0]
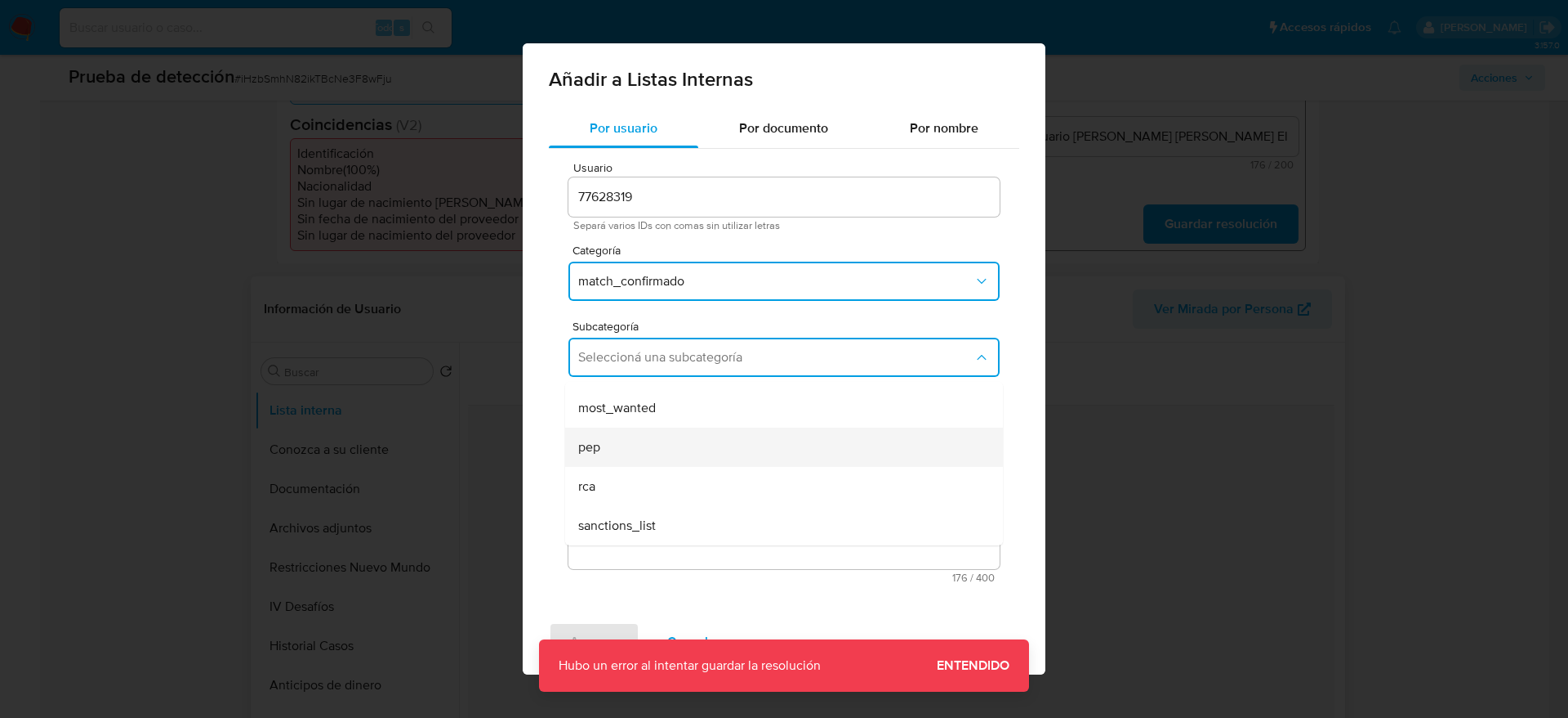
click at [647, 452] on div "pep" at bounding box center [779, 447] width 401 height 39
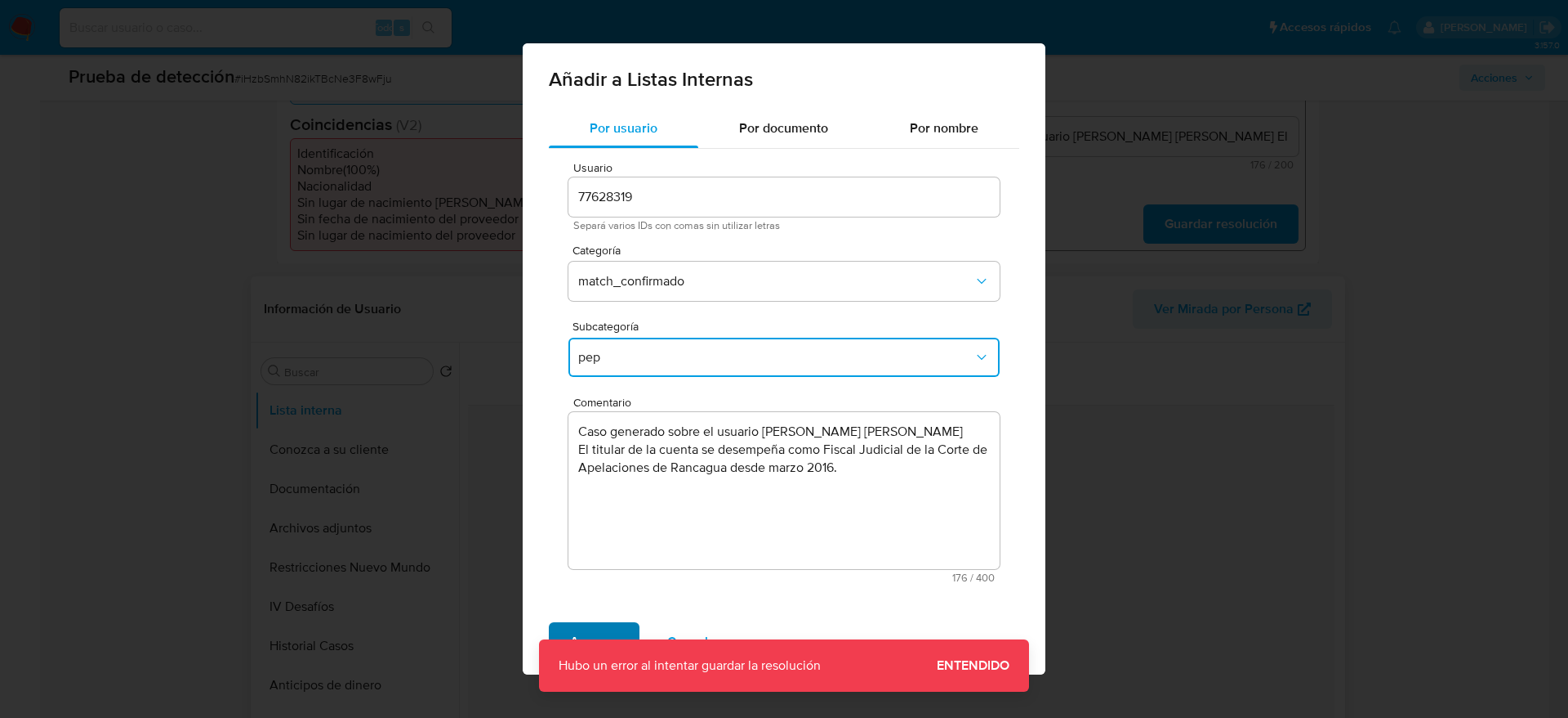
click at [593, 628] on span "Agregar" at bounding box center [594, 641] width 48 height 36
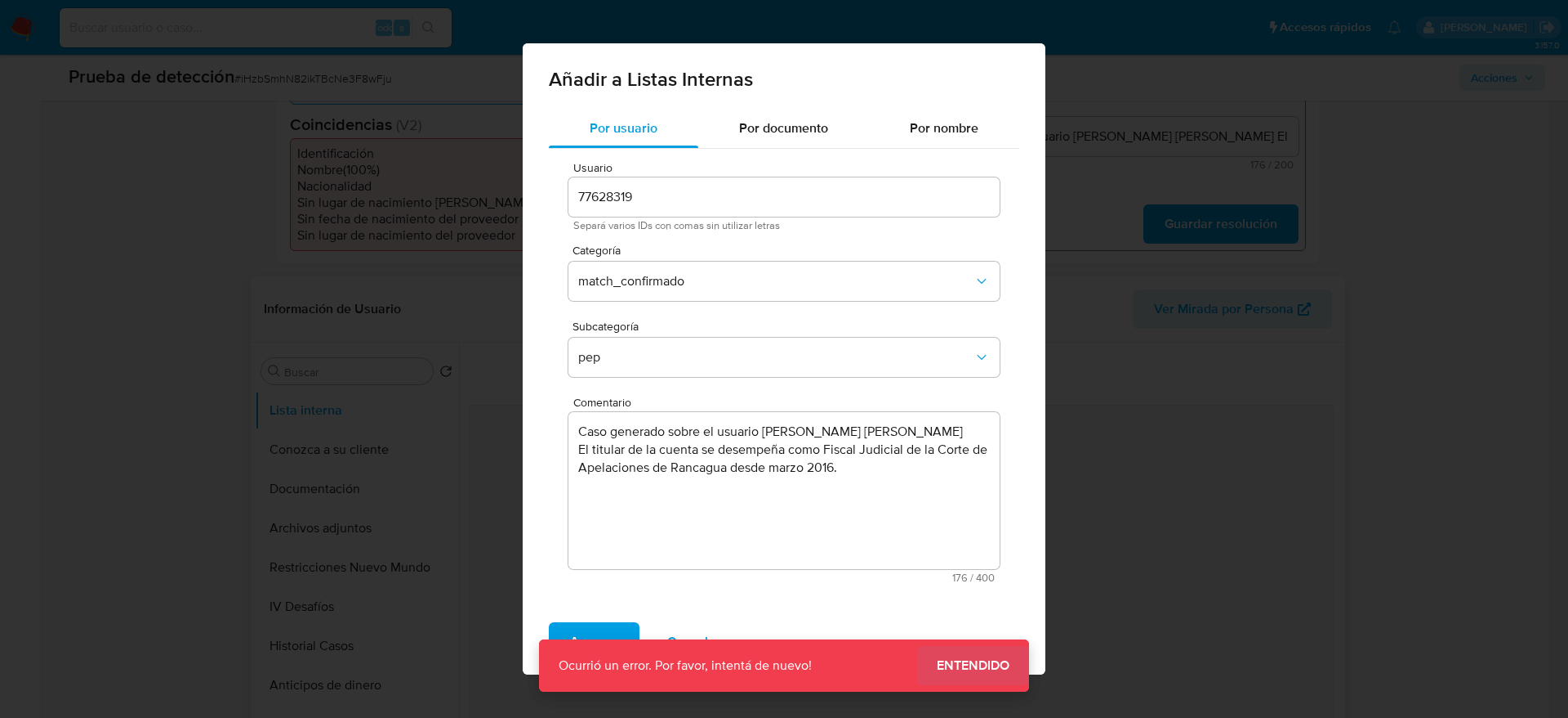
click at [951, 666] on span "Entendido" at bounding box center [973, 666] width 73 height 0
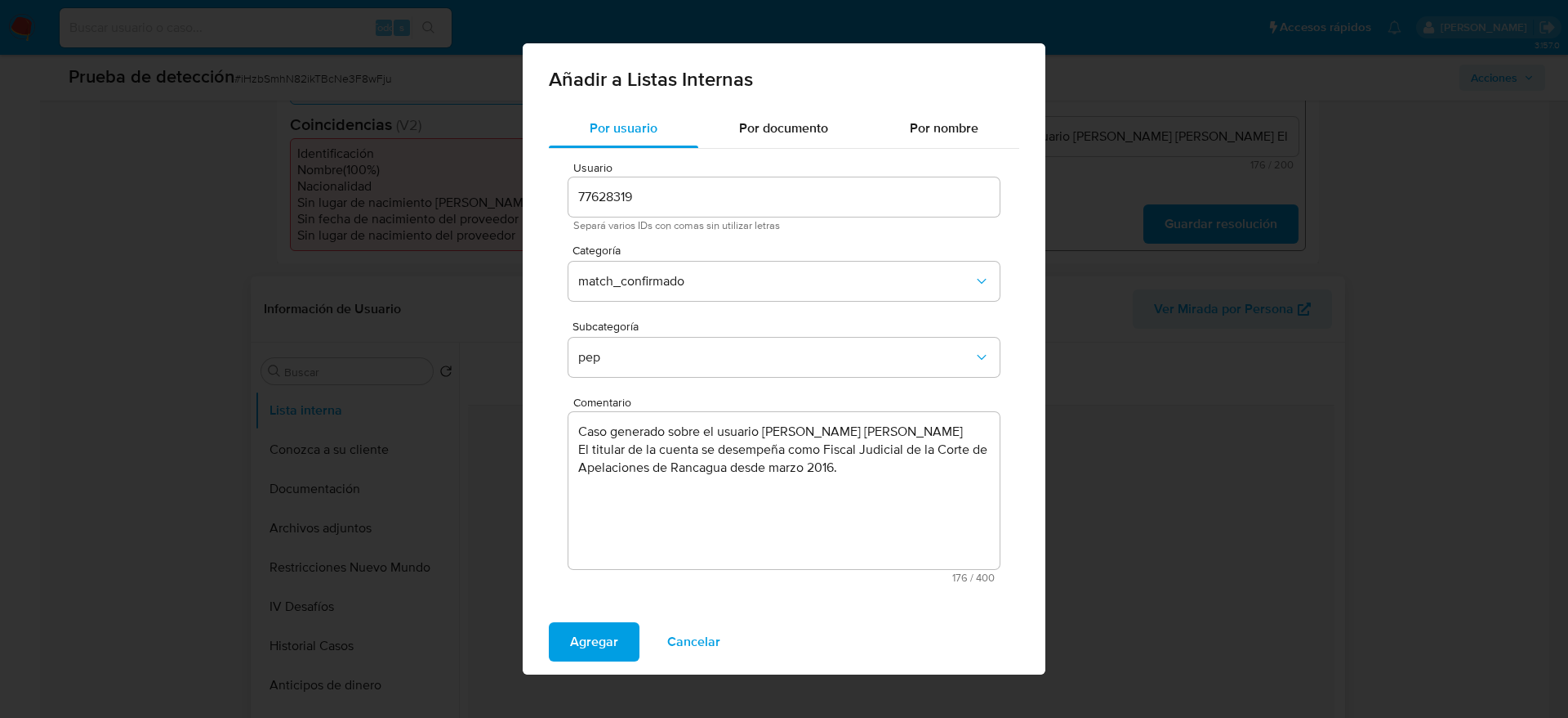
click at [620, 626] on button "Agregar" at bounding box center [594, 641] width 91 height 39
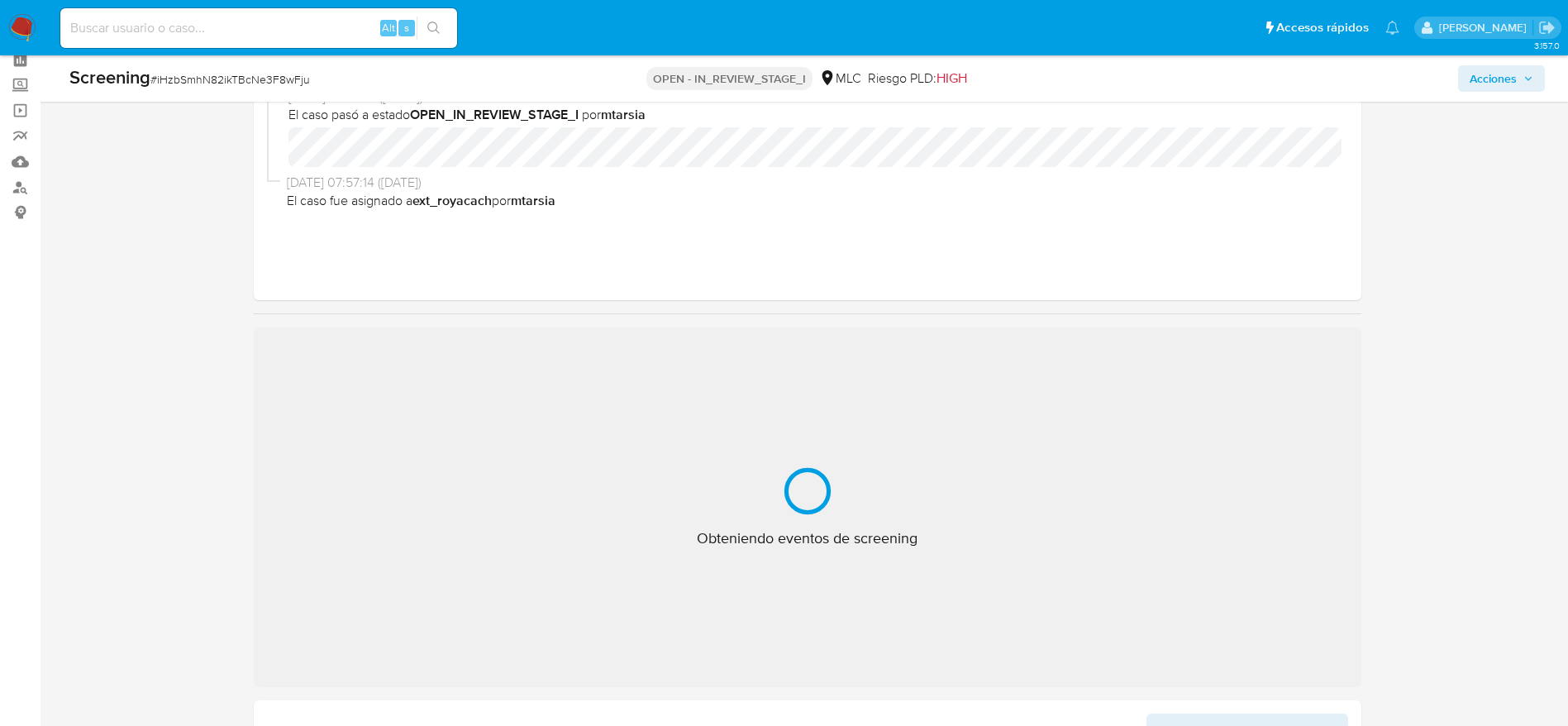
select select "10"
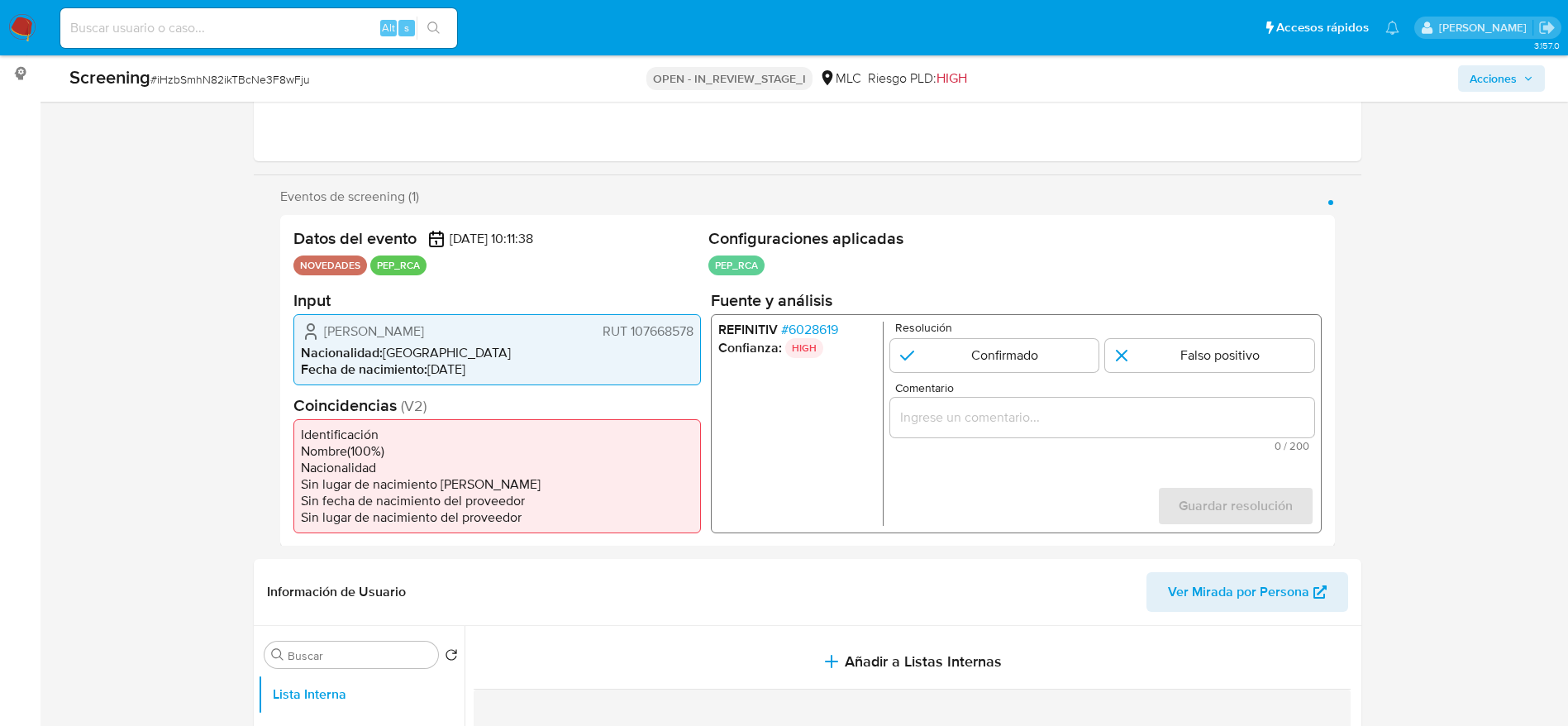
scroll to position [226, 0]
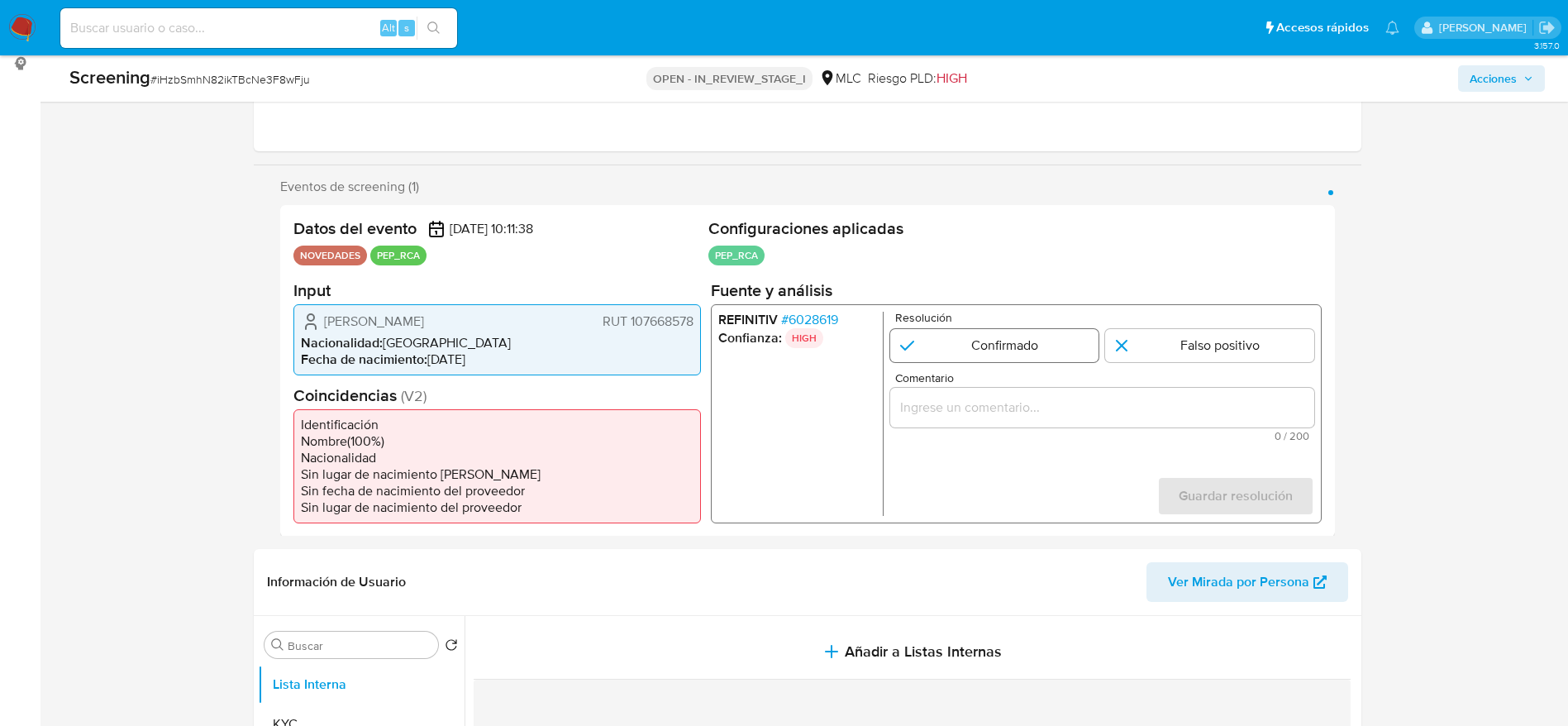
click at [999, 332] on input "1 de 1" at bounding box center [993, 344] width 209 height 33
radio input "true"
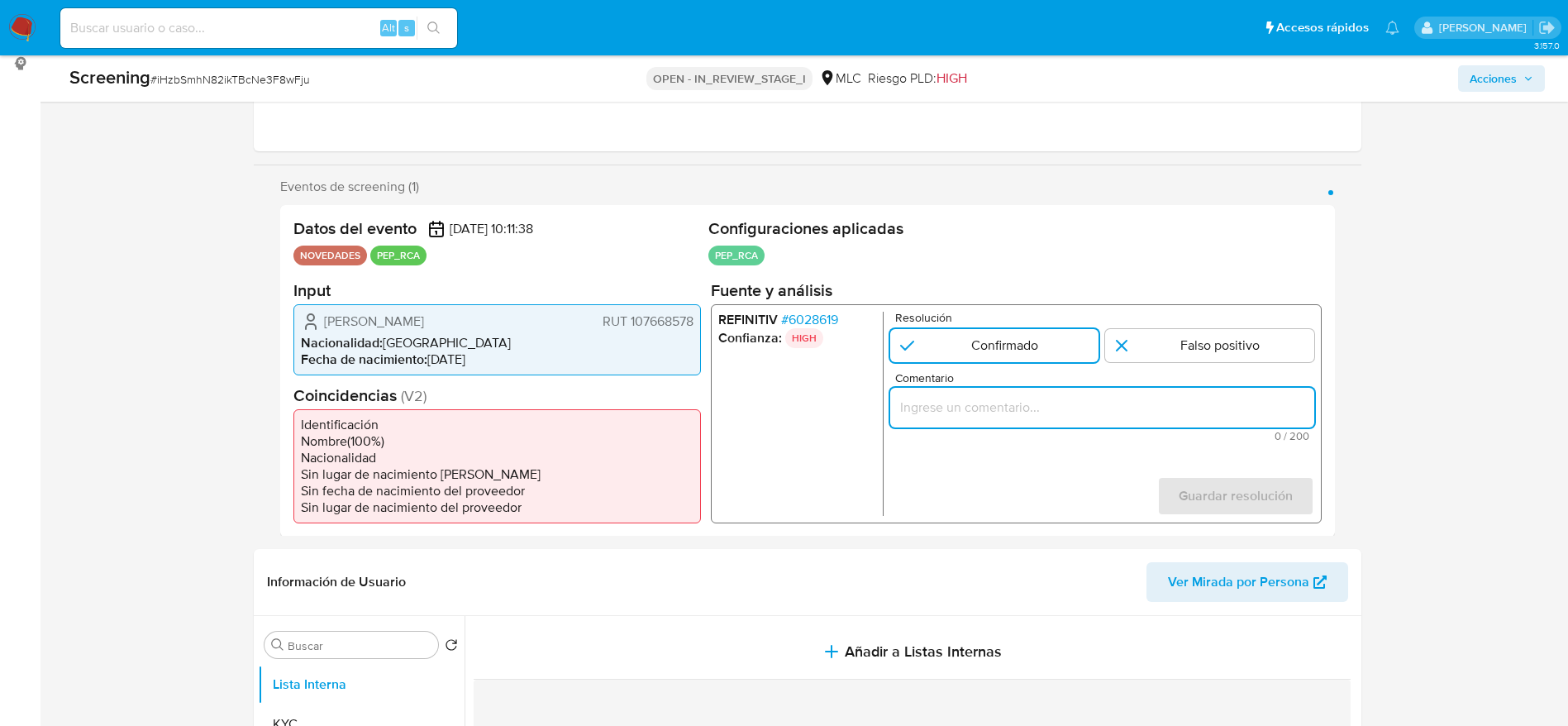
click at [982, 398] on input "Comentario" at bounding box center [1101, 407] width 424 height 22
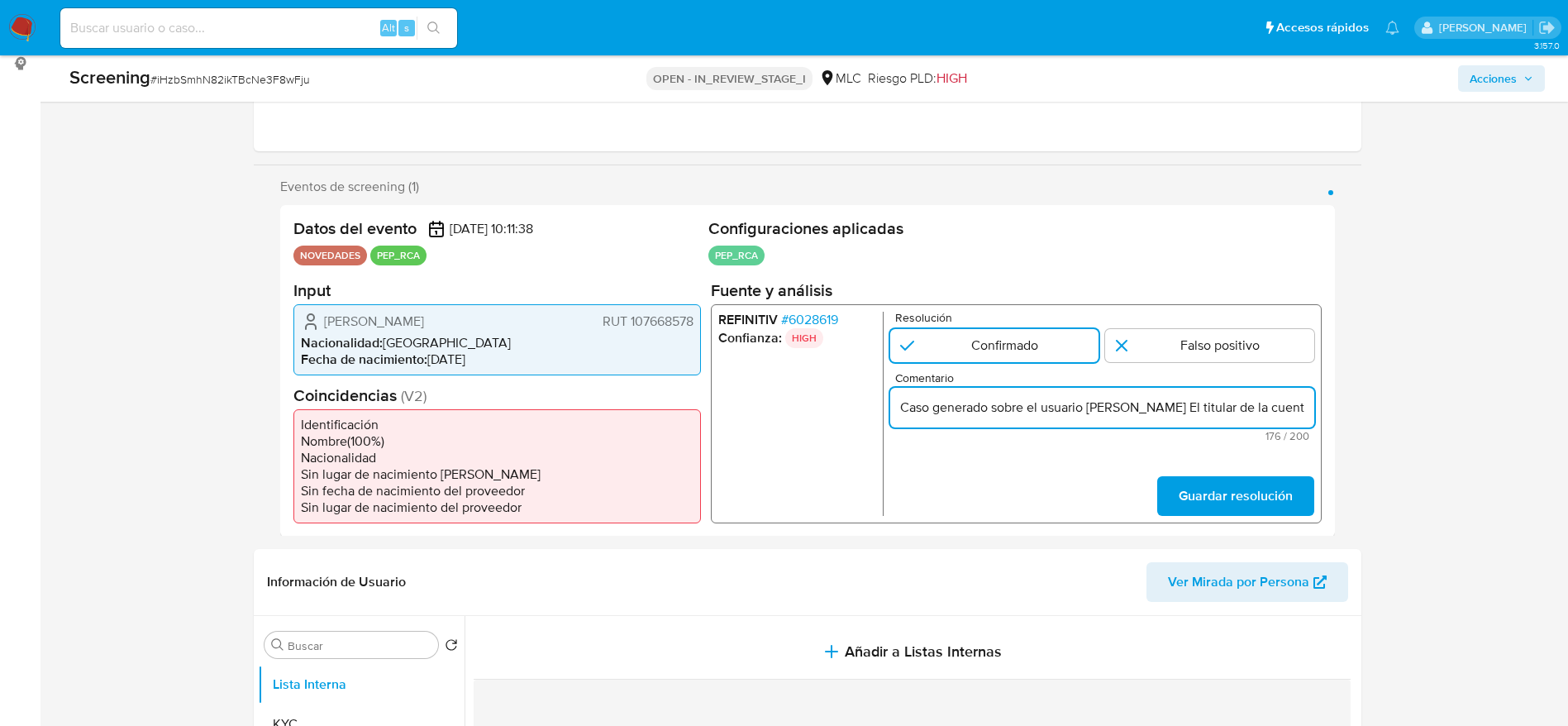
scroll to position [0, 648]
type input "Caso generado sobre el usuario Álvaro Javier Martínez Alarcón El titular de la …"
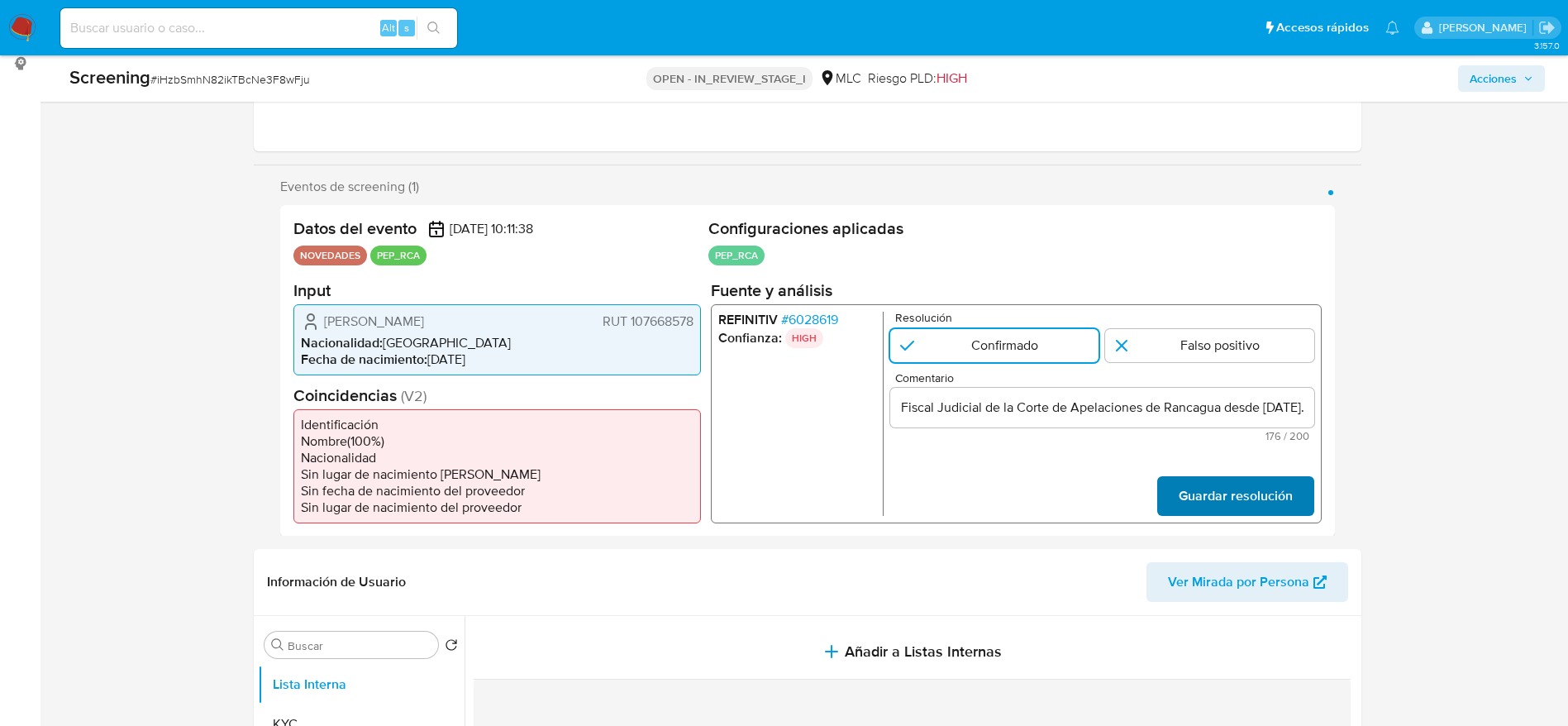
scroll to position [0, 0]
click at [1204, 491] on span "Guardar resolución" at bounding box center [1234, 494] width 114 height 36
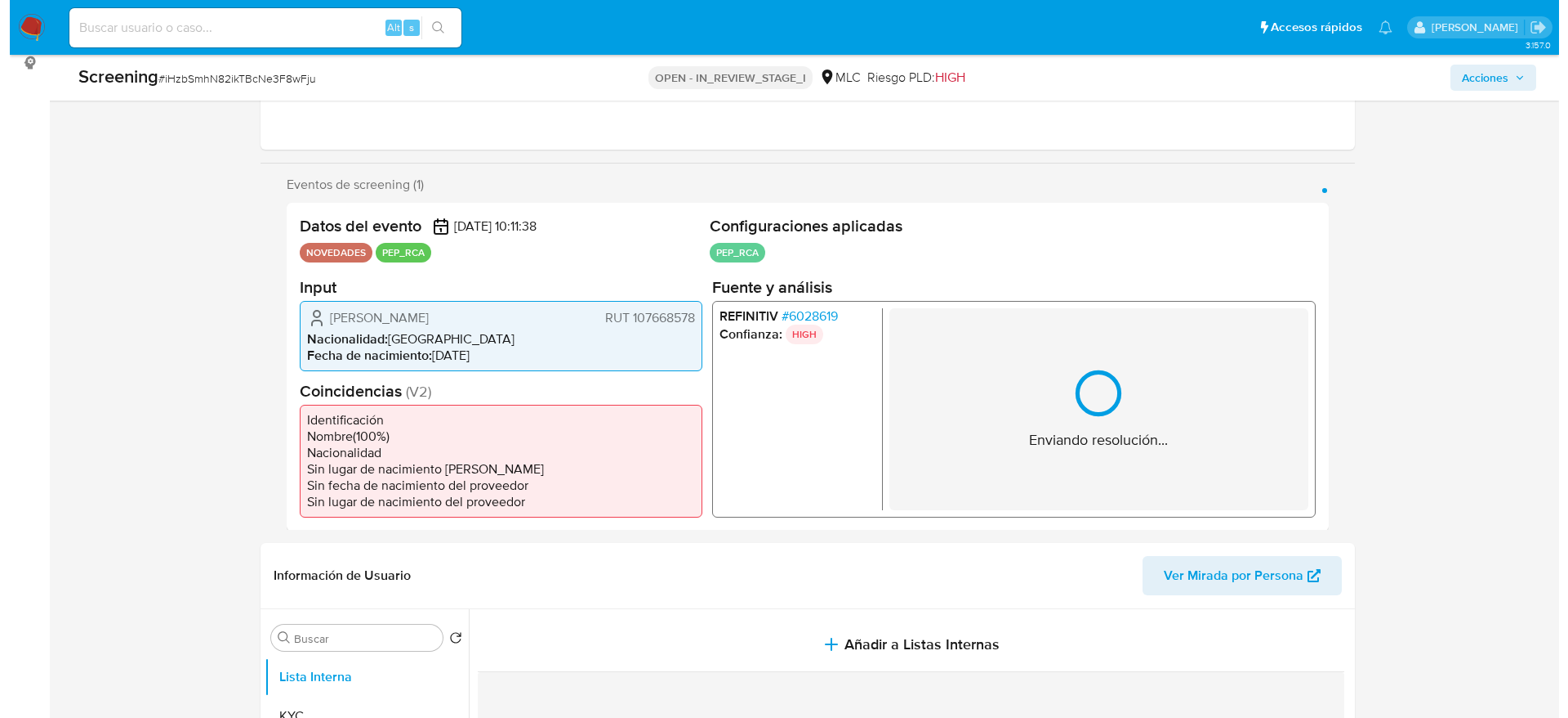
scroll to position [464, 0]
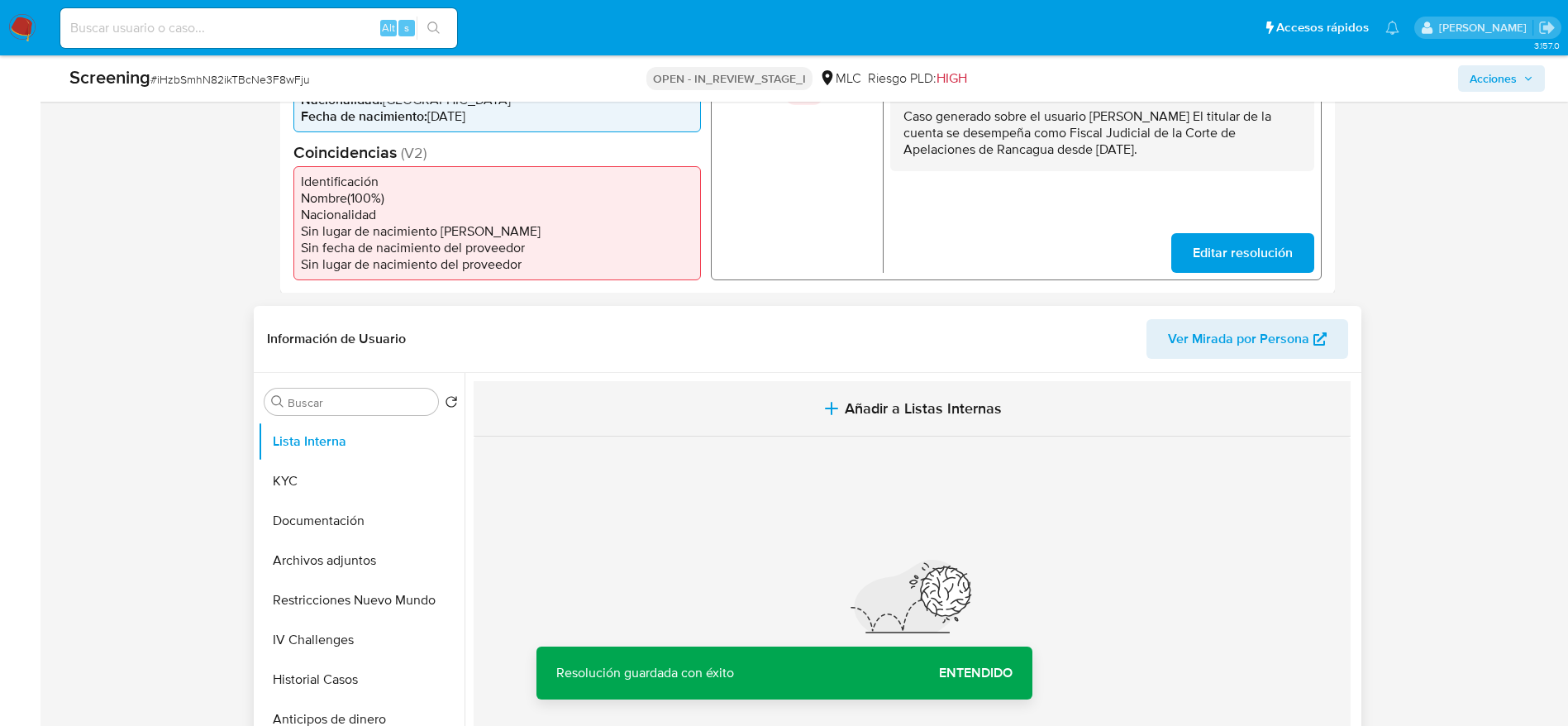
click at [806, 403] on button "Añadir a Listas Internas" at bounding box center [913, 408] width 877 height 55
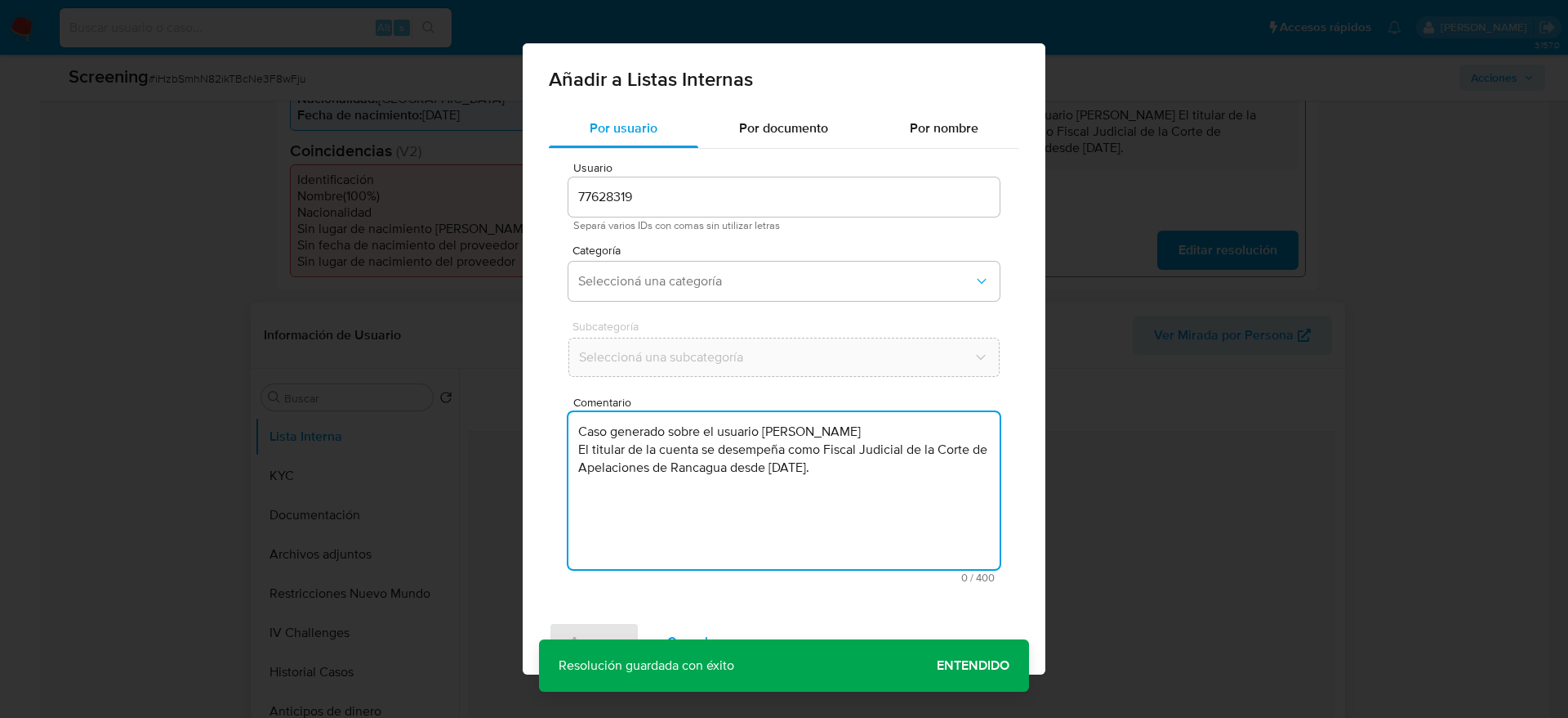
click at [796, 510] on textarea "Caso generado sobre el usuario Álvaro Javier Martínez Alarcón El titular de la …" at bounding box center [784, 491] width 432 height 157
type textarea "Caso generado sobre el usuario Álvaro Javier Martínez Alarcón El titular de la …"
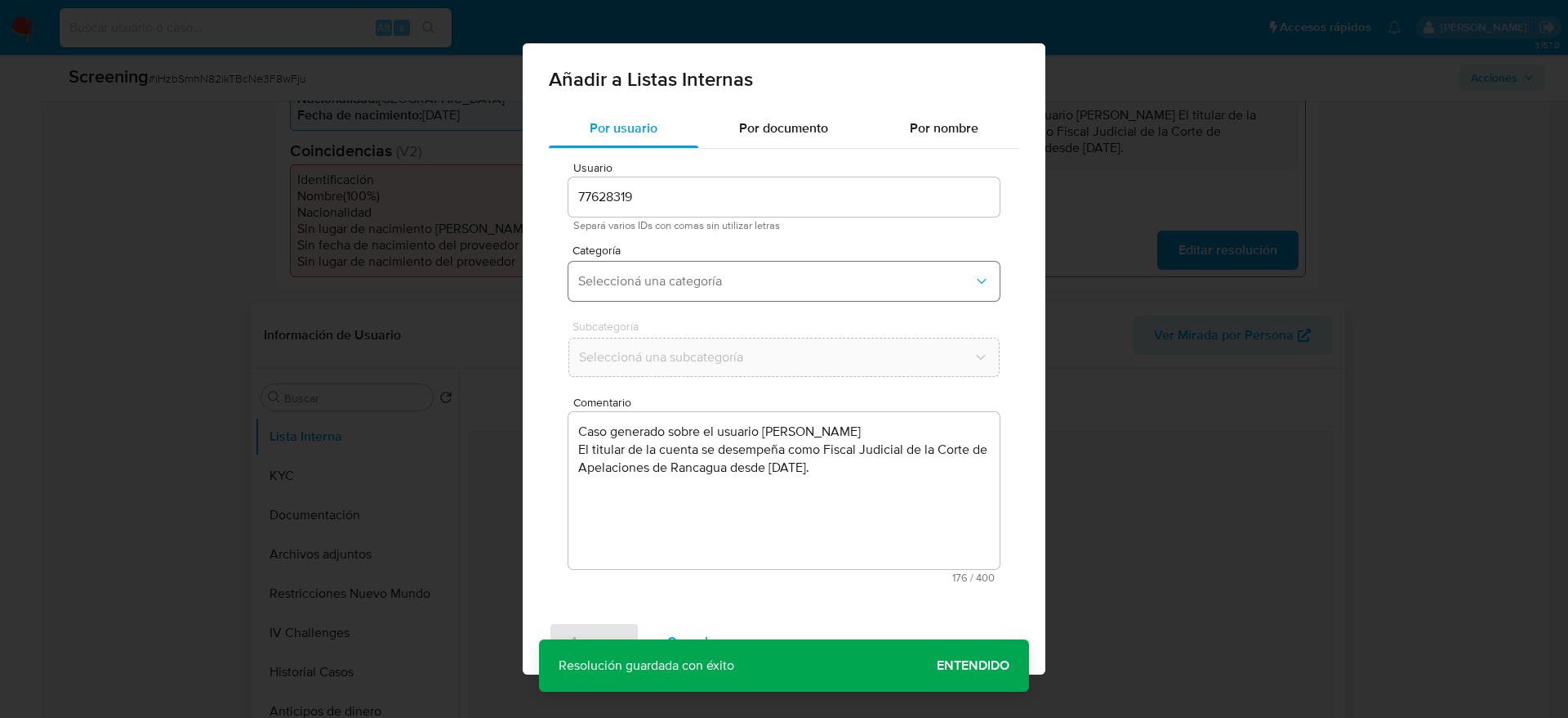
click at [733, 274] on span "Seleccioná una categoría" at bounding box center [776, 280] width 396 height 16
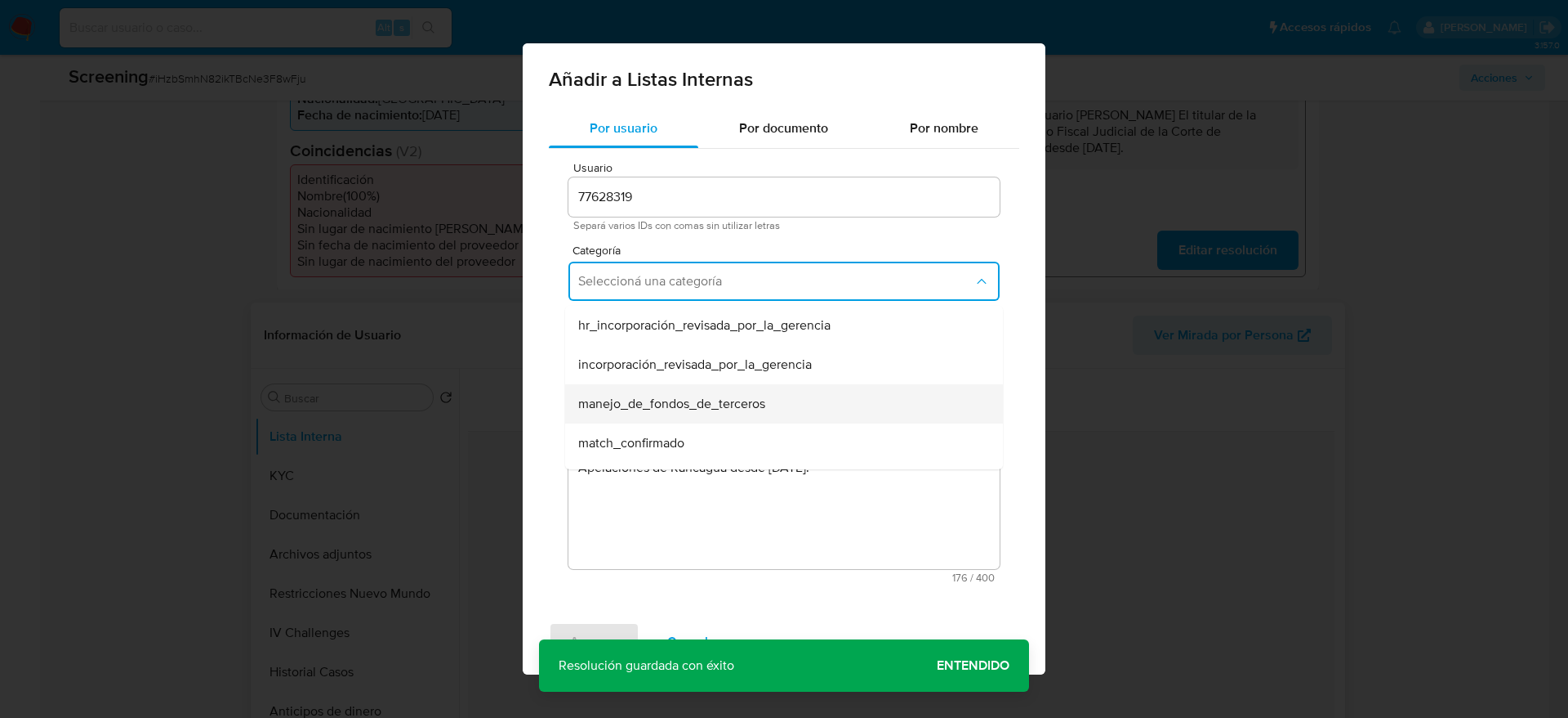
scroll to position [76, 0]
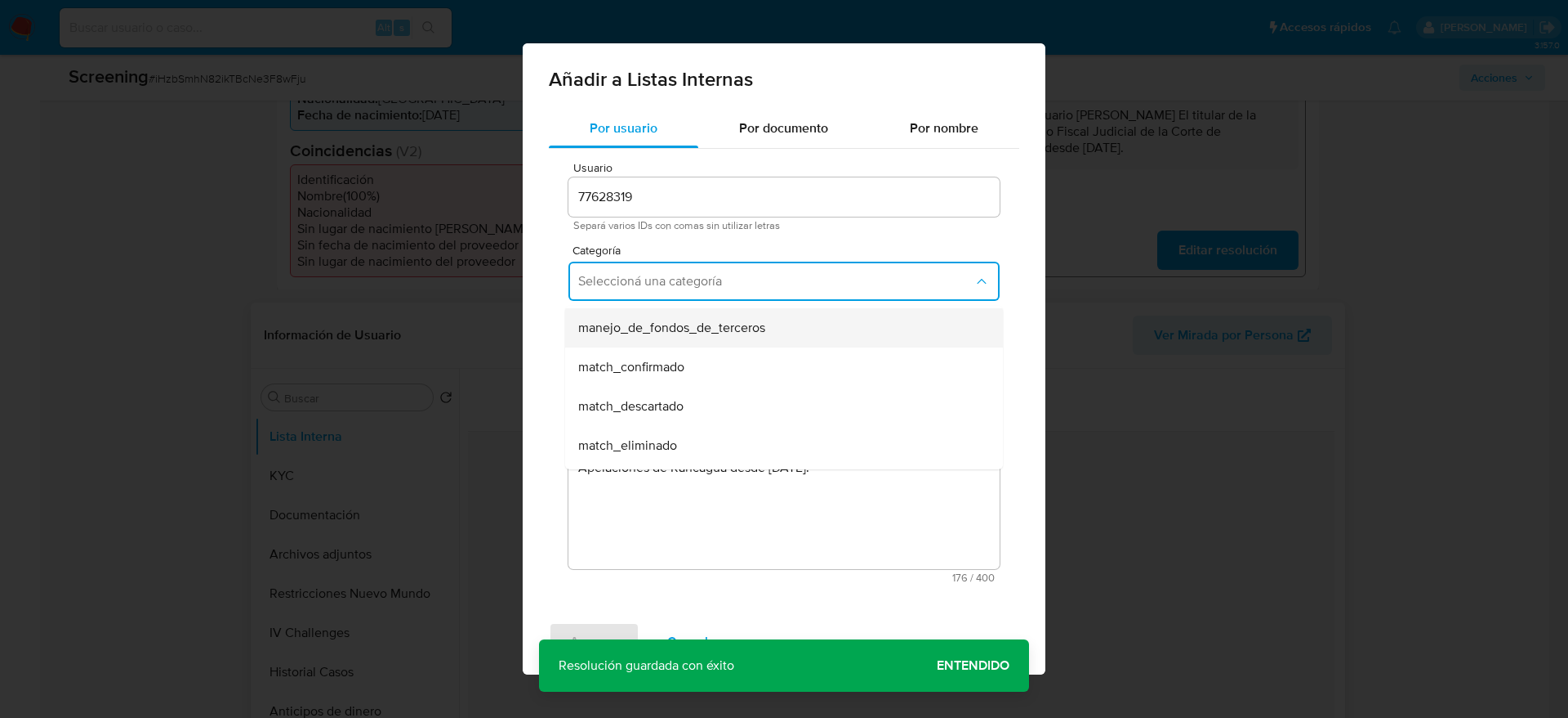
click at [702, 344] on div "manejo_de_fondos_de_terceros" at bounding box center [779, 328] width 401 height 39
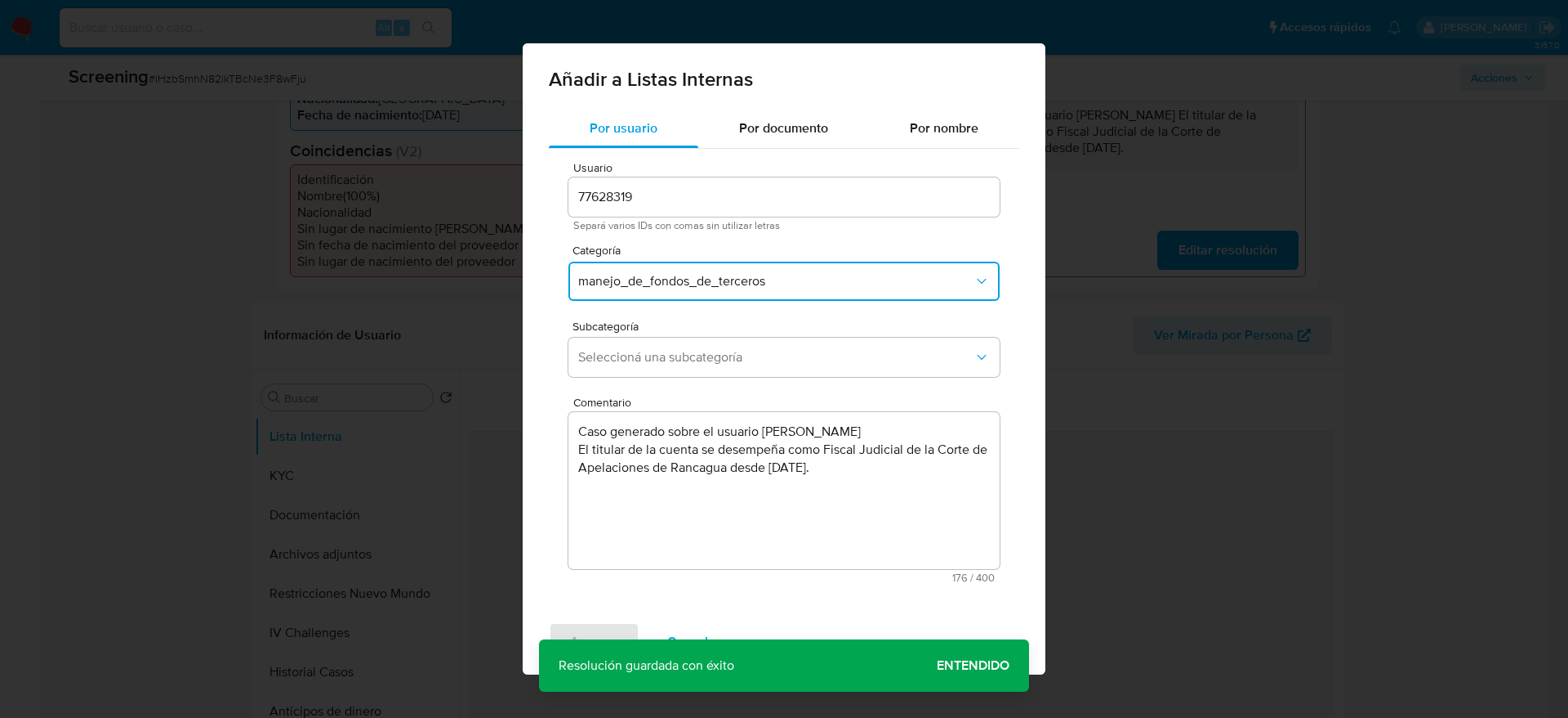
drag, startPoint x: 705, startPoint y: 305, endPoint x: 704, endPoint y: 281, distance: 24.0
click at [704, 281] on div "Categoría manejo_de_fondos_de_terceros" at bounding box center [784, 276] width 432 height 63
click at [704, 281] on span "manejo_de_fondos_de_terceros" at bounding box center [776, 280] width 396 height 16
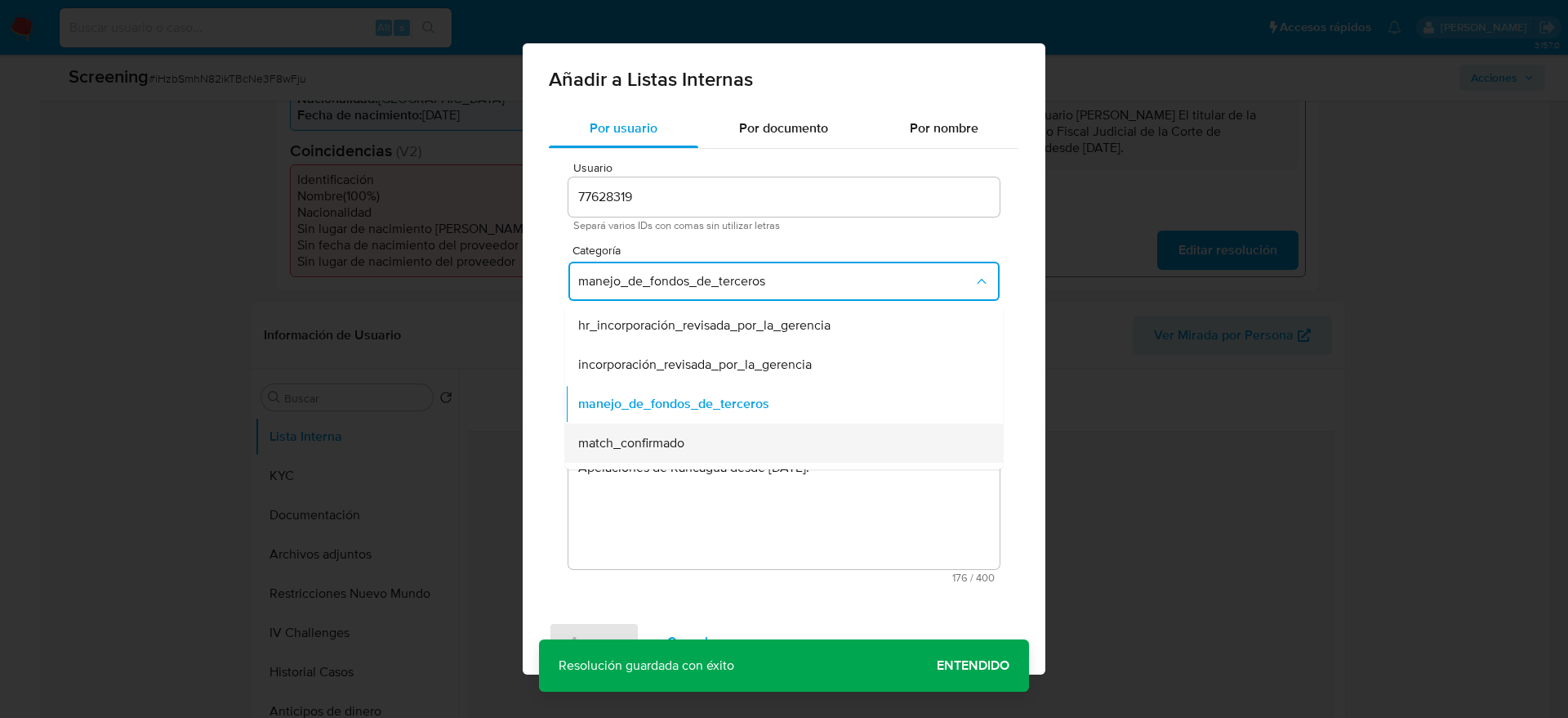
click at [669, 444] on span "match_confirmado" at bounding box center [631, 442] width 107 height 16
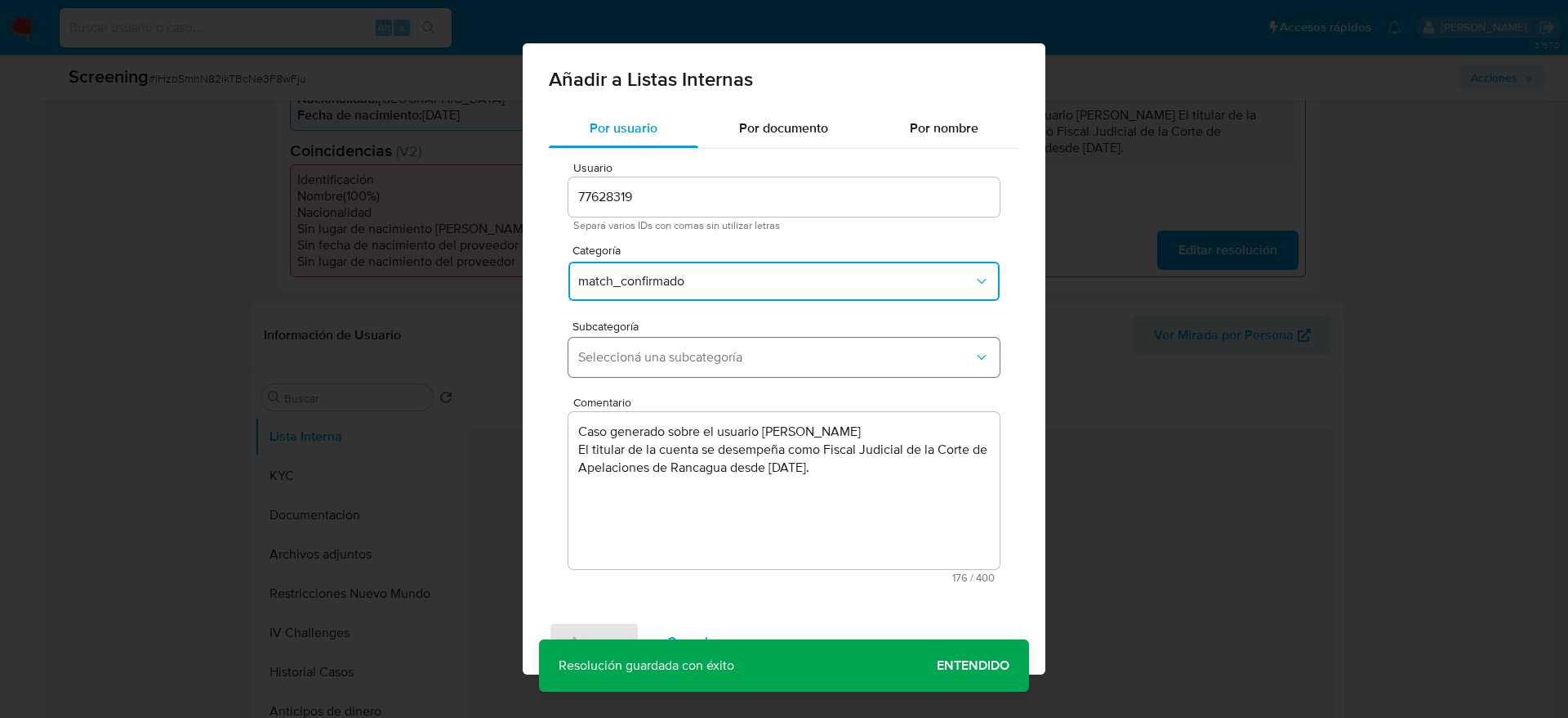
click at [754, 361] on span "Seleccioná una subcategoría" at bounding box center [776, 357] width 396 height 16
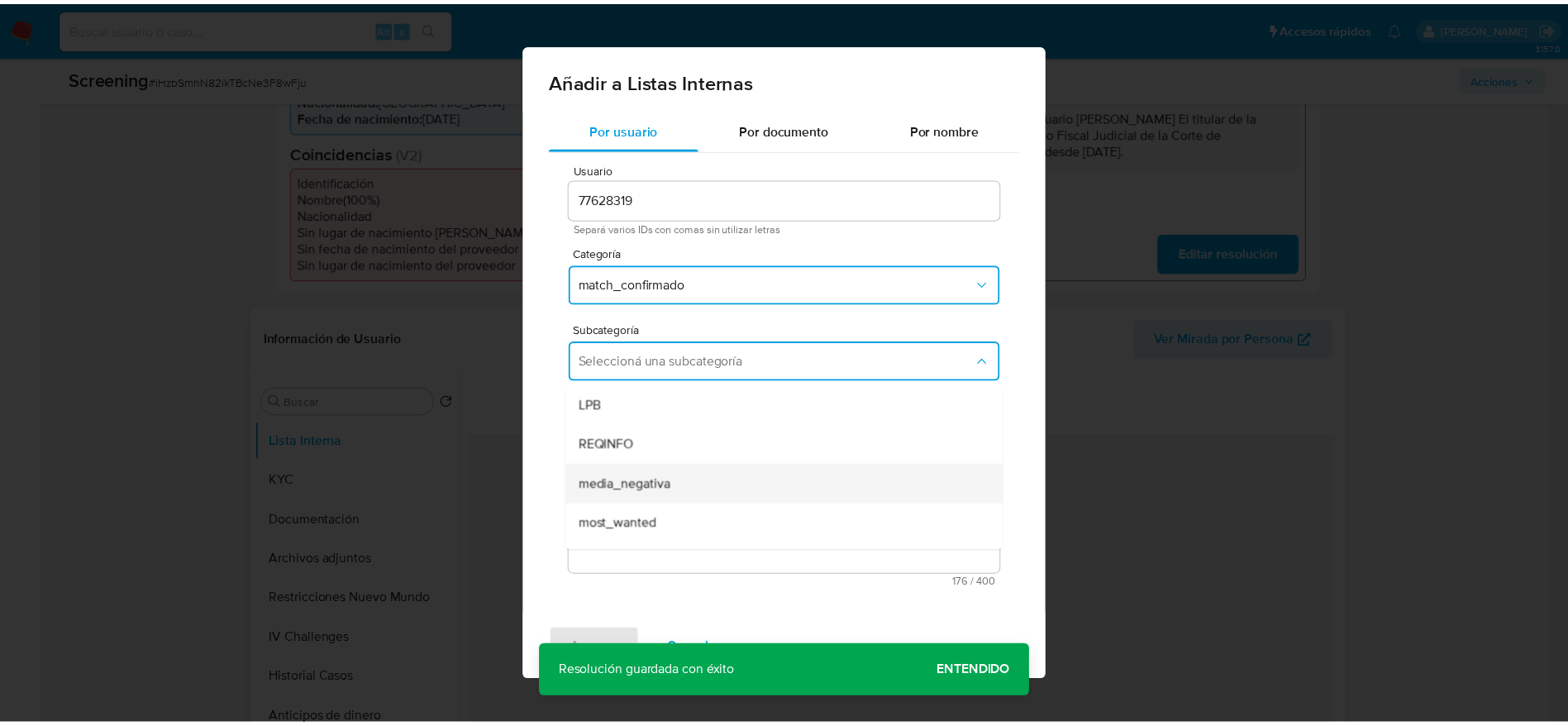
scroll to position [113, 0]
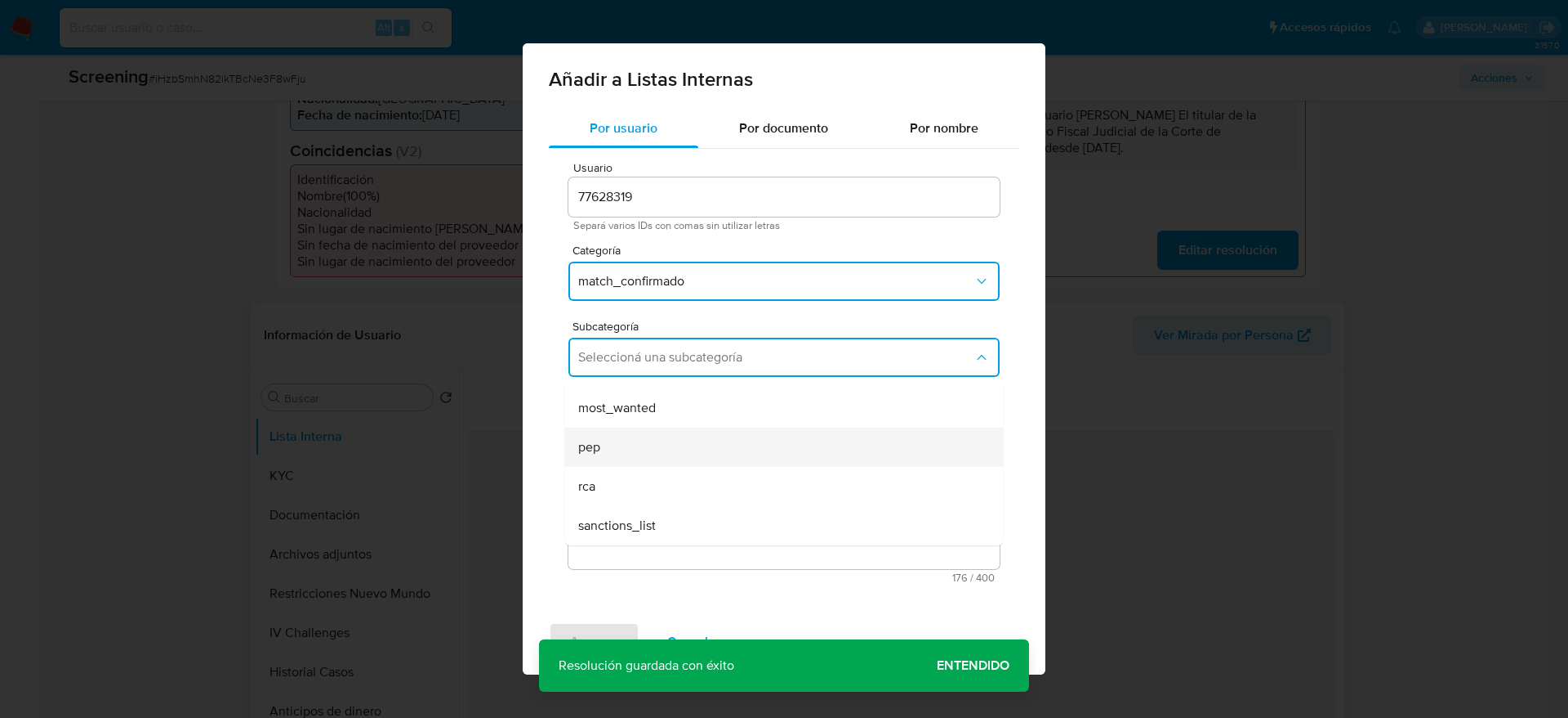
click at [673, 459] on div "pep" at bounding box center [779, 447] width 401 height 39
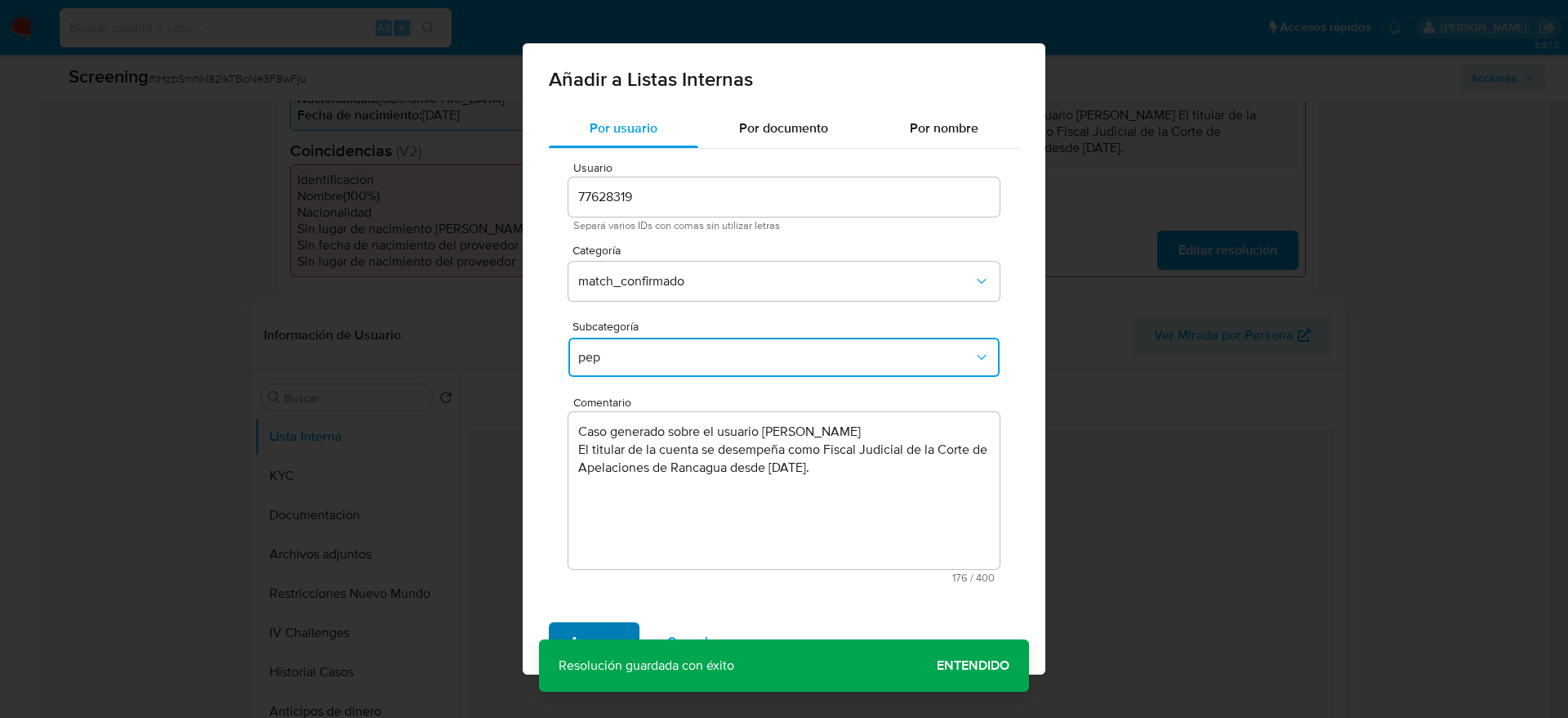
click at [583, 632] on span "Agregar" at bounding box center [594, 641] width 48 height 36
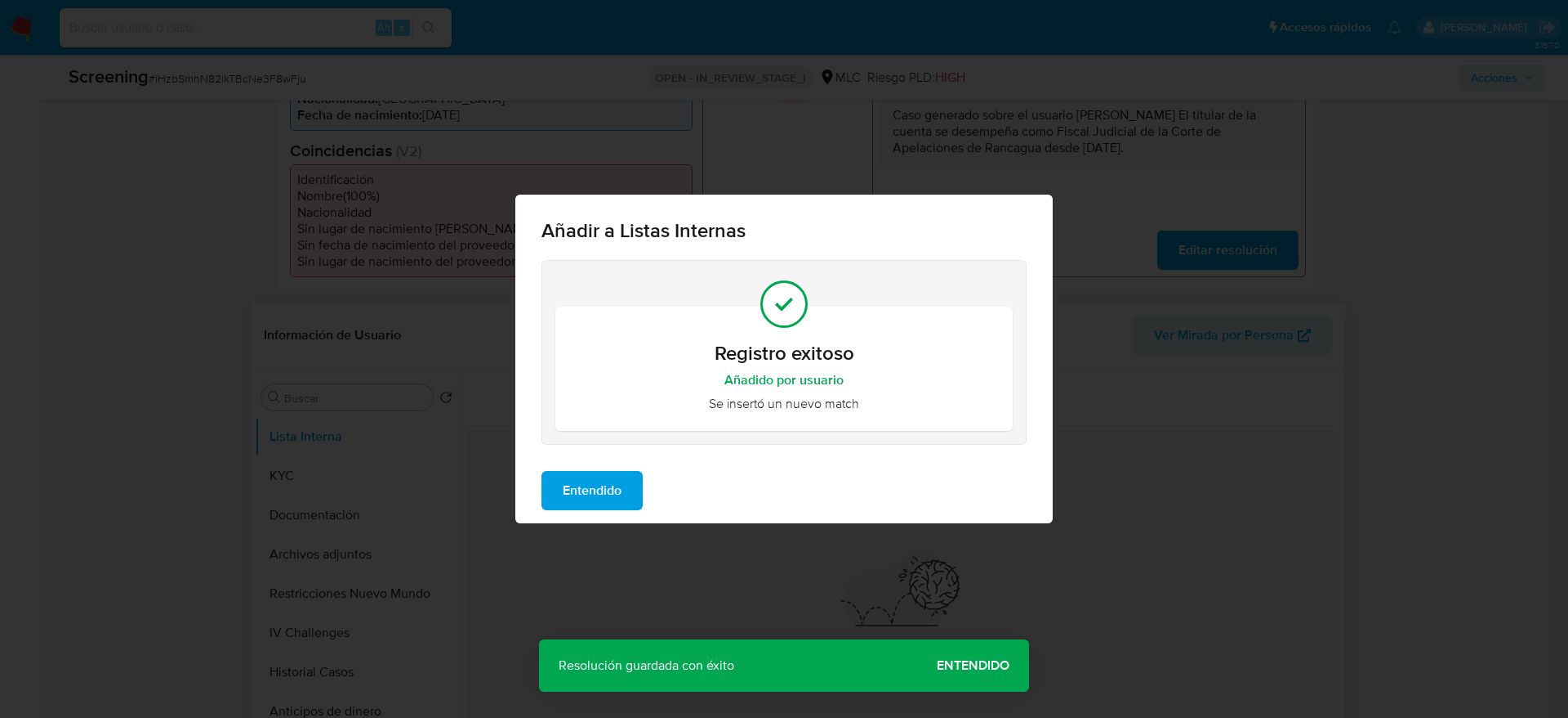
click at [611, 484] on span "Entendido" at bounding box center [592, 490] width 59 height 36
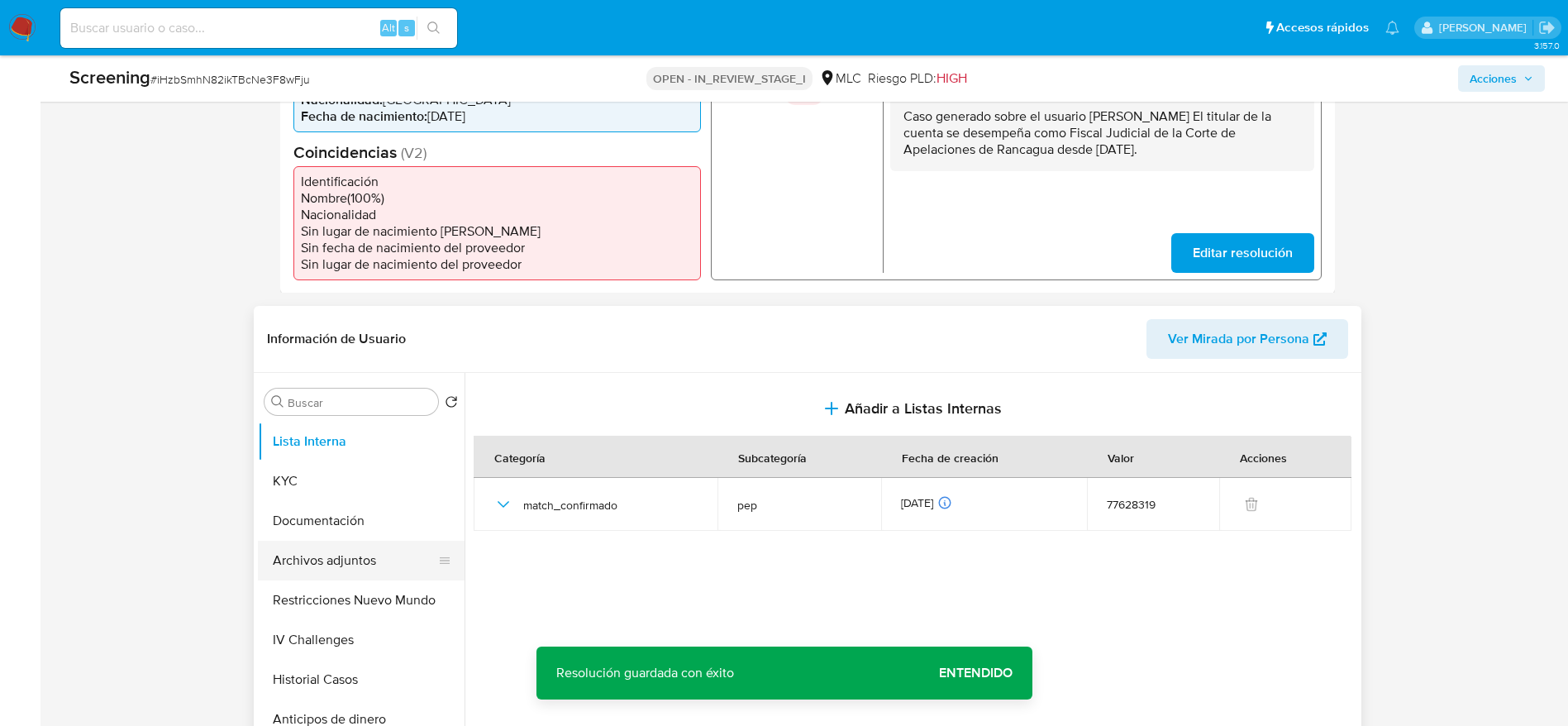
click at [337, 557] on button "Archivos adjuntos" at bounding box center [354, 560] width 193 height 39
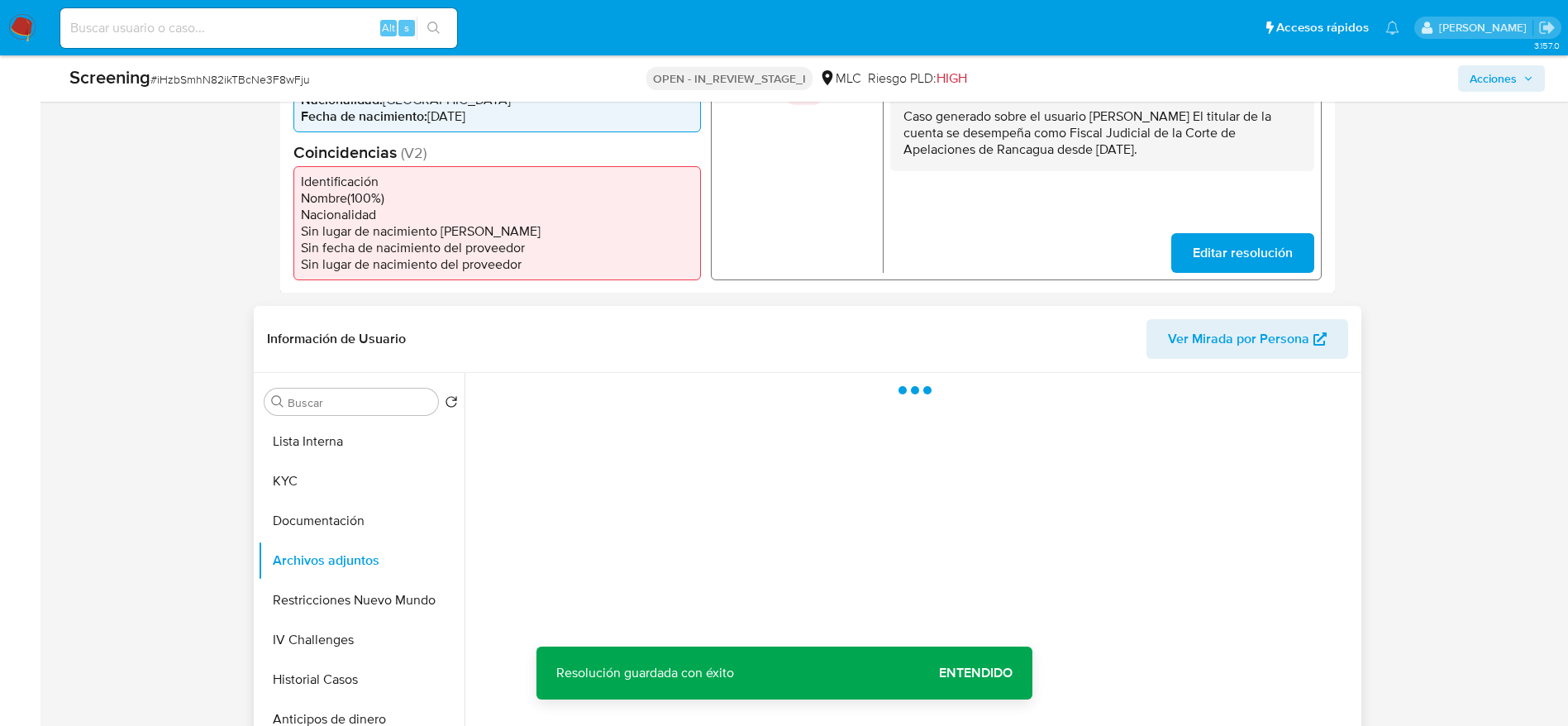
scroll to position [674, 0]
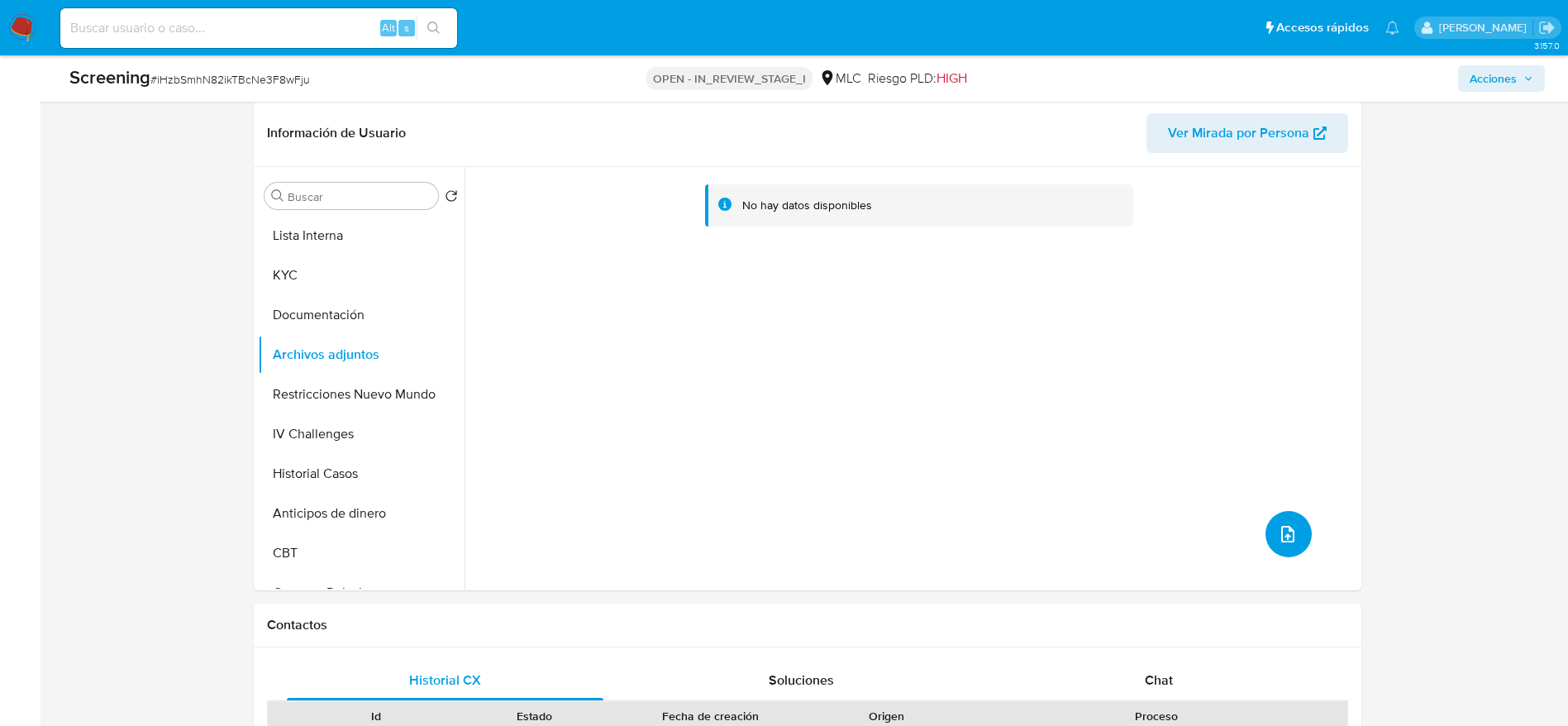
click at [1278, 543] on icon "upload-file" at bounding box center [1287, 534] width 20 height 20
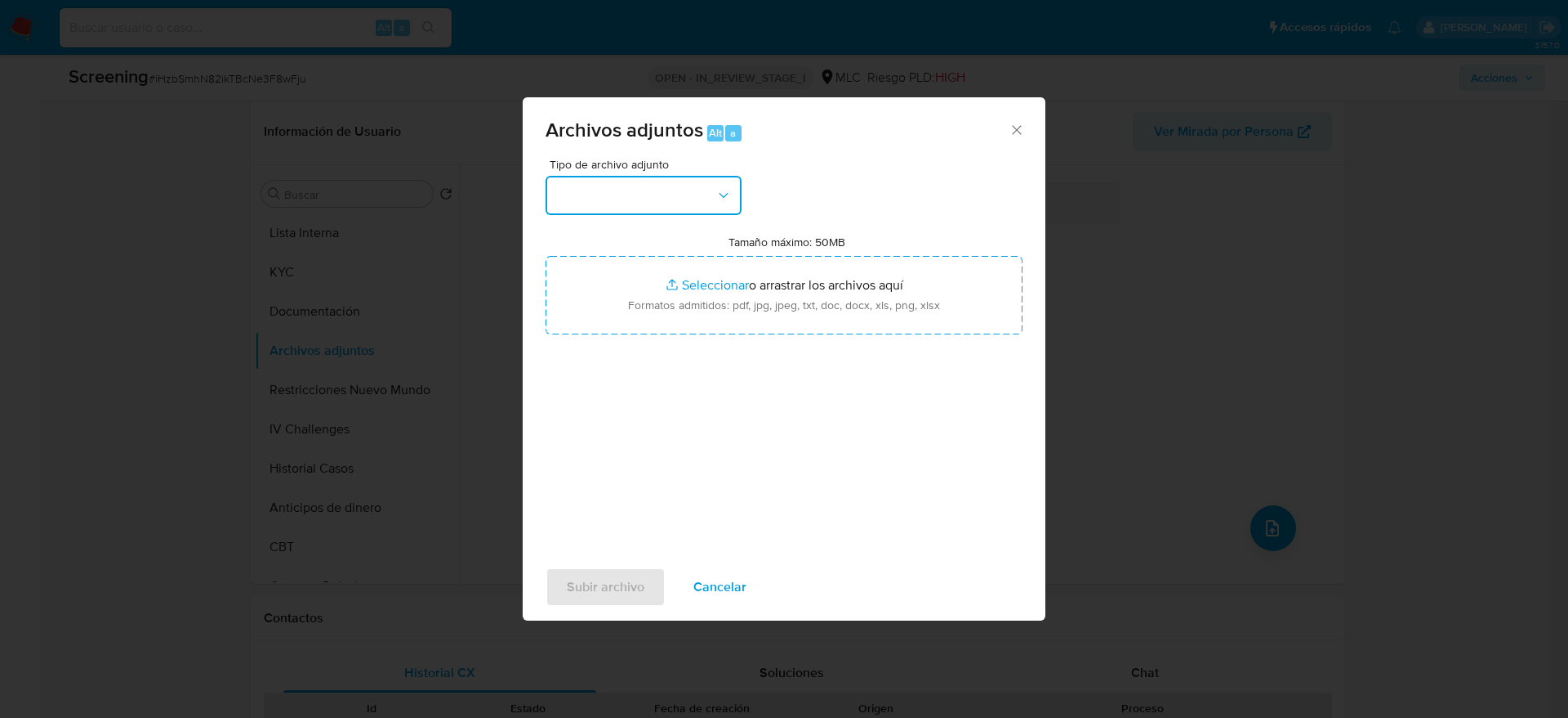
click at [649, 179] on button "button" at bounding box center [644, 195] width 196 height 39
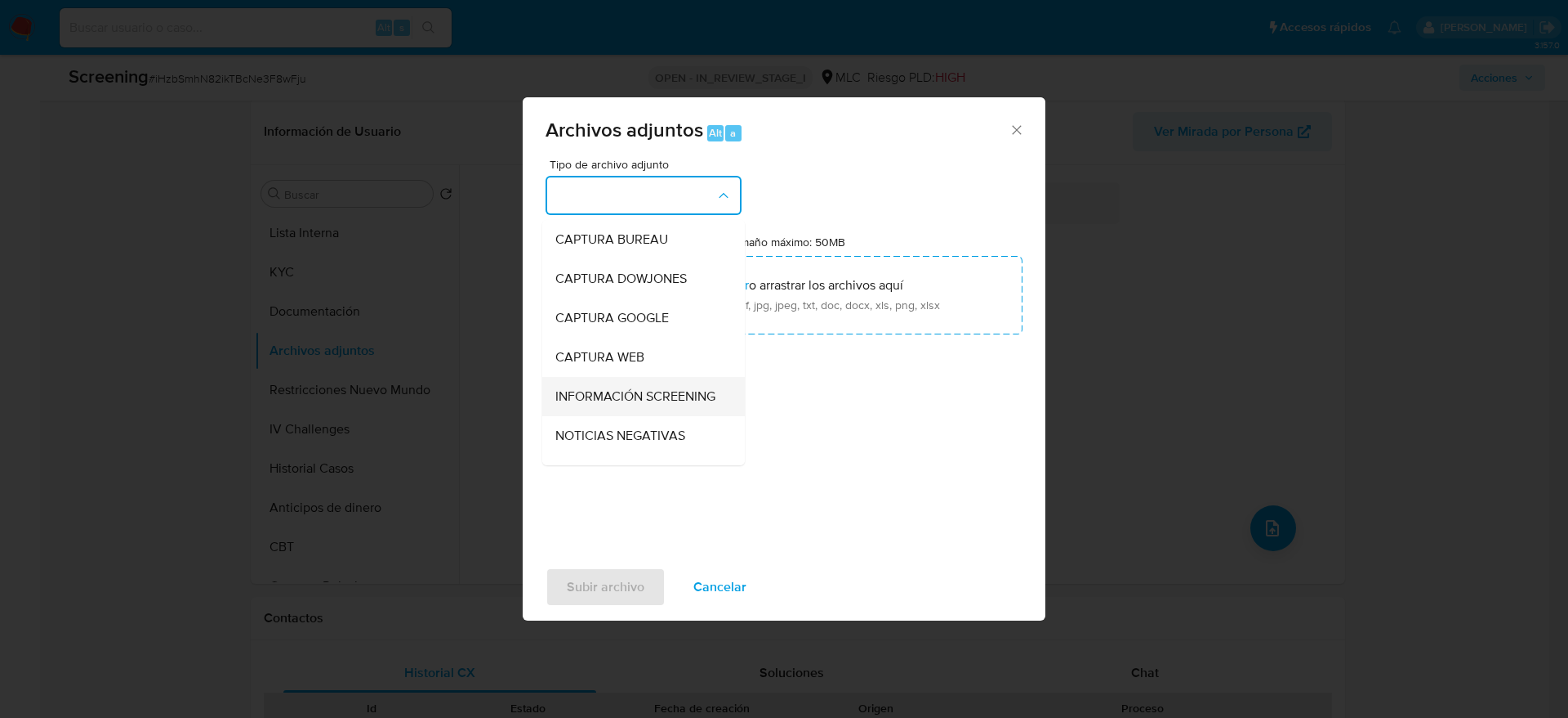
click at [635, 402] on span "INFORMACIÓN SCREENING" at bounding box center [635, 396] width 160 height 16
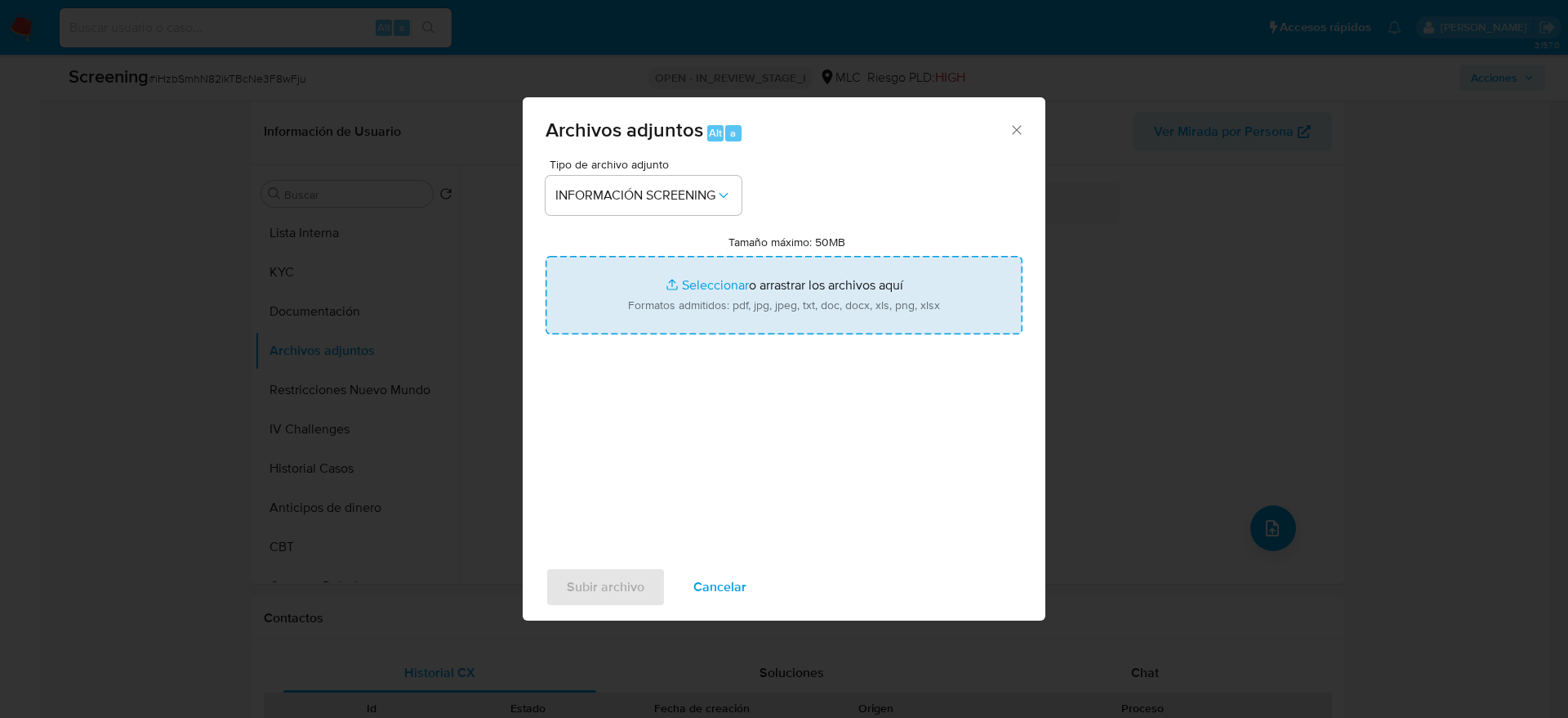
click at [781, 268] on input "Tamaño máximo: 50MB Seleccionar archivos" at bounding box center [784, 295] width 477 height 79
type input "C:\fakepath\_ Álvaro Javier Martínez Alarcón_ - Buscar con Google.pdf"
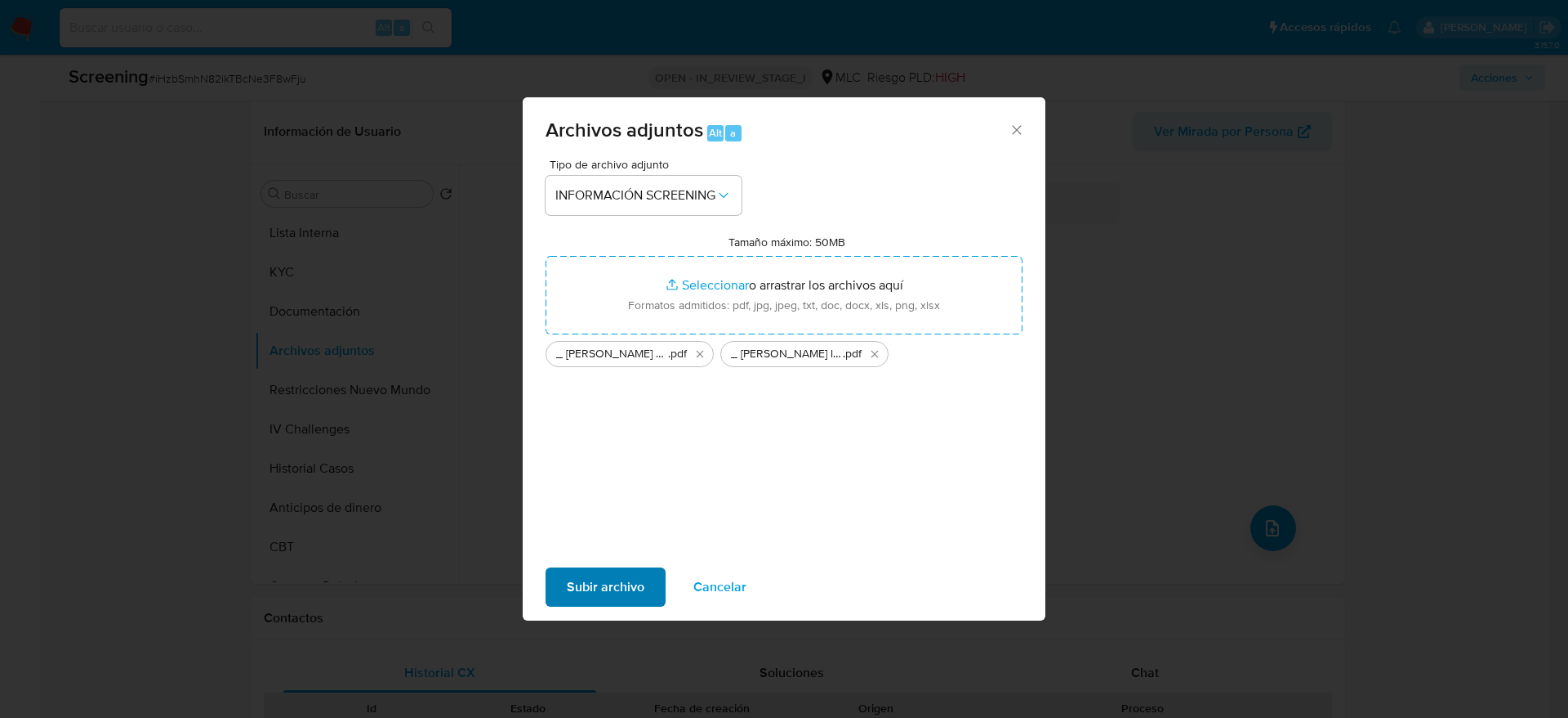
drag, startPoint x: 625, startPoint y: 609, endPoint x: 625, endPoint y: 595, distance: 14.0
click at [625, 595] on div "Subir archivo Cancelar" at bounding box center [784, 587] width 523 height 62
click at [625, 595] on span "Subir archivo" at bounding box center [606, 586] width 78 height 36
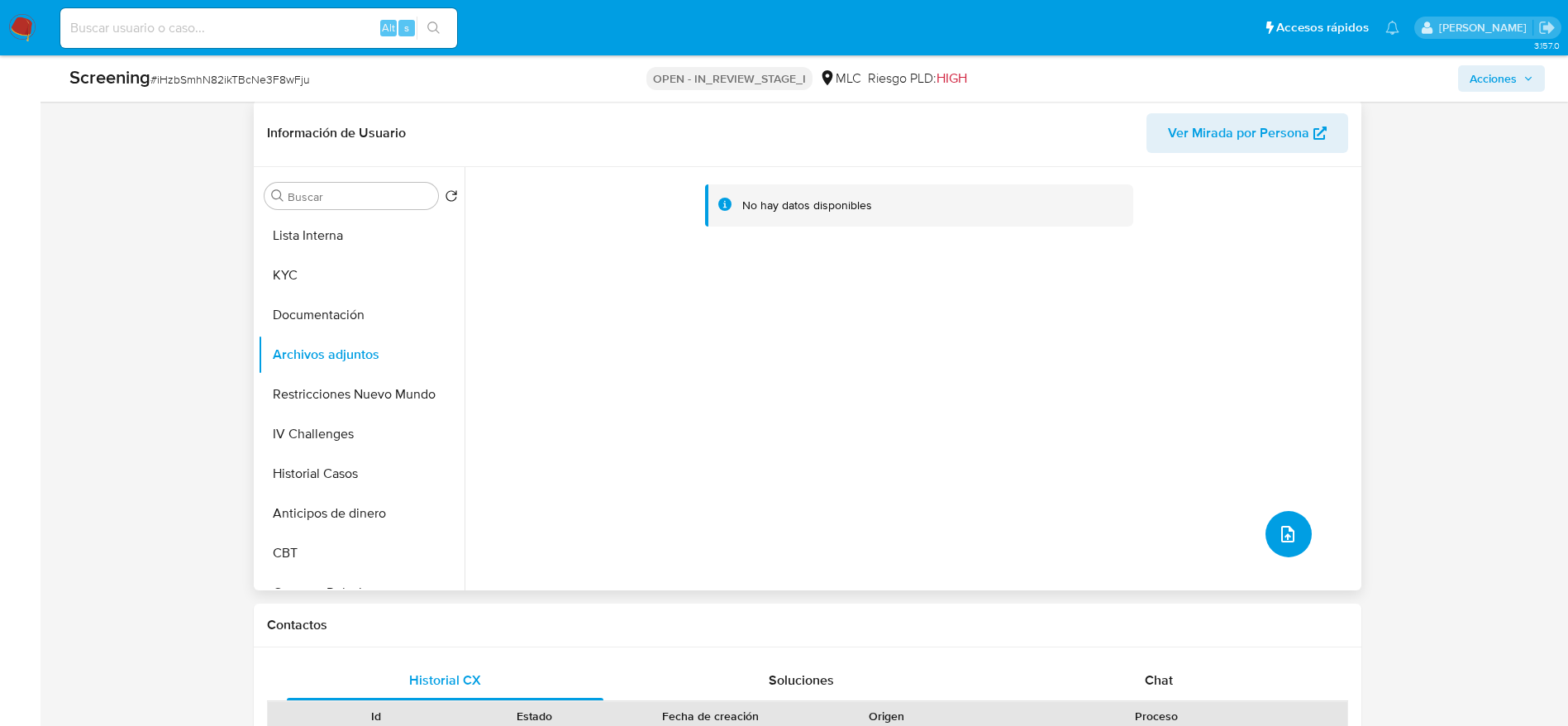
scroll to position [0, 0]
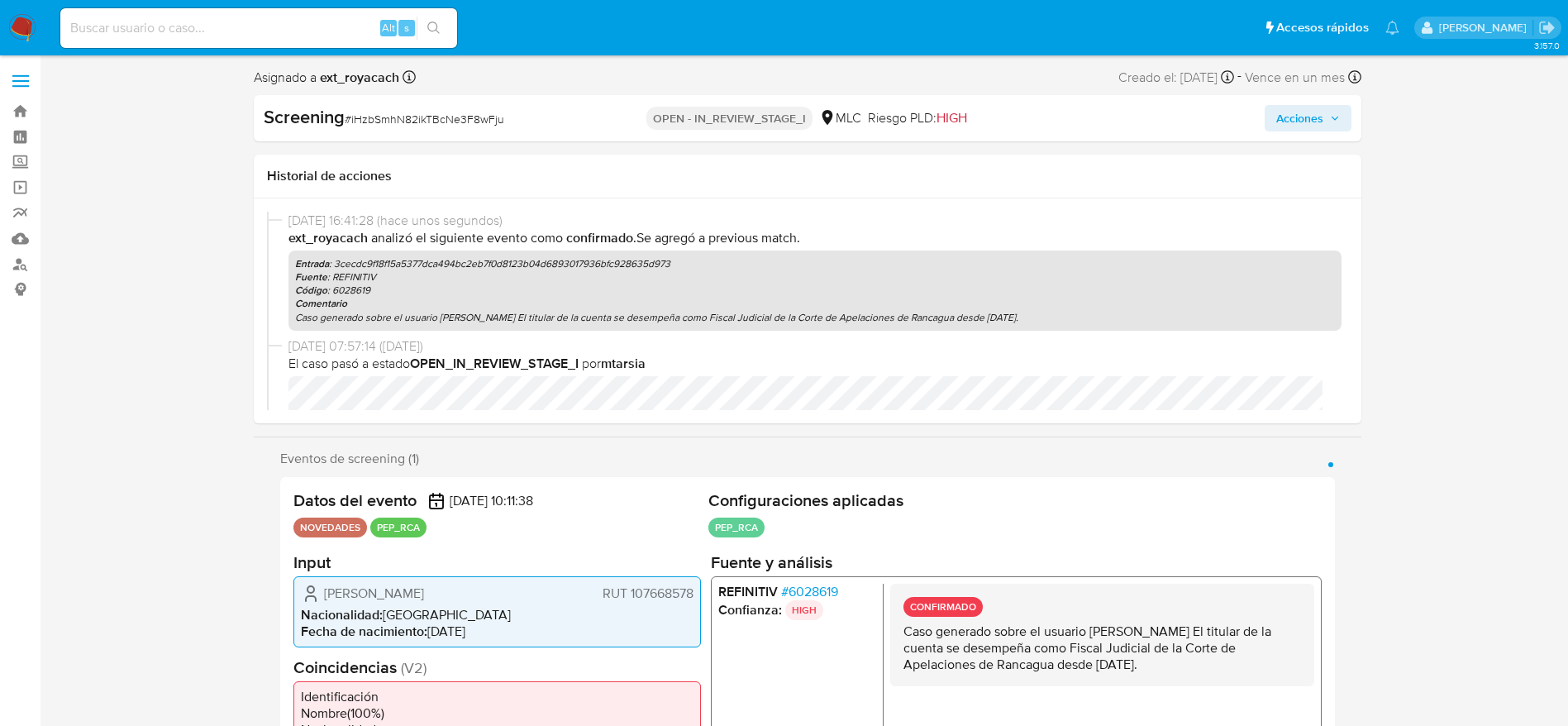
click at [1303, 125] on span "Acciones" at bounding box center [1300, 118] width 47 height 26
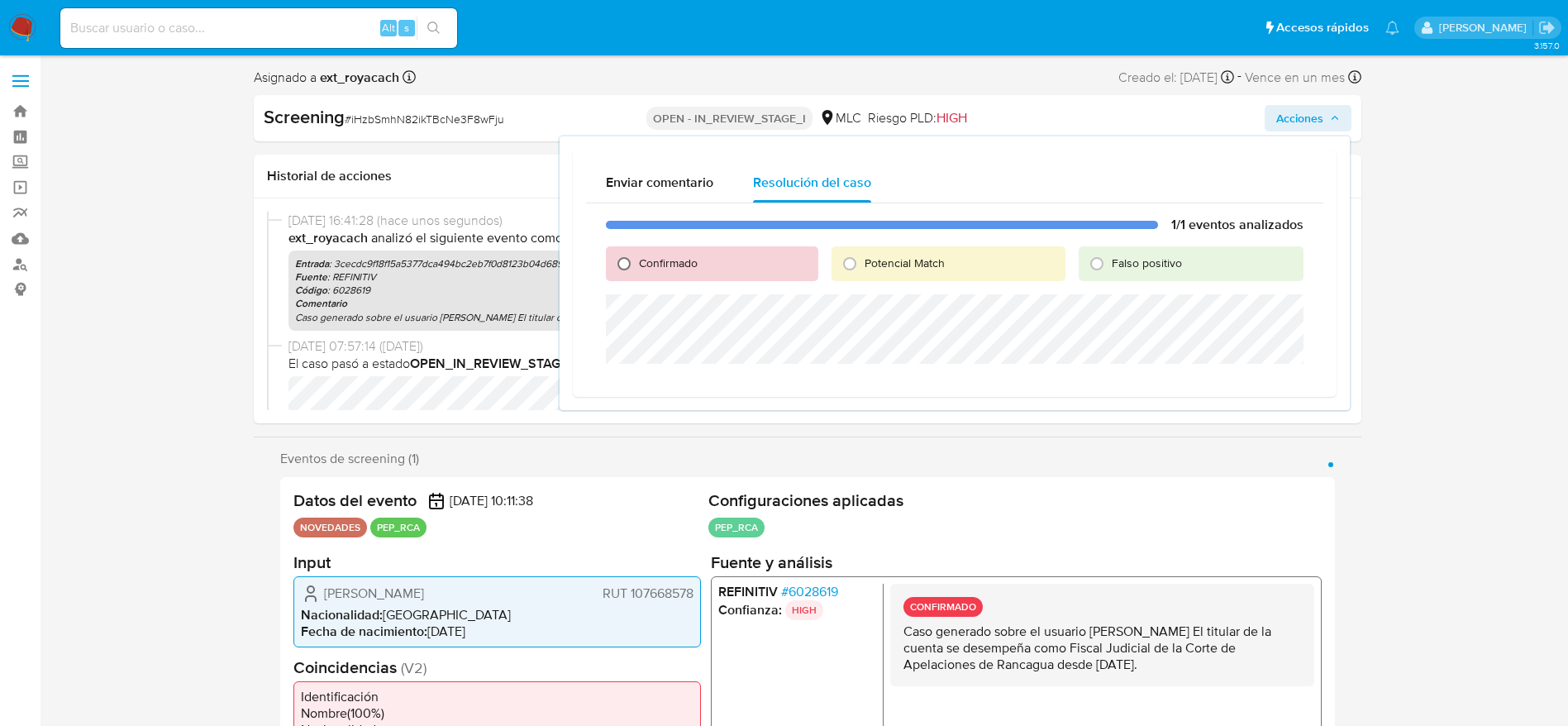
click at [621, 259] on input "Confirmado" at bounding box center [624, 263] width 26 height 26
radio input "true"
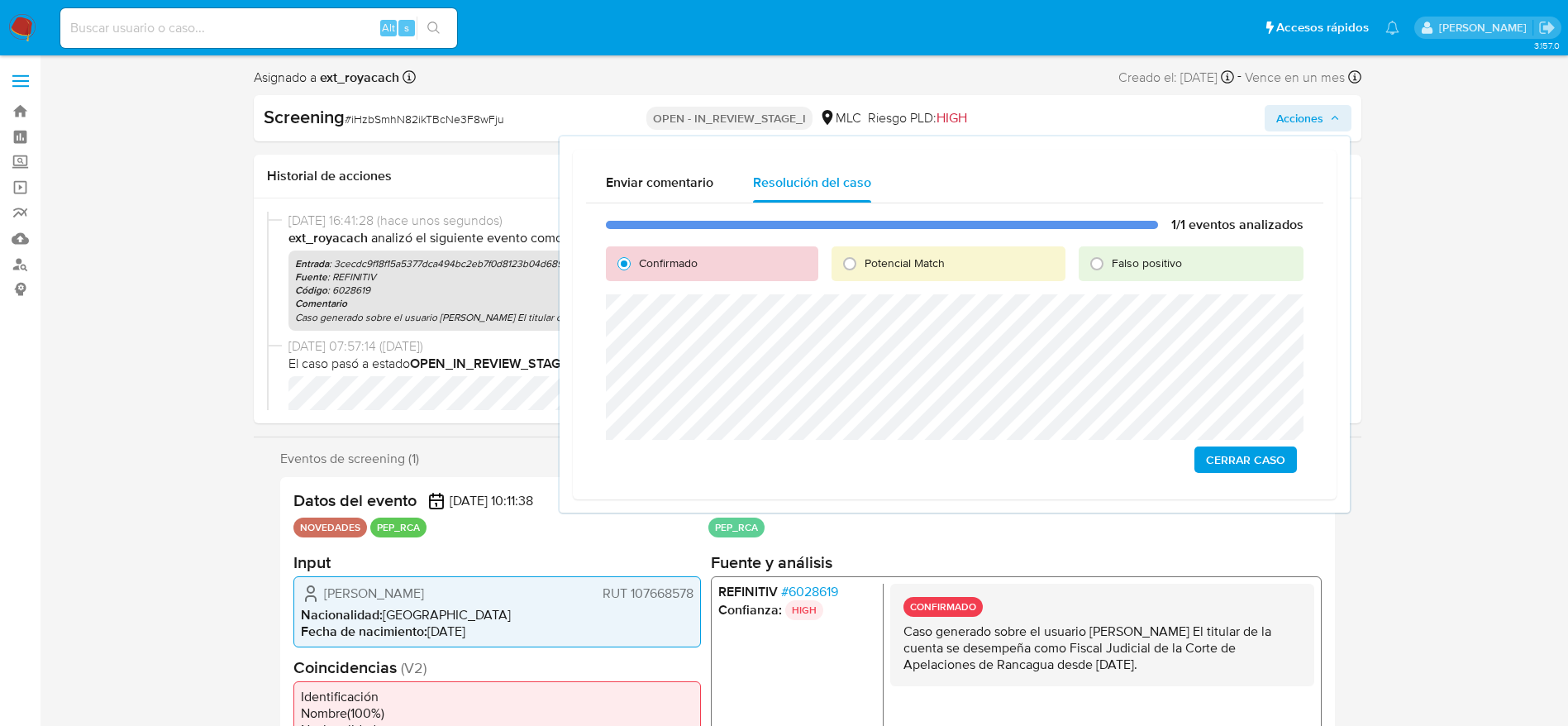
click at [1239, 461] on span "Cerrar Caso" at bounding box center [1245, 460] width 79 height 24
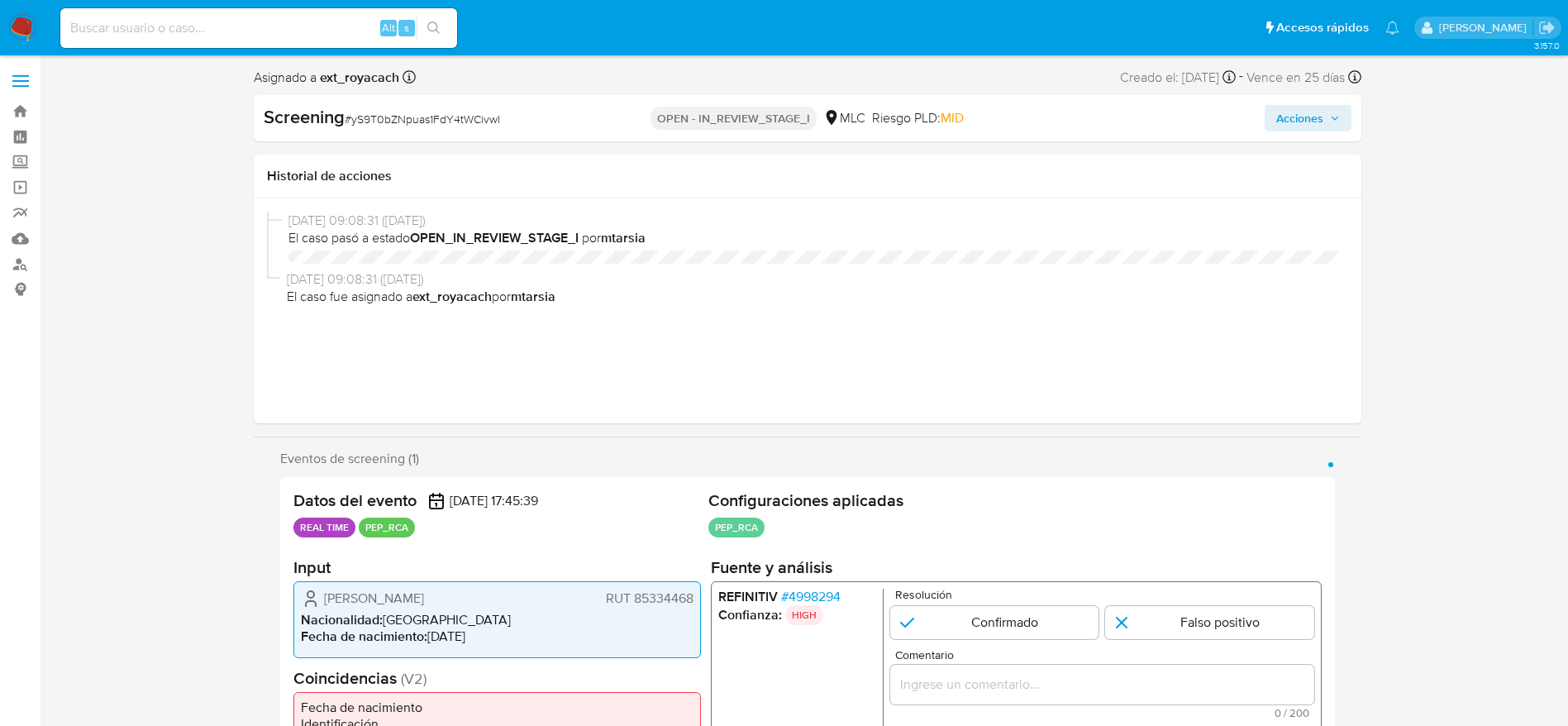
select select "10"
click at [425, 113] on span "# yS9T0bZNpuas1FdY4tWCivwI" at bounding box center [422, 119] width 155 height 17
copy span "yS9T0bZNpuas1FdY4tWCivwI"
click at [425, 113] on span "# yS9T0bZNpuas1FdY4tWCivwI" at bounding box center [422, 119] width 155 height 17
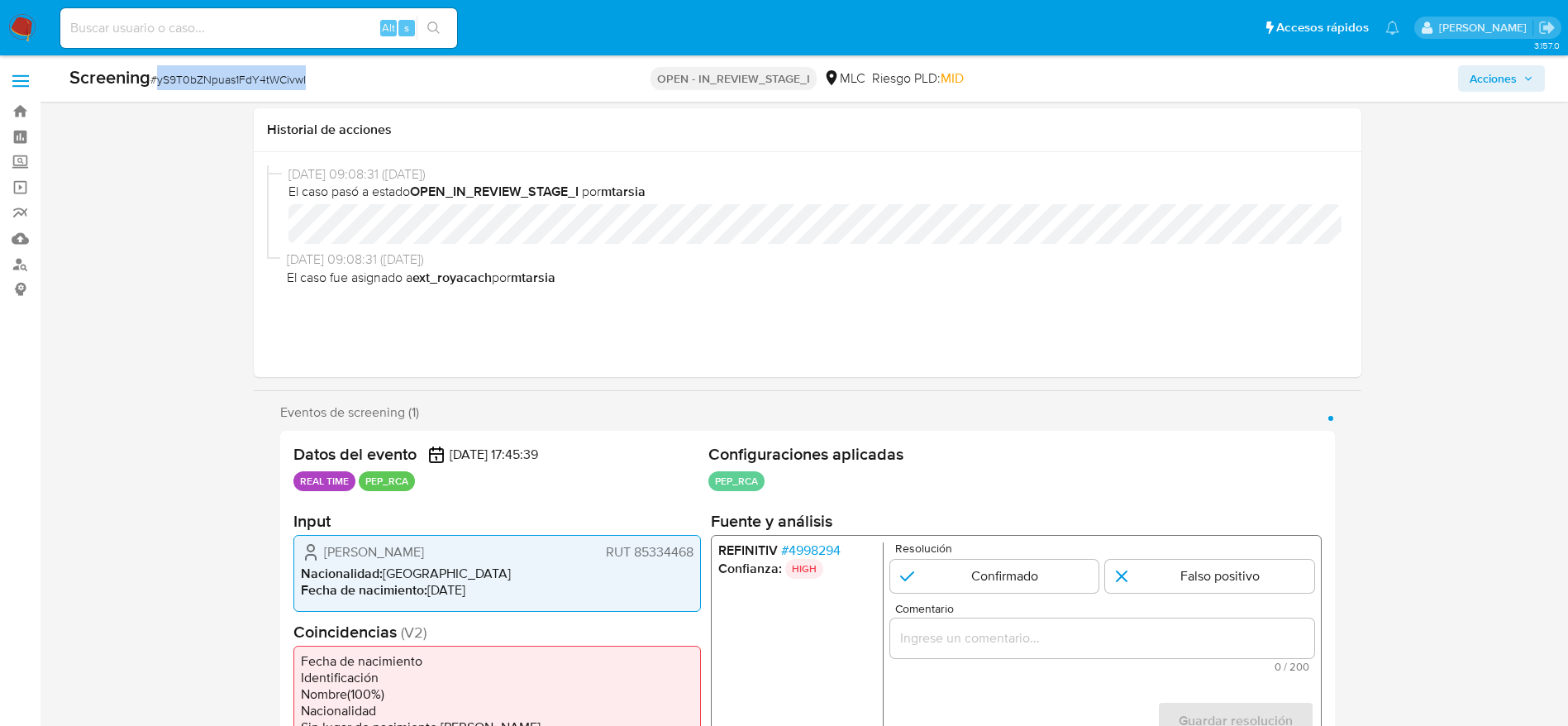
scroll to position [296, 0]
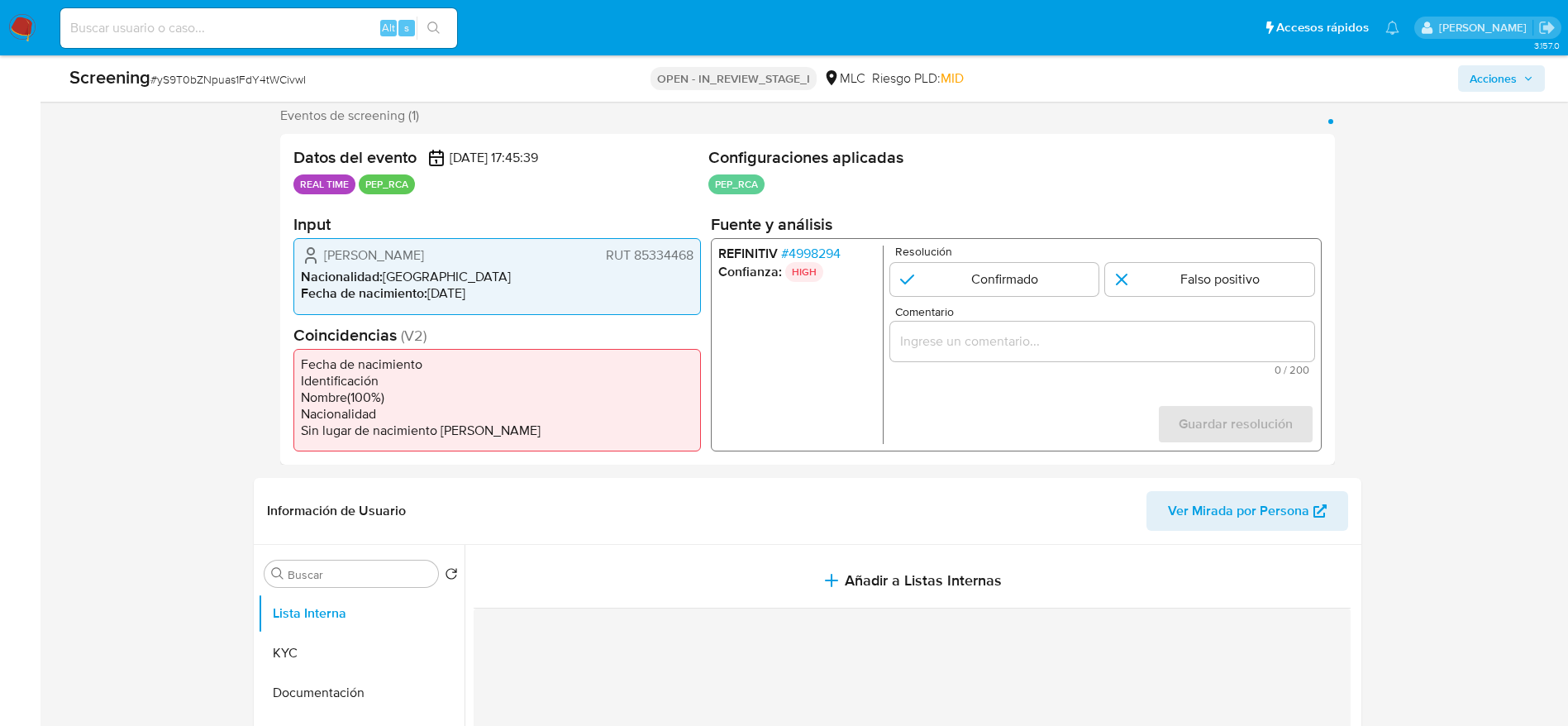
drag, startPoint x: 307, startPoint y: 262, endPoint x: 693, endPoint y: 257, distance: 386.0
click at [693, 257] on div "[PERSON_NAME] RUT 85334468" at bounding box center [497, 255] width 392 height 20
click at [804, 248] on span "# 4998294" at bounding box center [810, 253] width 60 height 17
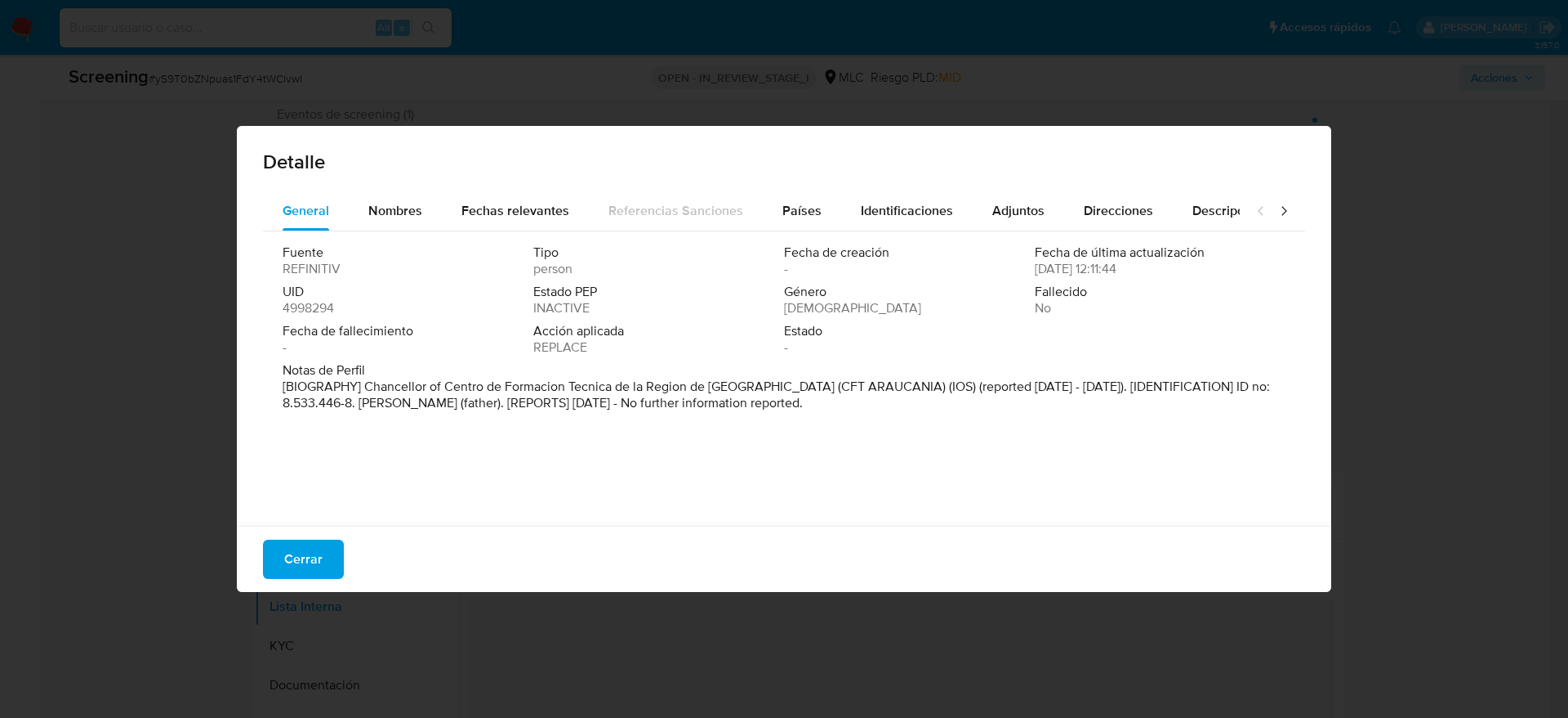
drag, startPoint x: 772, startPoint y: 453, endPoint x: 647, endPoint y: 480, distance: 127.9
click at [647, 480] on div "Fuente REFINITIV Tipo person Fecha de creación - Fecha de última actualización …" at bounding box center [784, 374] width 1042 height 286
drag, startPoint x: 360, startPoint y: 383, endPoint x: 754, endPoint y: 382, distance: 394.0
click at [754, 382] on font "[BIOGRAFÍA] Rector del Centro de Formación Técnica de la Región de la Araucanía…" at bounding box center [761, 394] width 959 height 35
click at [304, 553] on span "Cerrar" at bounding box center [304, 559] width 39 height 36
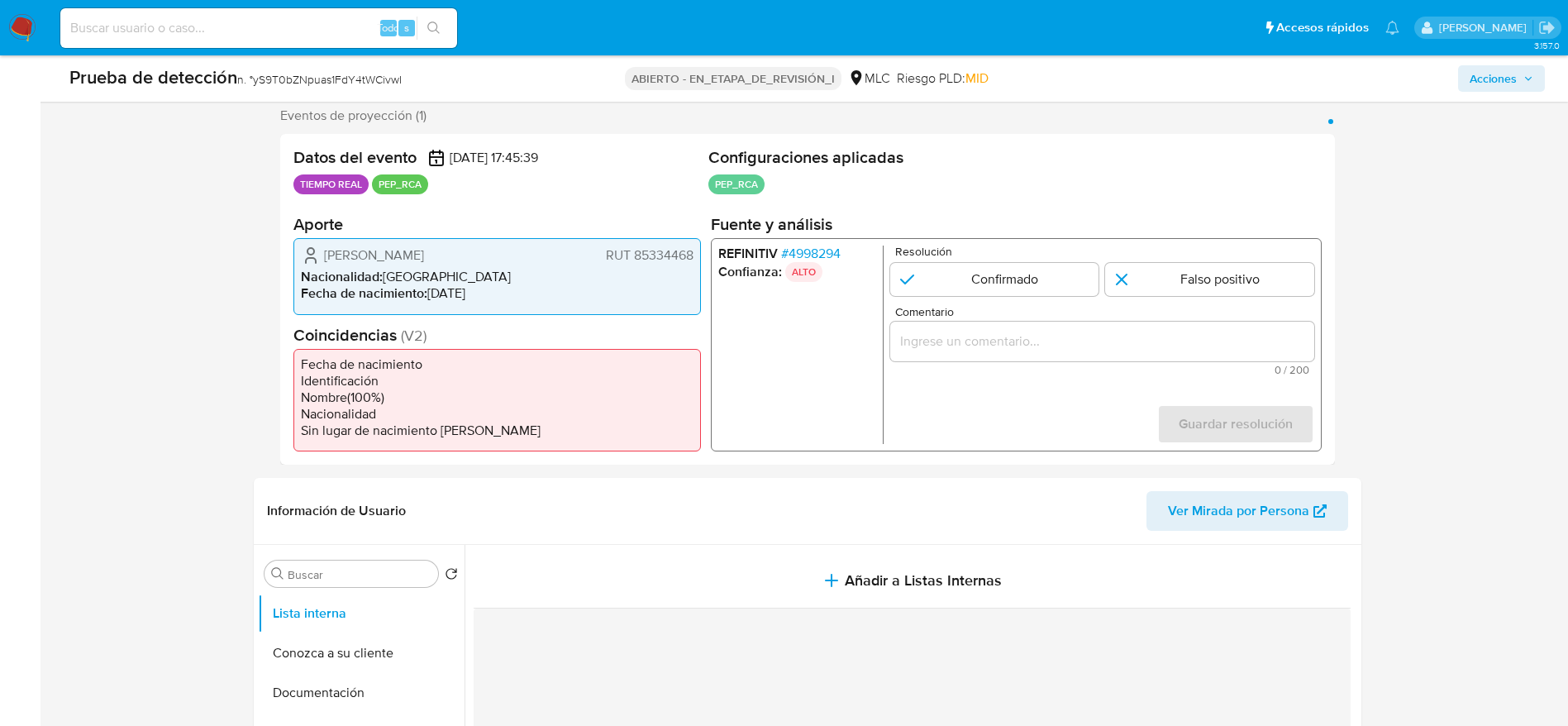
drag, startPoint x: 323, startPoint y: 249, endPoint x: 695, endPoint y: 259, distance: 372.1
click at [695, 259] on div "Luis Alfredo Santibáñez Torrejón RUT 85334468 Nacionalidad : Chile Fecha de nac…" at bounding box center [497, 277] width 407 height 77
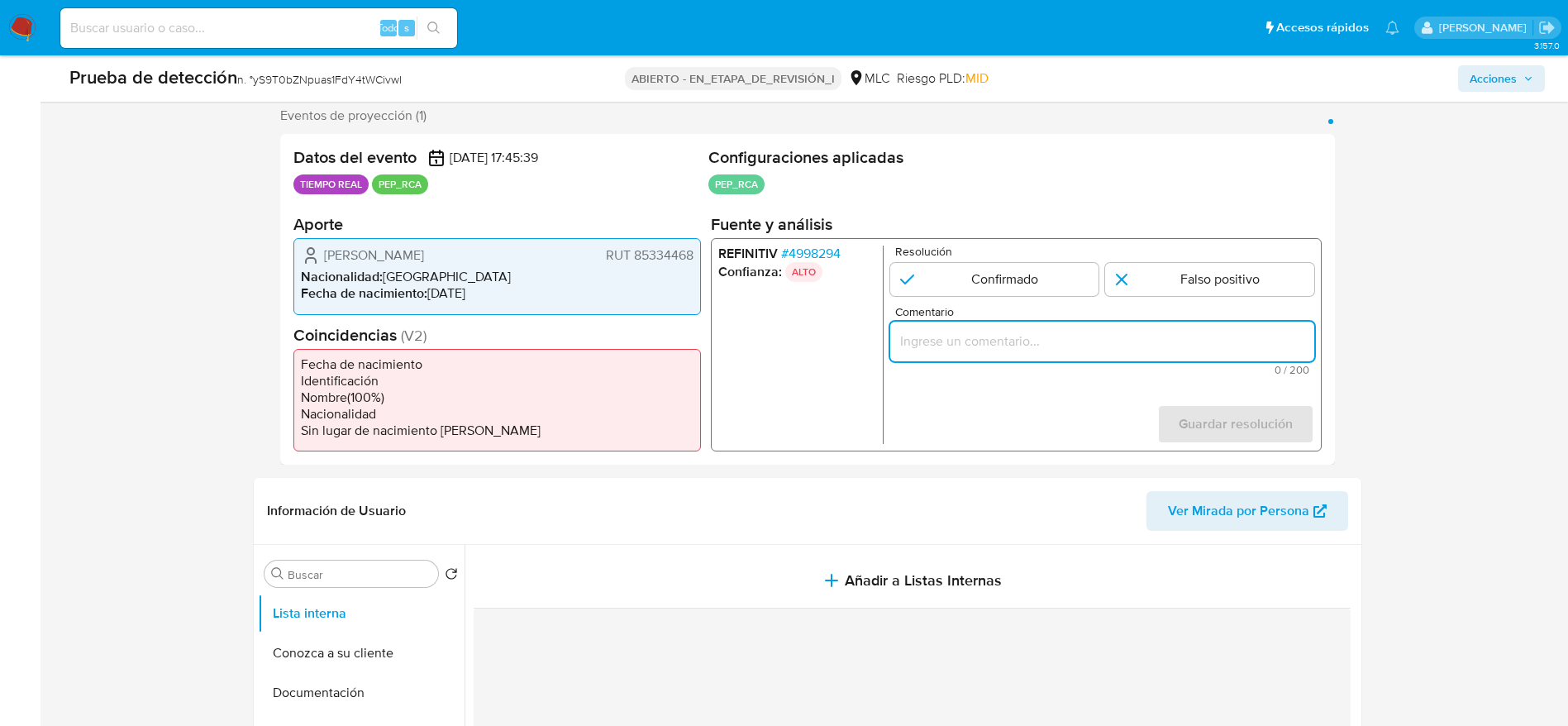
click at [985, 331] on input "Comentario" at bounding box center [1101, 341] width 424 height 22
paste input "Caso generado sobre el usuario Luis Alfredo Santibáñez Torrejón. Se descarta ya…"
type input "Caso generado sobre el usuario Luis Alfredo Santibáñez Torrejón. Se descarta ya…"
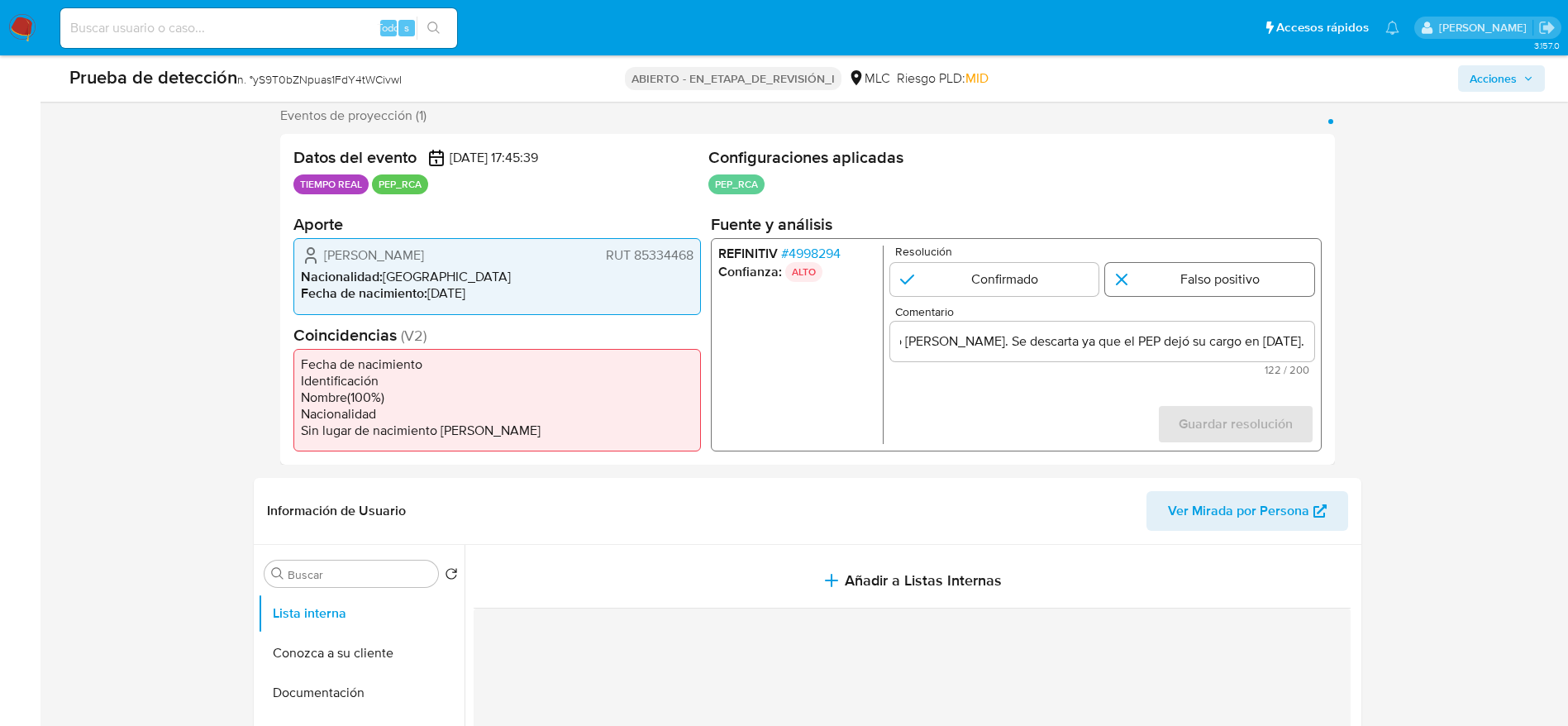
scroll to position [0, 0]
click at [1147, 277] on input "1 de 1" at bounding box center [1209, 280] width 209 height 33
radio input "true"
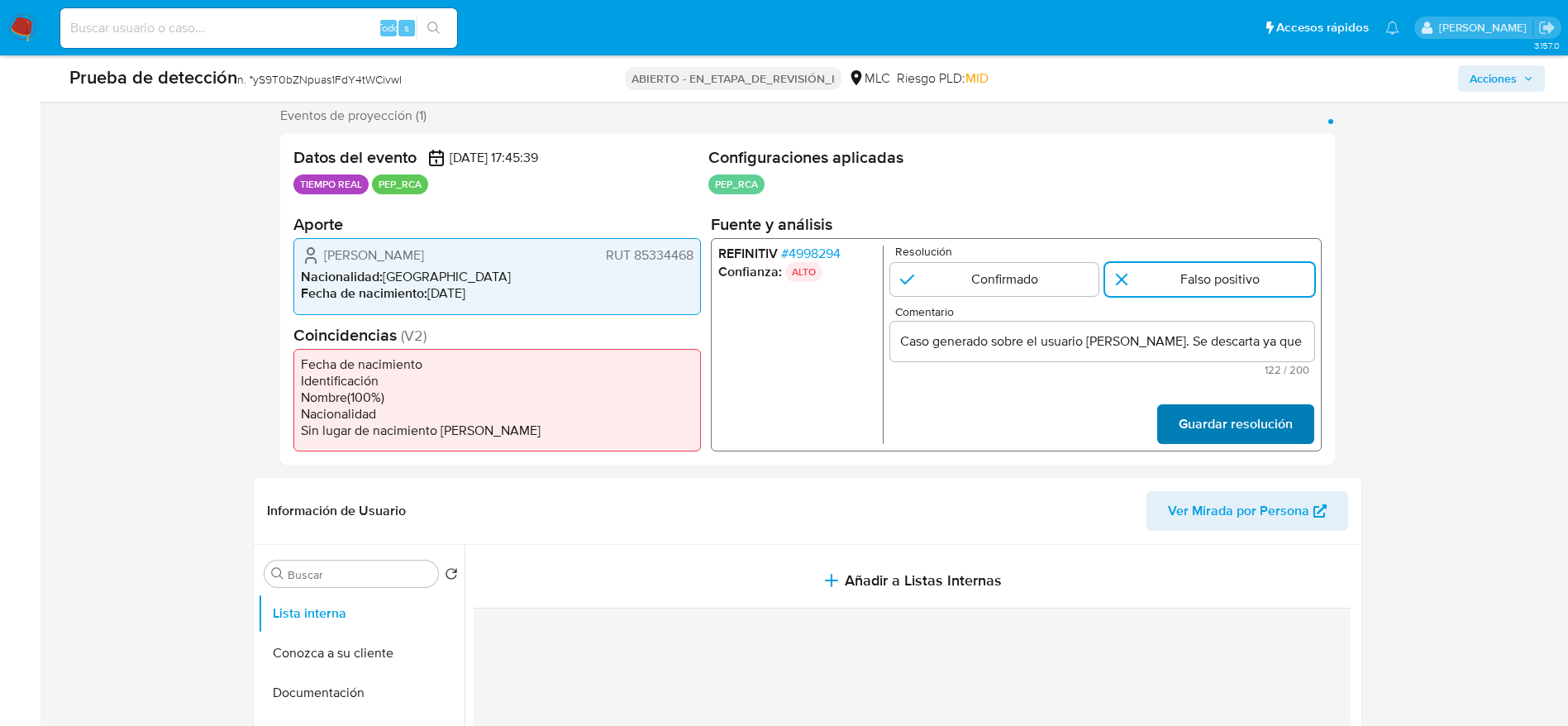
click at [1233, 410] on span "Guardar resolución" at bounding box center [1234, 424] width 114 height 36
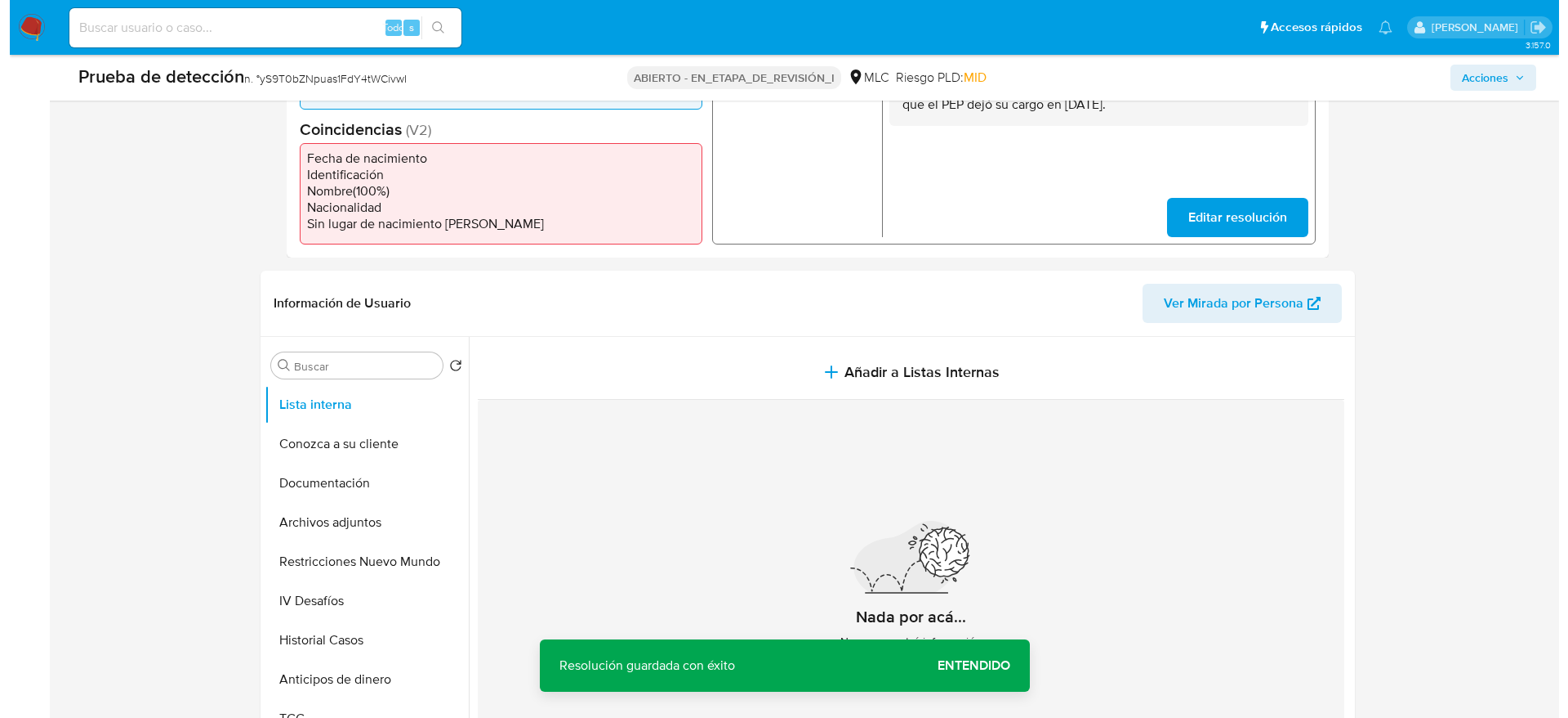
scroll to position [532, 0]
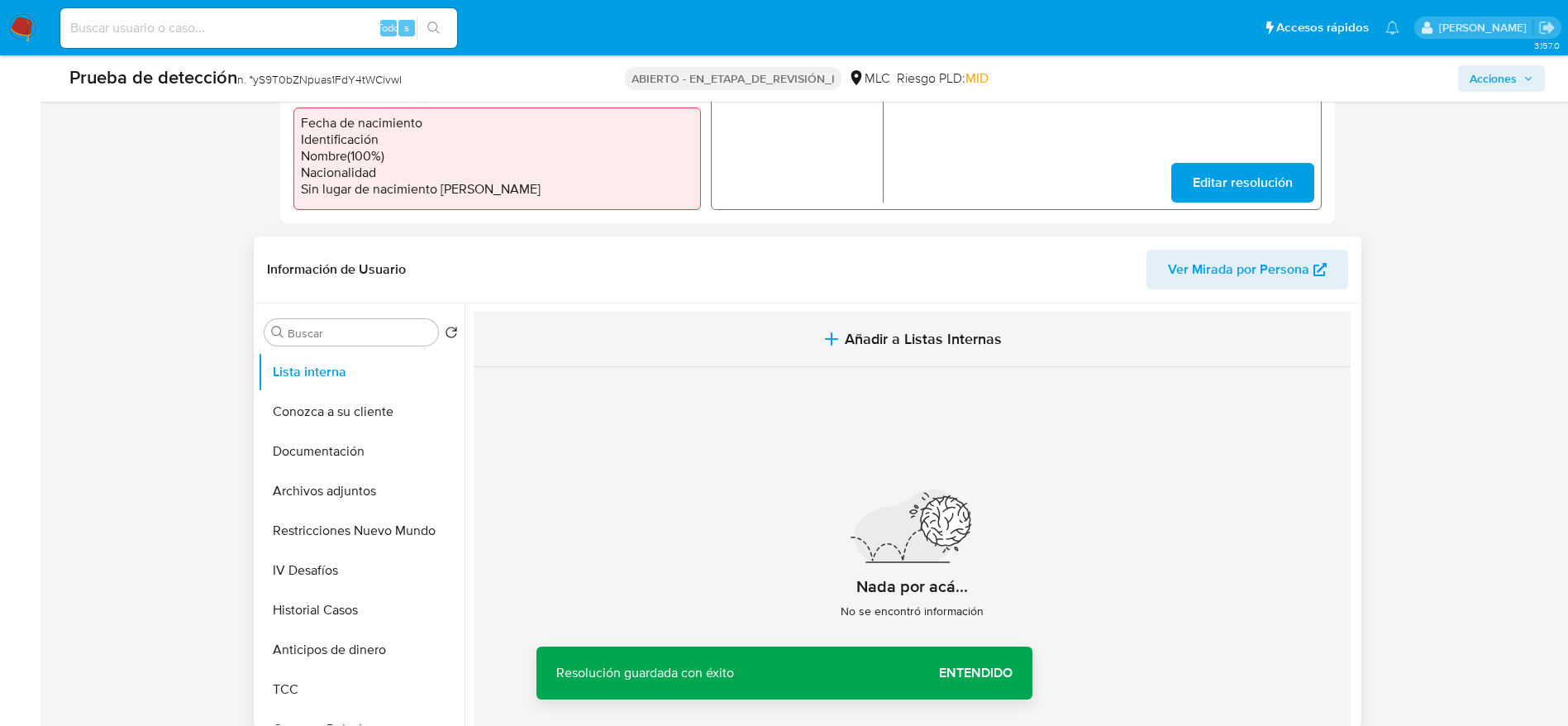
click at [600, 318] on button "Añadir a Listas Internas" at bounding box center [913, 339] width 877 height 55
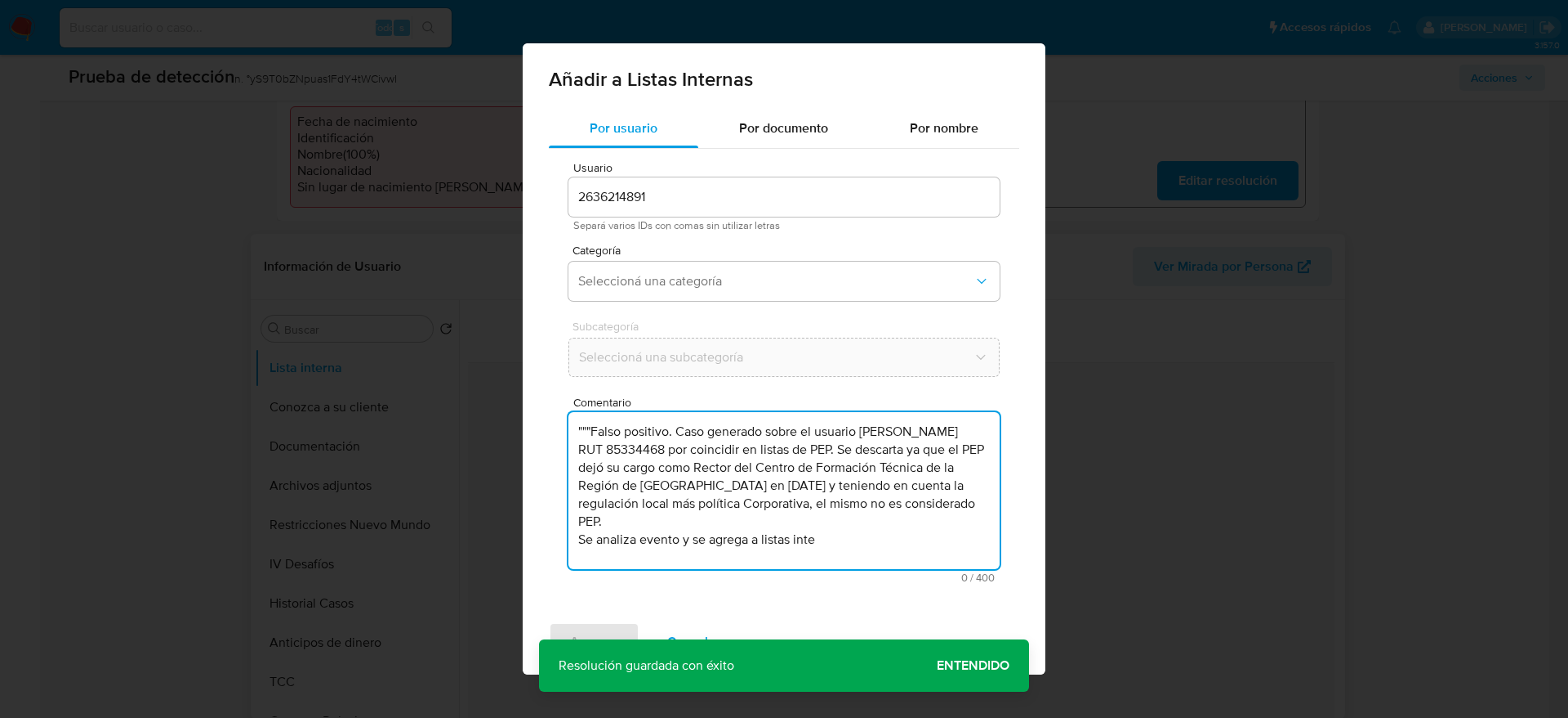
click at [681, 486] on textarea """"Falso positivo. Caso generado sobre el usuario Luis Alfredo Santibáñez Torre…" at bounding box center [784, 491] width 432 height 157
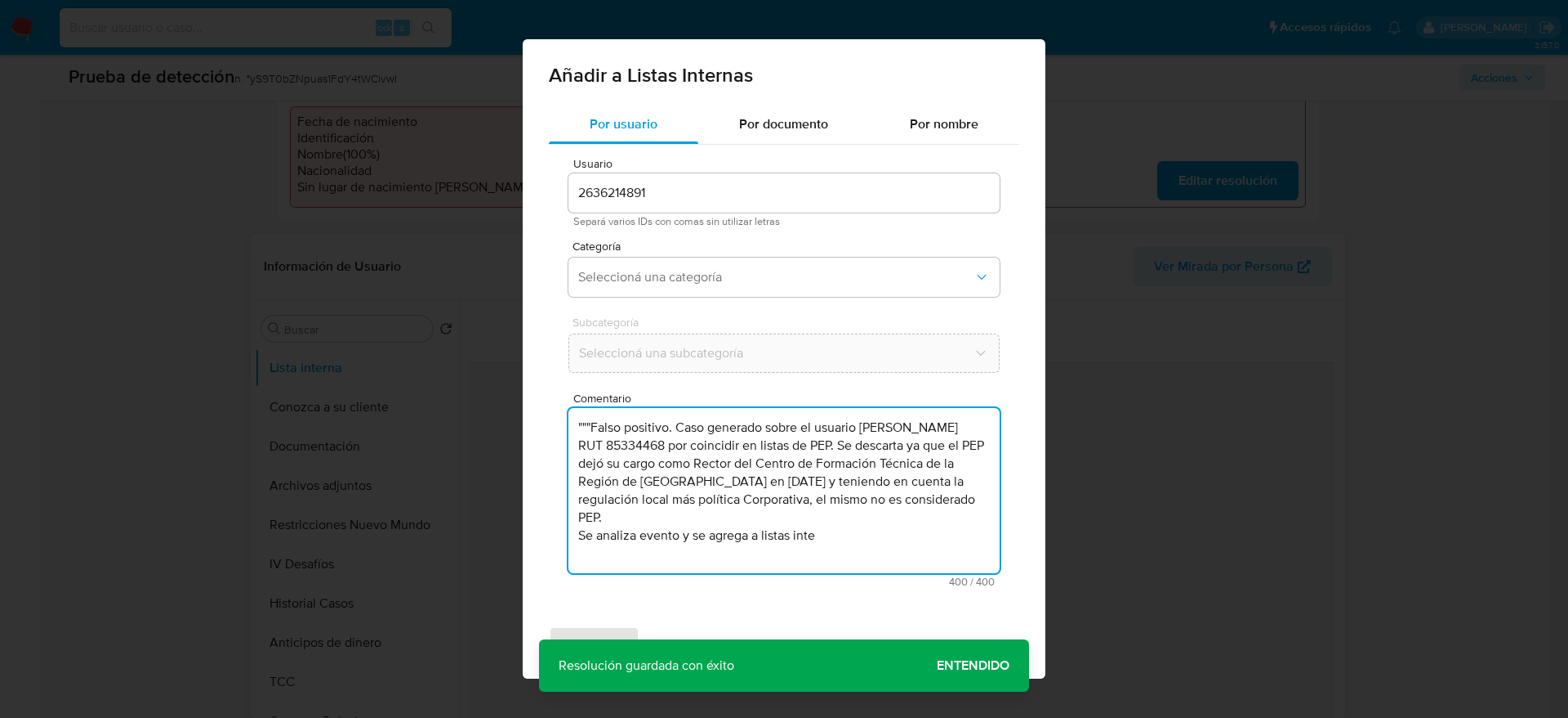
drag, startPoint x: 861, startPoint y: 559, endPoint x: 813, endPoint y: 498, distance: 77.6
click at [813, 498] on textarea """"Falso positivo. Caso generado sobre el usuario Luis Alfredo Santibáñez Torre…" at bounding box center [784, 490] width 432 height 165
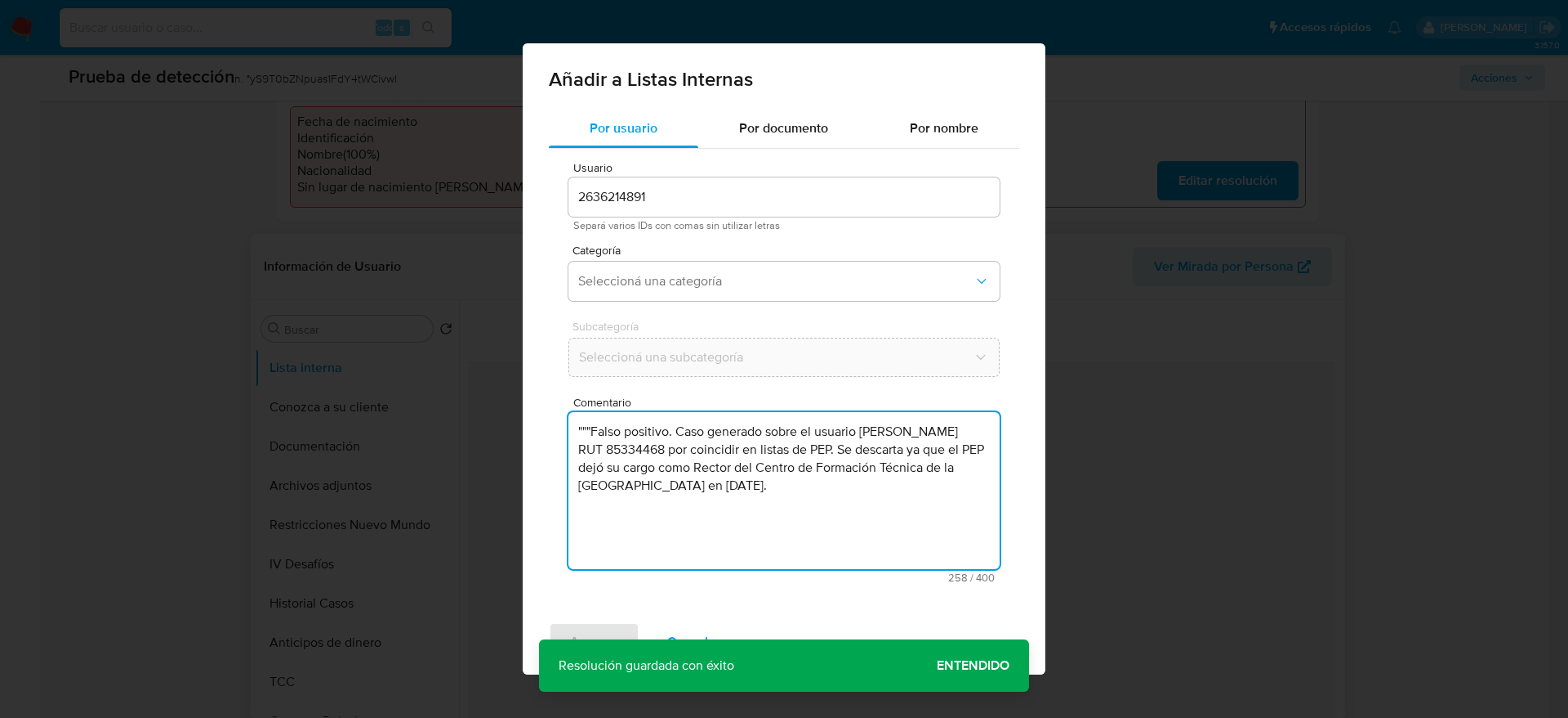
drag, startPoint x: 681, startPoint y: 428, endPoint x: 461, endPoint y: 408, distance: 220.9
click at [461, 408] on div "Añadir a Listas Internas Por usuario Por documento Por nombre Usuario 263621489…" at bounding box center [784, 359] width 1568 height 718
type textarea "Caso generado sobre el usuario Luis Alfredo Santibáñez Torrejón RUT 85334468 po…"
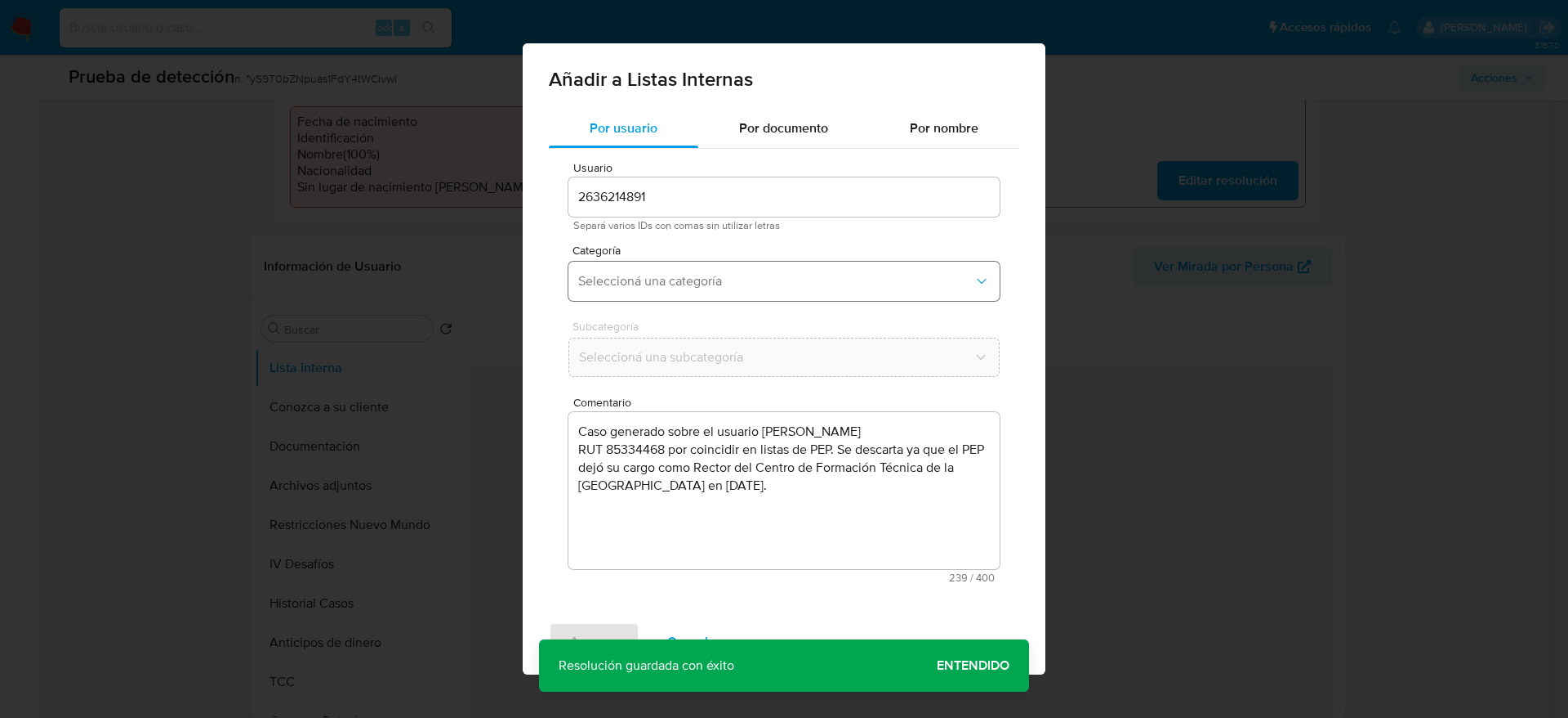
click at [718, 270] on button "Seleccioná una categoría" at bounding box center [784, 281] width 432 height 39
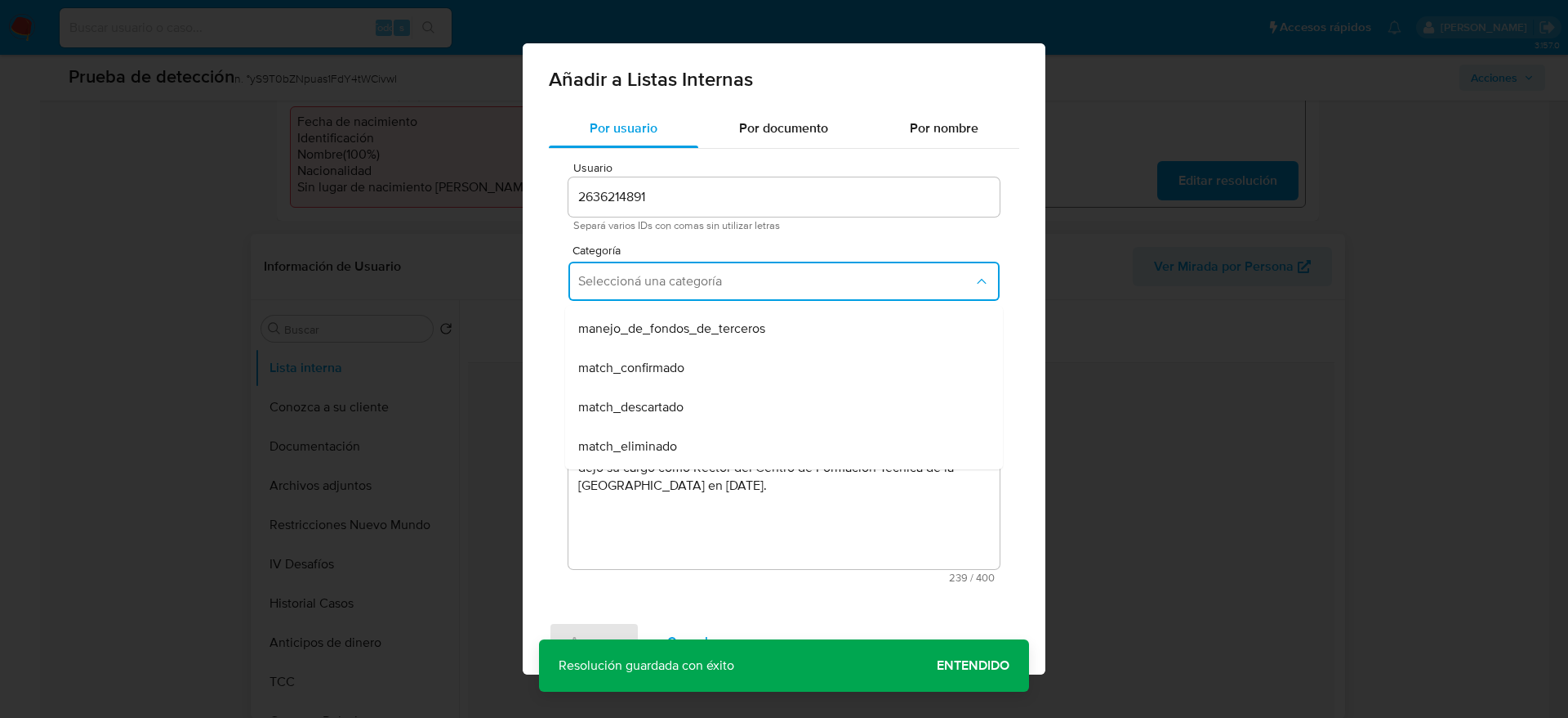
scroll to position [81, 0]
click at [717, 403] on div "match_descartado" at bounding box center [779, 401] width 401 height 39
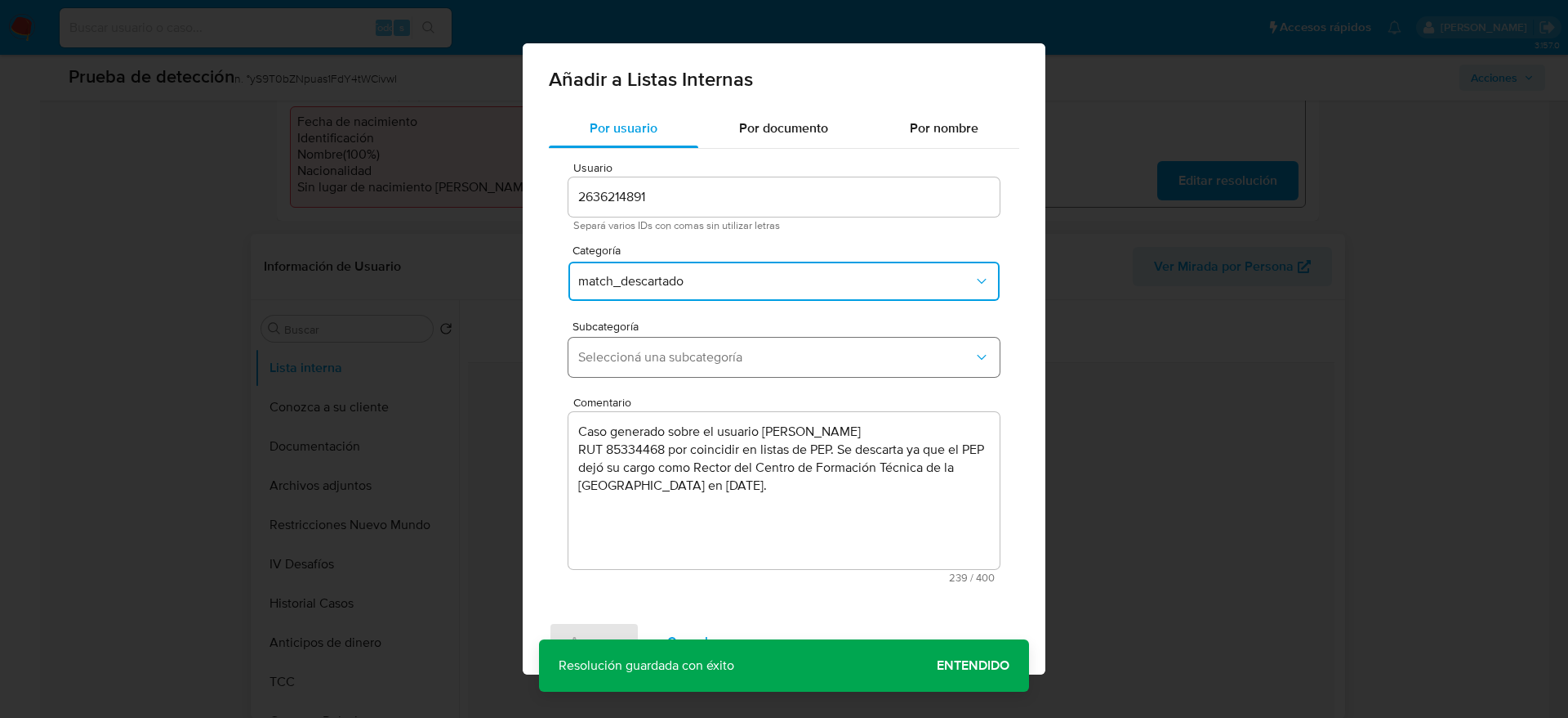
click at [756, 343] on button "Seleccioná una subcategoría" at bounding box center [784, 357] width 432 height 39
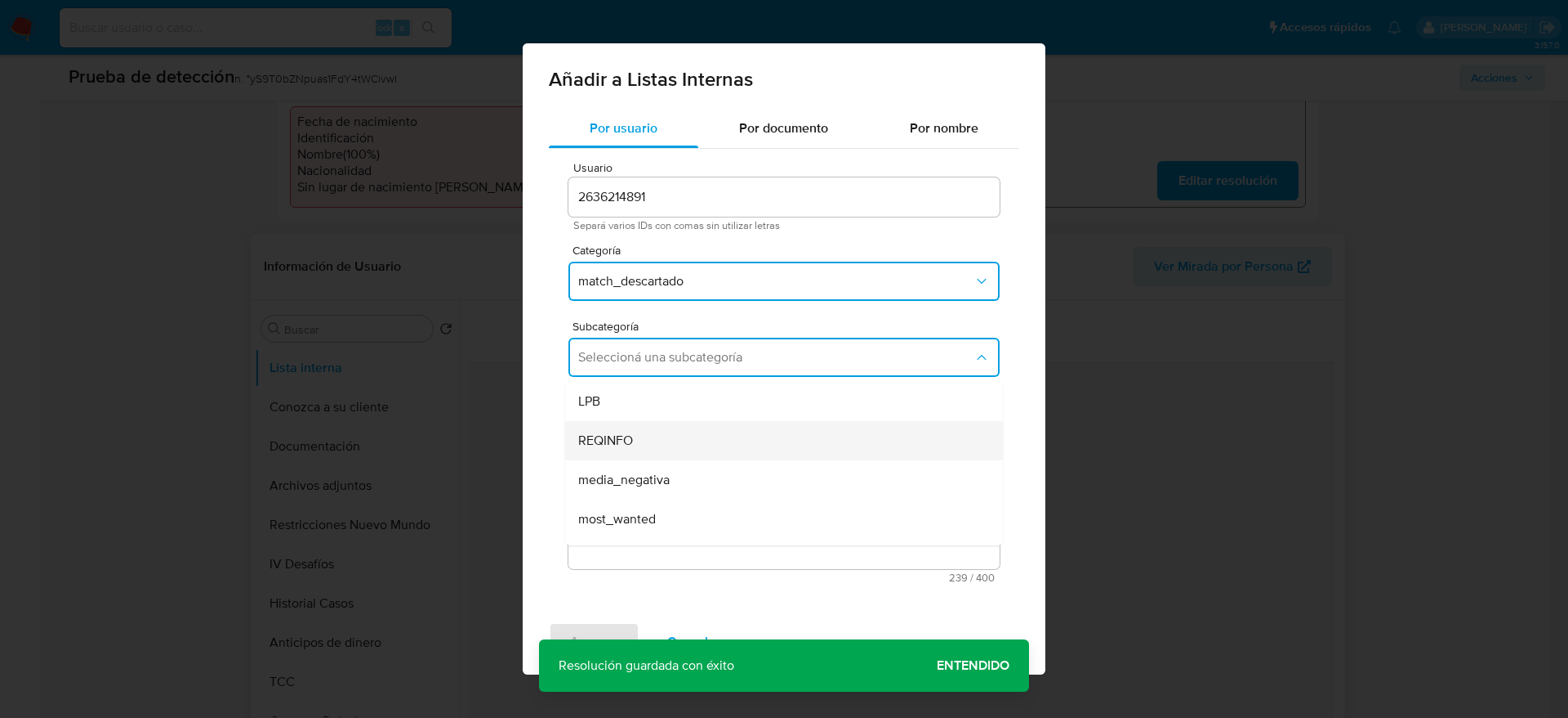
scroll to position [112, 0]
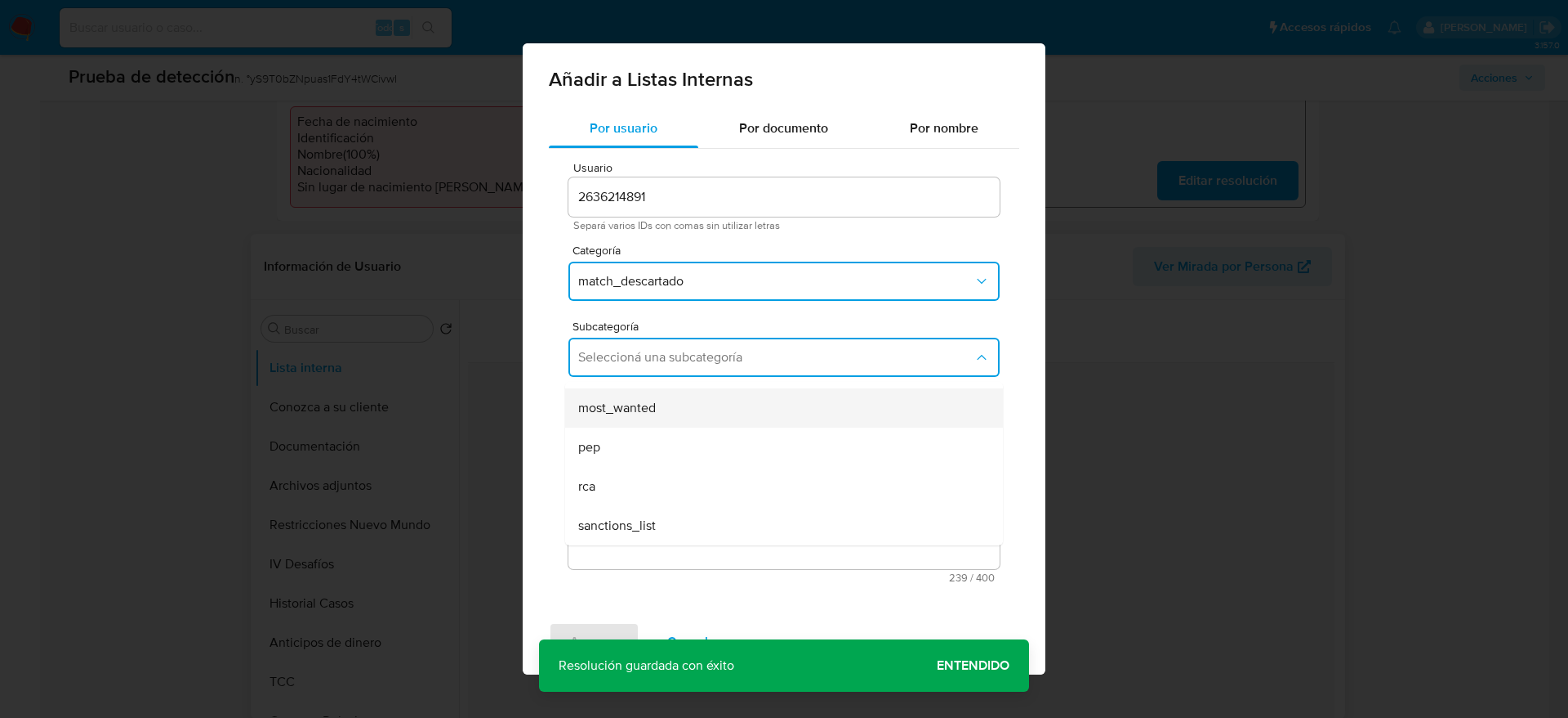
click at [635, 425] on div "most_wanted" at bounding box center [779, 408] width 401 height 39
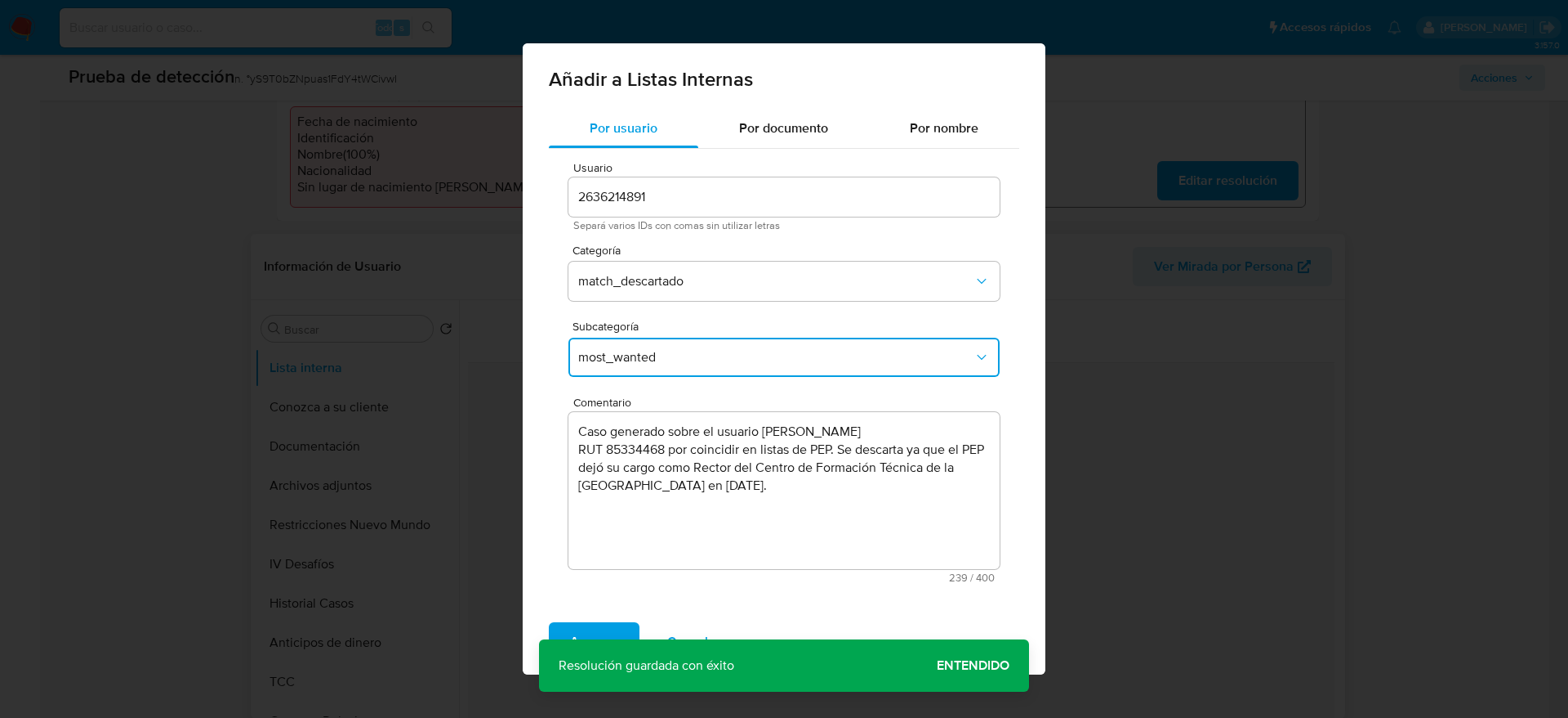
click at [630, 375] on button "most_wanted" at bounding box center [784, 357] width 432 height 39
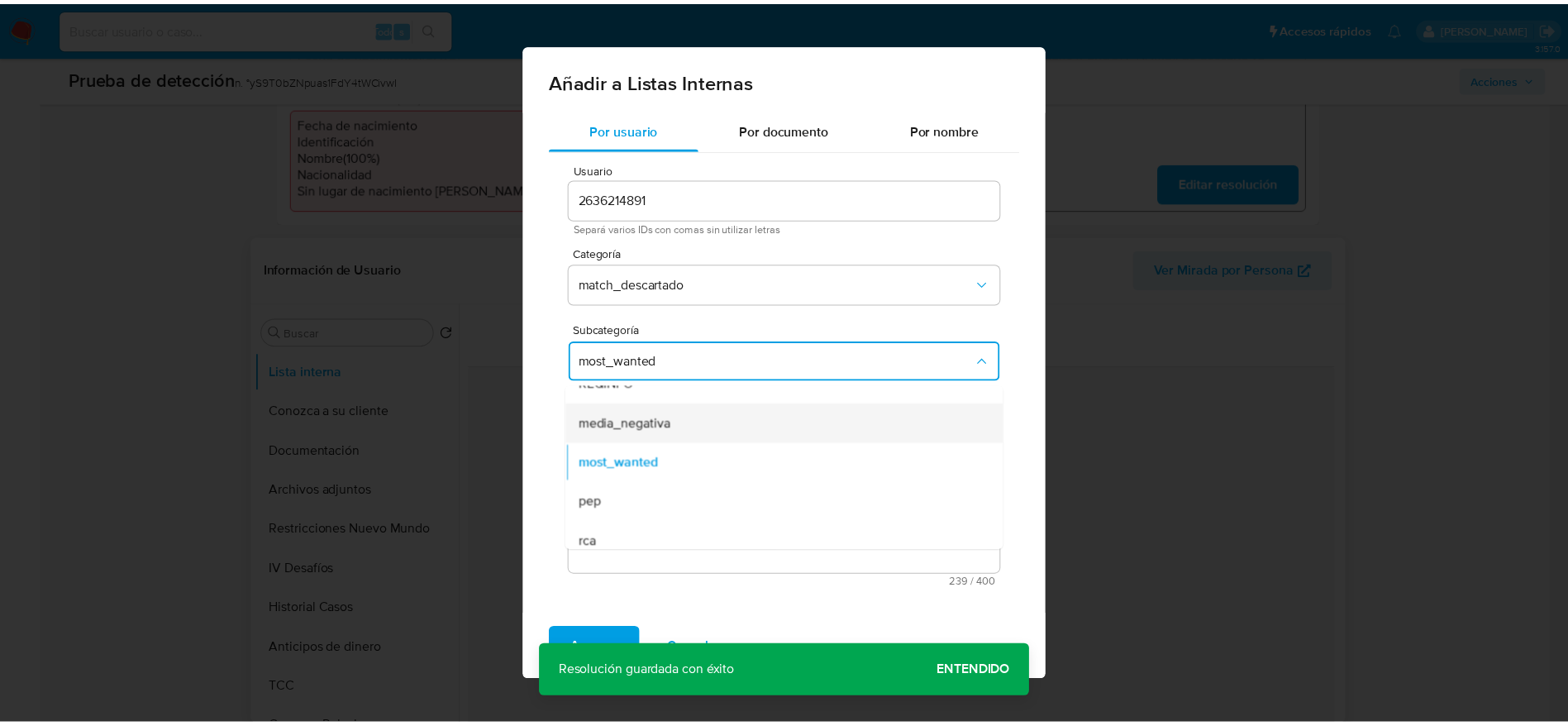
scroll to position [62, 0]
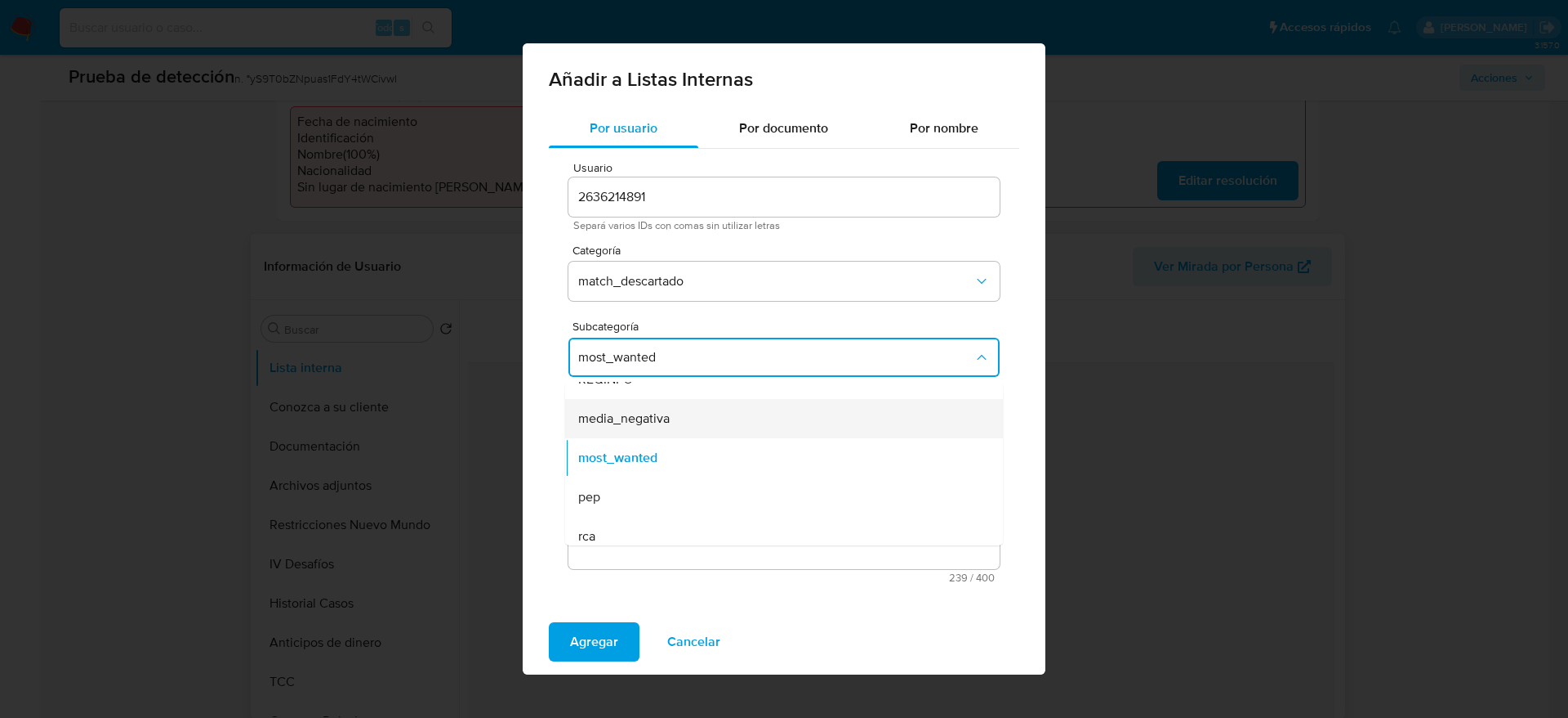
click at [628, 489] on div "pep" at bounding box center [779, 497] width 401 height 39
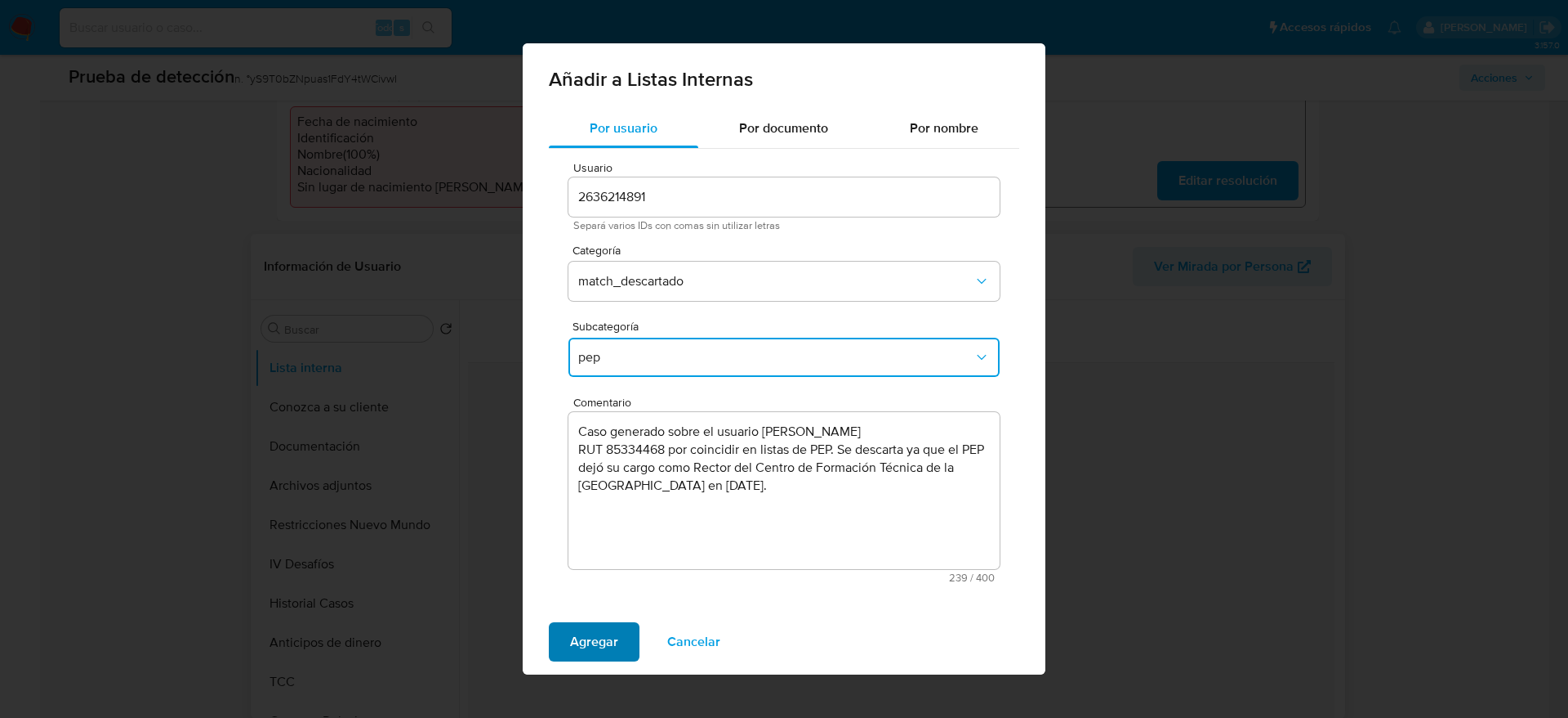
click at [589, 642] on span "Agregar" at bounding box center [594, 641] width 48 height 36
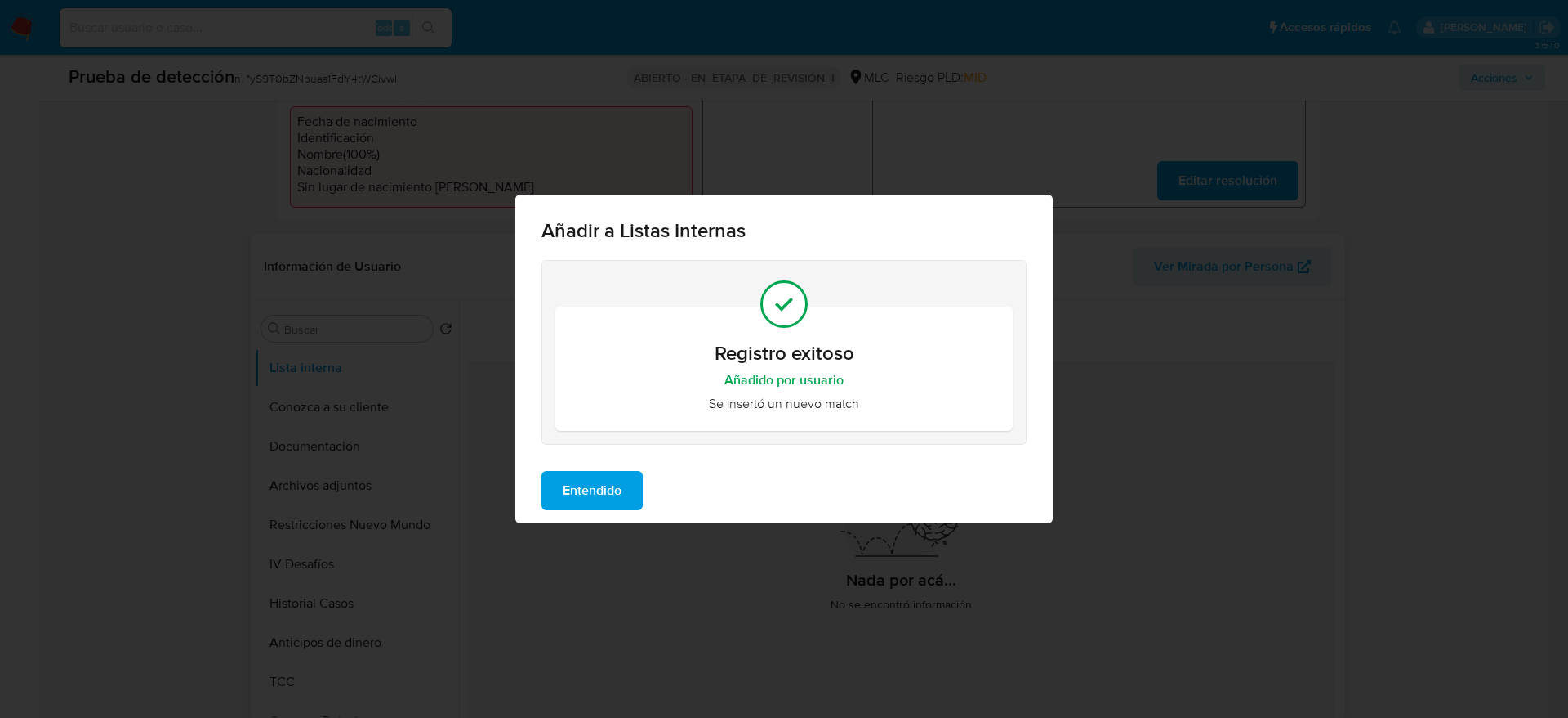
click at [589, 506] on span "Entendido" at bounding box center [592, 490] width 59 height 36
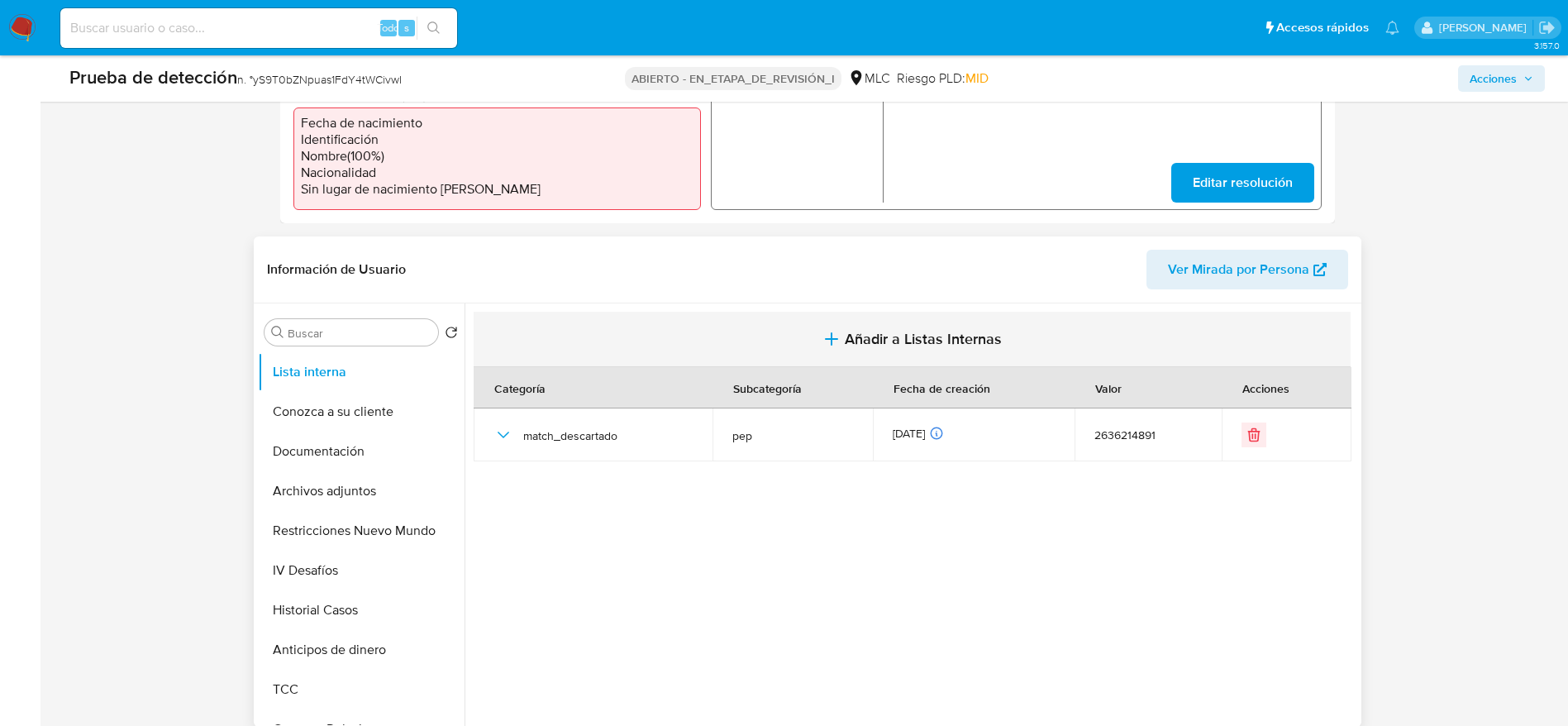
scroll to position [0, 0]
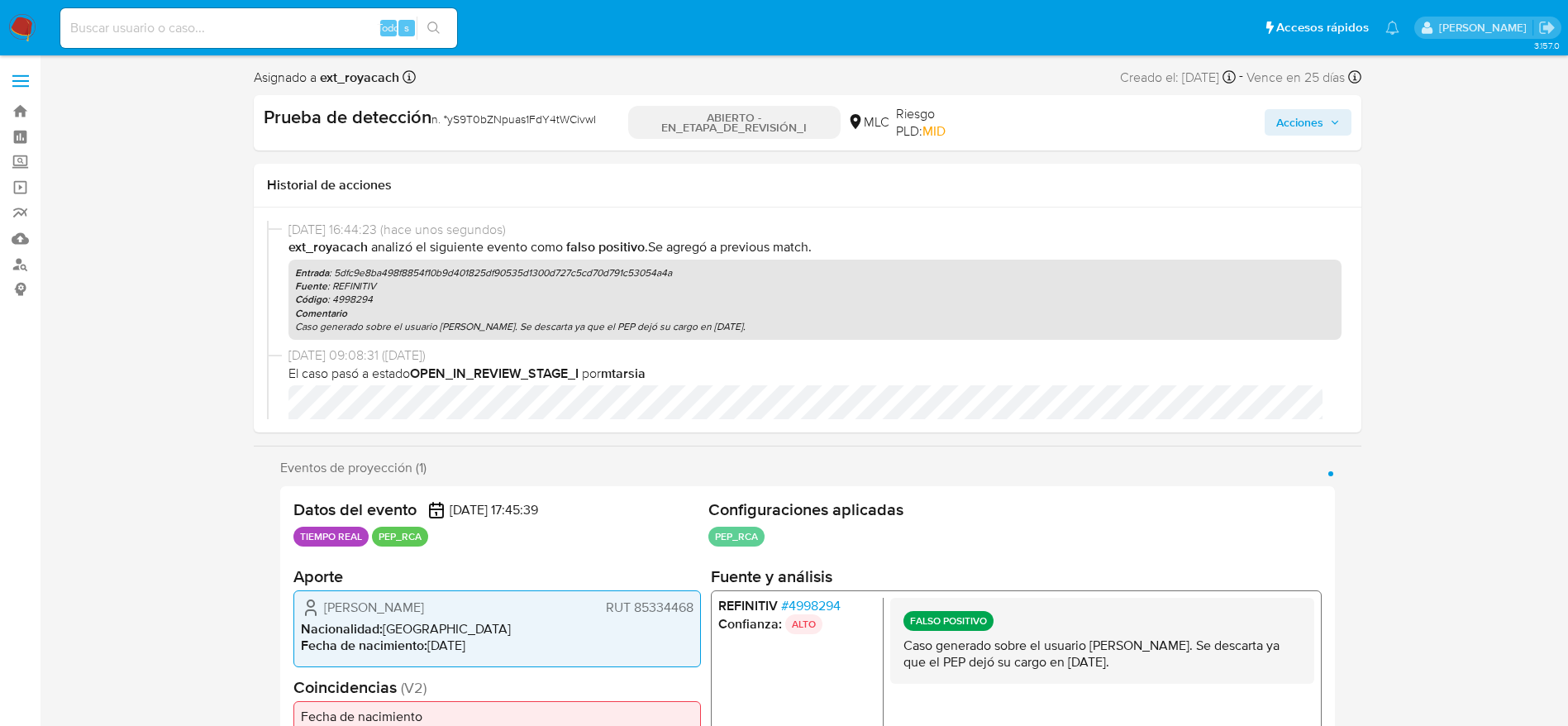
click at [1290, 119] on span "Acciones" at bounding box center [1300, 122] width 47 height 26
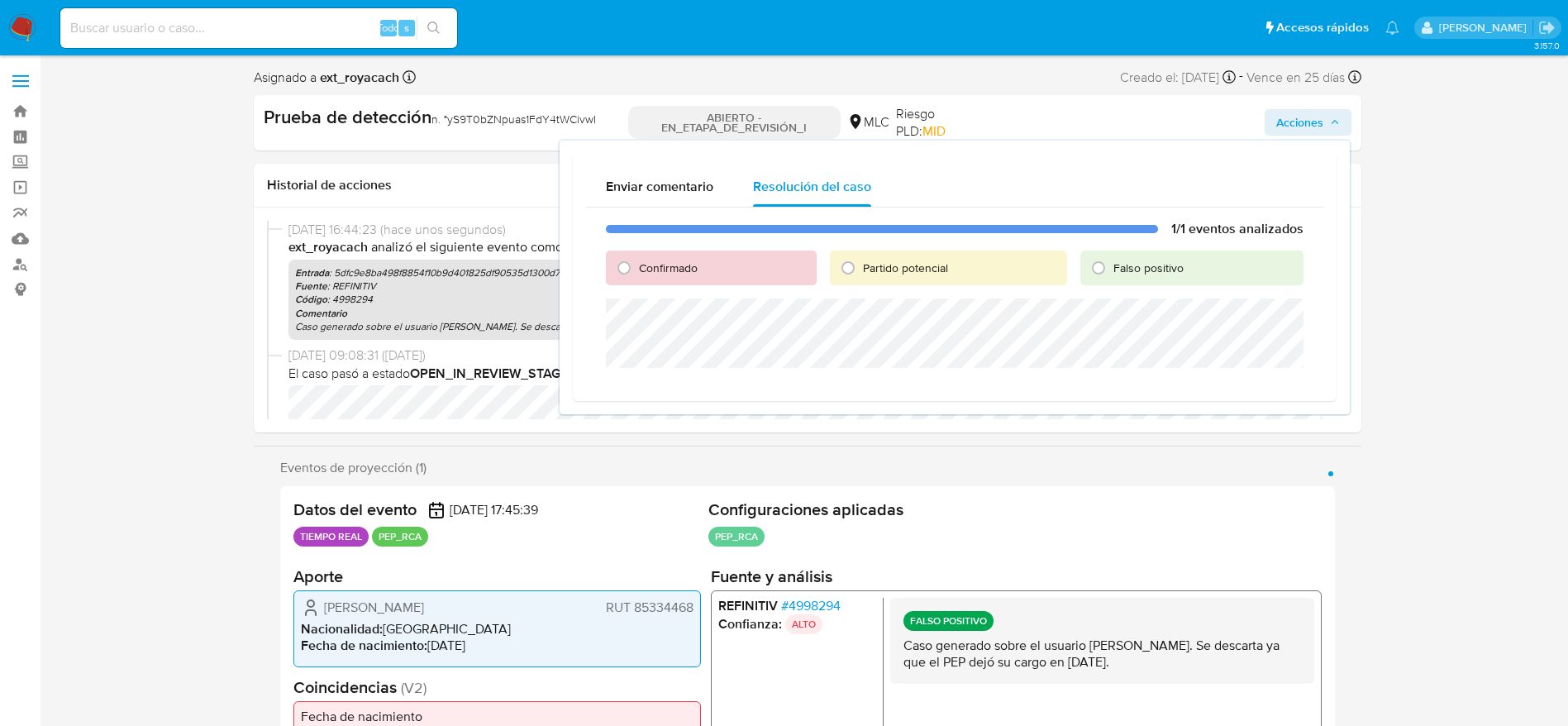
click at [1118, 276] on font "Falso positivo" at bounding box center [1149, 268] width 71 height 17
click at [1112, 276] on input "Falso positivo" at bounding box center [1098, 267] width 26 height 26
radio input "true"
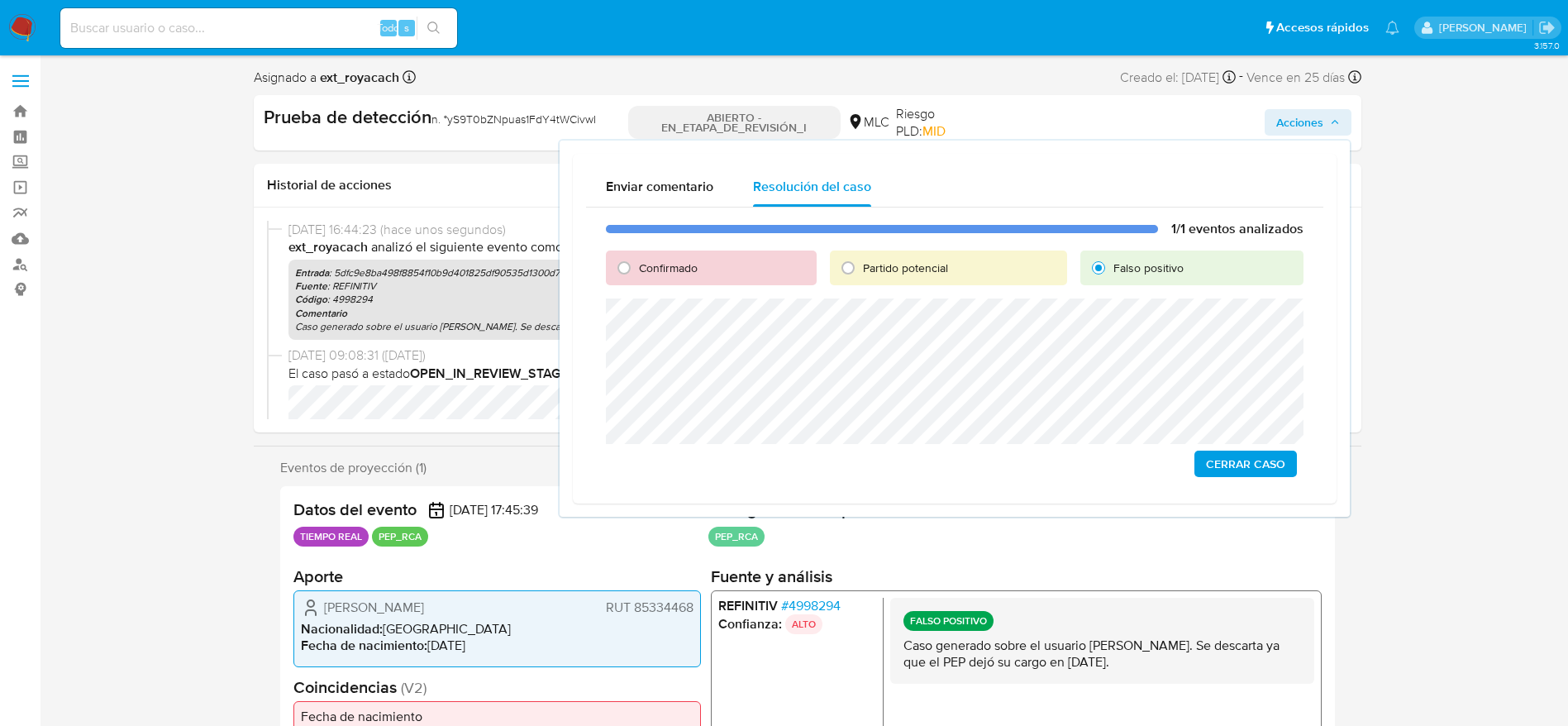
click at [1194, 450] on button "Cerrar Caso" at bounding box center [1245, 463] width 102 height 26
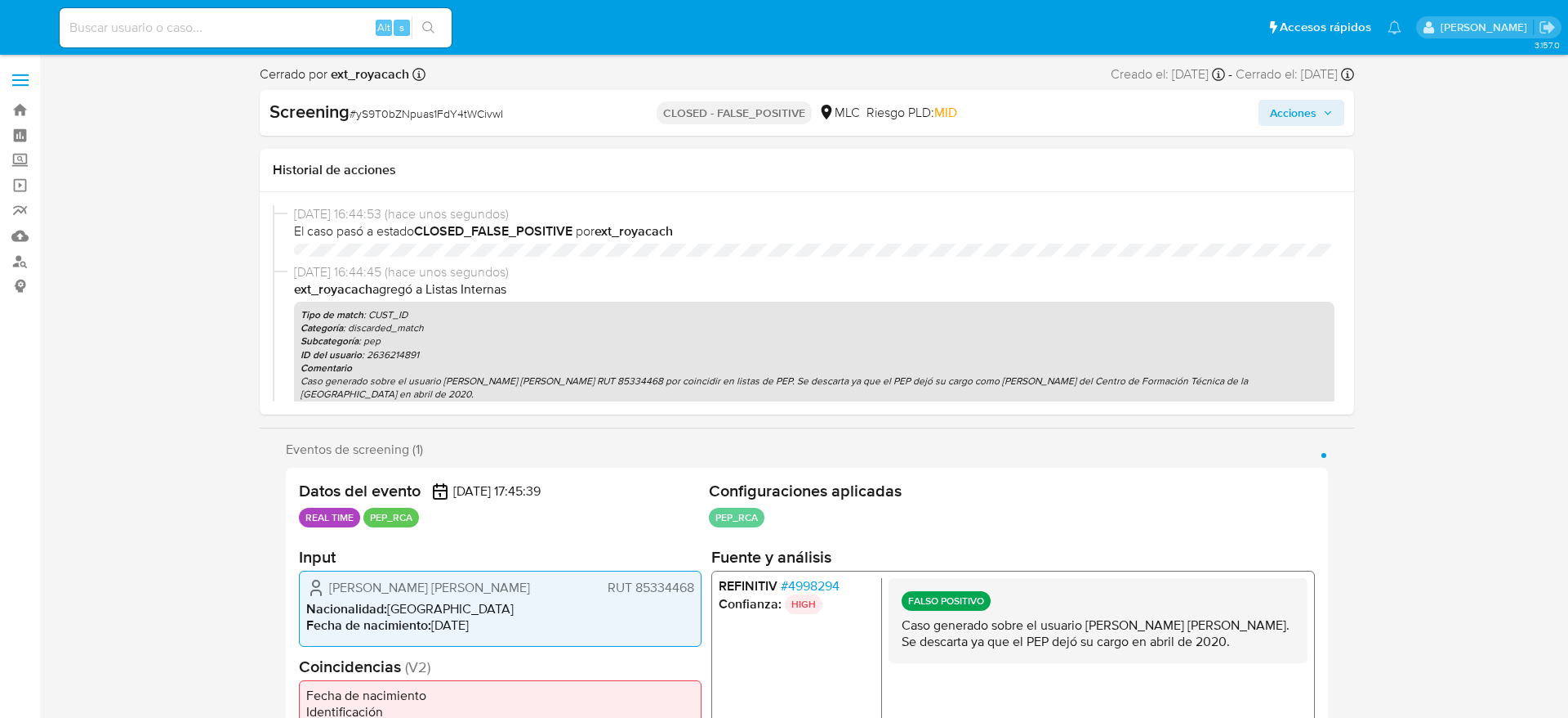
select select "10"
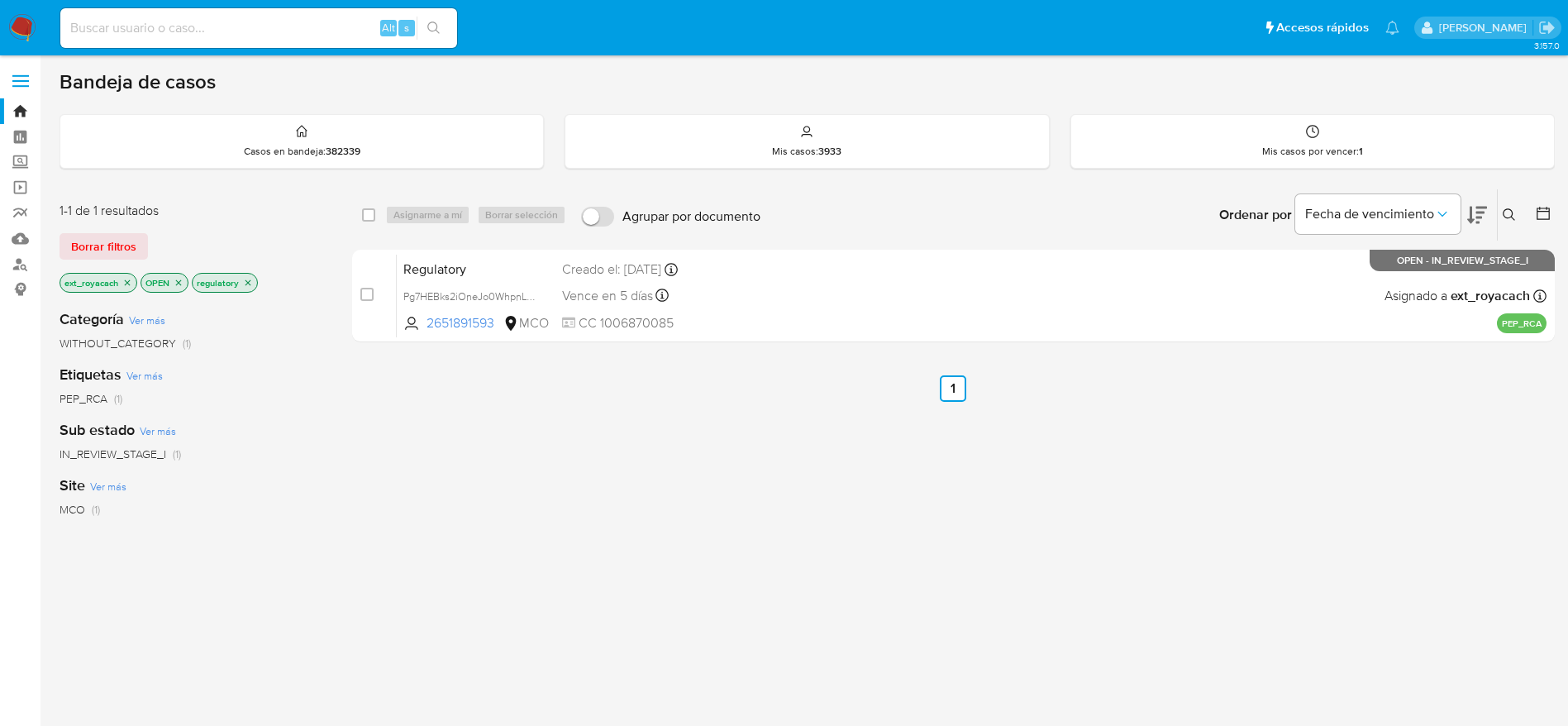
click at [16, 23] on img at bounding box center [22, 27] width 28 height 28
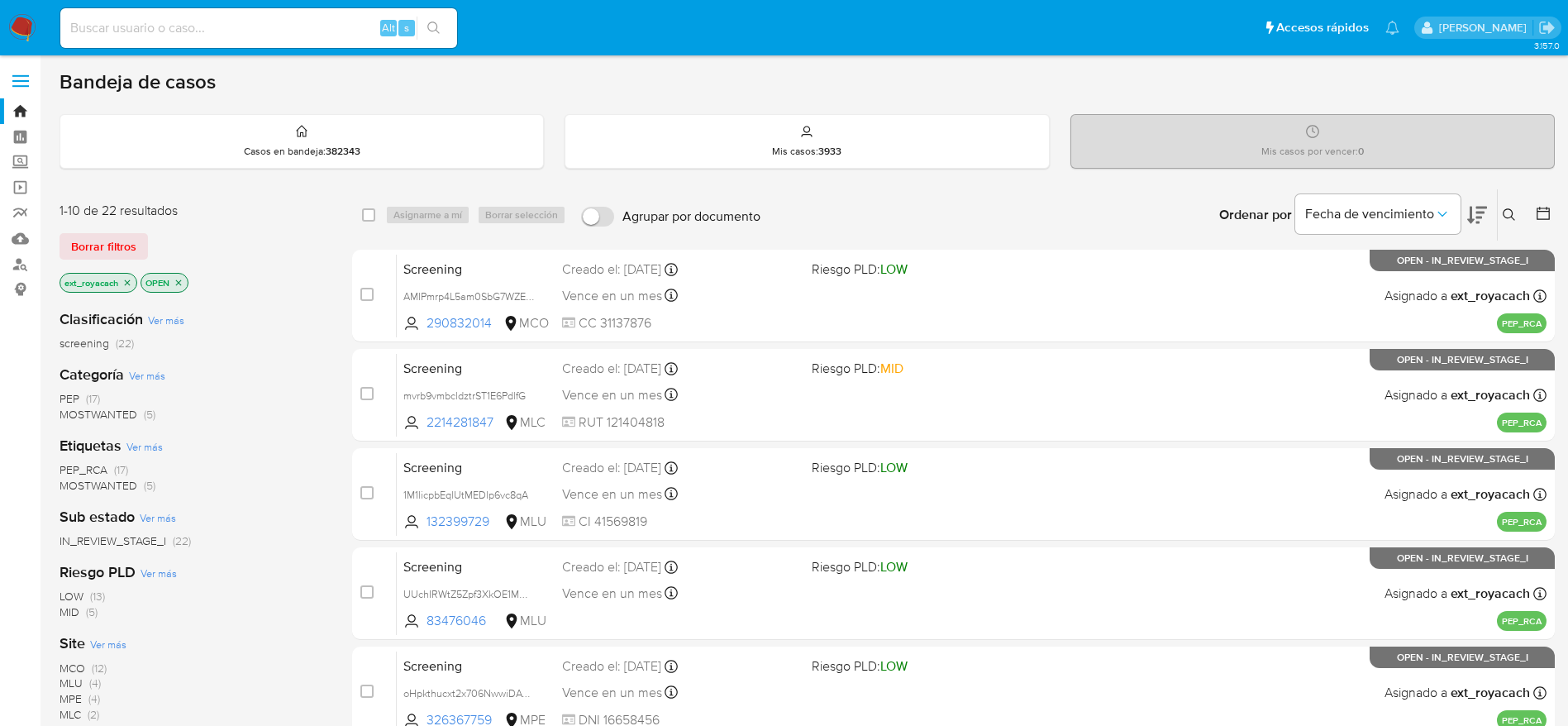
click at [72, 394] on span "PEP" at bounding box center [70, 398] width 20 height 17
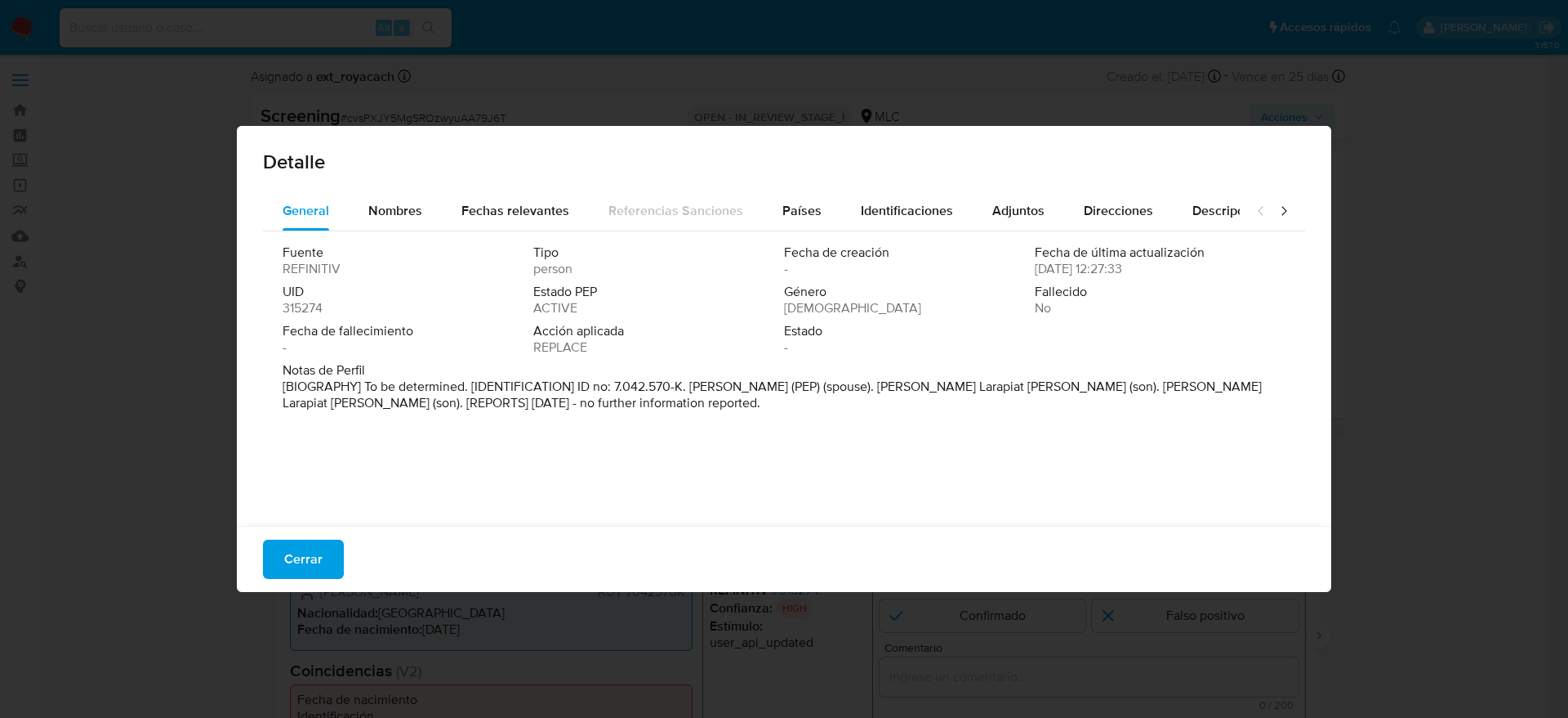
select select "10"
drag, startPoint x: 689, startPoint y: 386, endPoint x: 895, endPoint y: 388, distance: 206.0
click at [895, 388] on p "[BIOGRAPHY] To be determined. [IDENTIFICATION] ID no: 7.042.570-K. Patricio Ram…" at bounding box center [782, 395] width 1000 height 33
click at [308, 552] on span "Cerrar" at bounding box center [304, 559] width 39 height 36
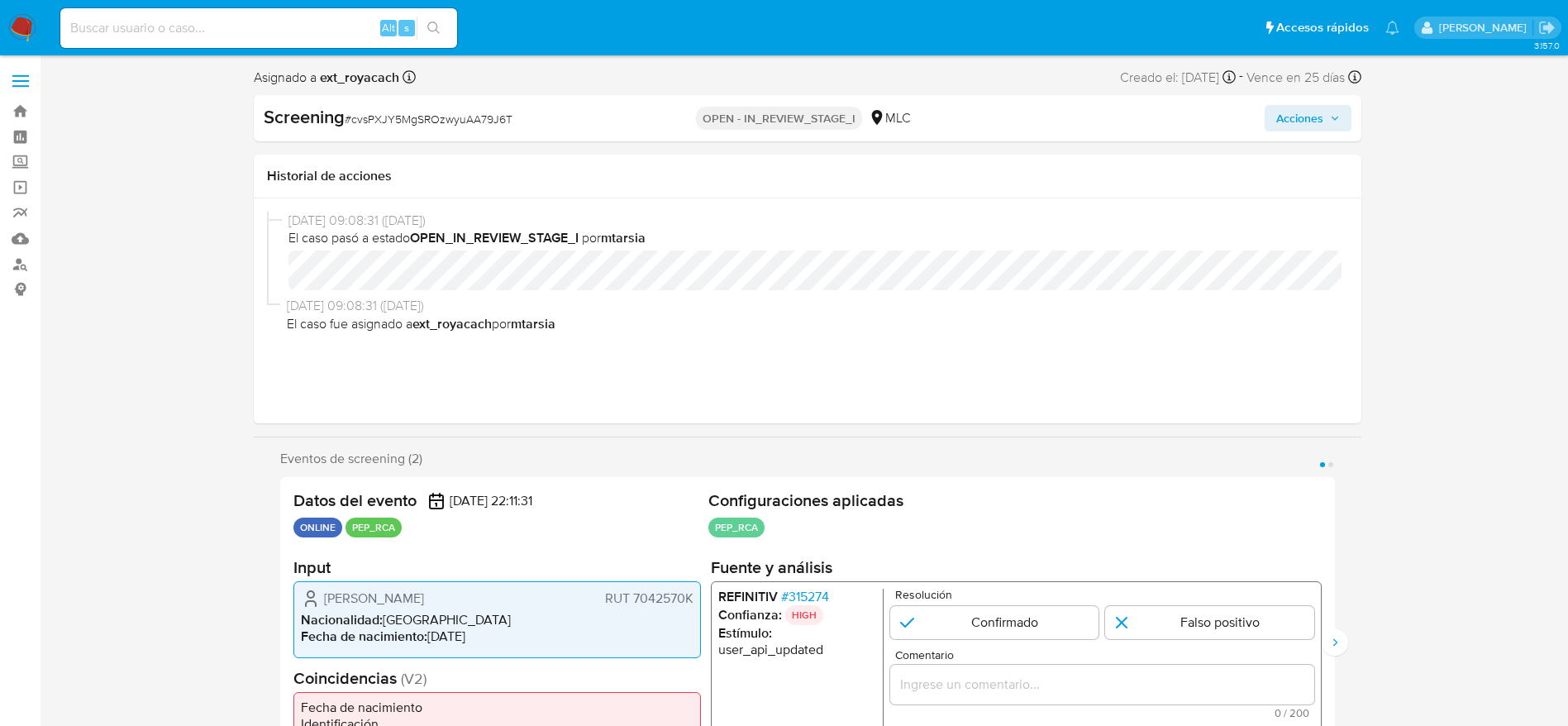
click at [393, 592] on span "Ana María Arévalo Cunich" at bounding box center [374, 597] width 100 height 17
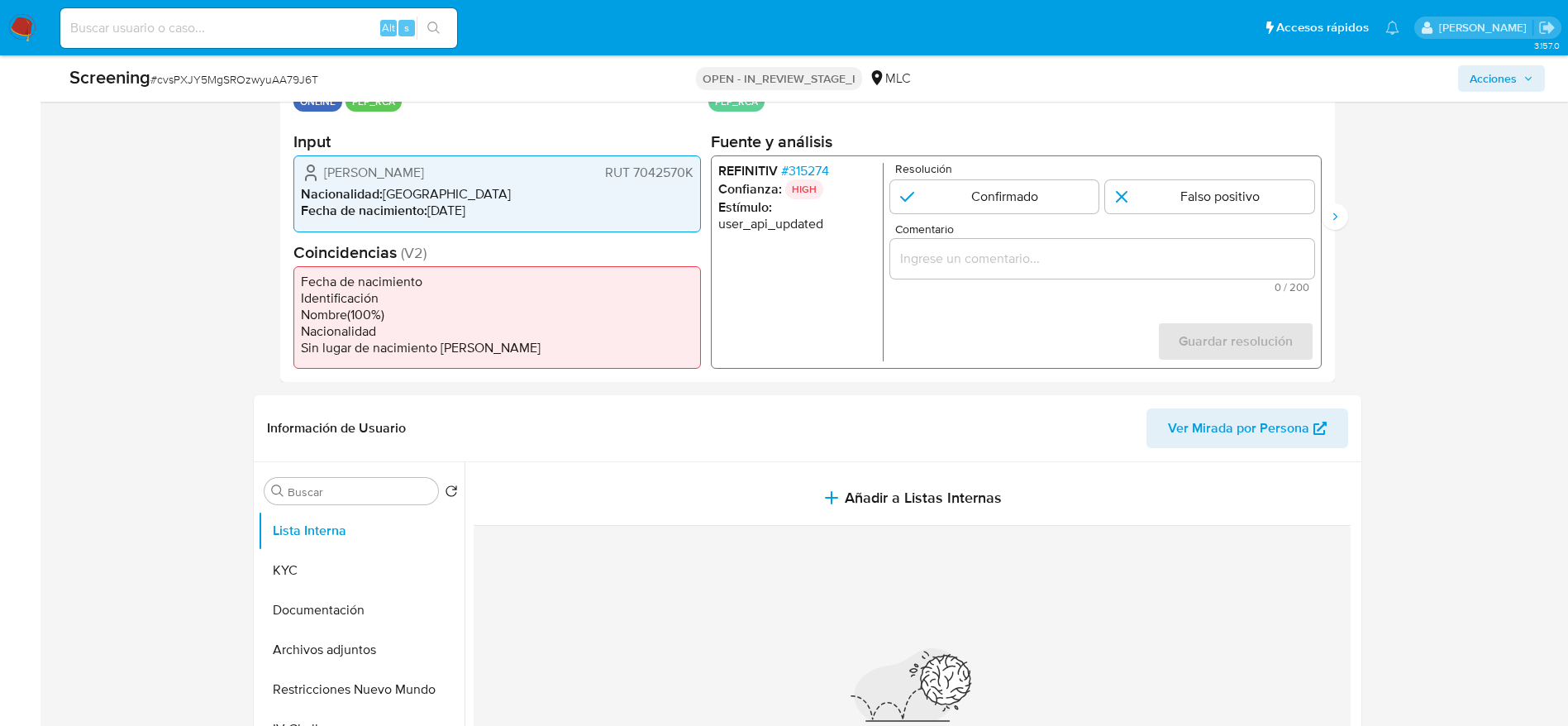
scroll to position [398, 0]
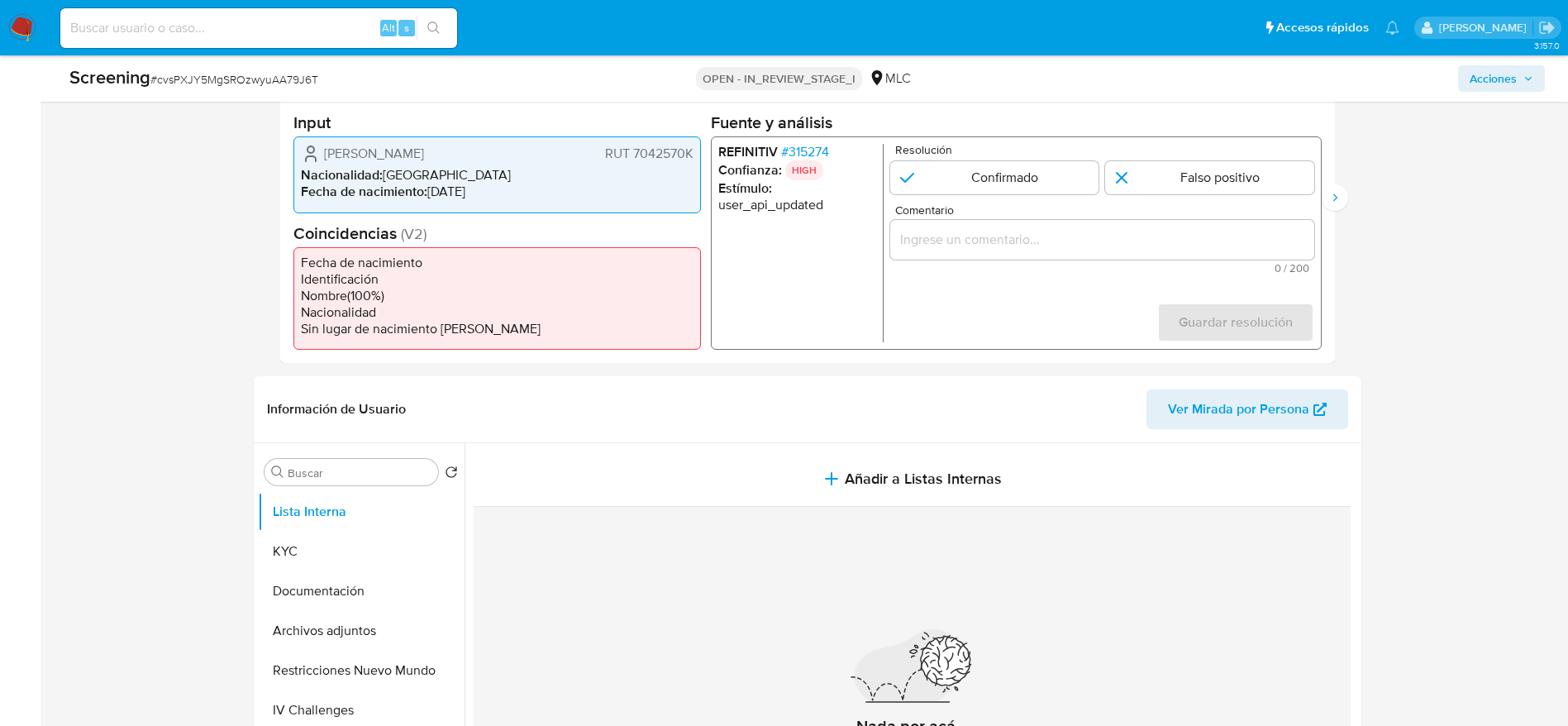
click at [276, 71] on span "# cvsPXJY5MgSROzwyuAA79J6T" at bounding box center [234, 78] width 168 height 17
copy span "cvsPXJY5MgSROzwyuAA79J6T"
click at [821, 146] on span "# 315274" at bounding box center [804, 152] width 48 height 17
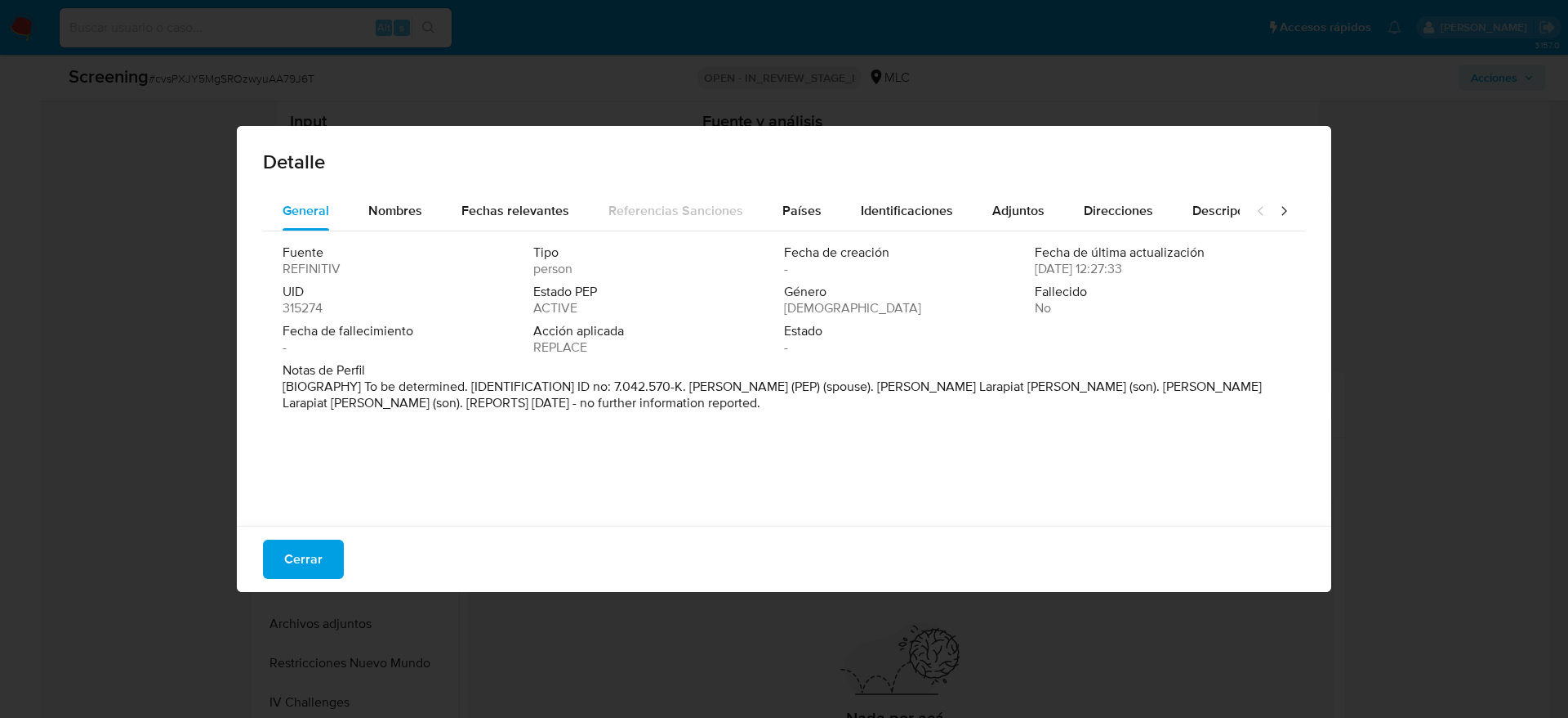
drag, startPoint x: 694, startPoint y: 383, endPoint x: 899, endPoint y: 386, distance: 205.0
click at [899, 386] on p "[BIOGRAPHY] To be determined. [IDENTIFICATION] ID no: 7.042.570-K. Patricio Ram…" at bounding box center [782, 395] width 1000 height 33
drag, startPoint x: 692, startPoint y: 382, endPoint x: 896, endPoint y: 384, distance: 204.0
click at [896, 384] on p "[BIOGRAPHY] To be determined. [IDENTIFICATION] ID no: 7.042.570-K. Patricio Ram…" at bounding box center [782, 395] width 1000 height 33
click at [295, 546] on span "Cerrar" at bounding box center [304, 559] width 39 height 36
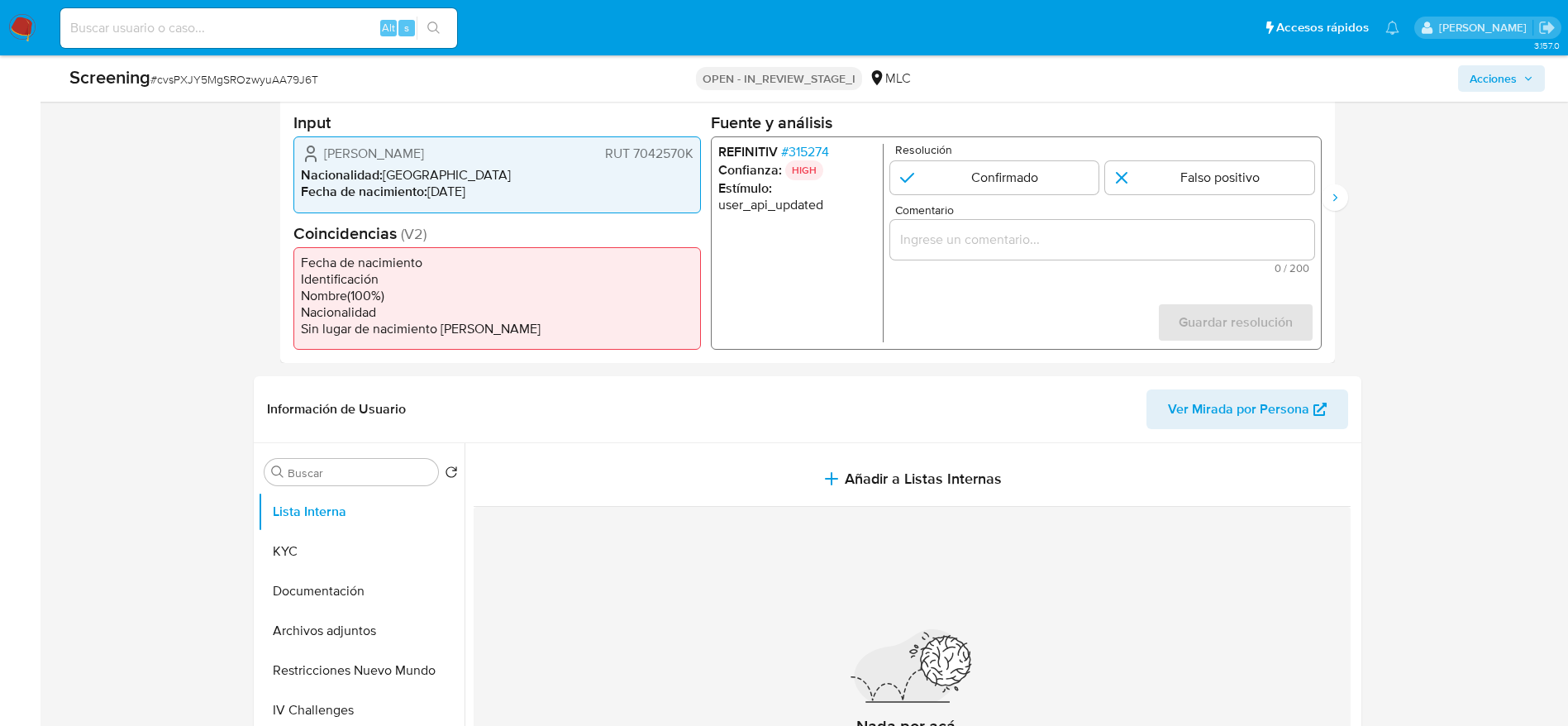
drag, startPoint x: 321, startPoint y: 150, endPoint x: 694, endPoint y: 151, distance: 373.0
click at [694, 151] on div "Ana María Arévalo Cunich RUT 7042570K Nacionalidad : Chile Fecha de nacimiento …" at bounding box center [497, 175] width 407 height 77
click at [1064, 182] on input "1 de 2" at bounding box center [993, 178] width 209 height 33
radio input "true"
click at [1089, 233] on input "Comentario" at bounding box center [1101, 239] width 424 height 22
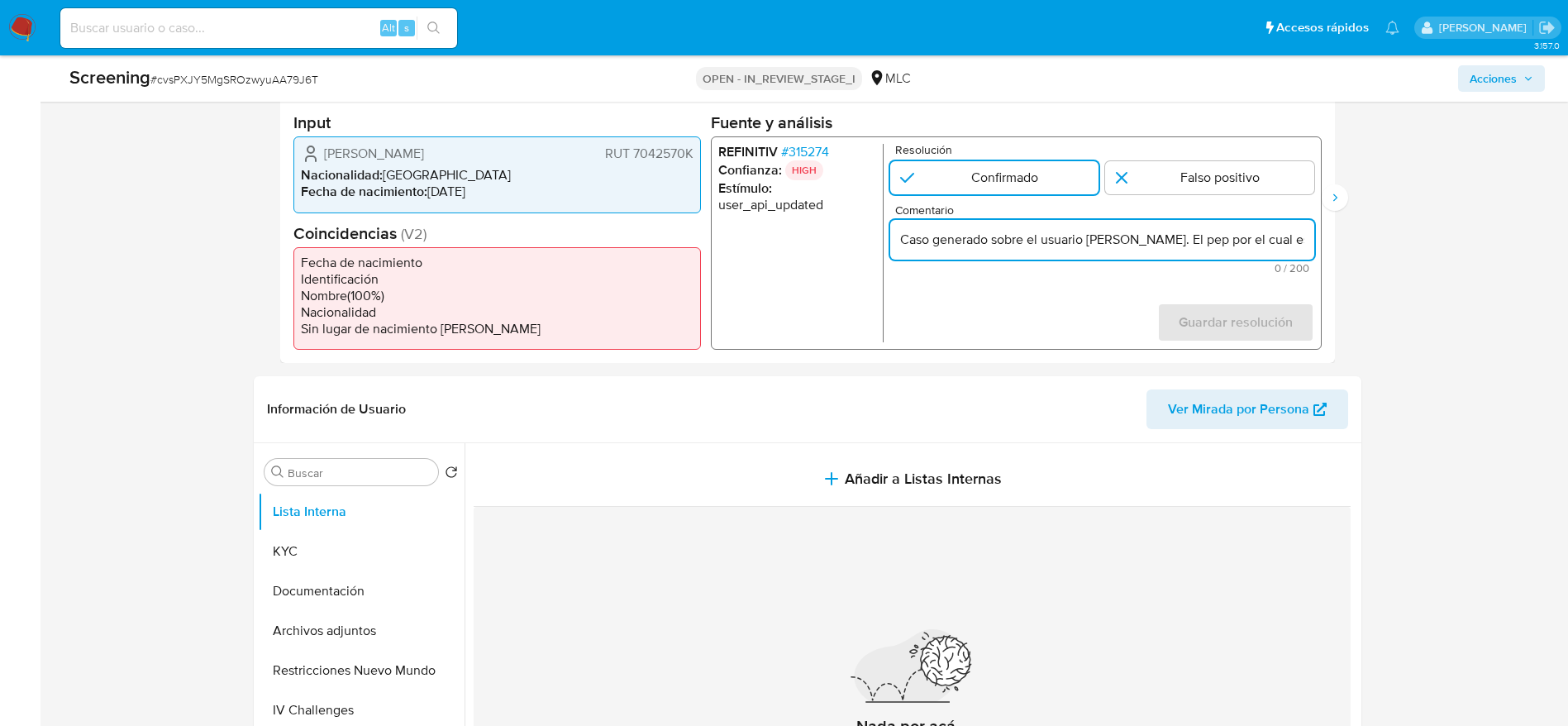
scroll to position [0, 552]
type input "Caso generado sobre el usuario Ana María Arévalo Cunich. El pep por el cual es …"
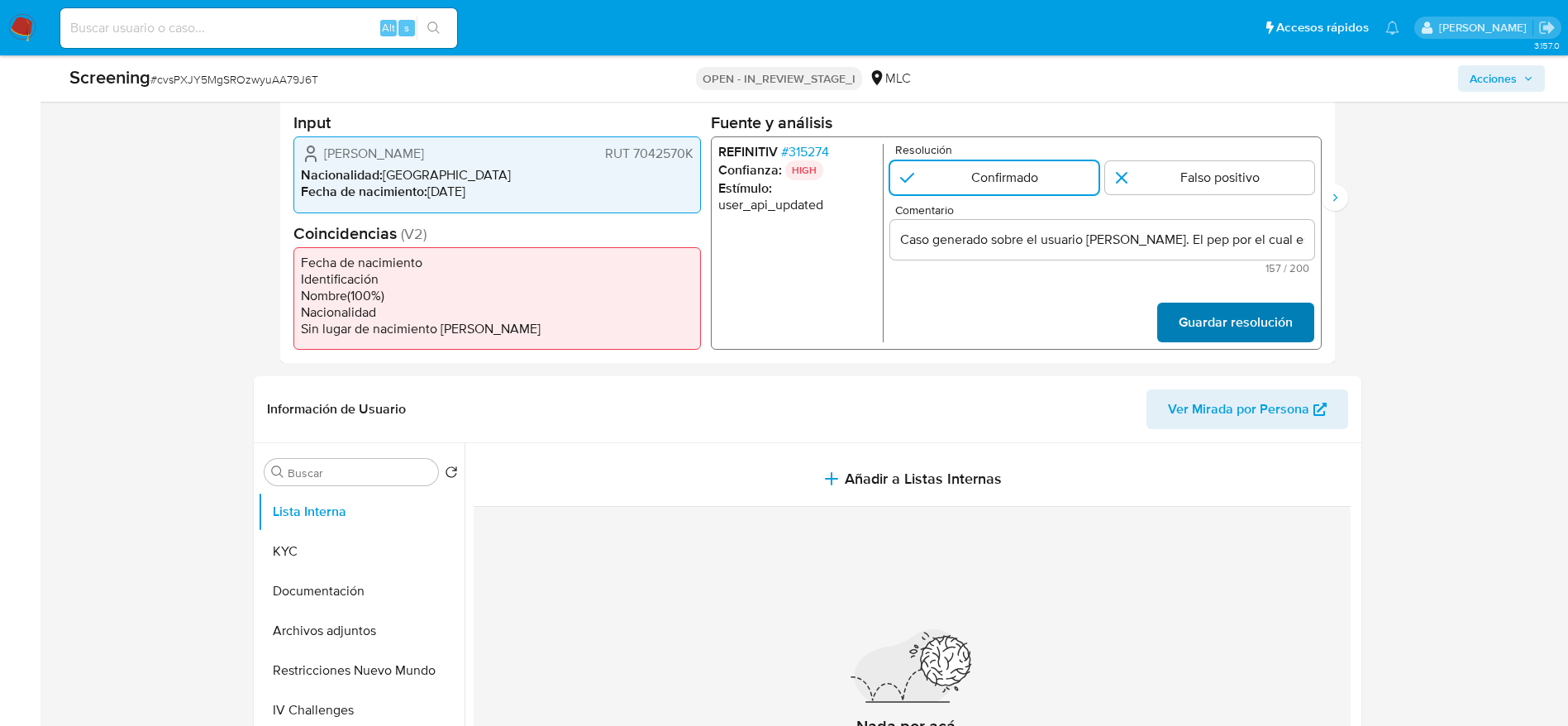
click at [1265, 309] on span "Guardar resolución" at bounding box center [1234, 322] width 114 height 36
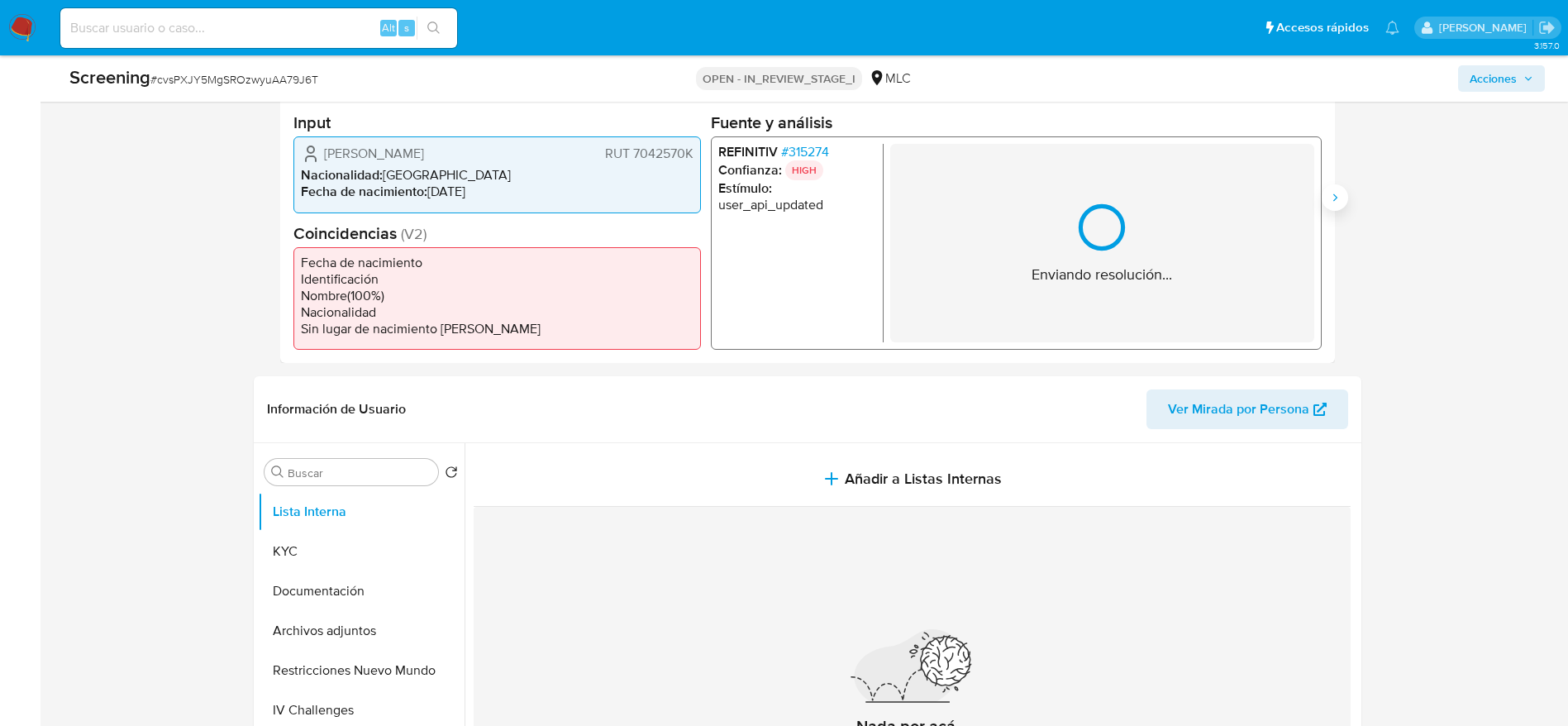
click at [1341, 202] on button "Siguiente" at bounding box center [1334, 197] width 26 height 26
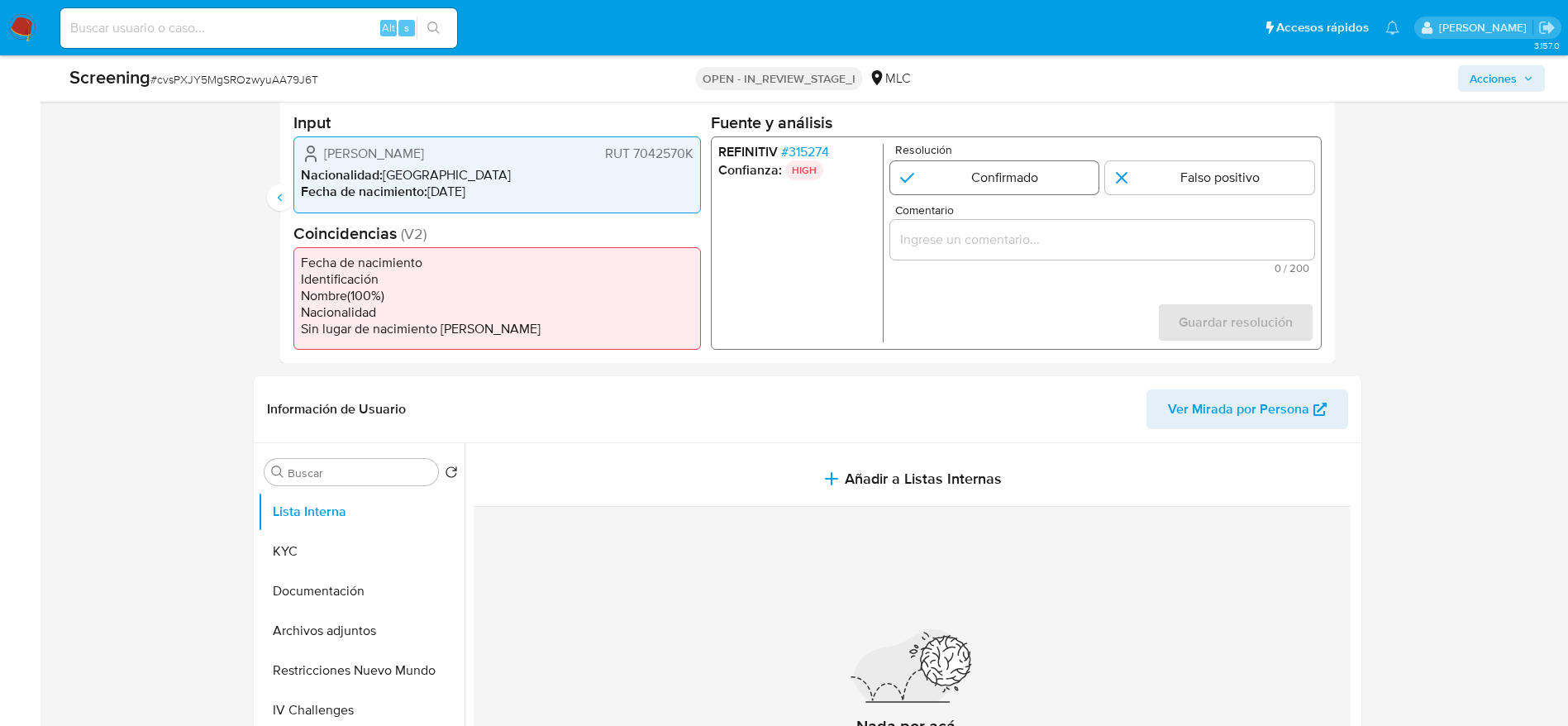
click at [970, 172] on input "2 de 2" at bounding box center [993, 178] width 209 height 33
radio input "true"
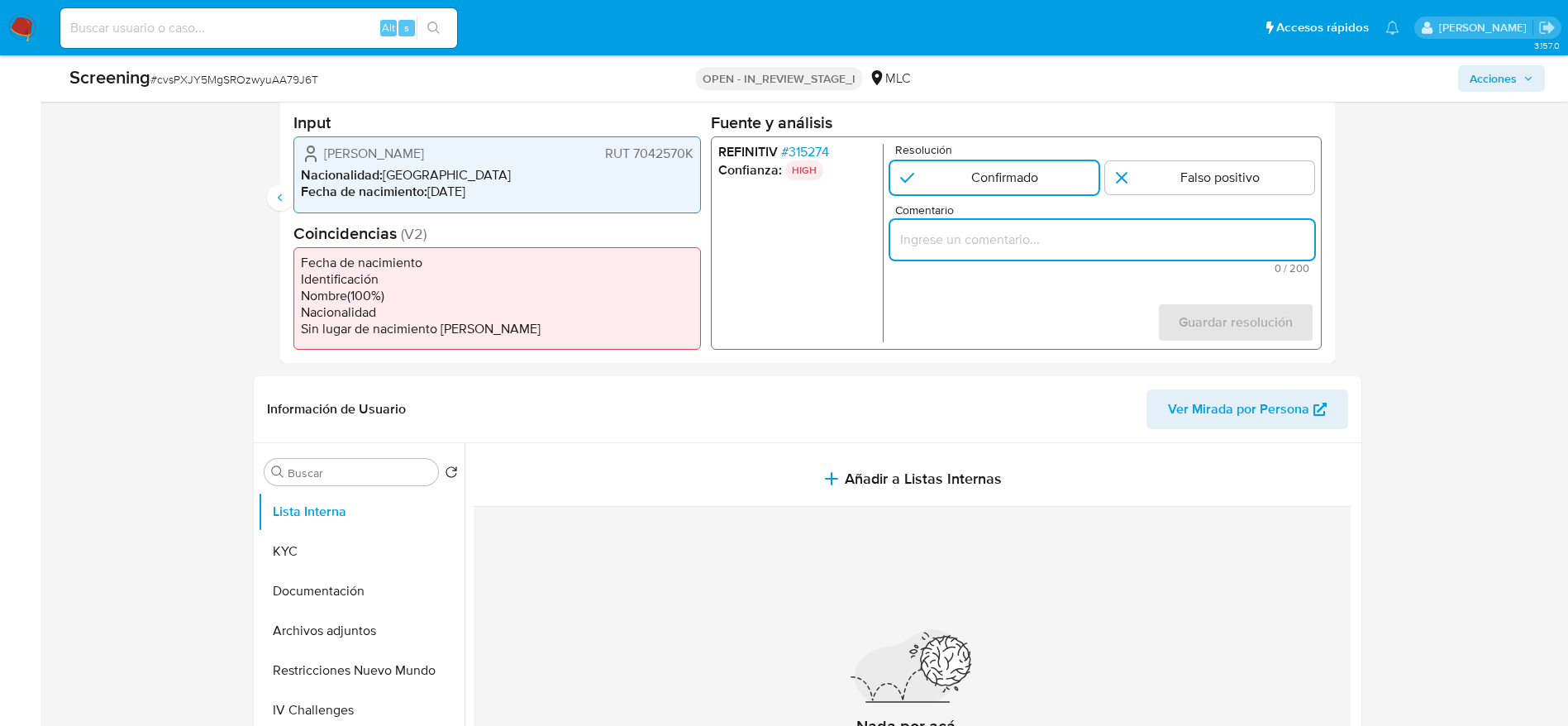
click at [1033, 242] on input "Comentario" at bounding box center [1101, 239] width 424 height 22
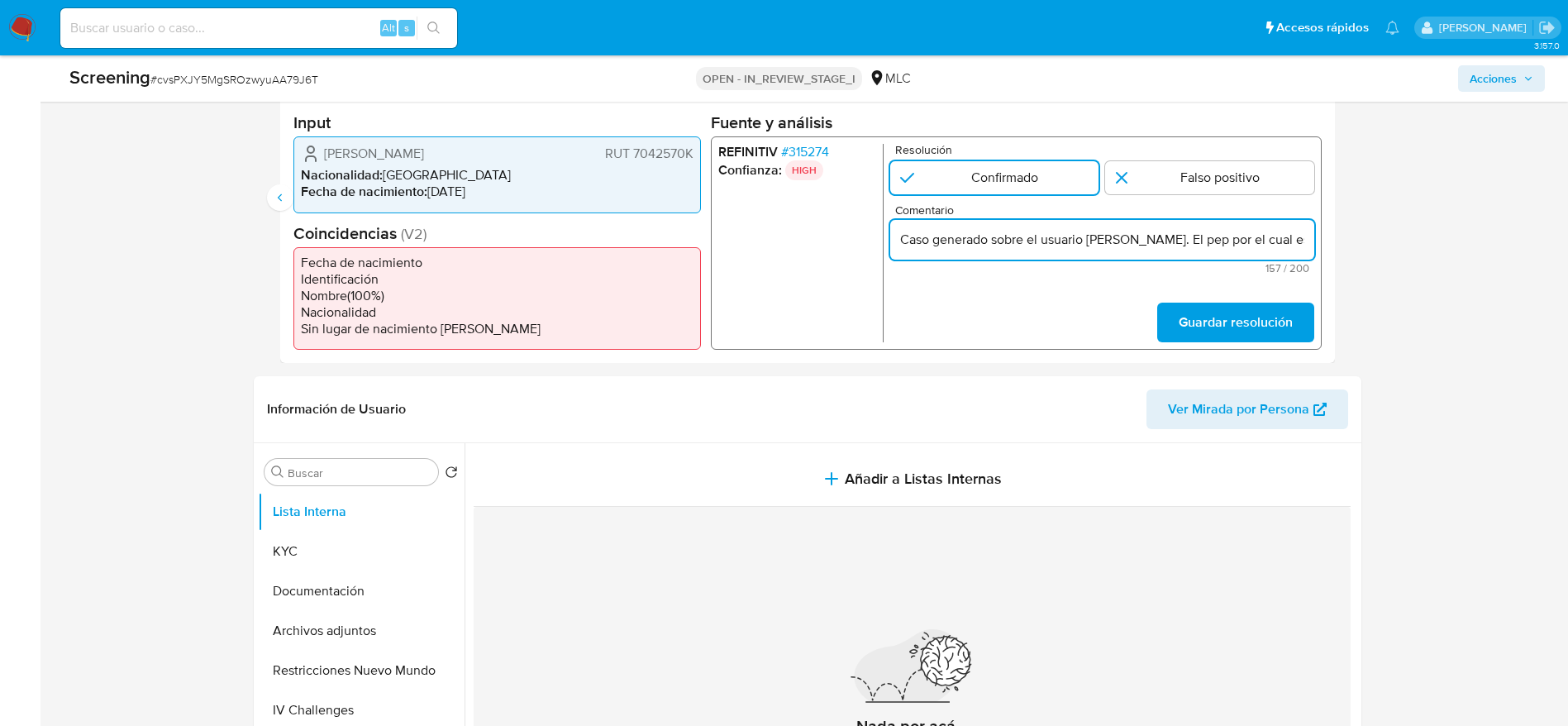
scroll to position [0, 552]
type input "Caso generado sobre el usuario Ana María Arévalo Cunich. El pep por el cual es …"
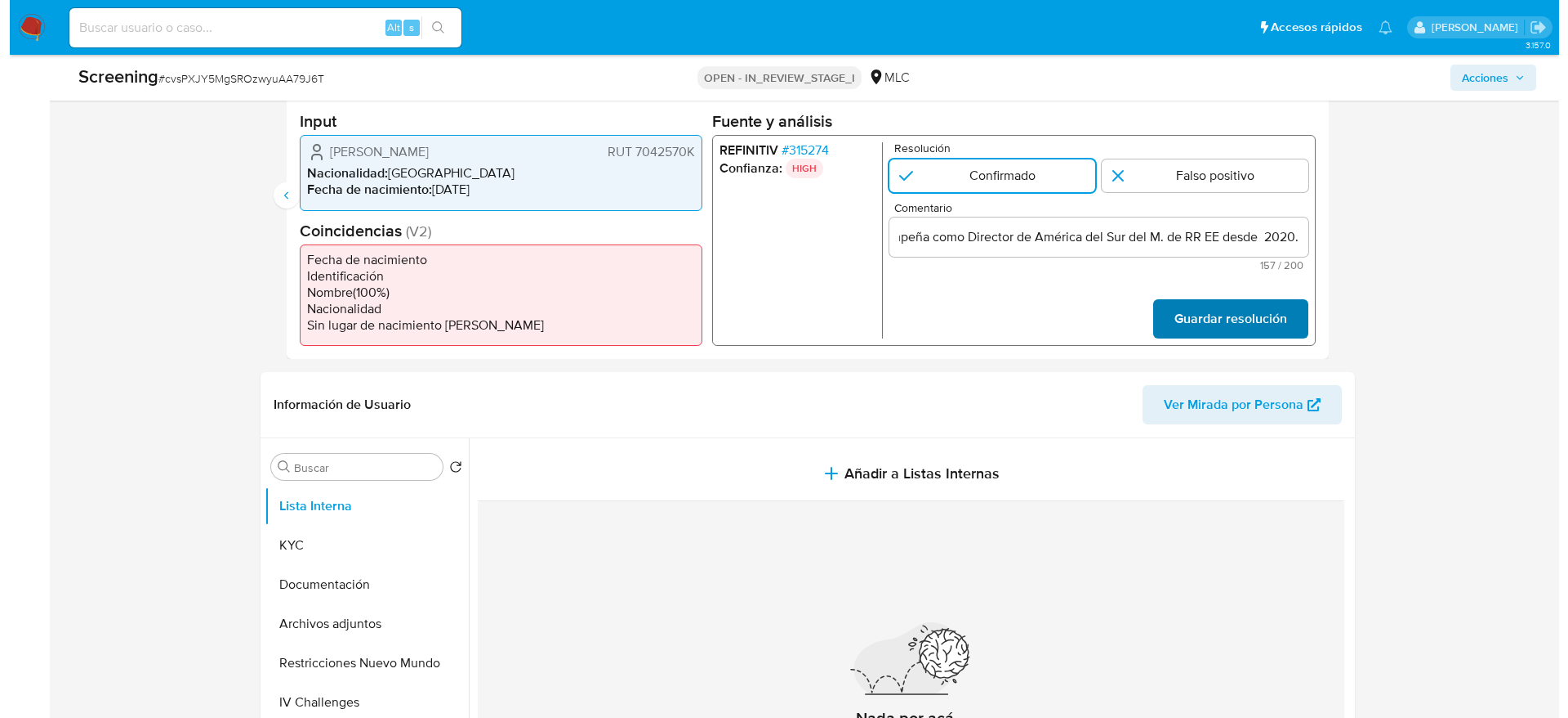
scroll to position [0, 0]
click at [1191, 308] on span "Guardar resolución" at bounding box center [1220, 318] width 112 height 36
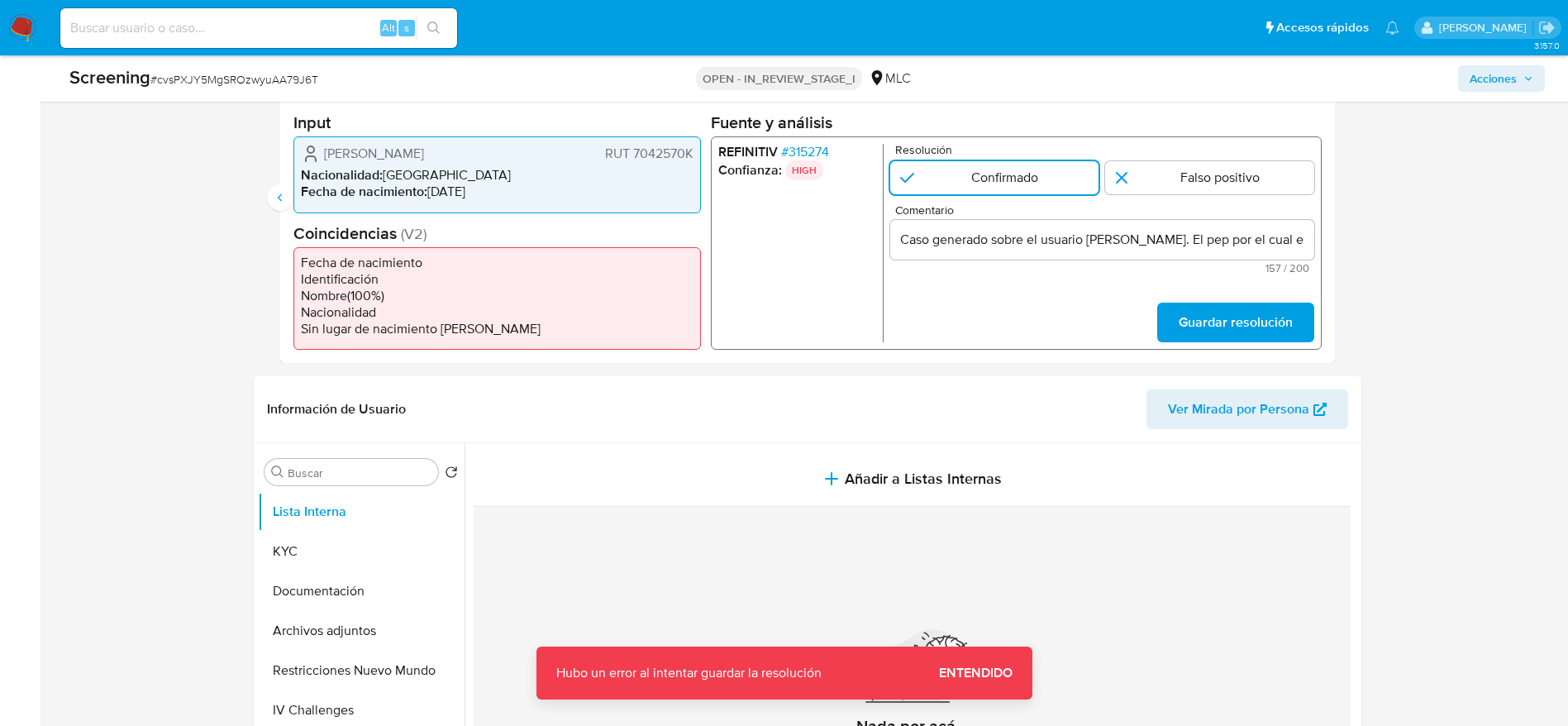
click at [1239, 322] on span "Guardar resolución" at bounding box center [1234, 322] width 114 height 36
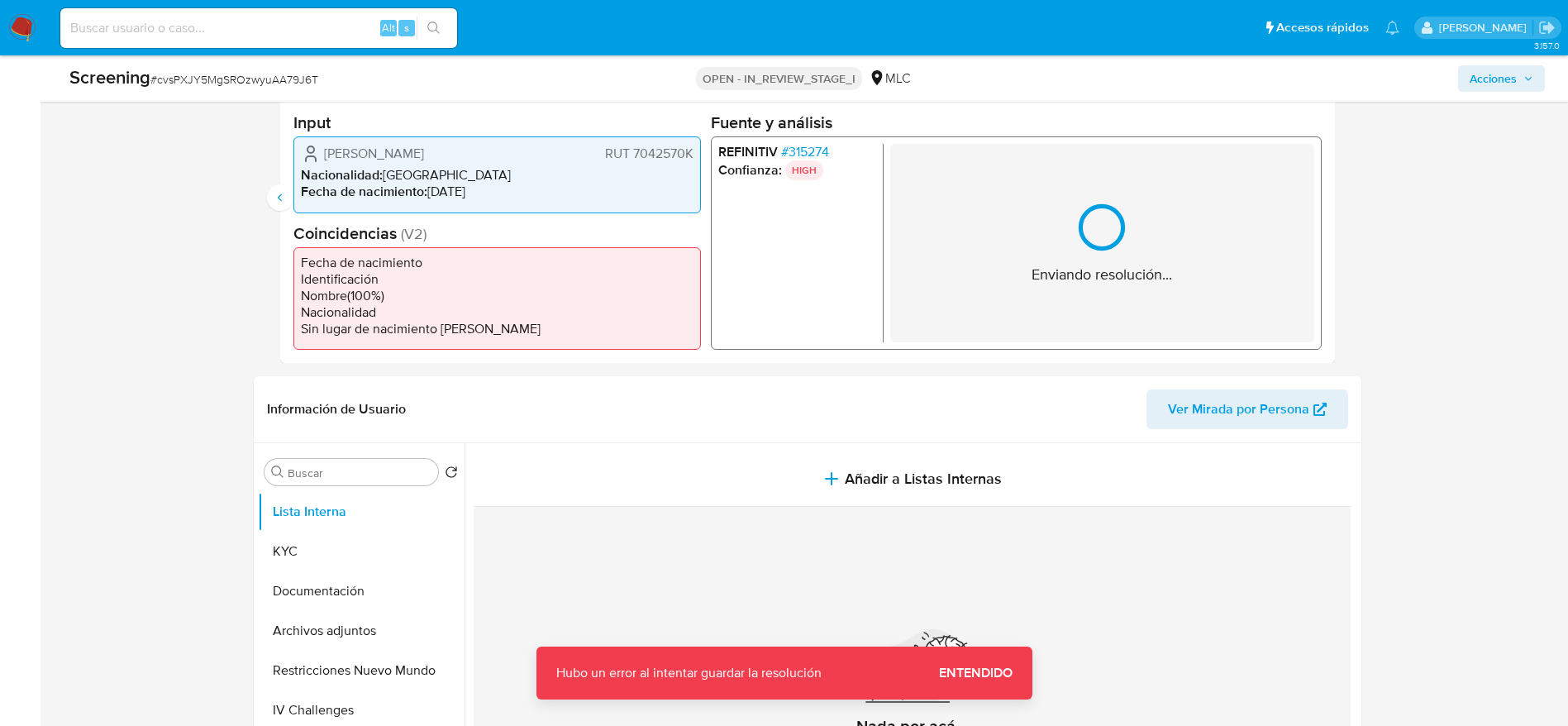
click at [1239, 322] on div "Enviando resolución..." at bounding box center [1101, 243] width 424 height 198
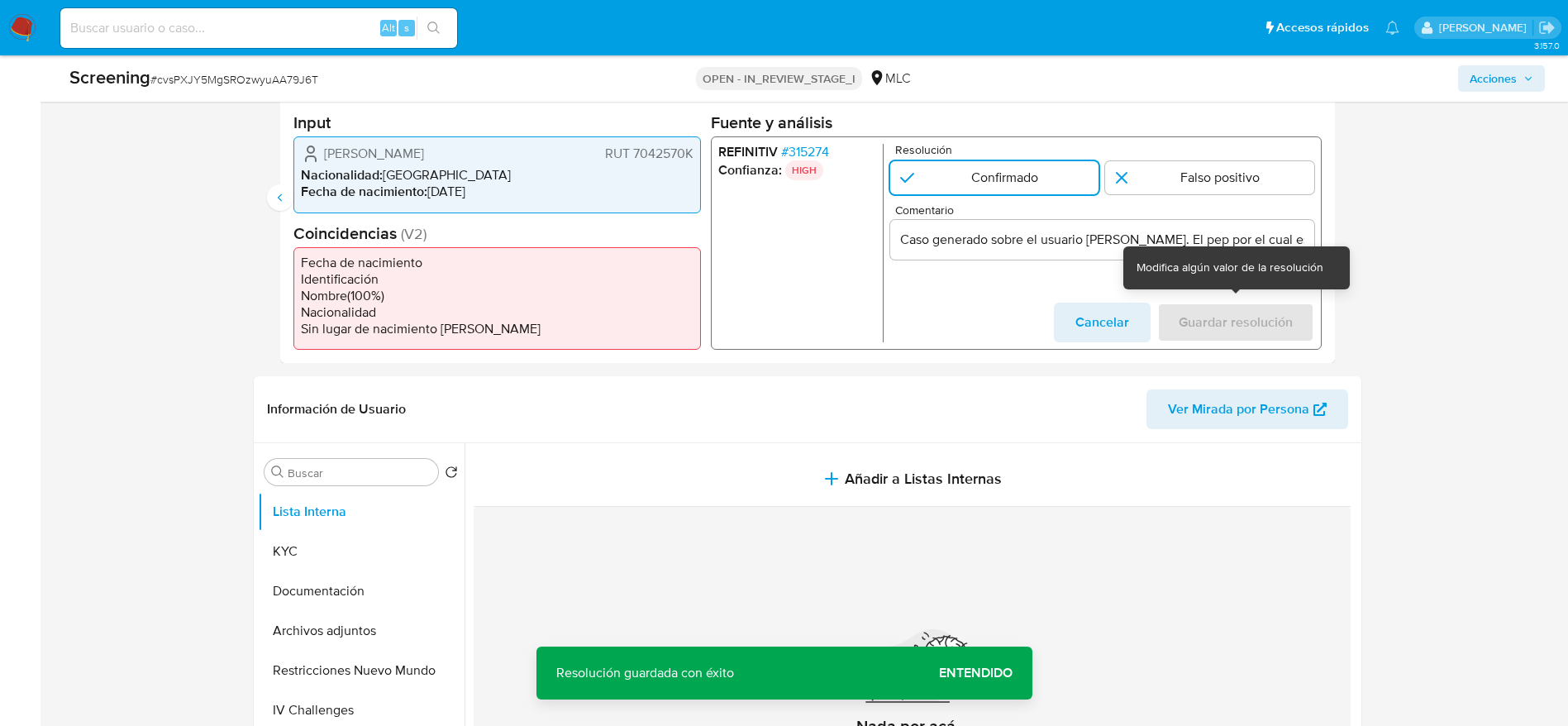
click at [1239, 322] on div "Guardar resolución" at bounding box center [1235, 322] width 157 height 39
click at [1066, 323] on button "Cancelar" at bounding box center [1101, 322] width 97 height 39
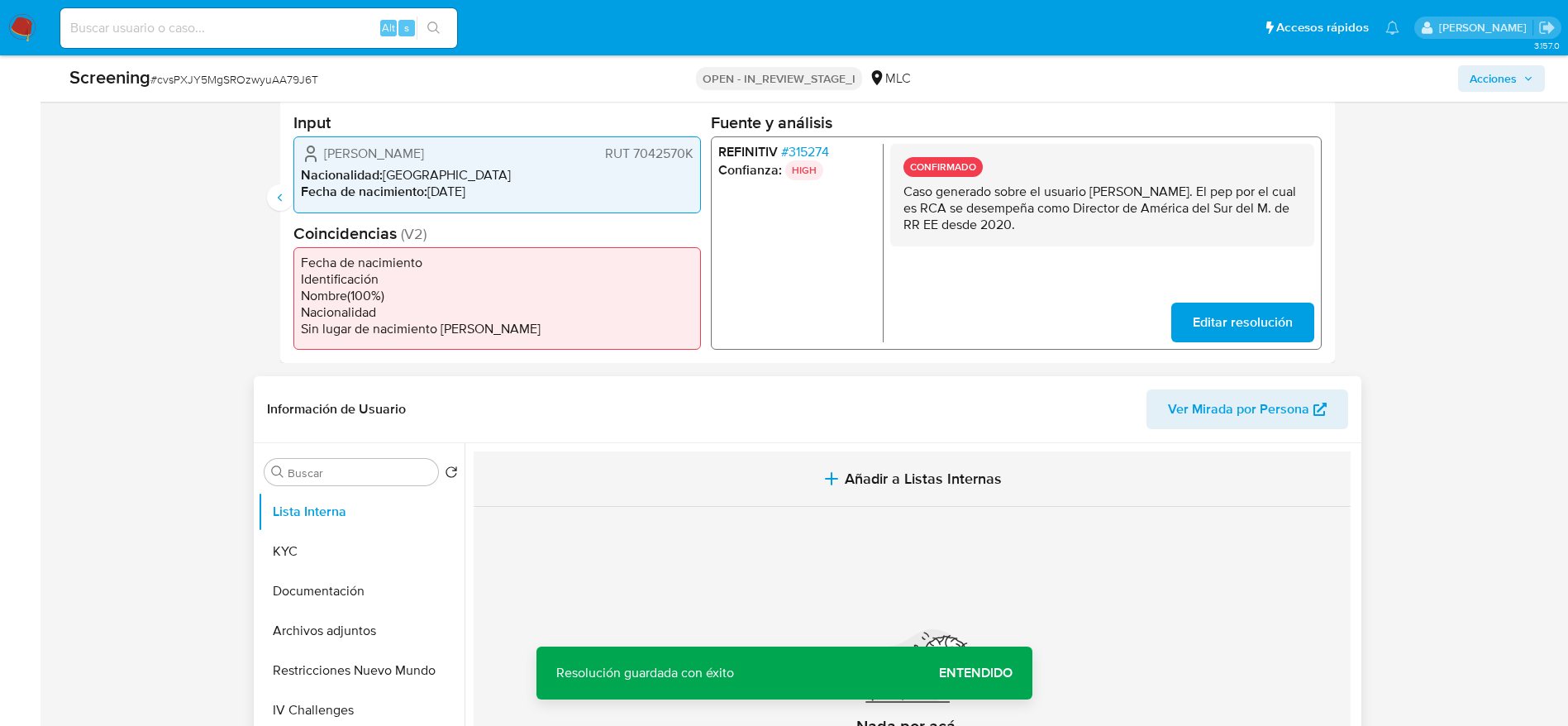
click at [900, 474] on span "Añadir a Listas Internas" at bounding box center [923, 478] width 157 height 19
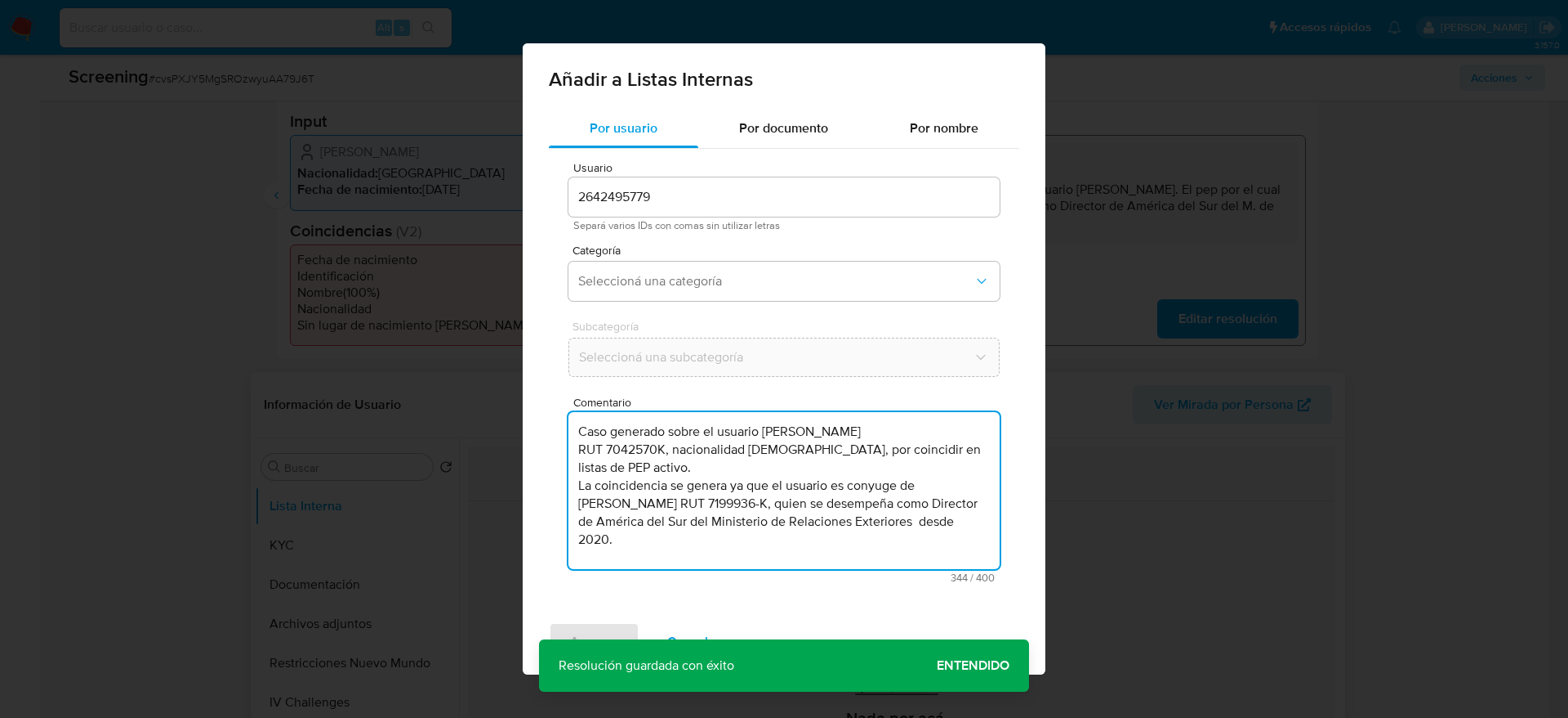
click at [889, 469] on textarea "Caso generado sobre el usuario Ana María Arévalo Cunich RUT 7042570K, nacionali…" at bounding box center [784, 491] width 432 height 157
click at [733, 292] on button "Seleccioná una categoría" at bounding box center [784, 281] width 432 height 39
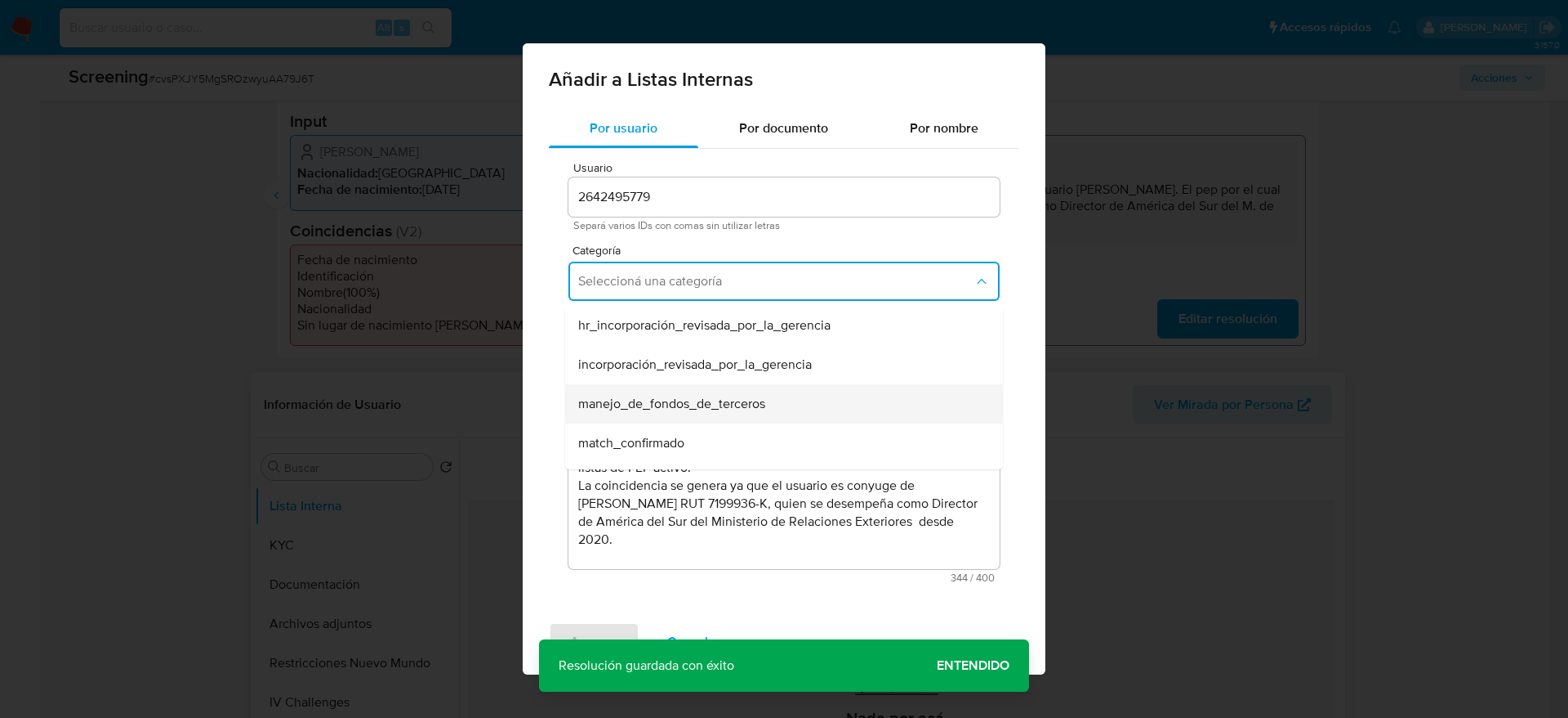
scroll to position [17, 0]
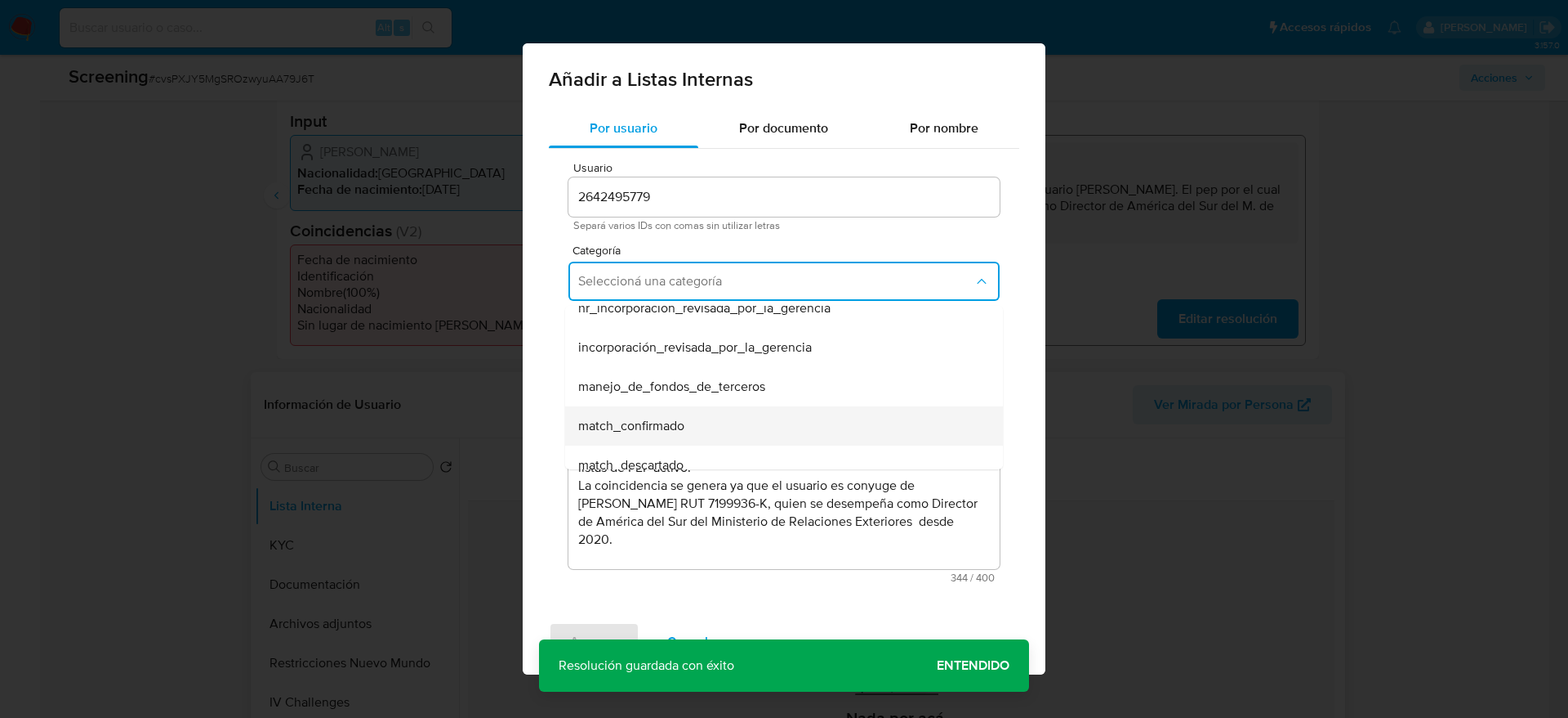
click at [698, 409] on div "match_confirmado" at bounding box center [779, 426] width 401 height 39
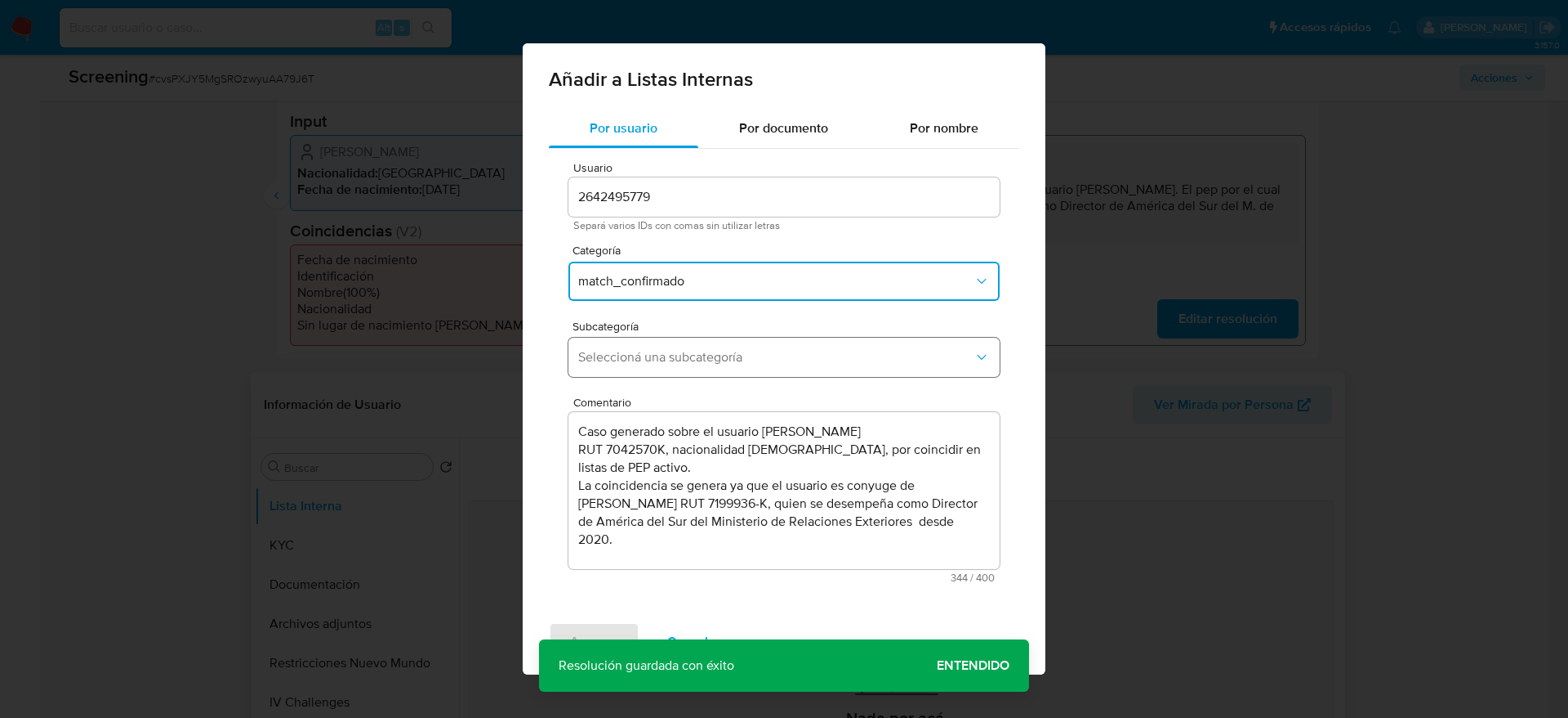
click at [703, 360] on span "Seleccioná una subcategoría" at bounding box center [776, 357] width 396 height 16
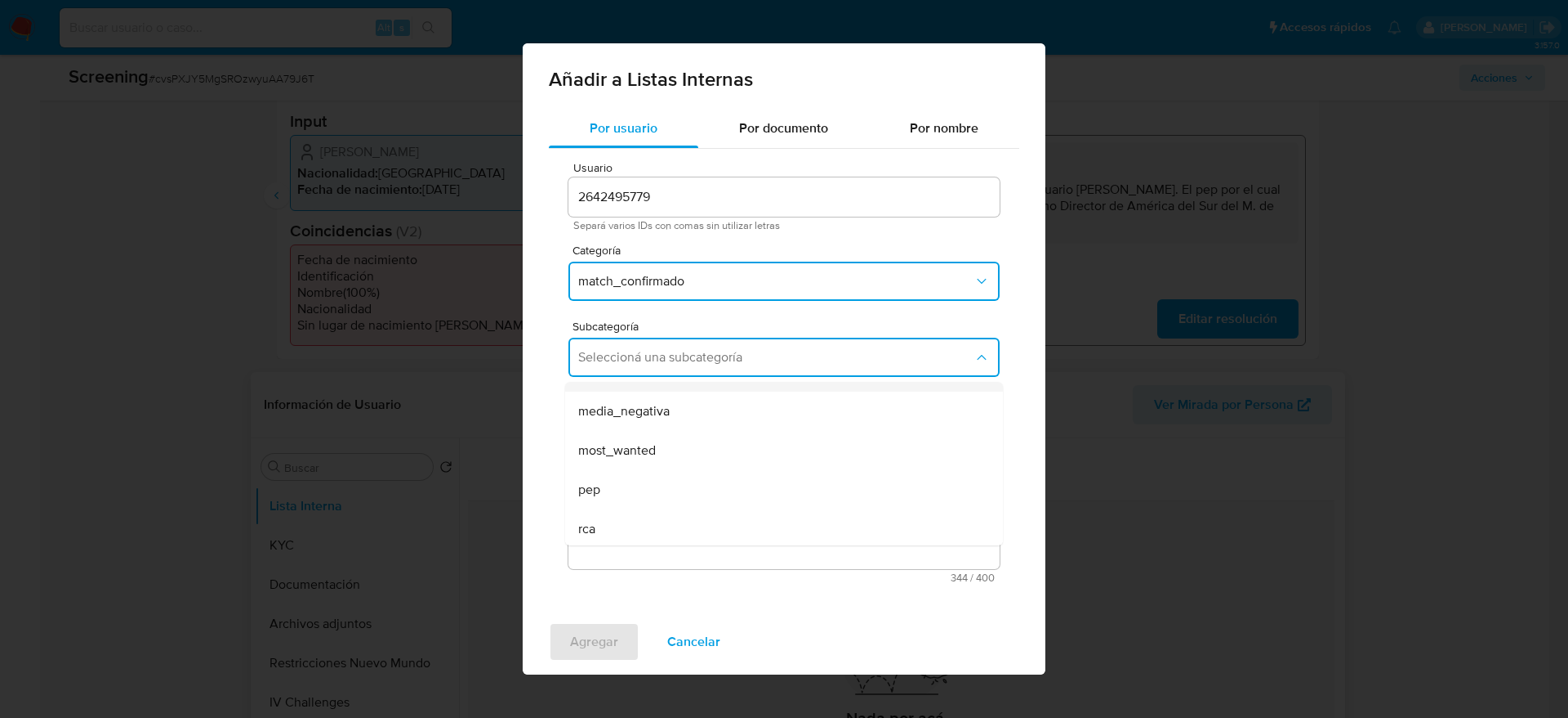
scroll to position [73, 0]
click at [617, 464] on div "most_wanted" at bounding box center [779, 446] width 401 height 39
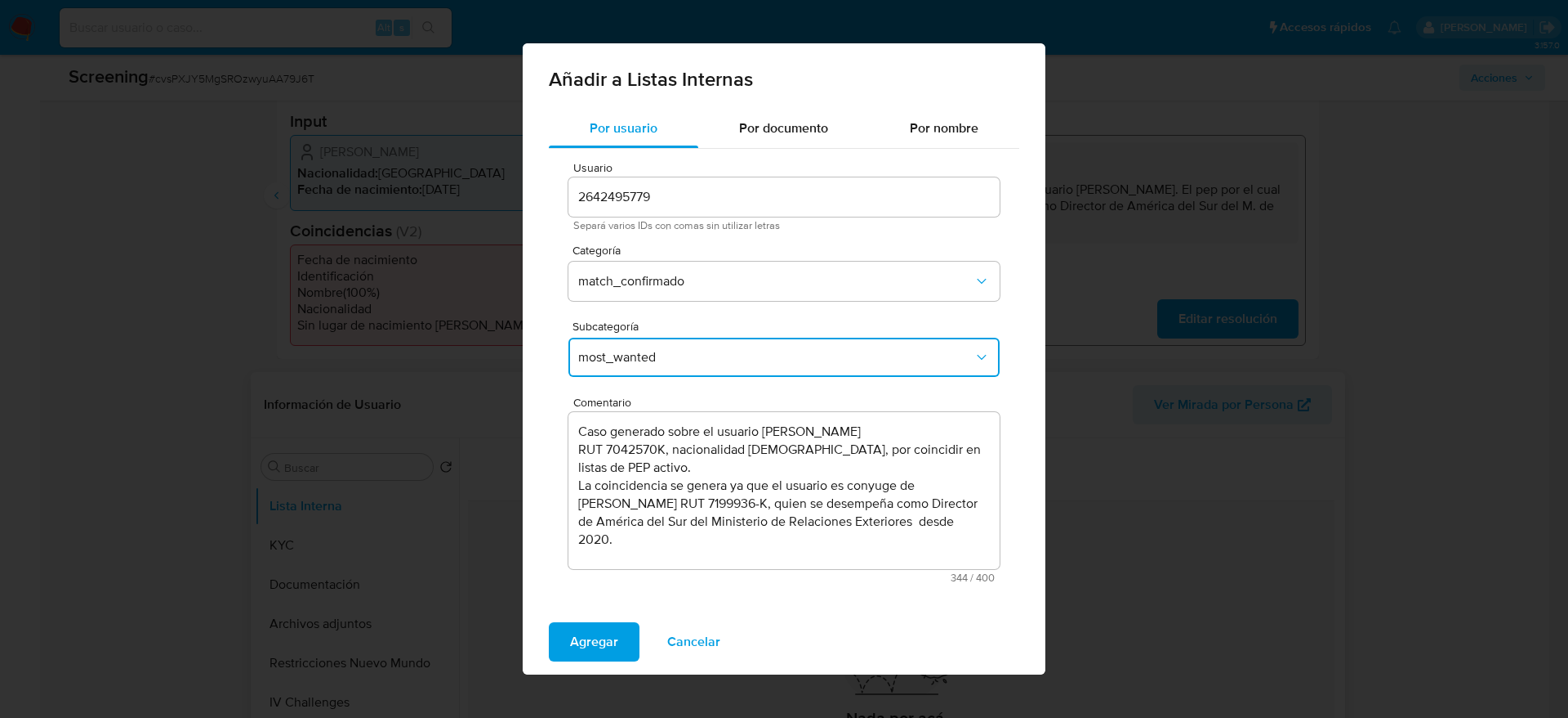
click at [697, 355] on span "most_wanted" at bounding box center [776, 357] width 396 height 16
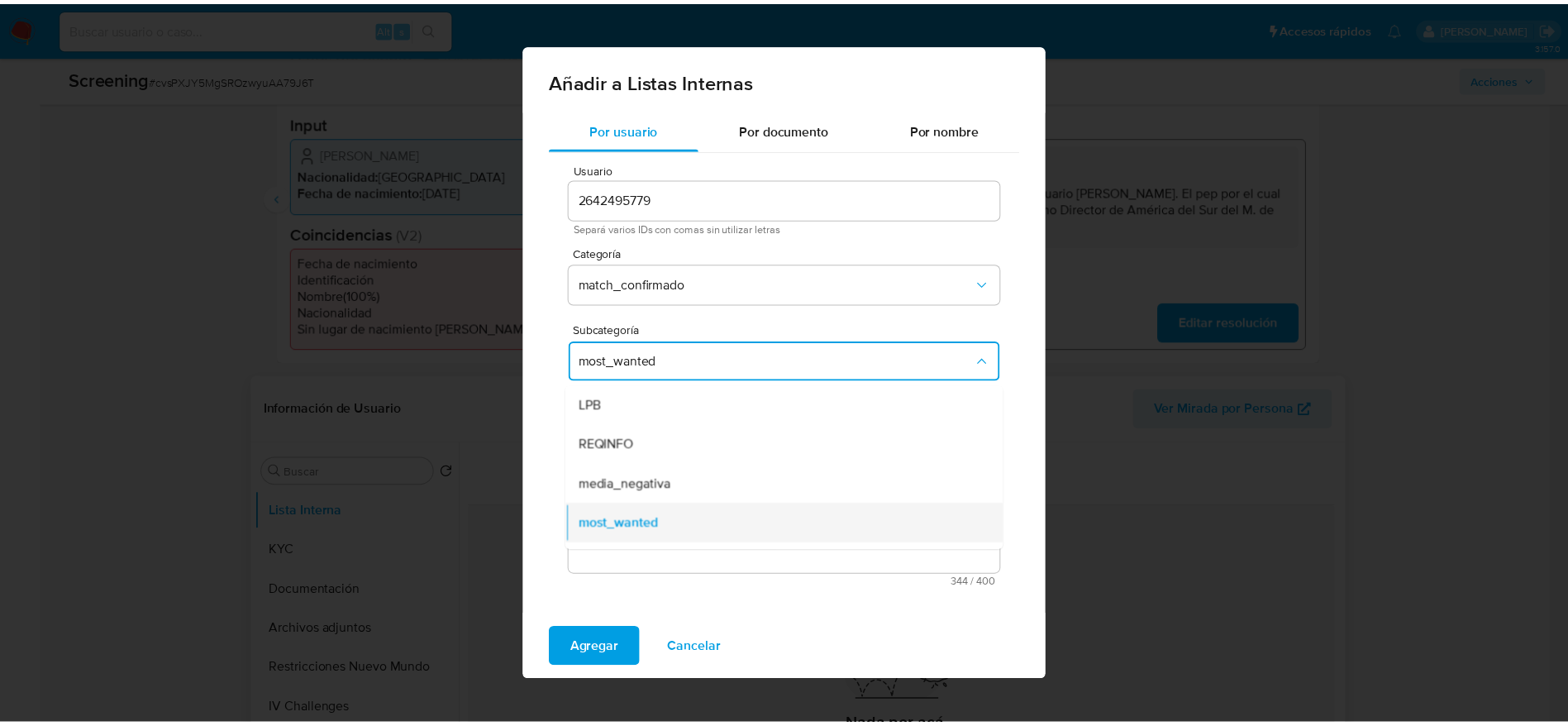
scroll to position [113, 0]
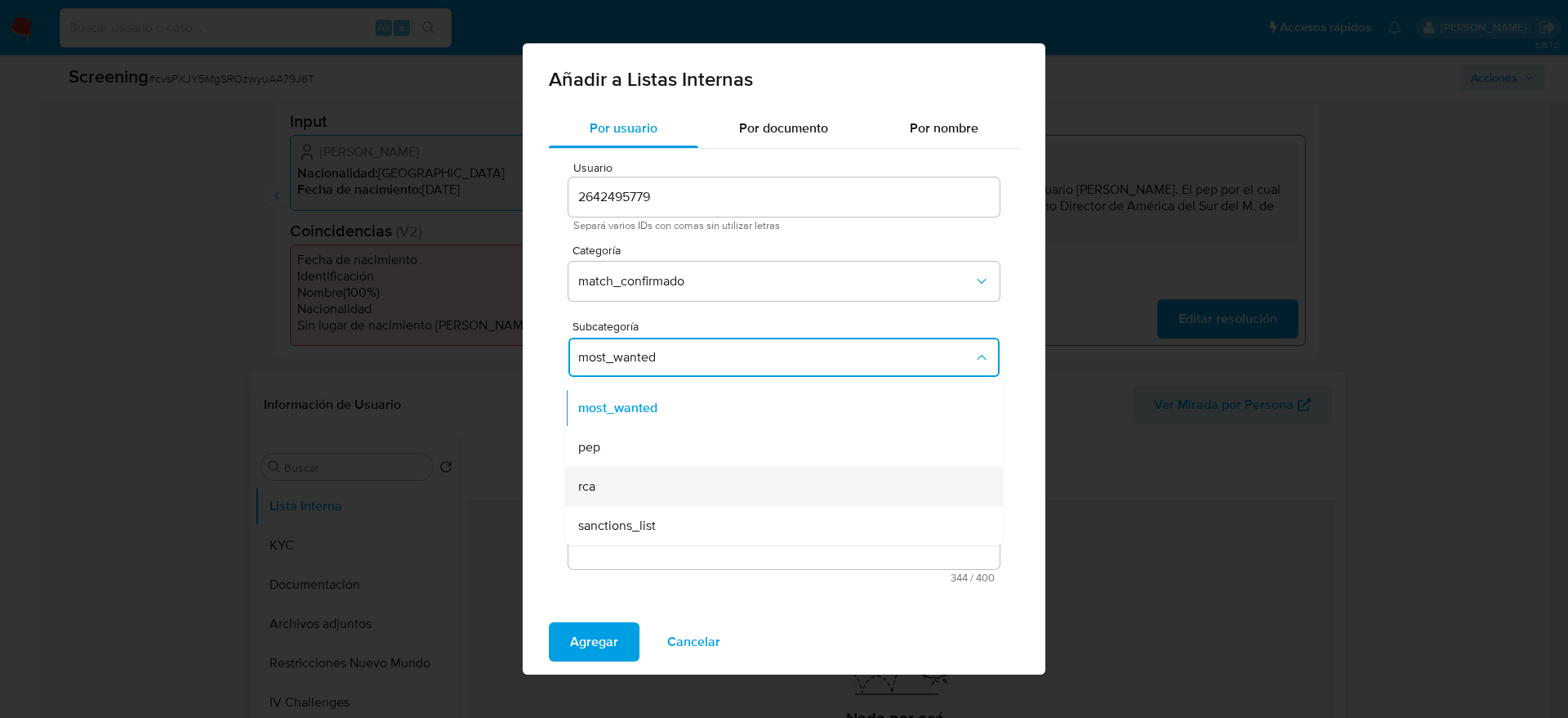
click at [604, 479] on div "rca" at bounding box center [779, 486] width 401 height 39
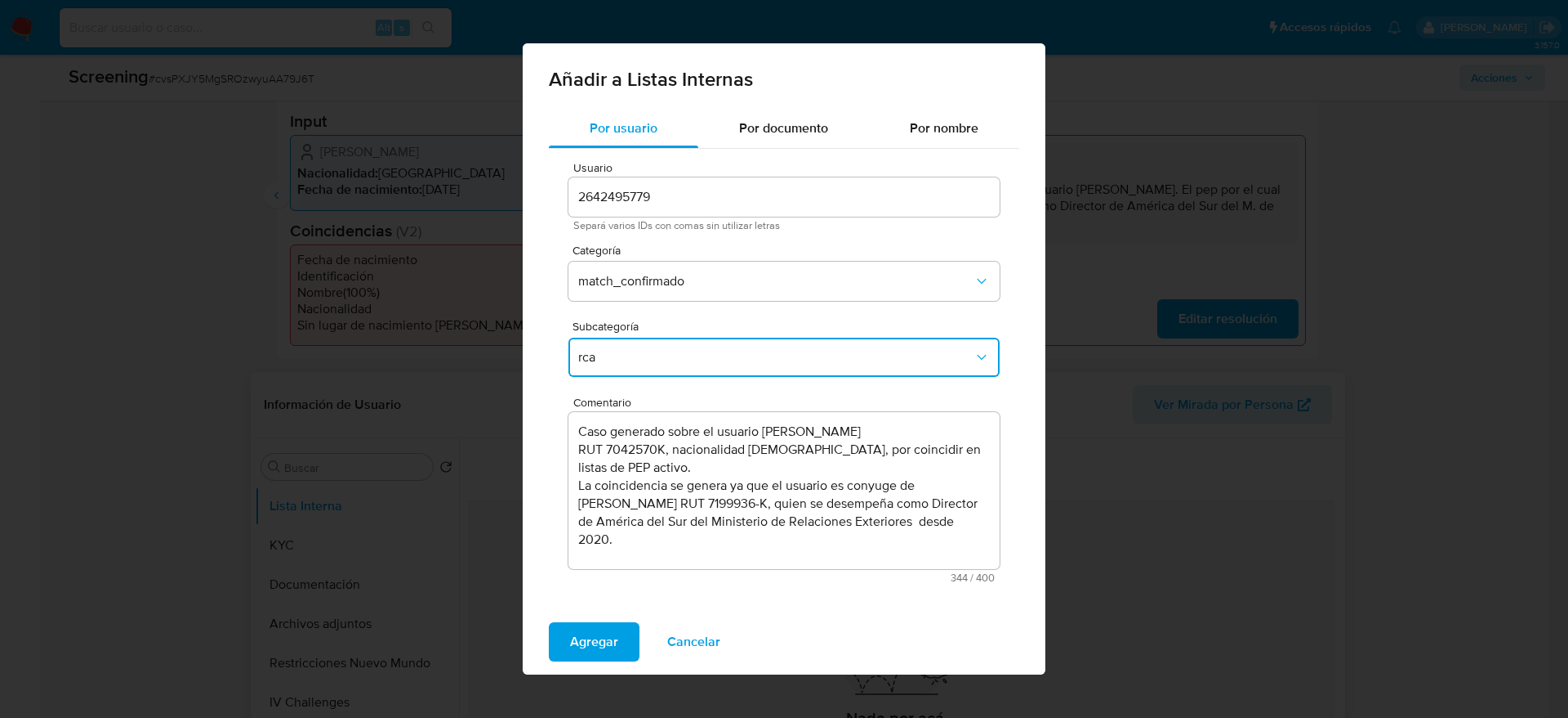
click at [878, 485] on textarea "Caso generado sobre el usuario Ana María Arévalo Cunich RUT 7042570K, nacionali…" at bounding box center [784, 491] width 432 height 157
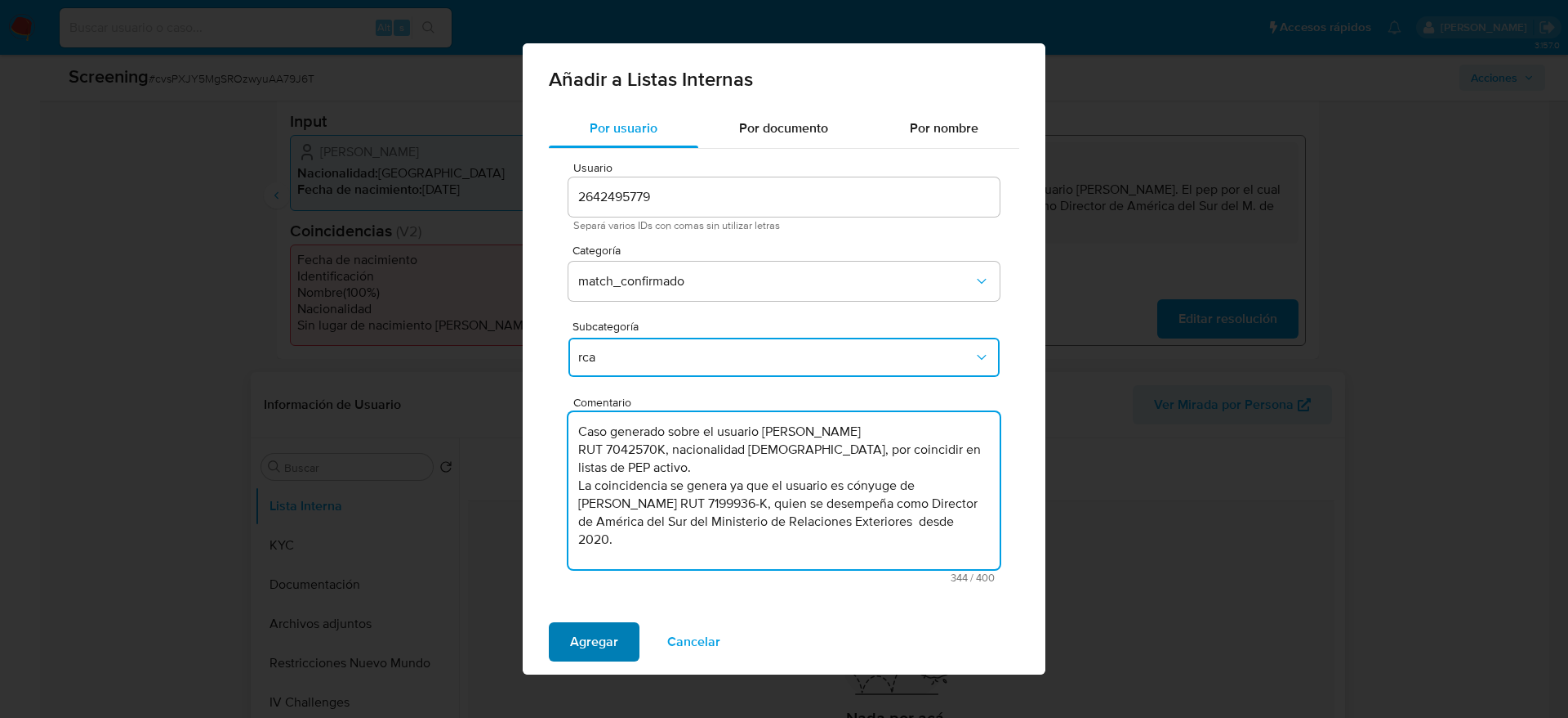
type textarea "Caso generado sobre el usuario Ana María Arévalo Cunich RUT 7042570K, nacionali…"
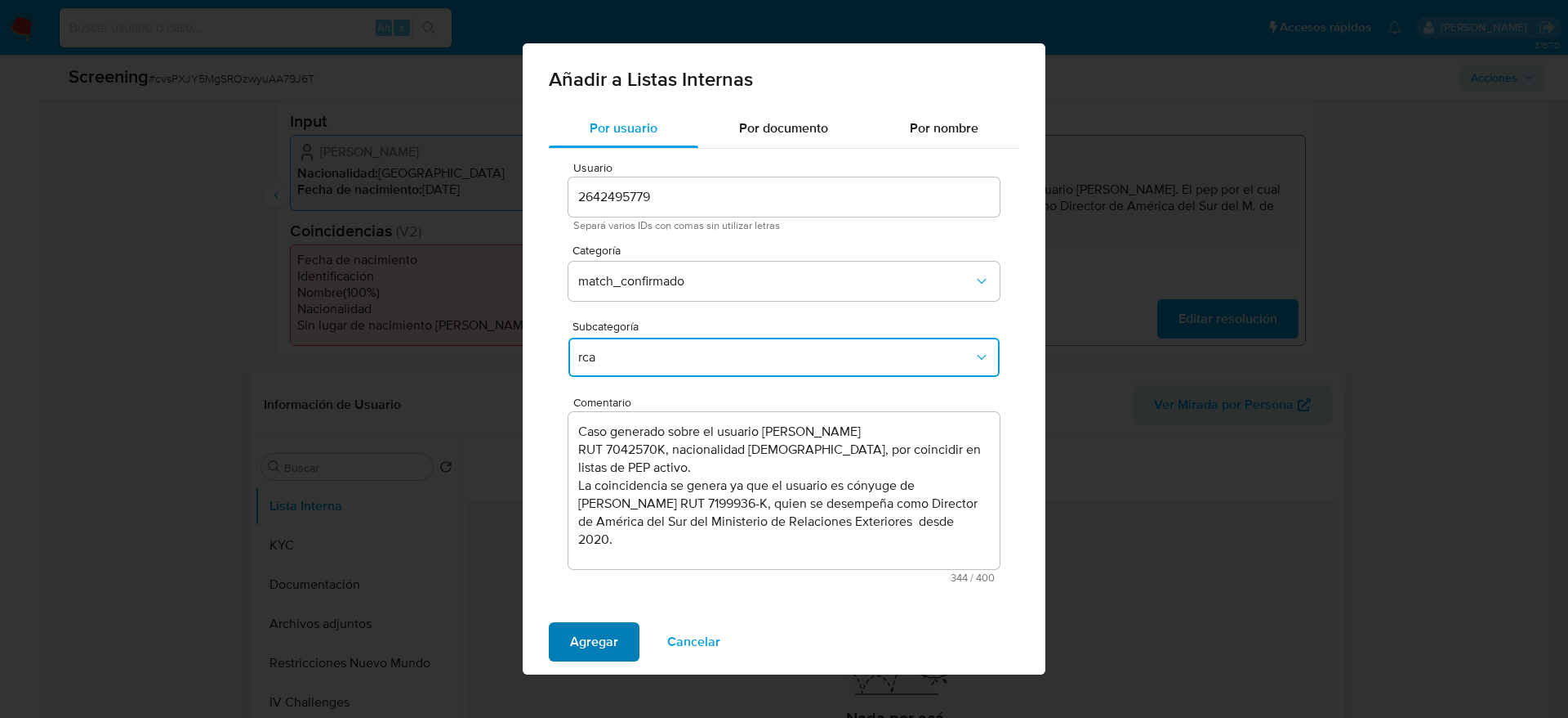
click at [598, 641] on span "Agregar" at bounding box center [594, 641] width 48 height 36
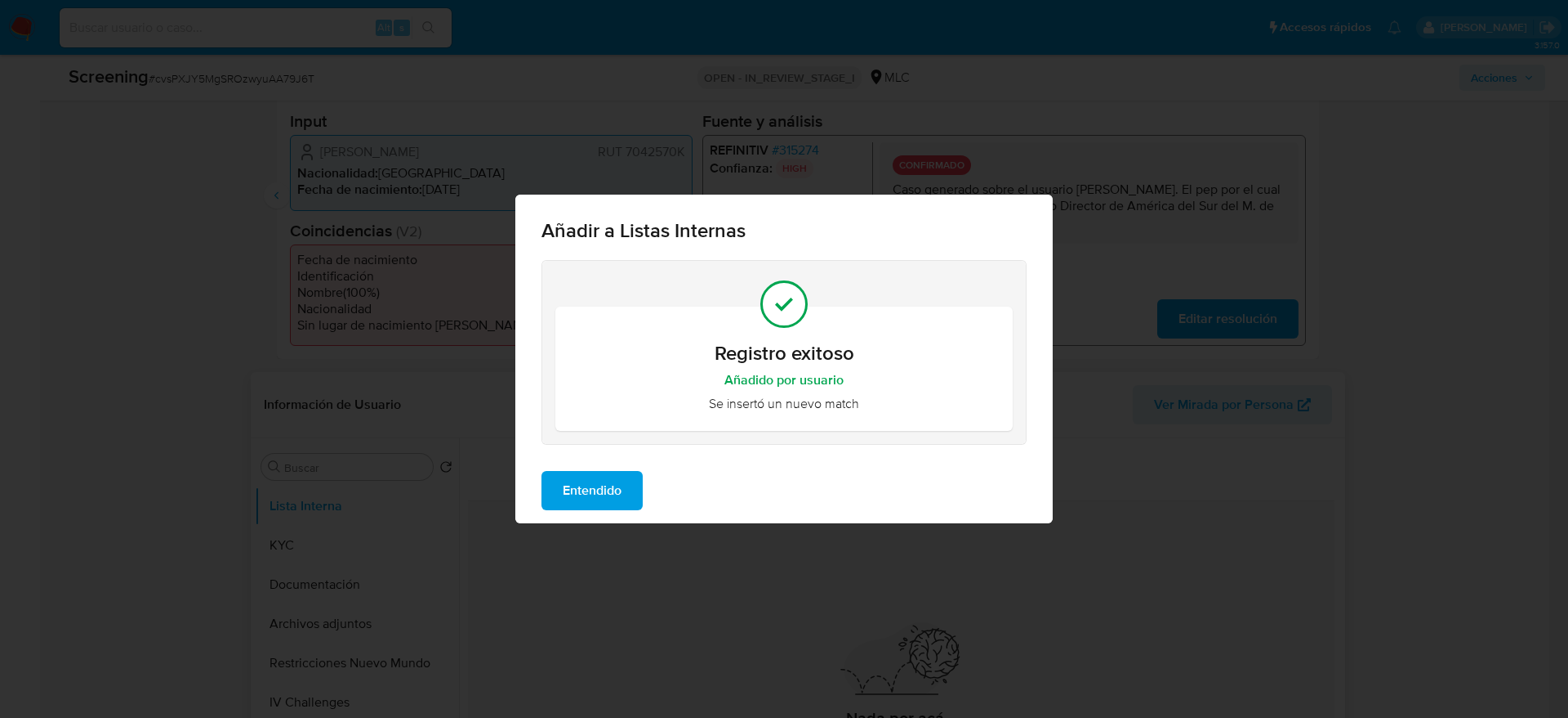
click at [569, 501] on span "Entendido" at bounding box center [592, 490] width 59 height 36
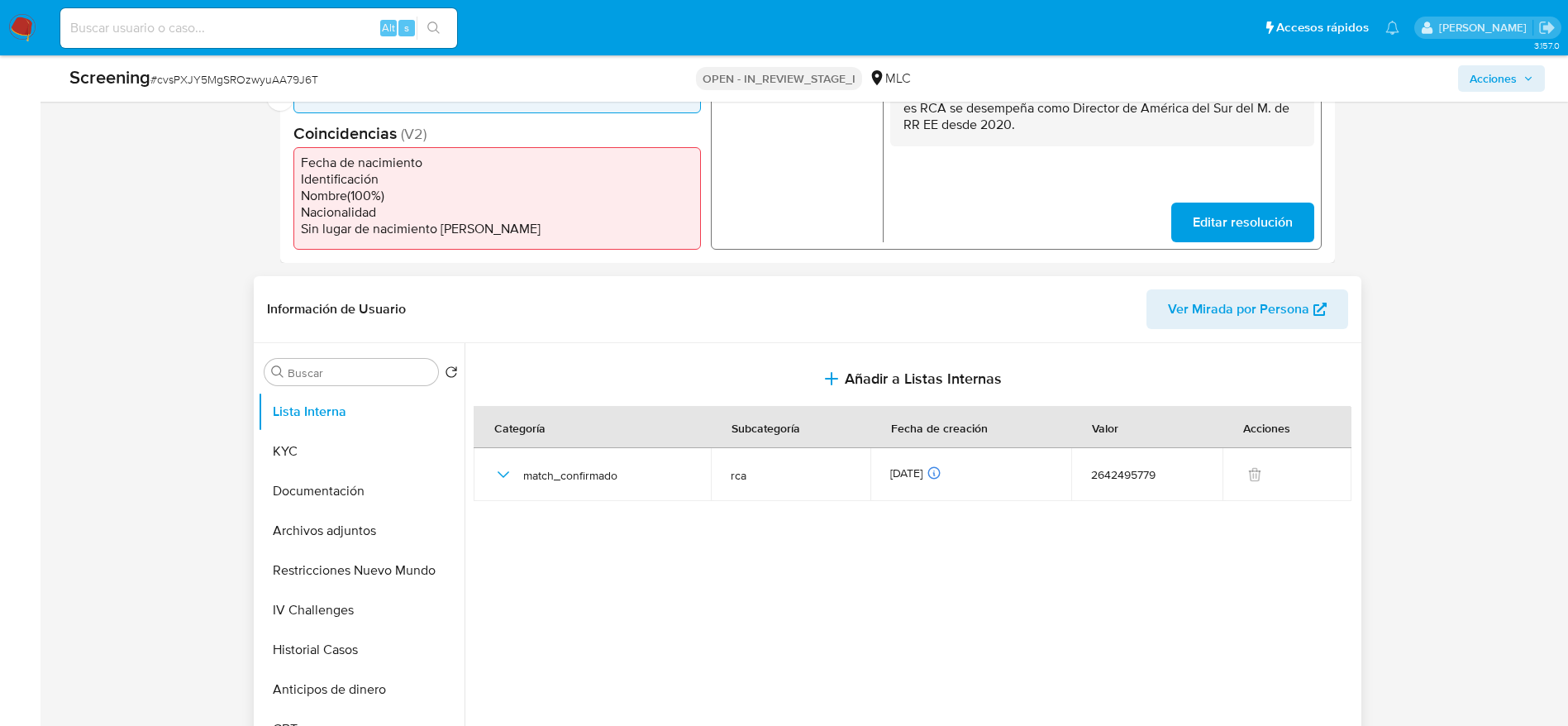
scroll to position [533, 0]
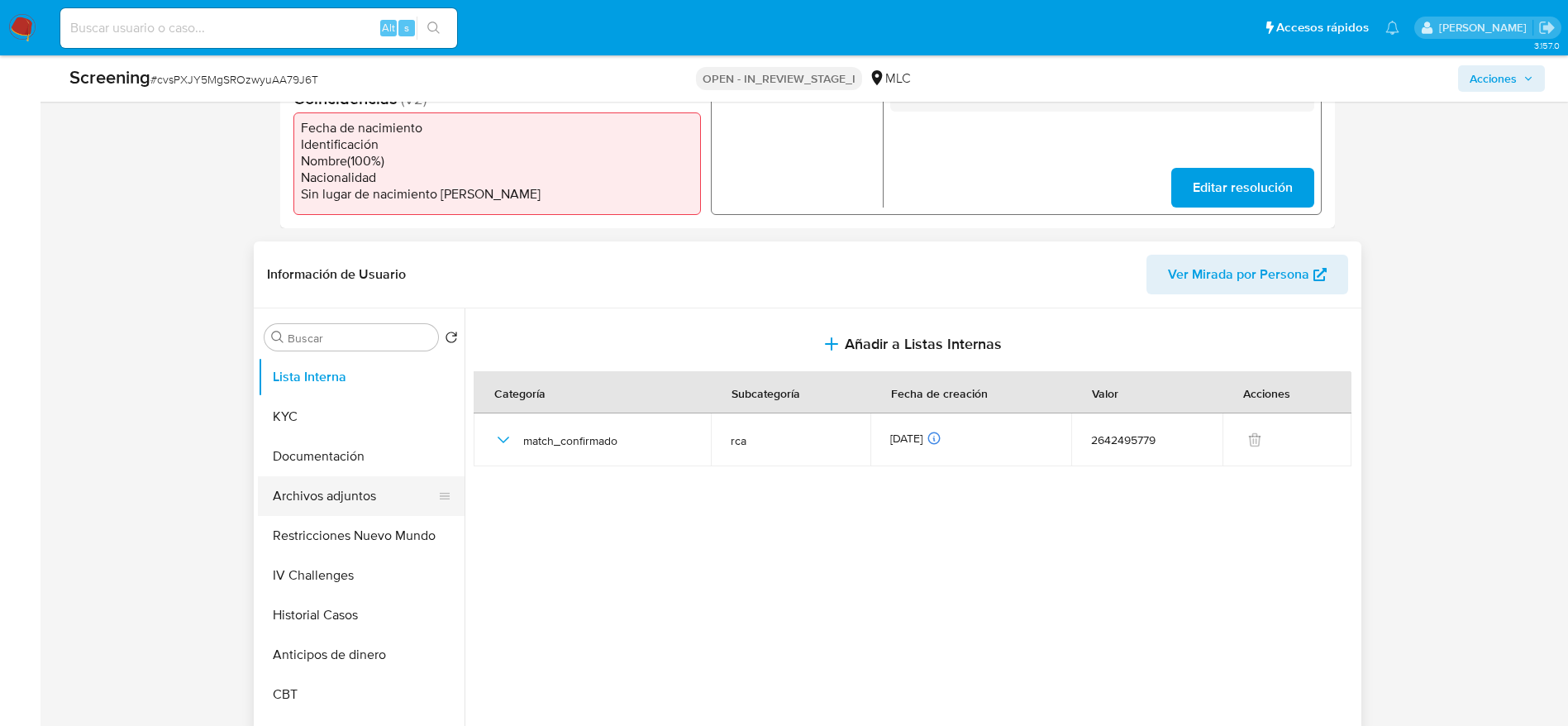
click at [337, 499] on button "Archivos adjuntos" at bounding box center [354, 495] width 193 height 39
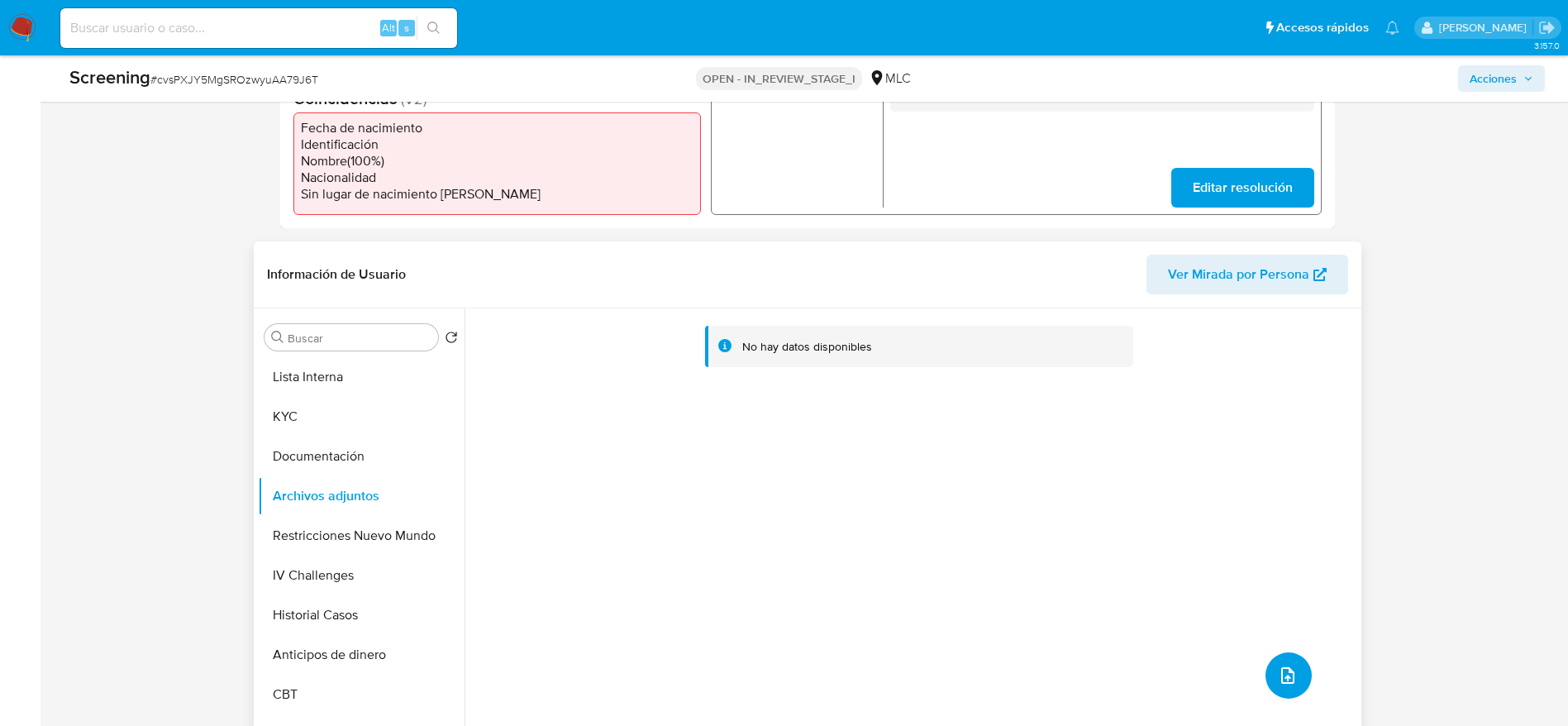
click at [1281, 675] on icon "upload-file" at bounding box center [1287, 675] width 20 height 20
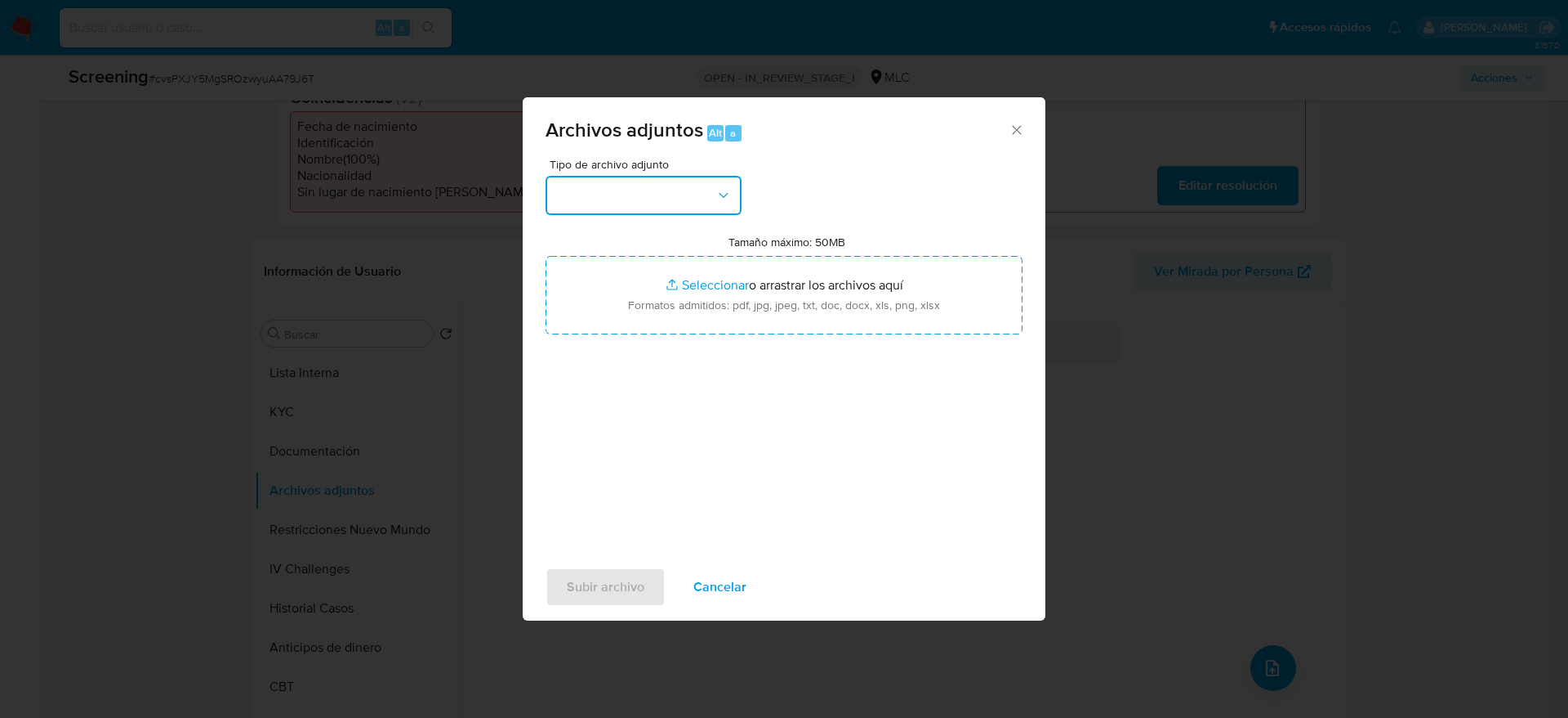
click at [722, 182] on button "button" at bounding box center [644, 195] width 196 height 39
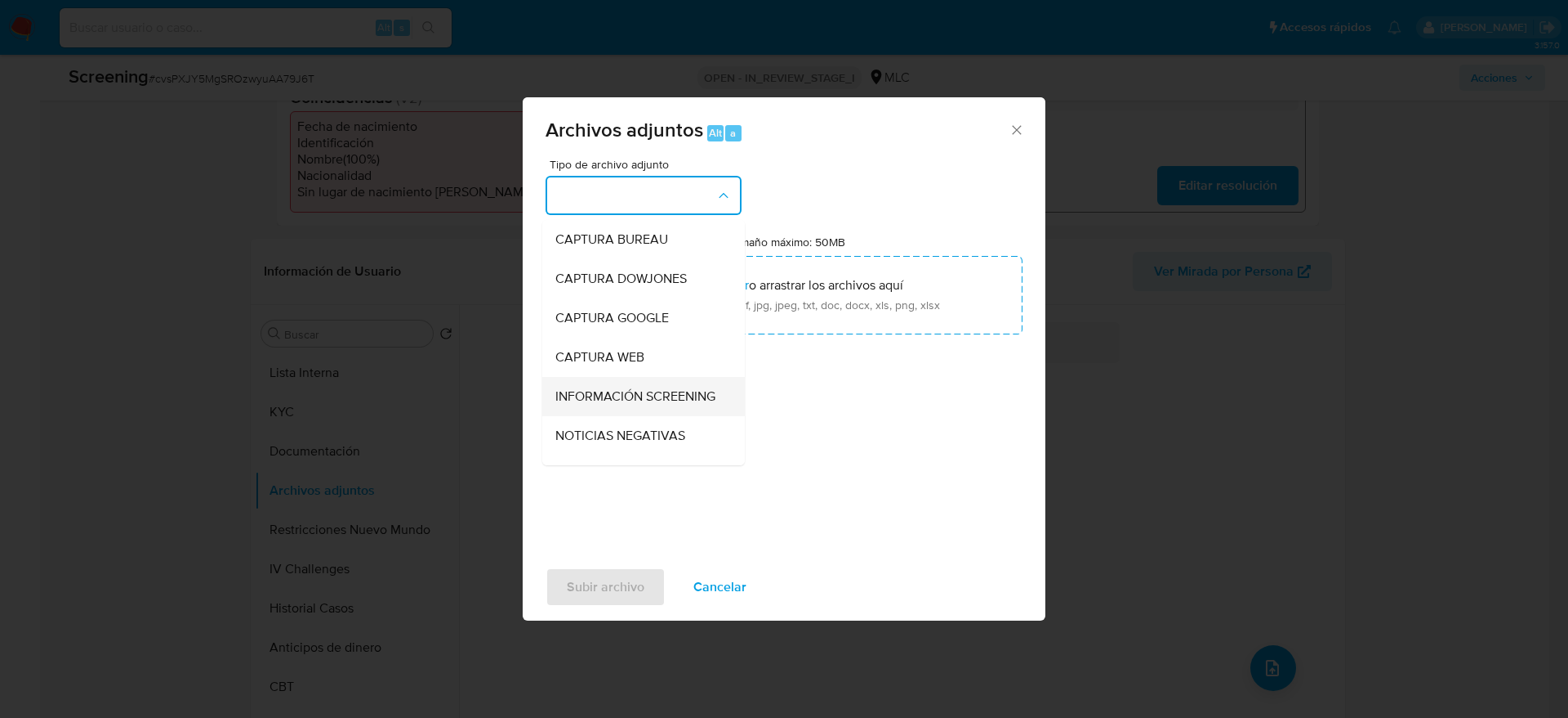
click at [628, 405] on span "INFORMACIÓN SCREENING" at bounding box center [635, 396] width 160 height 16
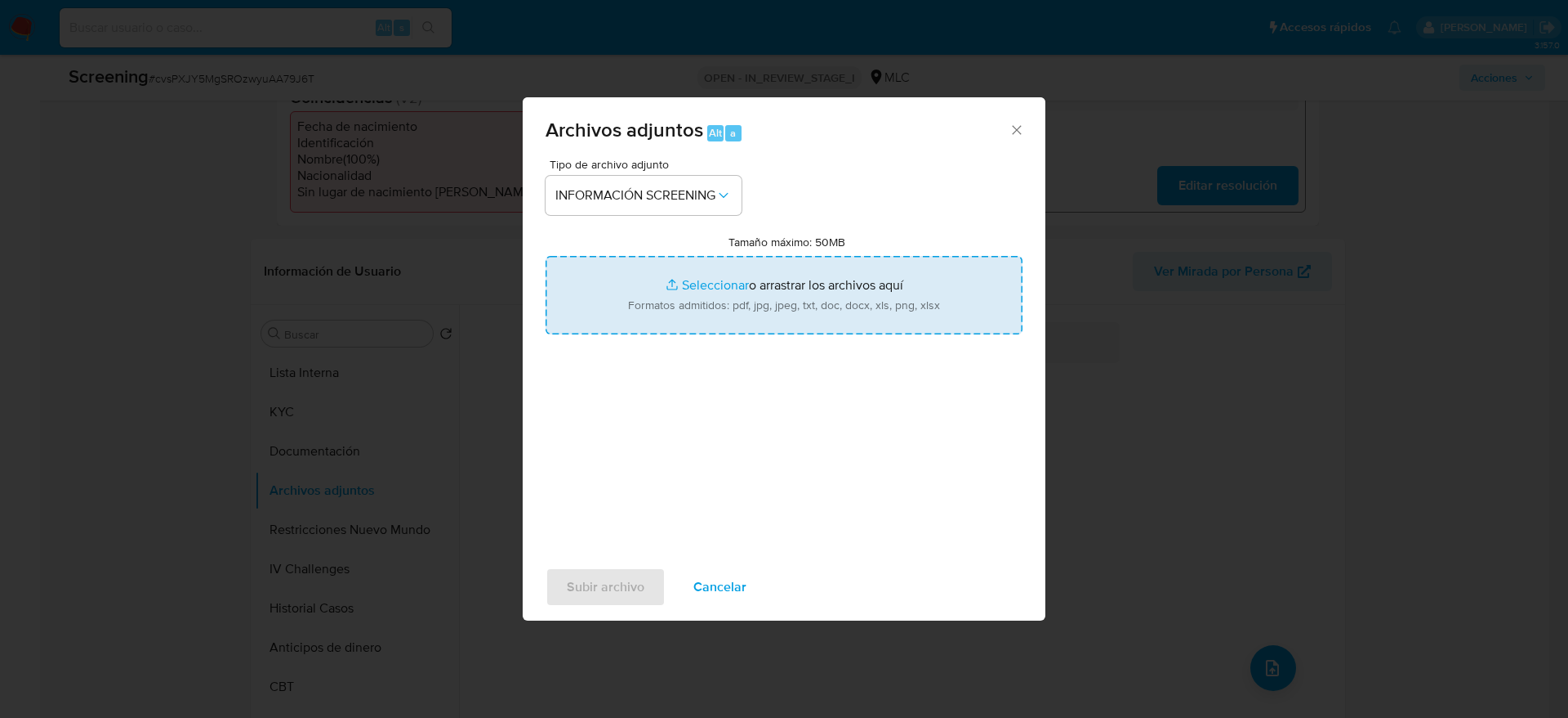
click at [780, 266] on input "Tamaño máximo: 50MB Seleccionar archivos" at bounding box center [784, 295] width 477 height 79
type input "C:\fakepath\StandardCaseMatchDetailsReport_5jb6vnwa30d71jyxophgdmg80_e_tr_wci_3…"
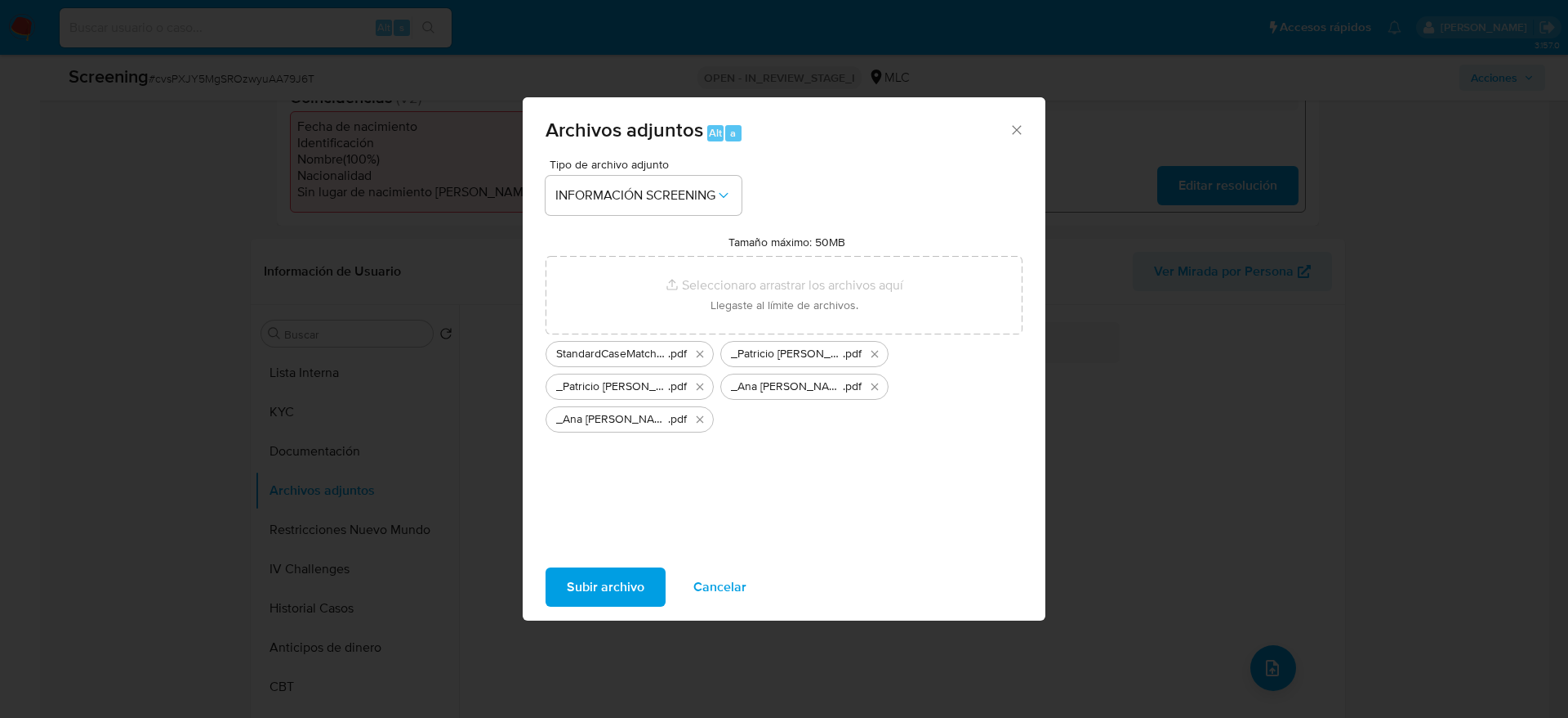
click at [634, 586] on span "Subir archivo" at bounding box center [606, 586] width 78 height 36
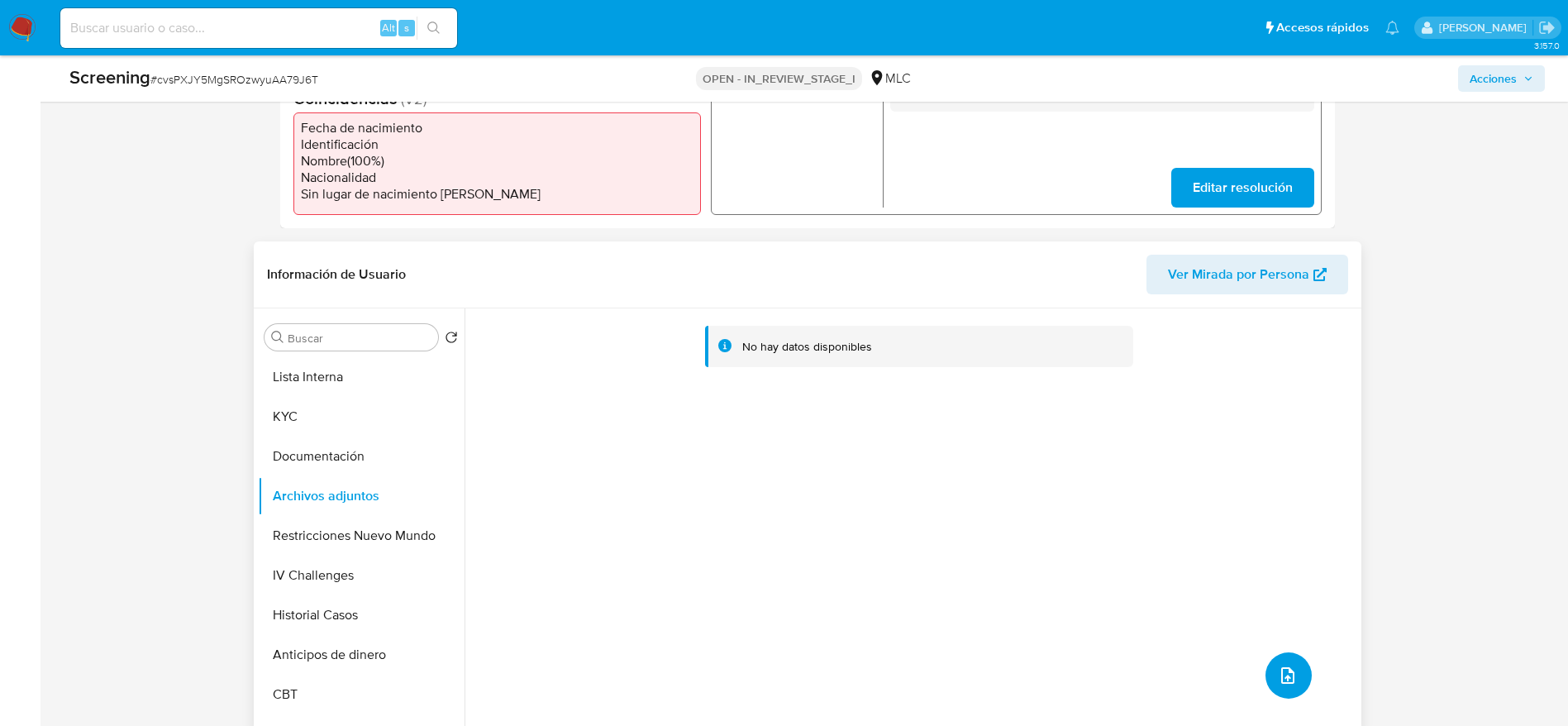
scroll to position [0, 0]
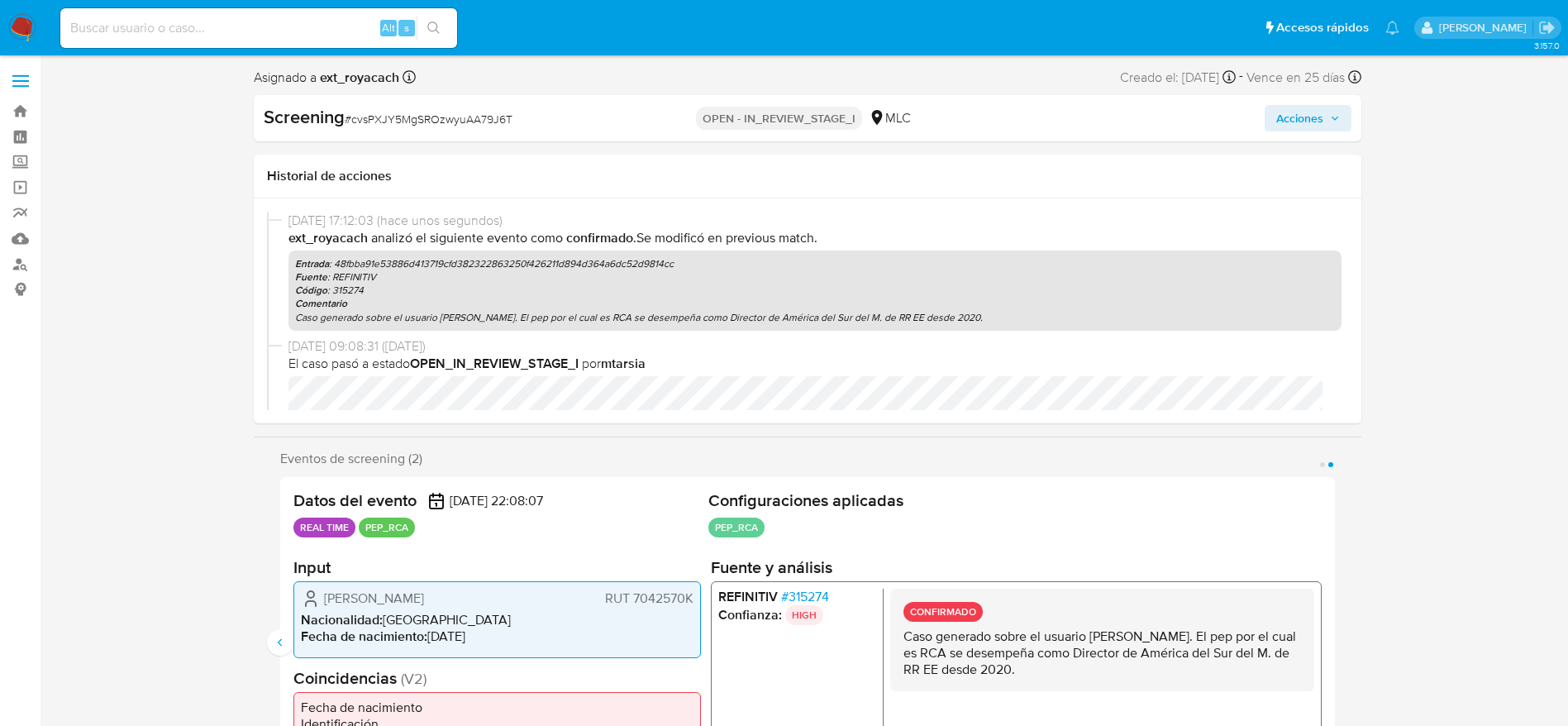
click at [1314, 117] on span "Acciones" at bounding box center [1300, 118] width 47 height 26
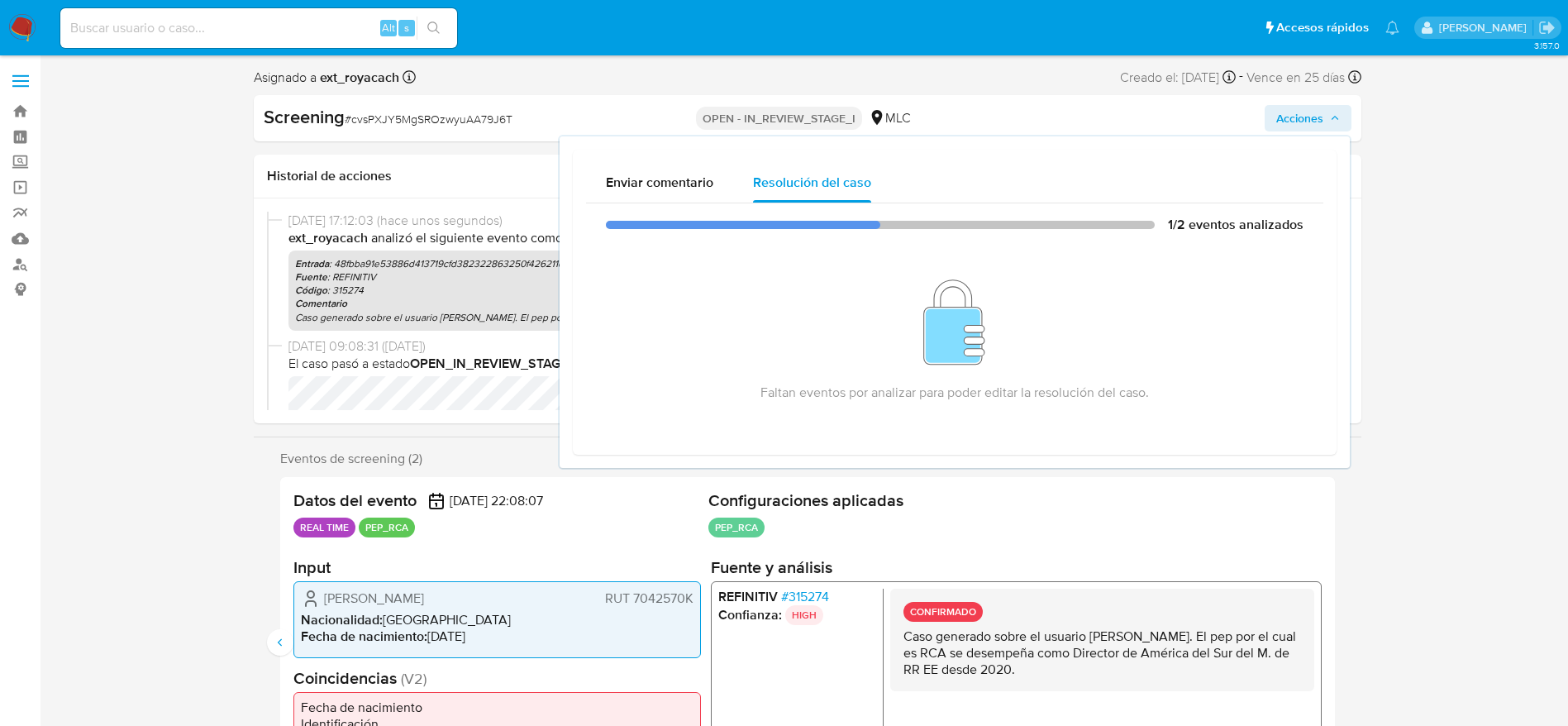
click at [1071, 542] on ul "PEP_RCA Configuración Categorización PEP_RCA Tipo de categoría PEP&RCA Regulaci…" at bounding box center [1015, 529] width 613 height 25
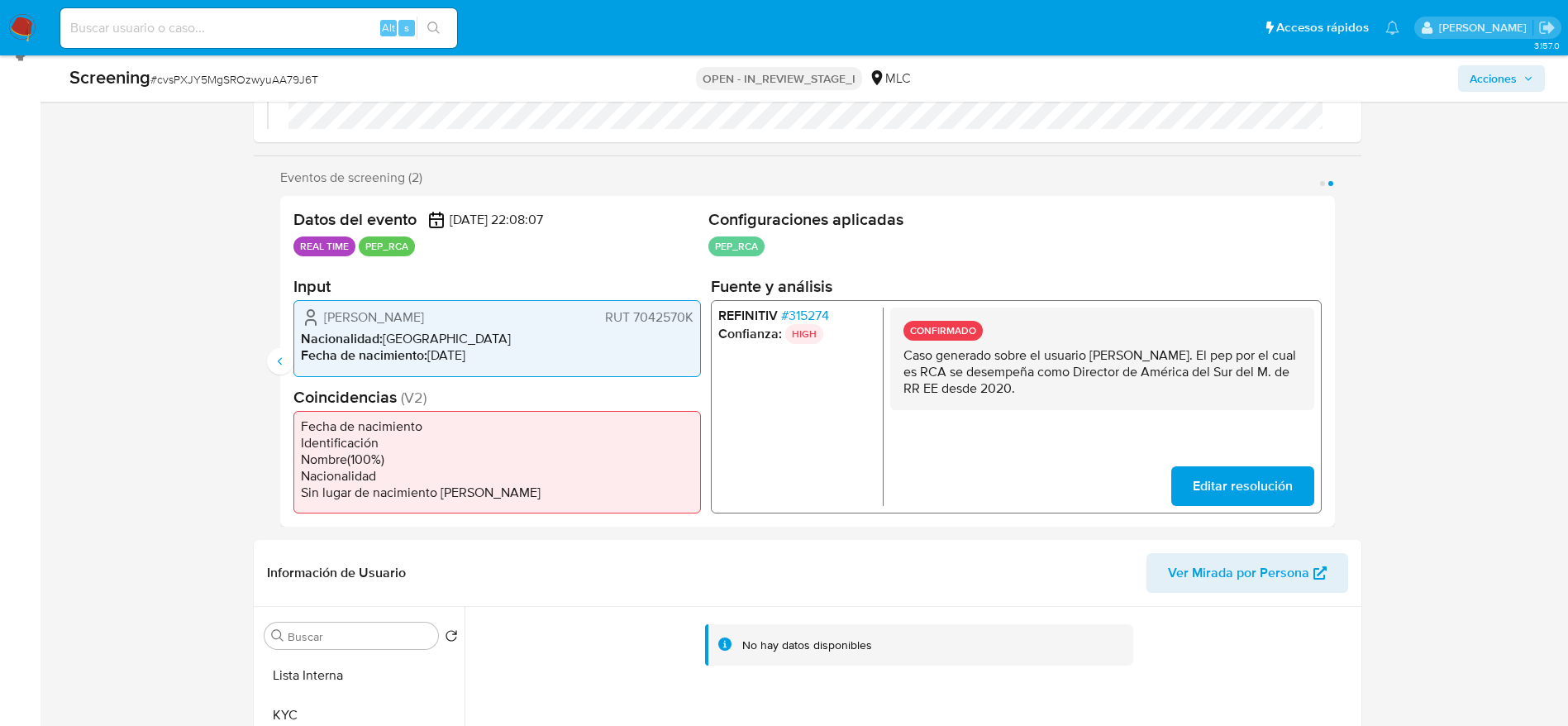
scroll to position [255, 0]
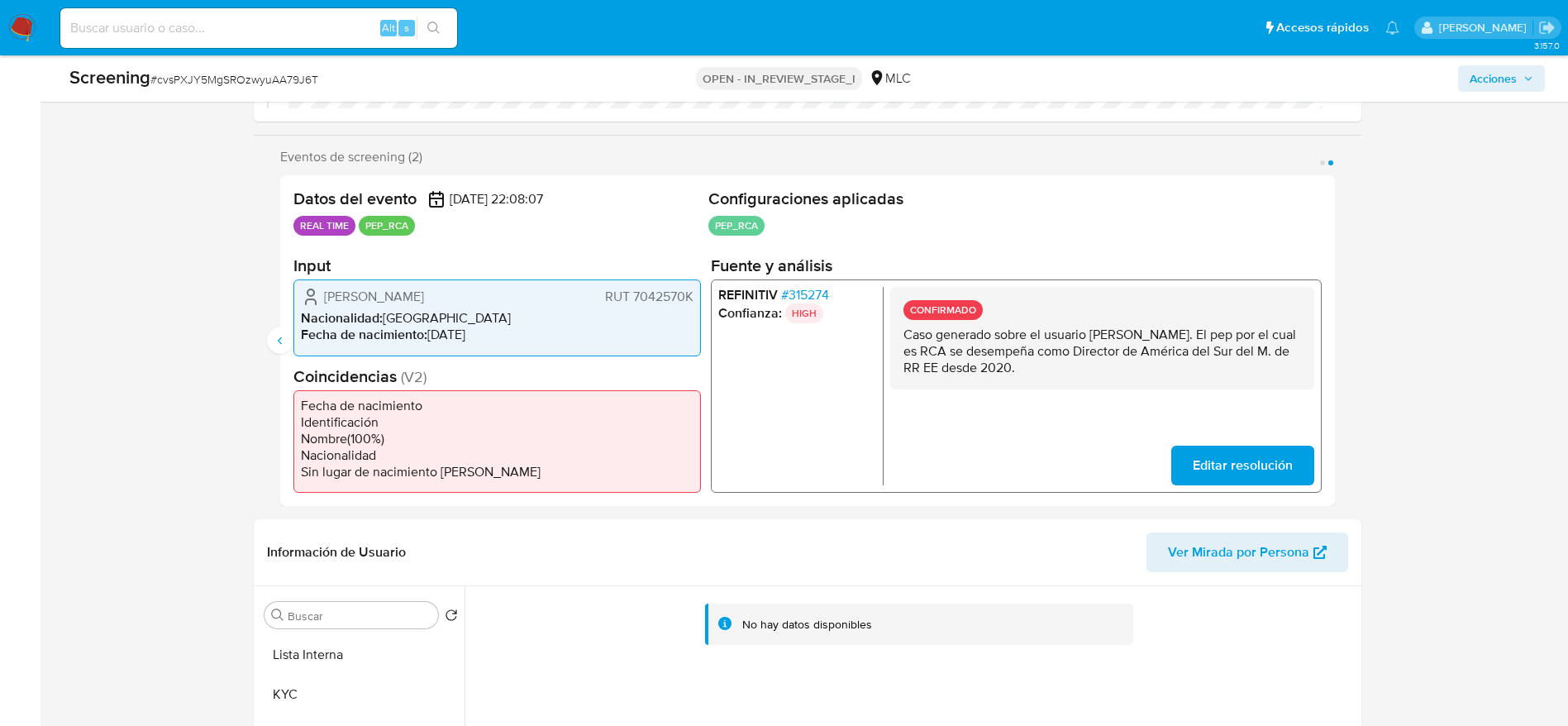
click at [1120, 340] on p "Caso generado sobre el usuario Ana María Arévalo Cunich. El pep por el cual es …" at bounding box center [1101, 351] width 397 height 50
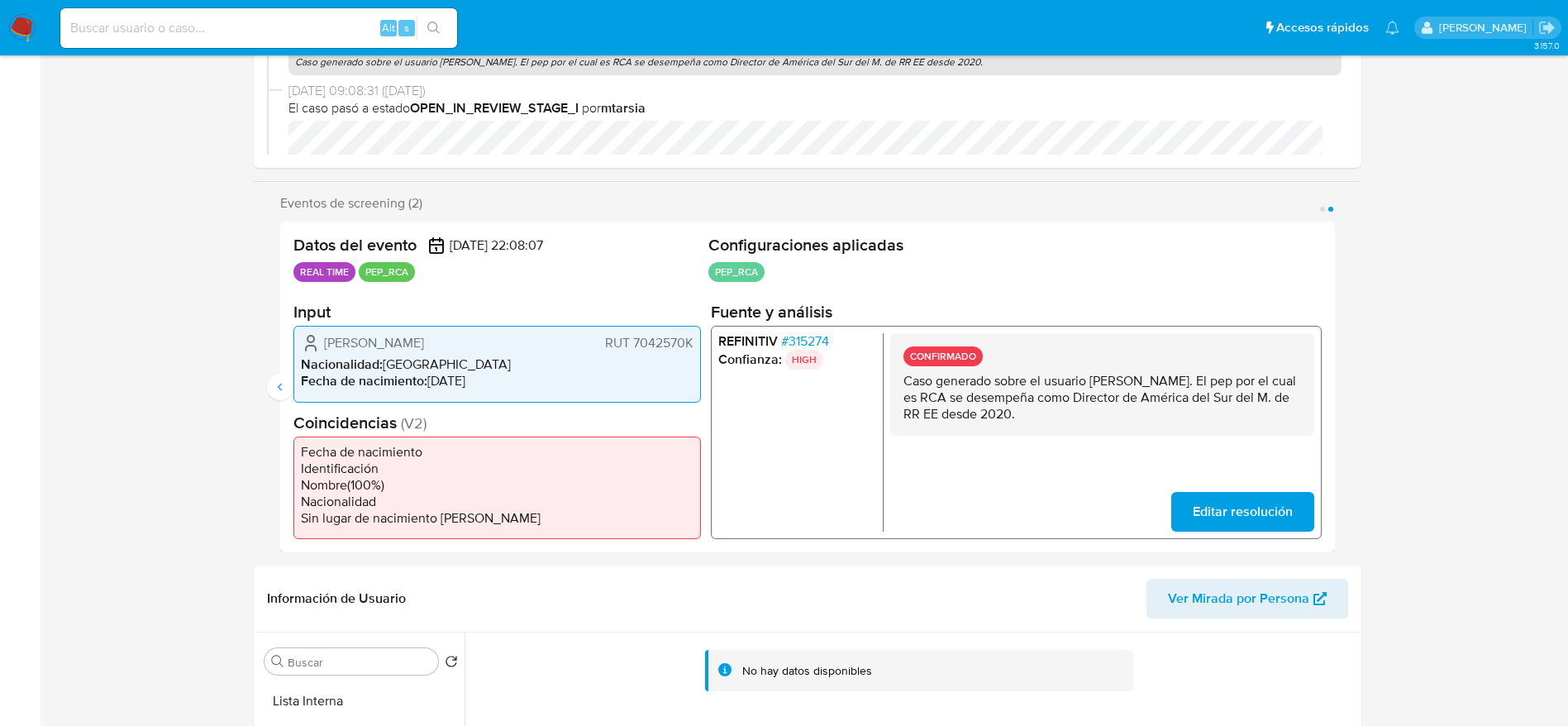
scroll to position [0, 0]
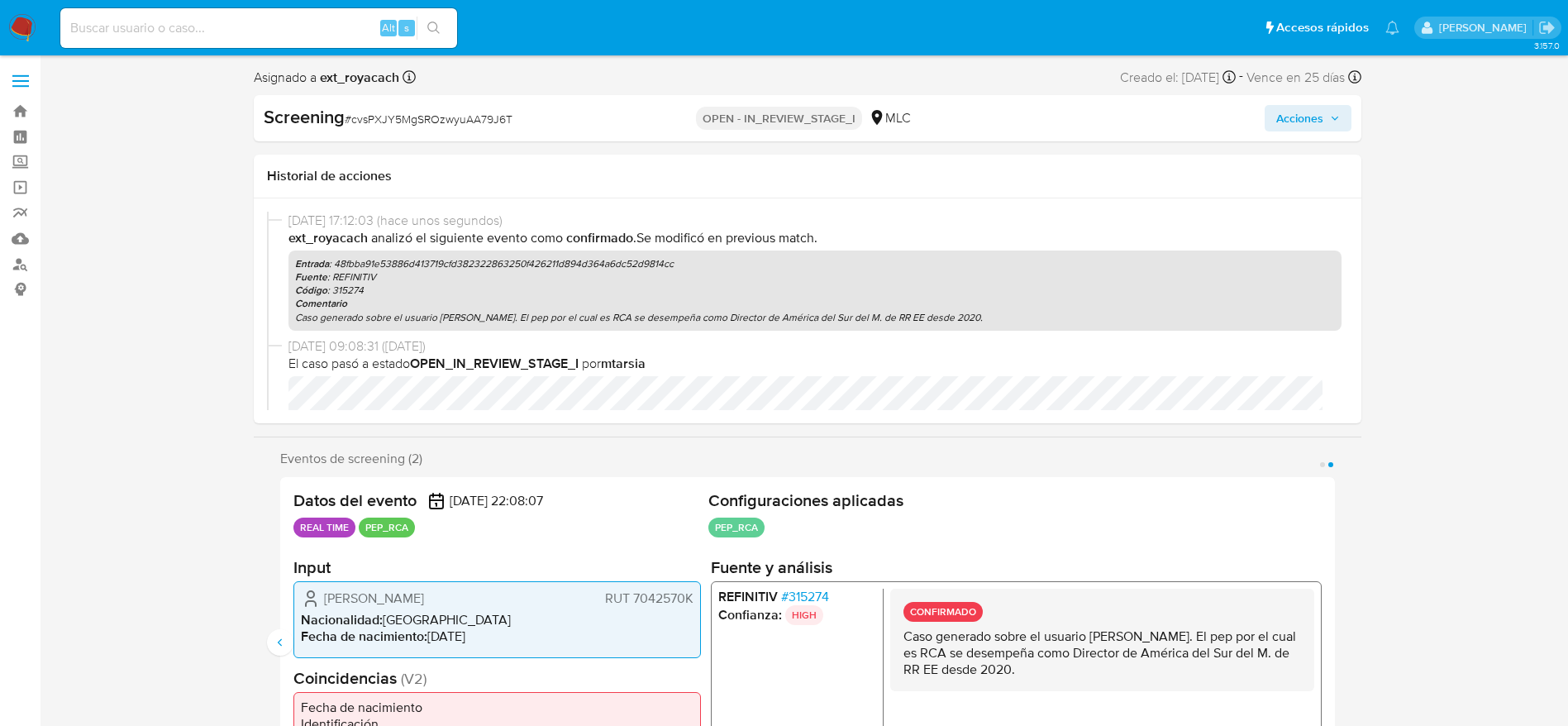
click at [1302, 113] on span "Acciones" at bounding box center [1300, 118] width 47 height 26
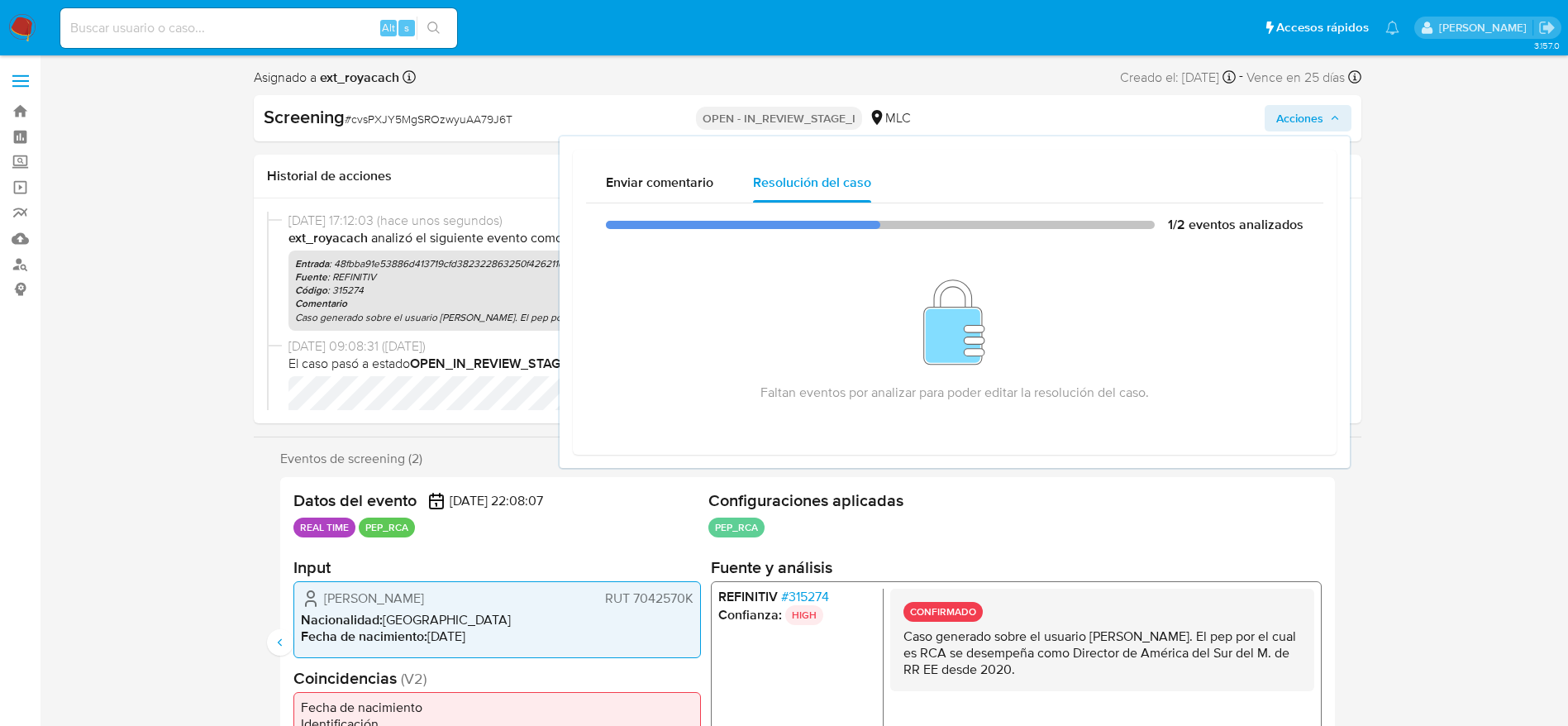
click at [1036, 557] on h2 "Fuente y análisis" at bounding box center [1016, 567] width 611 height 21
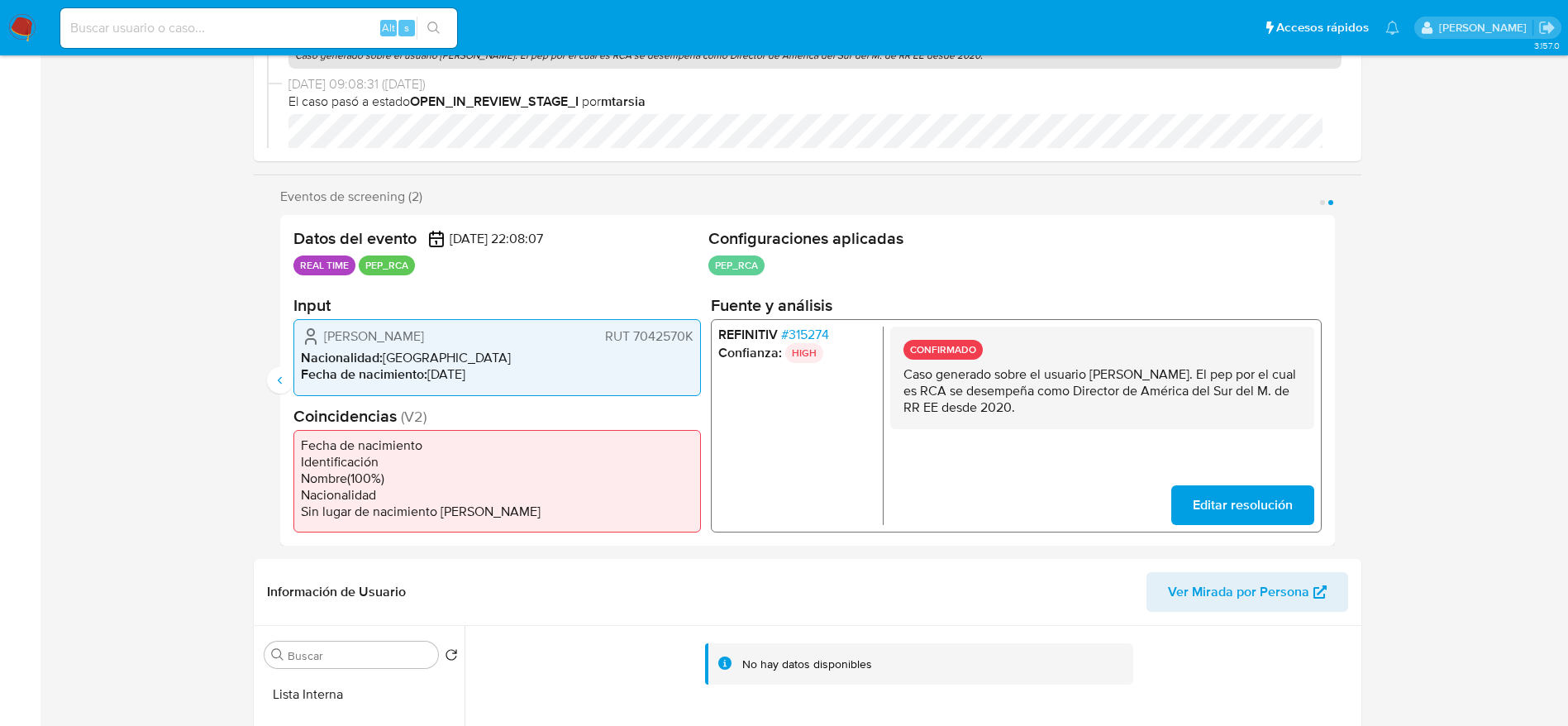
scroll to position [459, 0]
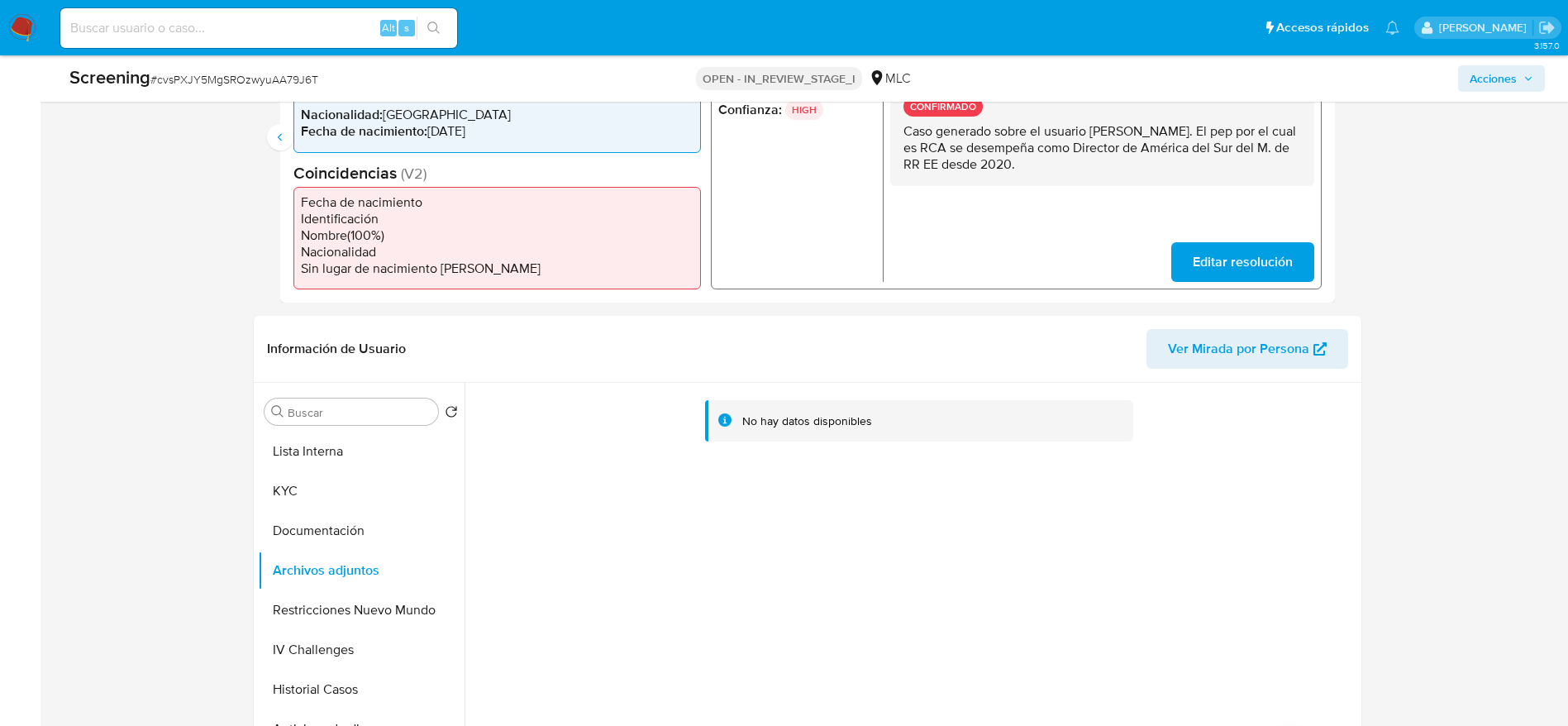
click at [331, 440] on button "Lista Interna" at bounding box center [354, 451] width 193 height 39
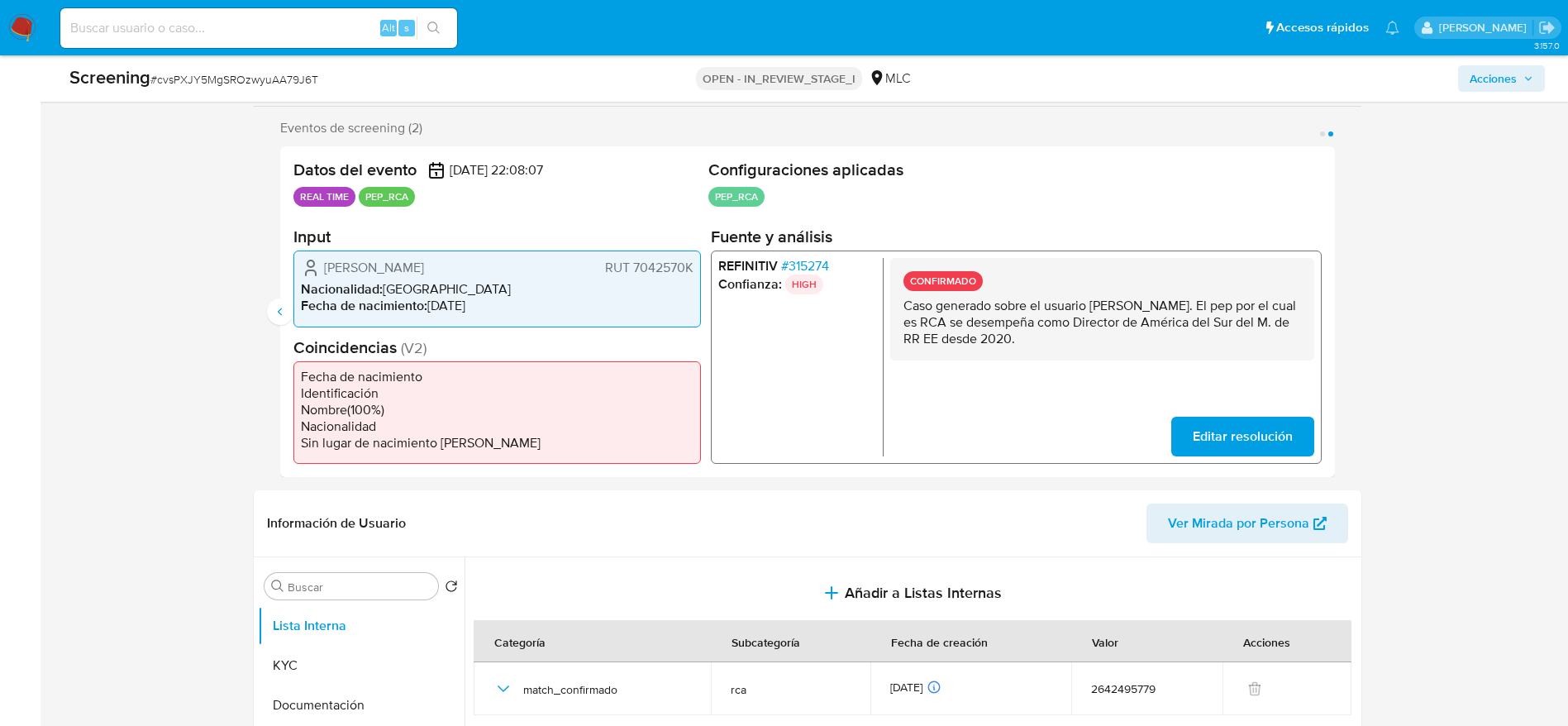
scroll to position [283, 0]
click at [1050, 324] on p "Caso generado sobre el usuario Ana María Arévalo Cunich. El pep por el cual es …" at bounding box center [1101, 324] width 397 height 50
click at [284, 312] on icon "Anterior" at bounding box center [280, 313] width 13 height 13
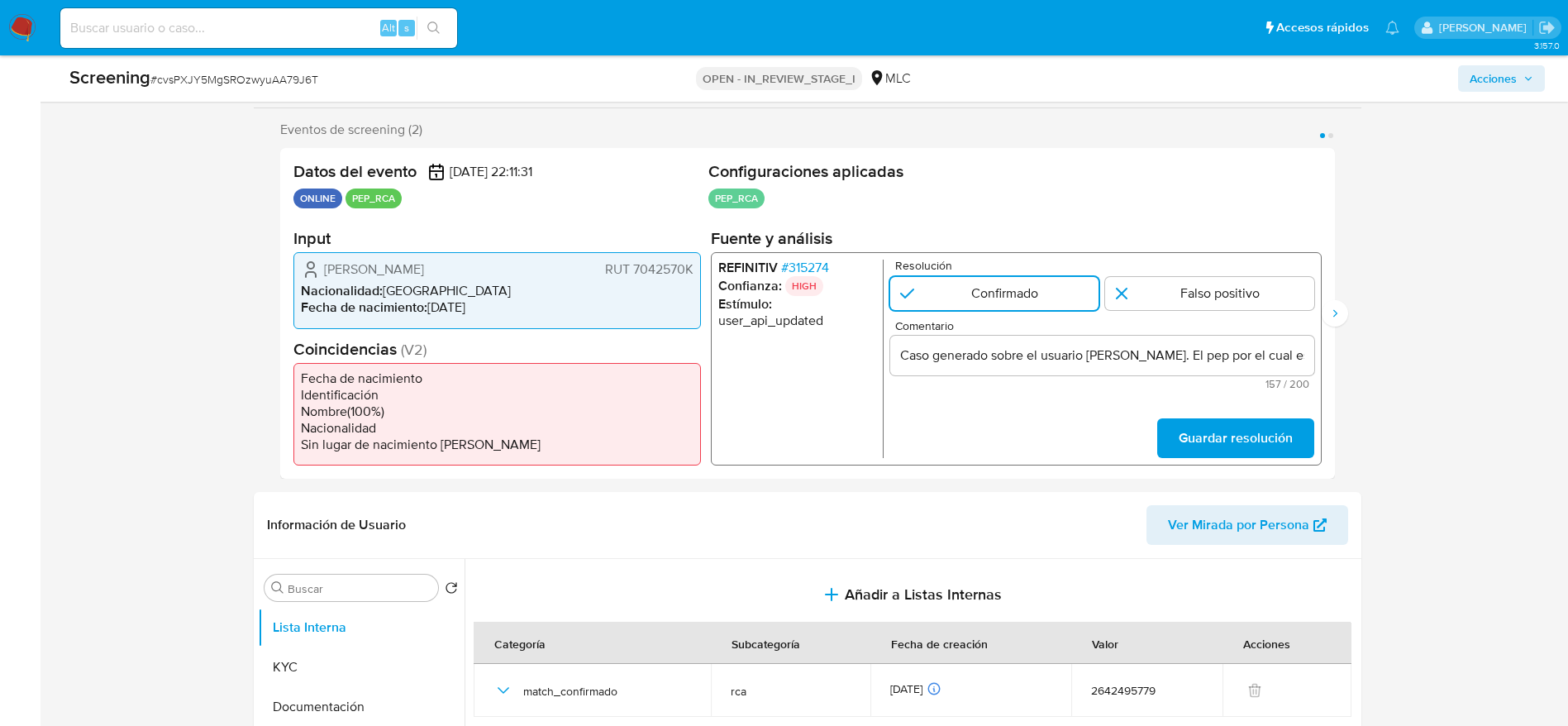
click at [1211, 429] on span "Guardar resolución" at bounding box center [1234, 438] width 114 height 36
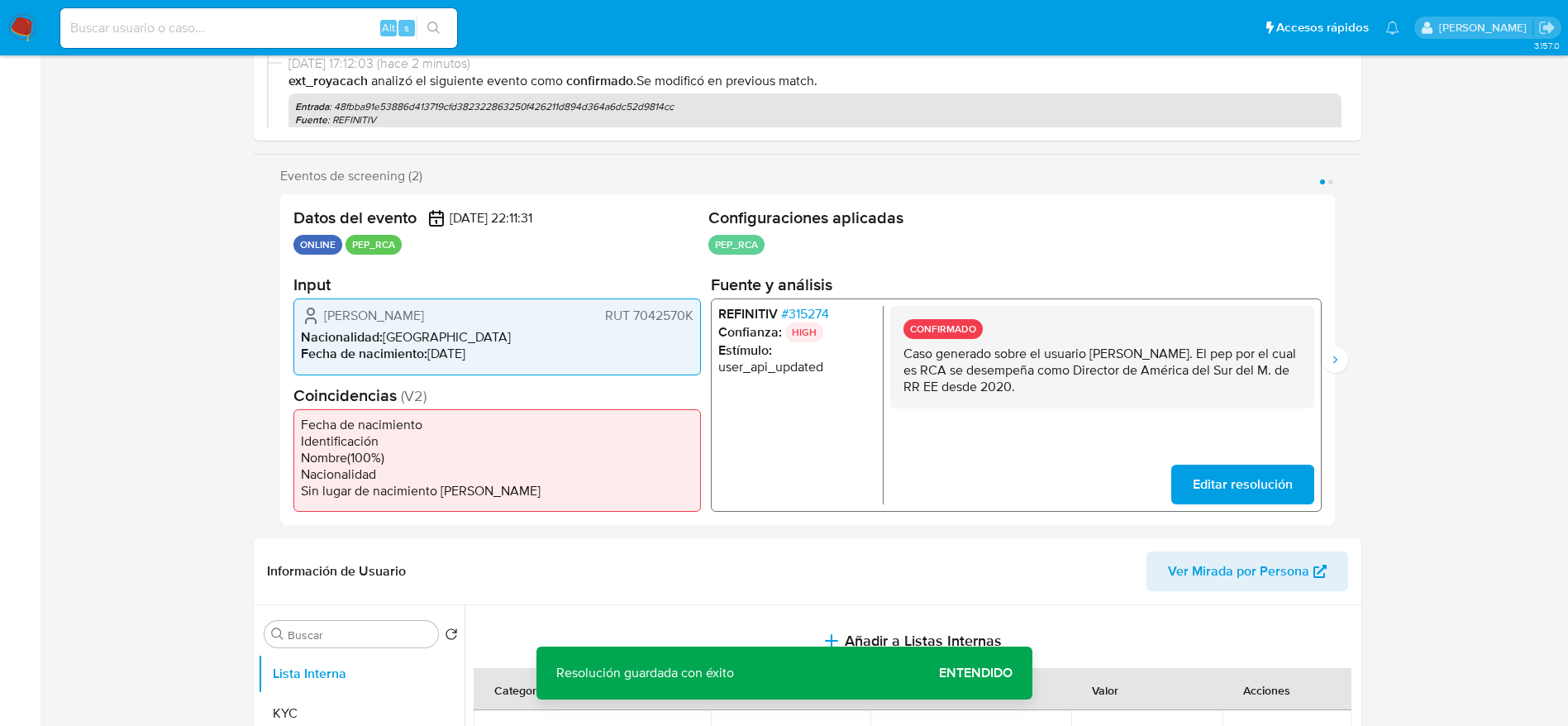
scroll to position [0, 0]
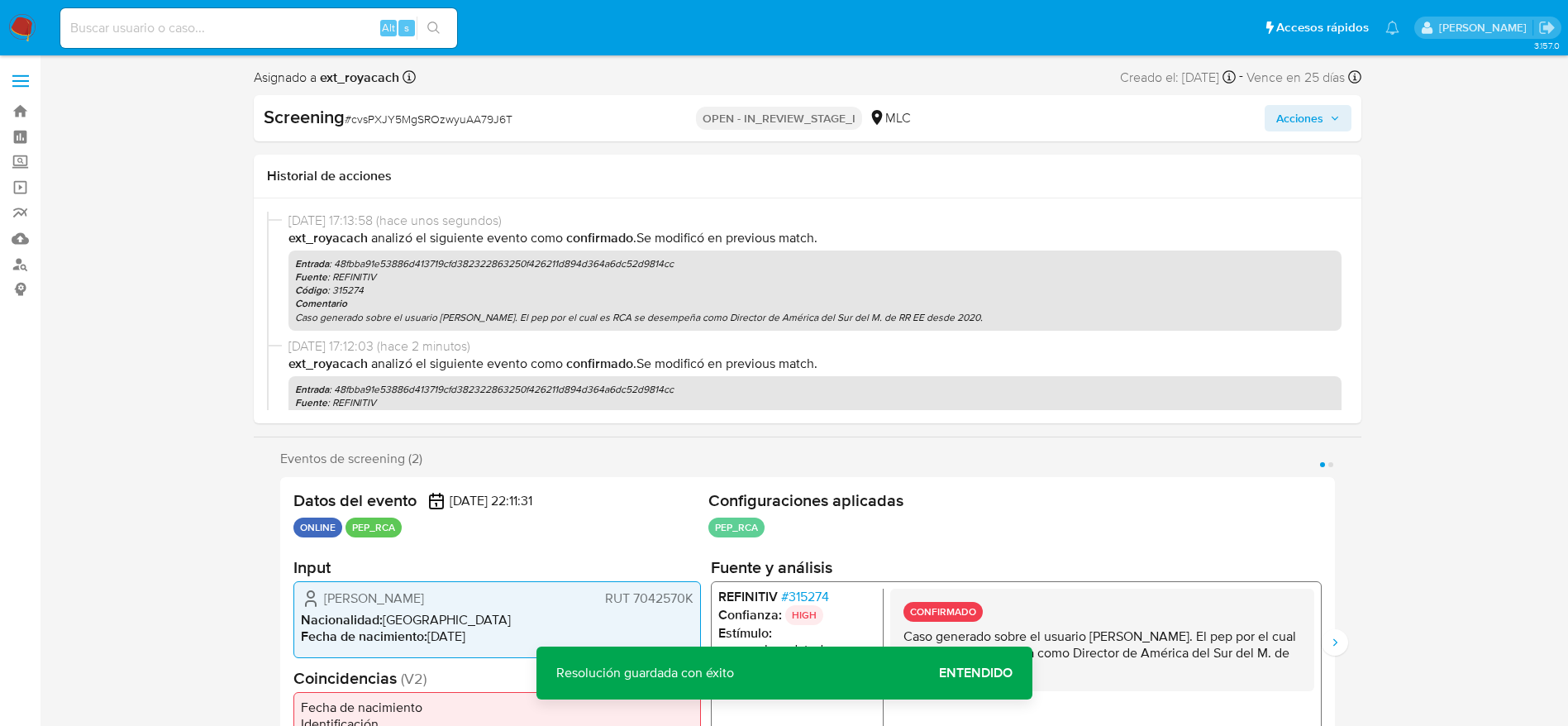
click at [1338, 125] on span "Acciones" at bounding box center [1308, 119] width 64 height 24
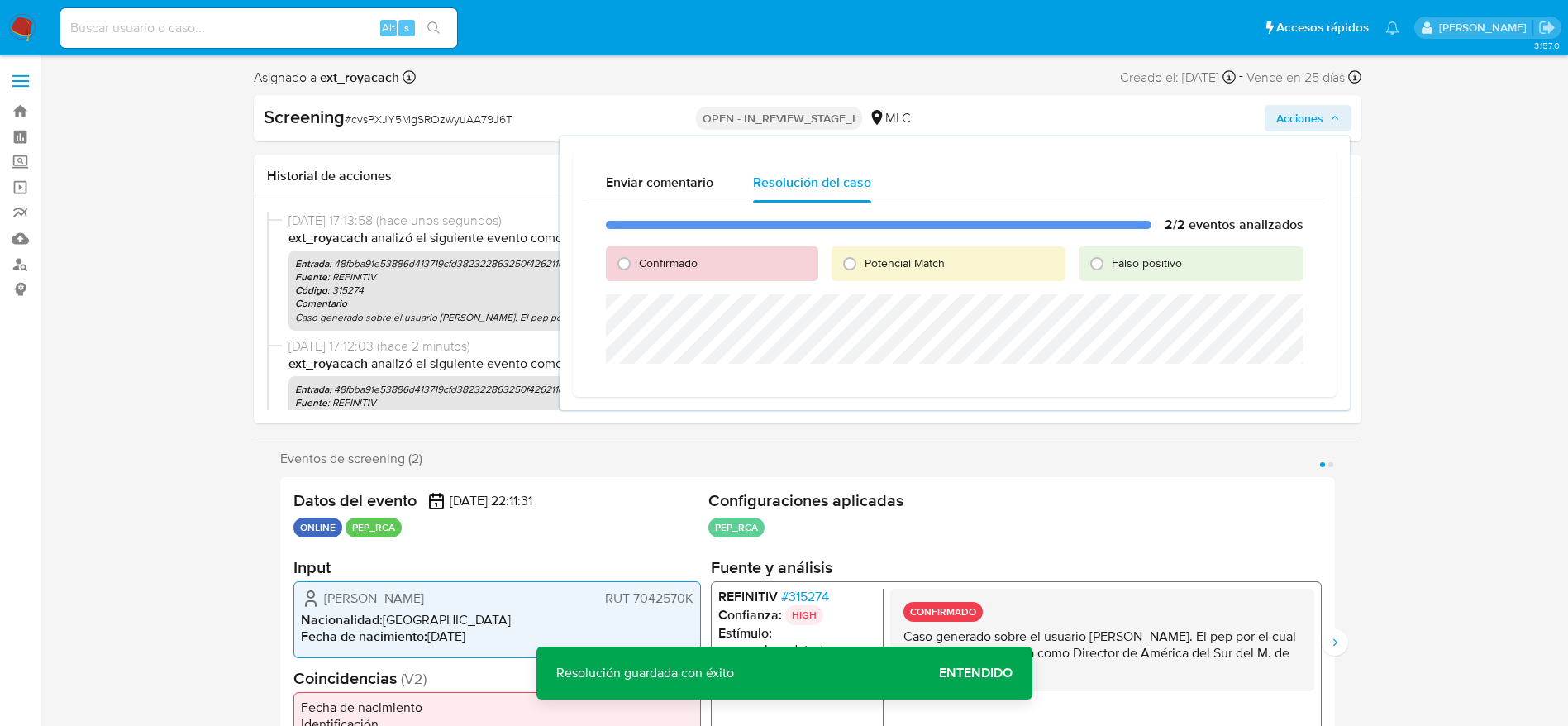
click at [683, 261] on span "Confirmado" at bounding box center [668, 262] width 59 height 17
click at [637, 261] on input "Confirmado" at bounding box center [624, 263] width 26 height 26
radio input "true"
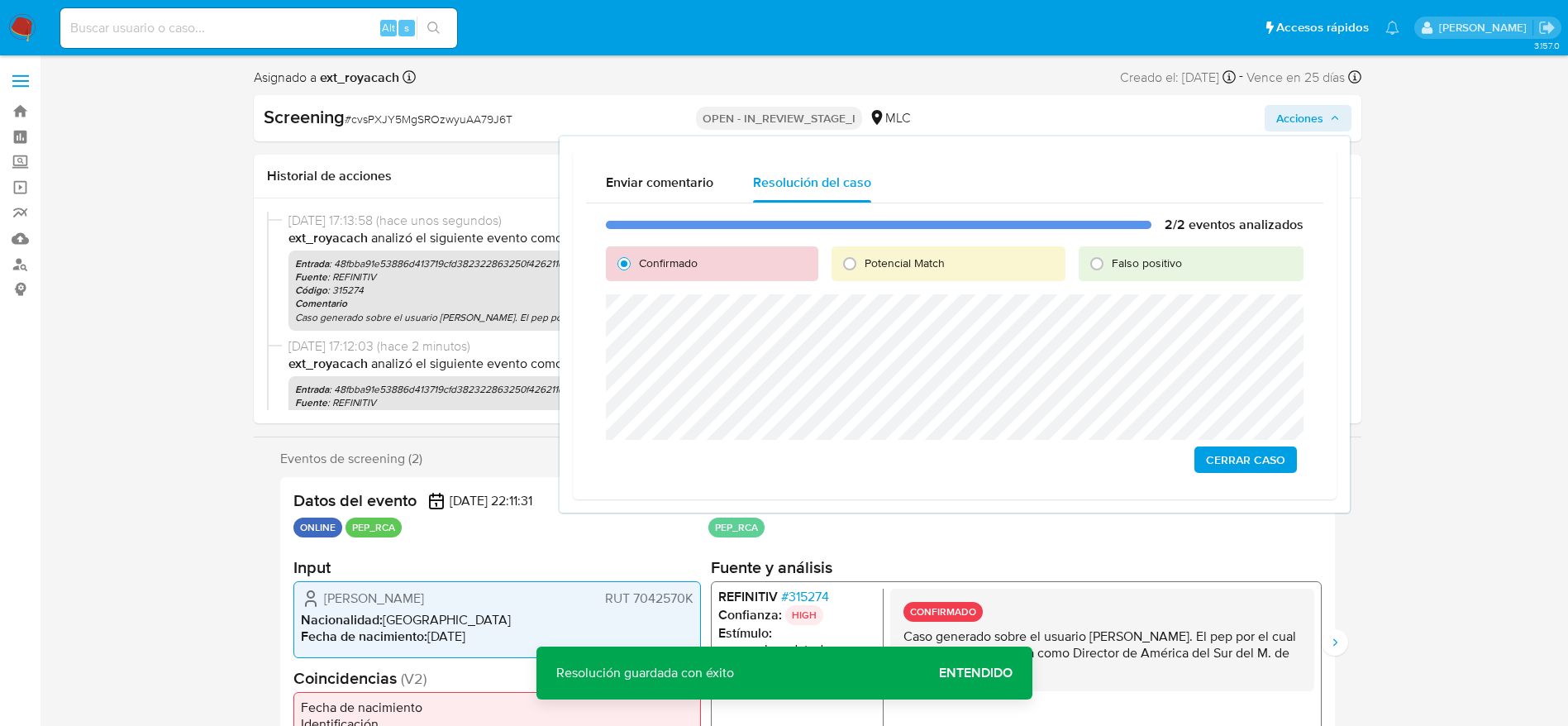
click at [1248, 456] on span "Cerrar Caso" at bounding box center [1245, 460] width 79 height 24
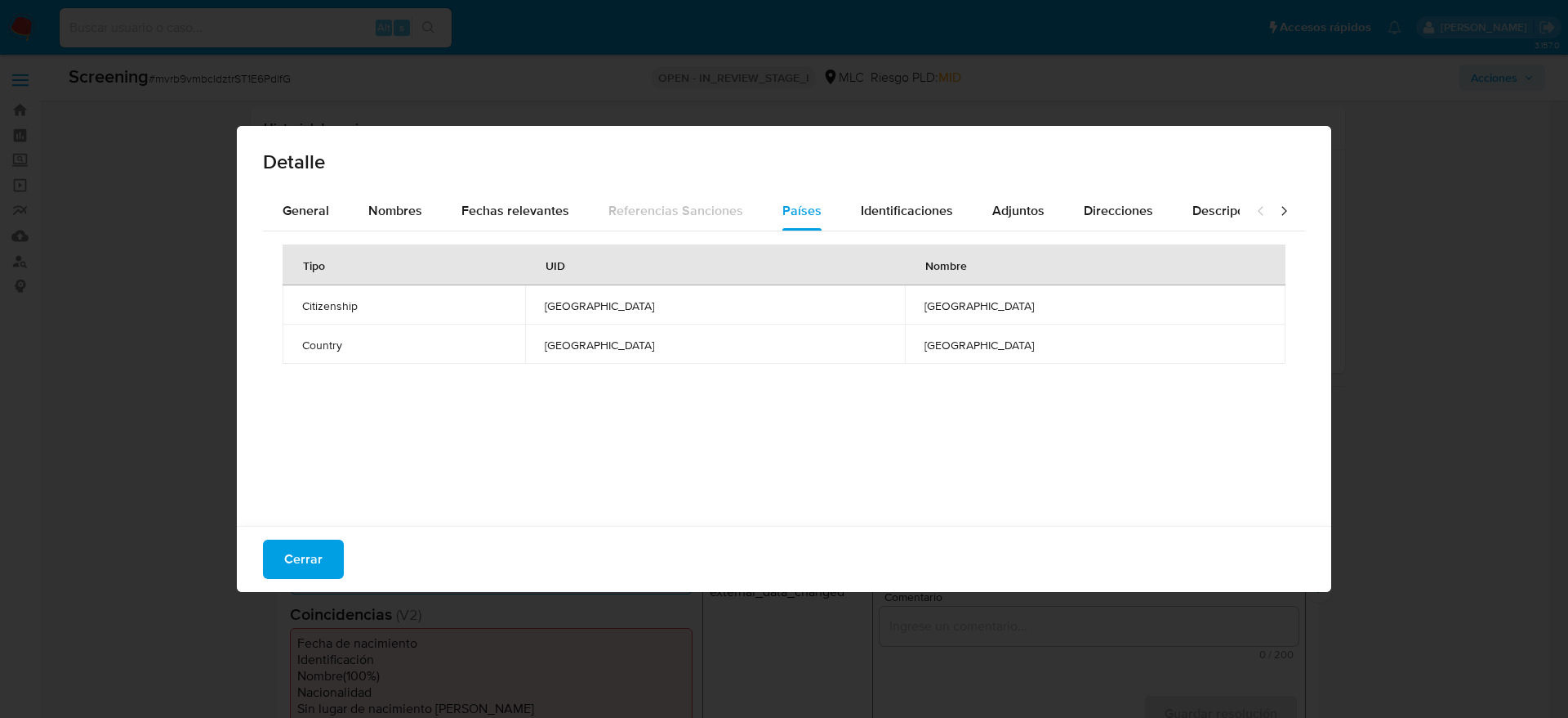
select select "10"
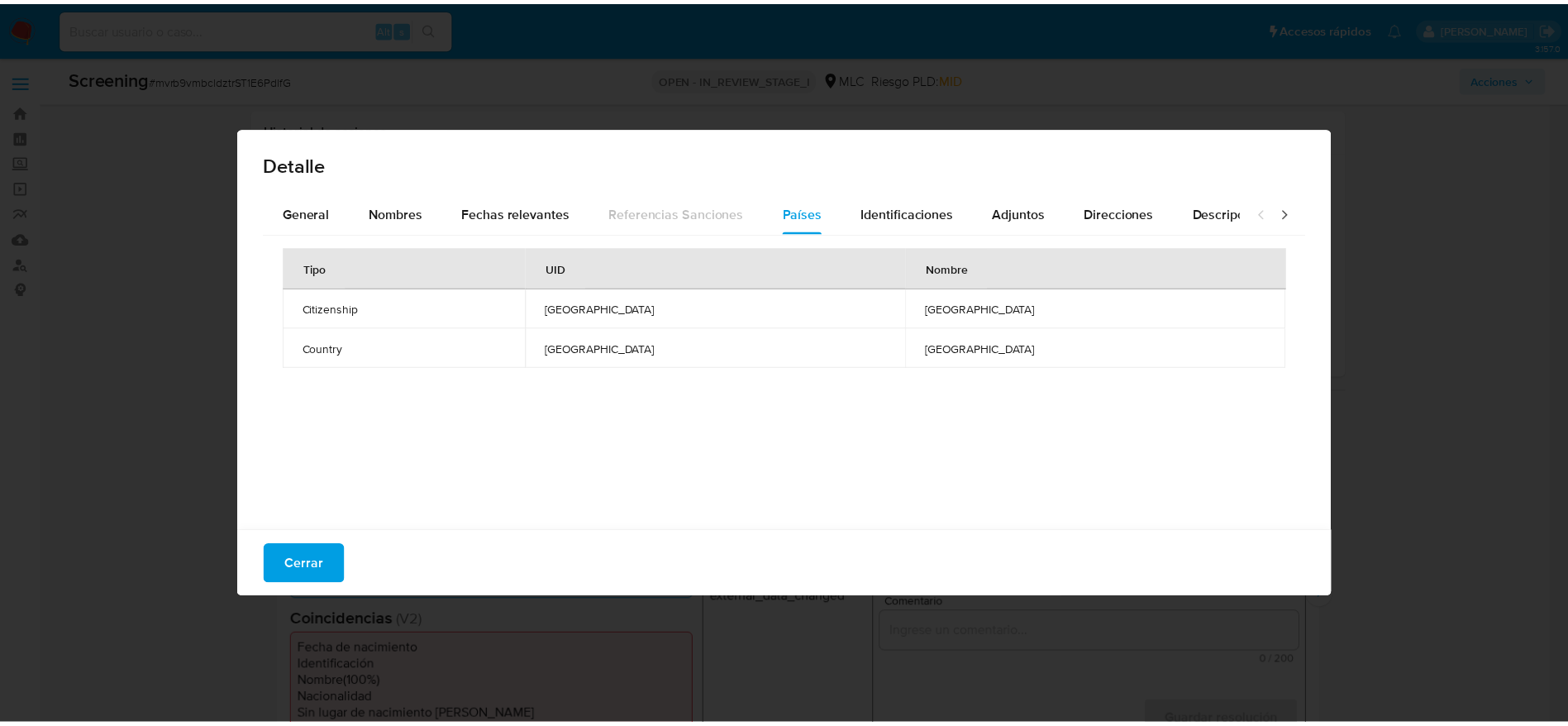
scroll to position [208, 0]
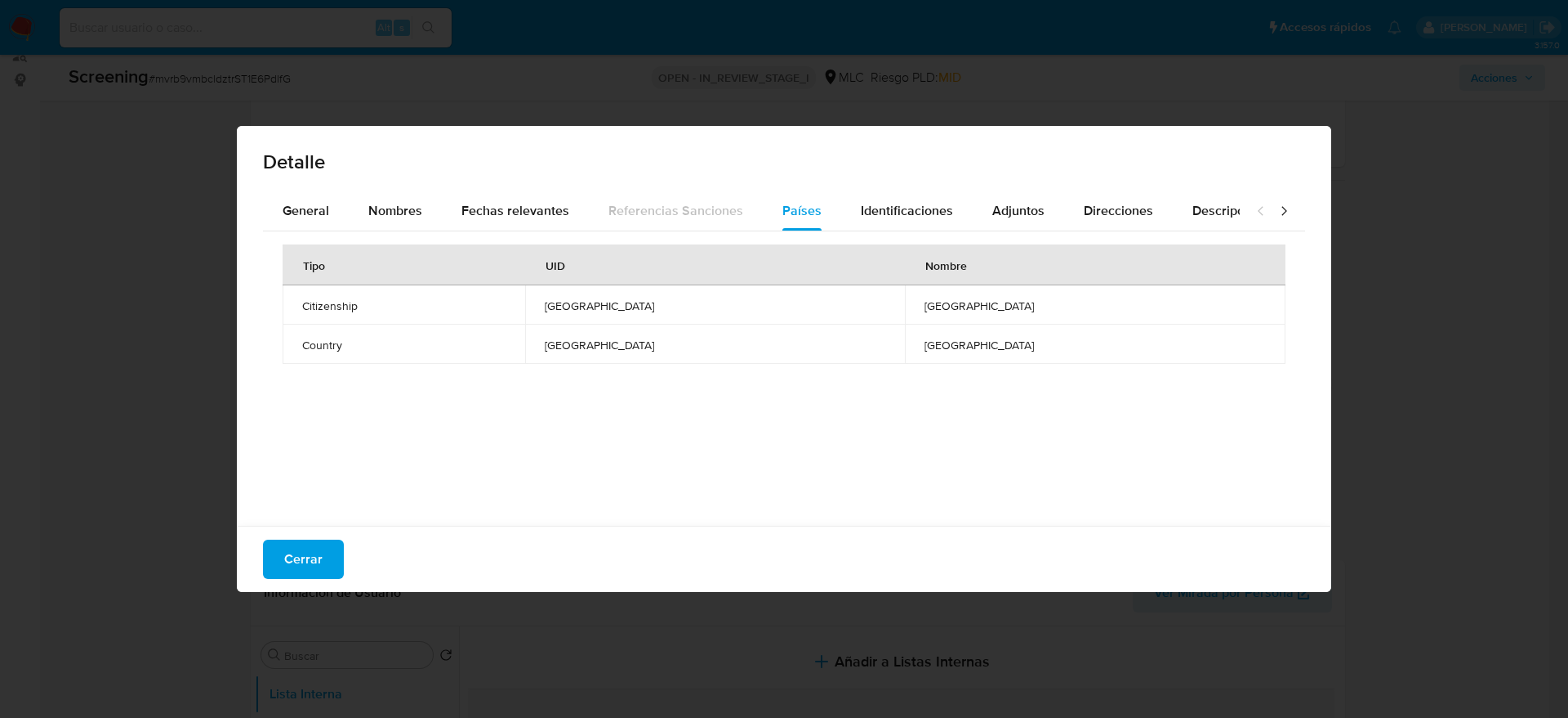
click at [611, 181] on div "Detalle" at bounding box center [784, 158] width 1095 height 65
click at [304, 556] on span "Cerrar" at bounding box center [304, 559] width 39 height 36
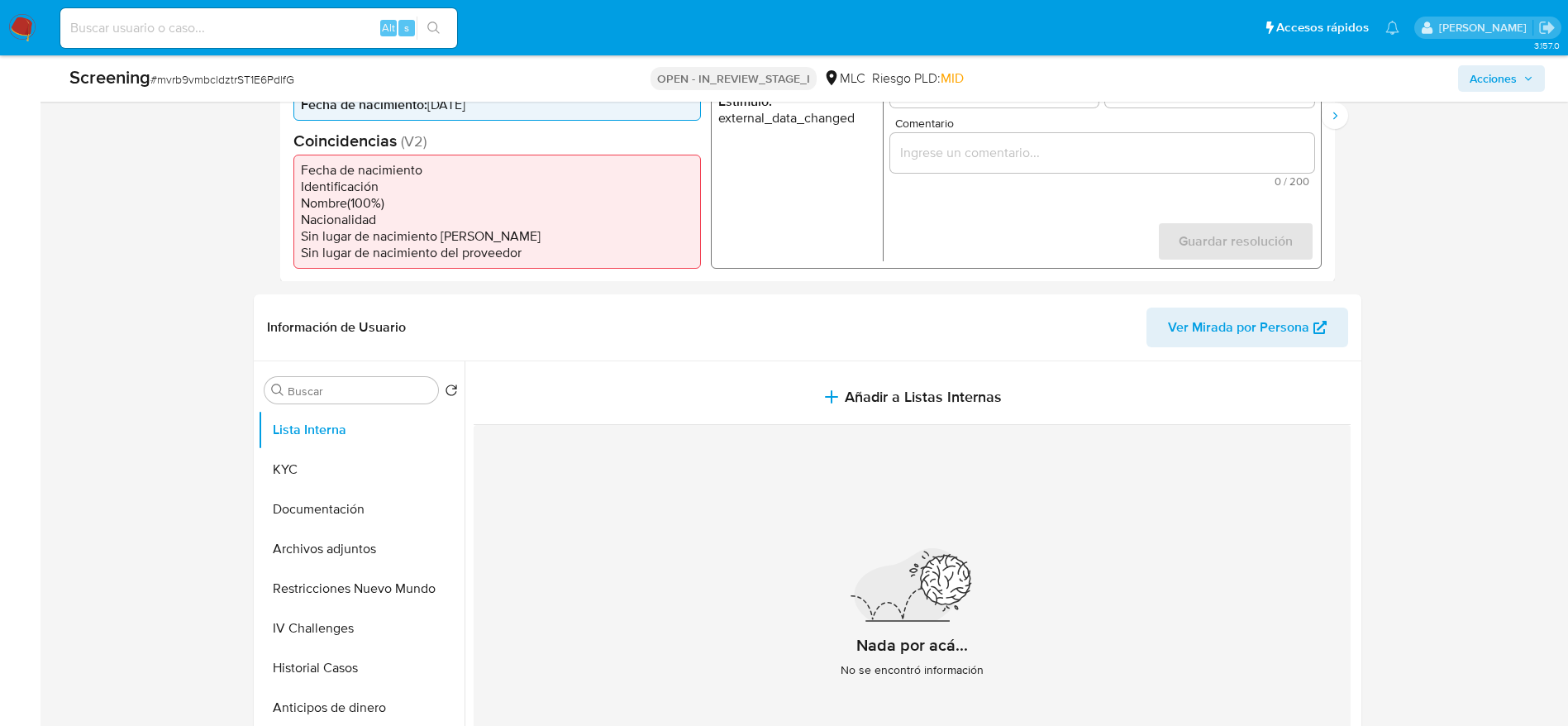
scroll to position [486, 0]
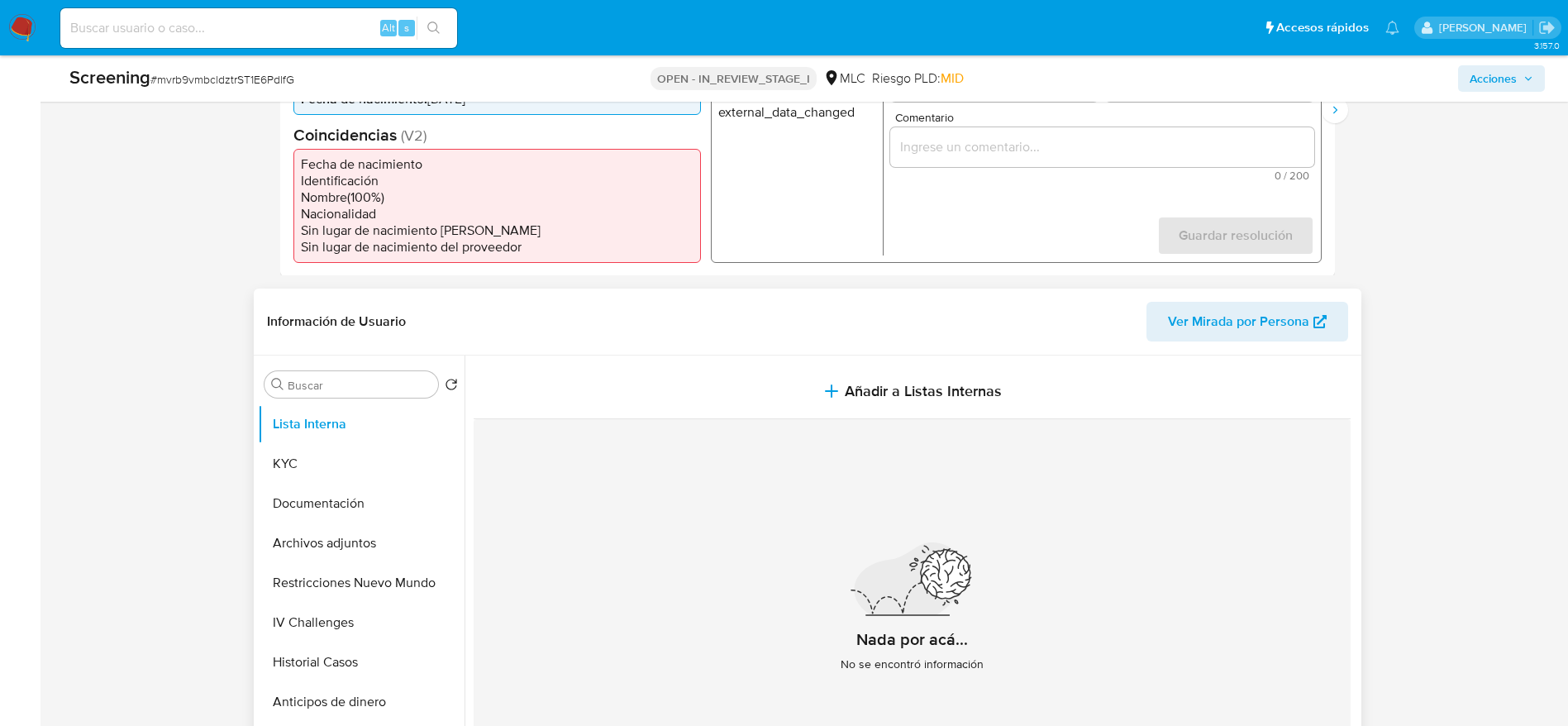
click at [1060, 608] on div "Nada por acá... No se encontró información" at bounding box center [913, 613] width 877 height 389
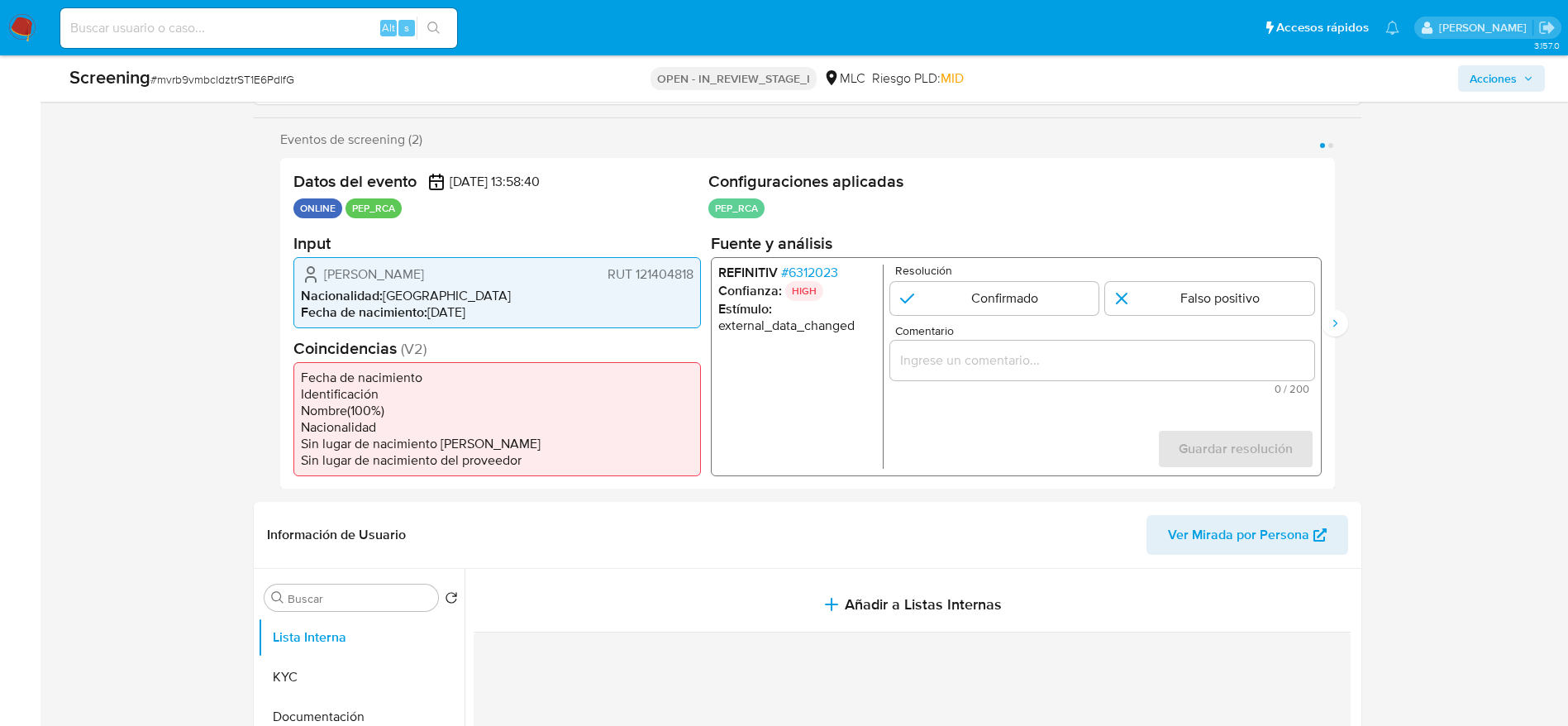
scroll to position [270, 0]
click at [813, 267] on span "# 6312023" at bounding box center [809, 274] width 57 height 17
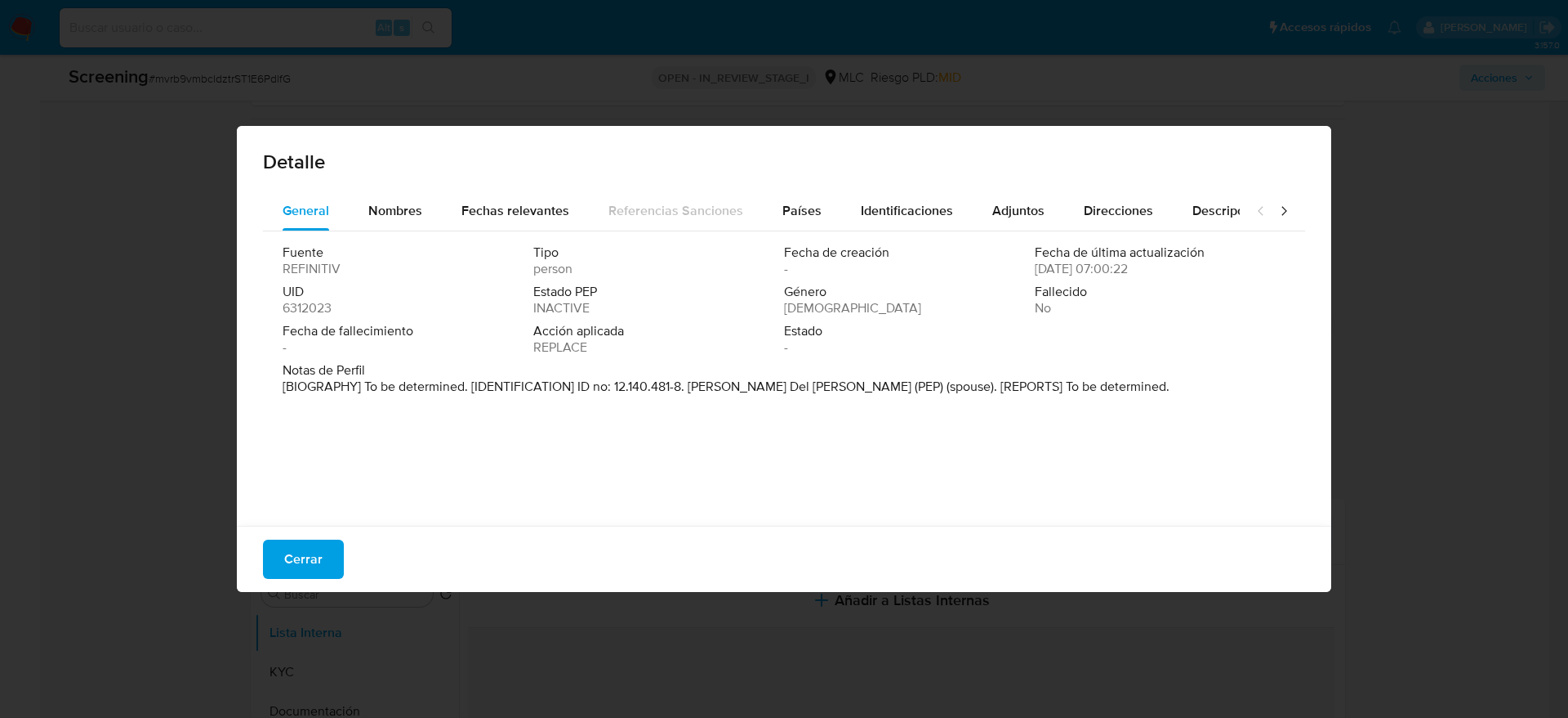
drag, startPoint x: 690, startPoint y: 382, endPoint x: 888, endPoint y: 386, distance: 198.0
click at [888, 386] on p "[BIOGRAPHY] To be determined. [IDENTIFICATION] ID no: 12.140.481-8. [PERSON_NAM…" at bounding box center [725, 386] width 887 height 16
click at [313, 557] on span "Cerrar" at bounding box center [304, 559] width 39 height 36
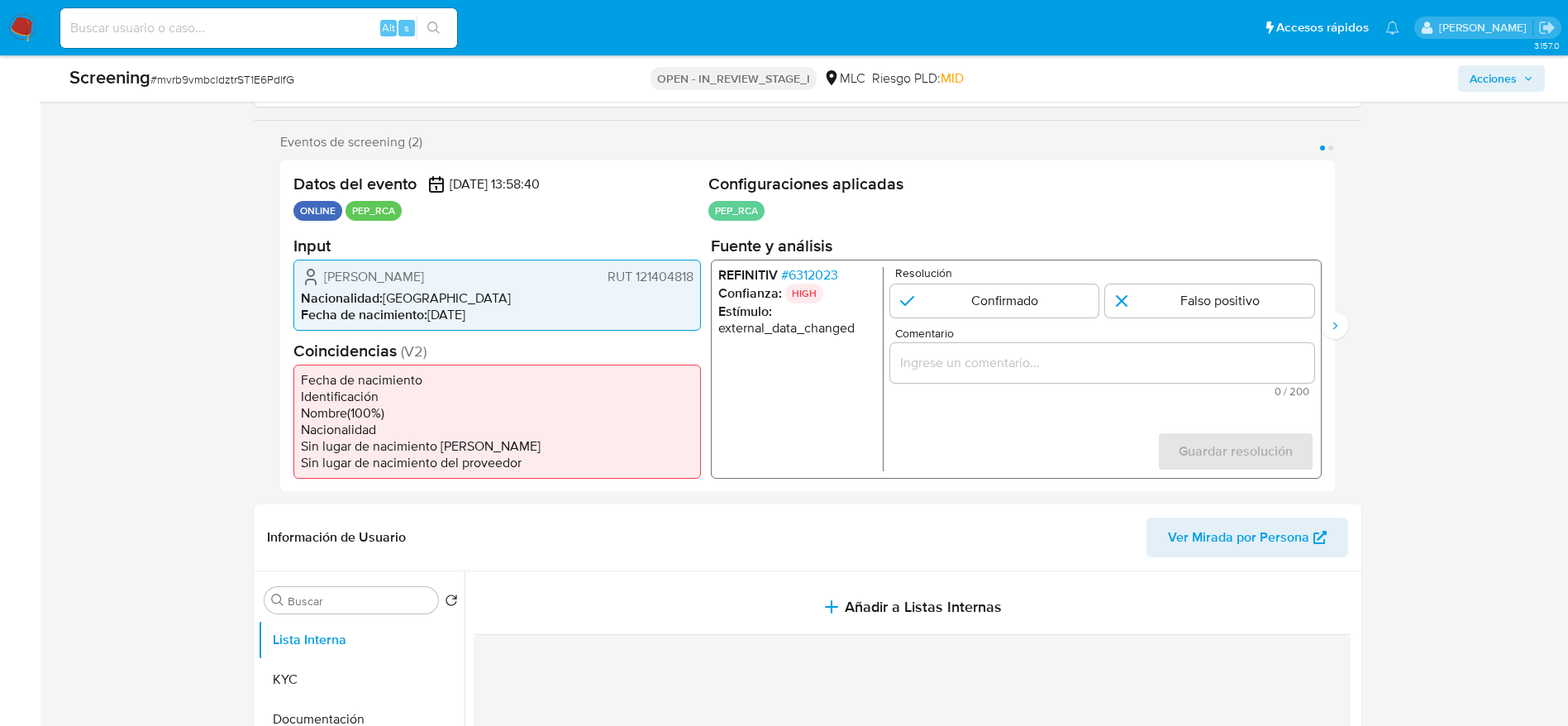
drag, startPoint x: 590, startPoint y: 277, endPoint x: 709, endPoint y: 283, distance: 119.2
click at [709, 283] on div "Datos del evento [DATE] 13:58:40 ONLINE PEP_RCA Configuraciones aplicadas PEP_R…" at bounding box center [808, 326] width 1055 height 332
click at [671, 274] on span "RUT 121404818" at bounding box center [650, 276] width 86 height 17
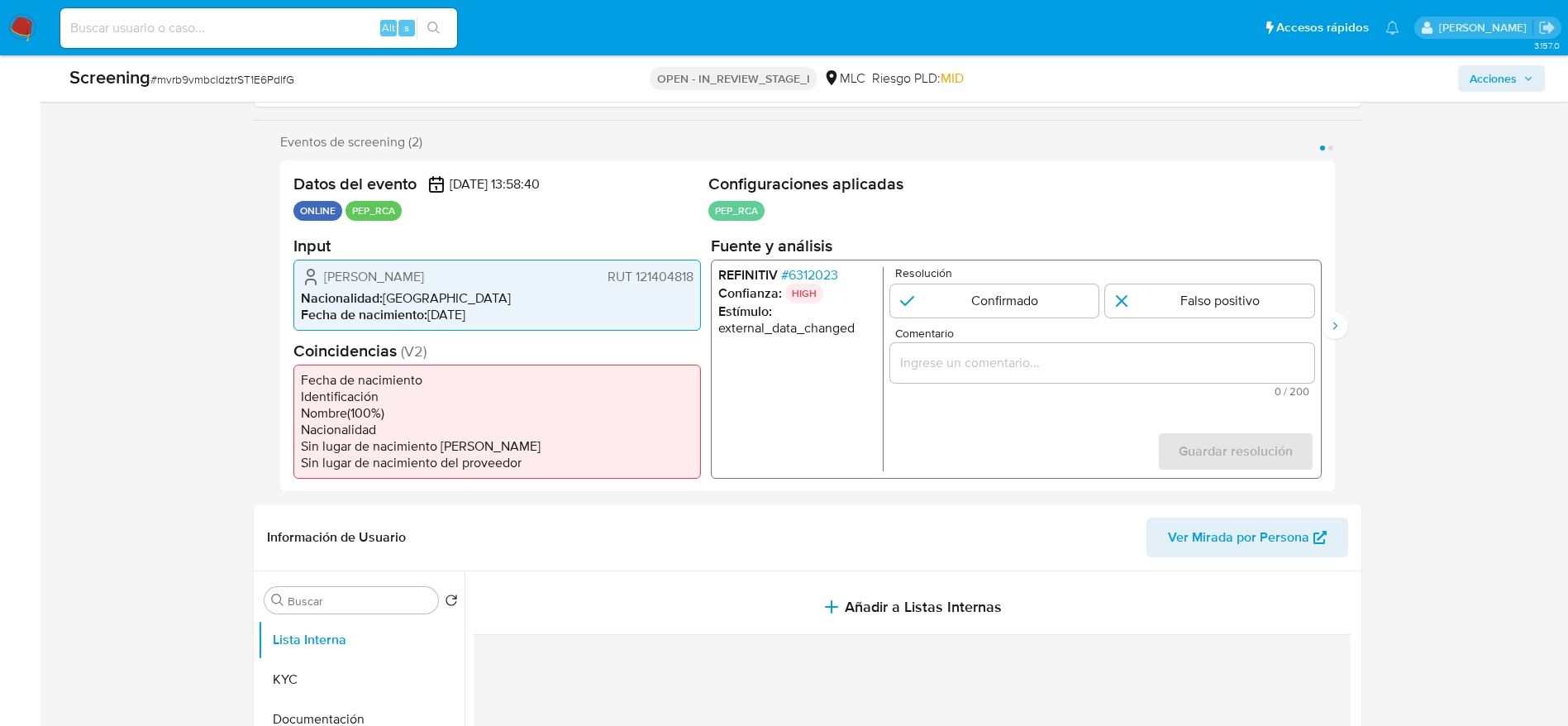
click at [829, 274] on span "# 6312023" at bounding box center [809, 274] width 57 height 17
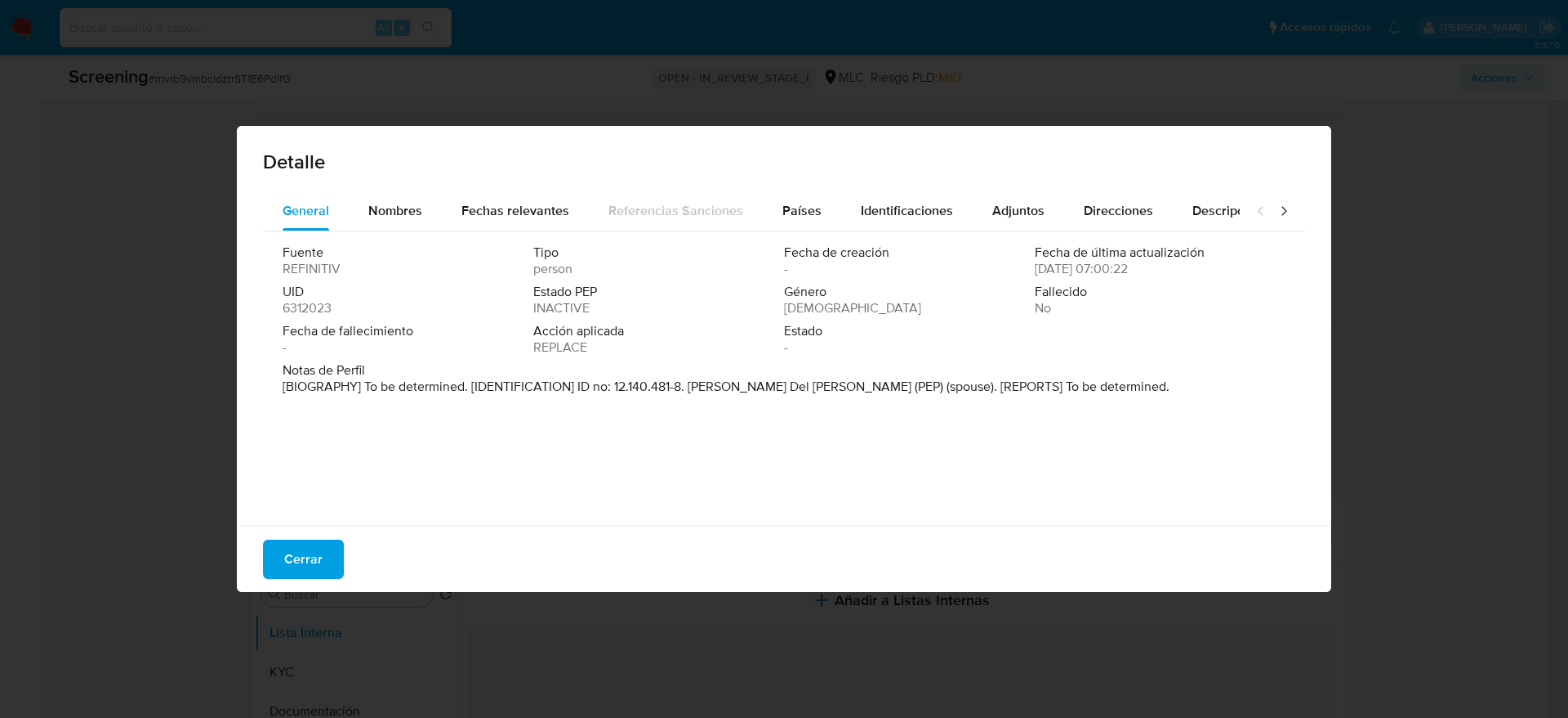
click at [299, 552] on span "Cerrar" at bounding box center [304, 559] width 39 height 36
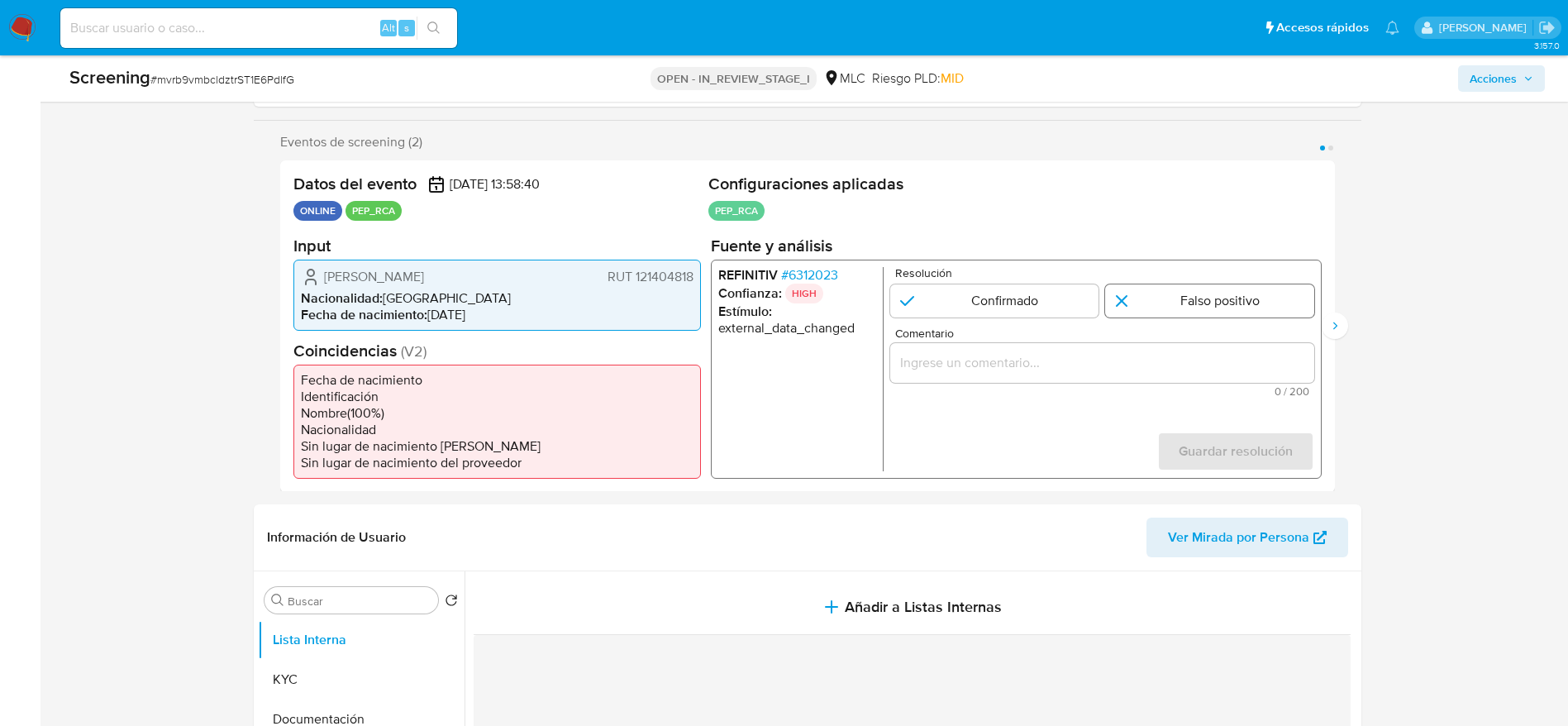
click at [1140, 298] on input "1 de 2" at bounding box center [1209, 300] width 209 height 33
radio input "true"
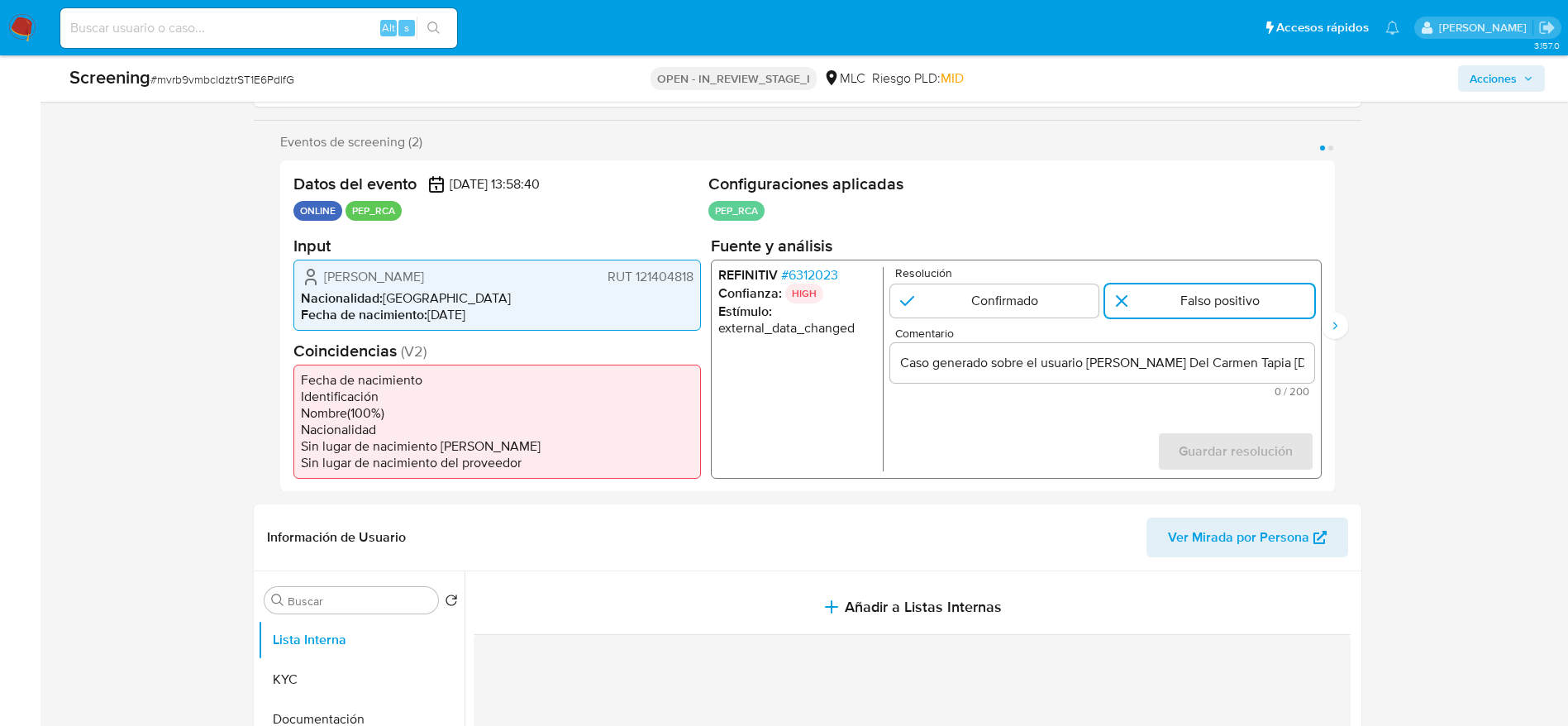
click at [1068, 359] on input "Caso generado sobre el usuario [PERSON_NAME] Del Carmen Tapia [DOMAIN_NAME] des…" at bounding box center [1101, 362] width 424 height 22
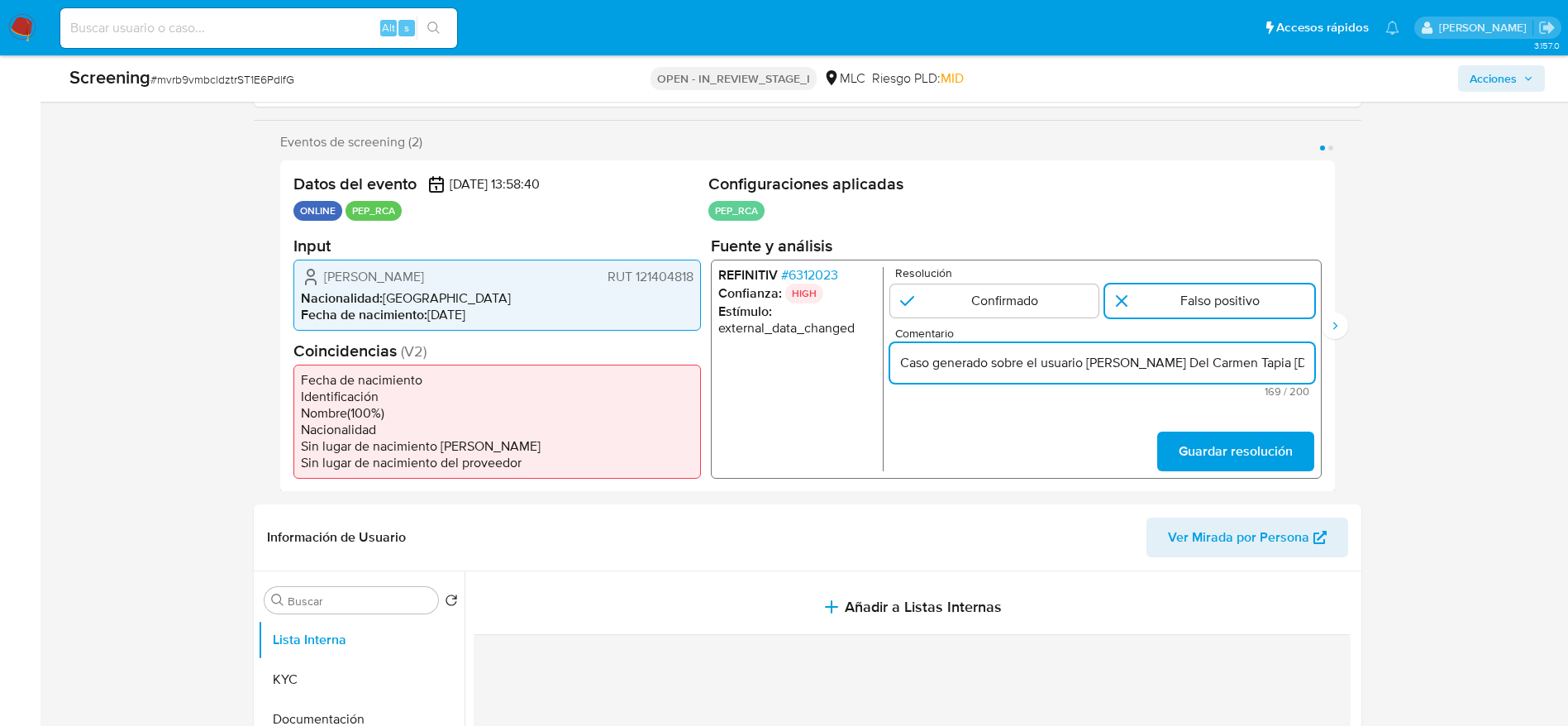
scroll to position [0, 633]
type input "Caso generado sobre el usuario [PERSON_NAME] Del Carmen Tapia [DOMAIN_NAME] des…"
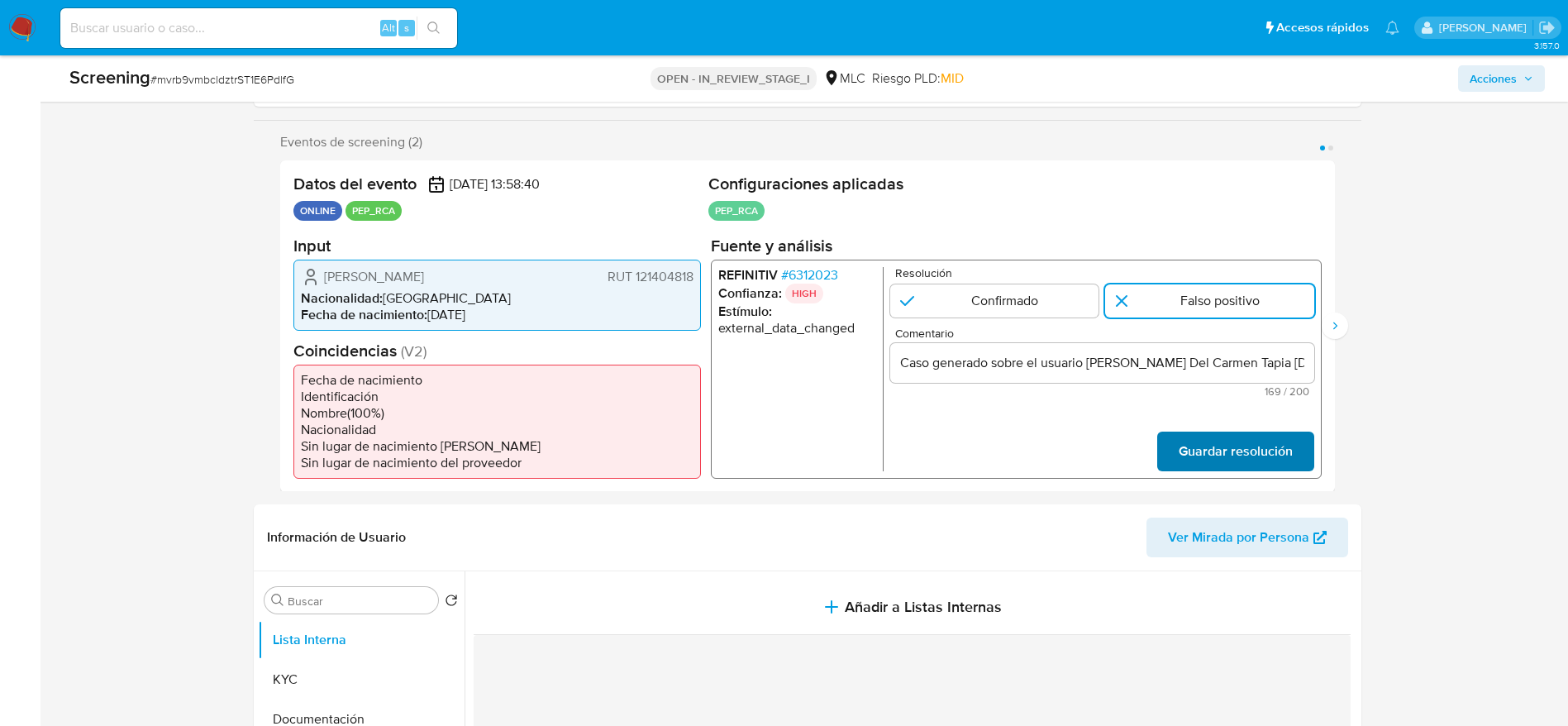
click at [1282, 439] on span "Guardar resolución" at bounding box center [1234, 450] width 114 height 36
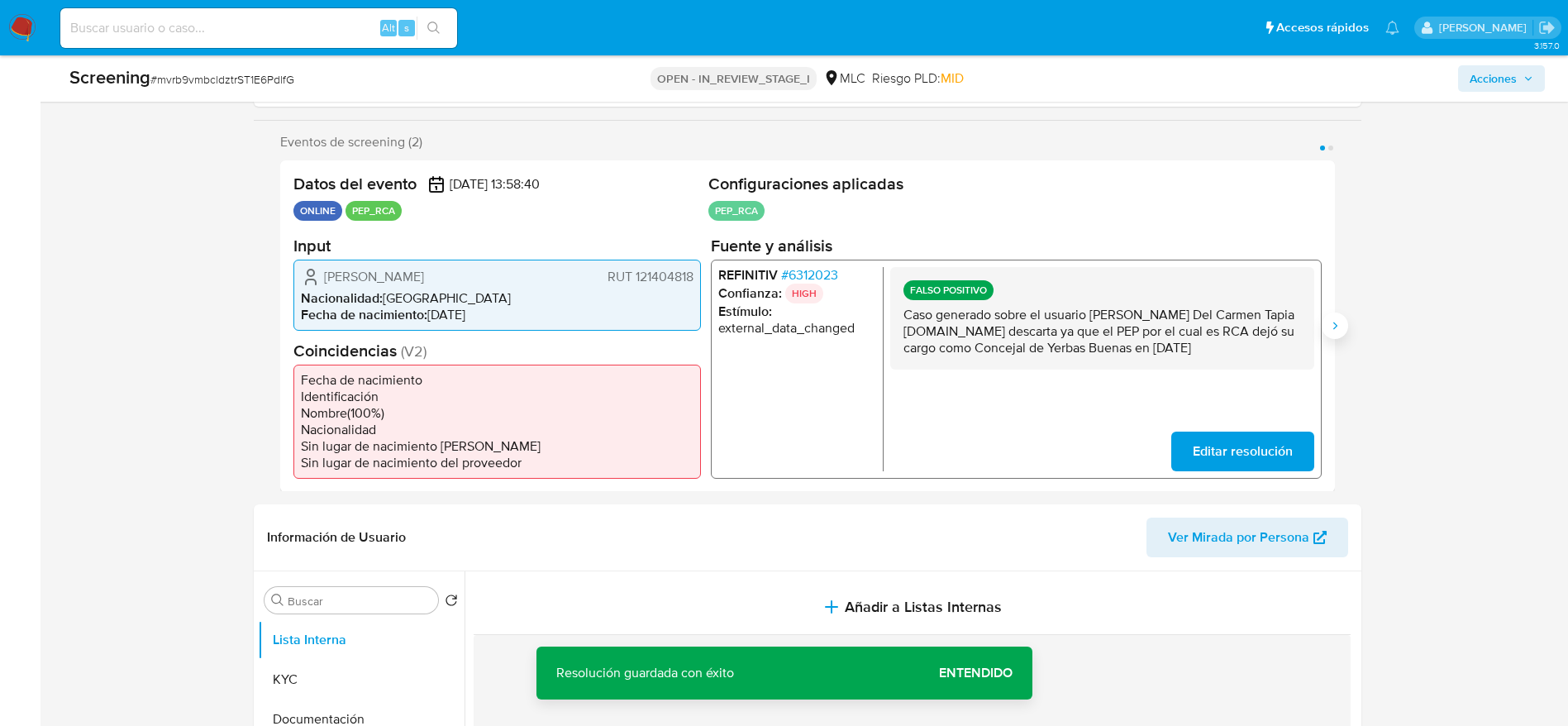
click at [1343, 322] on button "Siguiente" at bounding box center [1334, 325] width 26 height 26
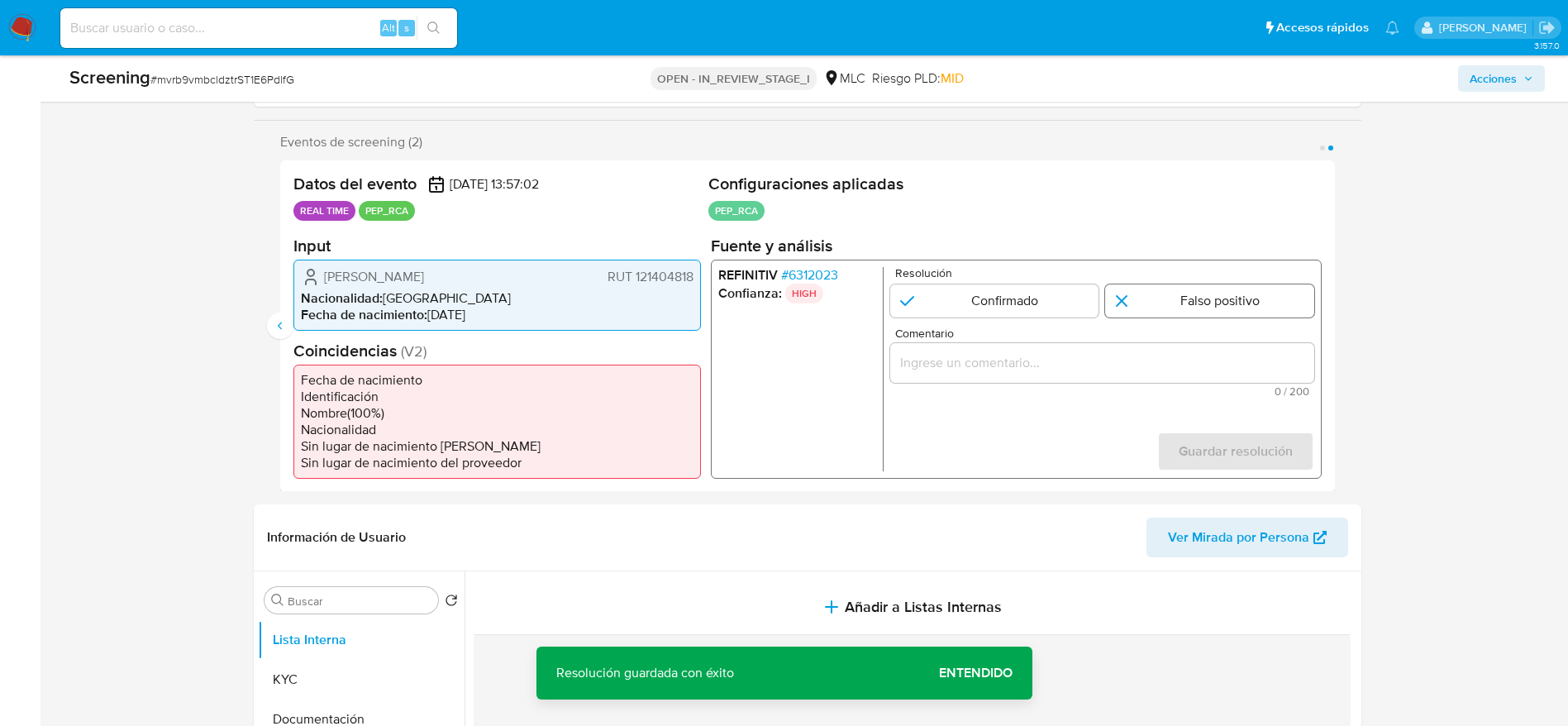
click at [1154, 302] on input "2 de 2" at bounding box center [1209, 300] width 209 height 33
radio input "true"
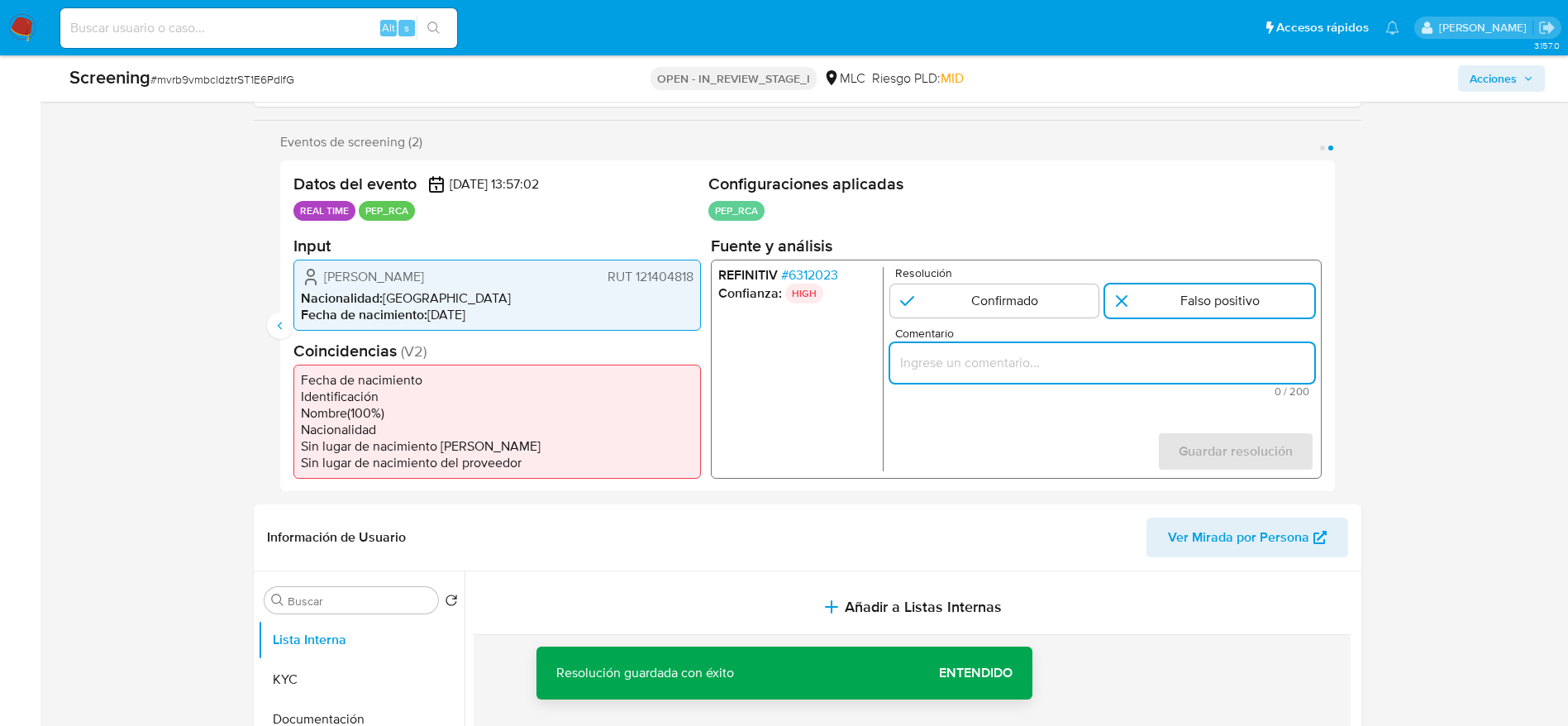
click at [1132, 360] on input "Comentario" at bounding box center [1101, 362] width 424 height 22
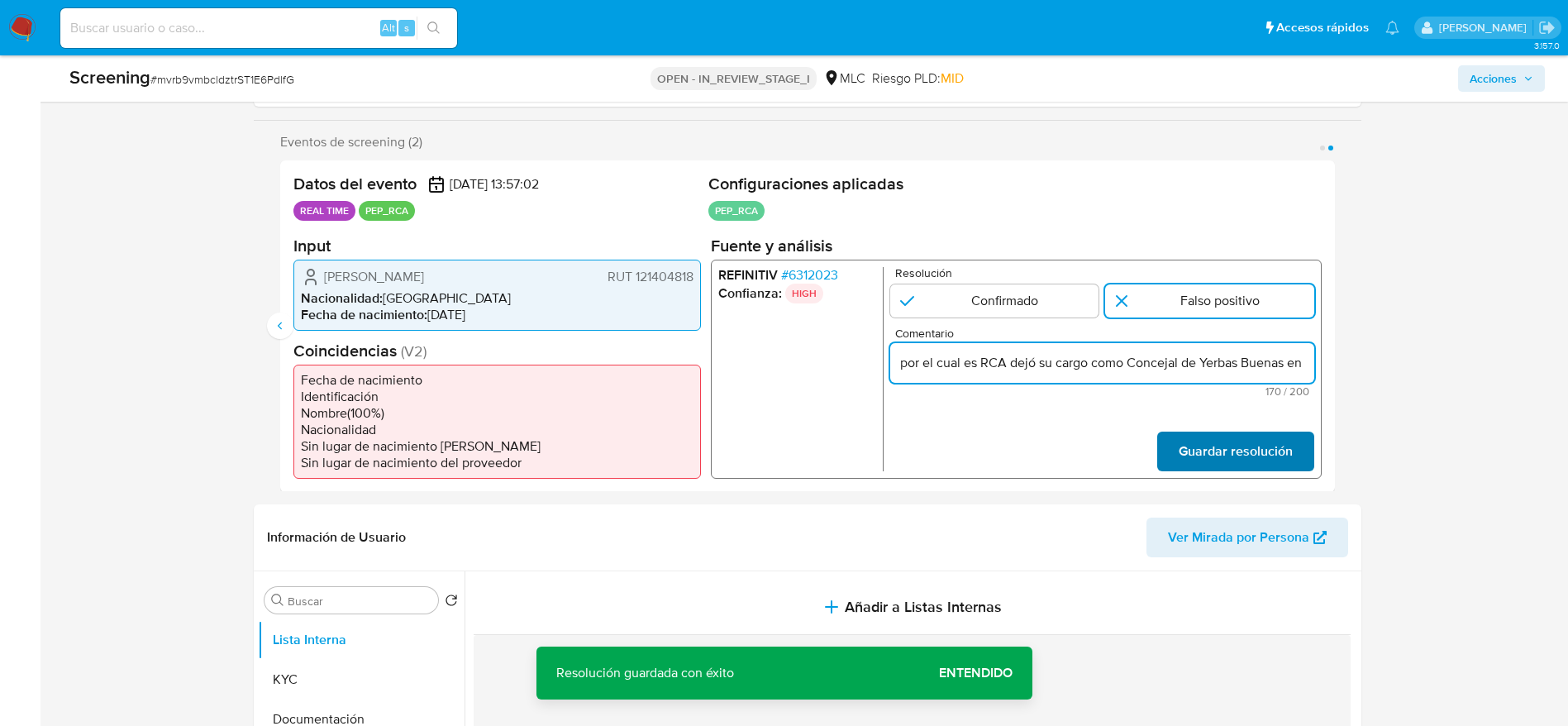
scroll to position [0, 636]
type input "Caso generado sobre el usuario [PERSON_NAME] Del Carmen Tapia [DOMAIN_NAME] des…"
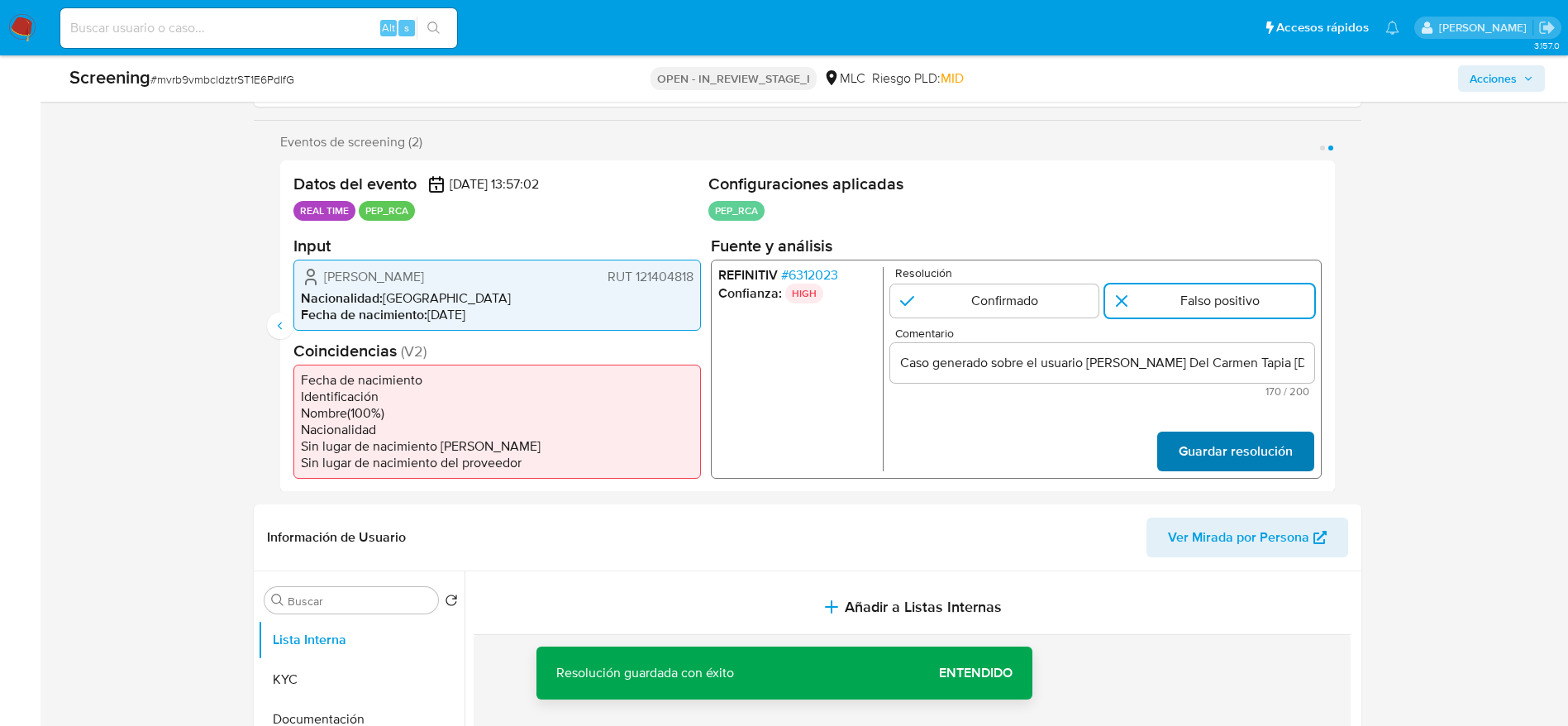
click at [1240, 454] on span "Guardar resolución" at bounding box center [1234, 450] width 114 height 36
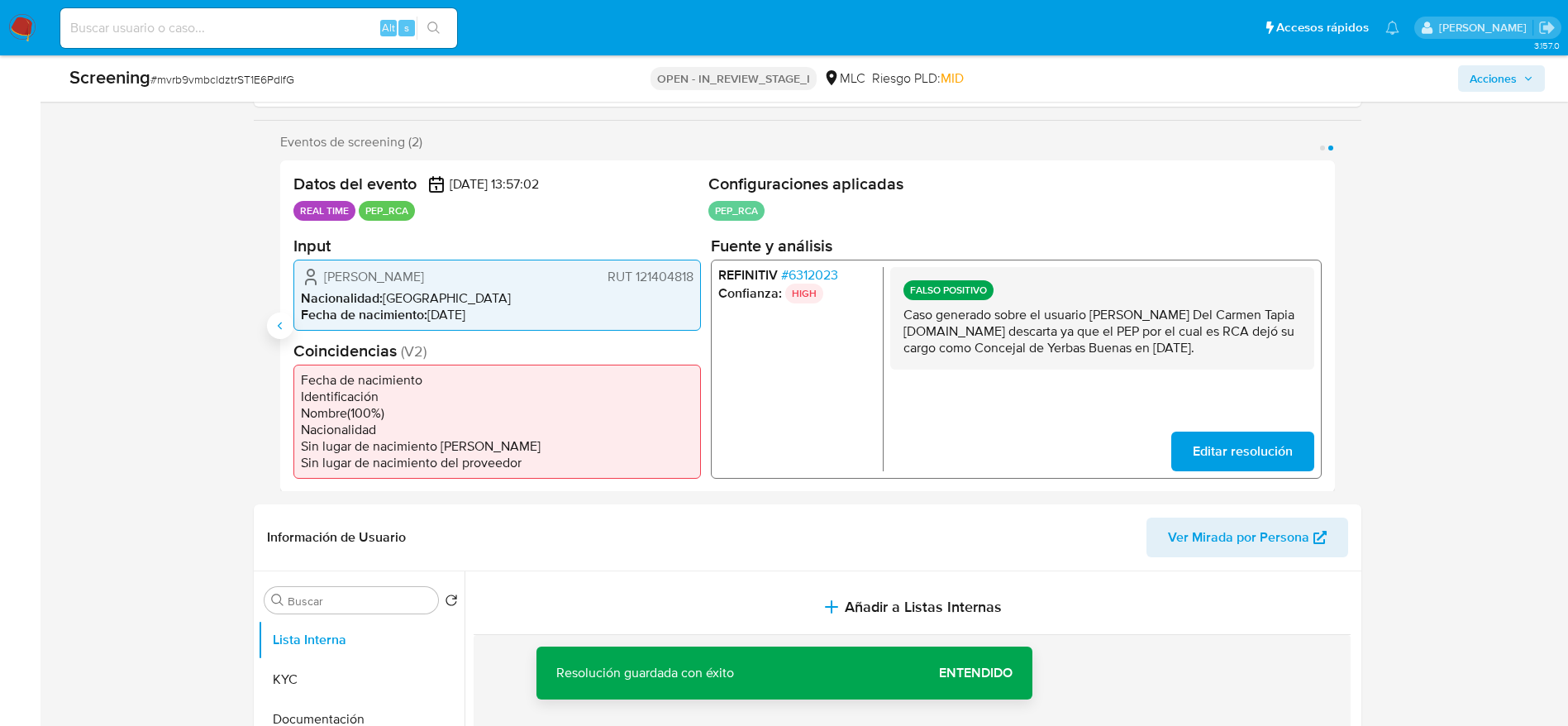
click at [277, 326] on icon "Anterior" at bounding box center [280, 325] width 13 height 13
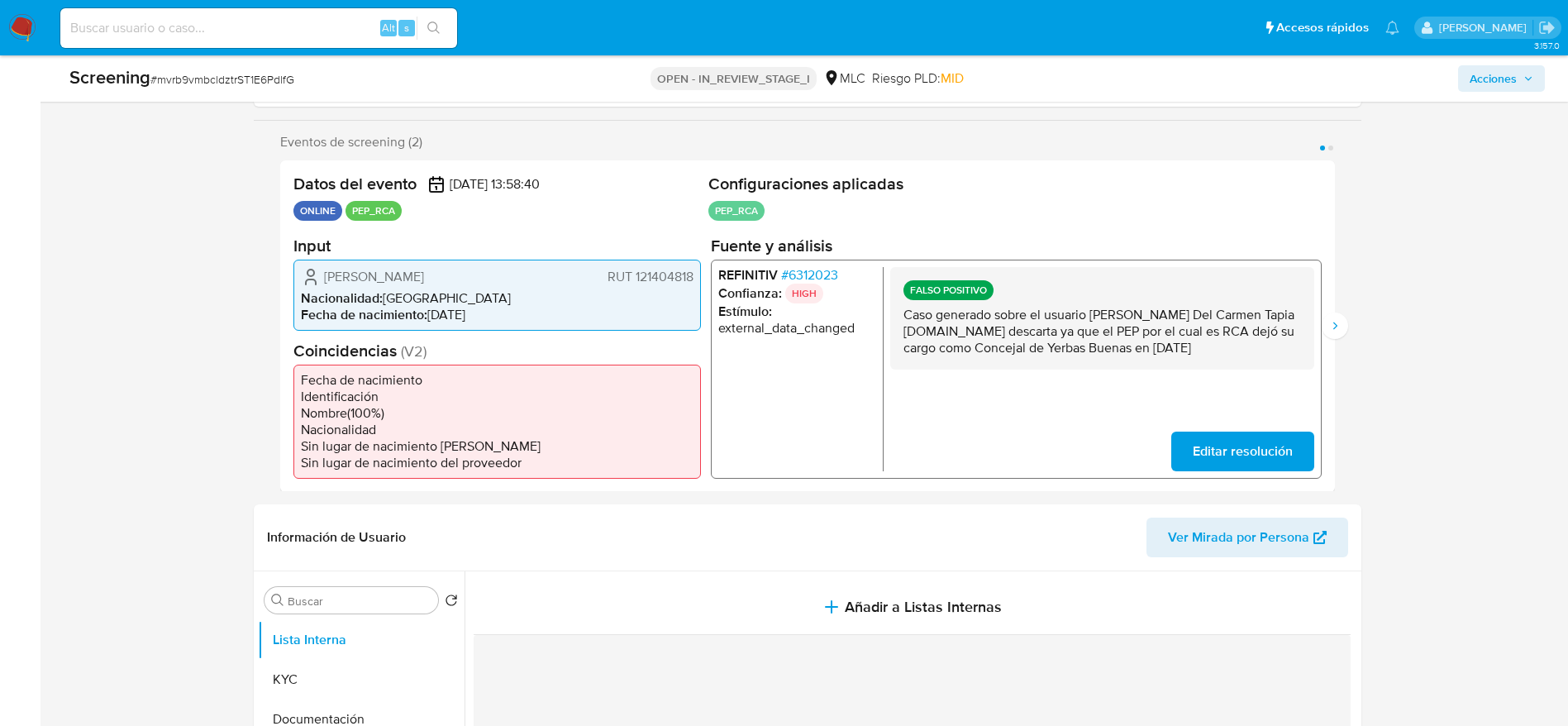
drag, startPoint x: 321, startPoint y: 282, endPoint x: 701, endPoint y: 280, distance: 380.0
click at [701, 280] on div "Datos del evento 26/08/2025 13:58:40 ONLINE PEP_RCA Configuraciones aplicadas P…" at bounding box center [808, 326] width 1055 height 332
click at [1235, 460] on span "Editar resolución" at bounding box center [1242, 450] width 100 height 36
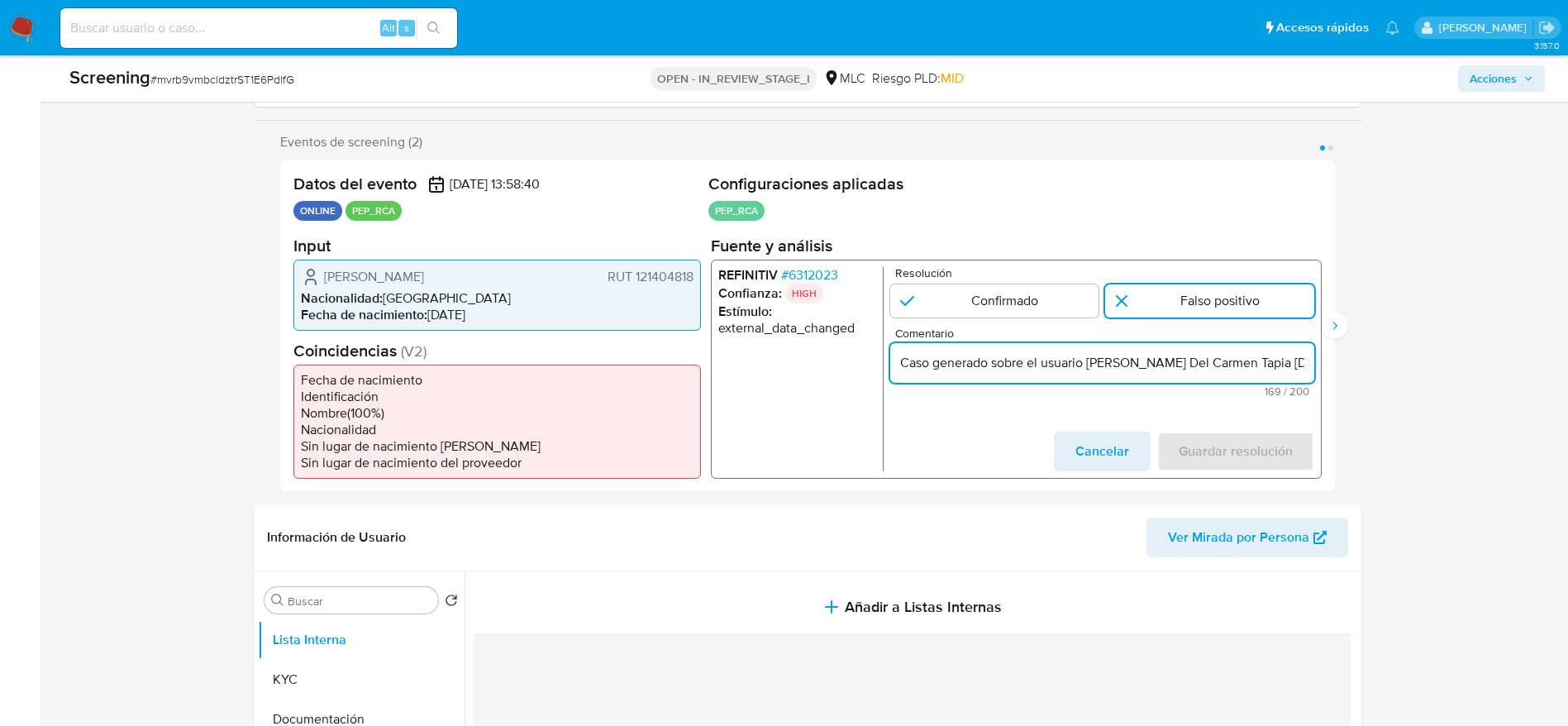
click at [1135, 367] on input "Caso generado sobre el usuario Jemma Del Carmen Tapia Jorquera.Se descarta ya q…" at bounding box center [1101, 362] width 424 height 22
paste input "aime Heraclito Rojas Sazo."
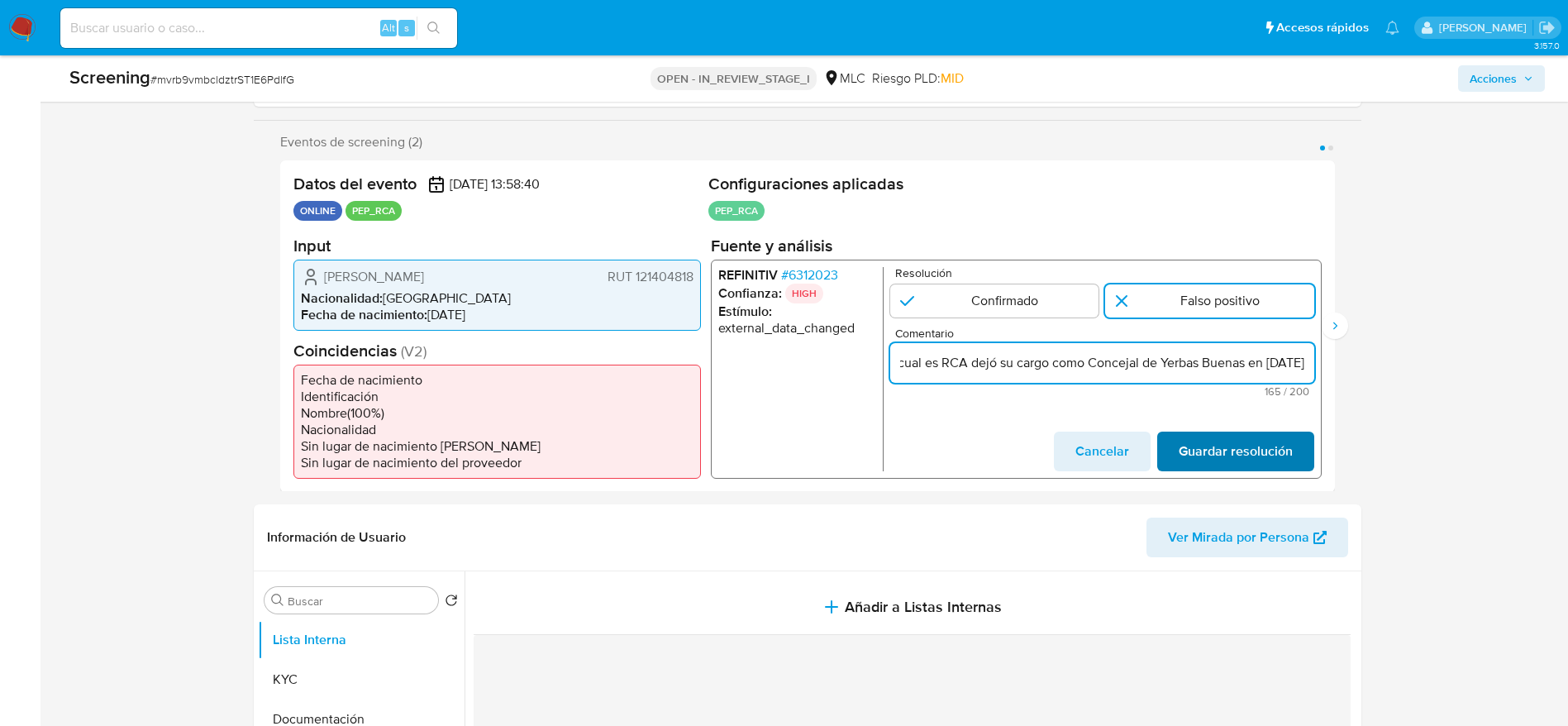
type input "Caso generado sobre el usuario Jaime Heraclito Rojas Sazo. Se descarta ya que e…"
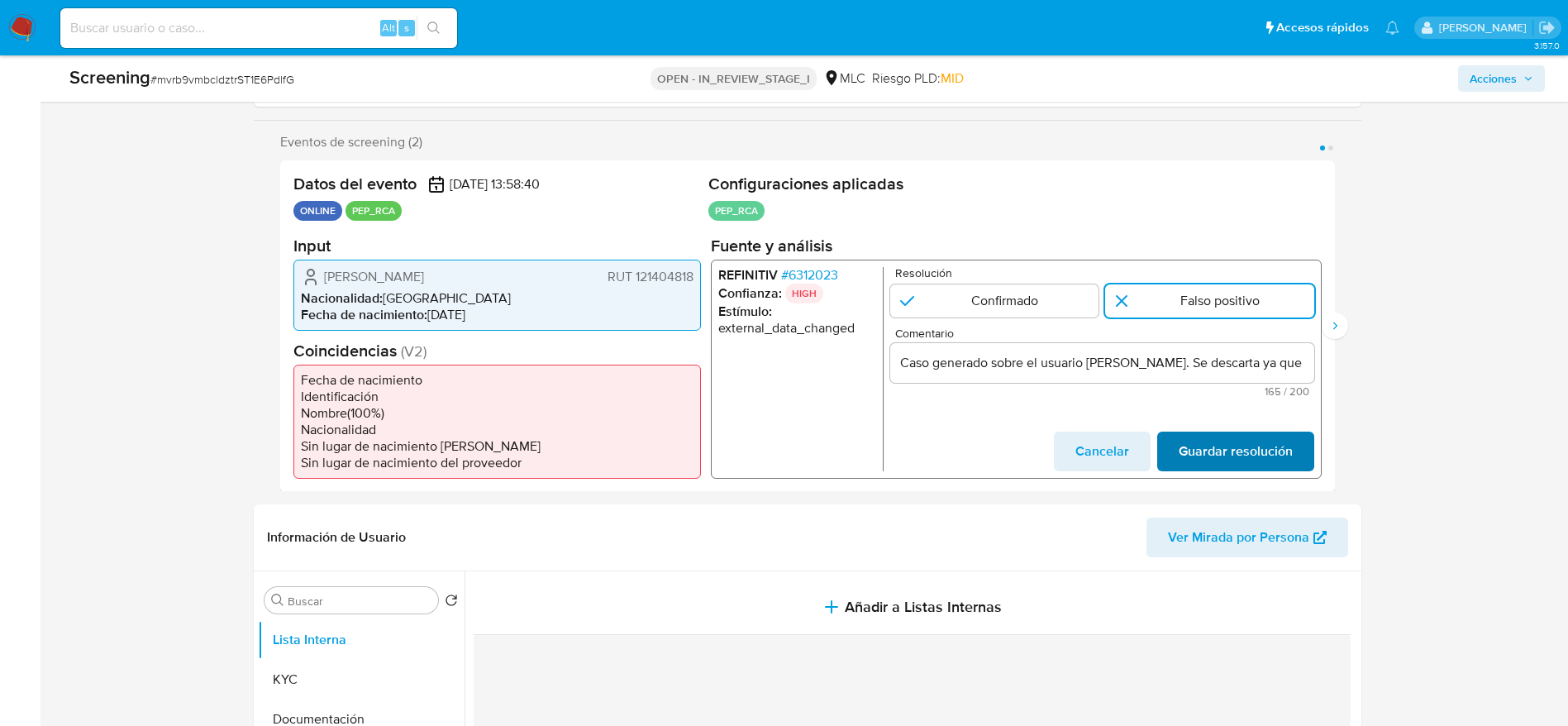
click at [1183, 437] on span "Guardar resolución" at bounding box center [1234, 450] width 114 height 36
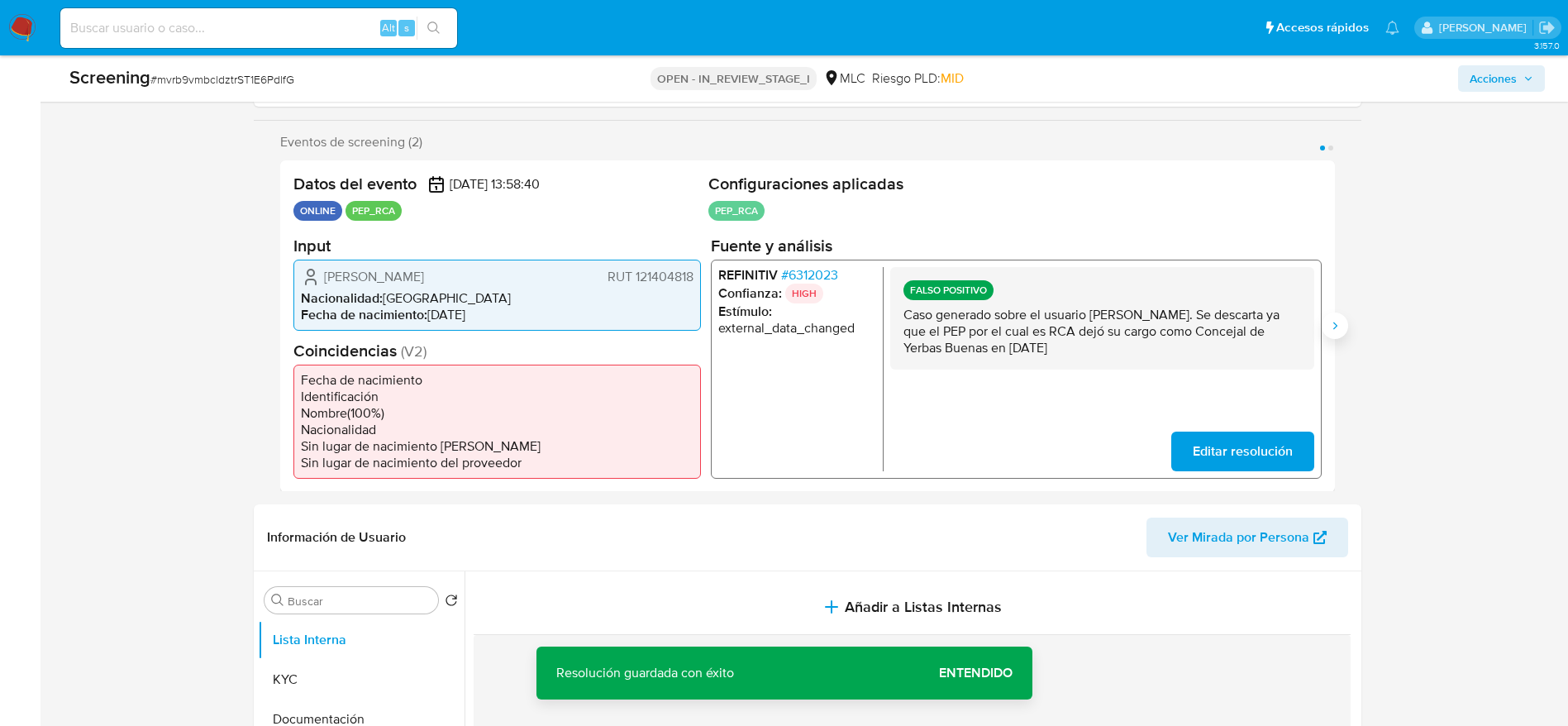
click at [1330, 319] on icon "Siguiente" at bounding box center [1334, 325] width 13 height 13
click at [1220, 442] on span "Editar resolución" at bounding box center [1242, 450] width 100 height 36
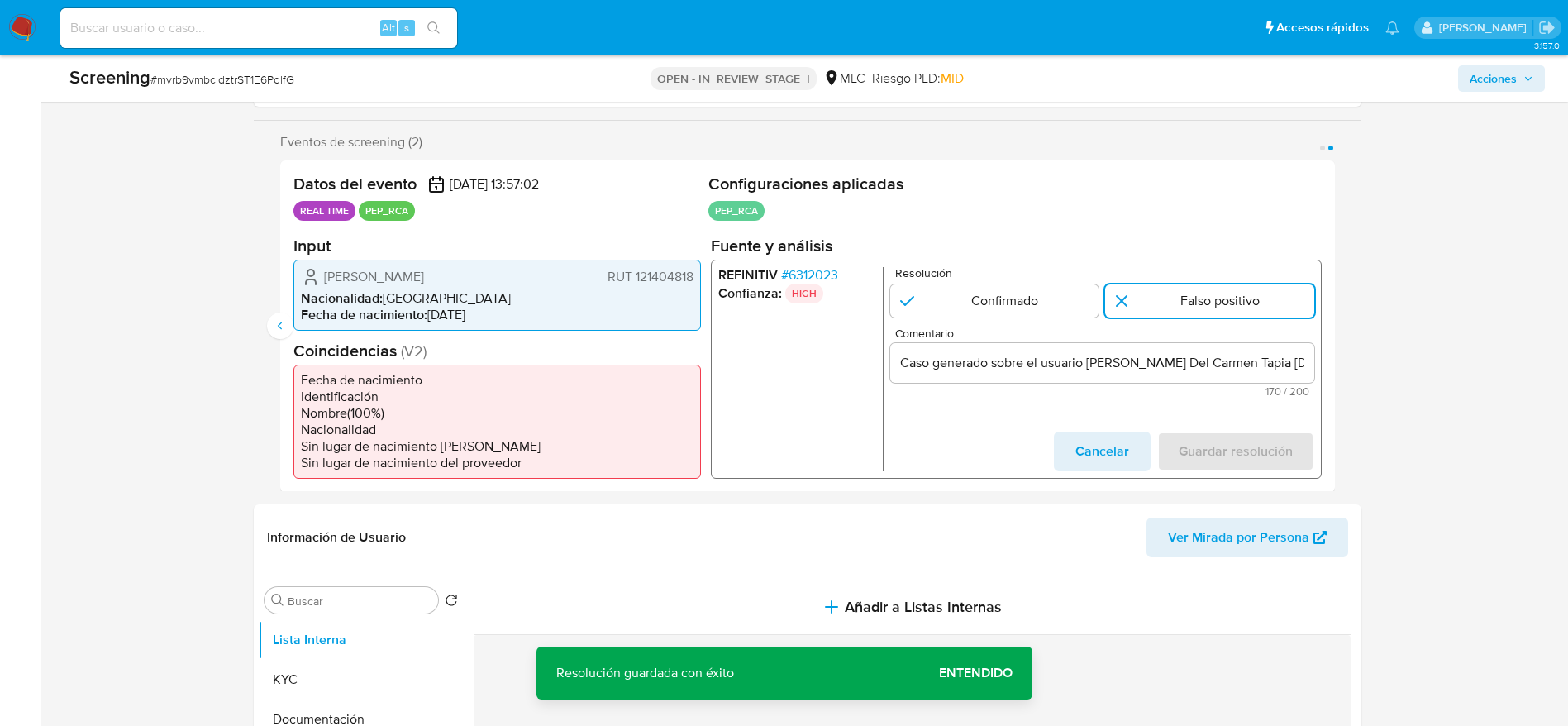
click at [1224, 359] on input "Caso generado sobre el usuario Jemma Del Carmen Tapia Jorquera.Se descarta ya q…" at bounding box center [1101, 362] width 424 height 22
paste input "aime Heraclito Rojas Sazo. Se descarta ya que el PEP por el cual es RCA dejó su…"
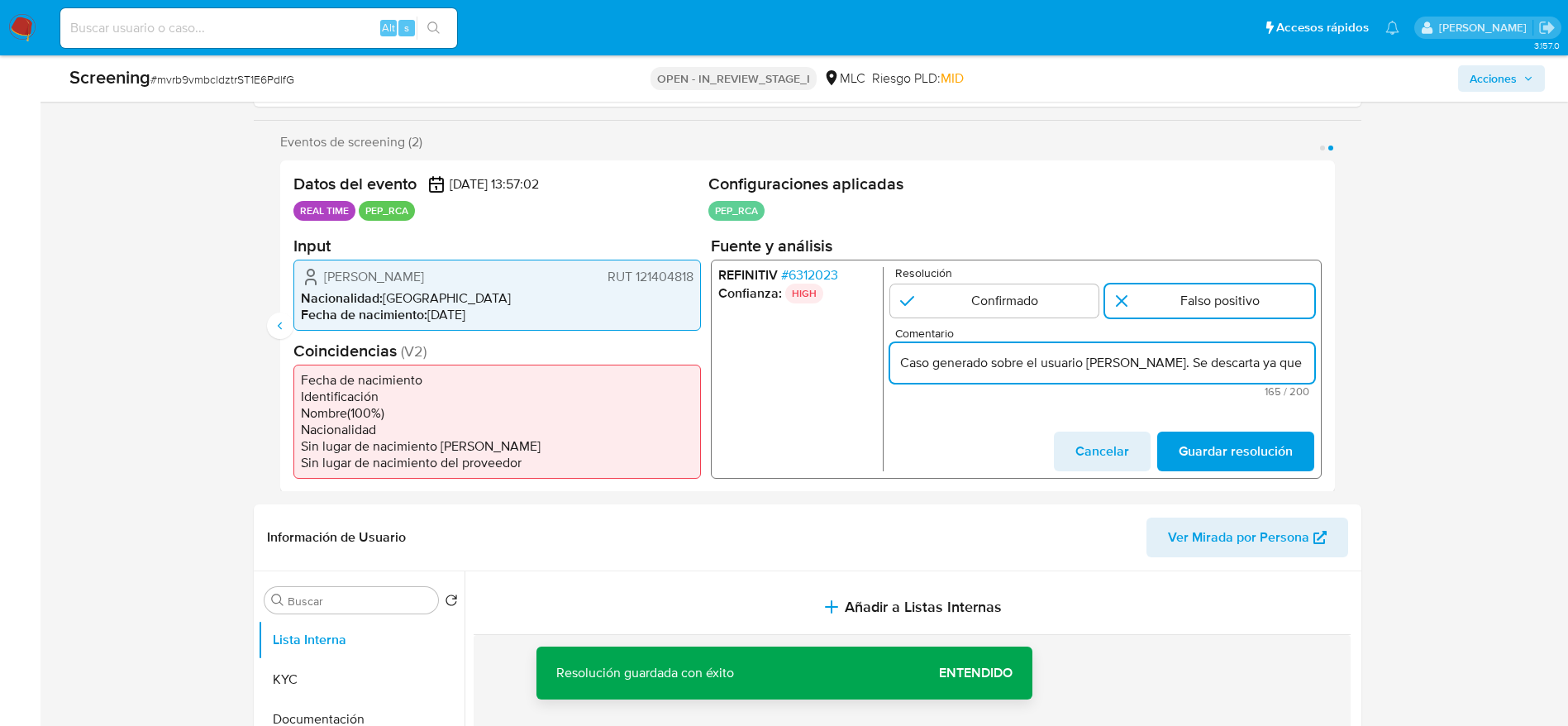
scroll to position [0, 590]
type input "Caso generado sobre el usuario Jaime Heraclito Rojas Sazo. Se descarta ya que e…"
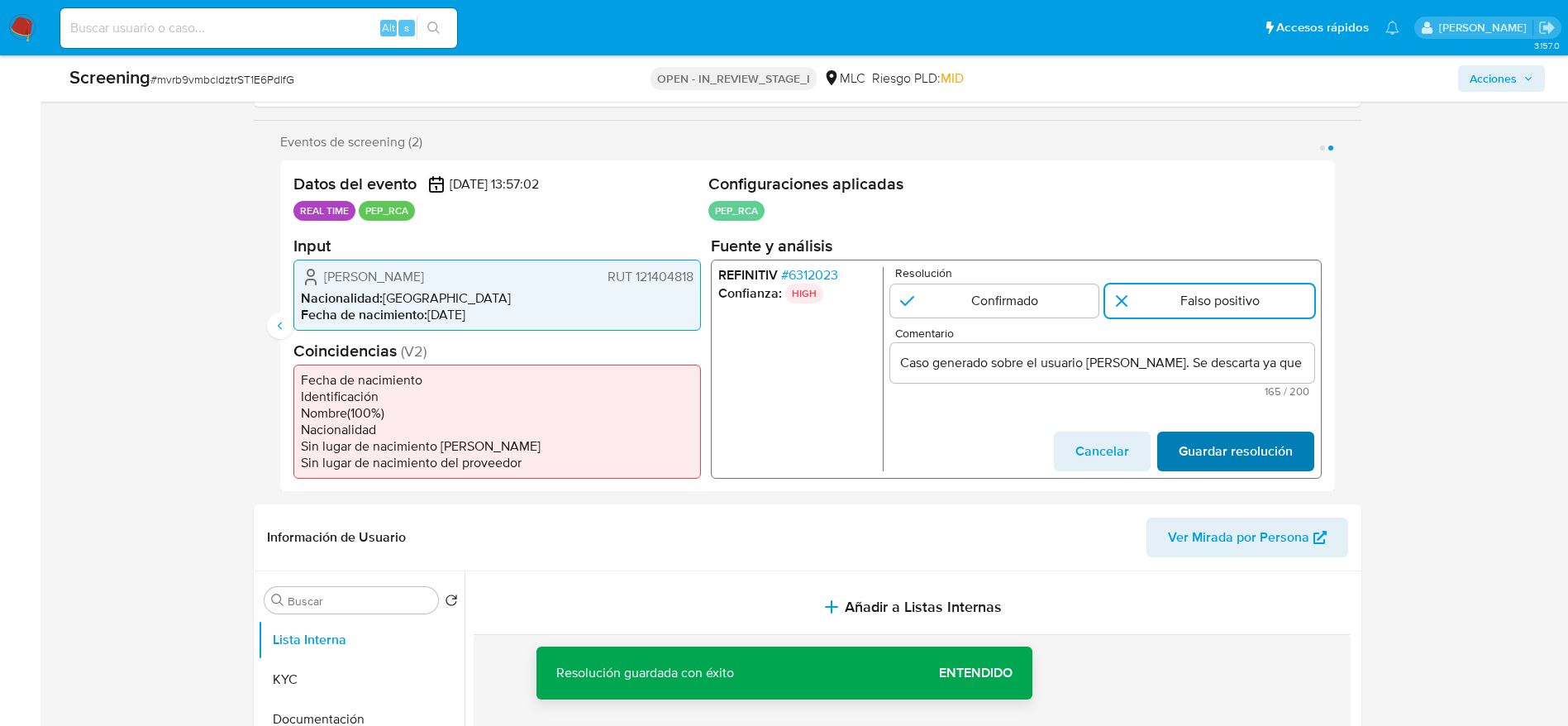
click at [1246, 453] on span "Guardar resolución" at bounding box center [1234, 450] width 114 height 36
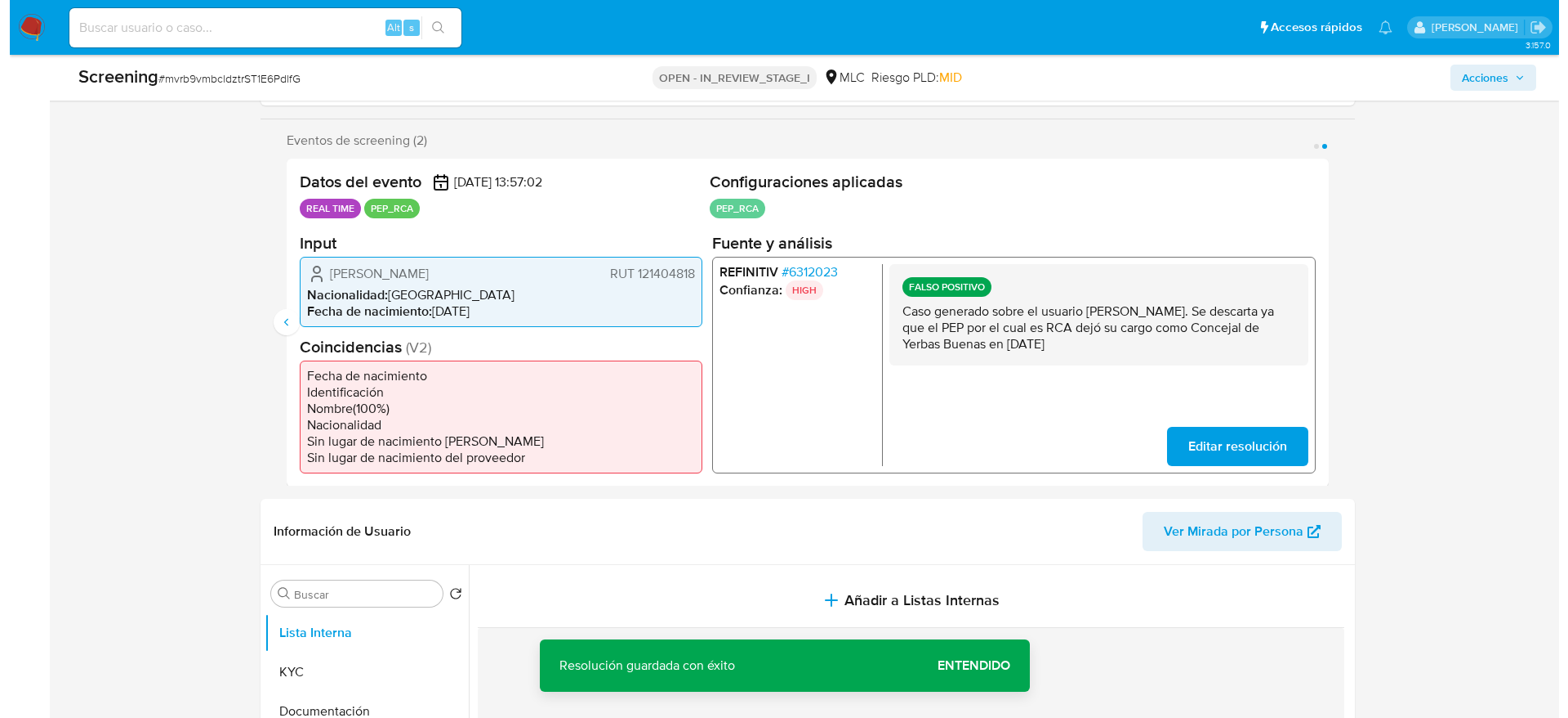
scroll to position [441, 0]
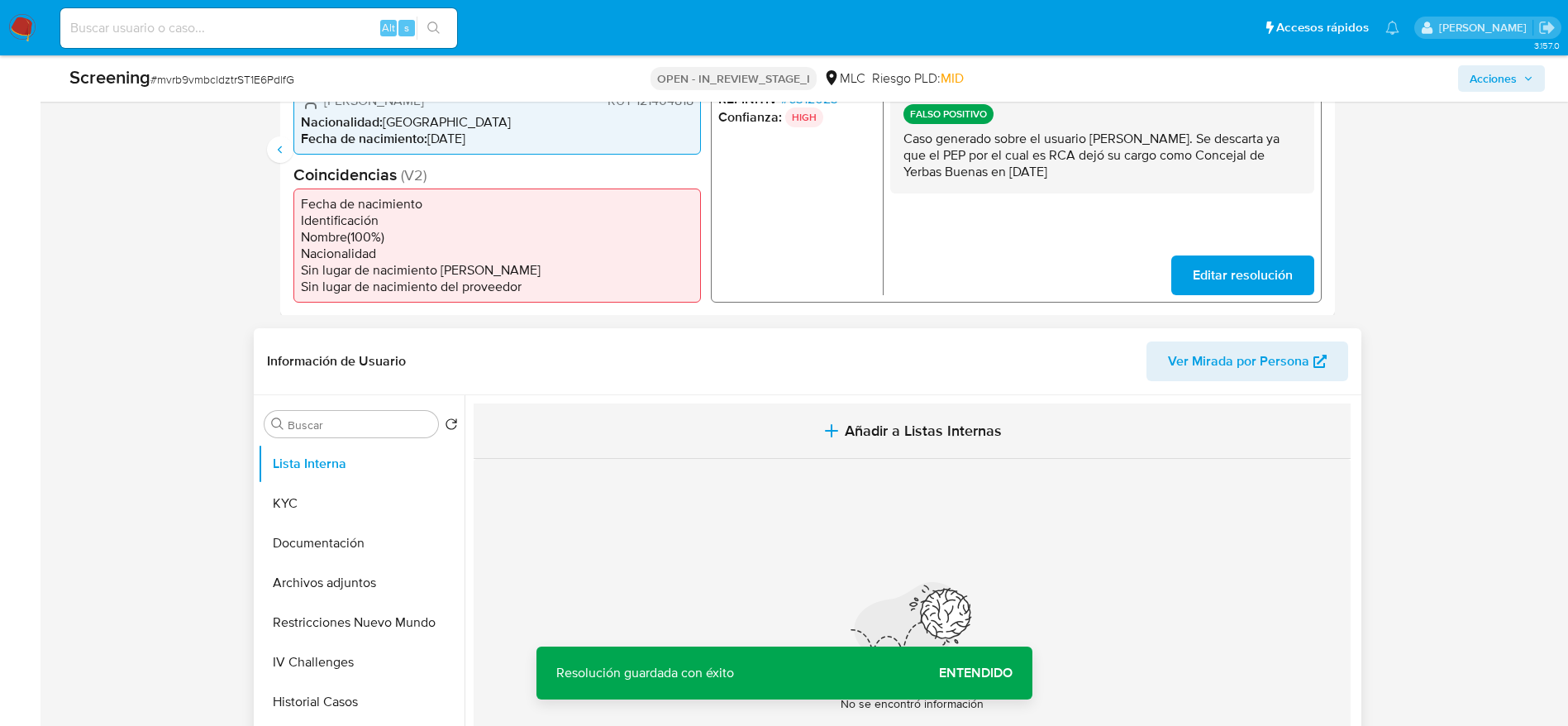
click at [888, 433] on span "Añadir a Listas Internas" at bounding box center [923, 431] width 157 height 19
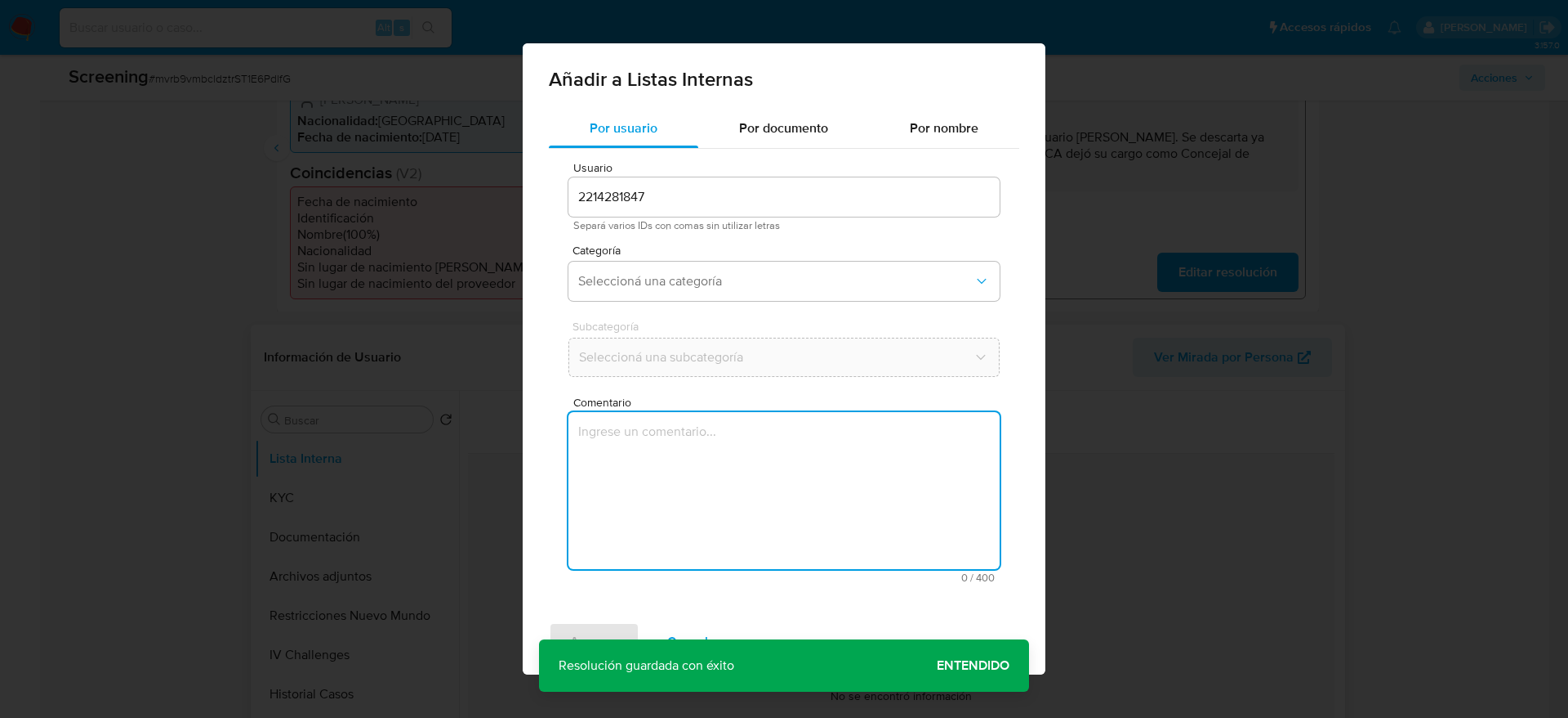
click at [796, 471] on textarea "Comentario" at bounding box center [784, 491] width 432 height 157
type textarea "Caso generado sobre el usuario Jaime Heraclito Rojas Sazo. Se descarta ya que e…"
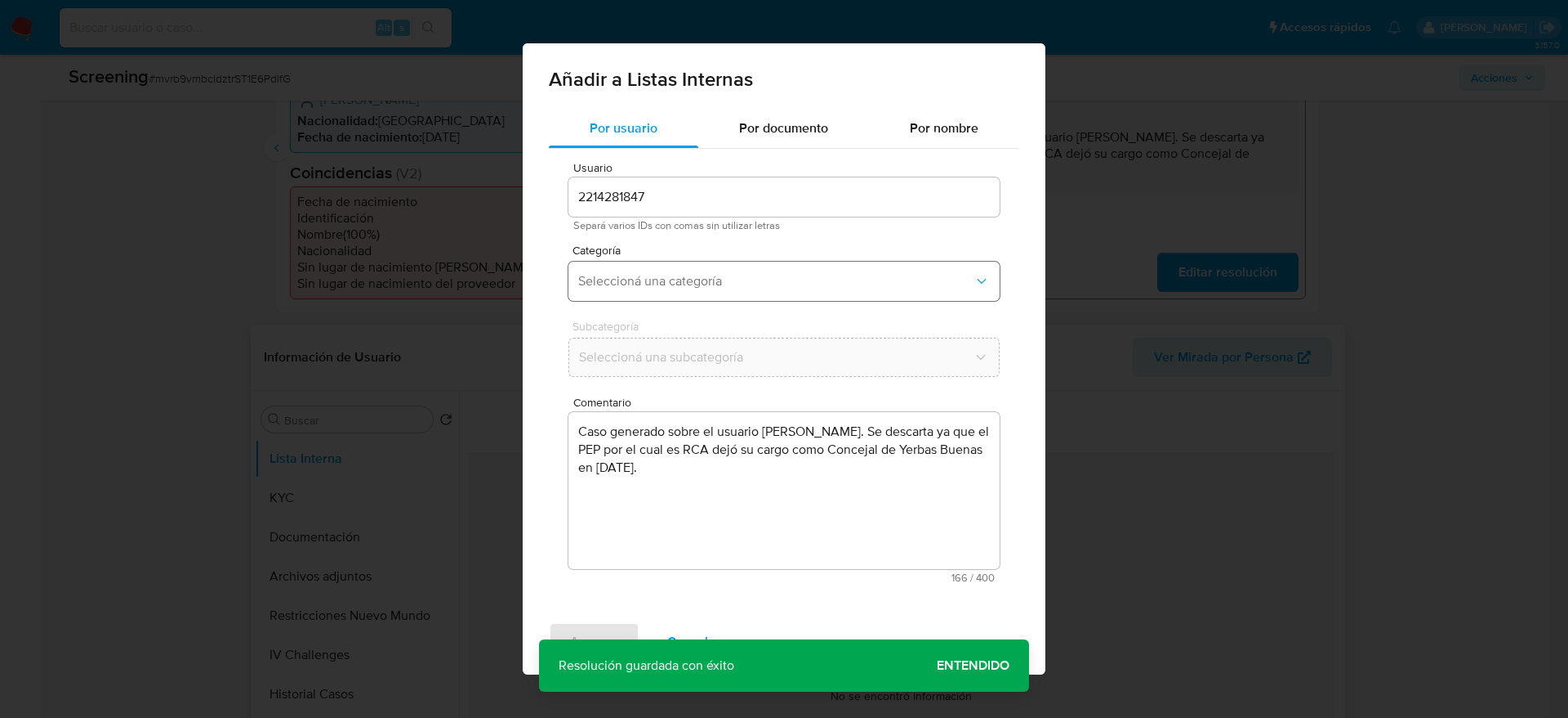
click at [750, 284] on span "Seleccioná una categoría" at bounding box center [776, 280] width 396 height 16
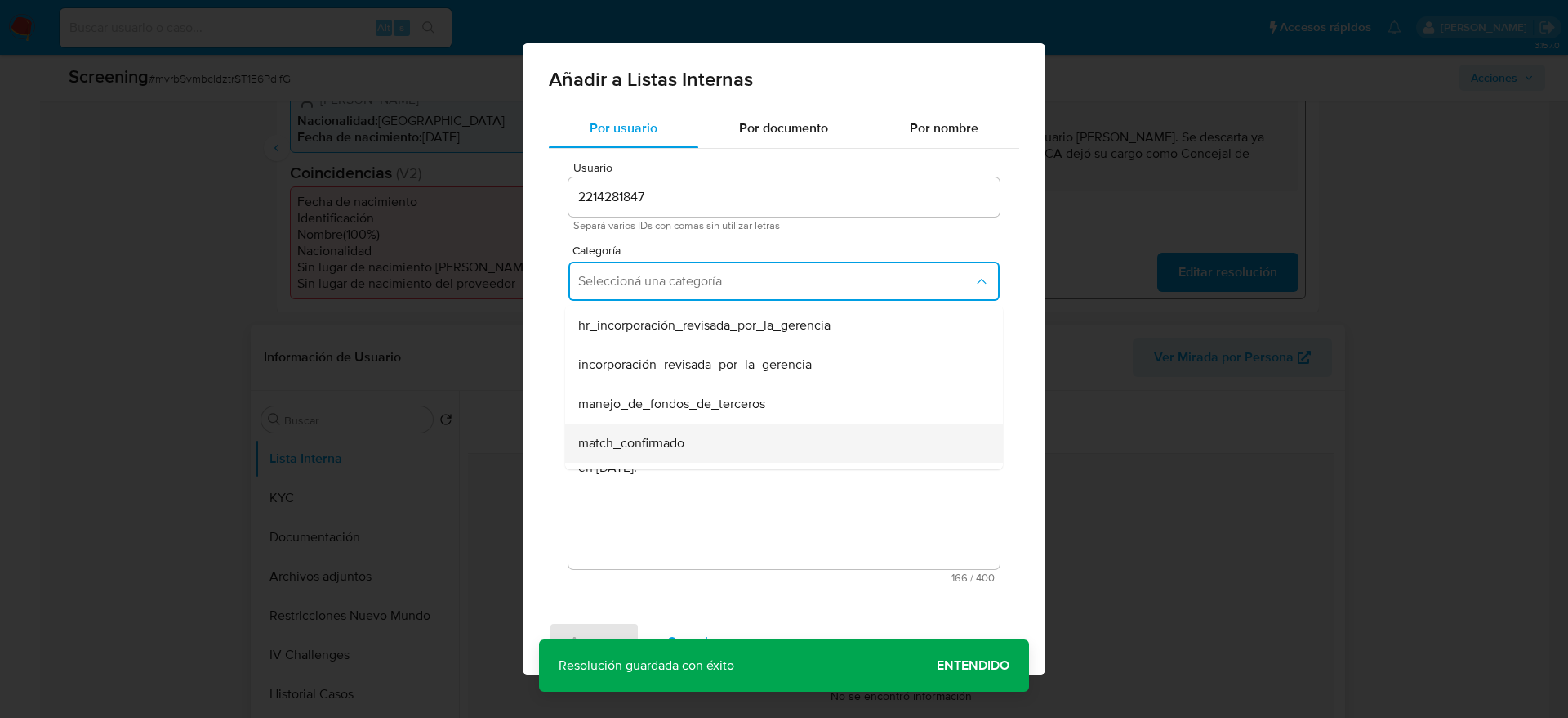
scroll to position [81, 0]
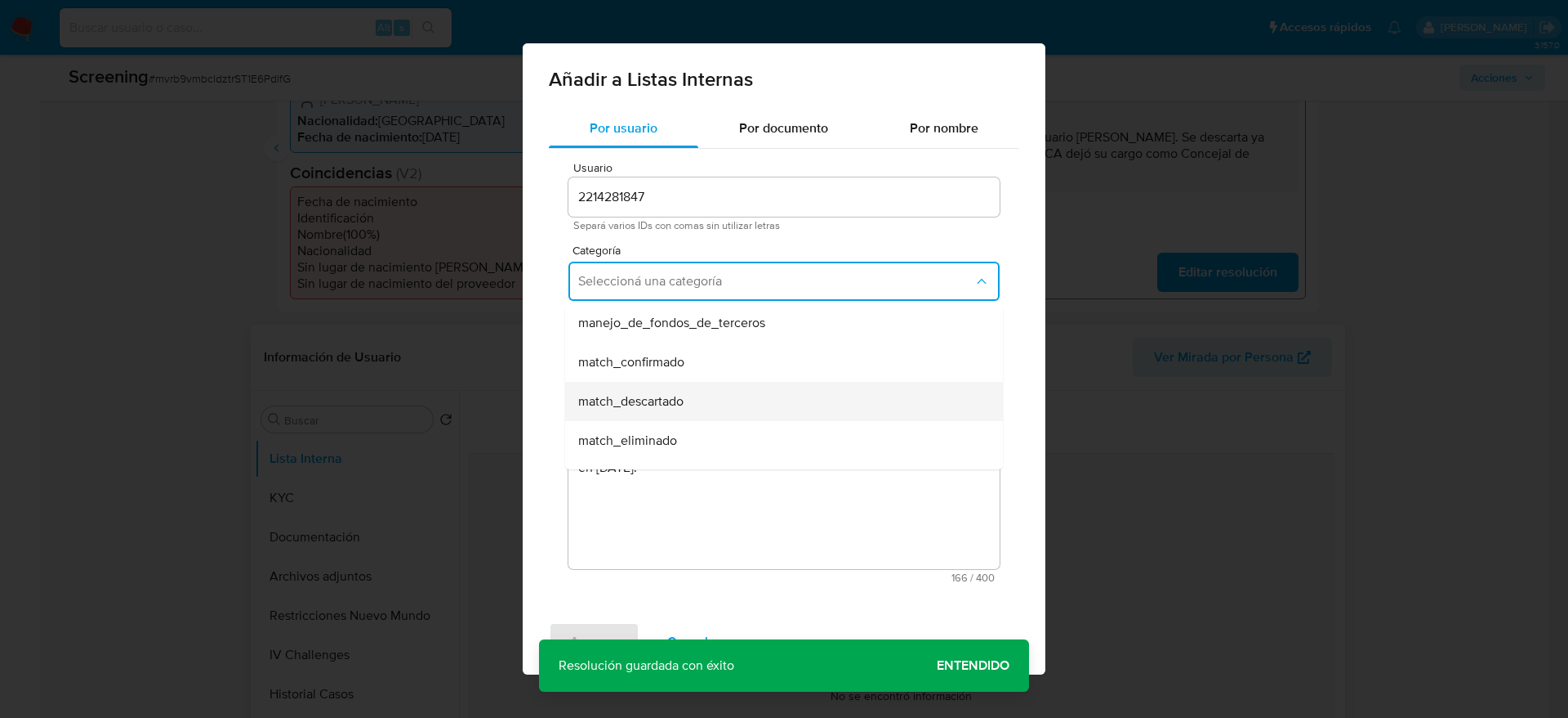
click at [739, 382] on div "match_descartado" at bounding box center [779, 401] width 401 height 39
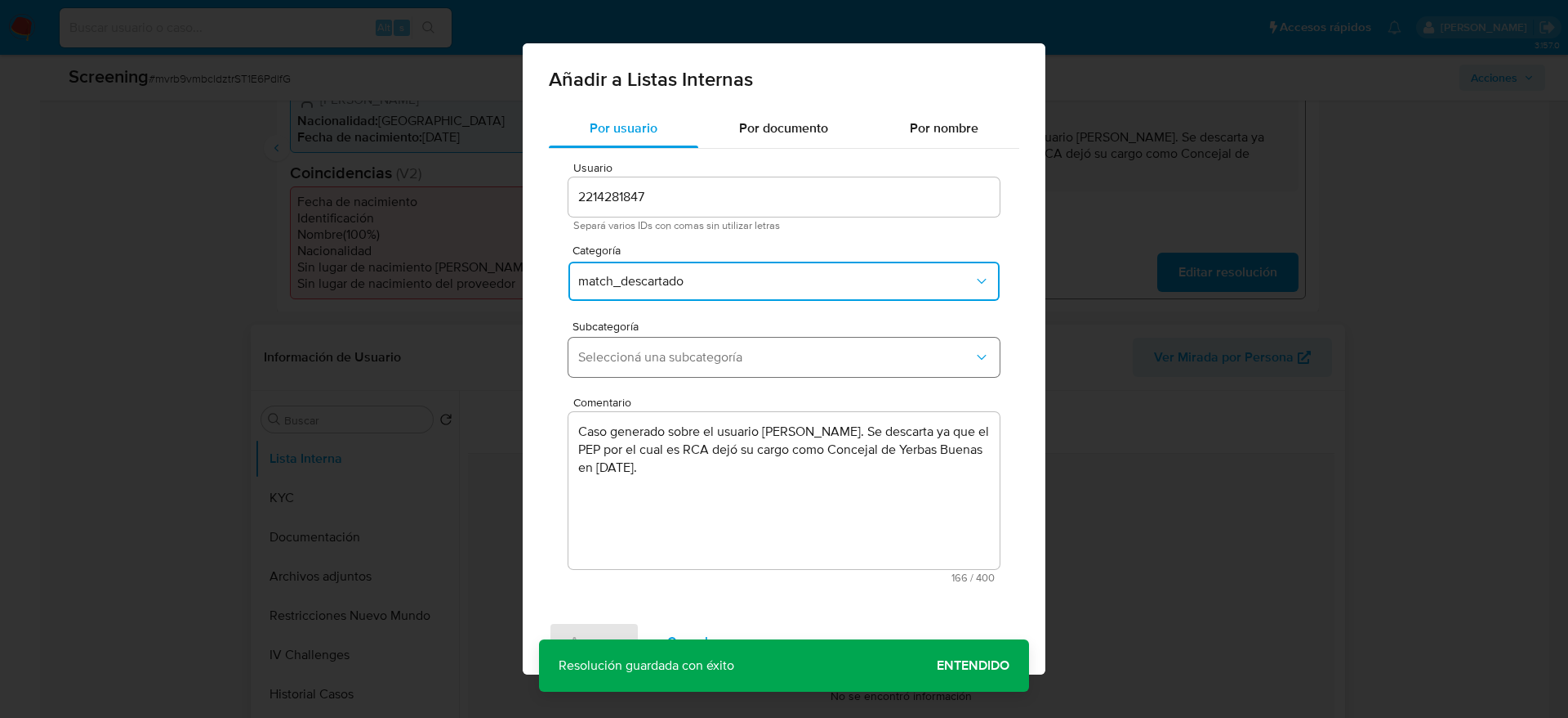
click at [739, 358] on span "Seleccioná una subcategoría" at bounding box center [776, 357] width 396 height 16
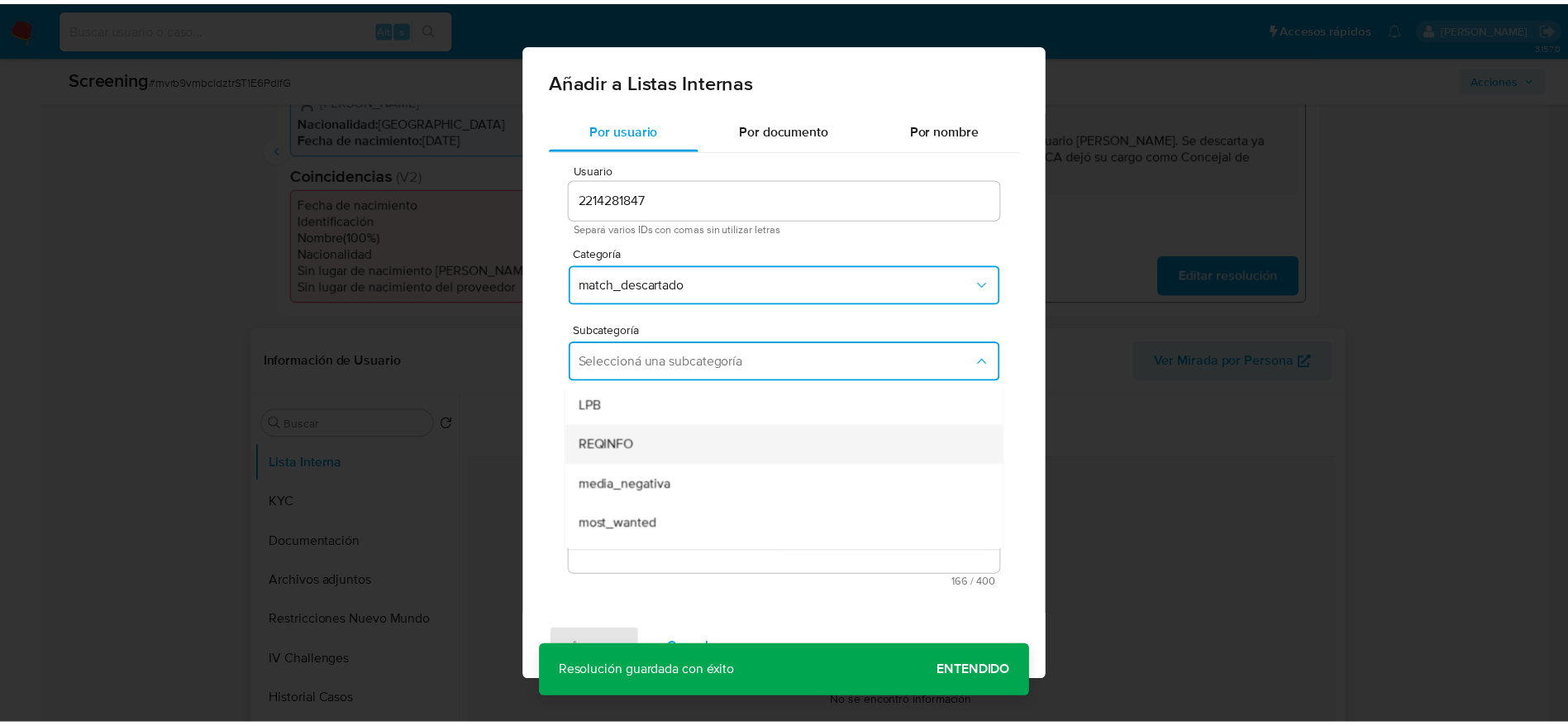
scroll to position [113, 0]
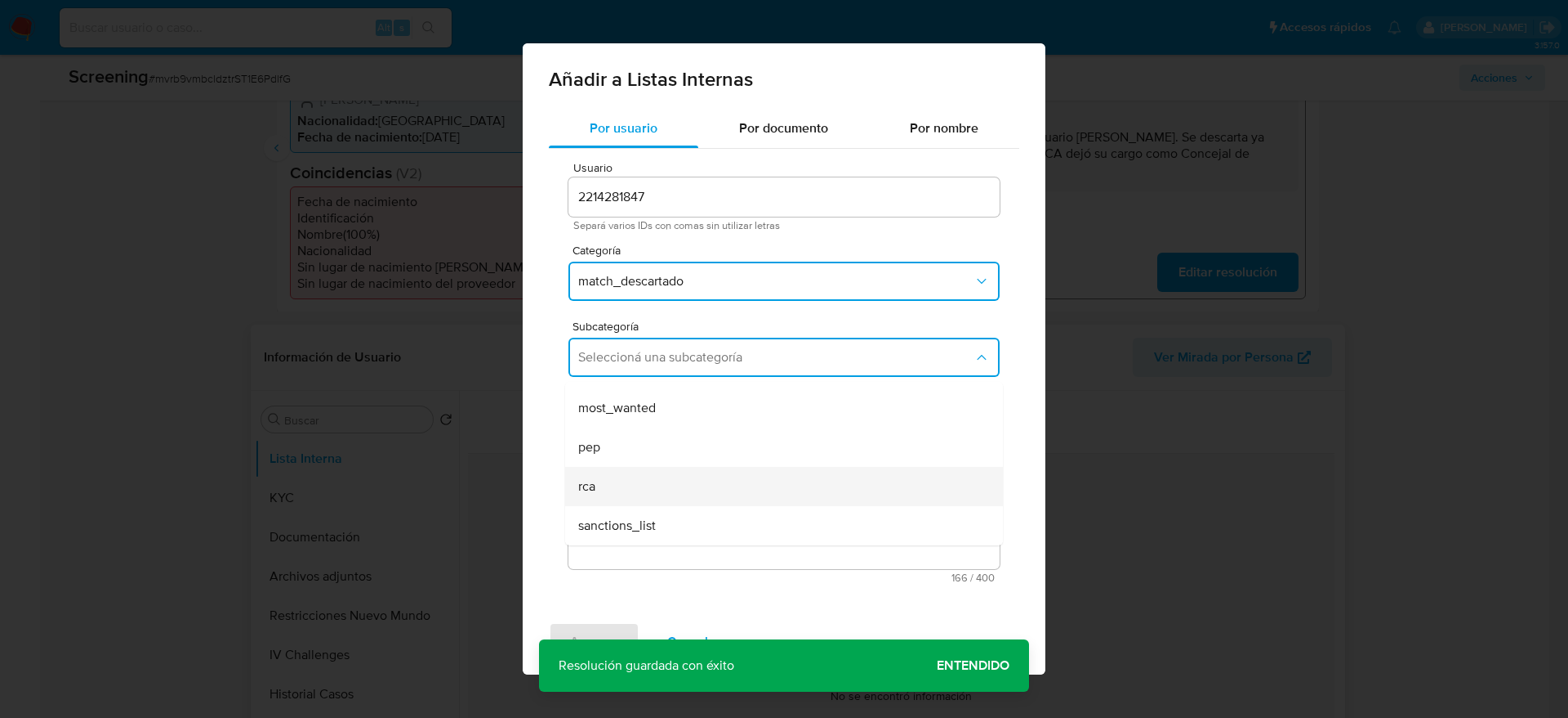
click at [632, 495] on div "rca" at bounding box center [779, 486] width 401 height 39
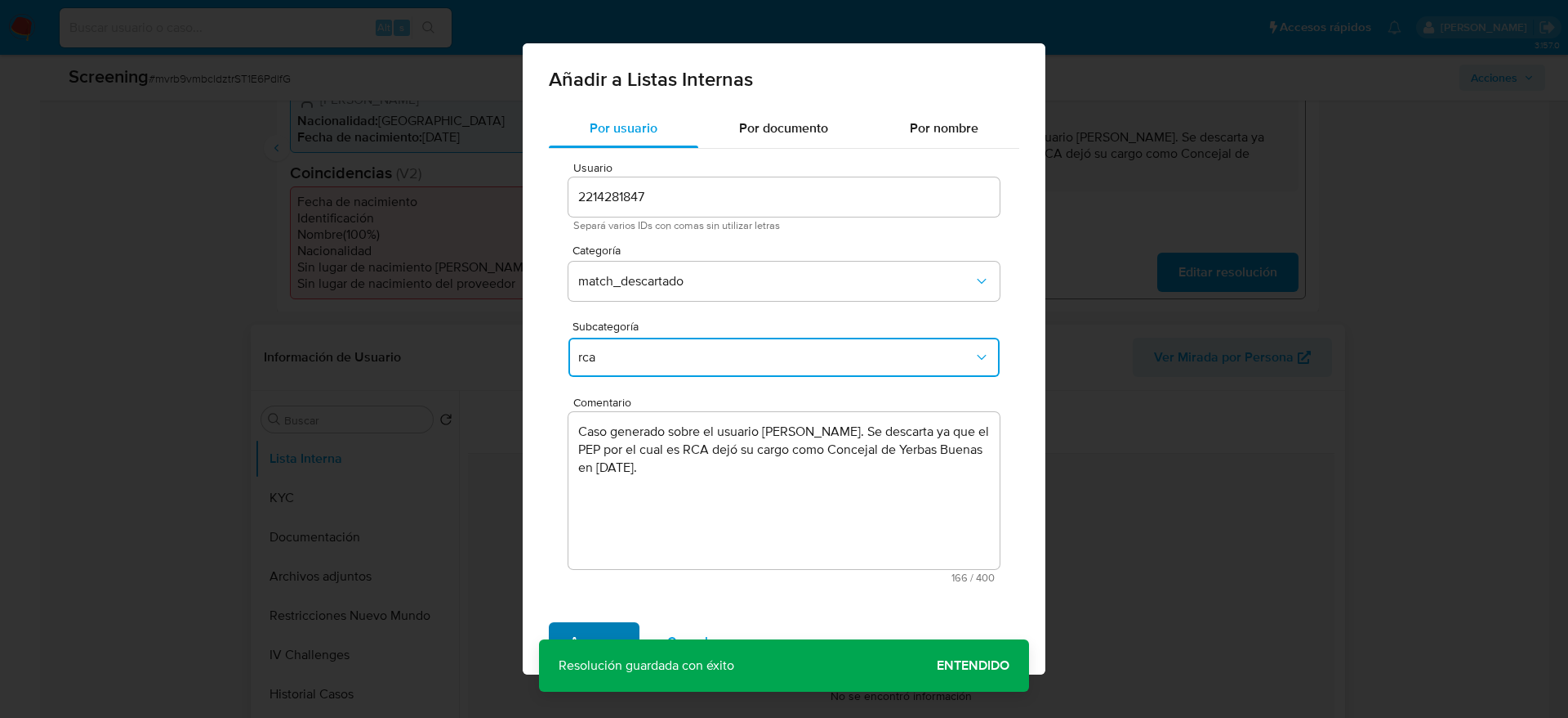
click at [606, 624] on span "Agregar" at bounding box center [594, 641] width 48 height 36
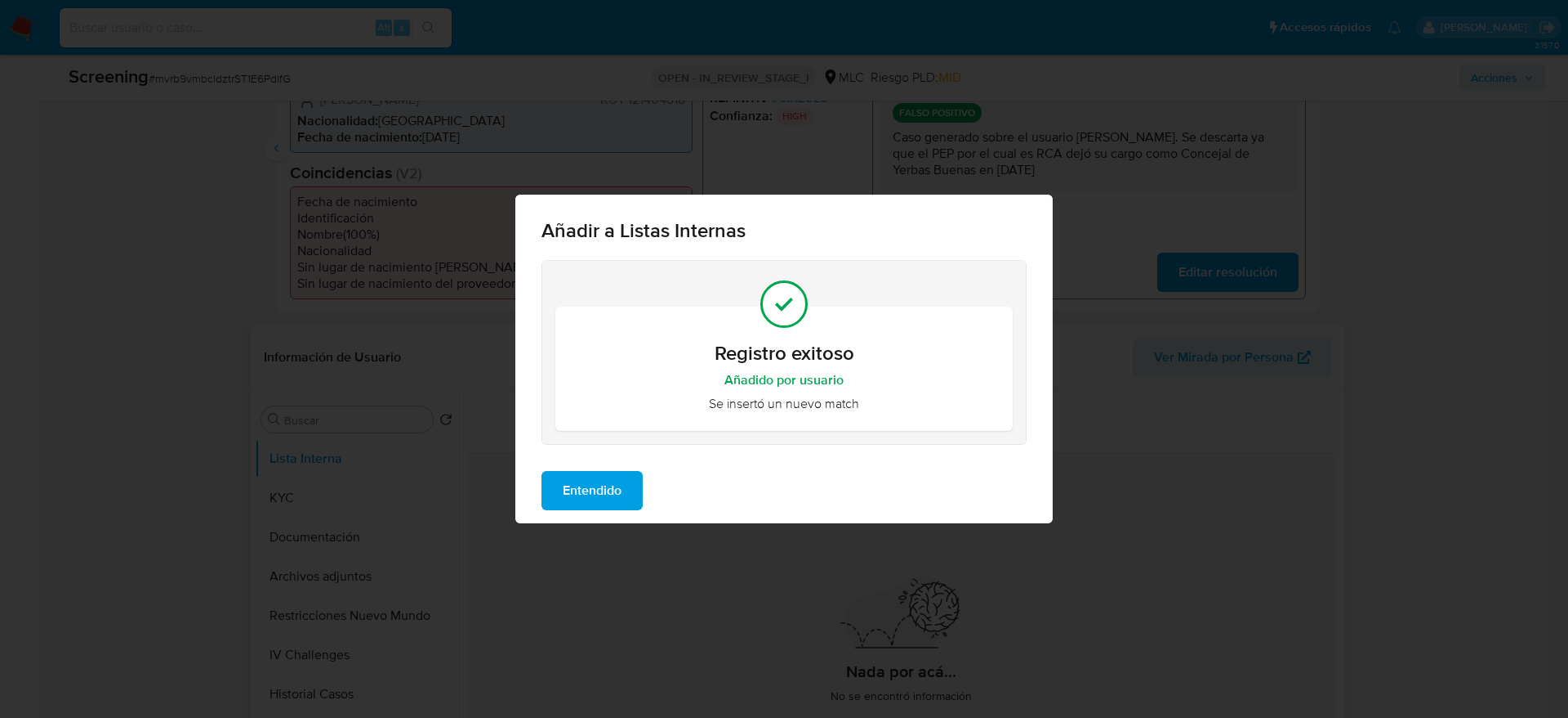
click at [567, 495] on span "Entendido" at bounding box center [592, 490] width 59 height 36
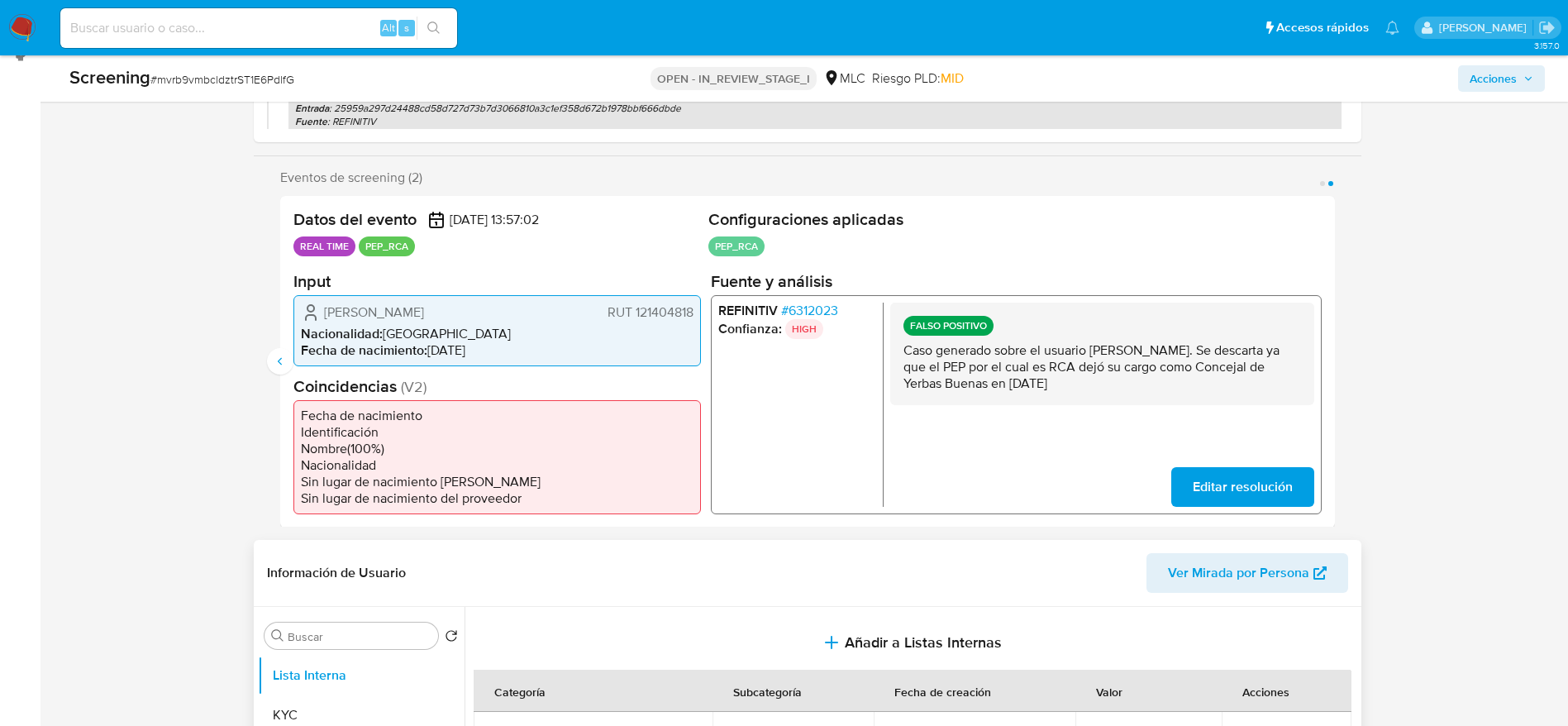
scroll to position [0, 0]
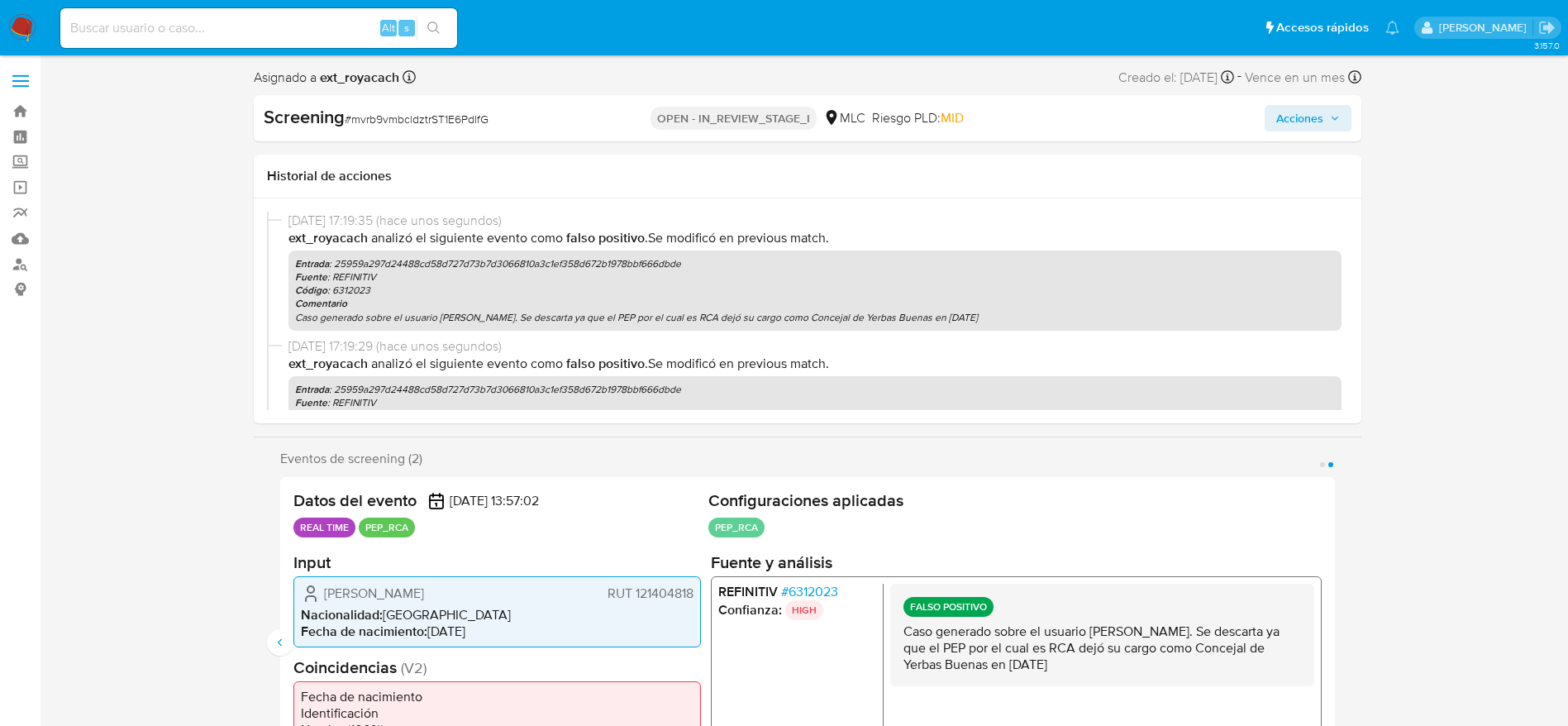
click at [1298, 130] on span "Acciones" at bounding box center [1300, 118] width 47 height 26
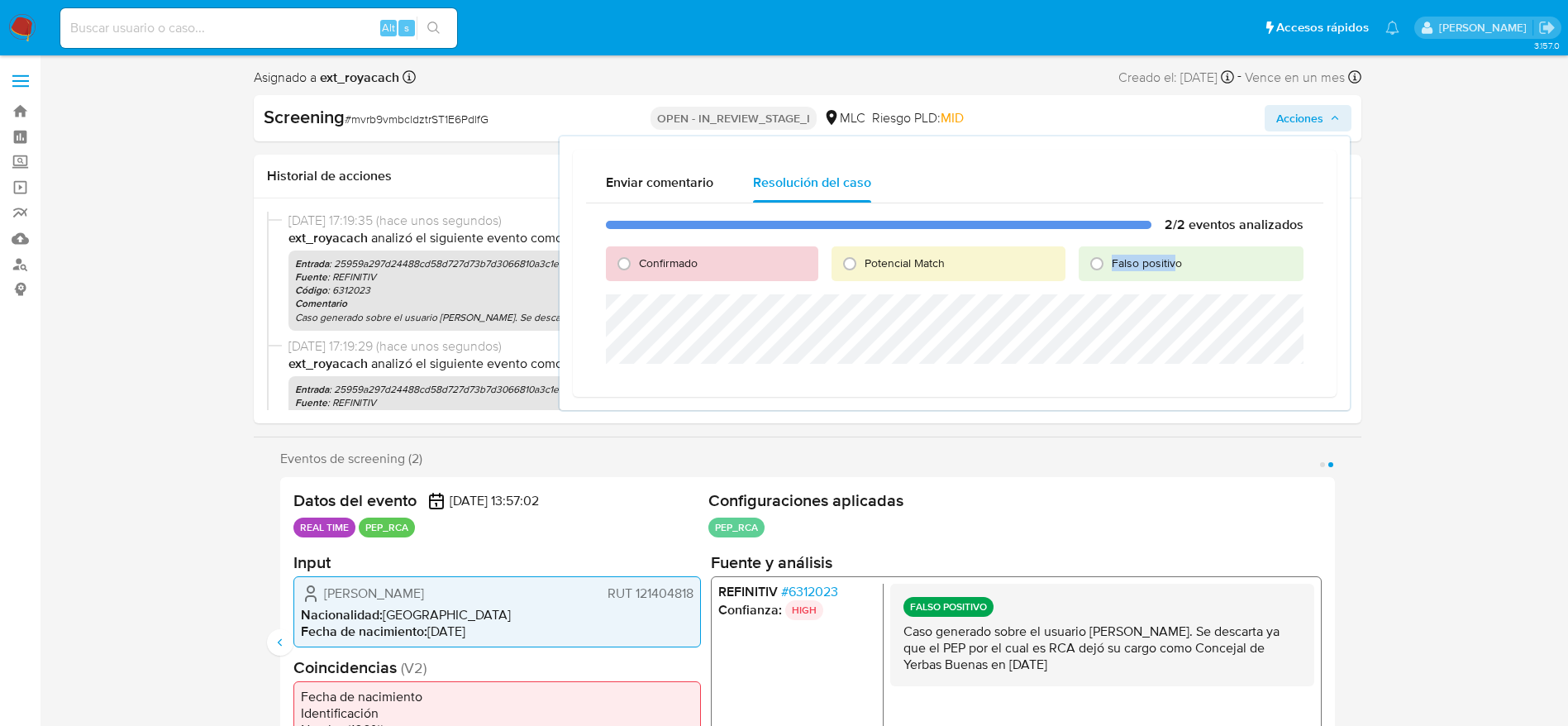
drag, startPoint x: 1115, startPoint y: 277, endPoint x: 1179, endPoint y: 264, distance: 65.3
click at [1179, 264] on div "Falso positivo" at bounding box center [1190, 263] width 224 height 34
click at [1179, 264] on span "Falso positivo" at bounding box center [1147, 262] width 71 height 17
click at [1110, 264] on input "Falso positivo" at bounding box center [1096, 263] width 26 height 26
radio input "true"
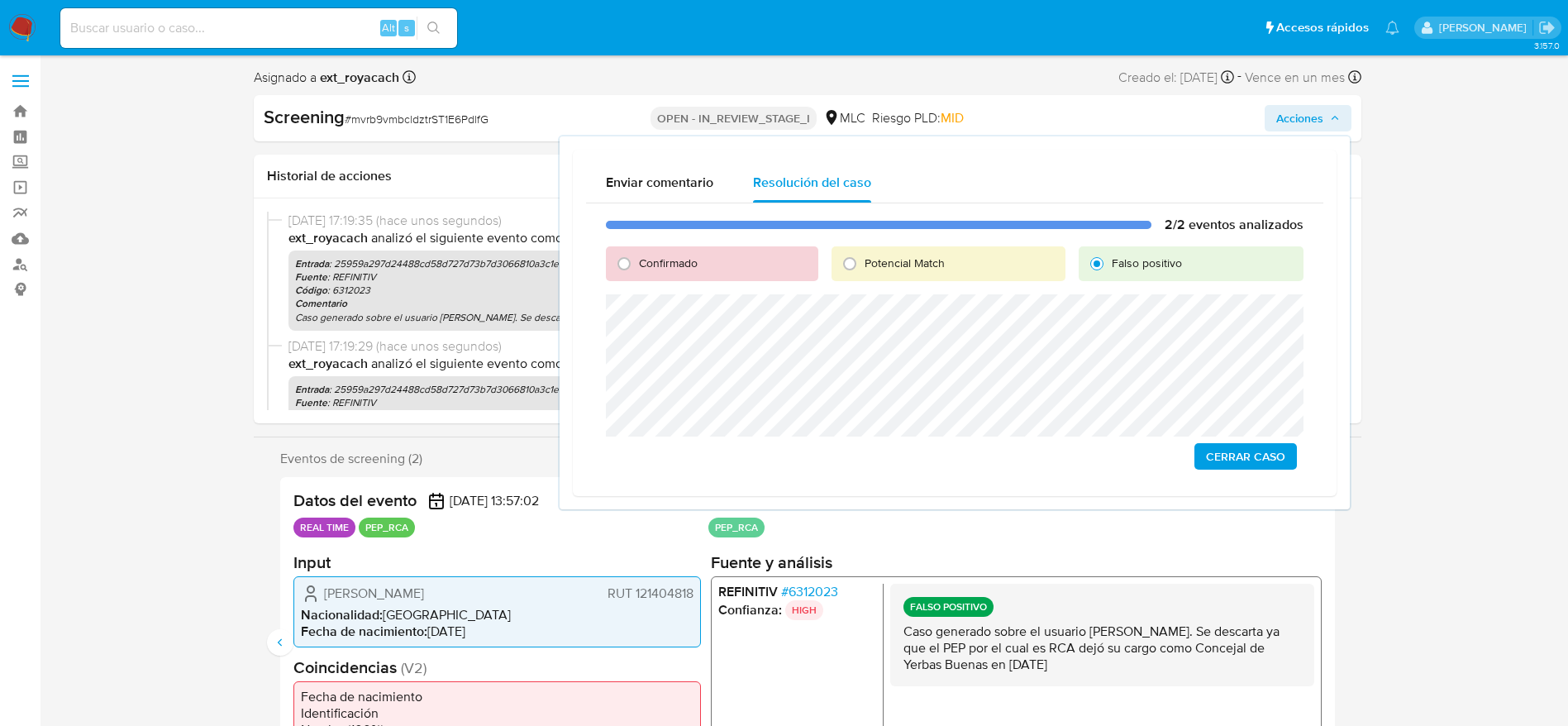
click at [601, 440] on div "2/2 eventos analizados Confirmado Potencial Match Falso positivo Cerrar Caso" at bounding box center [954, 342] width 737 height 280
click at [1211, 445] on span "Cerrar Caso" at bounding box center [1245, 439] width 79 height 24
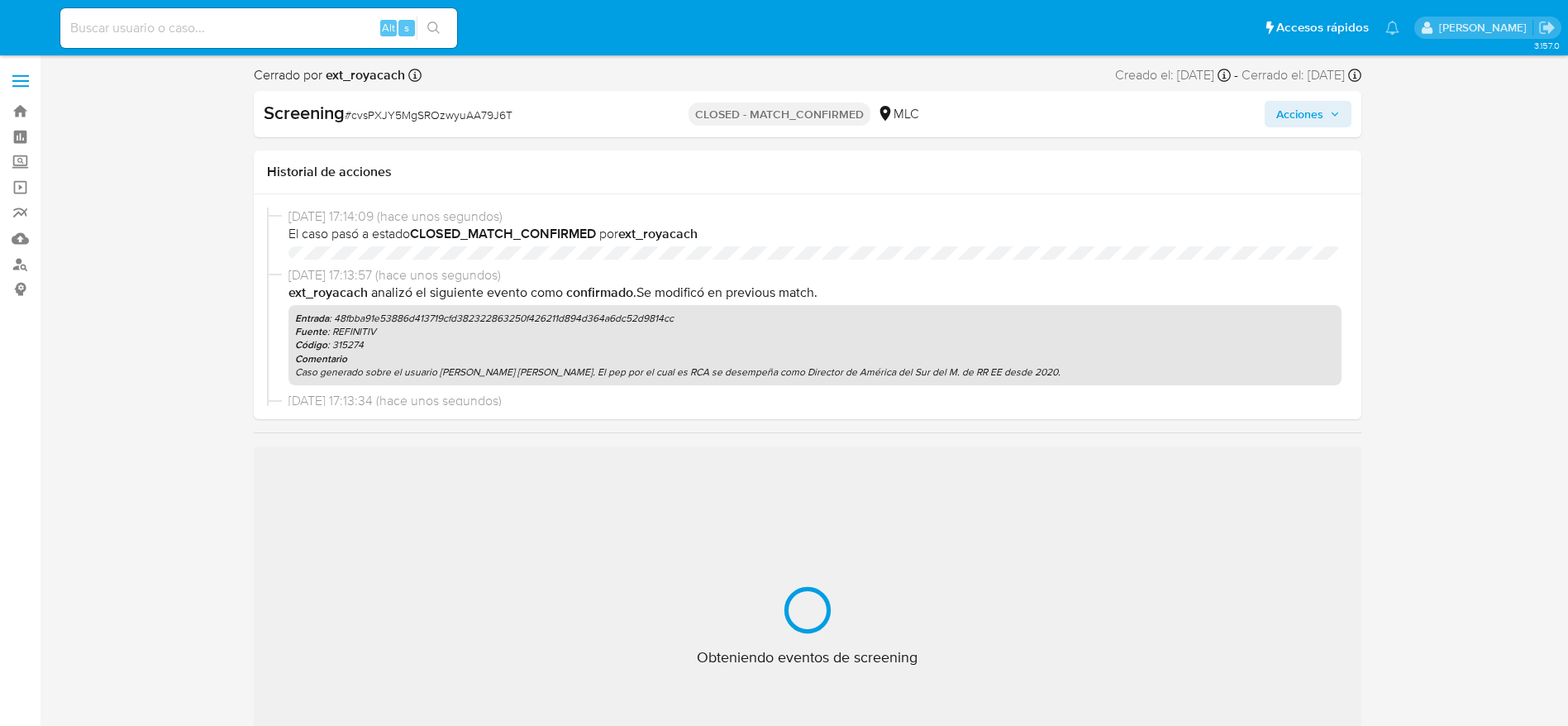
select select "10"
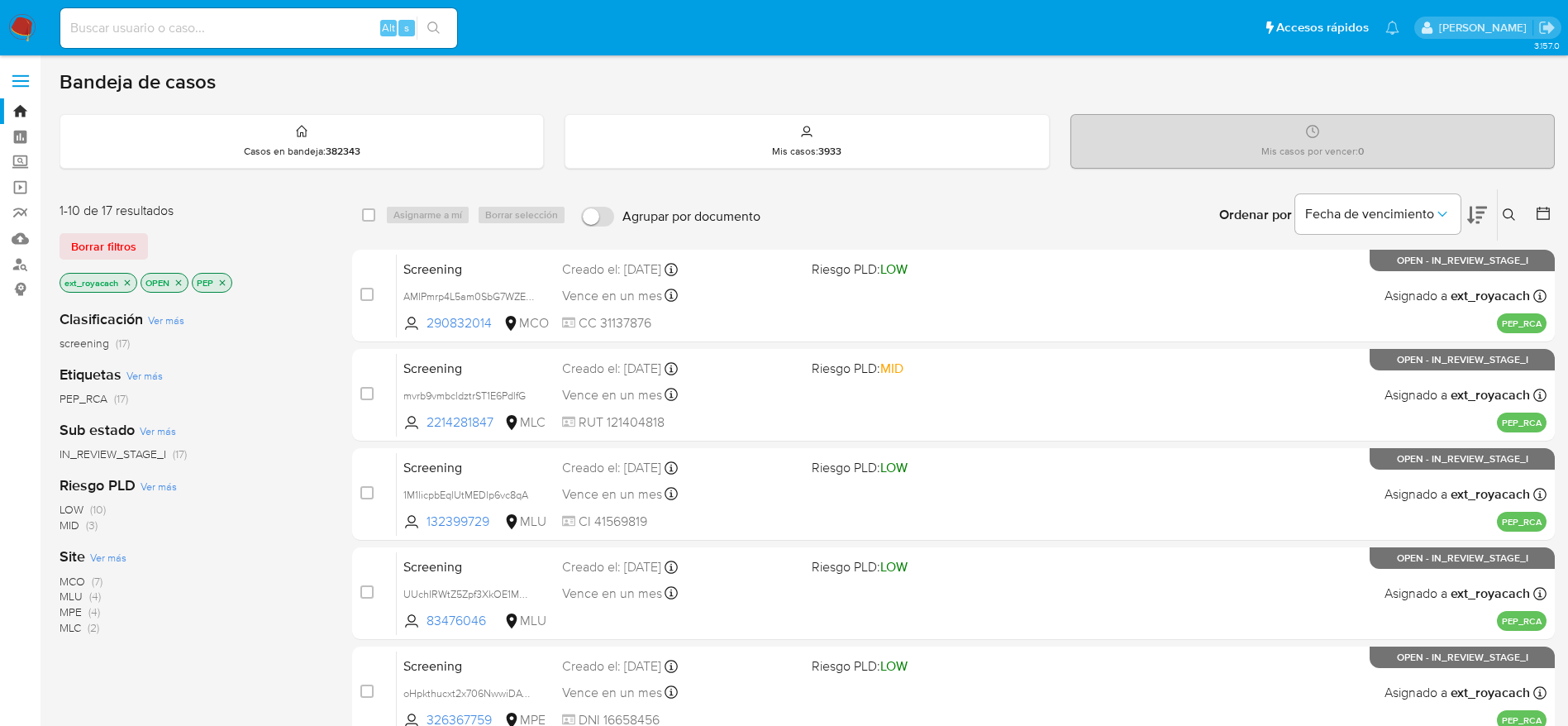
click at [29, 24] on img at bounding box center [22, 27] width 28 height 28
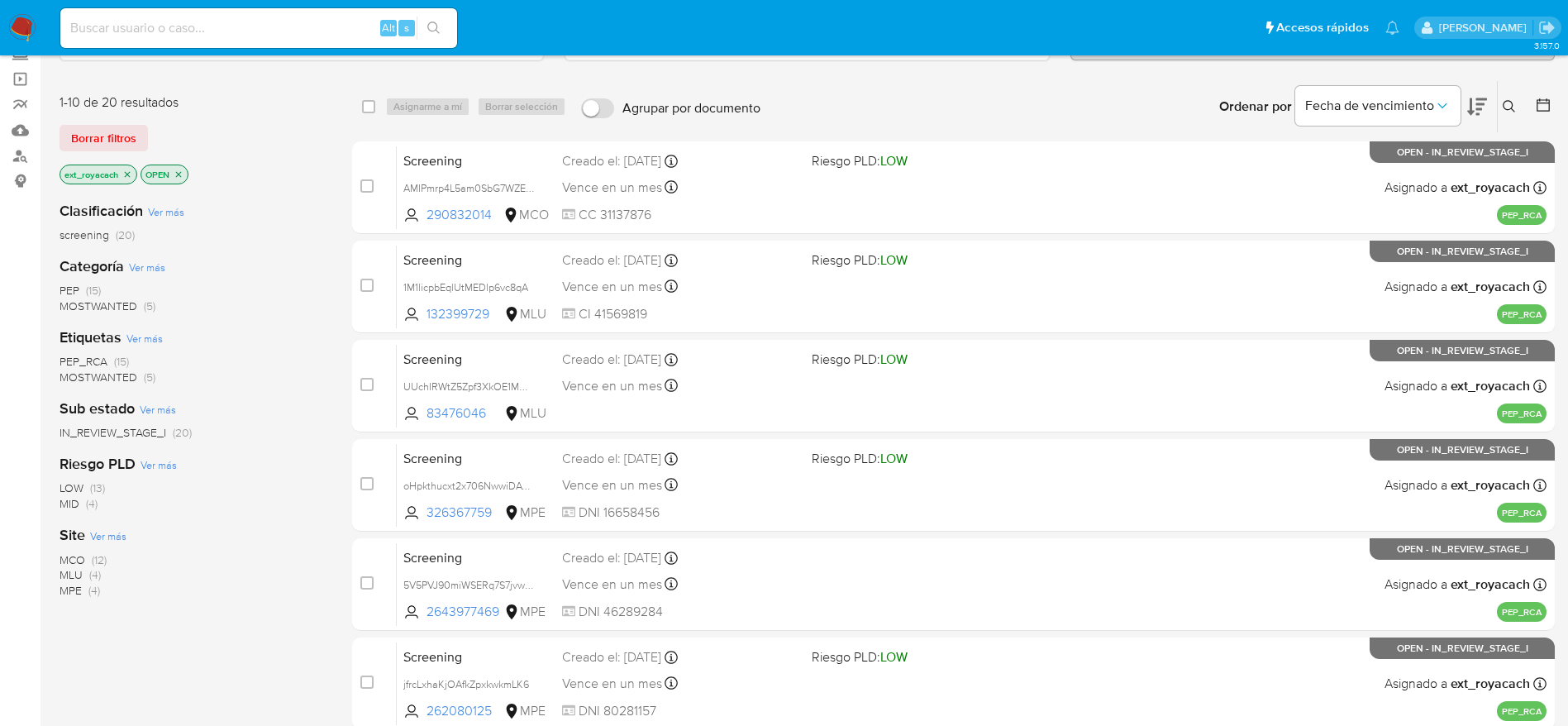
scroll to position [111, 0]
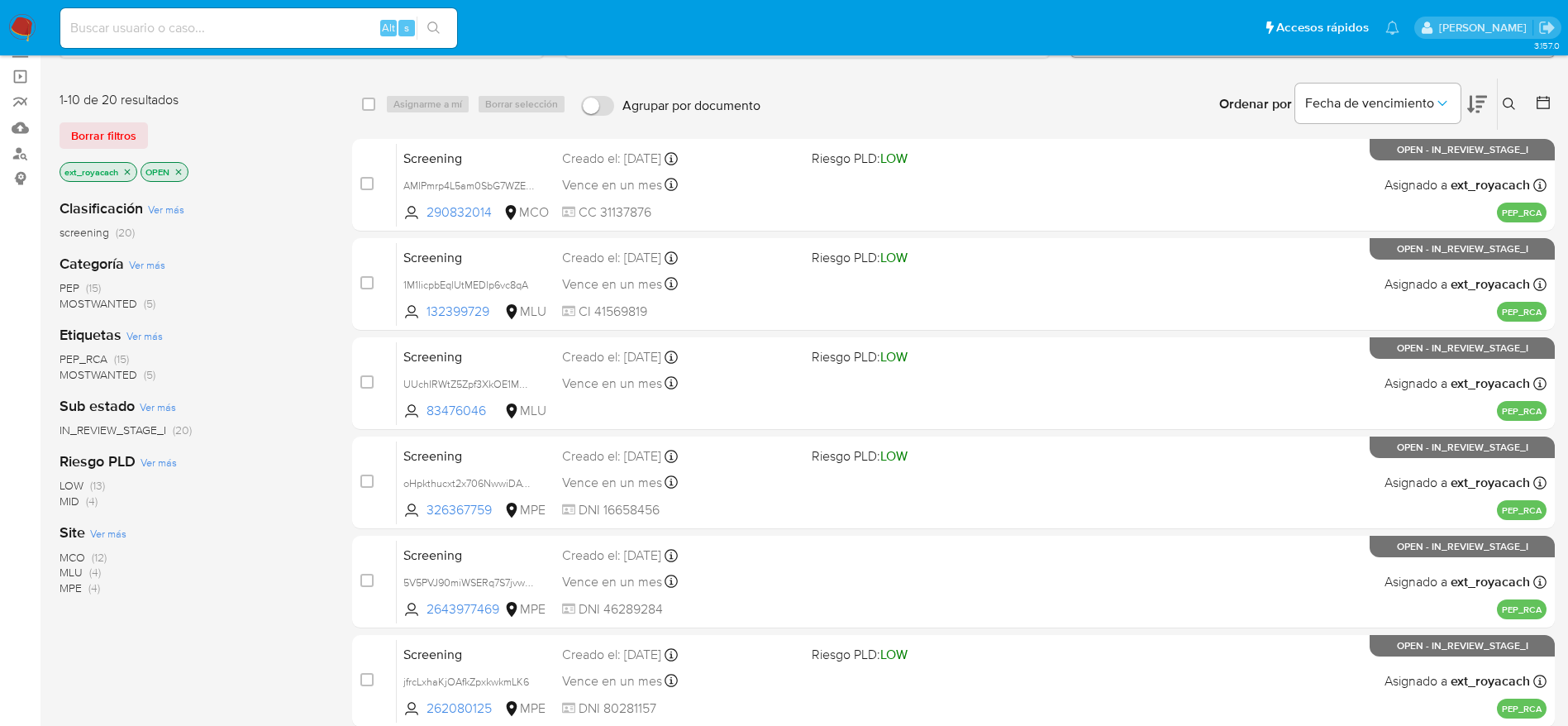
click at [75, 570] on span "MLU" at bounding box center [72, 572] width 24 height 17
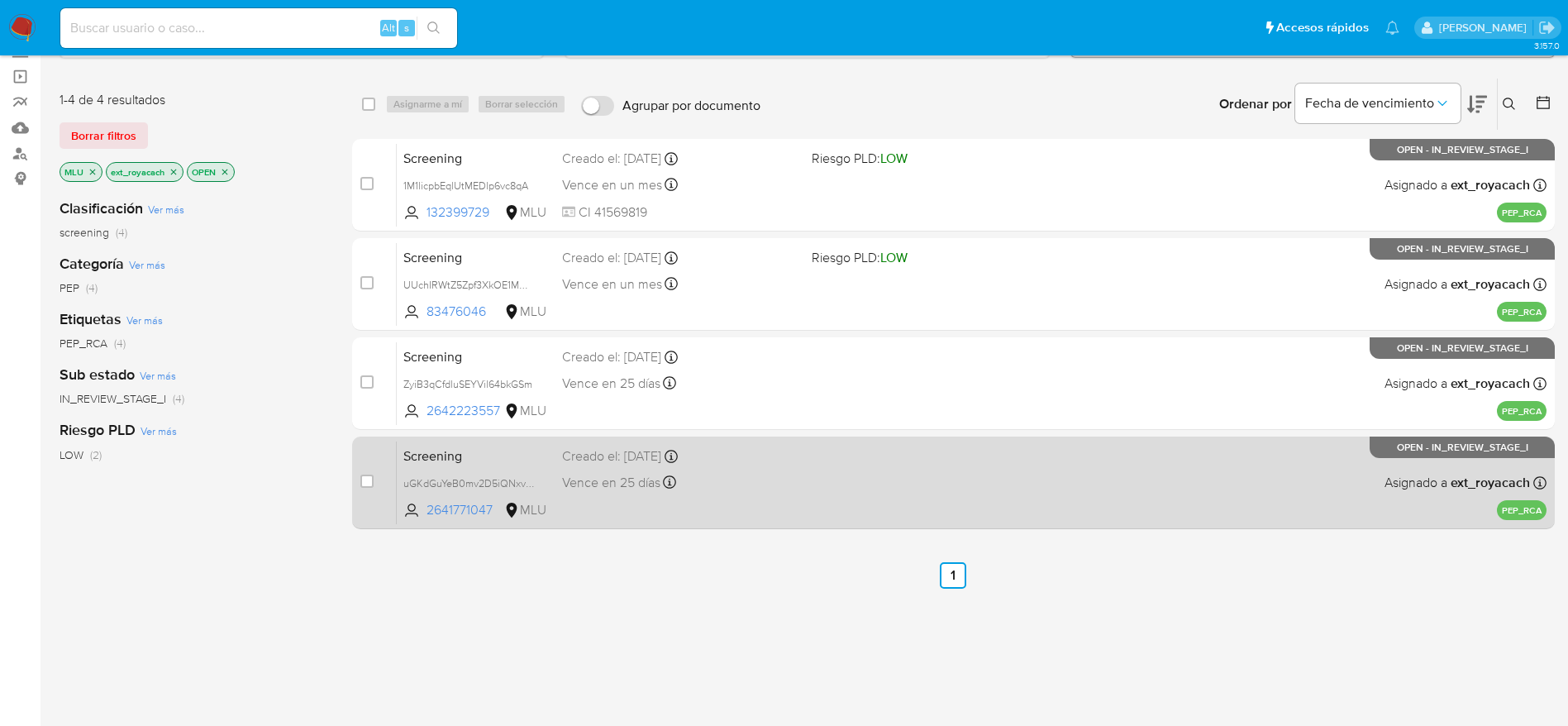
click at [811, 477] on div "Screening uGKdGuYeB0mv2D5iQNxvfV2z 2641771047 MLU Creado el: [DATE] Creado el: …" at bounding box center [971, 482] width 1150 height 83
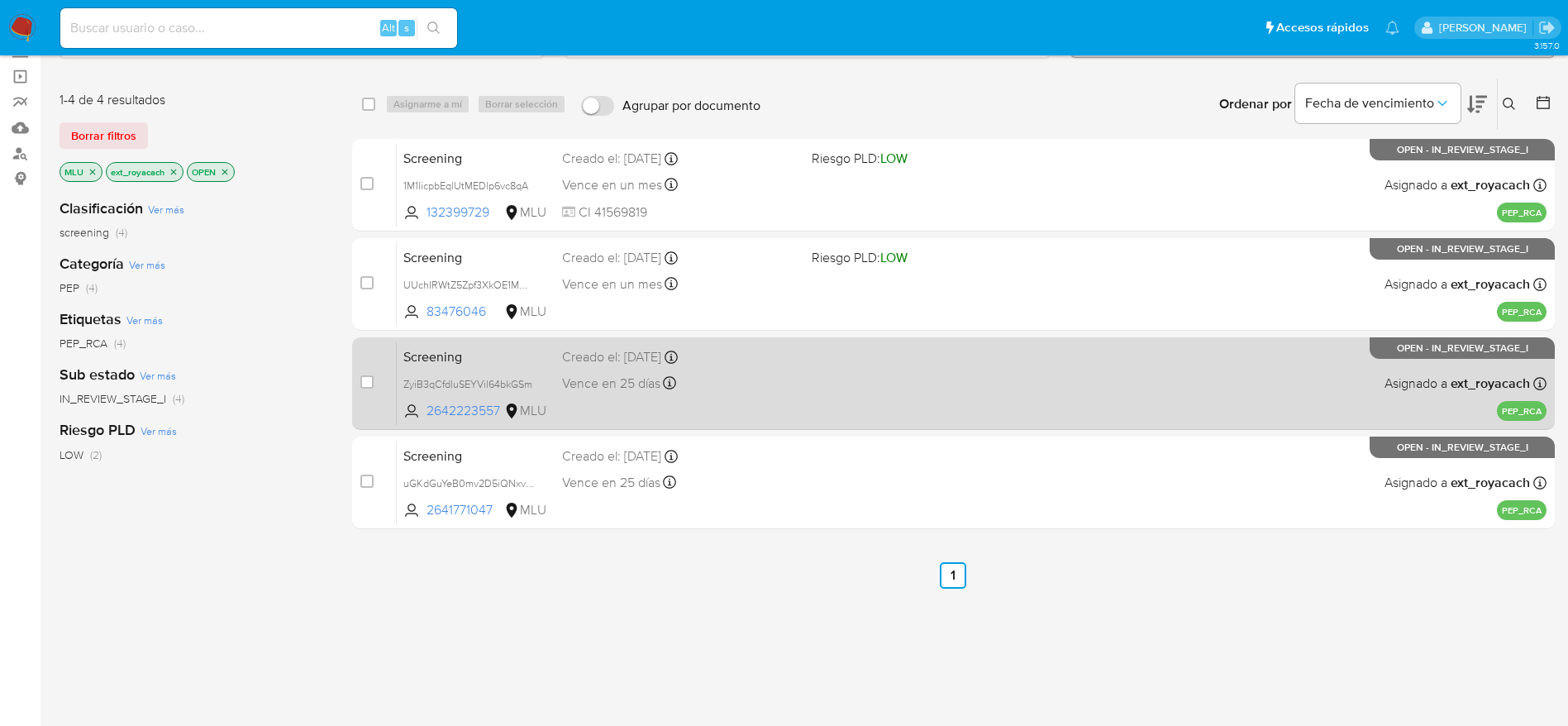
click at [605, 344] on span "Creado el: [DATE] Creado el: [DATE] 16:02:05" at bounding box center [680, 355] width 236 height 22
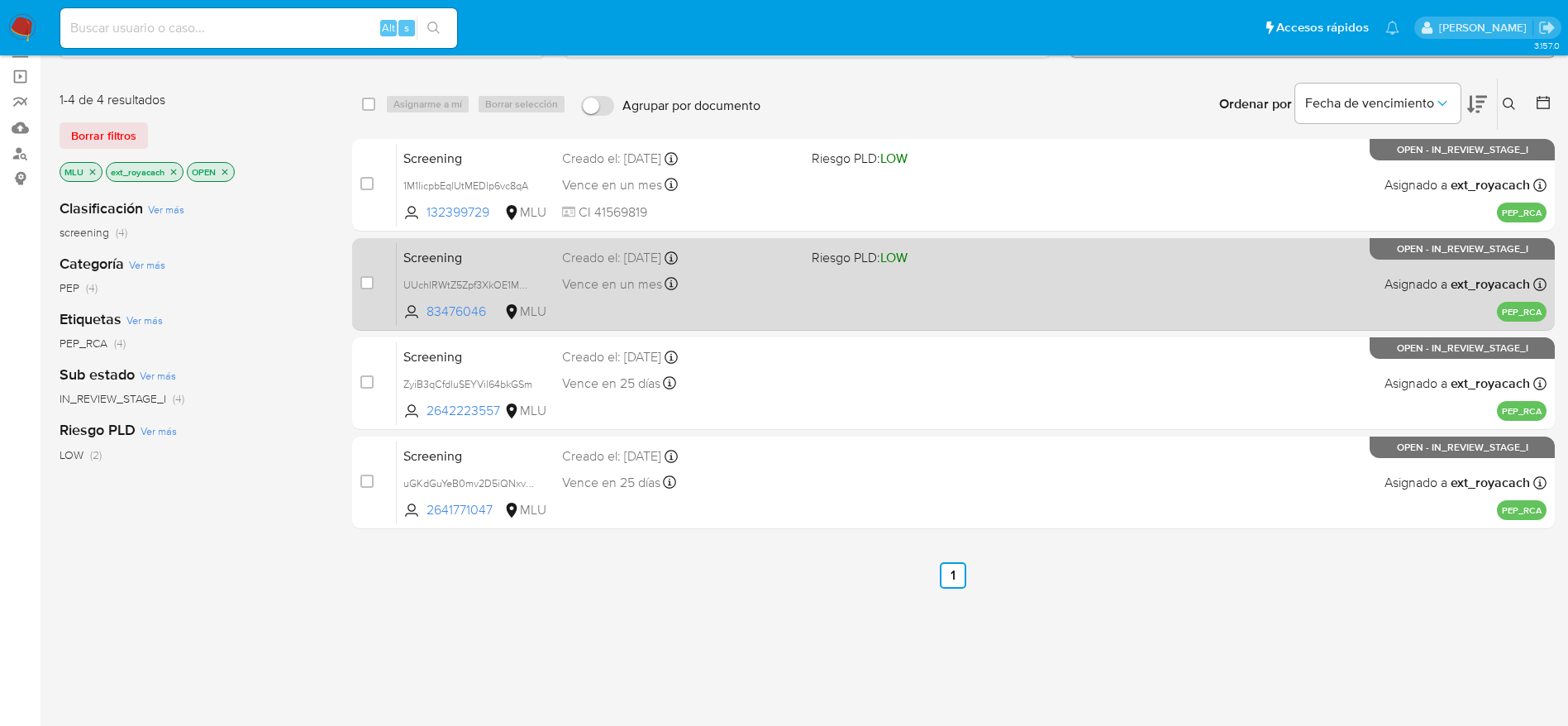
click at [695, 287] on div "Vence en un mes Vence el [DATE] 08:11:53" at bounding box center [680, 284] width 236 height 23
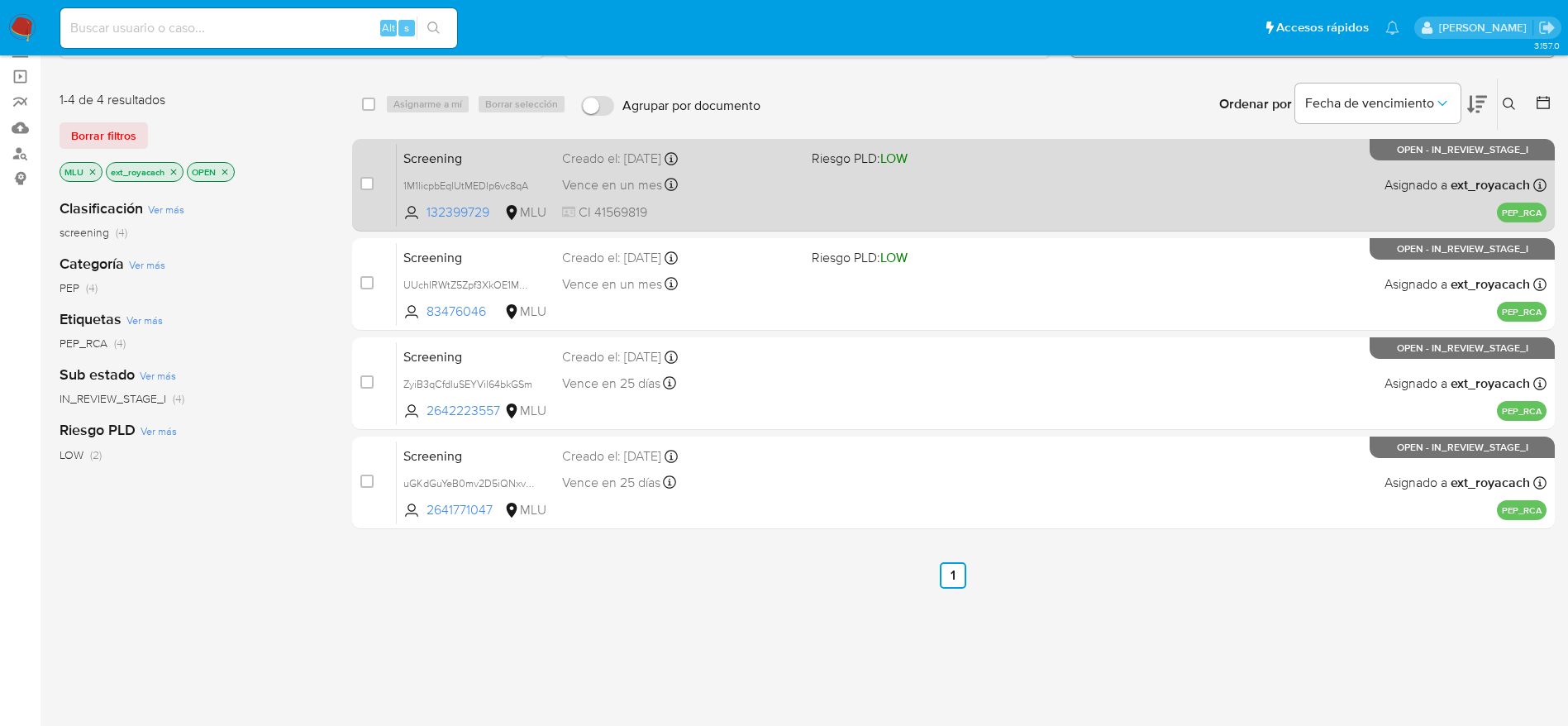
click at [755, 190] on div "Vence en un mes Vence el [DATE] 08:13:31" at bounding box center [680, 184] width 236 height 23
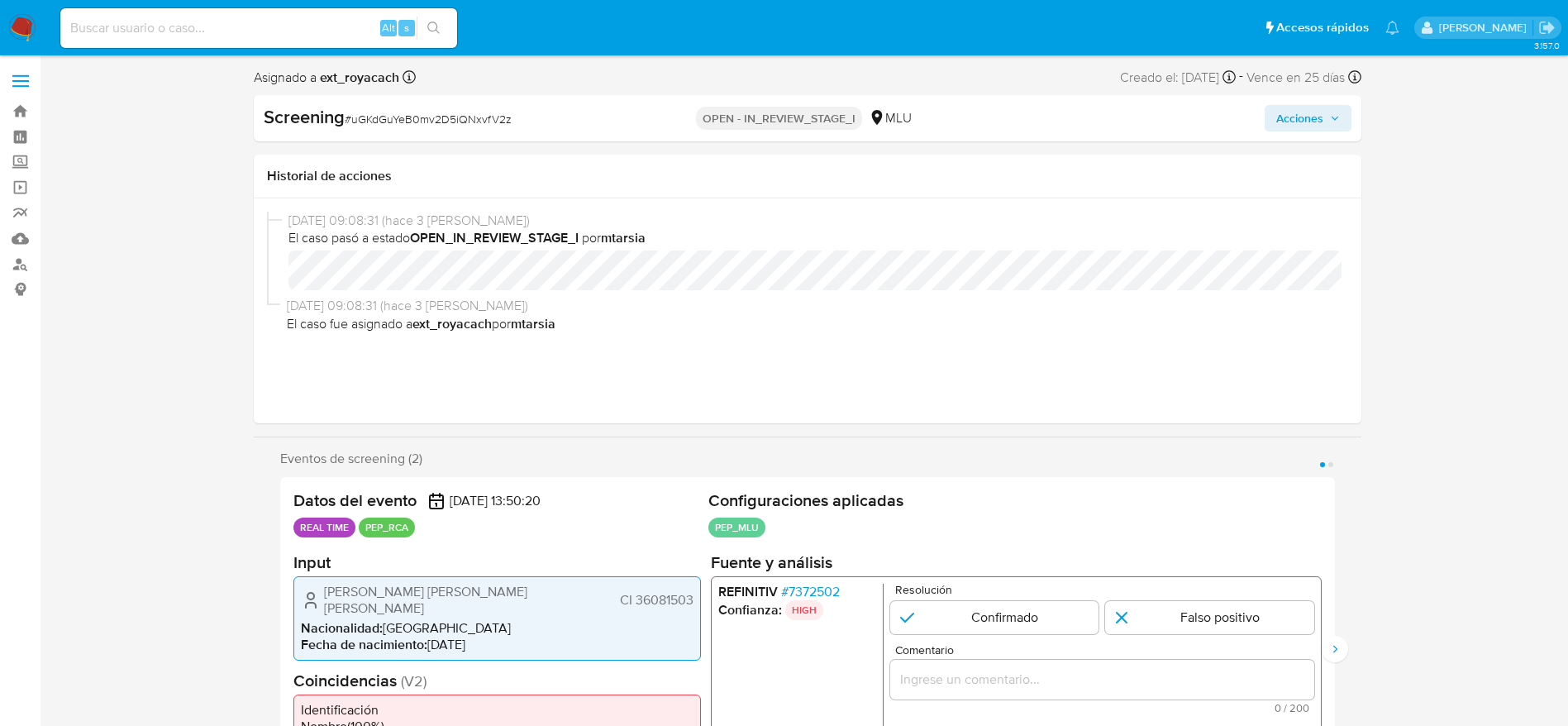
select select "10"
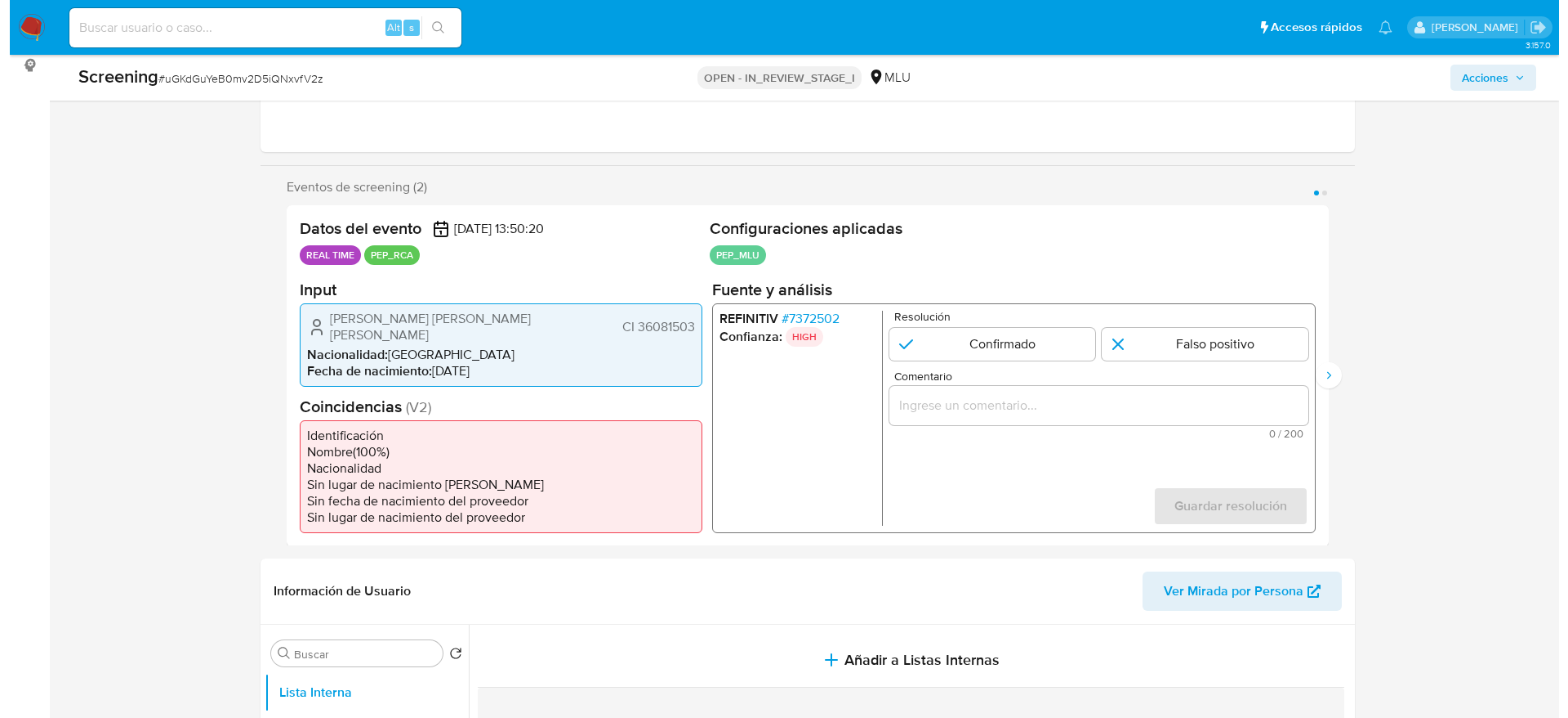
scroll to position [226, 0]
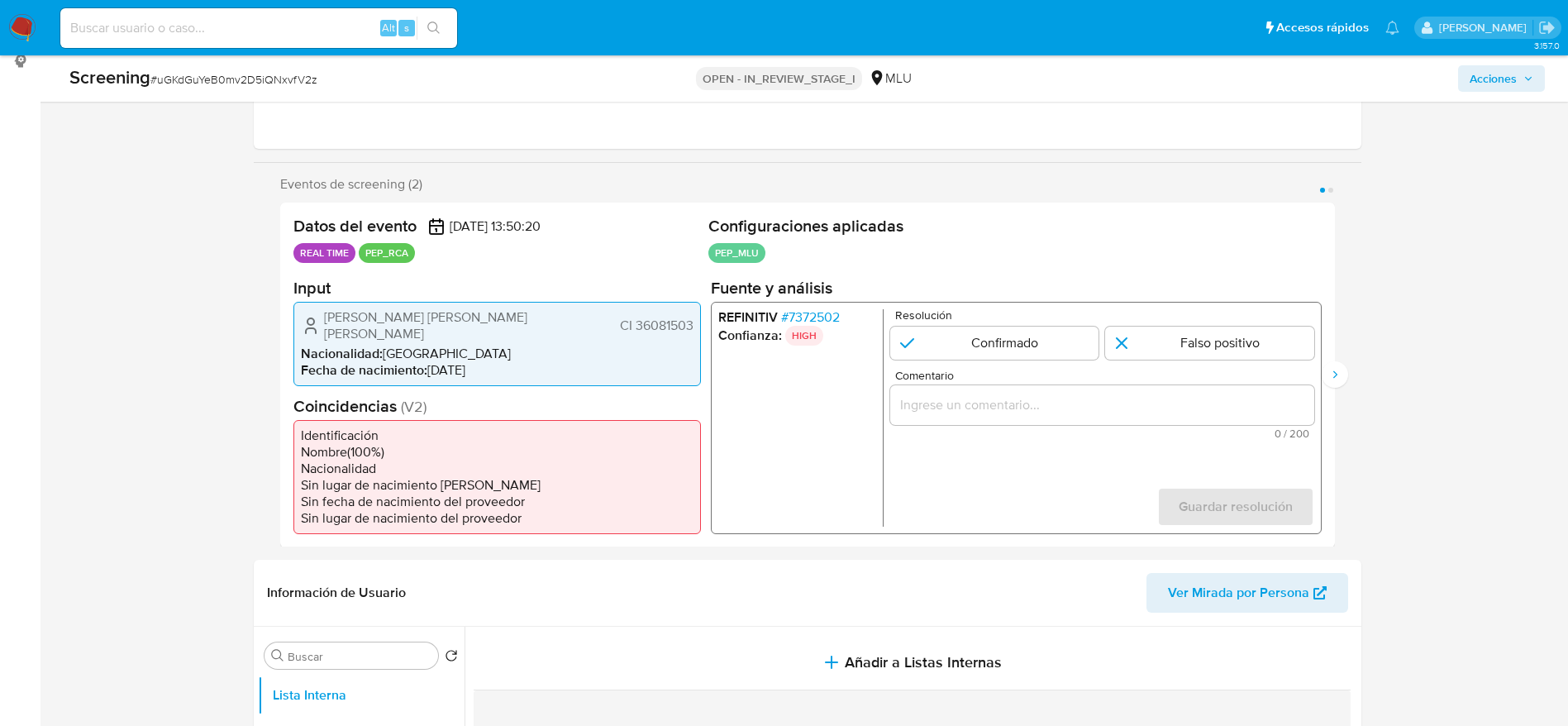
click at [825, 314] on span "# 7372502" at bounding box center [810, 316] width 59 height 17
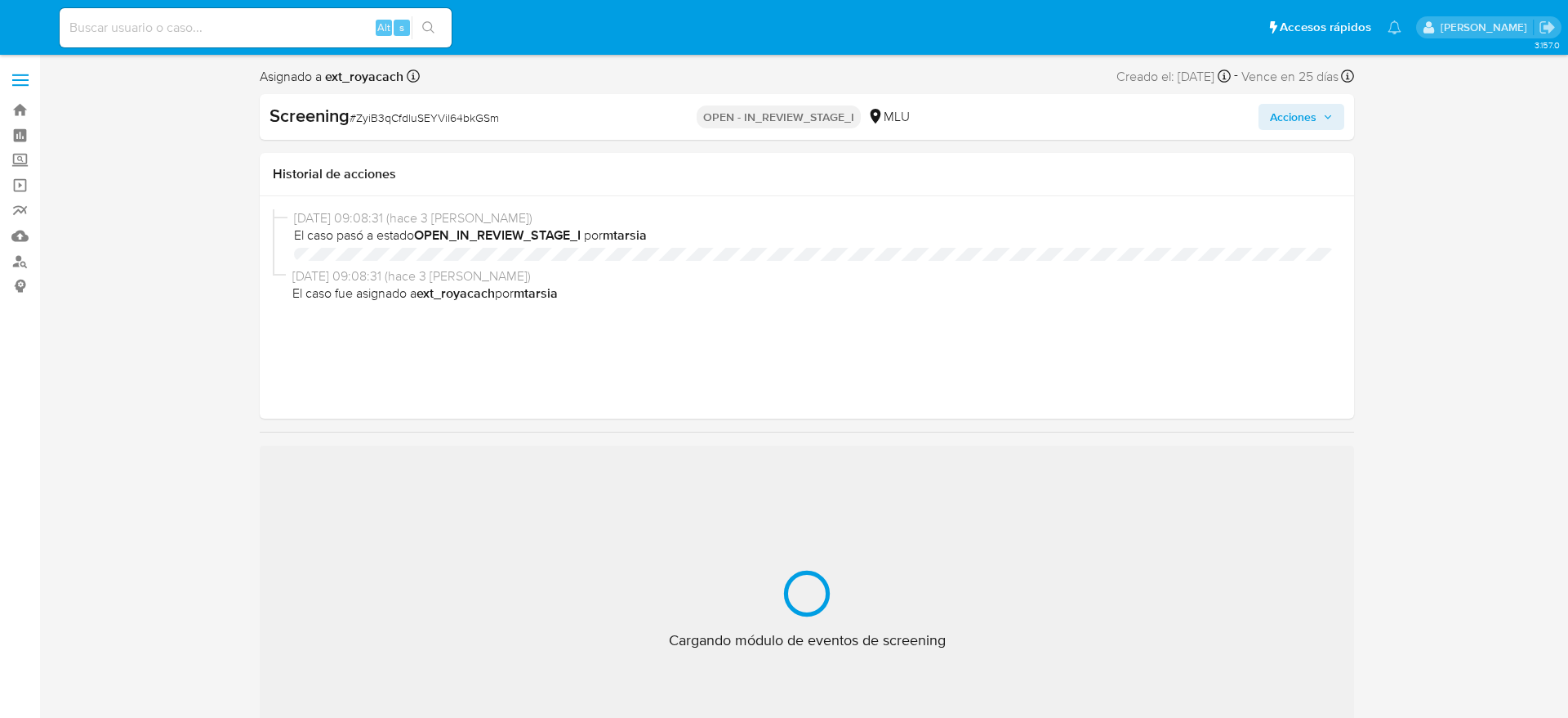
select select "10"
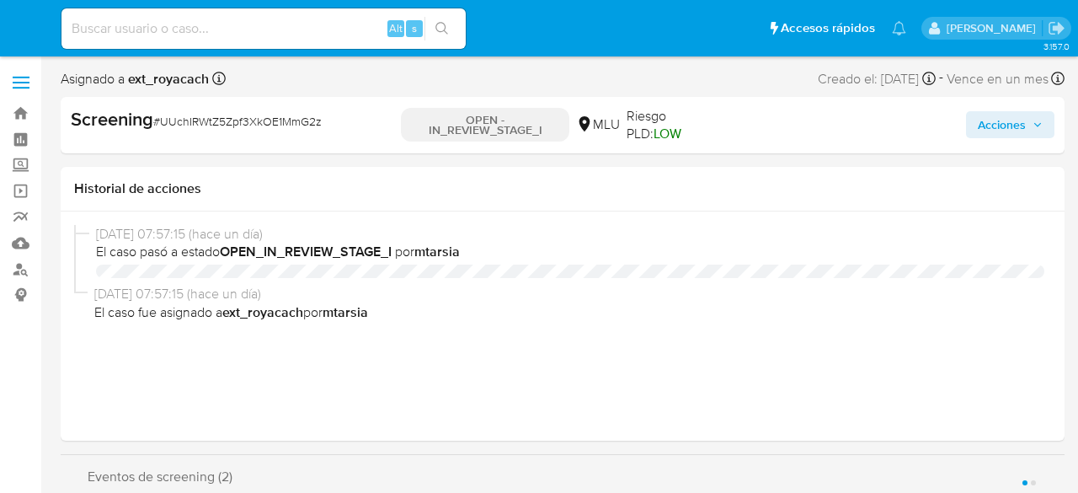
select select "10"
